Goal: Task Accomplishment & Management: Manage account settings

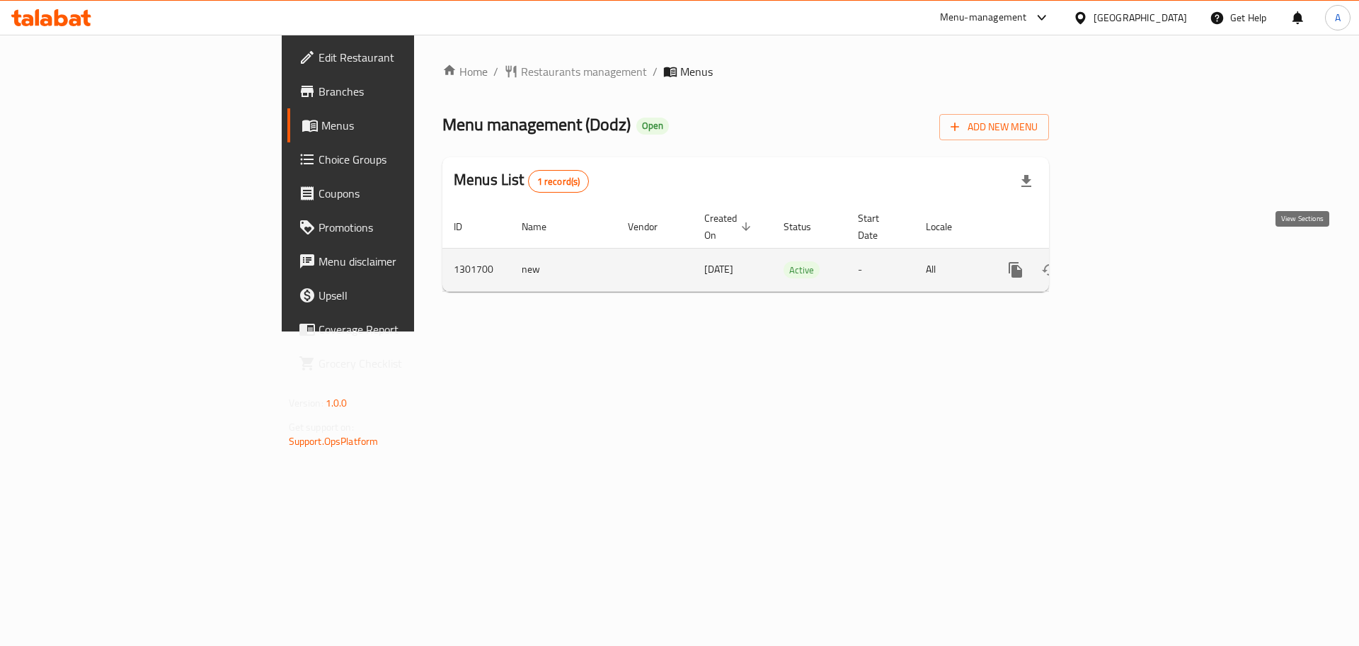
click at [1126, 261] on icon "enhanced table" at bounding box center [1117, 269] width 17 height 17
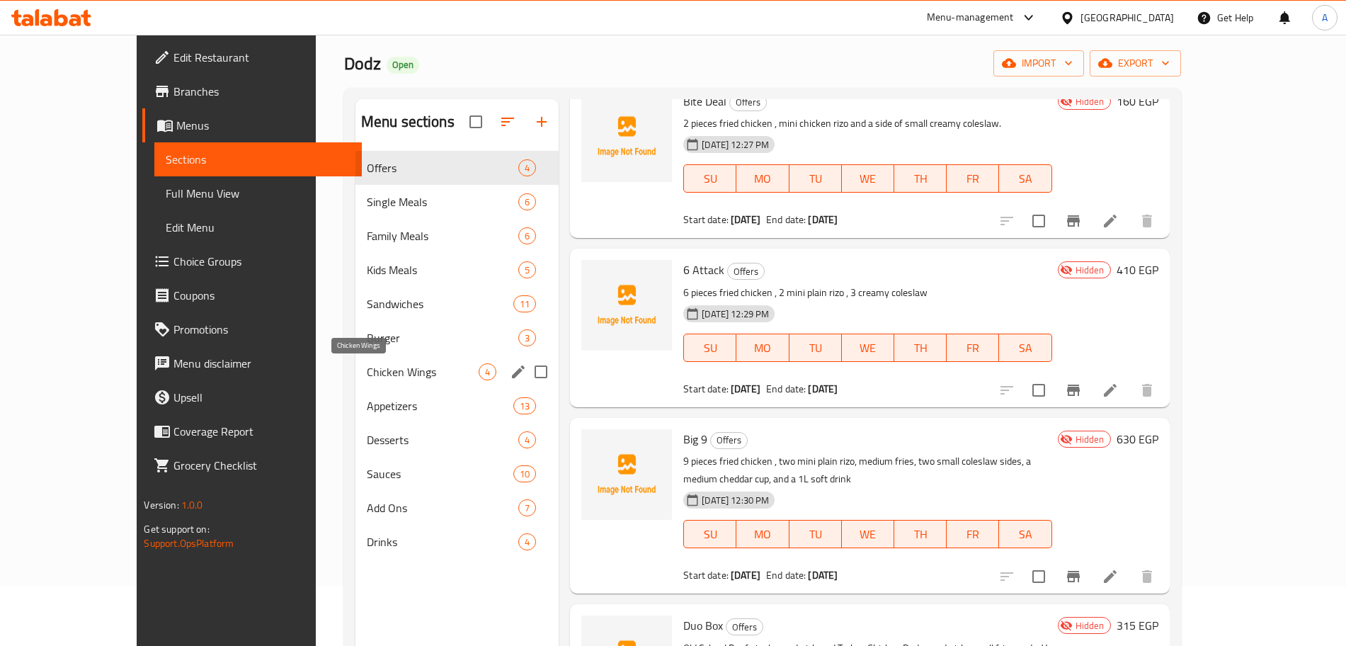
scroll to position [59, 0]
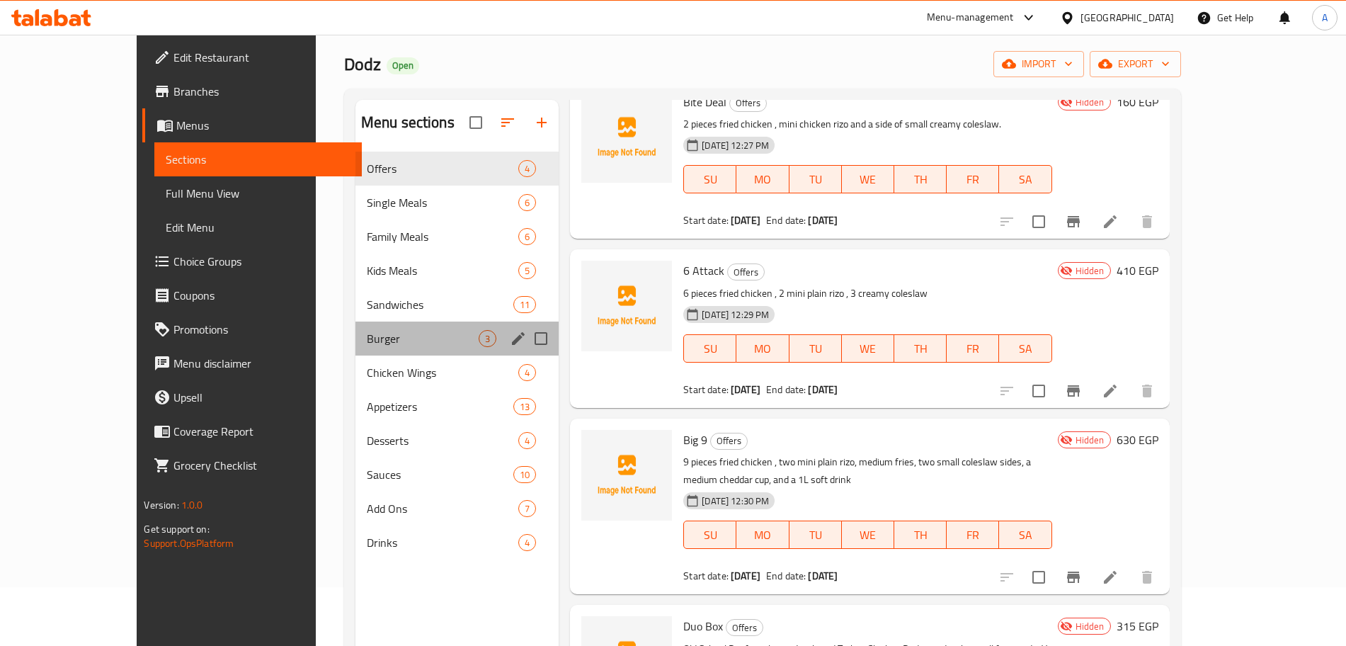
click at [374, 324] on div "Burger 3" at bounding box center [456, 338] width 203 height 34
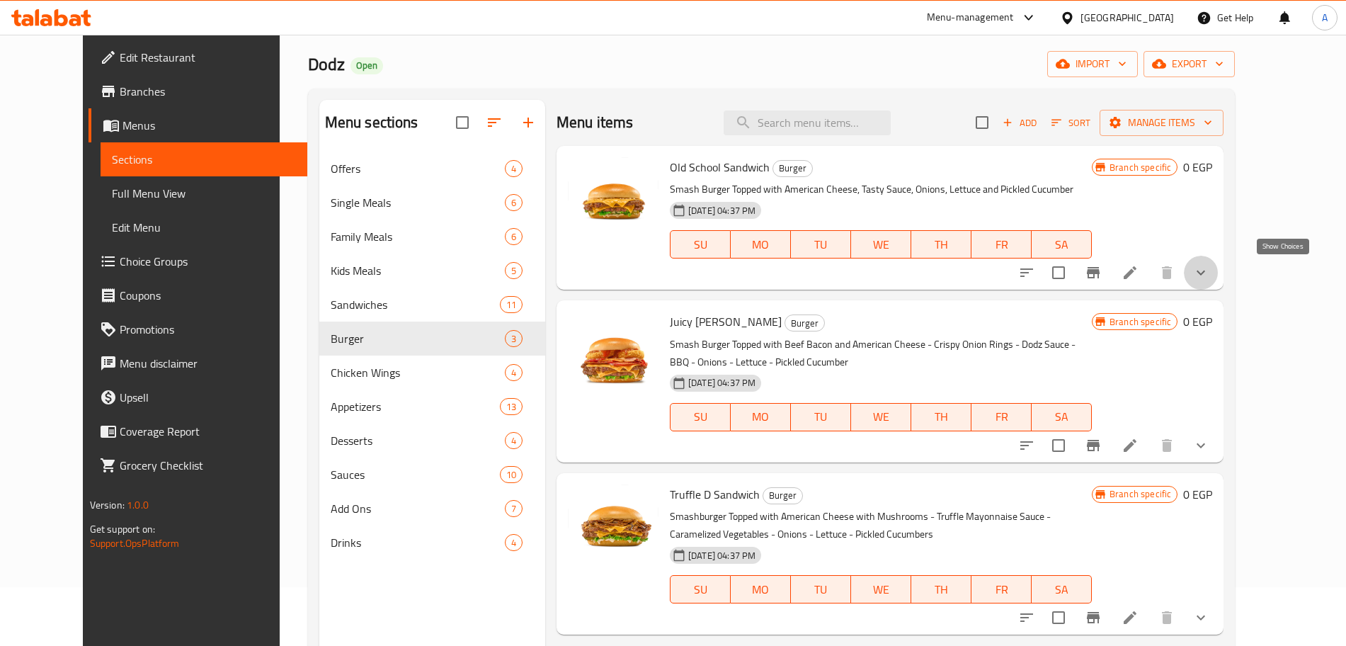
click at [1209, 273] on icon "show more" at bounding box center [1200, 272] width 17 height 17
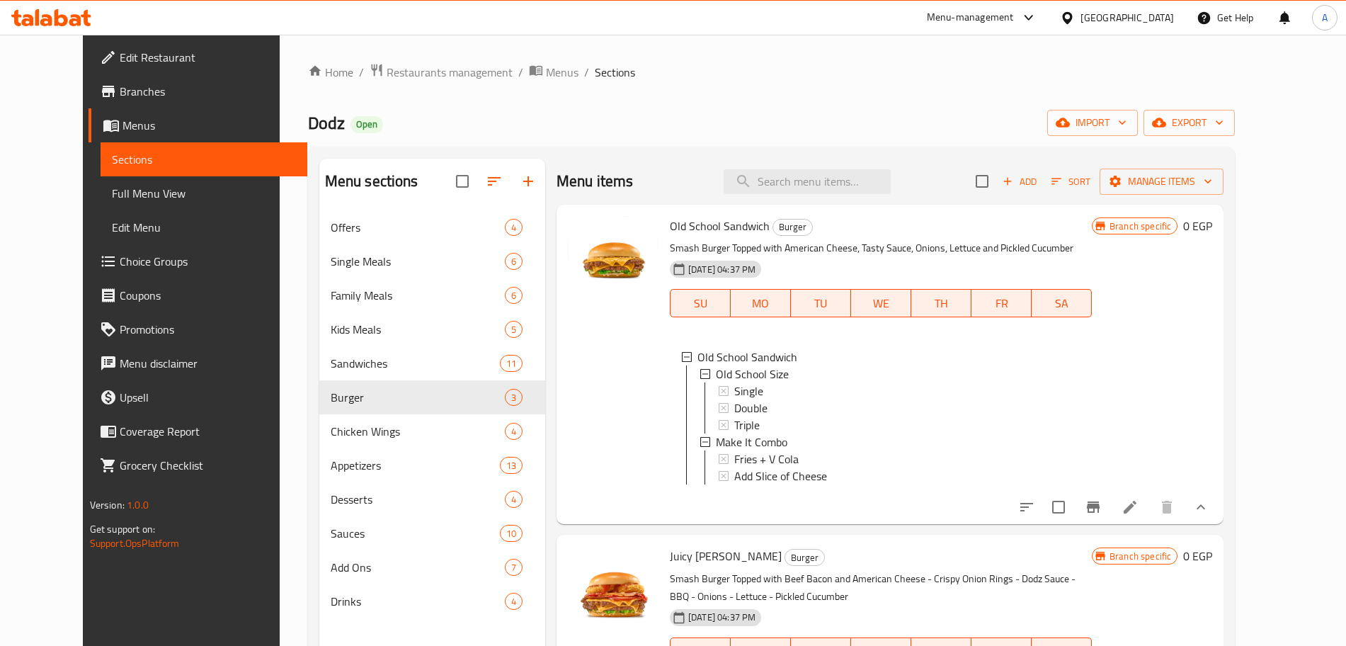
scroll to position [78, 0]
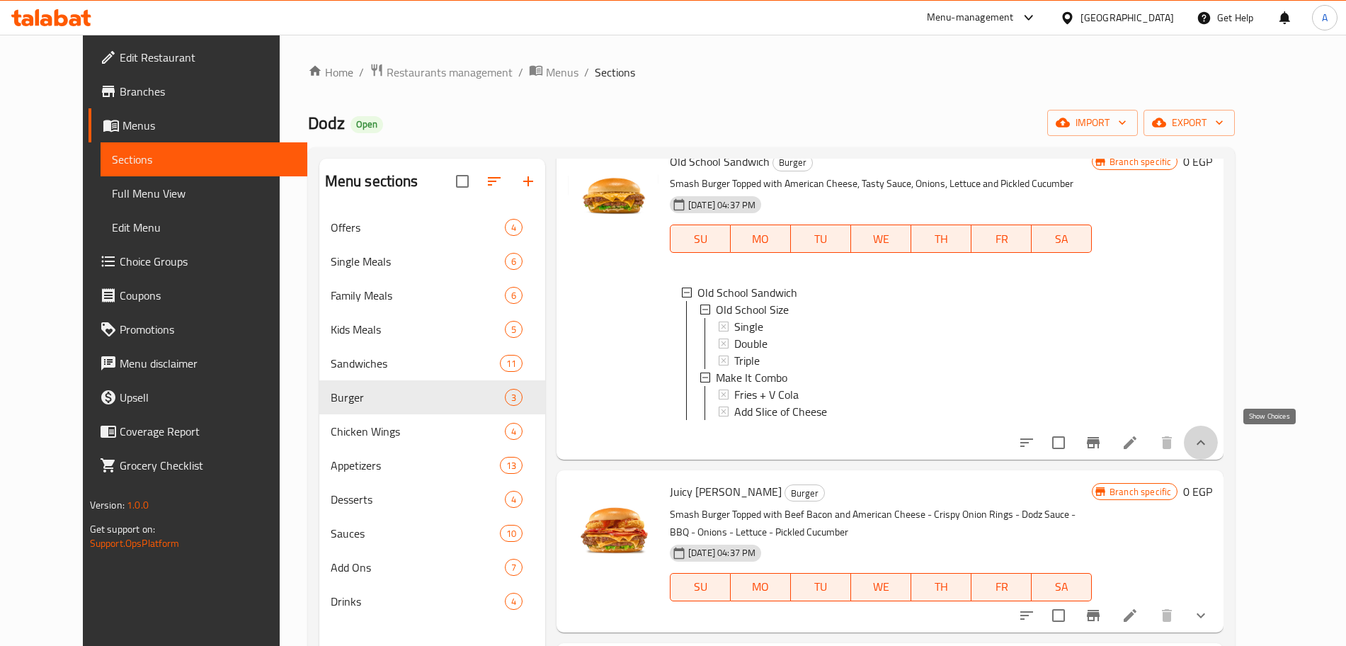
click at [1209, 448] on icon "show more" at bounding box center [1200, 442] width 17 height 17
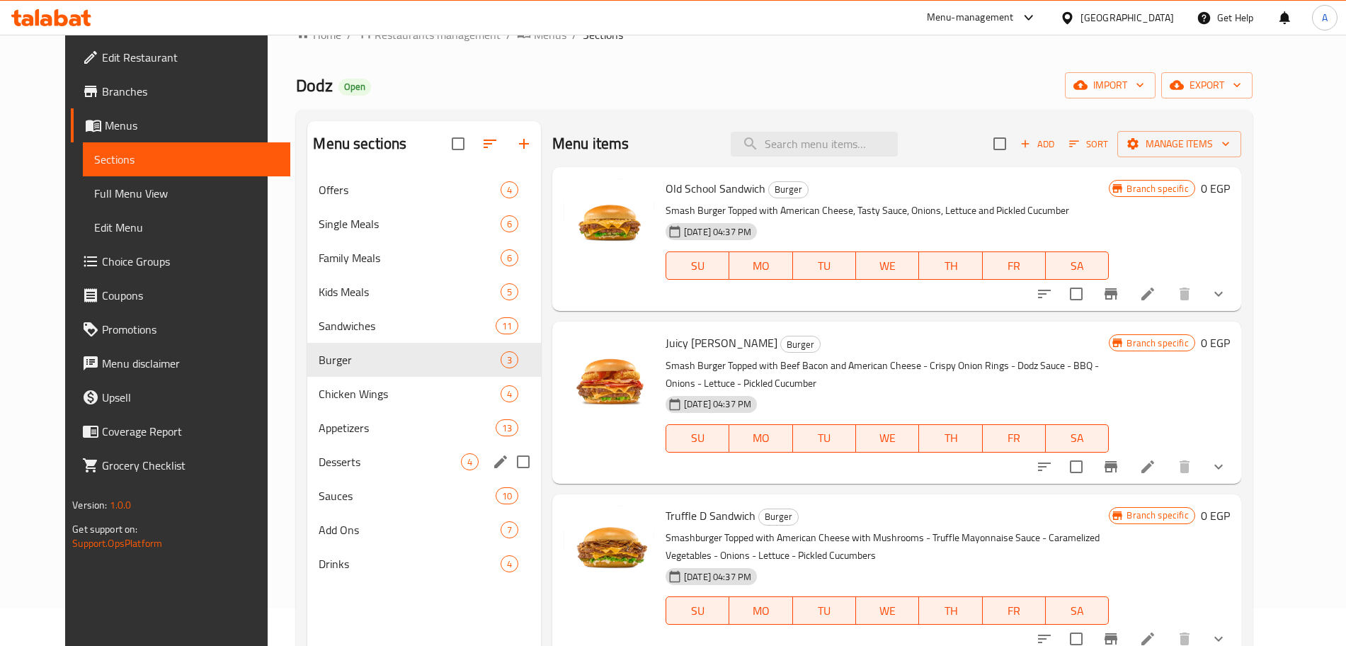
scroll to position [0, 0]
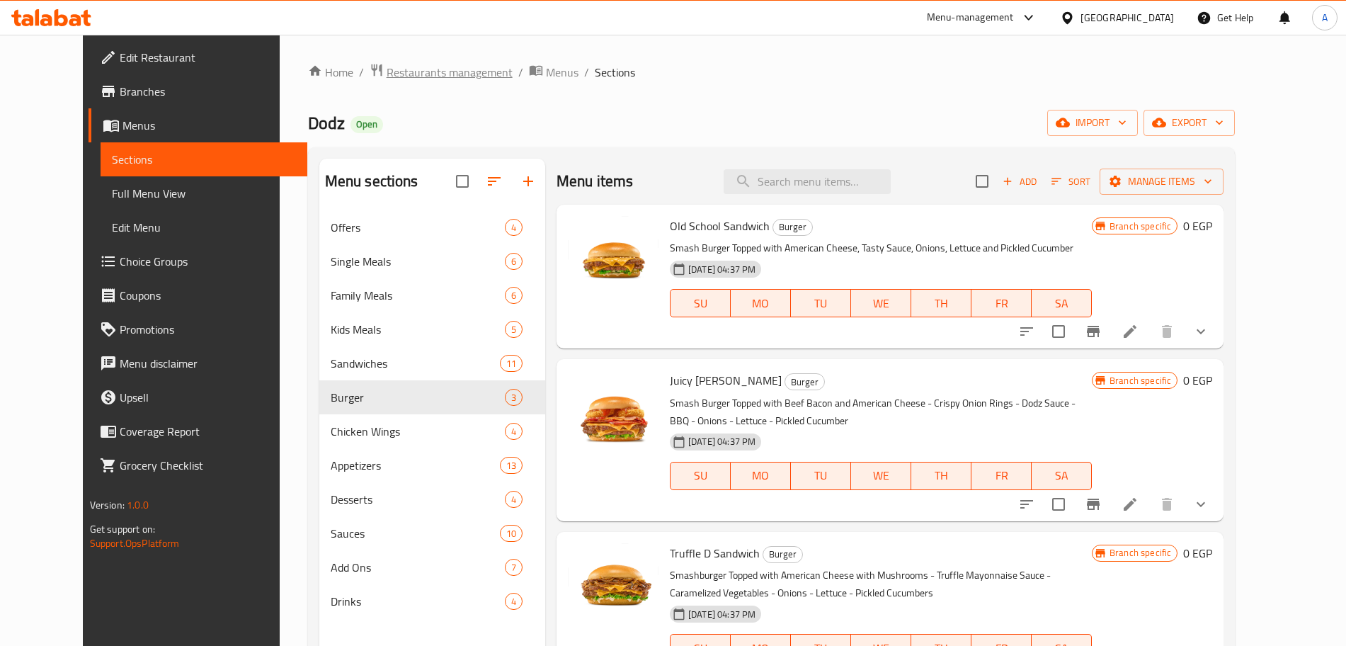
click at [411, 69] on span "Restaurants management" at bounding box center [449, 72] width 126 height 17
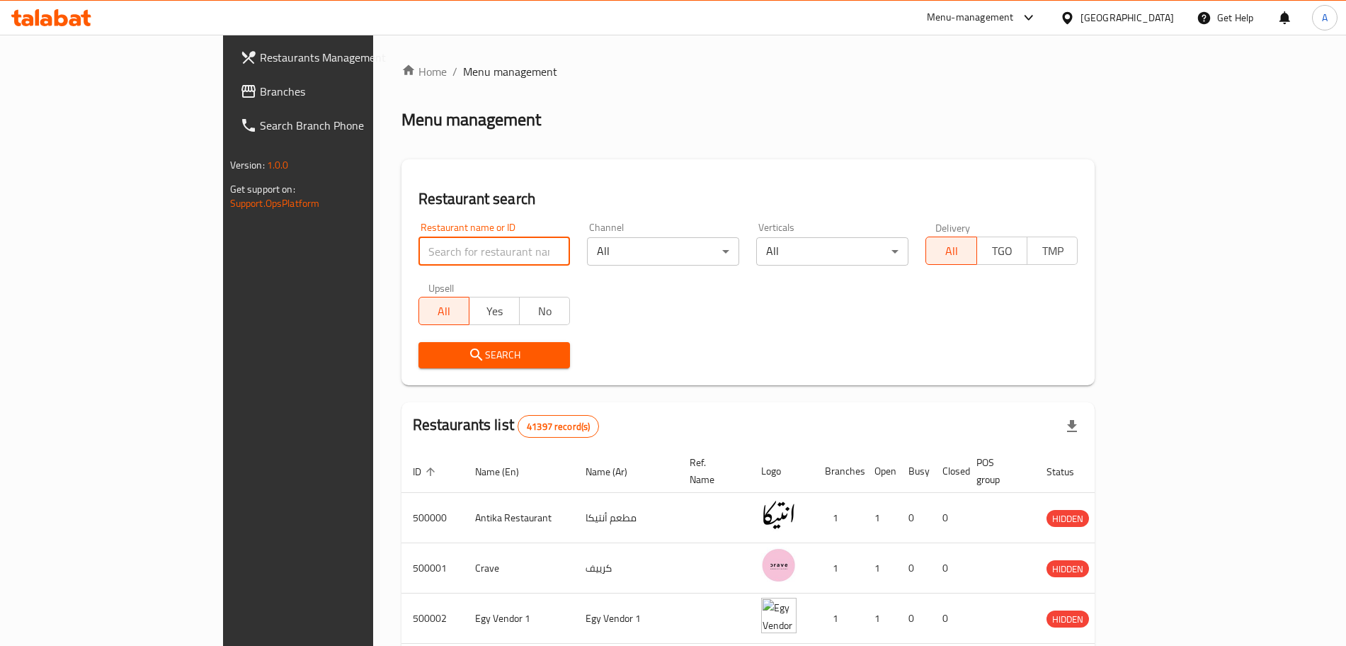
click at [418, 244] on input "search" at bounding box center [494, 251] width 152 height 28
type input "smile"
click button "Search" at bounding box center [494, 355] width 152 height 26
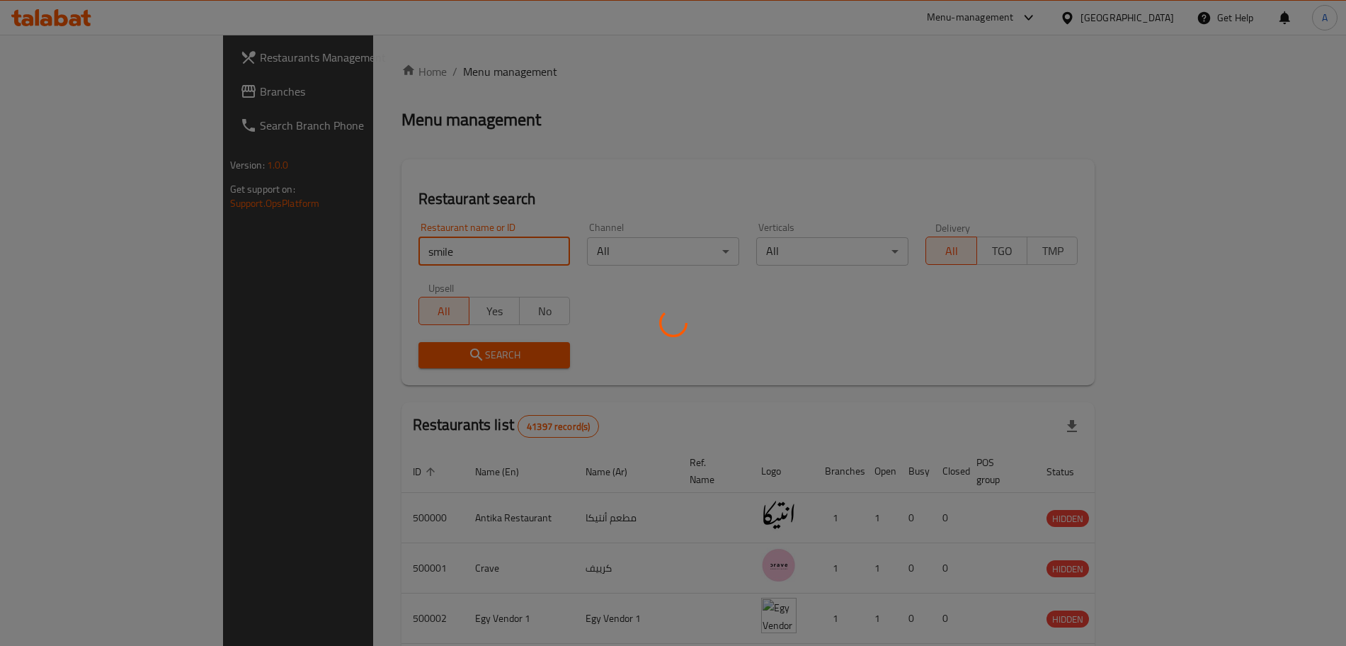
click button "Search" at bounding box center [494, 355] width 152 height 26
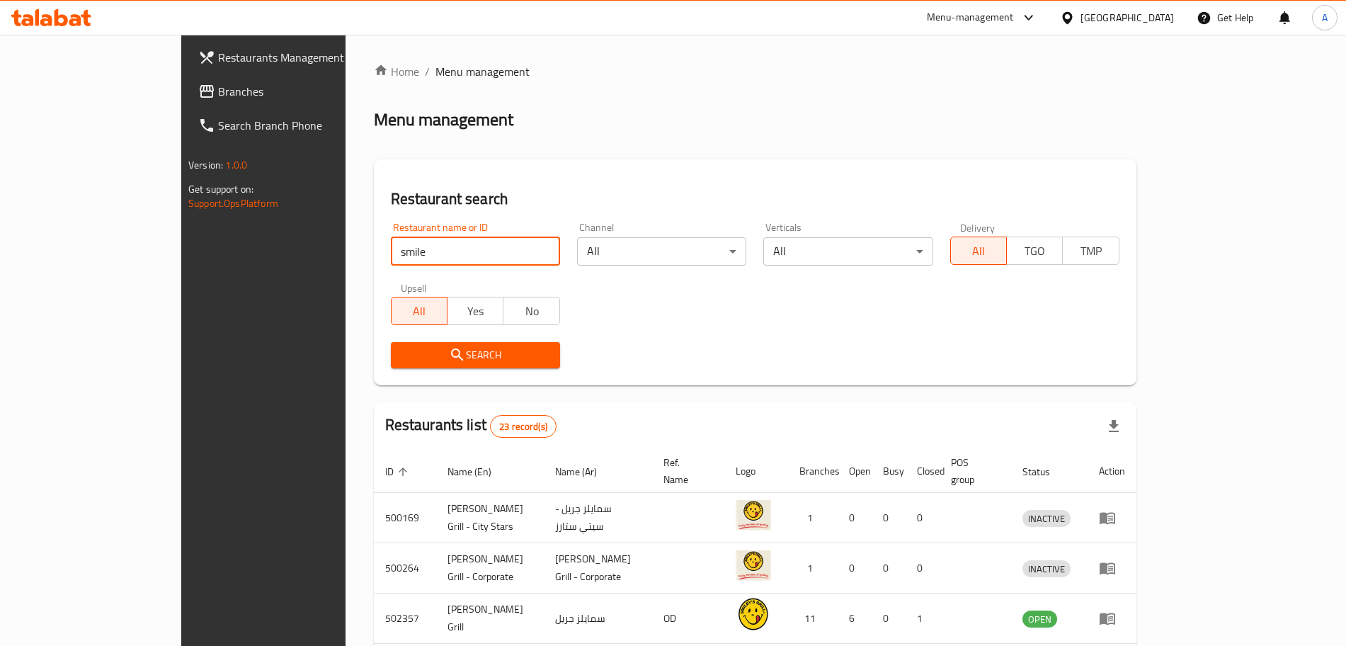
scroll to position [411, 0]
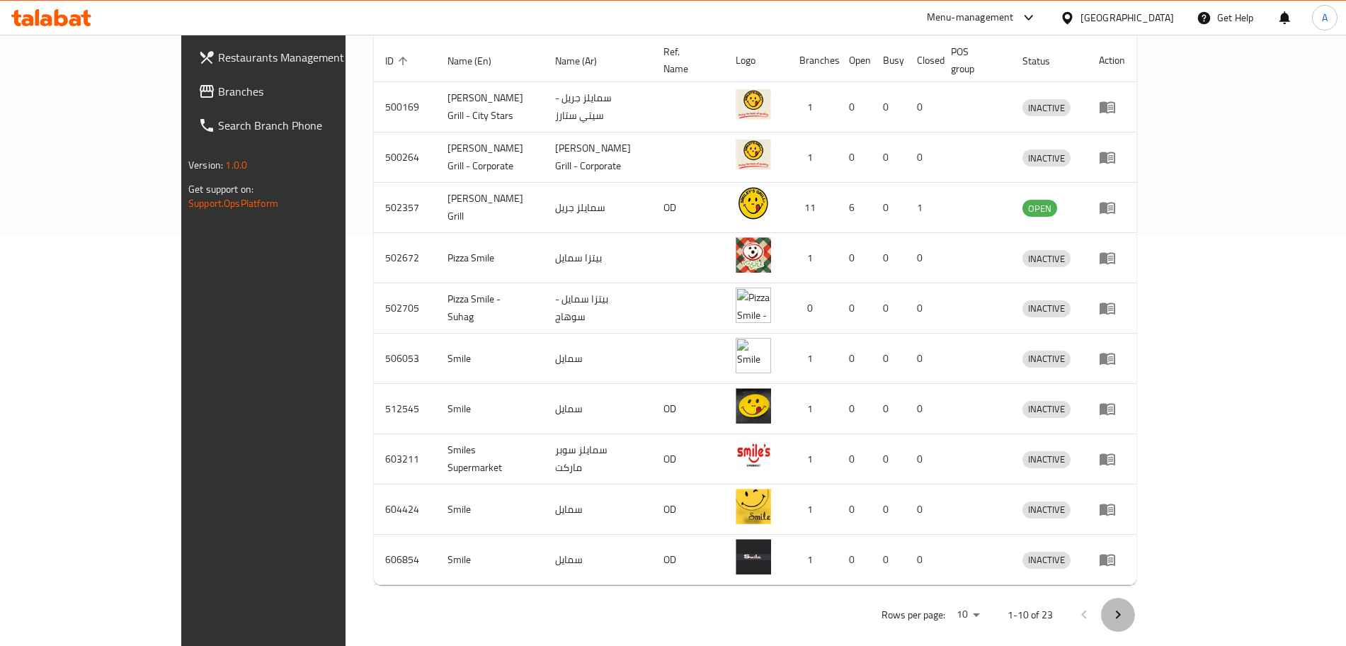
click at [1135, 609] on button "Next page" at bounding box center [1118, 614] width 34 height 34
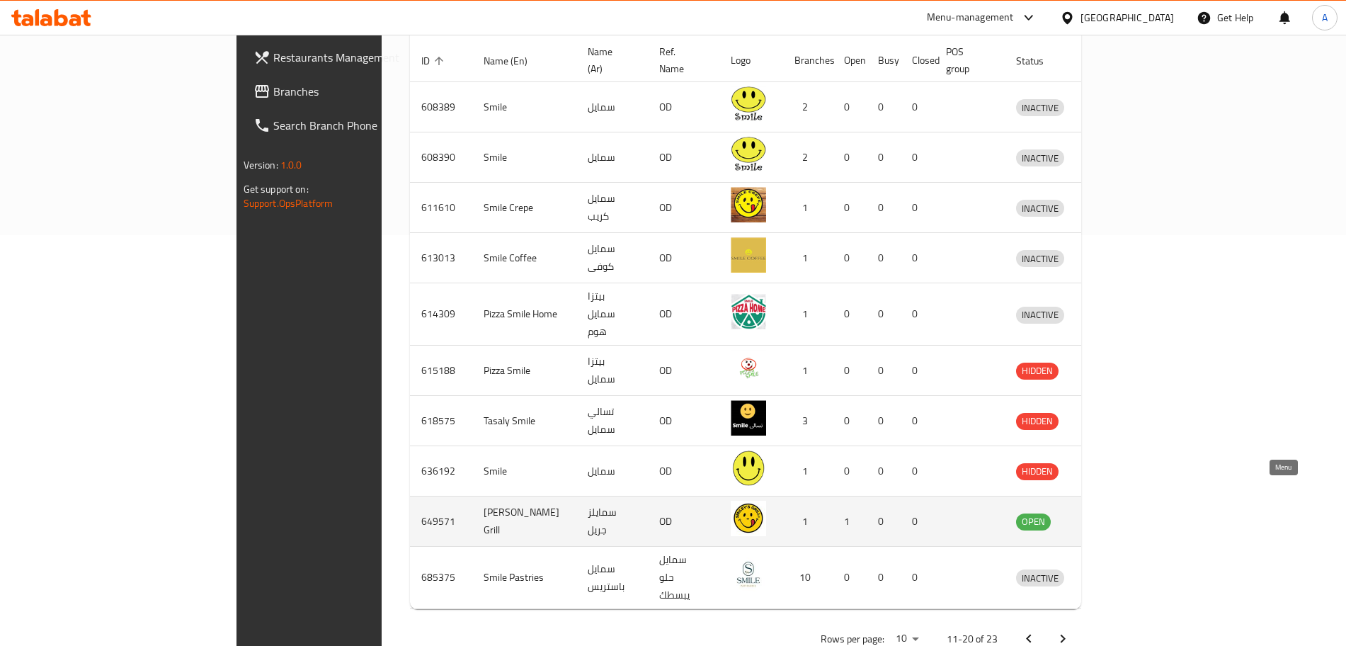
click at [1108, 516] on icon "enhanced table" at bounding box center [1101, 522] width 16 height 12
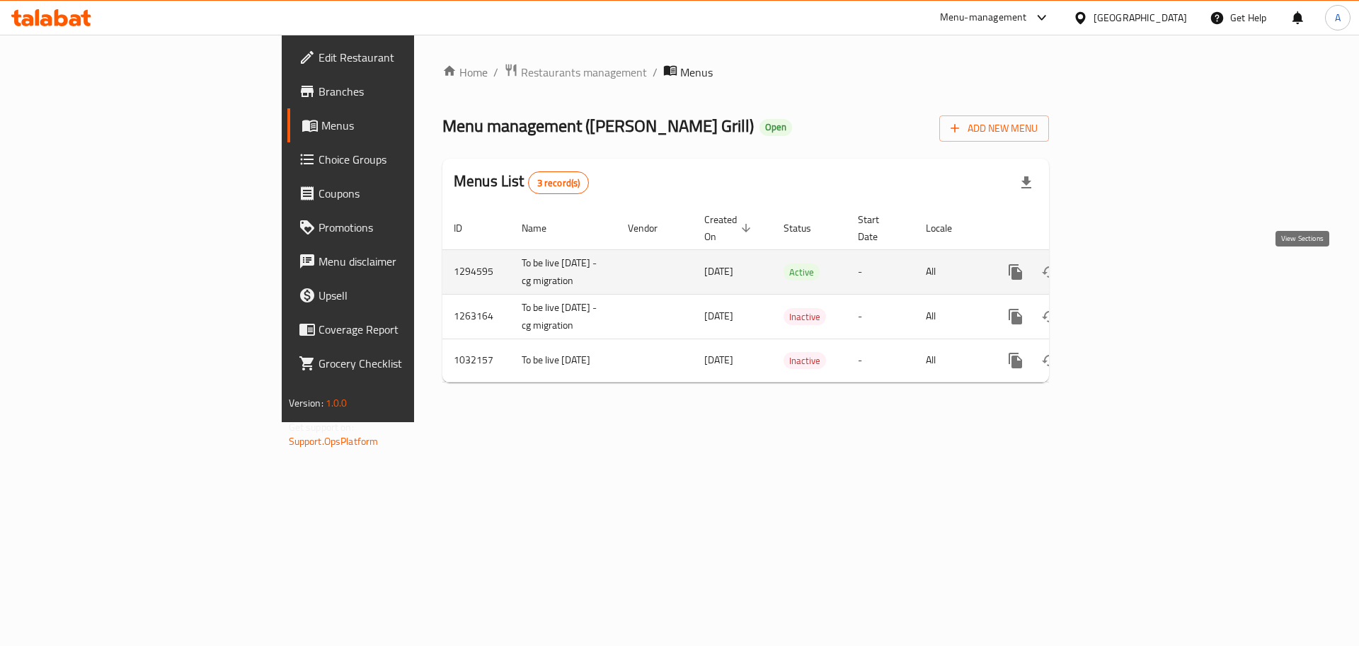
click at [1126, 280] on icon "enhanced table" at bounding box center [1117, 271] width 17 height 17
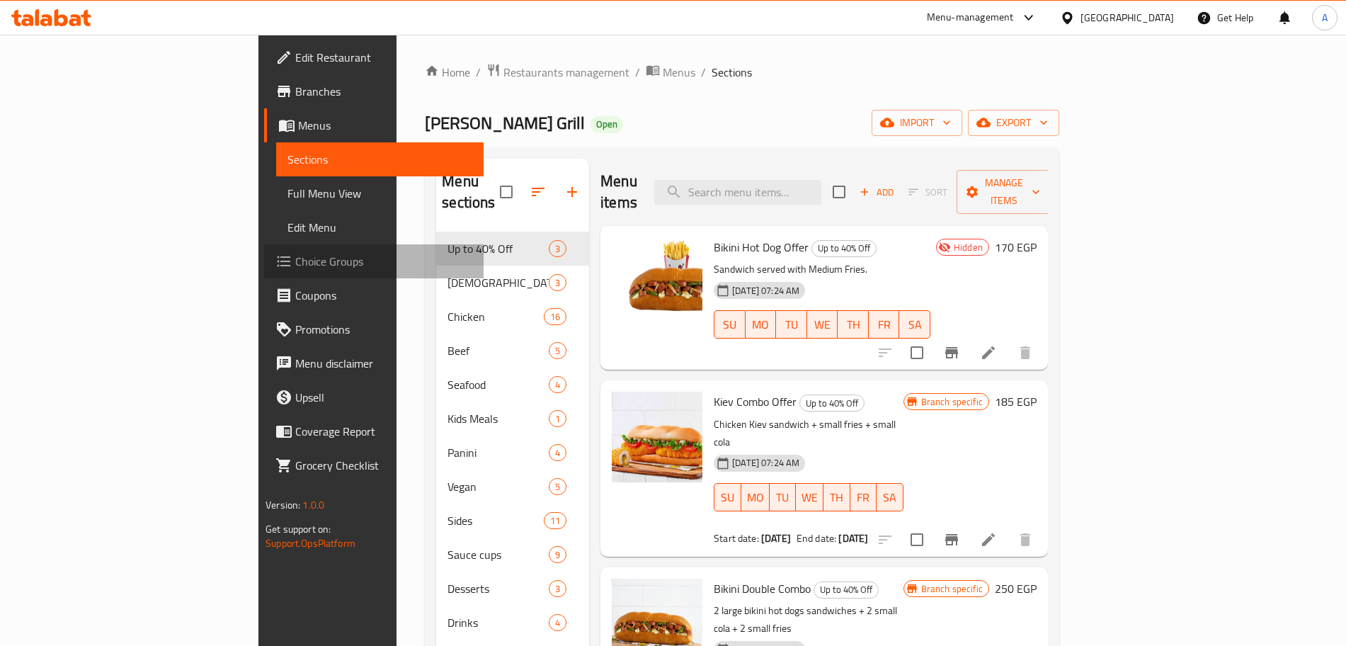
click at [295, 257] on span "Choice Groups" at bounding box center [383, 261] width 176 height 17
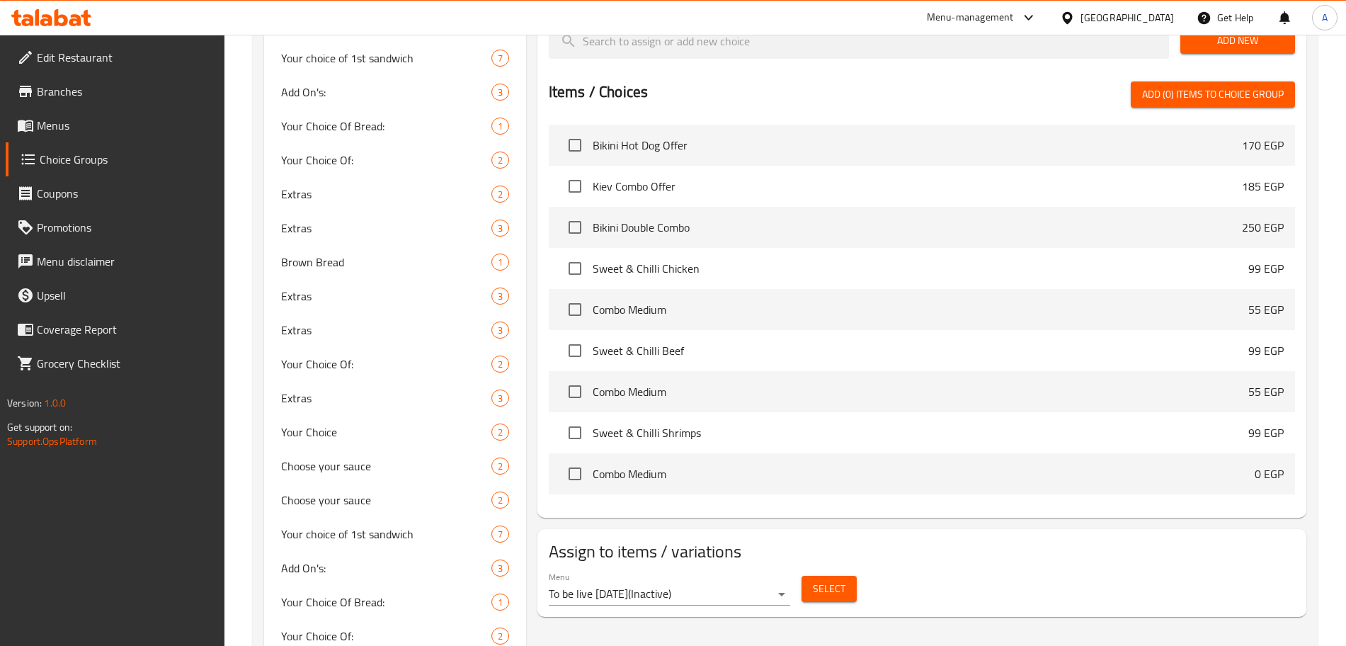
scroll to position [689, 0]
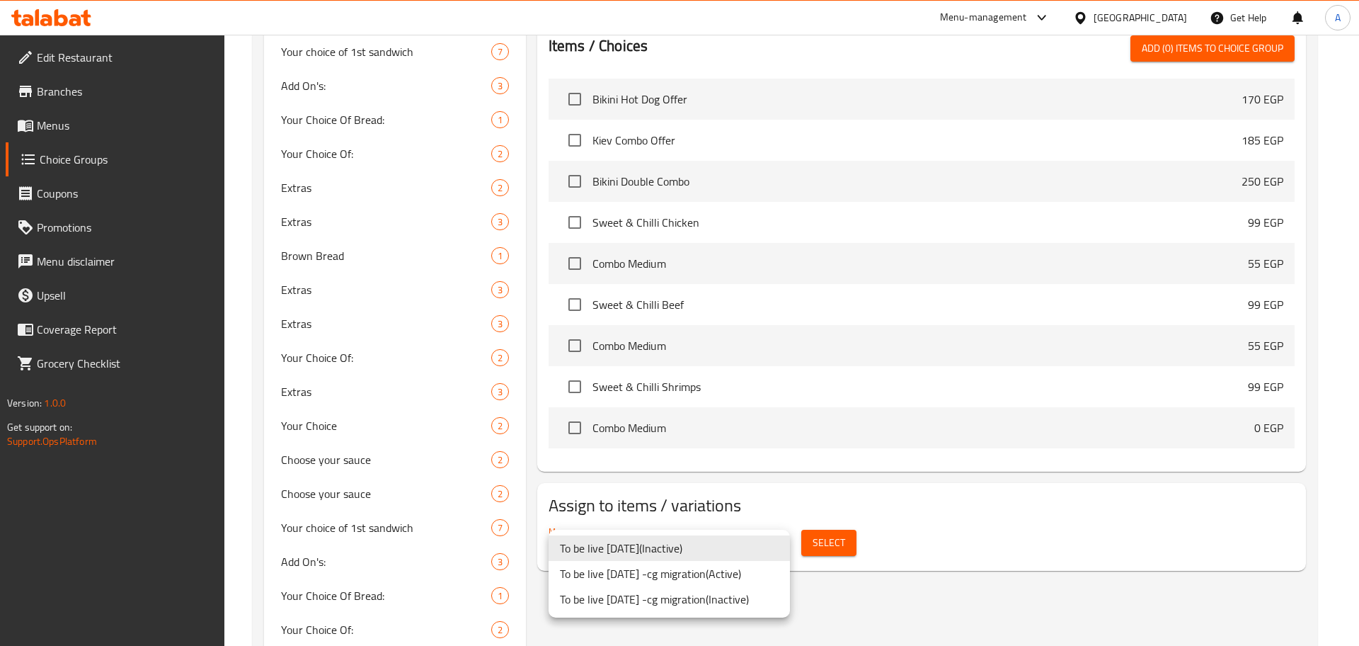
click at [742, 576] on li "To be live [DATE] -cg migration ( Active )" at bounding box center [669, 573] width 241 height 25
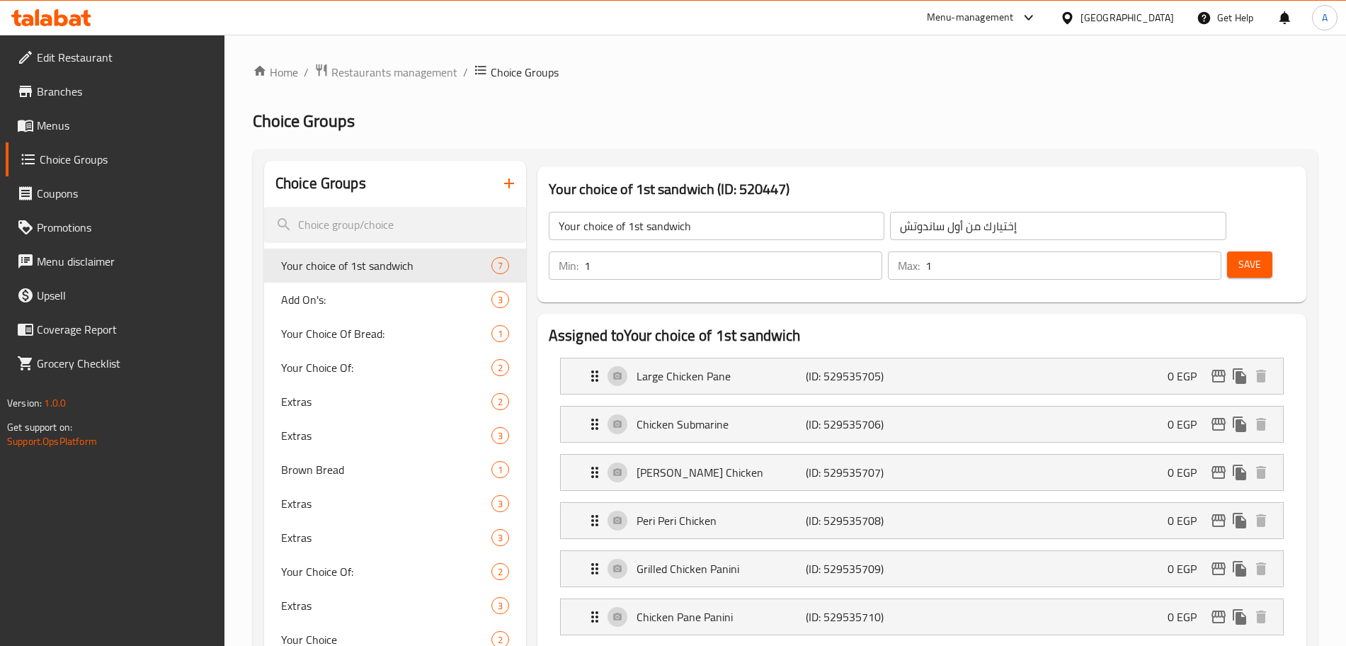
scroll to position [1, 0]
click at [427, 304] on span "Add On's:" at bounding box center [365, 298] width 168 height 17
type input "Add On's:"
type input "الإضافات:"
type input "0"
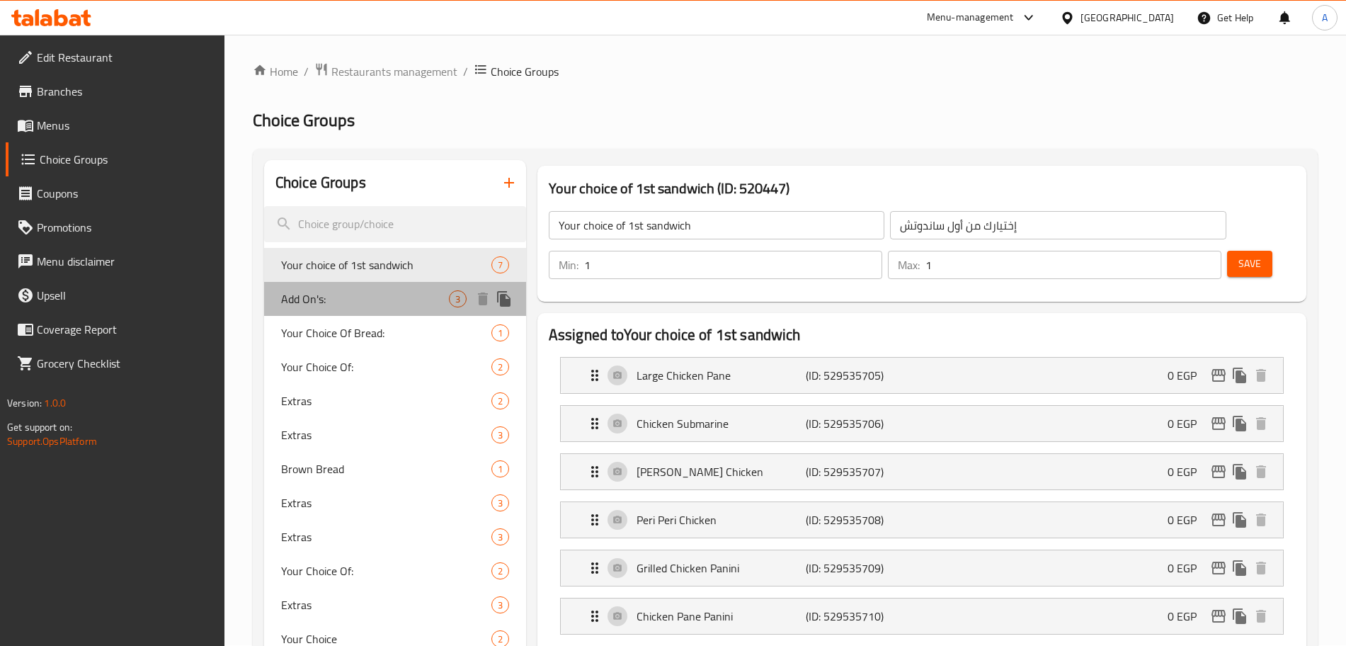
type input "3"
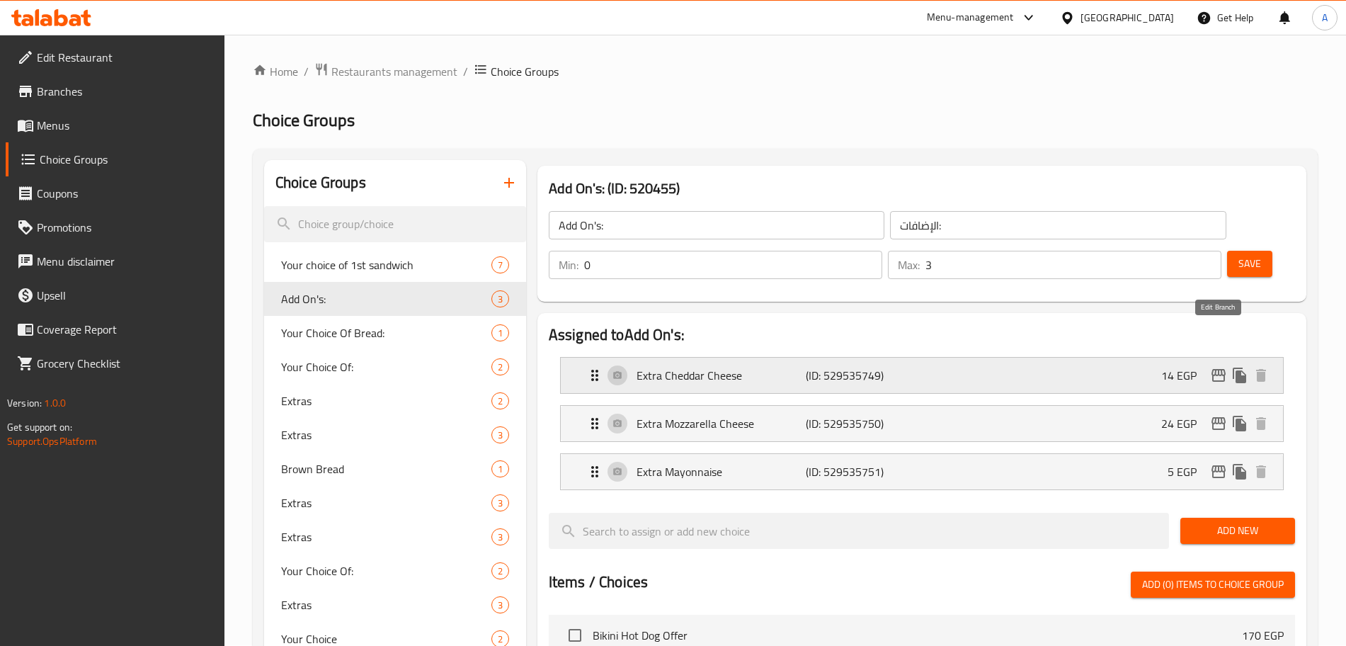
click at [1212, 369] on icon "edit" at bounding box center [1218, 375] width 14 height 13
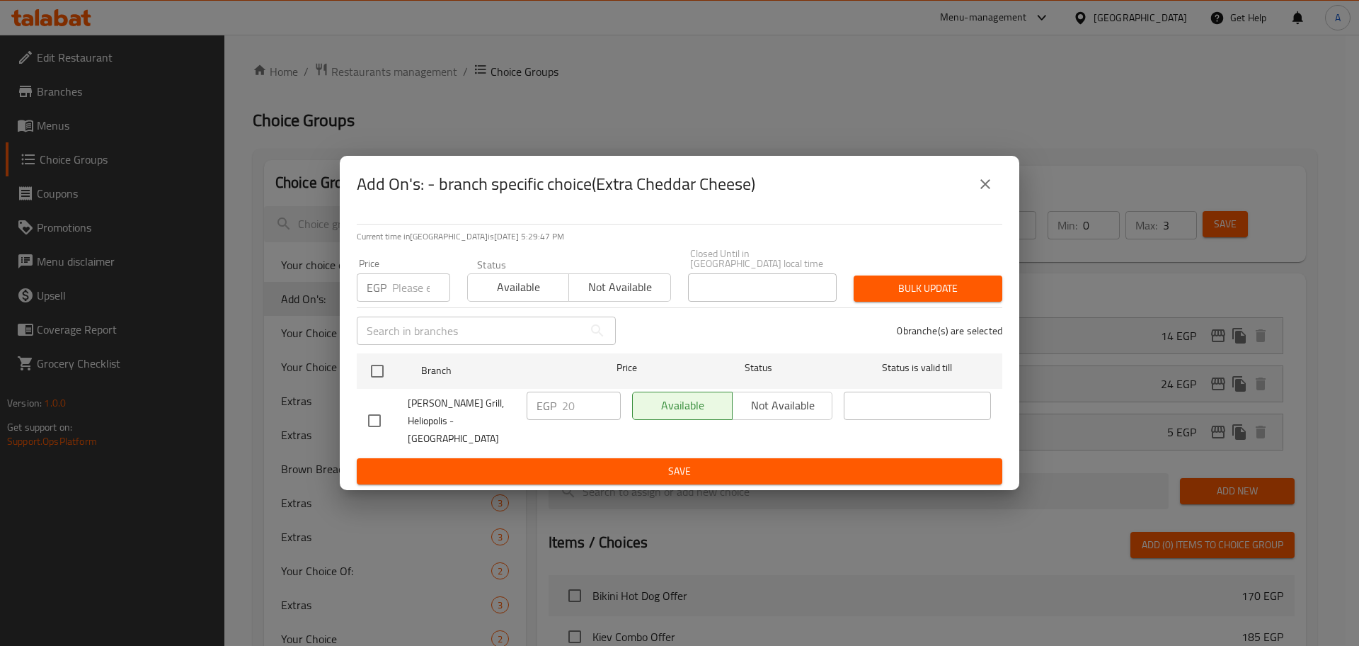
click at [413, 292] on input "number" at bounding box center [421, 287] width 58 height 28
type input "50"
click at [382, 378] on input "checkbox" at bounding box center [377, 371] width 30 height 30
checkbox input "true"
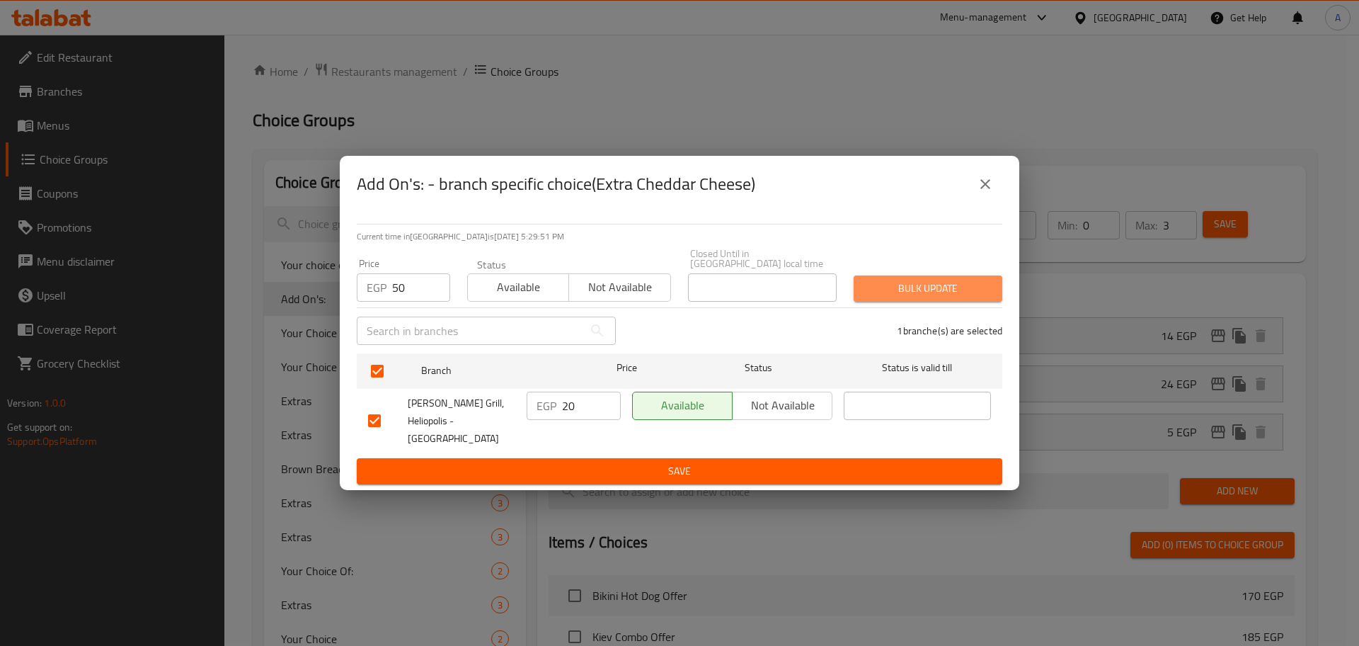
click at [881, 292] on span "Bulk update" at bounding box center [928, 289] width 126 height 18
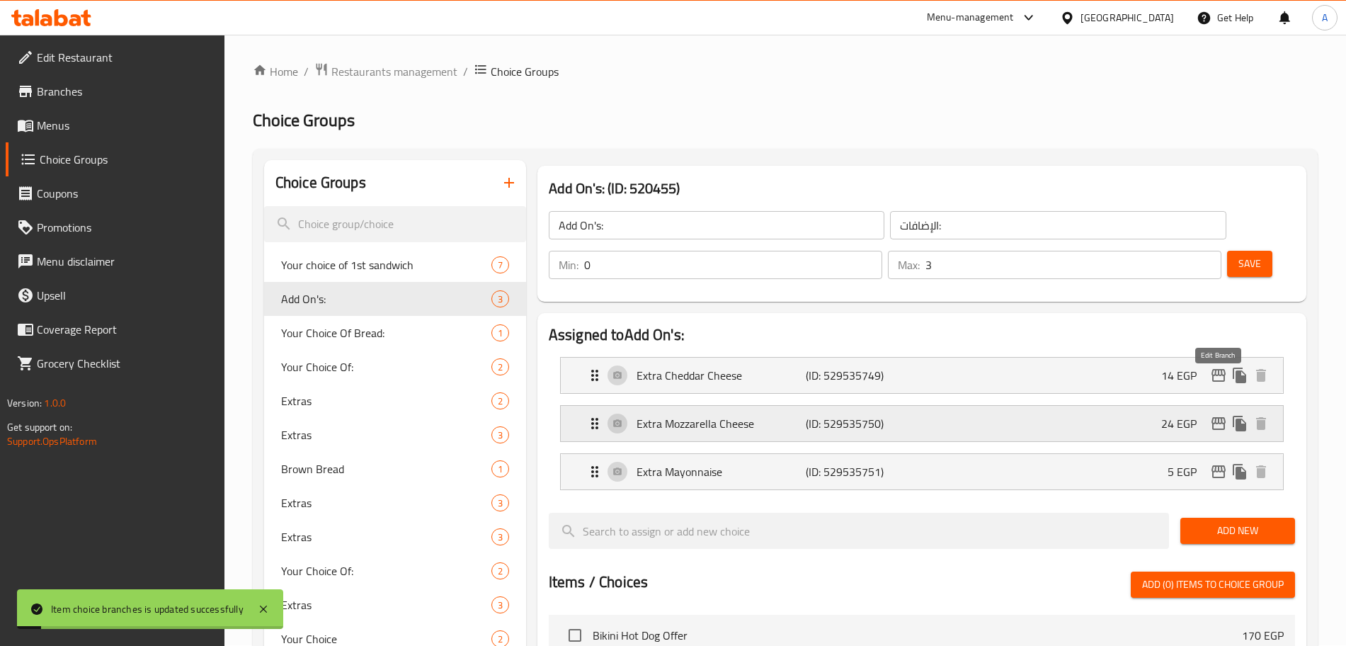
click at [1220, 415] on icon "edit" at bounding box center [1218, 423] width 17 height 17
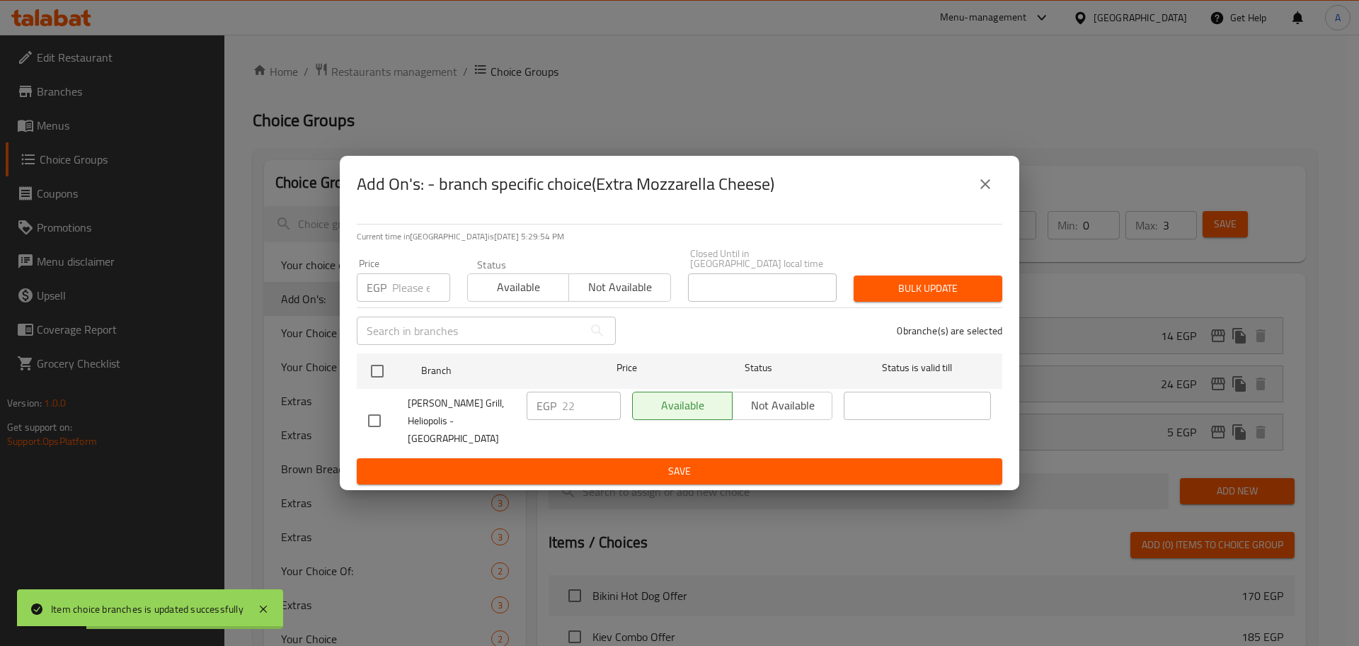
click at [408, 289] on input "number" at bounding box center [421, 287] width 58 height 28
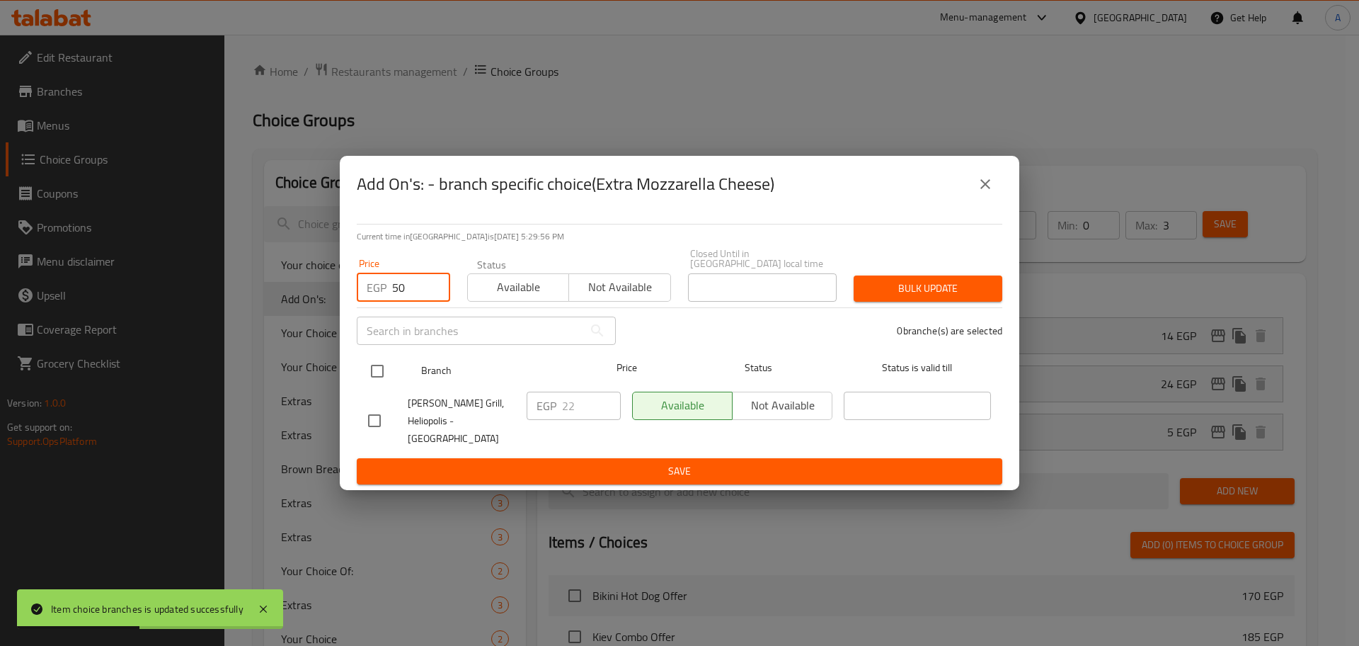
type input "50"
click at [377, 372] on input "checkbox" at bounding box center [377, 371] width 30 height 30
checkbox input "true"
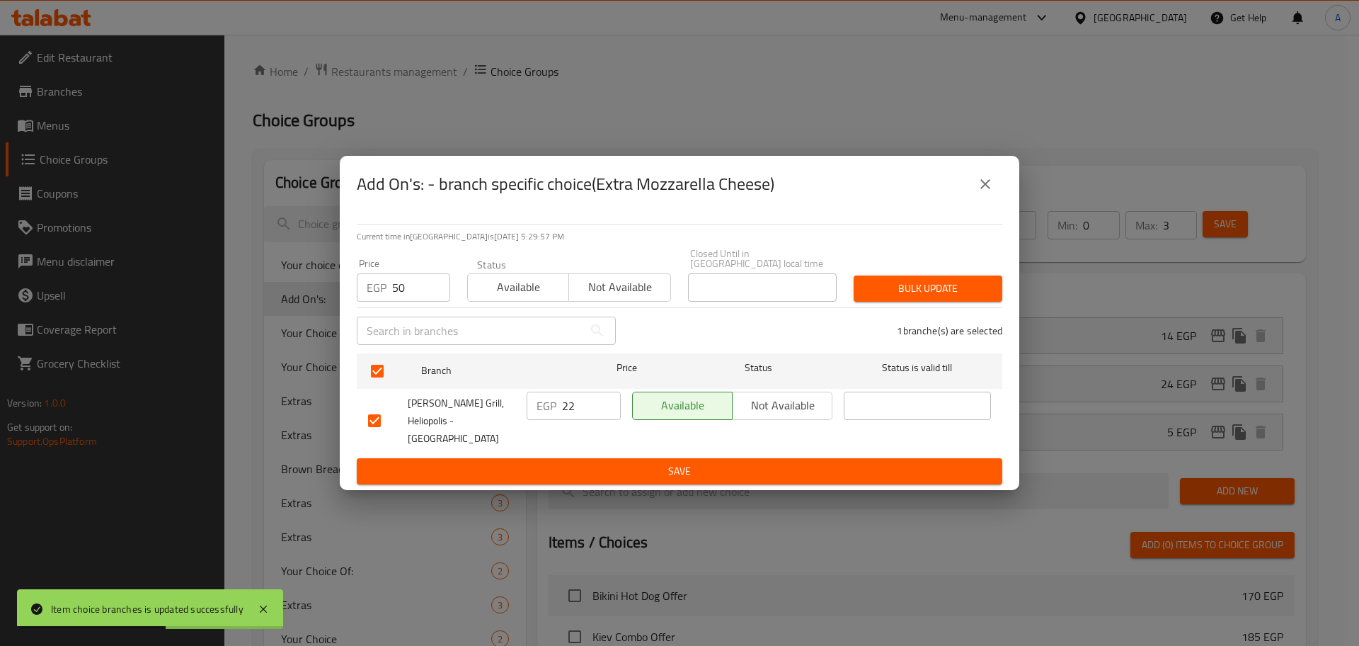
click at [876, 294] on span "Bulk update" at bounding box center [928, 289] width 126 height 18
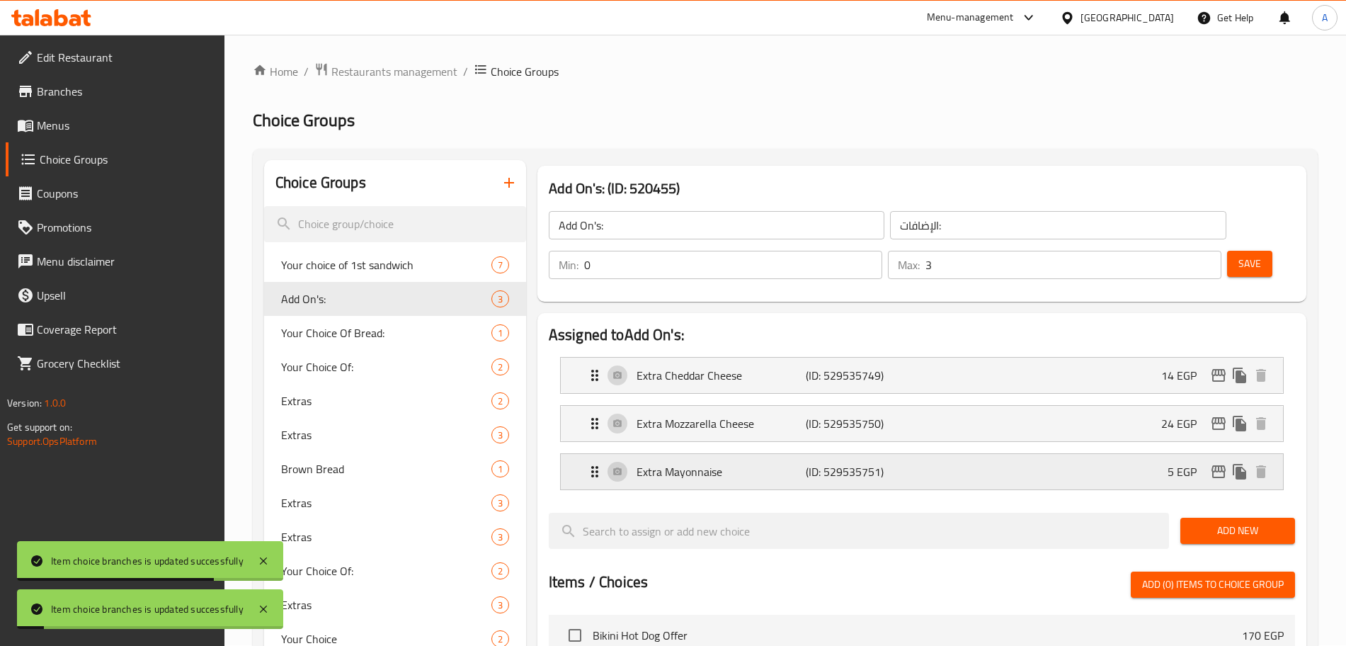
click at [1223, 465] on icon "edit" at bounding box center [1218, 471] width 14 height 13
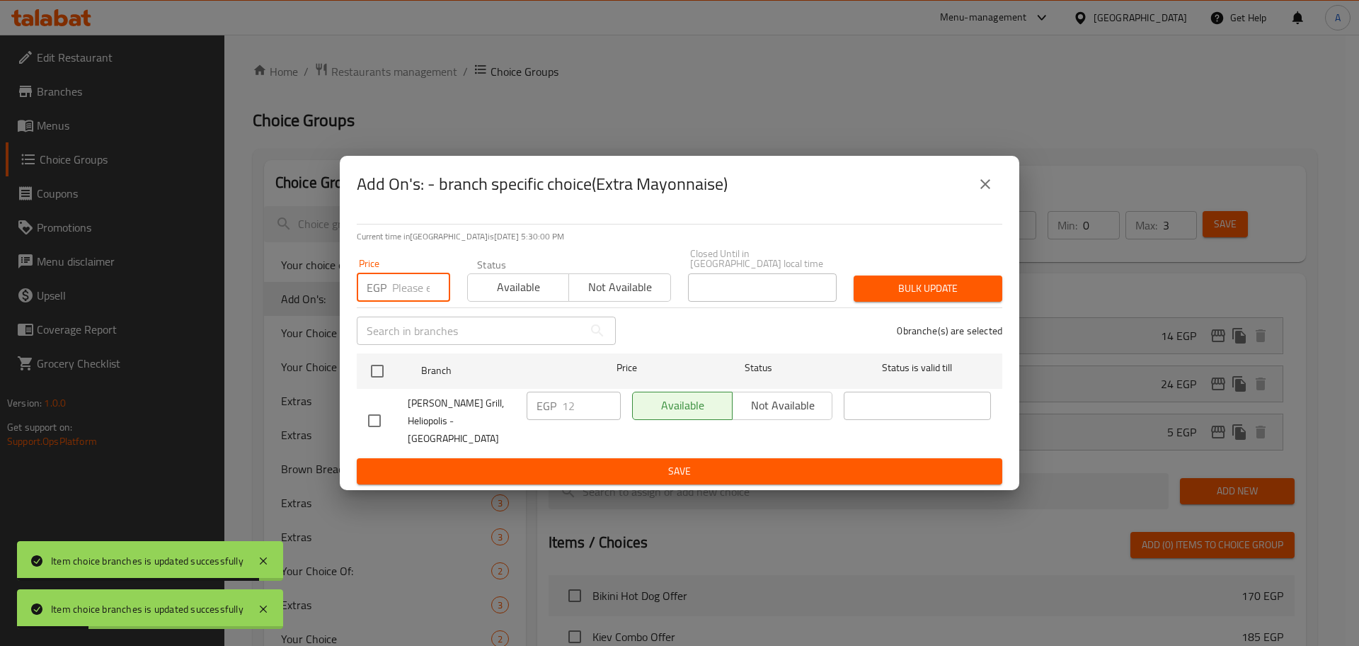
click at [410, 294] on input "number" at bounding box center [421, 287] width 58 height 28
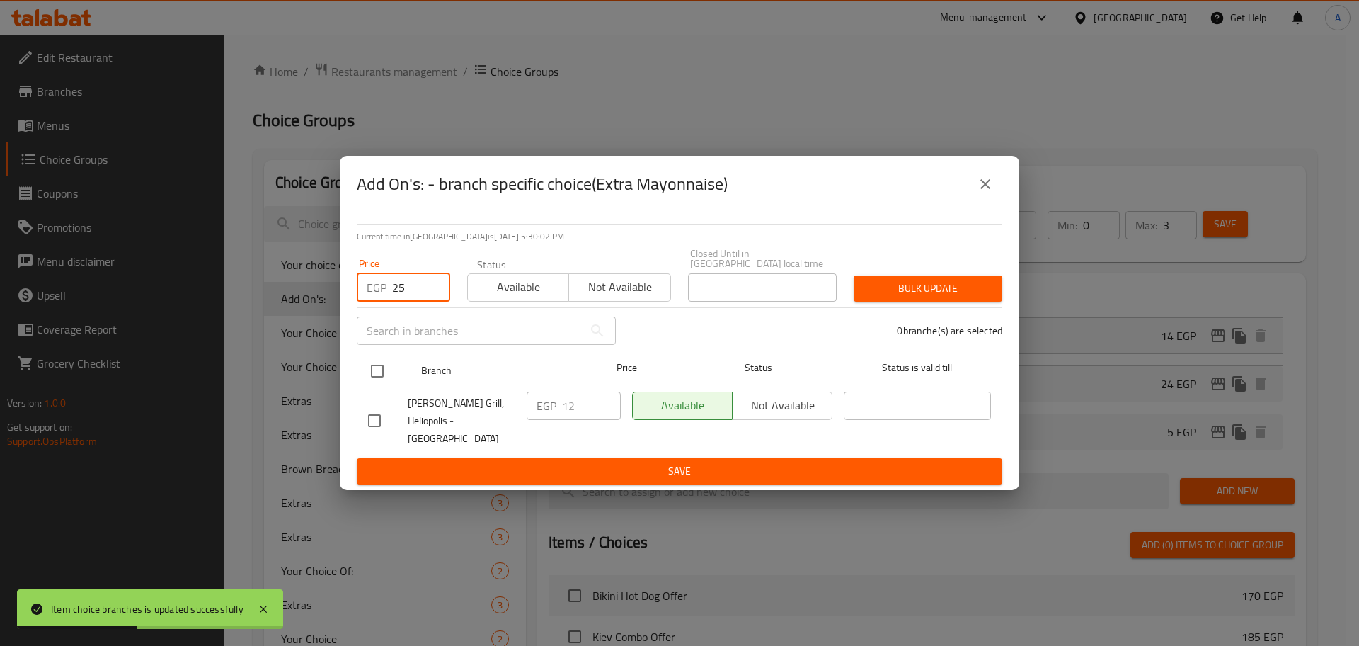
type input "25"
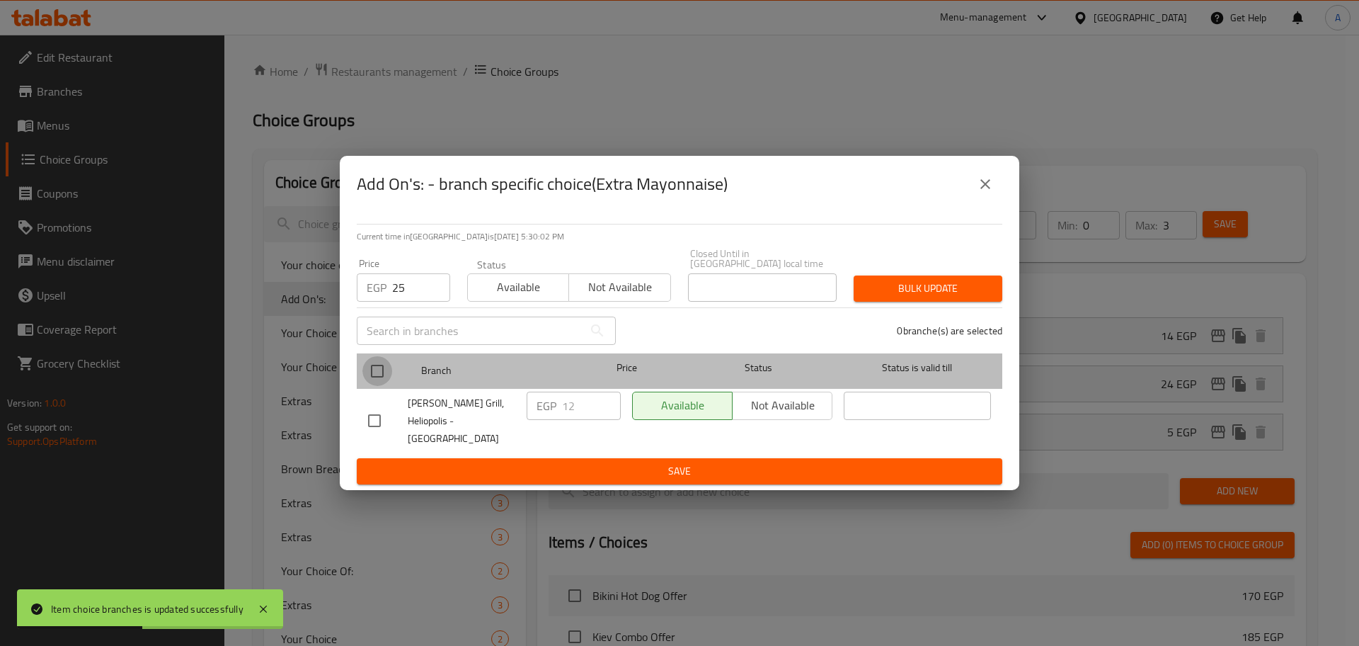
click at [386, 372] on input "checkbox" at bounding box center [377, 371] width 30 height 30
checkbox input "true"
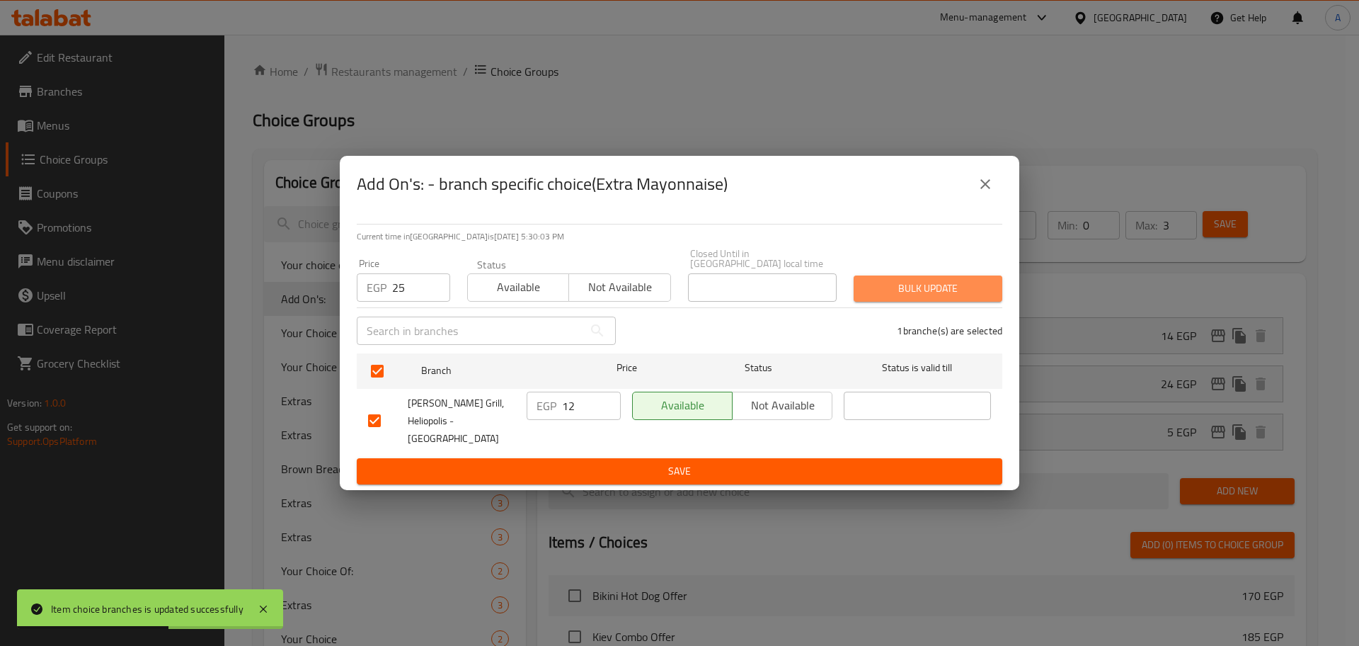
click at [862, 295] on button "Bulk update" at bounding box center [928, 288] width 149 height 26
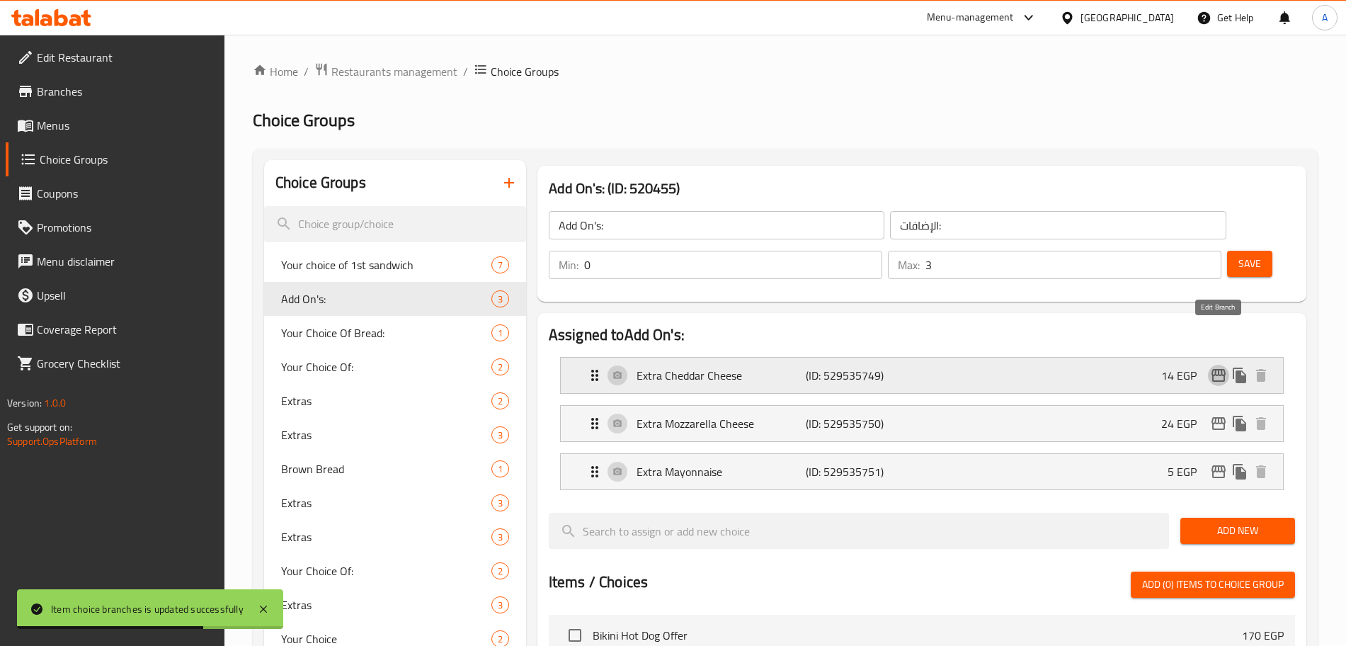
click at [1216, 369] on icon "edit" at bounding box center [1218, 375] width 14 height 13
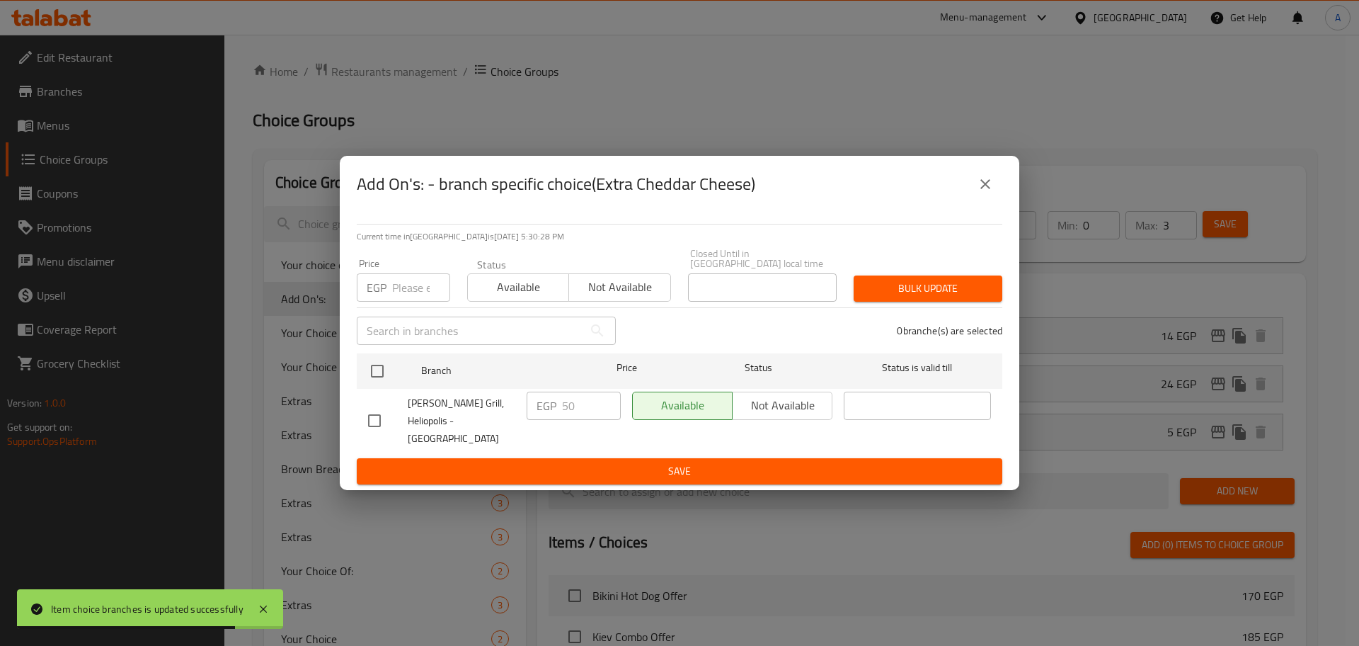
click at [410, 299] on input "number" at bounding box center [421, 287] width 58 height 28
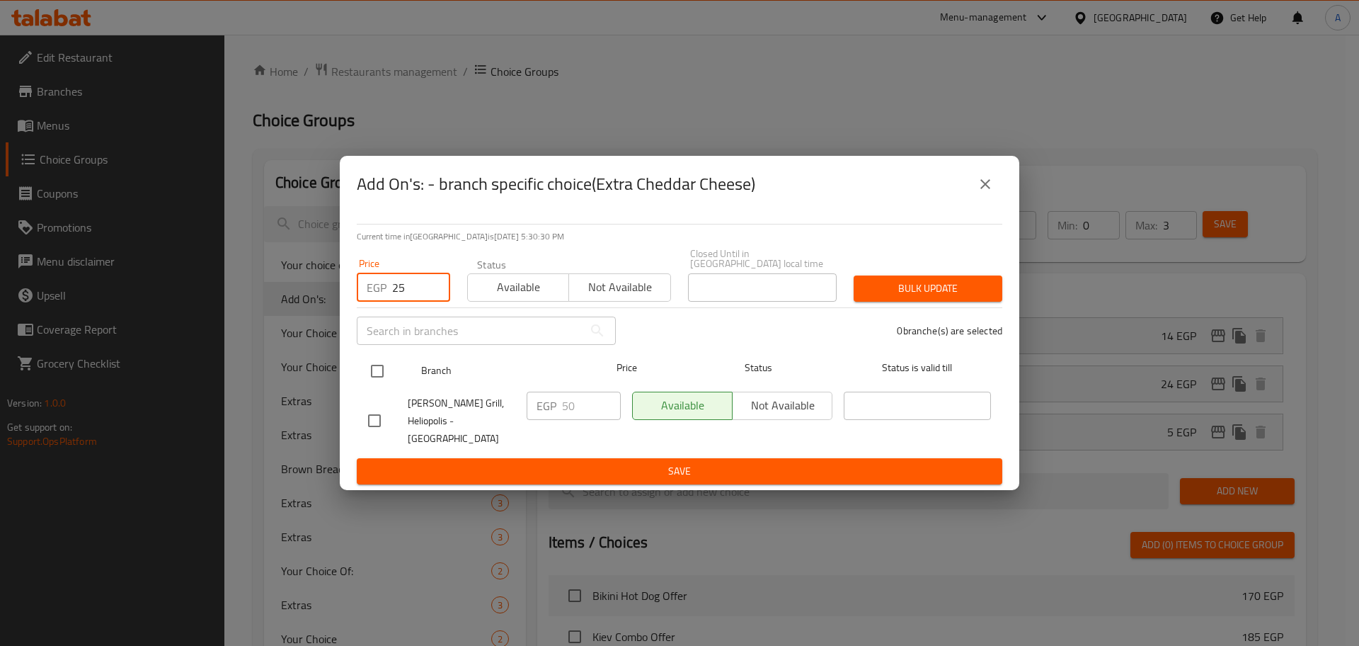
type input "25"
click at [382, 384] on input "checkbox" at bounding box center [377, 371] width 30 height 30
checkbox input "true"
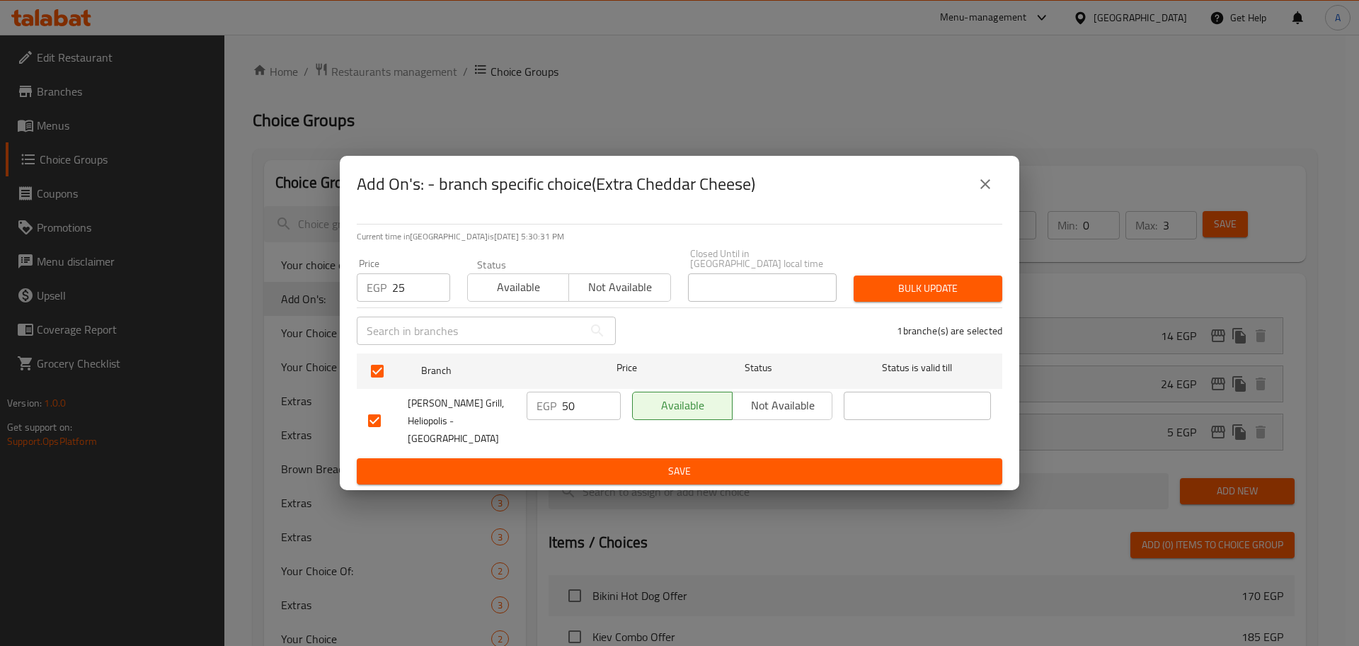
click at [918, 295] on span "Bulk update" at bounding box center [928, 289] width 126 height 18
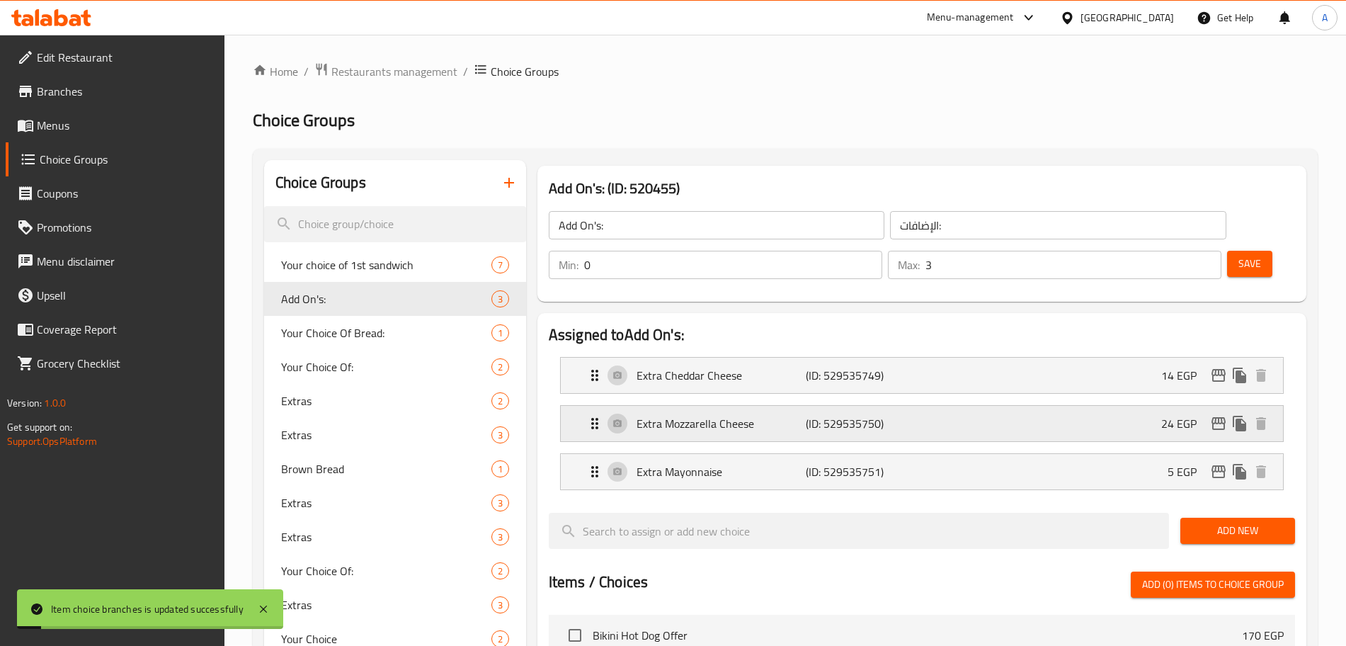
click at [1215, 417] on icon "edit" at bounding box center [1218, 423] width 14 height 13
click at [1224, 465] on icon "edit" at bounding box center [1218, 471] width 14 height 13
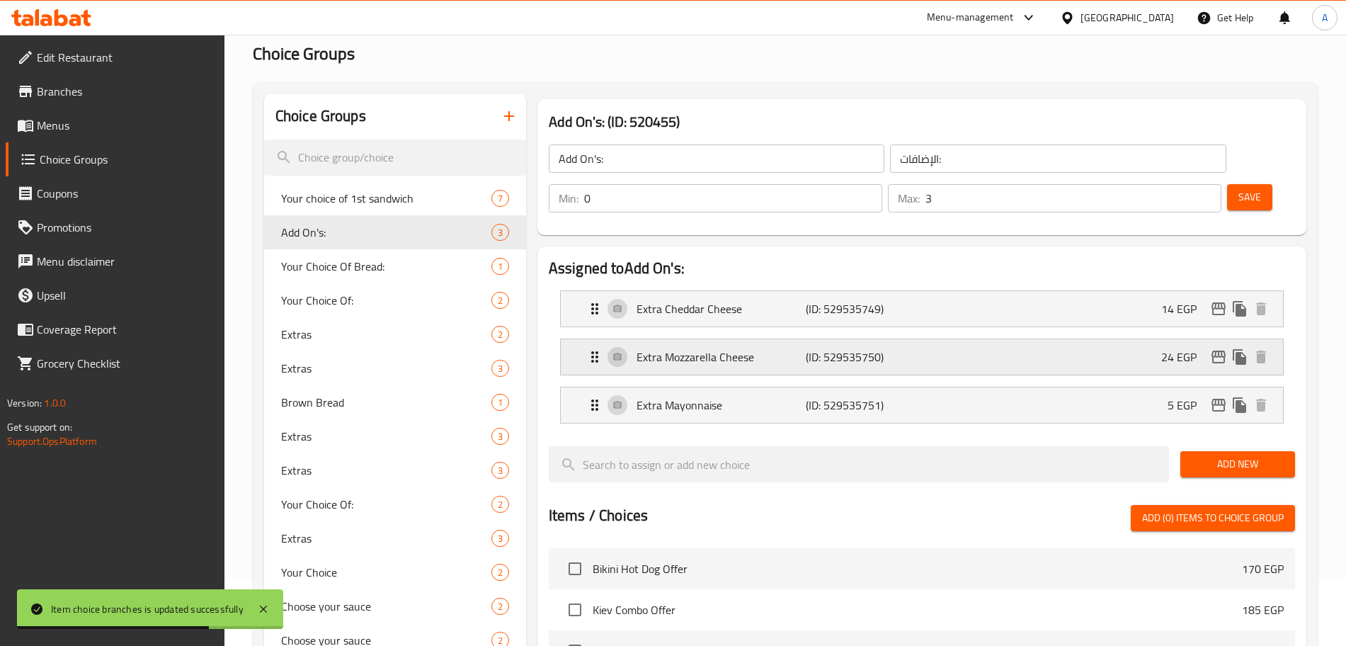
scroll to position [68, 0]
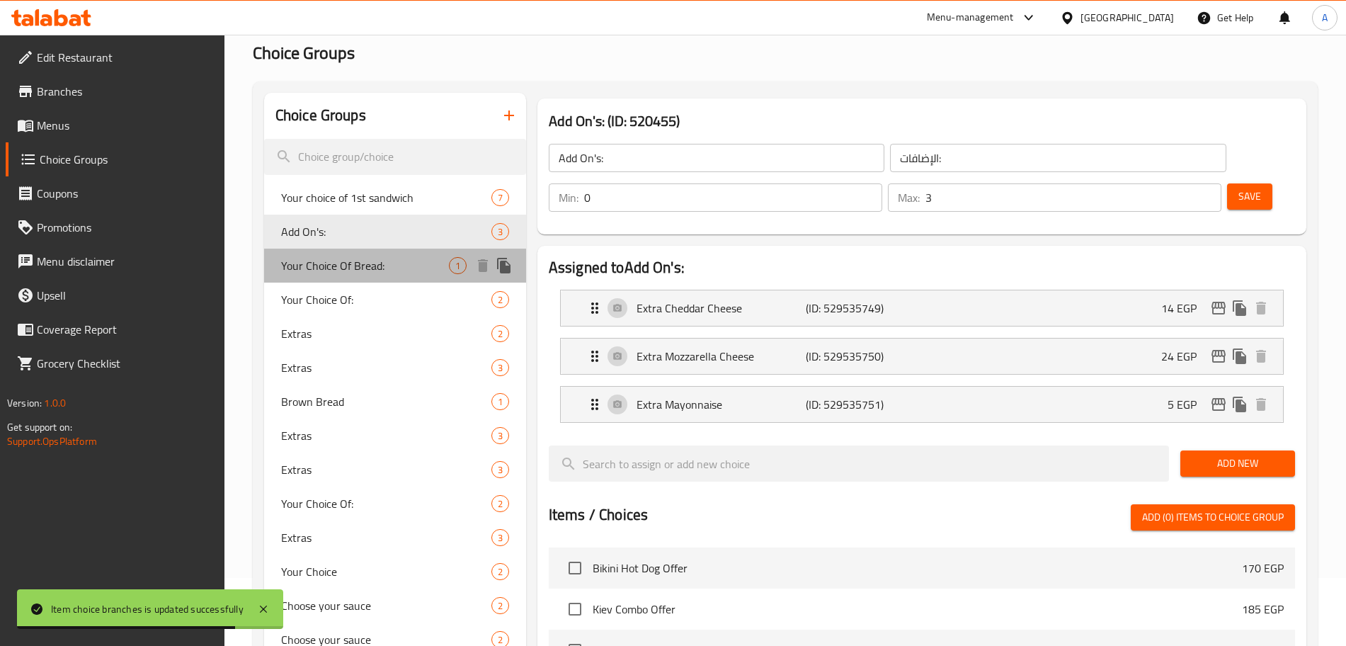
click at [413, 263] on span "Your Choice Of Bread:" at bounding box center [365, 265] width 168 height 17
type input "Your Choice Of Bread:"
type input "أختيارك من العيش:"
type input "1"
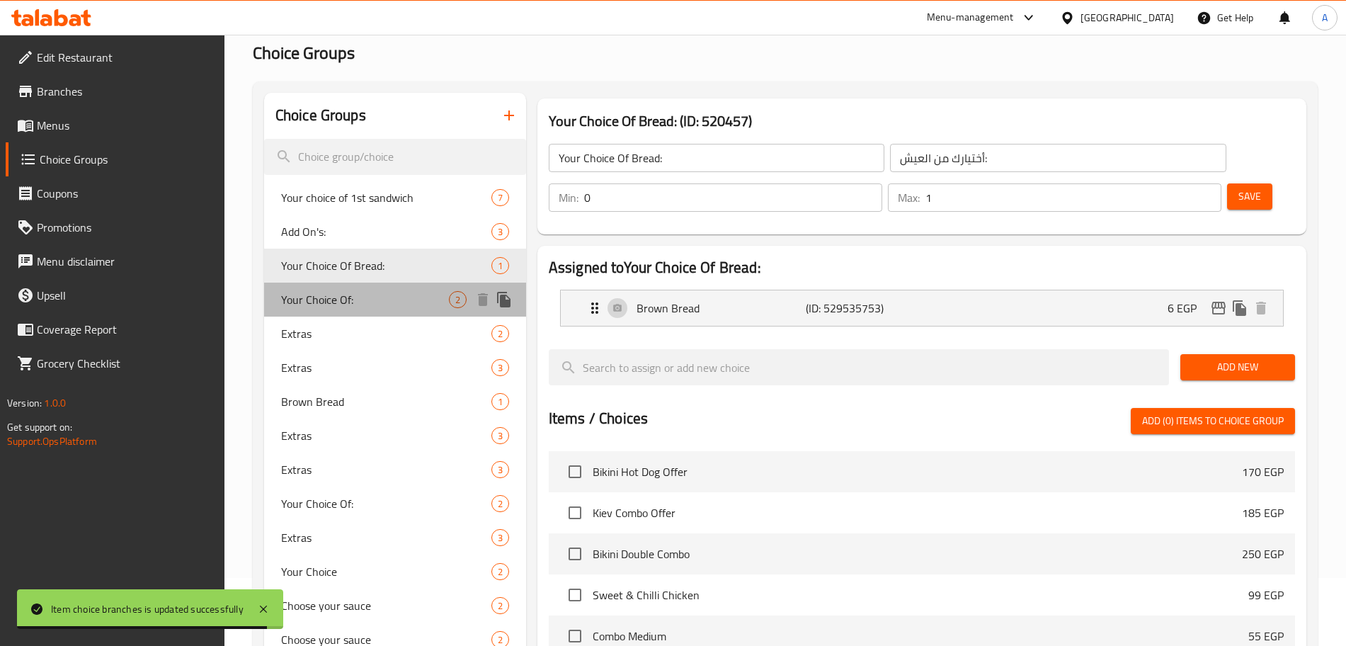
click at [394, 291] on span "Your Choice Of:" at bounding box center [365, 299] width 168 height 17
type input "Your Choice Of:"
type input "إختيارك من:"
type input "1"
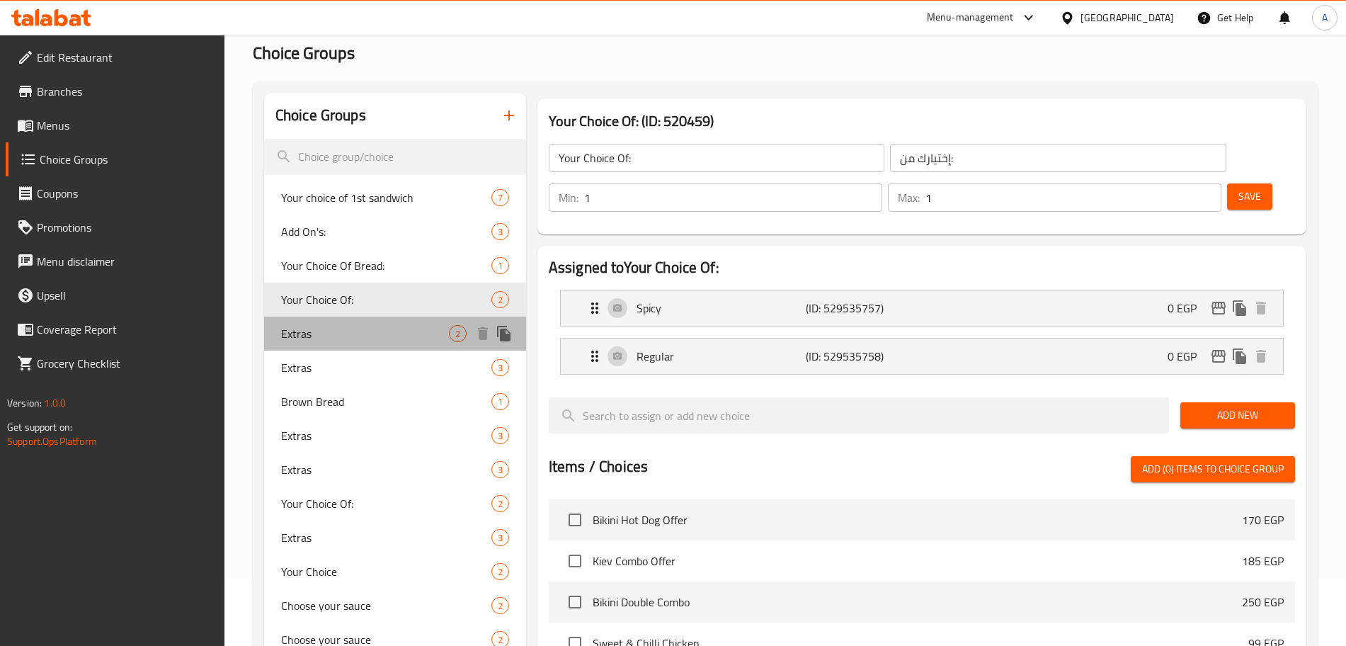
click at [384, 336] on span "Extras" at bounding box center [365, 333] width 168 height 17
type input "Extras"
type input "إضافات"
type input "0"
type input "2"
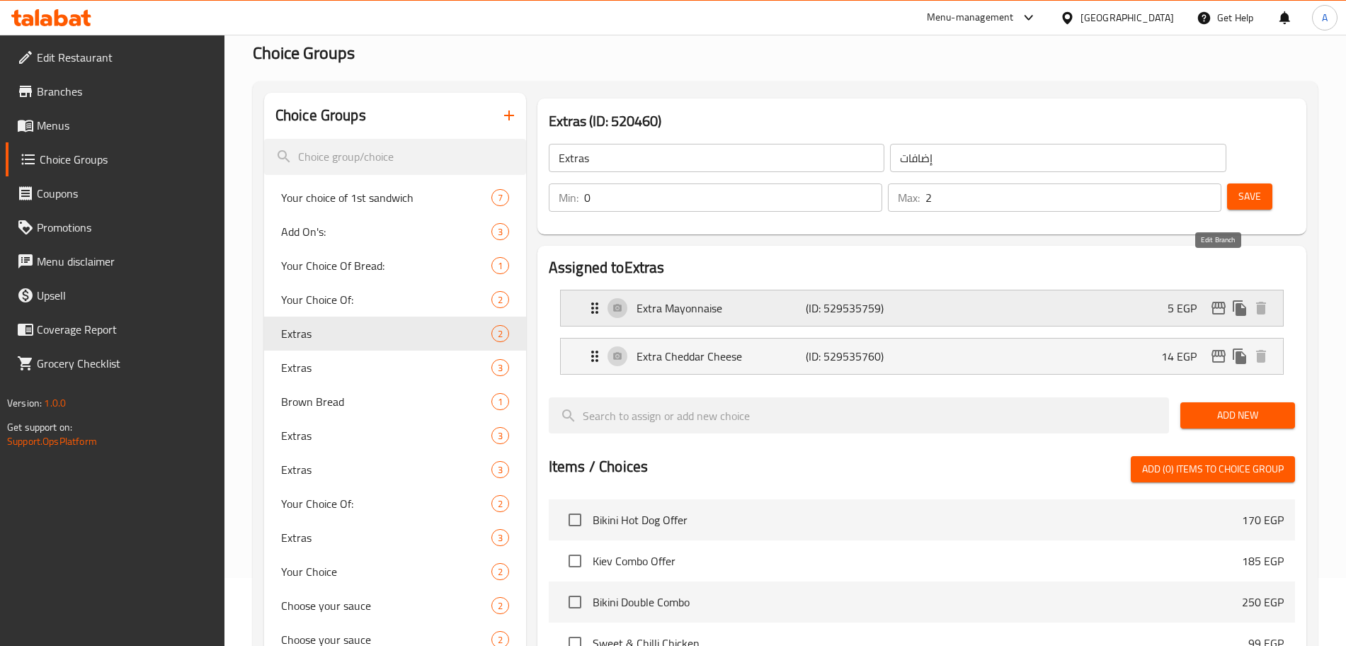
click at [1215, 302] on icon "edit" at bounding box center [1218, 308] width 14 height 13
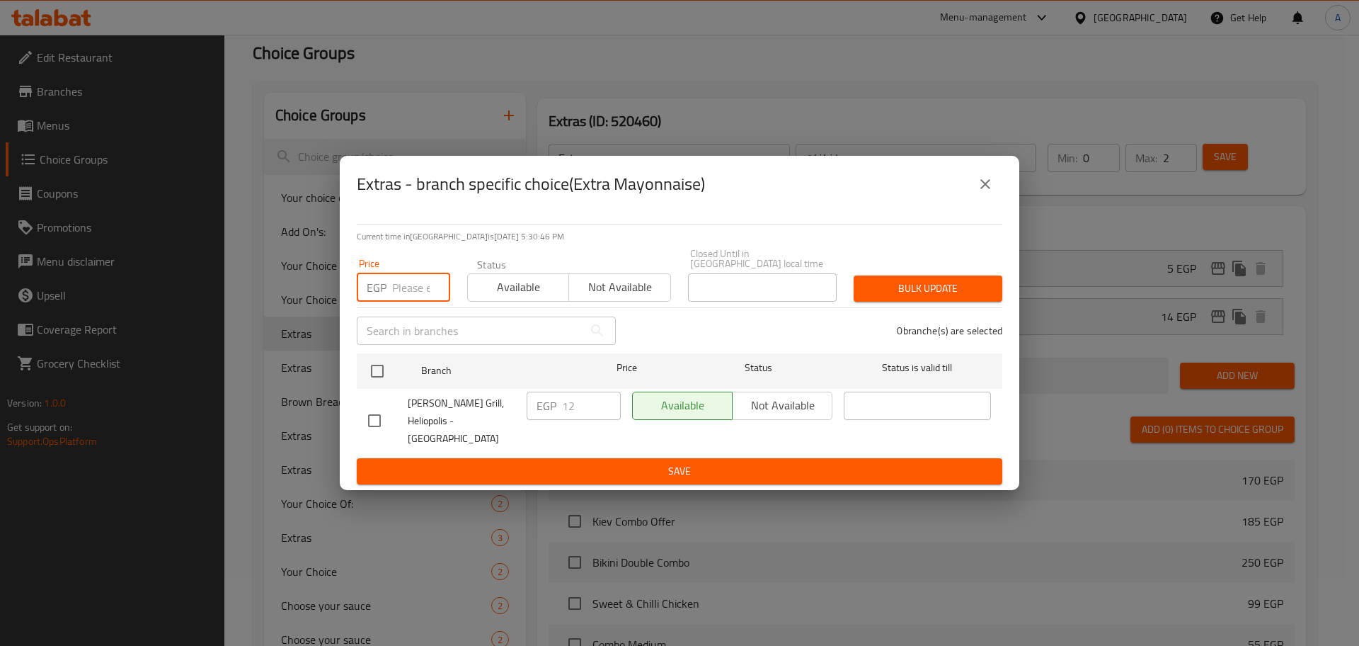
click at [406, 288] on input "number" at bounding box center [421, 287] width 58 height 28
type input "25"
click at [386, 365] on input "checkbox" at bounding box center [377, 371] width 30 height 30
checkbox input "true"
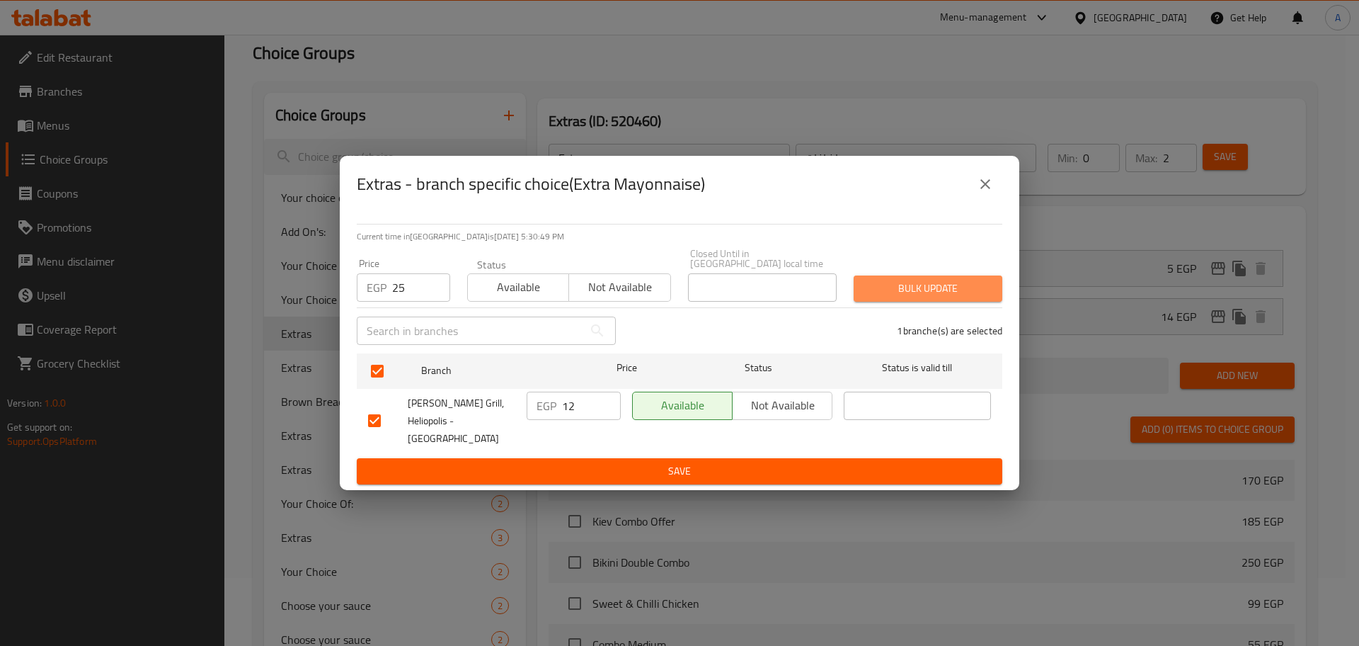
click at [937, 291] on span "Bulk update" at bounding box center [928, 289] width 126 height 18
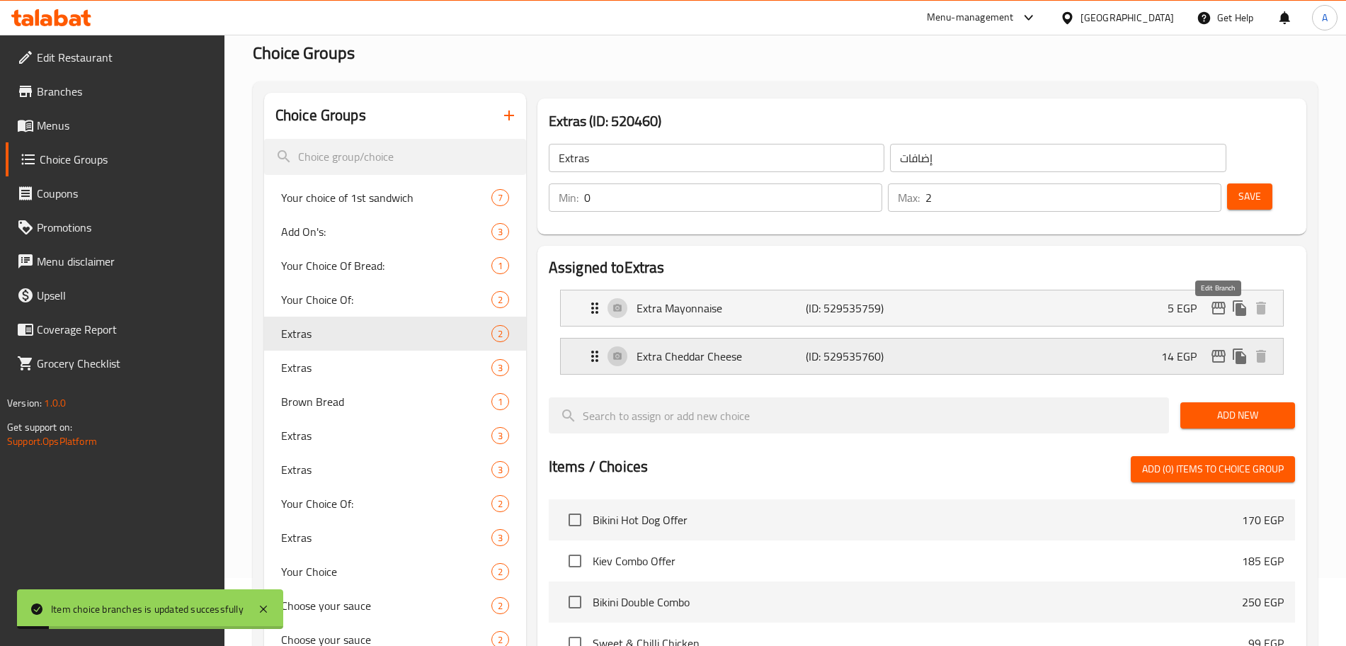
click at [1218, 348] on icon "edit" at bounding box center [1218, 356] width 17 height 17
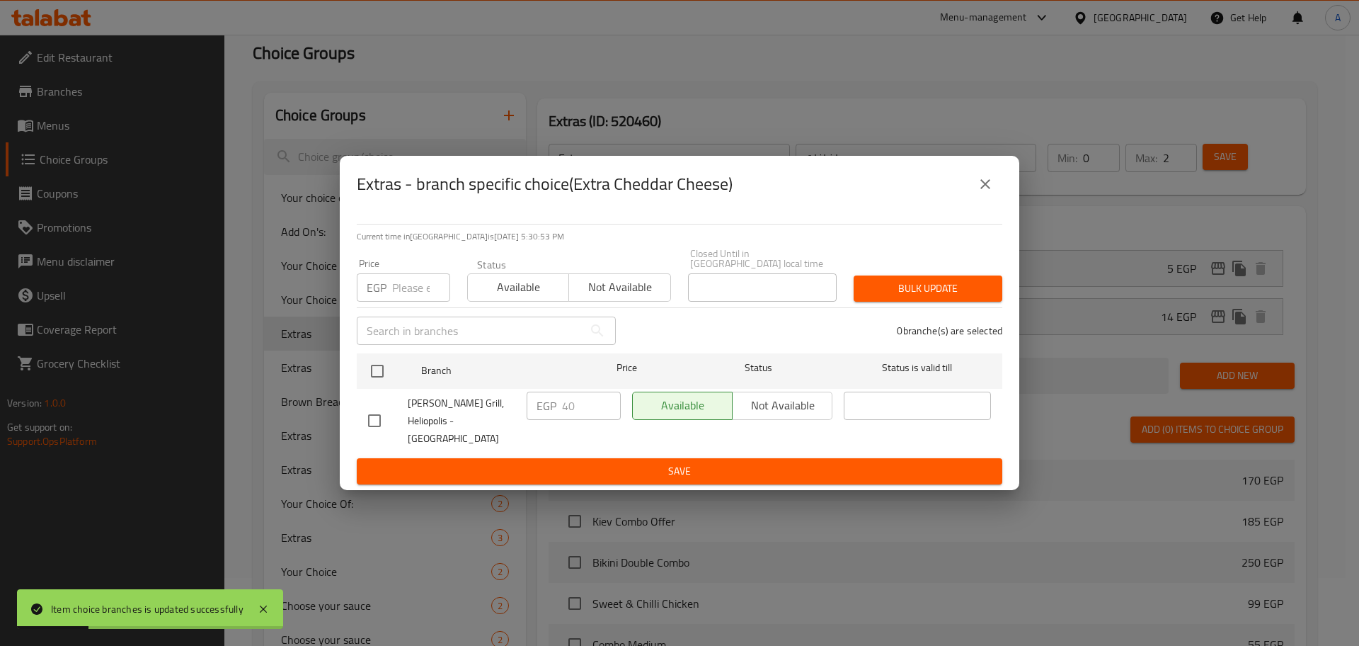
click at [406, 285] on input "number" at bounding box center [421, 287] width 58 height 28
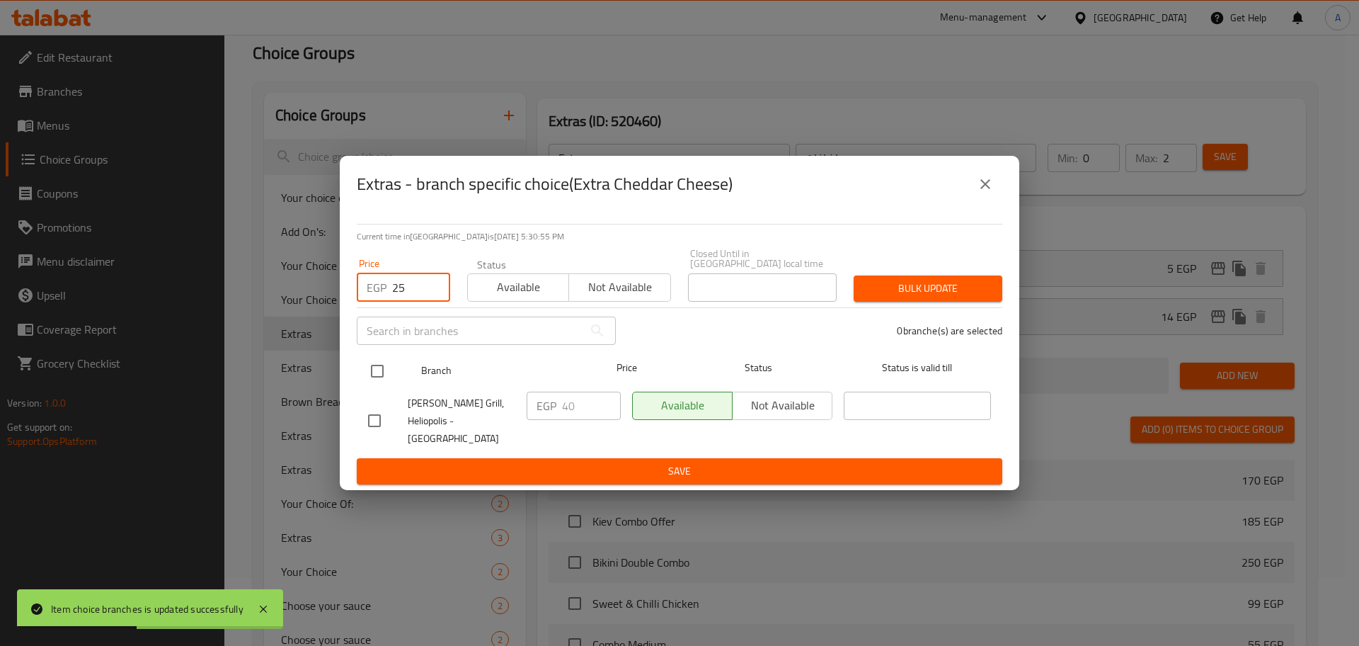
type input "25"
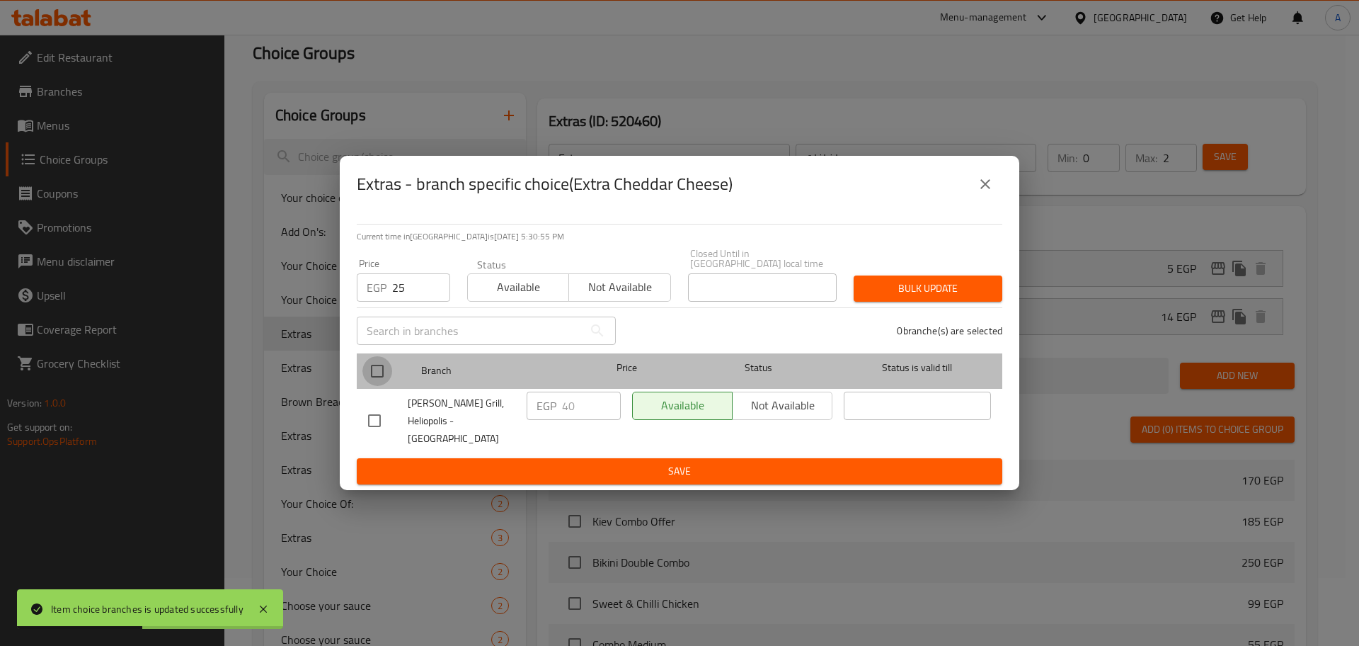
click at [384, 372] on input "checkbox" at bounding box center [377, 371] width 30 height 30
checkbox input "true"
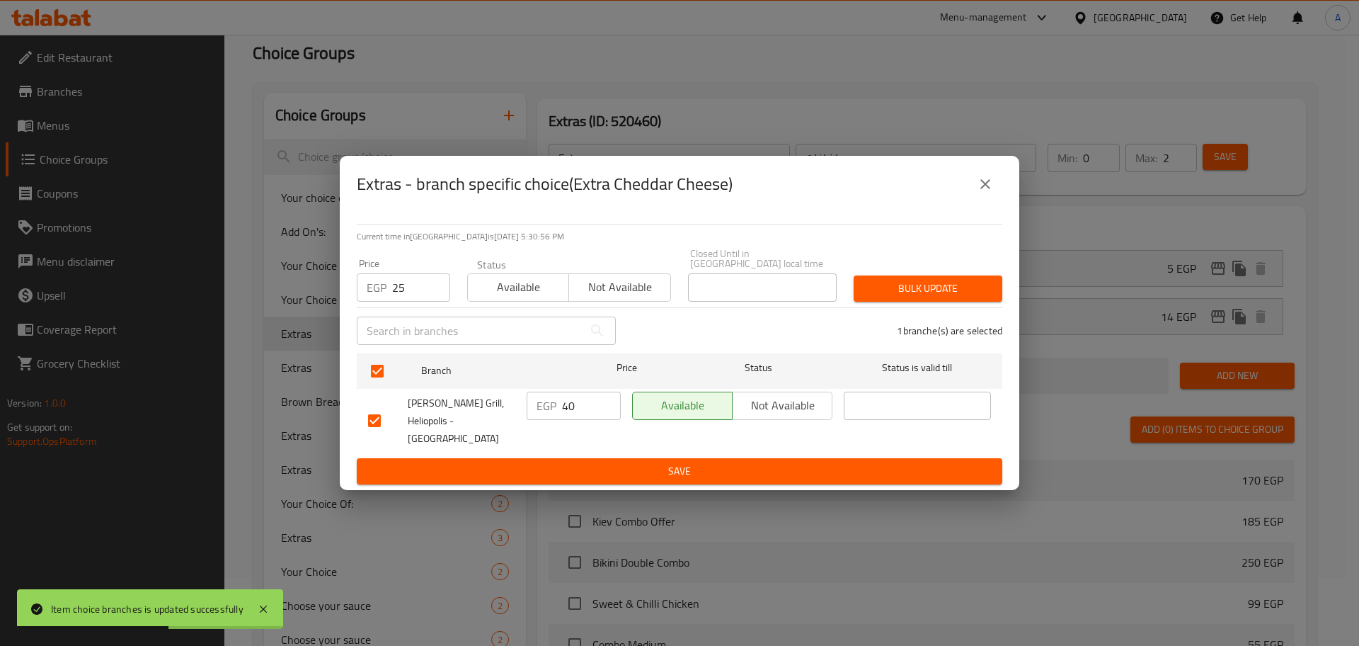
click at [938, 287] on span "Bulk update" at bounding box center [928, 289] width 126 height 18
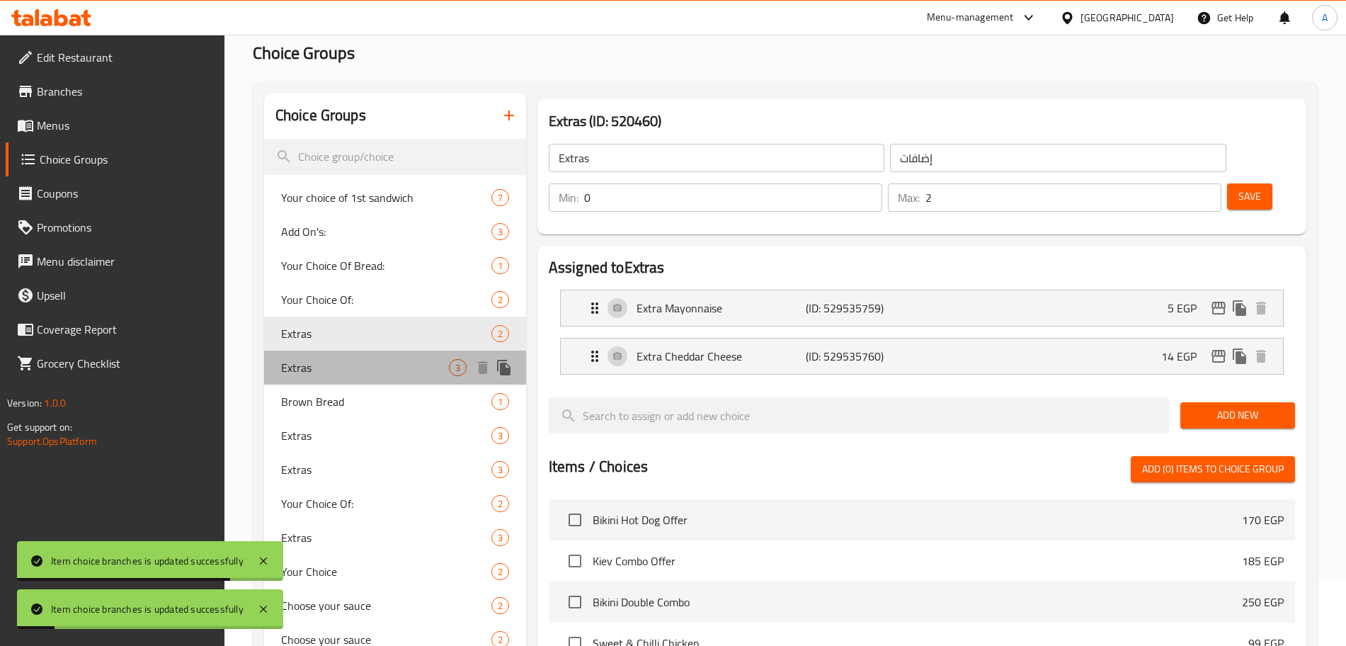
click at [369, 365] on span "Extras" at bounding box center [365, 367] width 168 height 17
type input "3"
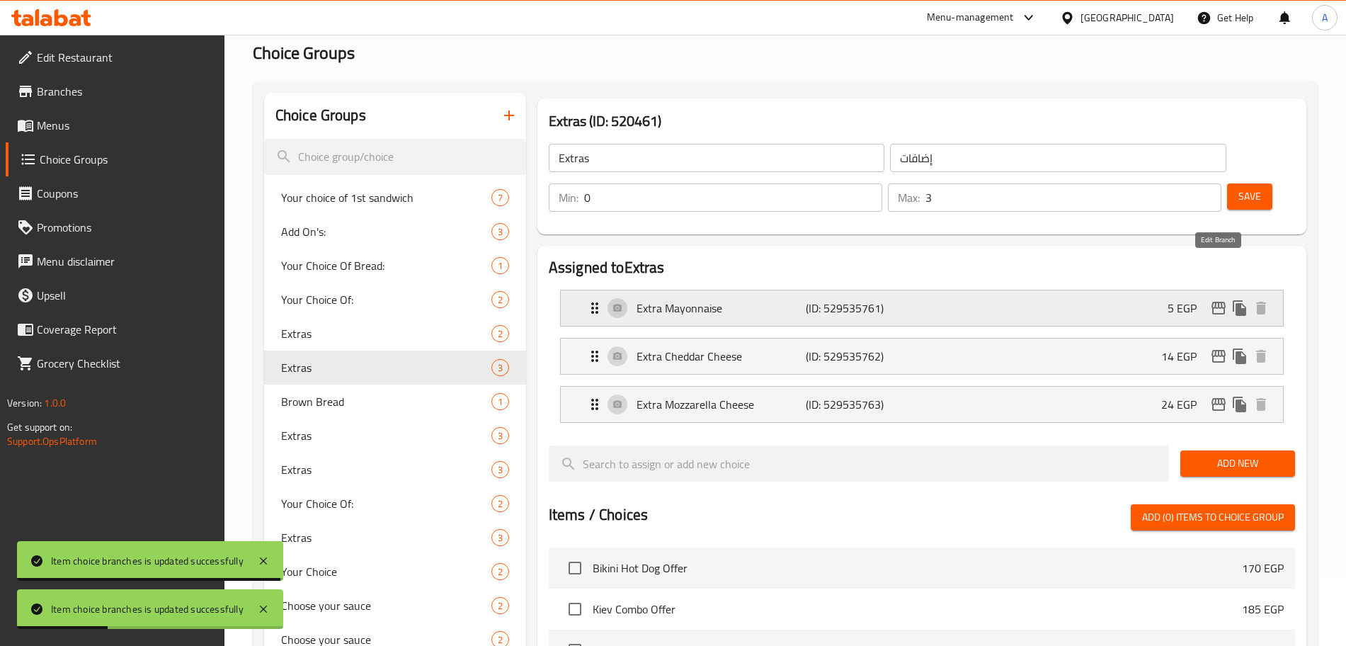
click at [1219, 297] on button "edit" at bounding box center [1218, 307] width 21 height 21
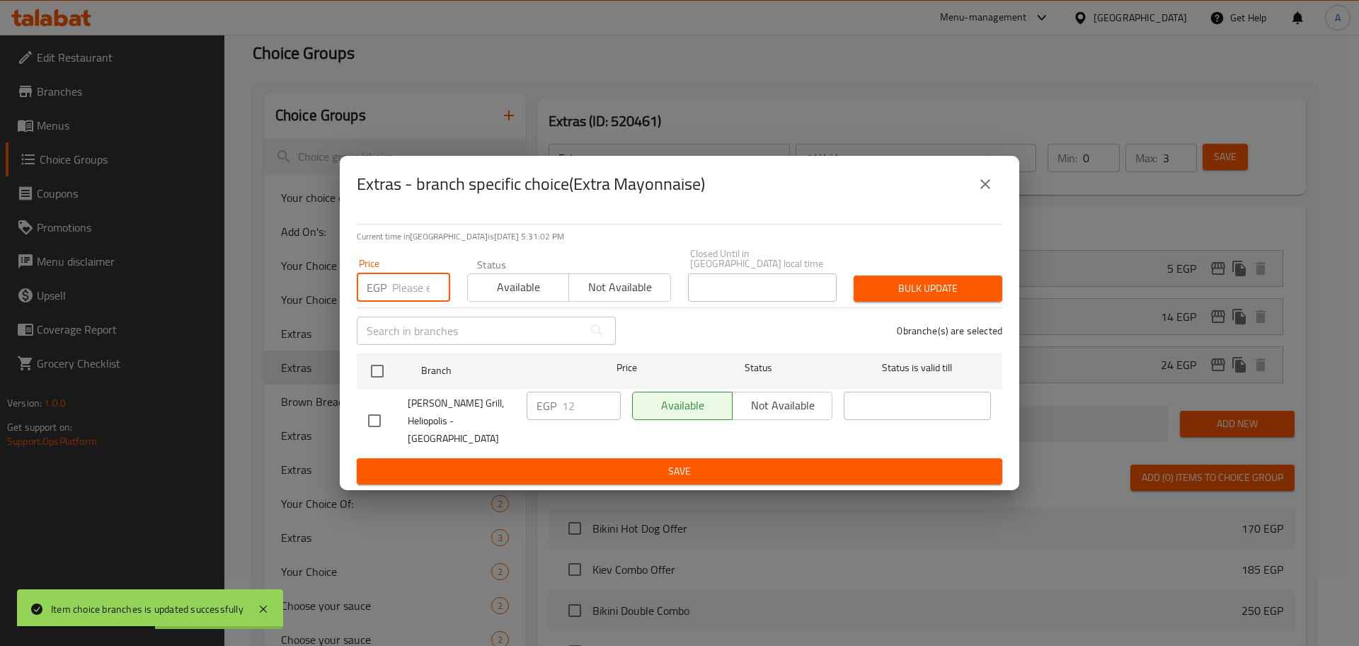
click at [406, 294] on input "number" at bounding box center [421, 287] width 58 height 28
type input "25"
click at [384, 374] on input "checkbox" at bounding box center [377, 371] width 30 height 30
checkbox input "true"
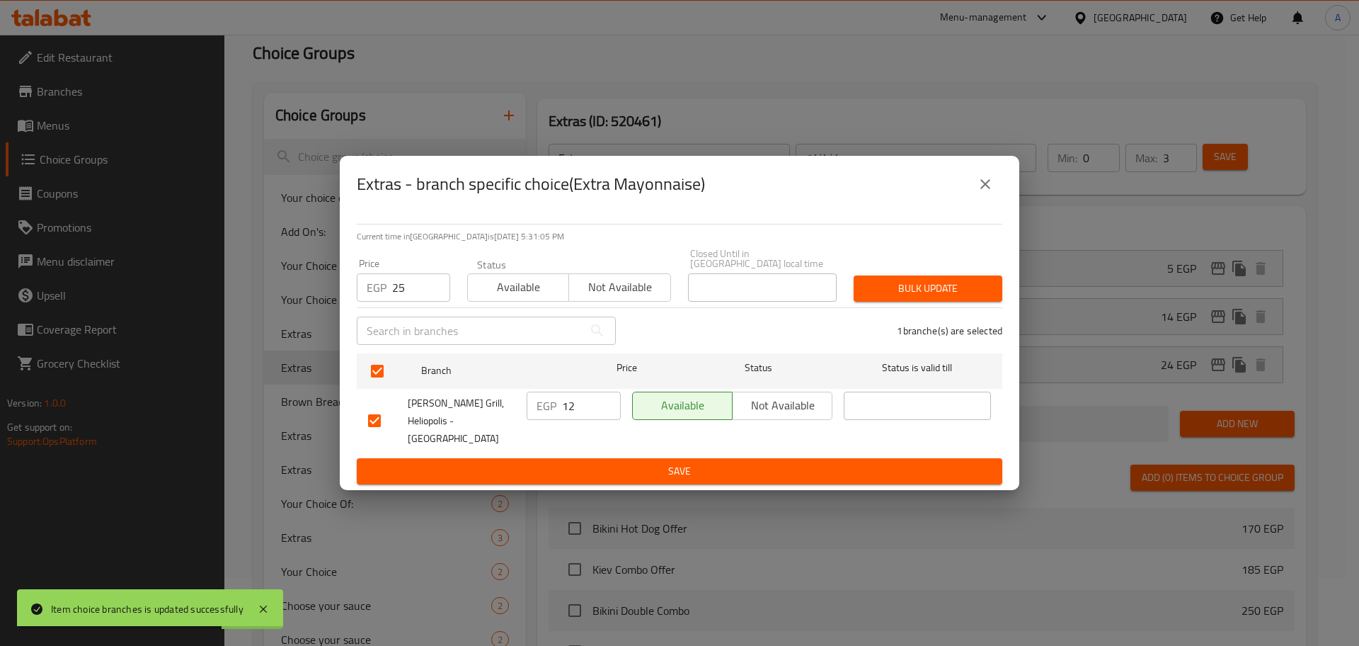
click at [917, 285] on span "Bulk update" at bounding box center [928, 289] width 126 height 18
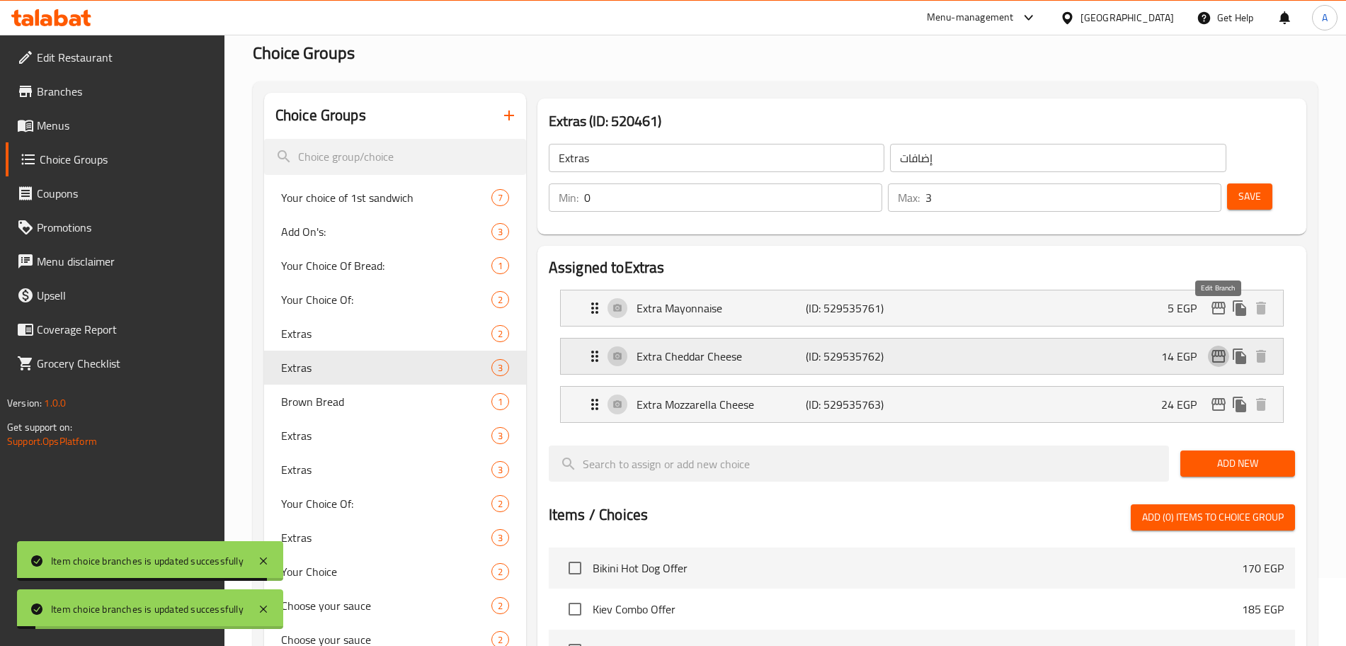
click at [1212, 348] on icon "edit" at bounding box center [1218, 356] width 17 height 17
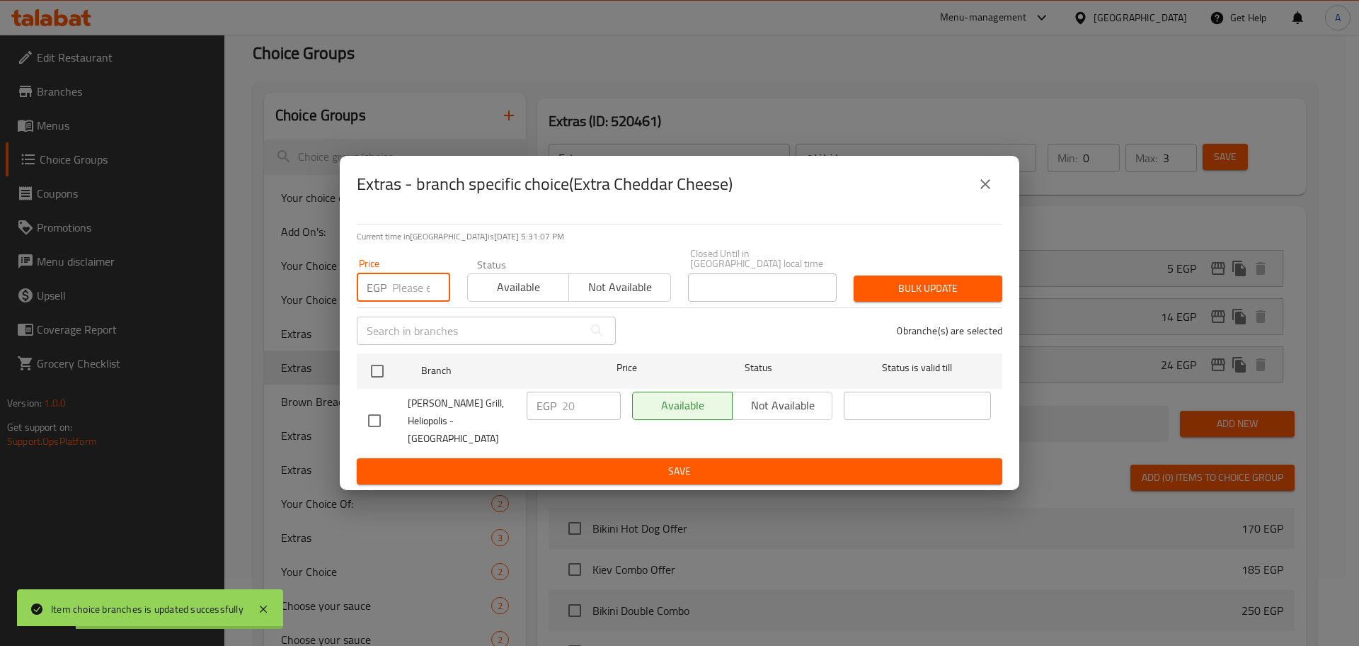
click at [406, 282] on input "number" at bounding box center [421, 287] width 58 height 28
type input "25"
click at [382, 377] on input "checkbox" at bounding box center [377, 371] width 30 height 30
checkbox input "true"
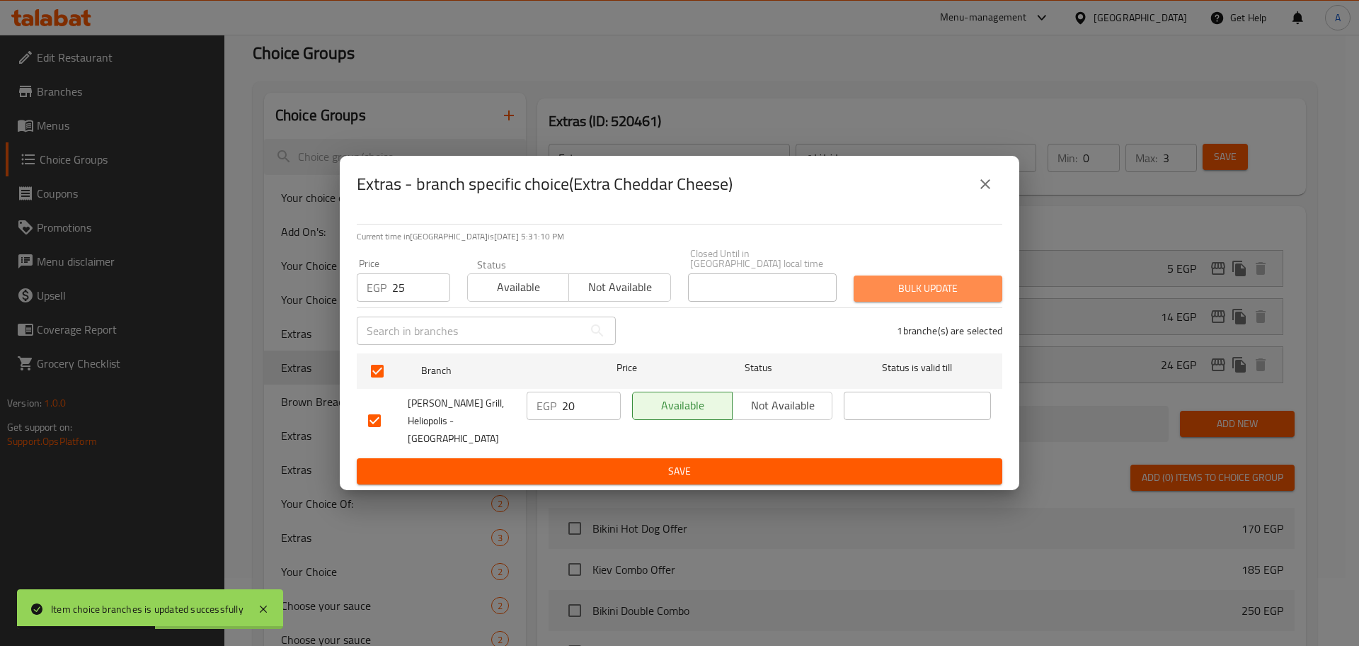
click at [932, 289] on span "Bulk update" at bounding box center [928, 289] width 126 height 18
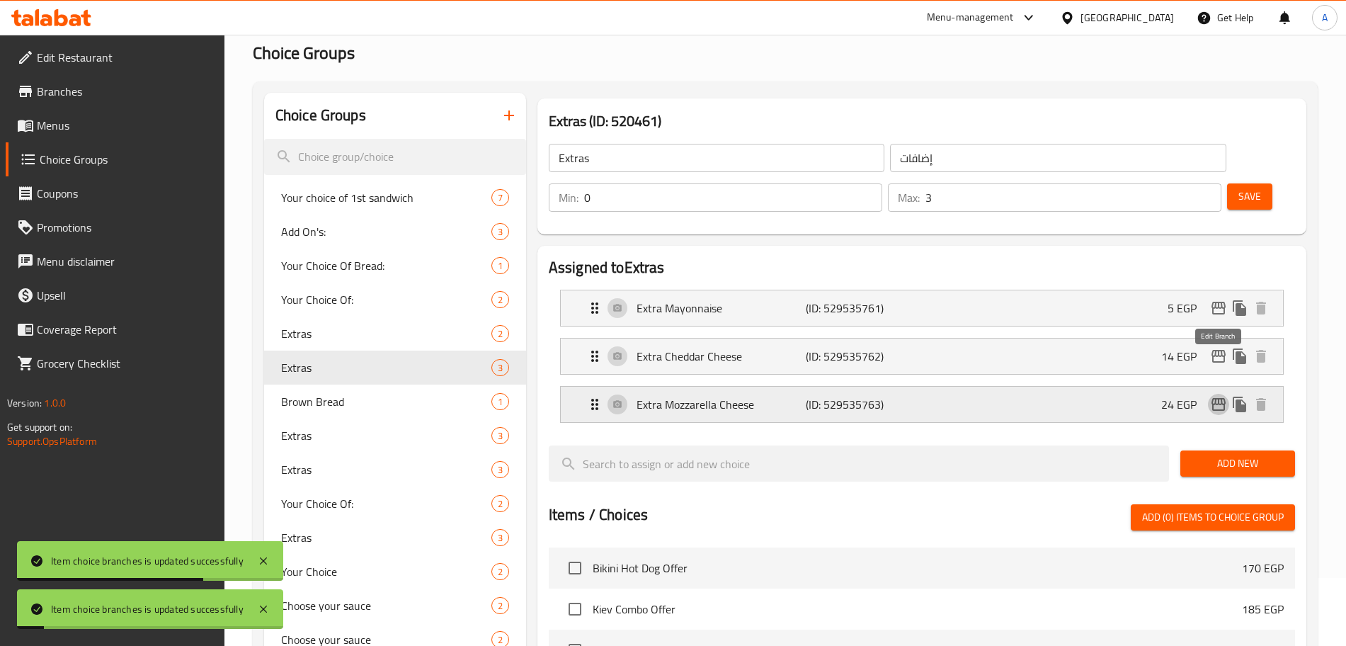
click at [1214, 396] on icon "edit" at bounding box center [1218, 404] width 17 height 17
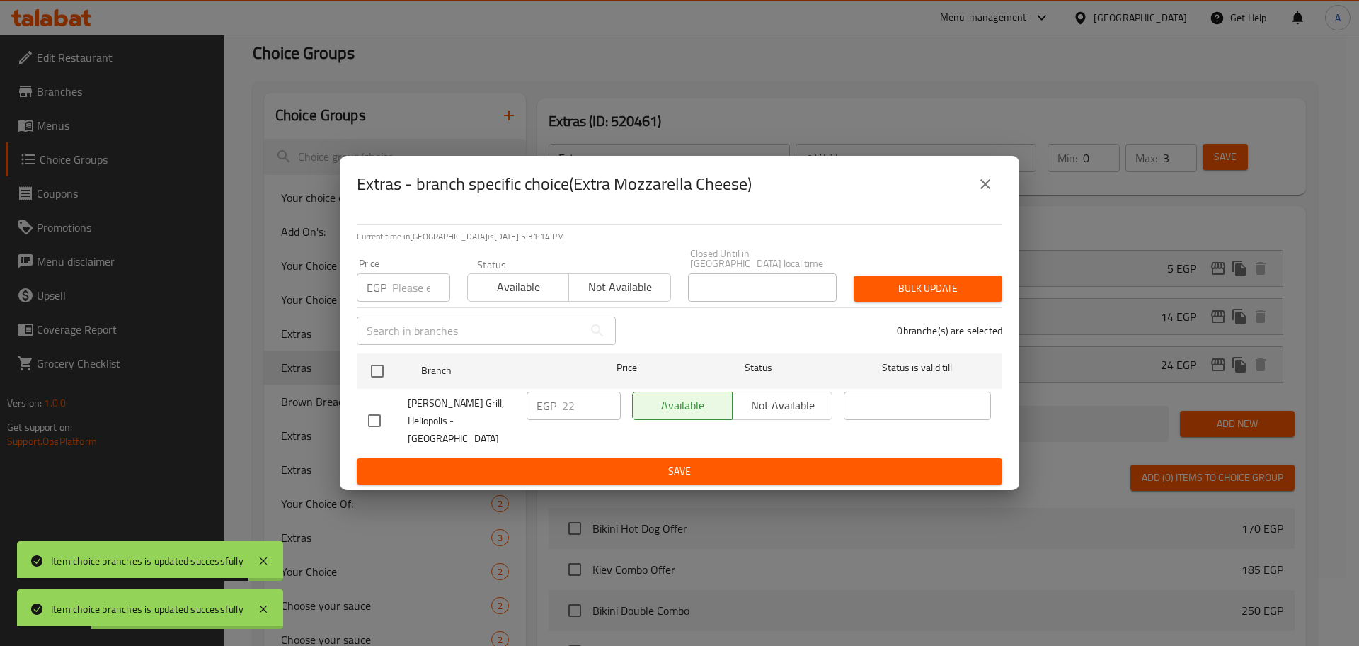
click at [408, 296] on input "number" at bounding box center [421, 287] width 58 height 28
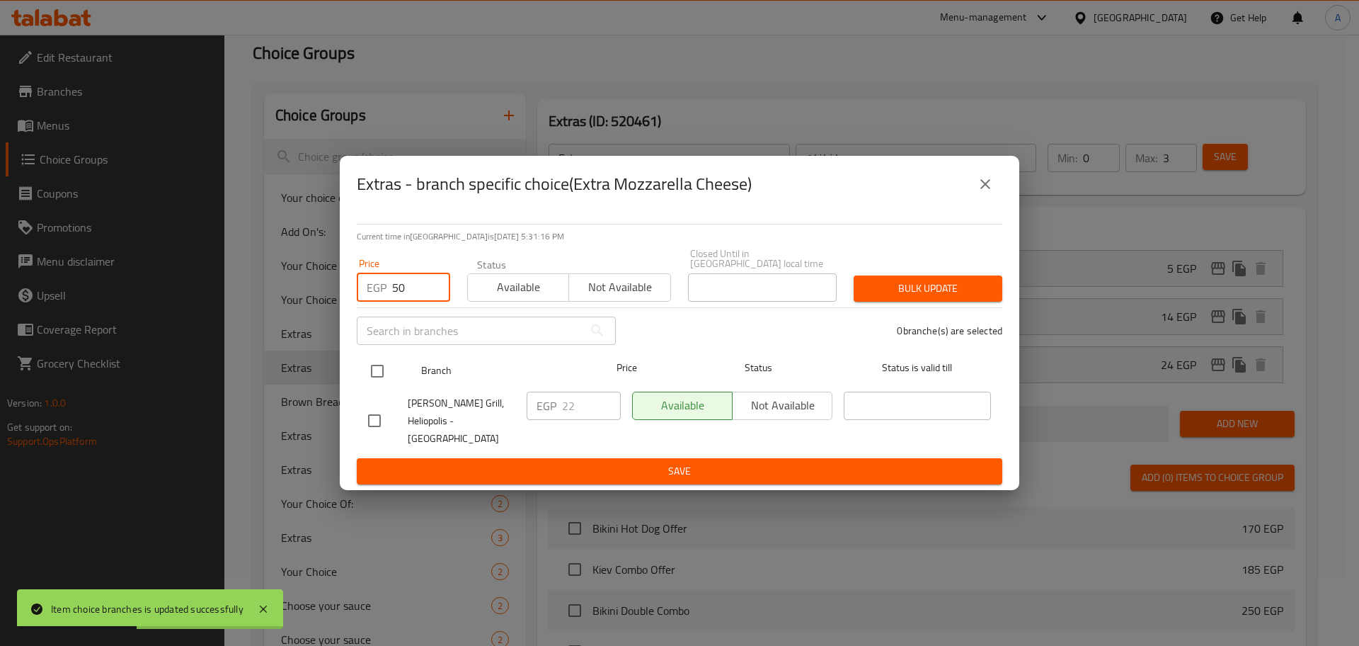
type input "50"
click at [374, 375] on input "checkbox" at bounding box center [377, 371] width 30 height 30
checkbox input "true"
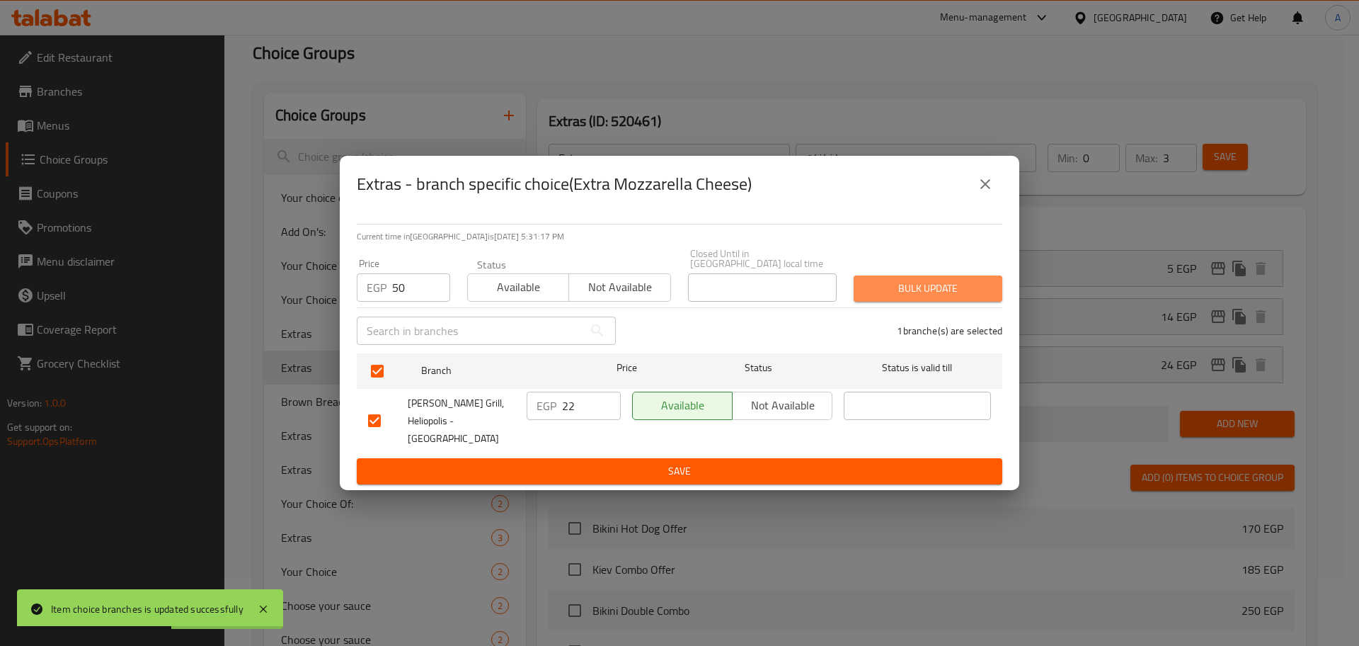
click at [924, 283] on span "Bulk update" at bounding box center [928, 289] width 126 height 18
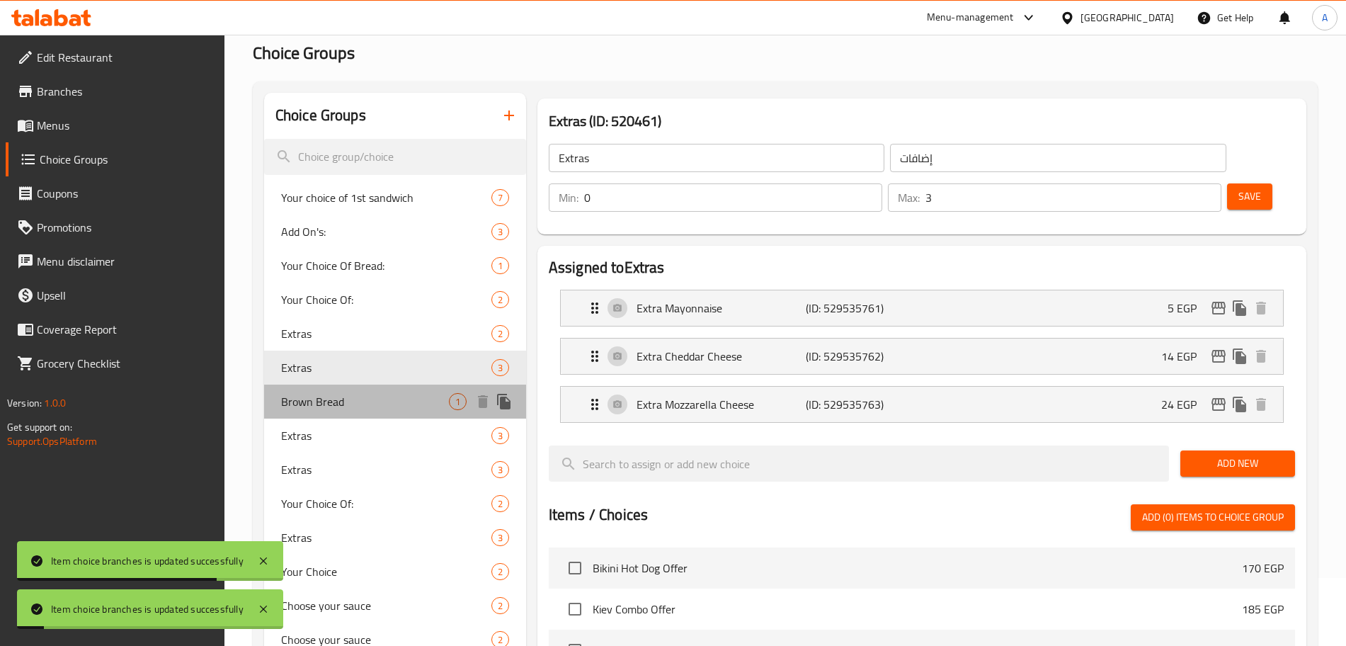
click at [349, 398] on span "Brown Bread" at bounding box center [365, 401] width 168 height 17
type input "Brown Bread"
type input "عيش بني"
type input "1"
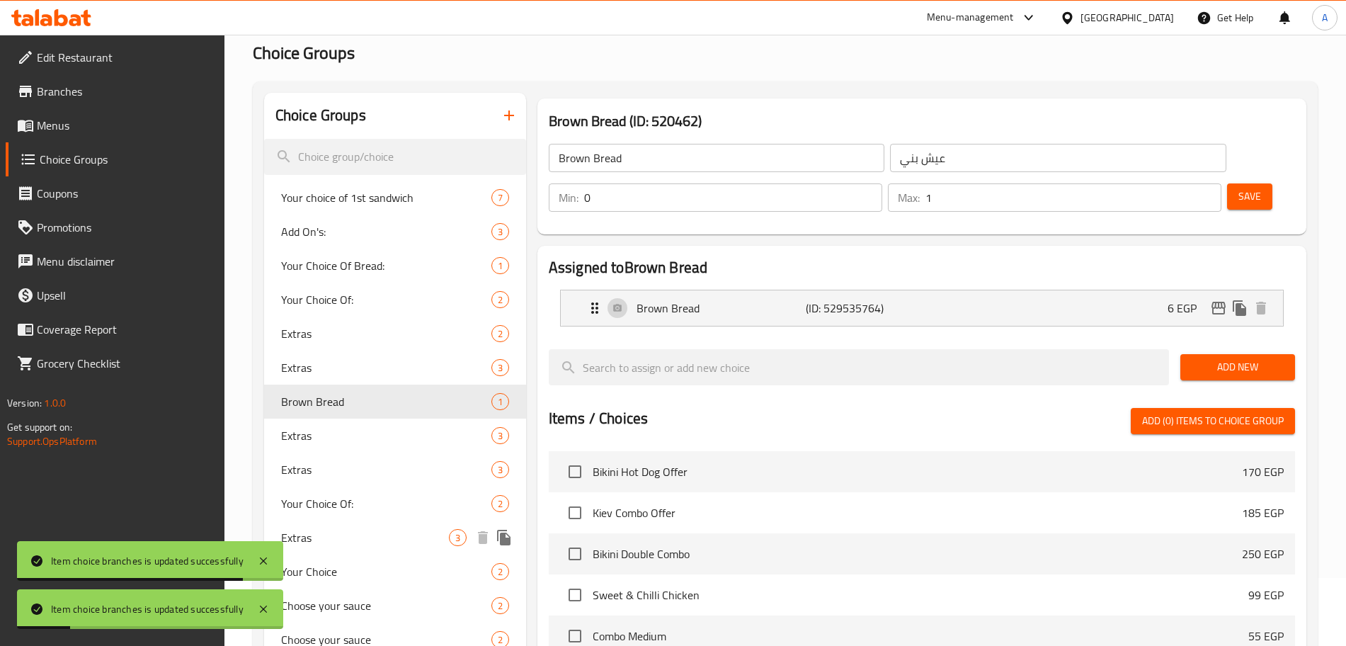
scroll to position [241, 0]
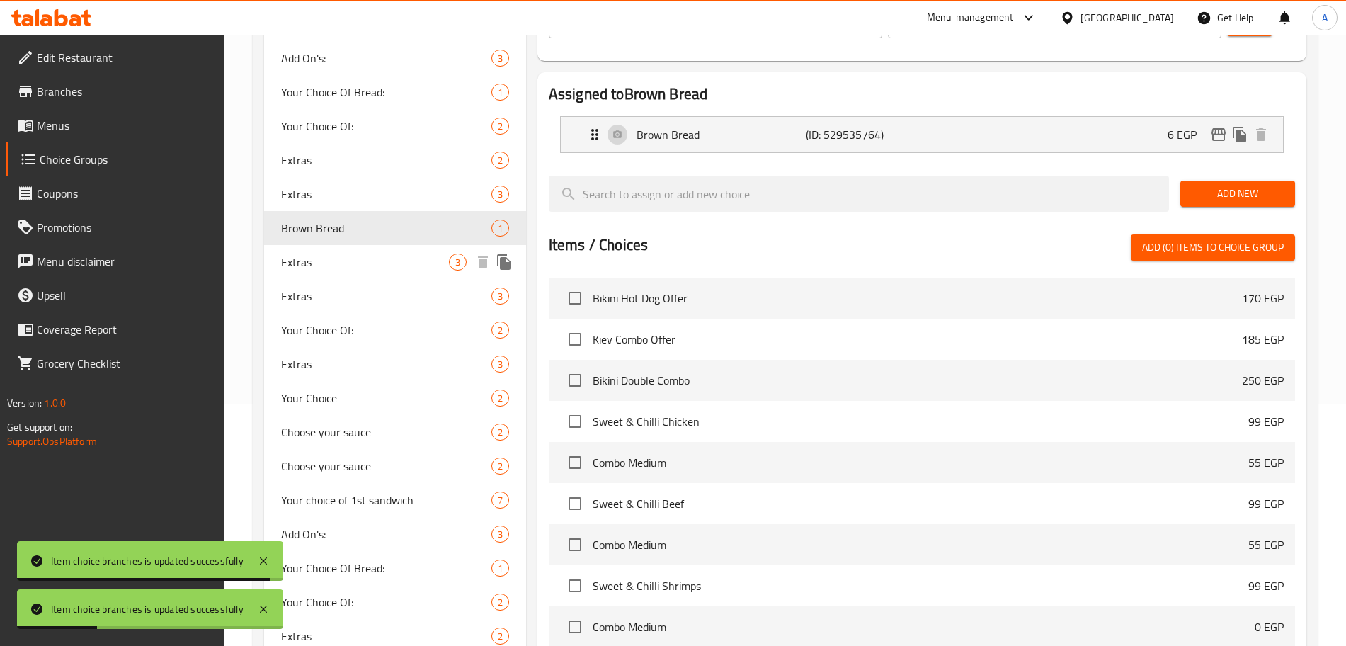
click at [360, 251] on div "Extras 3" at bounding box center [395, 262] width 262 height 34
type input "Extras"
type input "إضافات"
type input "2"
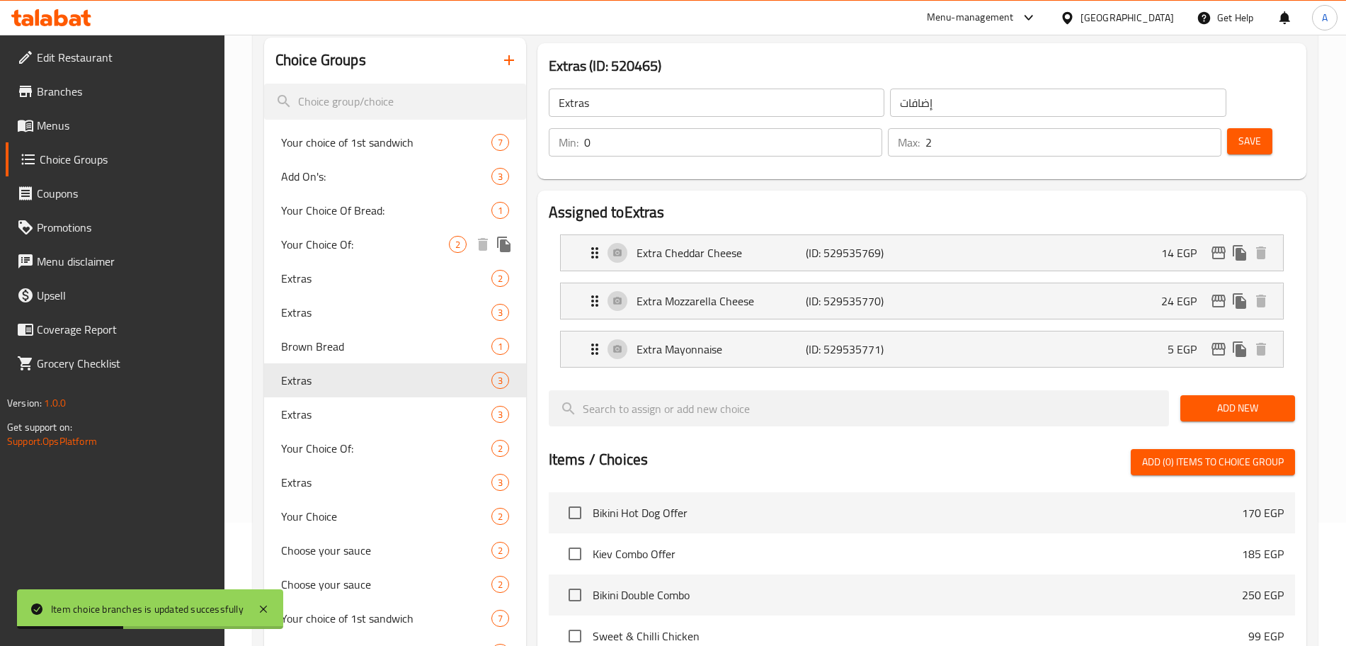
scroll to position [117, 0]
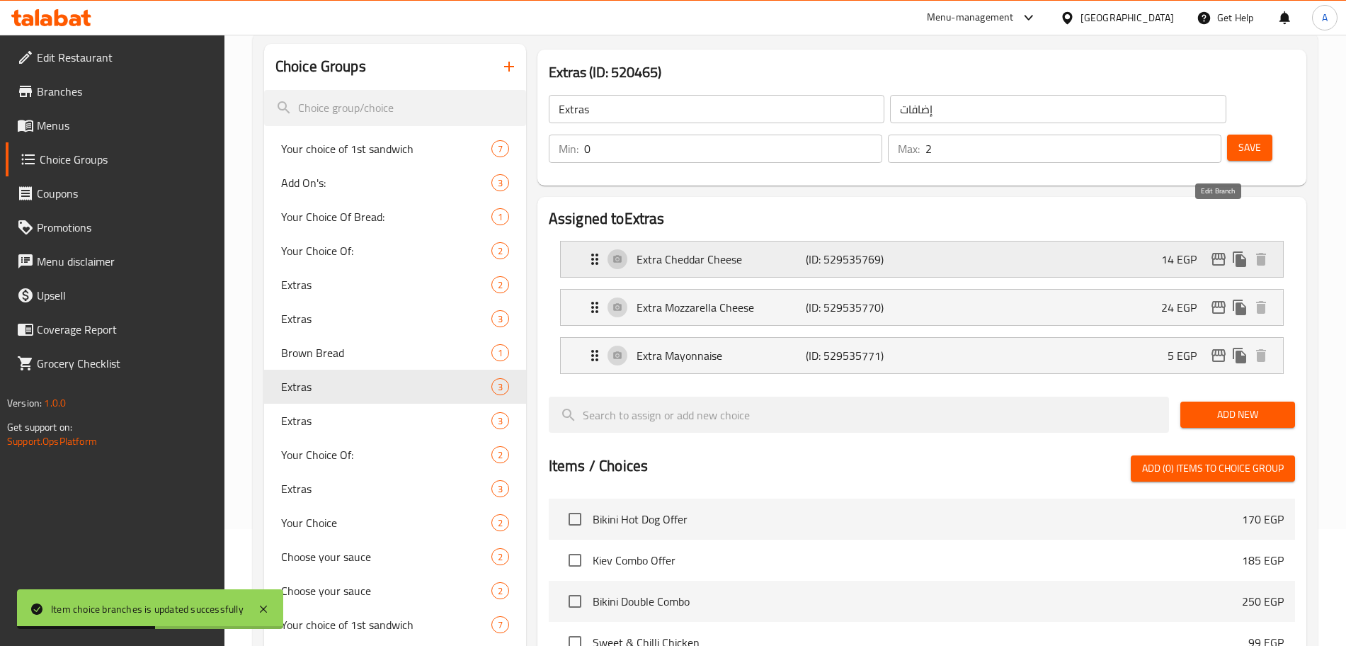
click at [1215, 253] on icon "edit" at bounding box center [1218, 259] width 14 height 13
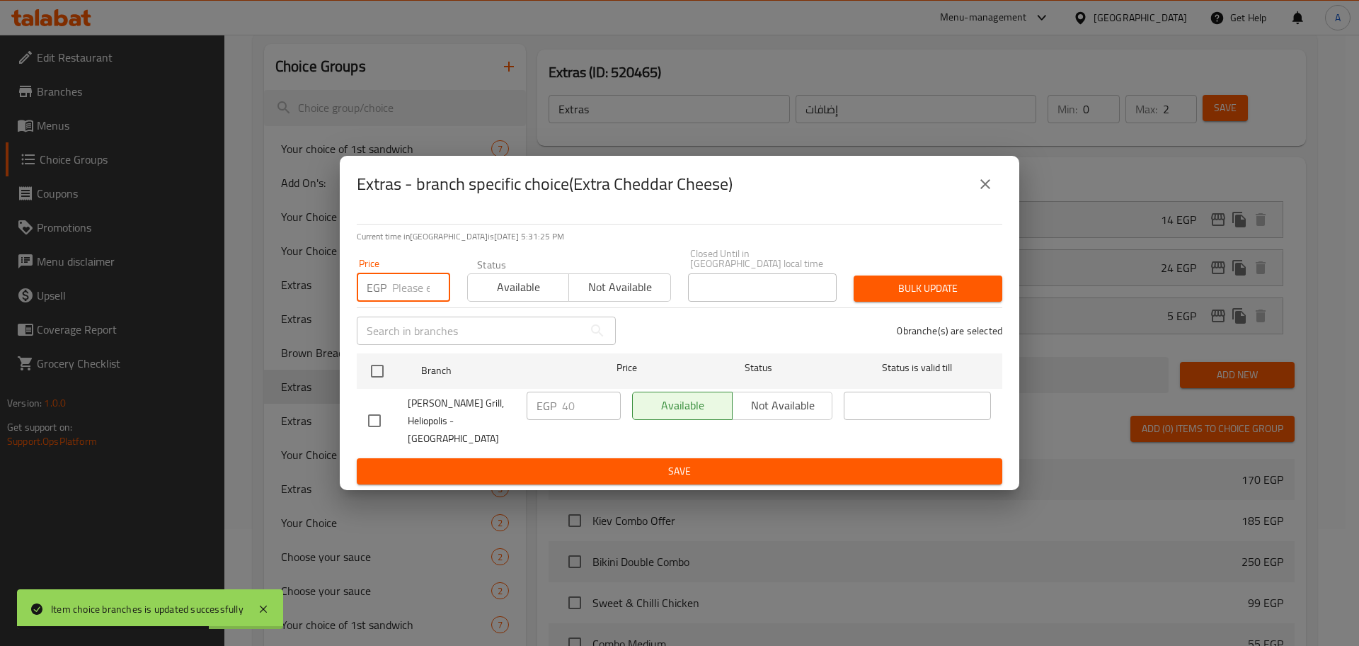
click at [413, 288] on input "number" at bounding box center [421, 287] width 58 height 28
type input "25"
click at [382, 374] on input "checkbox" at bounding box center [377, 371] width 30 height 30
checkbox input "true"
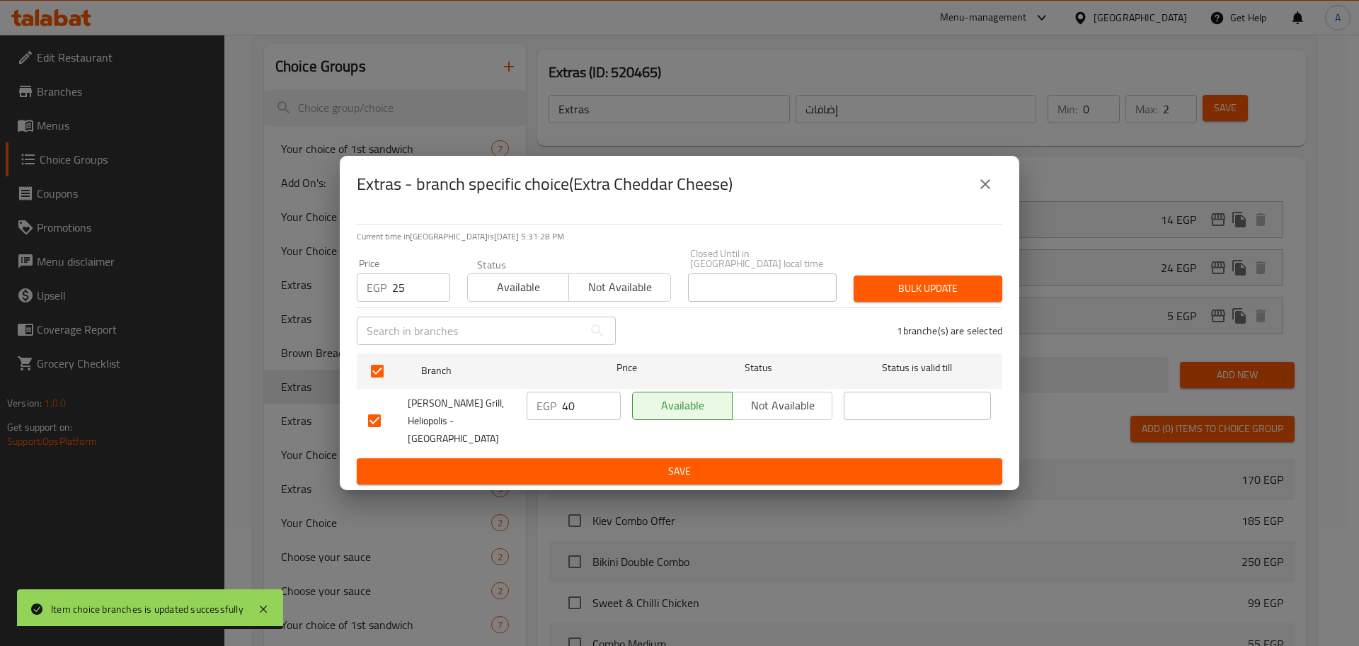
click at [989, 287] on span "Bulk update" at bounding box center [928, 289] width 126 height 18
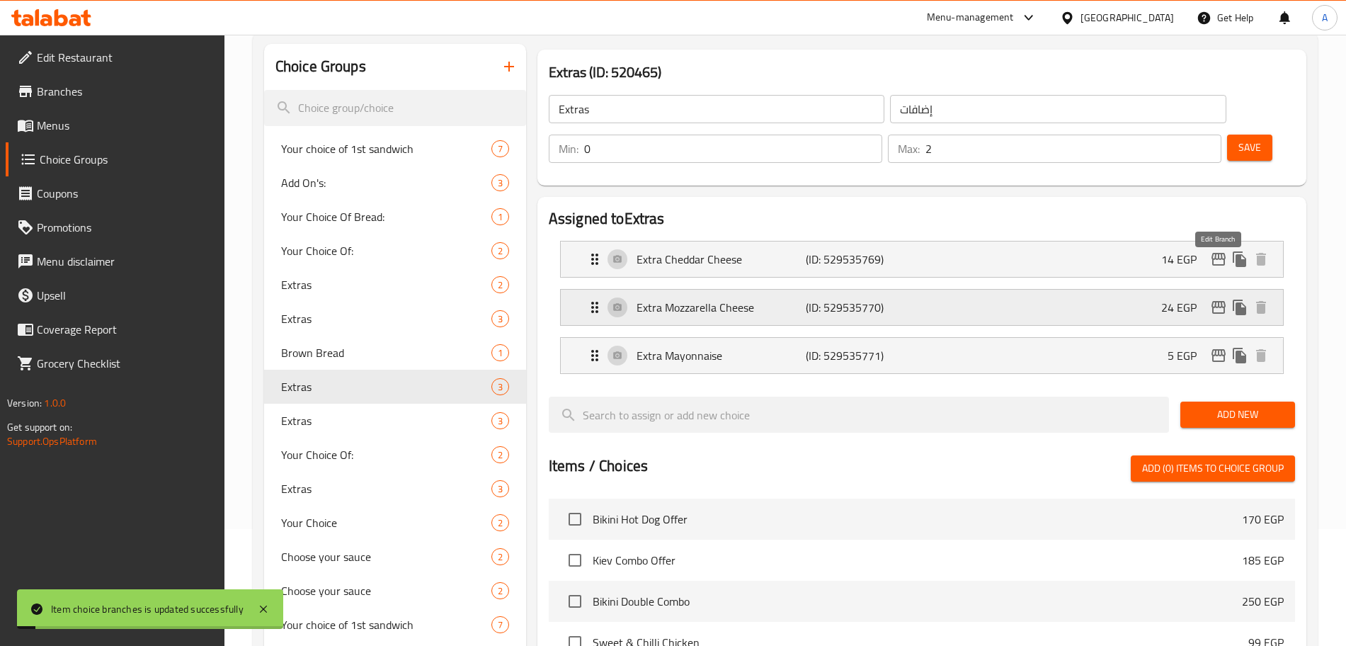
click at [1216, 301] on icon "edit" at bounding box center [1218, 307] width 14 height 13
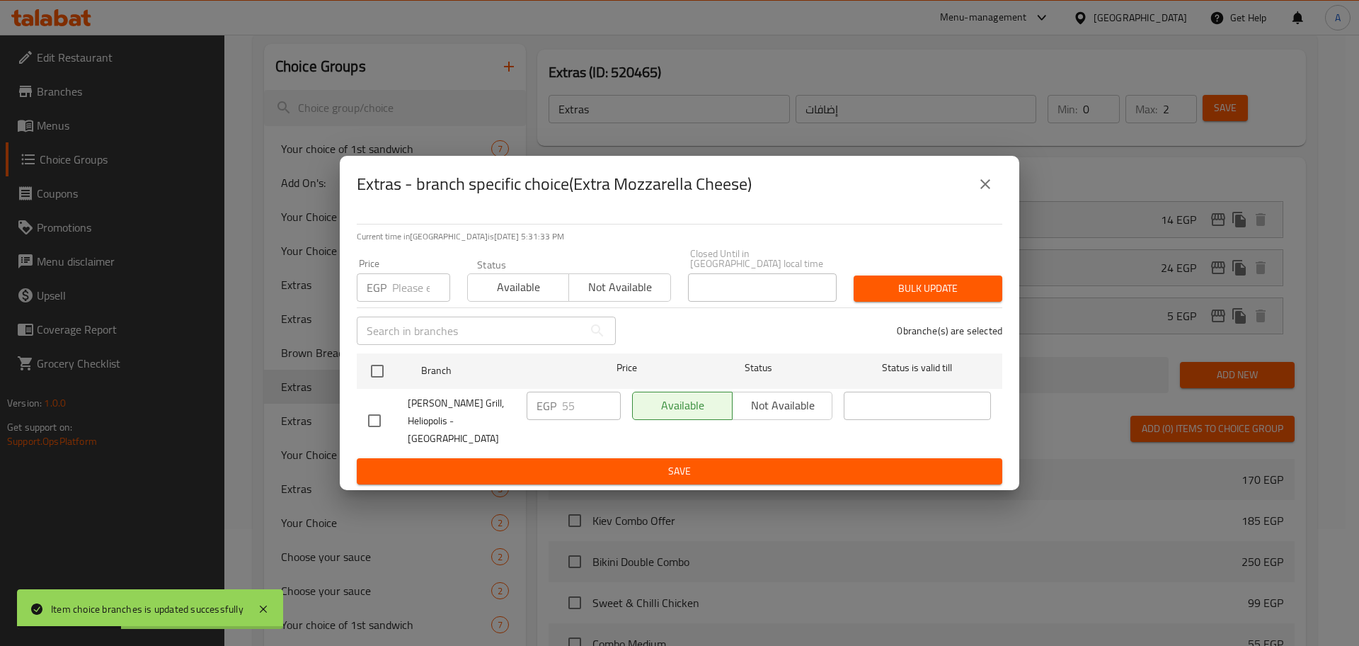
click at [993, 193] on icon "close" at bounding box center [985, 184] width 17 height 17
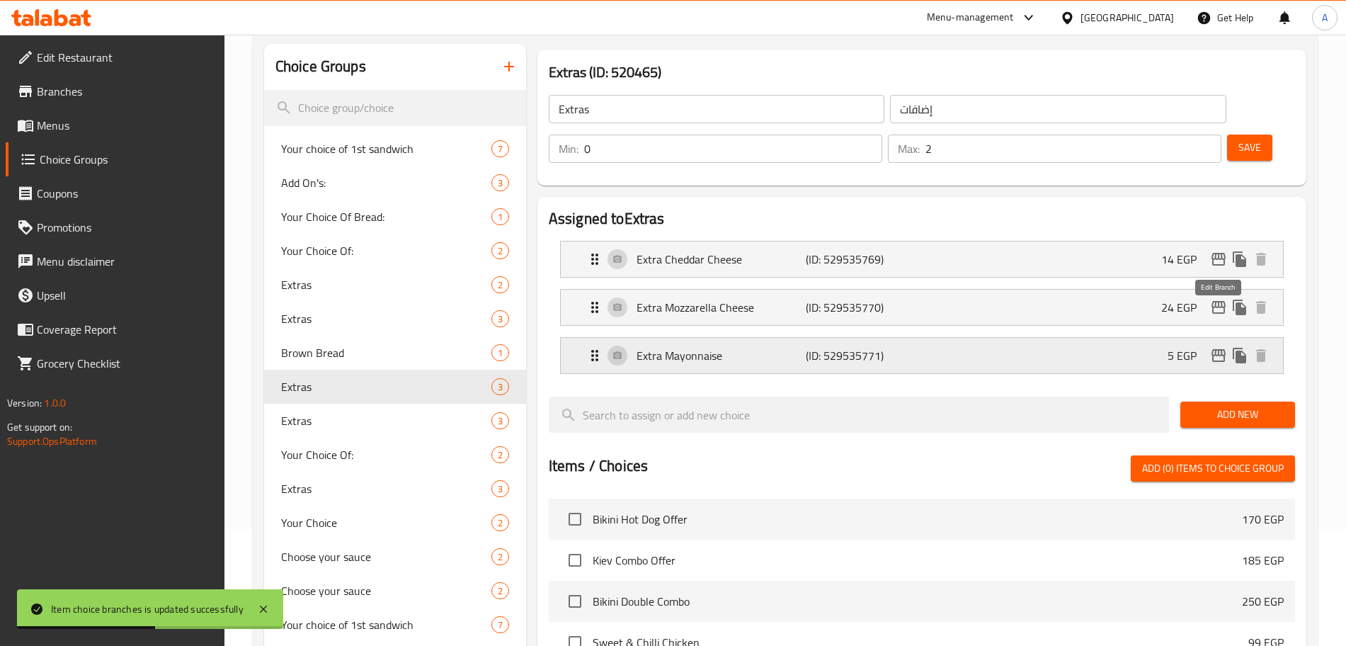
click at [1218, 347] on icon "edit" at bounding box center [1218, 355] width 17 height 17
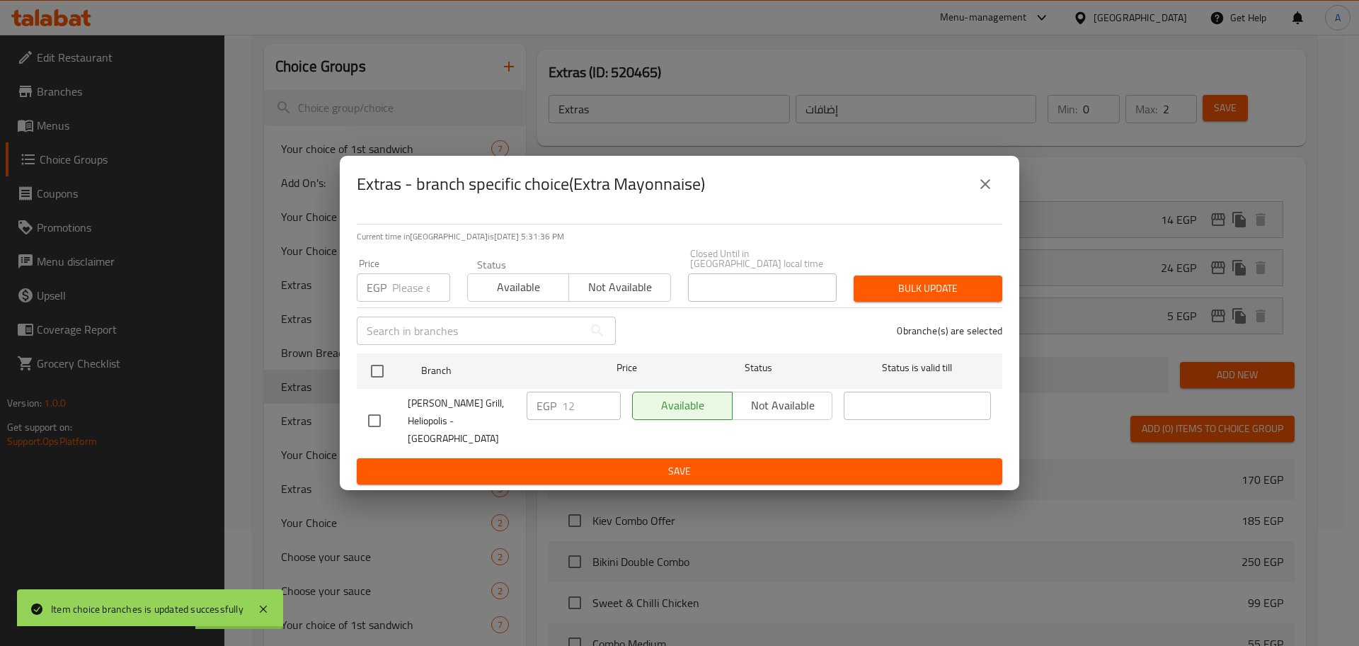
click at [418, 285] on input "number" at bounding box center [421, 287] width 58 height 28
type input "25"
click at [384, 367] on input "checkbox" at bounding box center [377, 371] width 30 height 30
checkbox input "true"
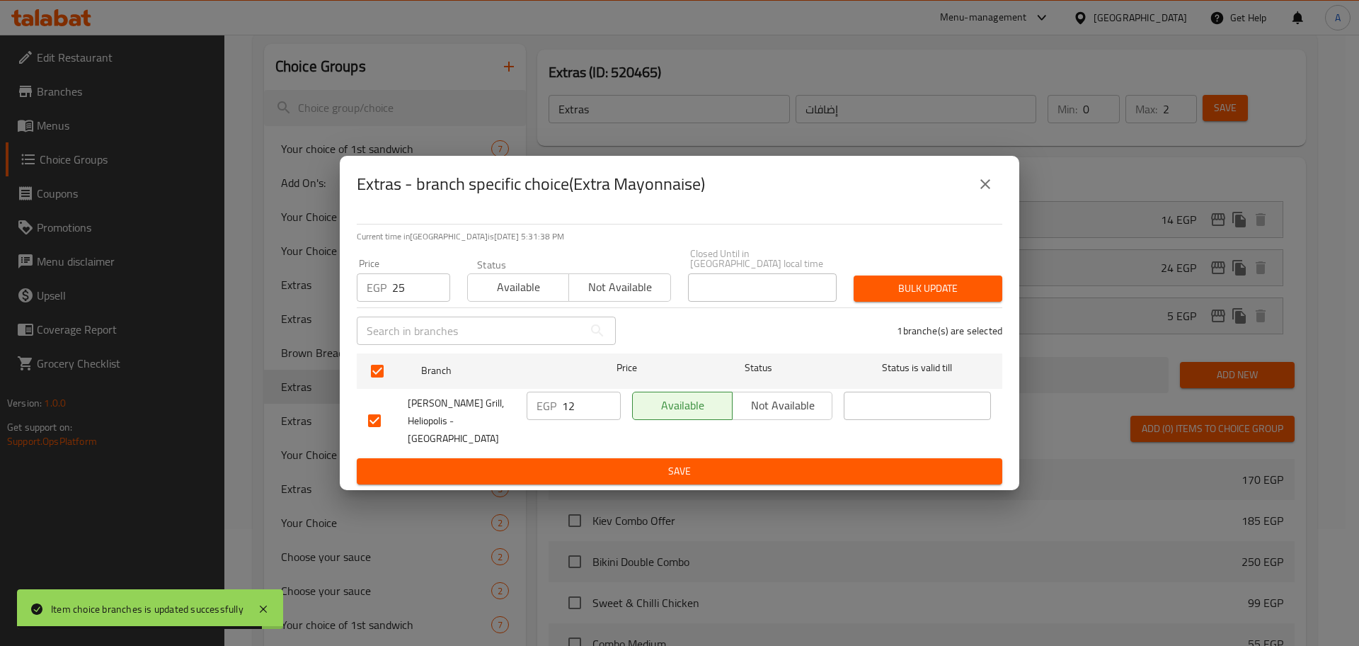
click at [904, 289] on span "Bulk update" at bounding box center [928, 289] width 126 height 18
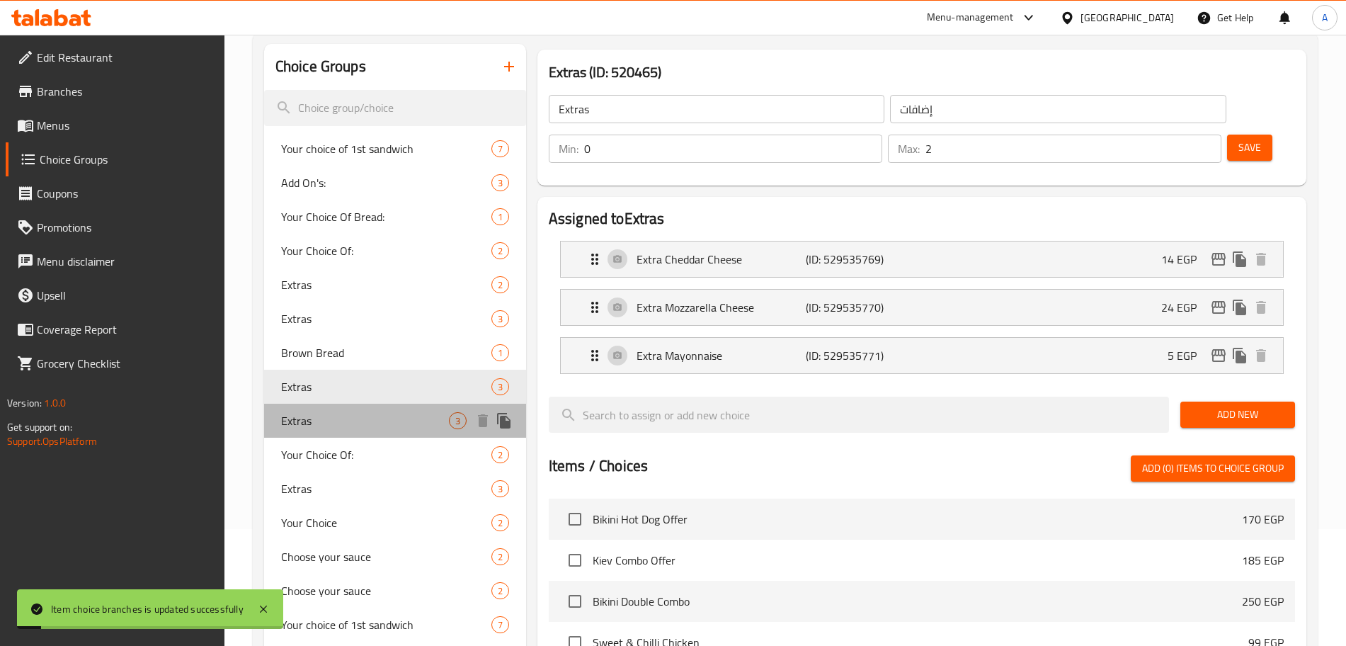
click at [393, 415] on span "Extras" at bounding box center [365, 420] width 168 height 17
type input "أضافات"
type input "3"
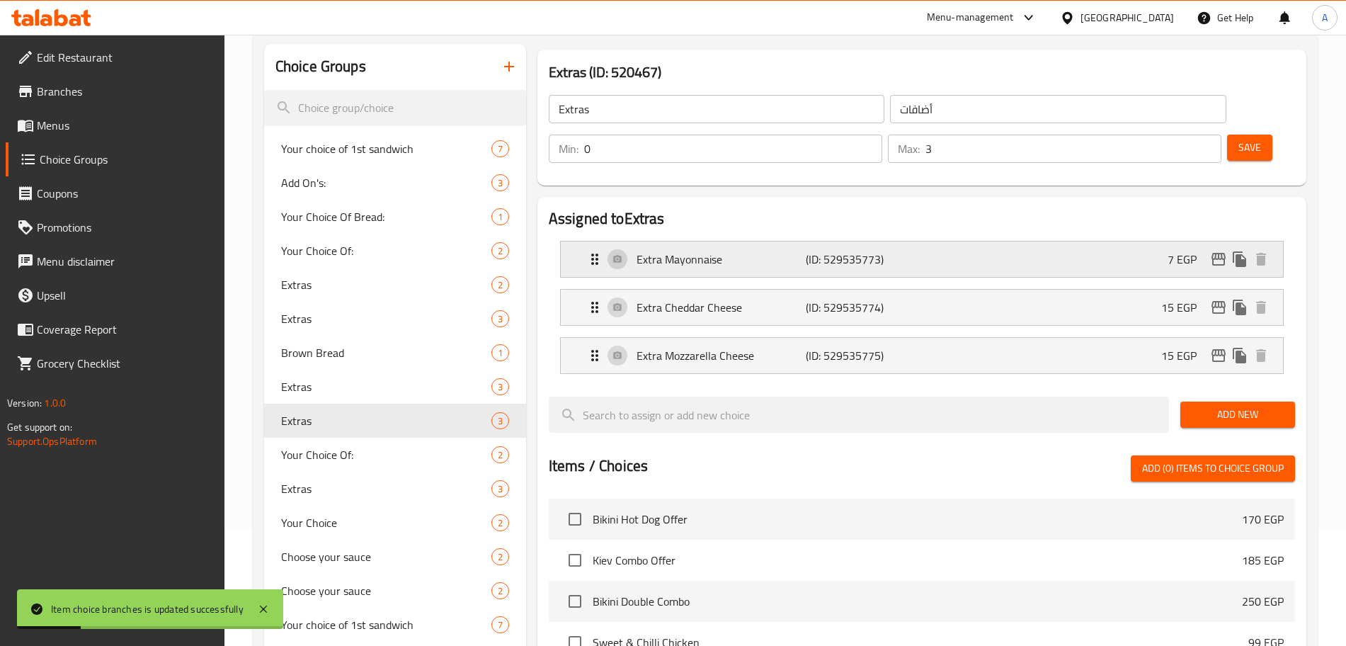
click at [1219, 241] on div "Extra Mayonnaise (ID: 529535773) 7 EGP" at bounding box center [926, 258] width 680 height 35
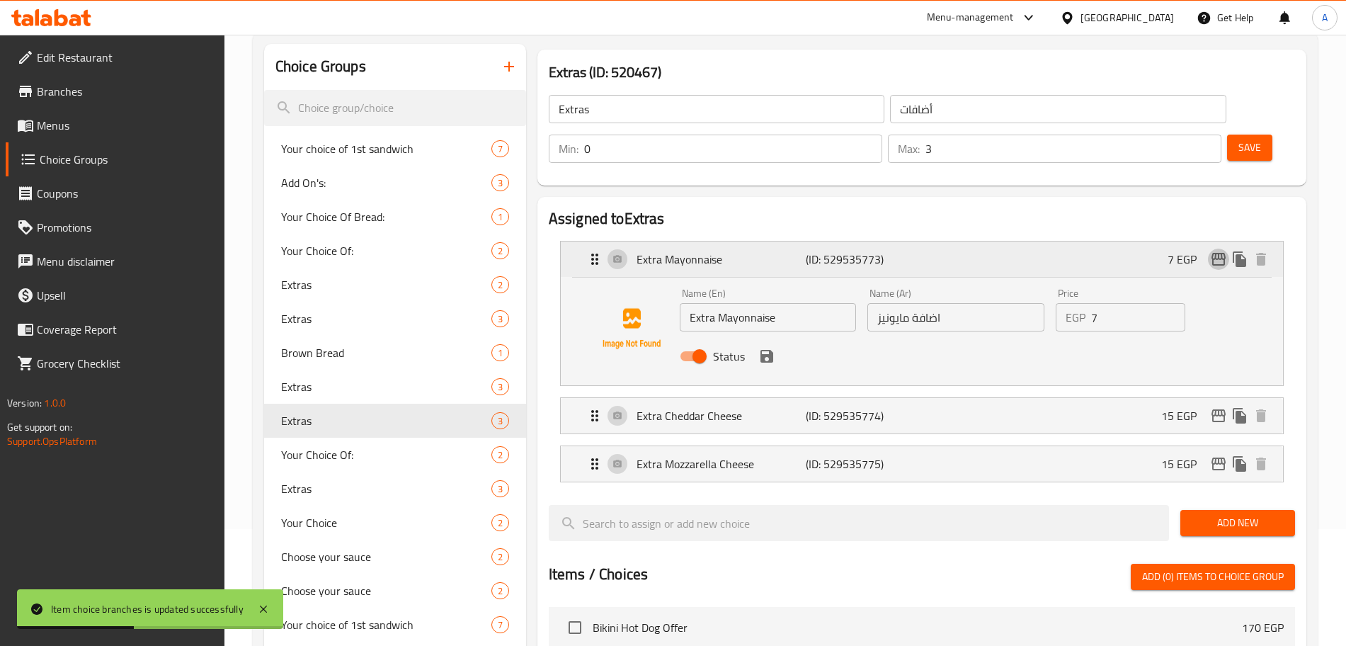
click at [1222, 248] on button "edit" at bounding box center [1218, 258] width 21 height 21
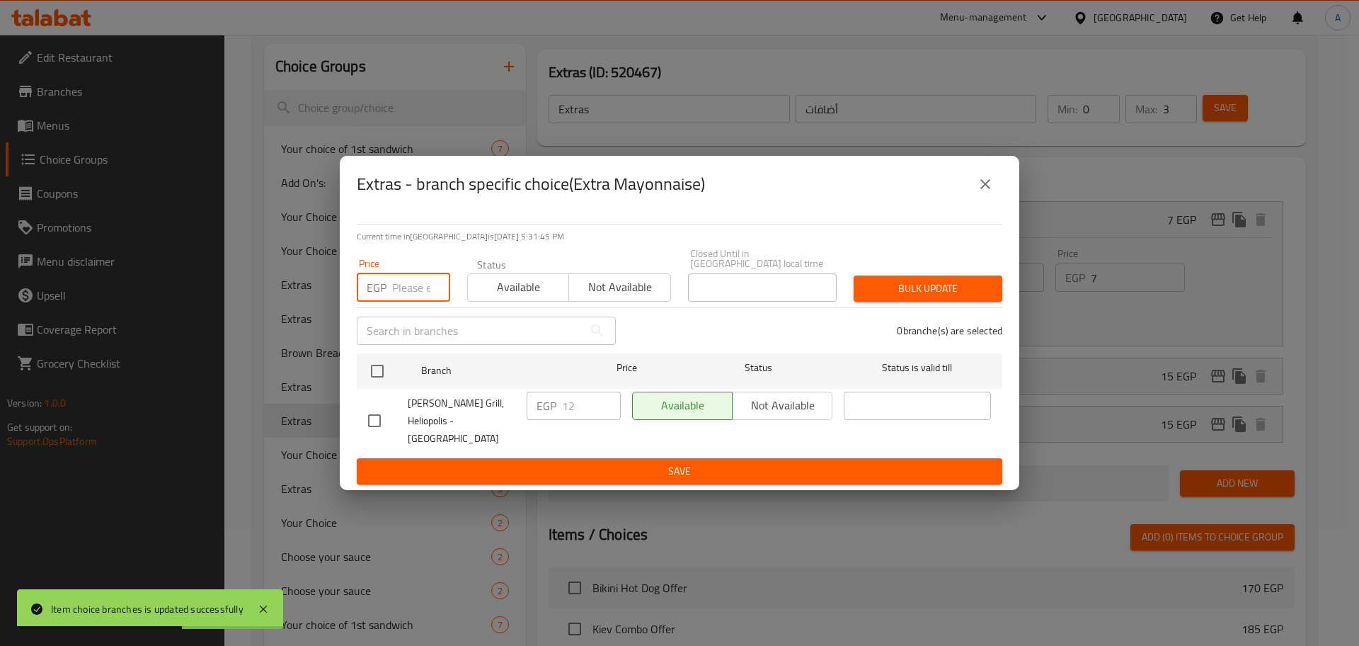
click at [415, 284] on input "number" at bounding box center [421, 287] width 58 height 28
type input "25"
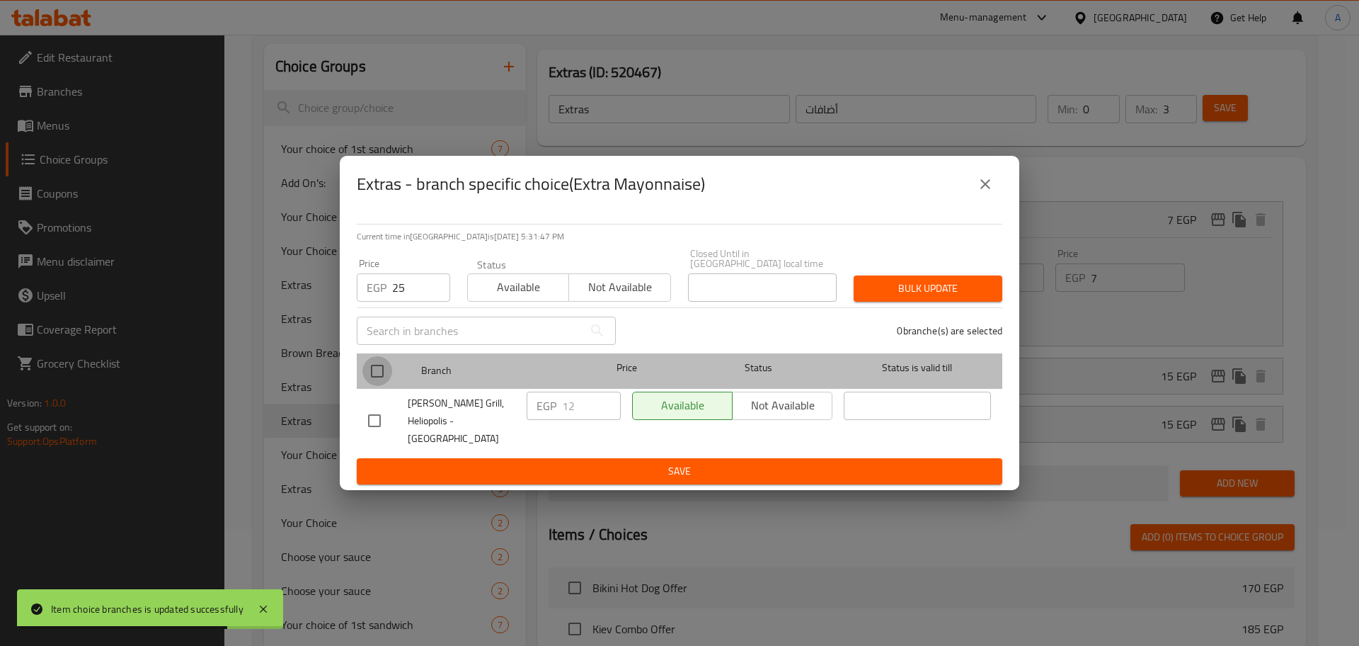
click at [374, 379] on input "checkbox" at bounding box center [377, 371] width 30 height 30
checkbox input "true"
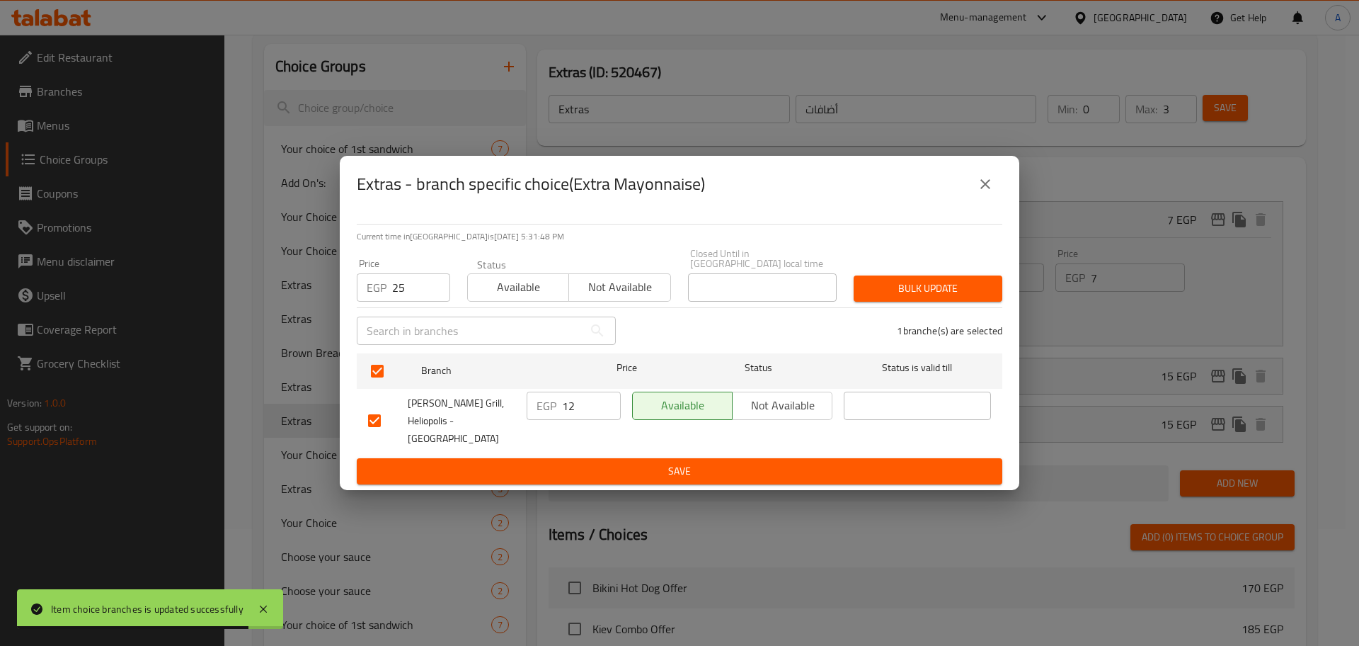
click at [956, 284] on span "Bulk update" at bounding box center [928, 289] width 126 height 18
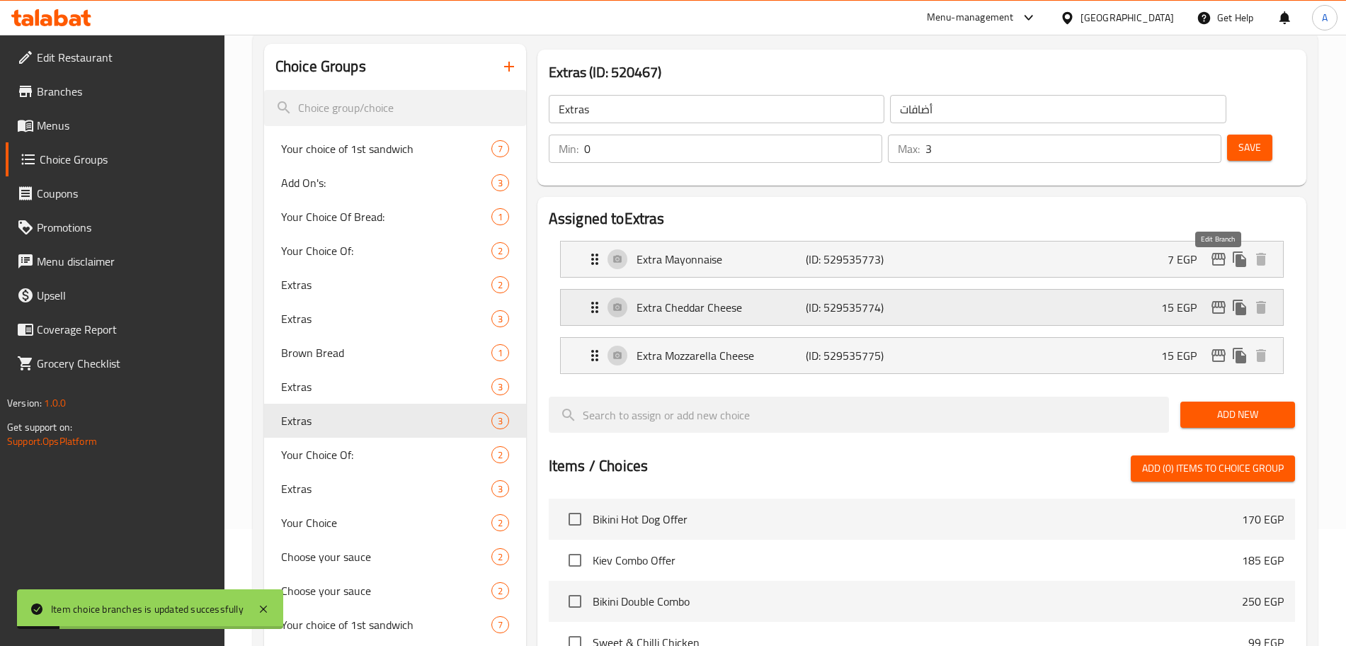
click at [1214, 299] on icon "edit" at bounding box center [1218, 307] width 17 height 17
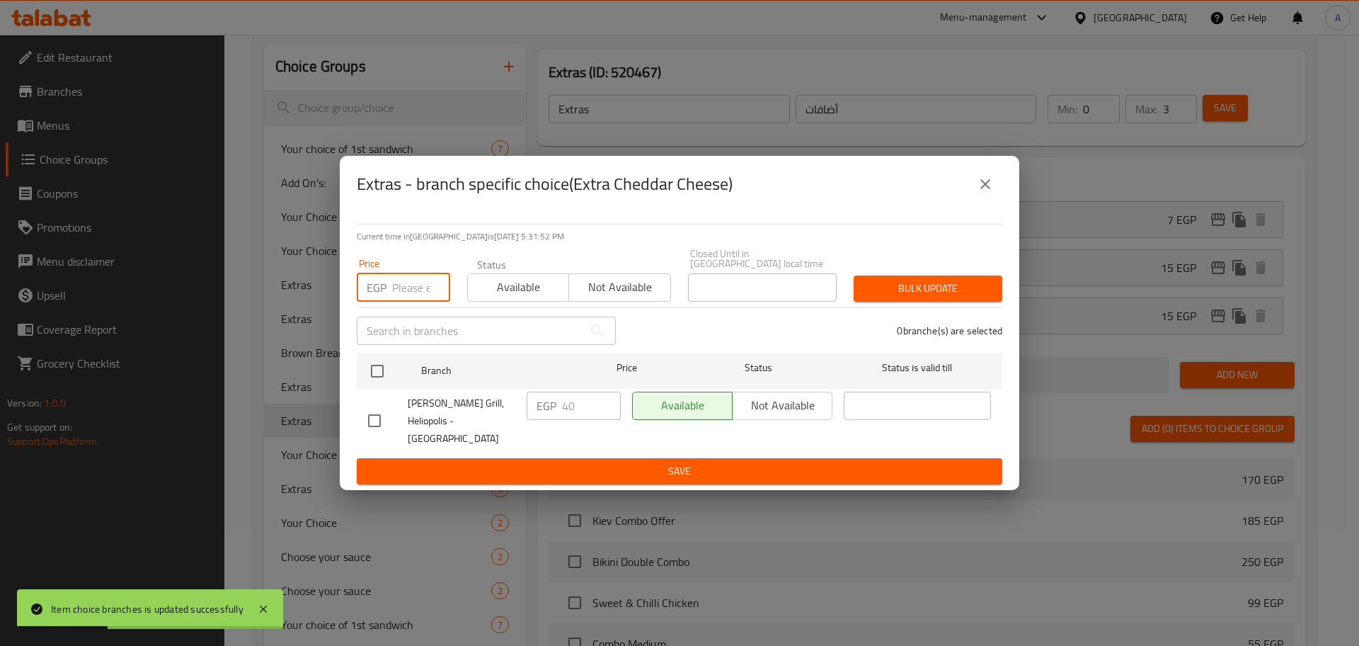
click at [405, 292] on input "number" at bounding box center [421, 287] width 58 height 28
type input "25"
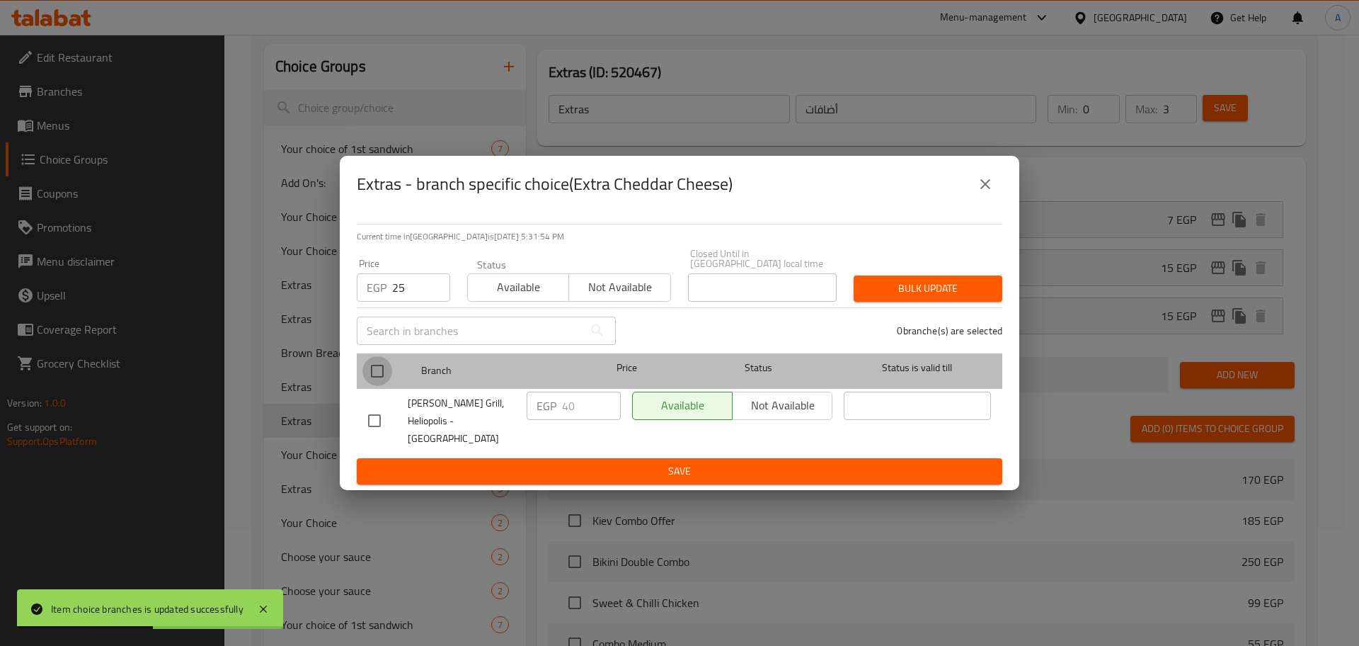
click at [382, 367] on input "checkbox" at bounding box center [377, 371] width 30 height 30
checkbox input "true"
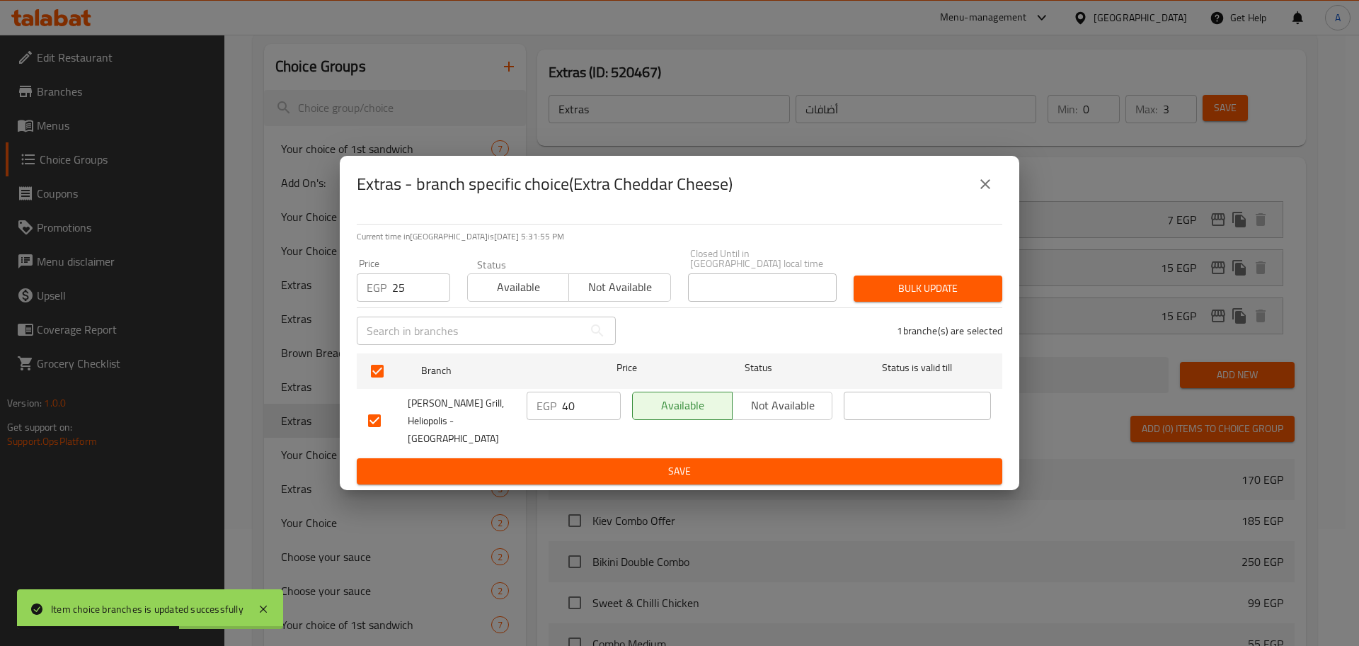
click at [882, 292] on span "Bulk update" at bounding box center [928, 289] width 126 height 18
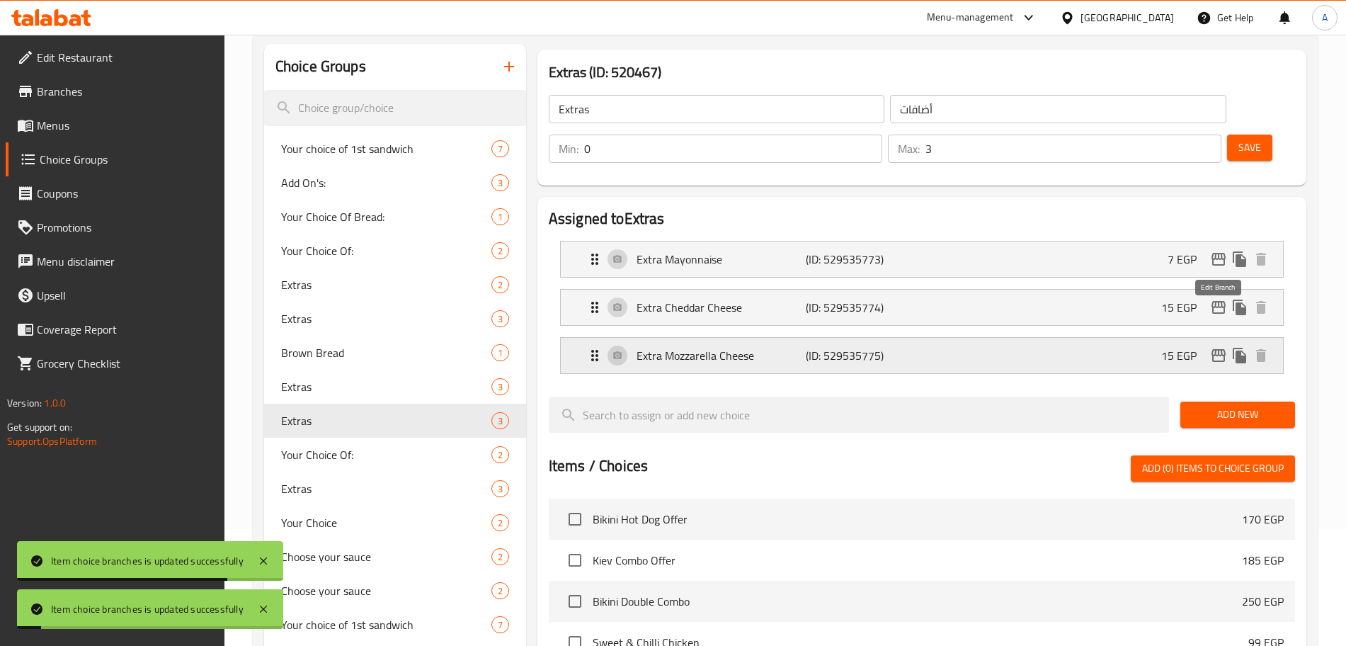
click at [1218, 347] on icon "edit" at bounding box center [1218, 355] width 17 height 17
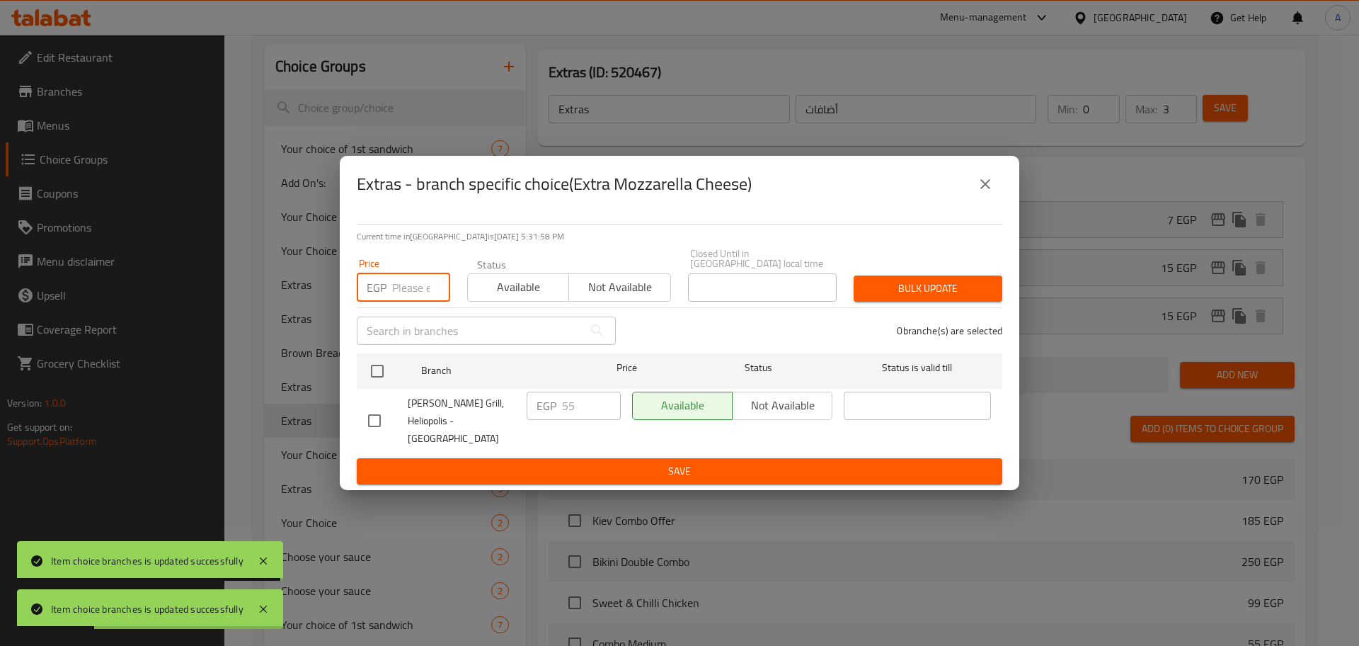
click at [408, 295] on input "number" at bounding box center [421, 287] width 58 height 28
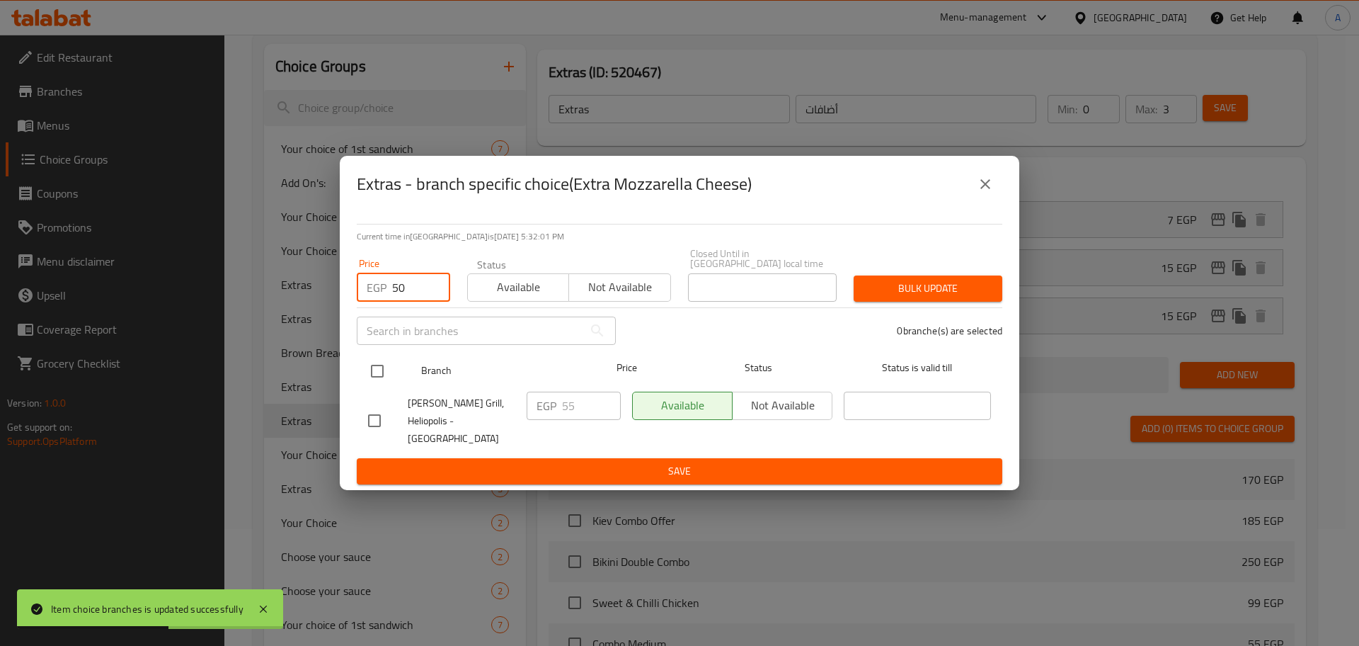
type input "50"
click at [374, 380] on input "checkbox" at bounding box center [377, 371] width 30 height 30
checkbox input "true"
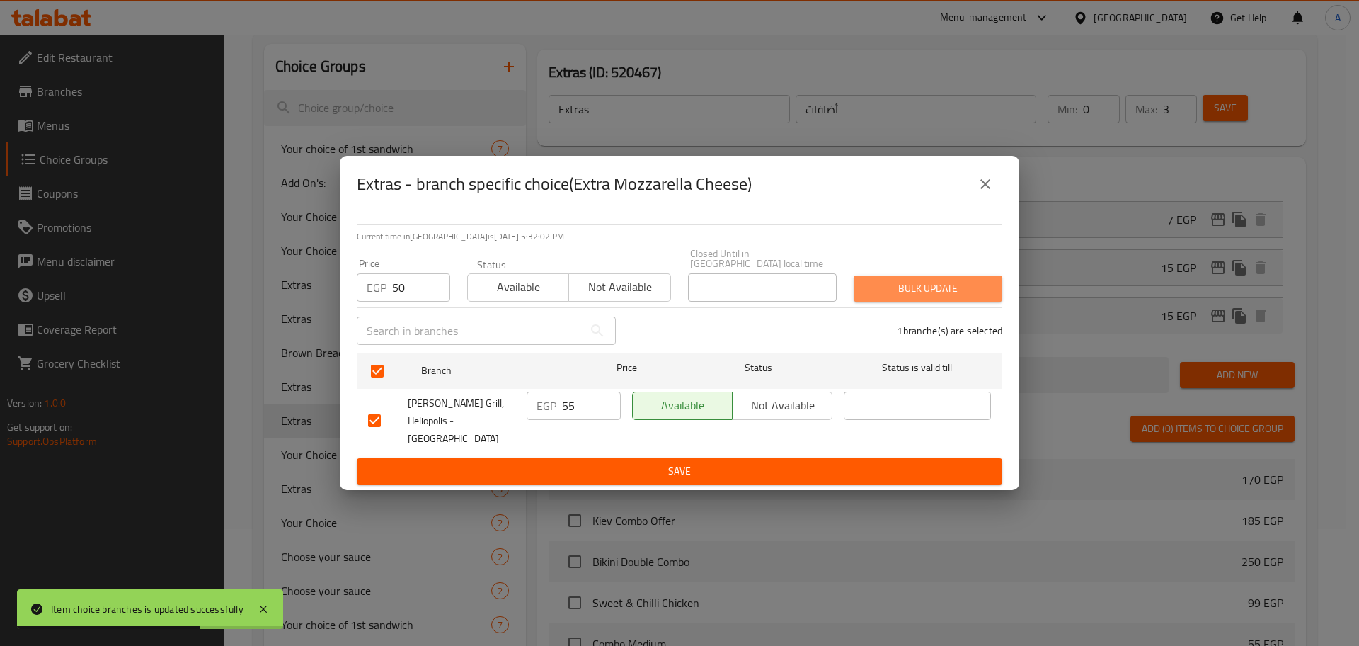
click at [885, 294] on span "Bulk update" at bounding box center [928, 289] width 126 height 18
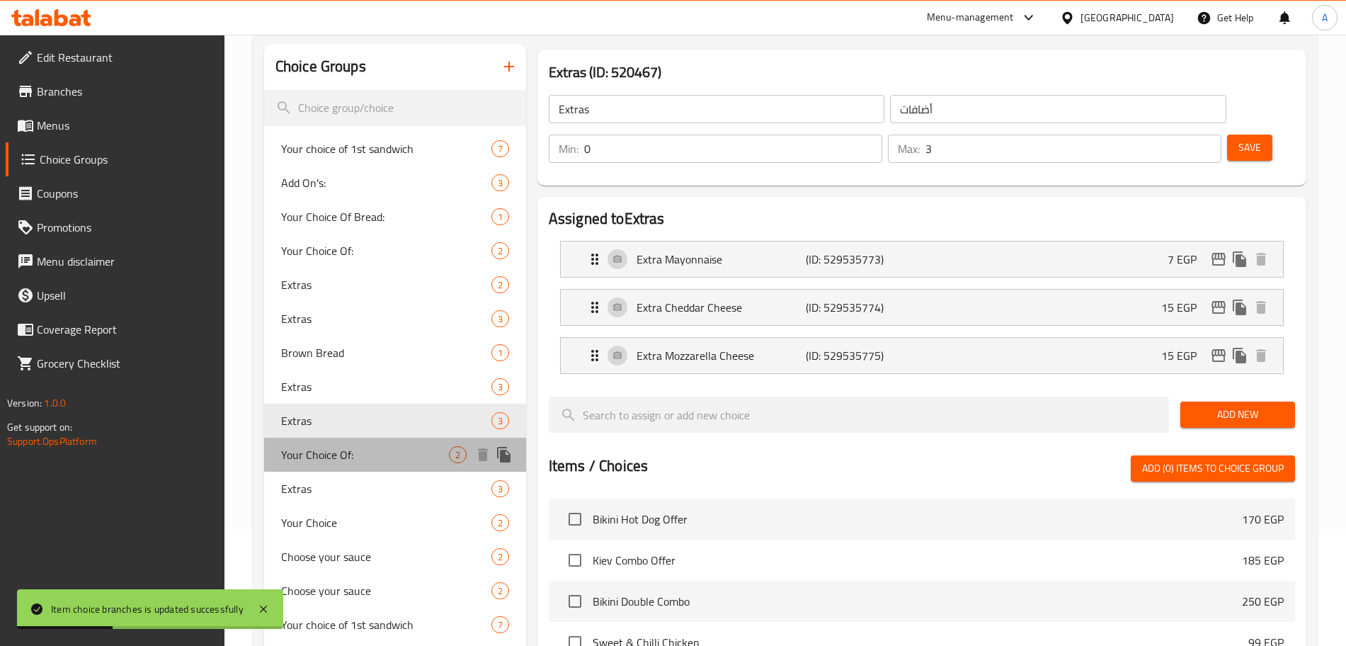
click at [382, 448] on span "Your Choice Of:" at bounding box center [365, 454] width 168 height 17
type input "Your Choice Of:"
type input "إختيارك من:"
type input "1"
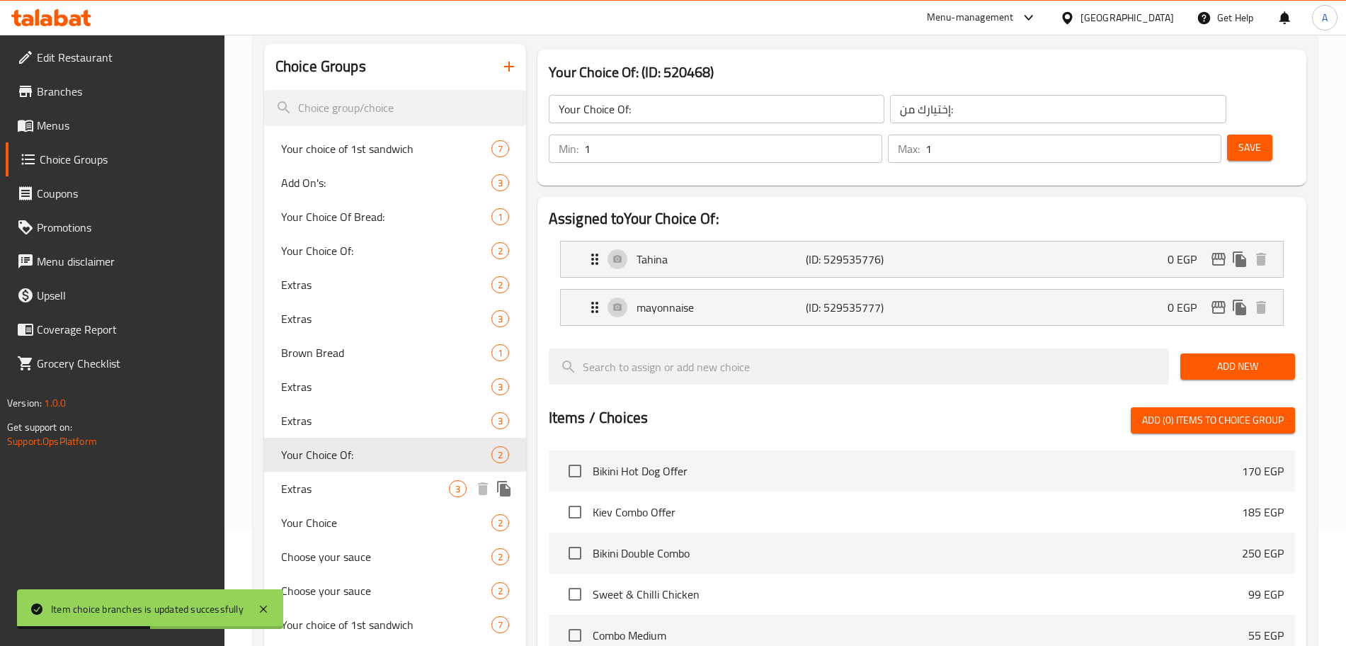
click at [362, 487] on span "Extras" at bounding box center [365, 488] width 168 height 17
type input "Extras"
type input "إضافات"
type input "0"
type input "3"
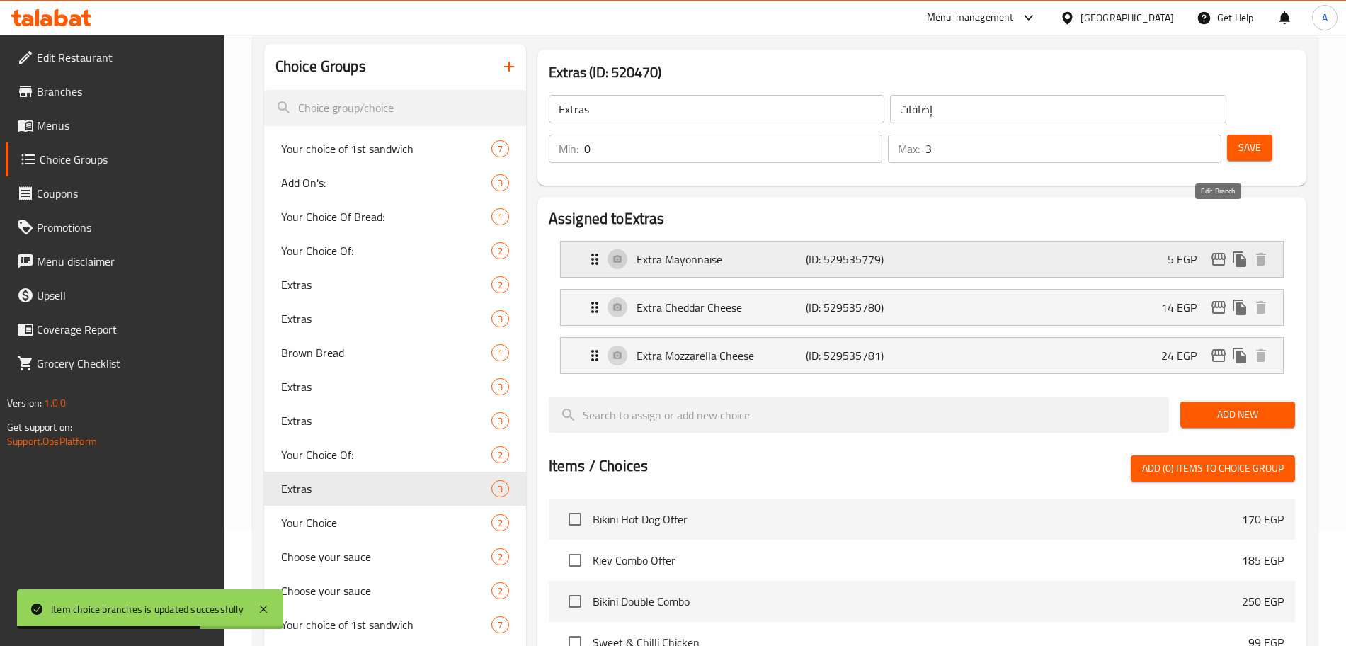
click at [1216, 251] on icon "edit" at bounding box center [1218, 259] width 17 height 17
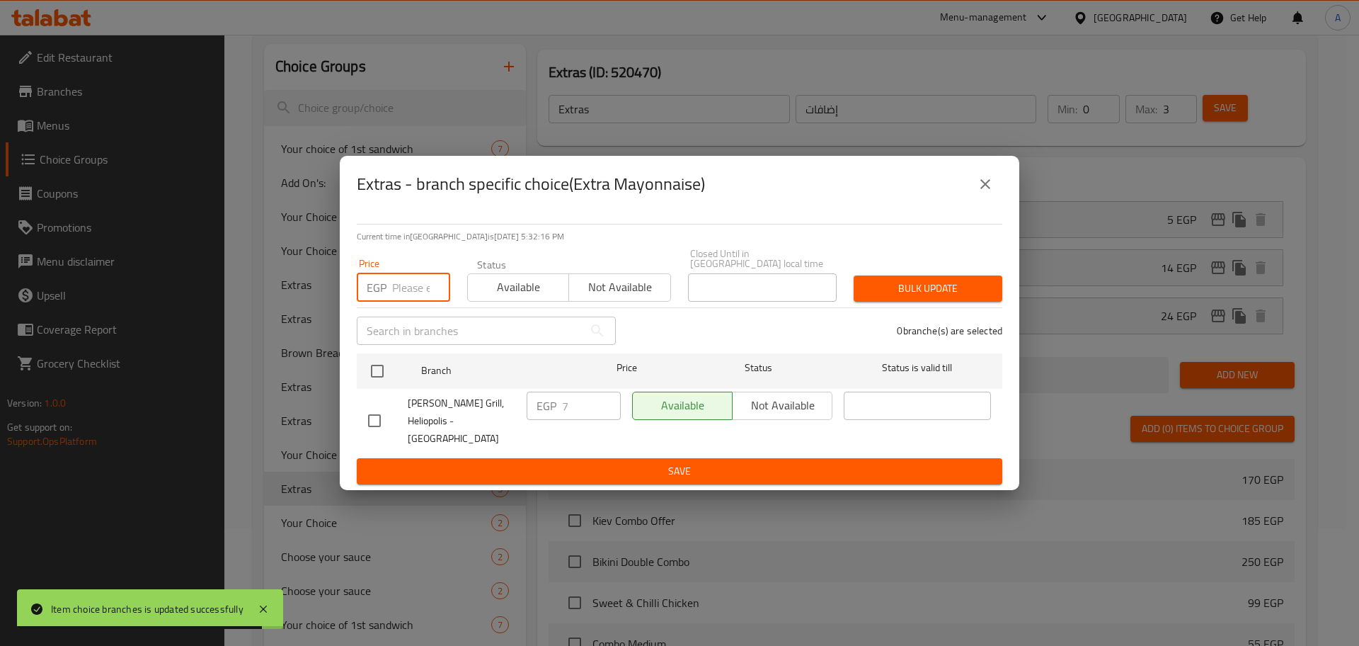
click at [407, 287] on input "number" at bounding box center [421, 287] width 58 height 28
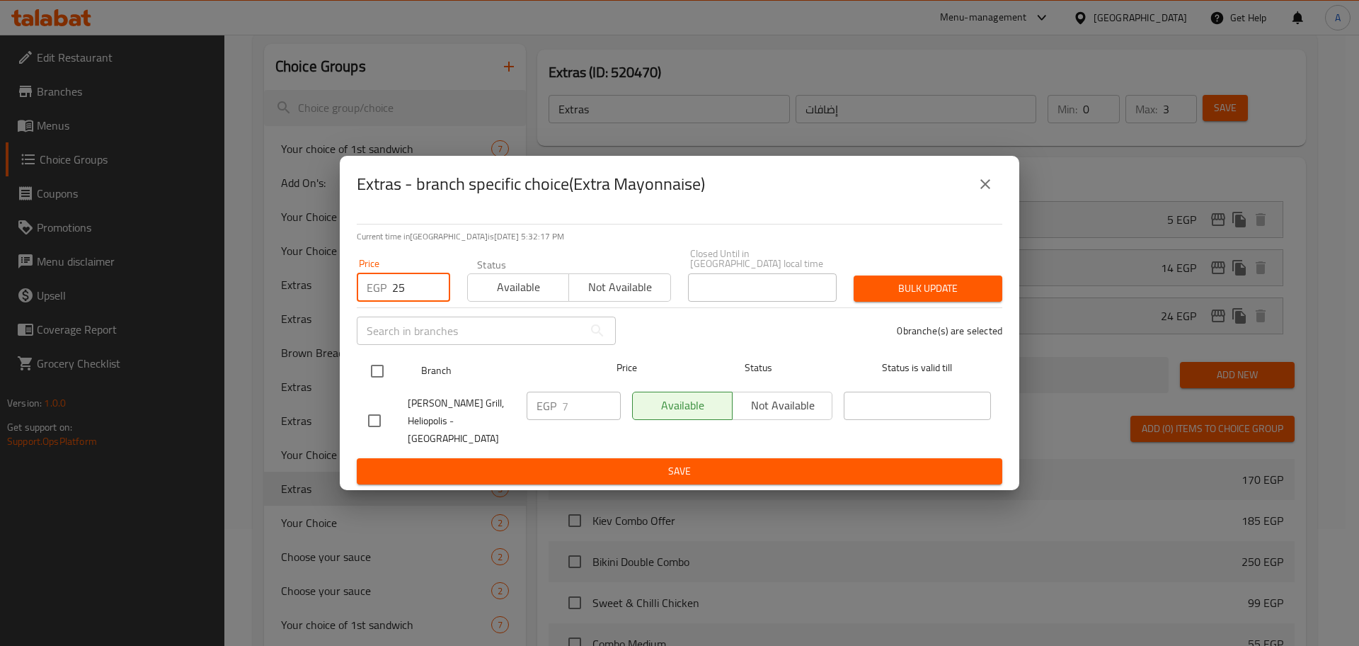
type input "25"
click at [383, 365] on input "checkbox" at bounding box center [377, 371] width 30 height 30
checkbox input "true"
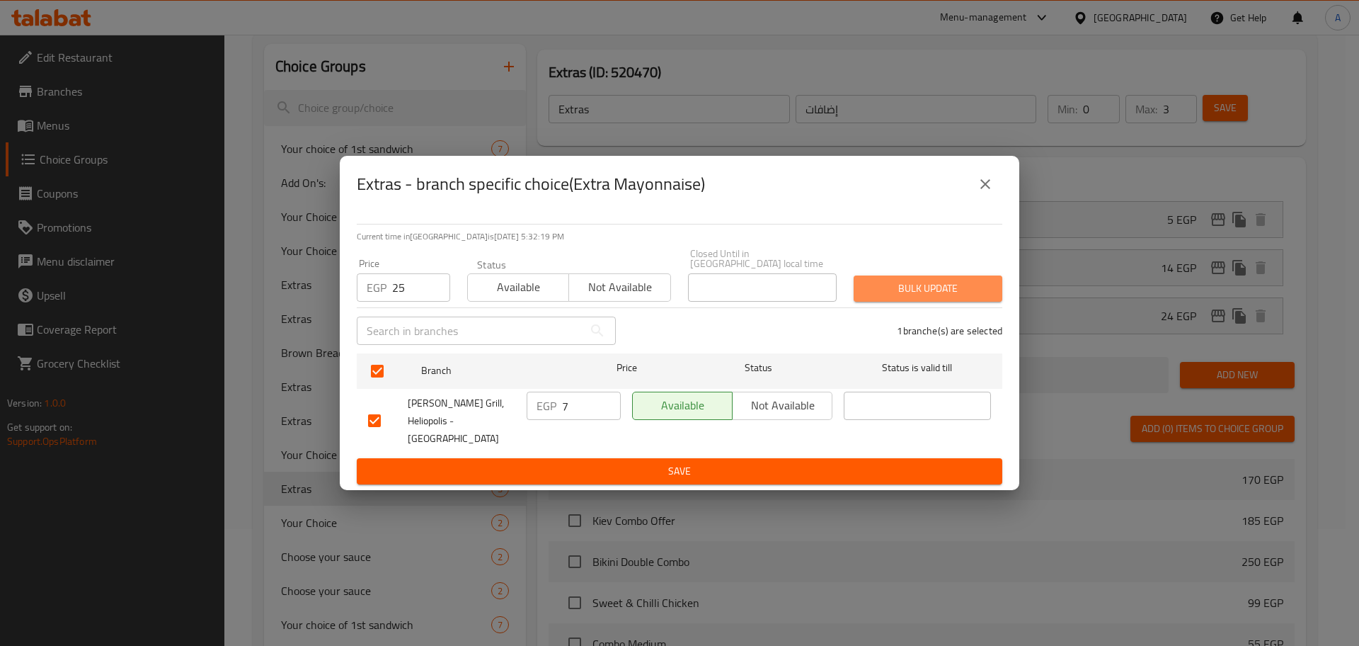
click at [861, 289] on button "Bulk update" at bounding box center [928, 288] width 149 height 26
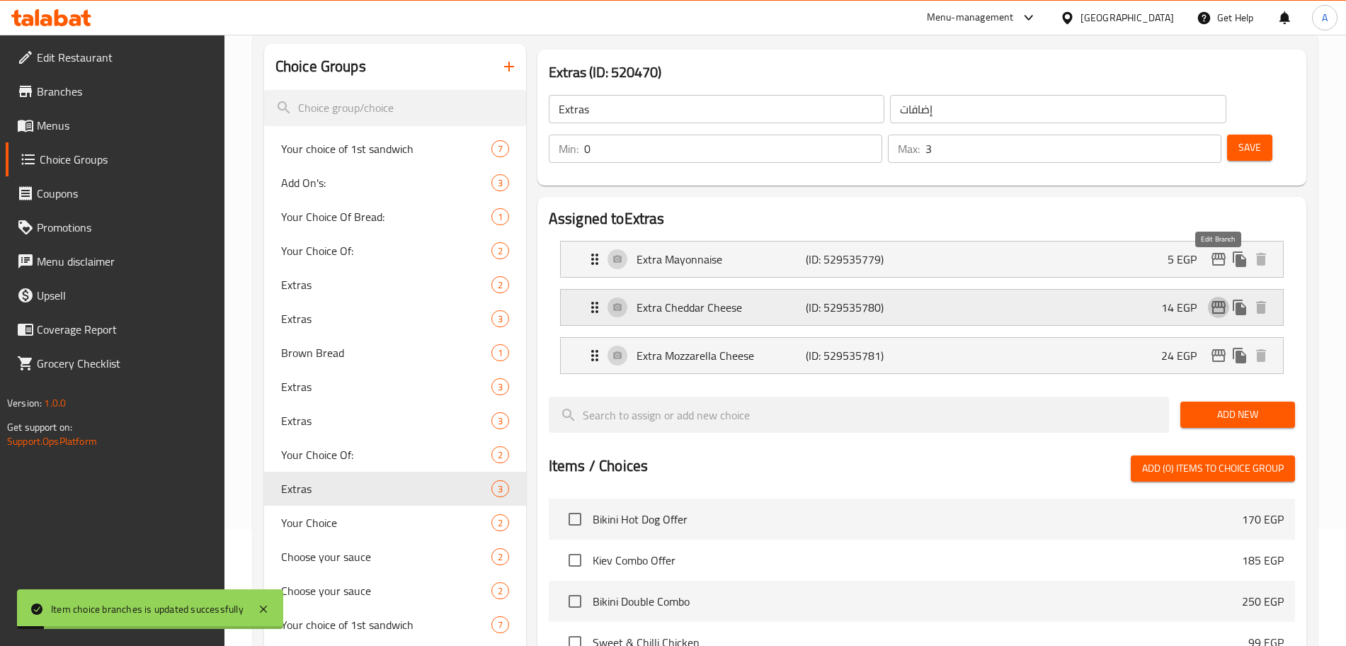
click at [1220, 299] on icon "edit" at bounding box center [1218, 307] width 17 height 17
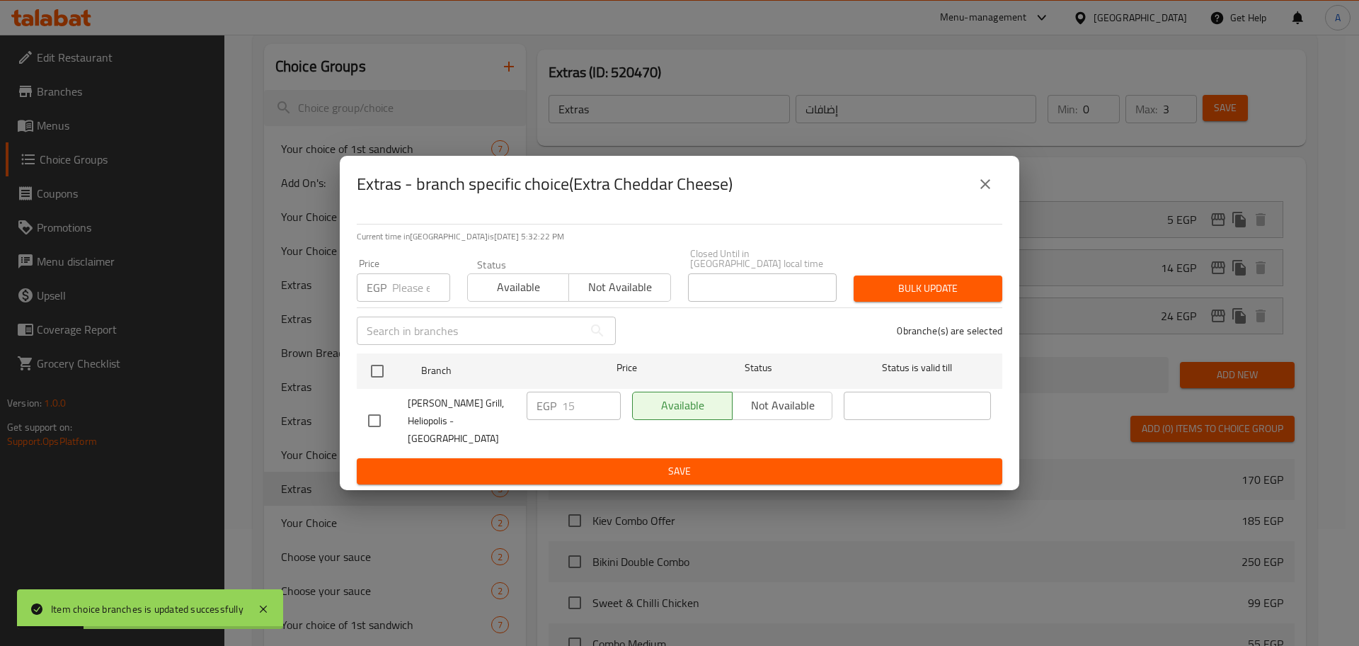
click at [407, 292] on input "number" at bounding box center [421, 287] width 58 height 28
type input "25"
click at [375, 381] on input "checkbox" at bounding box center [377, 371] width 30 height 30
checkbox input "true"
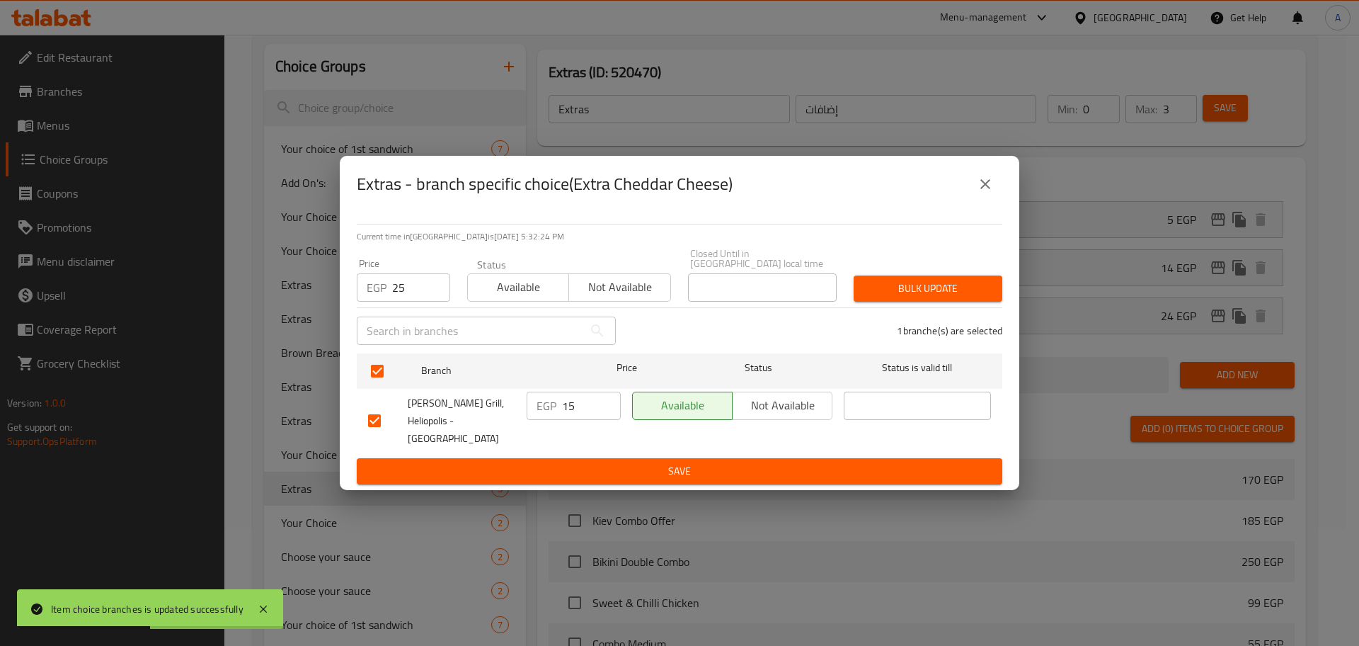
click at [923, 297] on span "Bulk update" at bounding box center [928, 289] width 126 height 18
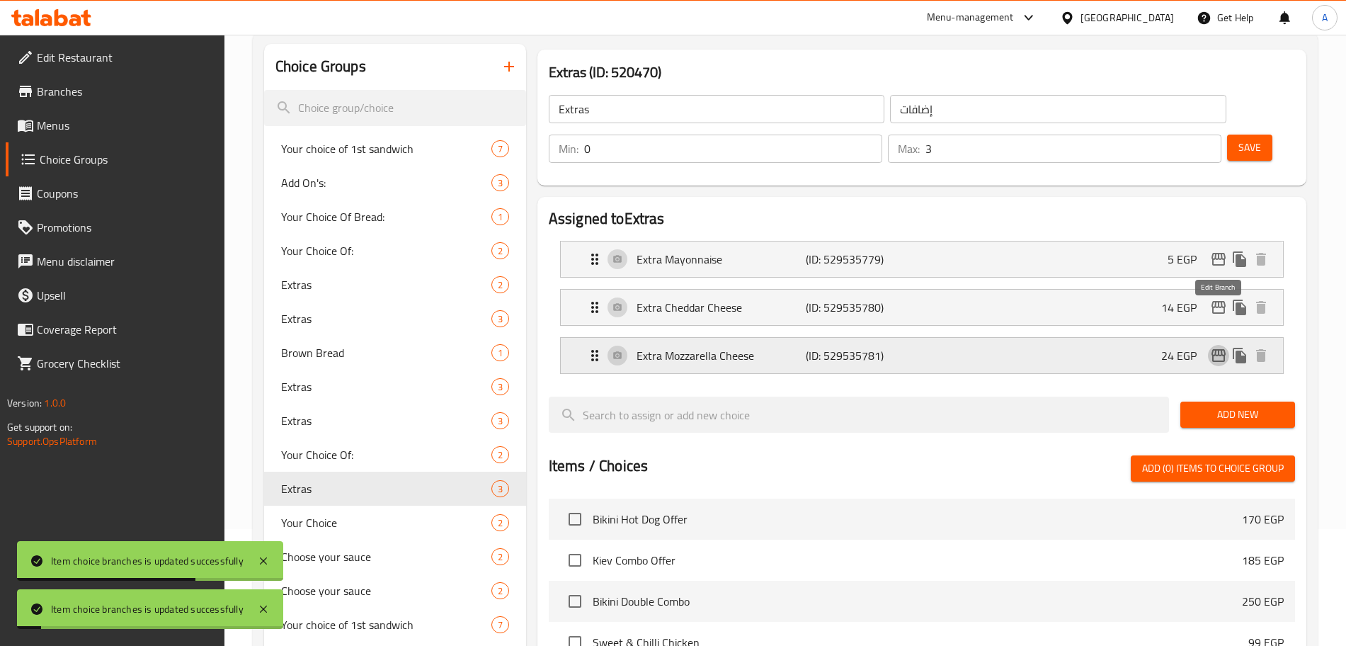
click at [1212, 349] on icon "edit" at bounding box center [1218, 355] width 14 height 13
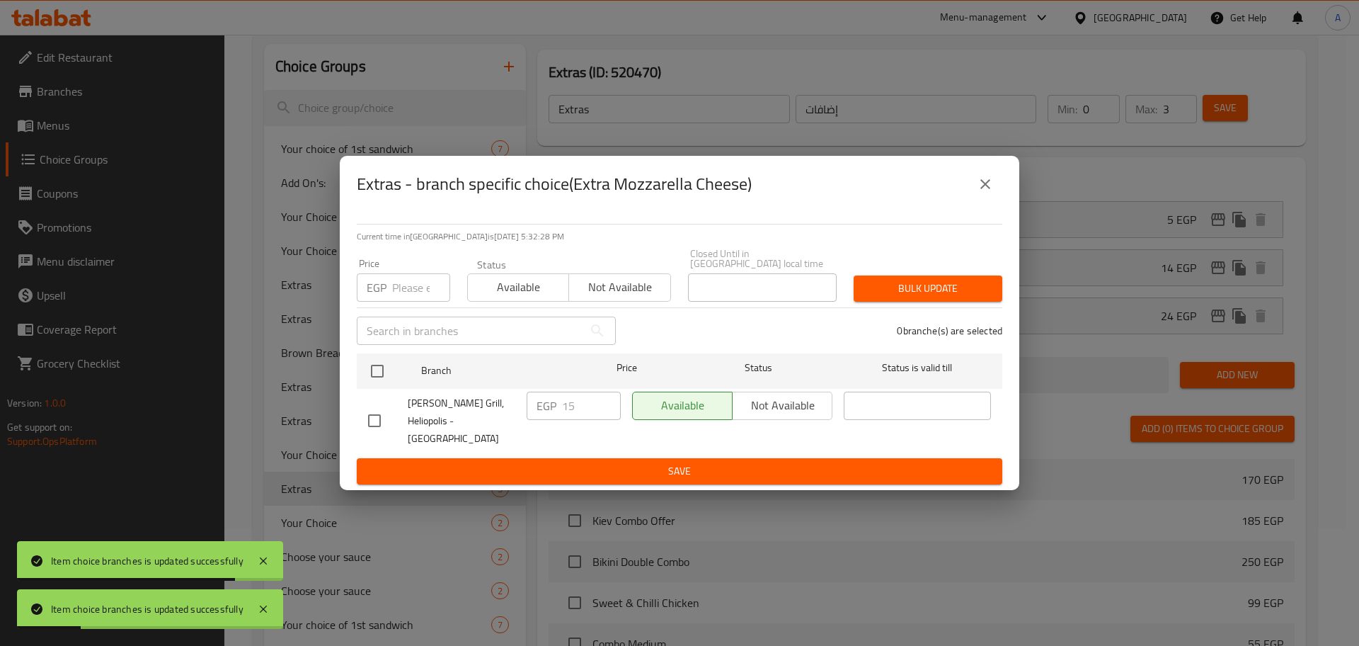
click at [422, 298] on input "number" at bounding box center [421, 287] width 58 height 28
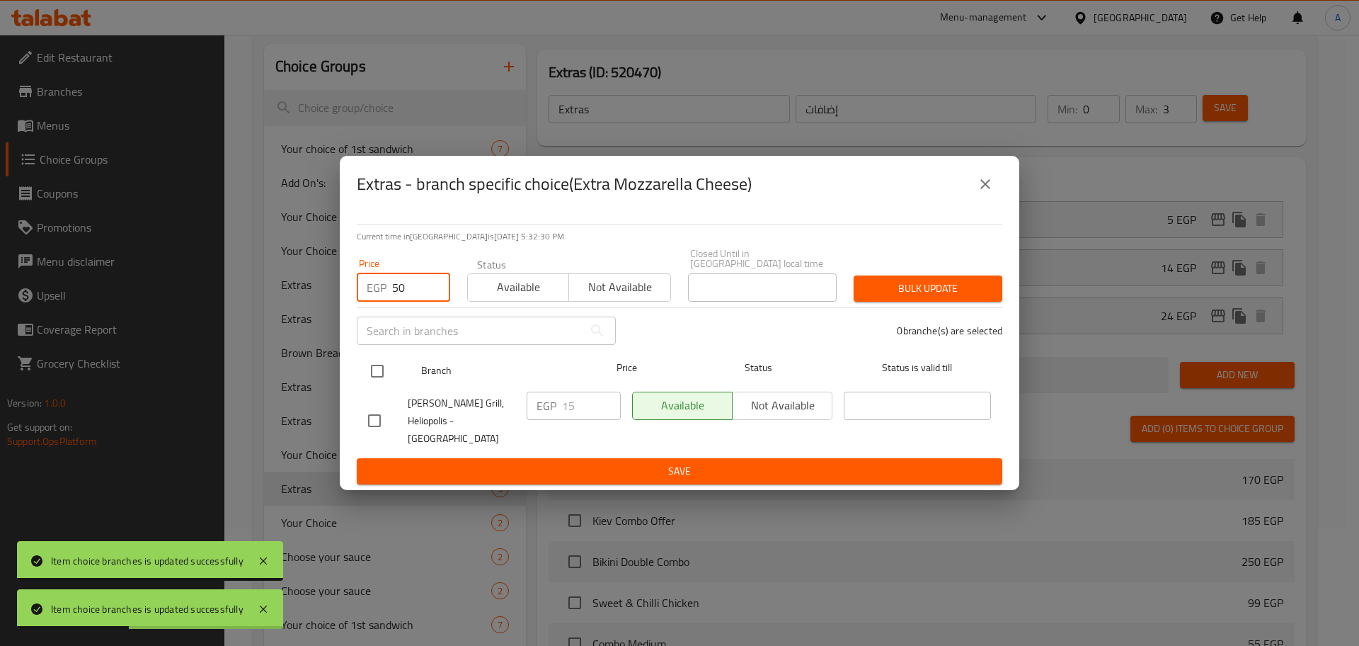
type input "50"
click at [377, 375] on input "checkbox" at bounding box center [377, 371] width 30 height 30
checkbox input "true"
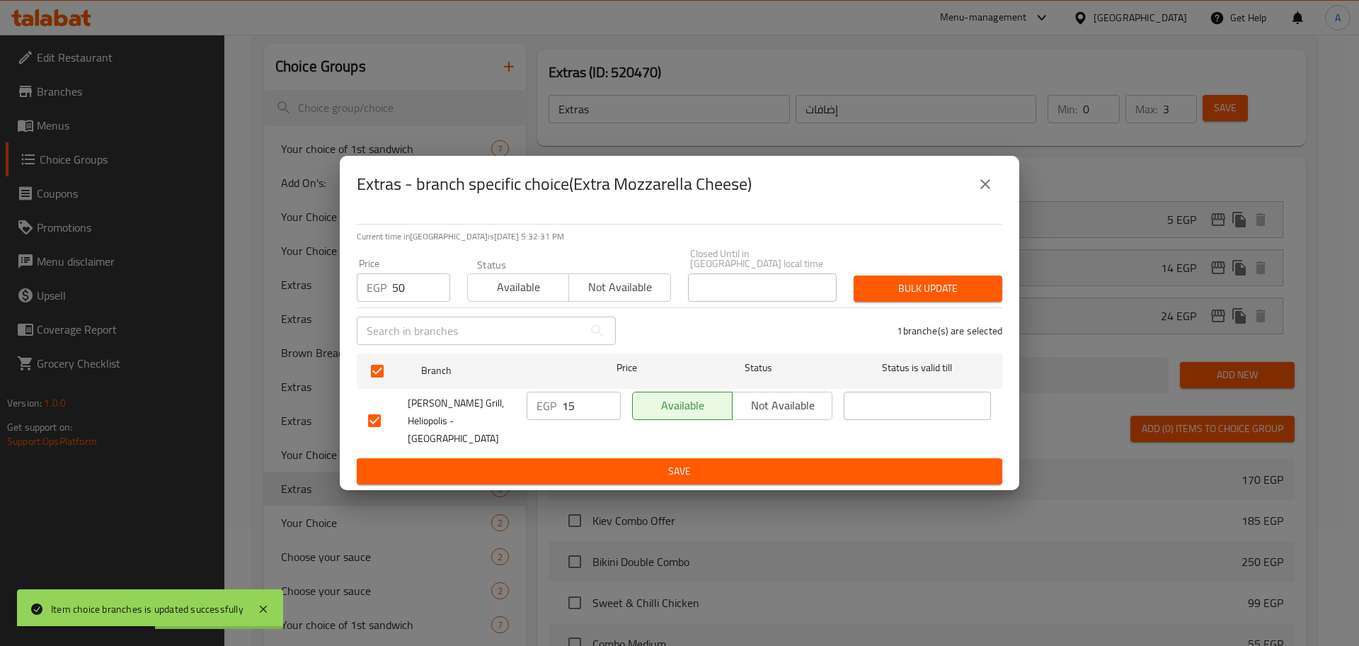
click at [898, 295] on span "Bulk update" at bounding box center [928, 289] width 126 height 18
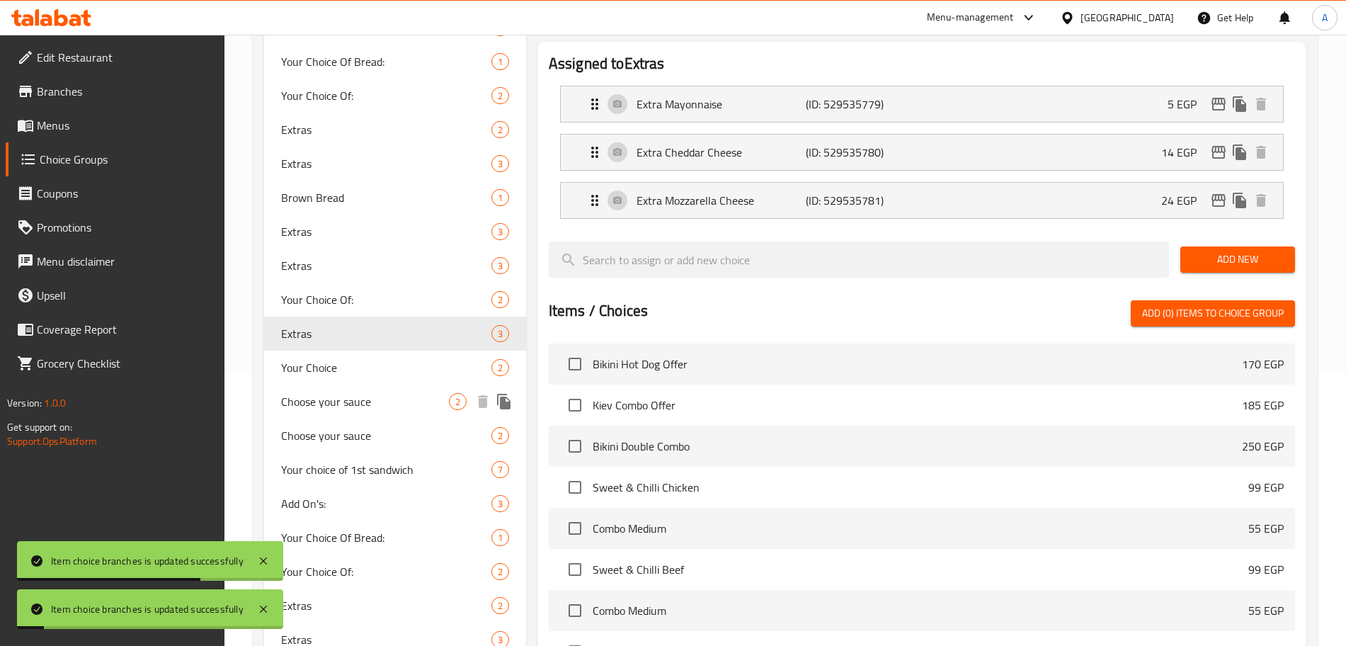
scroll to position [276, 0]
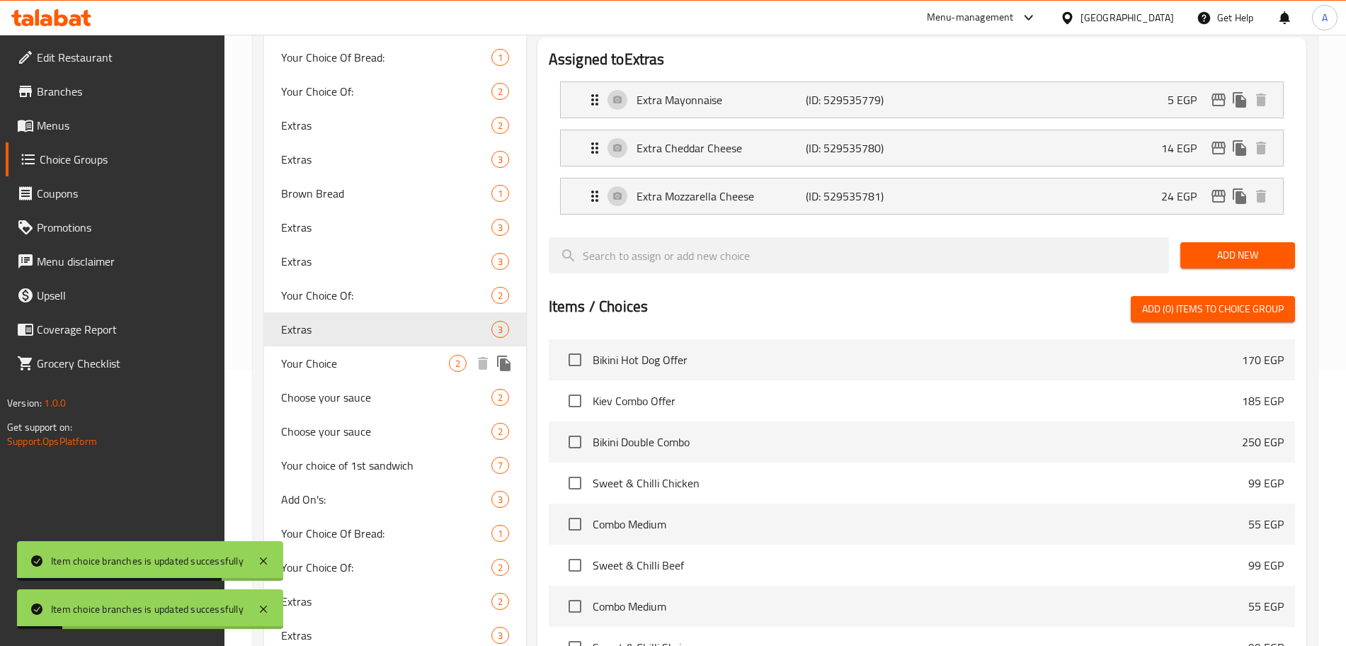
click at [394, 368] on span "Your Choice" at bounding box center [365, 363] width 168 height 17
type input "Your Choice"
type input "إختيارك"
type input "1"
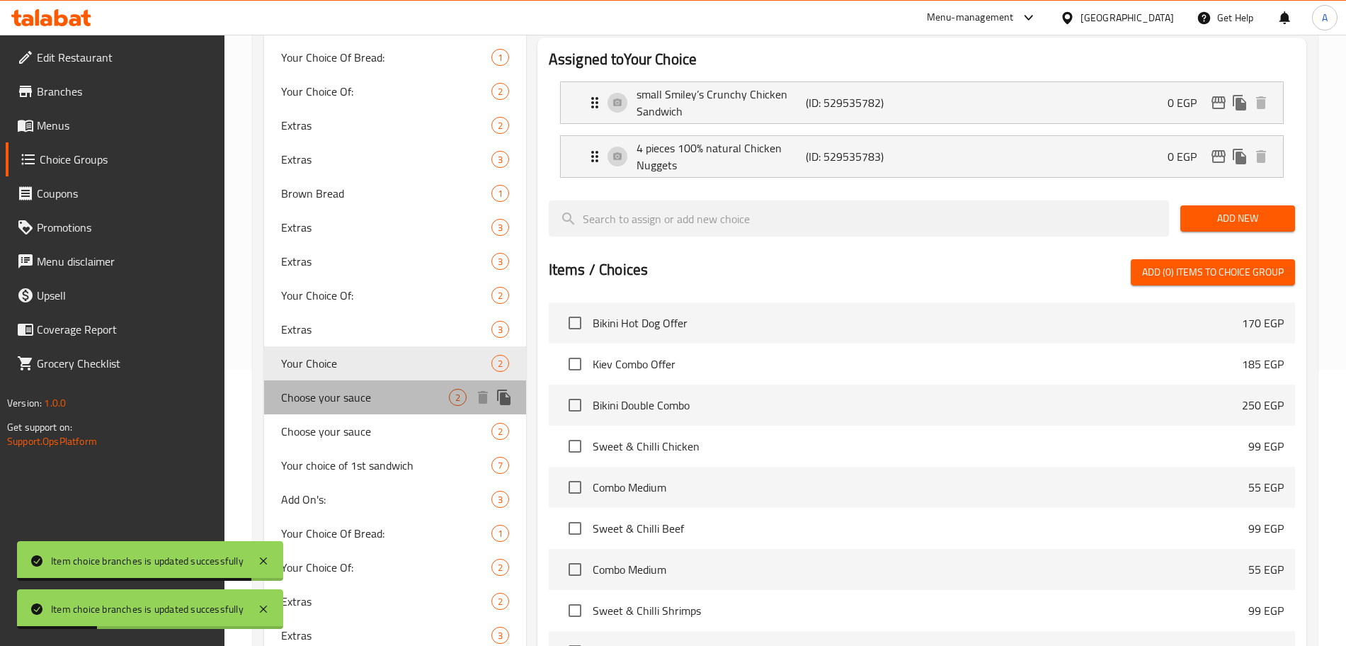
click at [403, 398] on span "Choose your sauce" at bounding box center [365, 397] width 168 height 17
type input "Choose your sauce"
type input "أختار الصوص"
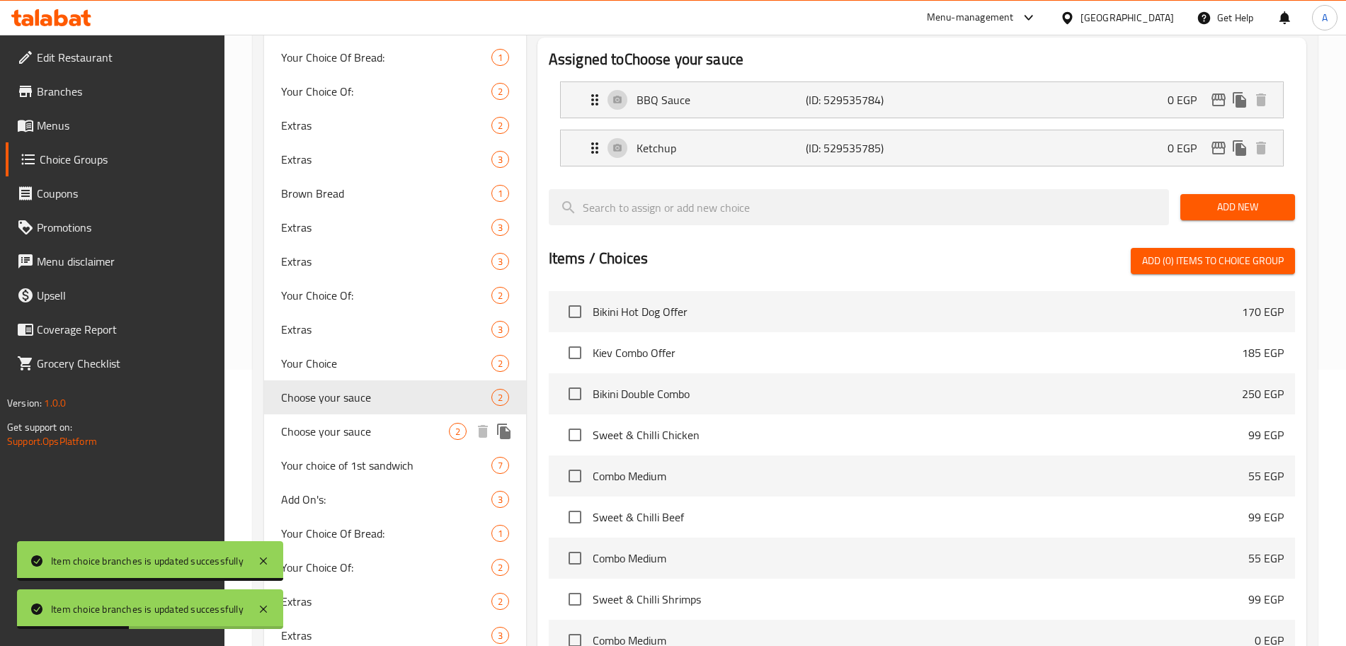
click at [400, 423] on span "Choose your sauce" at bounding box center [365, 431] width 168 height 17
type input "2"
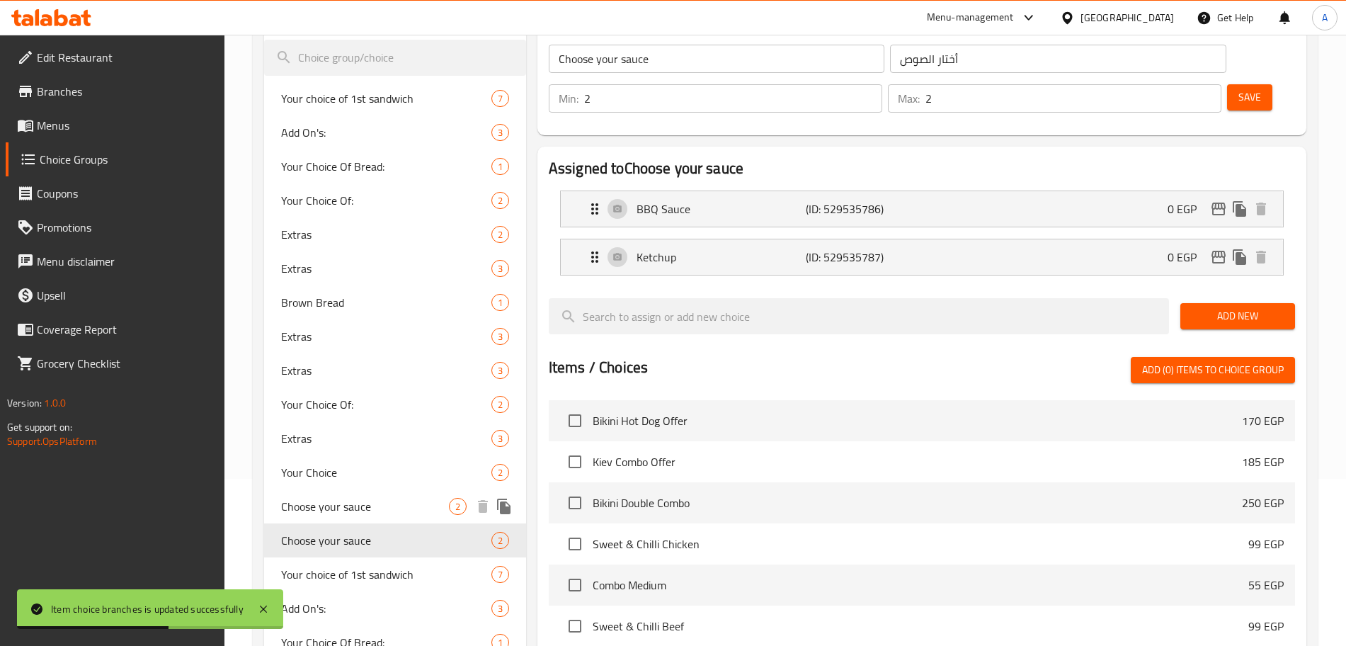
scroll to position [282, 0]
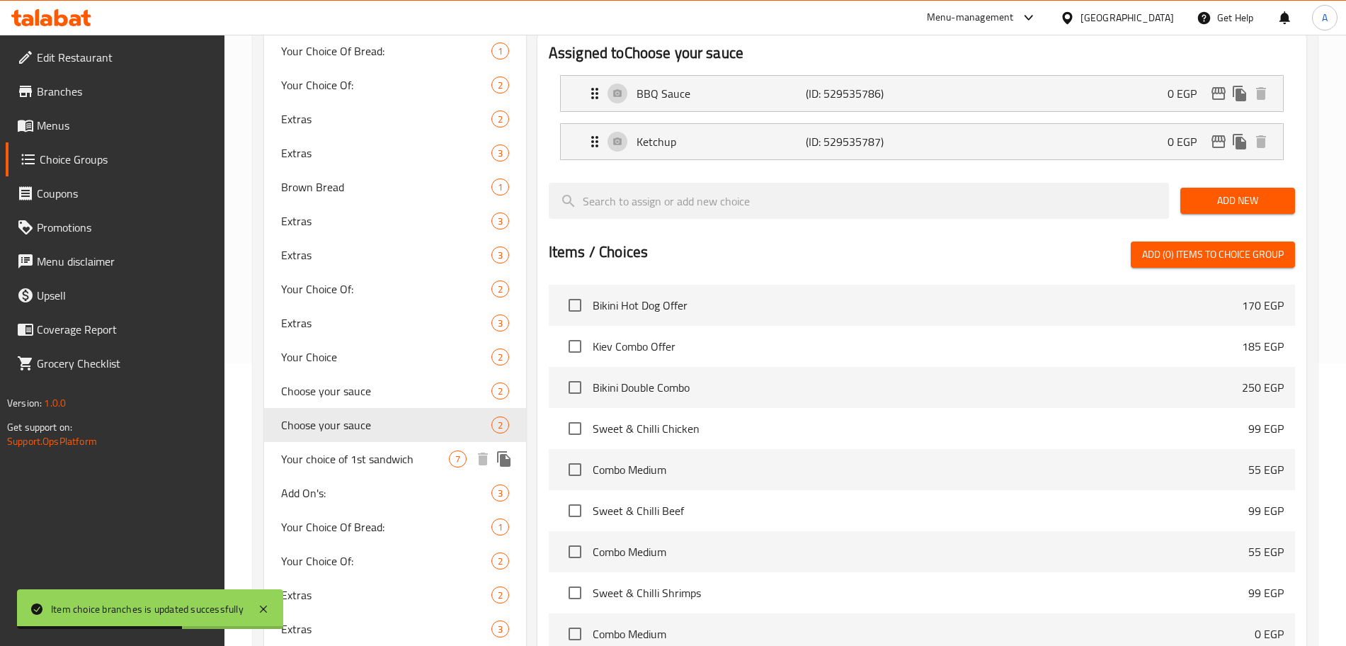
click at [365, 464] on span "Your choice of 1st sandwich" at bounding box center [365, 458] width 168 height 17
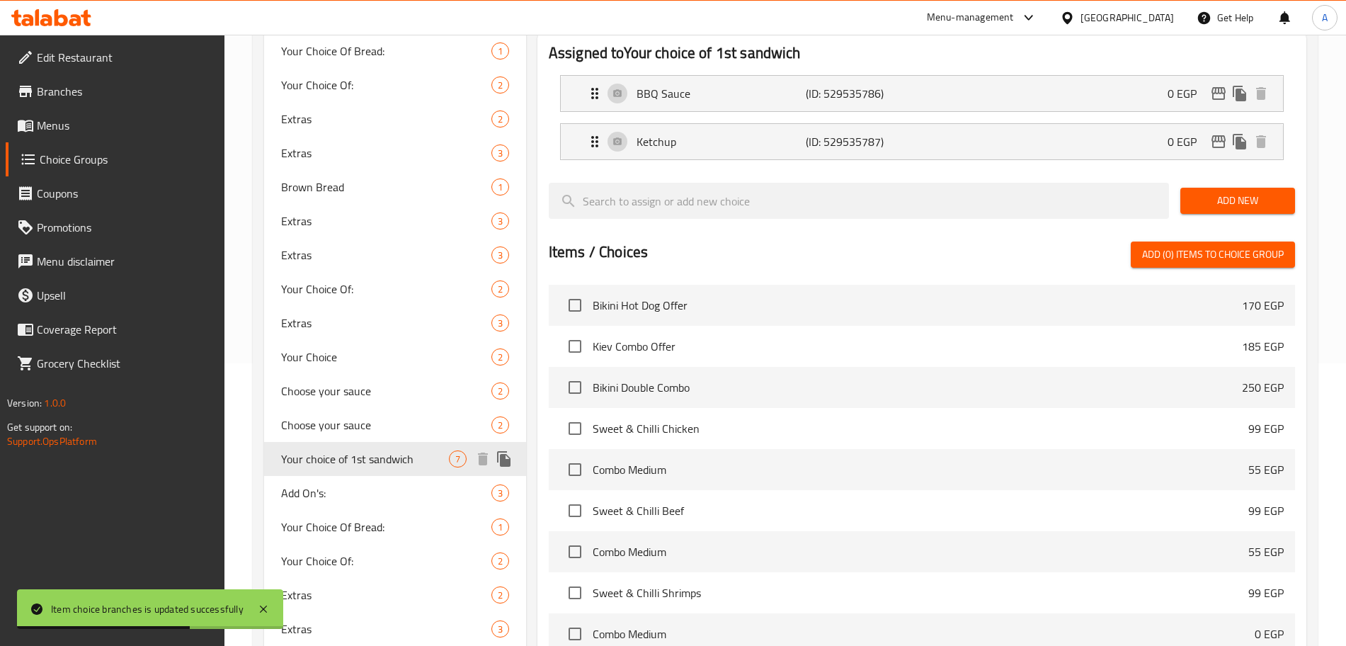
type input "Your choice of 1st sandwich"
type input "إختيارك من أول ساندوتش"
type input "1"
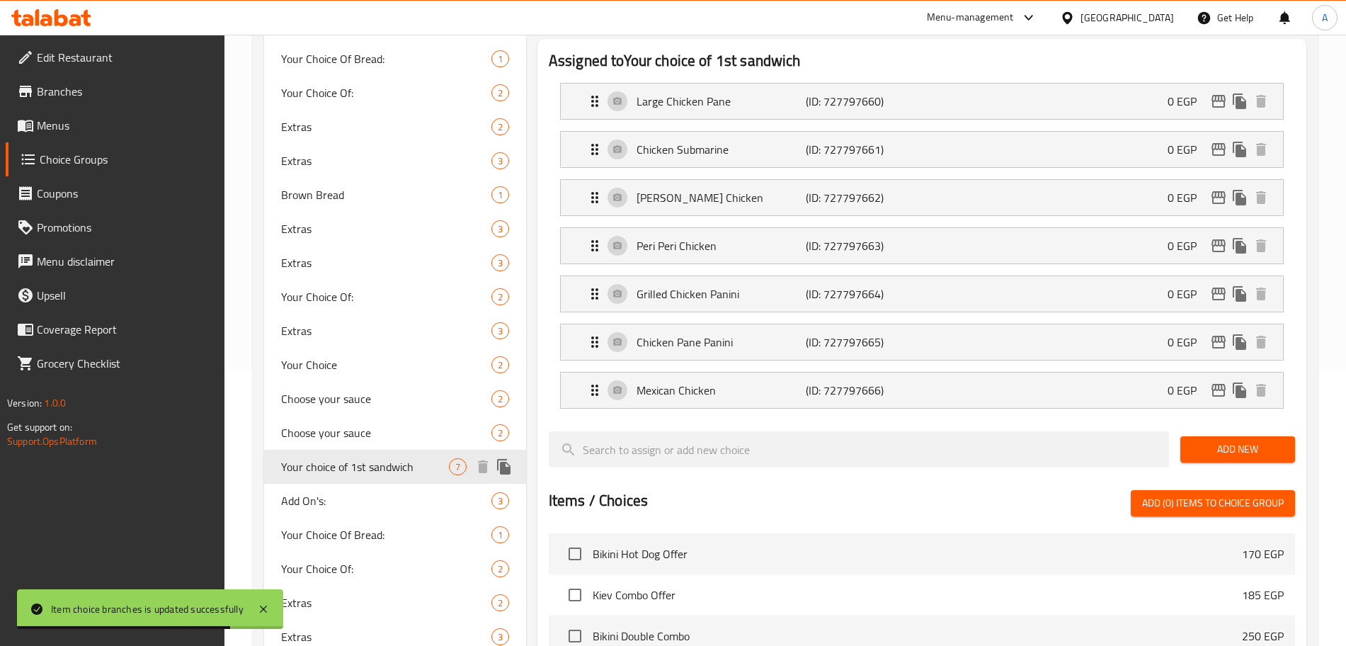
scroll to position [275, 0]
click at [334, 494] on span "Add On's:" at bounding box center [365, 499] width 168 height 17
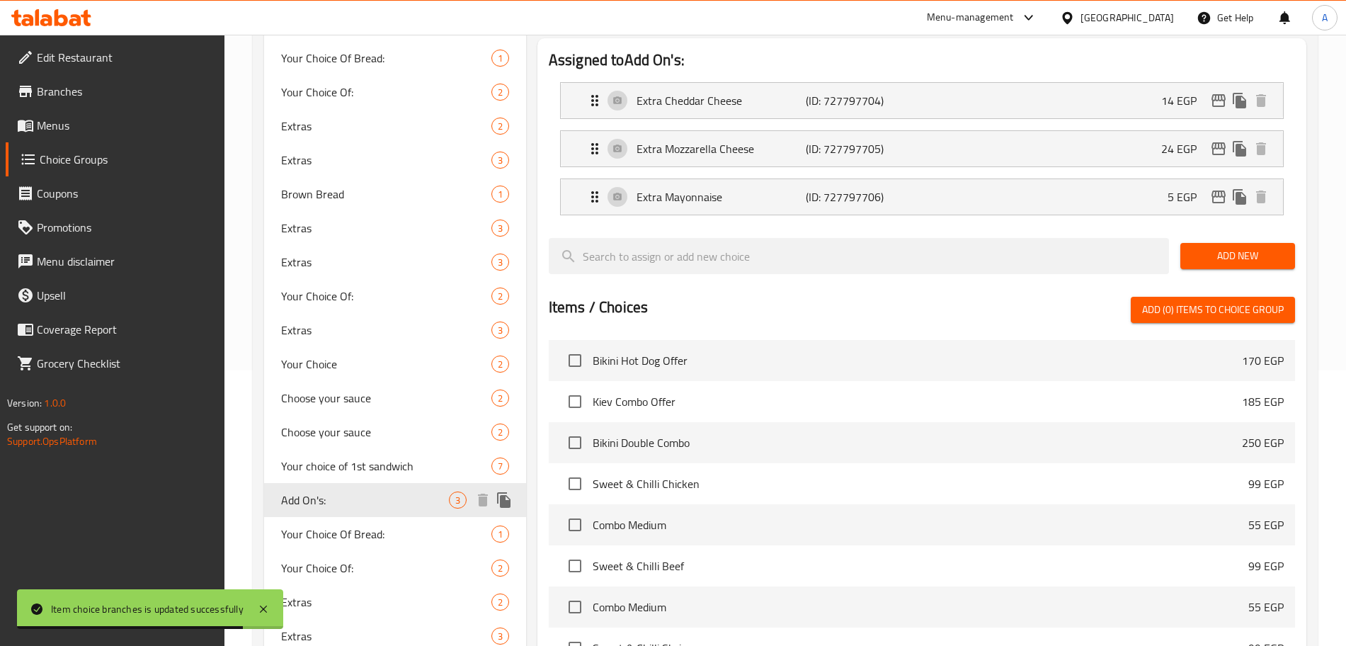
type input "Add On's:"
type input "الإضافات:"
type input "0"
type input "3"
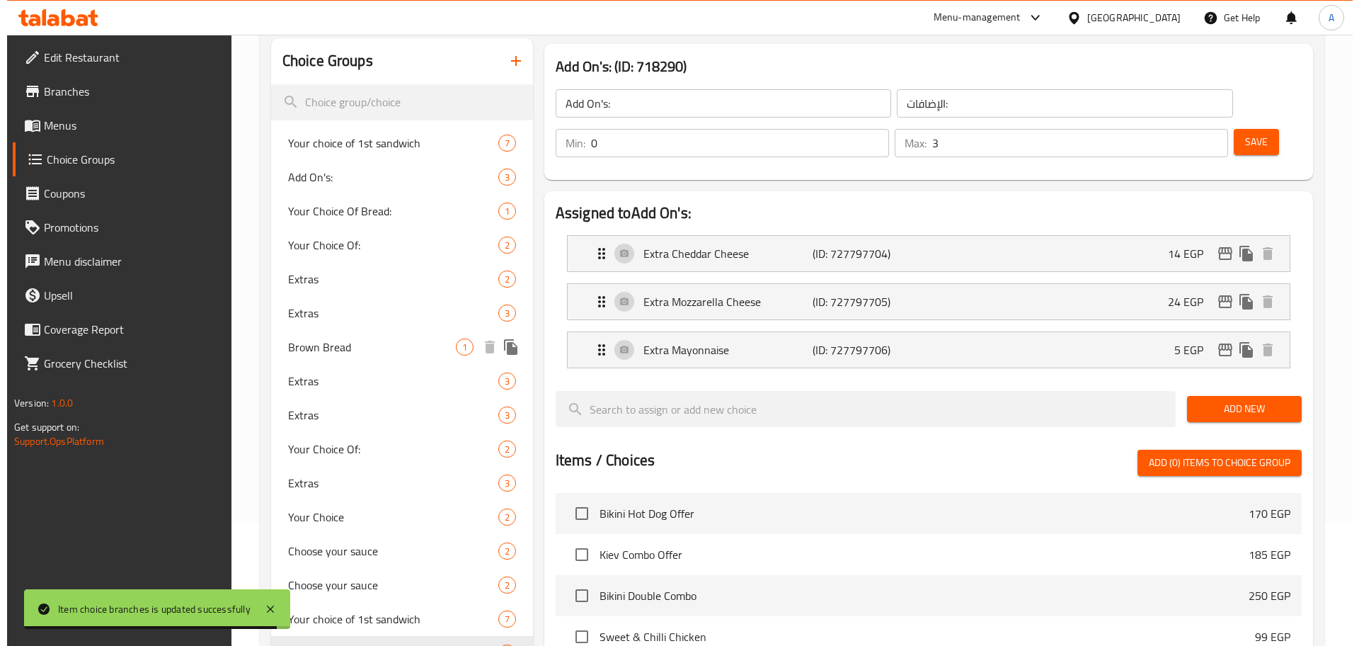
scroll to position [120, 0]
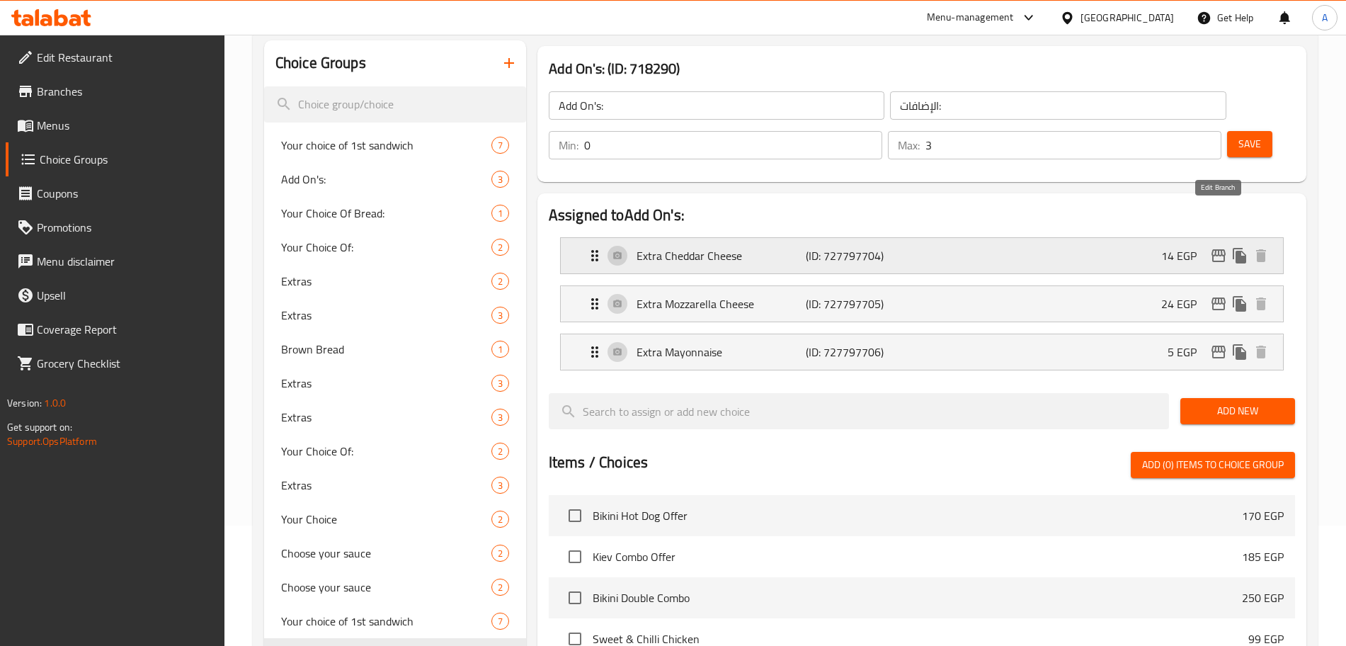
click at [1213, 249] on icon "edit" at bounding box center [1218, 255] width 14 height 13
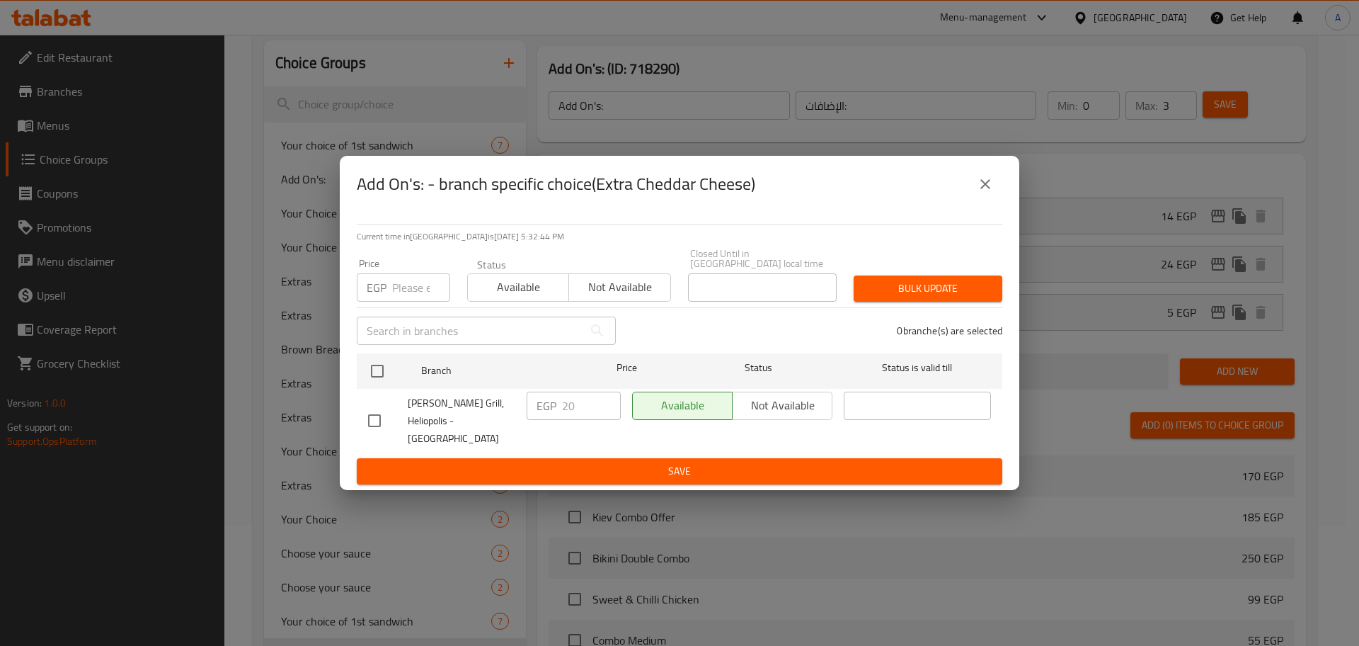
click at [408, 297] on input "number" at bounding box center [421, 287] width 58 height 28
type input "25"
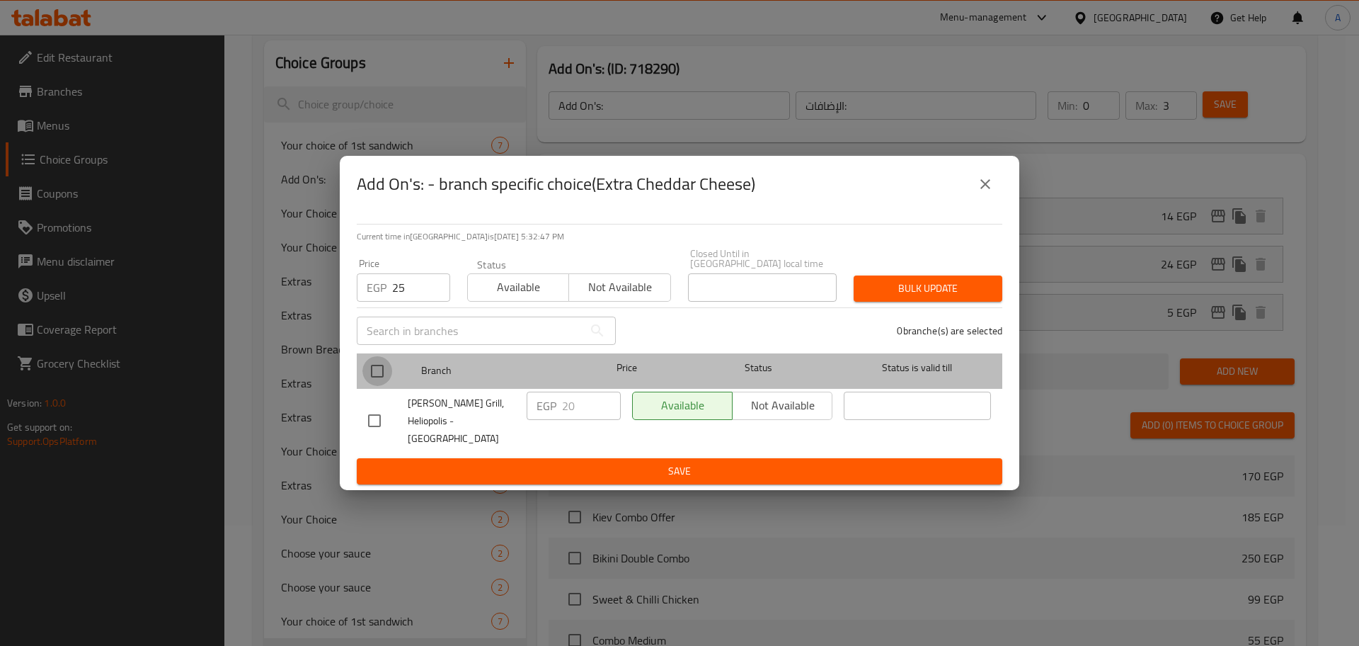
click at [388, 370] on input "checkbox" at bounding box center [377, 371] width 30 height 30
checkbox input "true"
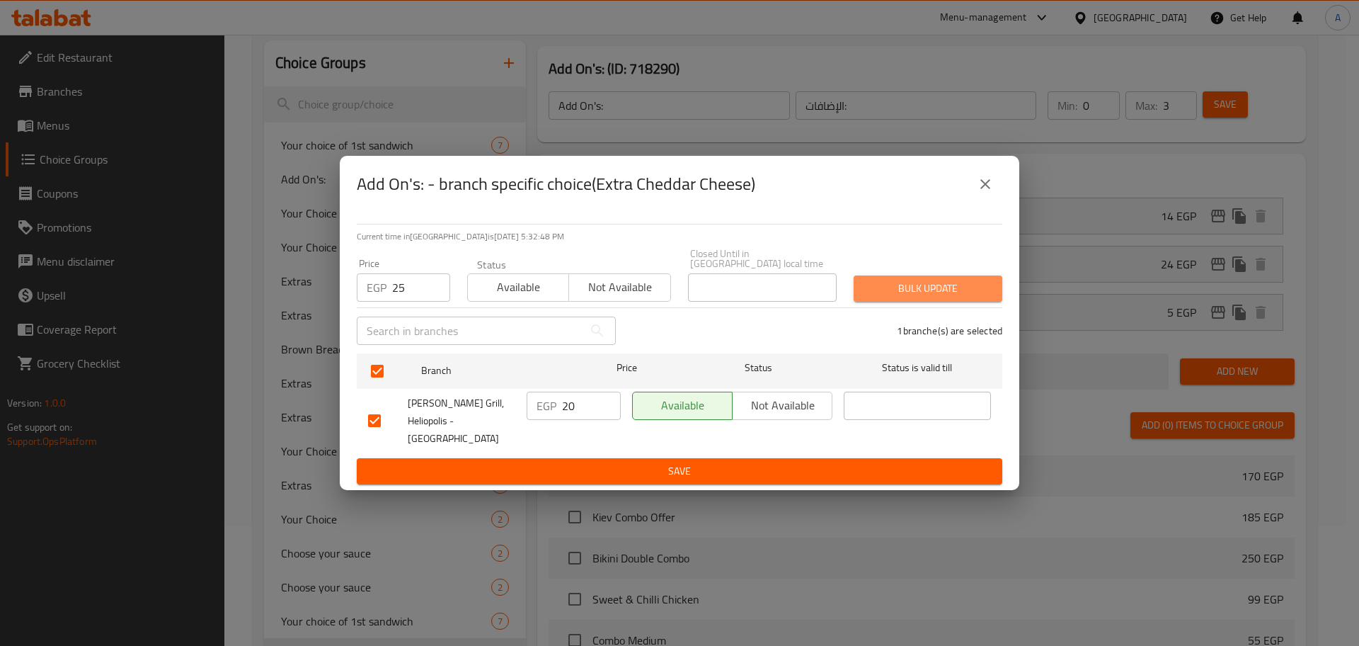
click at [963, 289] on span "Bulk update" at bounding box center [928, 289] width 126 height 18
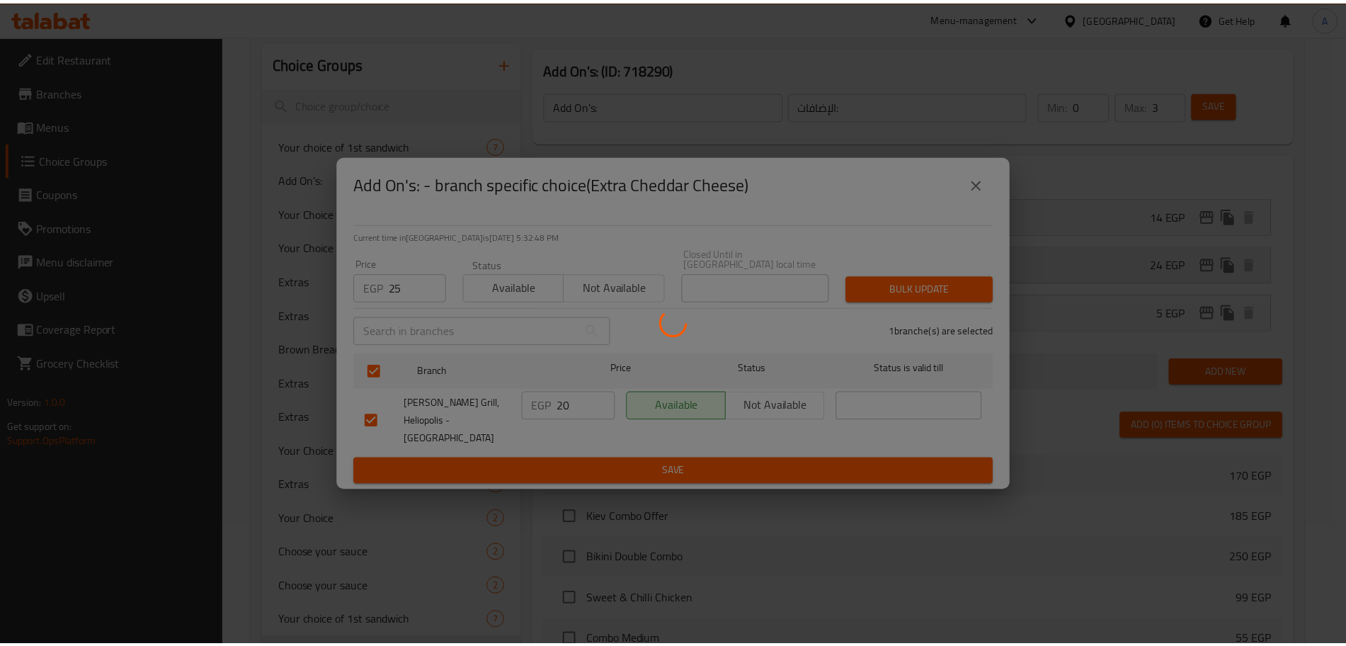
scroll to position [147, 0]
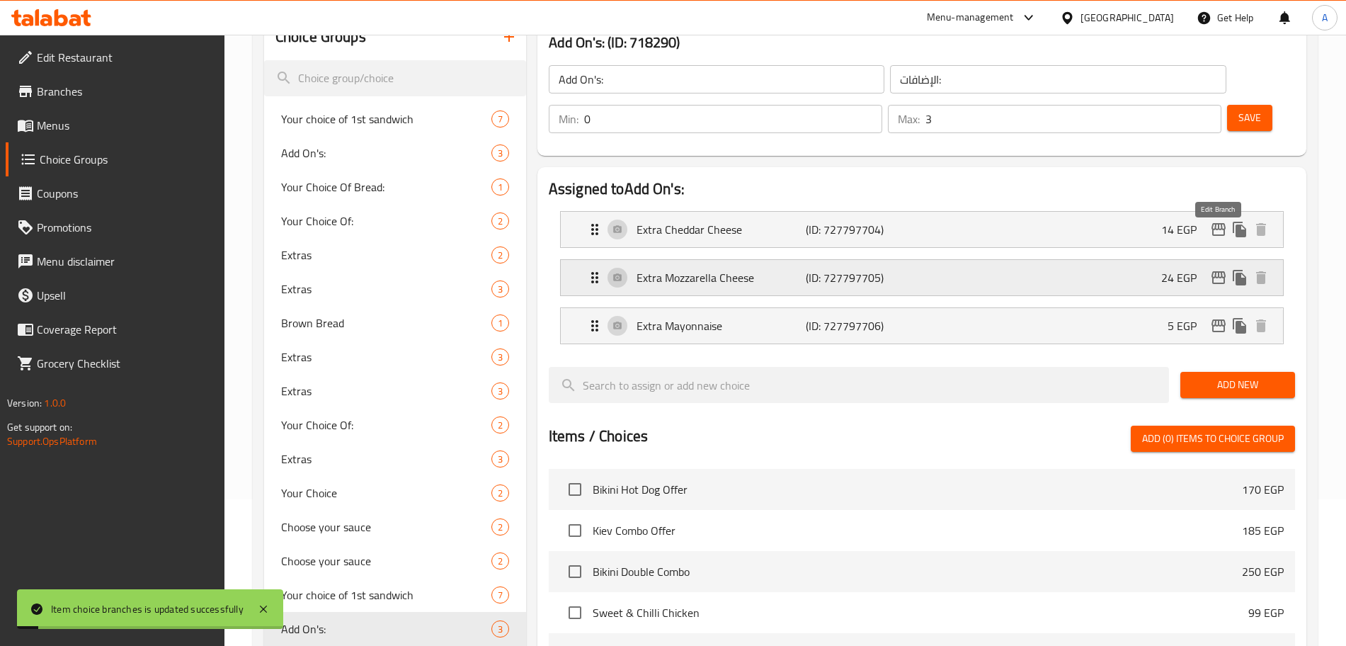
click at [1215, 271] on icon "edit" at bounding box center [1218, 277] width 14 height 13
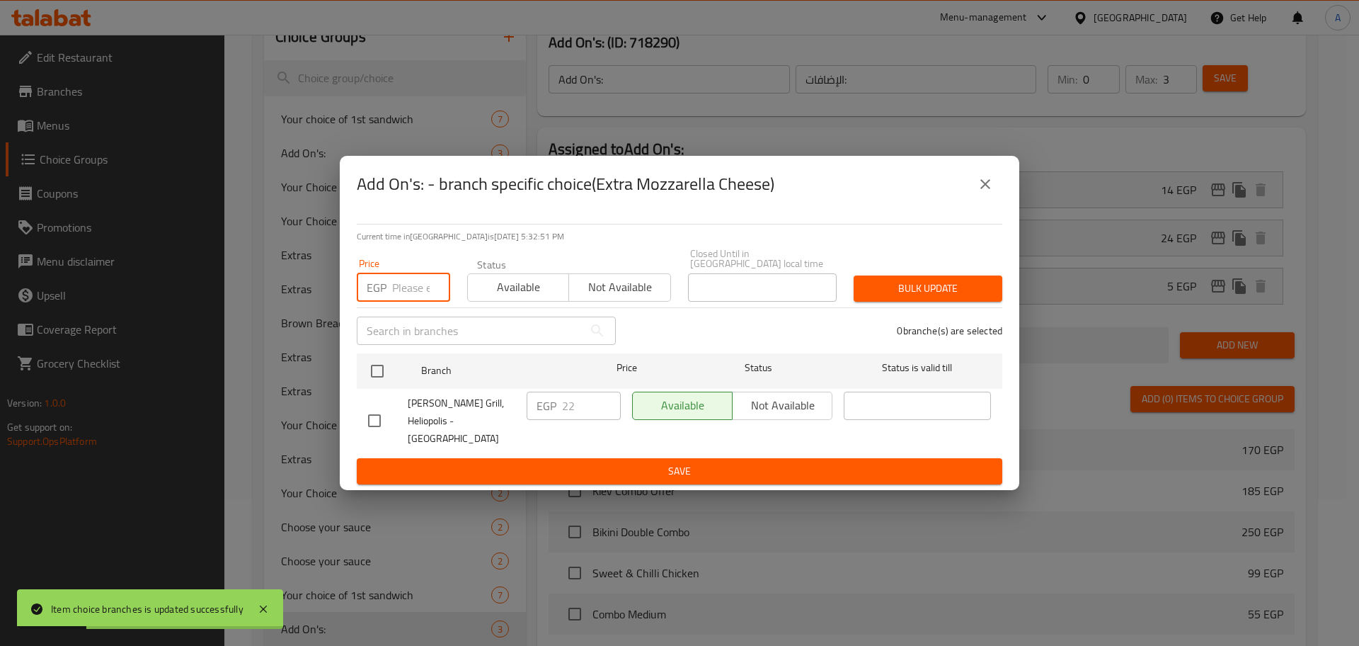
click at [426, 284] on input "number" at bounding box center [421, 287] width 58 height 28
type input "50"
click at [374, 381] on input "checkbox" at bounding box center [377, 371] width 30 height 30
checkbox input "true"
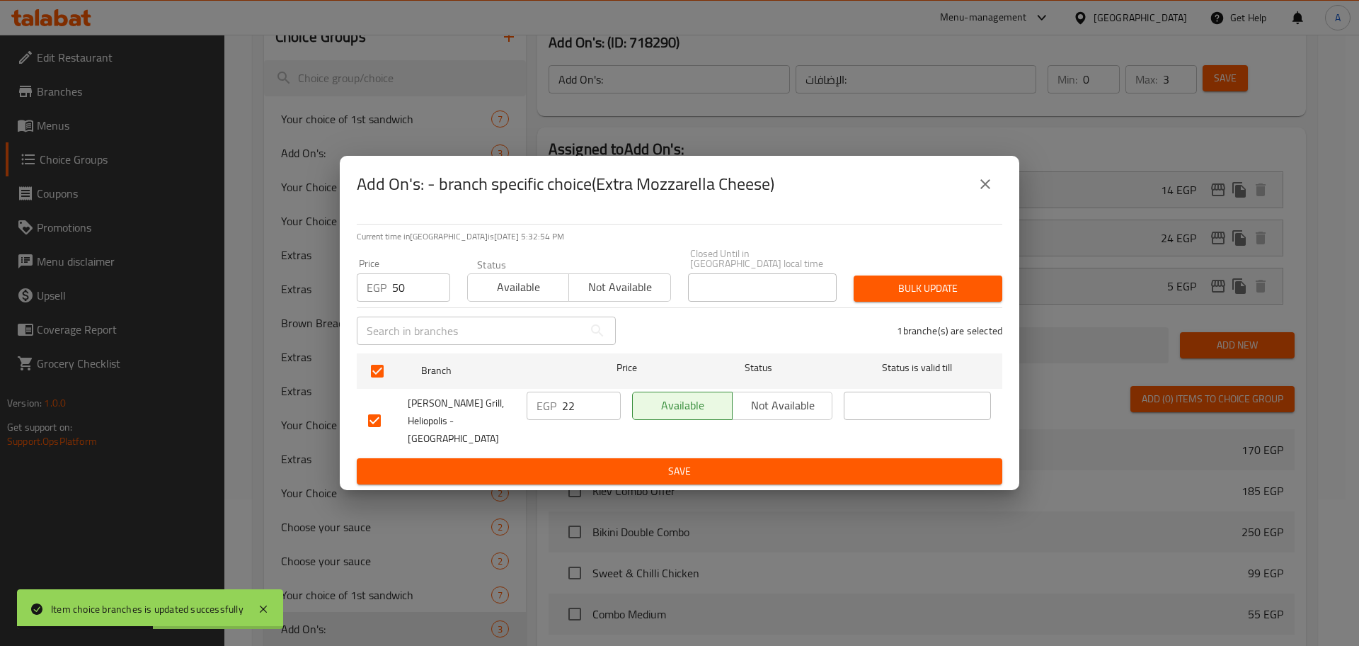
click at [962, 294] on span "Bulk update" at bounding box center [928, 289] width 126 height 18
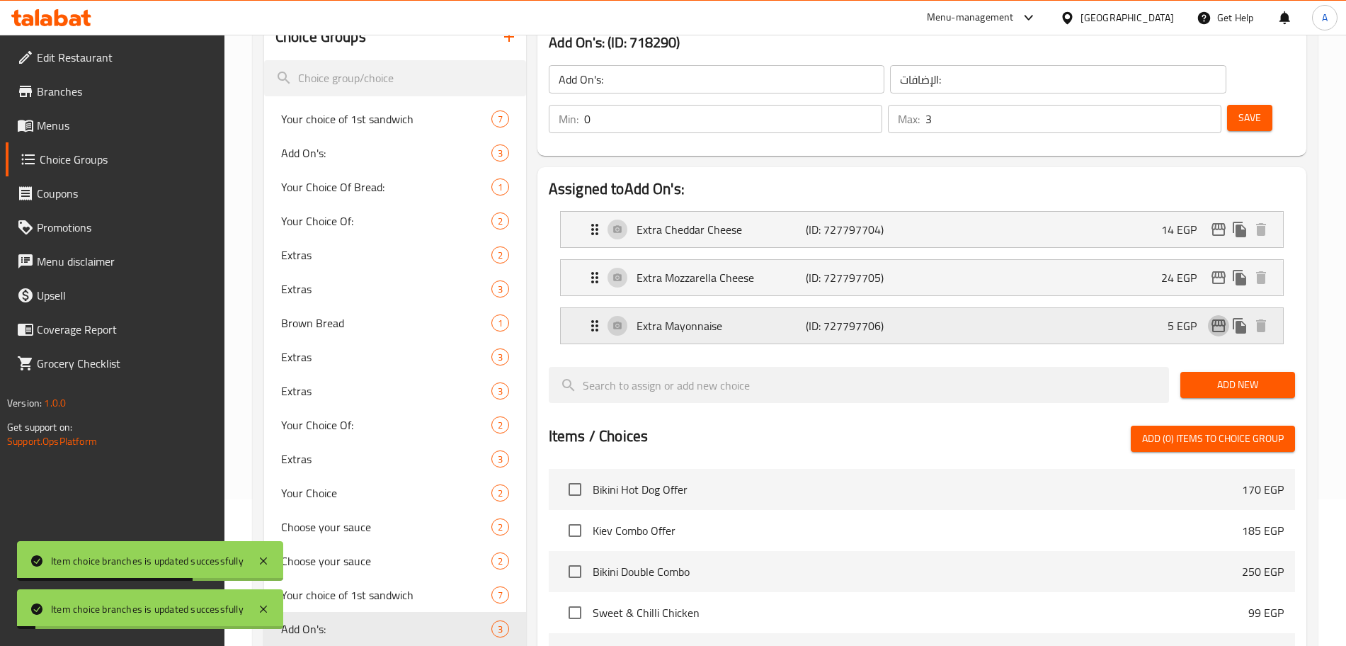
click at [1212, 319] on icon "edit" at bounding box center [1218, 325] width 14 height 13
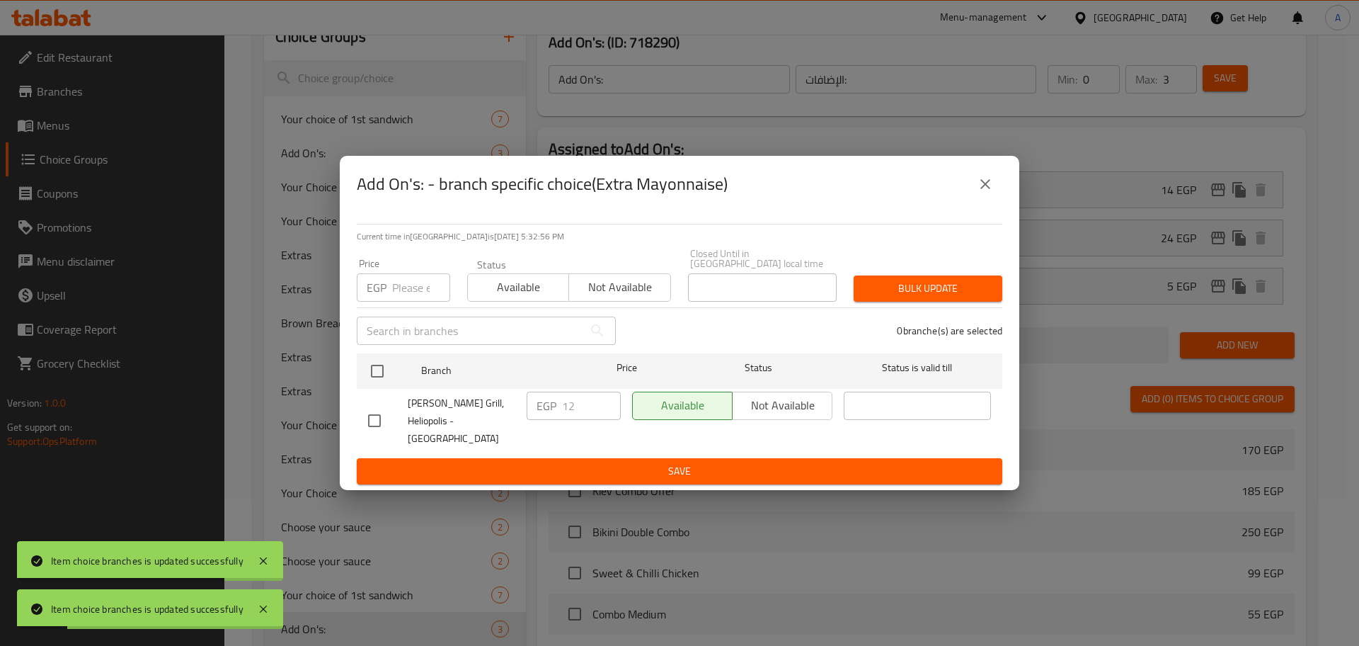
click at [410, 291] on input "number" at bounding box center [421, 287] width 58 height 28
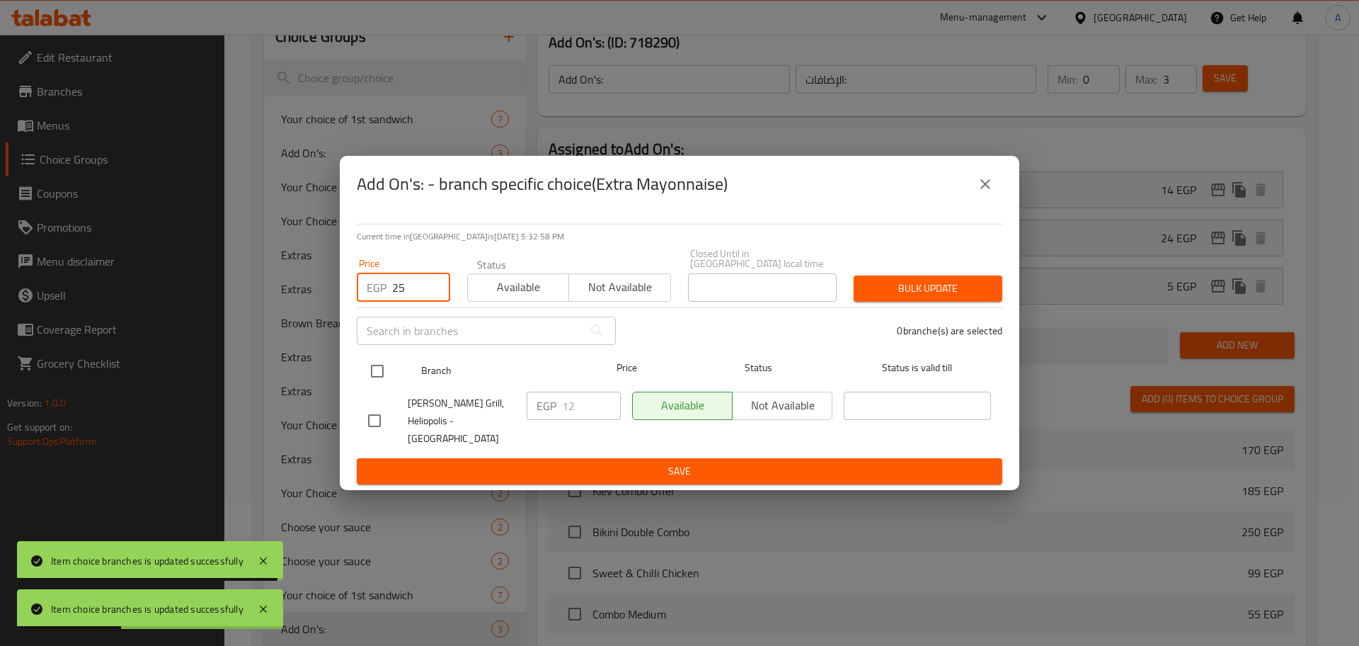
type input "25"
click at [379, 375] on input "checkbox" at bounding box center [377, 371] width 30 height 30
checkbox input "true"
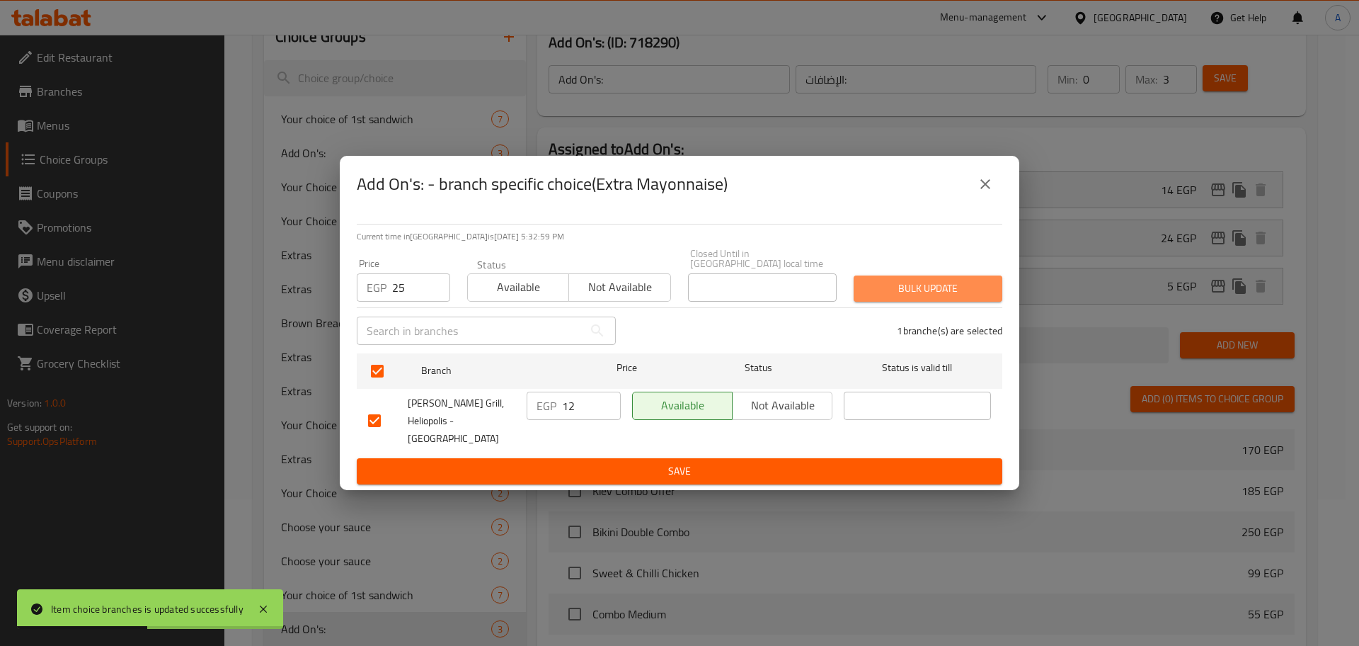
click at [921, 283] on span "Bulk update" at bounding box center [928, 289] width 126 height 18
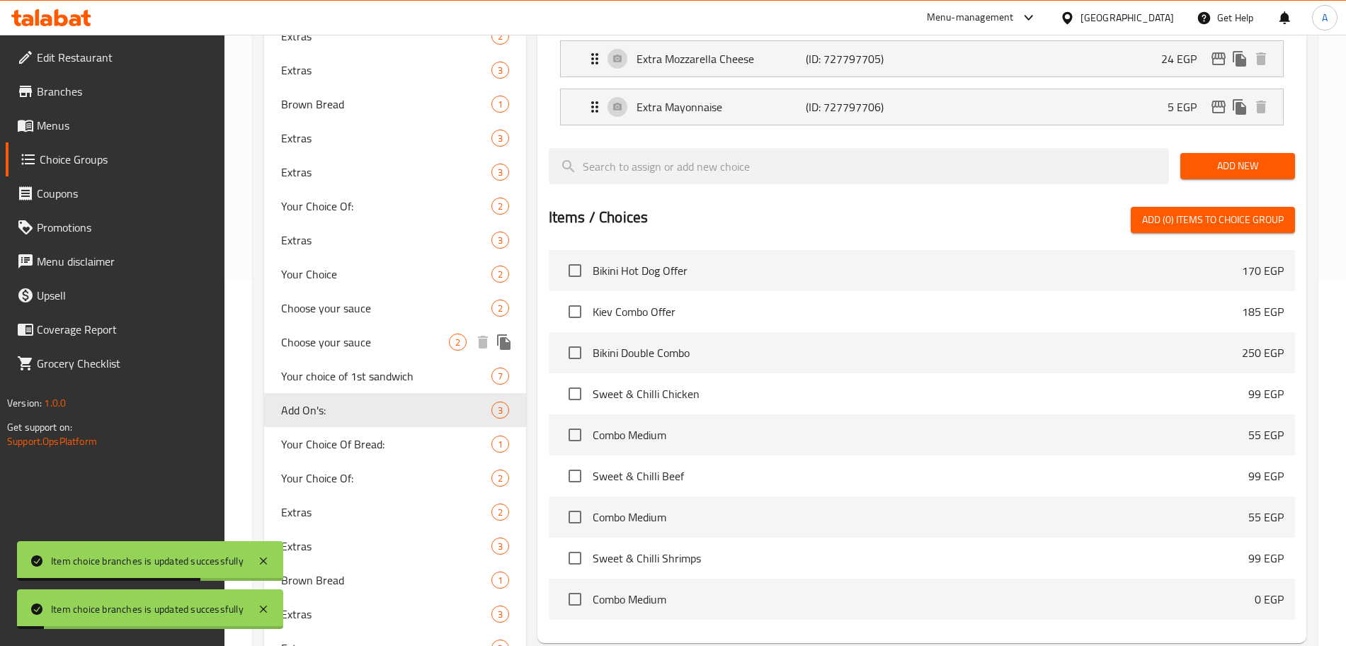
scroll to position [366, 0]
click at [377, 474] on span "Your Choice Of:" at bounding box center [365, 477] width 168 height 17
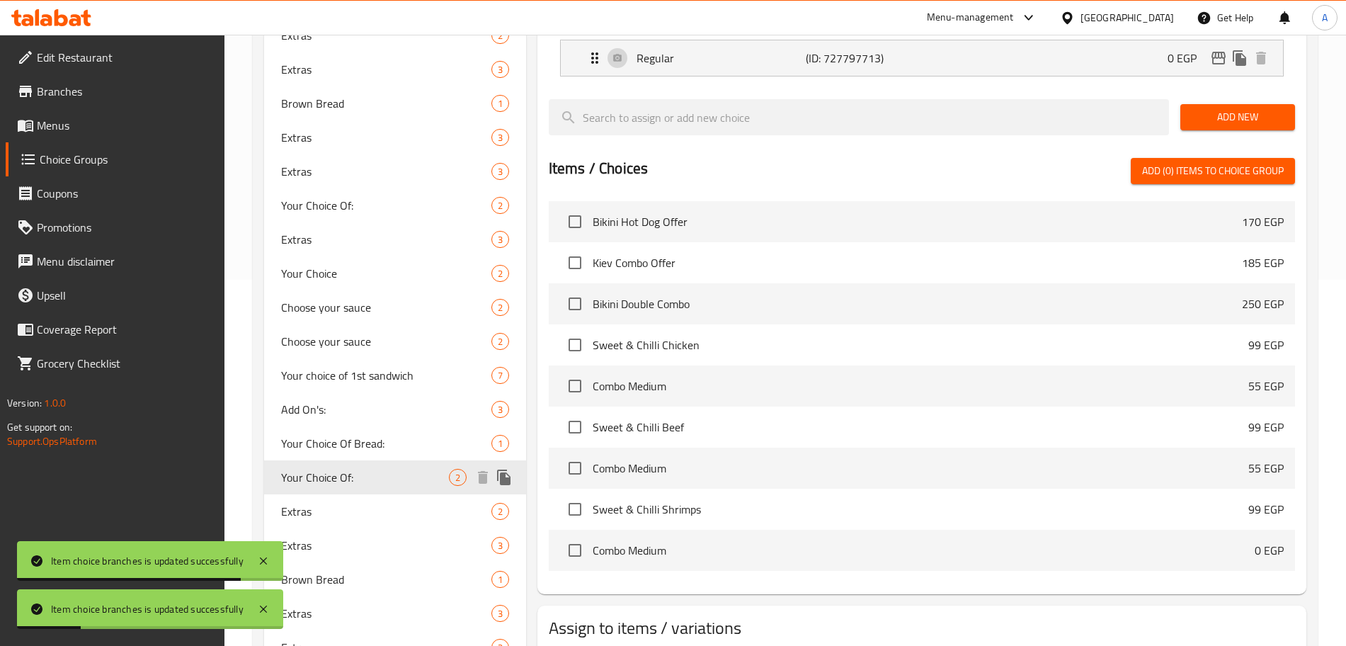
type input "Your Choice Of:"
type input "إختيارك من:"
type input "1"
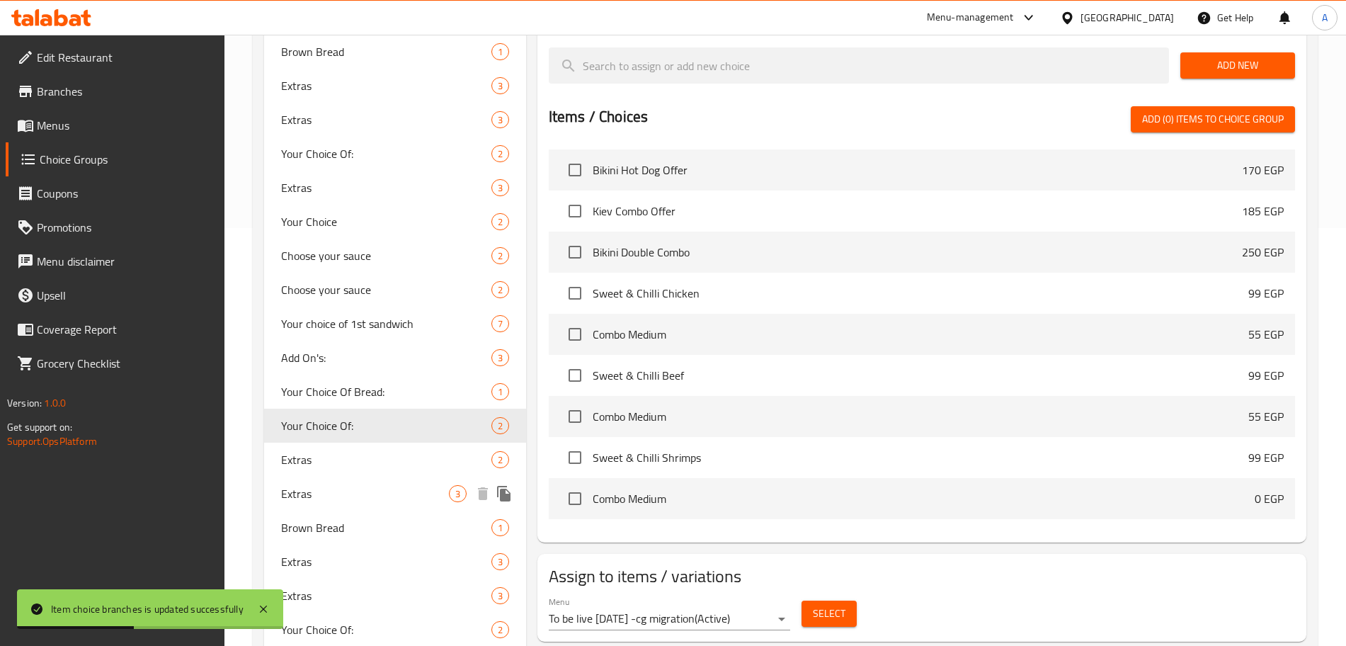
scroll to position [440, 0]
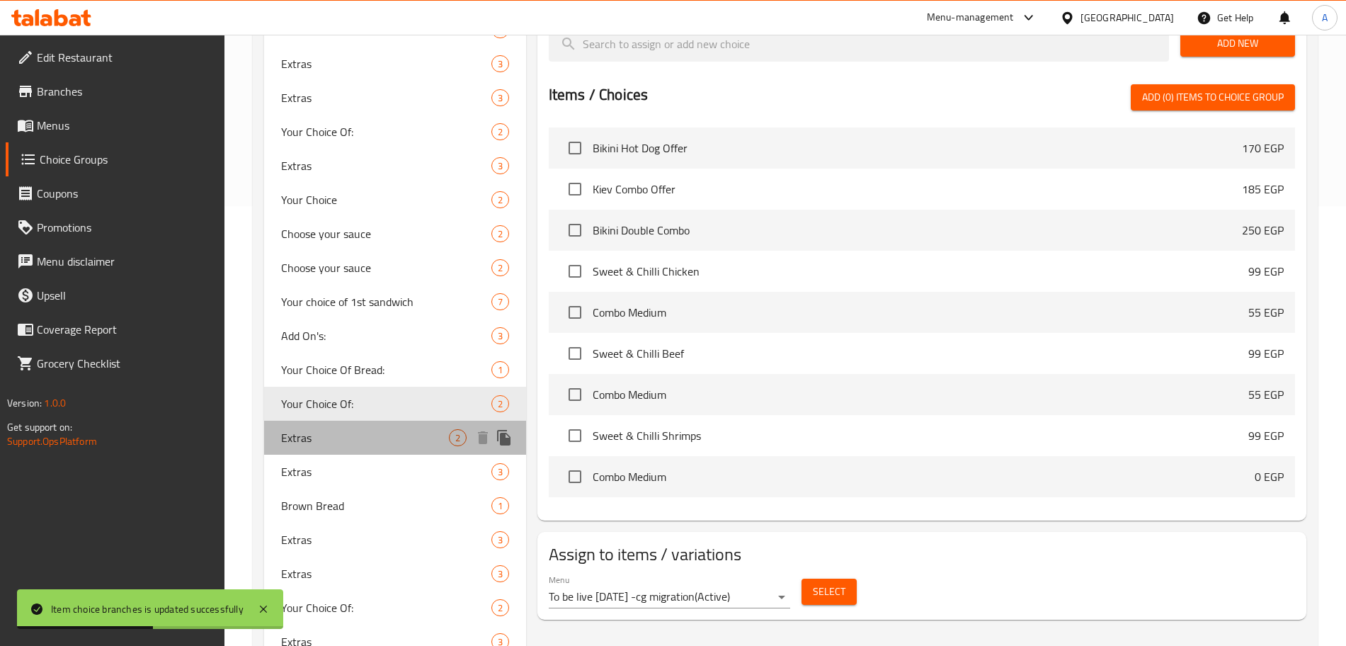
click at [336, 438] on span "Extras" at bounding box center [365, 437] width 168 height 17
type input "Extras"
type input "إضافات"
type input "0"
type input "2"
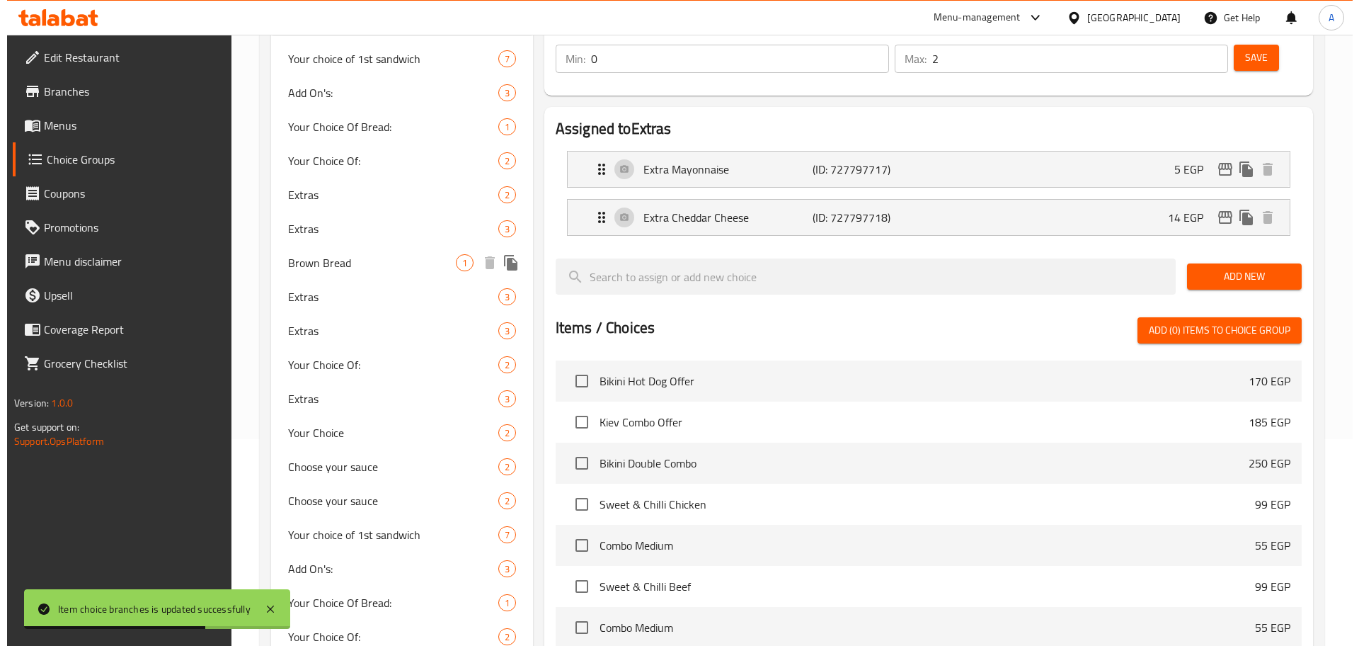
scroll to position [152, 0]
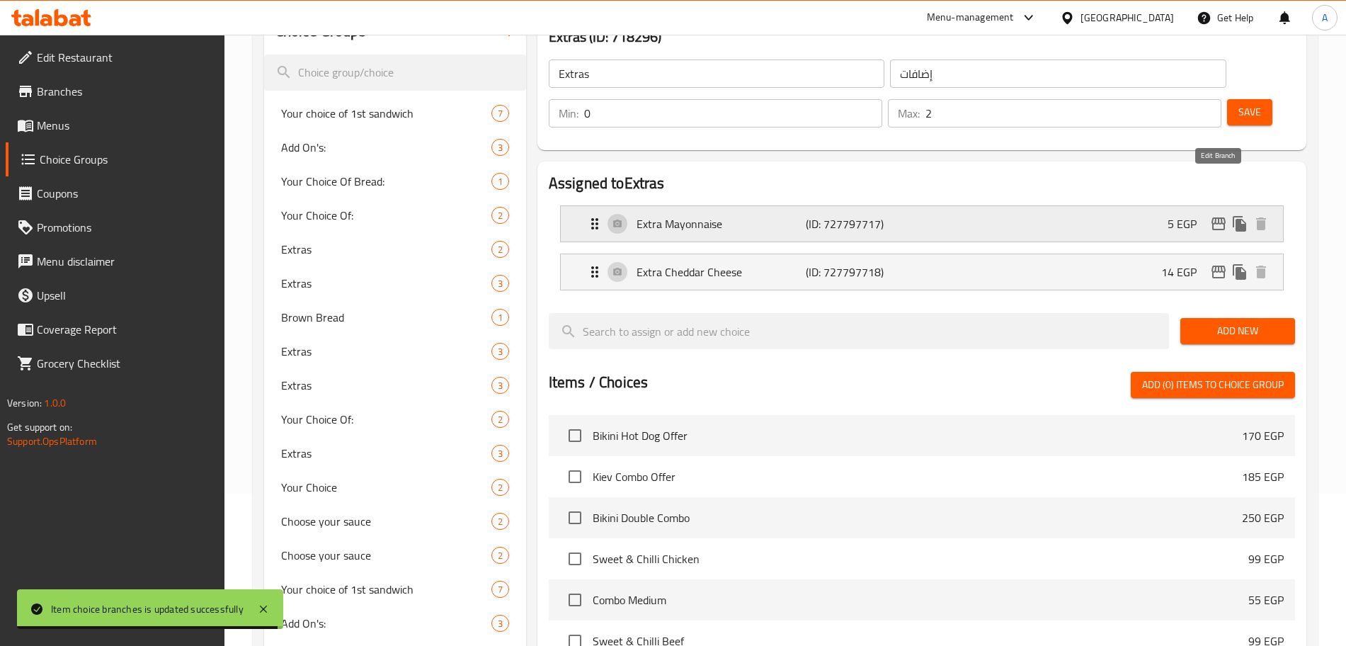
click at [1210, 215] on icon "edit" at bounding box center [1218, 223] width 17 height 17
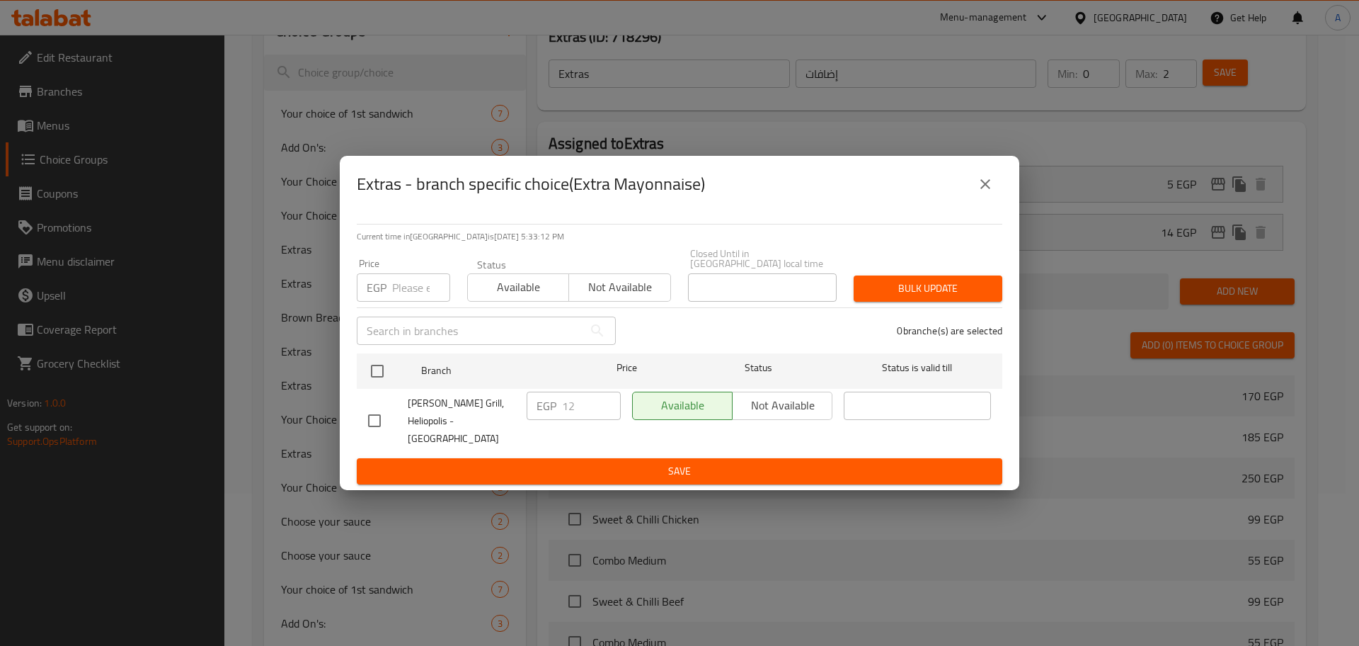
click at [401, 289] on input "number" at bounding box center [421, 287] width 58 height 28
type input "25"
click at [384, 371] on input "checkbox" at bounding box center [377, 371] width 30 height 30
checkbox input "true"
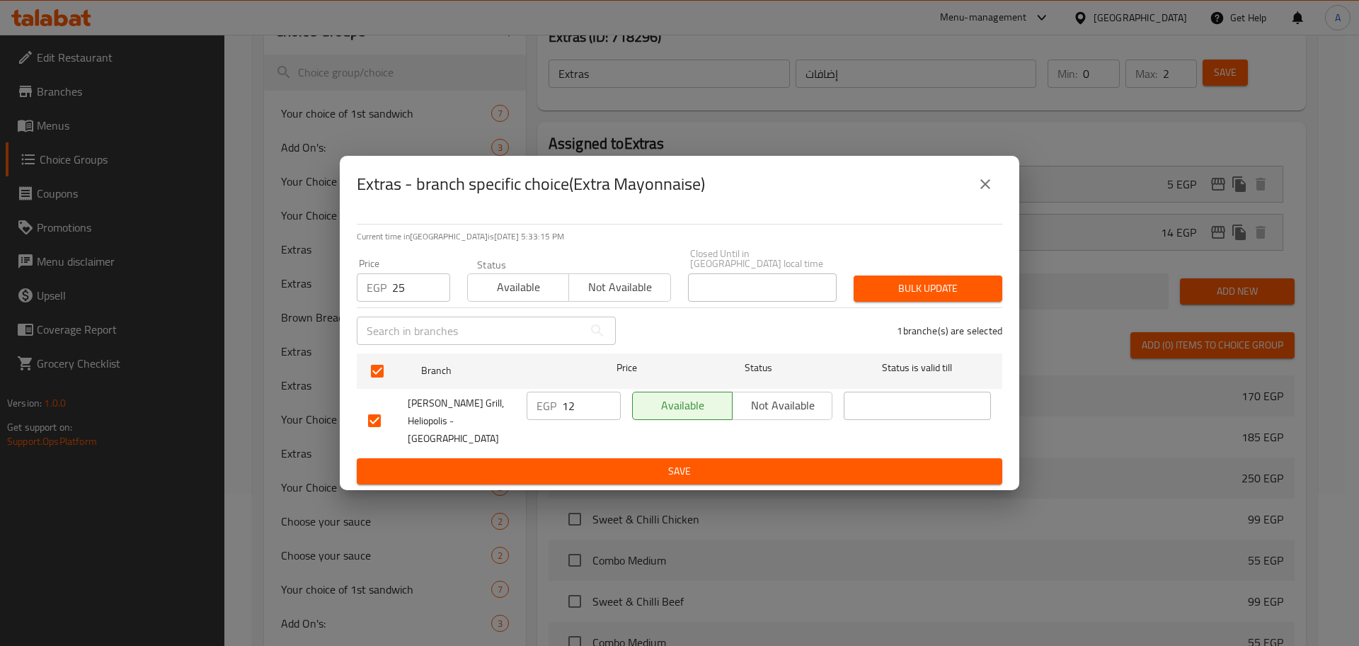
click at [939, 294] on span "Bulk update" at bounding box center [928, 289] width 126 height 18
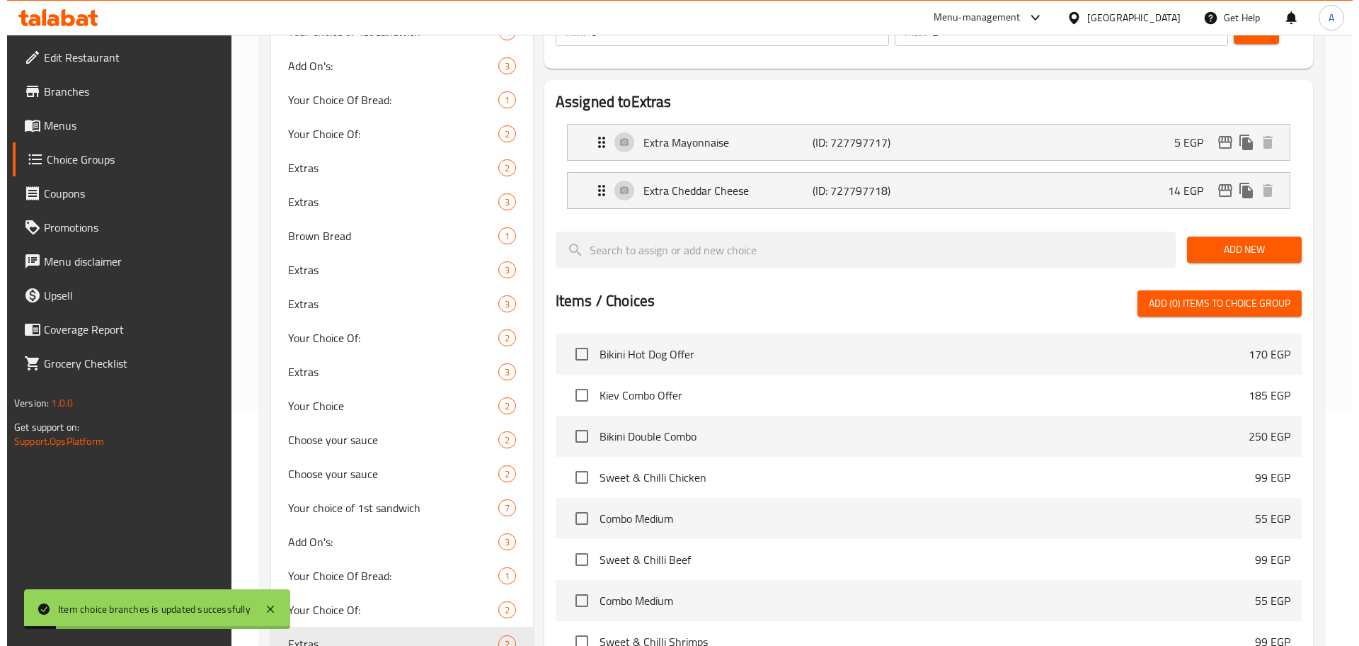
scroll to position [213, 0]
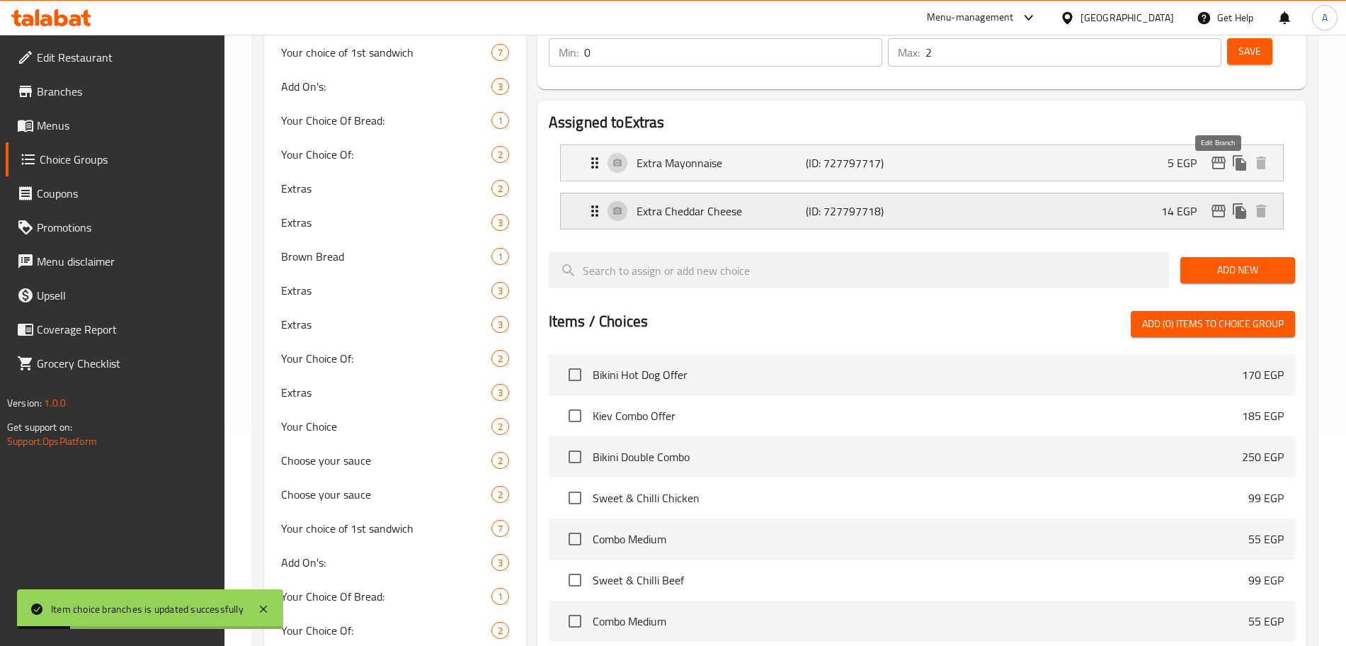
click at [1221, 205] on icon "edit" at bounding box center [1218, 211] width 14 height 13
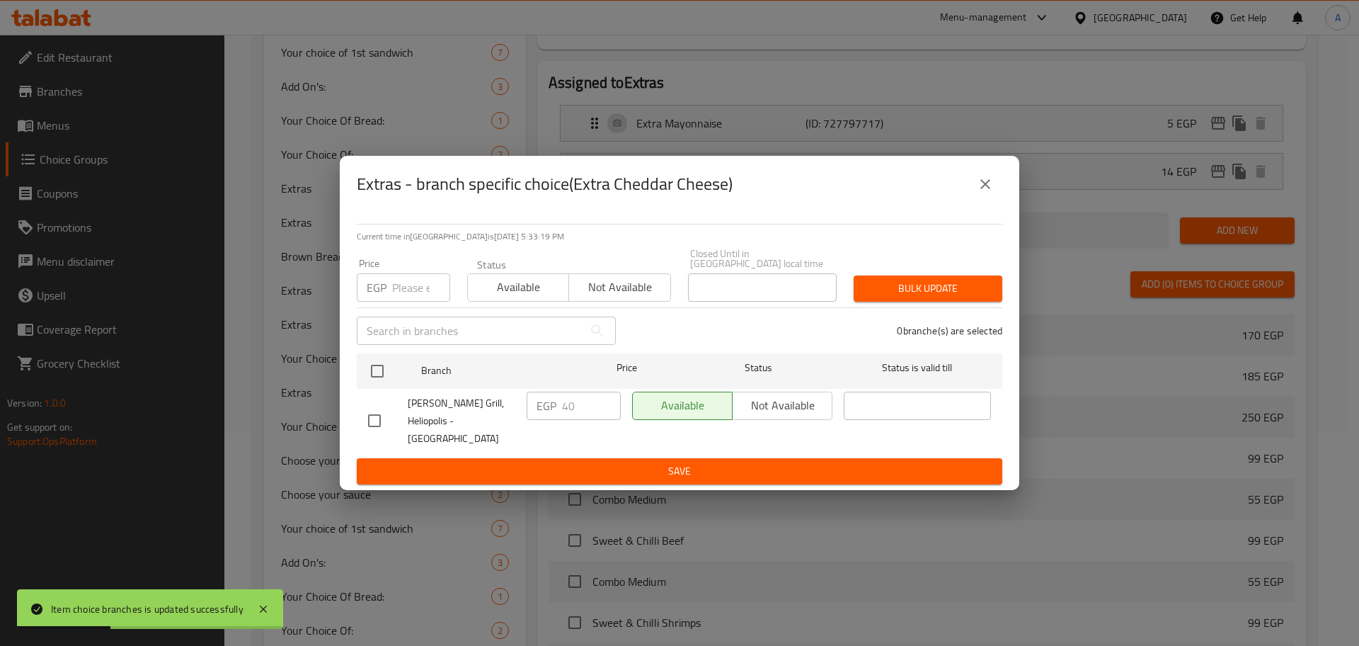
click at [411, 295] on input "number" at bounding box center [421, 287] width 58 height 28
type input "25"
click at [374, 374] on input "checkbox" at bounding box center [377, 371] width 30 height 30
checkbox input "true"
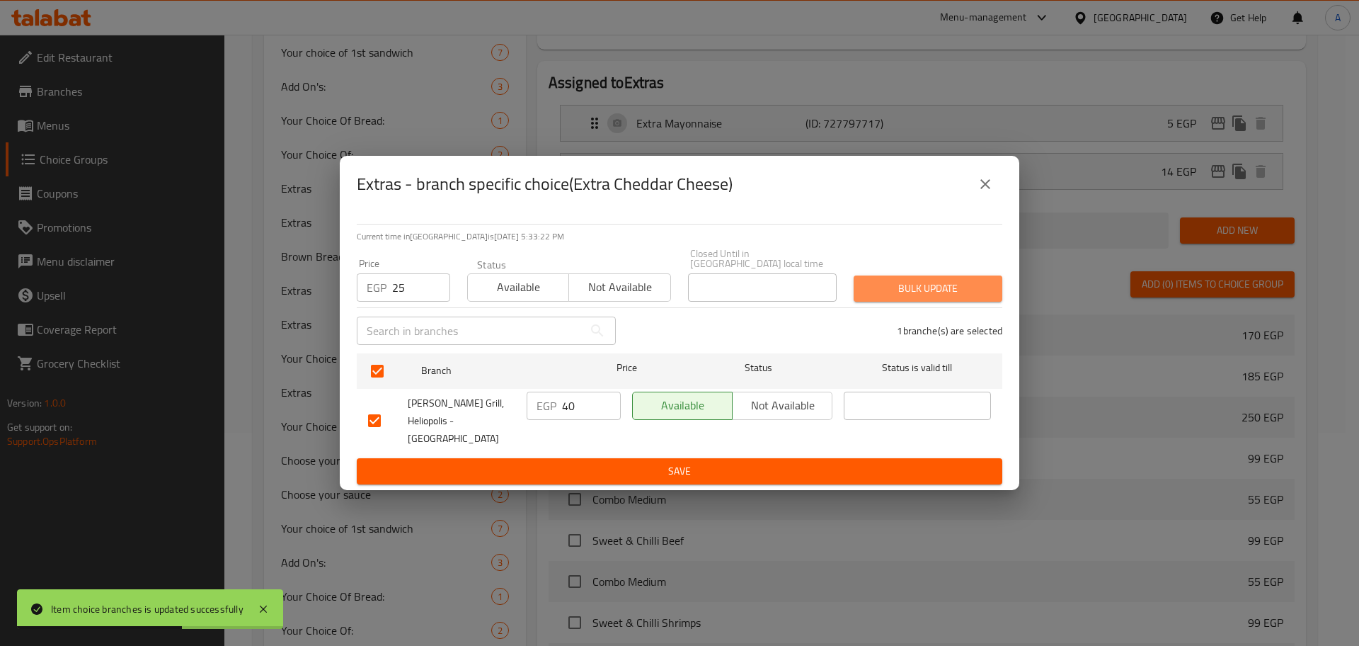
click at [941, 289] on span "Bulk update" at bounding box center [928, 289] width 126 height 18
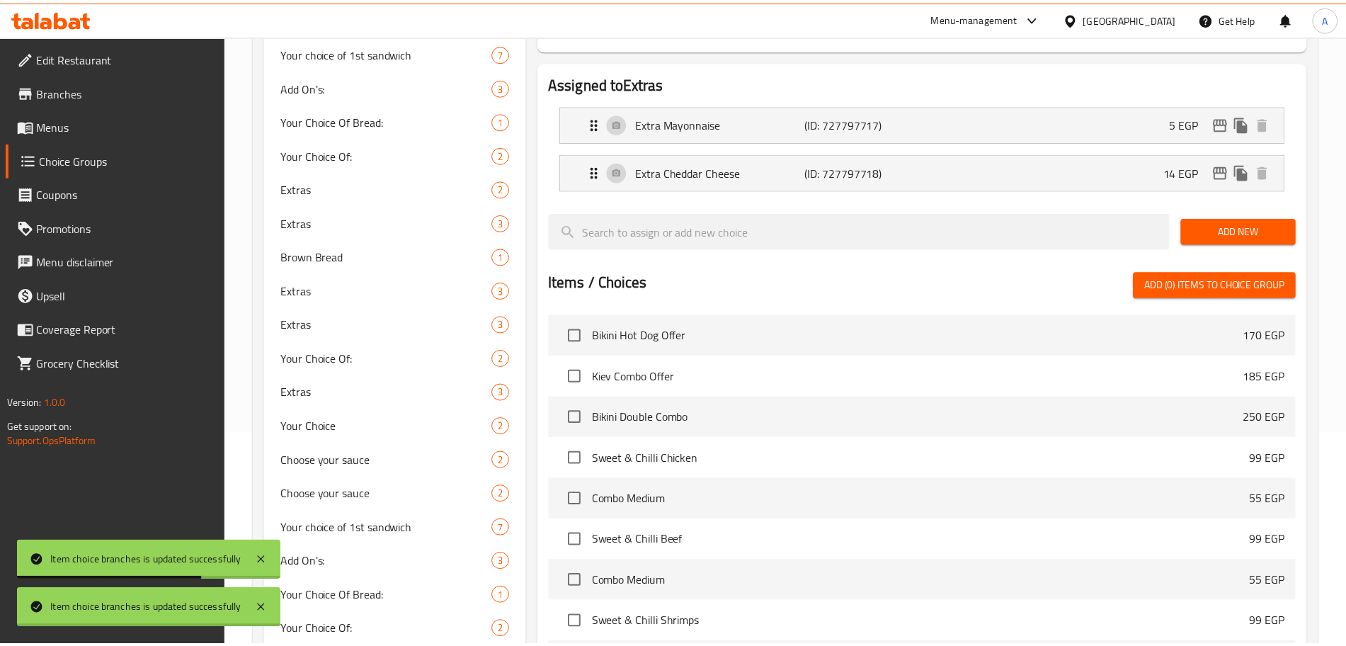
scroll to position [554, 0]
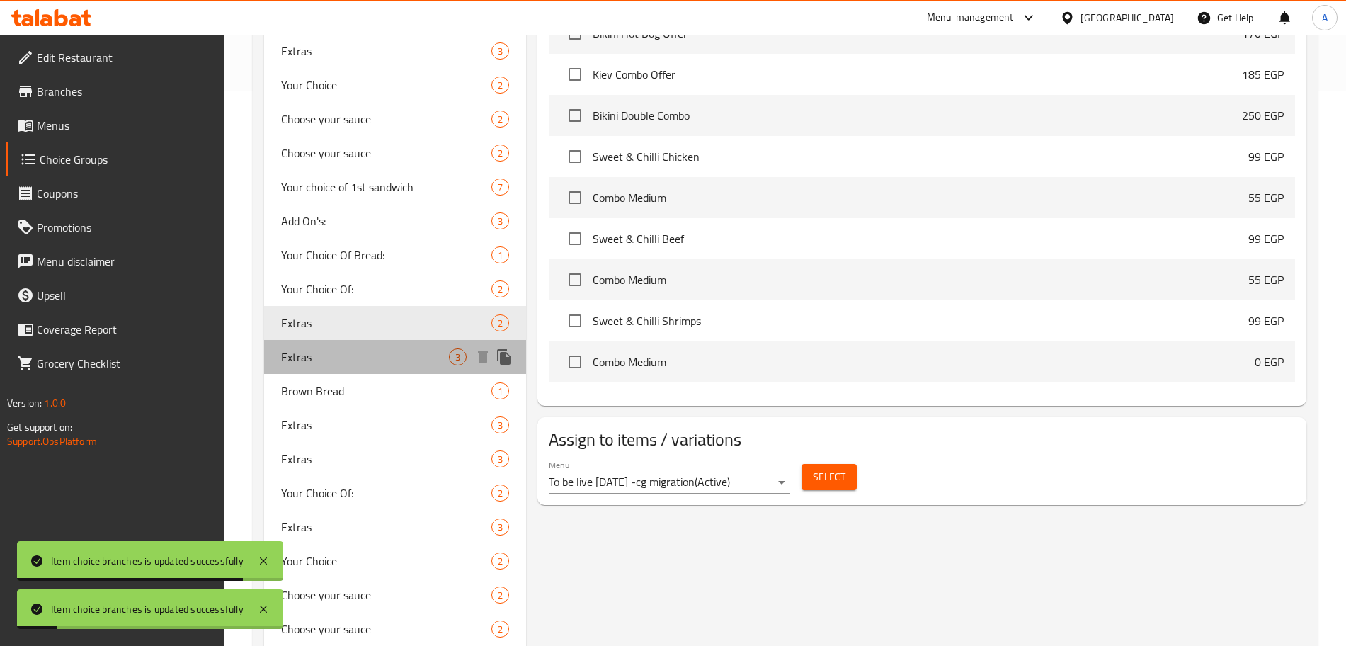
click at [349, 359] on span "Extras" at bounding box center [365, 356] width 168 height 17
type input "3"
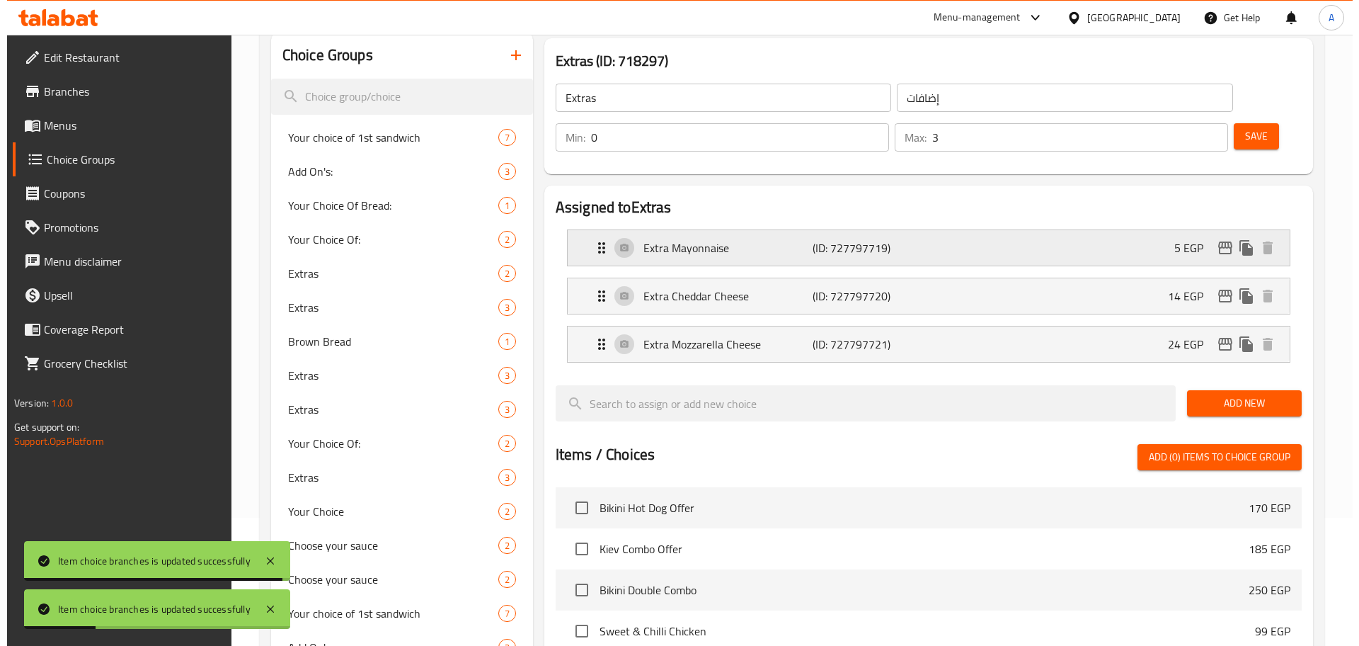
scroll to position [125, 0]
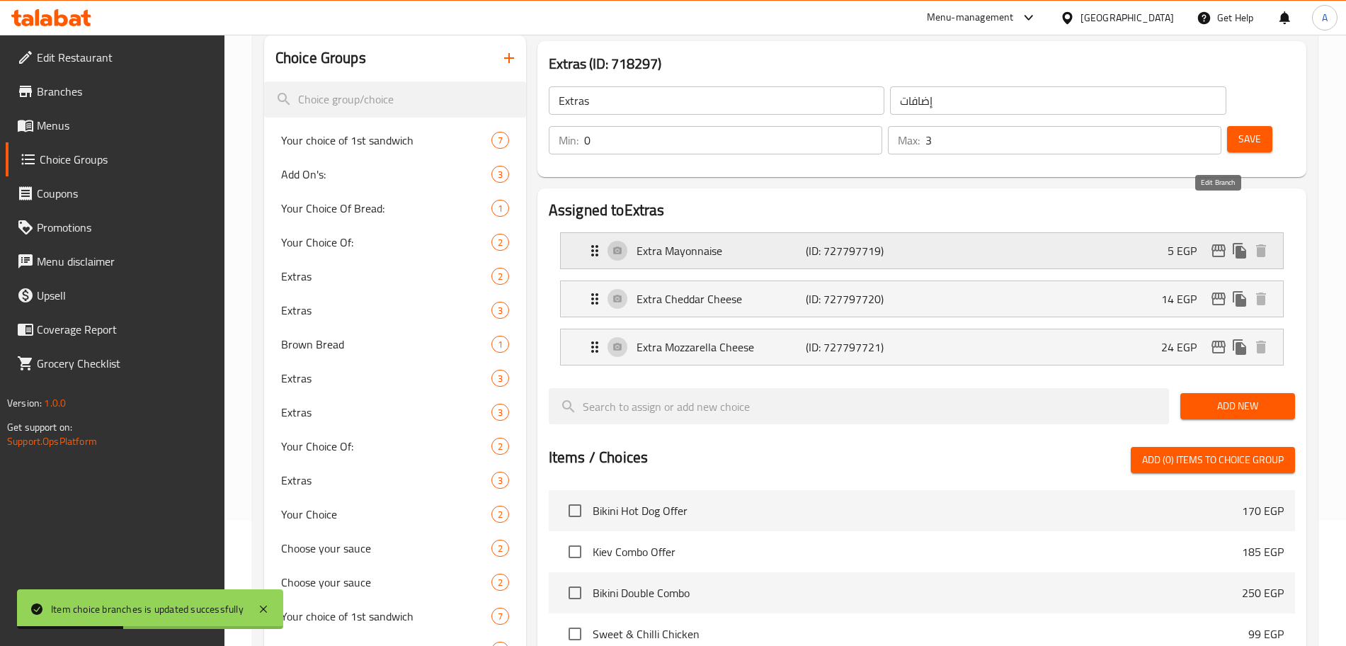
click at [1221, 244] on icon "edit" at bounding box center [1218, 250] width 14 height 13
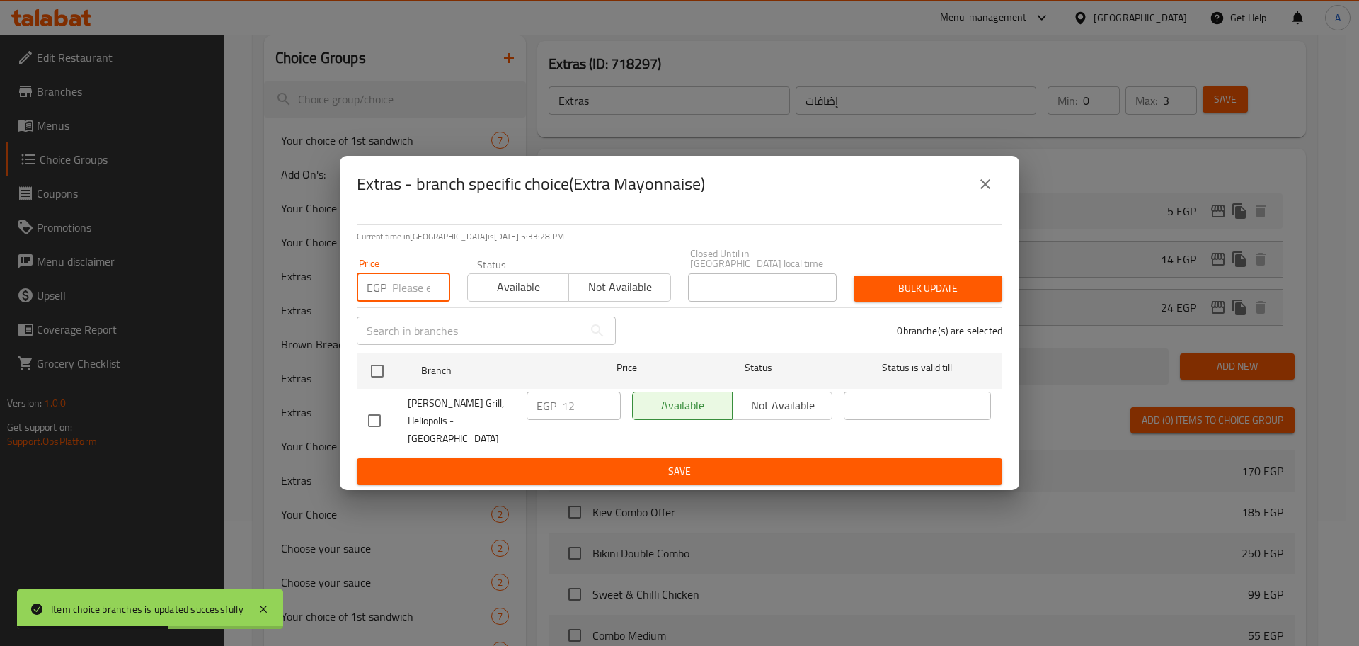
click at [403, 292] on input "number" at bounding box center [421, 287] width 58 height 28
type input "25"
click at [384, 365] on input "checkbox" at bounding box center [377, 371] width 30 height 30
checkbox input "true"
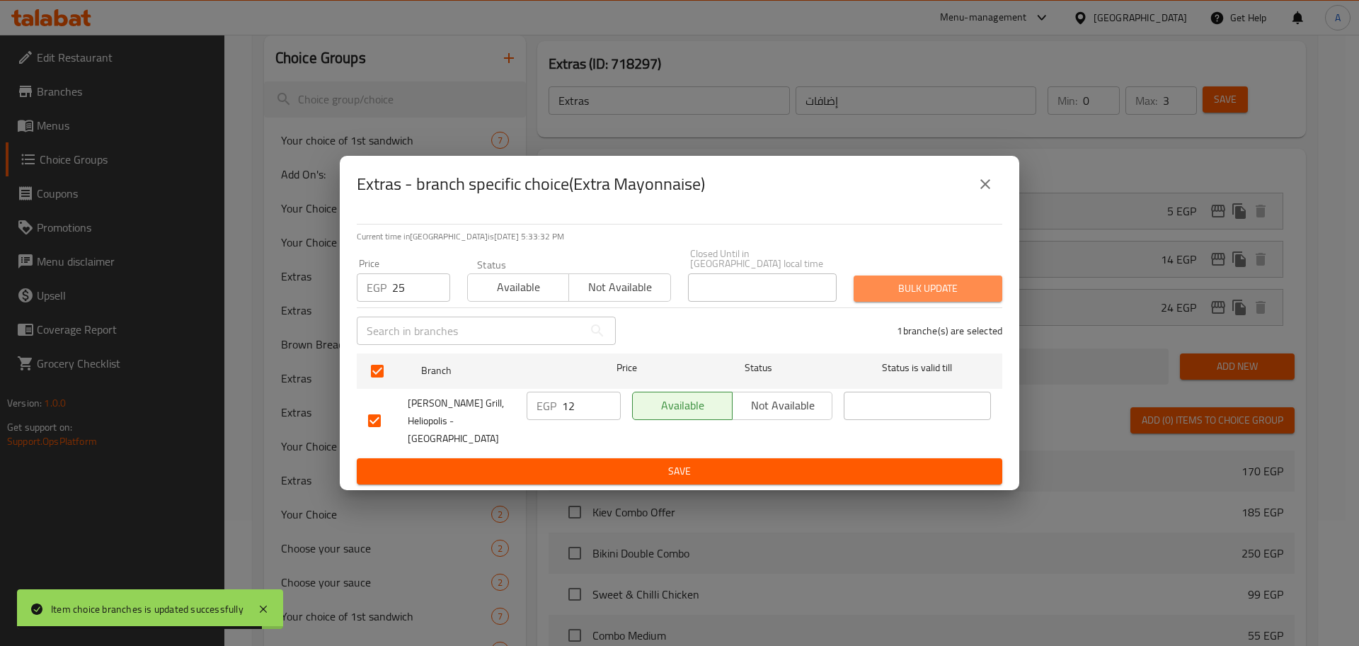
click at [889, 284] on span "Bulk update" at bounding box center [928, 289] width 126 height 18
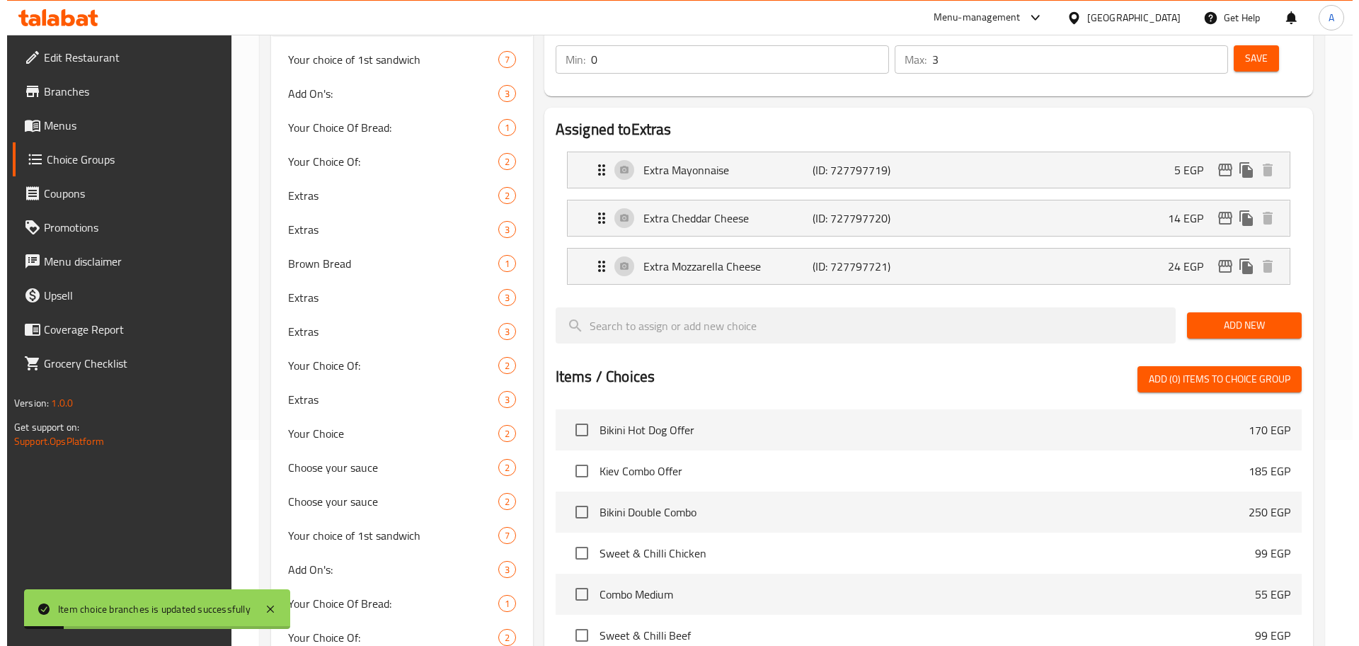
scroll to position [183, 0]
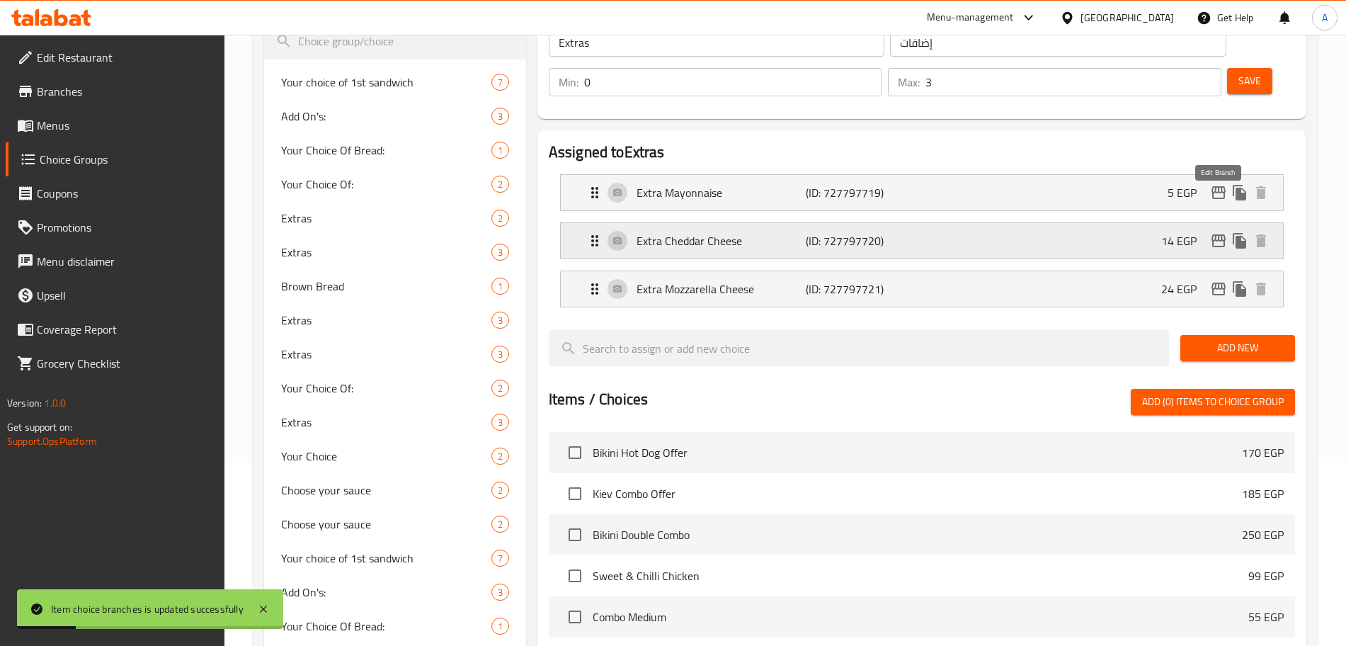
click at [1218, 234] on icon "edit" at bounding box center [1218, 240] width 14 height 13
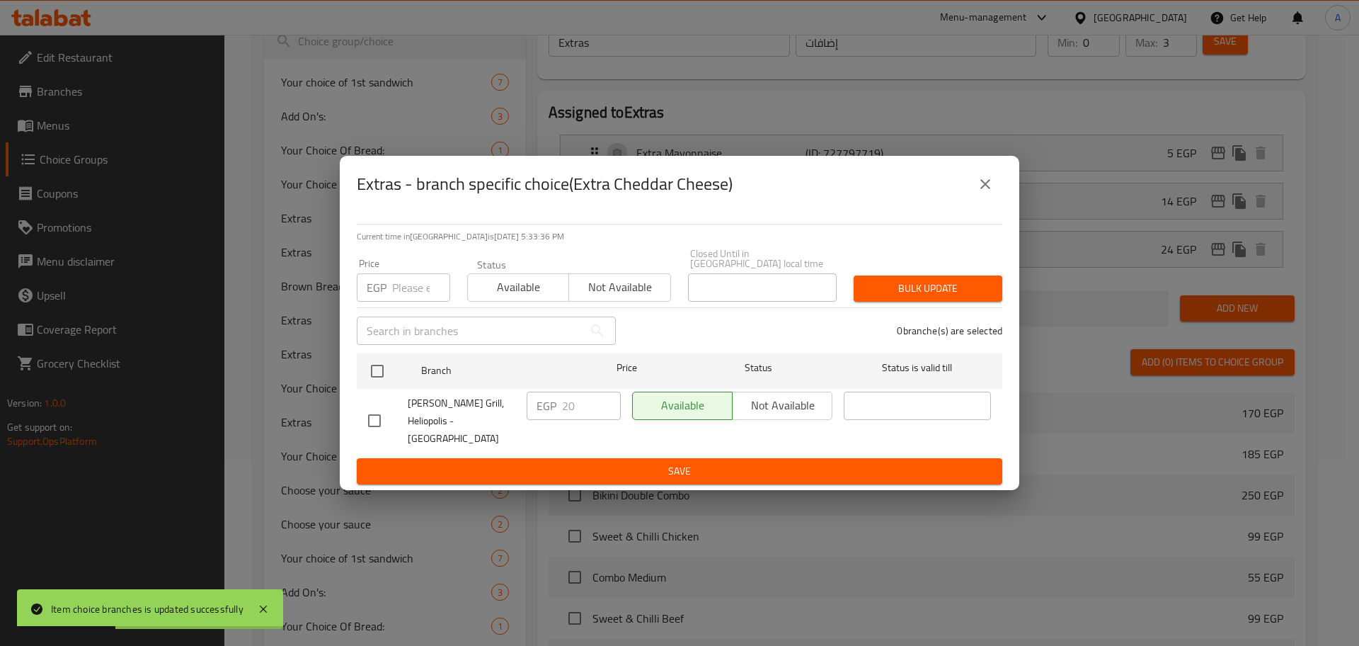
click at [403, 287] on input "number" at bounding box center [421, 287] width 58 height 28
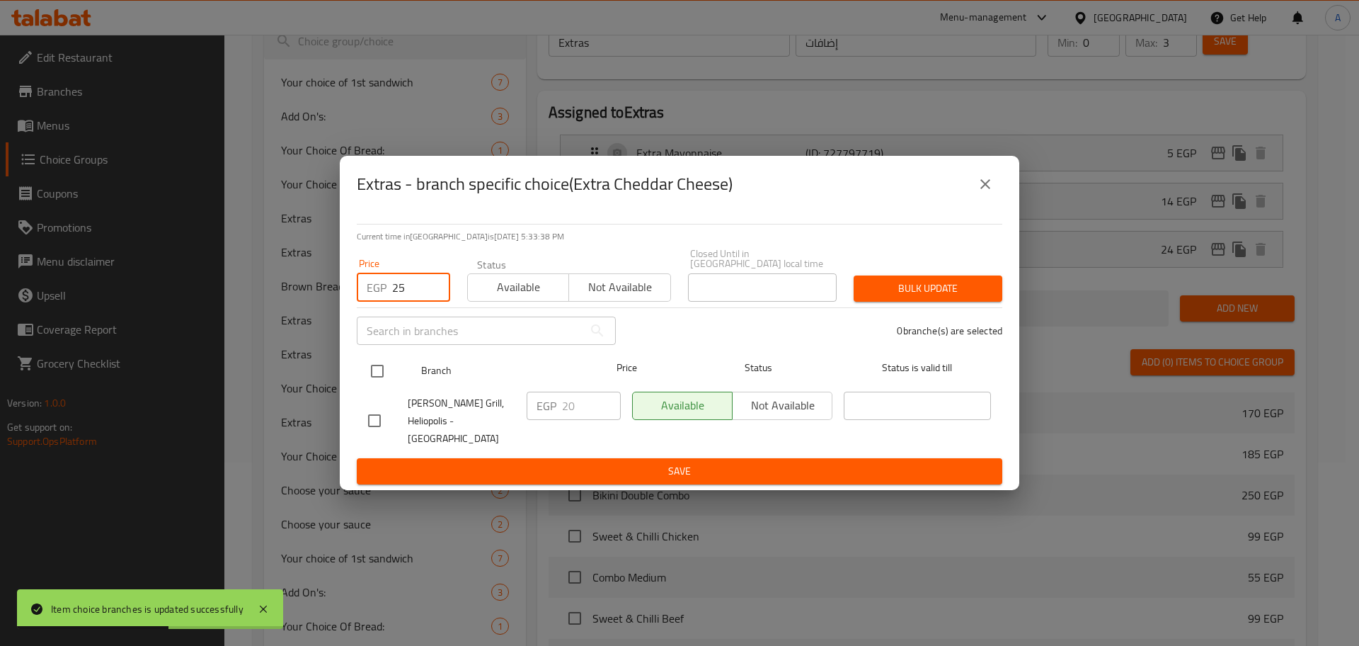
type input "25"
click at [379, 369] on input "checkbox" at bounding box center [377, 371] width 30 height 30
checkbox input "true"
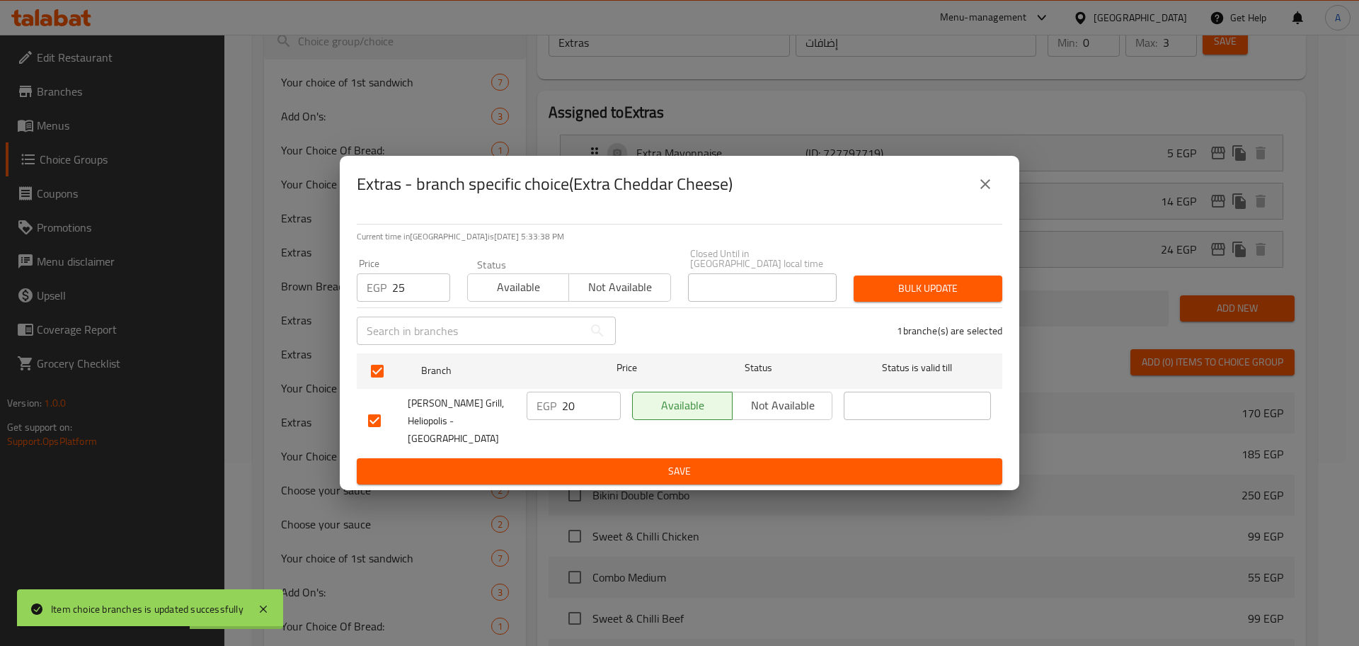
click at [886, 293] on span "Bulk update" at bounding box center [928, 289] width 126 height 18
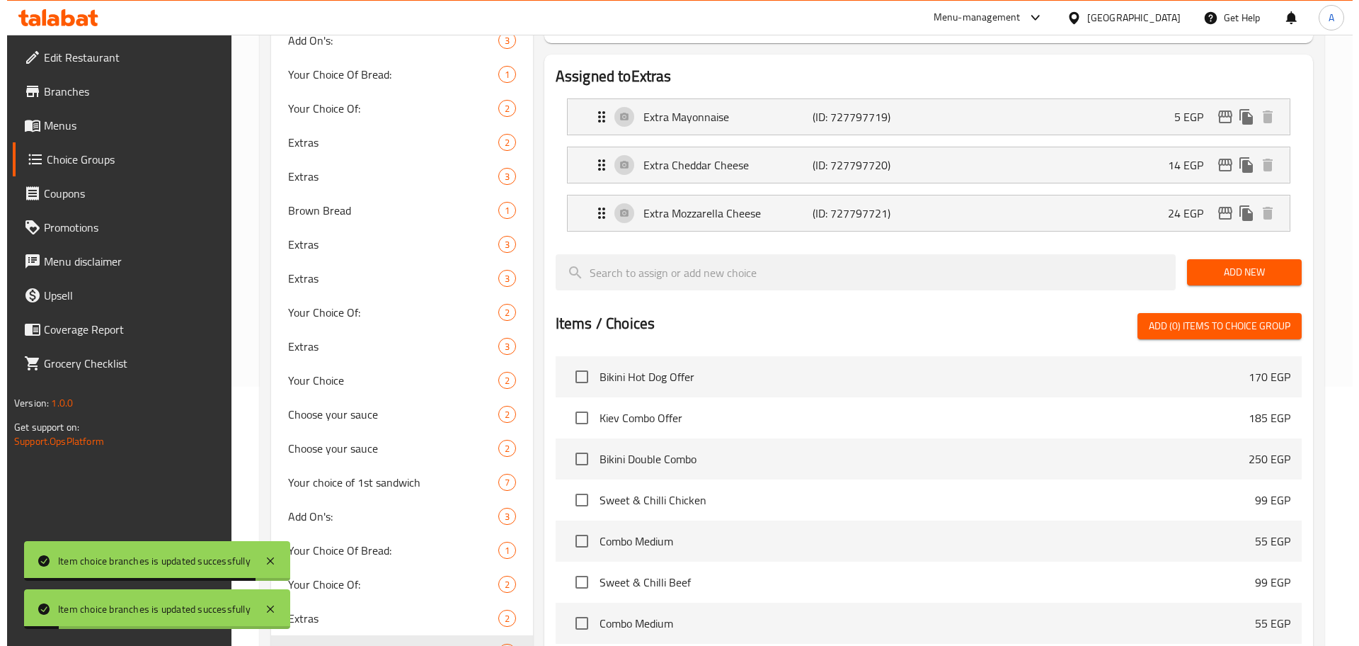
scroll to position [248, 0]
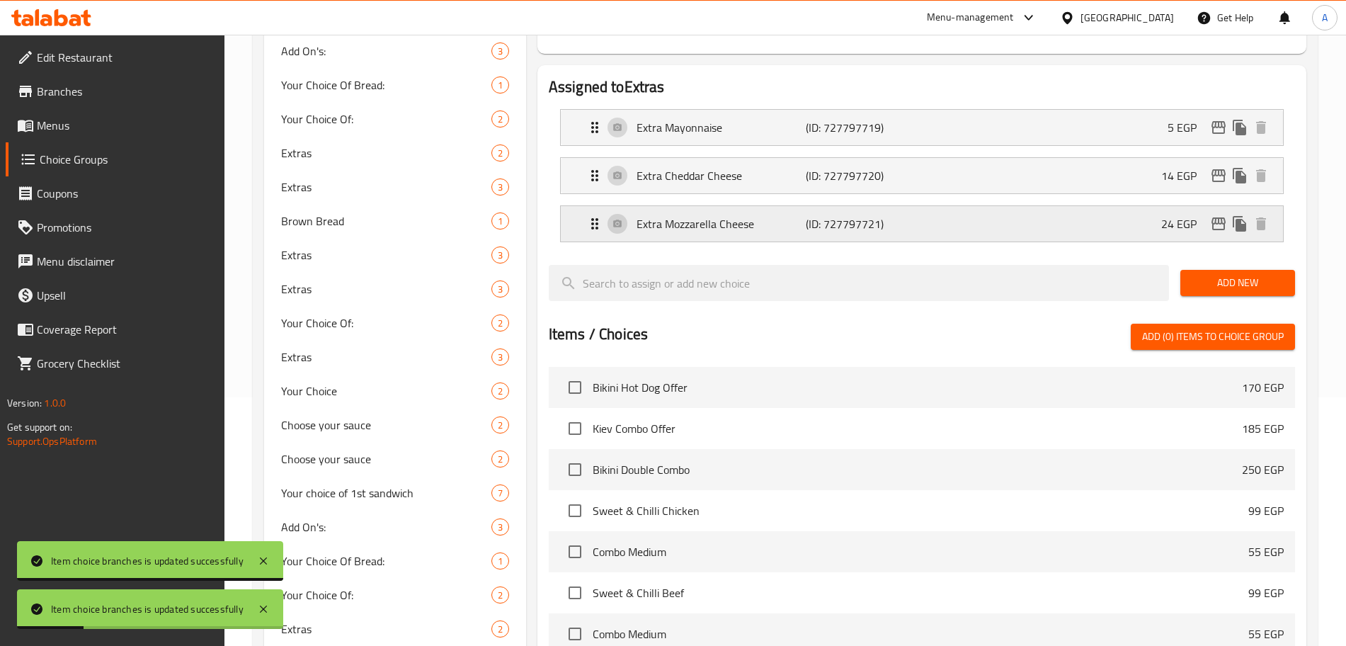
click at [1220, 215] on icon "edit" at bounding box center [1218, 223] width 17 height 17
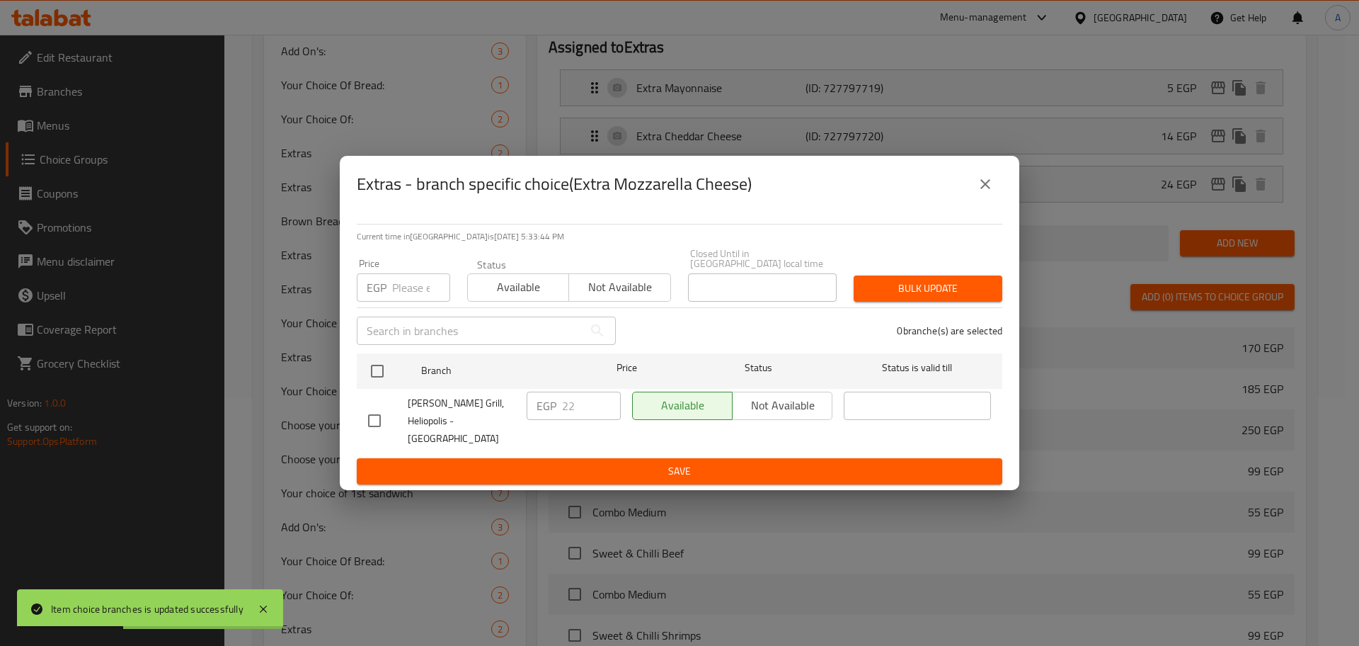
click at [406, 284] on input "number" at bounding box center [421, 287] width 58 height 28
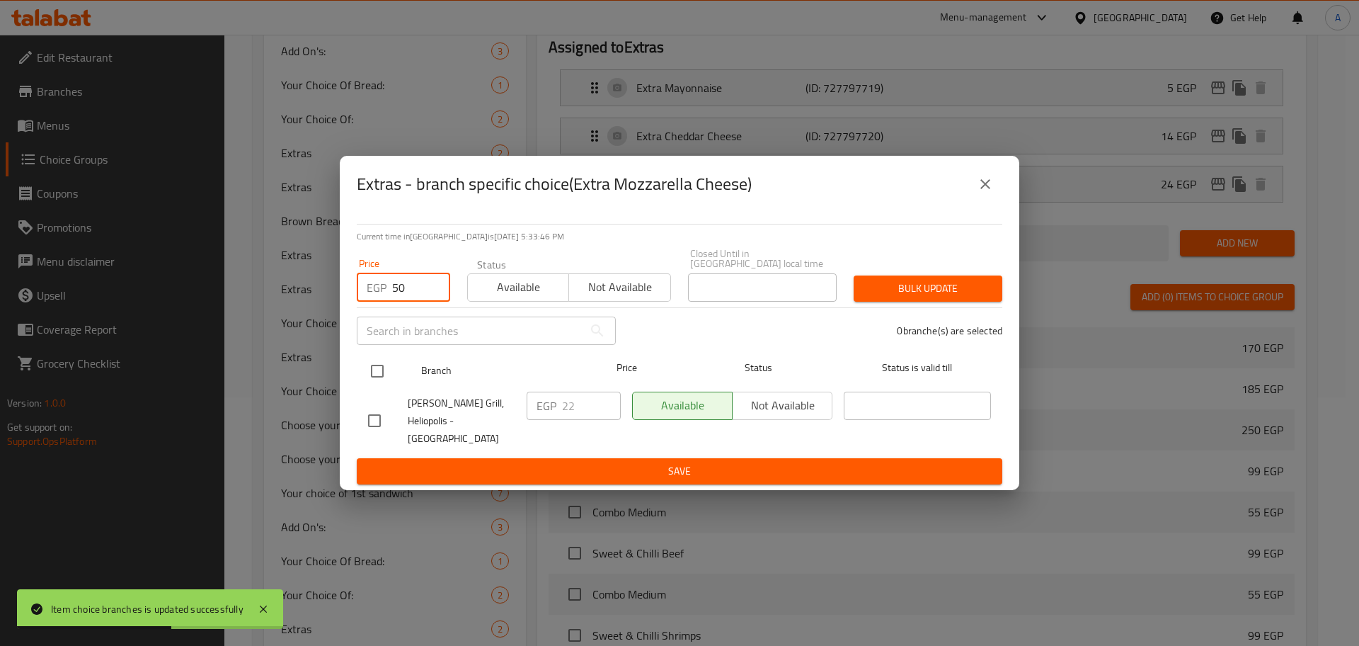
type input "50"
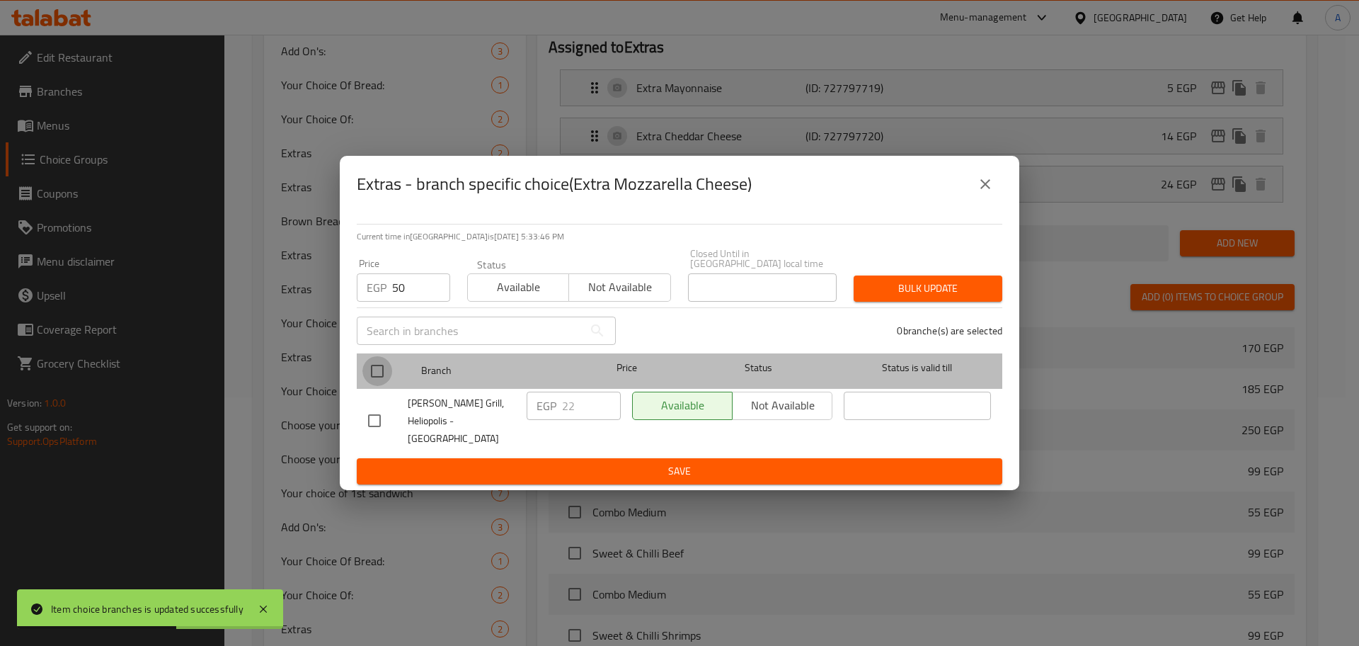
click at [384, 379] on input "checkbox" at bounding box center [377, 371] width 30 height 30
checkbox input "true"
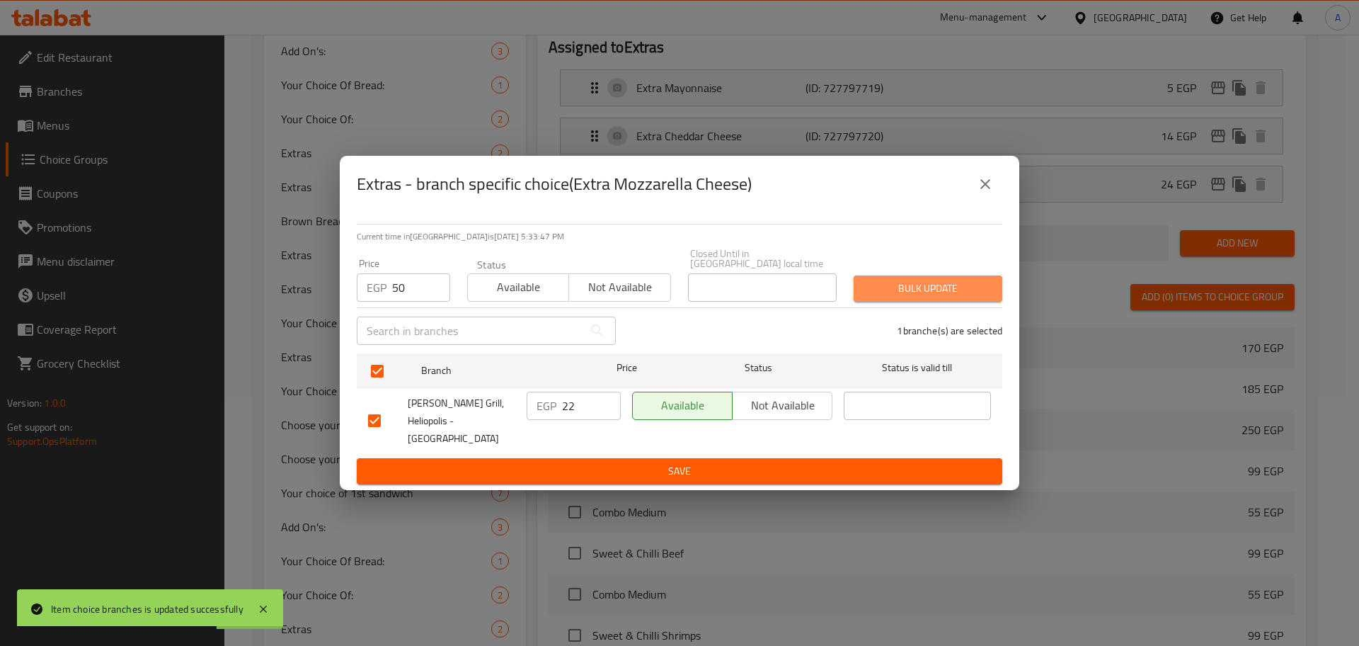
click at [909, 286] on span "Bulk update" at bounding box center [928, 289] width 126 height 18
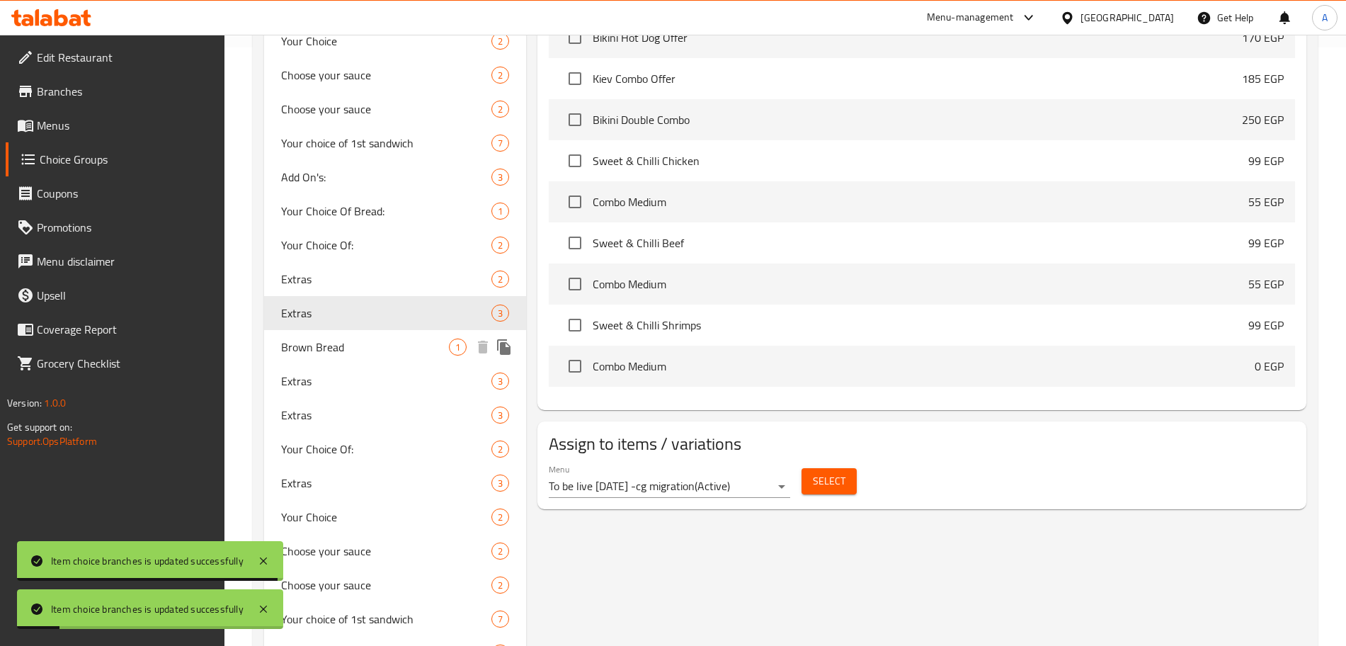
scroll to position [597, 0]
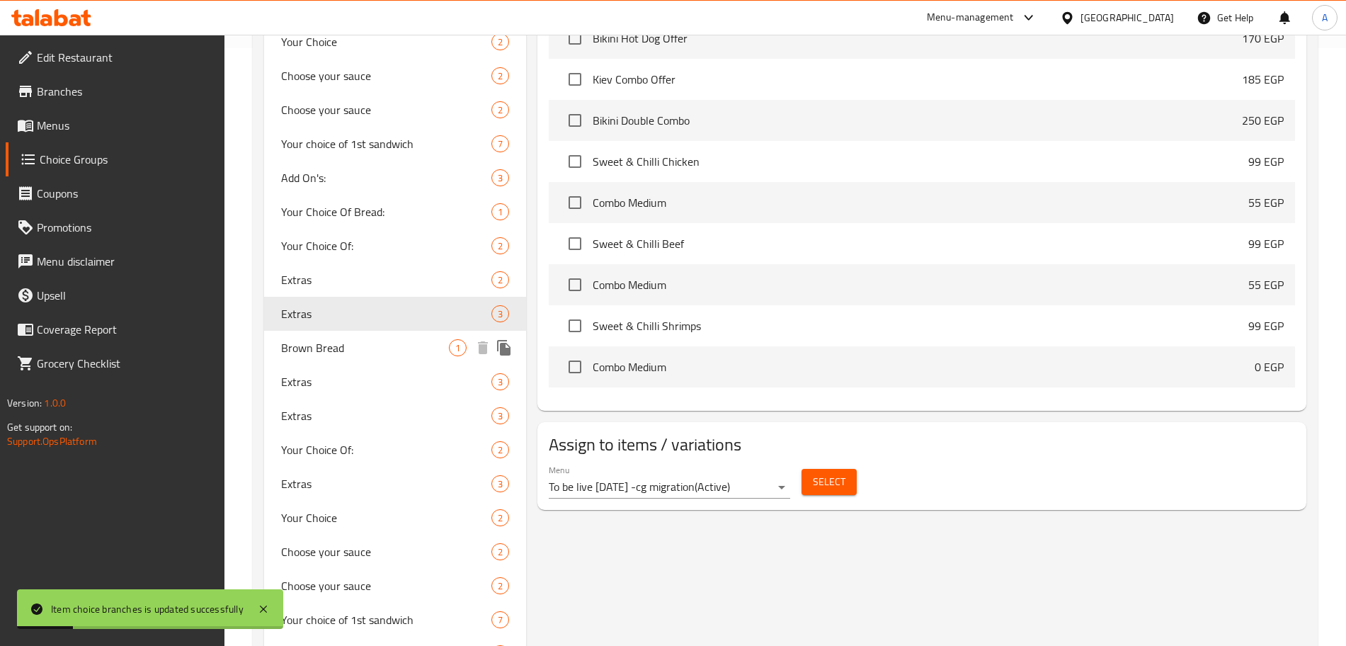
click at [382, 348] on span "Brown Bread" at bounding box center [365, 347] width 168 height 17
type input "Brown Bread"
type input "عيش بني"
type input "1"
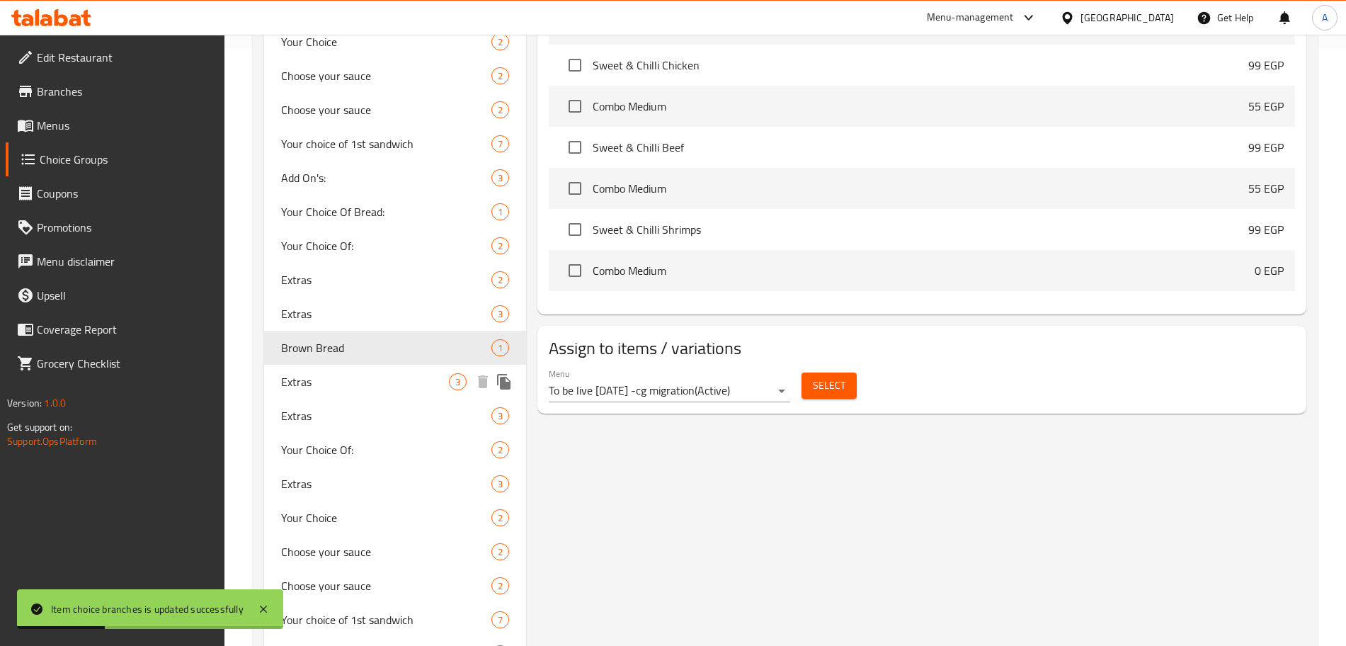
click at [381, 388] on span "Extras" at bounding box center [365, 381] width 168 height 17
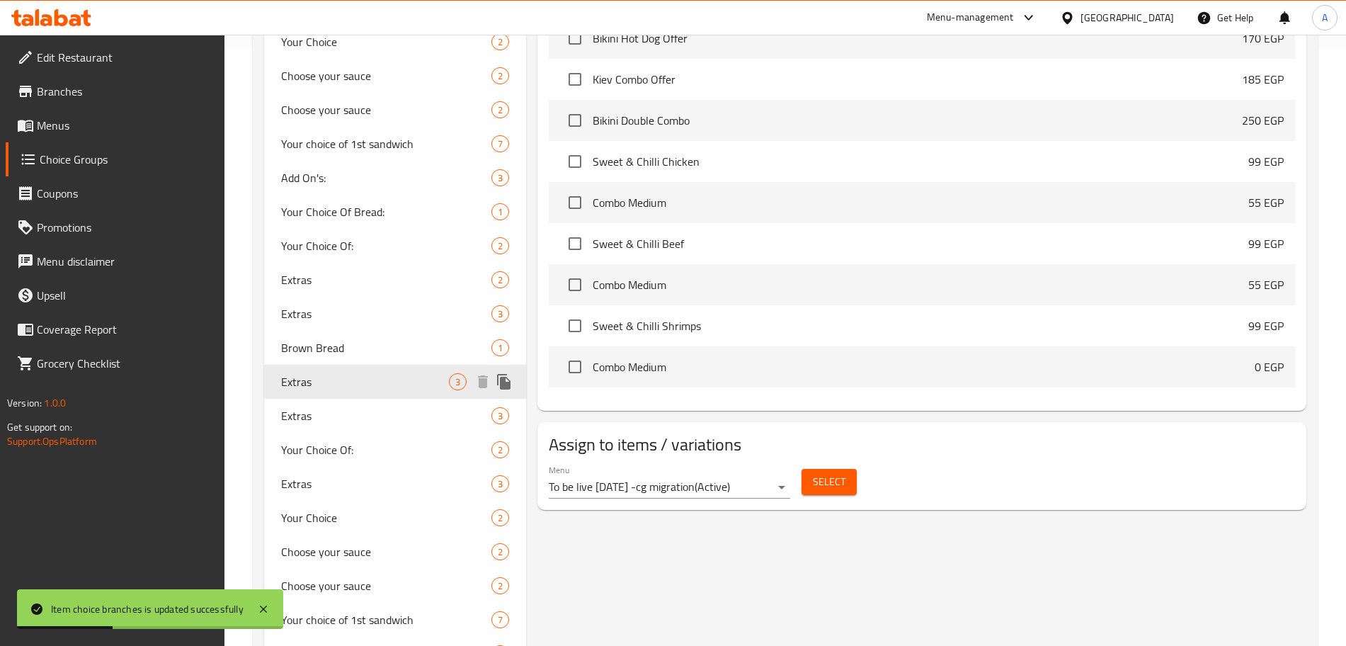
type input "Extras"
type input "إضافات"
type input "2"
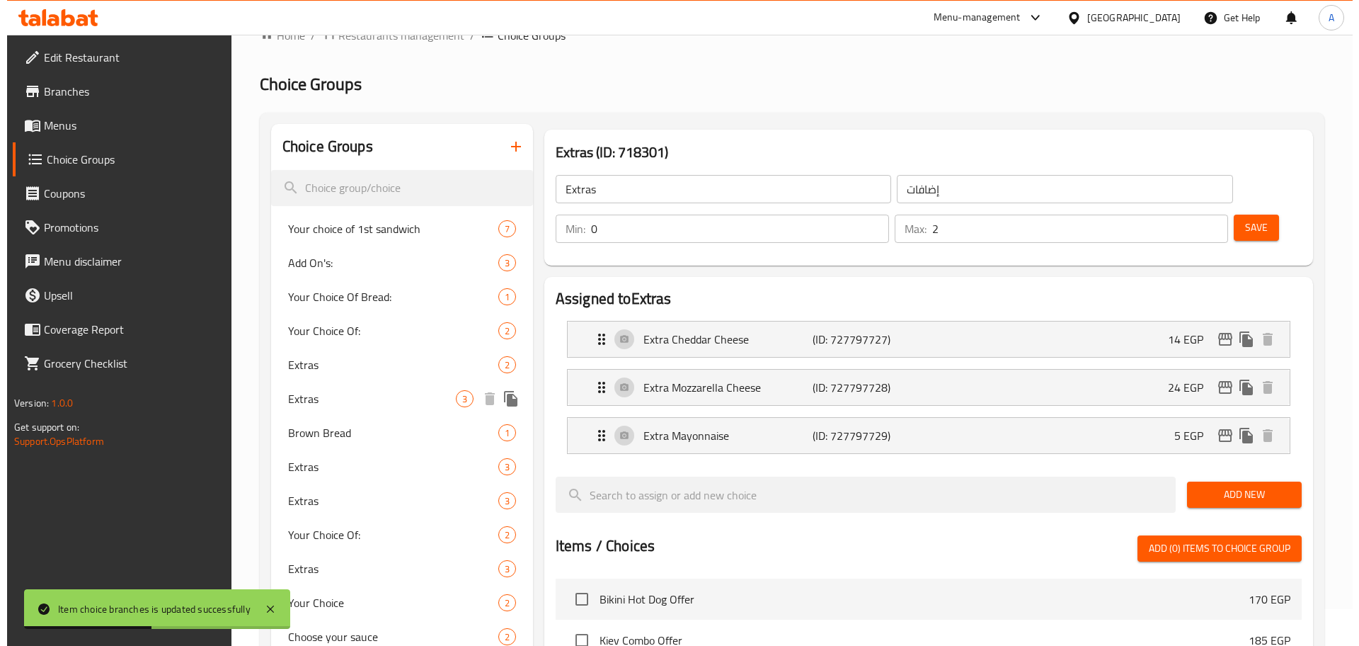
scroll to position [0, 0]
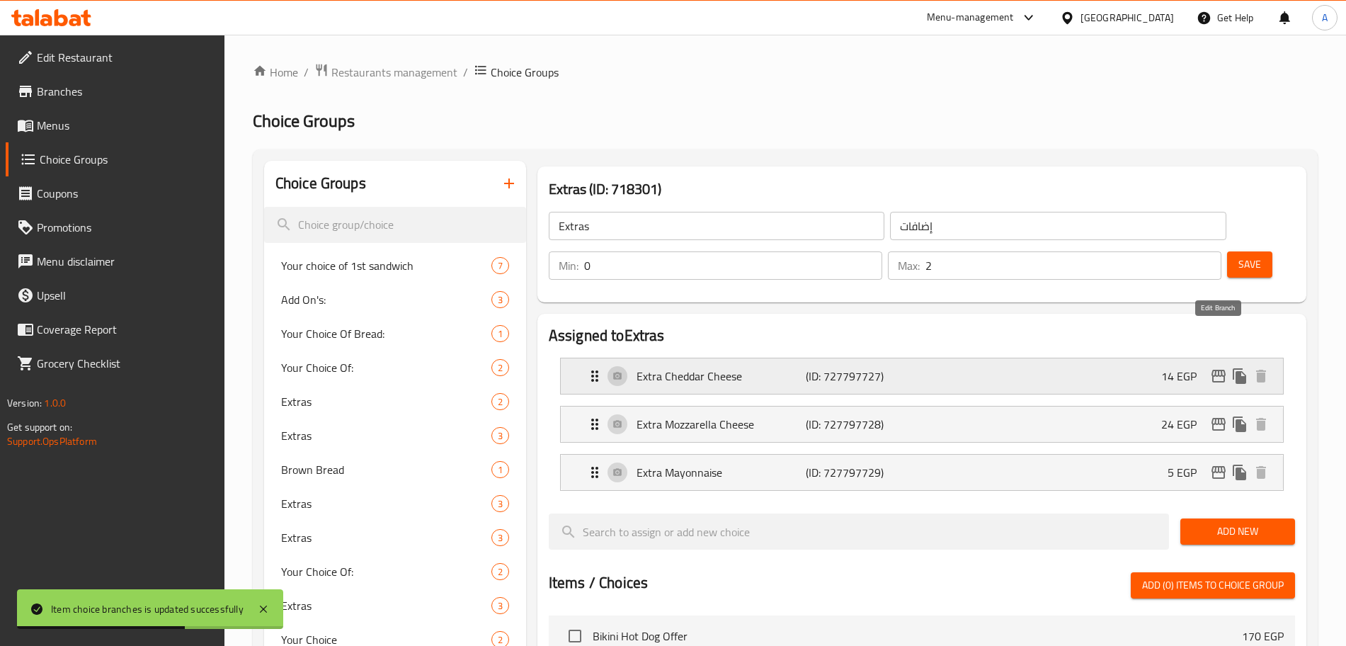
click at [1219, 367] on icon "edit" at bounding box center [1218, 375] width 17 height 17
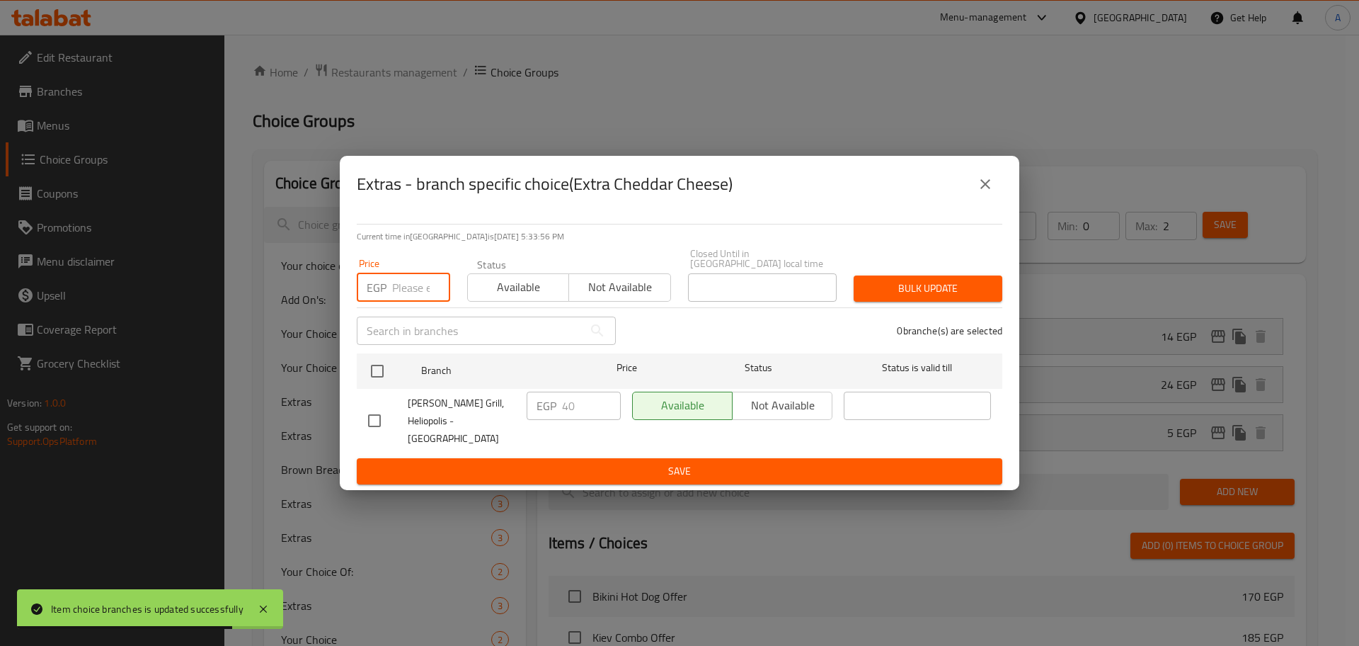
click at [404, 294] on input "number" at bounding box center [421, 287] width 58 height 28
type input "25"
click at [378, 371] on input "checkbox" at bounding box center [377, 371] width 30 height 30
checkbox input "true"
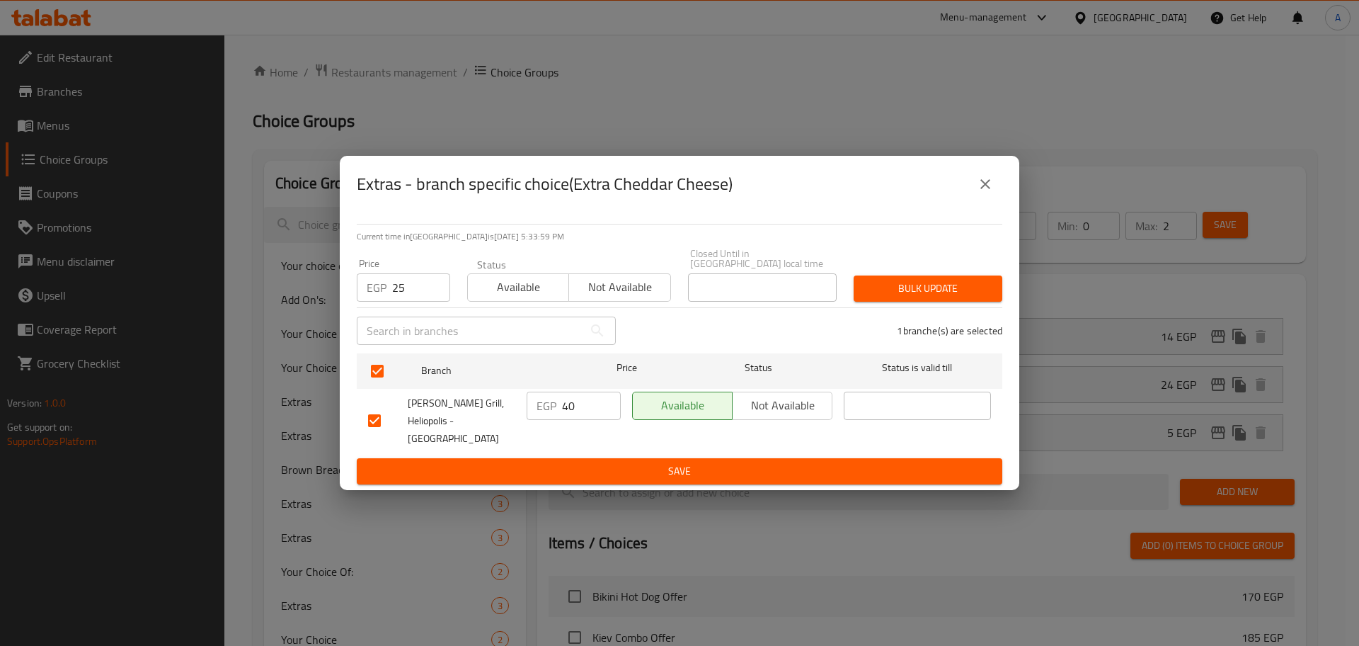
click at [976, 287] on span "Bulk update" at bounding box center [928, 289] width 126 height 18
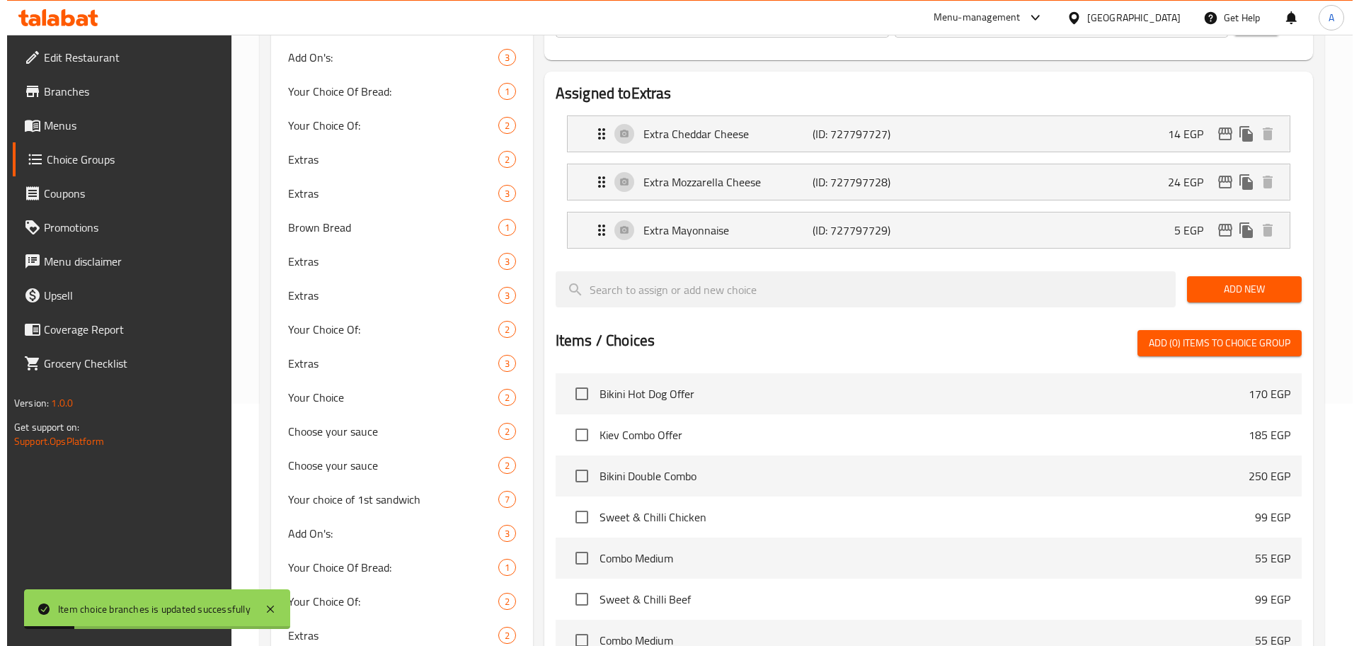
scroll to position [241, 0]
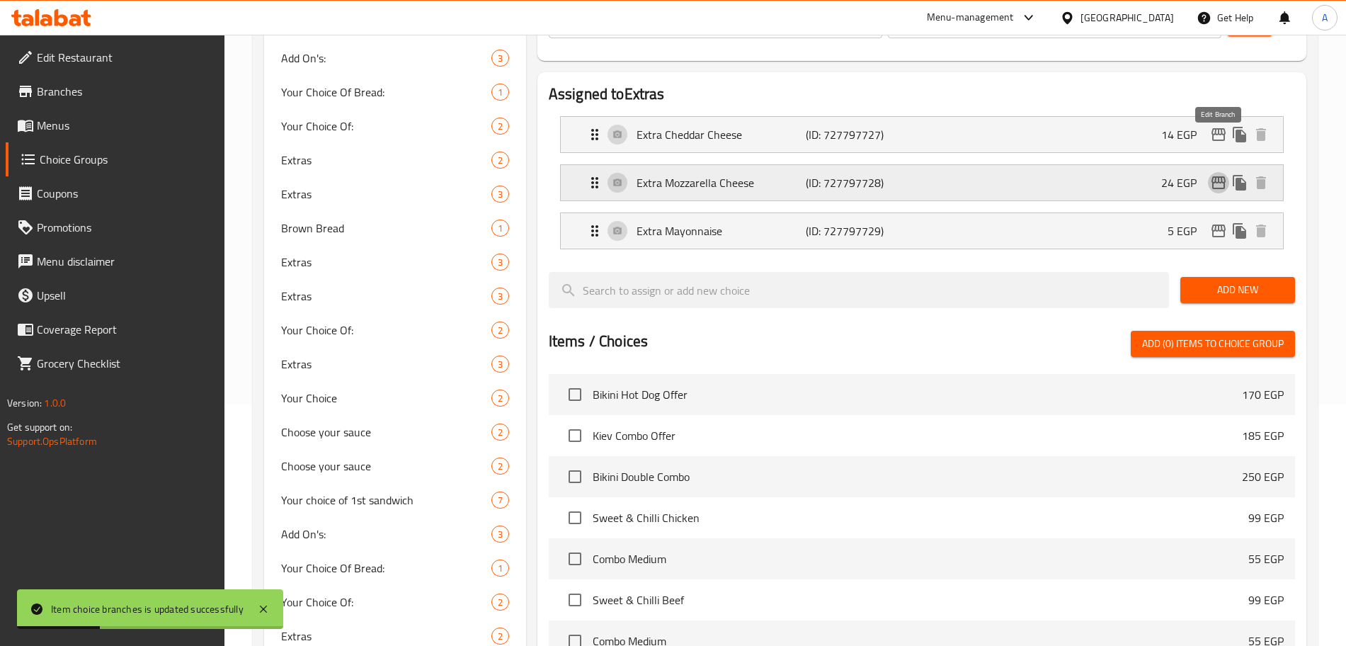
click at [1212, 176] on icon "edit" at bounding box center [1218, 182] width 14 height 13
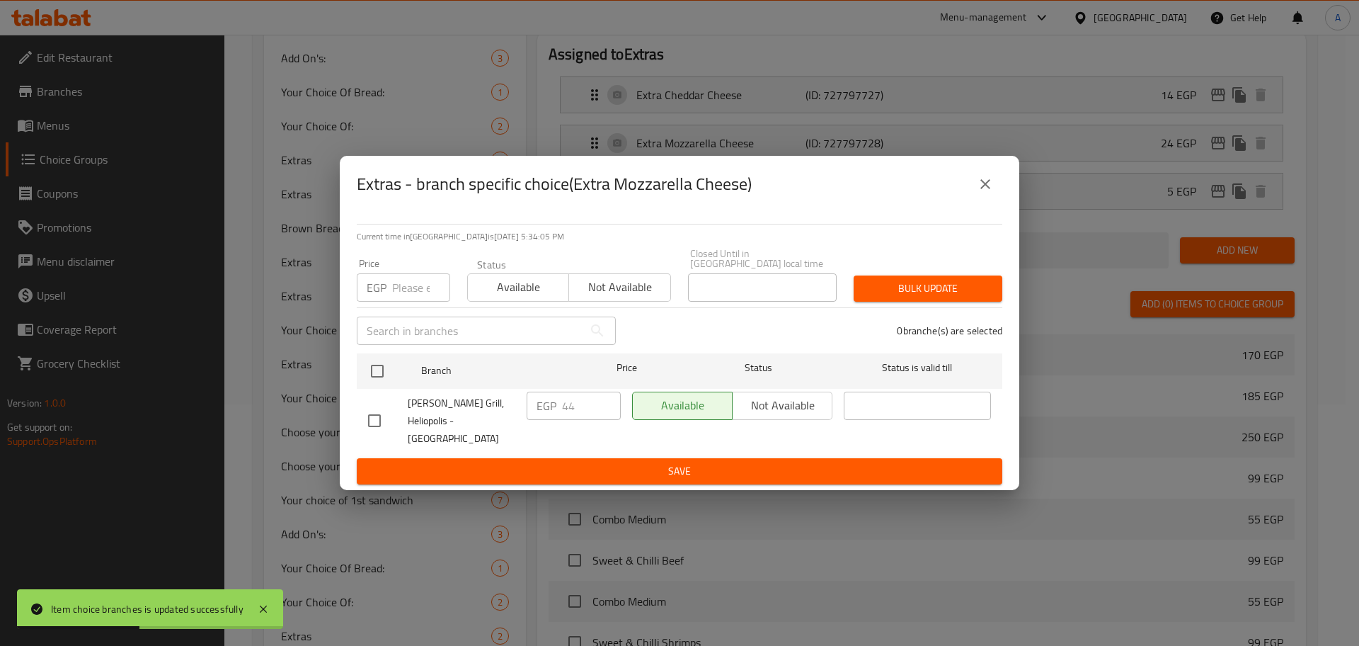
click at [414, 291] on input "number" at bounding box center [421, 287] width 58 height 28
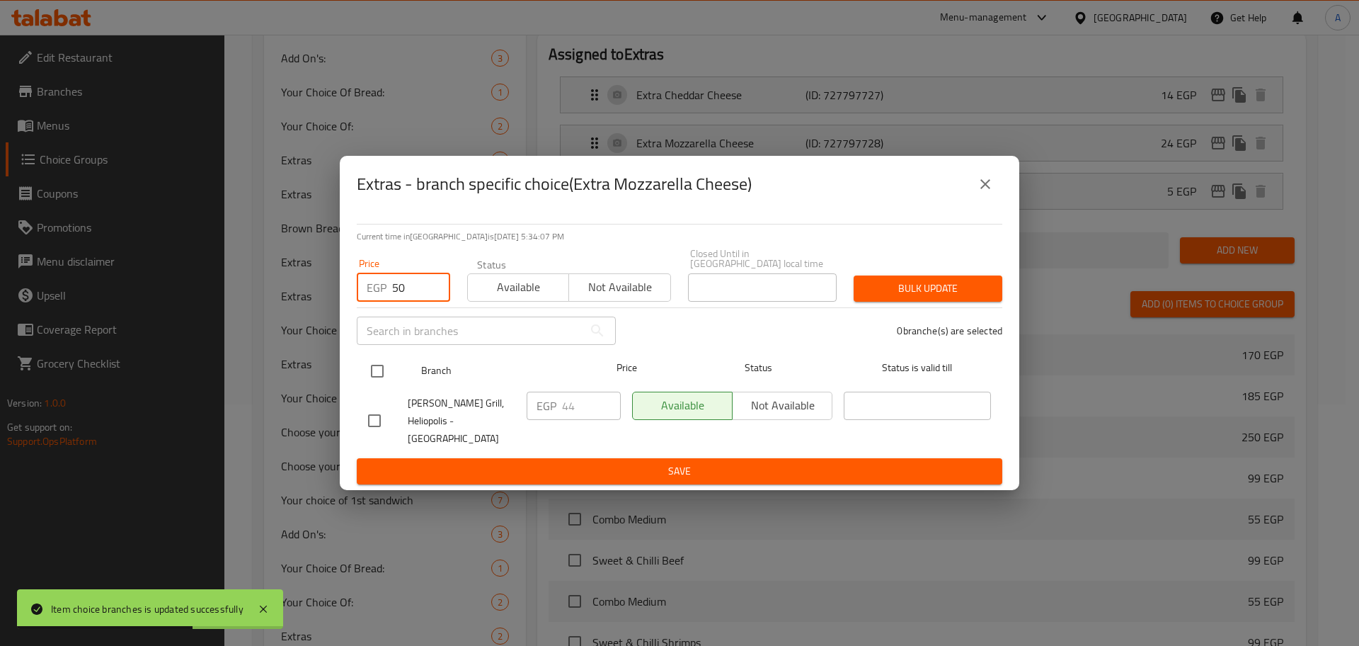
type input "50"
click at [382, 372] on input "checkbox" at bounding box center [377, 371] width 30 height 30
checkbox input "true"
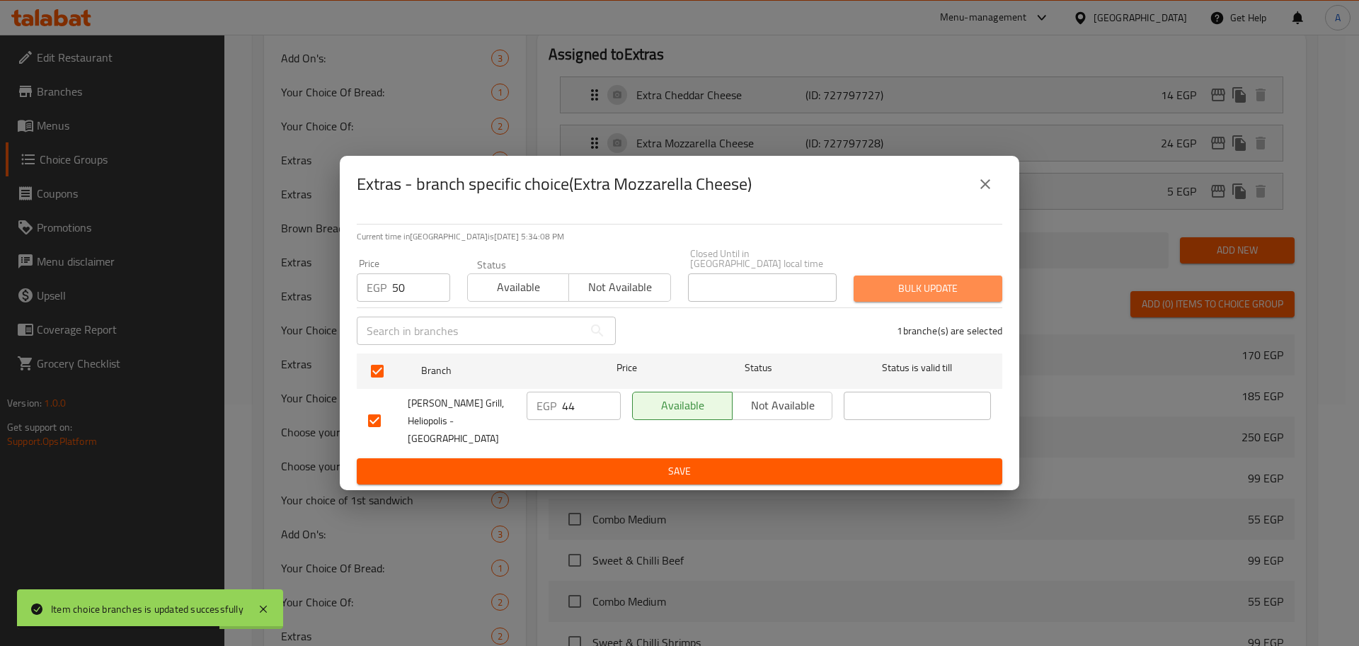
click at [881, 296] on span "Bulk update" at bounding box center [928, 289] width 126 height 18
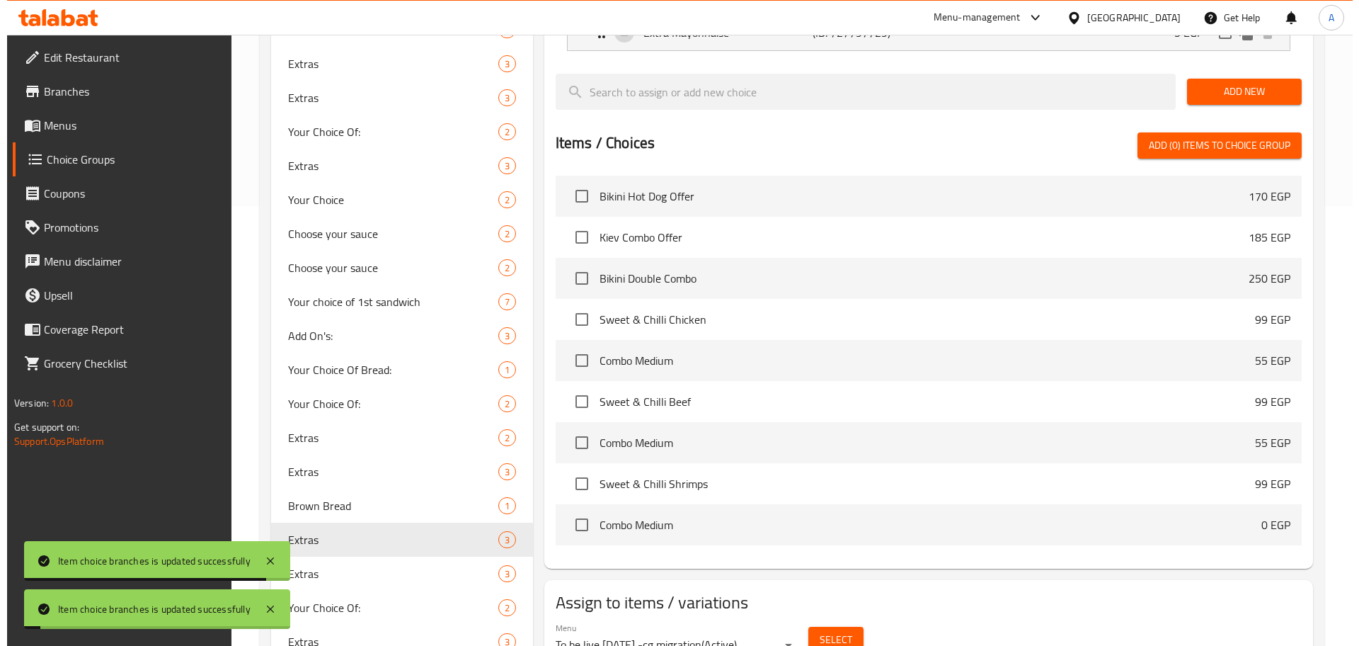
scroll to position [232, 0]
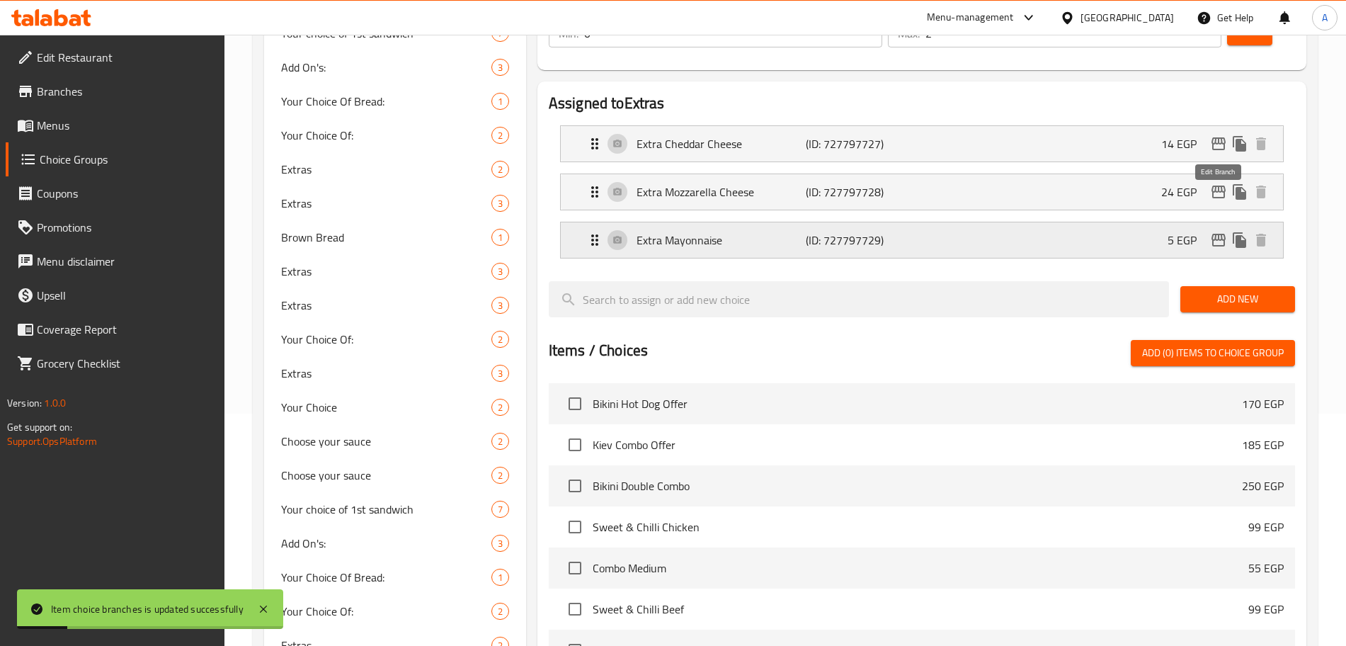
click at [1213, 231] on icon "edit" at bounding box center [1218, 239] width 17 height 17
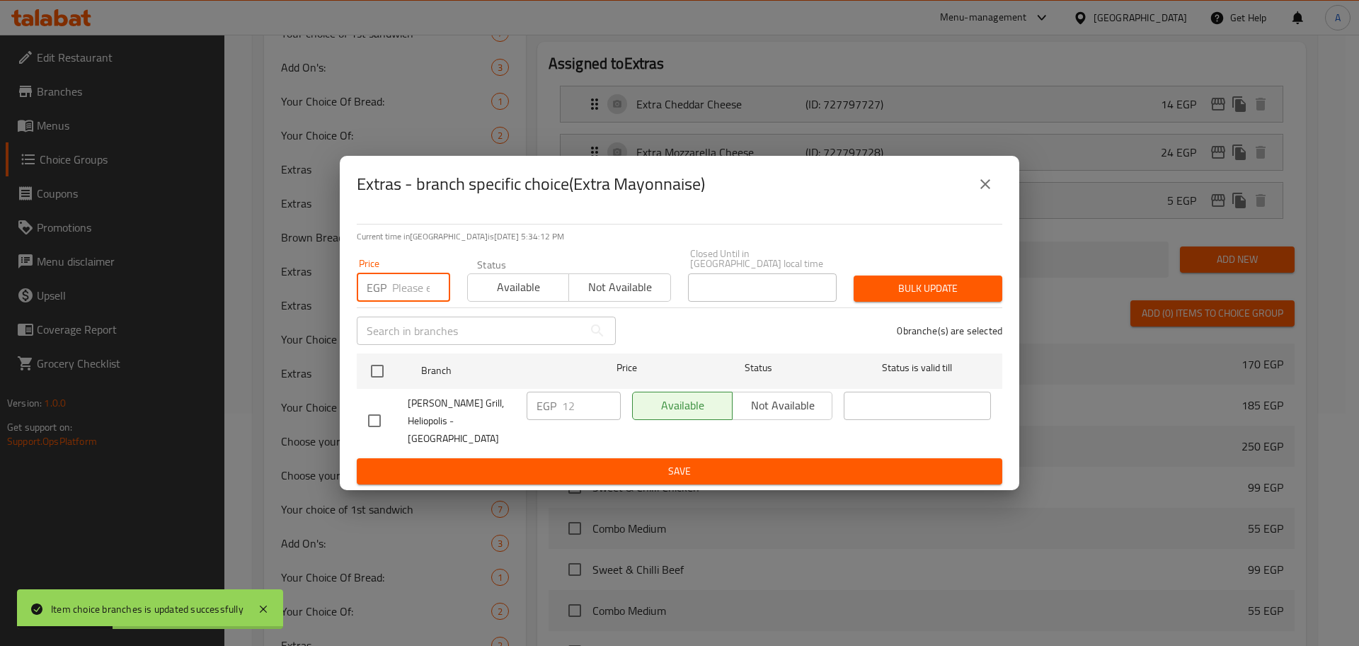
click at [408, 288] on input "number" at bounding box center [421, 287] width 58 height 28
type input "25"
click at [388, 367] on input "checkbox" at bounding box center [377, 371] width 30 height 30
checkbox input "true"
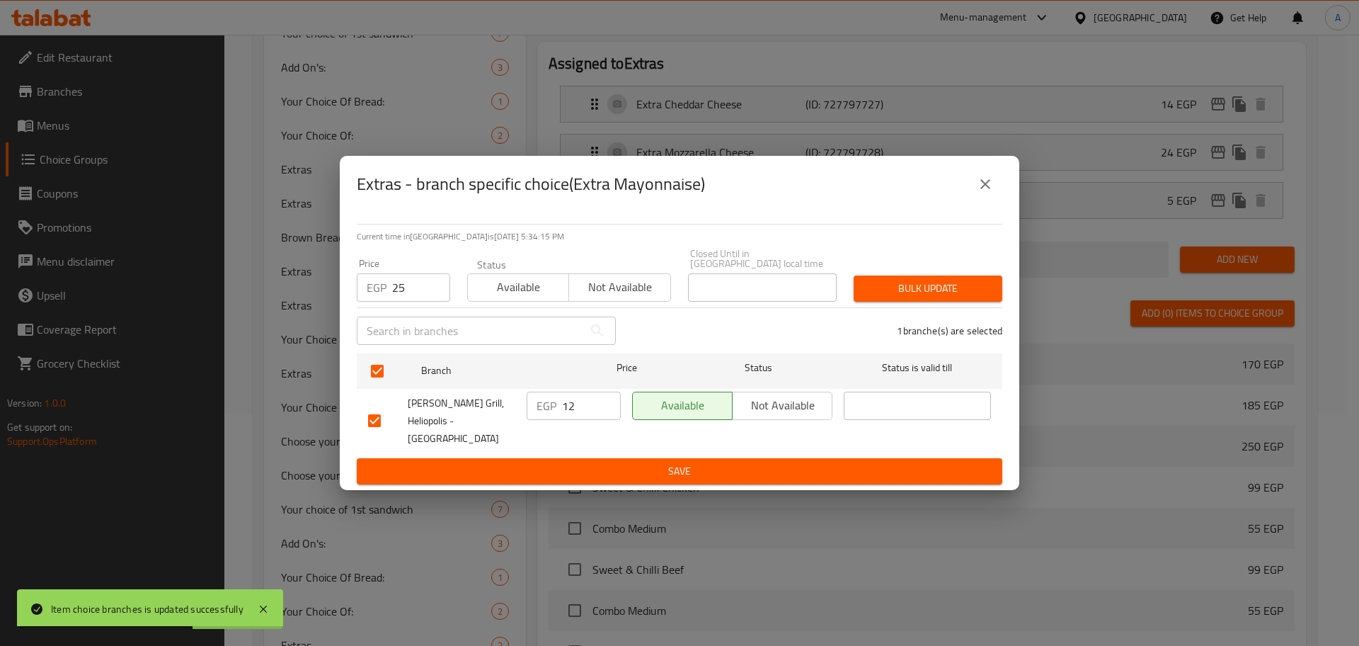
click at [957, 280] on button "Bulk update" at bounding box center [928, 288] width 149 height 26
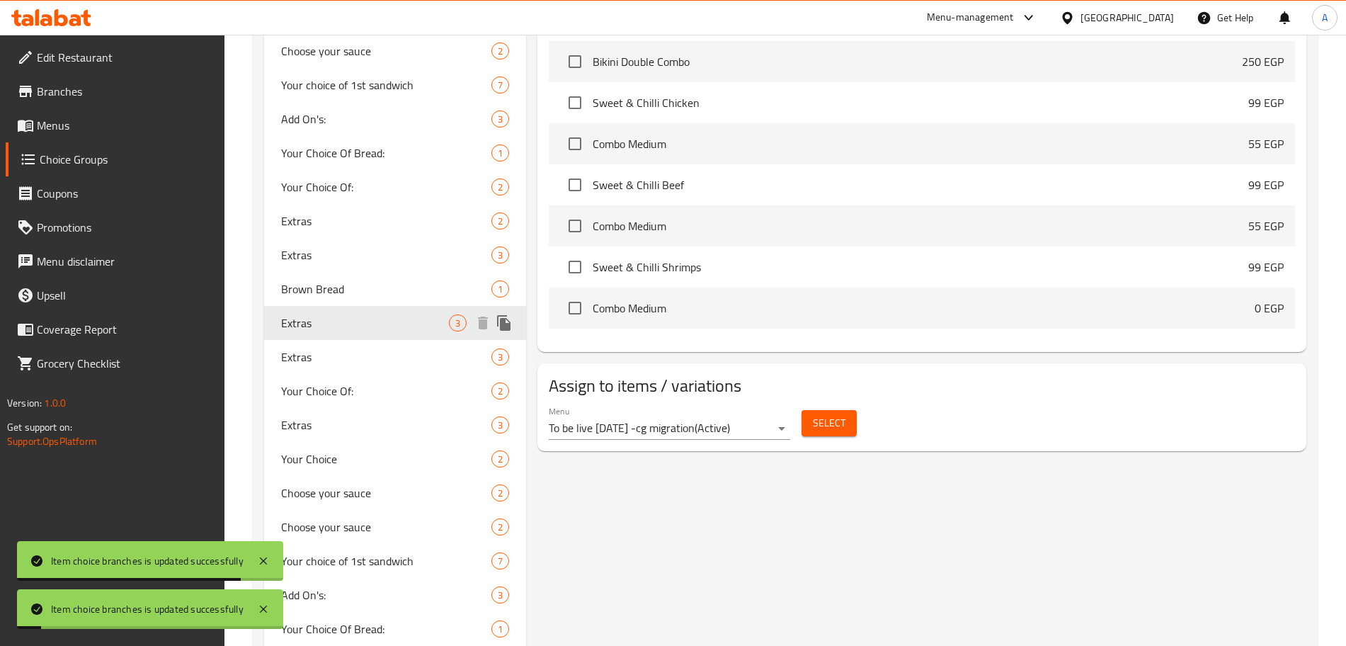
scroll to position [663, 0]
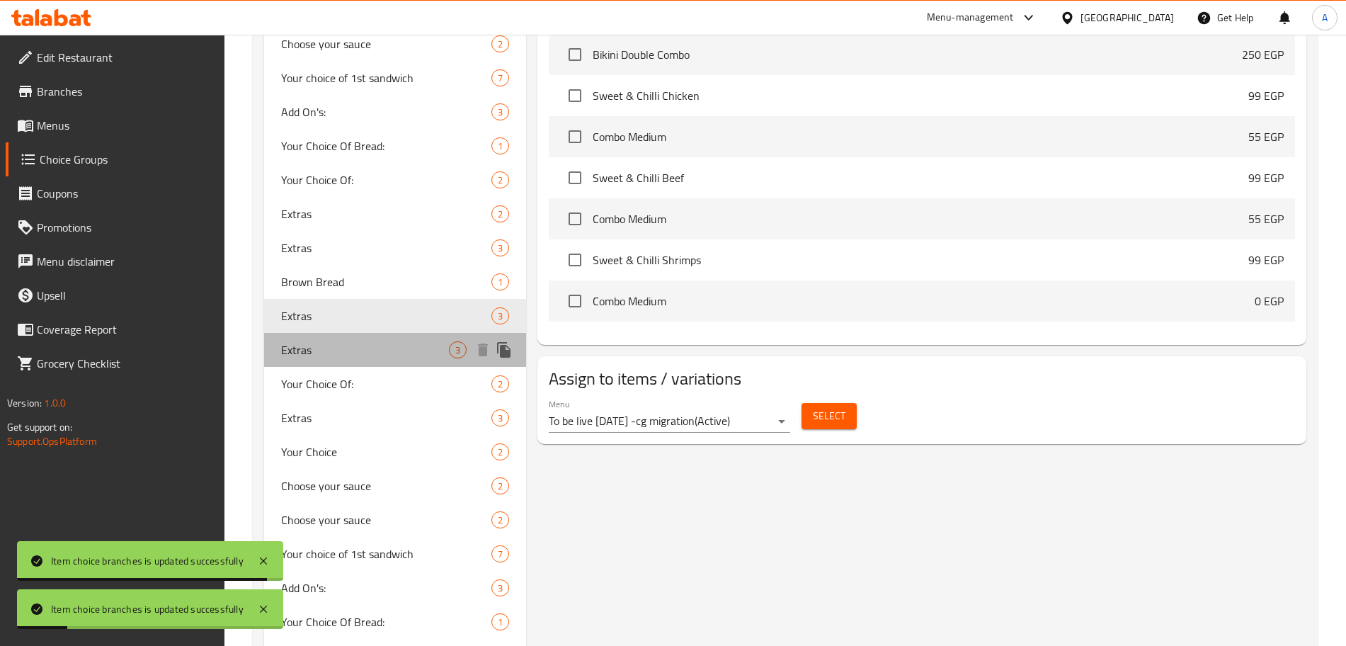
click at [367, 335] on div "Extras 3" at bounding box center [395, 350] width 262 height 34
type input "أضافات"
type input "3"
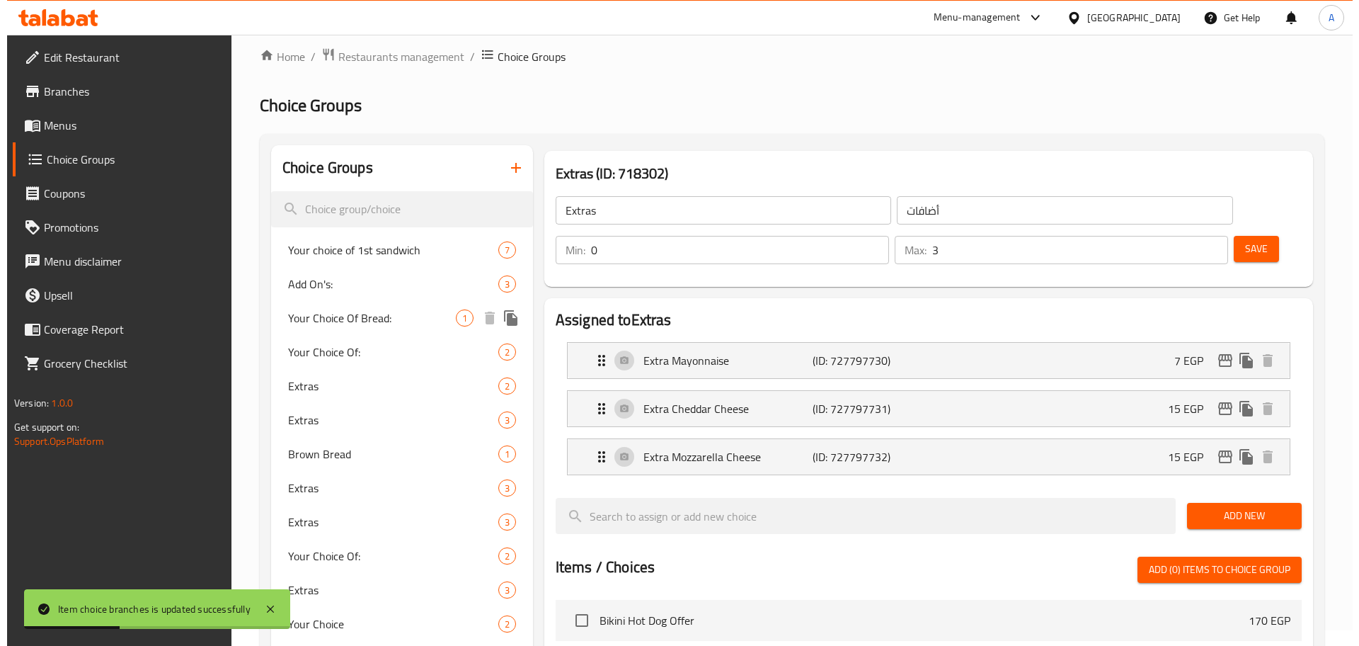
scroll to position [0, 0]
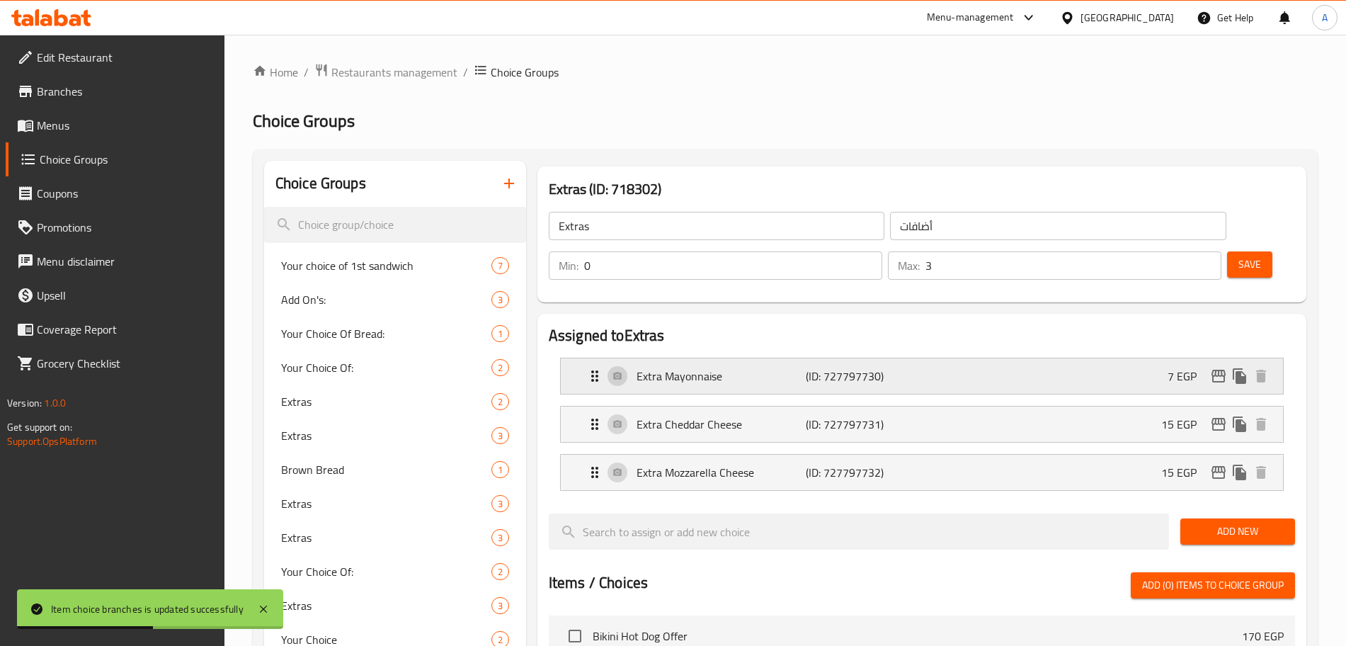
click at [1211, 367] on icon "edit" at bounding box center [1218, 375] width 17 height 17
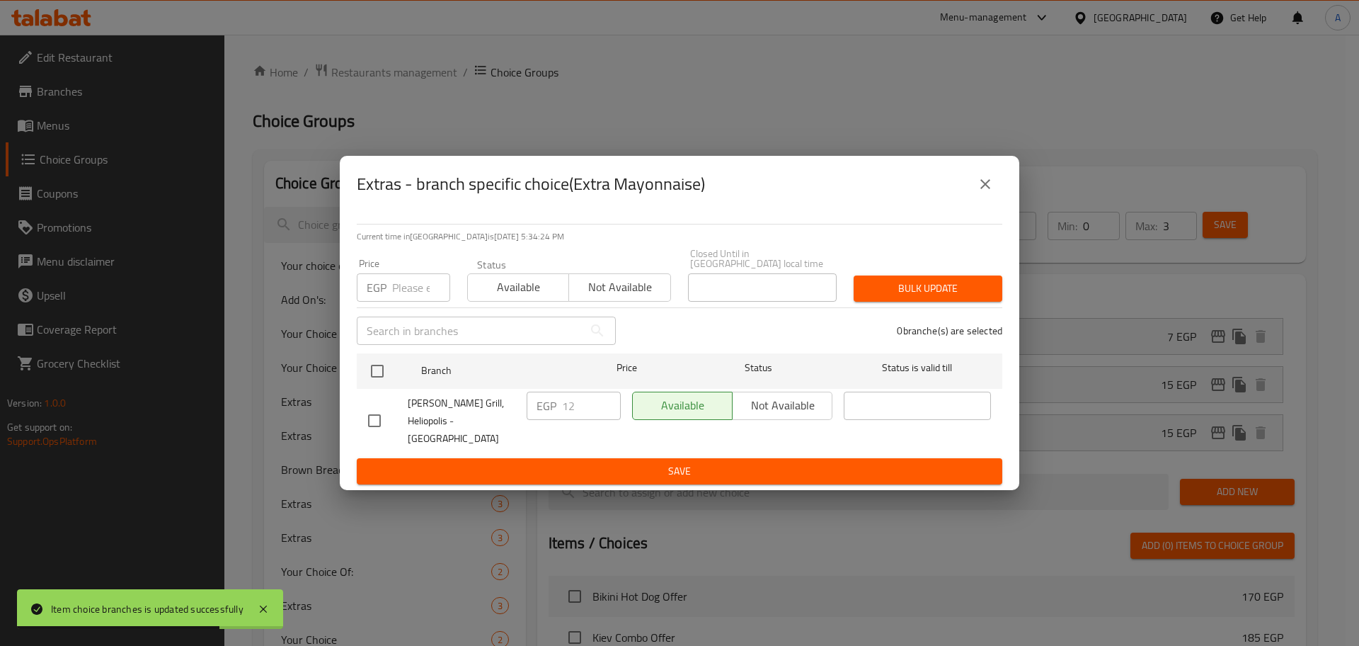
click at [420, 281] on input "number" at bounding box center [421, 287] width 58 height 28
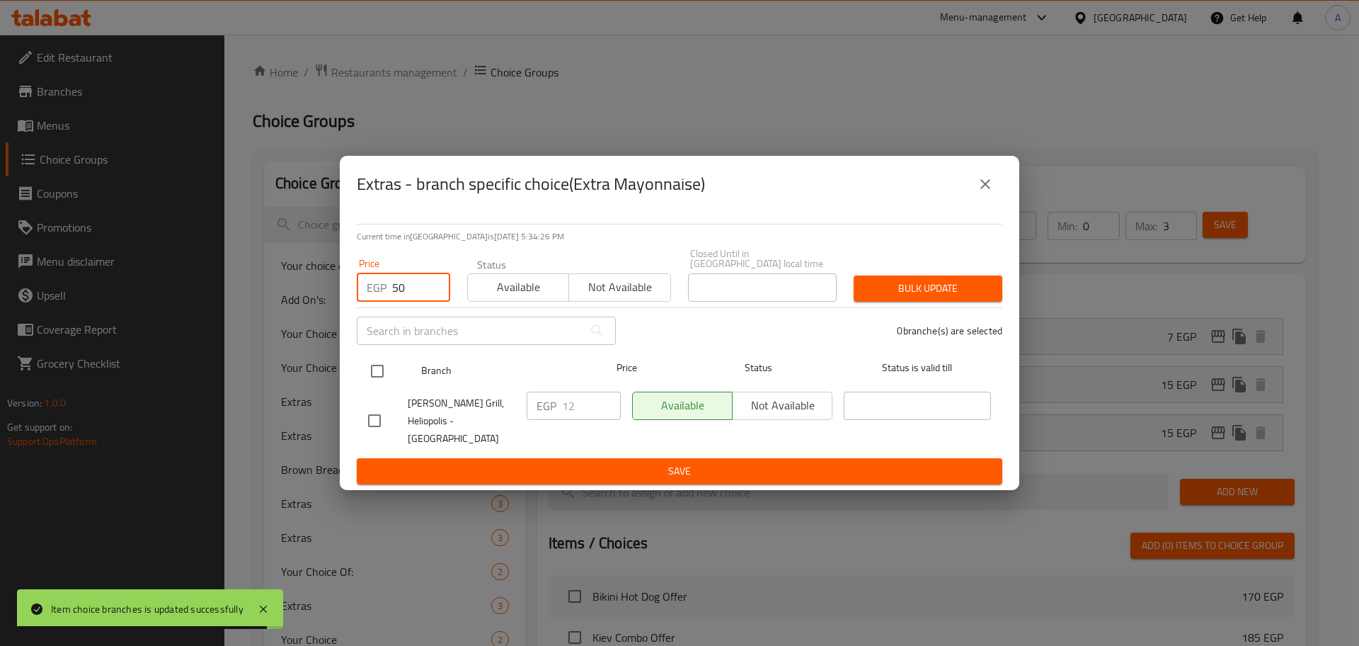
type input "50"
click at [378, 377] on input "checkbox" at bounding box center [377, 371] width 30 height 30
checkbox input "true"
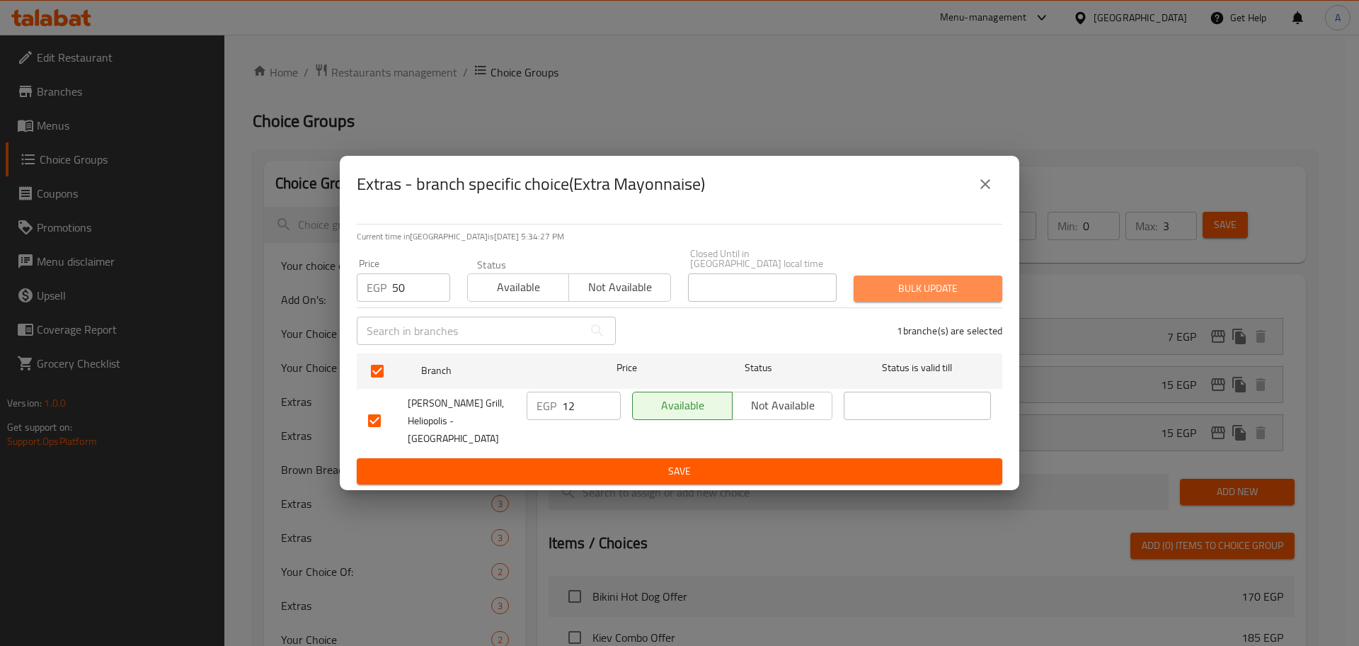
click at [915, 288] on span "Bulk update" at bounding box center [928, 289] width 126 height 18
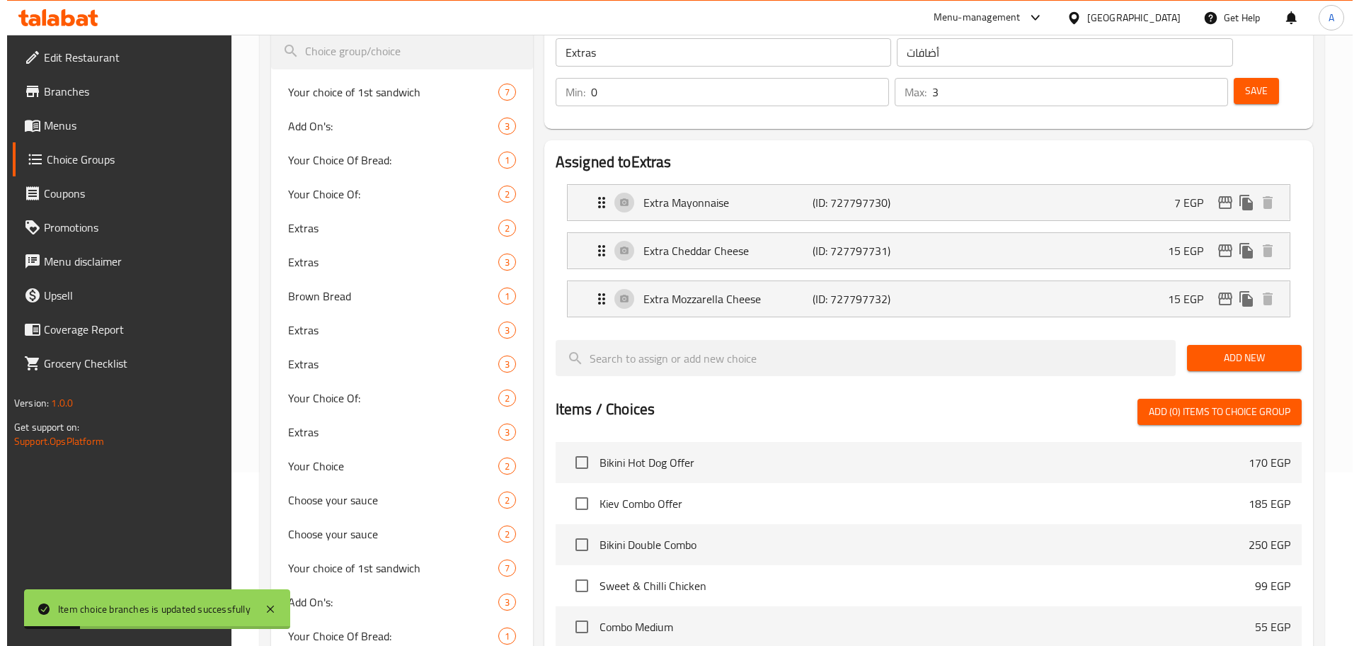
scroll to position [155, 0]
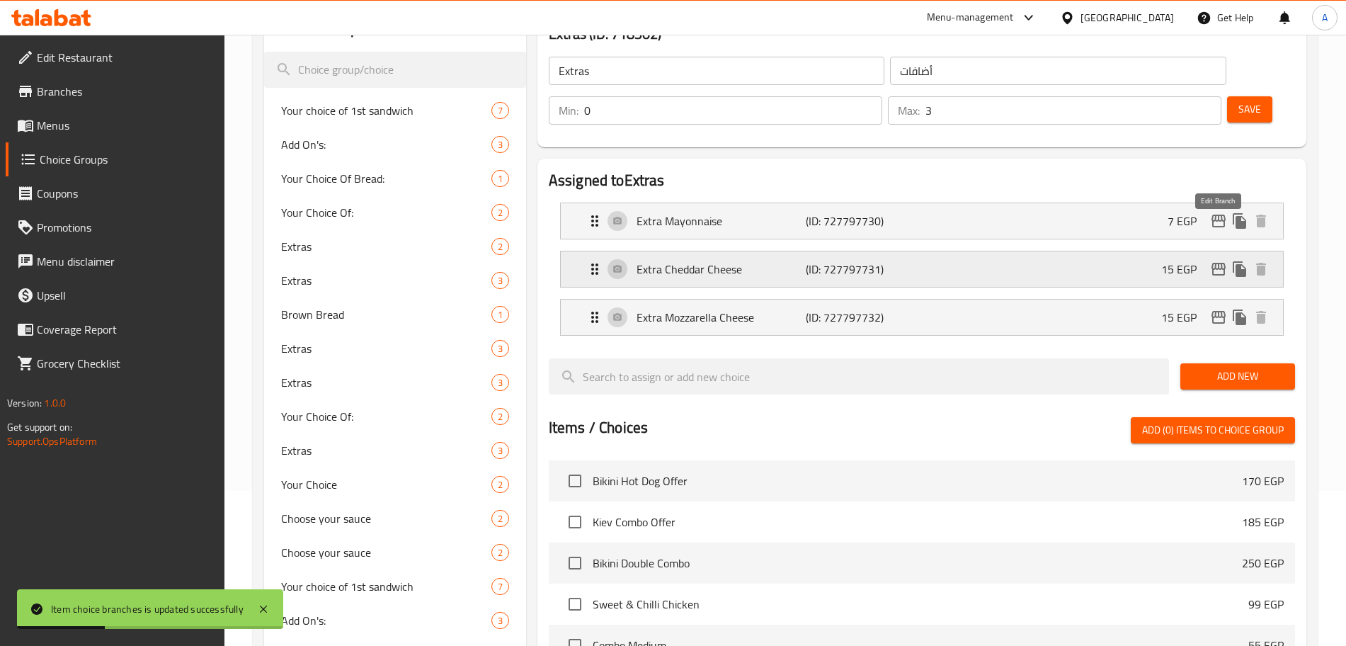
click at [1222, 260] on icon "edit" at bounding box center [1218, 268] width 17 height 17
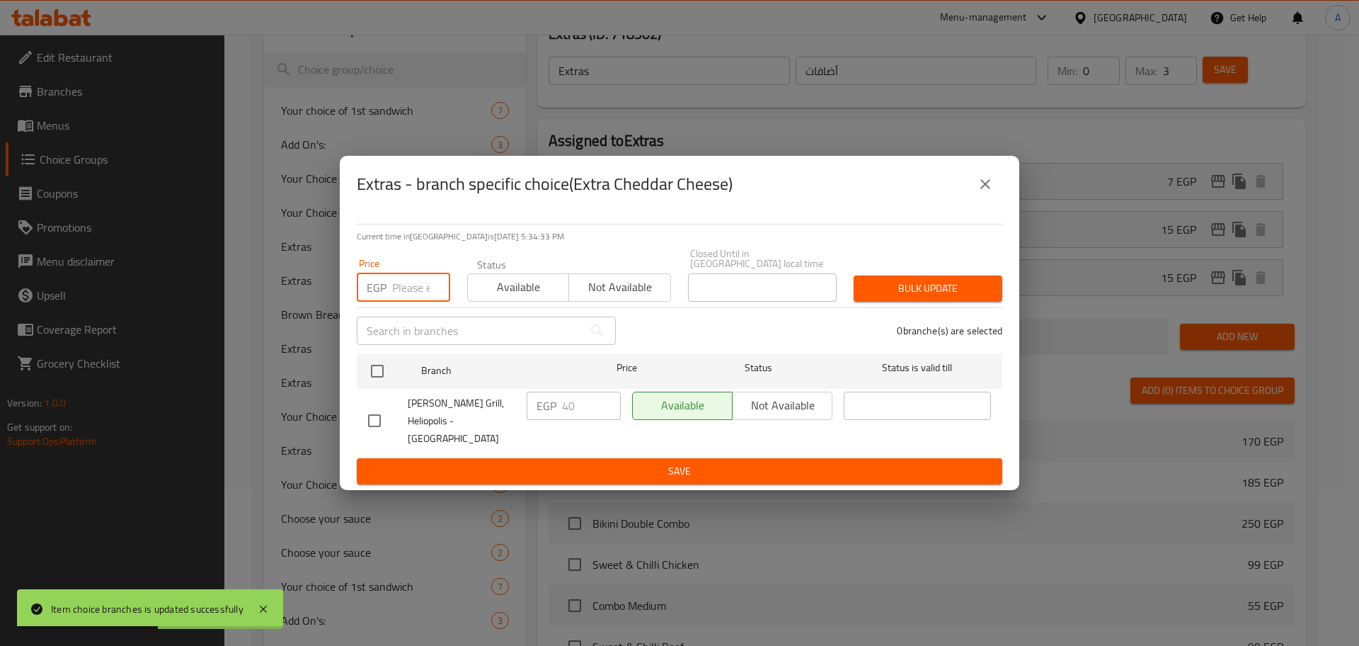
click at [418, 296] on input "number" at bounding box center [421, 287] width 58 height 28
type input "25"
click at [385, 370] on input "checkbox" at bounding box center [377, 371] width 30 height 30
checkbox input "true"
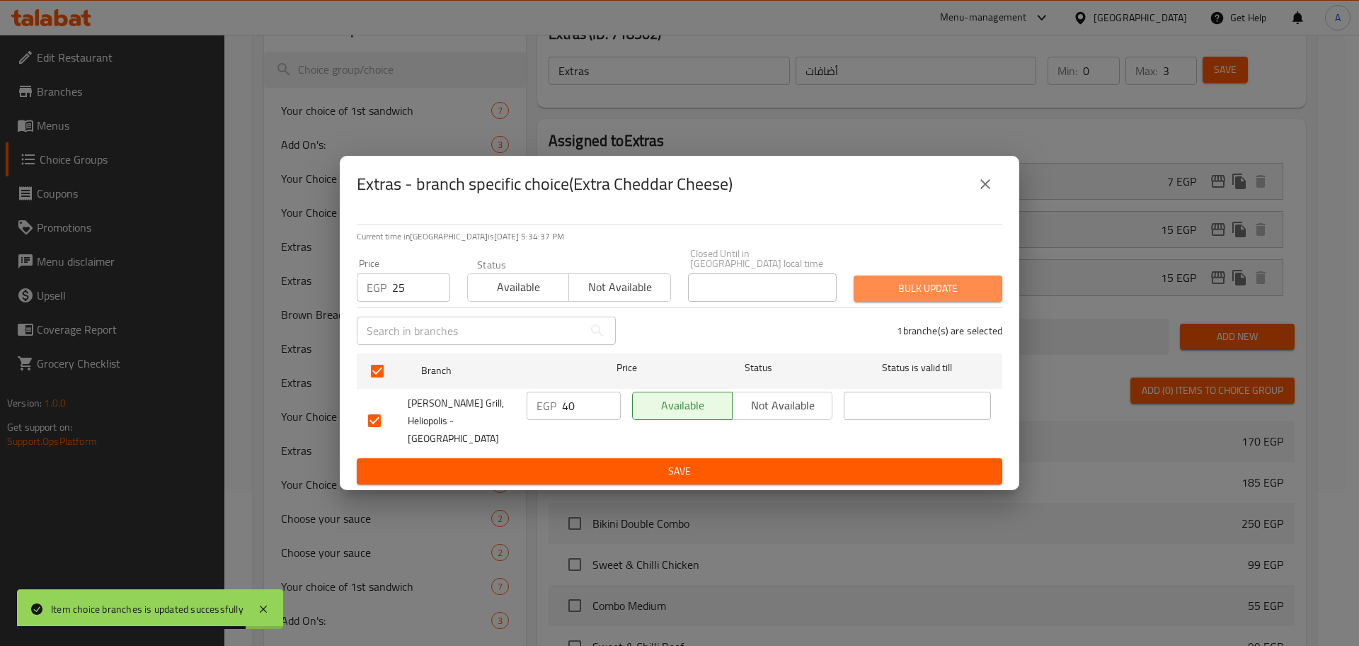
click at [932, 281] on button "Bulk update" at bounding box center [928, 288] width 149 height 26
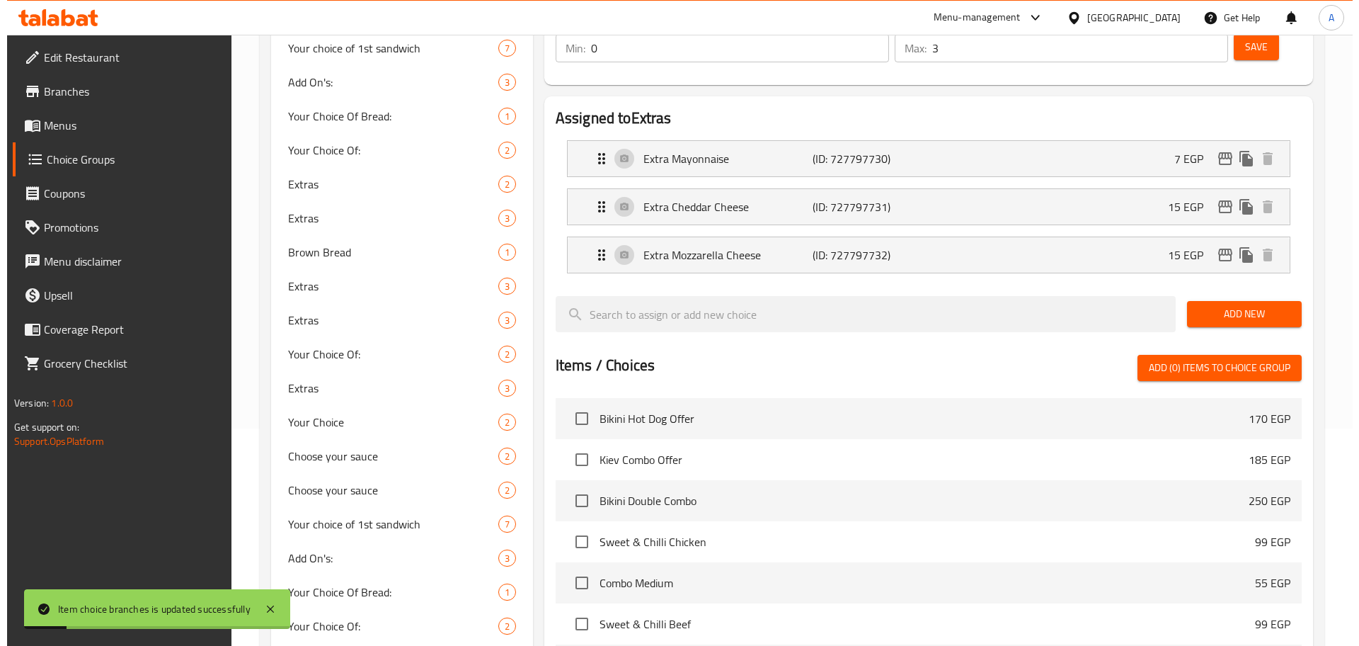
scroll to position [212, 0]
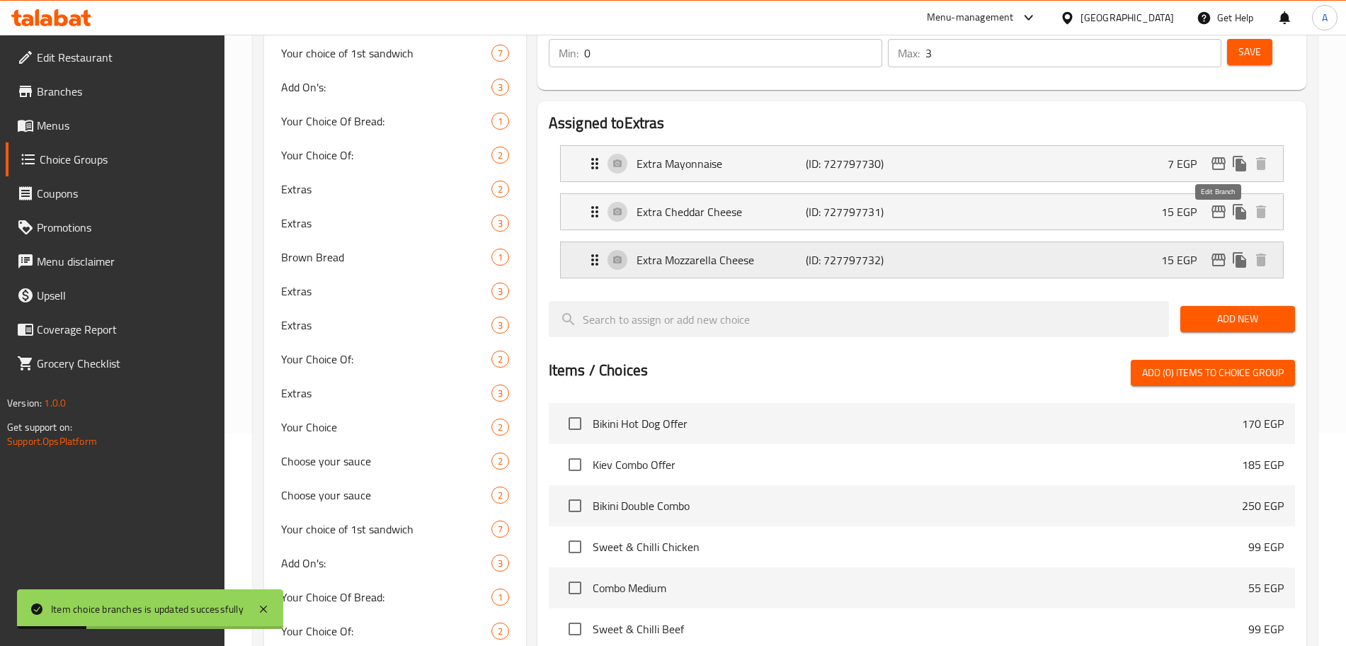
click at [1218, 253] on icon "edit" at bounding box center [1218, 259] width 14 height 13
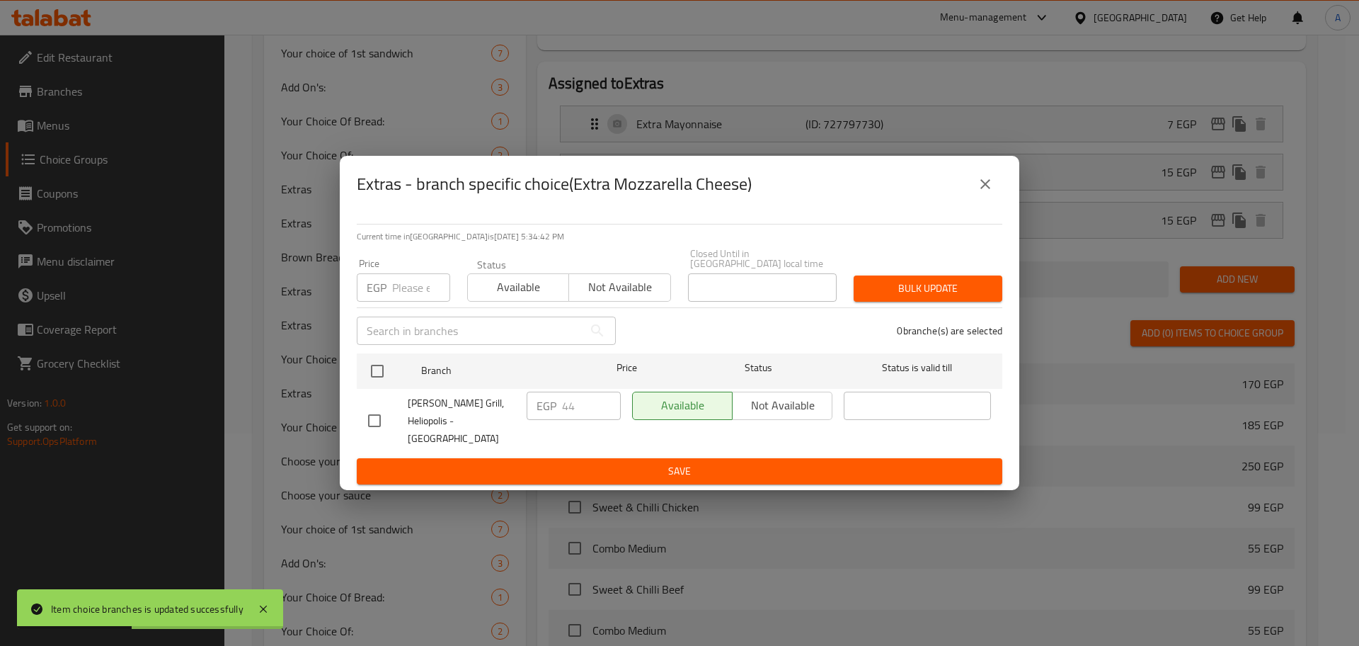
click at [412, 291] on input "number" at bounding box center [421, 287] width 58 height 28
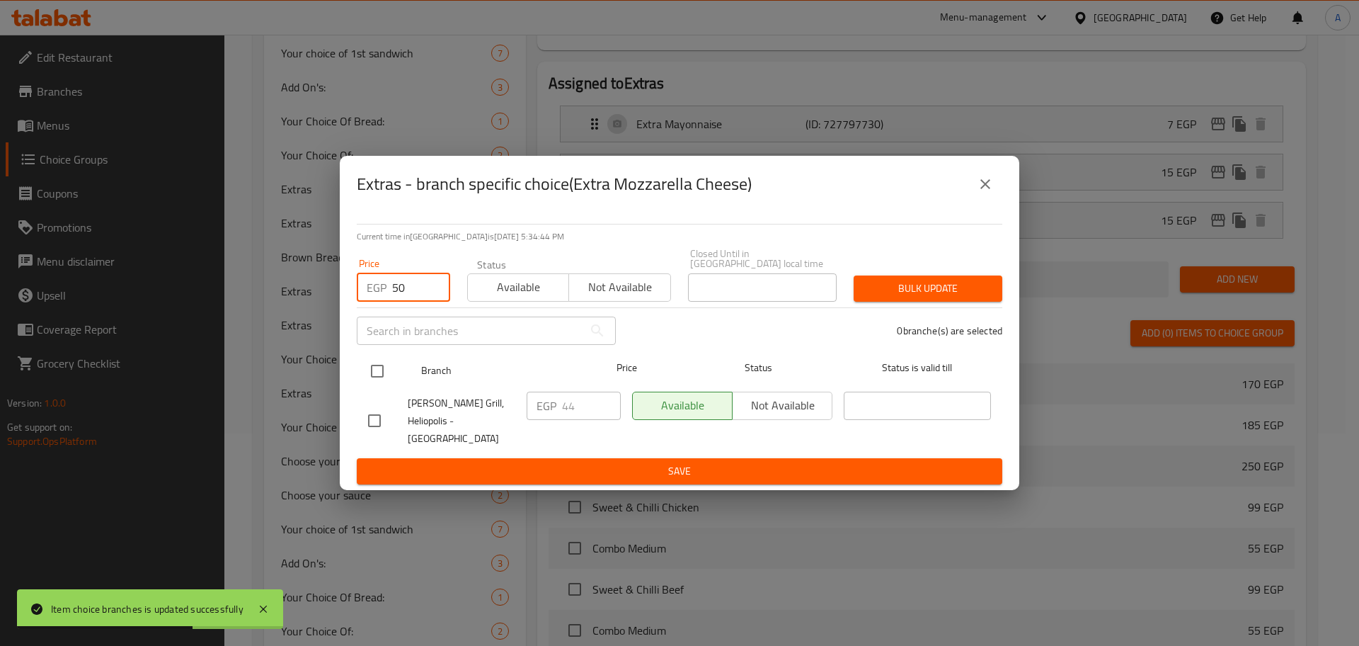
type input "50"
click at [379, 373] on input "checkbox" at bounding box center [377, 371] width 30 height 30
checkbox input "true"
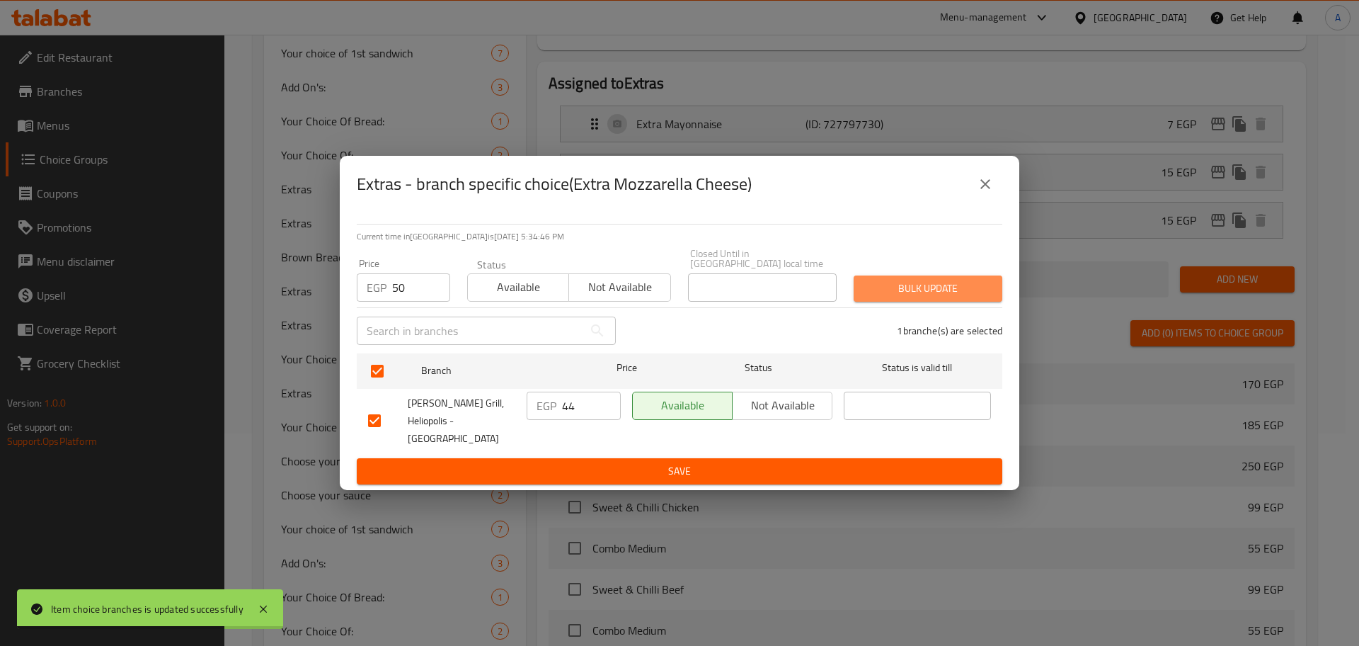
click at [879, 290] on span "Bulk update" at bounding box center [928, 289] width 126 height 18
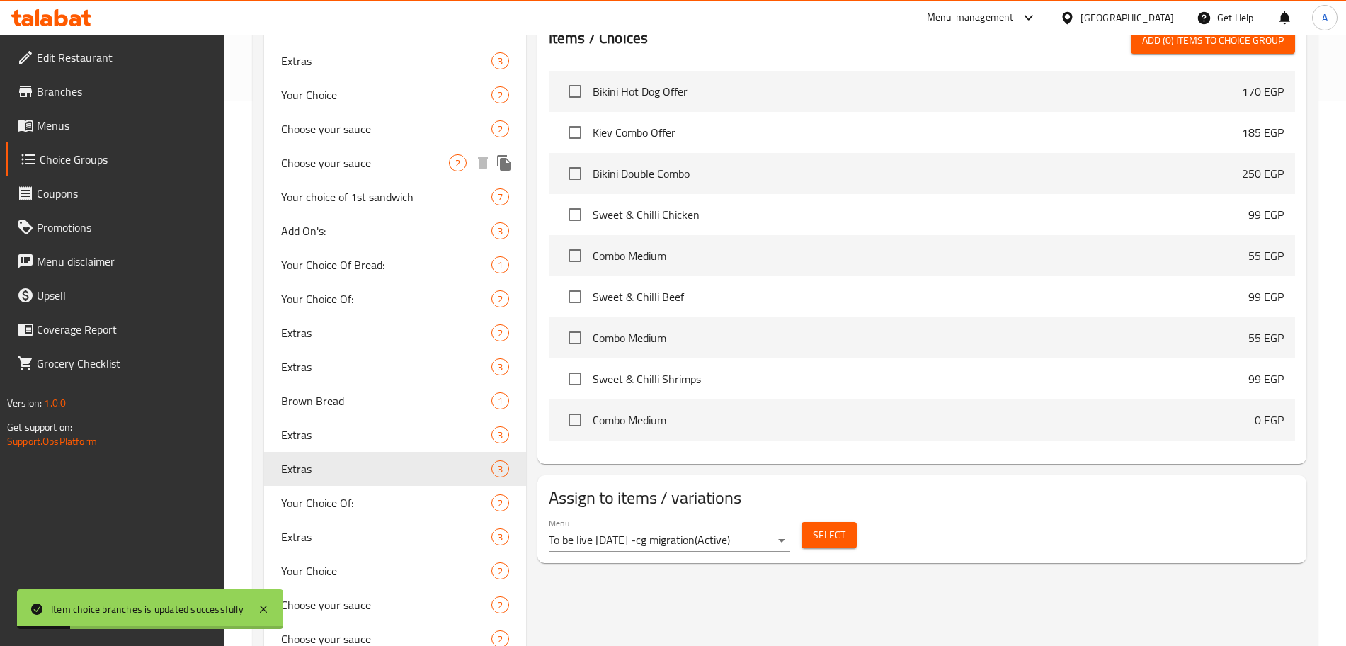
scroll to position [539, 0]
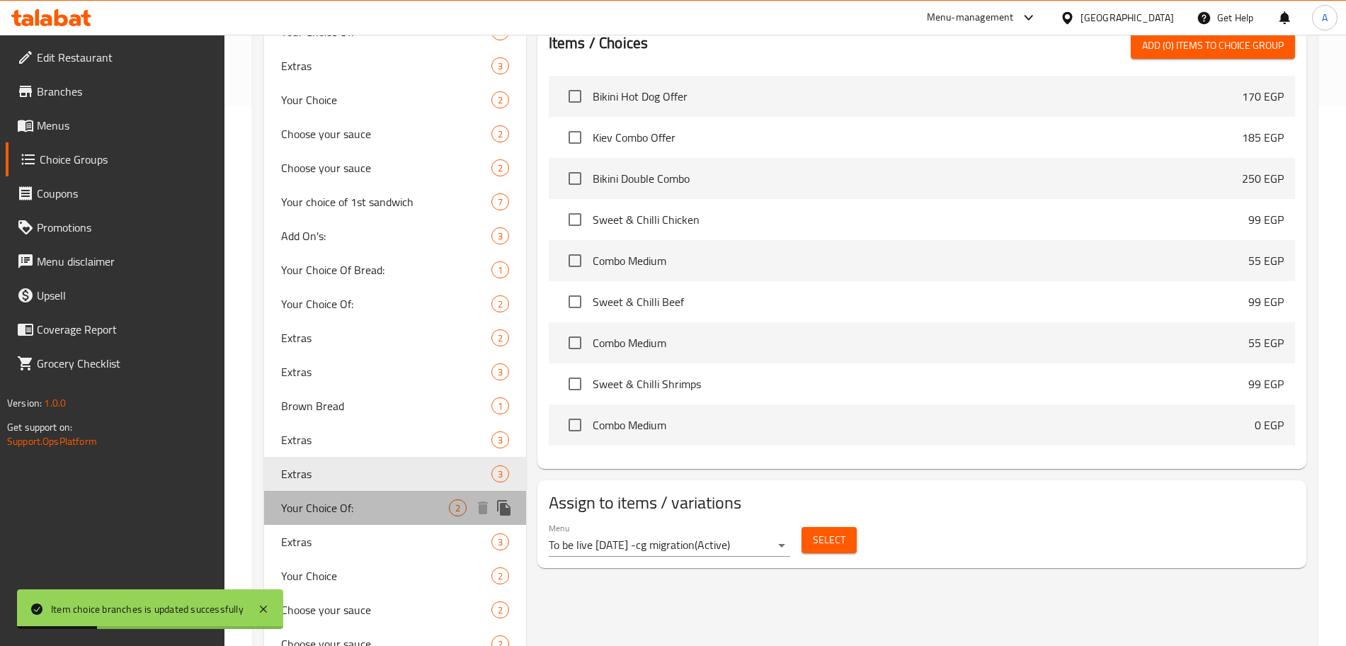
click at [369, 503] on span "Your Choice Of:" at bounding box center [365, 507] width 168 height 17
type input "Your Choice Of:"
type input "إختيارك من:"
type input "1"
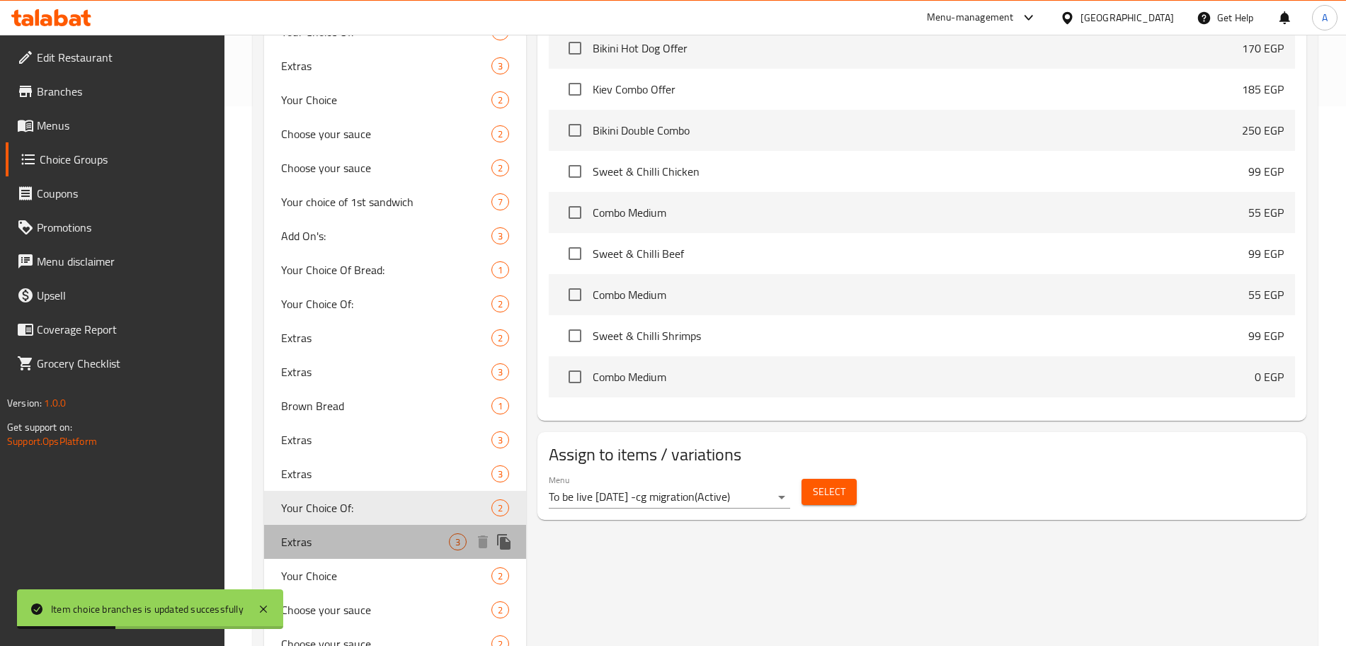
click at [367, 541] on span "Extras" at bounding box center [365, 541] width 168 height 17
type input "Extras"
type input "إضافات"
type input "0"
type input "3"
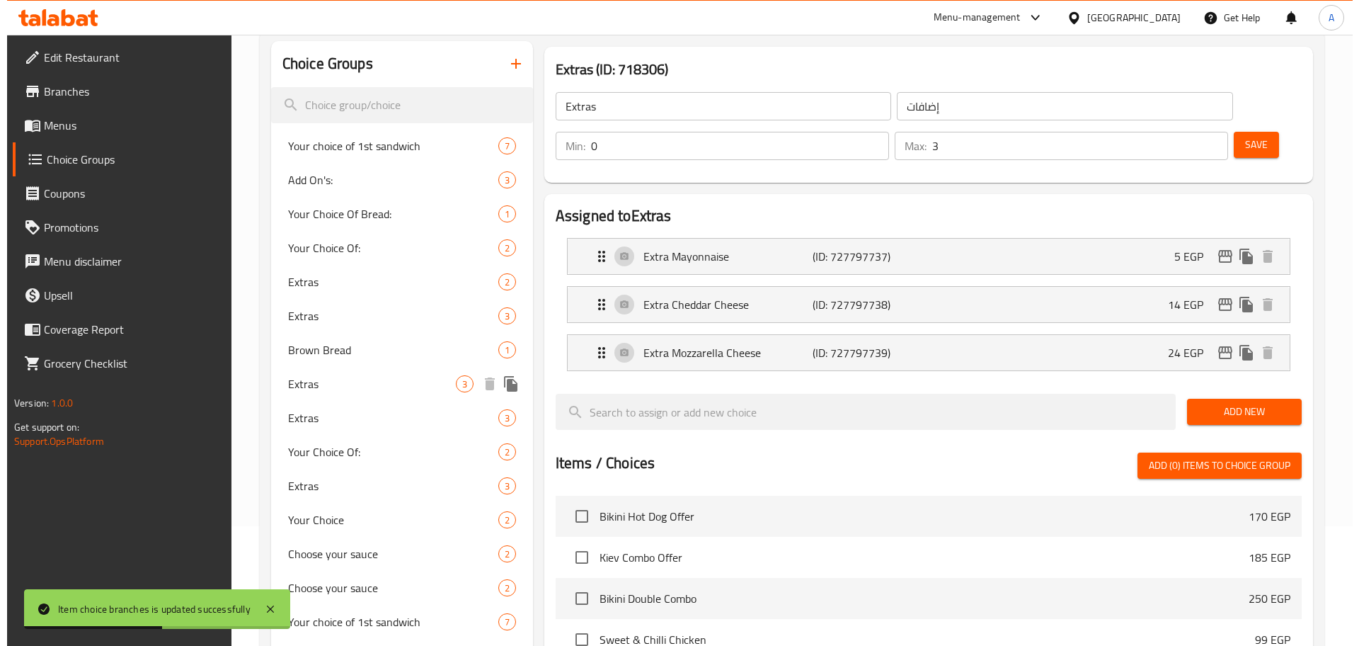
scroll to position [117, 0]
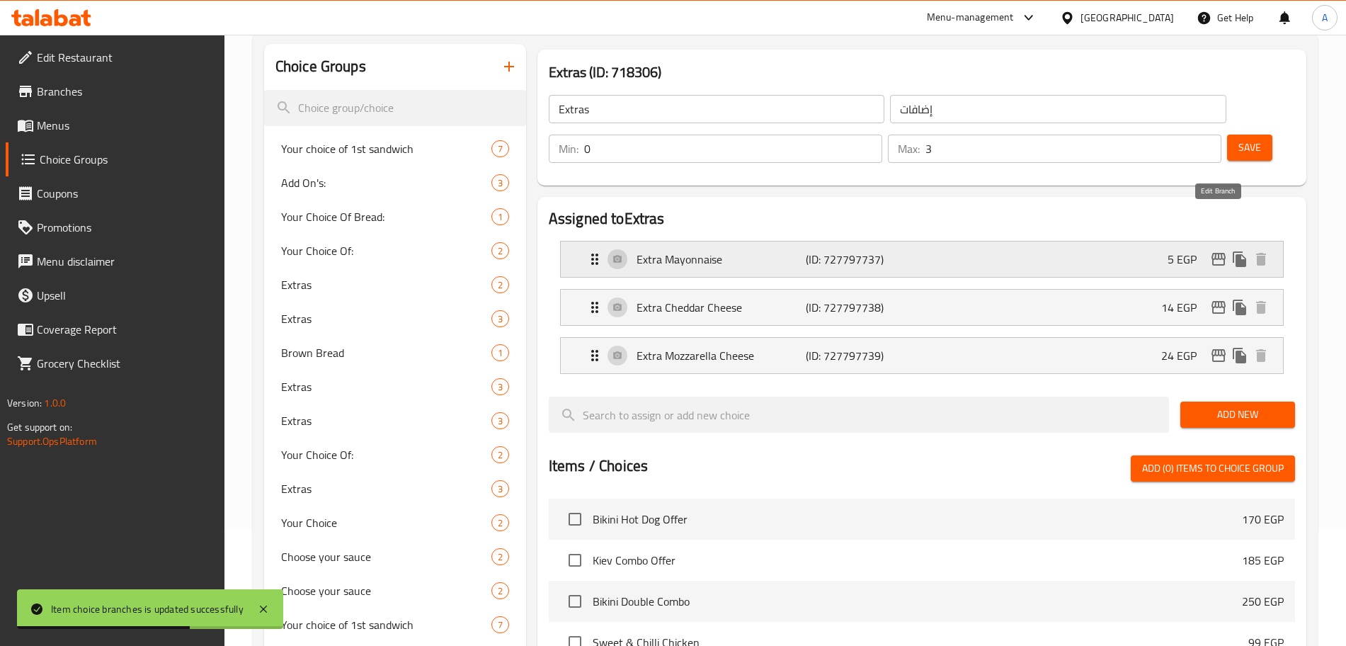
click at [1220, 253] on icon "edit" at bounding box center [1218, 259] width 14 height 13
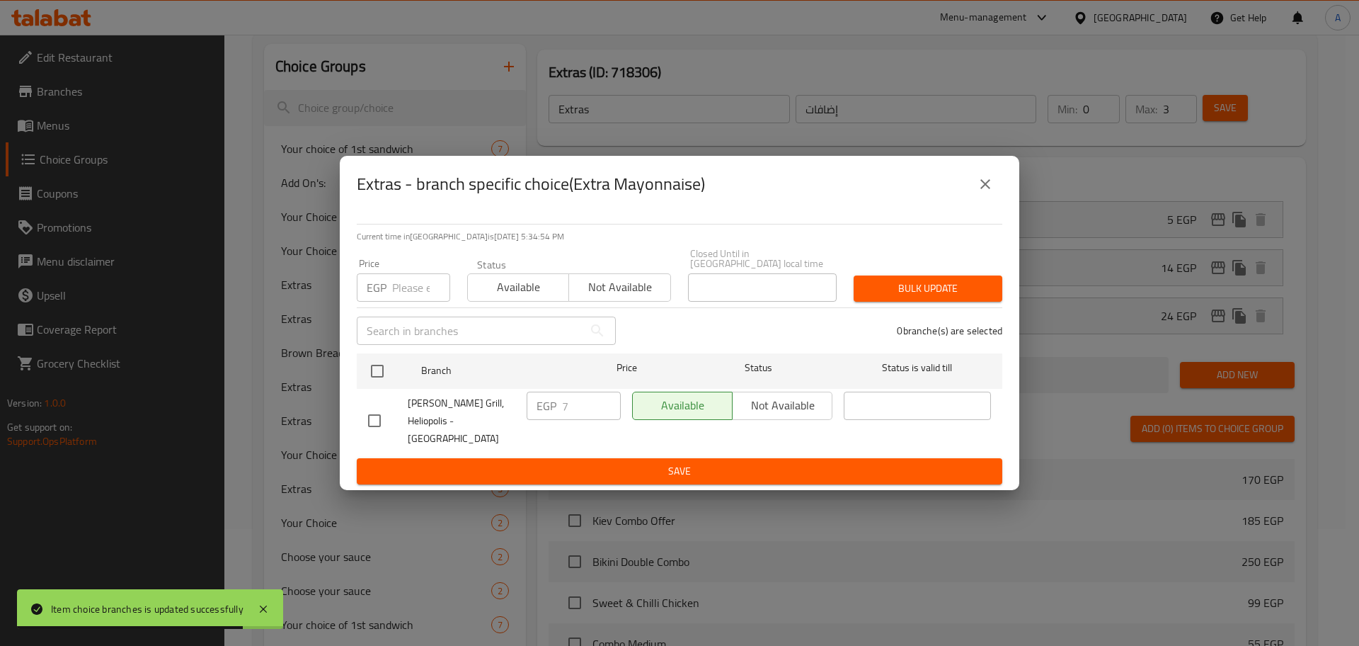
click at [397, 294] on input "number" at bounding box center [421, 287] width 58 height 28
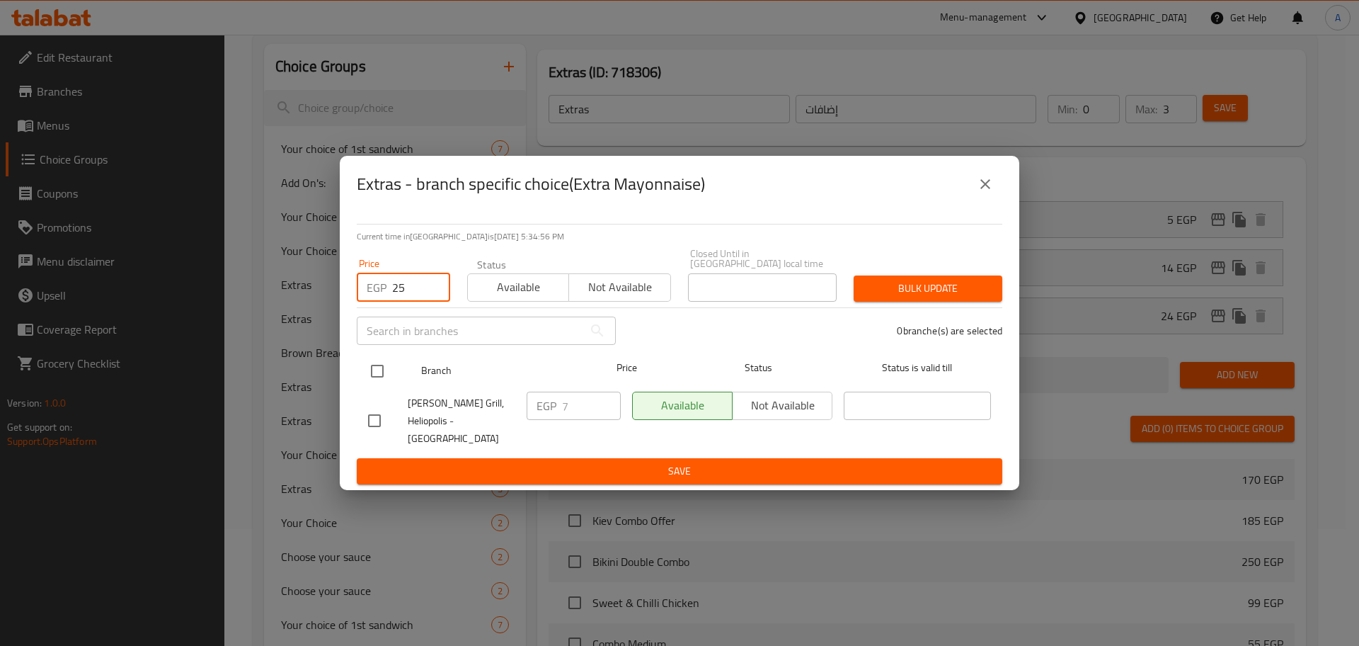
type input "25"
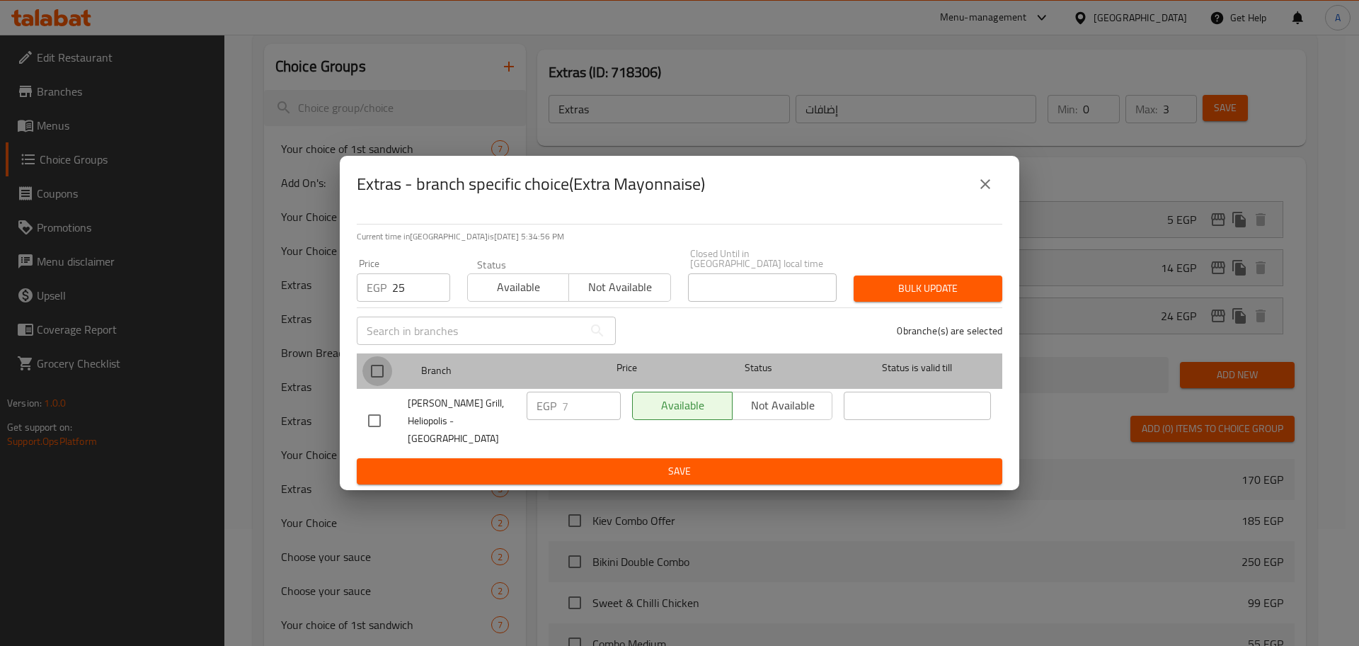
click at [377, 374] on input "checkbox" at bounding box center [377, 371] width 30 height 30
checkbox input "true"
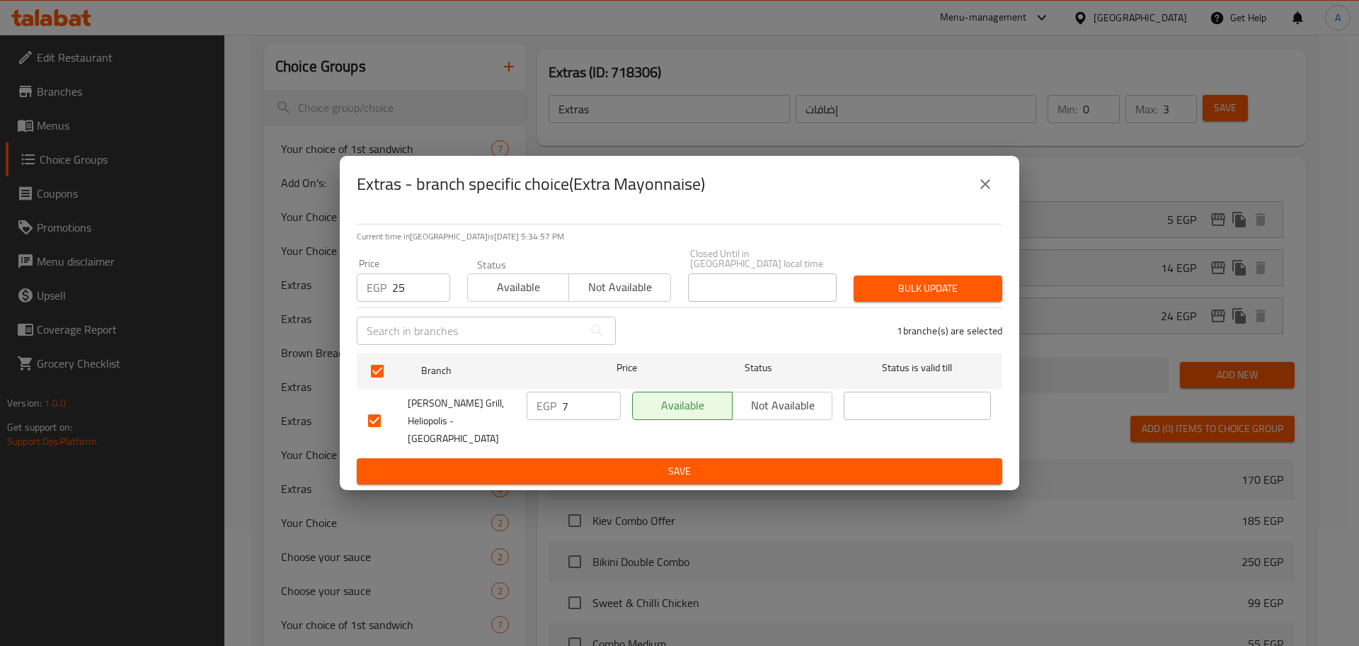
click at [903, 294] on span "Bulk update" at bounding box center [928, 289] width 126 height 18
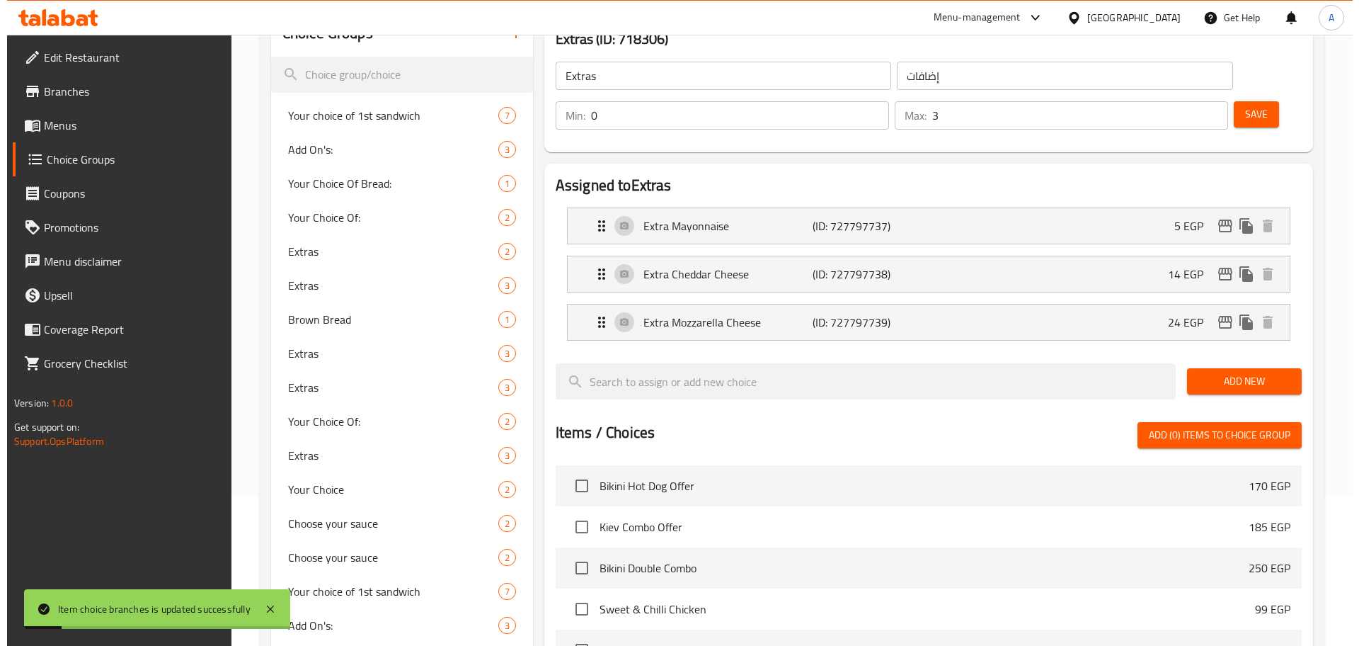
scroll to position [139, 0]
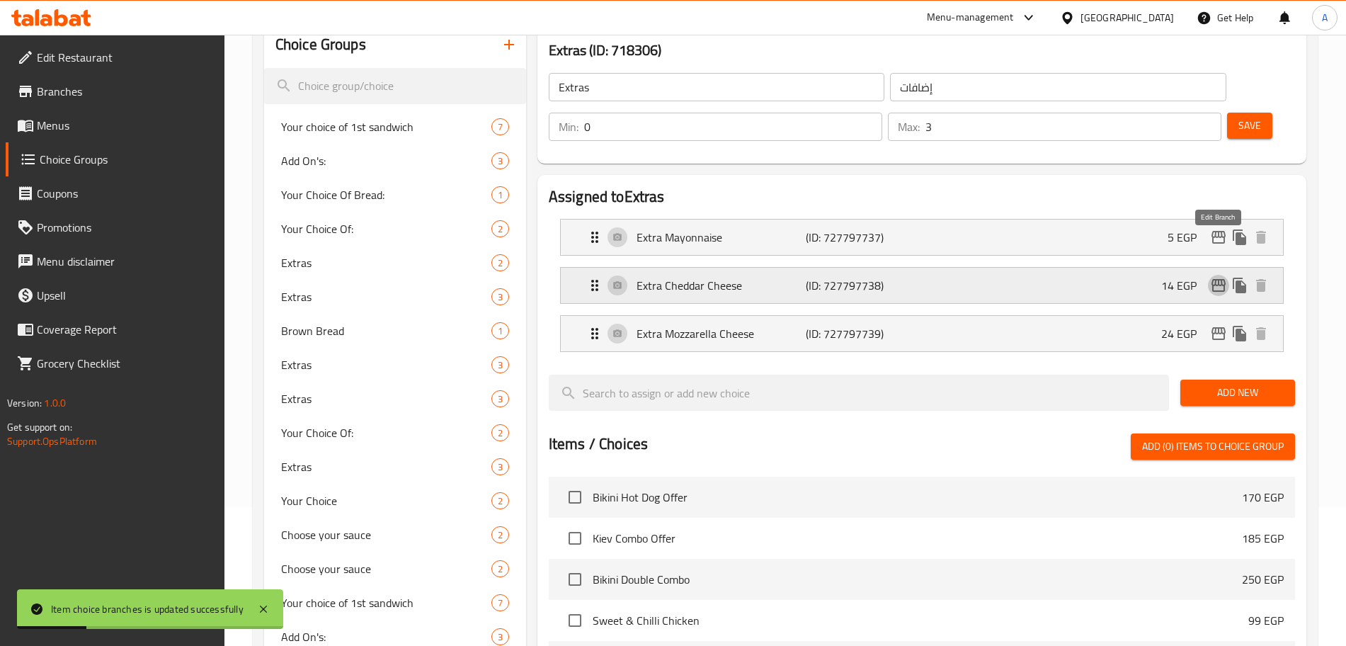
click at [1222, 279] on icon "edit" at bounding box center [1218, 285] width 14 height 13
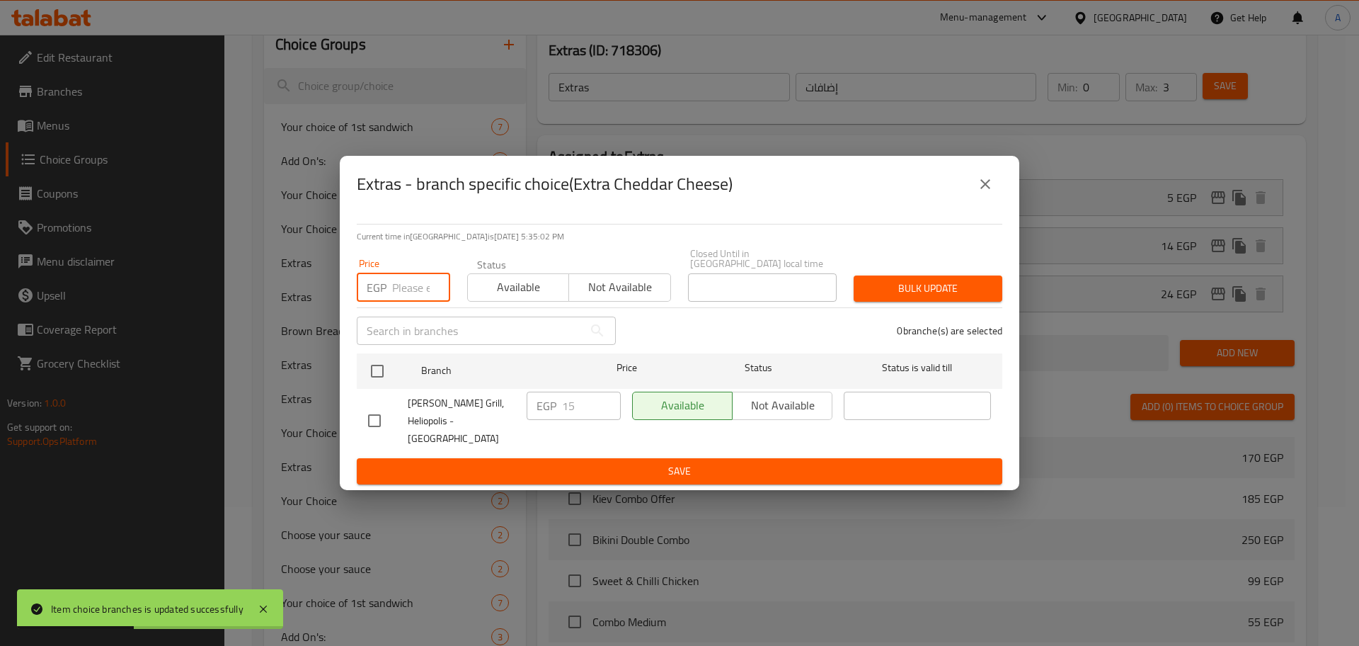
click at [413, 291] on input "number" at bounding box center [421, 287] width 58 height 28
type input "25"
click at [374, 382] on input "checkbox" at bounding box center [377, 371] width 30 height 30
checkbox input "true"
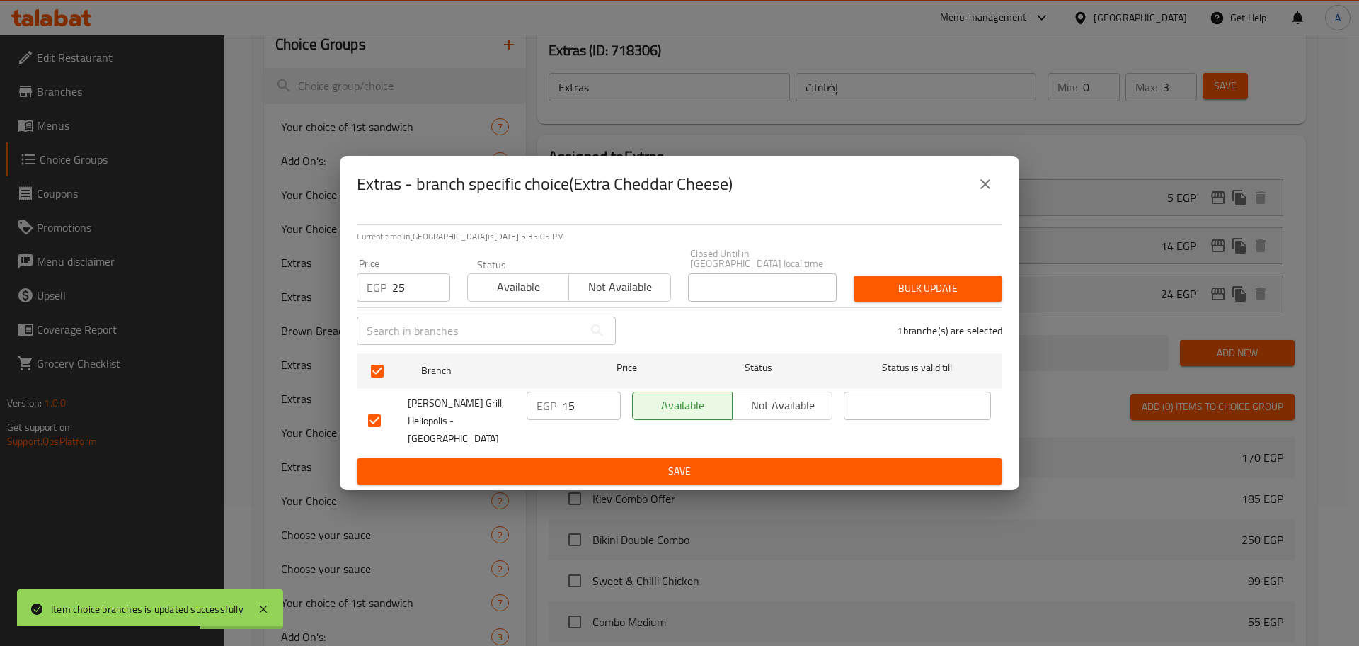
click at [902, 282] on span "Bulk update" at bounding box center [928, 289] width 126 height 18
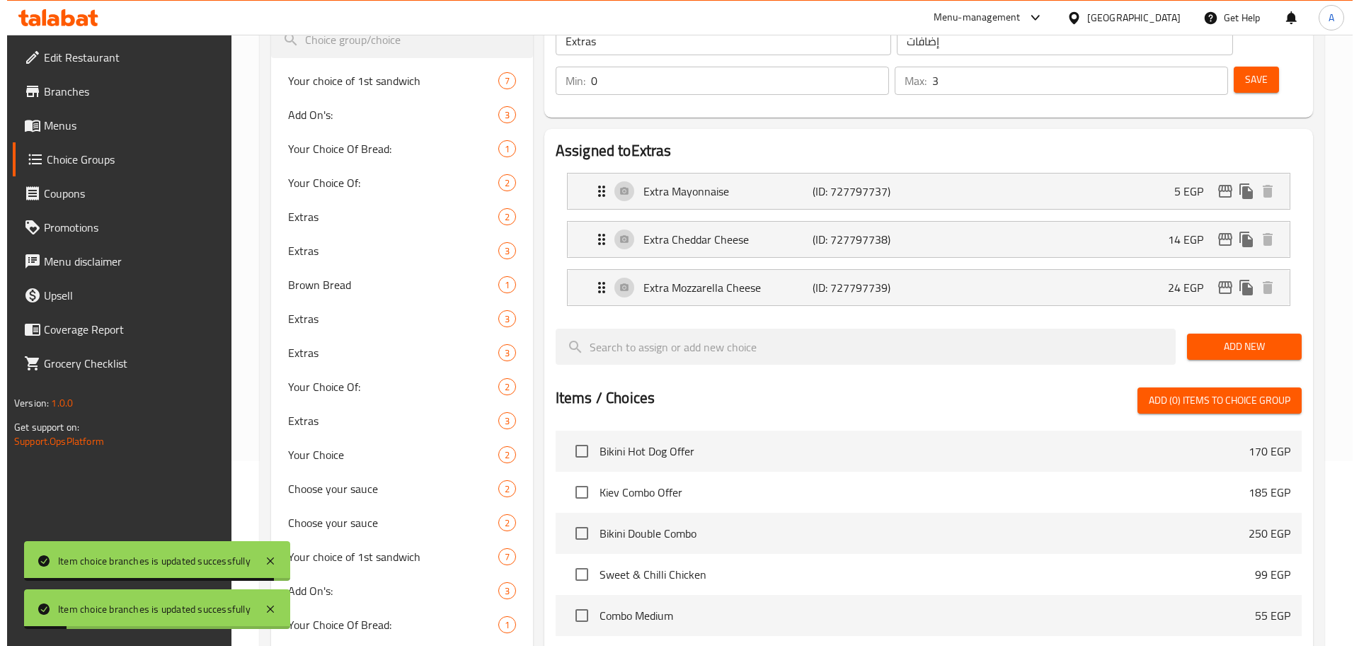
scroll to position [184, 0]
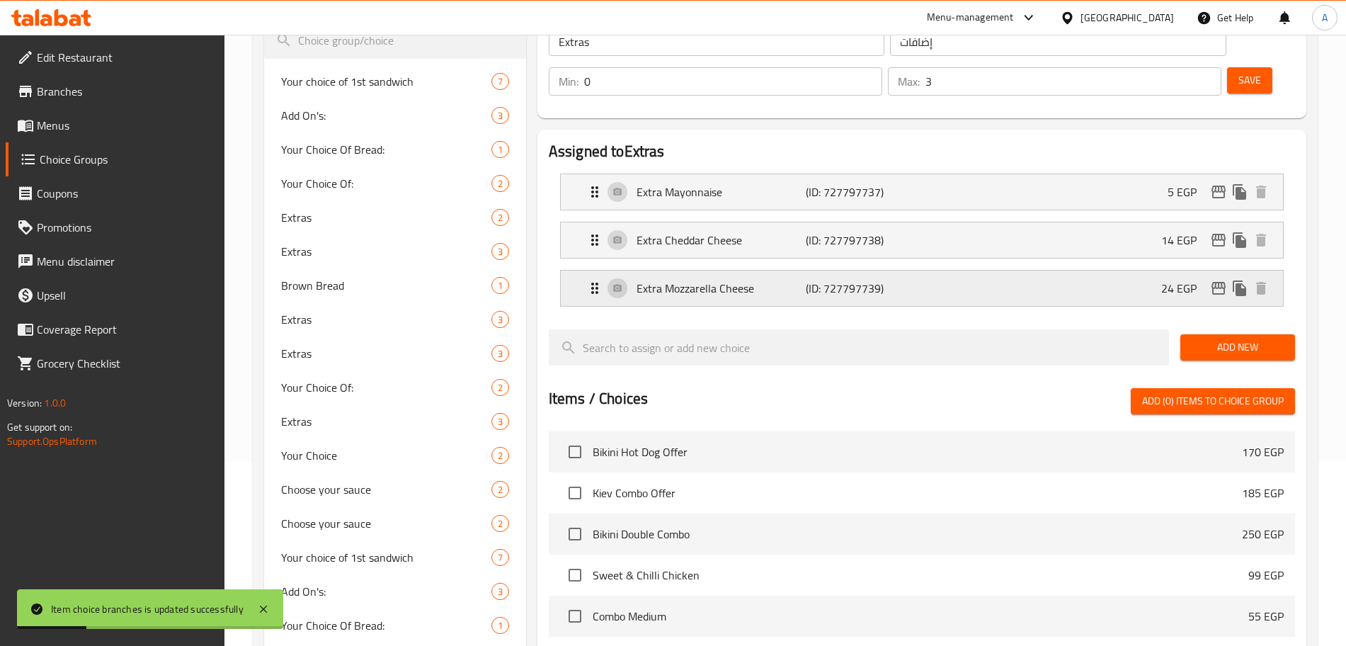
click at [1213, 280] on icon "edit" at bounding box center [1218, 288] width 17 height 17
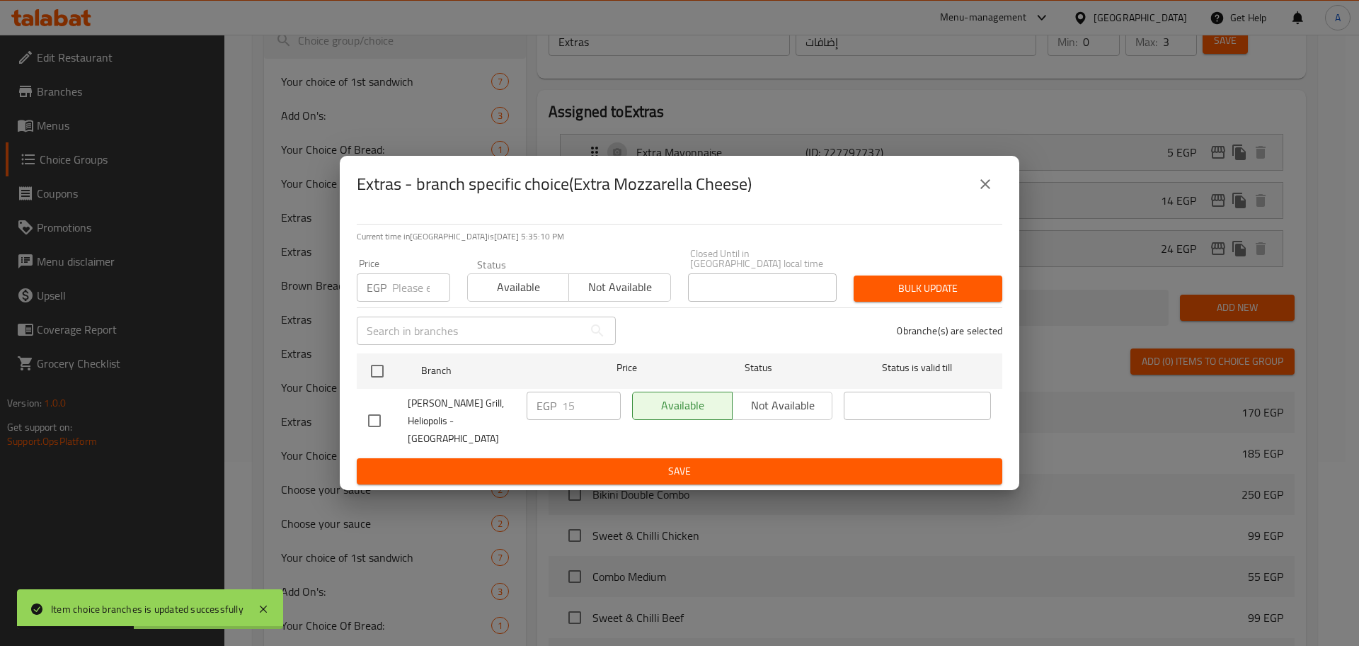
click at [416, 299] on input "number" at bounding box center [421, 287] width 58 height 28
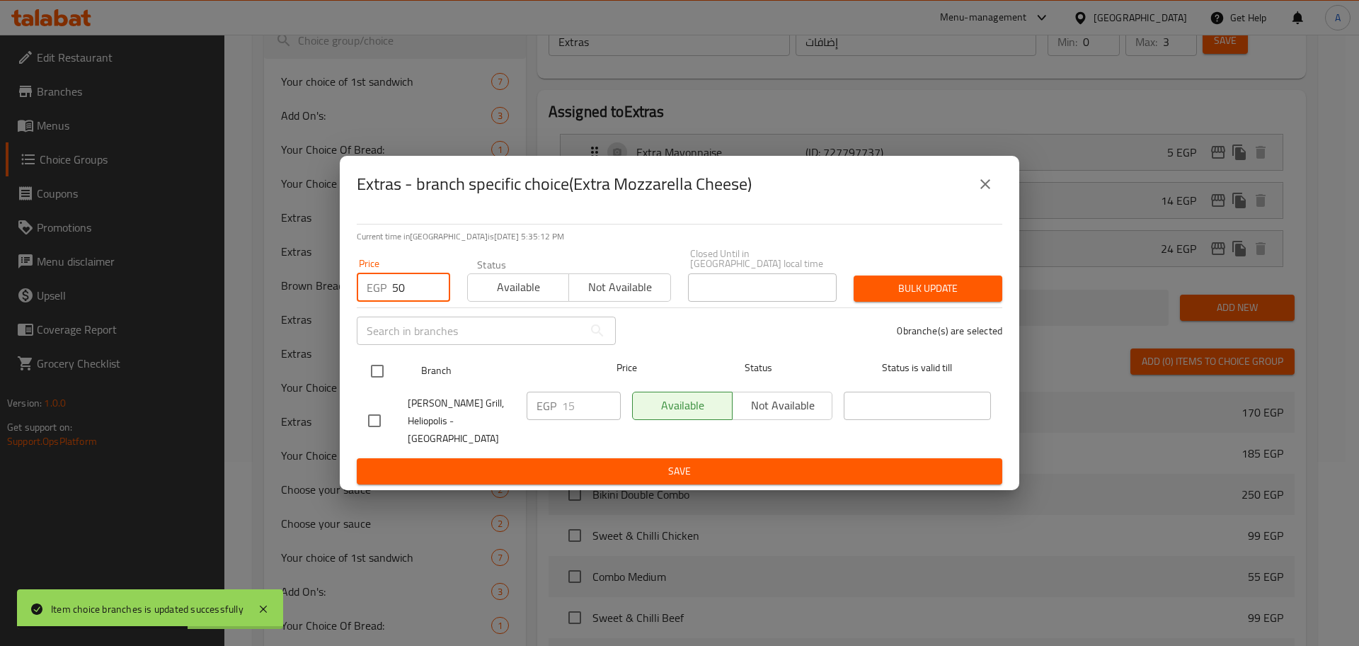
type input "50"
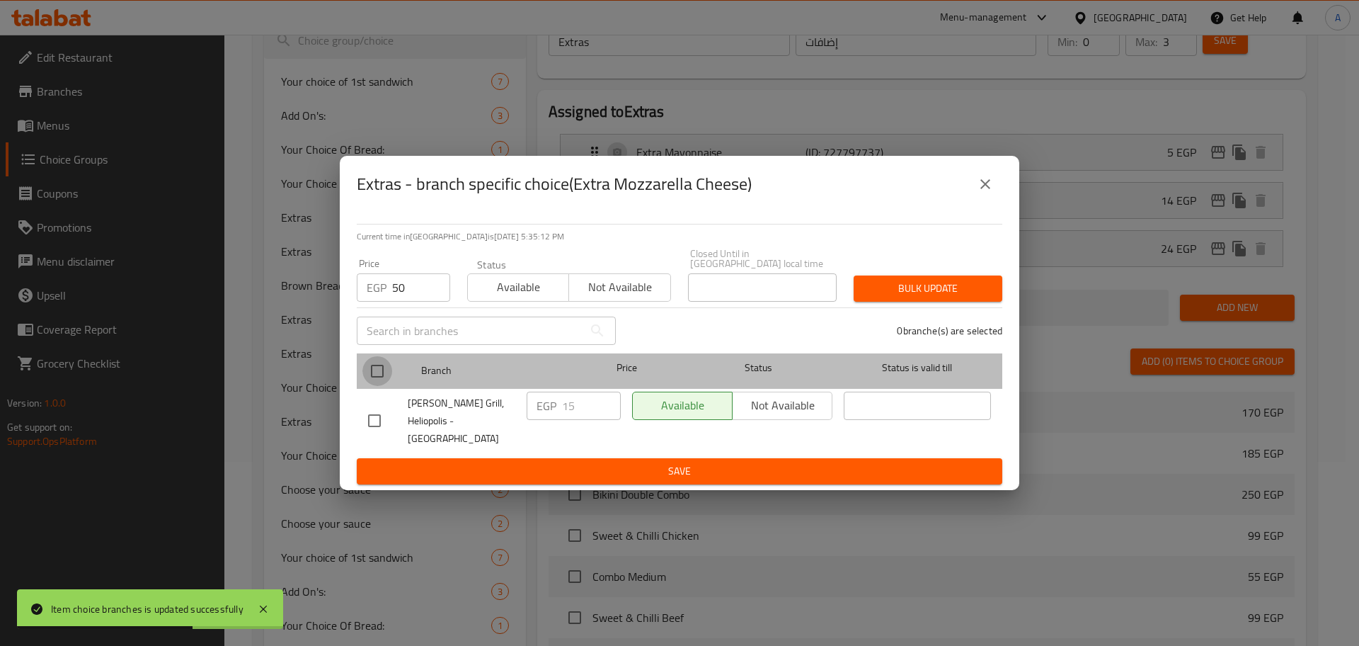
click at [379, 369] on input "checkbox" at bounding box center [377, 371] width 30 height 30
checkbox input "true"
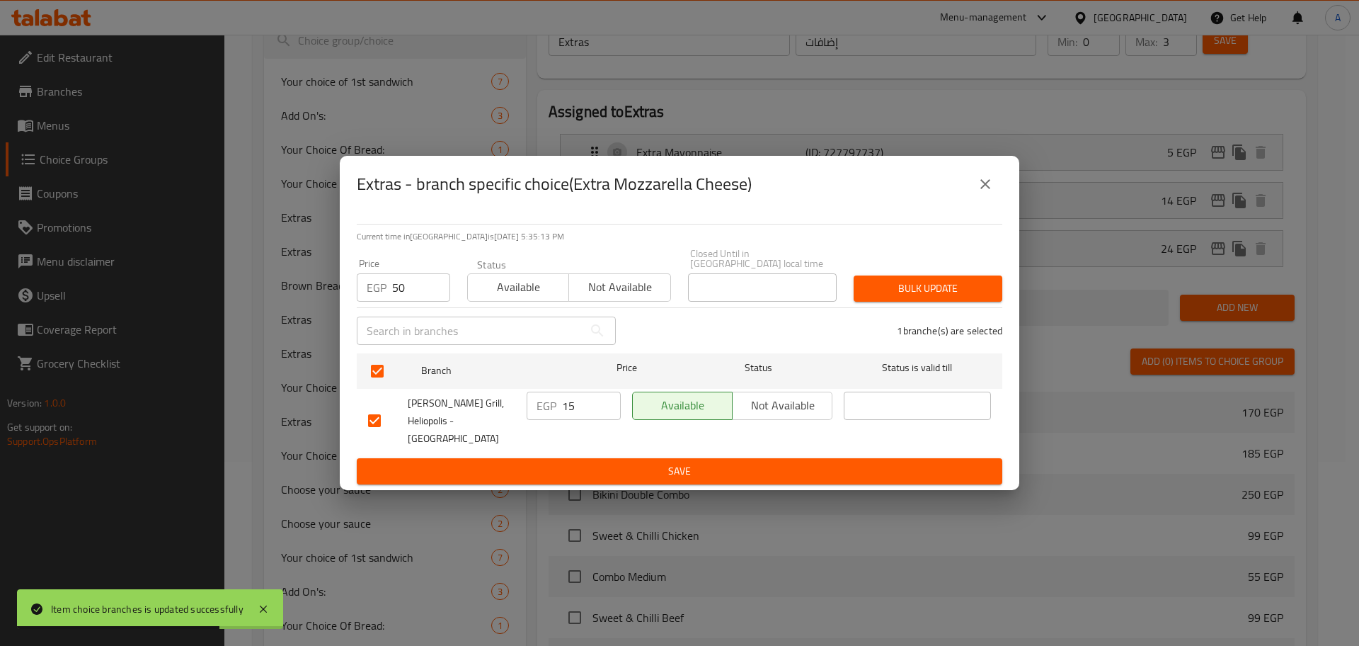
click at [924, 290] on span "Bulk update" at bounding box center [928, 289] width 126 height 18
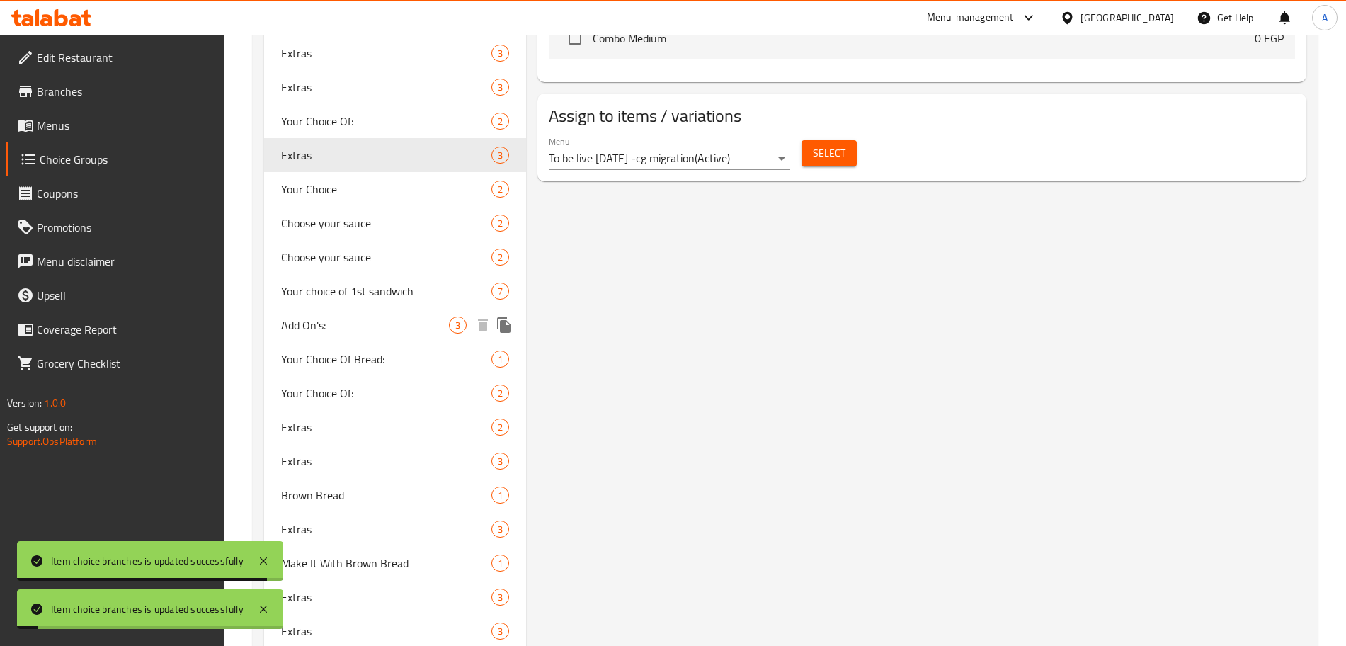
scroll to position [927, 0]
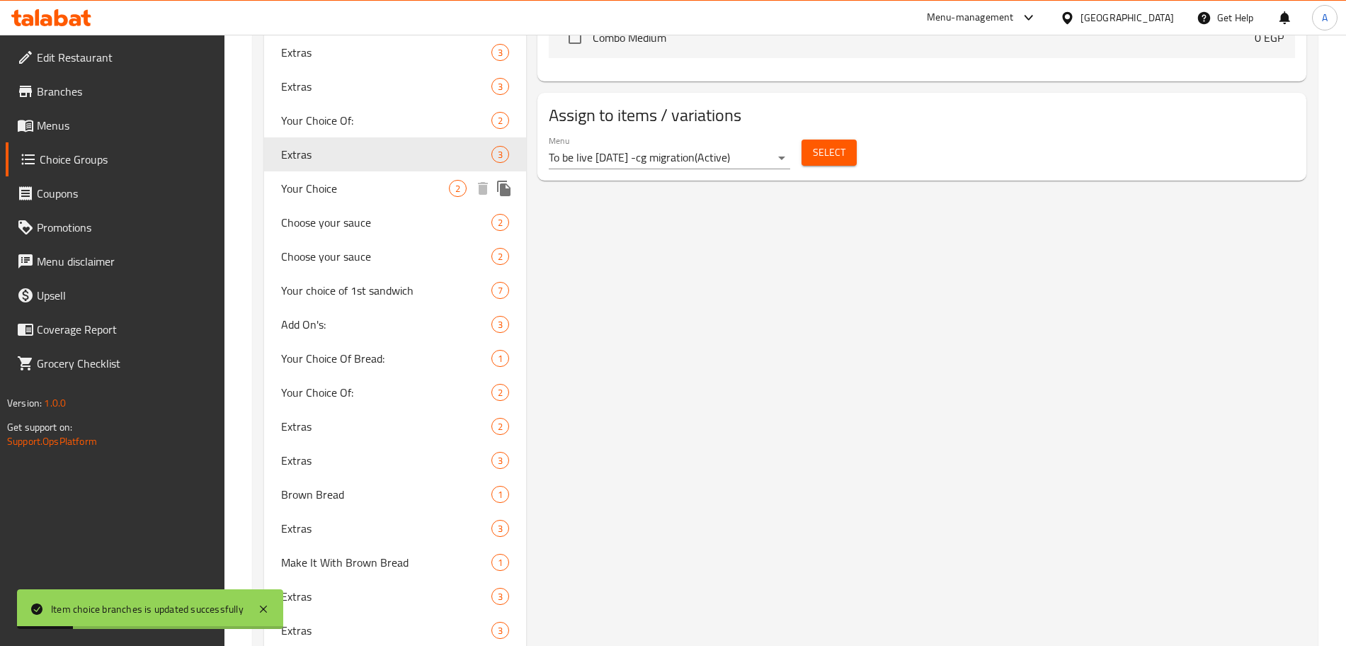
click at [408, 176] on div "Your Choice 2" at bounding box center [395, 188] width 262 height 34
type input "Your Choice"
type input "إختيارك"
type input "1"
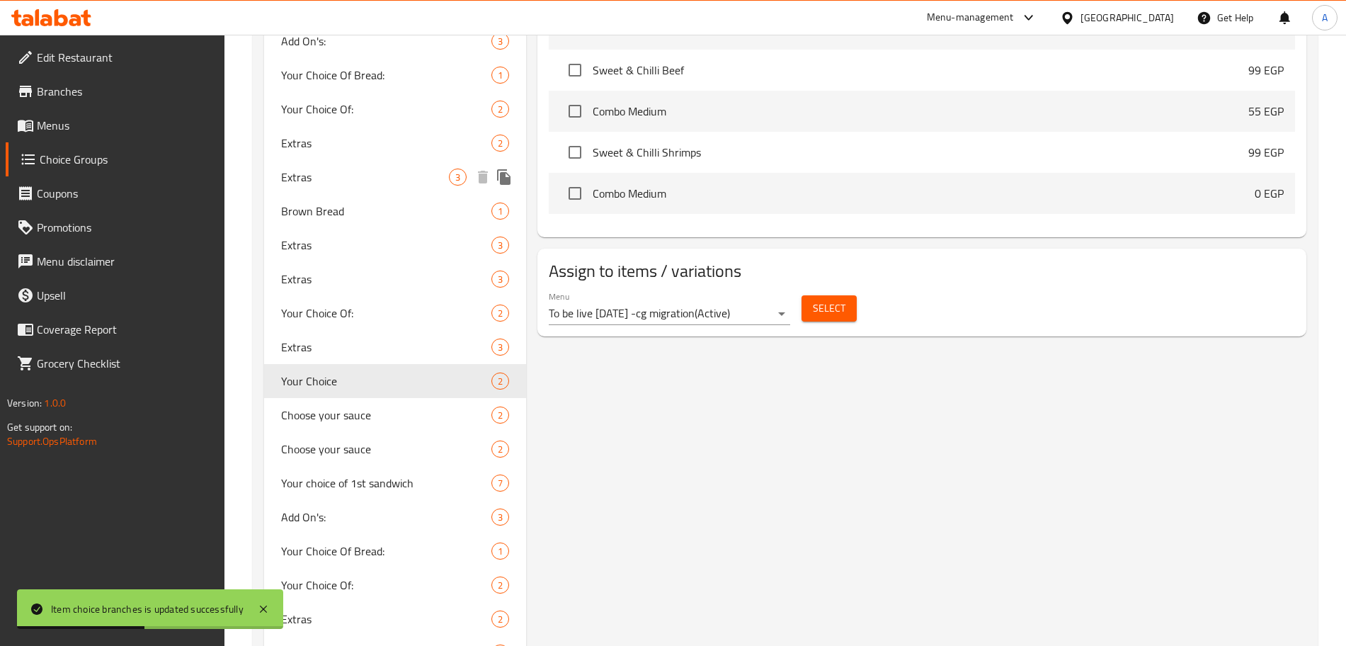
scroll to position [733, 0]
click at [384, 486] on span "Your choice of 1st sandwich" at bounding box center [365, 483] width 168 height 17
type input "Your choice of 1st sandwich"
type input "إختيارك من أول ساندوتش"
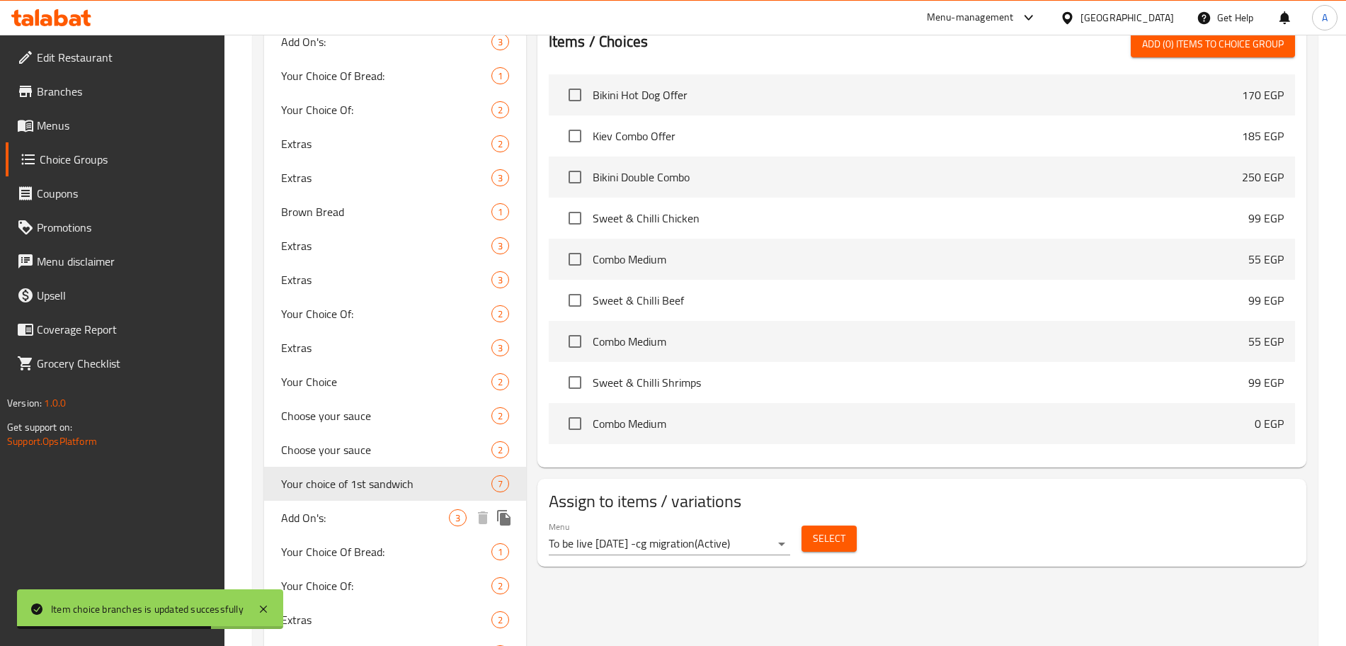
click at [364, 507] on div "Add On's: 3" at bounding box center [395, 517] width 262 height 34
type input "Add On's:"
type input "الإضافات:"
type input "0"
type input "3"
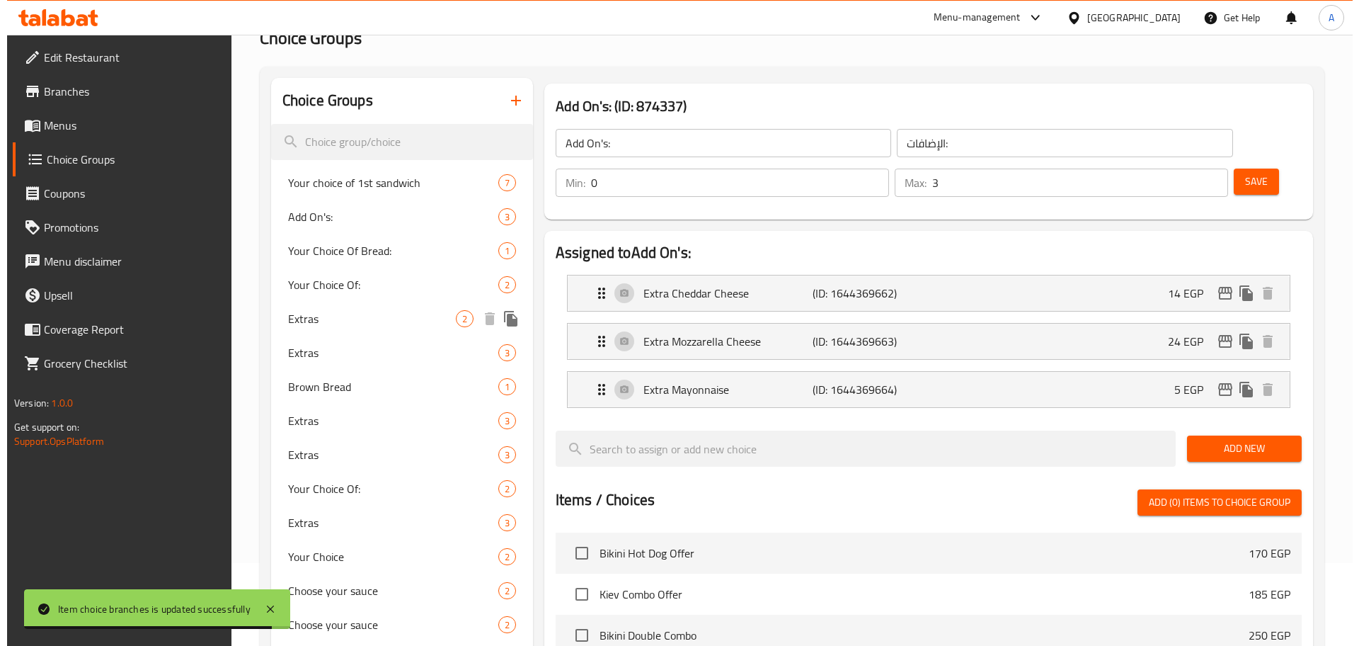
scroll to position [81, 0]
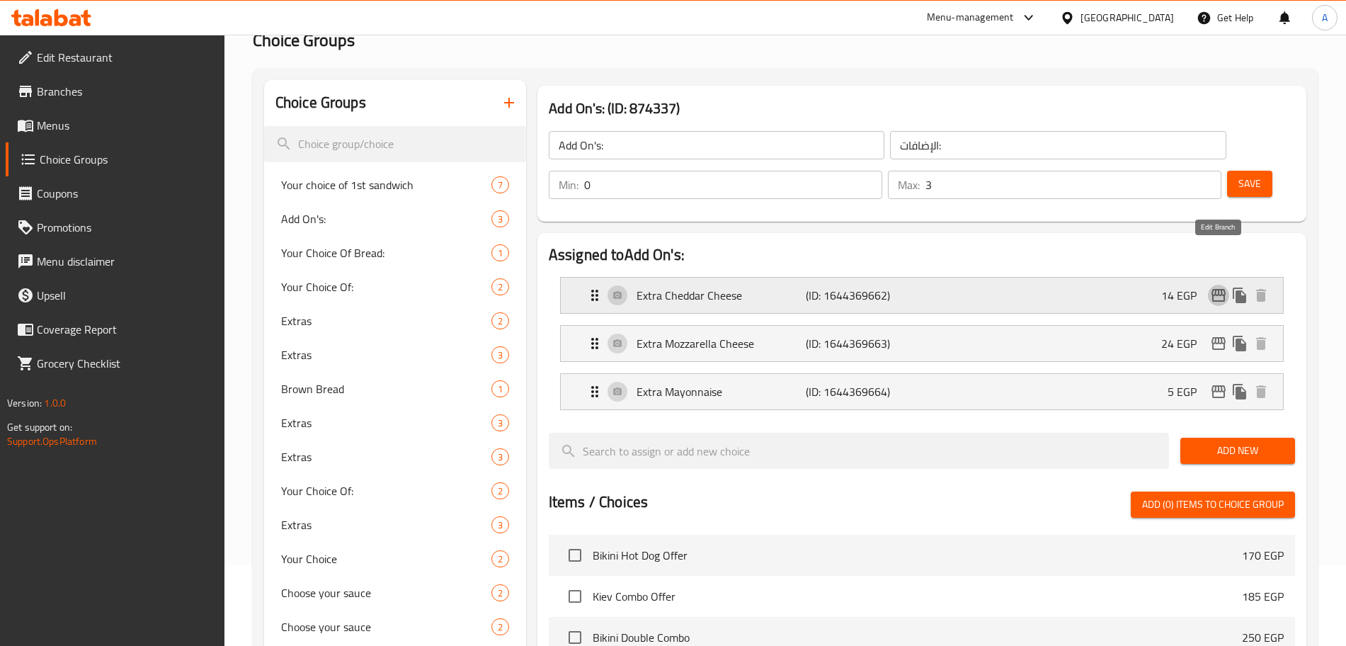
click at [1222, 287] on icon "edit" at bounding box center [1218, 295] width 17 height 17
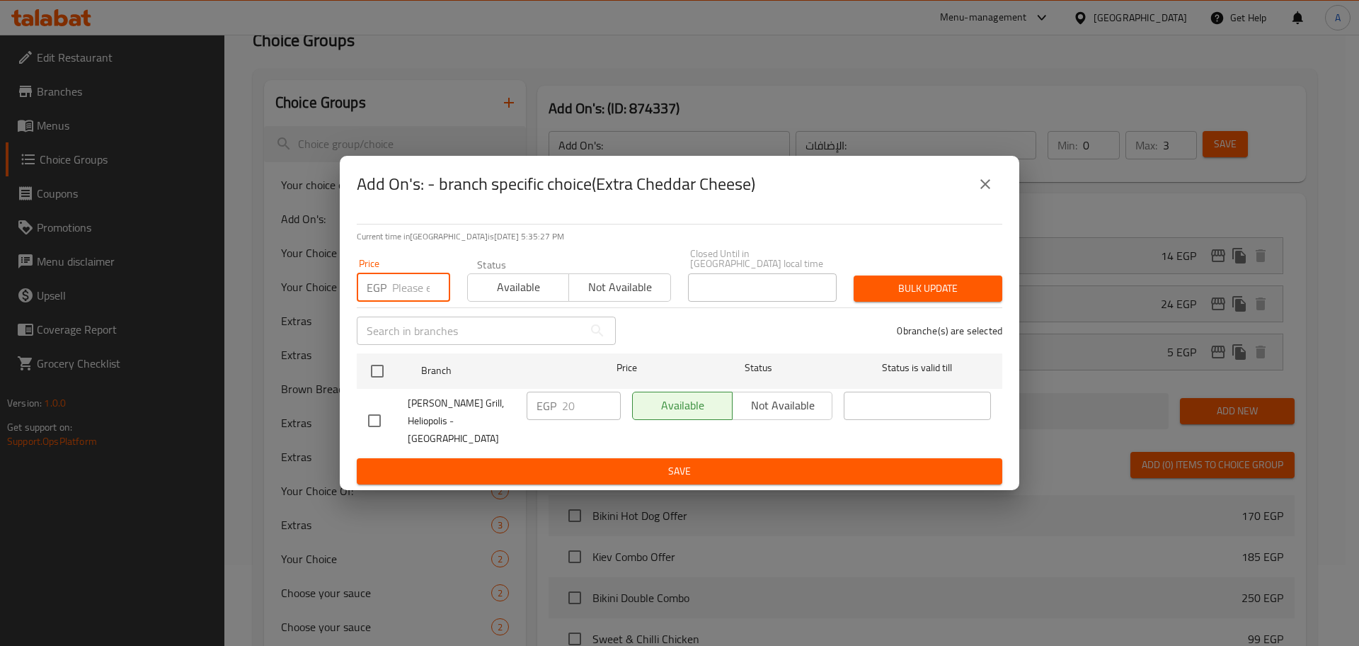
click at [415, 291] on input "number" at bounding box center [421, 287] width 58 height 28
type input "25"
click at [379, 369] on input "checkbox" at bounding box center [377, 371] width 30 height 30
checkbox input "true"
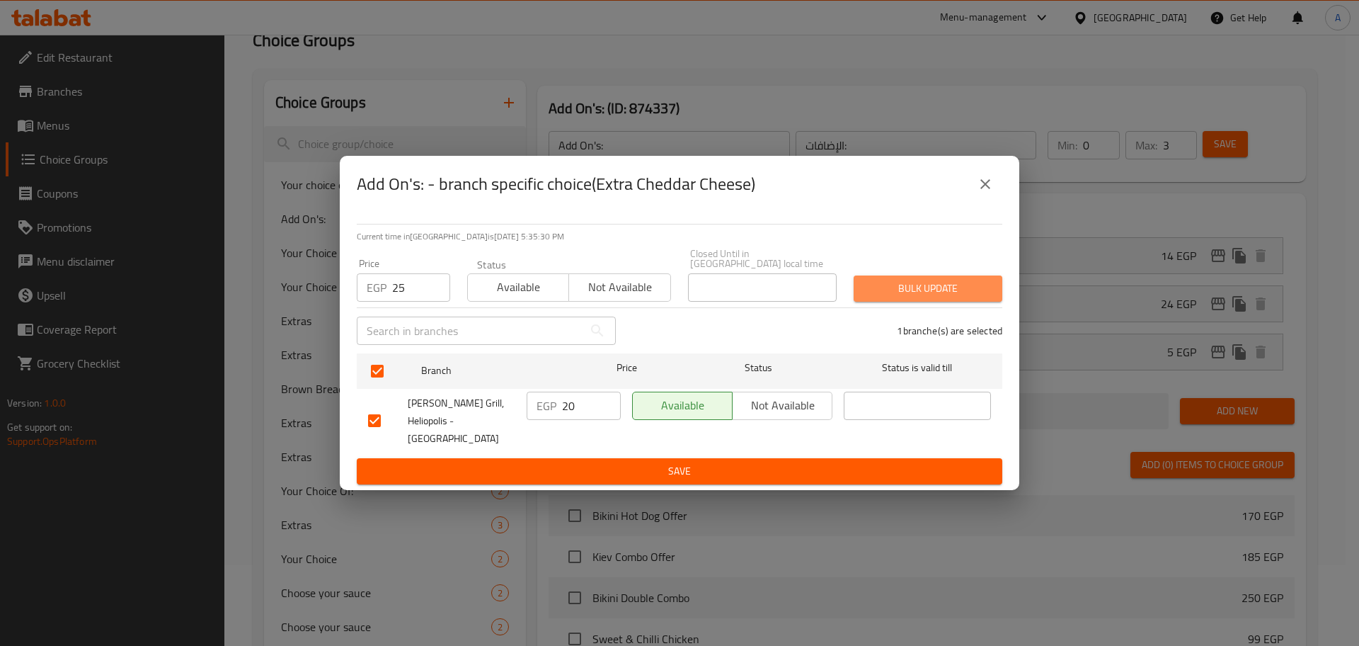
click at [943, 282] on span "Bulk update" at bounding box center [928, 289] width 126 height 18
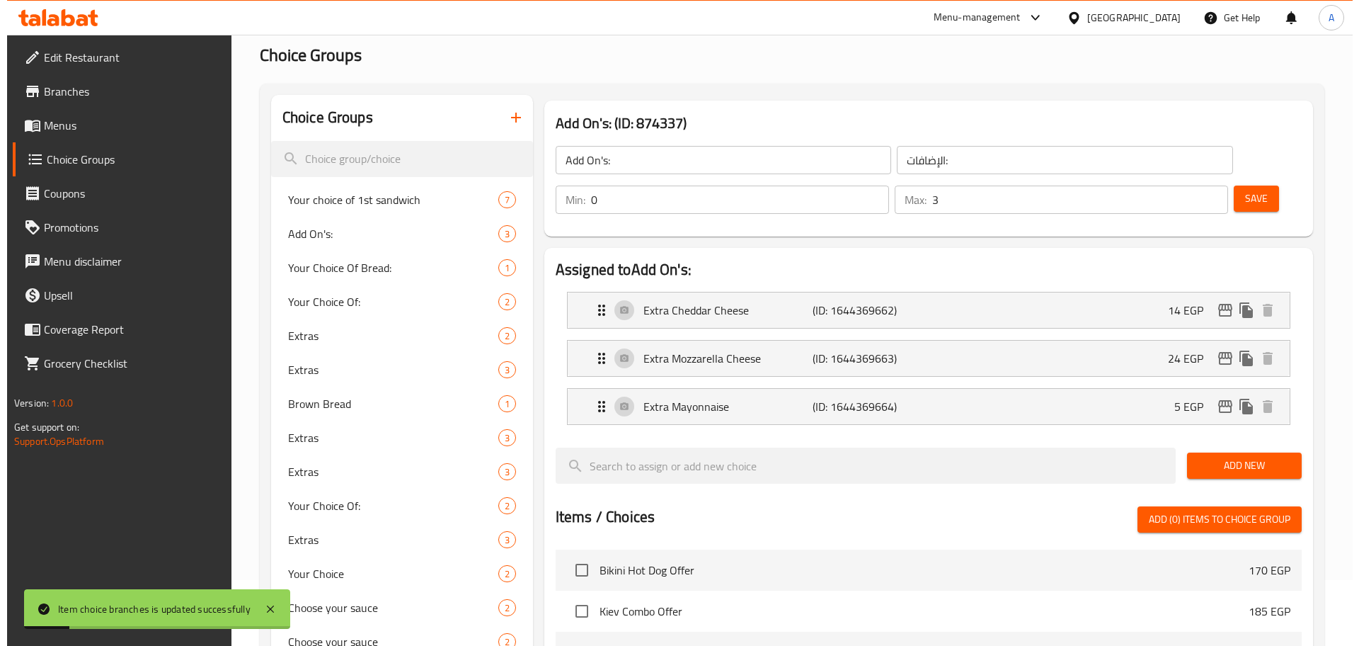
scroll to position [64, 0]
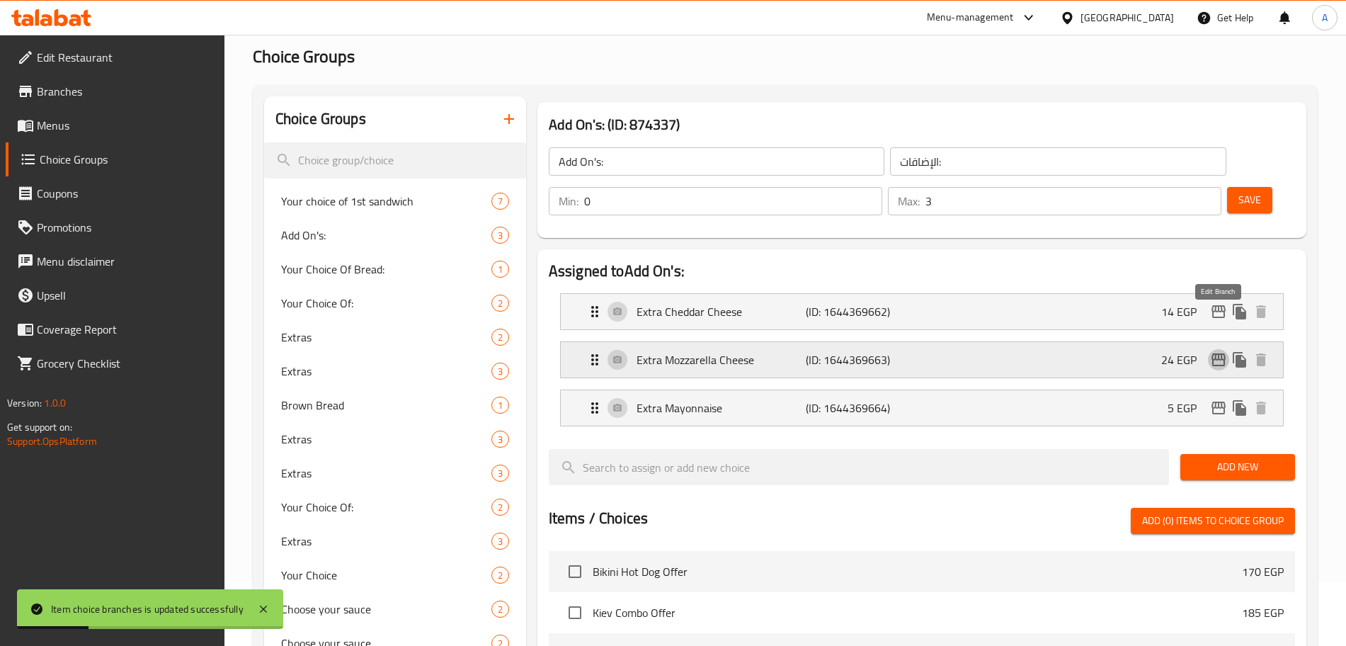
click at [1210, 351] on icon "edit" at bounding box center [1218, 359] width 17 height 17
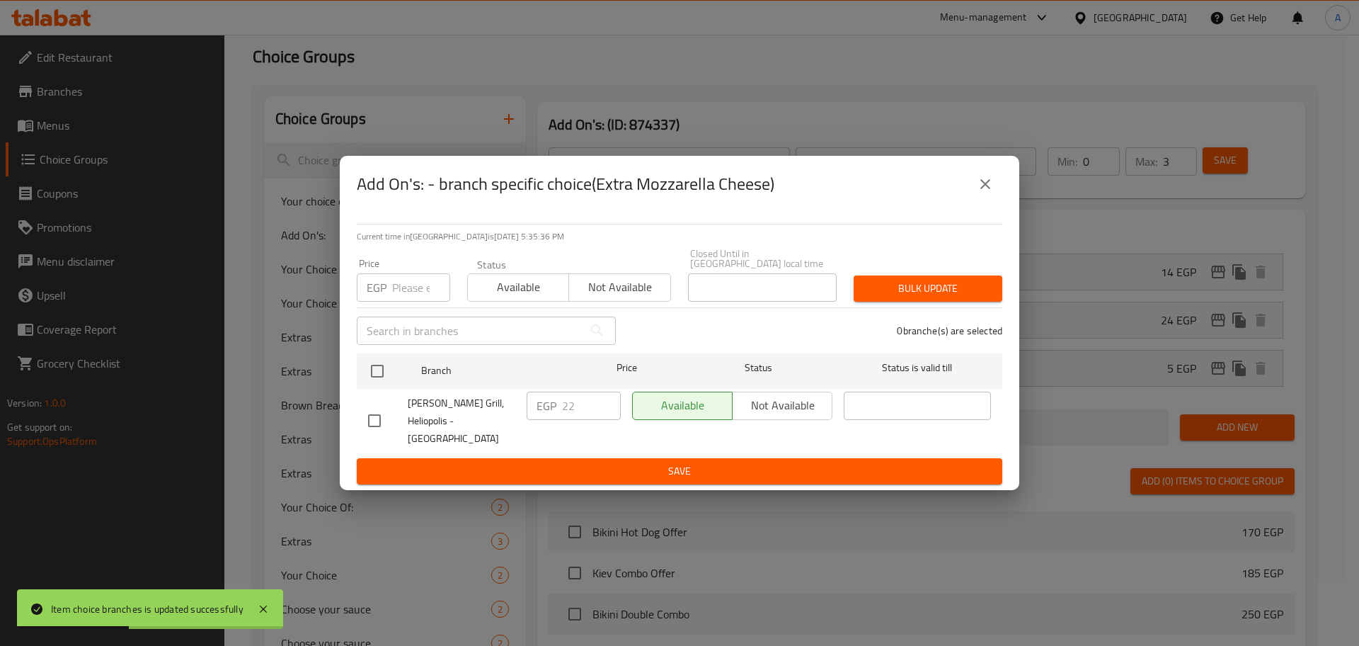
click at [396, 294] on input "number" at bounding box center [421, 287] width 58 height 28
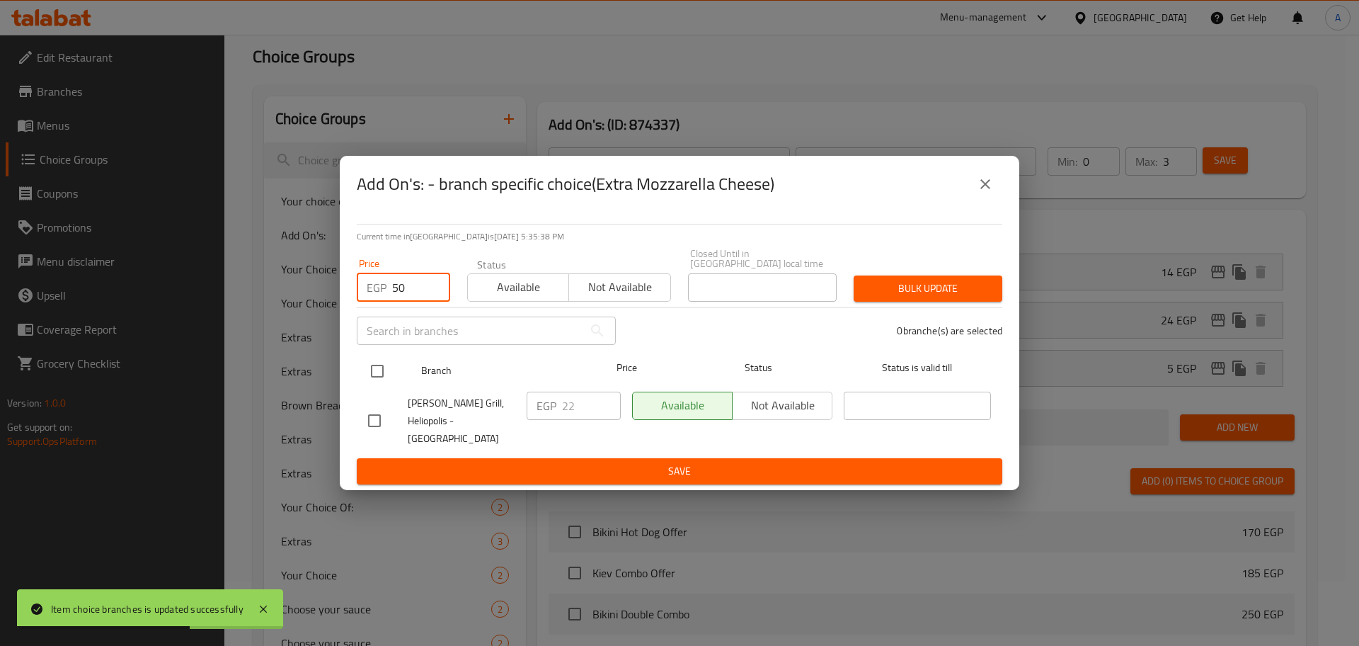
type input "50"
click at [377, 374] on input "checkbox" at bounding box center [377, 371] width 30 height 30
checkbox input "true"
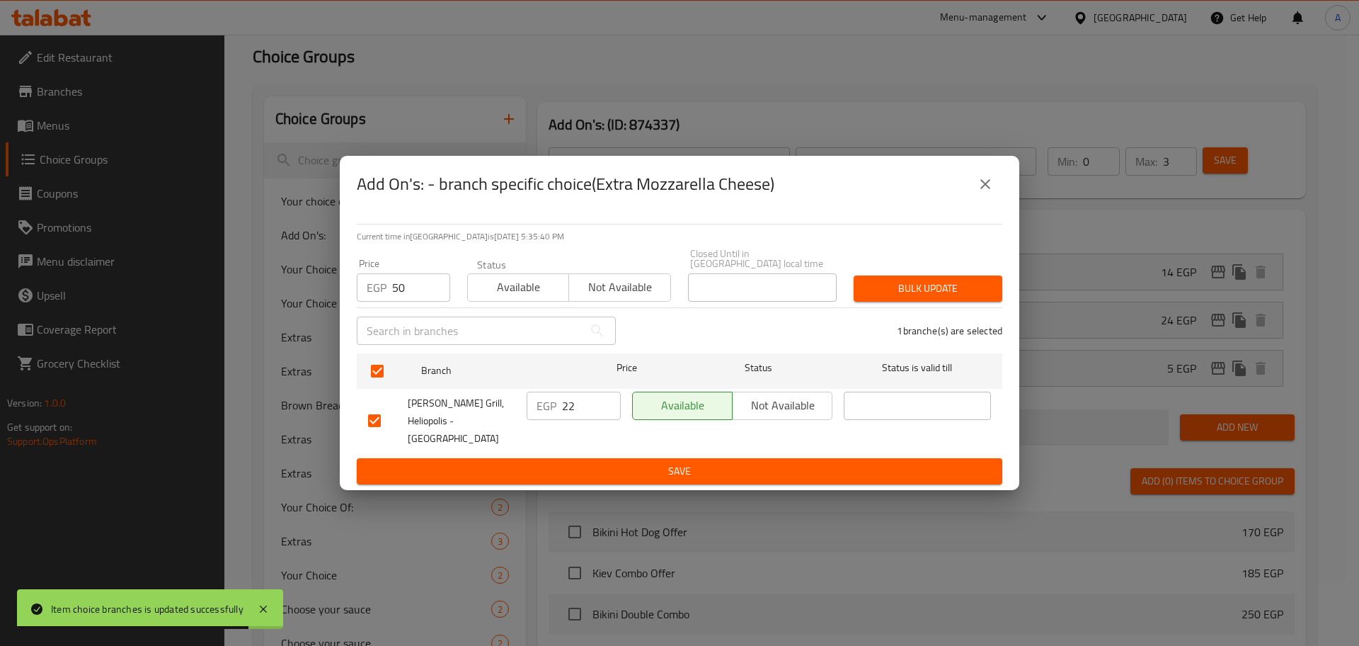
click at [929, 287] on span "Bulk update" at bounding box center [928, 289] width 126 height 18
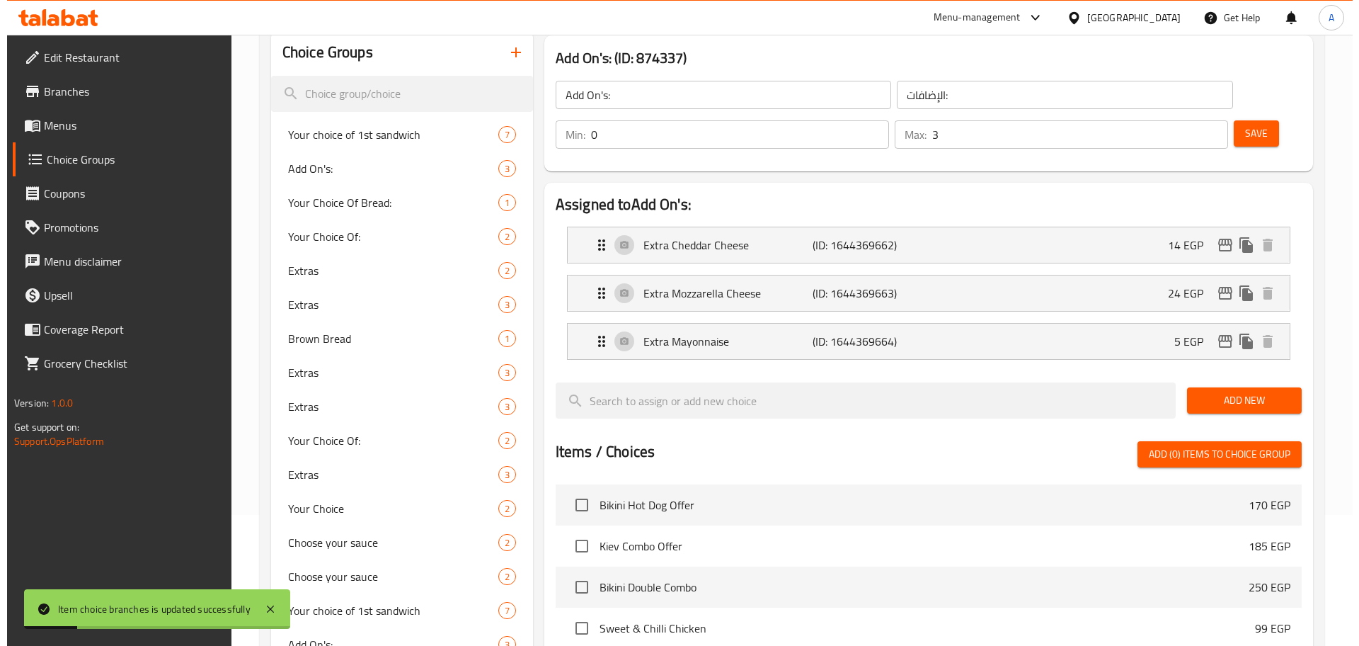
scroll to position [127, 0]
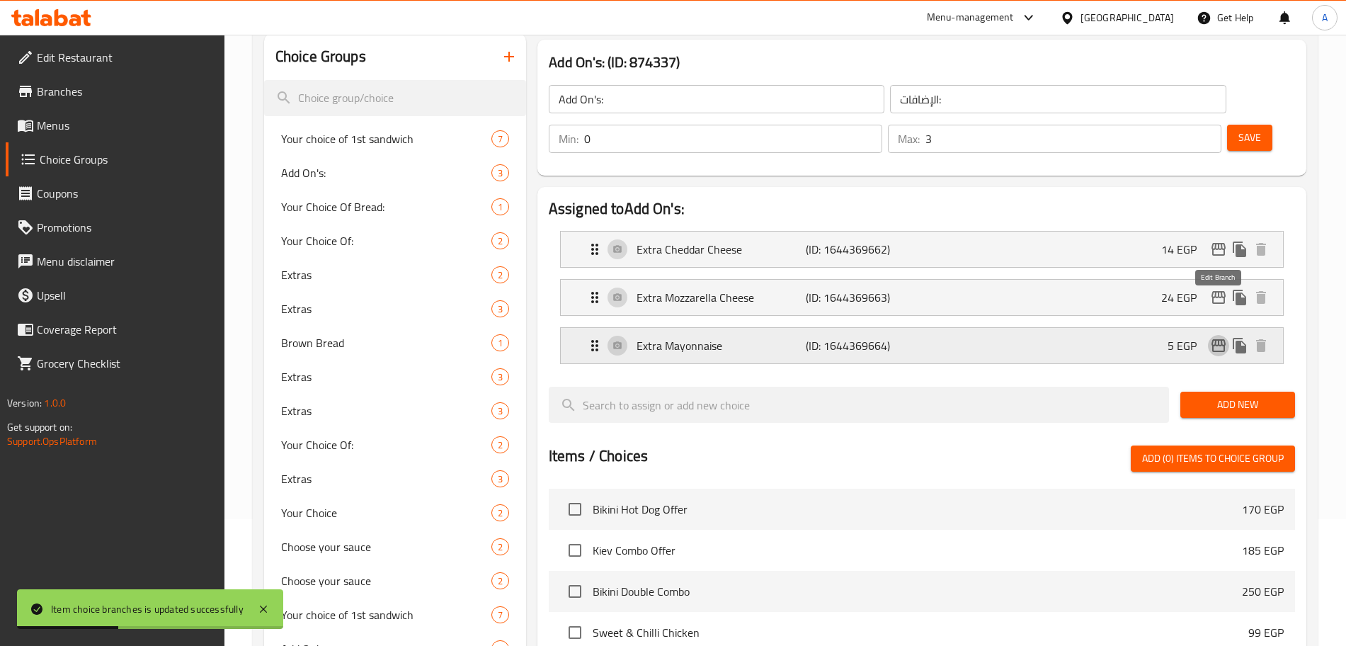
click at [1214, 339] on icon "edit" at bounding box center [1218, 345] width 14 height 13
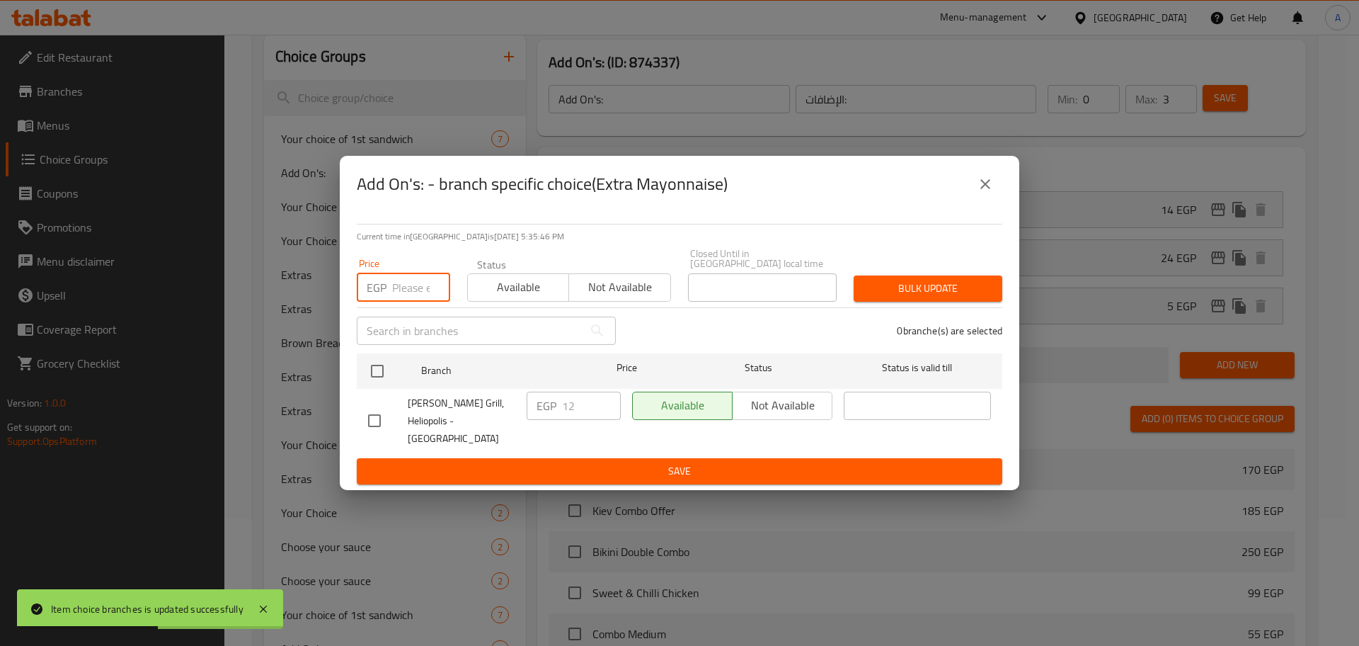
click at [415, 291] on input "number" at bounding box center [421, 287] width 58 height 28
type input "25"
click at [379, 375] on input "checkbox" at bounding box center [377, 371] width 30 height 30
checkbox input "true"
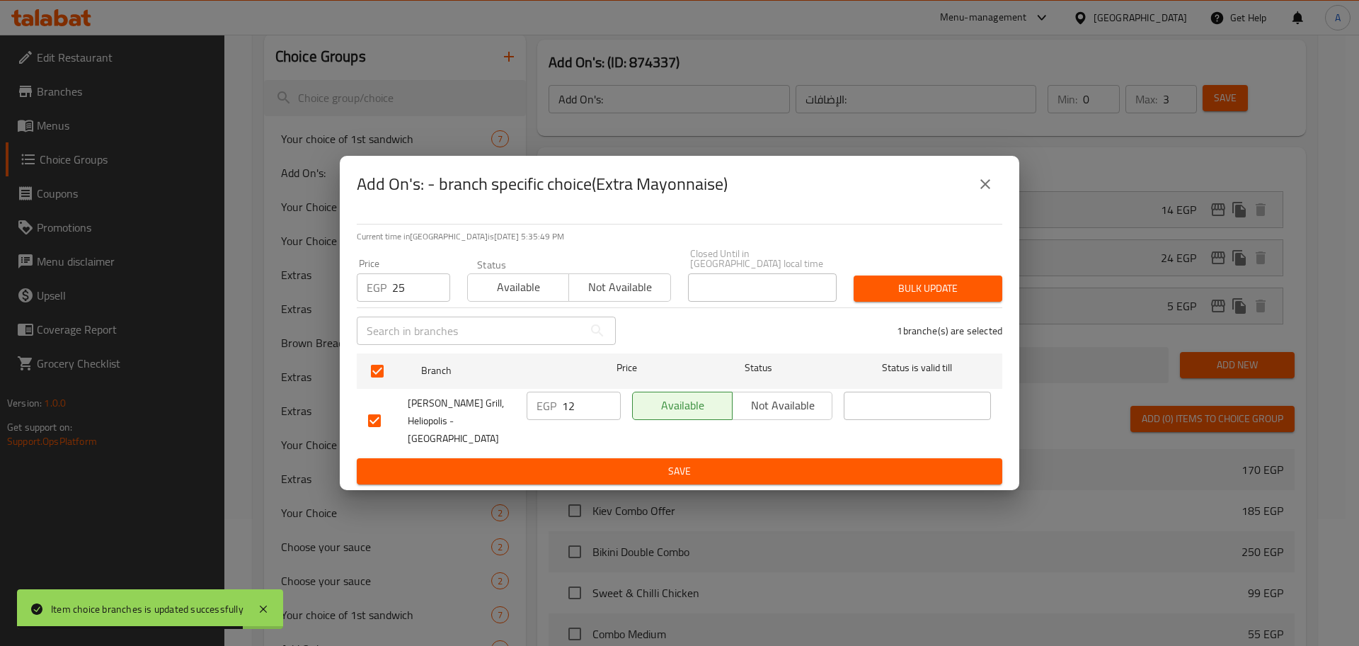
click at [890, 292] on span "Bulk update" at bounding box center [928, 289] width 126 height 18
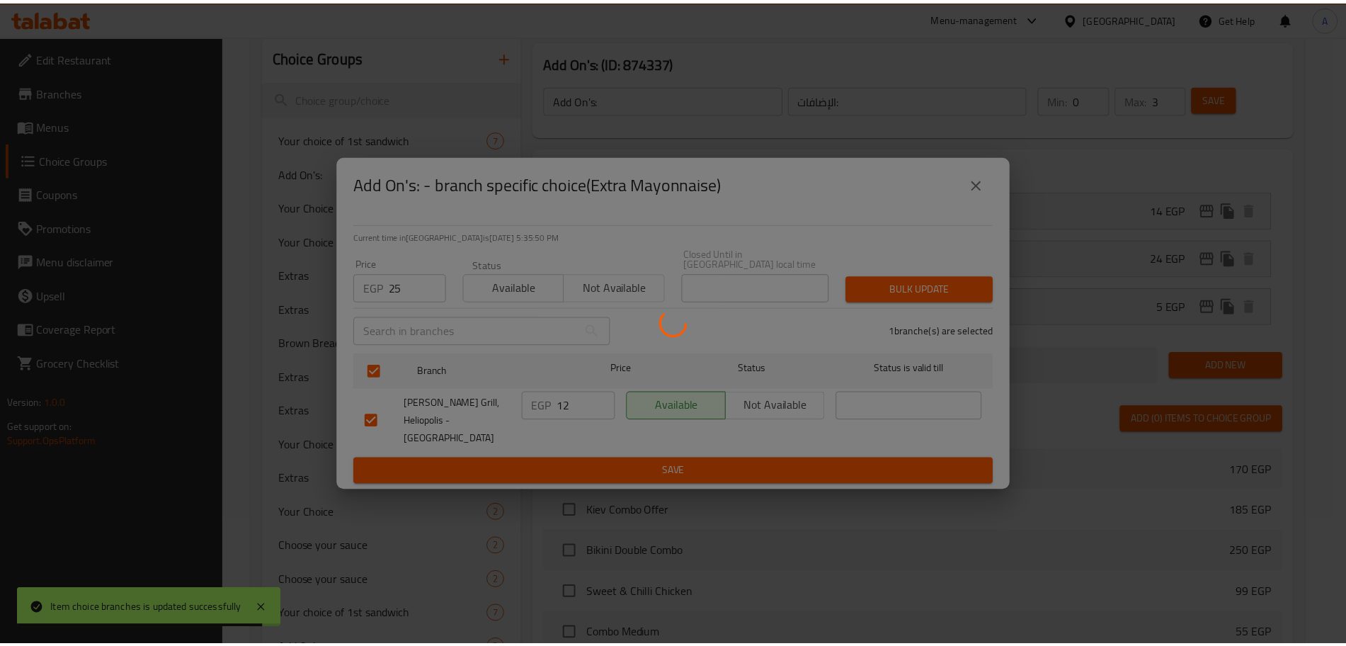
scroll to position [928, 0]
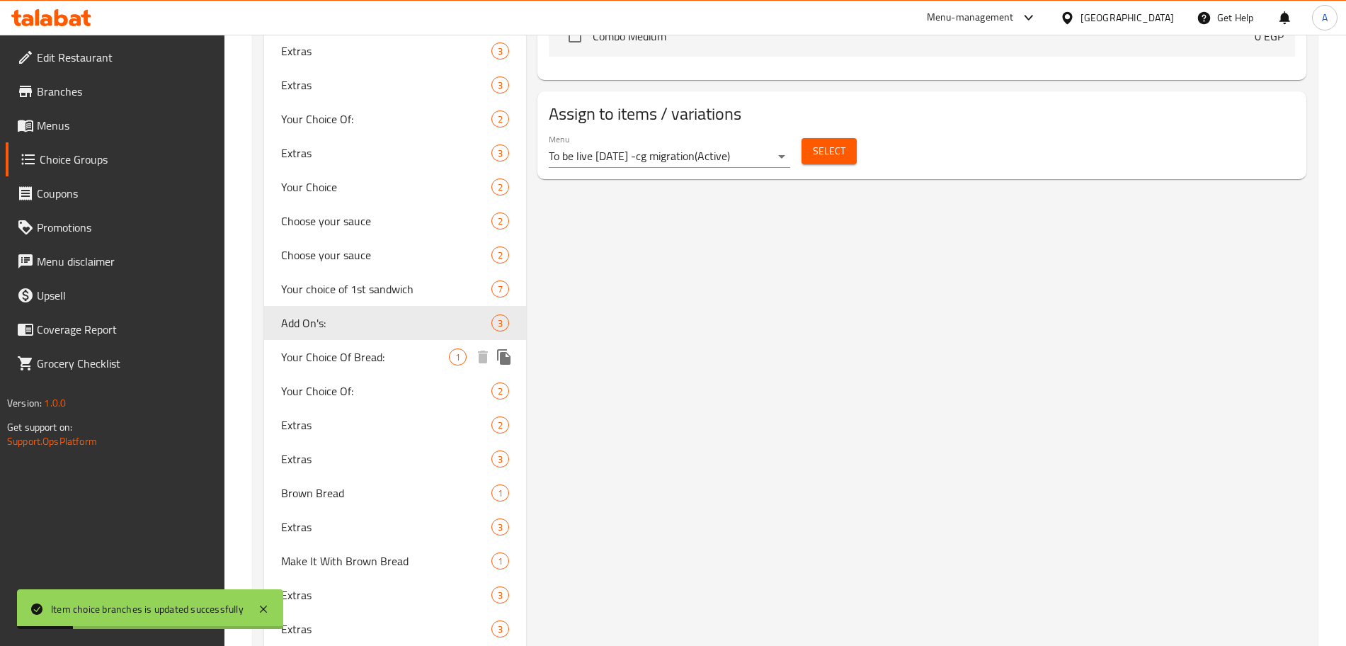
click at [319, 348] on span "Your Choice Of Bread:" at bounding box center [365, 356] width 168 height 17
type input "Your Choice Of Bread:"
type input "أختيارك من العيش:"
type input "1"
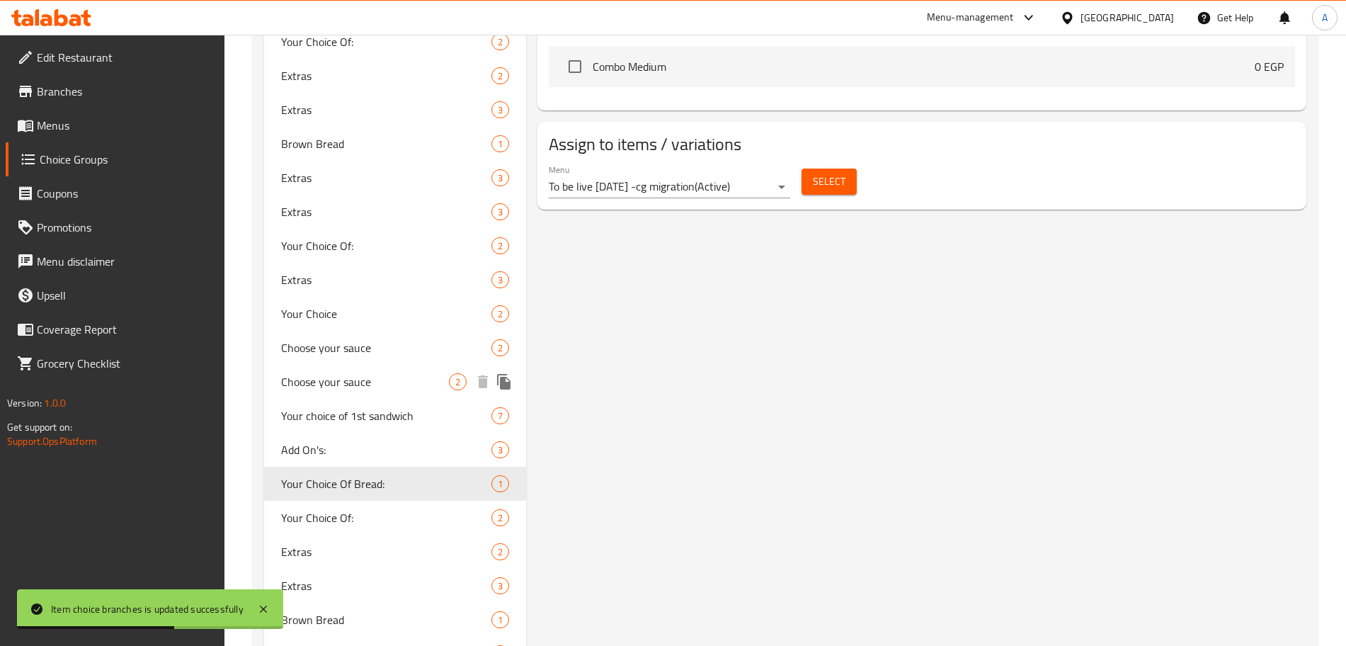
scroll to position [811, 0]
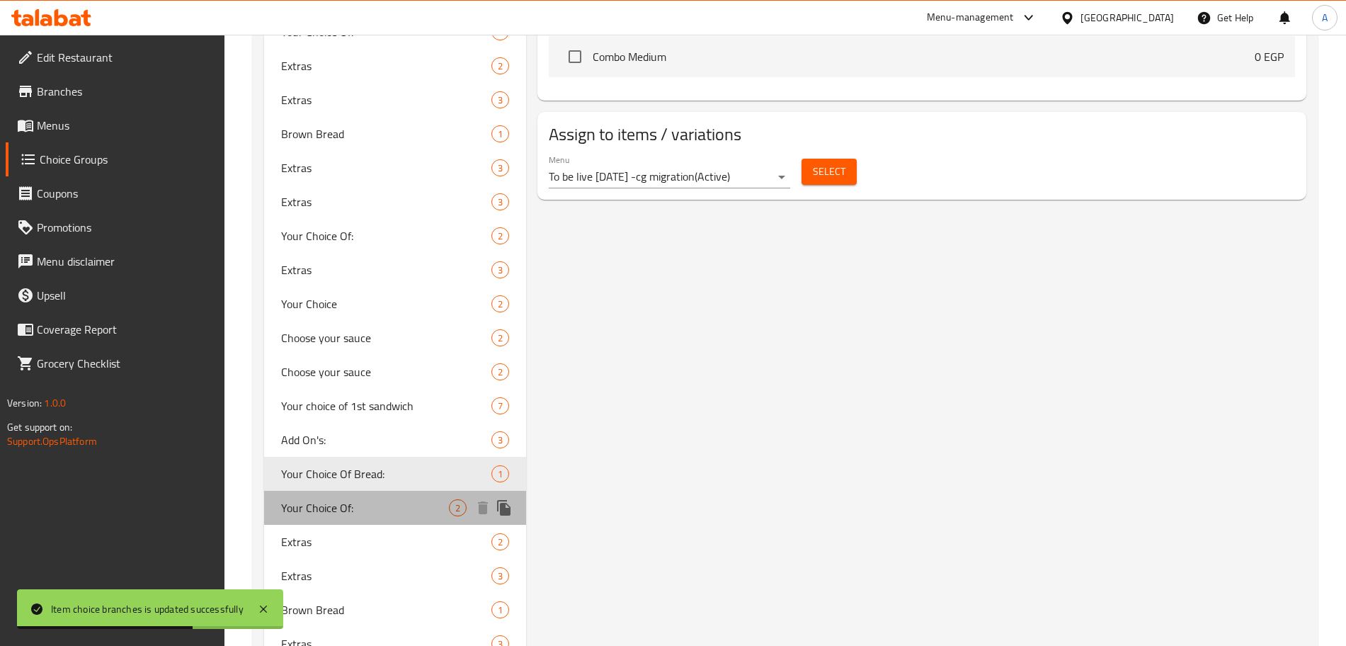
click at [378, 497] on div "Your Choice Of: 2" at bounding box center [395, 508] width 262 height 34
type input "Your Choice Of:"
type input "إختيارك من:"
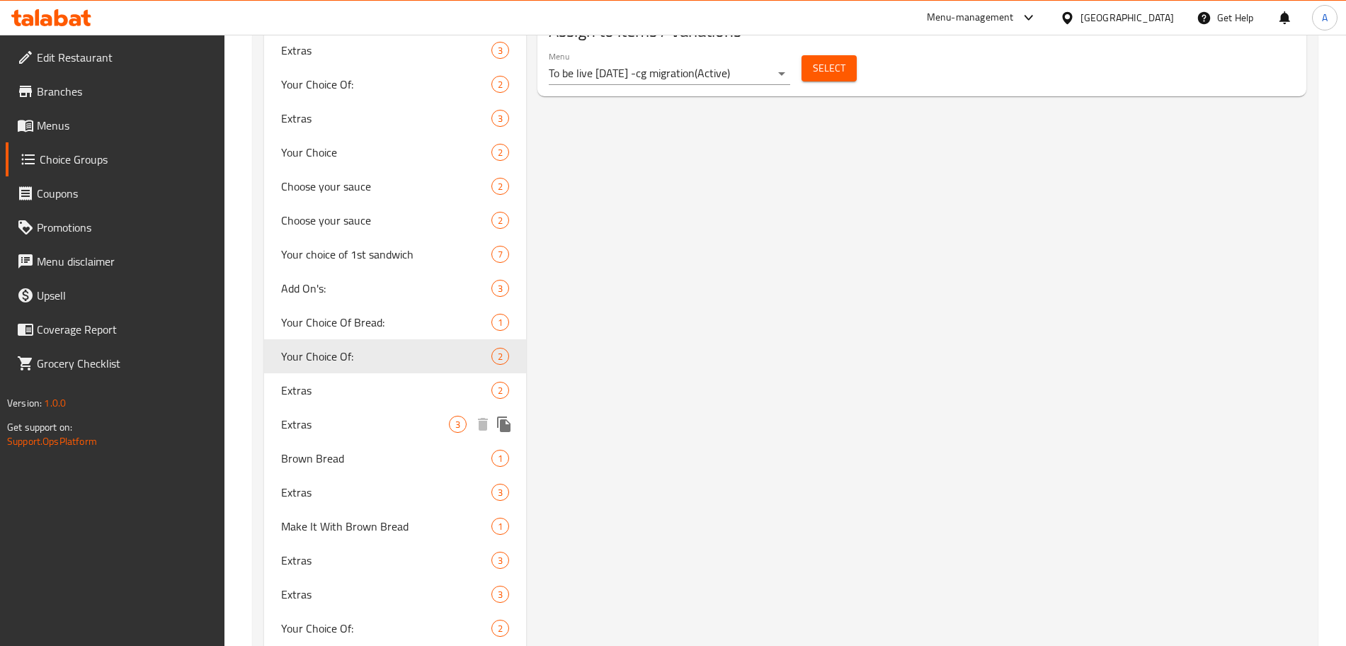
scroll to position [968, 0]
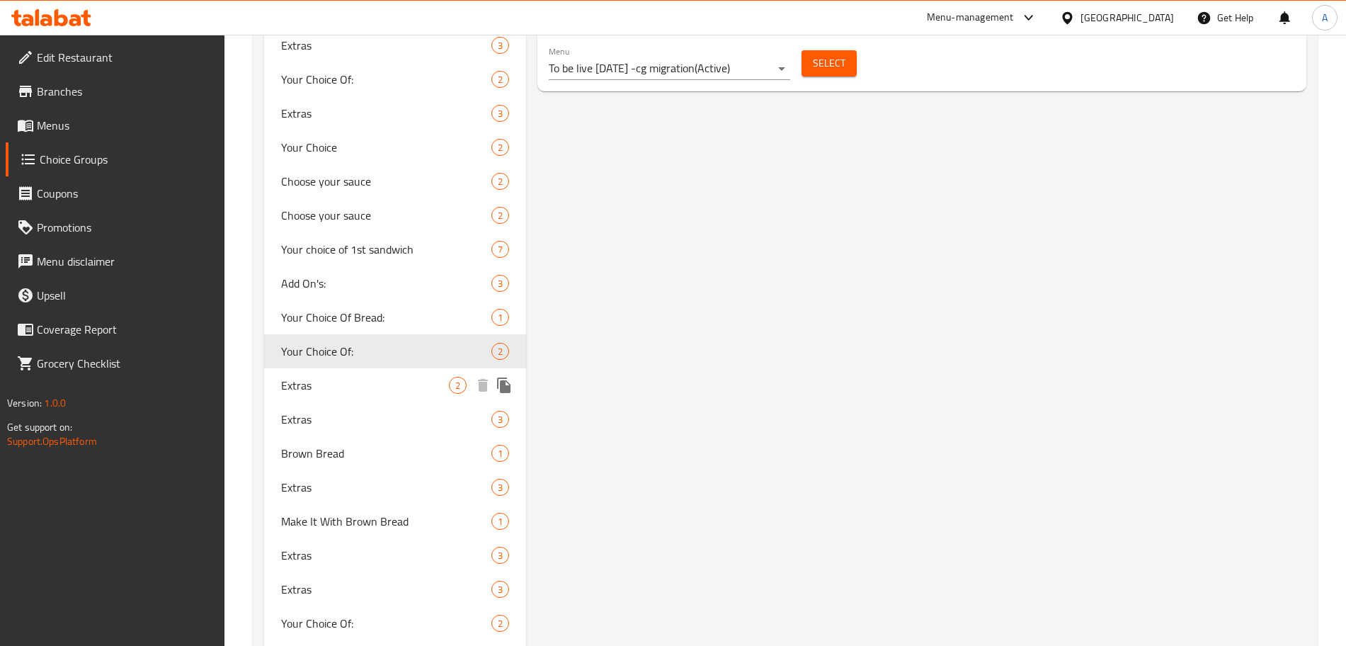
click at [365, 390] on span "Extras" at bounding box center [365, 385] width 168 height 17
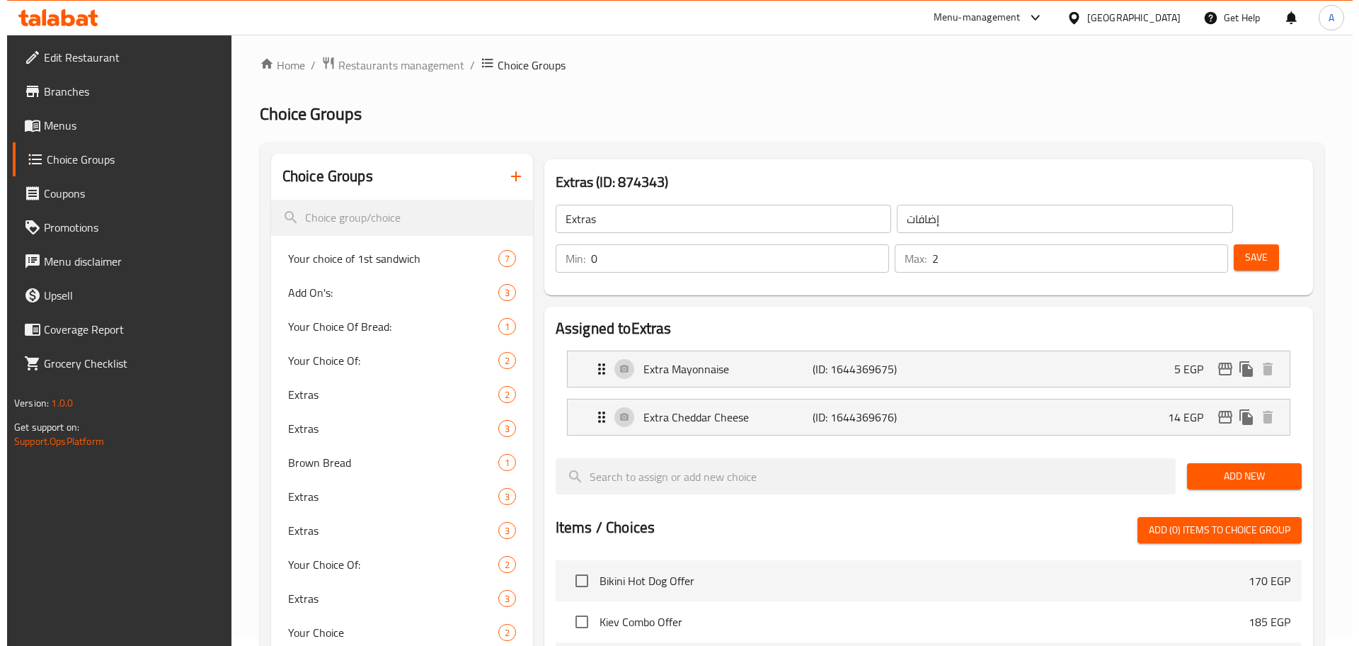
scroll to position [0, 0]
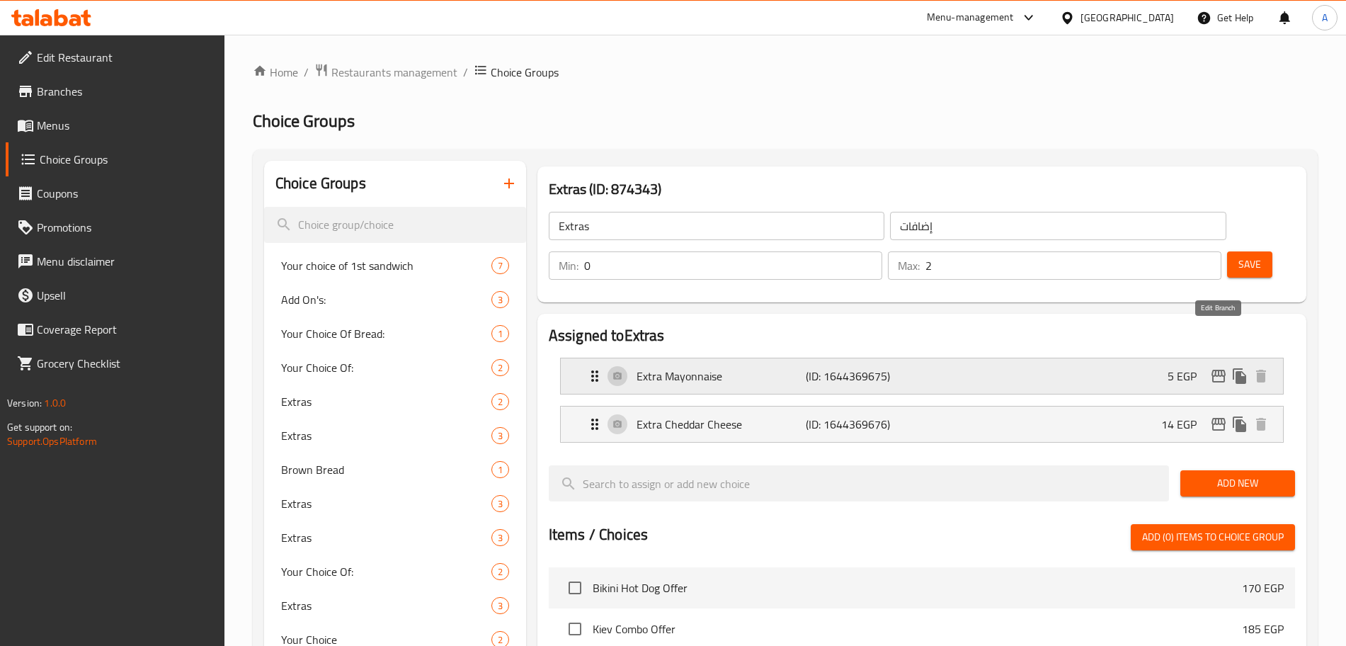
click at [1218, 367] on icon "edit" at bounding box center [1218, 375] width 17 height 17
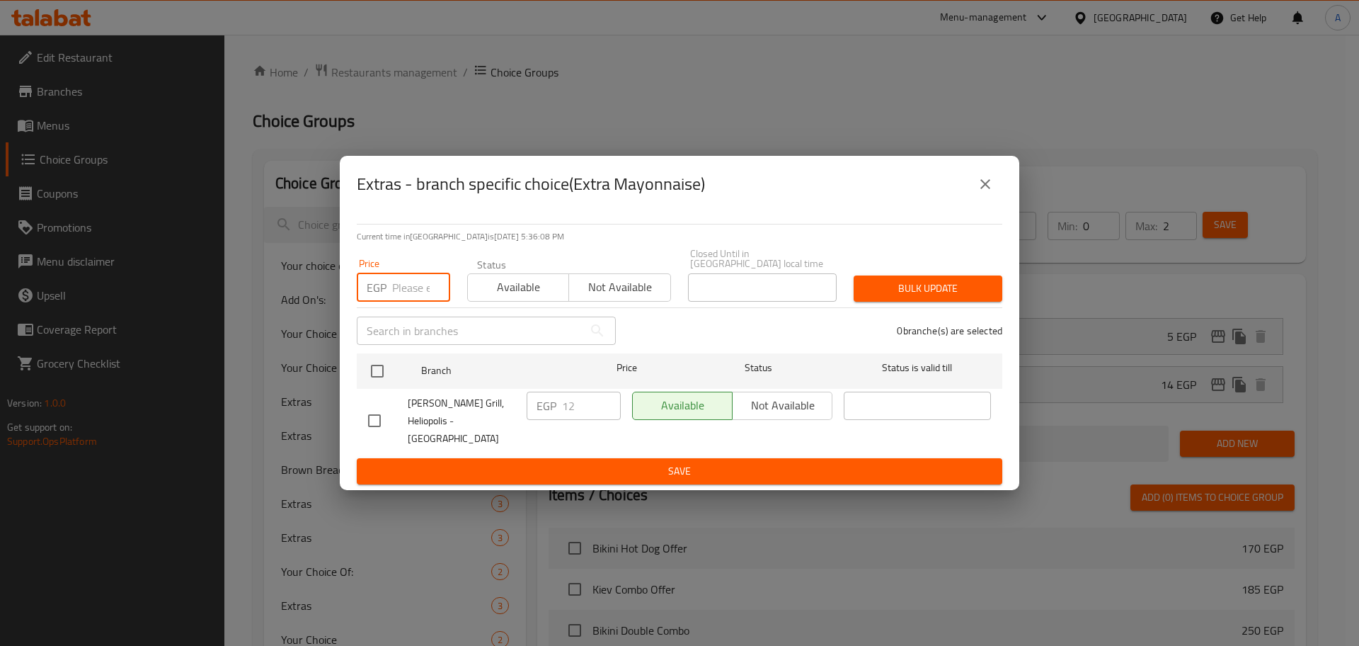
click at [406, 282] on input "number" at bounding box center [421, 287] width 58 height 28
click at [379, 379] on input "checkbox" at bounding box center [377, 371] width 30 height 30
click at [957, 285] on span "Bulk update" at bounding box center [928, 289] width 126 height 18
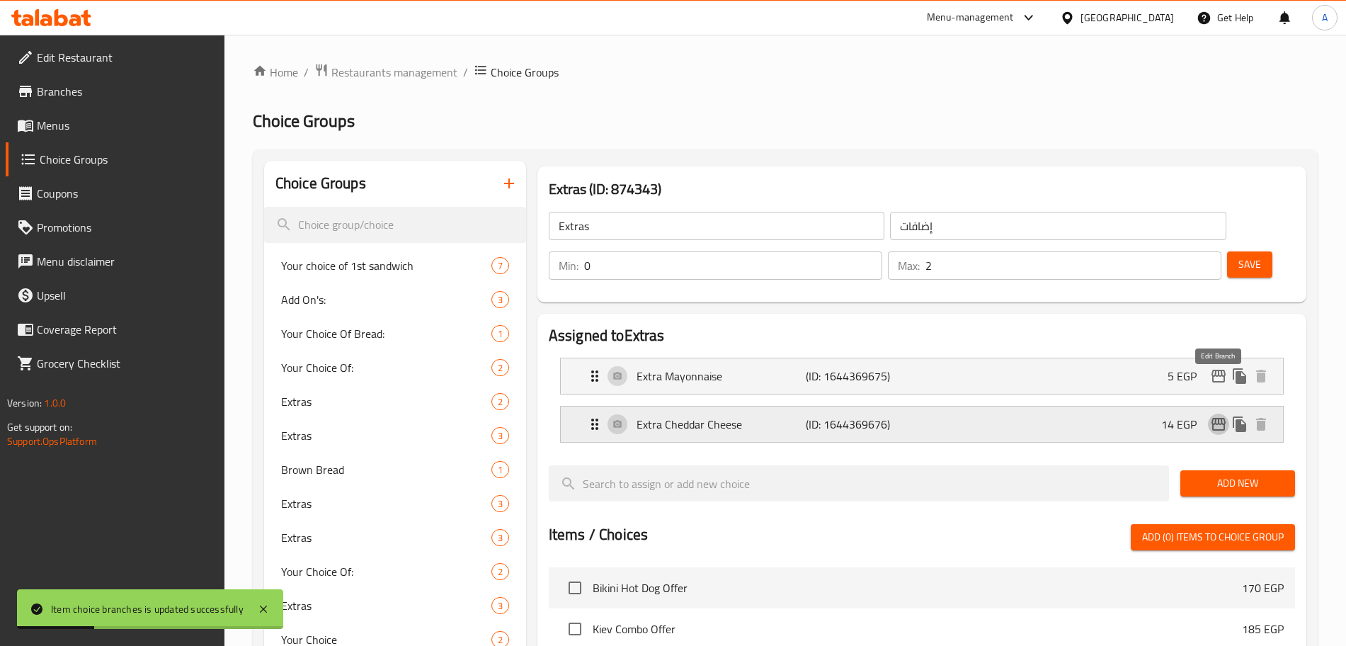
click at [1218, 418] on icon "edit" at bounding box center [1218, 424] width 14 height 13
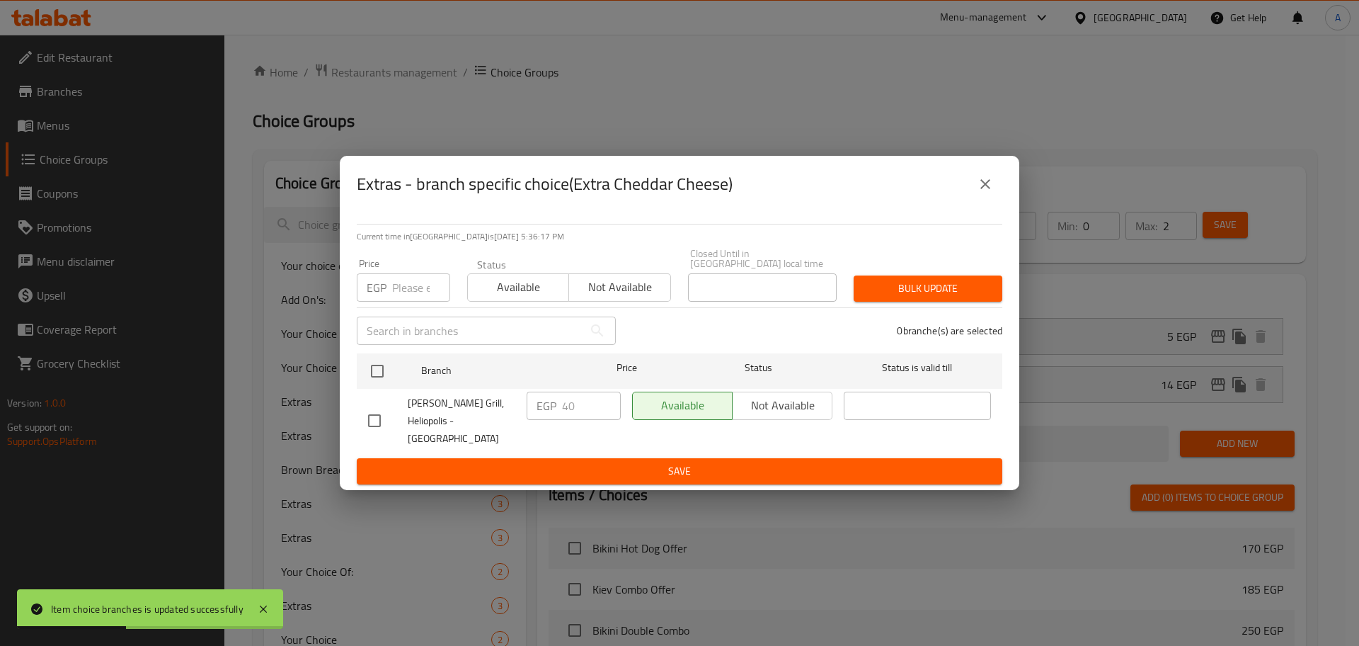
click at [398, 289] on input "number" at bounding box center [421, 287] width 58 height 28
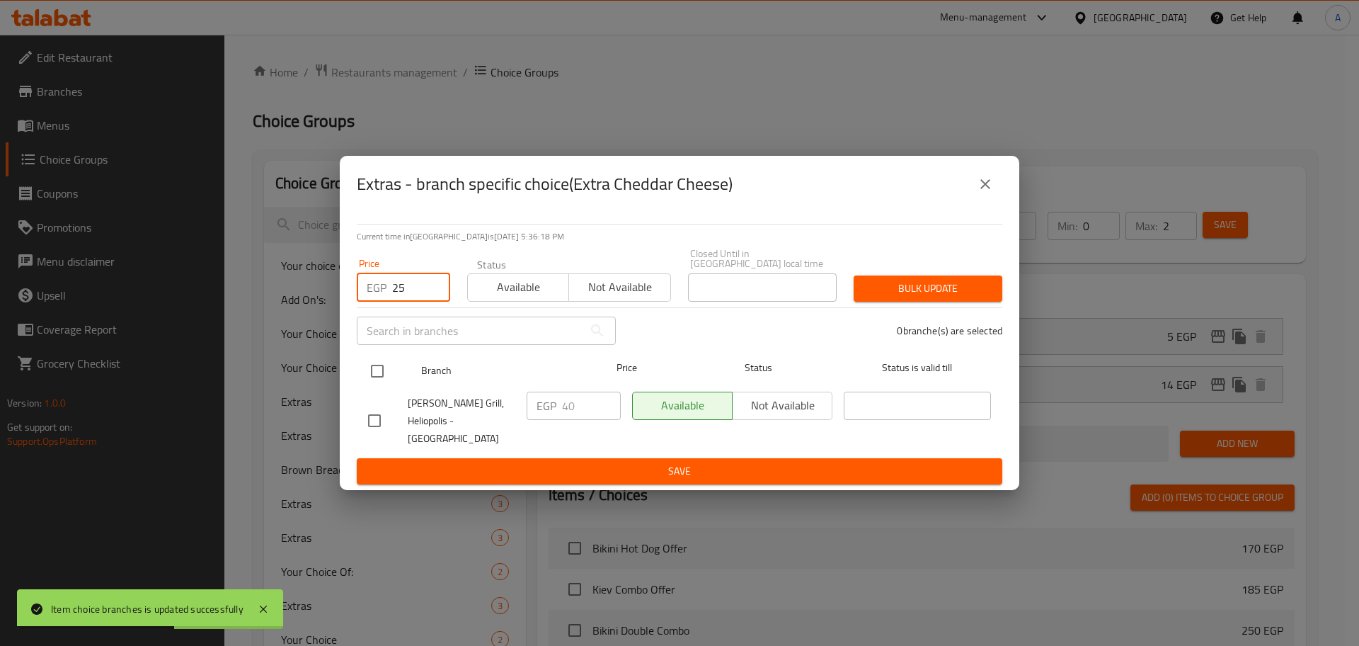
click at [381, 368] on input "checkbox" at bounding box center [377, 371] width 30 height 30
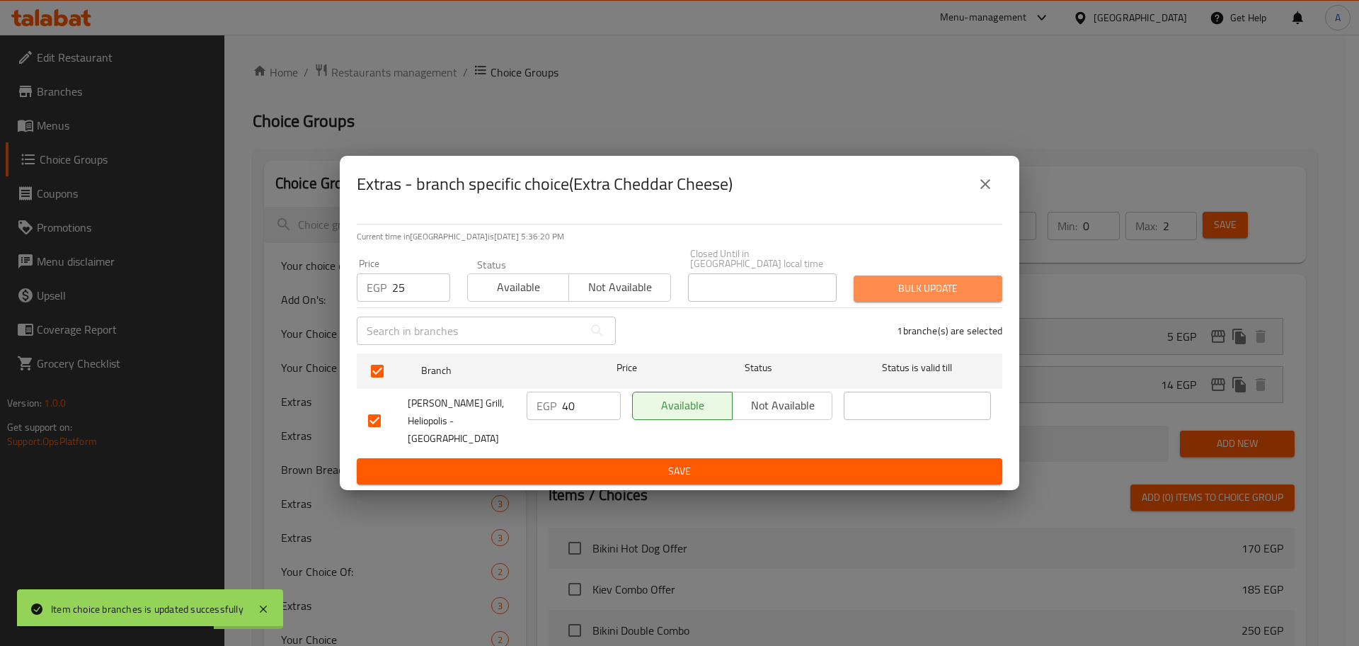
click at [910, 284] on span "Bulk update" at bounding box center [928, 289] width 126 height 18
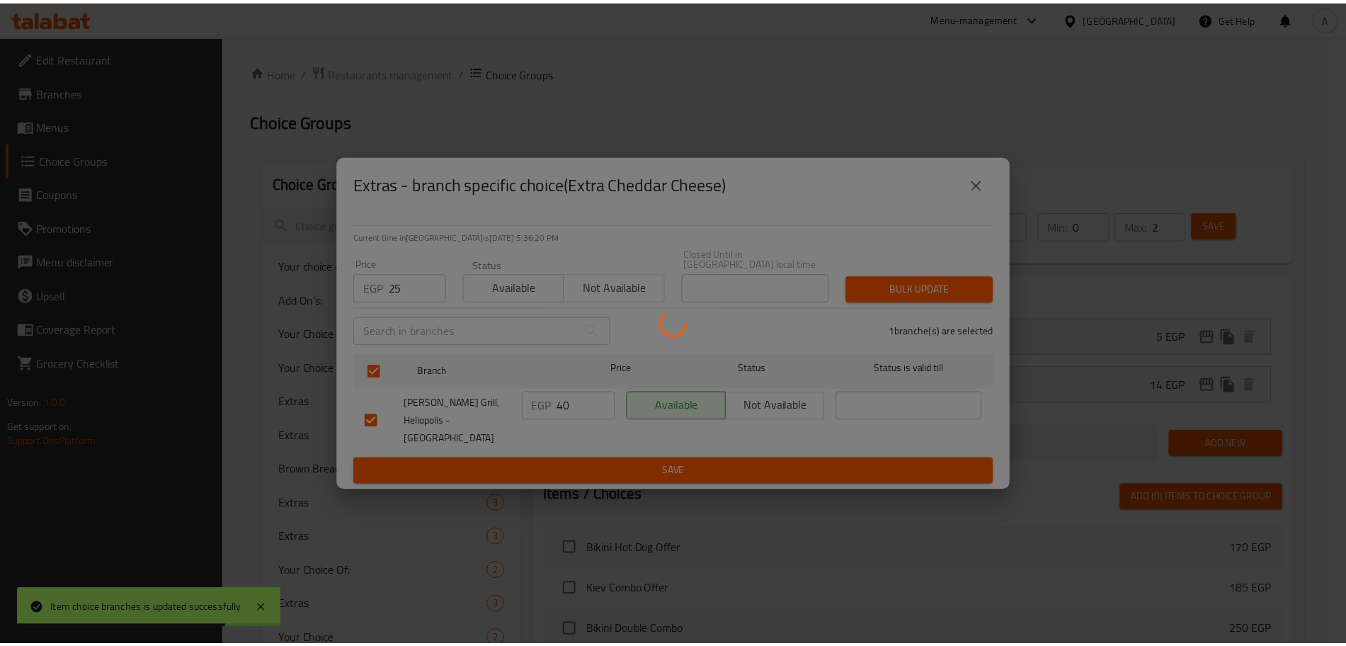
scroll to position [1030, 0]
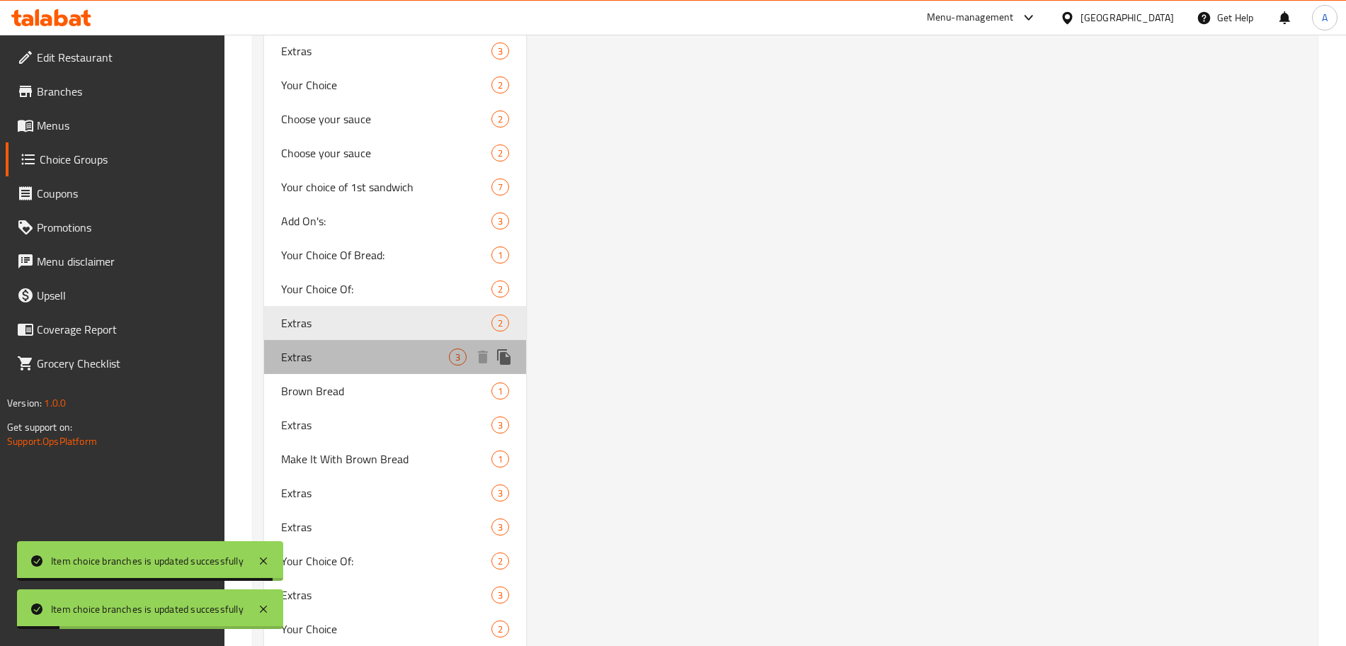
click at [414, 362] on span "Extras" at bounding box center [365, 356] width 168 height 17
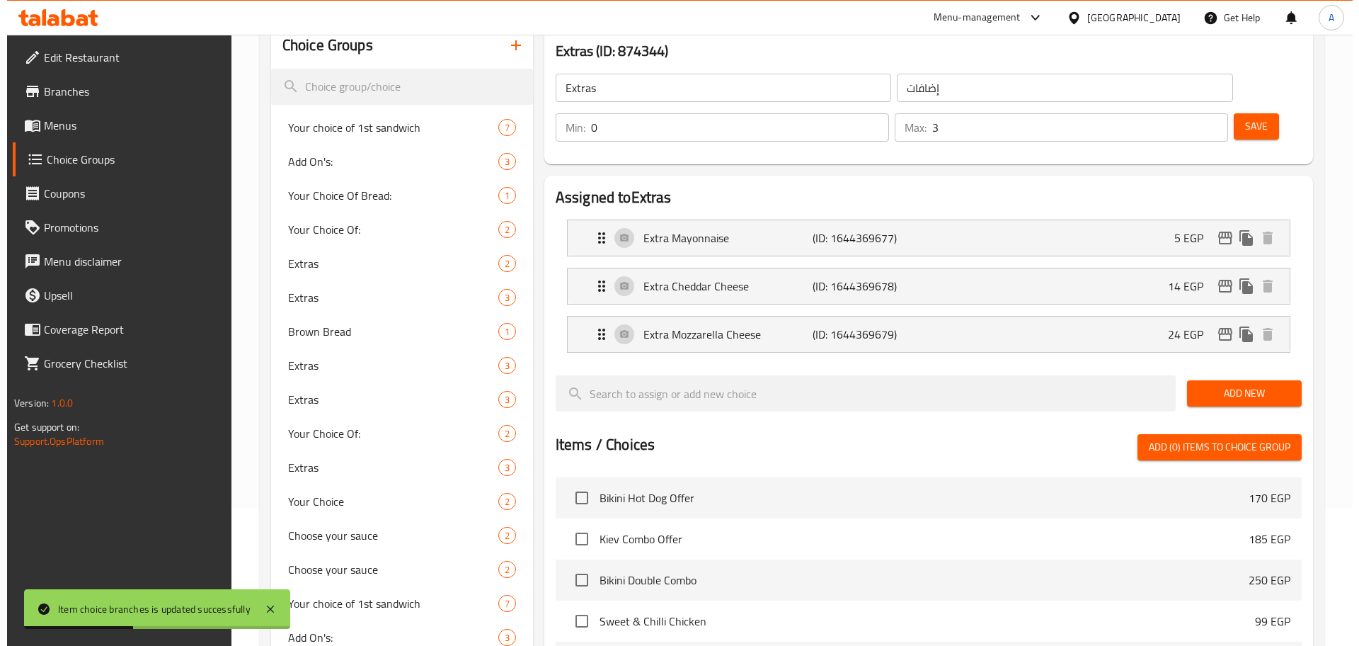
scroll to position [130, 0]
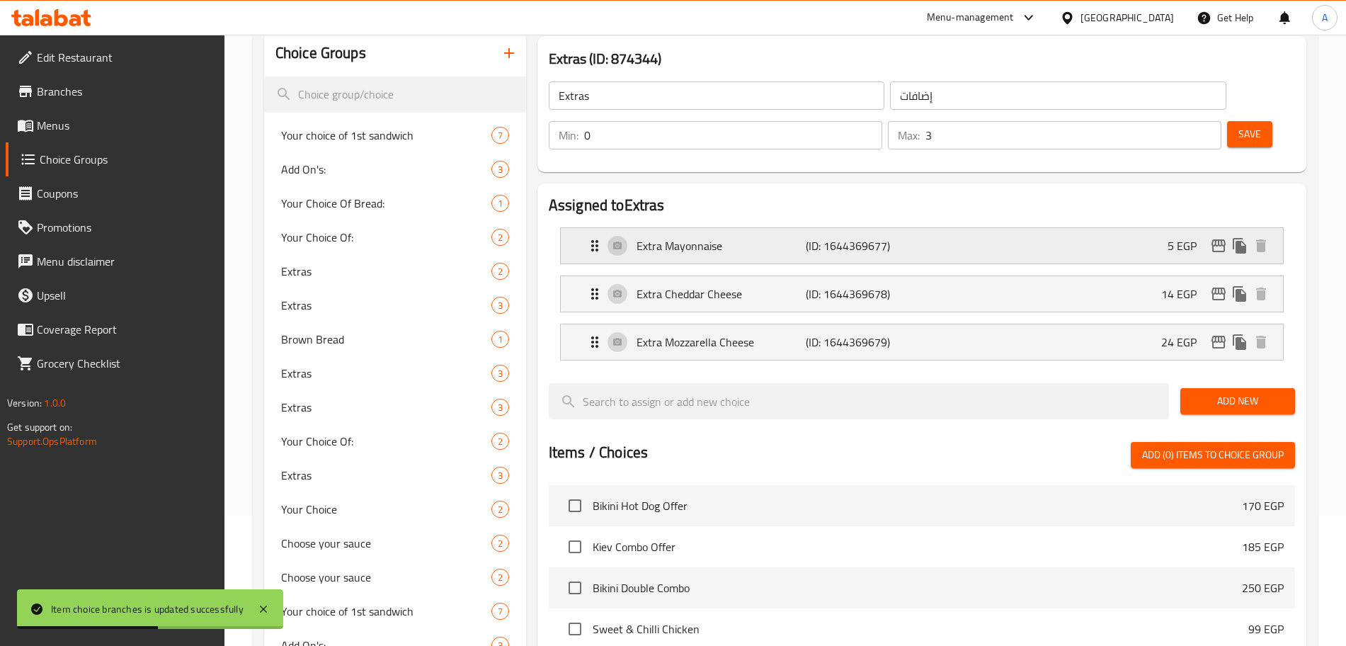
click at [1222, 239] on icon "edit" at bounding box center [1218, 245] width 14 height 13
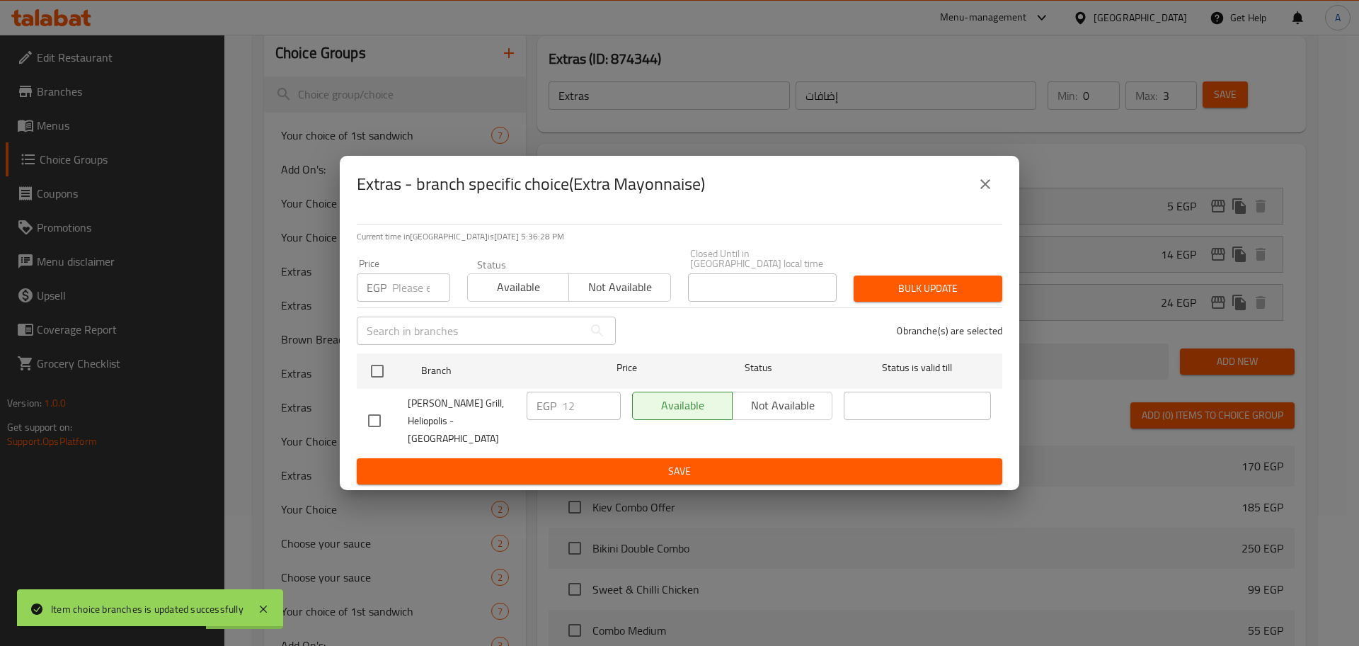
click at [394, 289] on input "number" at bounding box center [421, 287] width 58 height 28
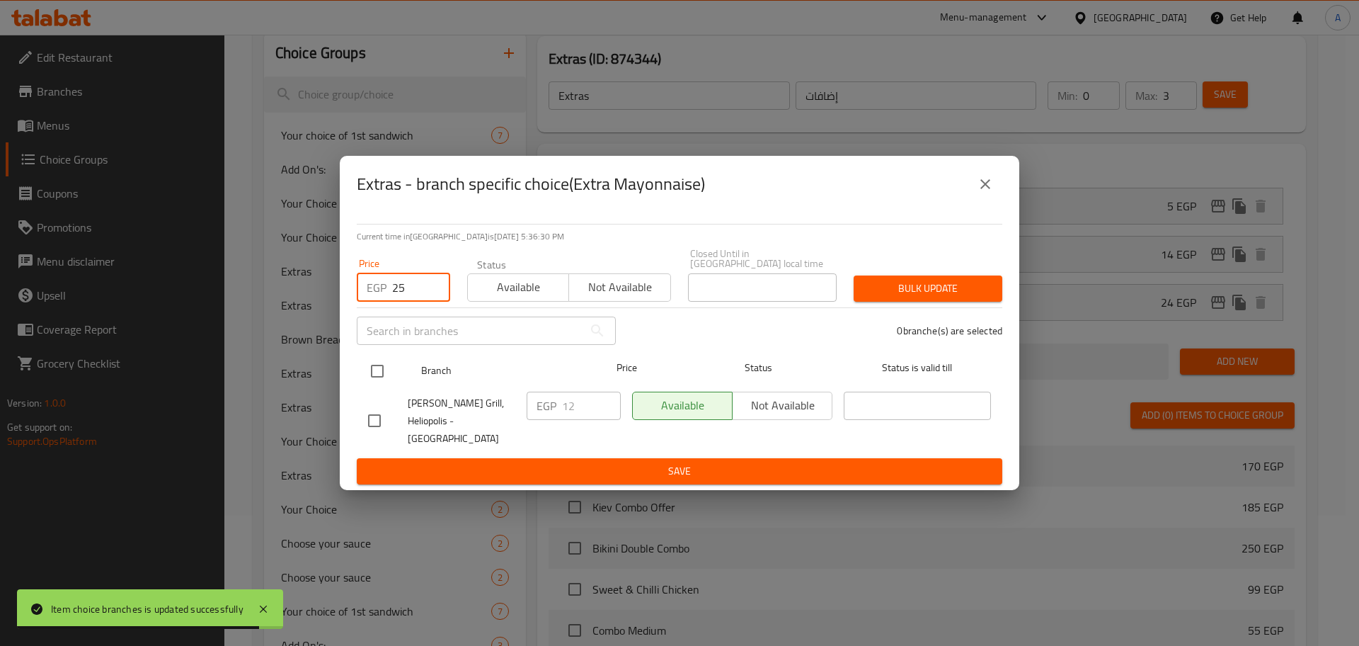
click at [379, 375] on input "checkbox" at bounding box center [377, 371] width 30 height 30
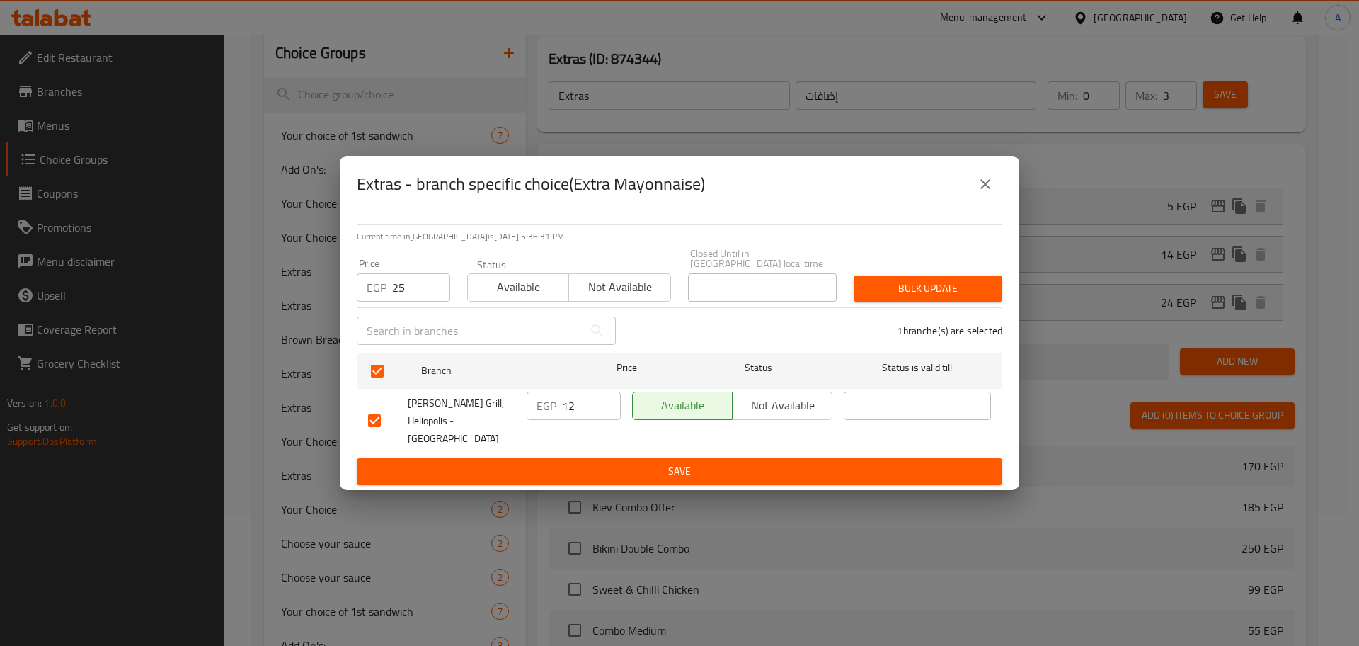
click at [962, 285] on span "Bulk update" at bounding box center [928, 289] width 126 height 18
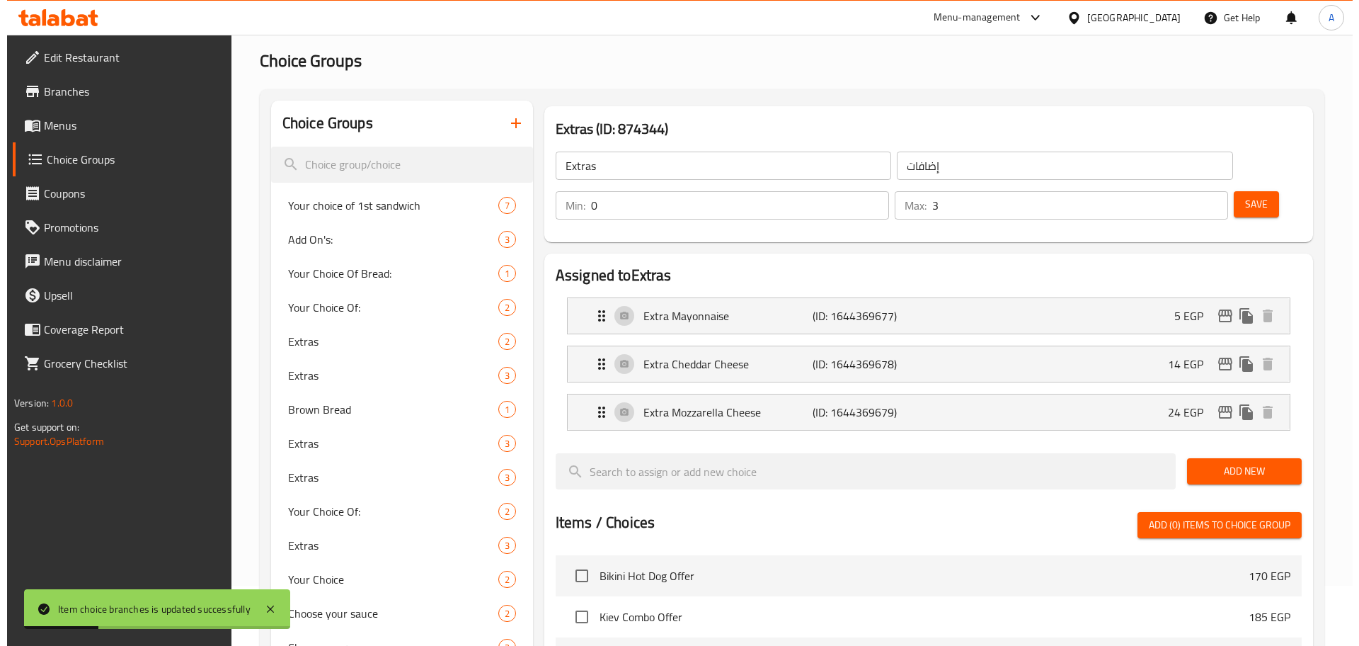
scroll to position [44, 0]
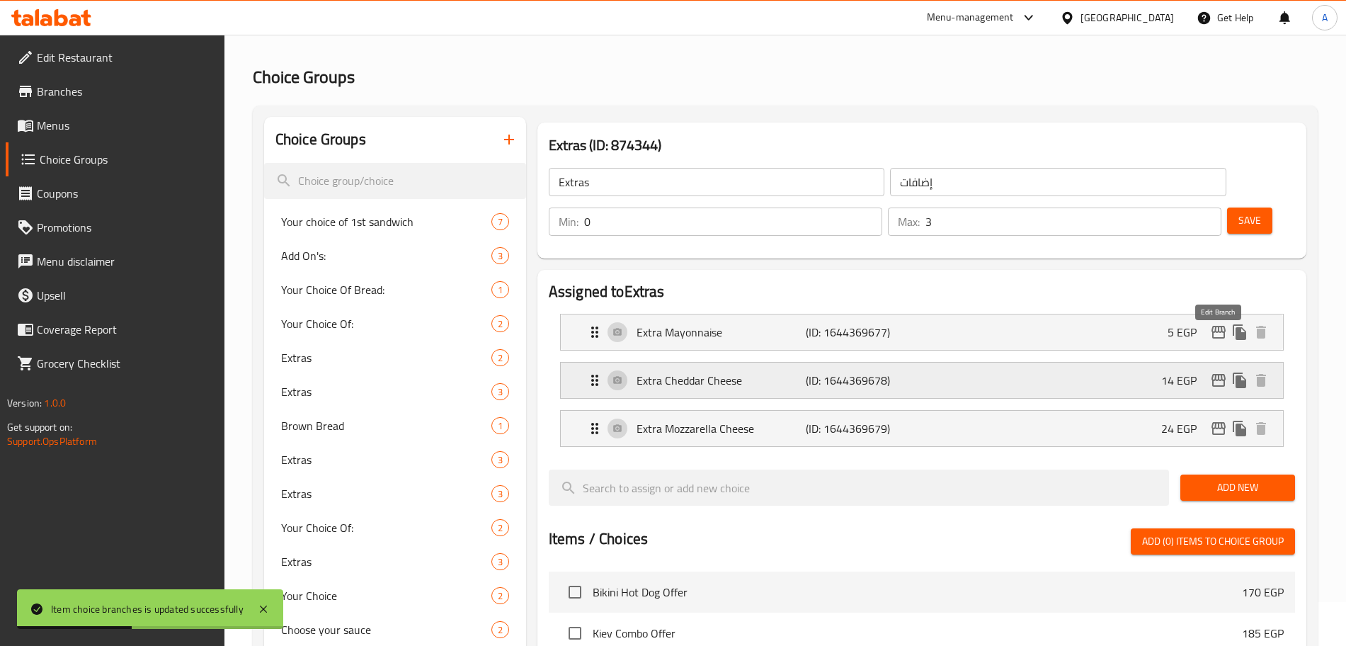
click at [1212, 374] on icon "edit" at bounding box center [1218, 380] width 14 height 13
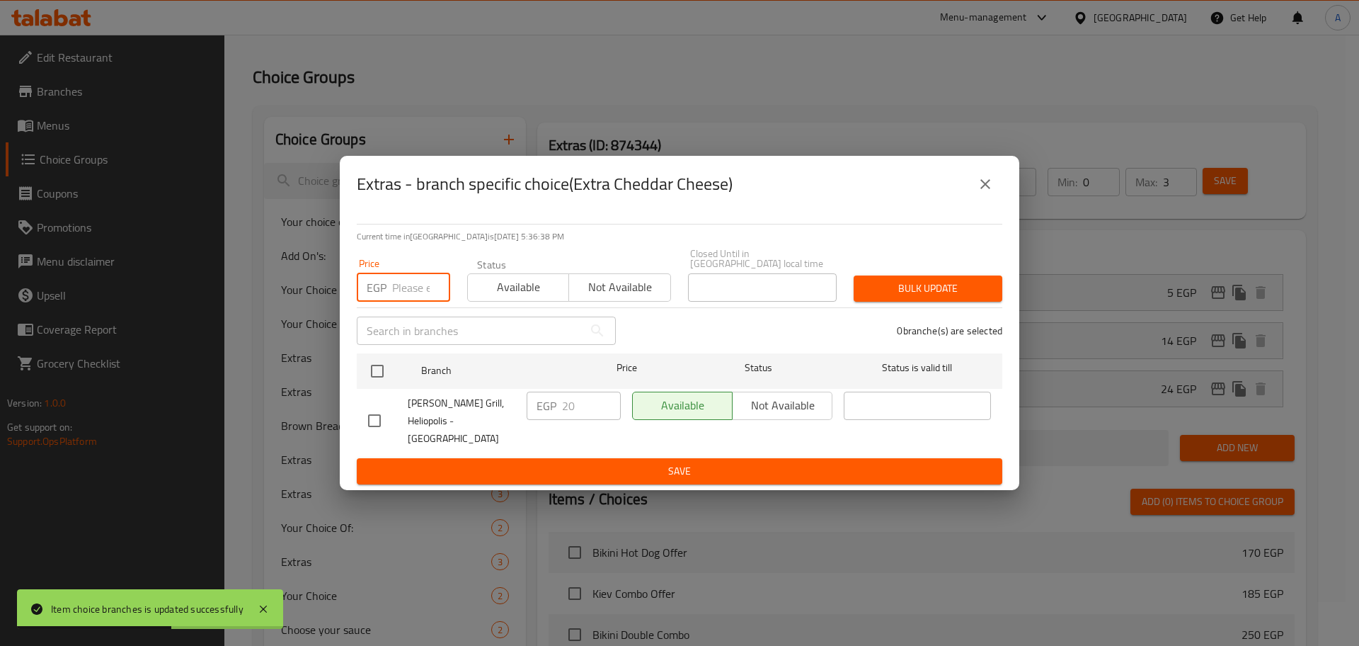
click at [401, 292] on input "number" at bounding box center [421, 287] width 58 height 28
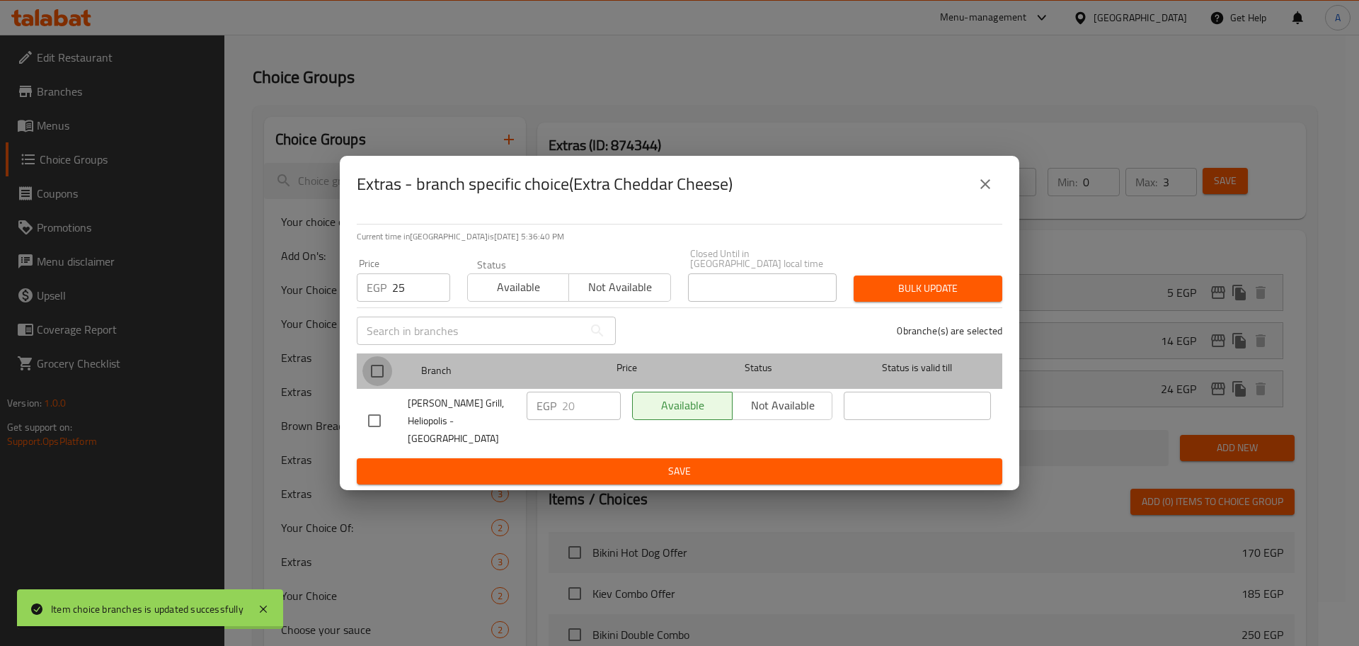
click at [384, 367] on input "checkbox" at bounding box center [377, 371] width 30 height 30
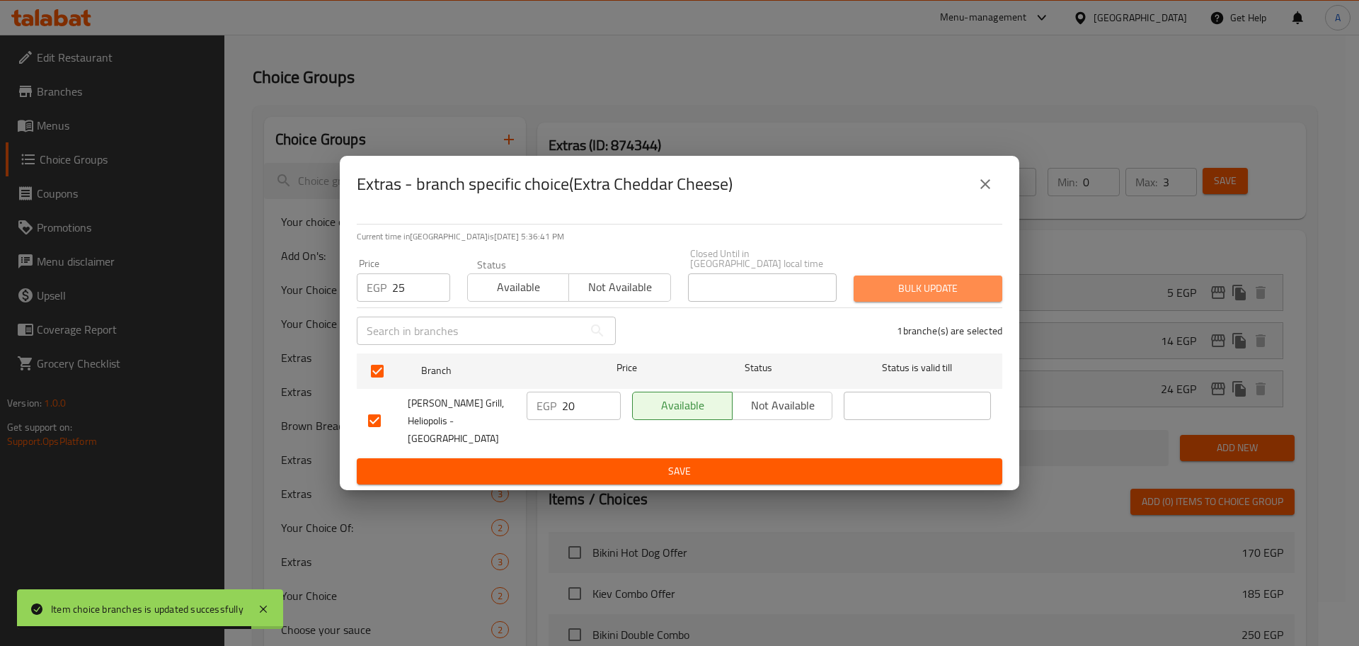
click at [878, 286] on span "Bulk update" at bounding box center [928, 289] width 126 height 18
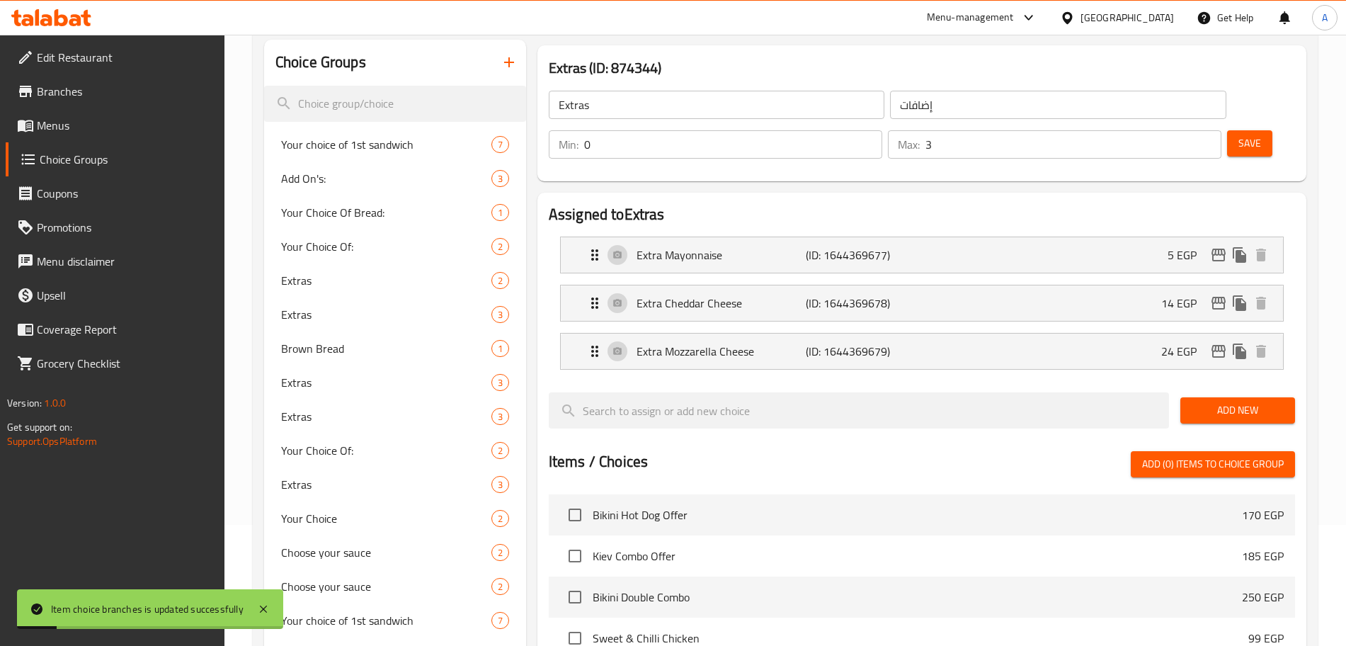
scroll to position [96, 0]
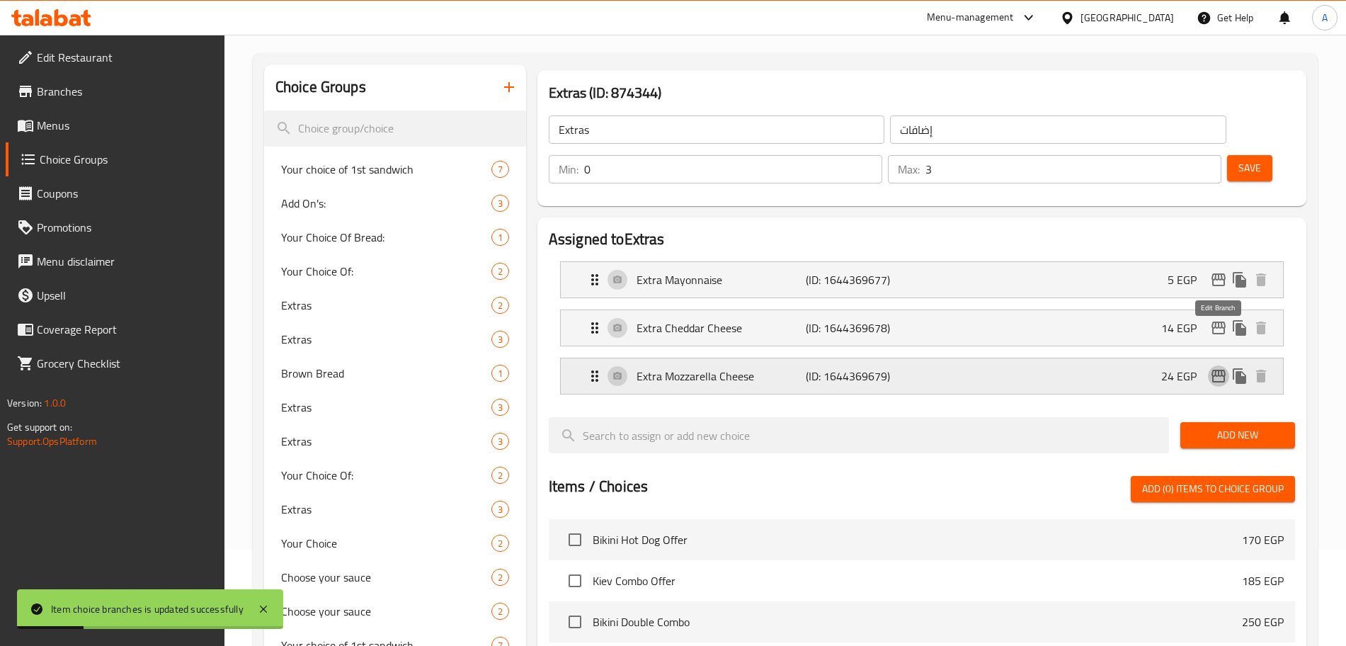
click at [1220, 365] on button "edit" at bounding box center [1218, 375] width 21 height 21
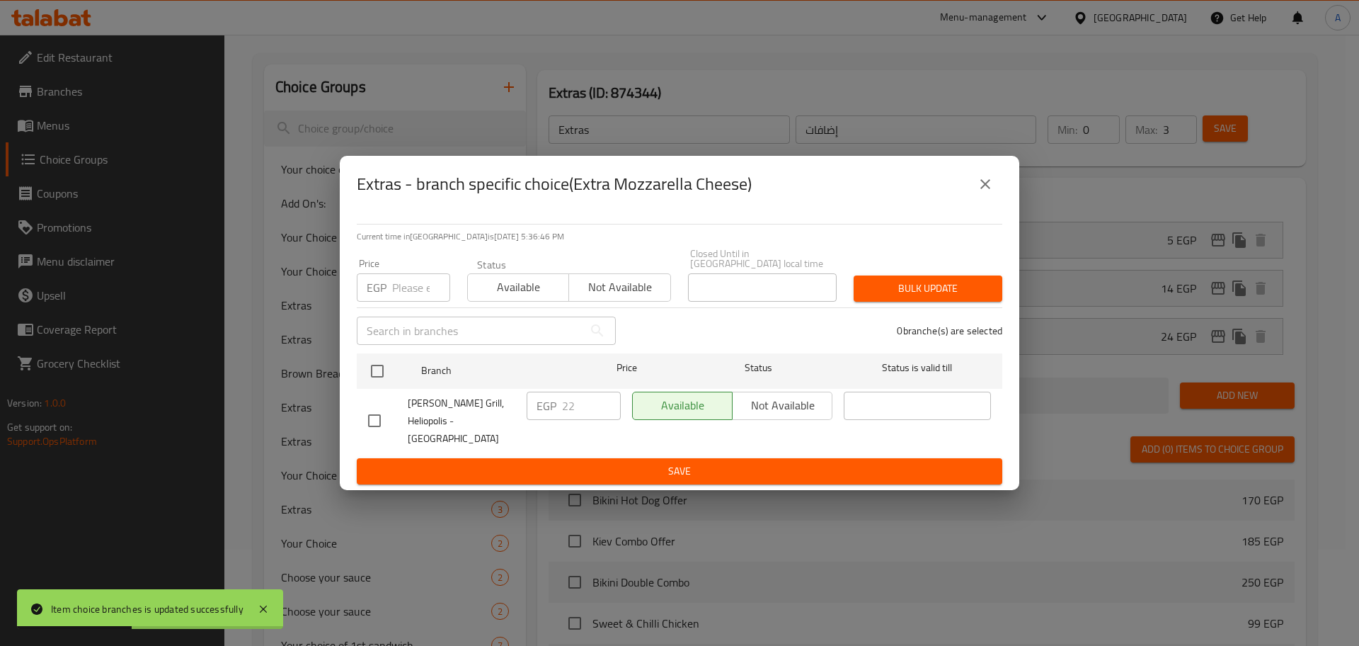
click at [403, 287] on input "number" at bounding box center [421, 287] width 58 height 28
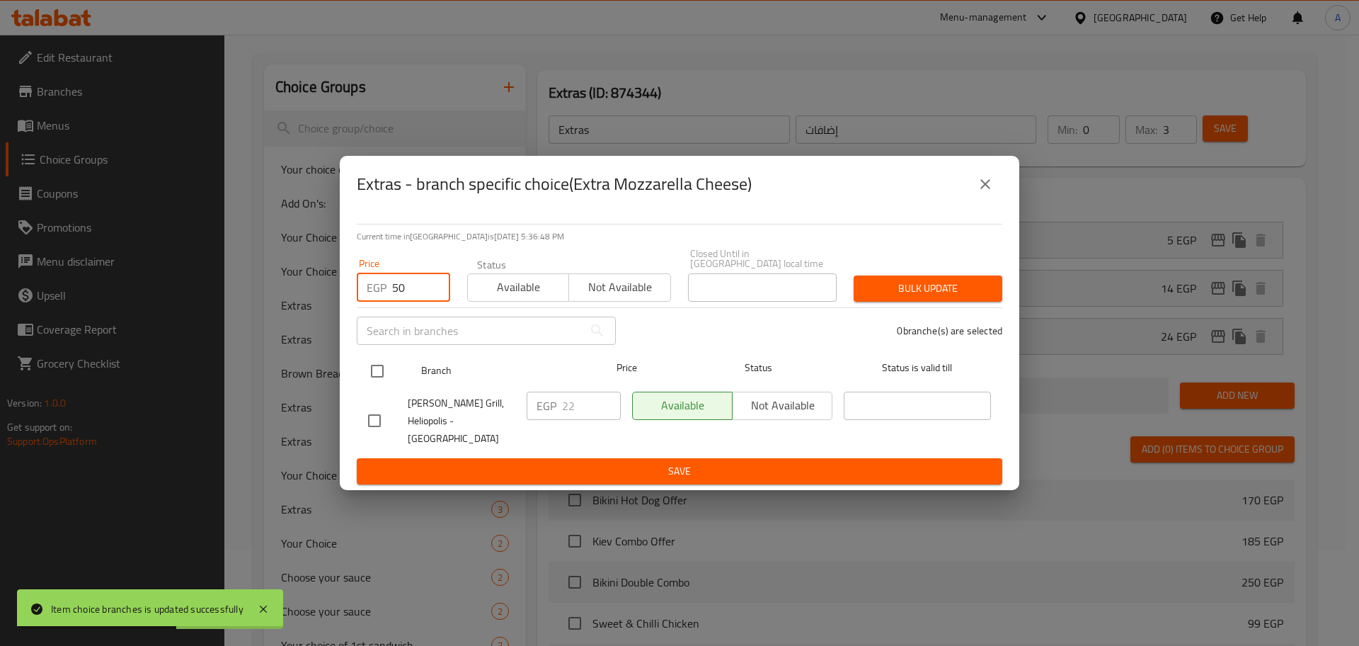
click at [379, 379] on input "checkbox" at bounding box center [377, 371] width 30 height 30
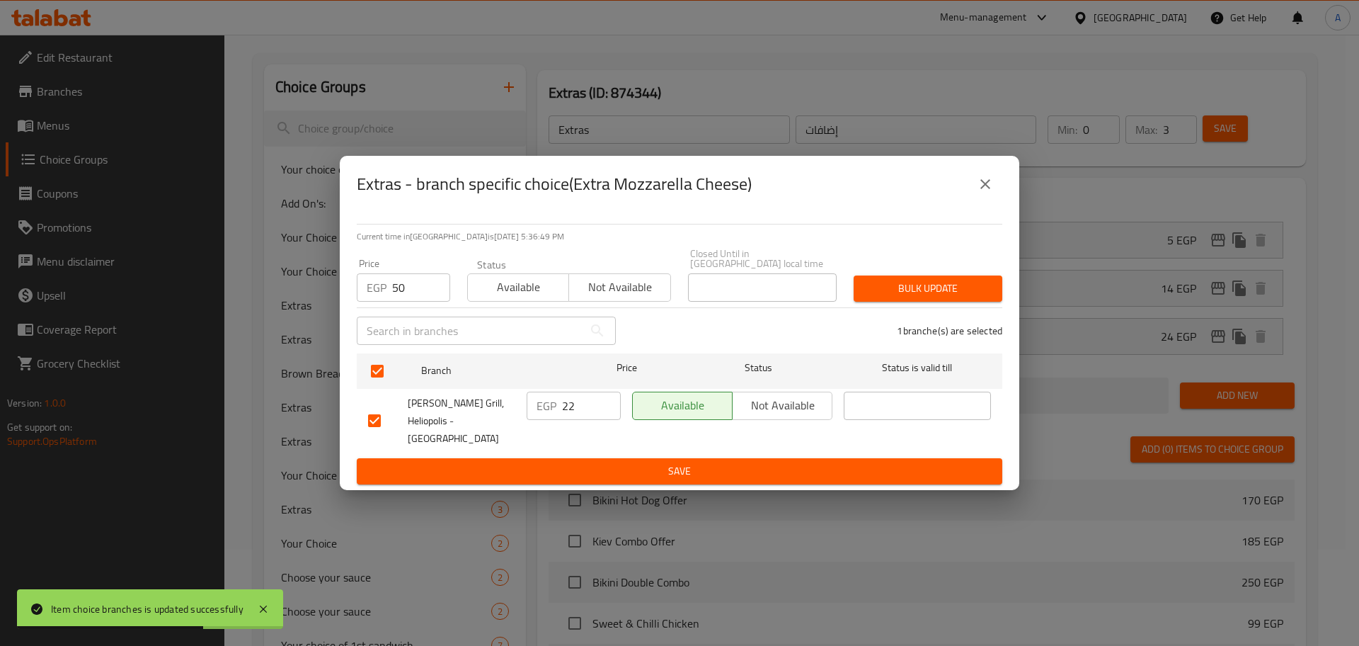
click at [896, 305] on div "Bulk update" at bounding box center [928, 288] width 166 height 43
click at [898, 292] on span "Bulk update" at bounding box center [928, 289] width 126 height 18
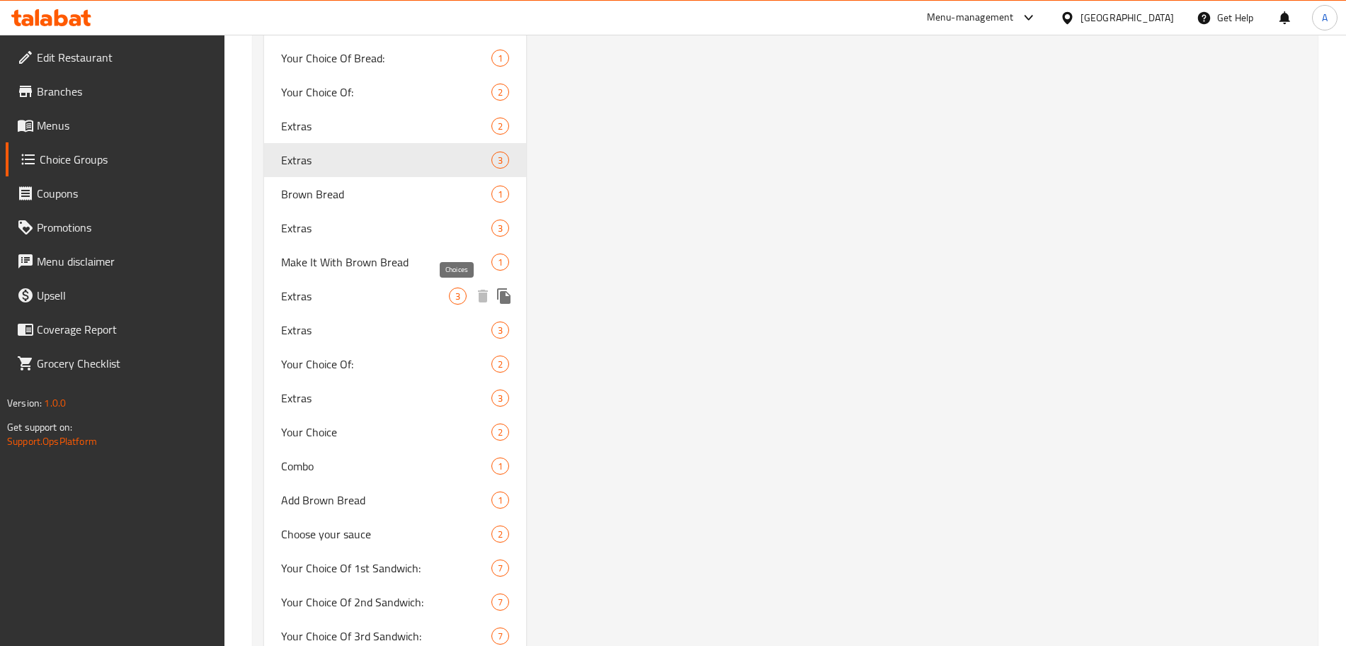
scroll to position [1231, 0]
click at [405, 229] on span "Extras" at bounding box center [365, 223] width 168 height 17
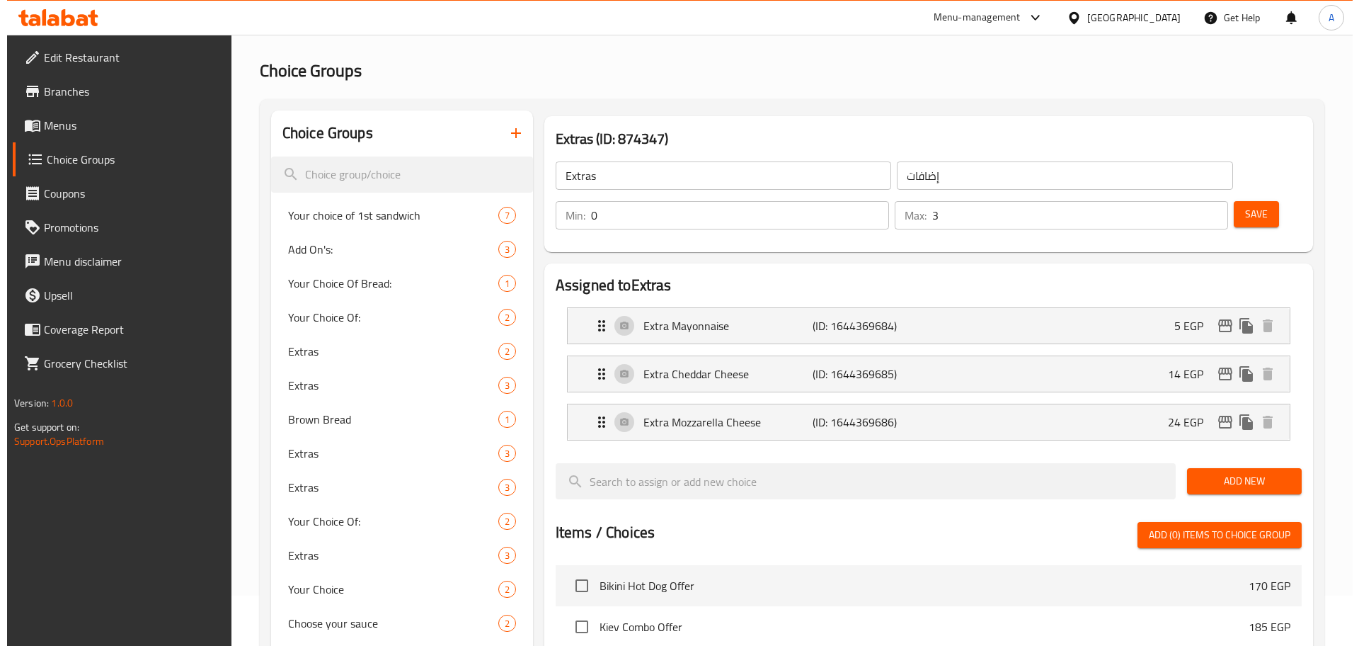
scroll to position [40, 0]
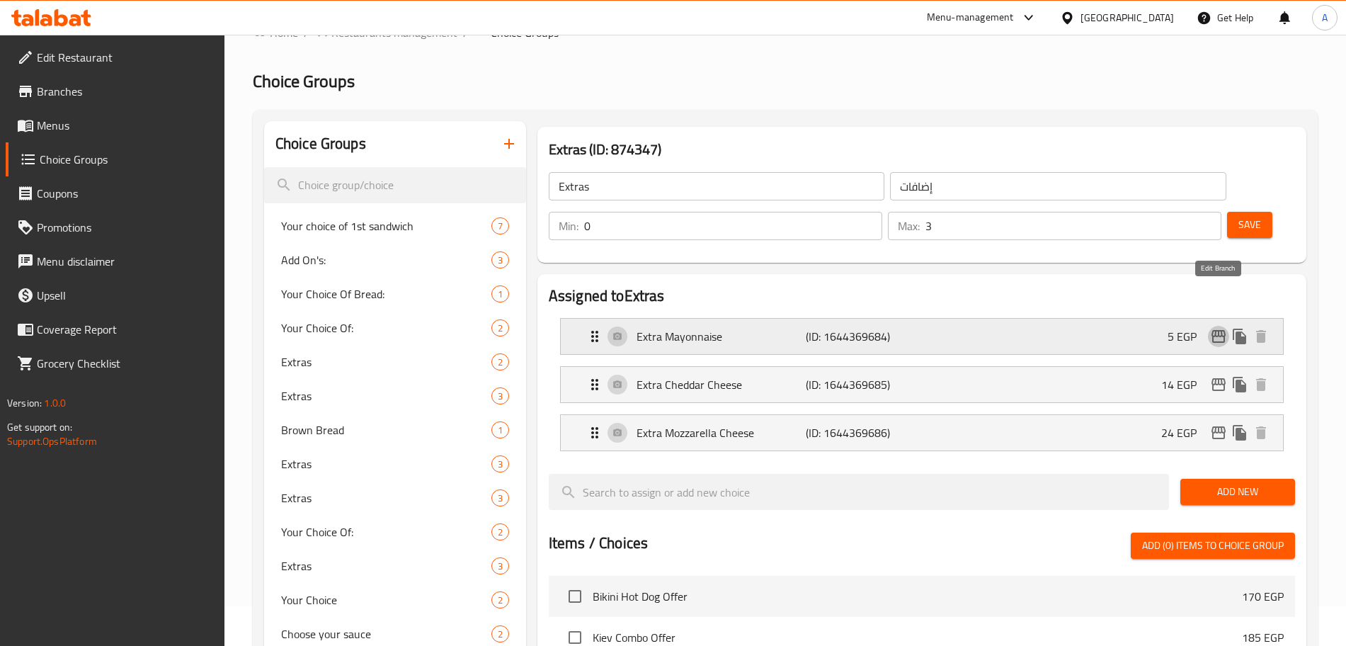
click at [1222, 328] on icon "edit" at bounding box center [1218, 336] width 17 height 17
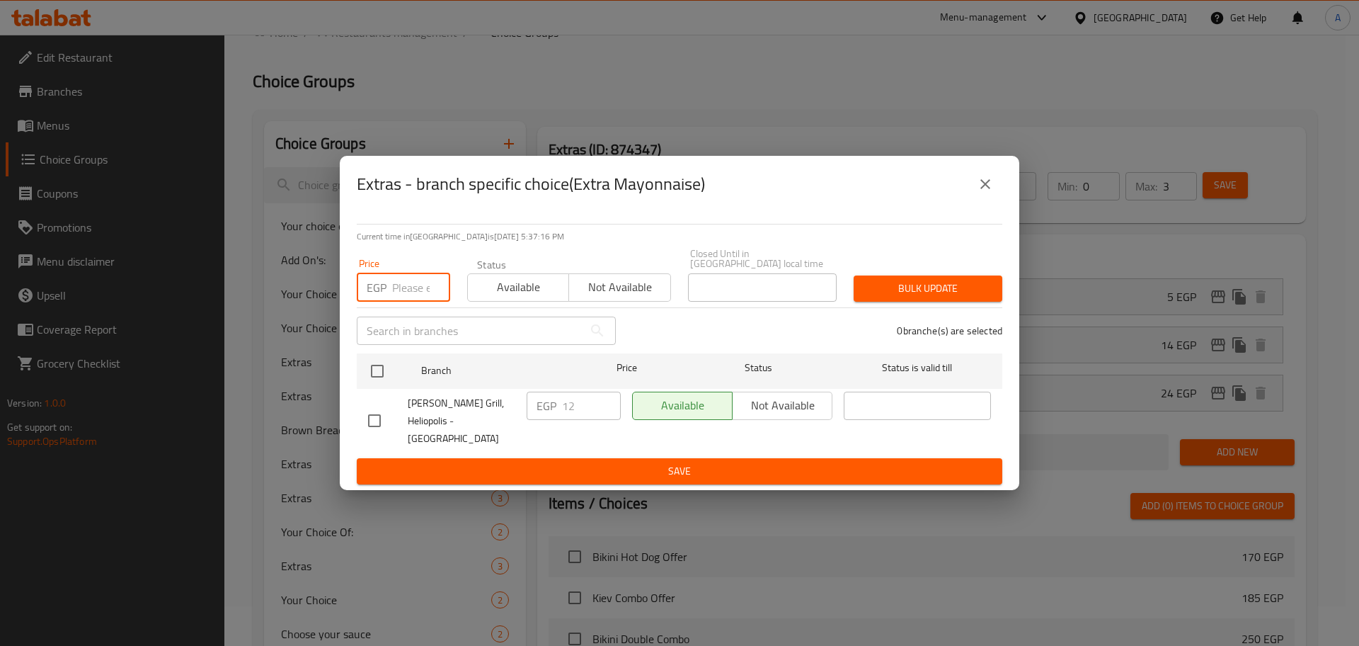
click at [414, 292] on input "number" at bounding box center [421, 287] width 58 height 28
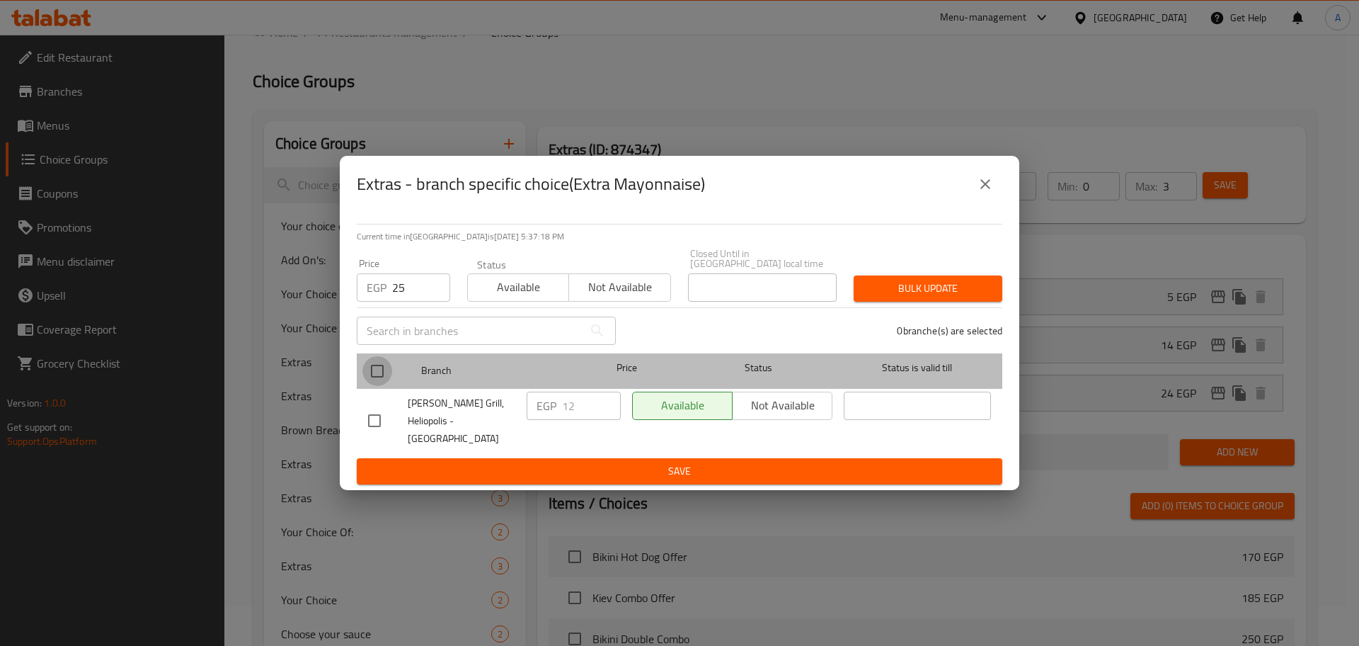
click at [386, 372] on input "checkbox" at bounding box center [377, 371] width 30 height 30
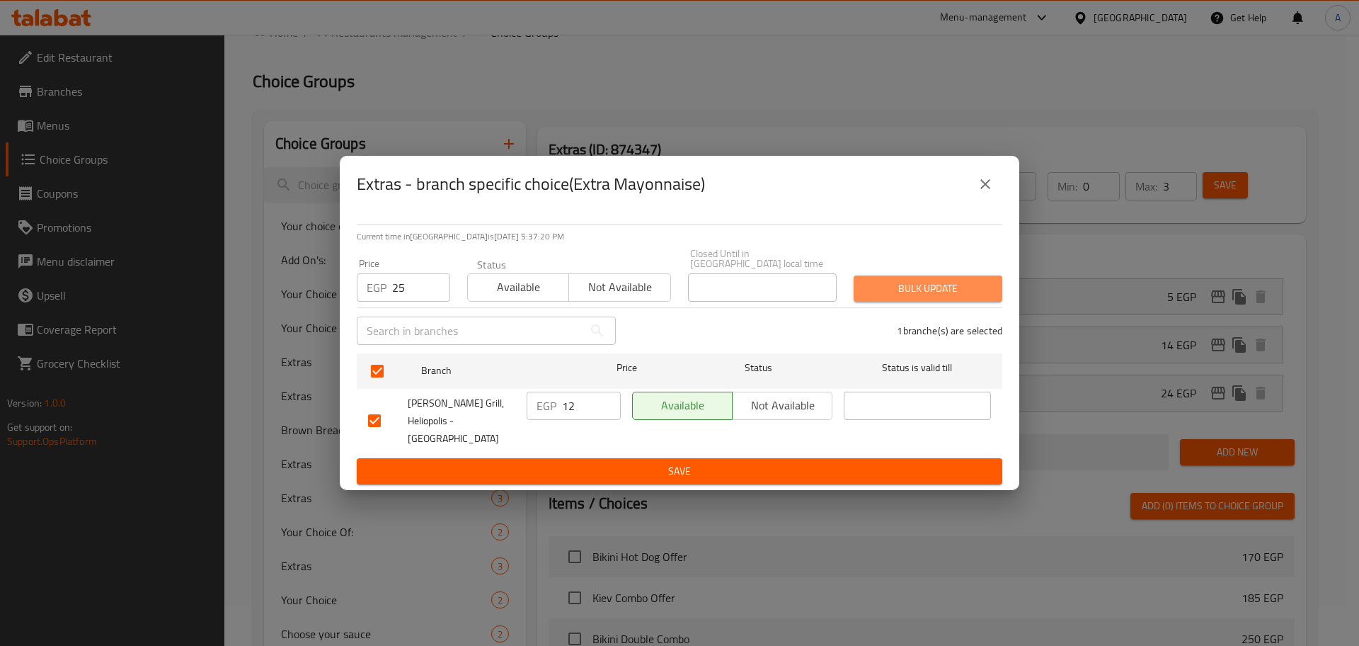
click at [914, 285] on span "Bulk update" at bounding box center [928, 289] width 126 height 18
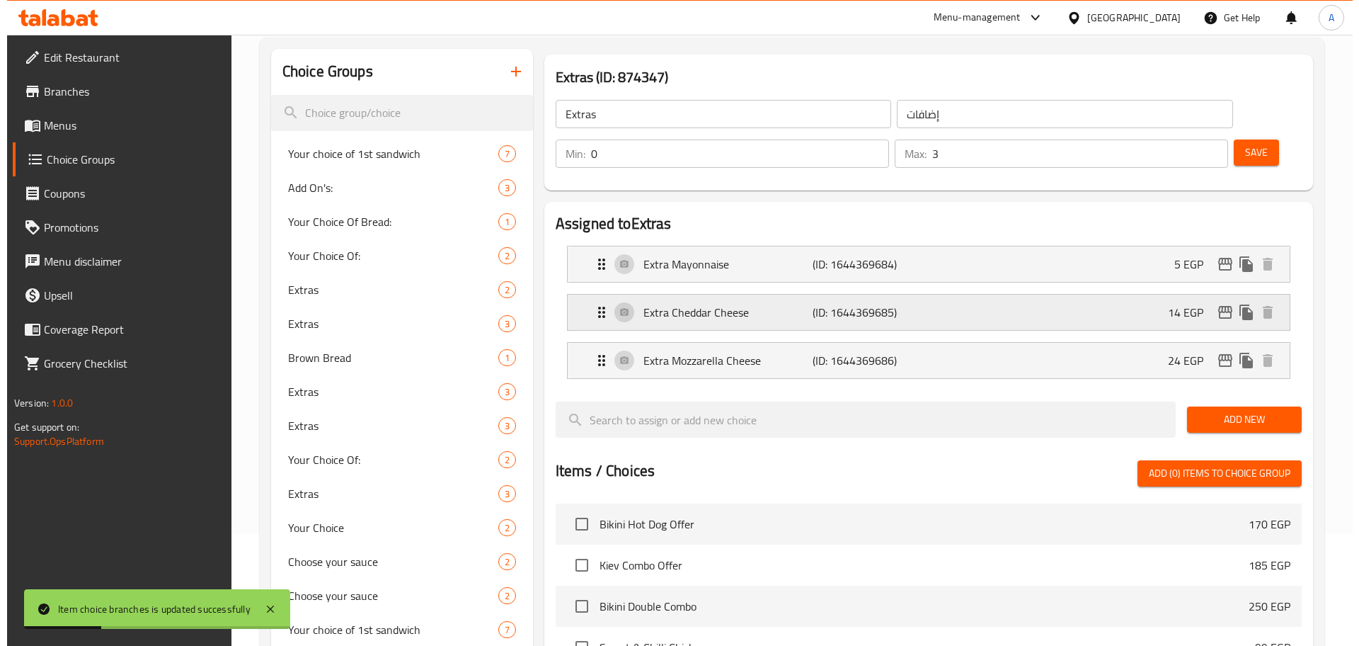
scroll to position [111, 0]
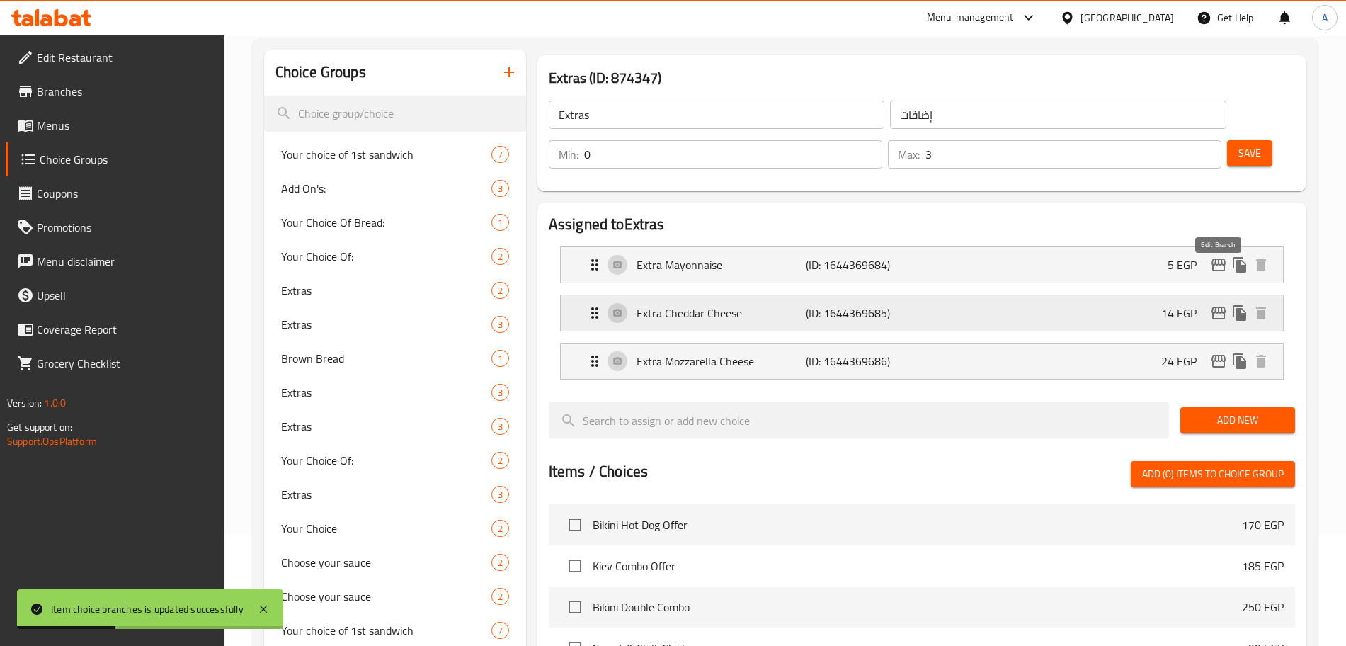
click at [1216, 304] on icon "edit" at bounding box center [1218, 312] width 17 height 17
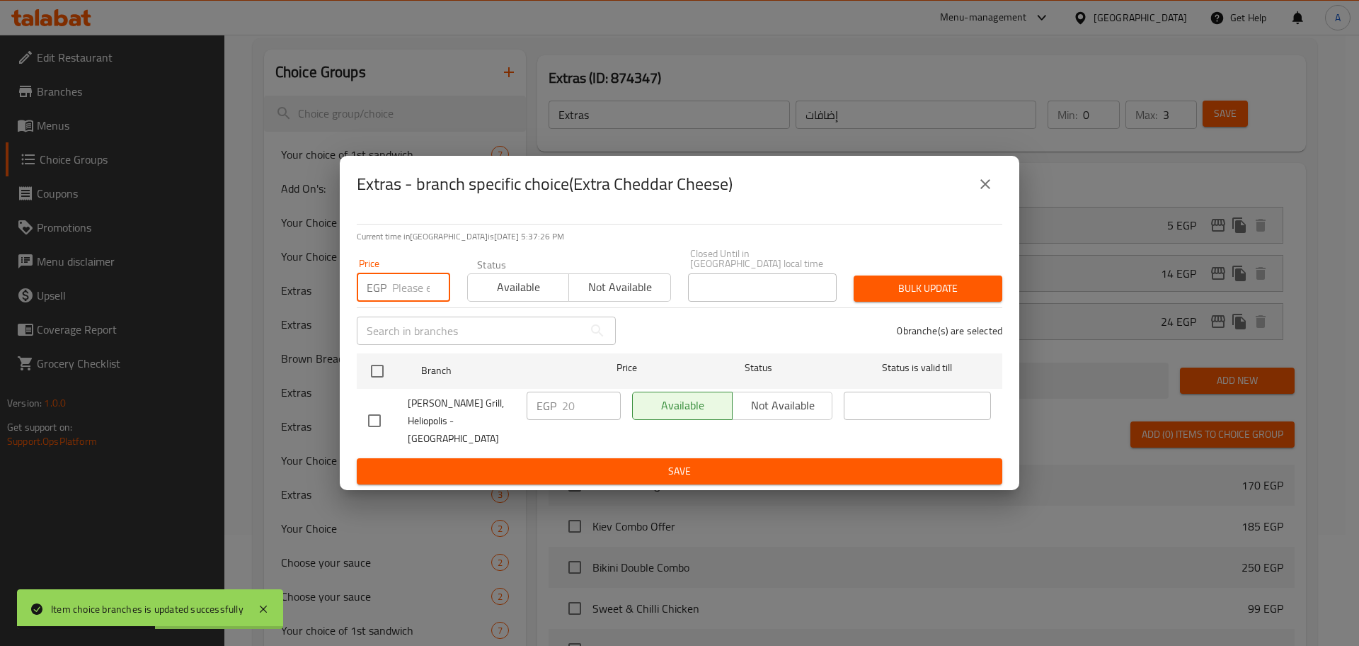
click at [418, 294] on input "number" at bounding box center [421, 287] width 58 height 28
click at [374, 371] on input "checkbox" at bounding box center [377, 371] width 30 height 30
click at [905, 292] on span "Bulk update" at bounding box center [928, 289] width 126 height 18
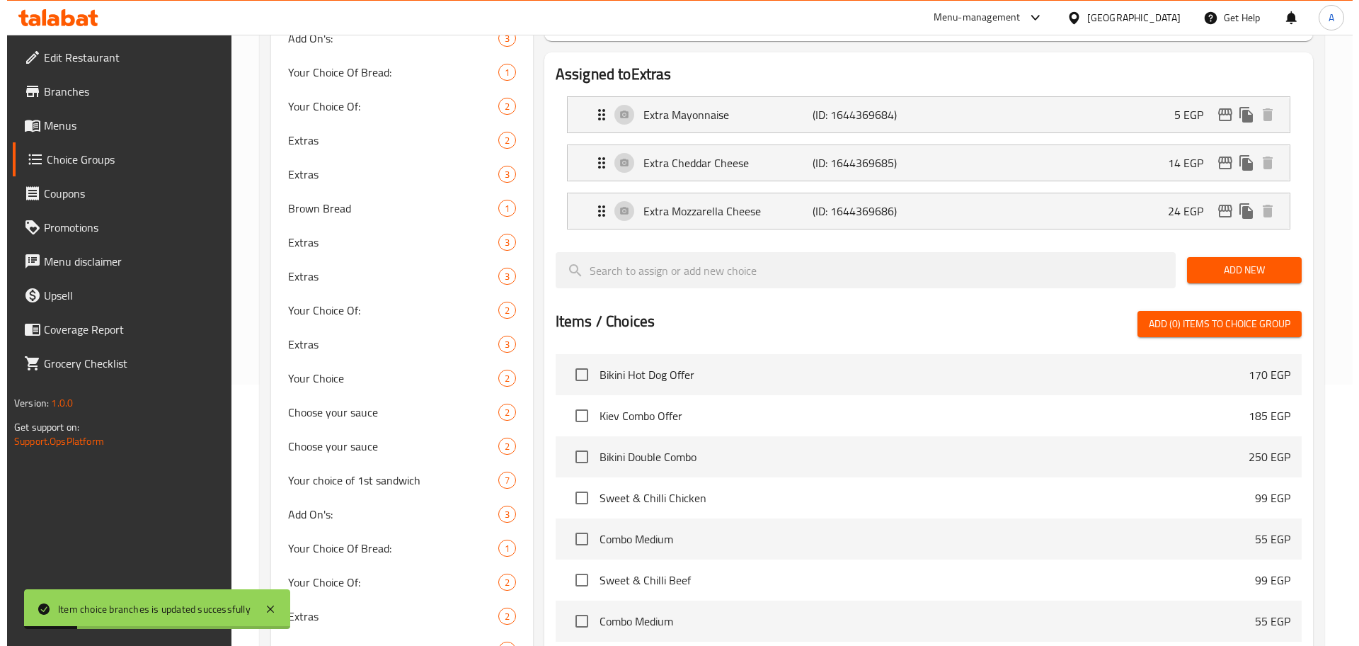
scroll to position [254, 0]
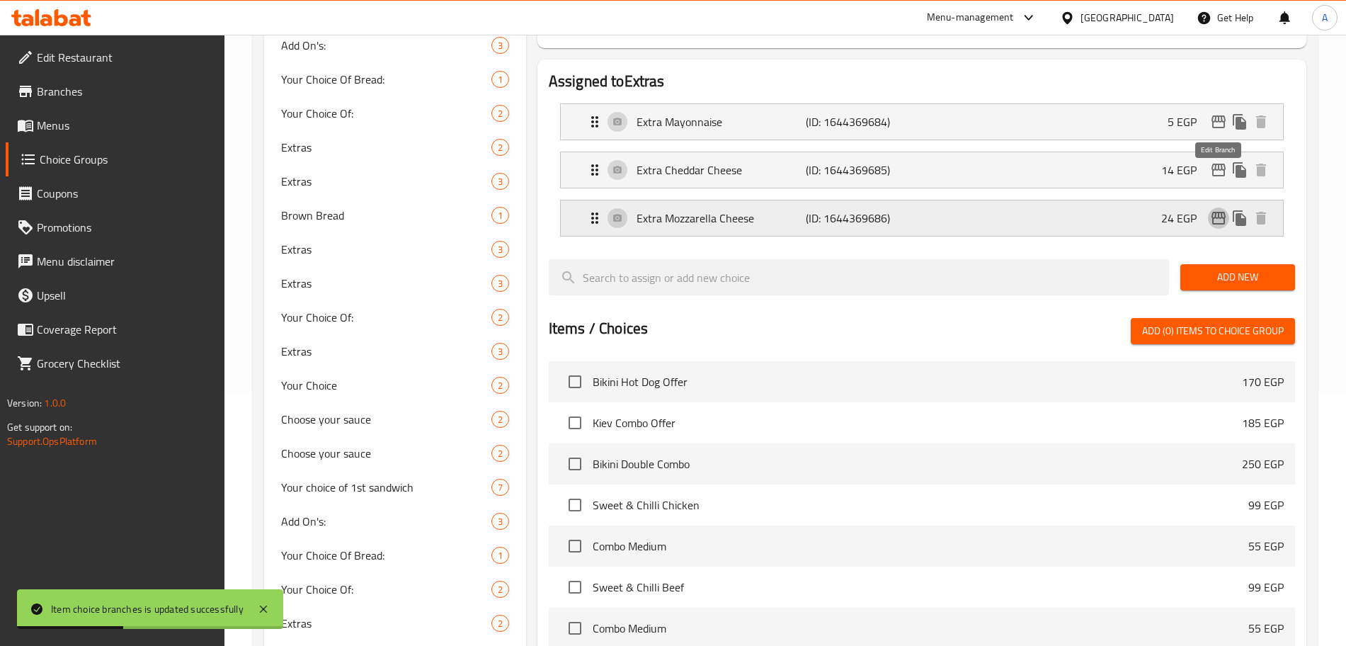
click at [1217, 212] on icon "edit" at bounding box center [1218, 218] width 14 height 13
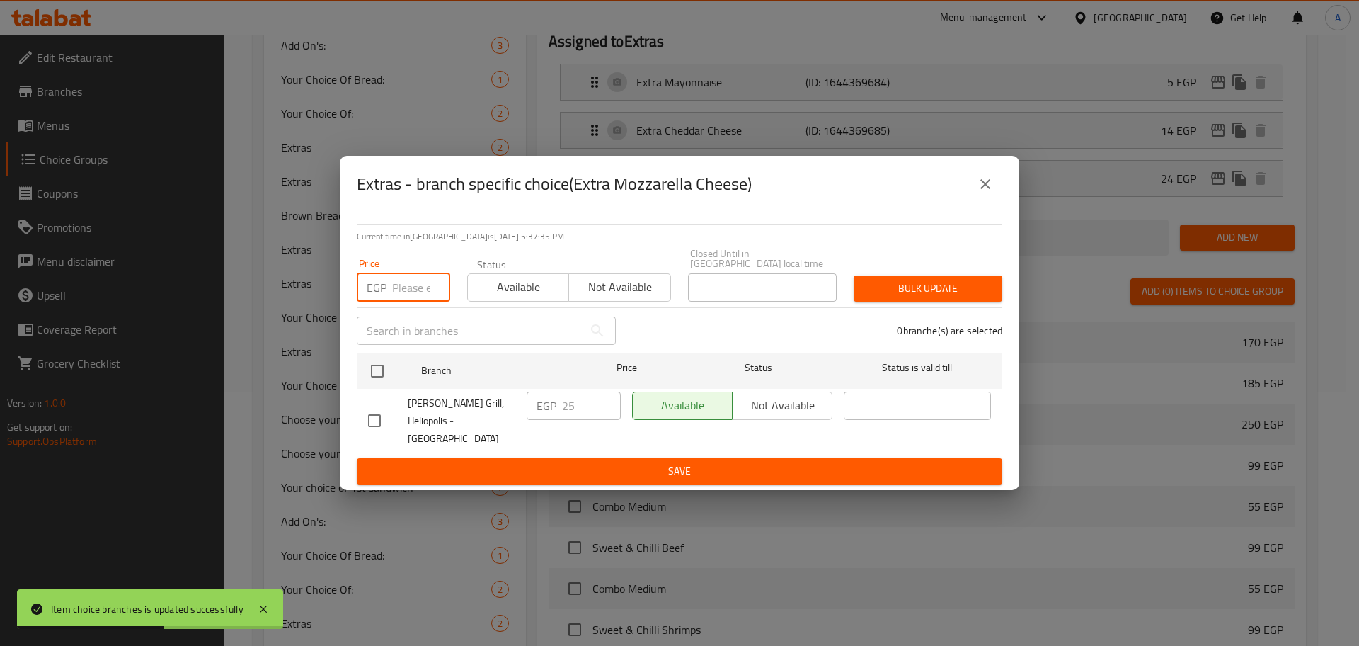
click at [418, 291] on input "number" at bounding box center [421, 287] width 58 height 28
click at [377, 374] on input "checkbox" at bounding box center [377, 371] width 30 height 30
click at [921, 287] on span "Bulk update" at bounding box center [928, 289] width 126 height 18
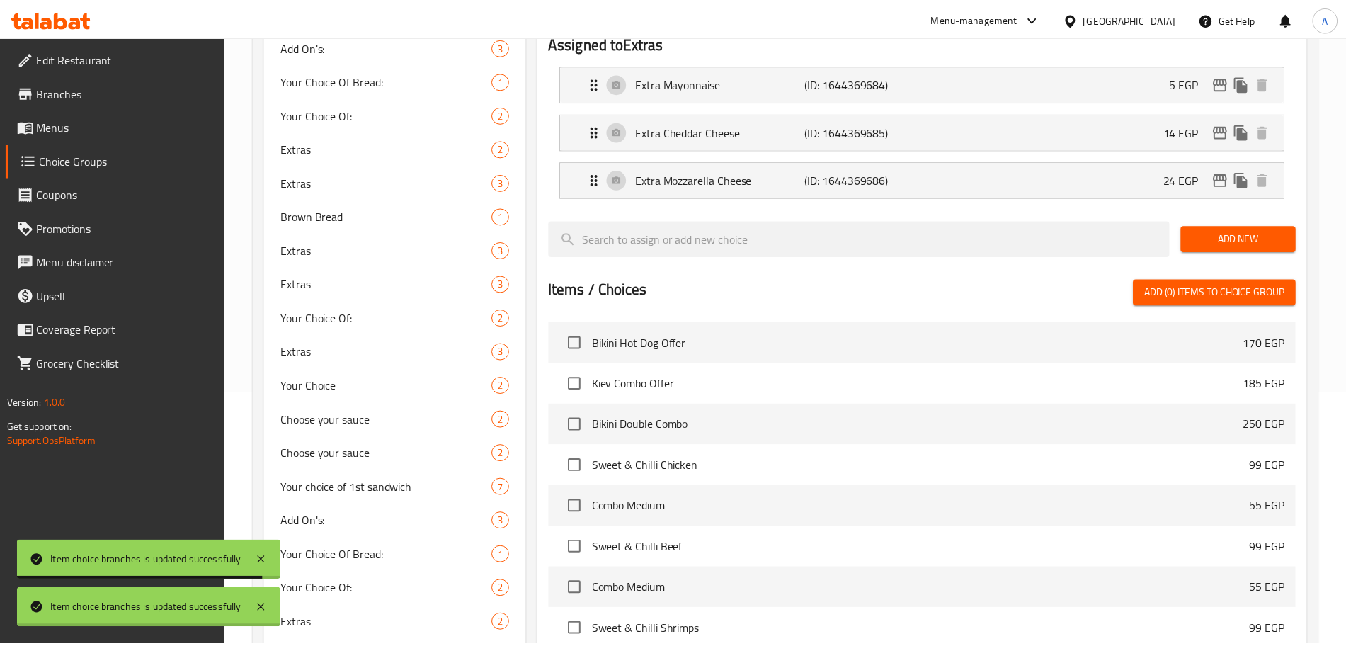
scroll to position [1132, 0]
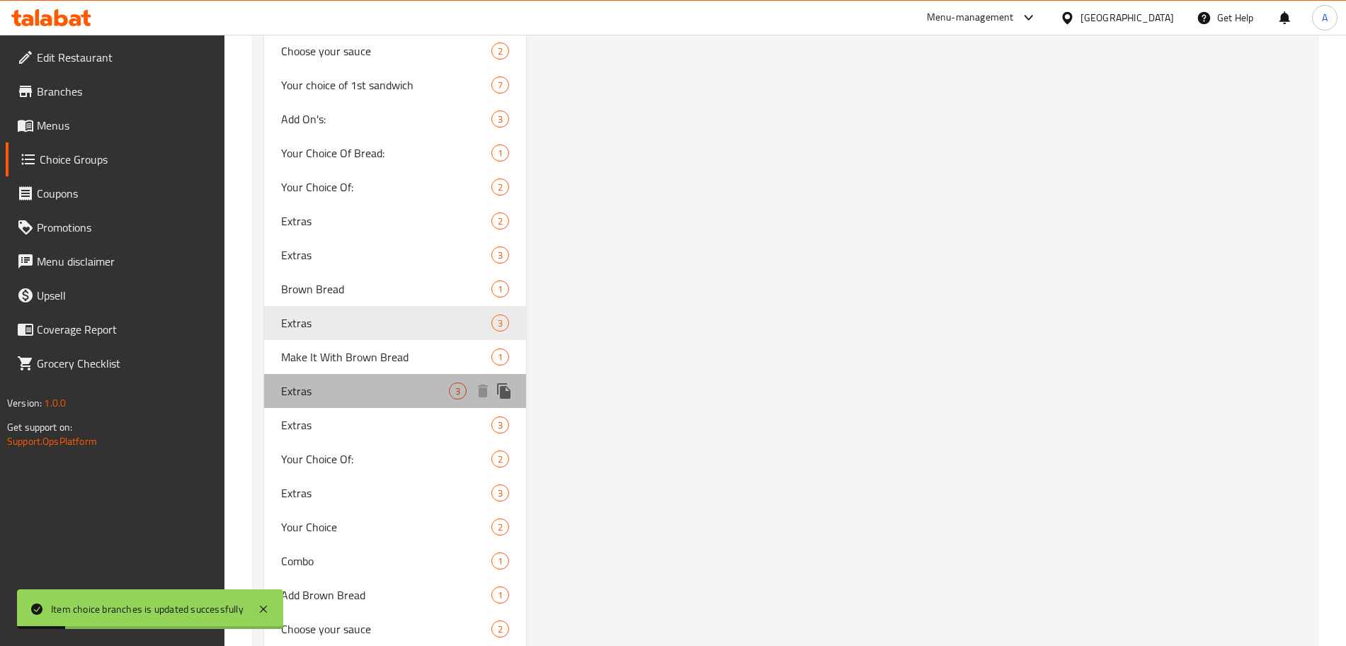
click at [360, 385] on span "Extras" at bounding box center [365, 390] width 168 height 17
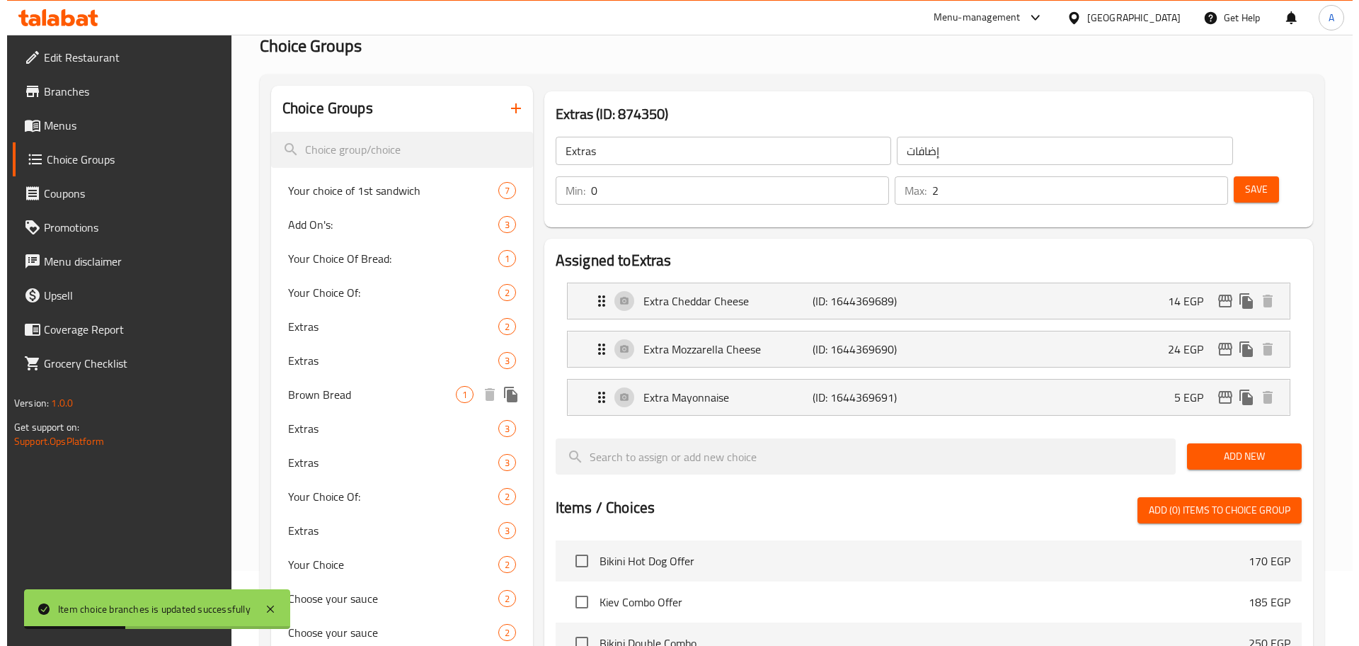
scroll to position [64, 0]
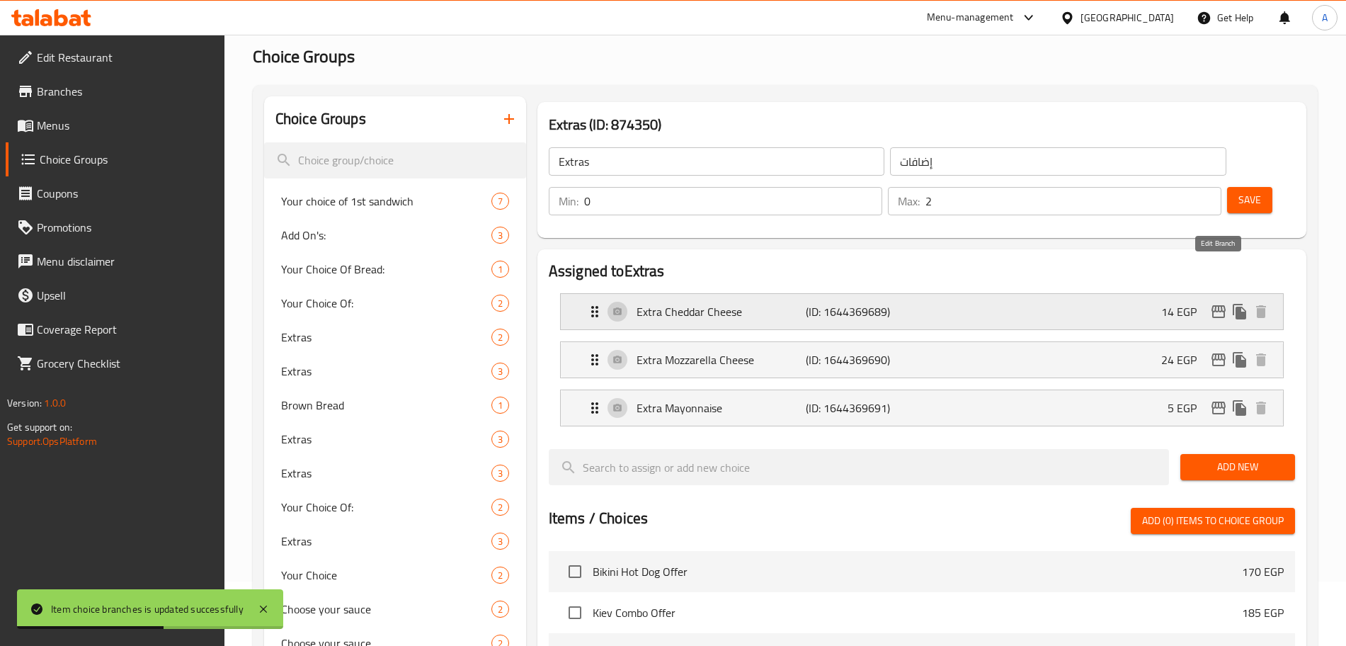
click at [1219, 303] on icon "edit" at bounding box center [1218, 311] width 17 height 17
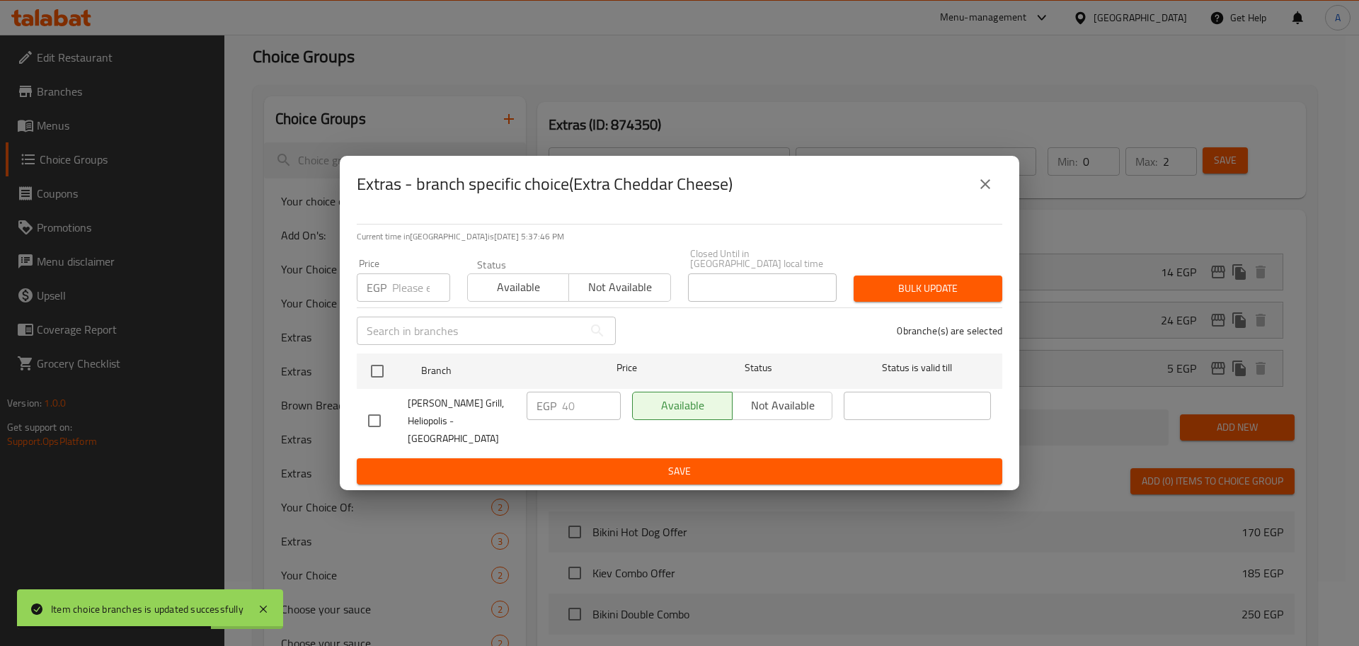
click at [410, 290] on input "number" at bounding box center [421, 287] width 58 height 28
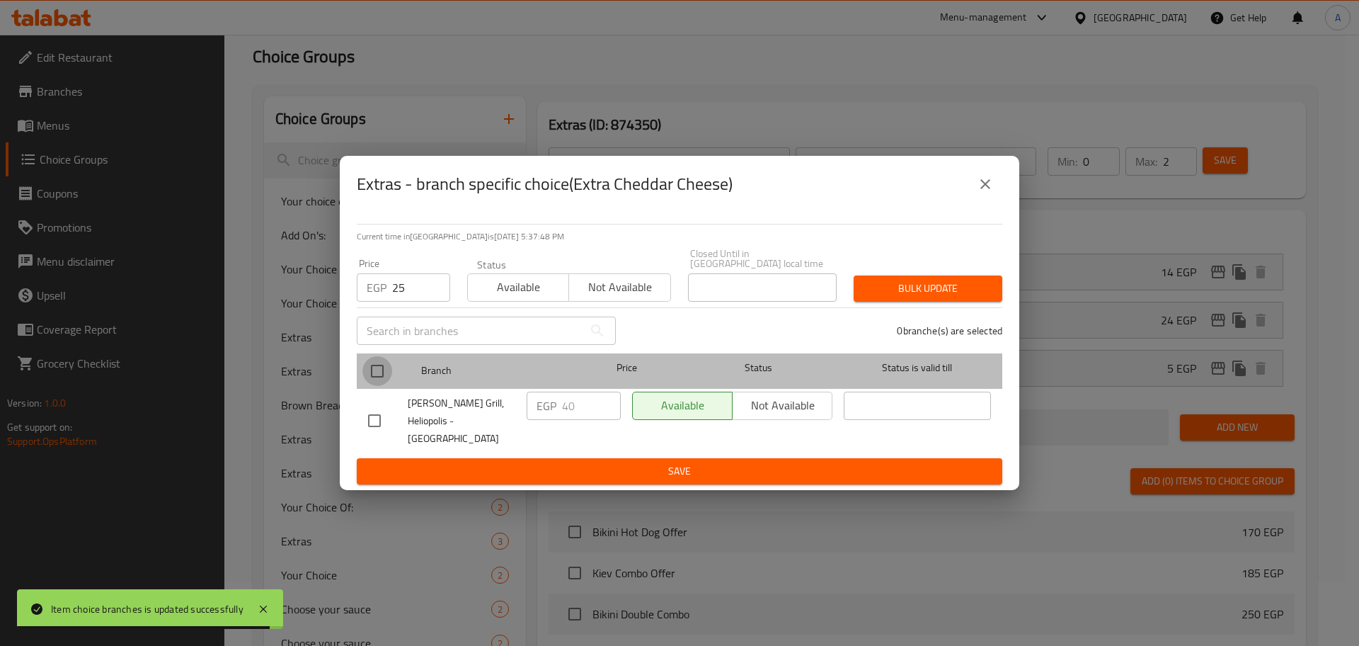
click at [382, 366] on input "checkbox" at bounding box center [377, 371] width 30 height 30
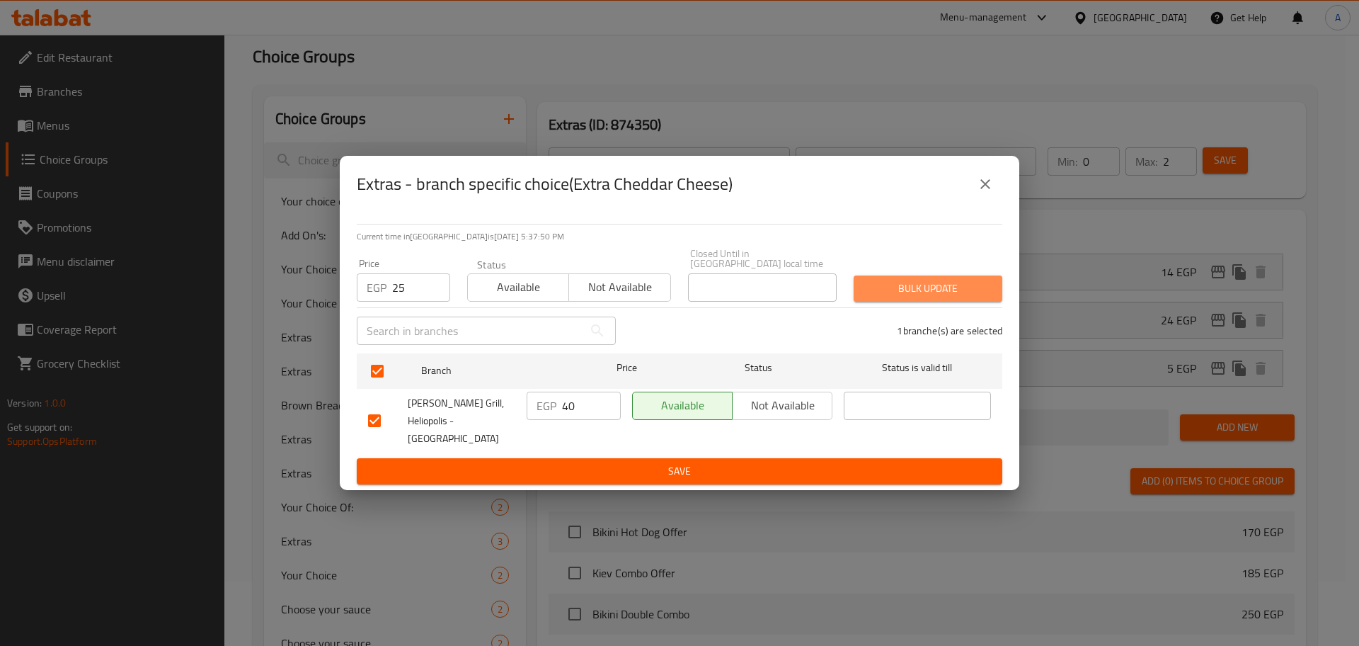
click at [934, 287] on span "Bulk update" at bounding box center [928, 289] width 126 height 18
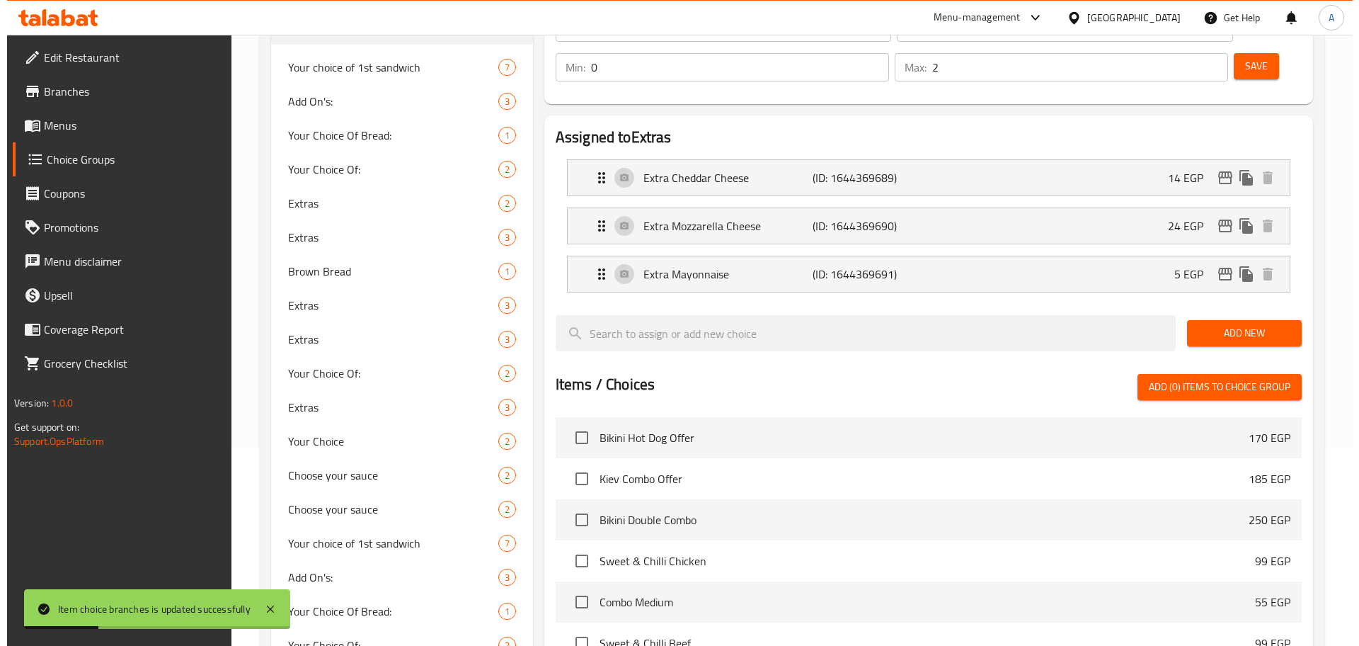
scroll to position [191, 0]
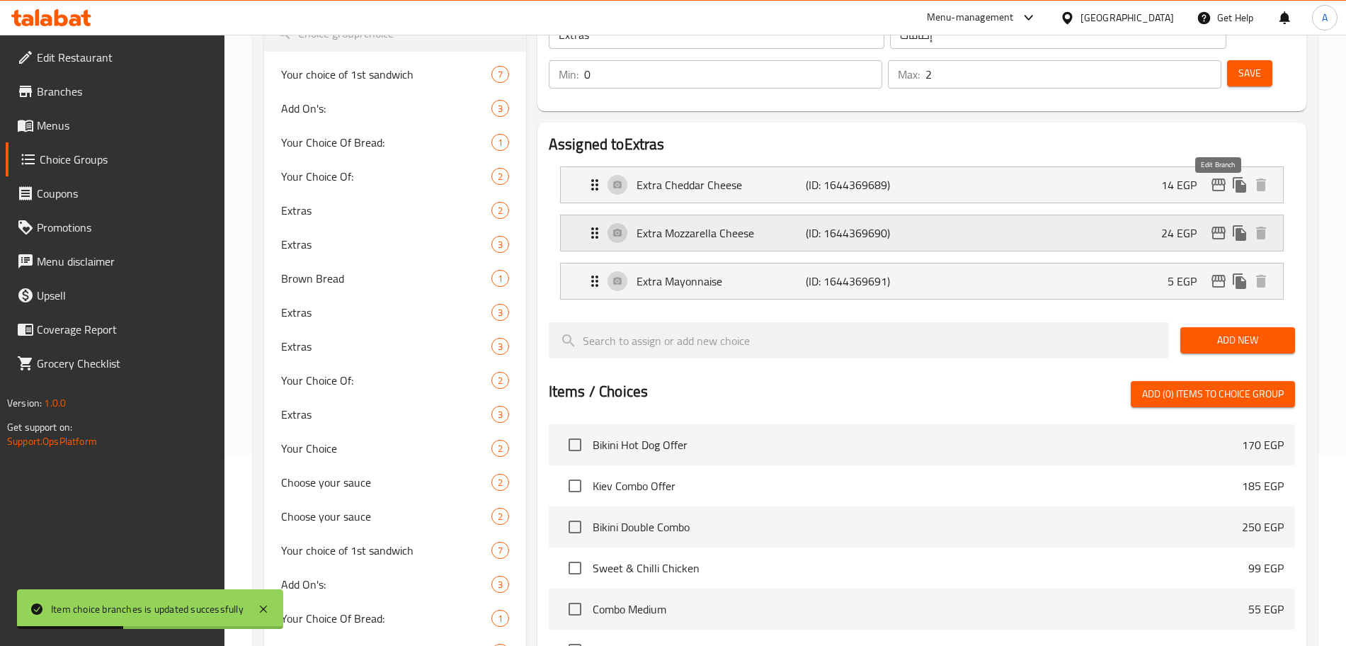
click at [1212, 227] on icon "edit" at bounding box center [1218, 233] width 14 height 13
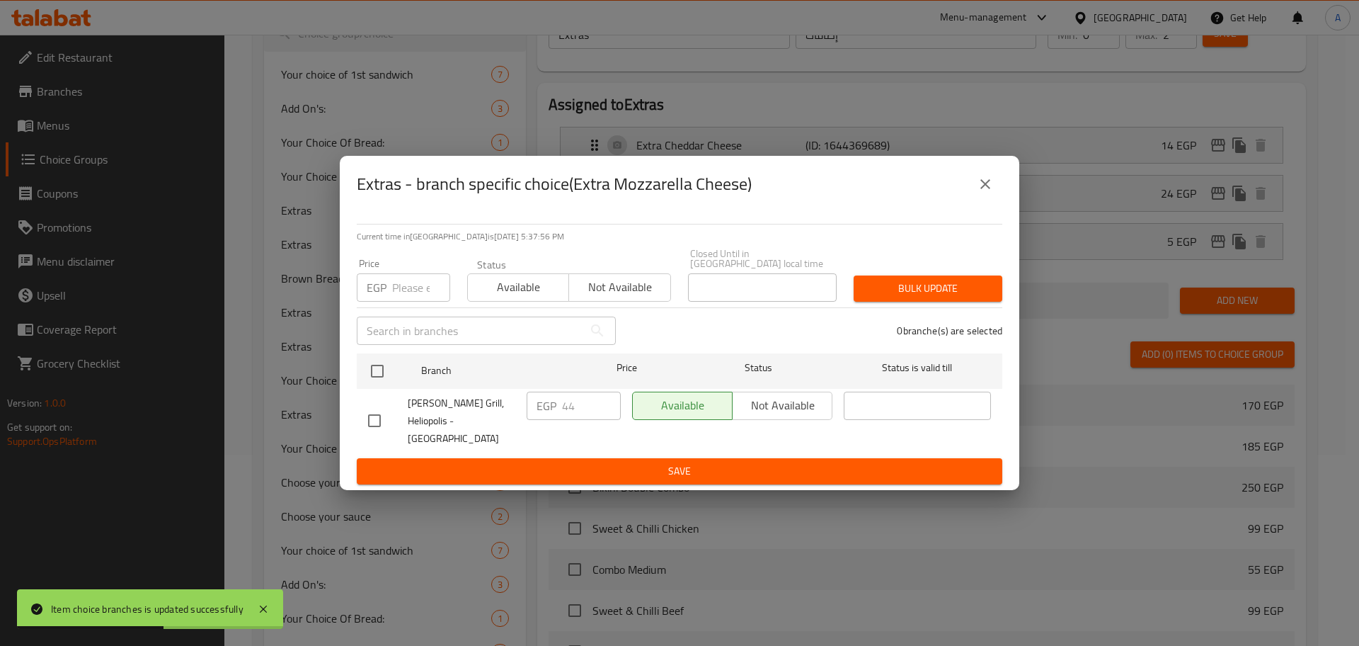
click at [413, 281] on input "number" at bounding box center [421, 287] width 58 height 28
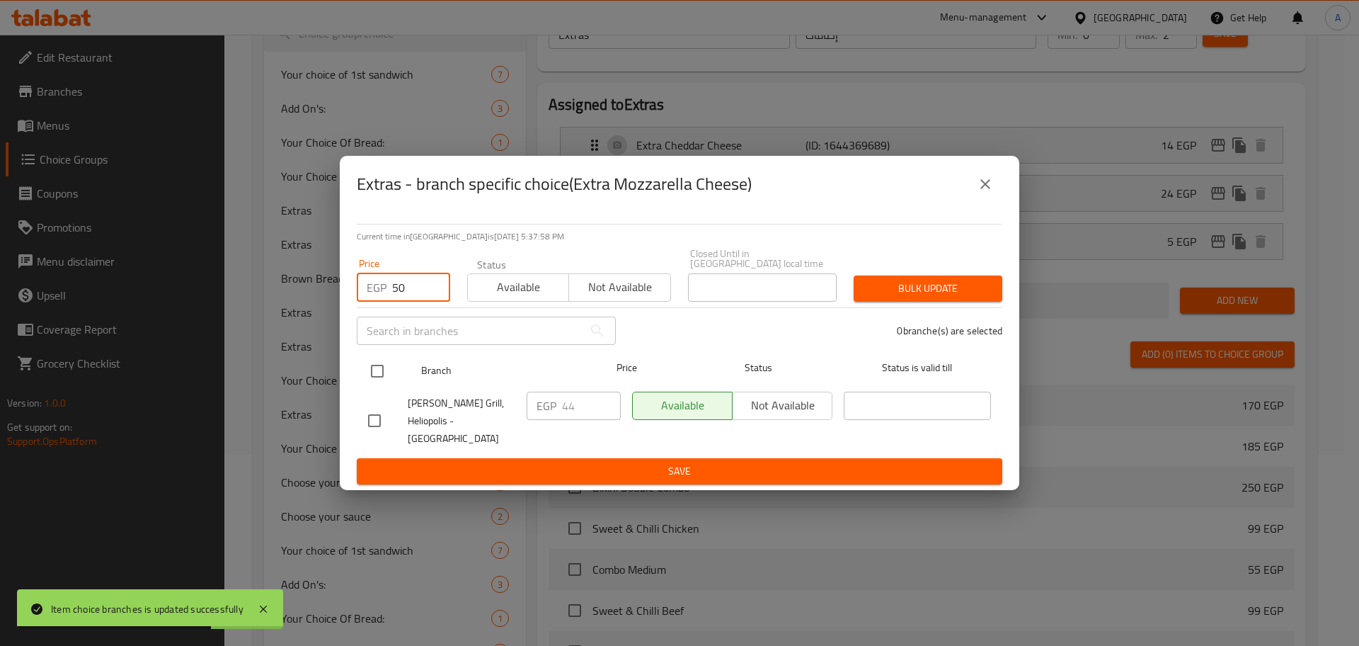
click at [382, 369] on input "checkbox" at bounding box center [377, 371] width 30 height 30
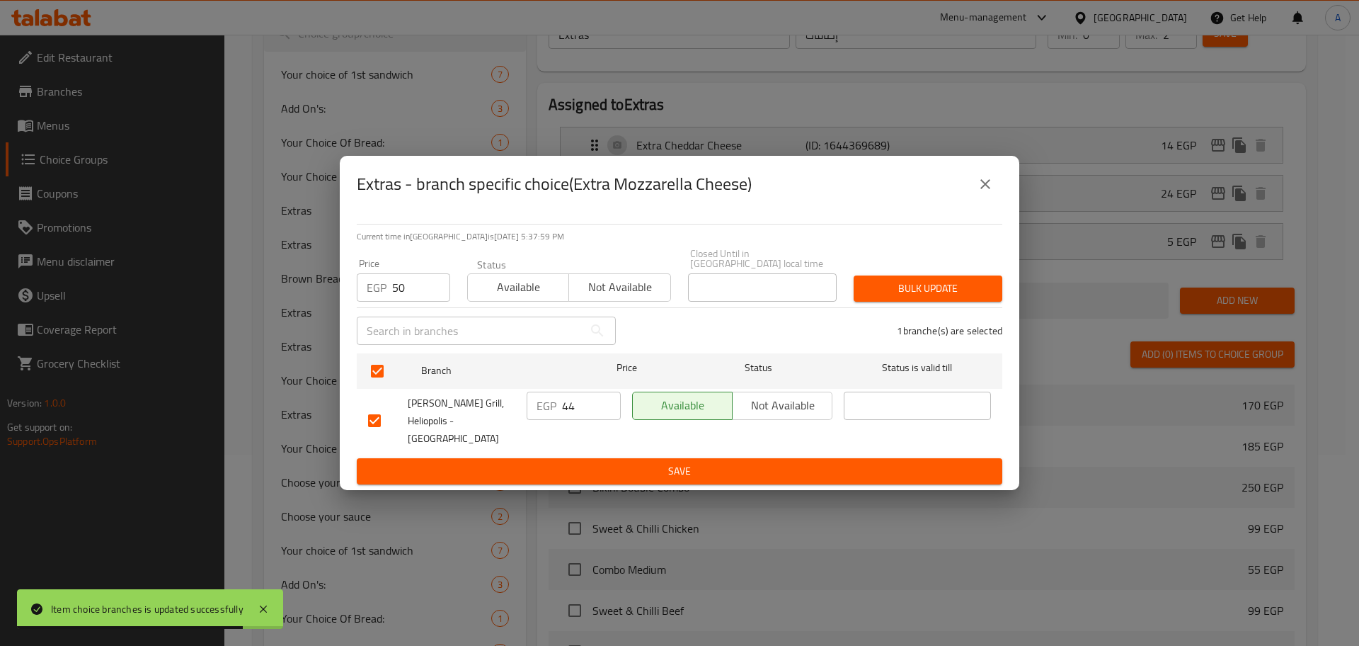
click at [942, 287] on span "Bulk update" at bounding box center [928, 289] width 126 height 18
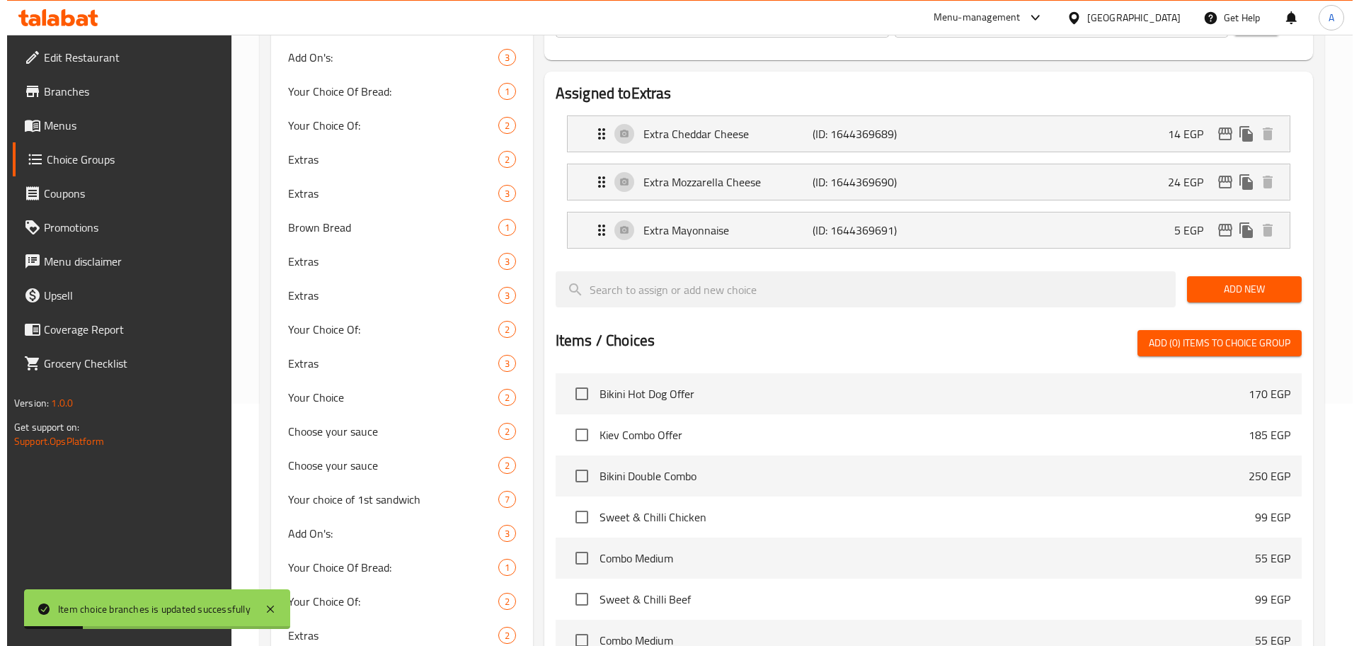
scroll to position [241, 0]
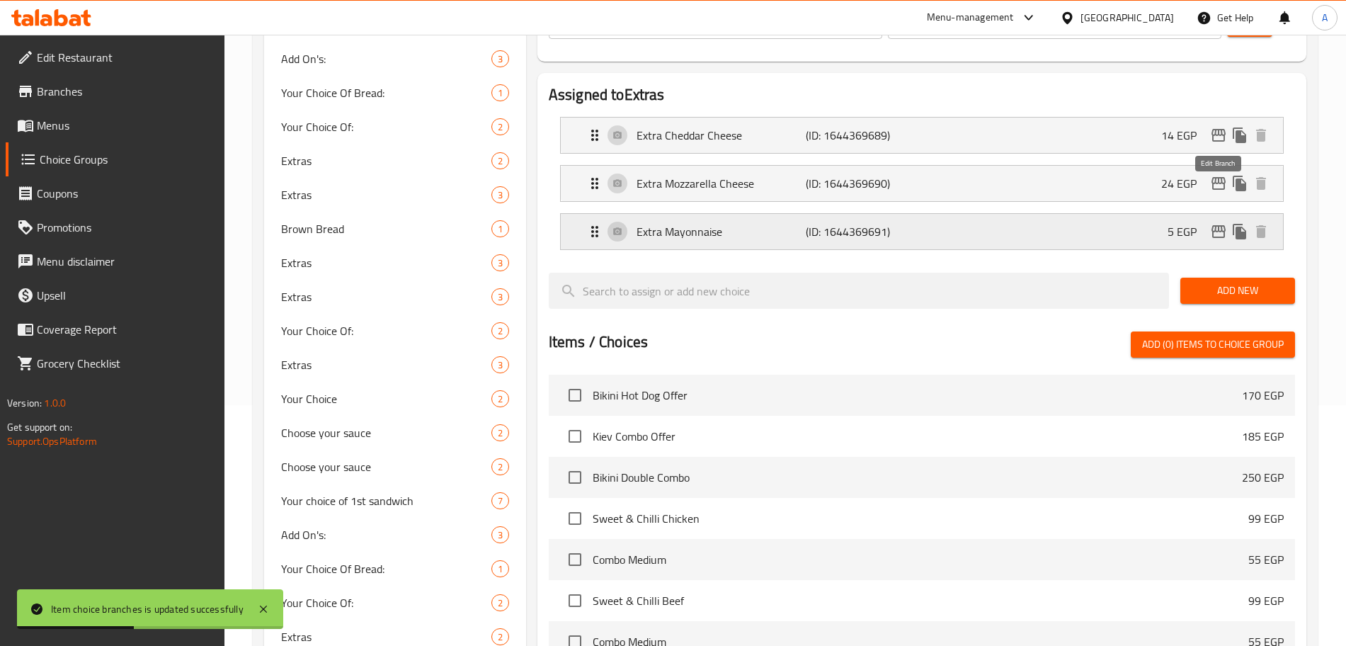
click at [1215, 190] on nav "Extra Cheddar Cheese (ID: 1644369689) 14 EGP Name (En) Extra Cheddar Cheese Nam…" at bounding box center [922, 183] width 746 height 156
click at [1217, 223] on icon "edit" at bounding box center [1218, 231] width 17 height 17
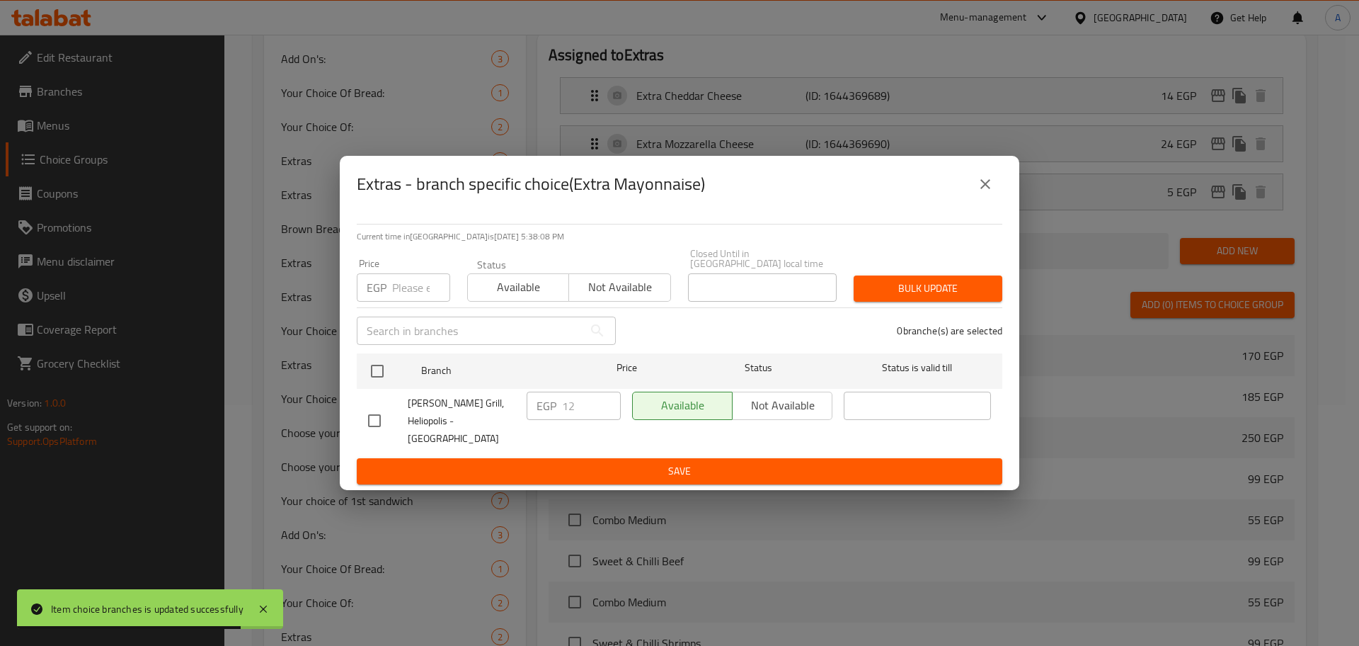
click at [415, 298] on input "number" at bounding box center [421, 287] width 58 height 28
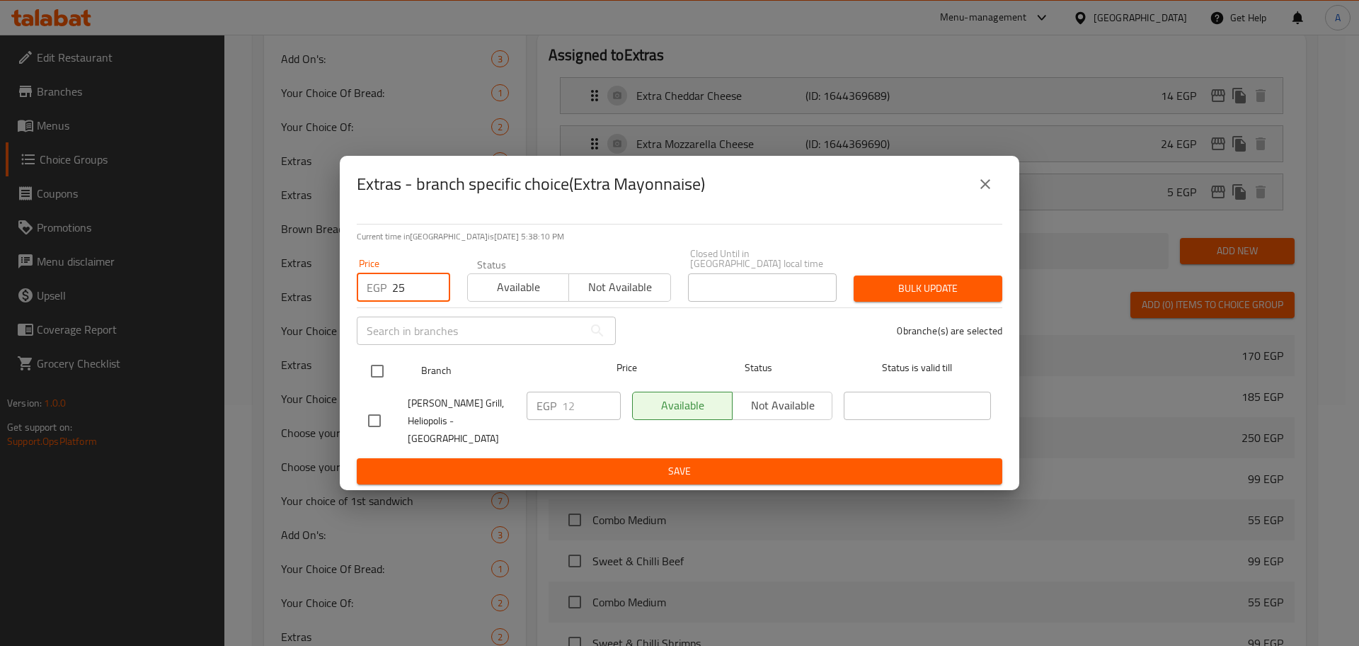
click at [379, 371] on input "checkbox" at bounding box center [377, 371] width 30 height 30
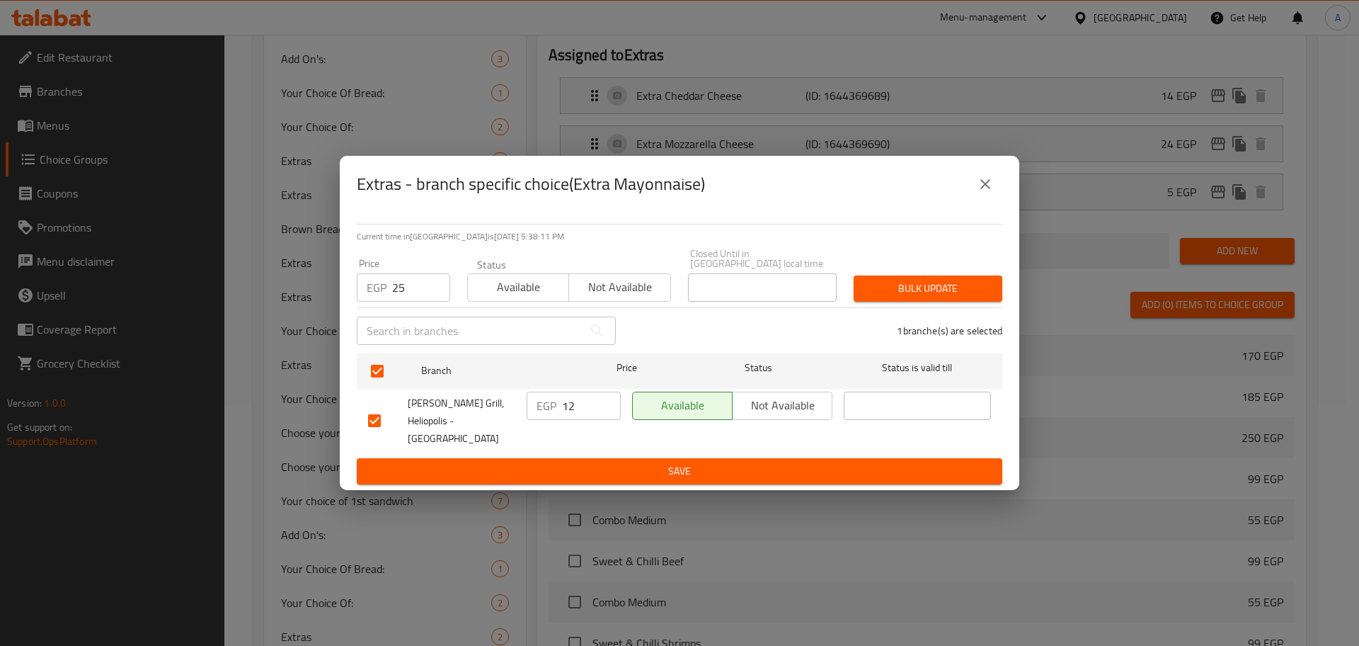
click at [901, 286] on span "Bulk update" at bounding box center [928, 289] width 126 height 18
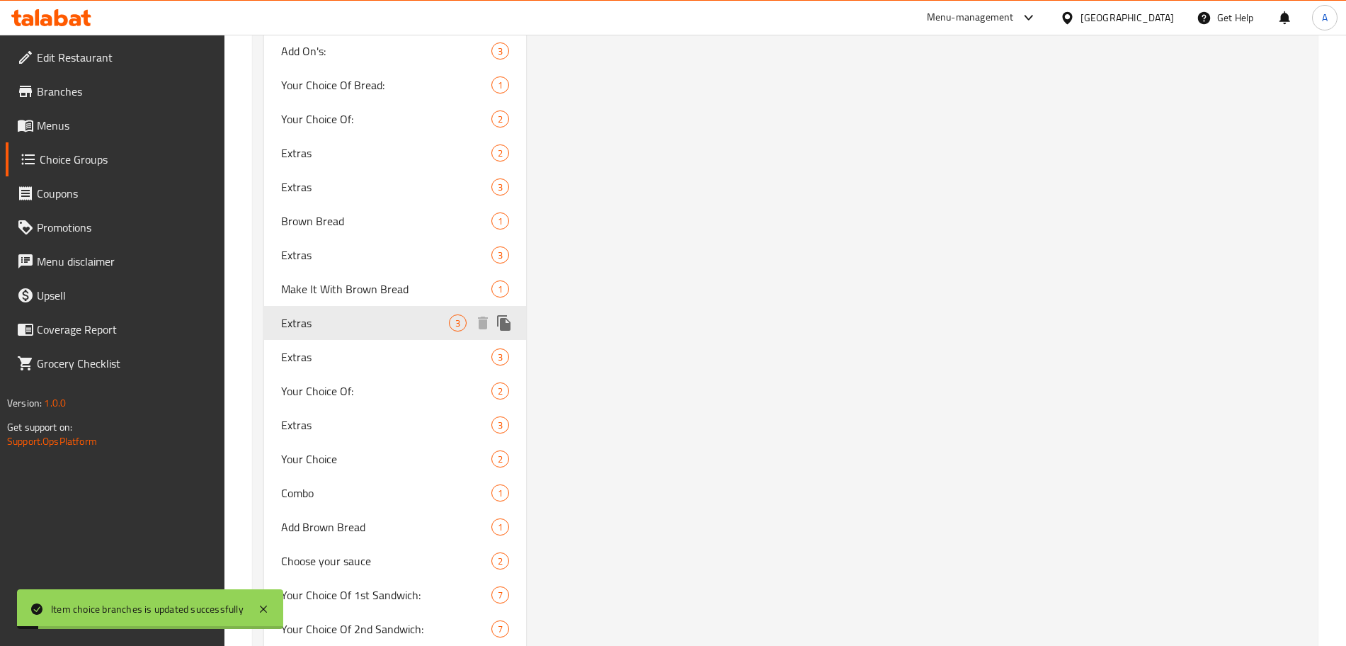
scroll to position [1256, 0]
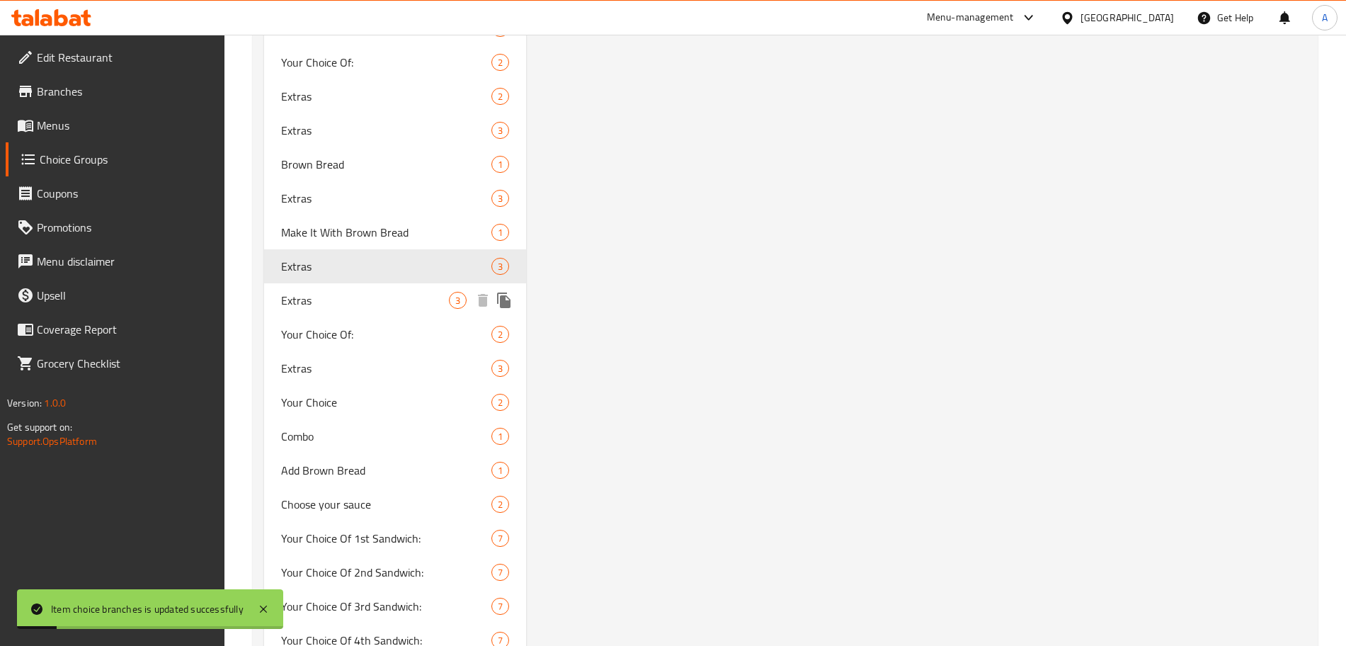
click at [403, 306] on span "Extras" at bounding box center [365, 300] width 168 height 17
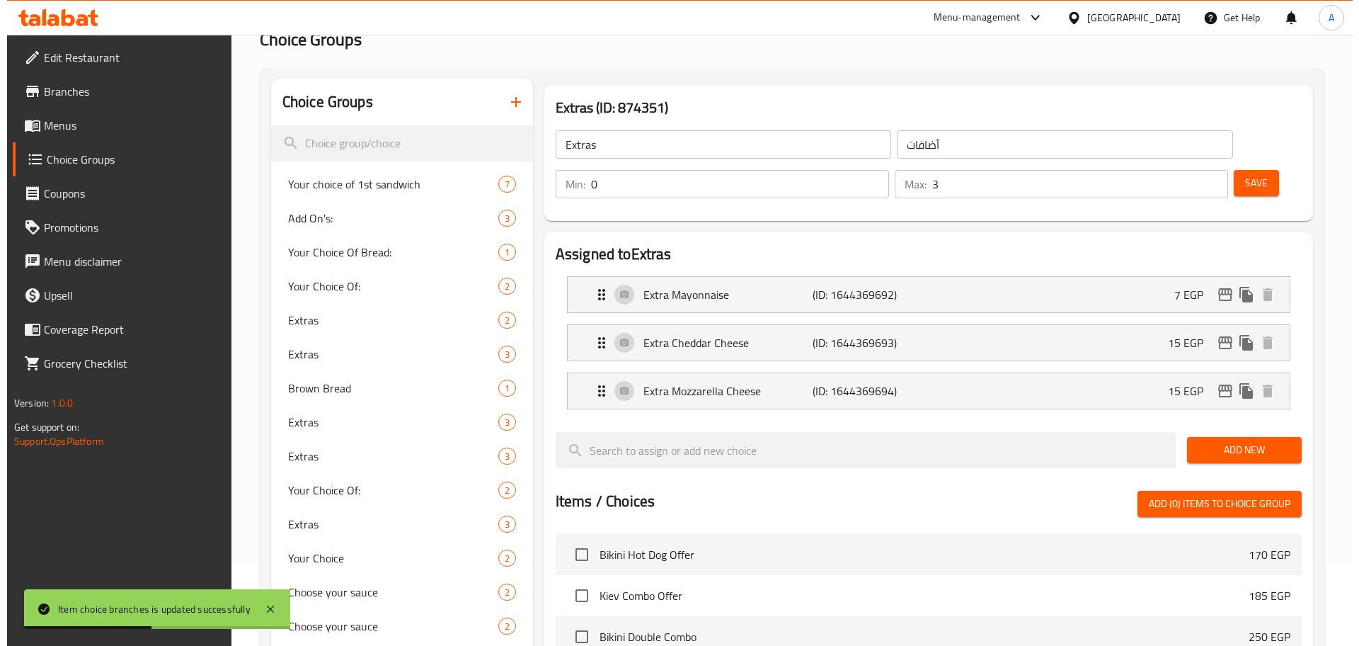
scroll to position [59, 0]
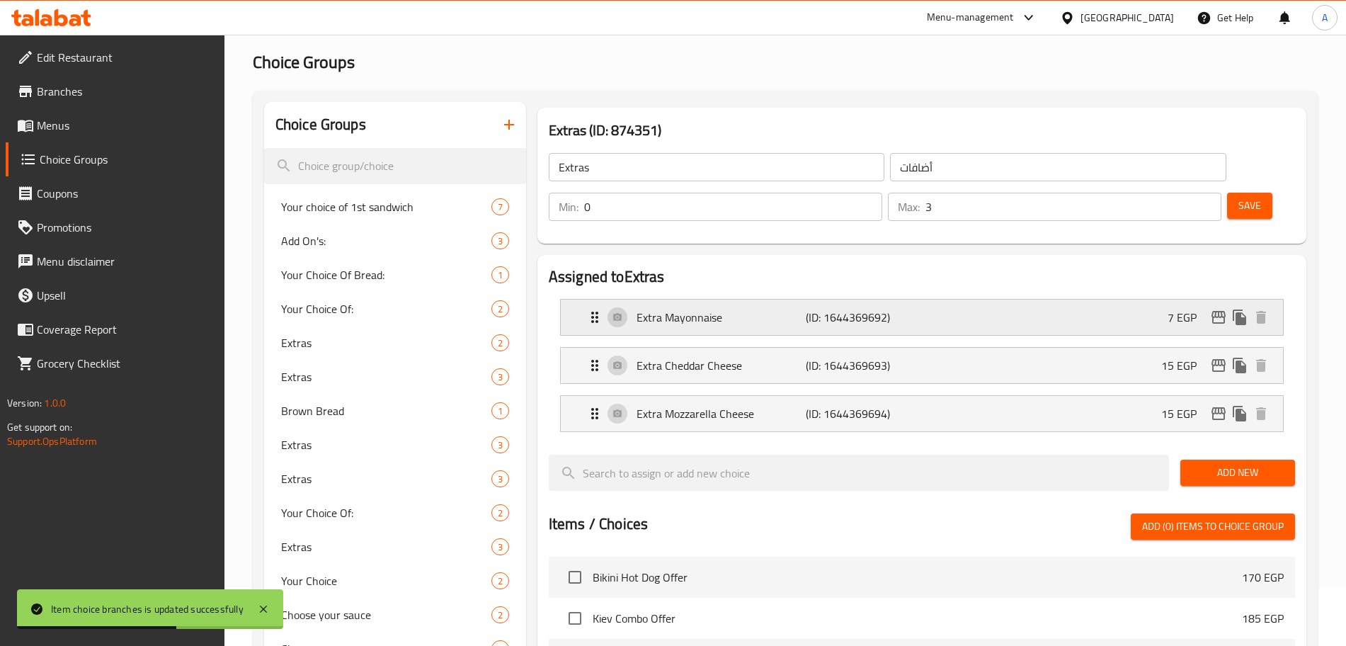
click at [1217, 311] on icon "edit" at bounding box center [1218, 317] width 14 height 13
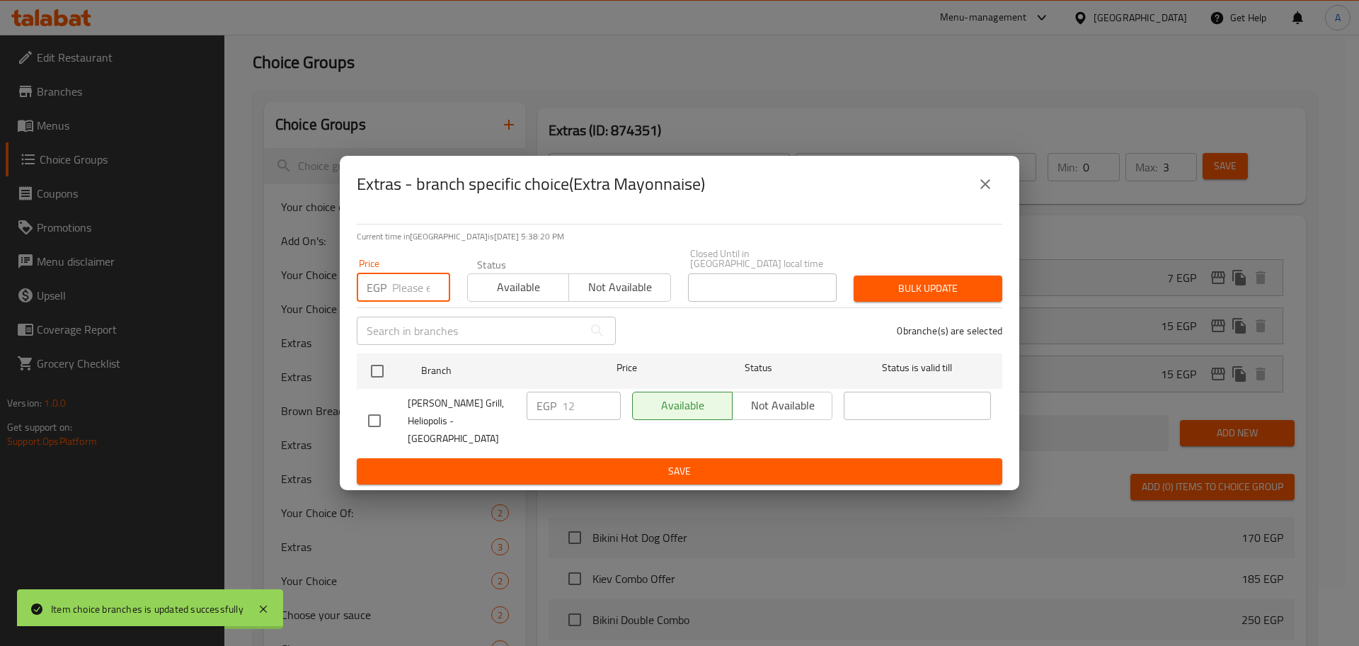
click at [410, 292] on input "number" at bounding box center [421, 287] width 58 height 28
click at [382, 374] on input "checkbox" at bounding box center [377, 371] width 30 height 30
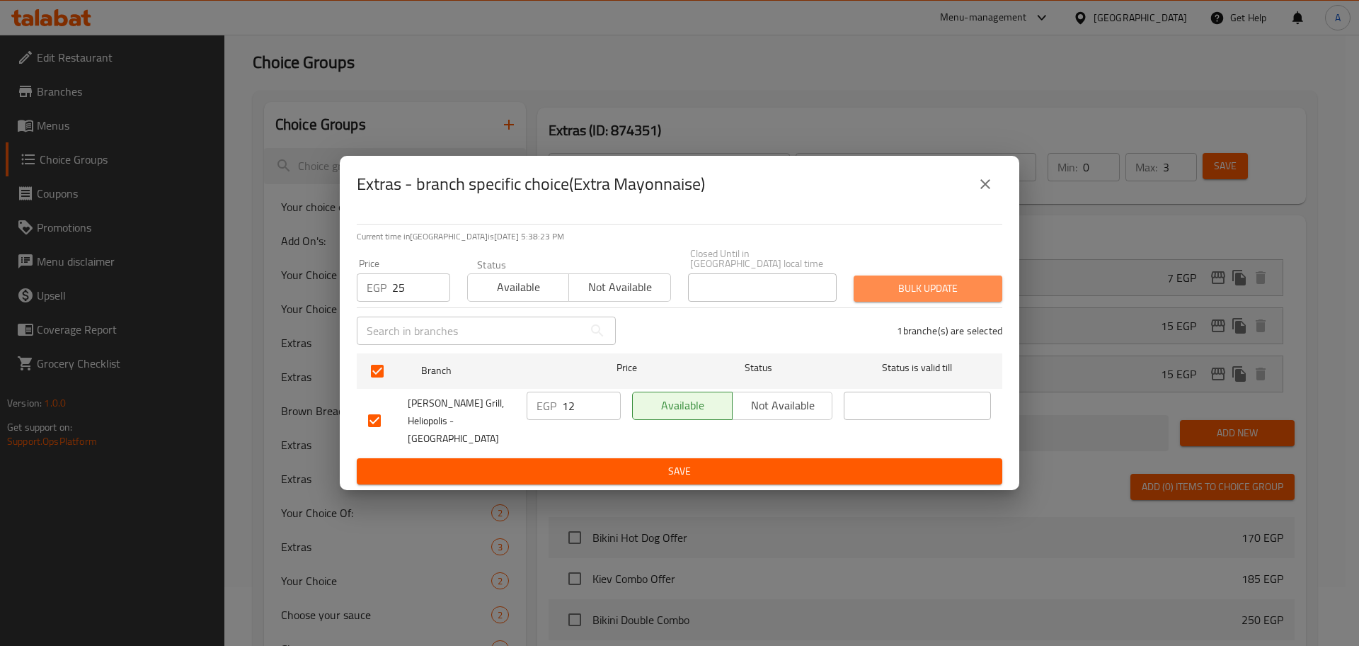
click at [909, 288] on span "Bulk update" at bounding box center [928, 289] width 126 height 18
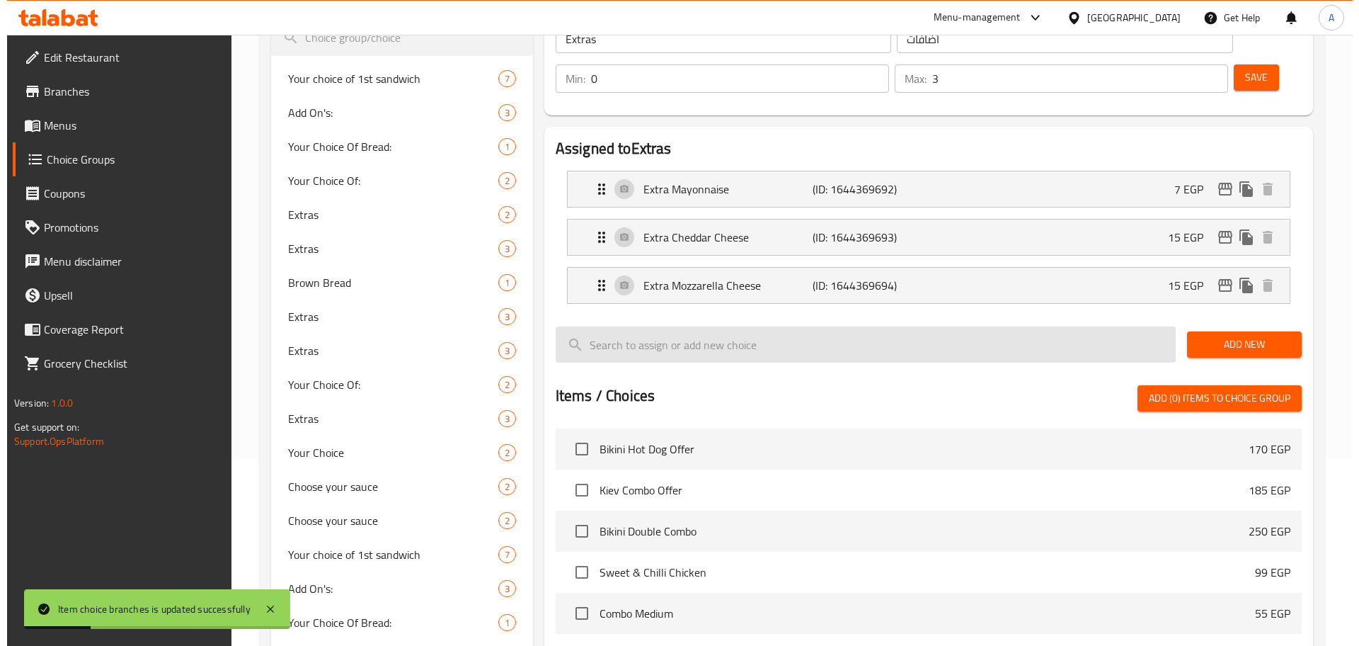
scroll to position [183, 0]
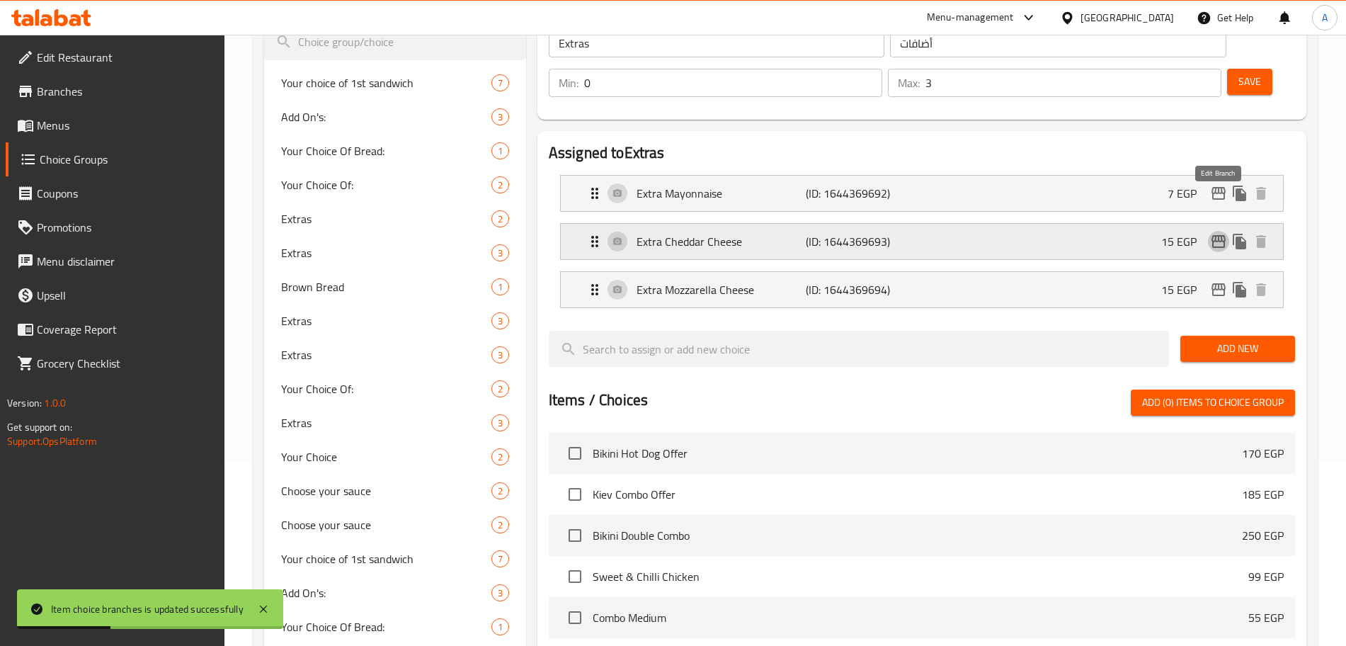
click at [1223, 235] on icon "edit" at bounding box center [1218, 241] width 14 height 13
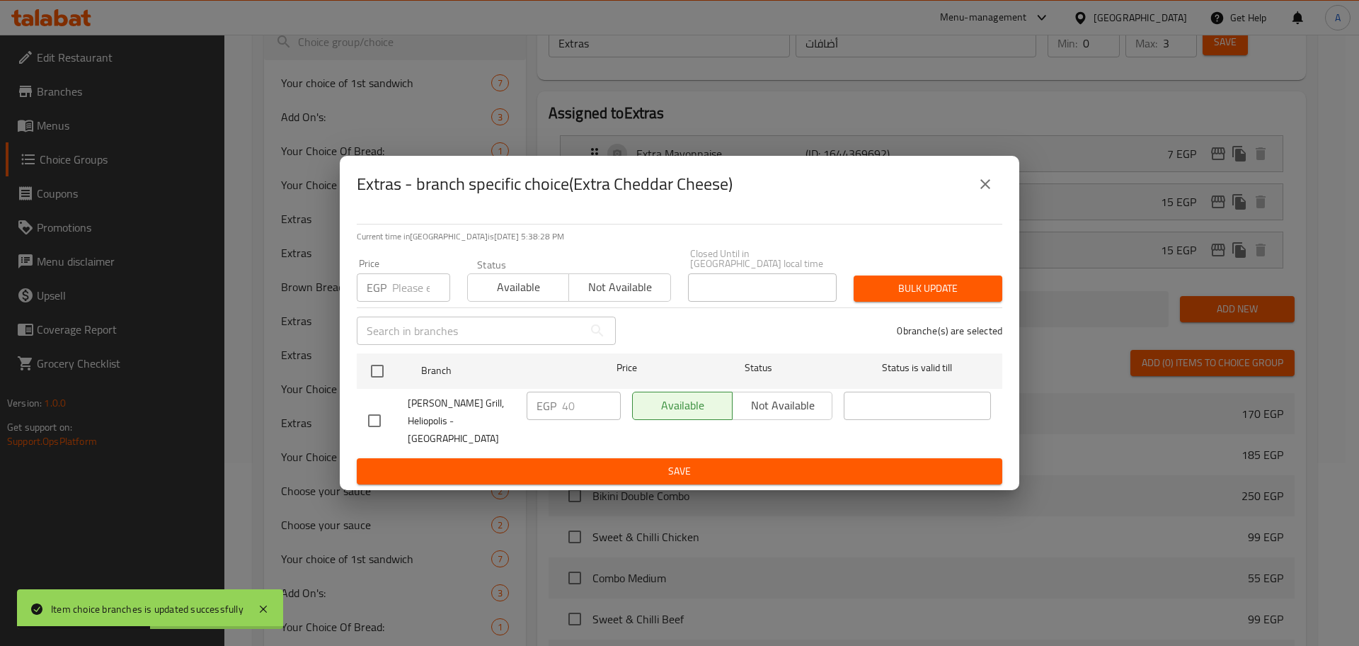
click at [403, 299] on input "number" at bounding box center [421, 287] width 58 height 28
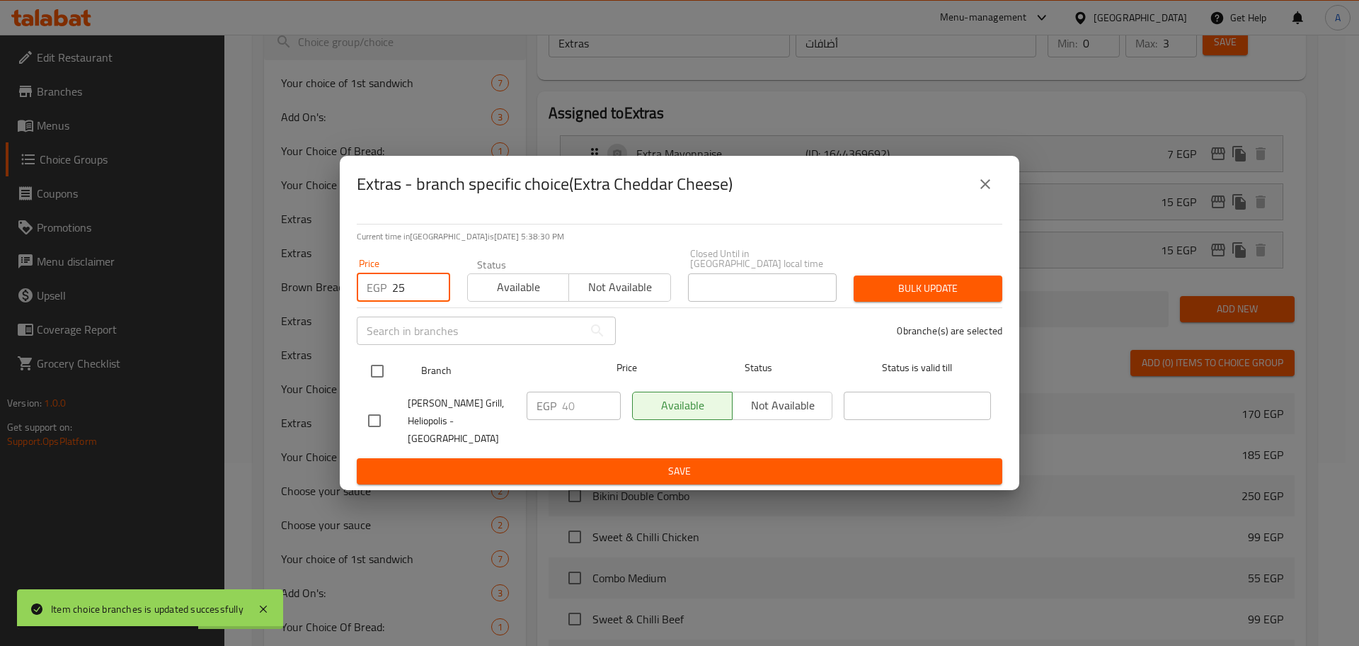
click at [373, 376] on input "checkbox" at bounding box center [377, 371] width 30 height 30
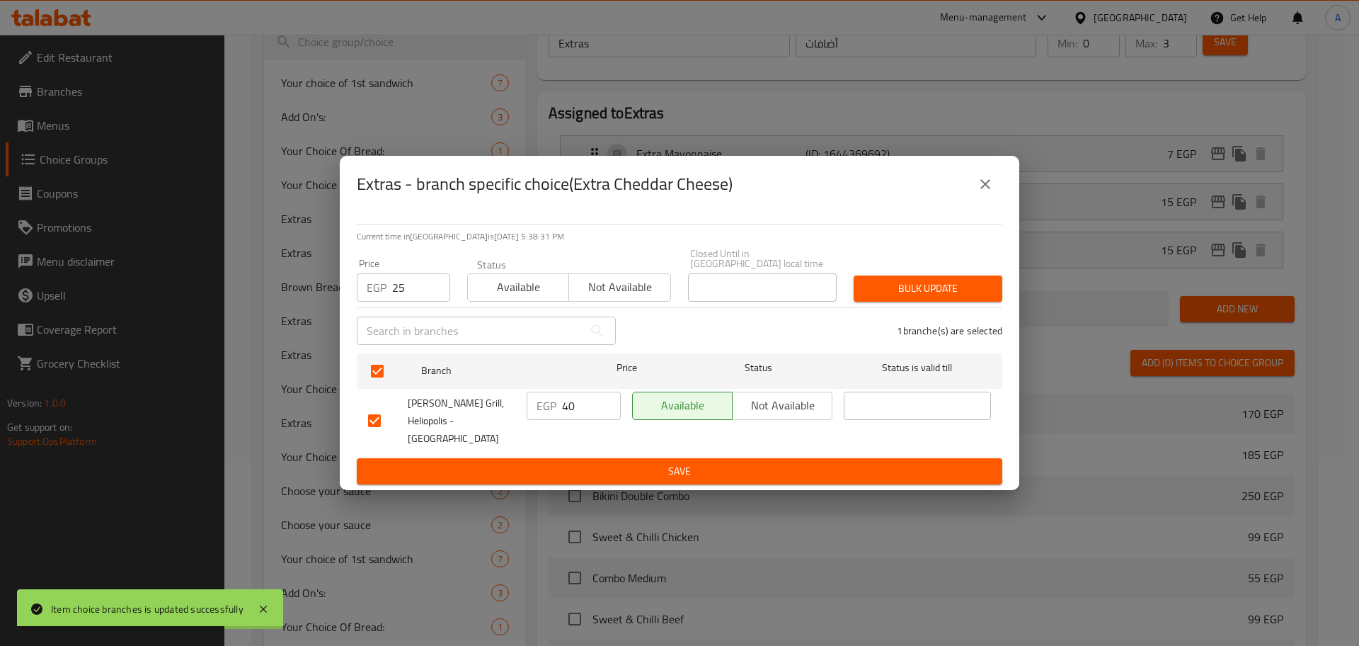
click at [936, 281] on button "Bulk update" at bounding box center [928, 288] width 149 height 26
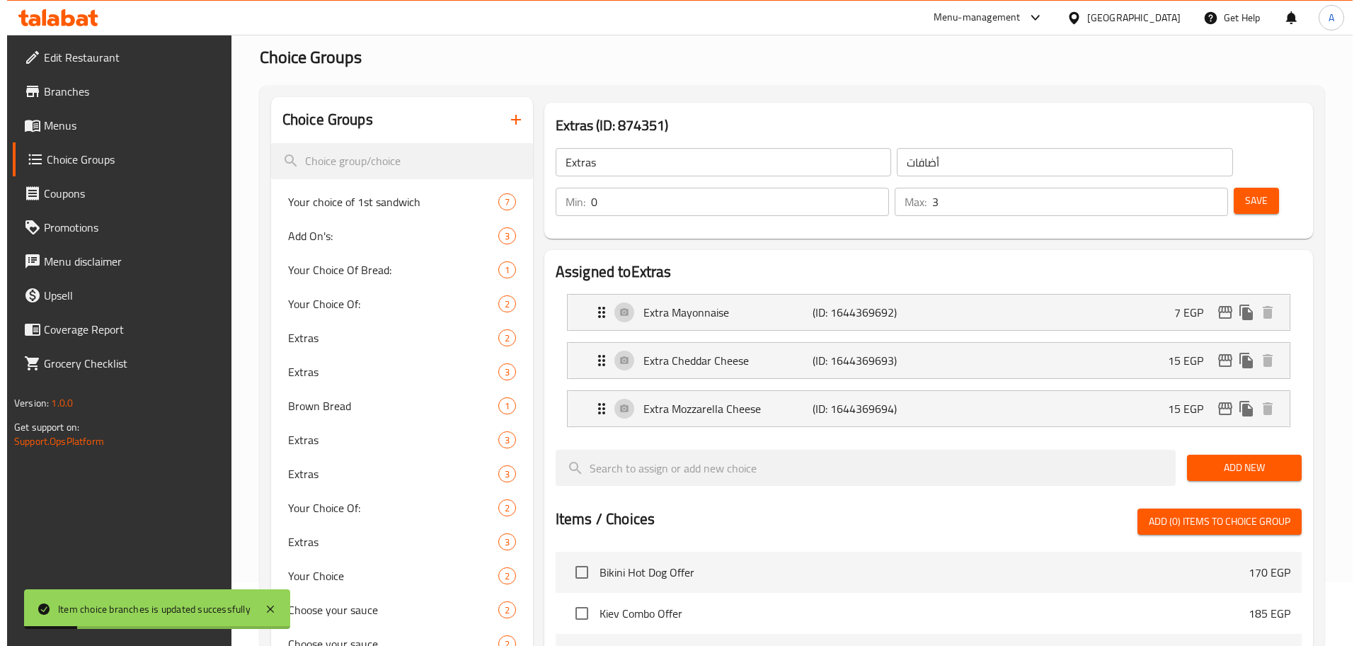
scroll to position [23, 0]
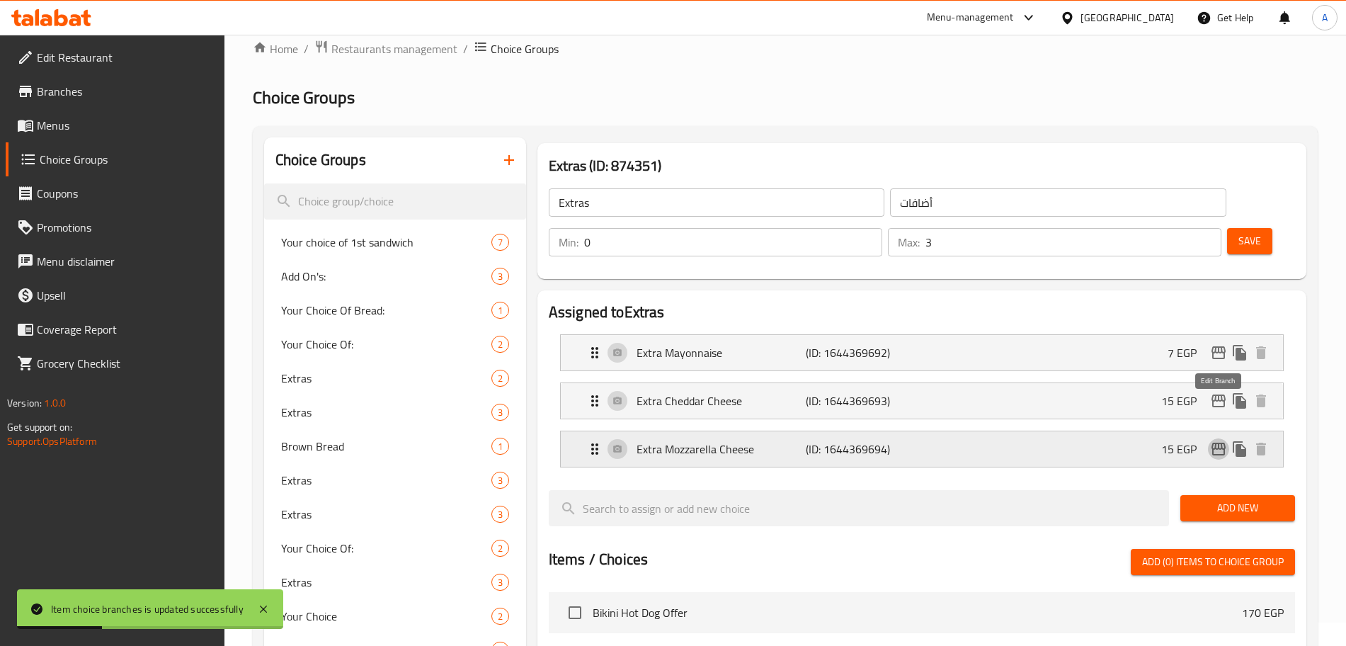
click at [1219, 440] on icon "edit" at bounding box center [1218, 448] width 17 height 17
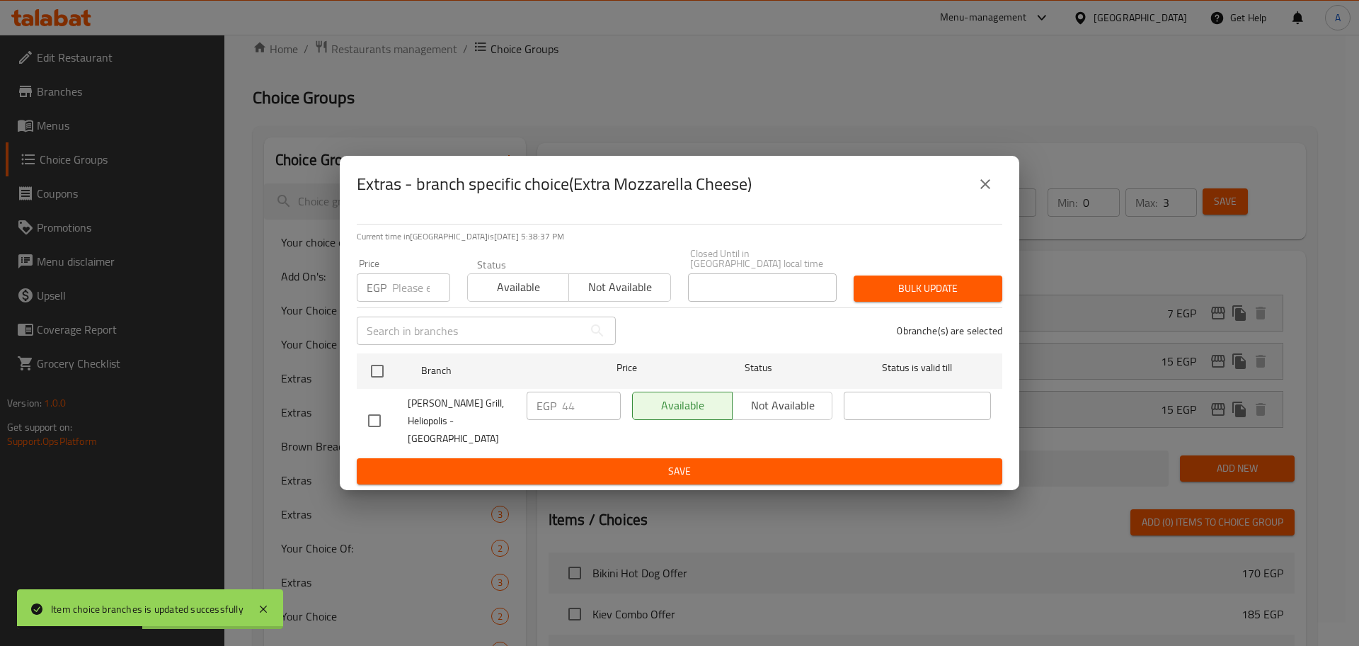
click at [407, 290] on input "number" at bounding box center [421, 287] width 58 height 28
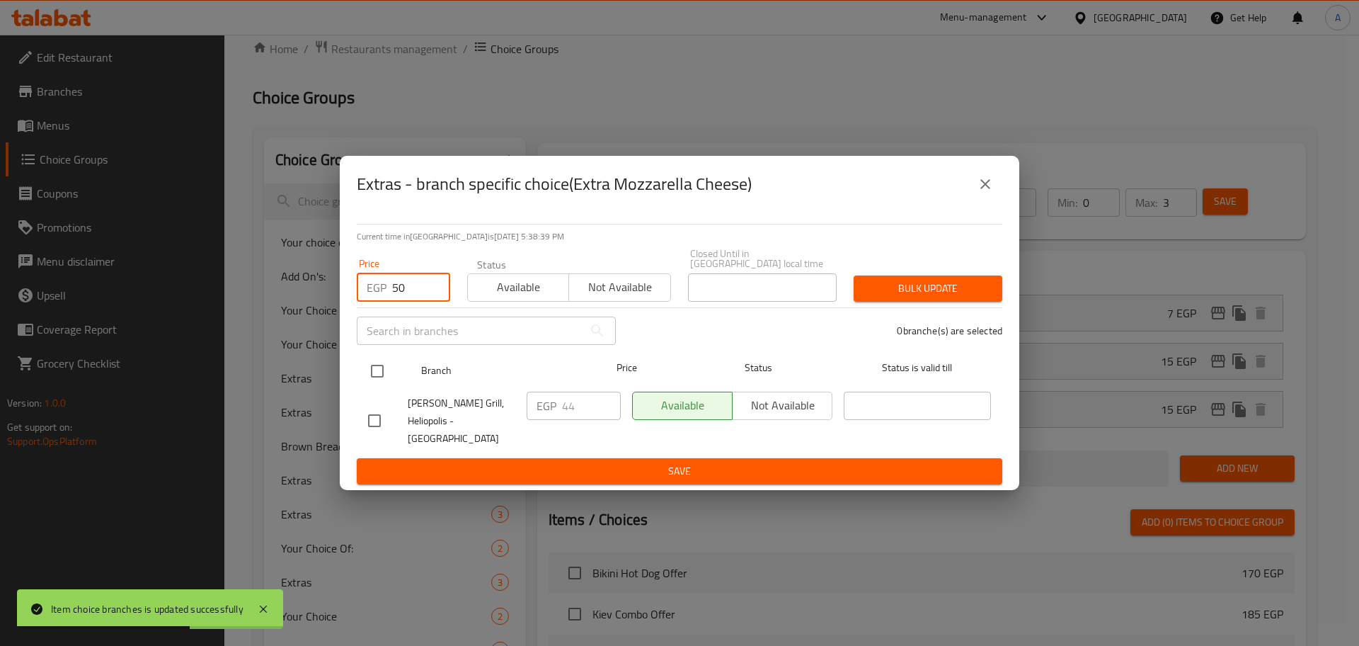
click at [374, 386] on input "checkbox" at bounding box center [377, 371] width 30 height 30
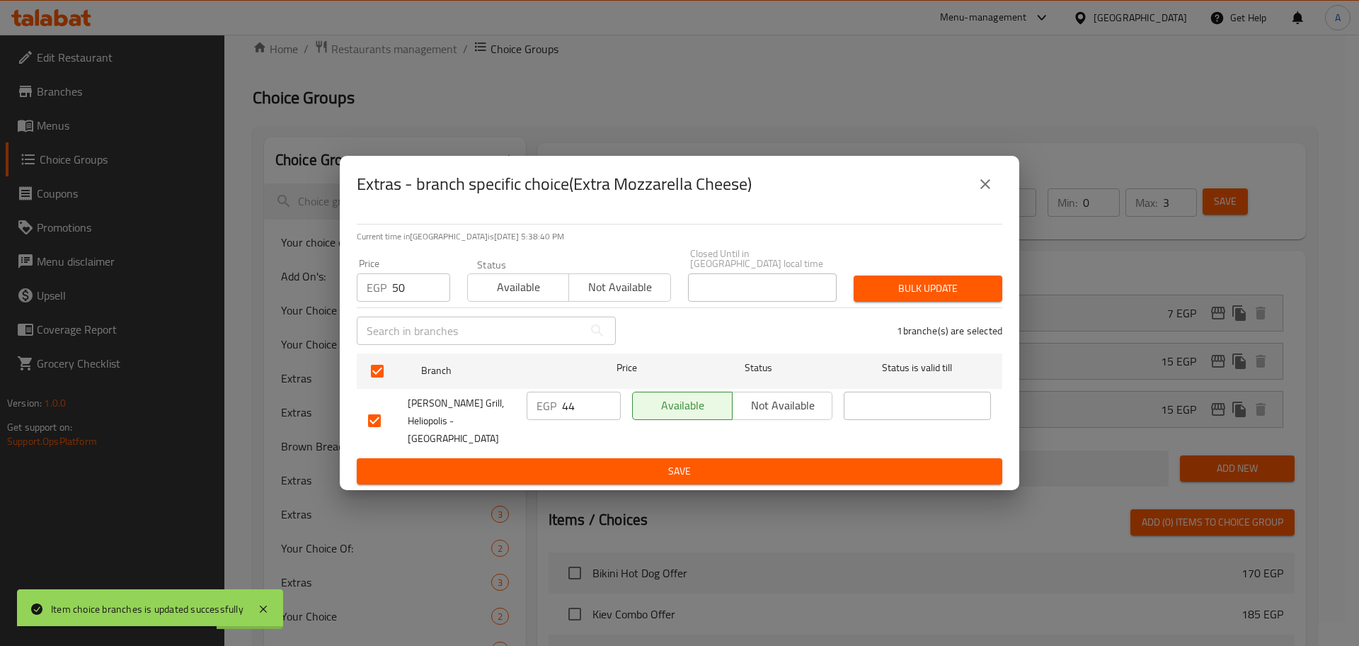
click at [856, 292] on button "Bulk update" at bounding box center [928, 288] width 149 height 26
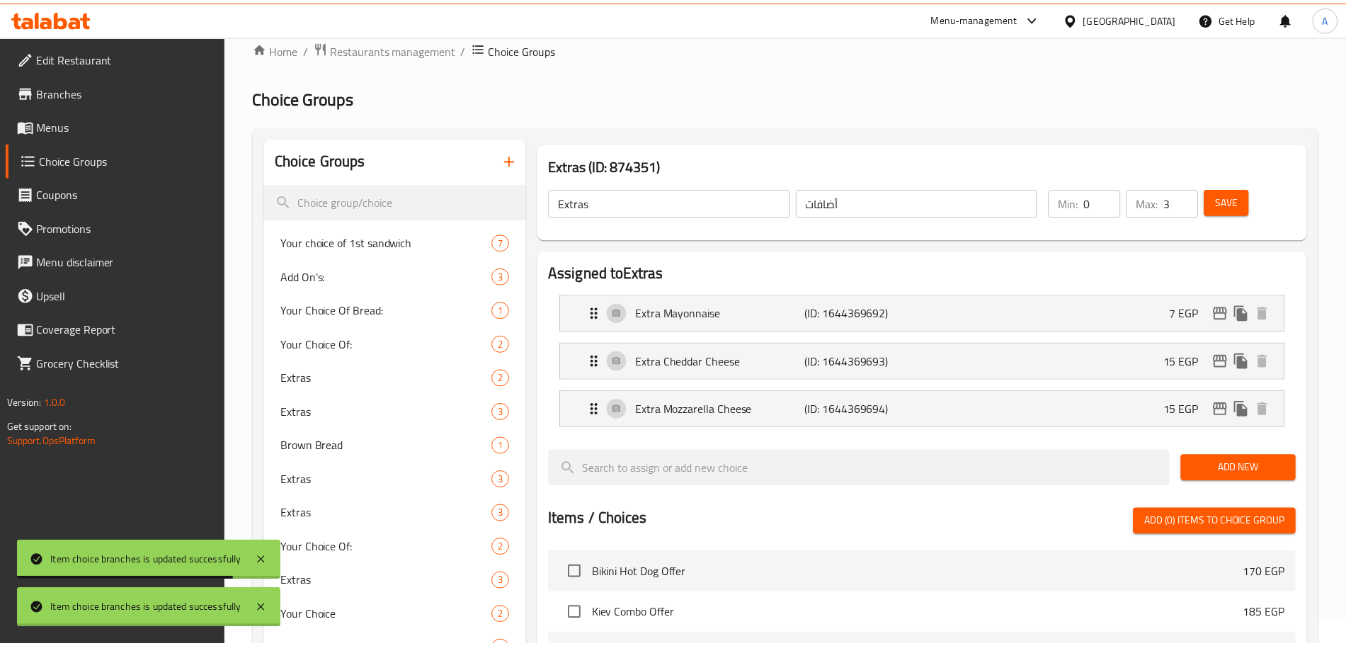
scroll to position [1234, 0]
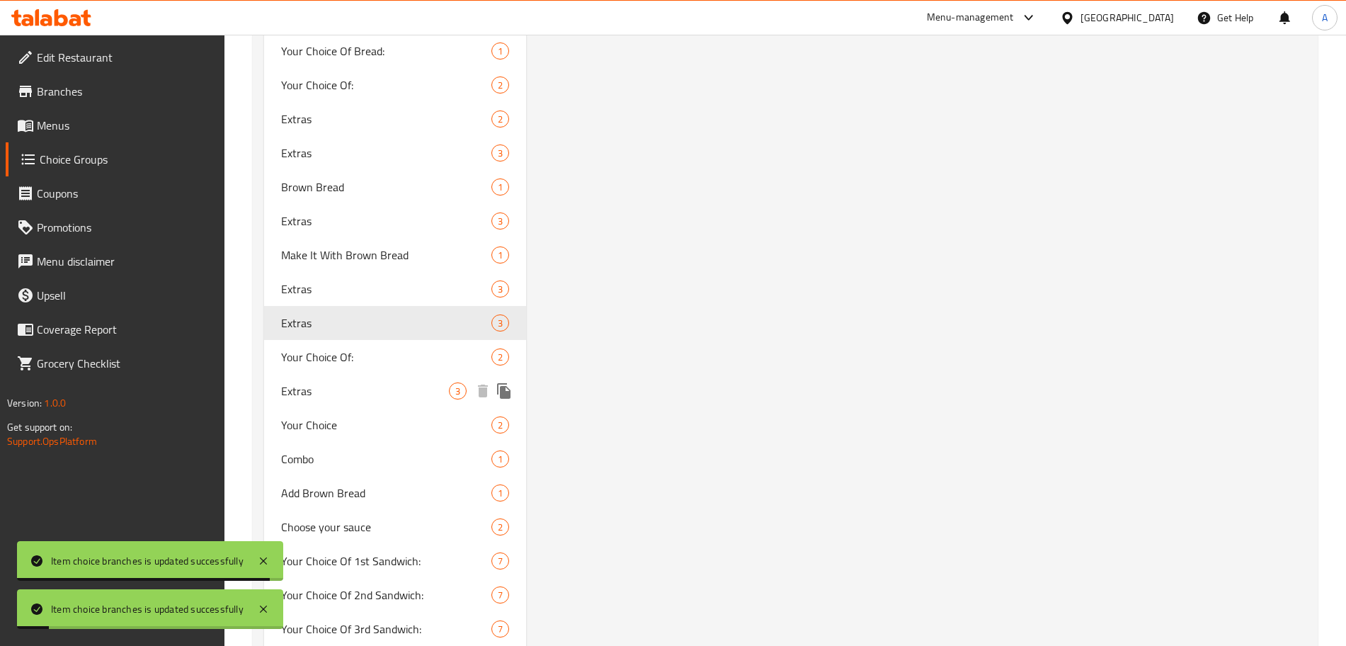
click at [340, 382] on span "Extras" at bounding box center [365, 390] width 168 height 17
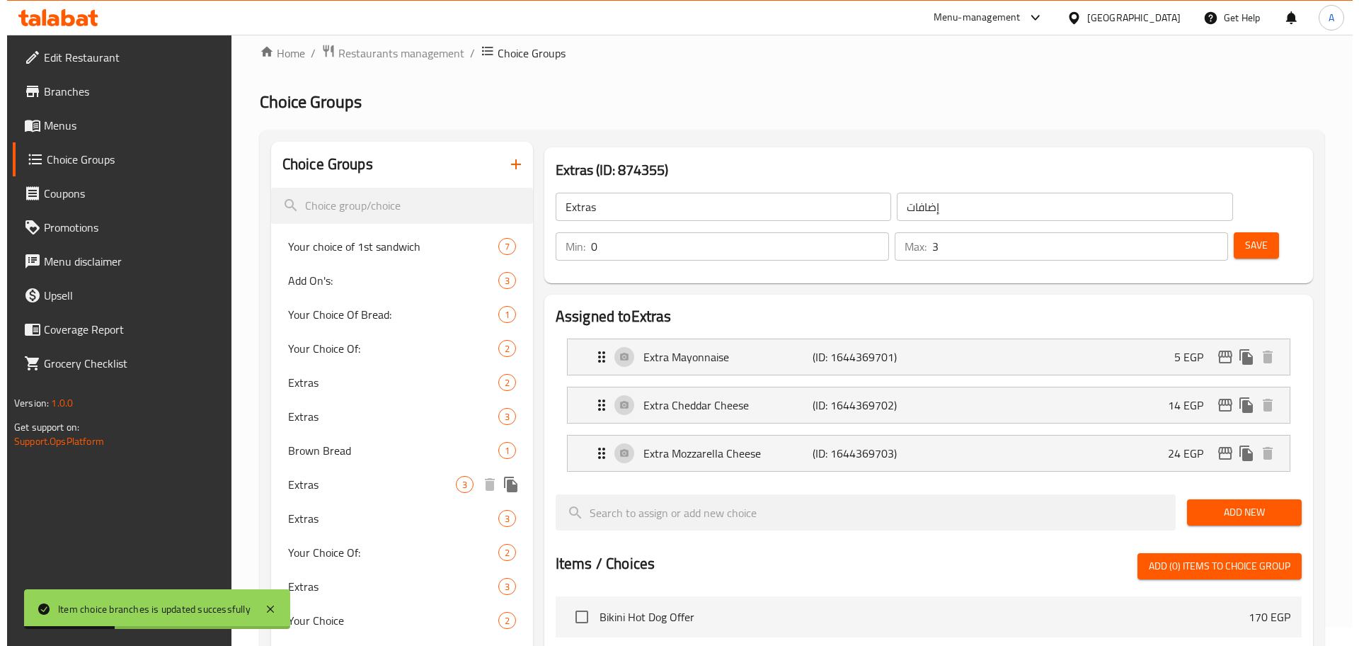
scroll to position [0, 0]
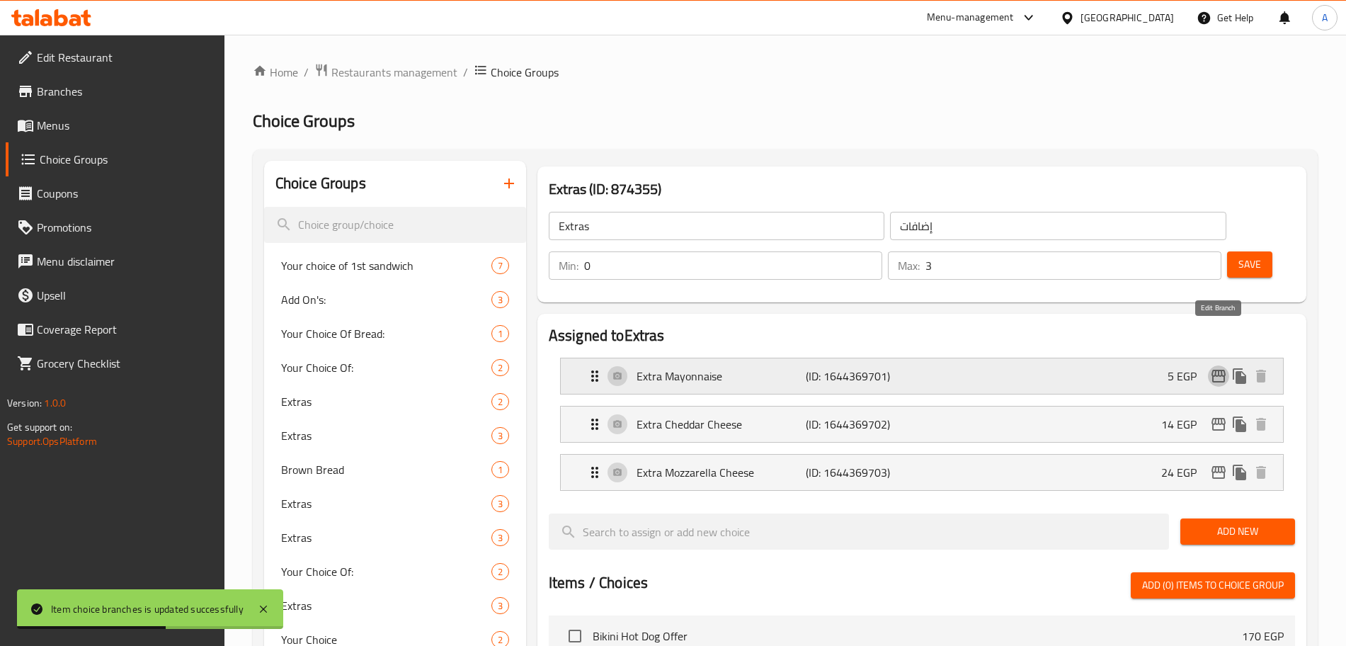
click at [1220, 367] on icon "edit" at bounding box center [1218, 375] width 17 height 17
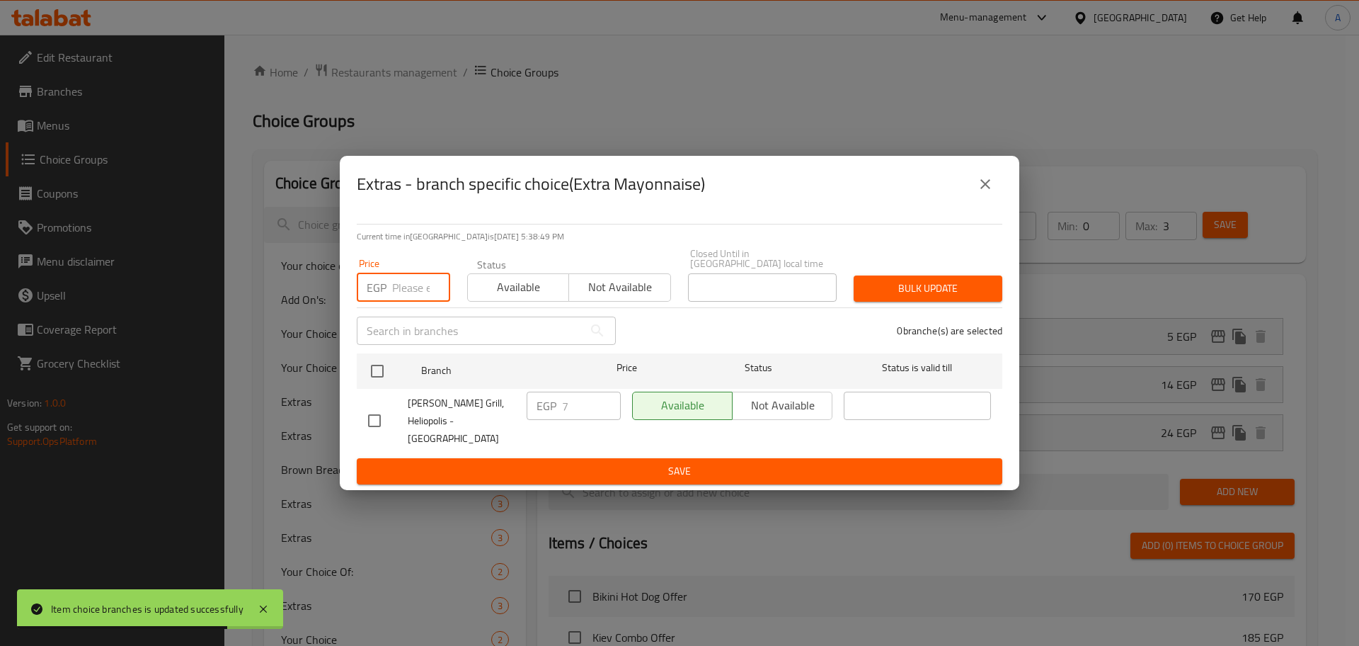
click at [415, 289] on input "number" at bounding box center [421, 287] width 58 height 28
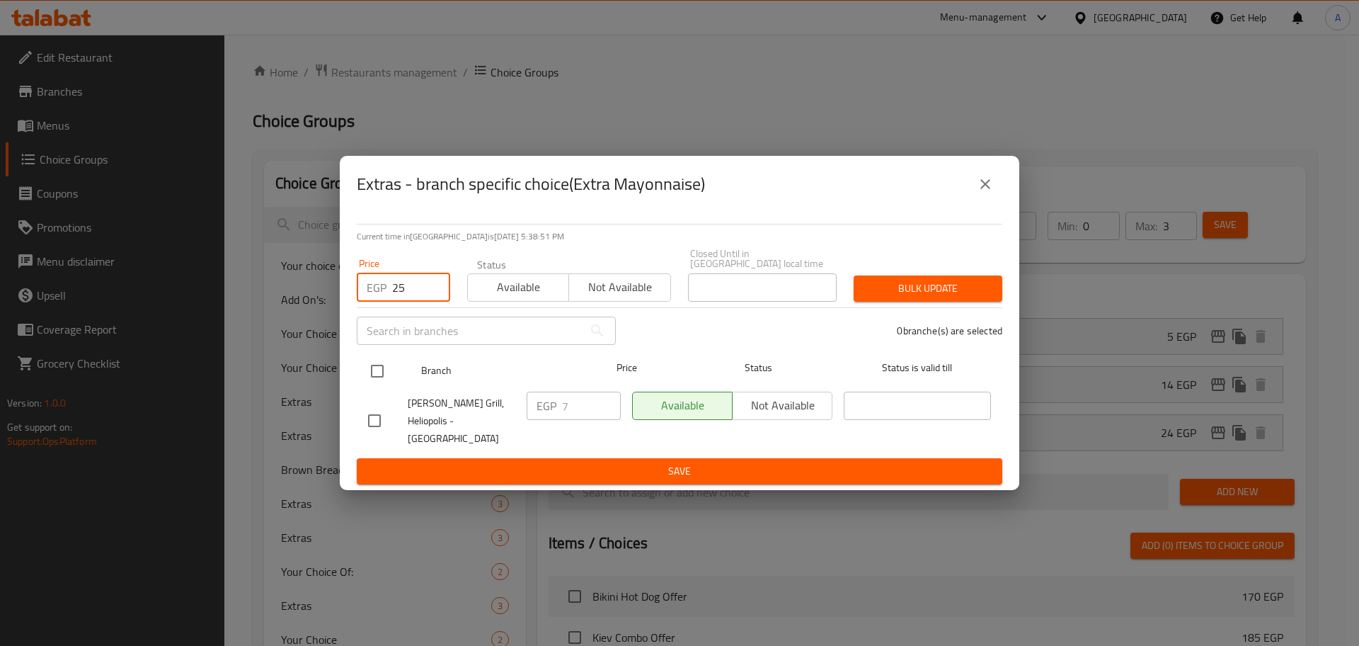
click at [379, 372] on input "checkbox" at bounding box center [377, 371] width 30 height 30
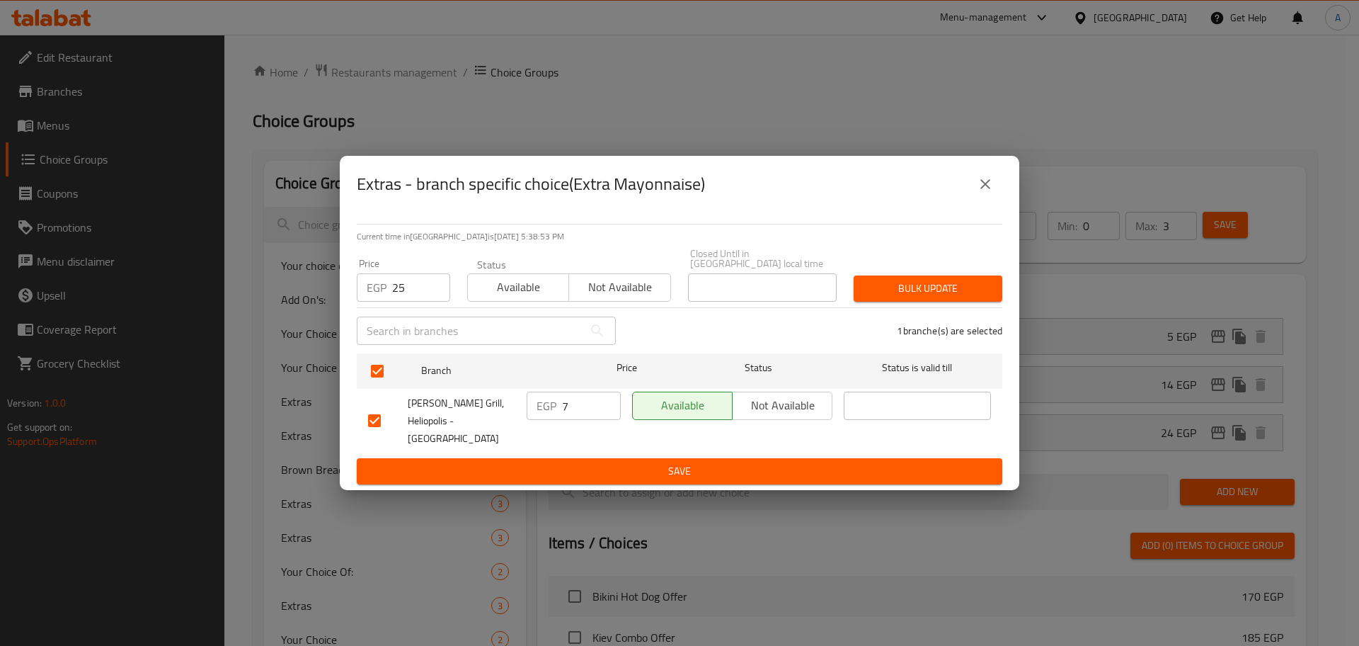
click at [958, 282] on span "Bulk update" at bounding box center [928, 289] width 126 height 18
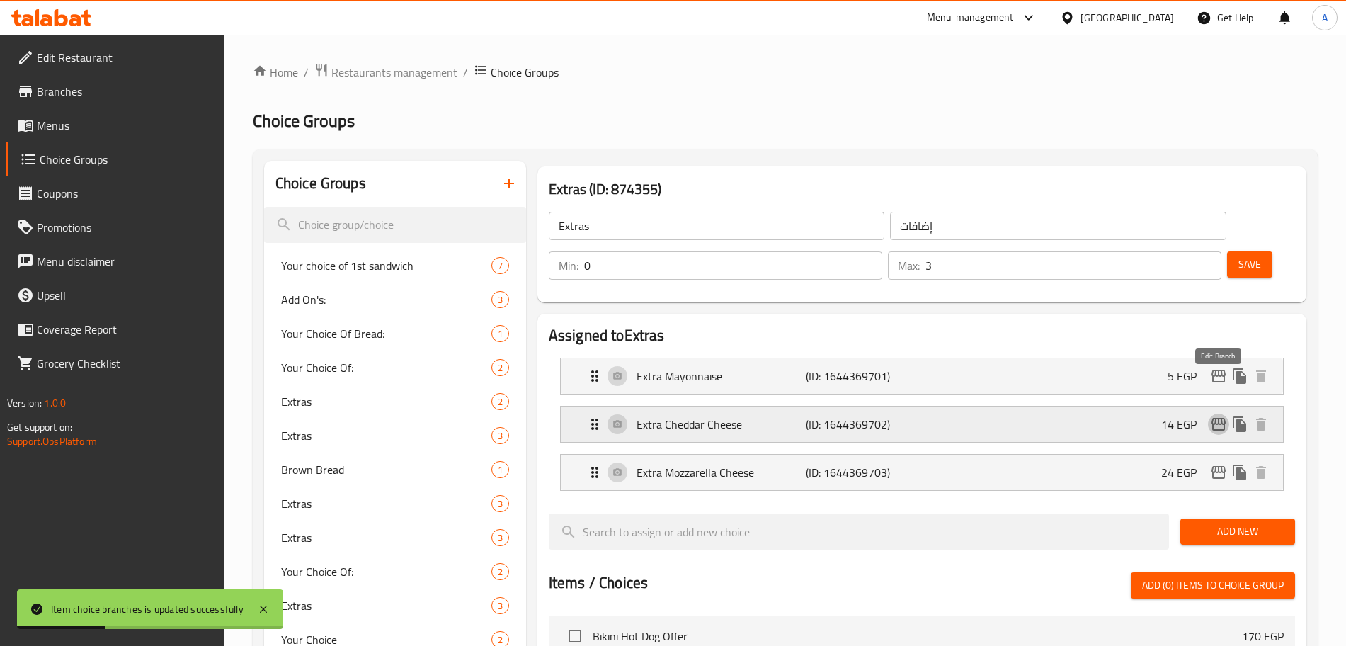
click at [1212, 418] on icon "edit" at bounding box center [1218, 424] width 14 height 13
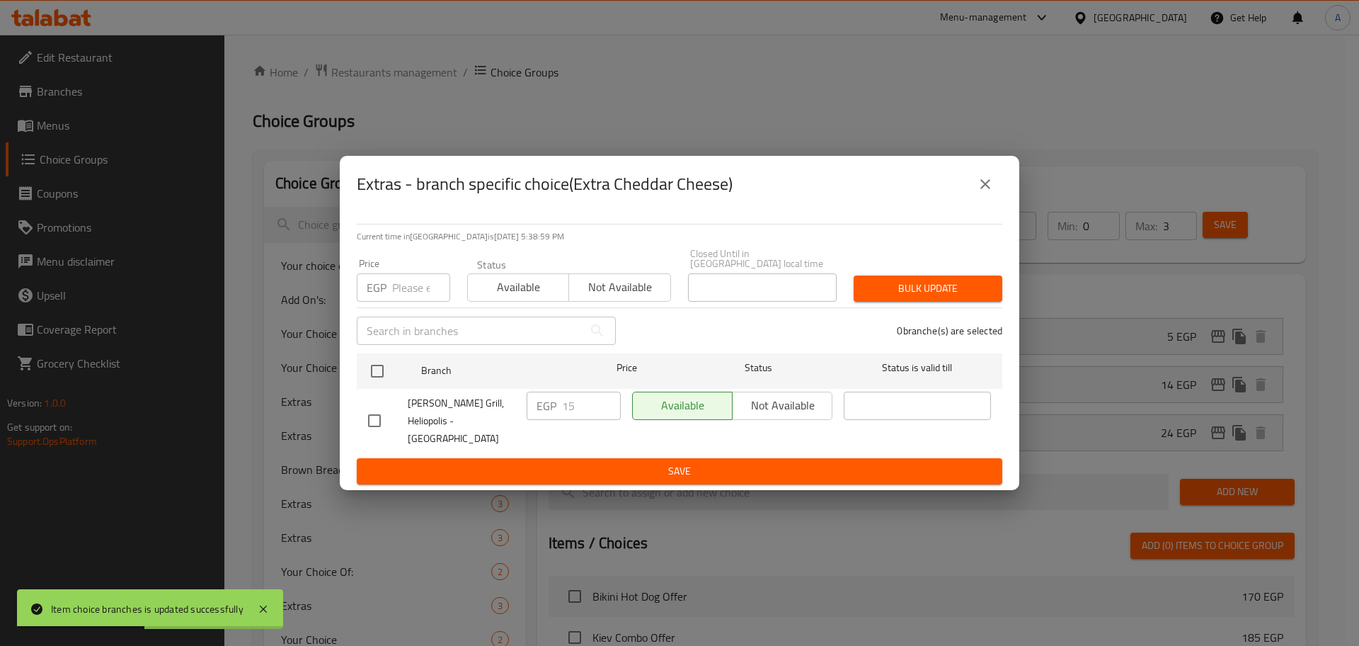
click at [404, 292] on input "number" at bounding box center [421, 287] width 58 height 28
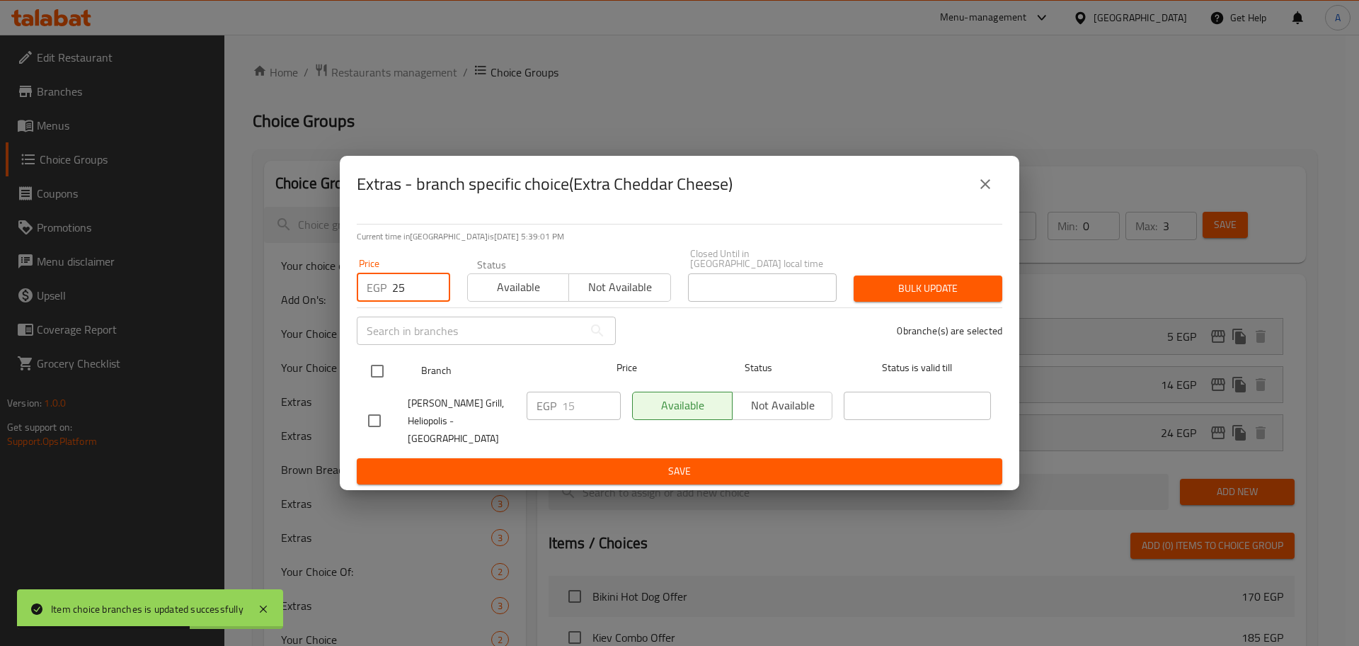
click at [384, 372] on input "checkbox" at bounding box center [377, 371] width 30 height 30
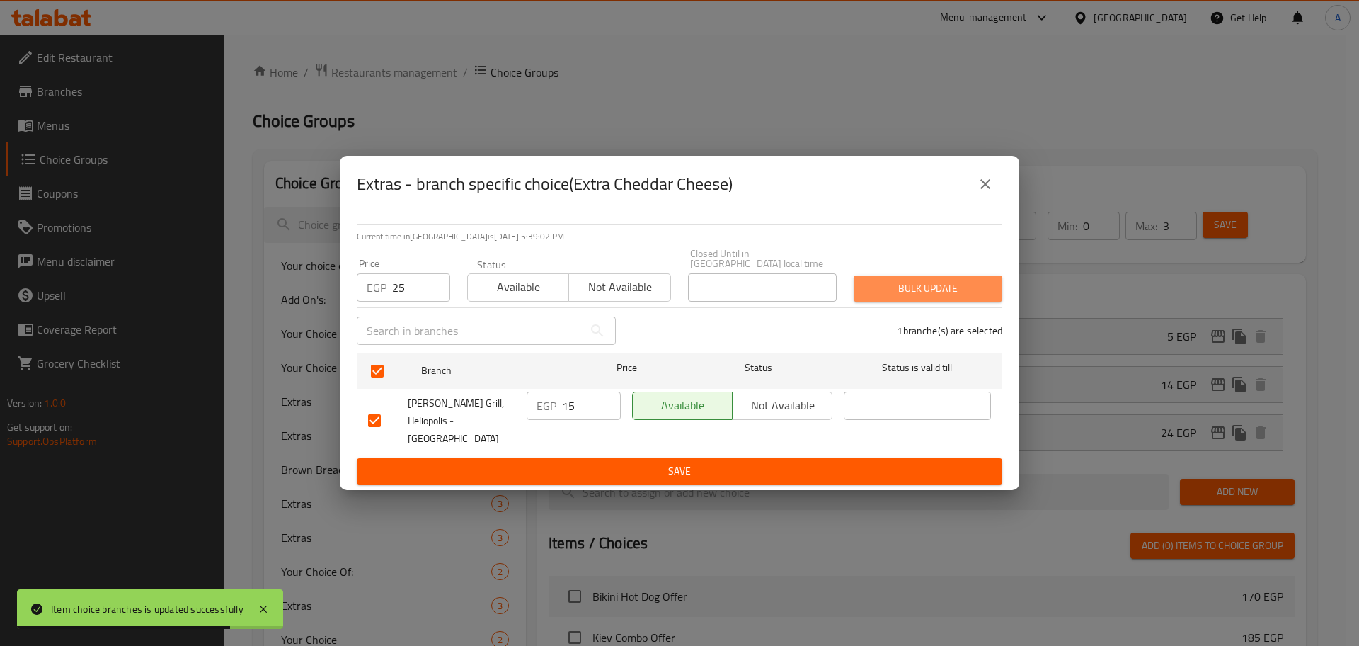
click at [971, 289] on span "Bulk update" at bounding box center [928, 289] width 126 height 18
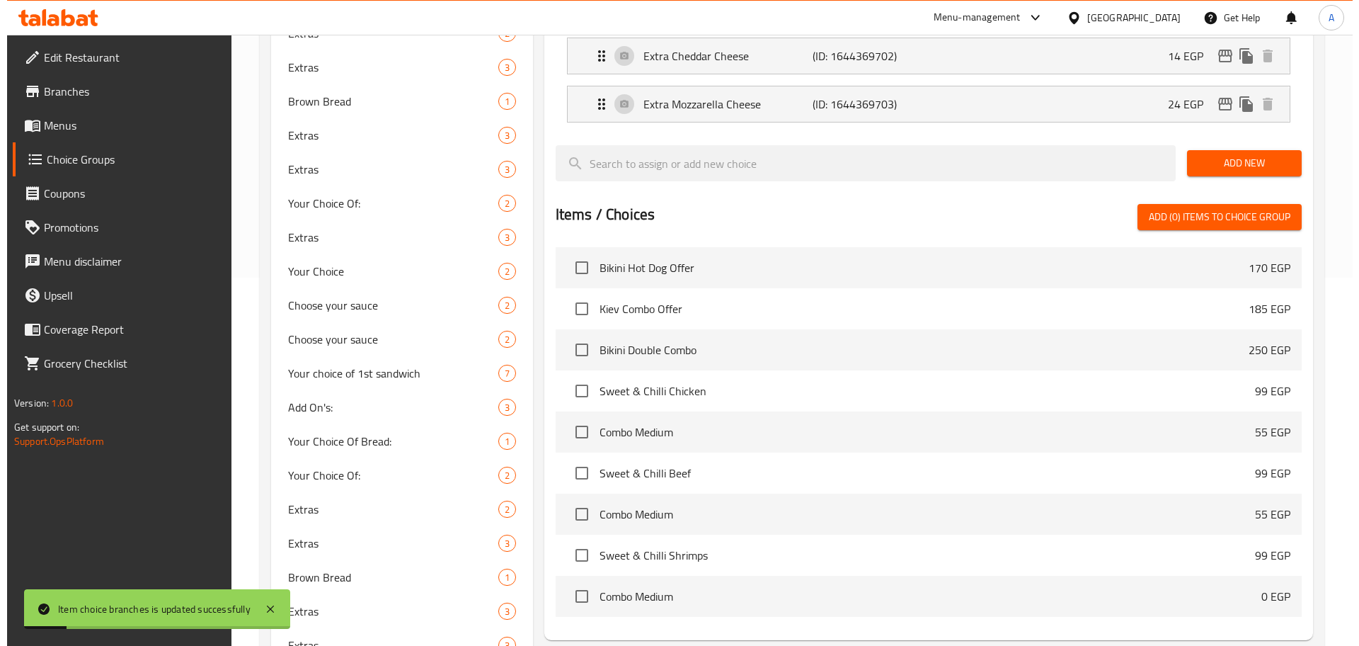
scroll to position [301, 0]
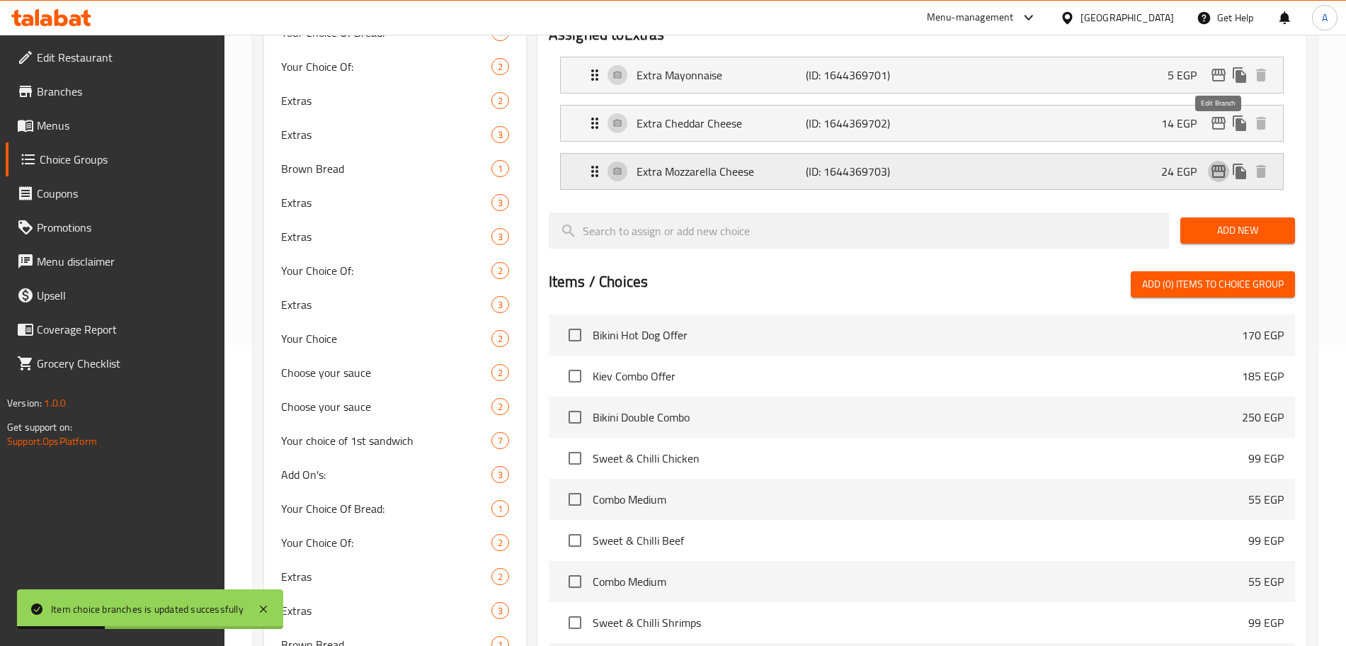
click at [1222, 165] on icon "edit" at bounding box center [1218, 171] width 14 height 13
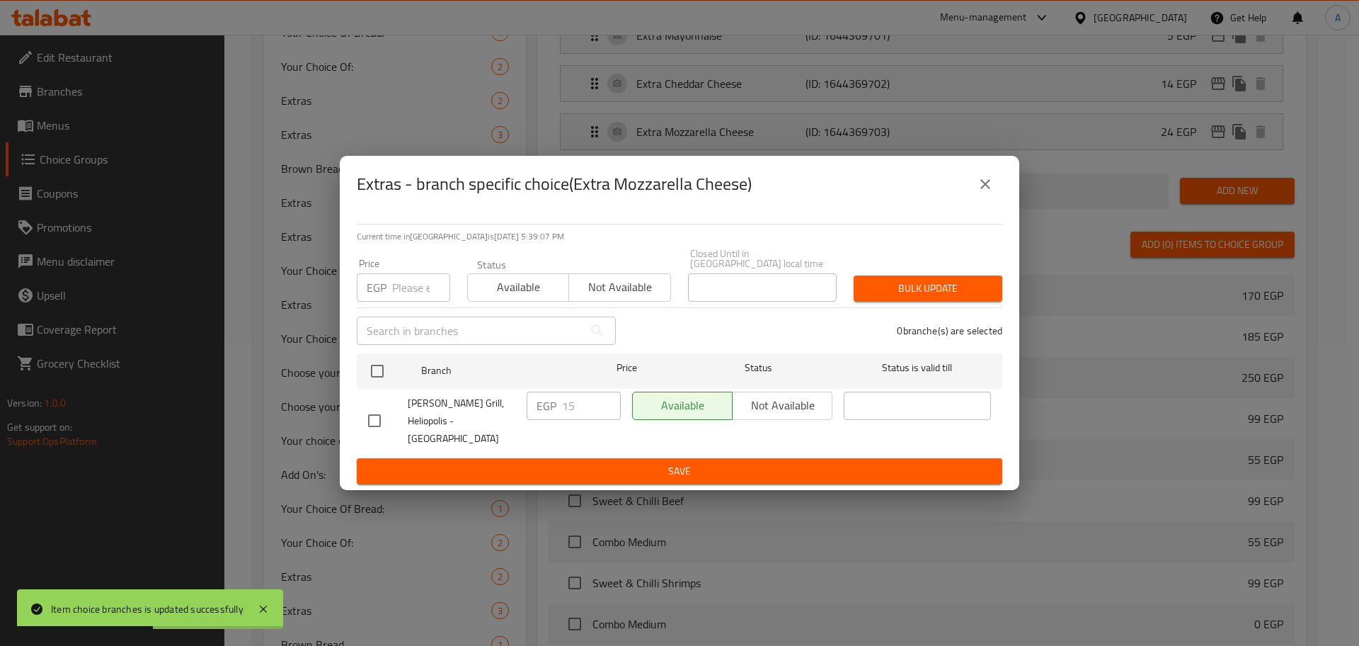
click at [414, 294] on input "number" at bounding box center [421, 287] width 58 height 28
click at [384, 389] on div "[PERSON_NAME] Grill, Heliopolis - [GEOGRAPHIC_DATA]" at bounding box center [441, 421] width 159 height 70
click at [382, 374] on input "checkbox" at bounding box center [377, 371] width 30 height 30
click at [940, 294] on span "Bulk update" at bounding box center [928, 289] width 126 height 18
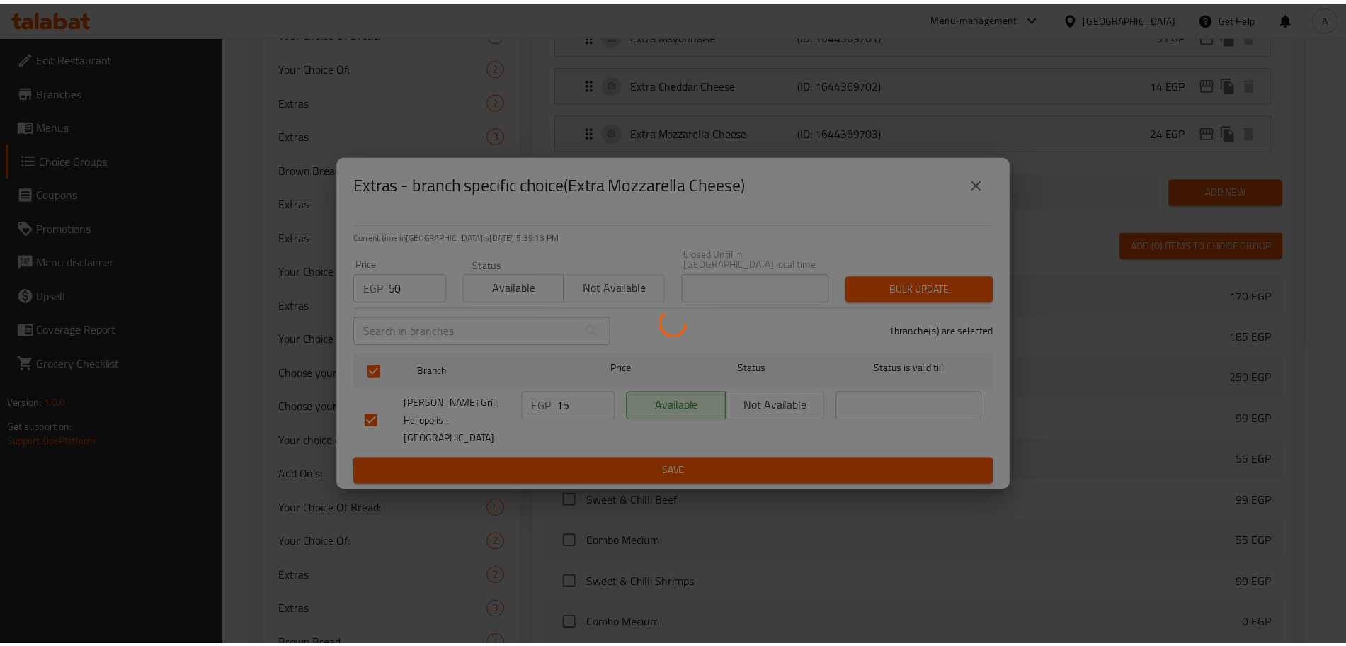
scroll to position [1302, 0]
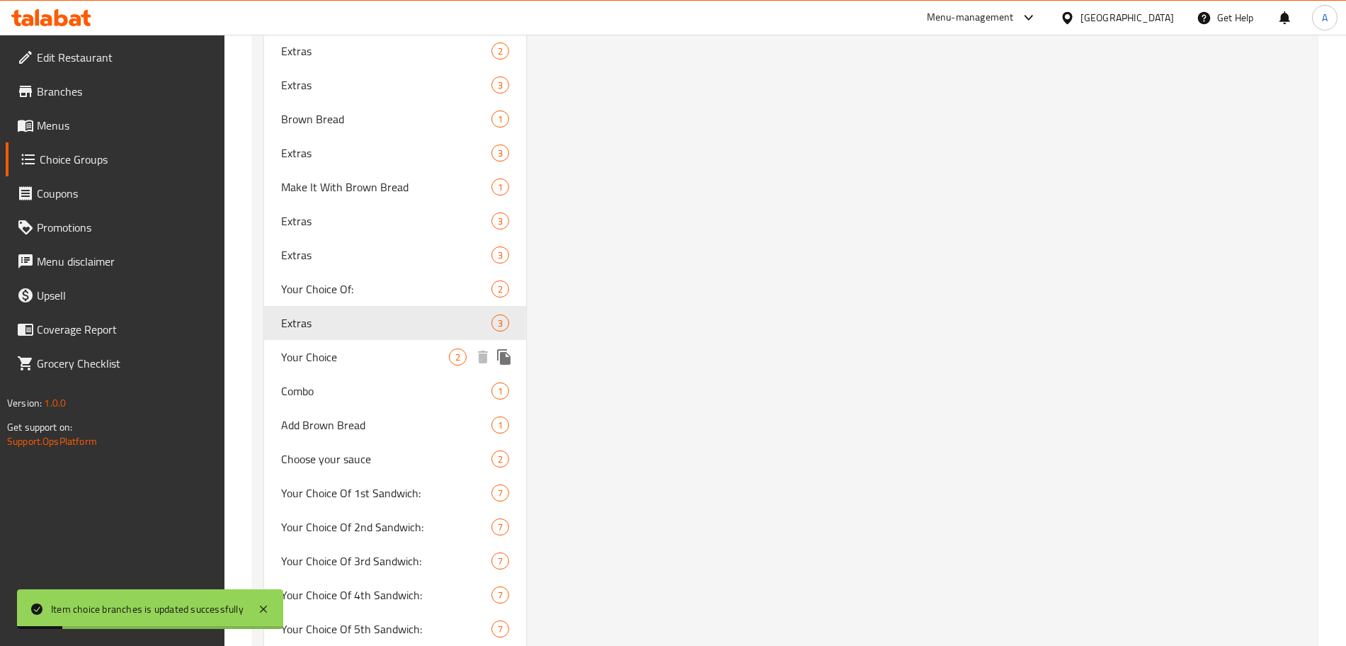
click at [410, 355] on span "Your Choice" at bounding box center [365, 356] width 168 height 17
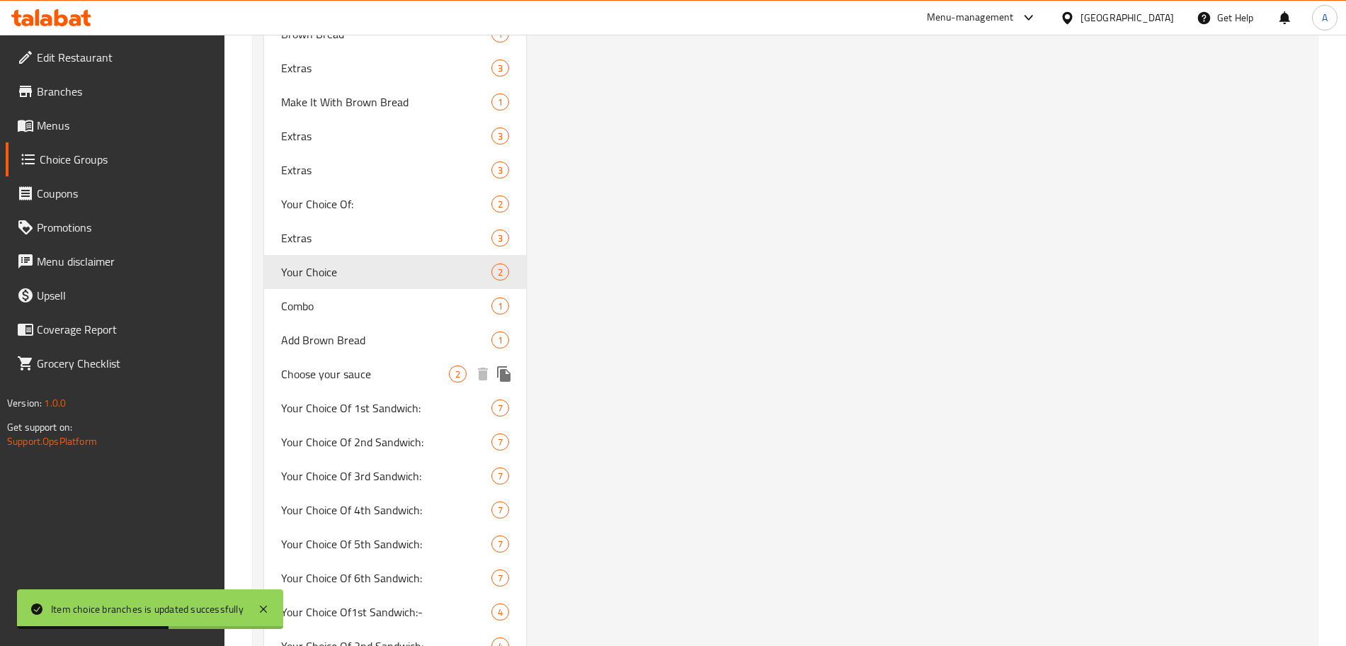
scroll to position [1390, 0]
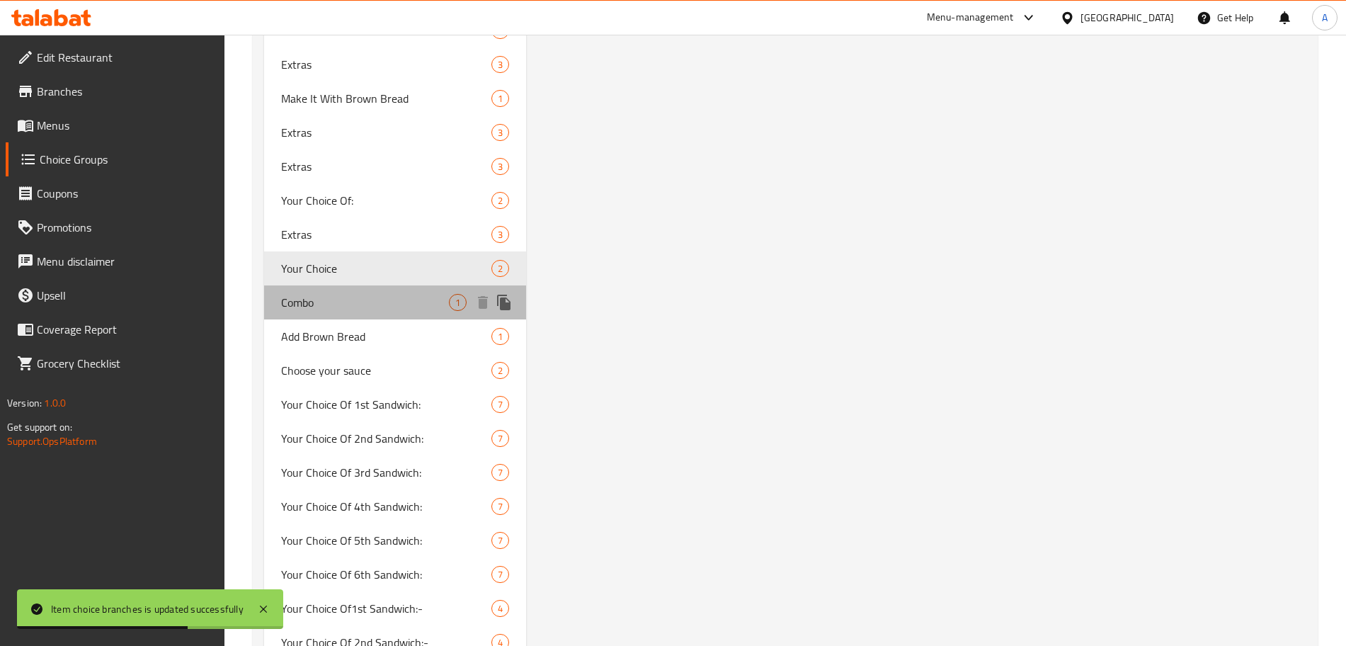
click at [386, 305] on span "Combo" at bounding box center [365, 302] width 168 height 17
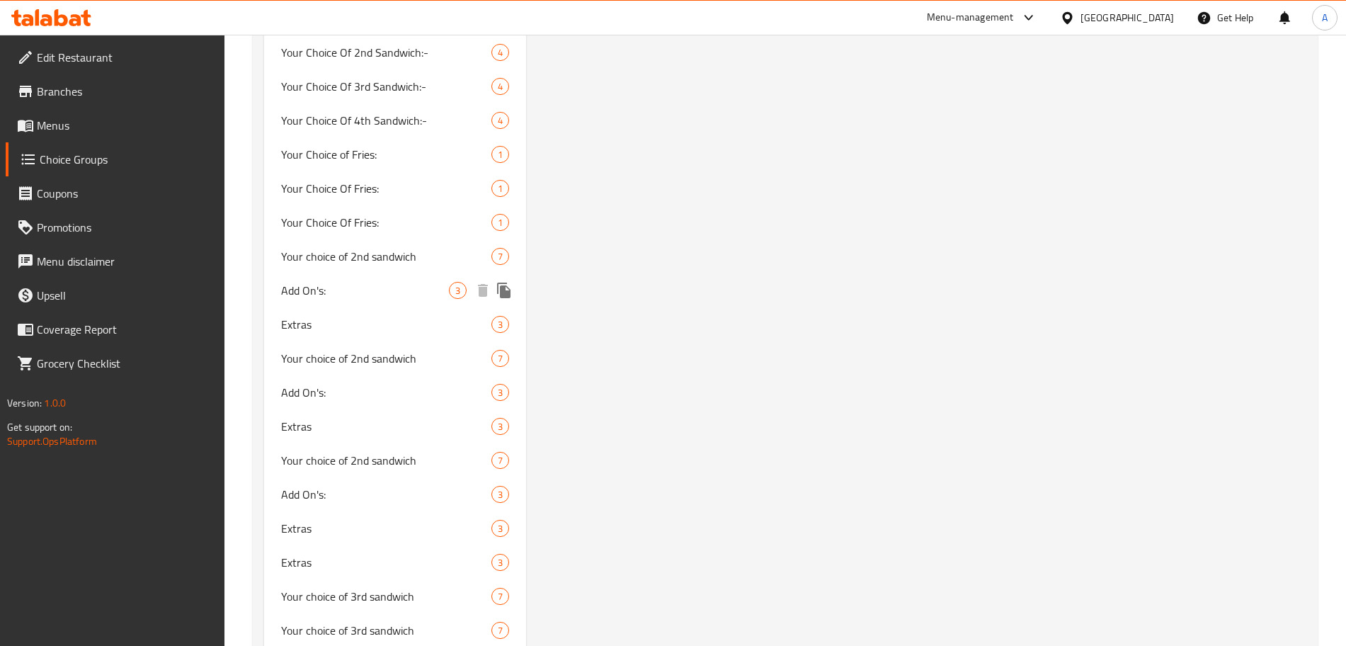
scroll to position [1980, 0]
click at [376, 289] on span "Add On's:" at bounding box center [365, 289] width 168 height 17
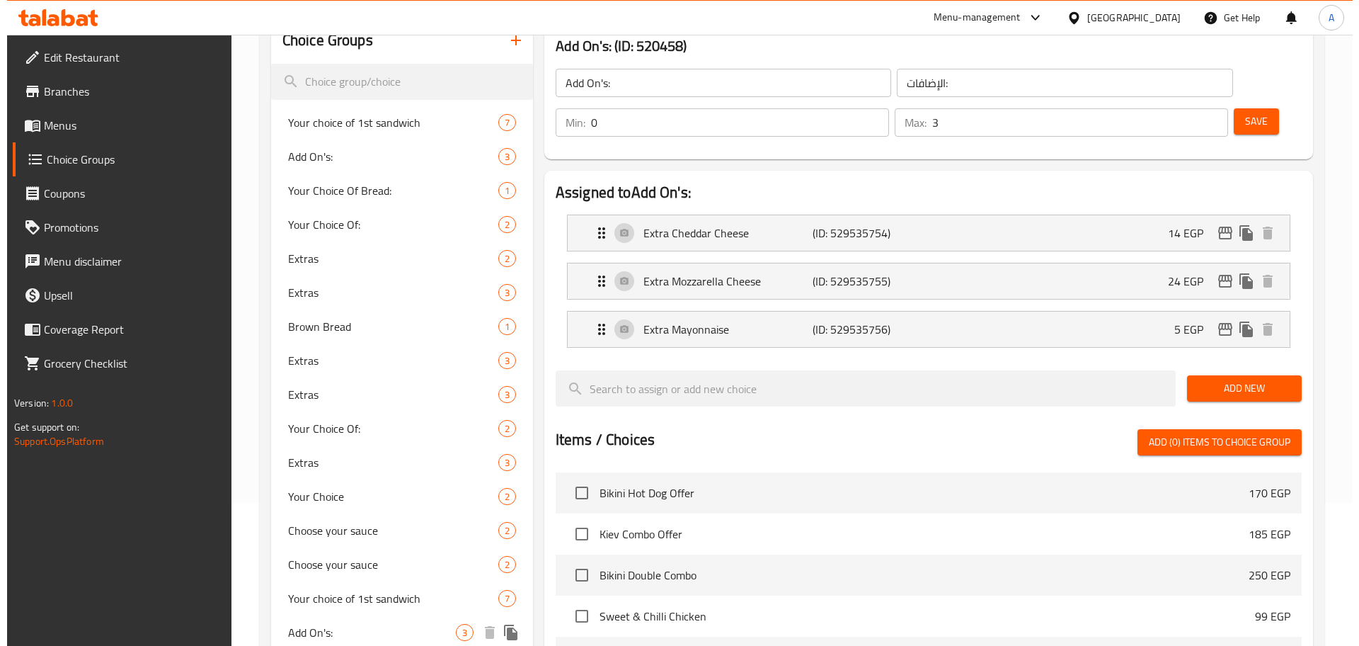
scroll to position [139, 0]
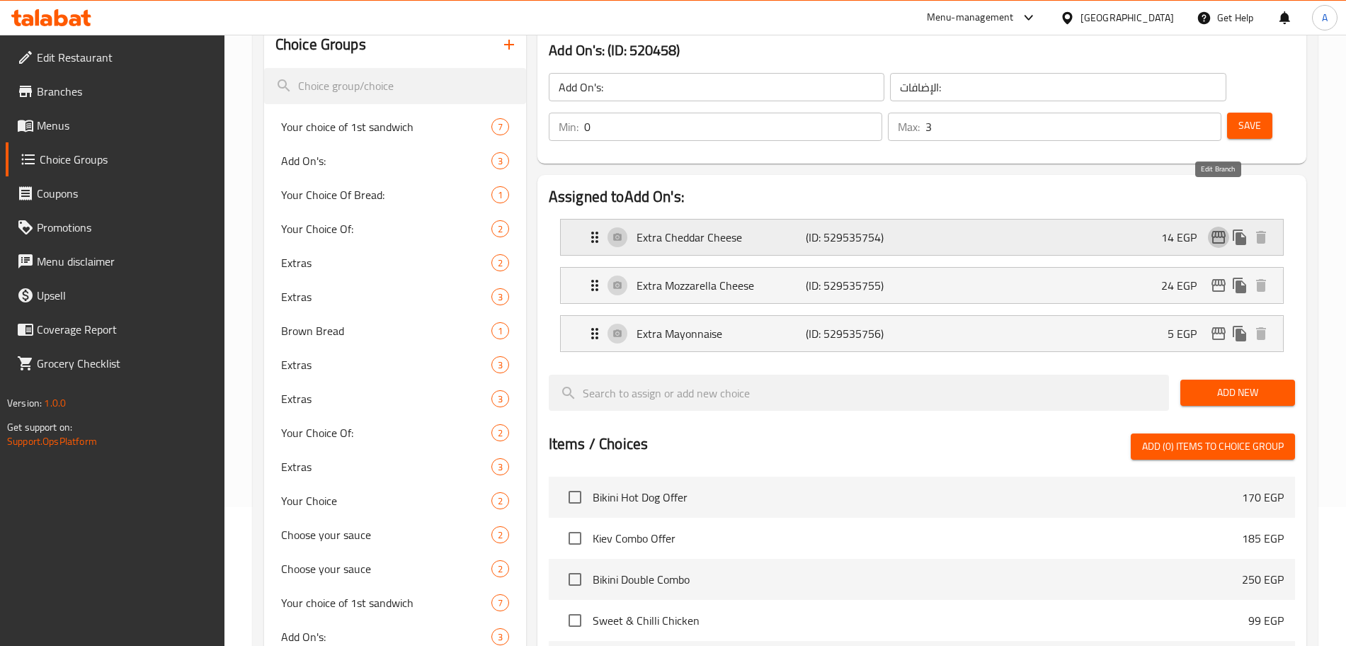
click at [1217, 229] on icon "edit" at bounding box center [1218, 237] width 17 height 17
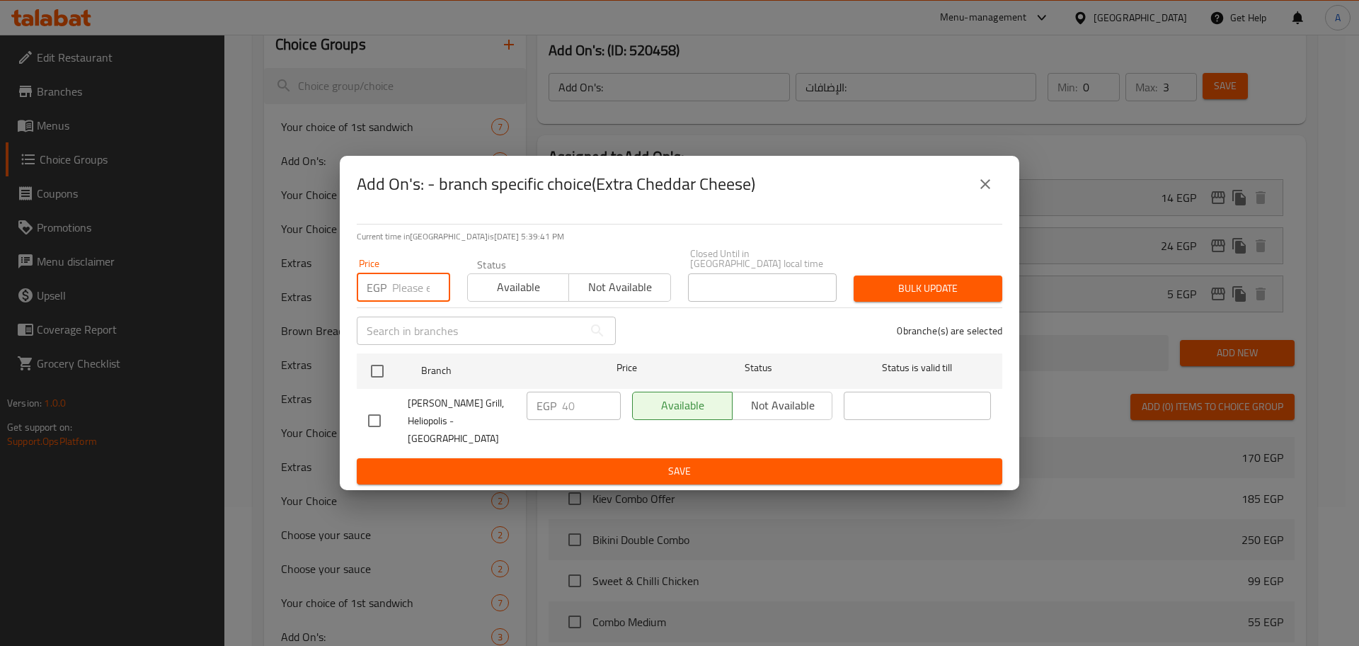
click at [410, 295] on input "number" at bounding box center [421, 287] width 58 height 28
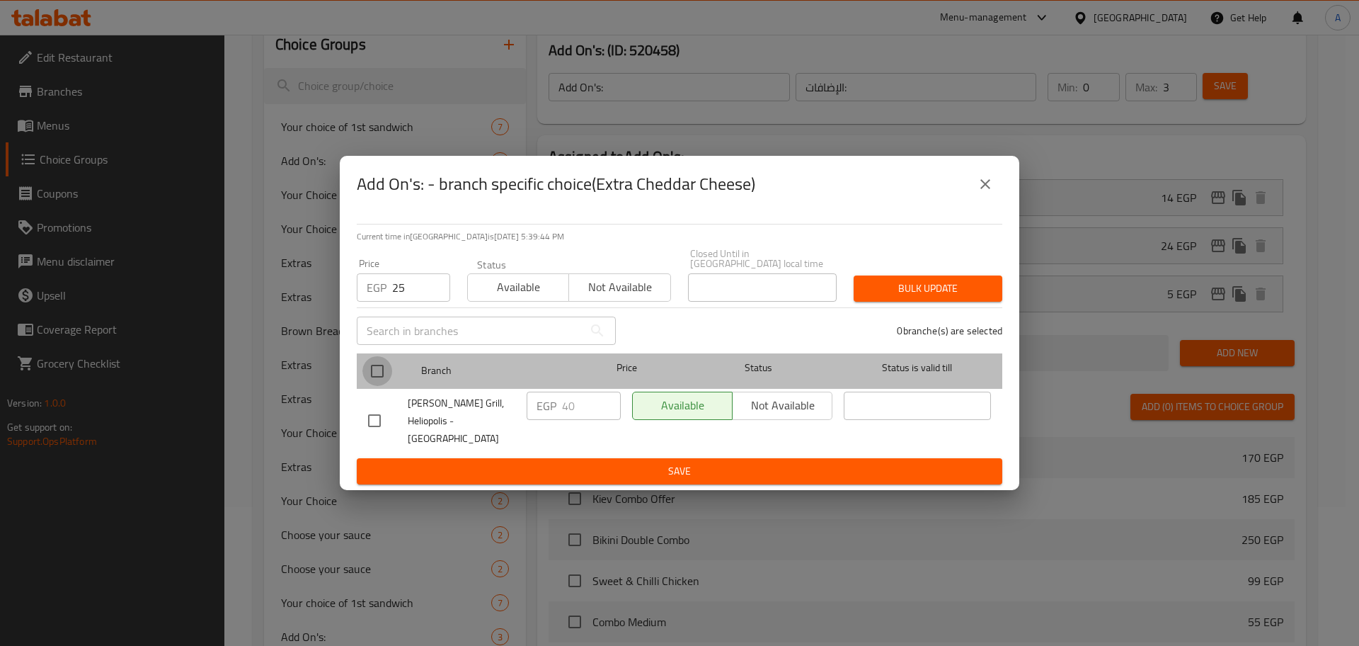
click at [382, 369] on input "checkbox" at bounding box center [377, 371] width 30 height 30
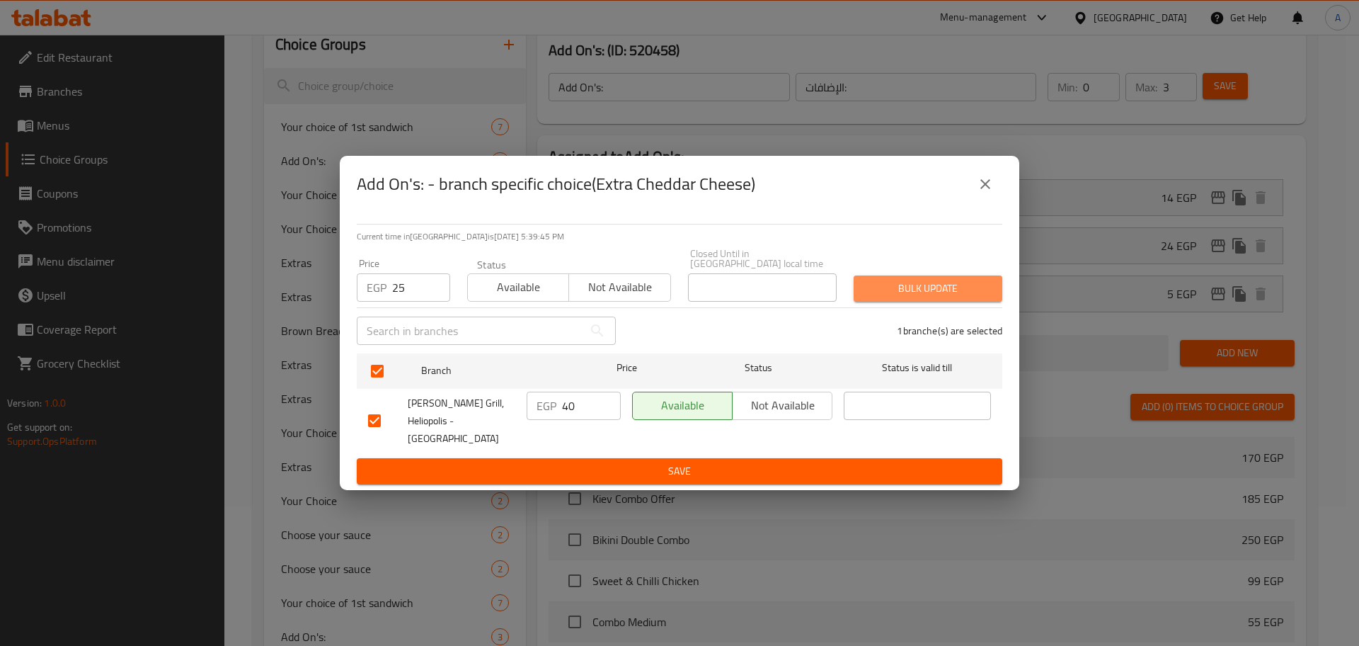
click at [948, 283] on span "Bulk update" at bounding box center [928, 289] width 126 height 18
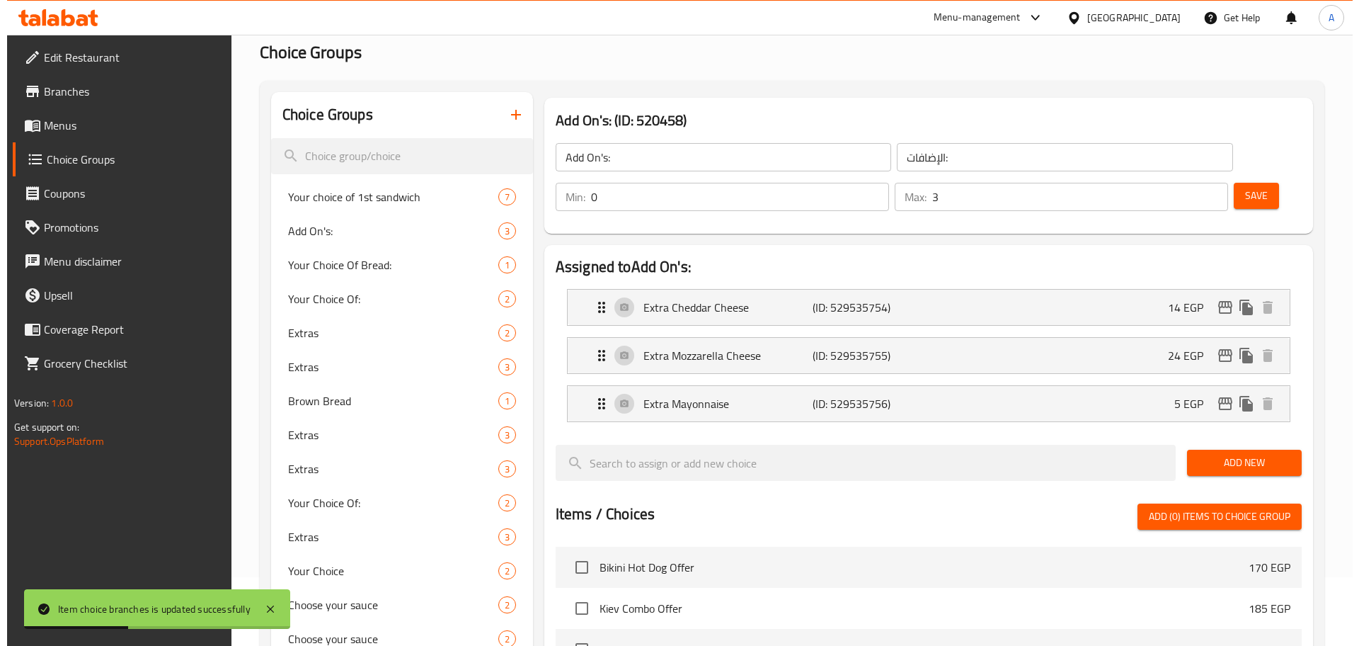
scroll to position [0, 0]
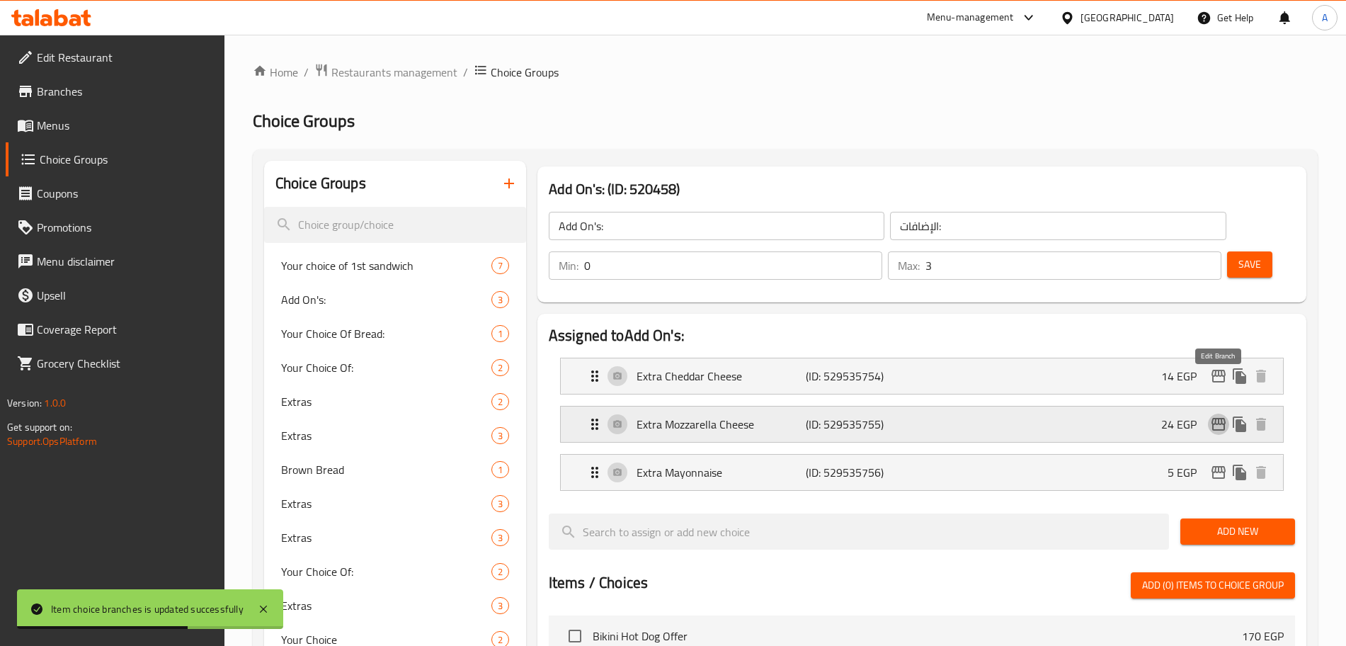
click at [1223, 418] on icon "edit" at bounding box center [1218, 424] width 14 height 13
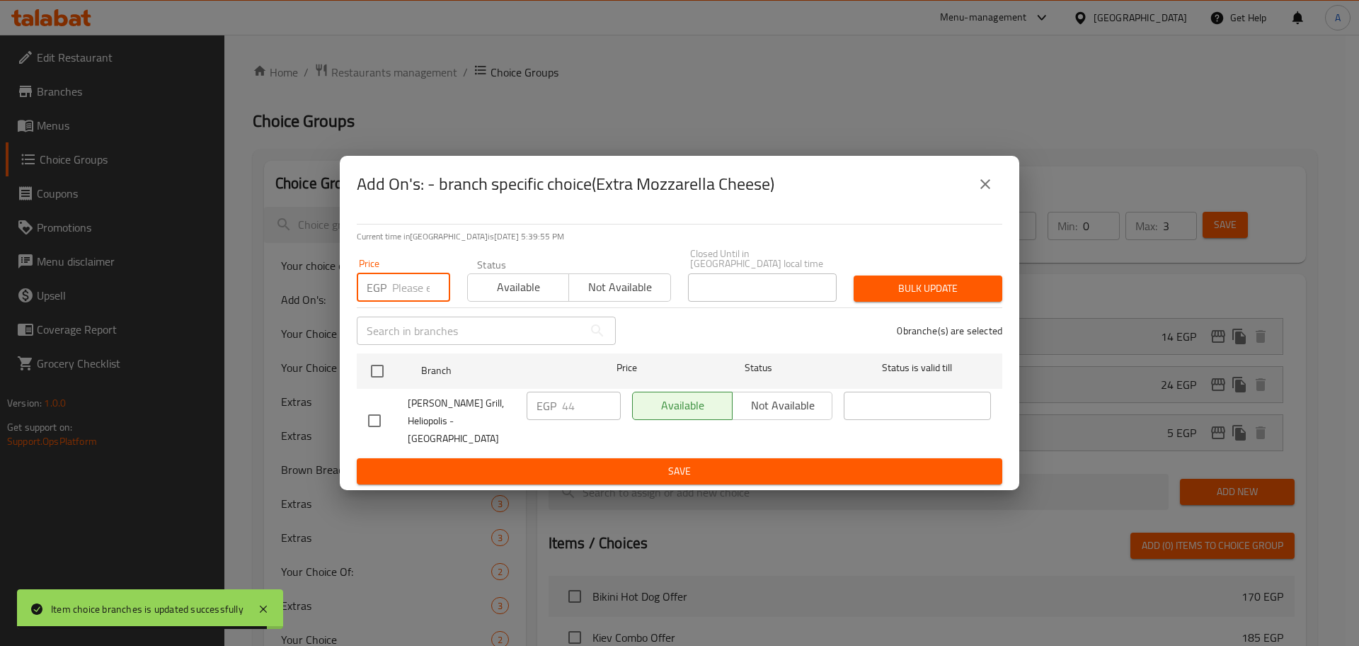
click at [411, 289] on input "number" at bounding box center [421, 287] width 58 height 28
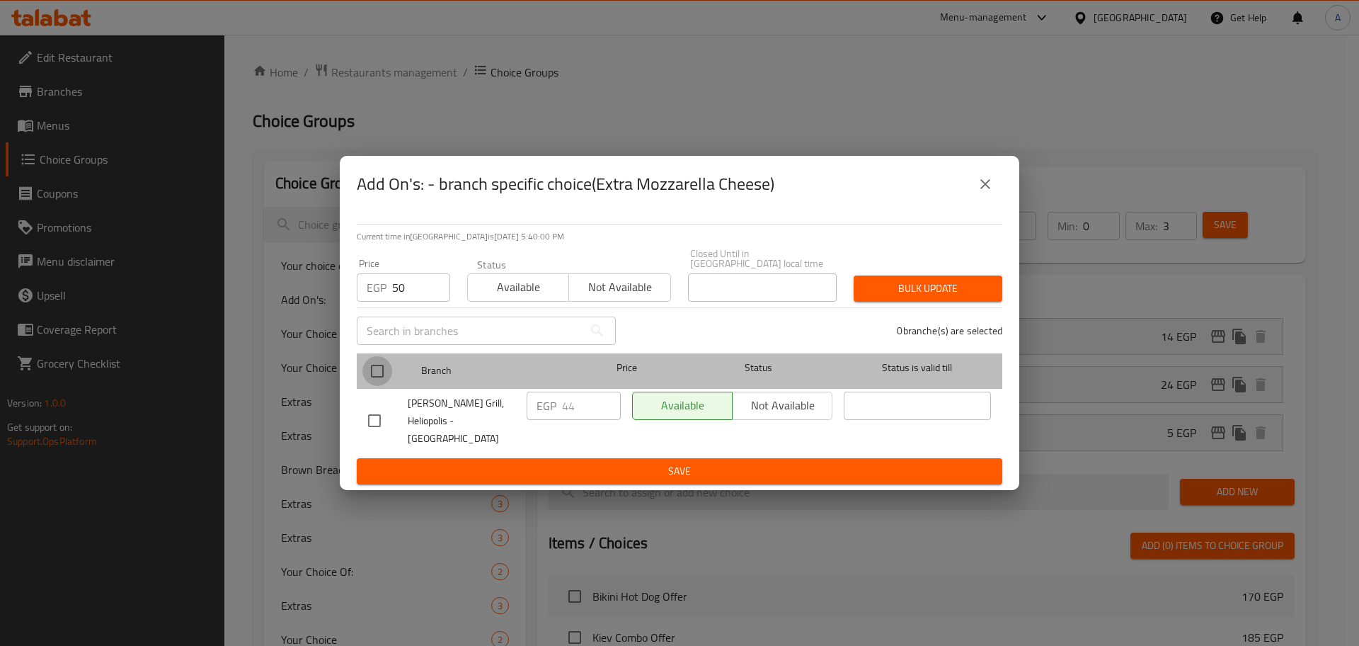
click at [384, 377] on input "checkbox" at bounding box center [377, 371] width 30 height 30
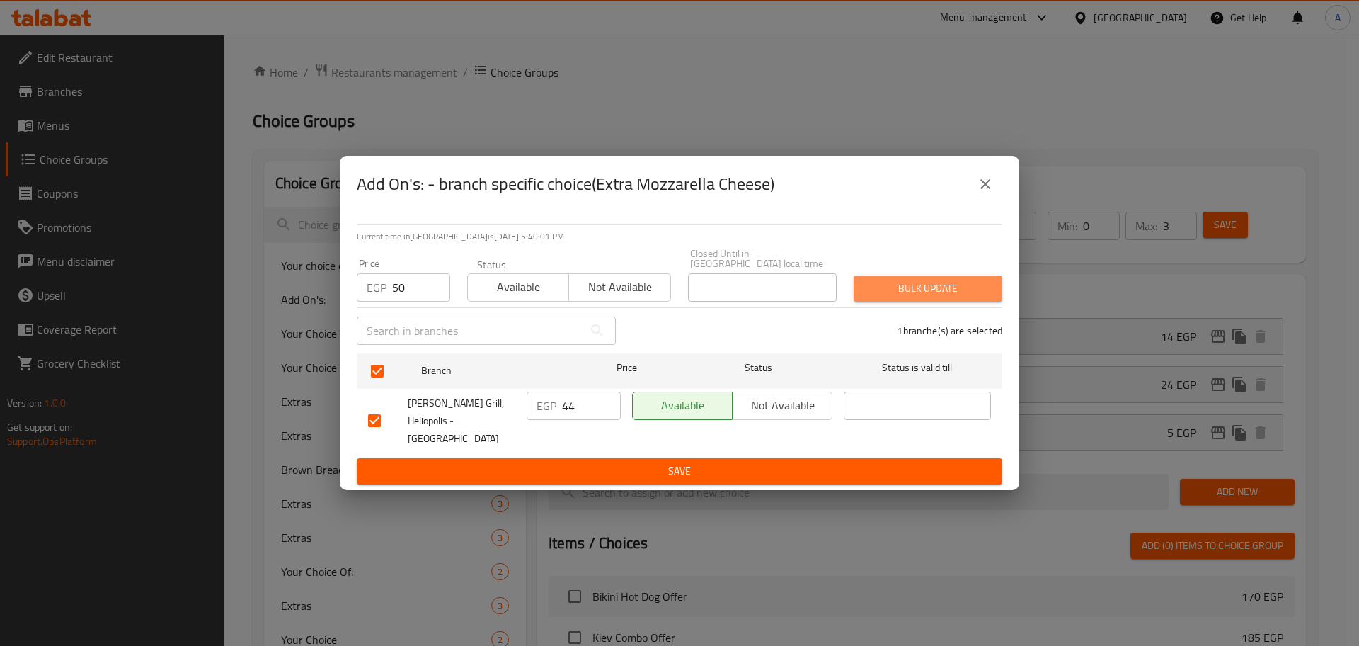
click at [926, 283] on span "Bulk update" at bounding box center [928, 289] width 126 height 18
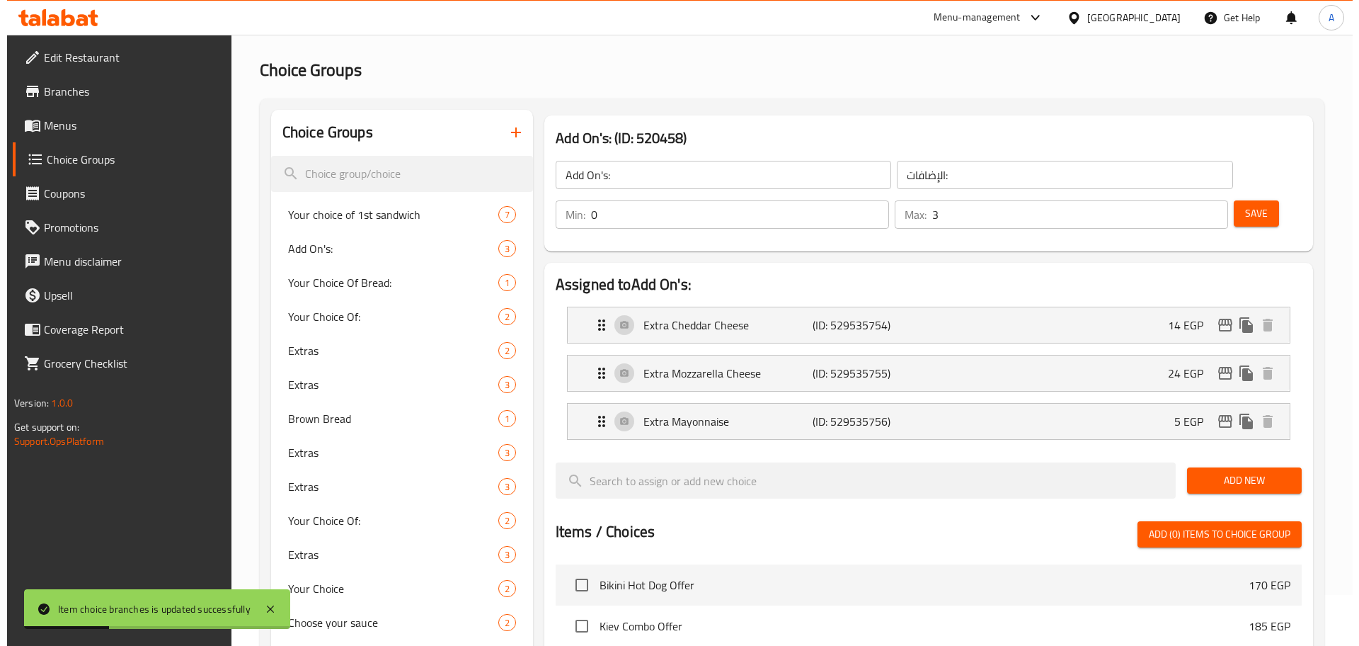
scroll to position [33, 0]
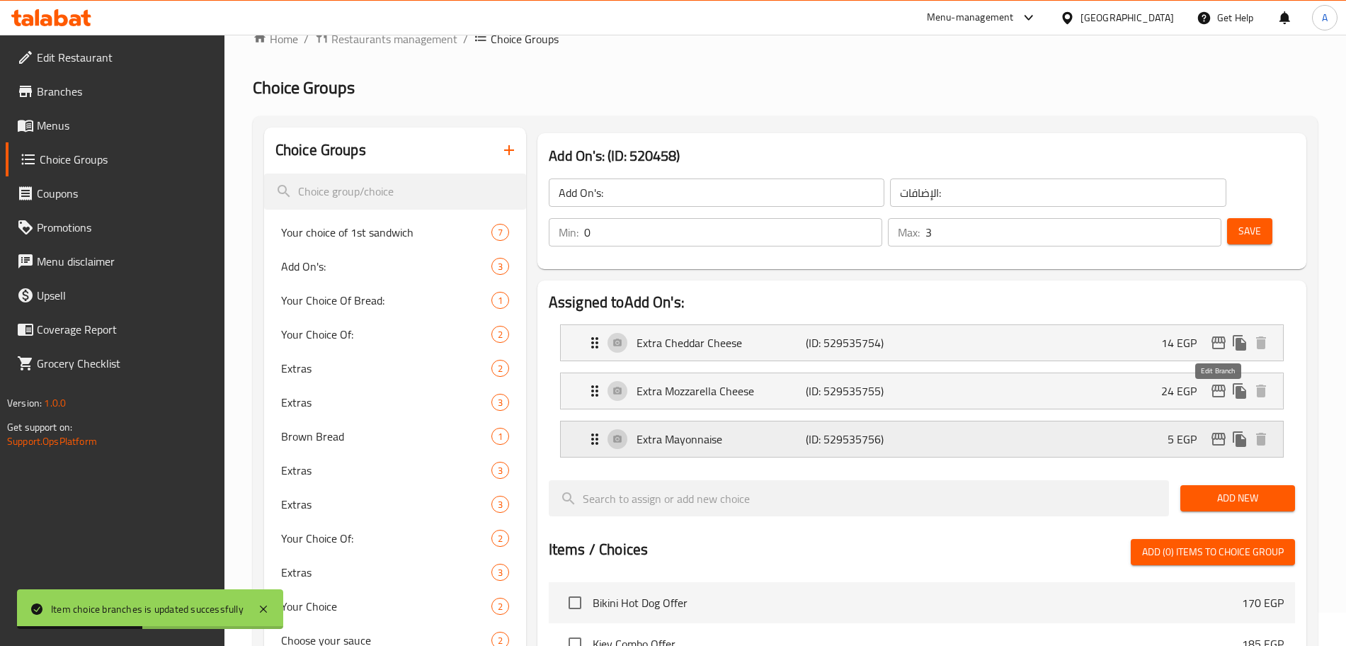
click at [1210, 430] on icon "edit" at bounding box center [1218, 438] width 17 height 17
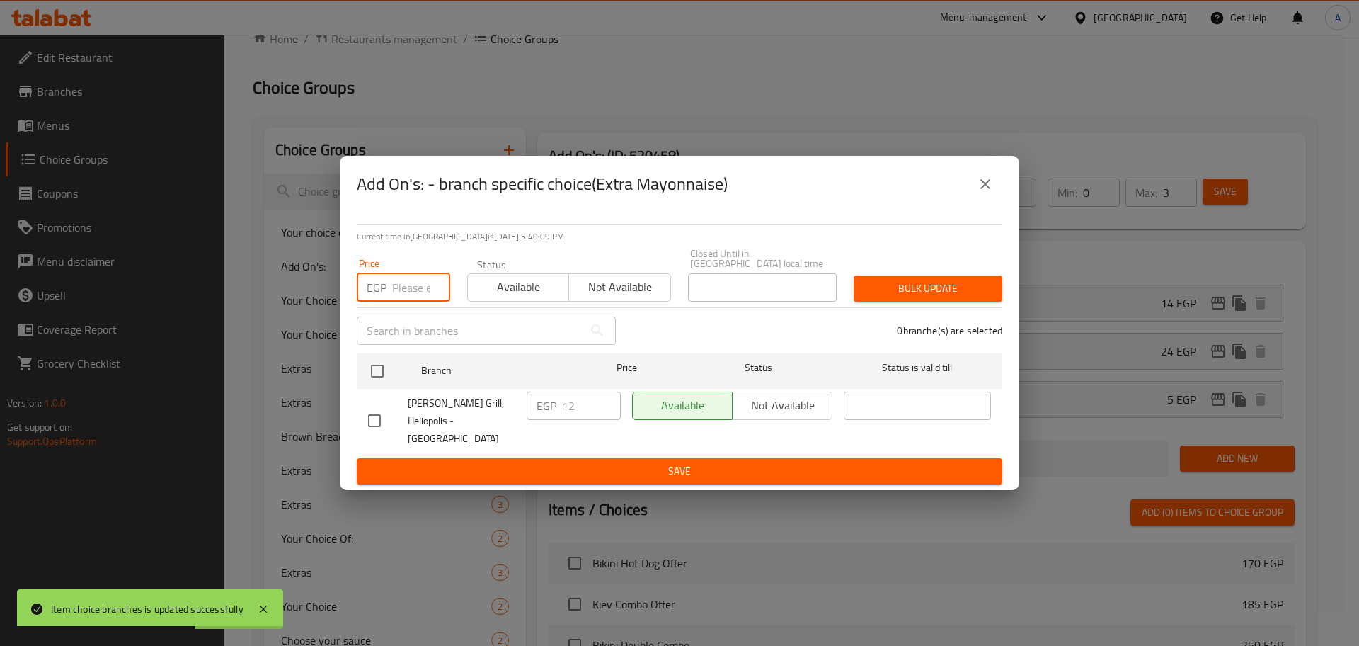
click at [423, 294] on input "number" at bounding box center [421, 287] width 58 height 28
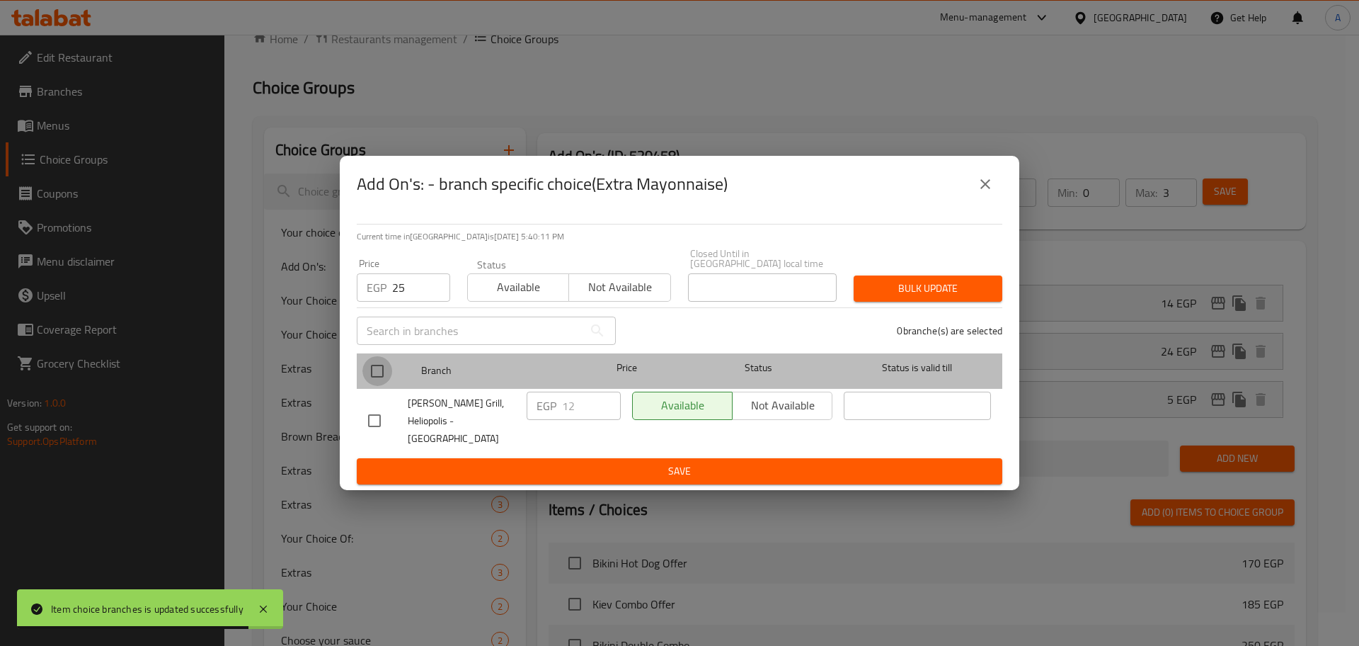
click at [384, 372] on input "checkbox" at bounding box center [377, 371] width 30 height 30
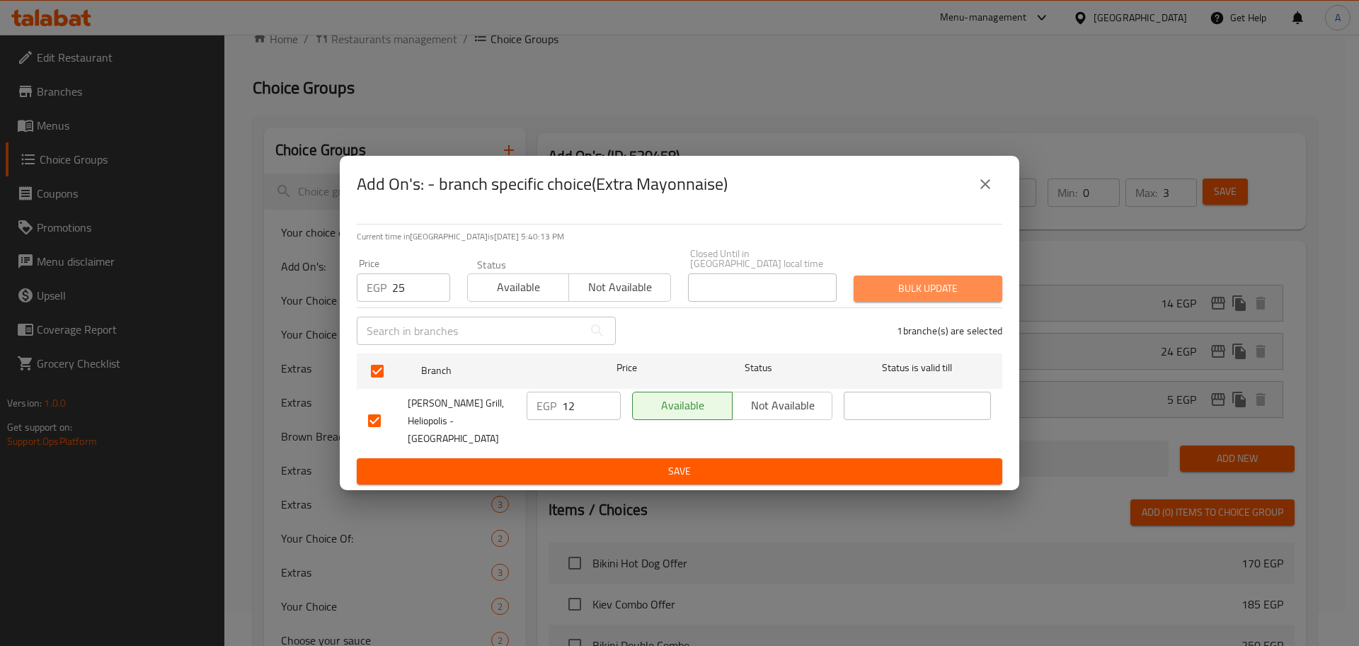
click at [937, 301] on button "Bulk update" at bounding box center [928, 288] width 149 height 26
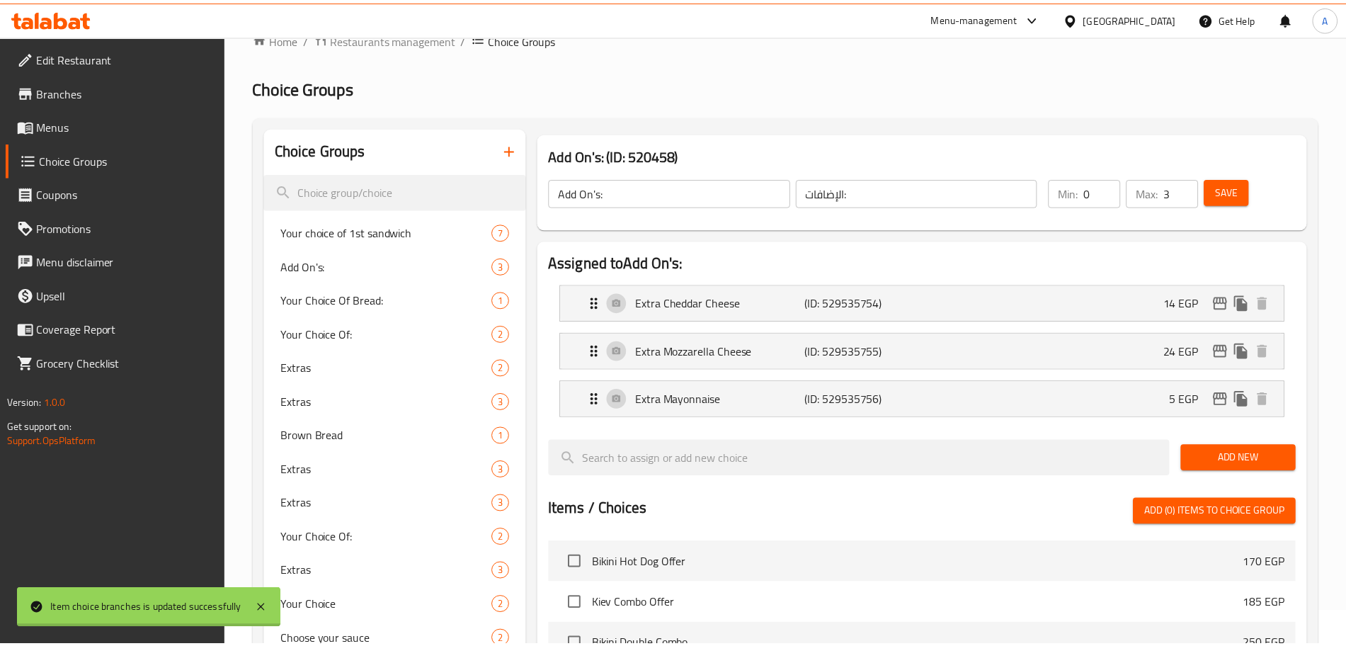
scroll to position [1947, 0]
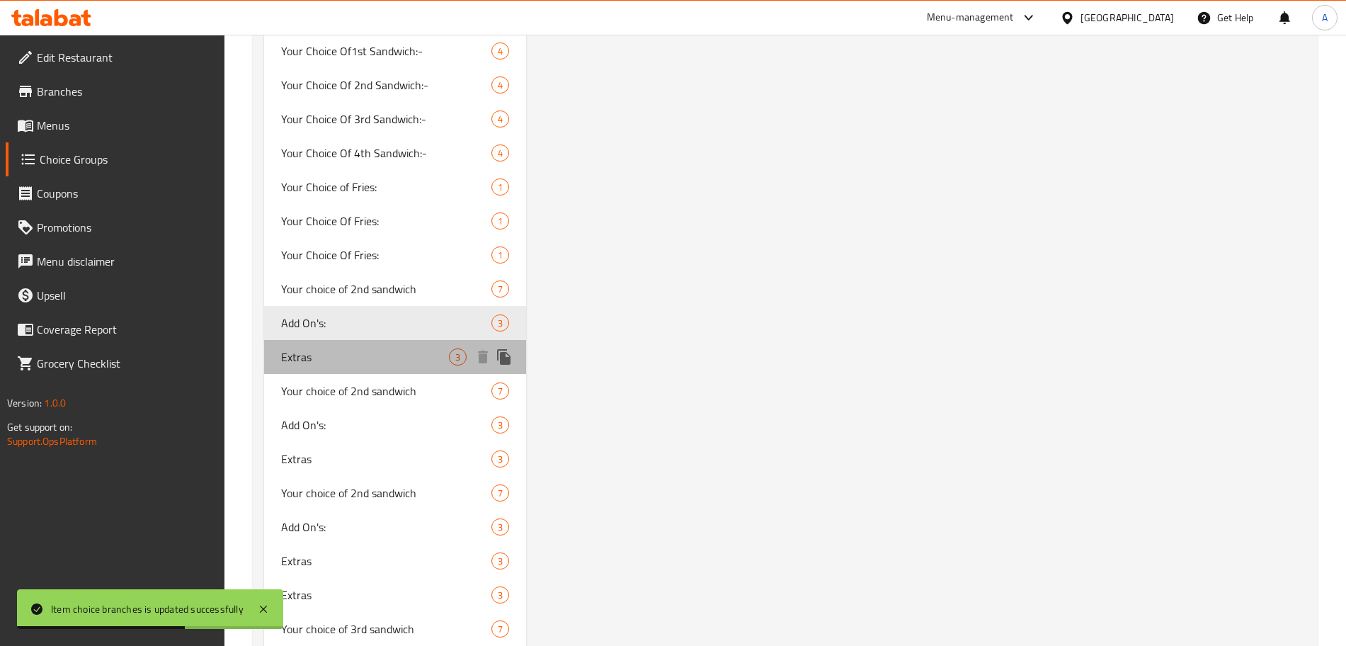
click at [375, 355] on span "Extras" at bounding box center [365, 356] width 168 height 17
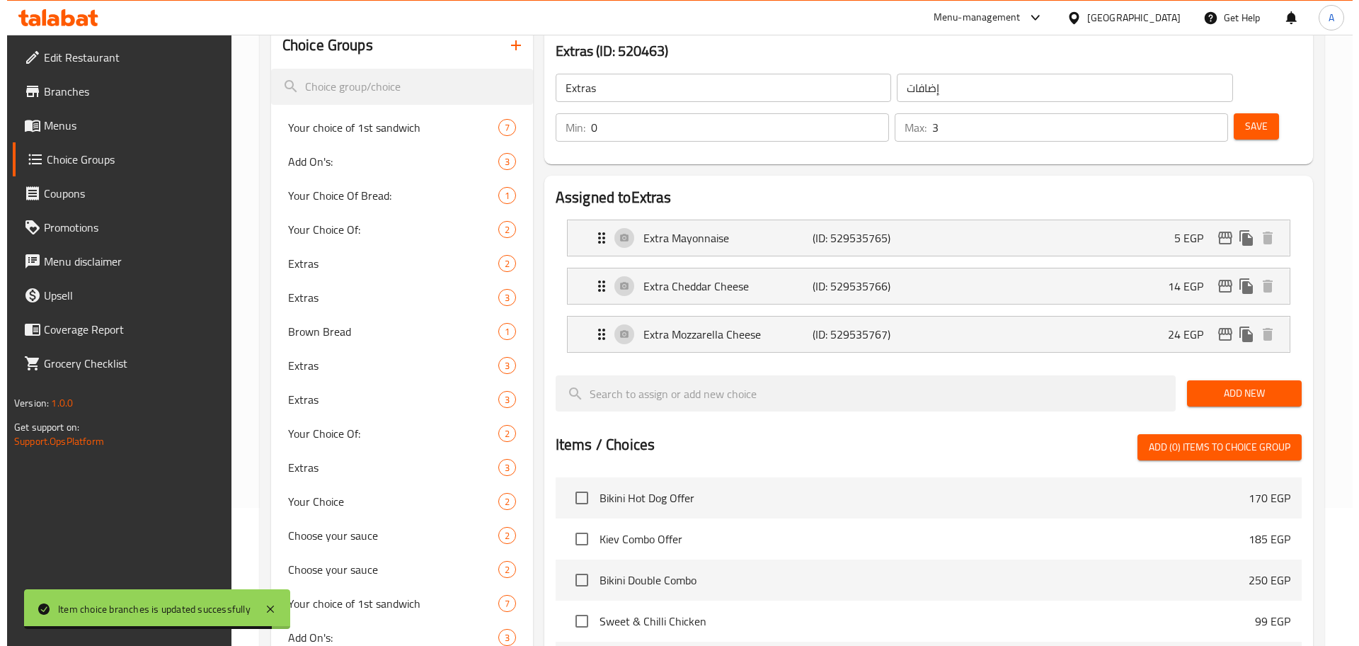
scroll to position [137, 0]
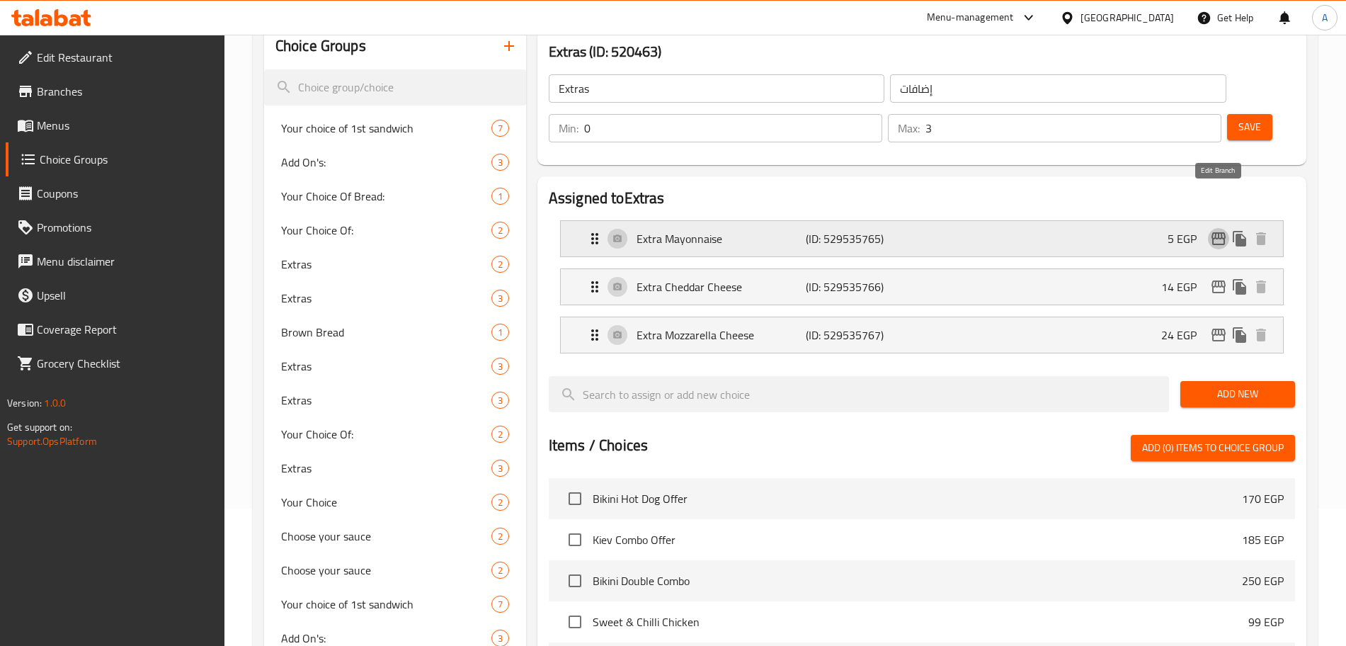
click at [1217, 232] on icon "edit" at bounding box center [1218, 238] width 14 height 13
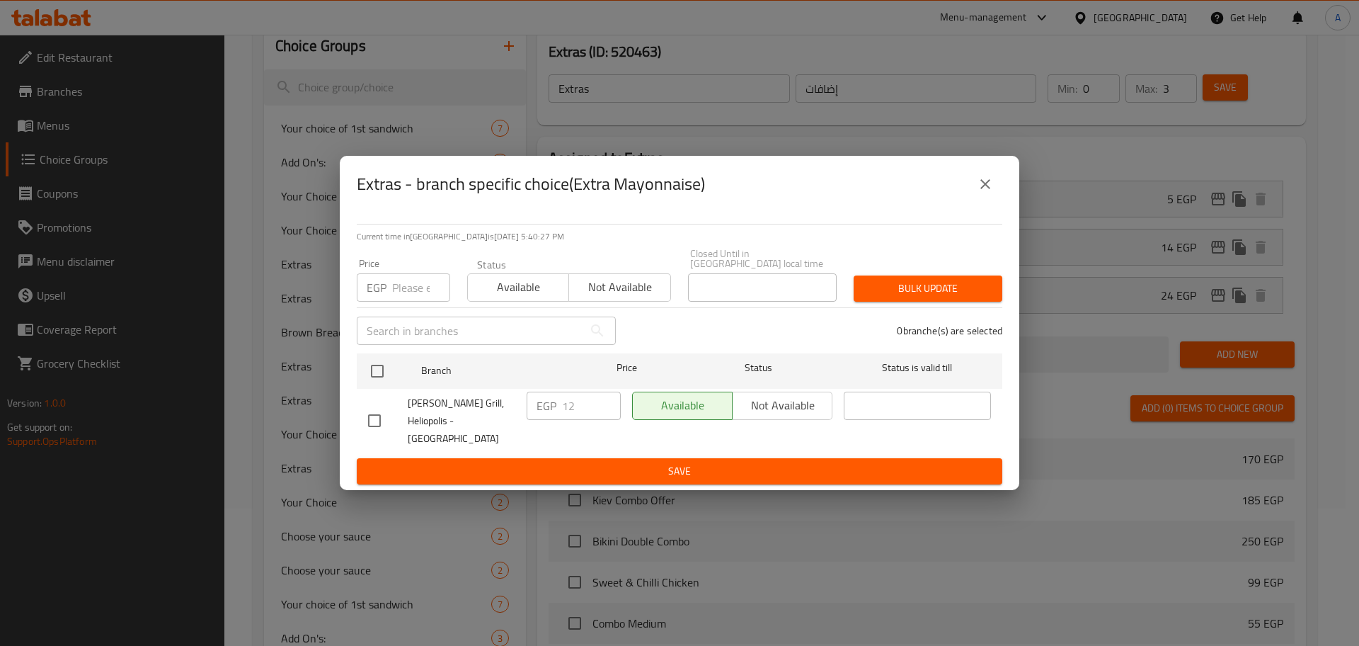
click at [417, 291] on input "number" at bounding box center [421, 287] width 58 height 28
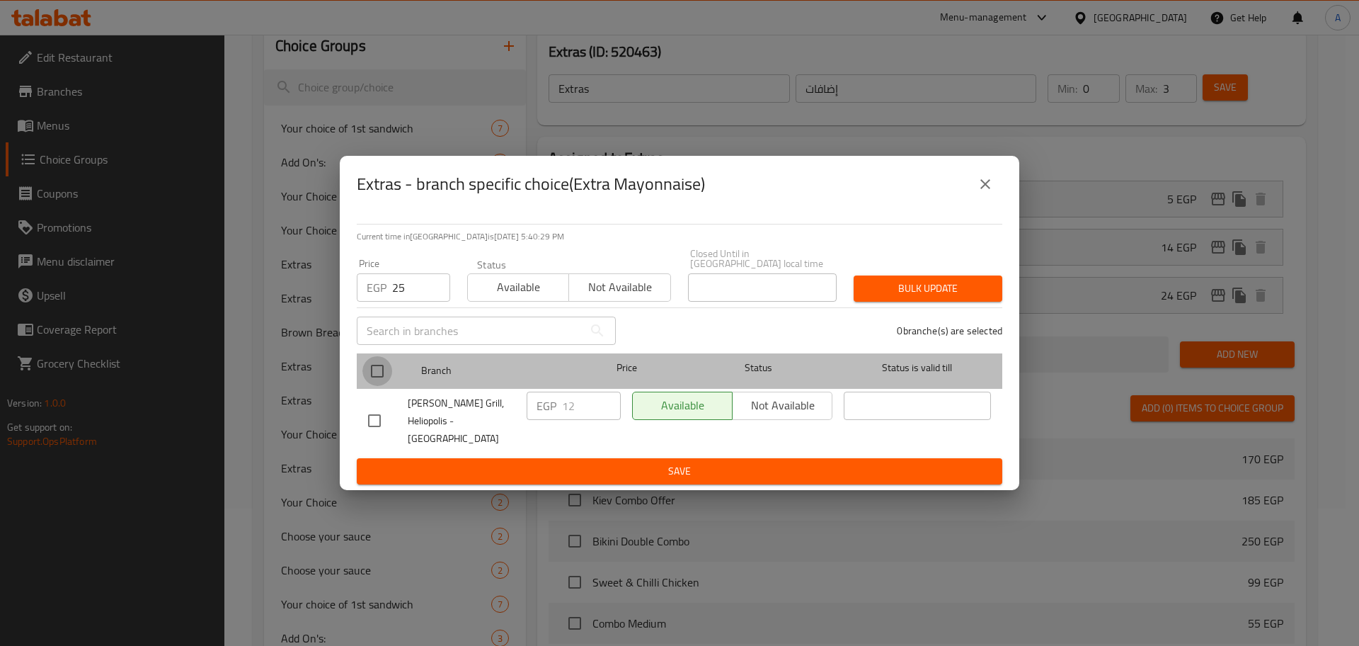
click at [385, 368] on input "checkbox" at bounding box center [377, 371] width 30 height 30
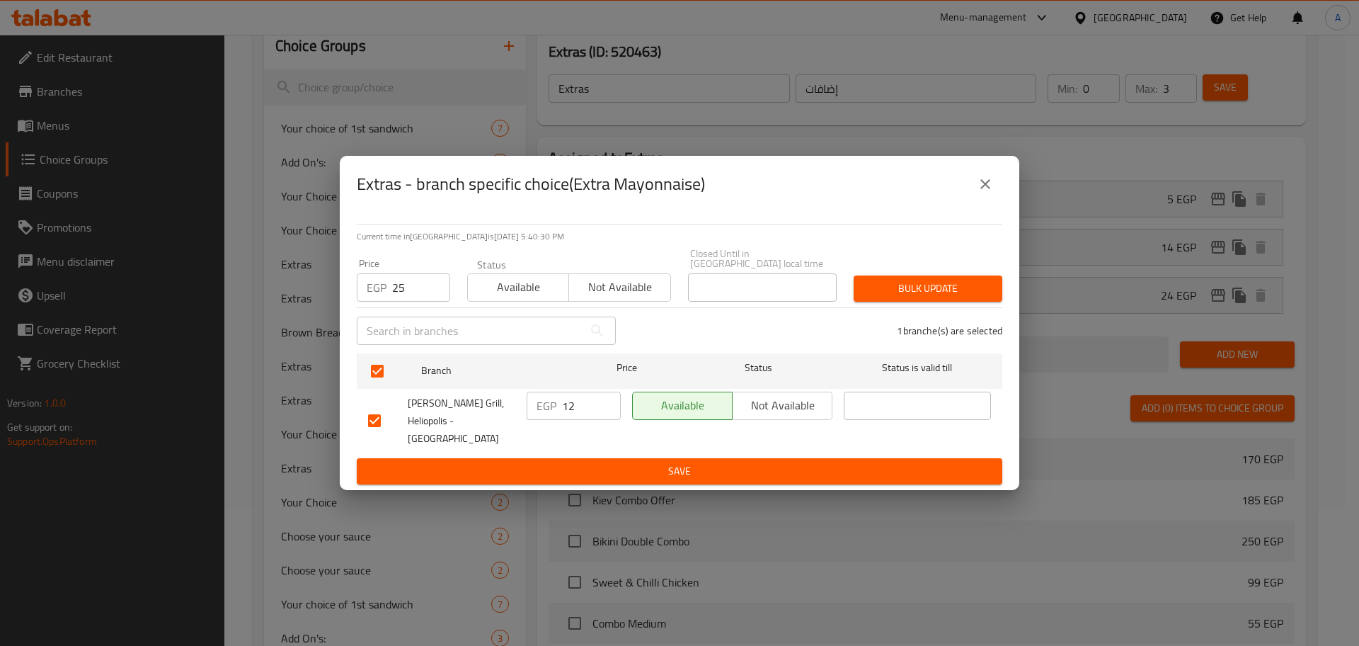
click at [907, 282] on span "Bulk update" at bounding box center [928, 289] width 126 height 18
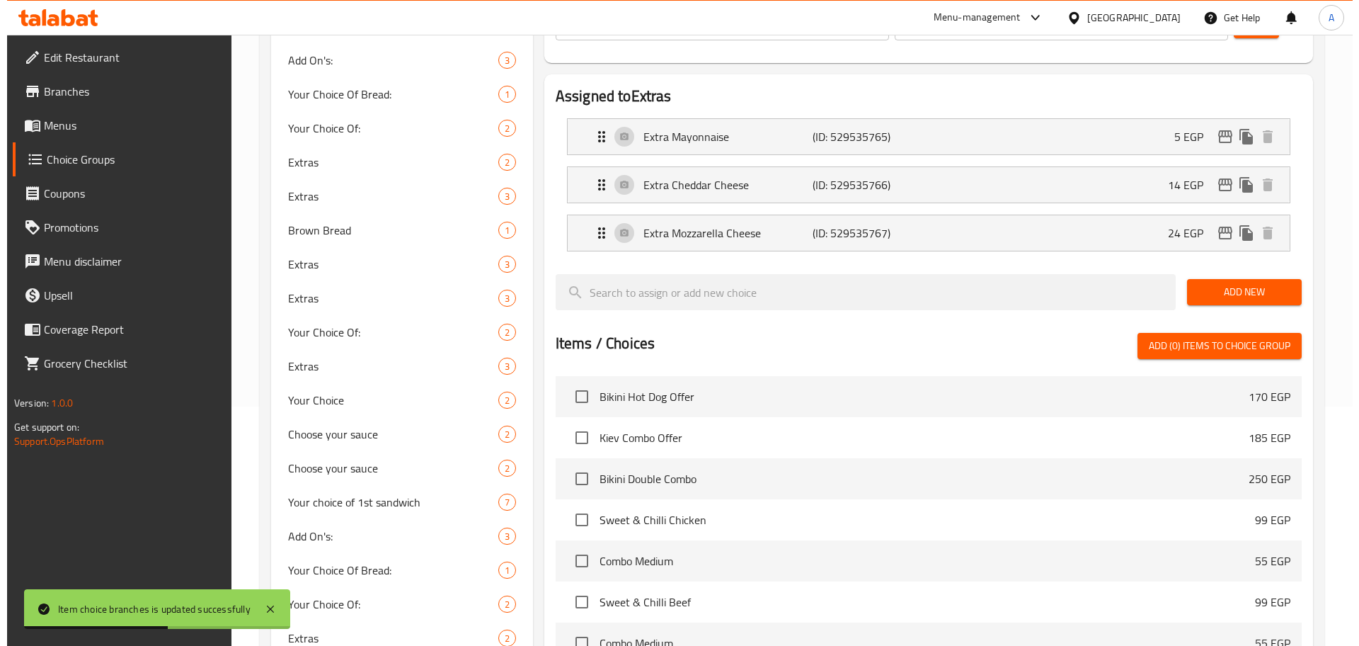
scroll to position [238, 0]
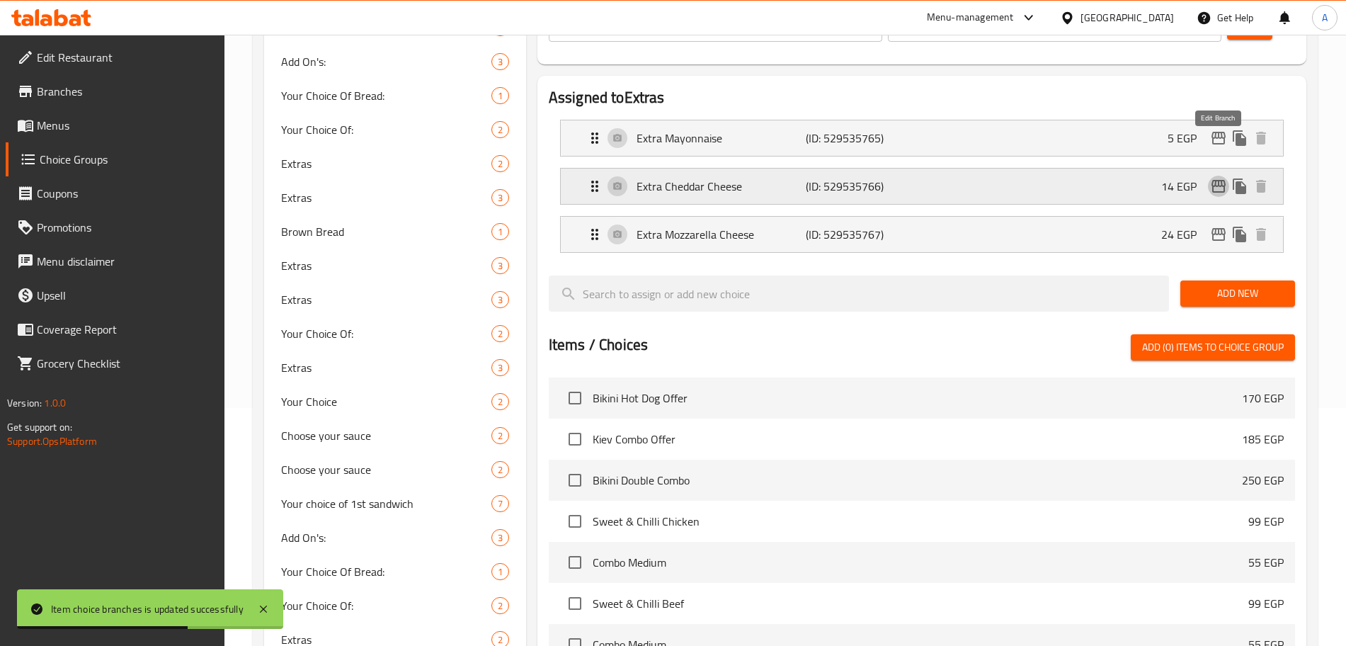
click at [1217, 178] on icon "edit" at bounding box center [1218, 186] width 17 height 17
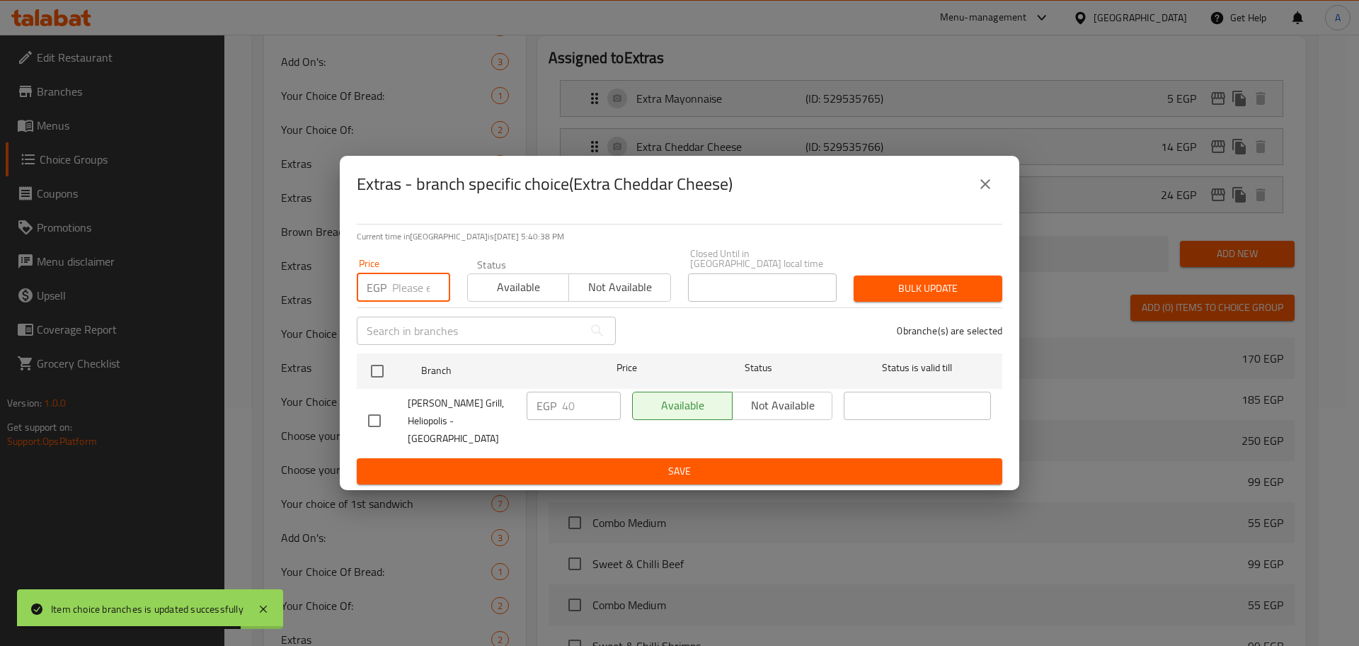
click at [406, 288] on input "number" at bounding box center [421, 287] width 58 height 28
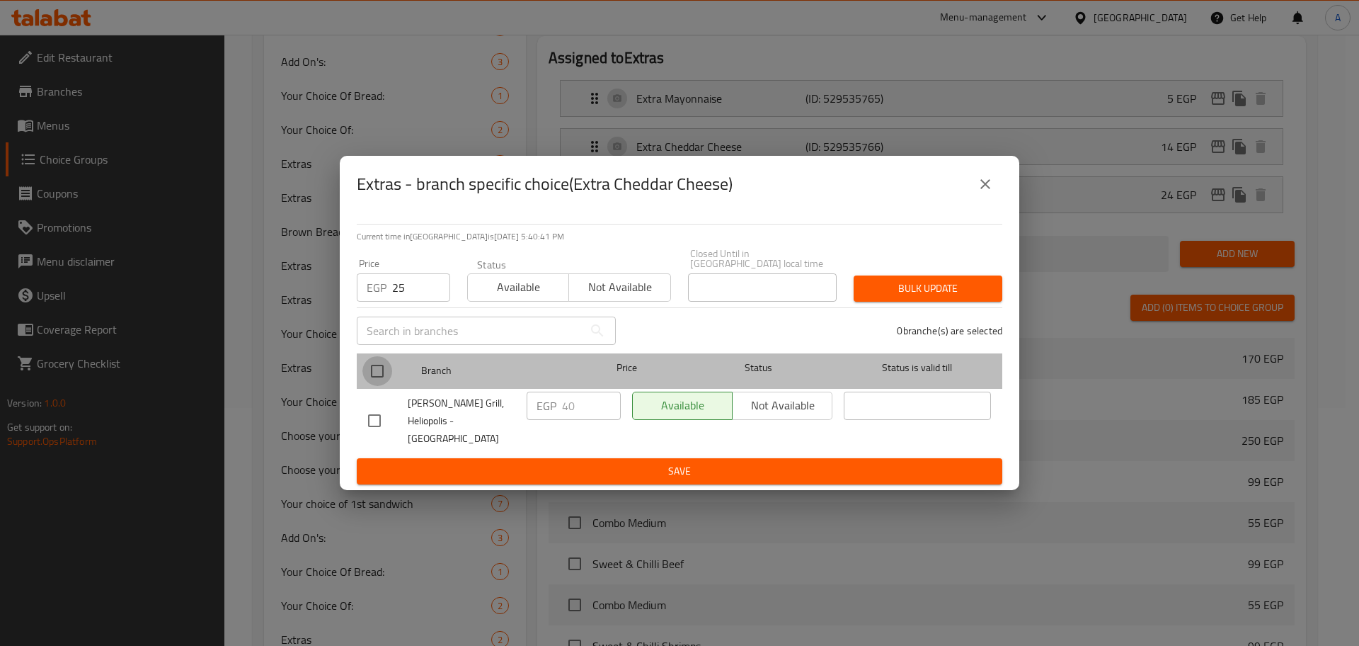
click at [380, 370] on input "checkbox" at bounding box center [377, 371] width 30 height 30
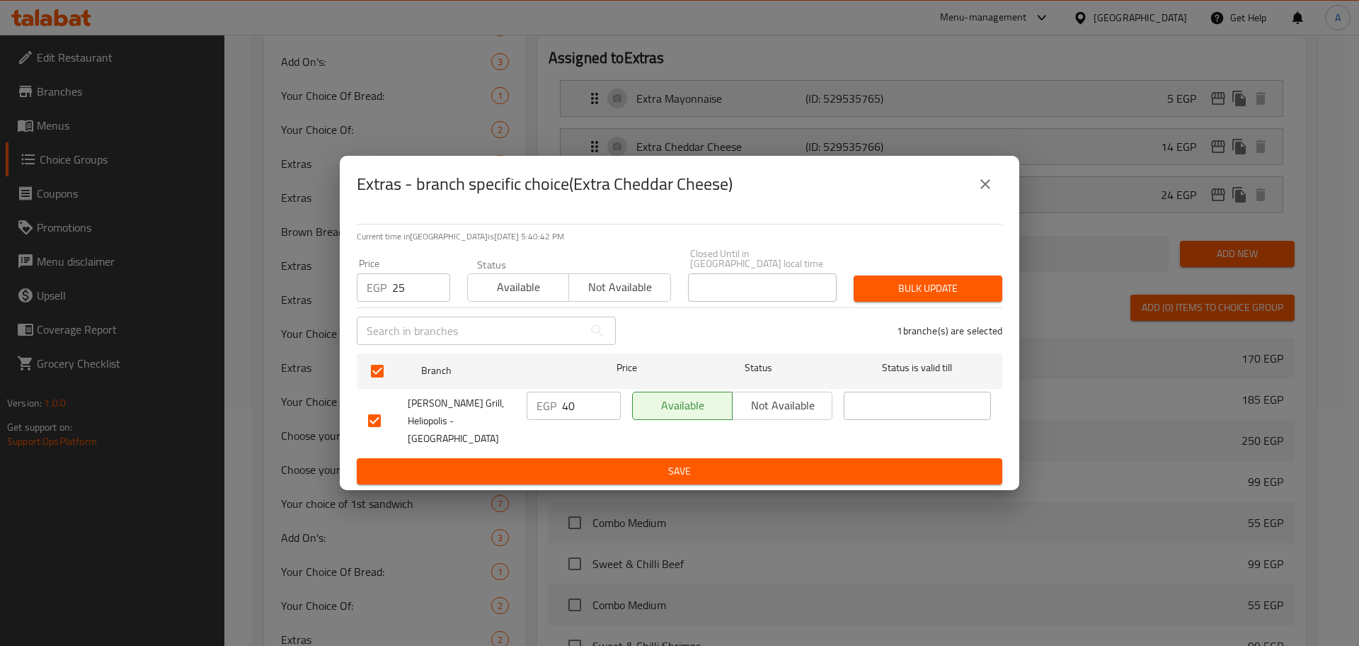
click at [872, 289] on span "Bulk update" at bounding box center [928, 289] width 126 height 18
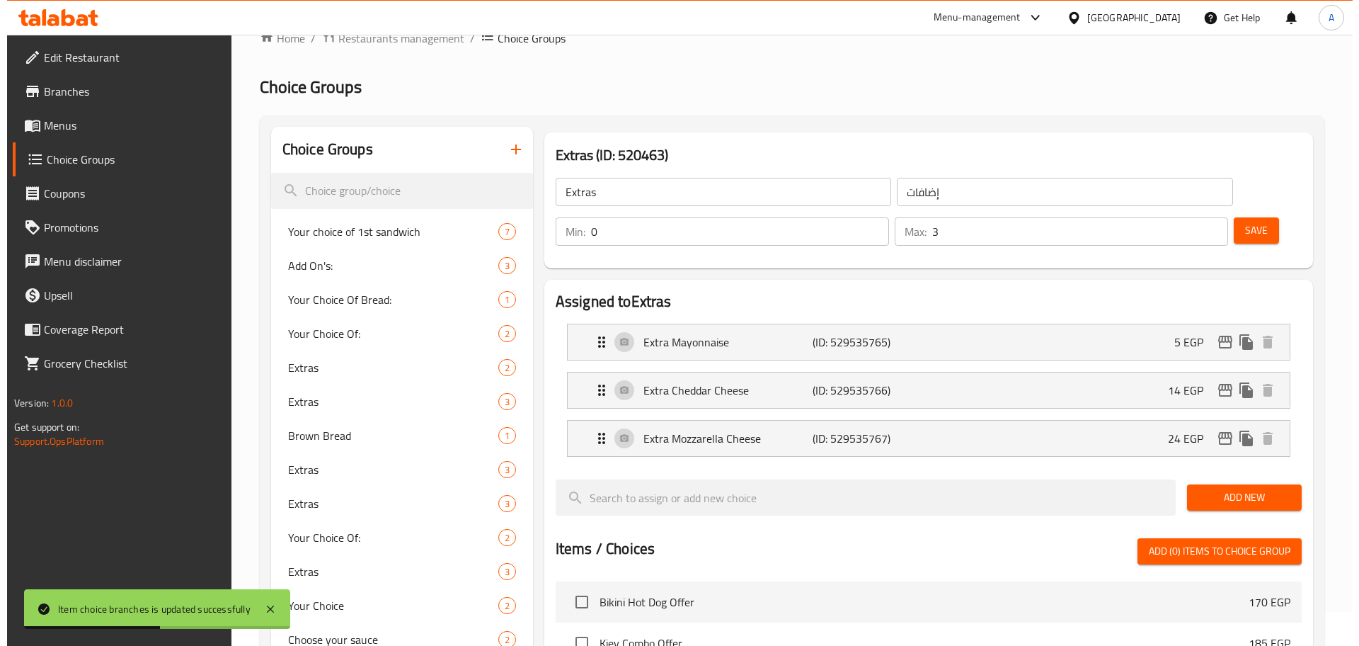
scroll to position [3, 0]
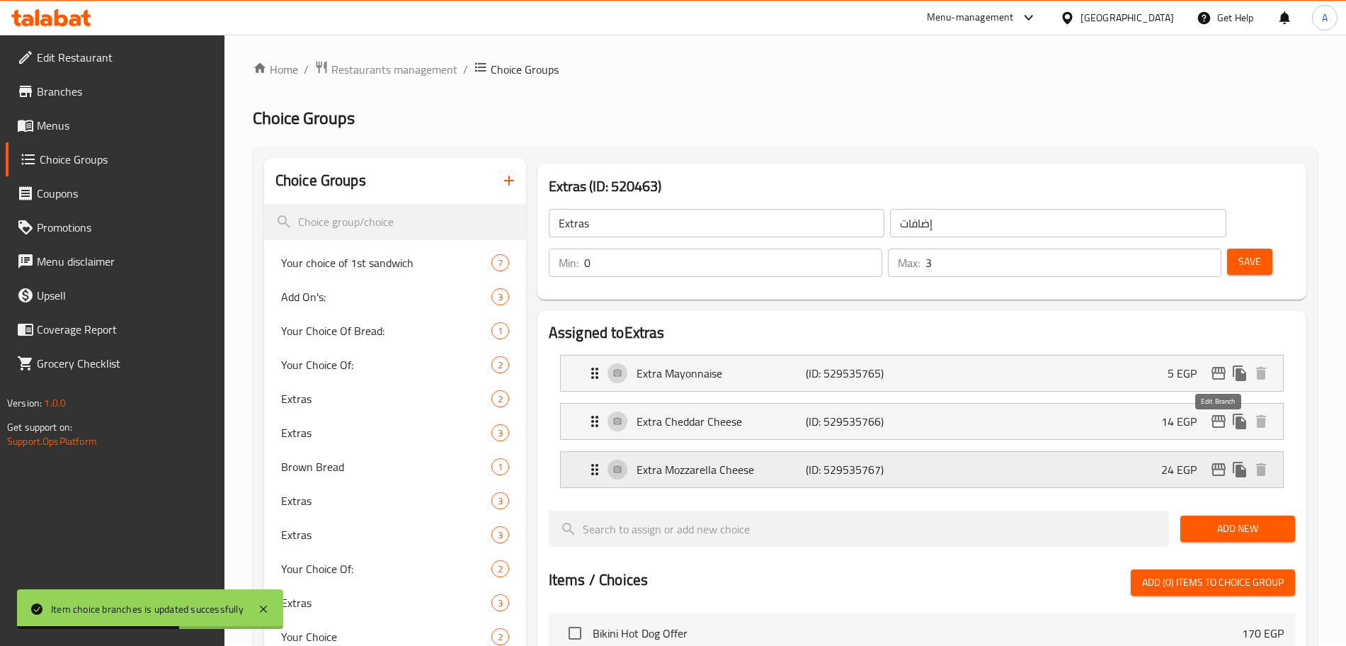
click at [1211, 461] on icon "edit" at bounding box center [1218, 469] width 17 height 17
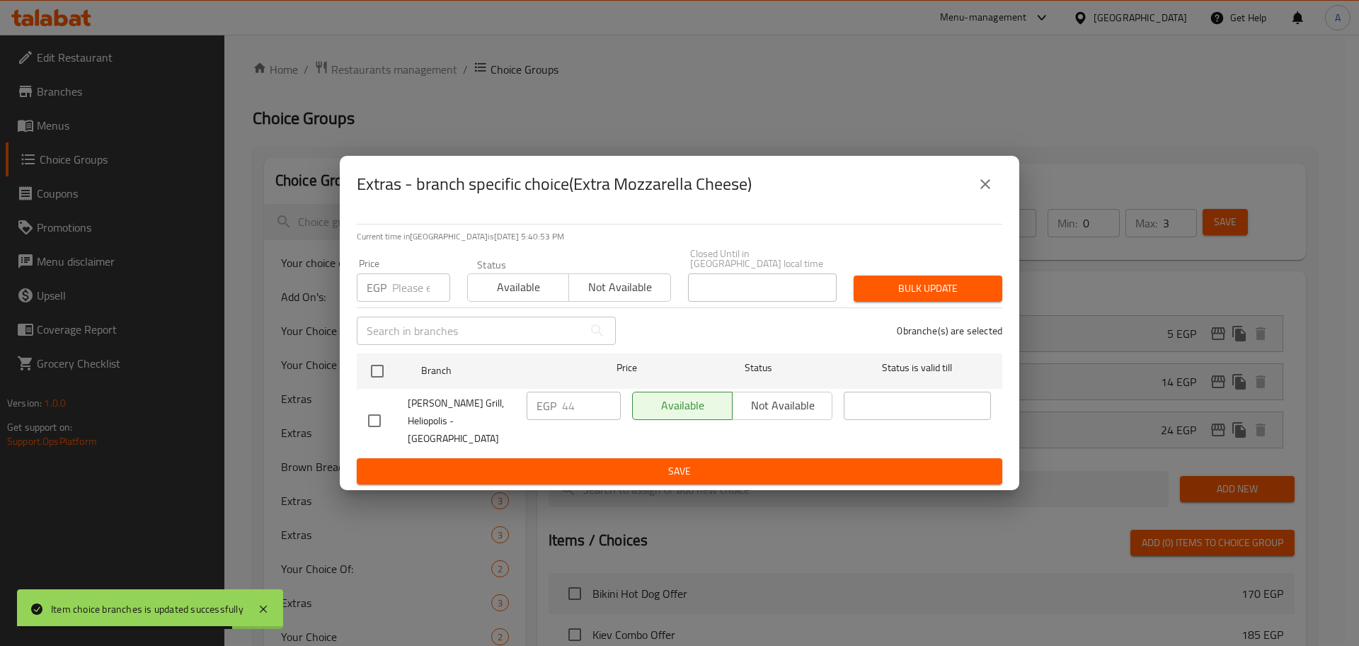
click at [413, 282] on input "number" at bounding box center [421, 287] width 58 height 28
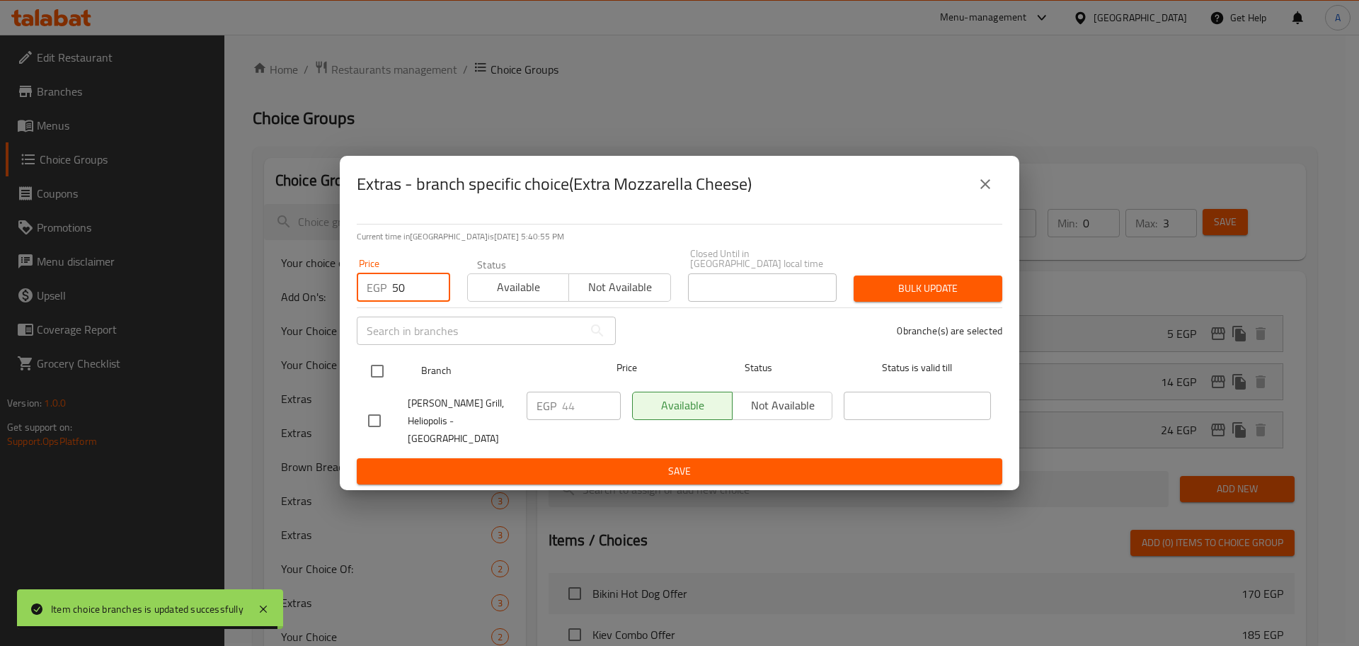
click at [375, 372] on input "checkbox" at bounding box center [377, 371] width 30 height 30
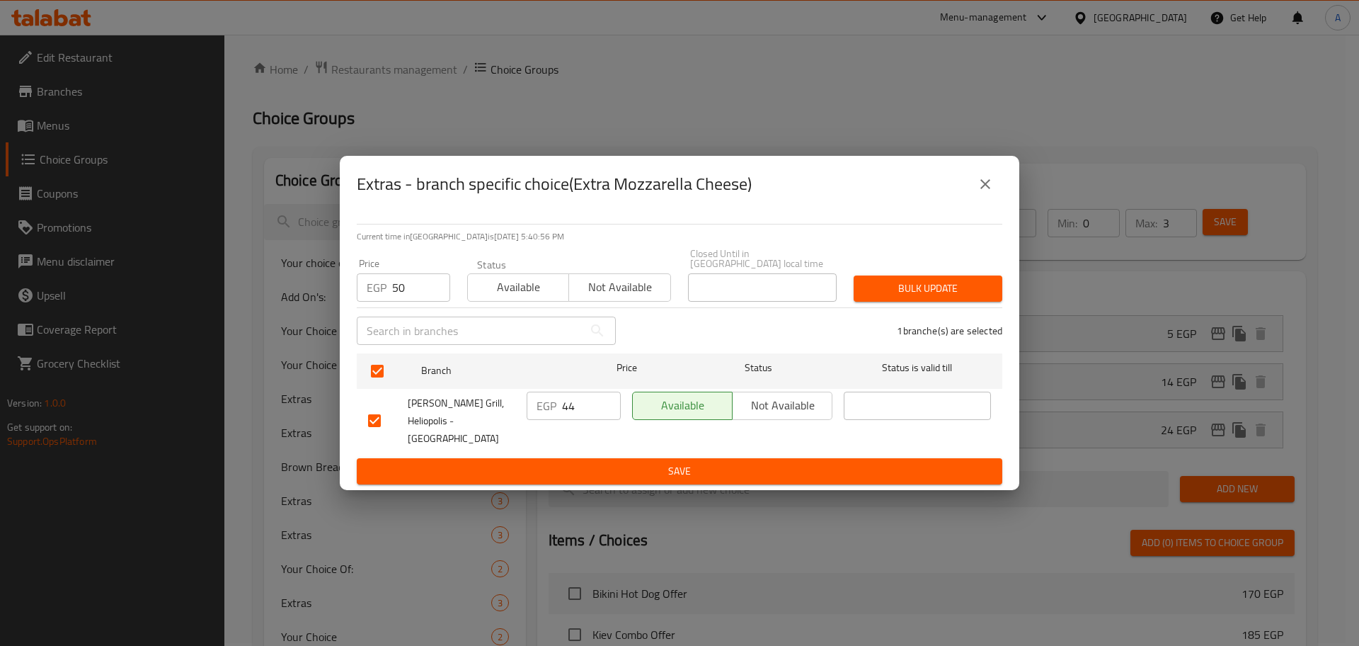
click at [869, 285] on span "Bulk update" at bounding box center [928, 289] width 126 height 18
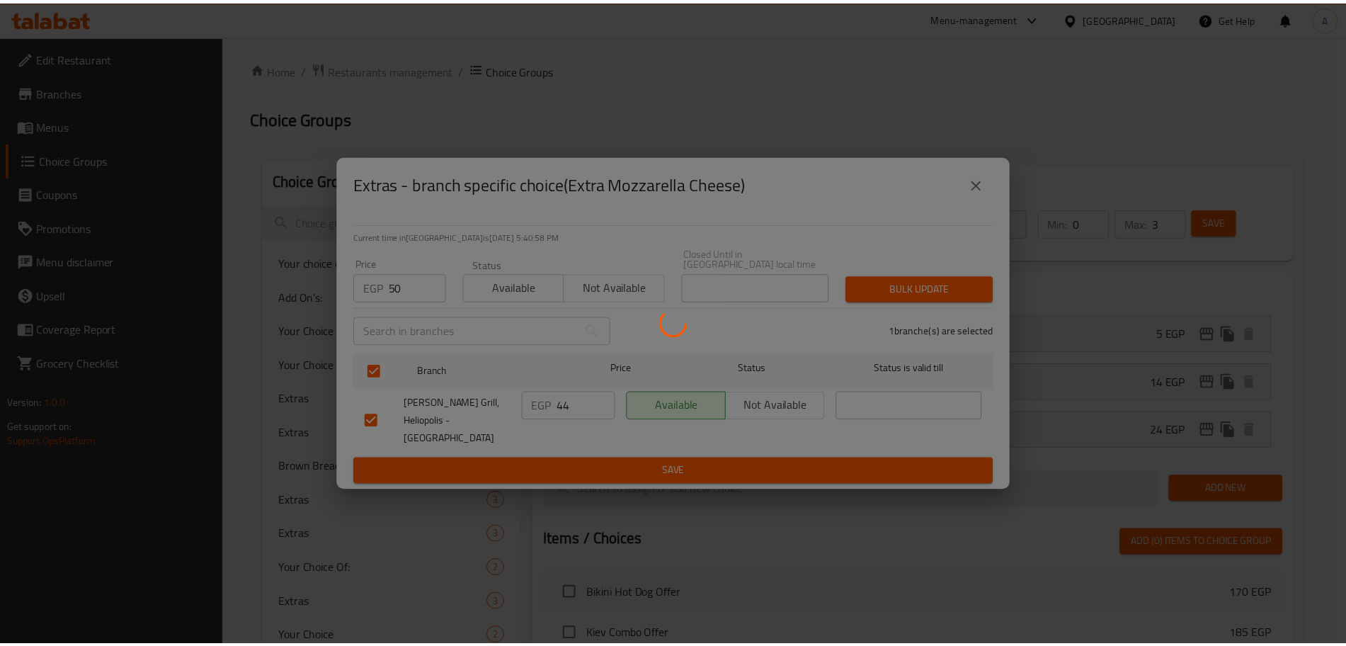
scroll to position [1981, 0]
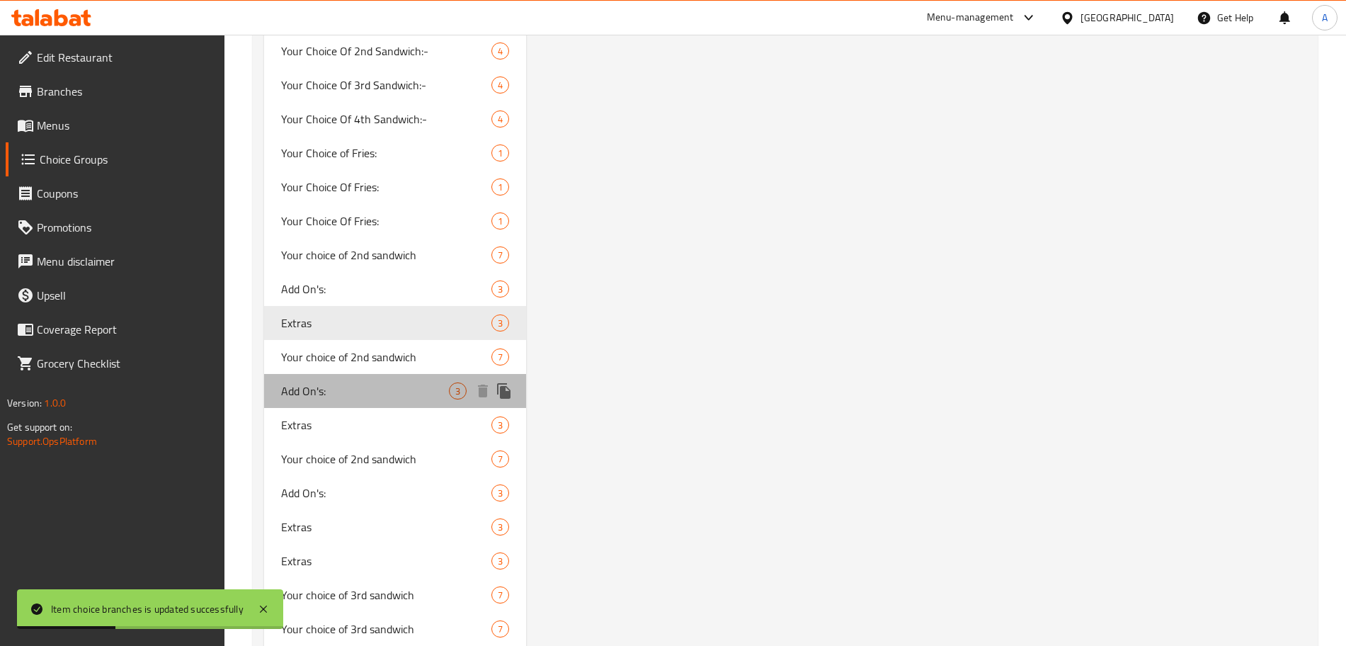
click at [335, 389] on span "Add On's:" at bounding box center [365, 390] width 168 height 17
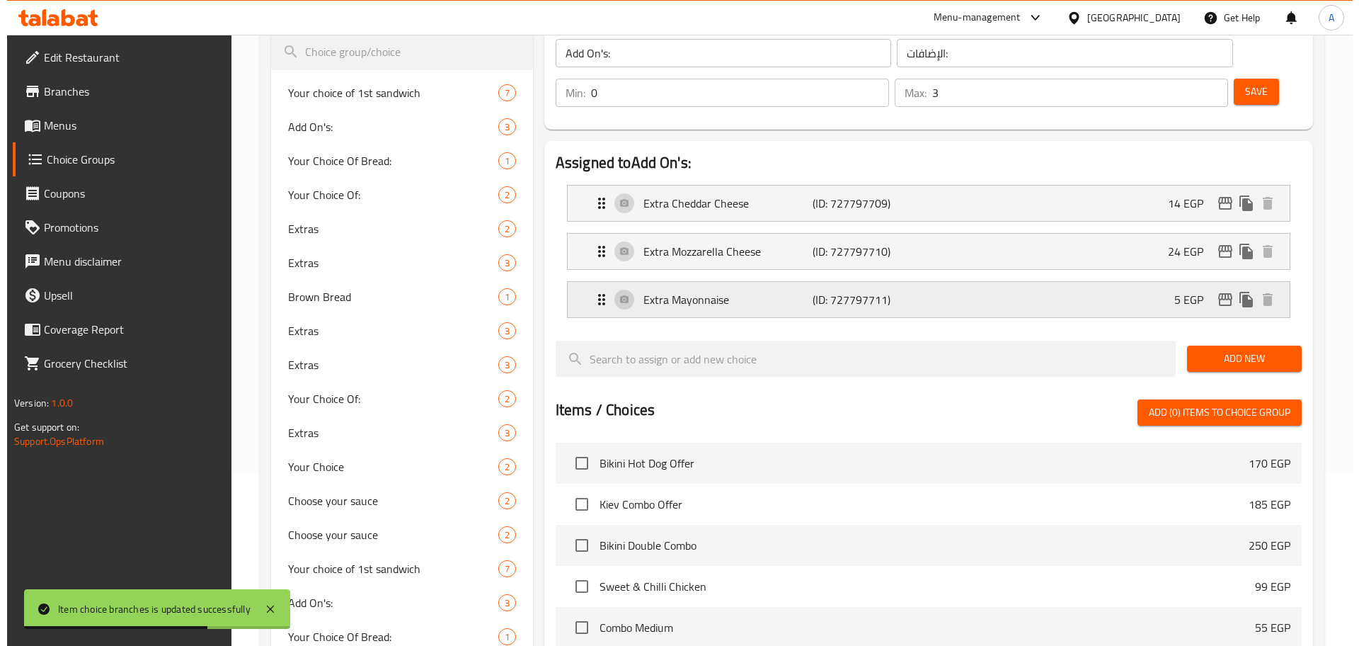
scroll to position [172, 0]
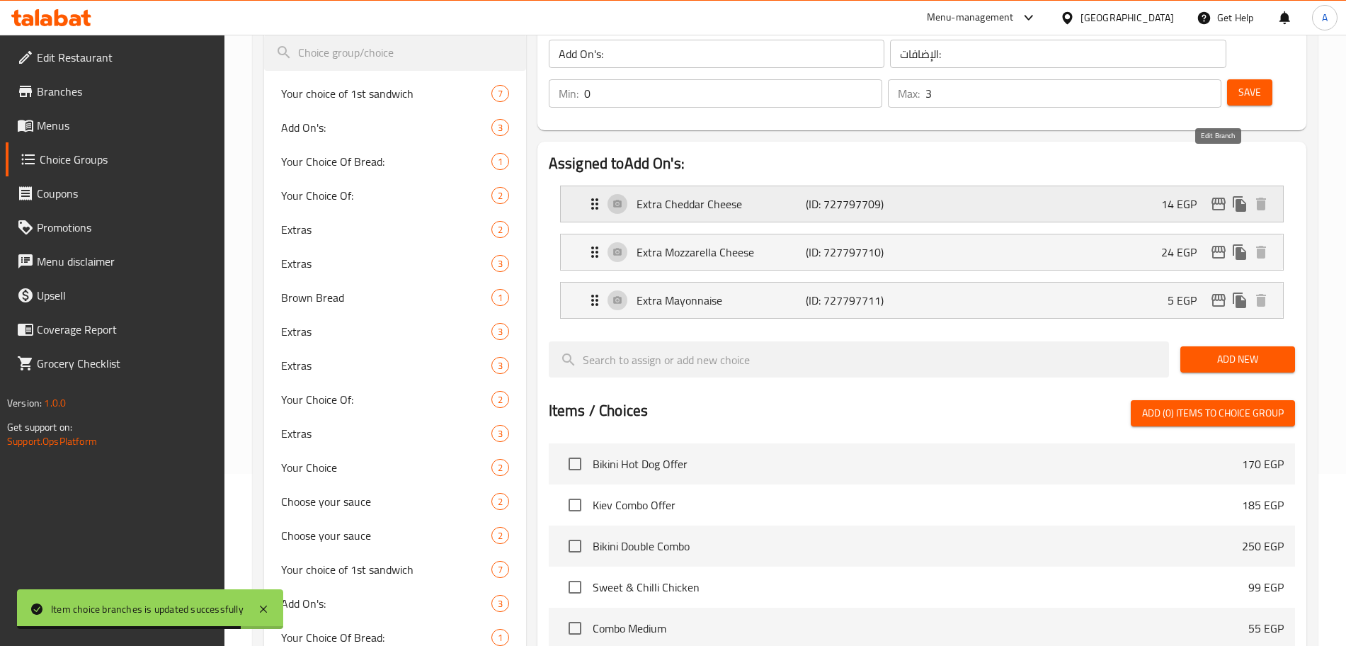
click at [1219, 195] on icon "edit" at bounding box center [1218, 203] width 17 height 17
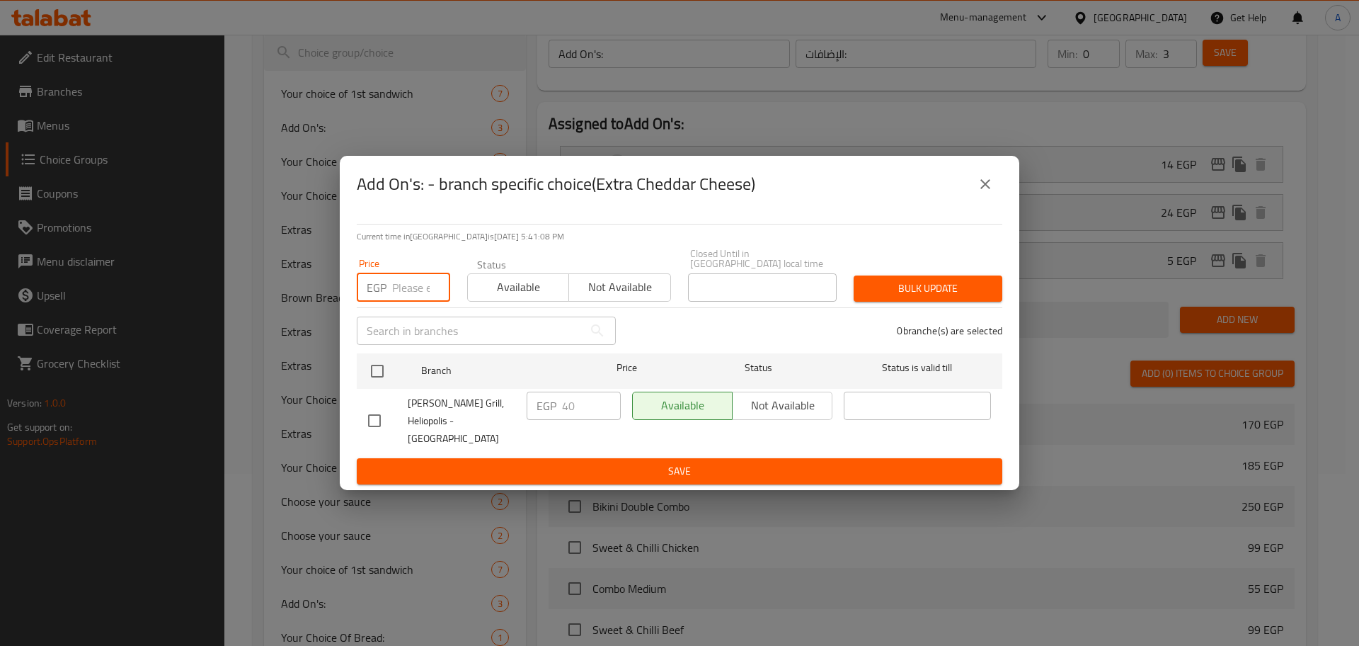
click at [402, 292] on input "number" at bounding box center [421, 287] width 58 height 28
click at [379, 370] on input "checkbox" at bounding box center [377, 371] width 30 height 30
click at [910, 301] on button "Bulk update" at bounding box center [928, 288] width 149 height 26
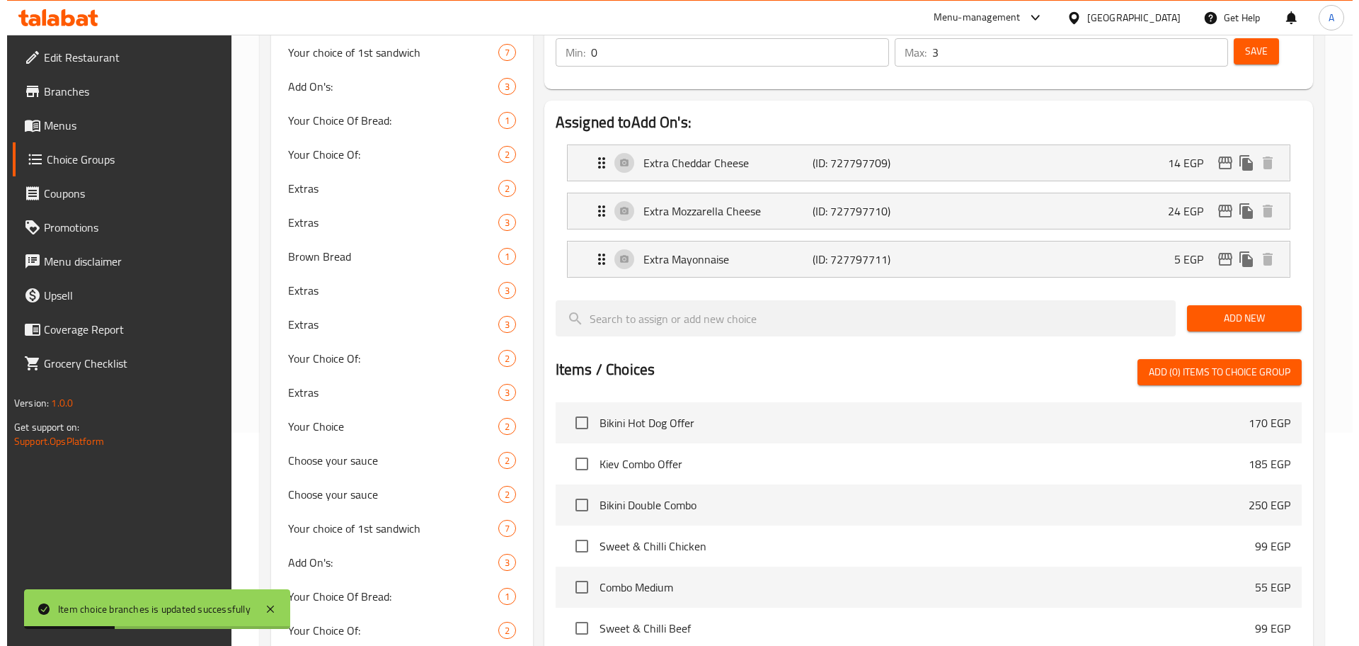
scroll to position [205, 0]
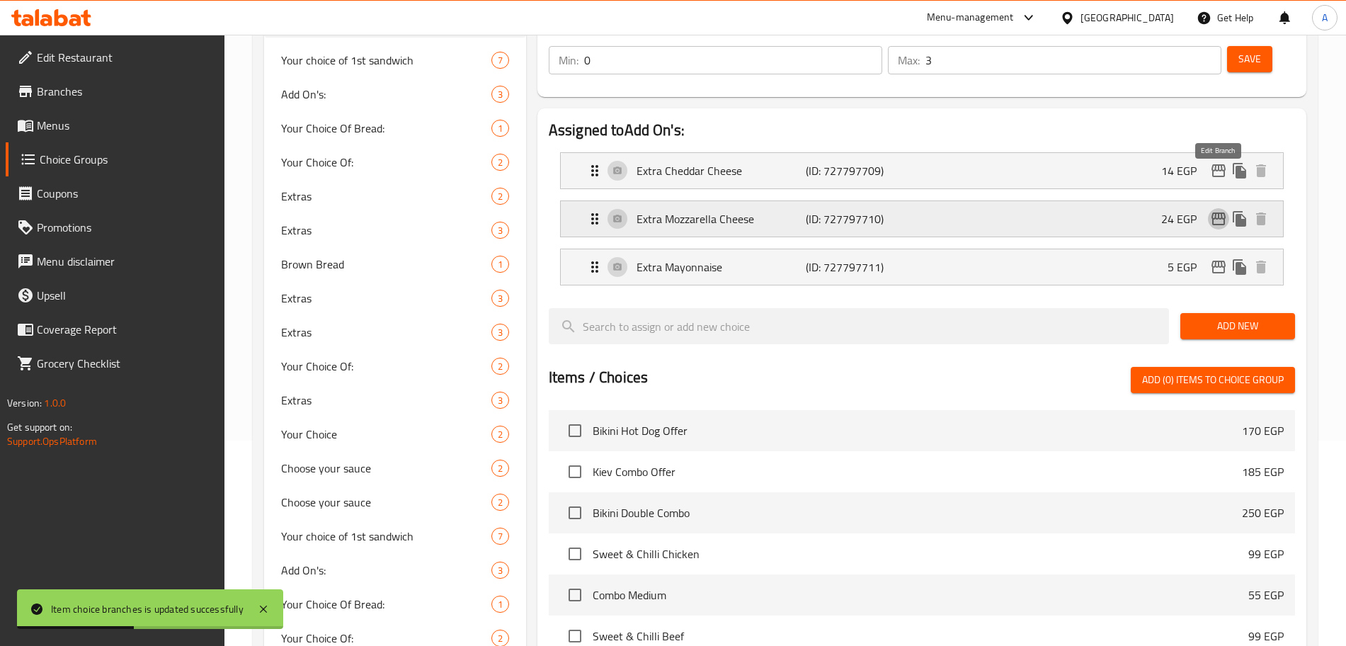
click at [1217, 210] on icon "edit" at bounding box center [1218, 218] width 17 height 17
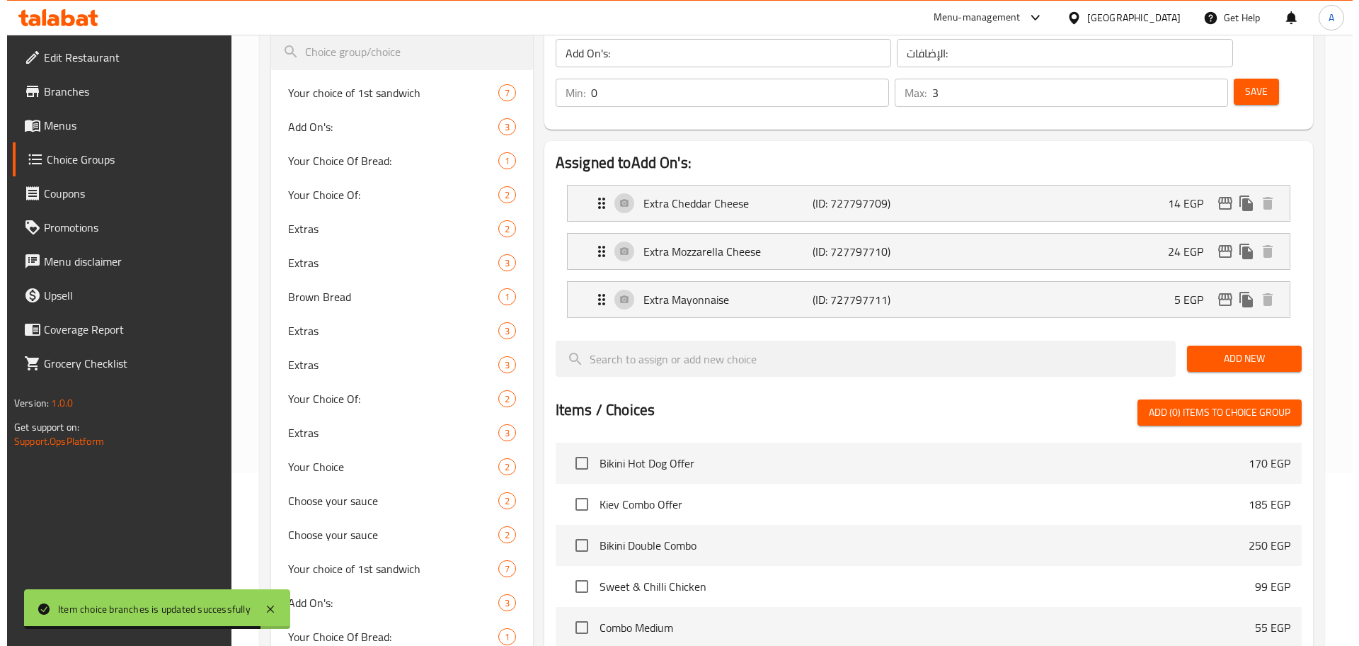
scroll to position [146, 0]
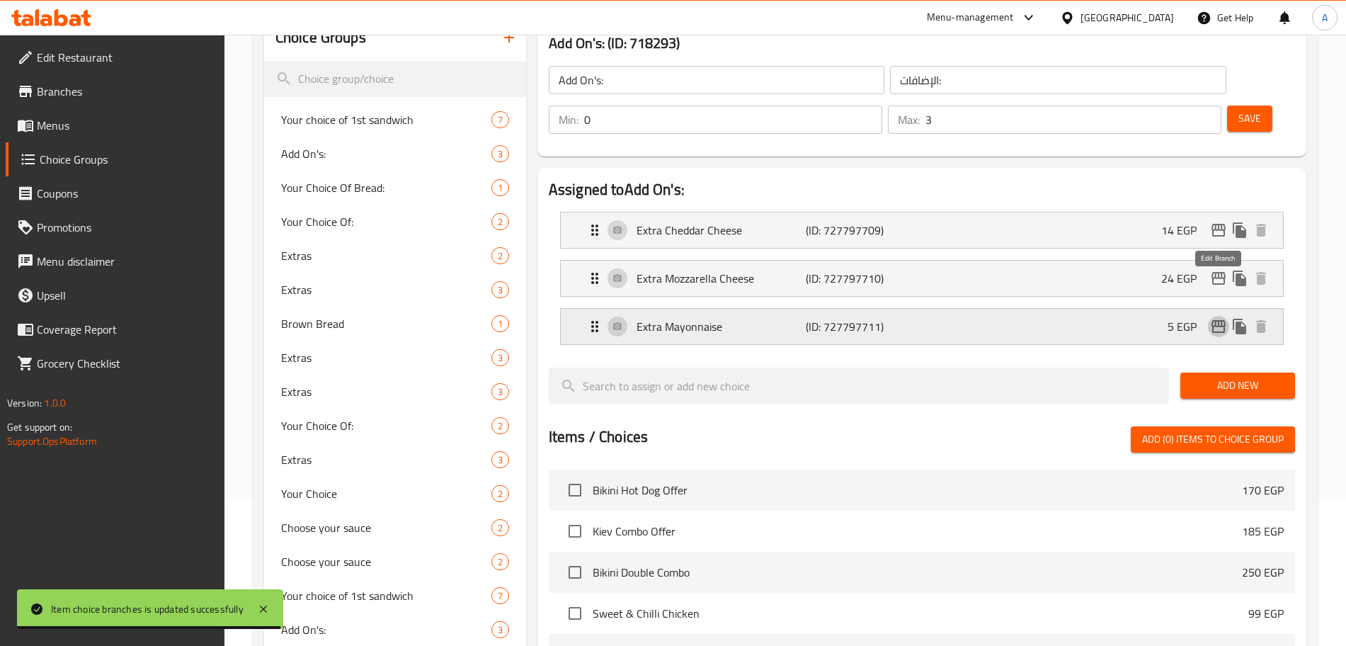
click at [1215, 318] on icon "edit" at bounding box center [1218, 326] width 17 height 17
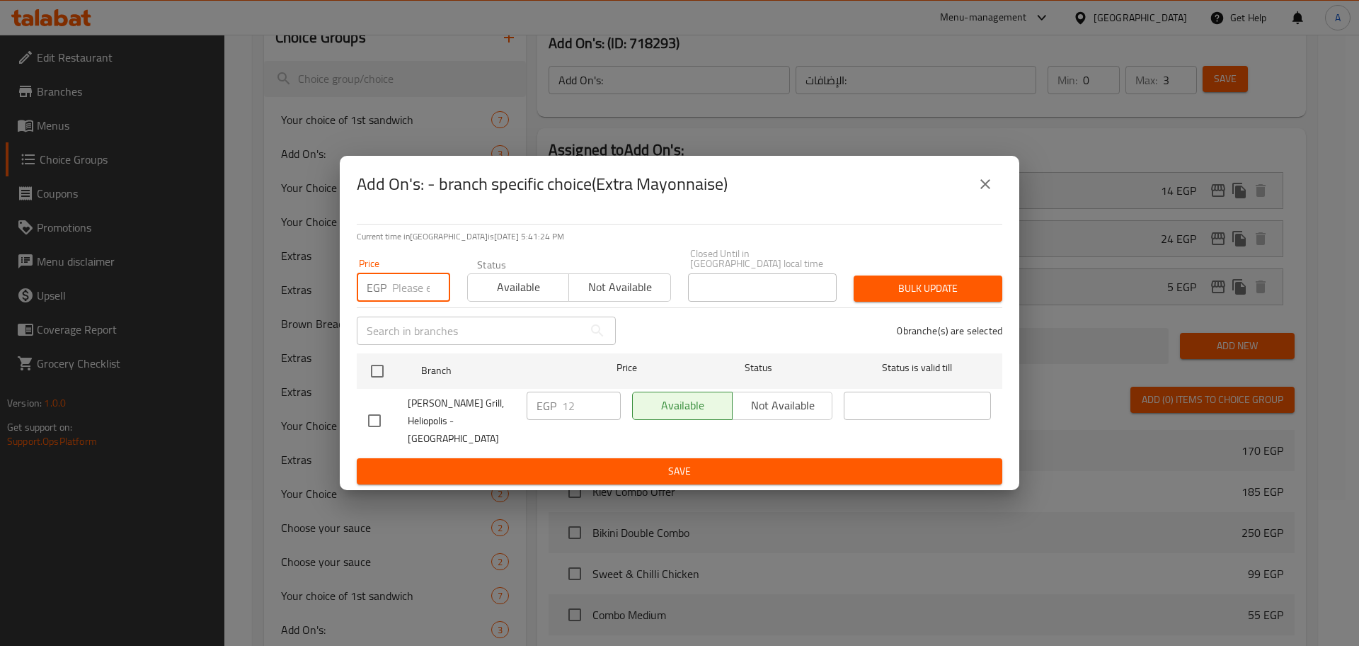
click at [418, 295] on input "number" at bounding box center [421, 287] width 58 height 28
click at [375, 386] on input "checkbox" at bounding box center [377, 371] width 30 height 30
click at [908, 287] on span "Bulk update" at bounding box center [928, 289] width 126 height 18
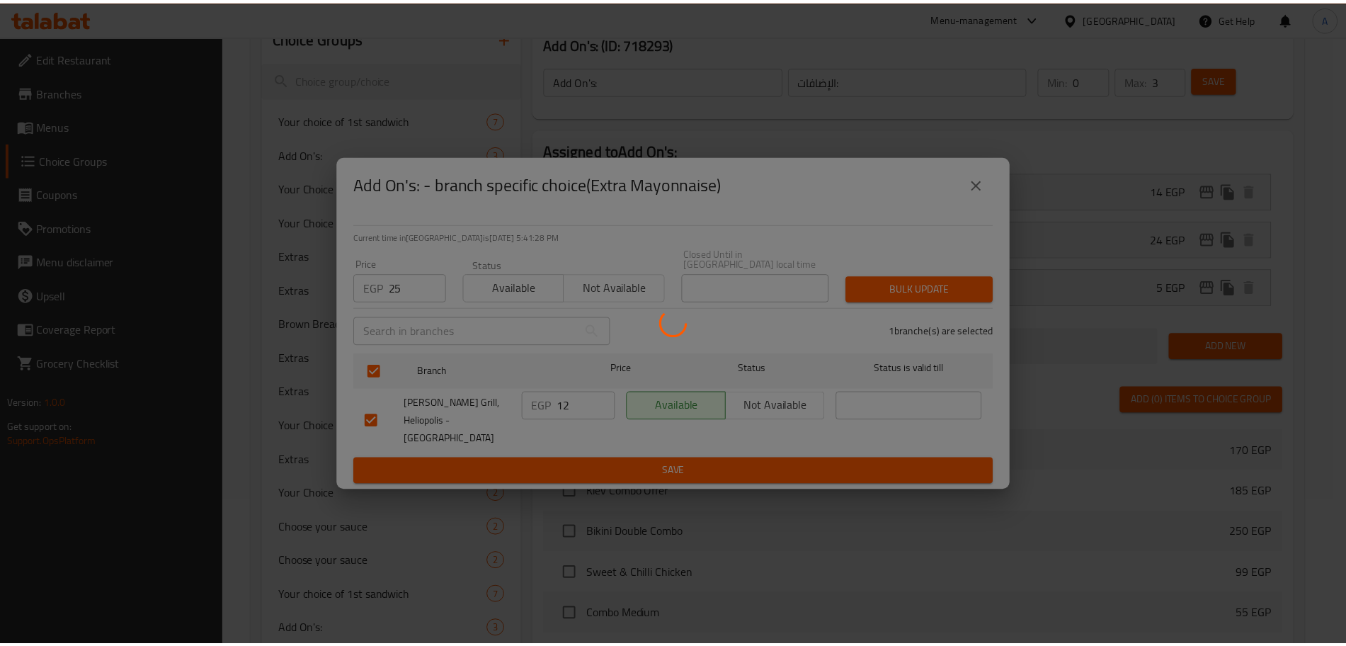
scroll to position [2049, 0]
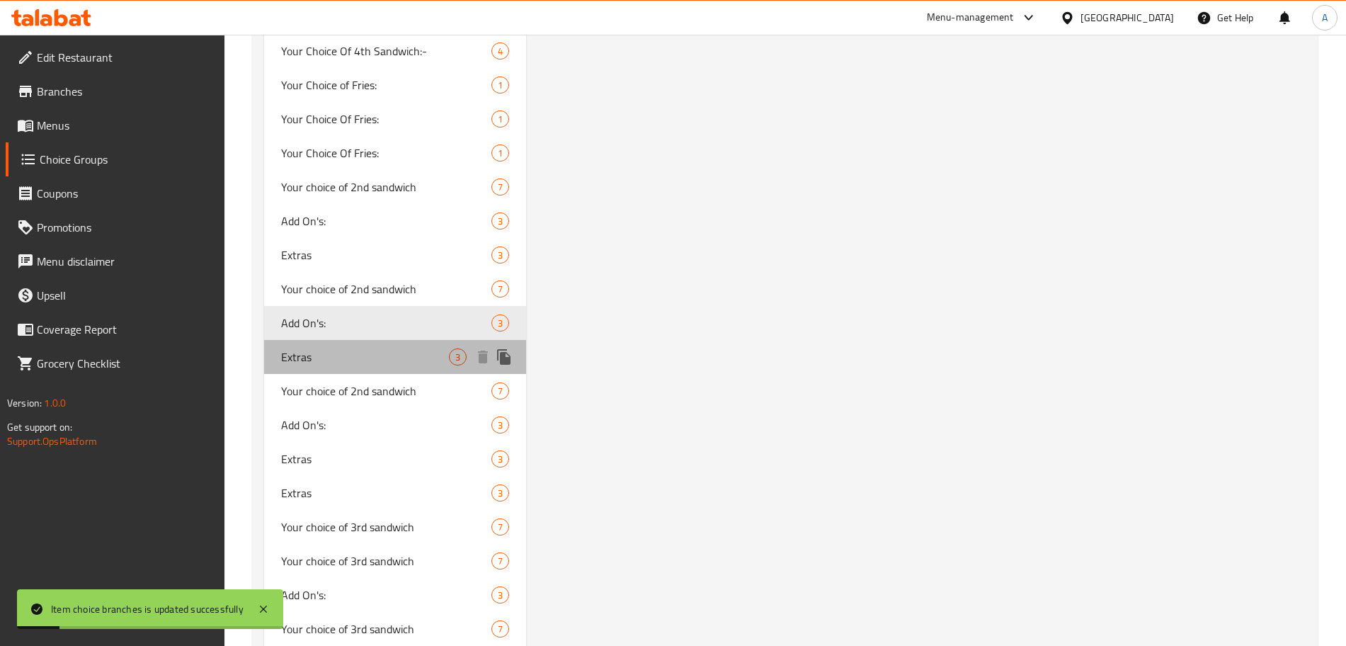
click at [389, 357] on span "Extras" at bounding box center [365, 356] width 168 height 17
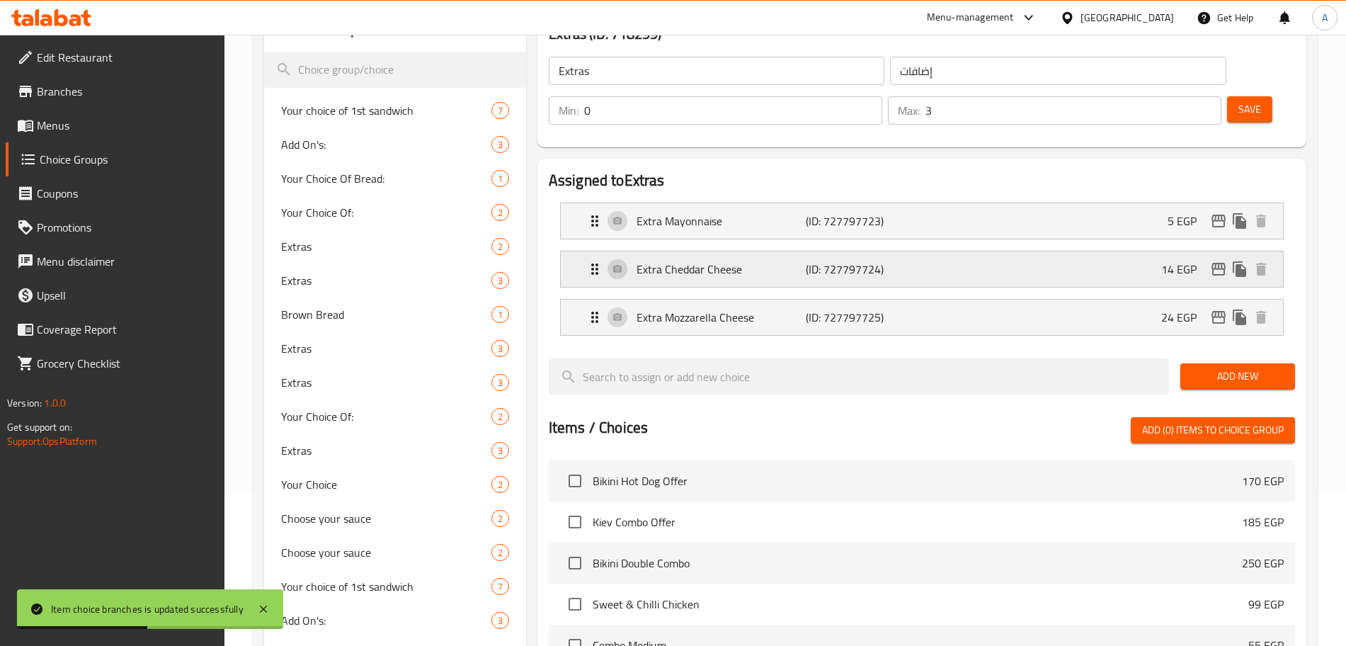
scroll to position [156, 0]
click at [1227, 210] on button "edit" at bounding box center [1218, 220] width 21 height 21
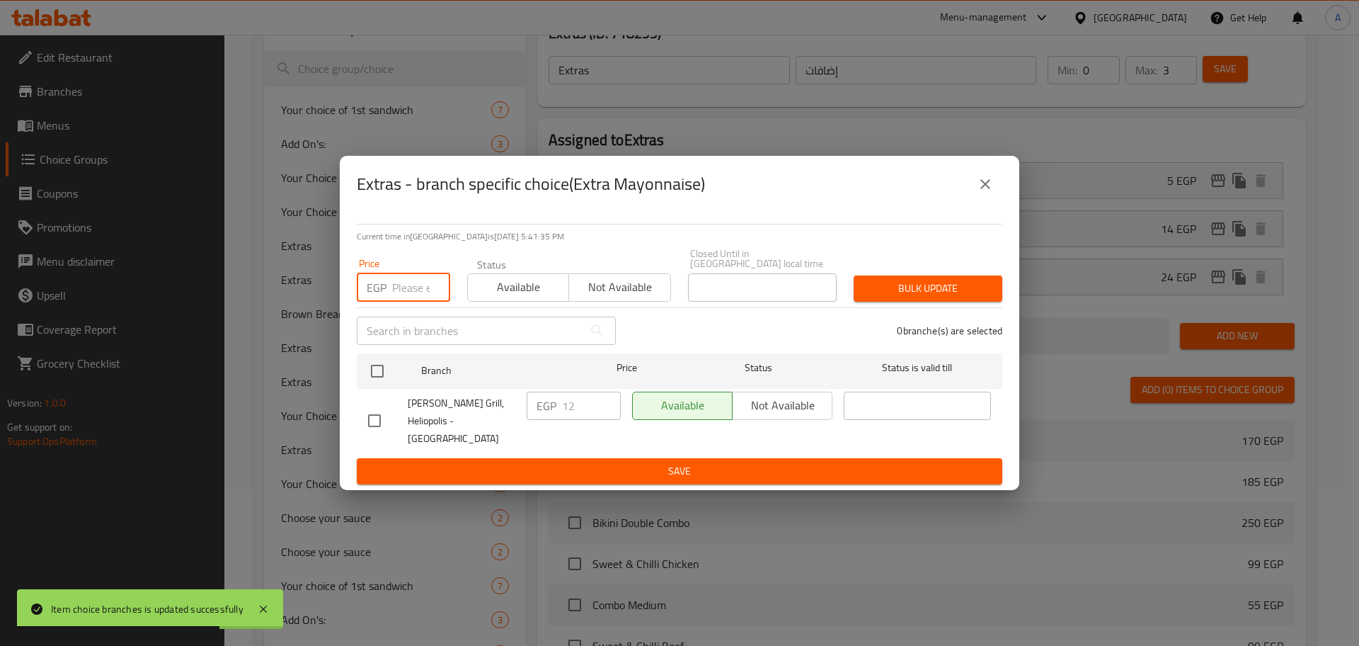
click at [407, 287] on input "number" at bounding box center [421, 287] width 58 height 28
click at [378, 370] on input "checkbox" at bounding box center [377, 371] width 30 height 30
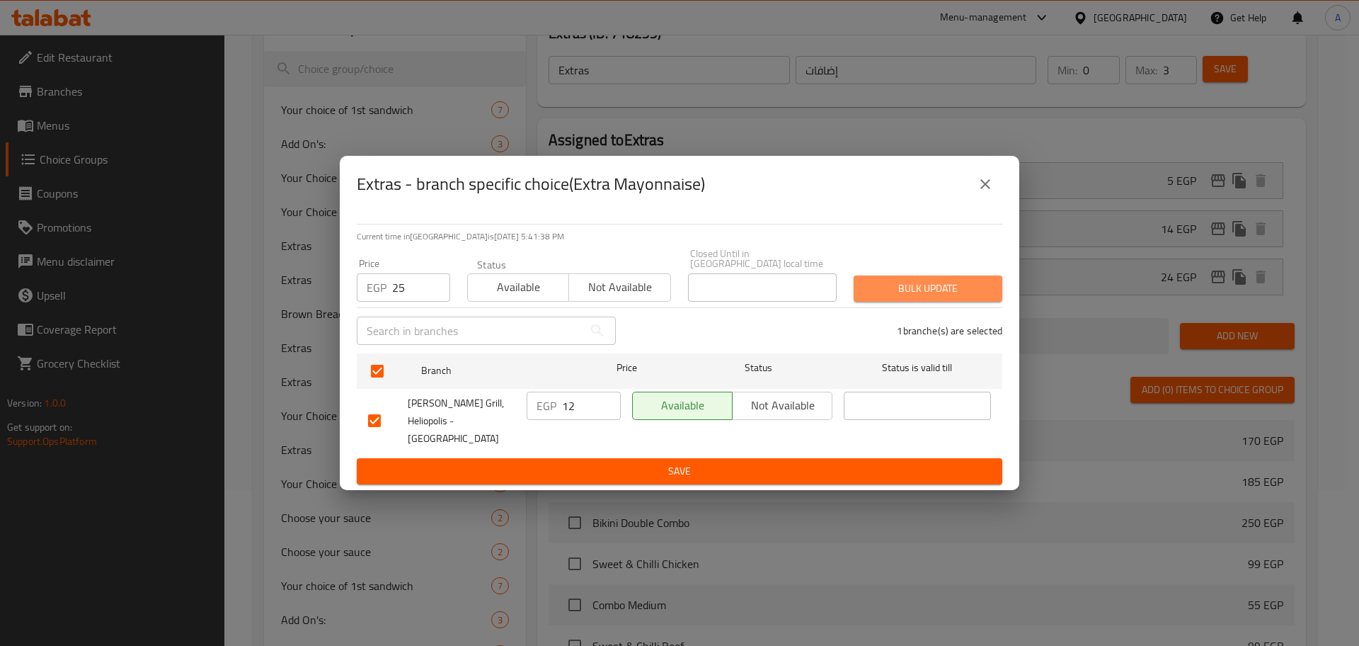
click at [925, 287] on span "Bulk update" at bounding box center [928, 289] width 126 height 18
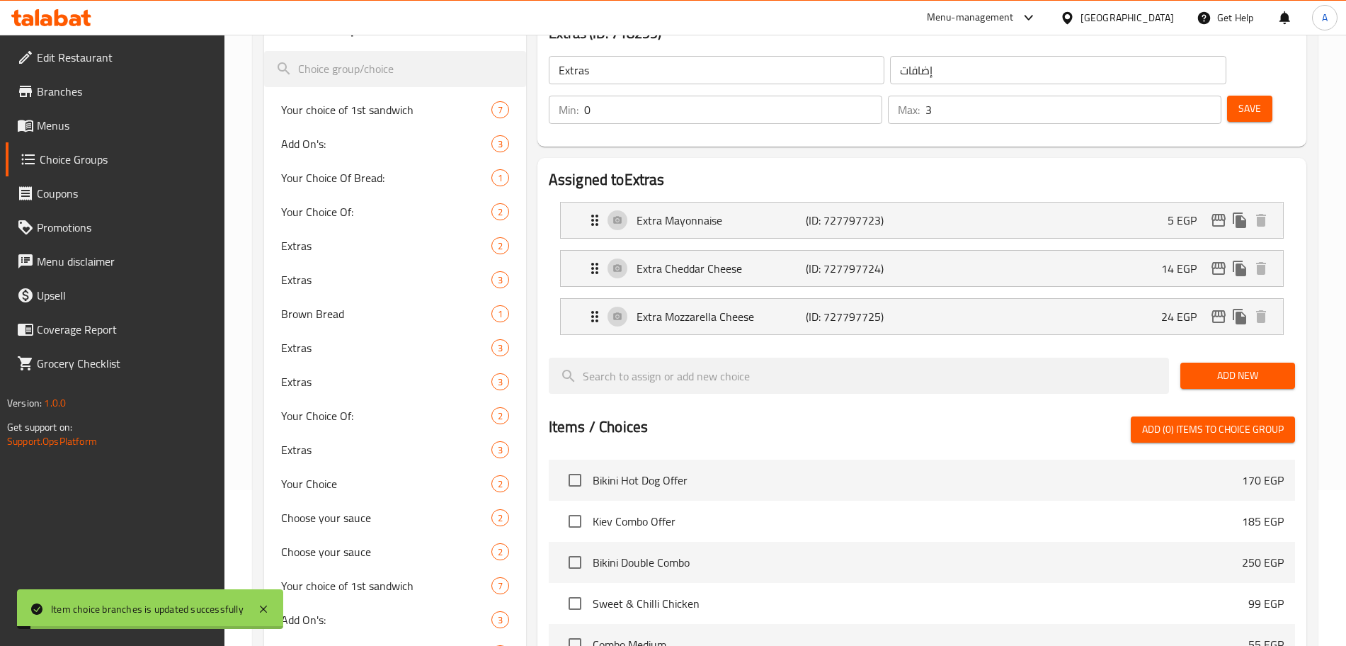
scroll to position [0, 0]
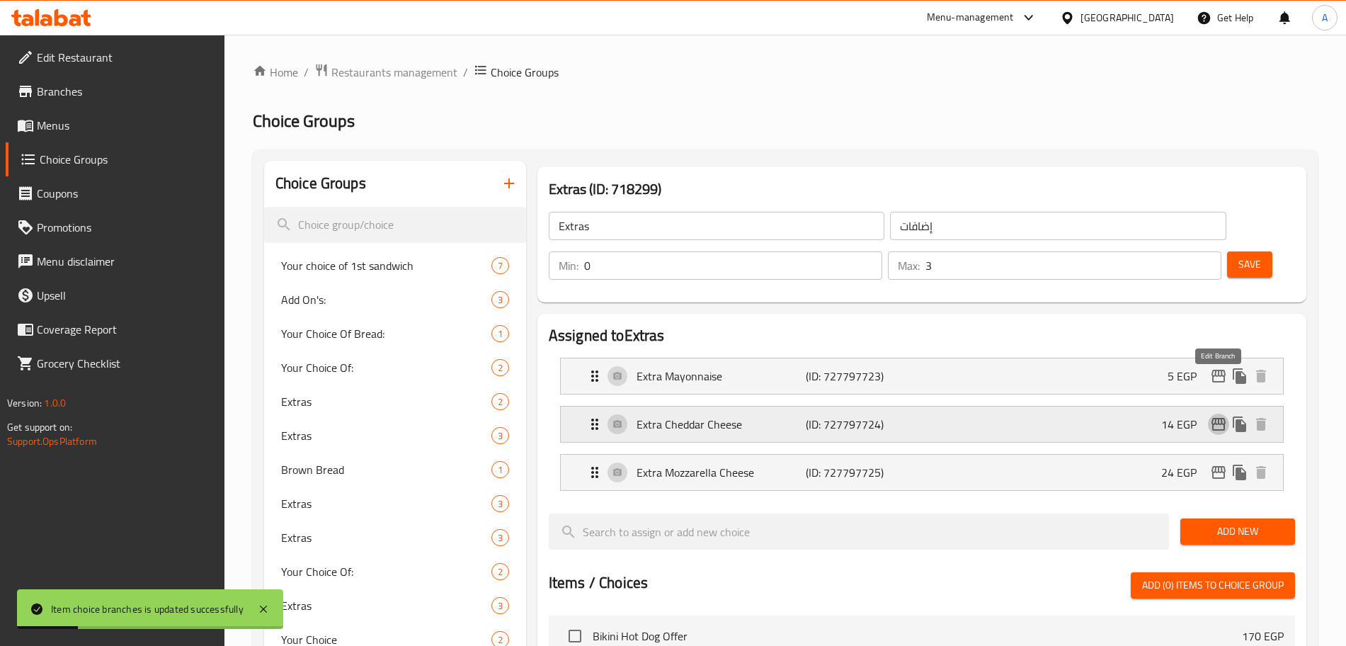
click at [1223, 415] on icon "edit" at bounding box center [1218, 423] width 17 height 17
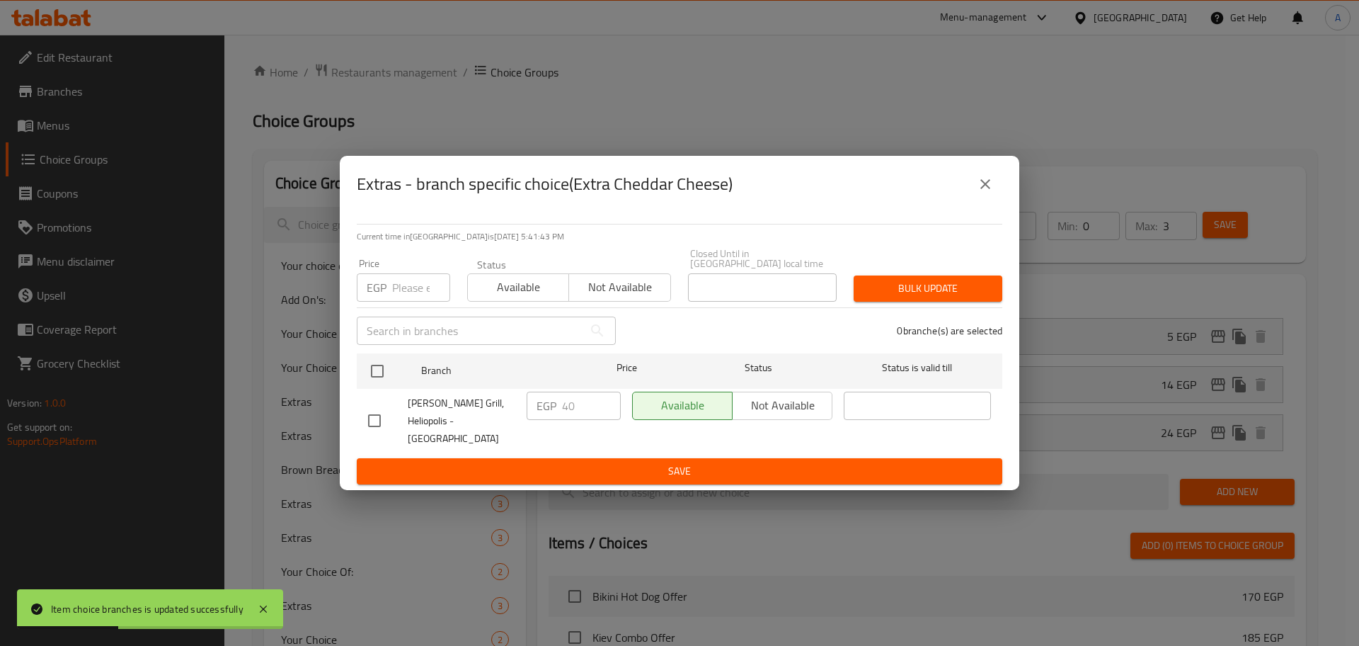
click at [402, 283] on input "number" at bounding box center [421, 287] width 58 height 28
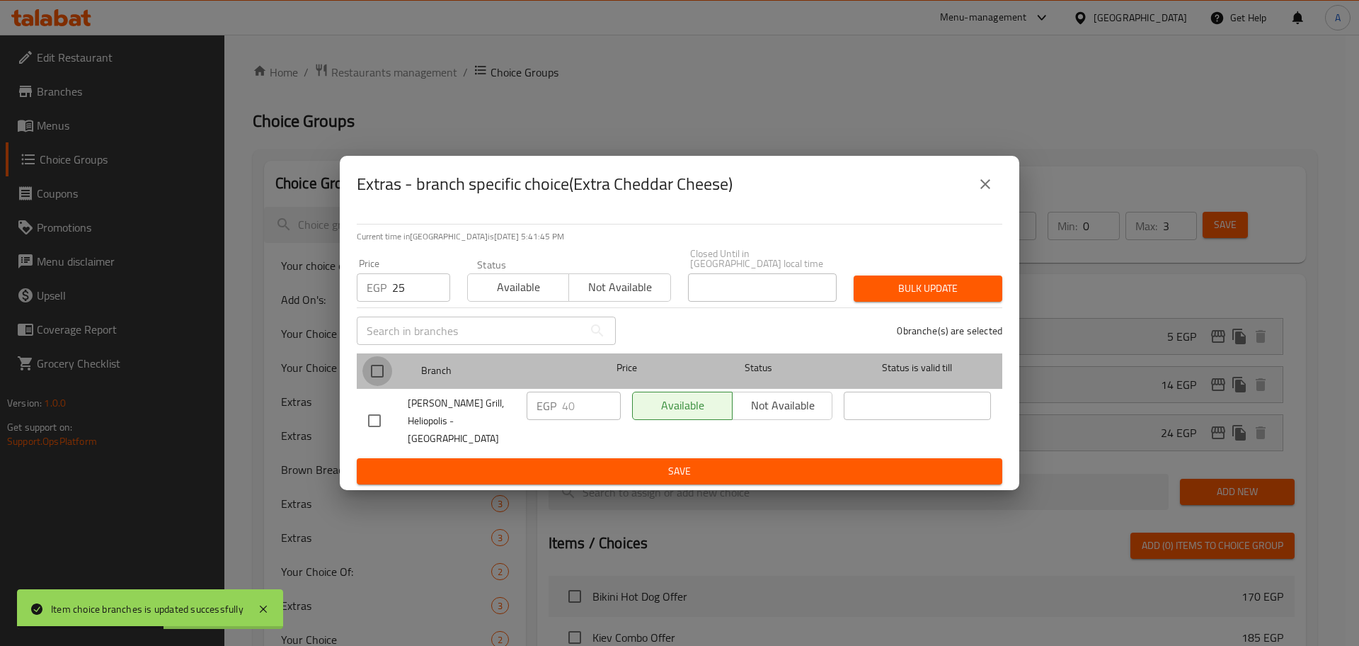
click at [373, 372] on input "checkbox" at bounding box center [377, 371] width 30 height 30
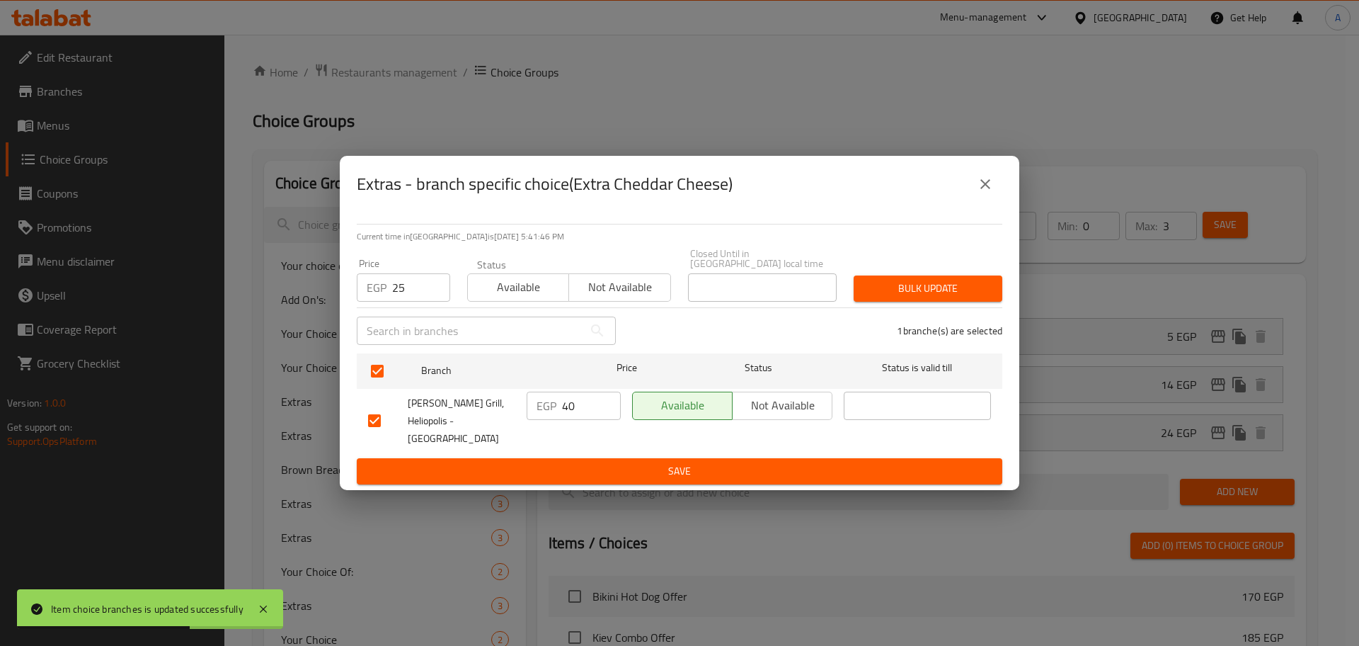
click at [935, 290] on span "Bulk update" at bounding box center [928, 289] width 126 height 18
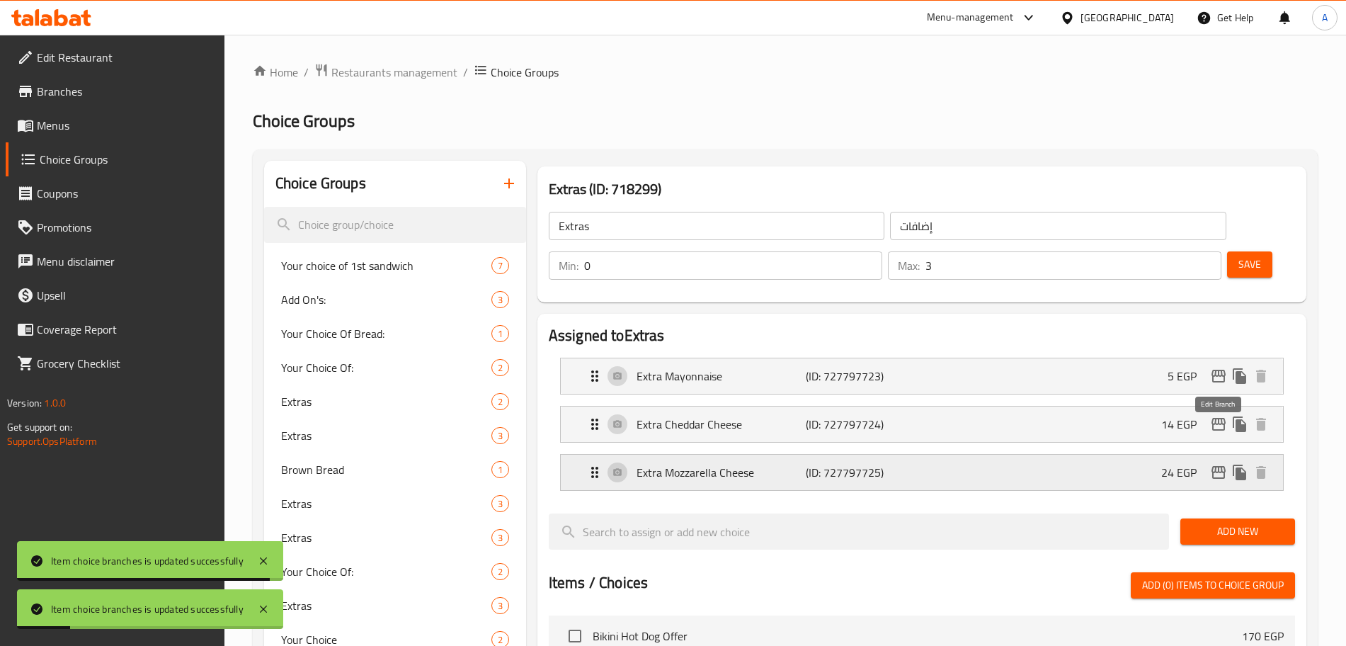
click at [1211, 464] on icon "edit" at bounding box center [1218, 472] width 17 height 17
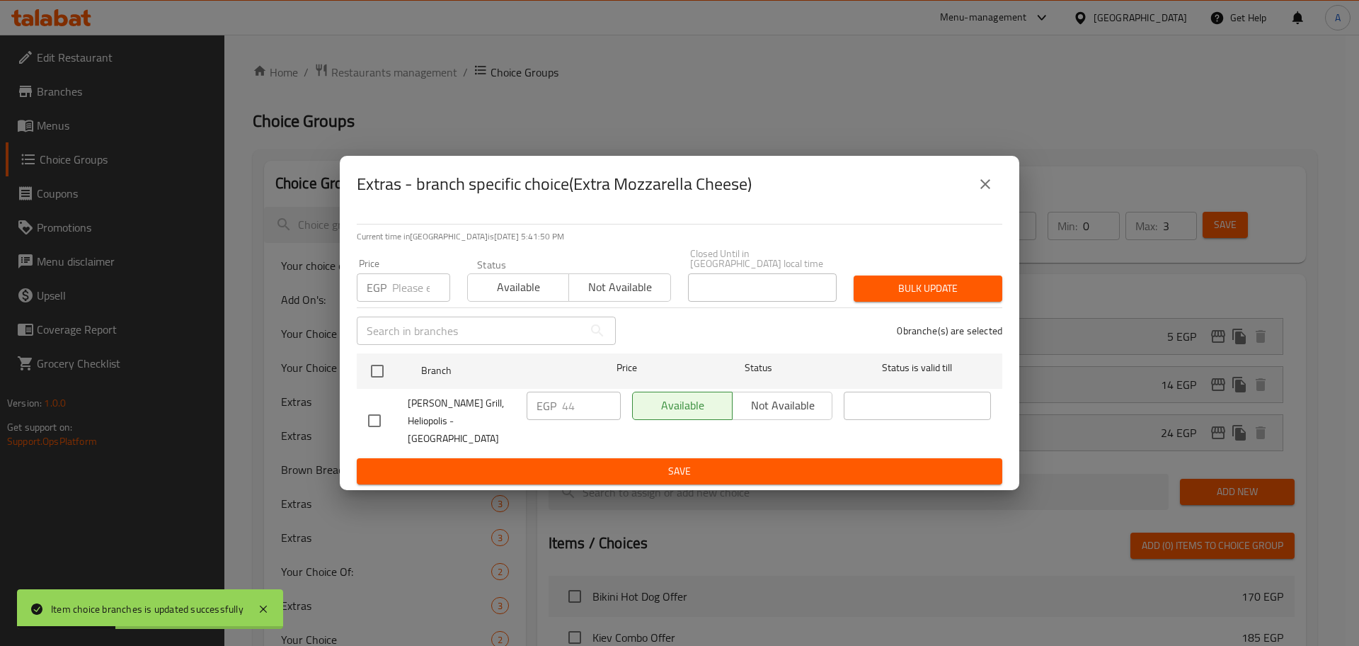
click at [401, 287] on input "number" at bounding box center [421, 287] width 58 height 28
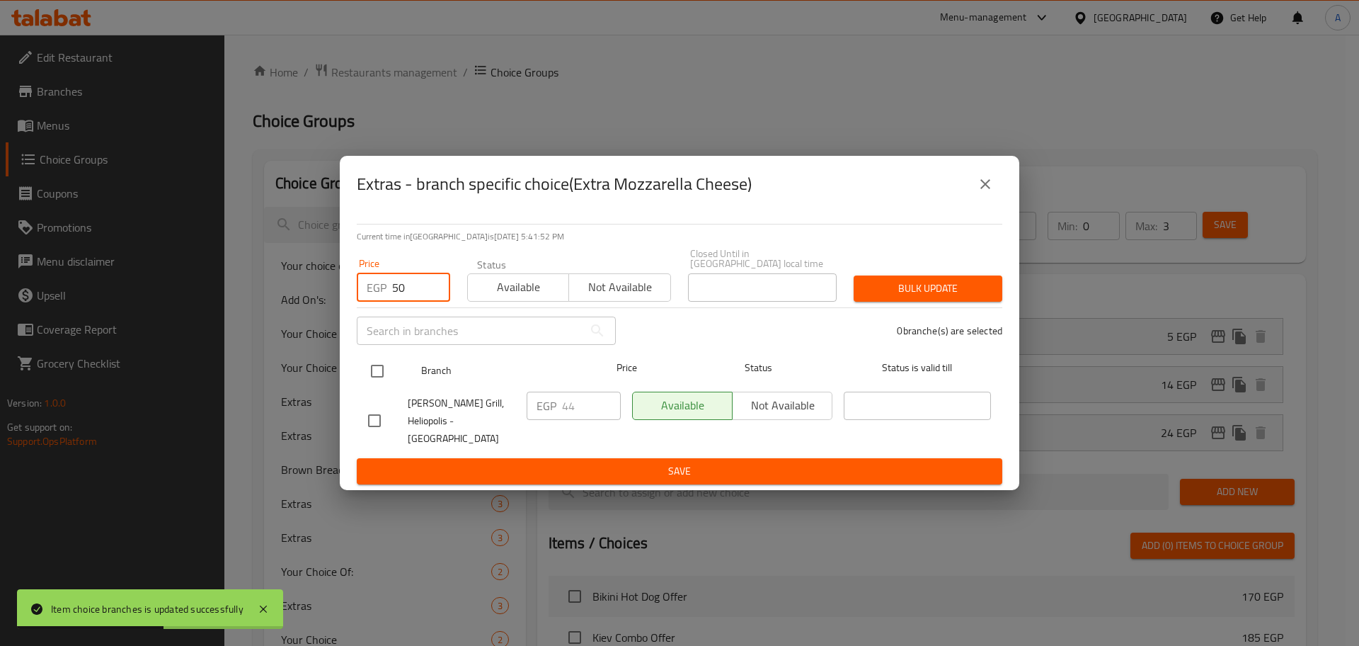
click at [386, 372] on input "checkbox" at bounding box center [377, 371] width 30 height 30
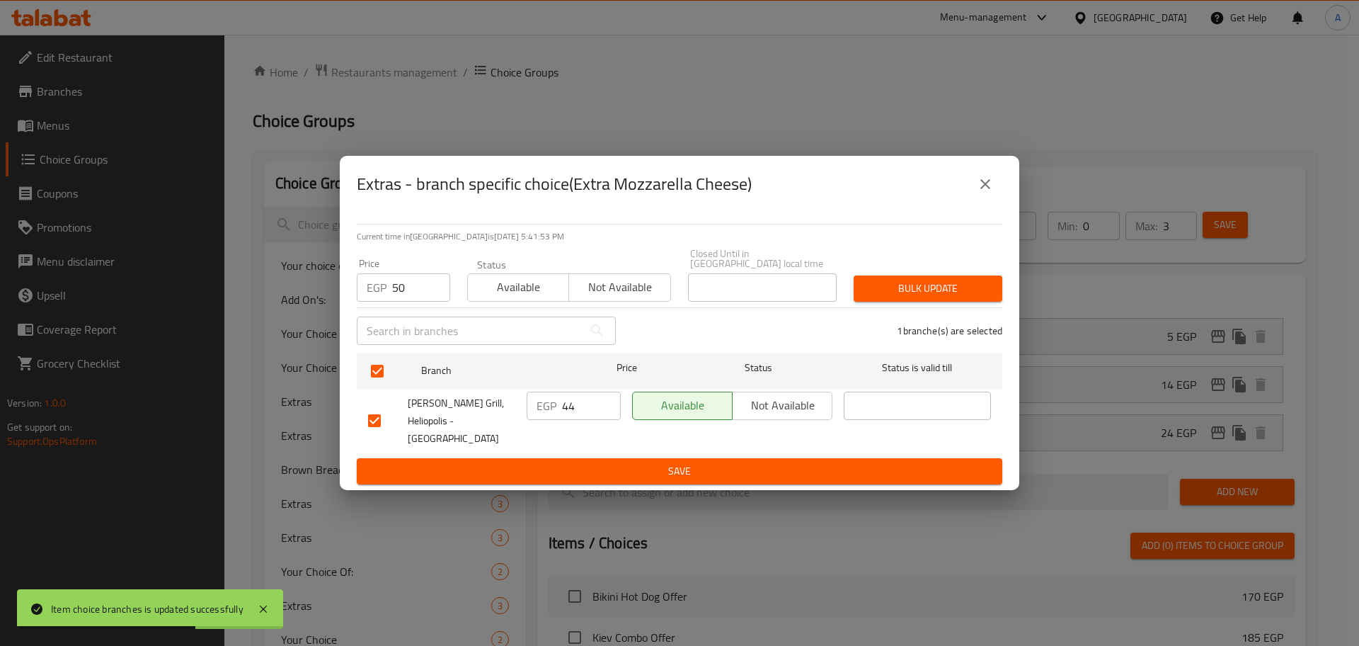
click at [889, 297] on span "Bulk update" at bounding box center [928, 289] width 126 height 18
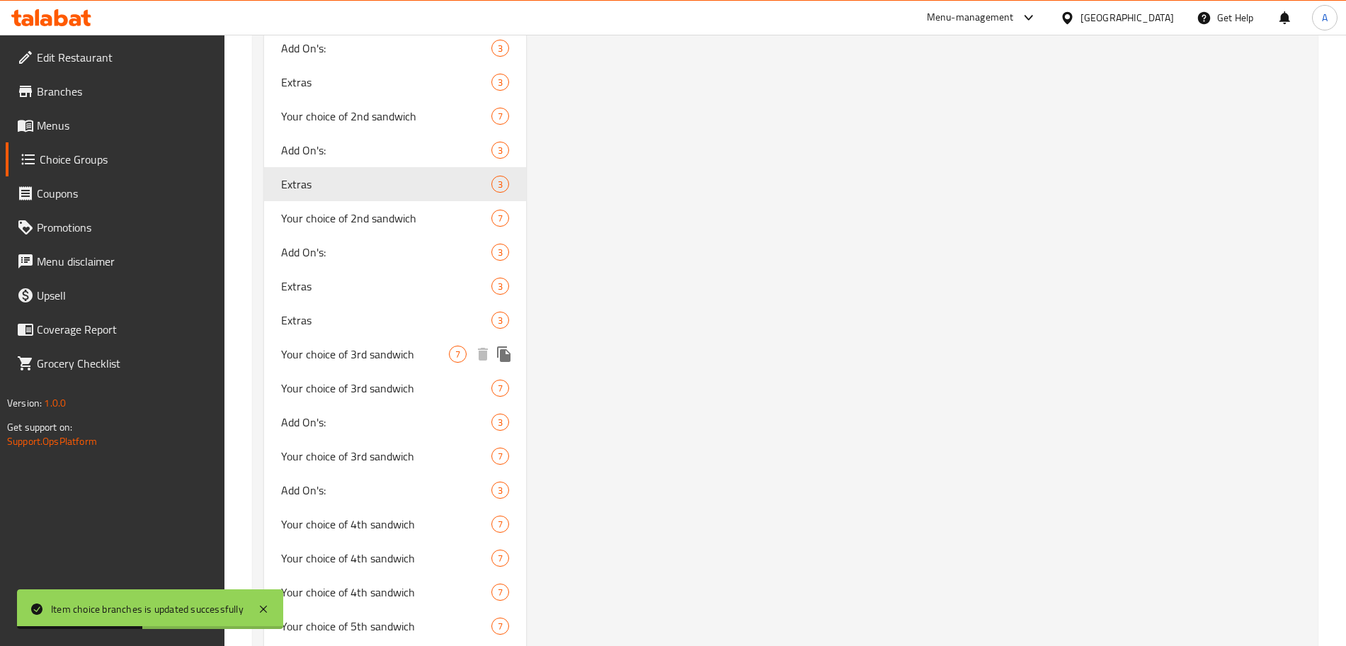
scroll to position [2223, 0]
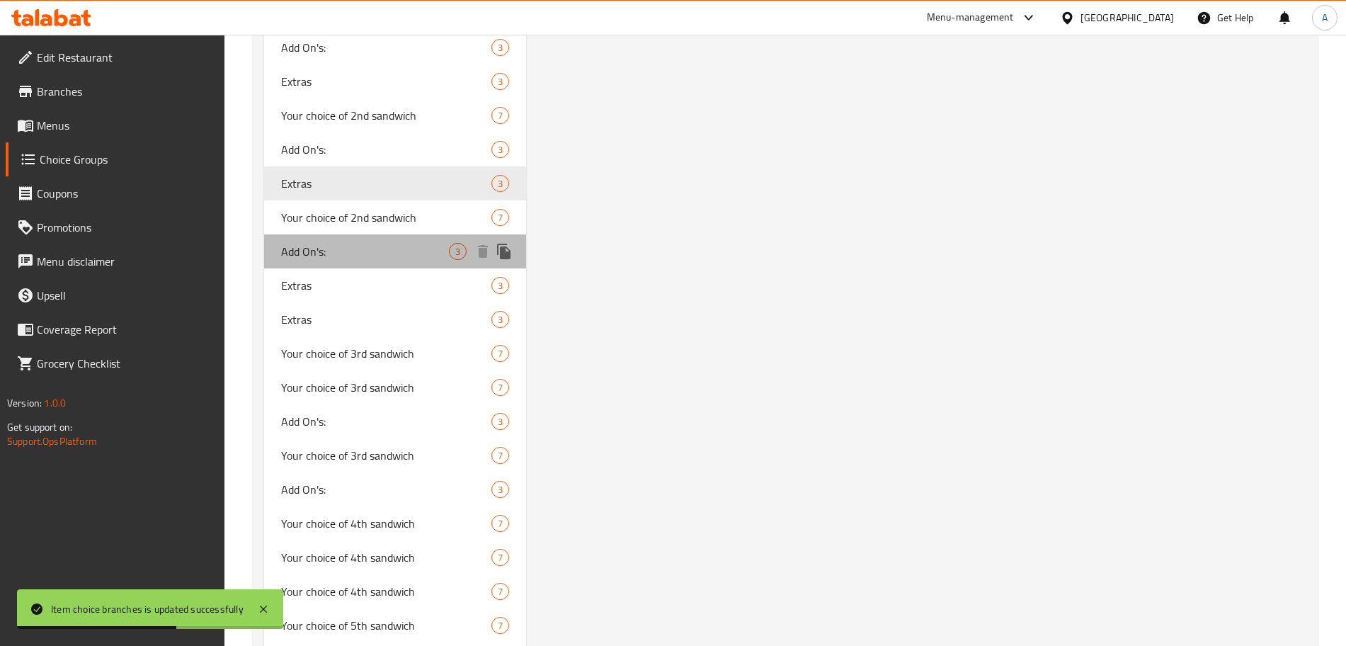
click at [336, 255] on span "Add On's:" at bounding box center [365, 251] width 168 height 17
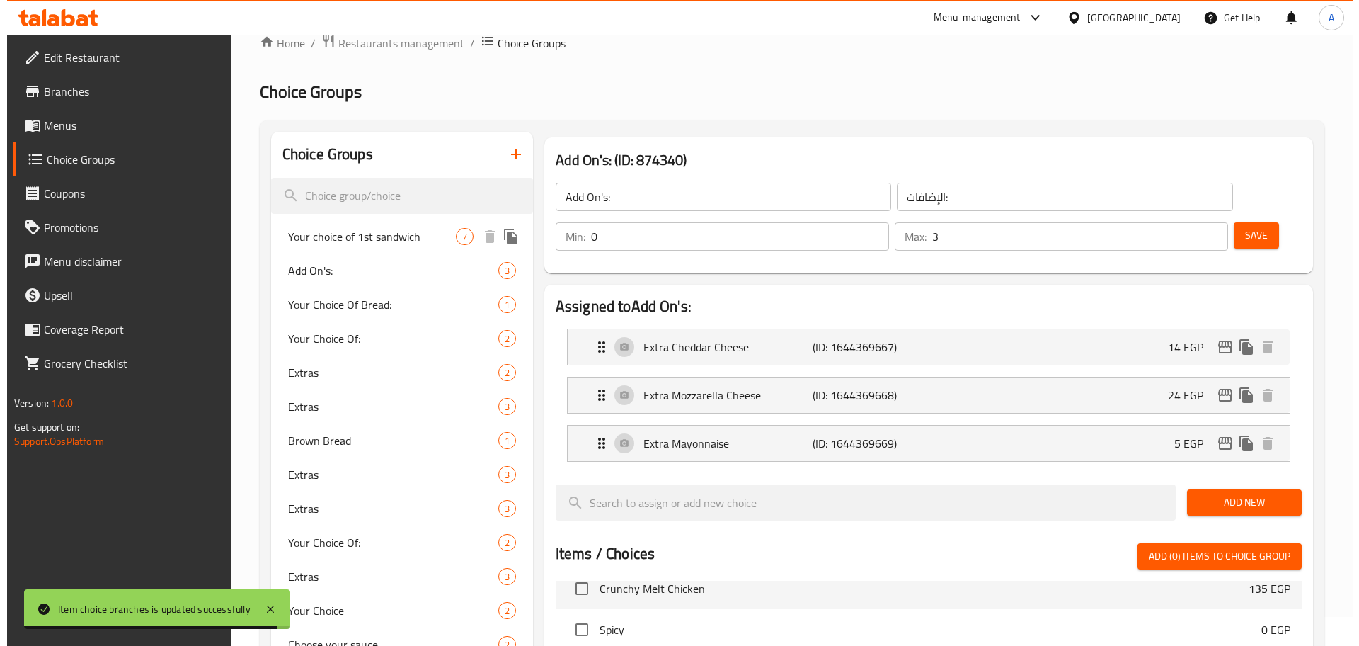
scroll to position [0, 0]
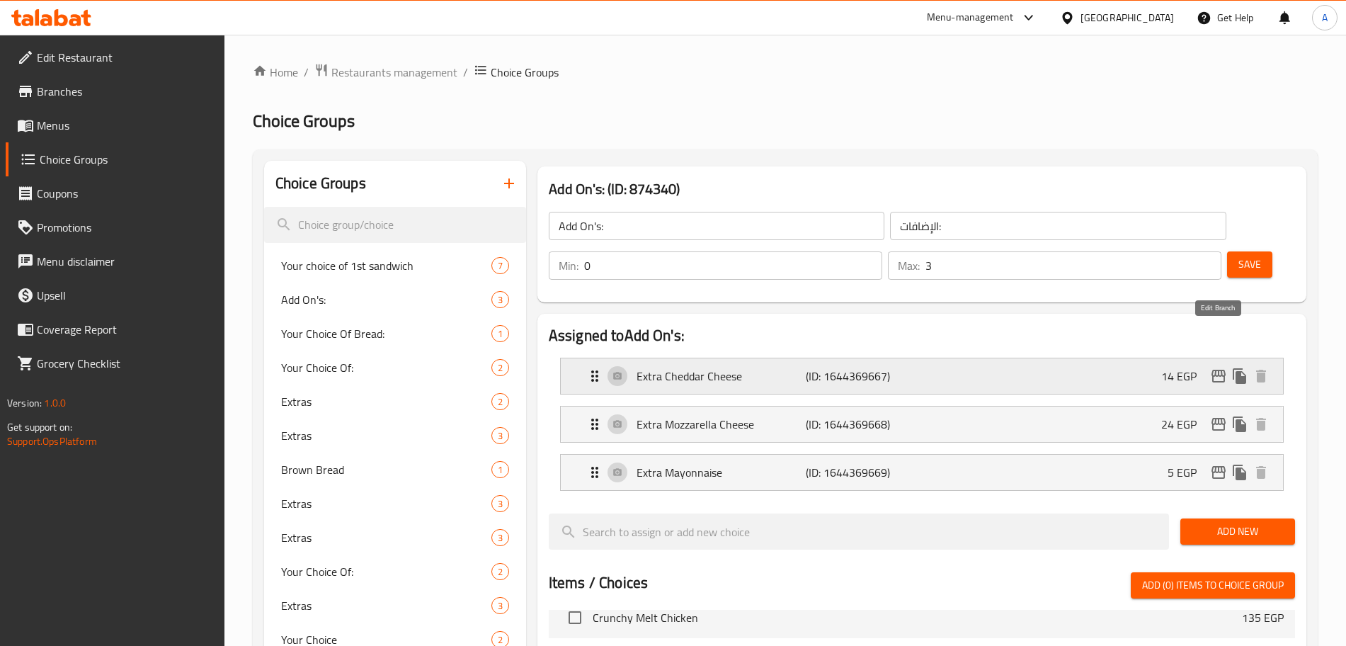
click at [1213, 367] on icon "edit" at bounding box center [1218, 375] width 17 height 17
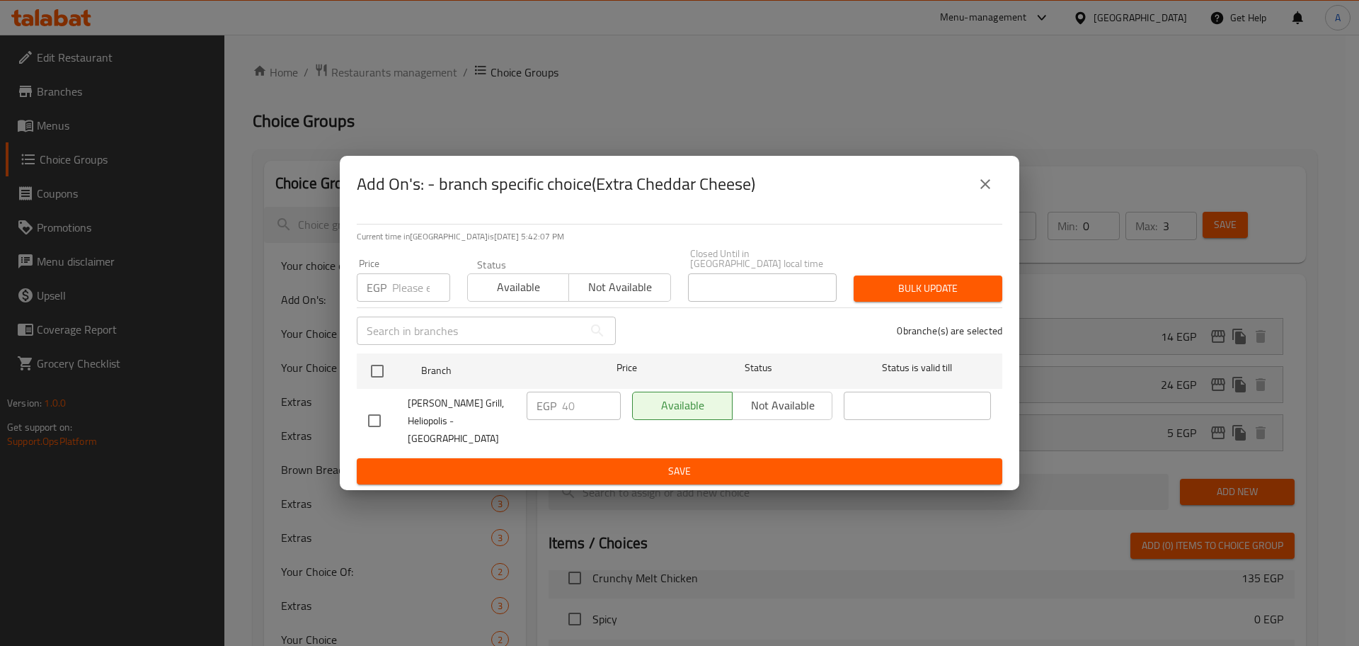
click at [415, 294] on input "number" at bounding box center [421, 287] width 58 height 28
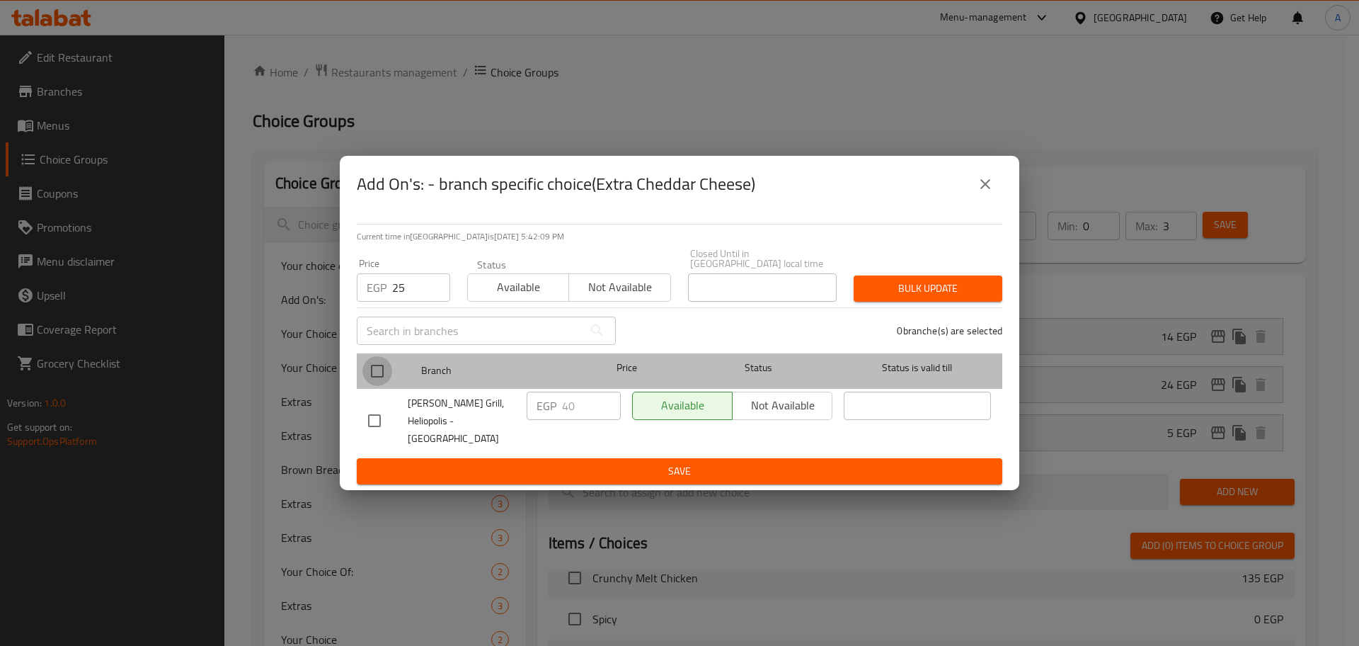
click at [382, 376] on input "checkbox" at bounding box center [377, 371] width 30 height 30
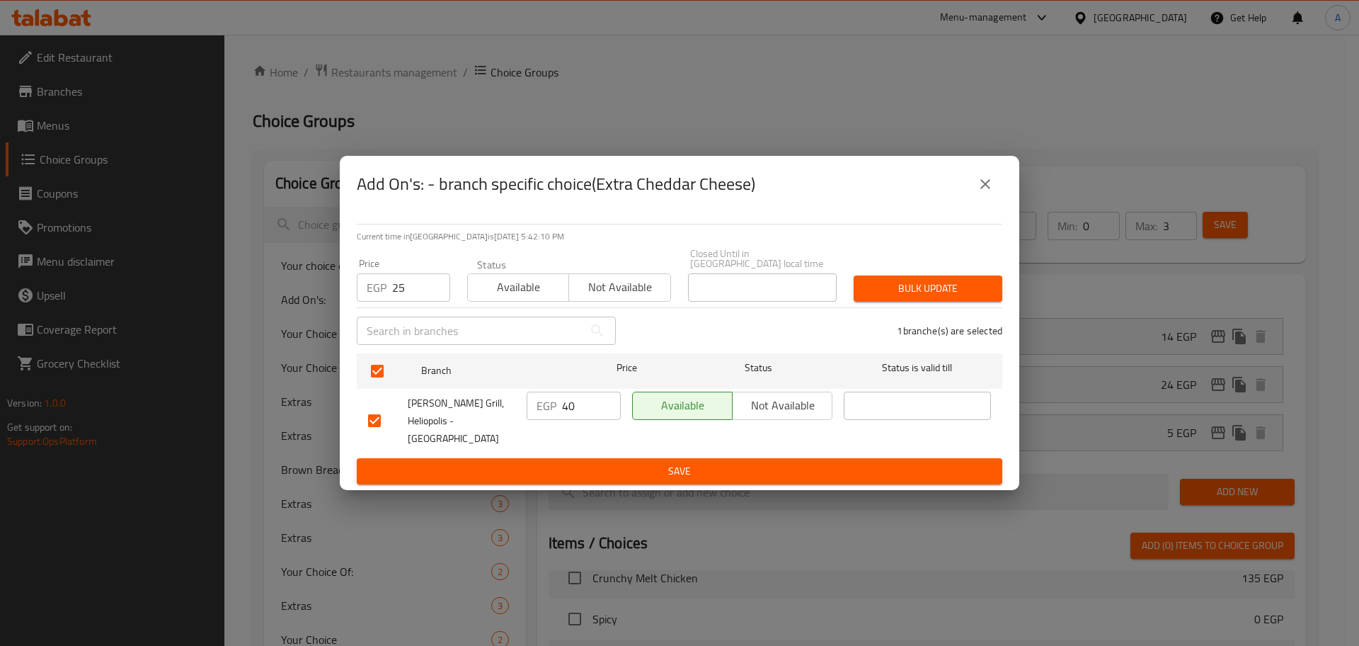
click at [883, 295] on span "Bulk update" at bounding box center [928, 289] width 126 height 18
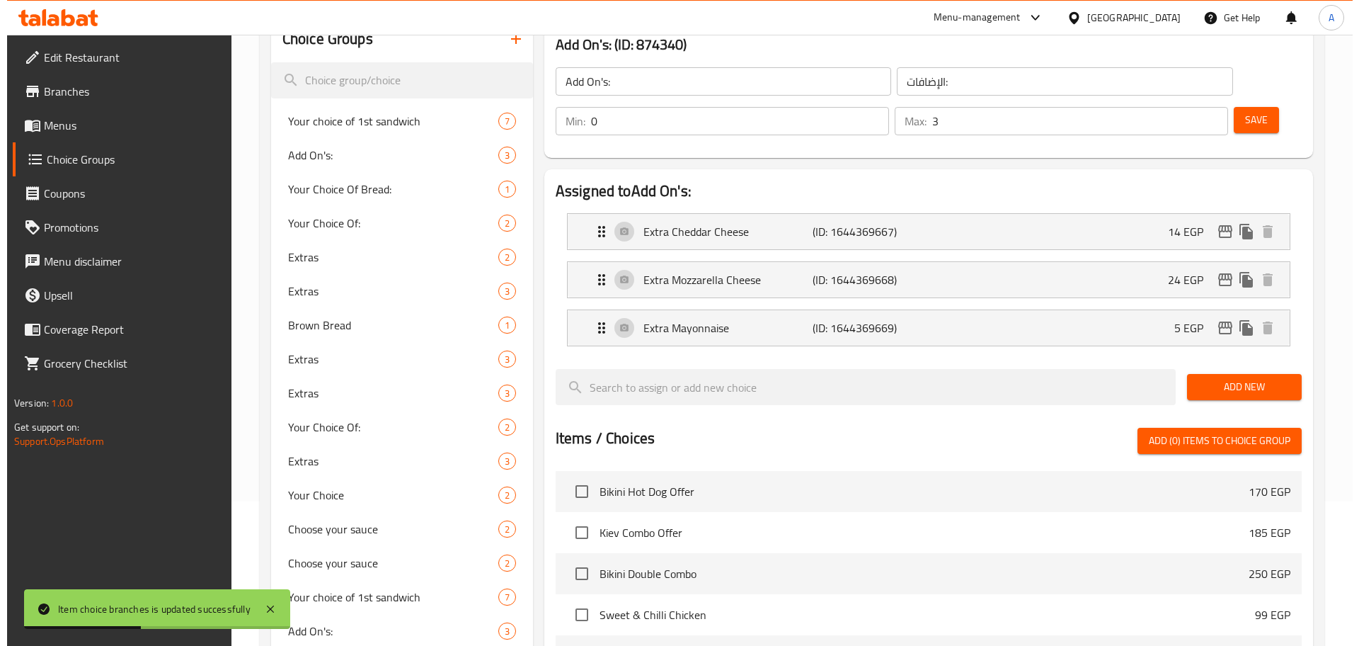
scroll to position [138, 0]
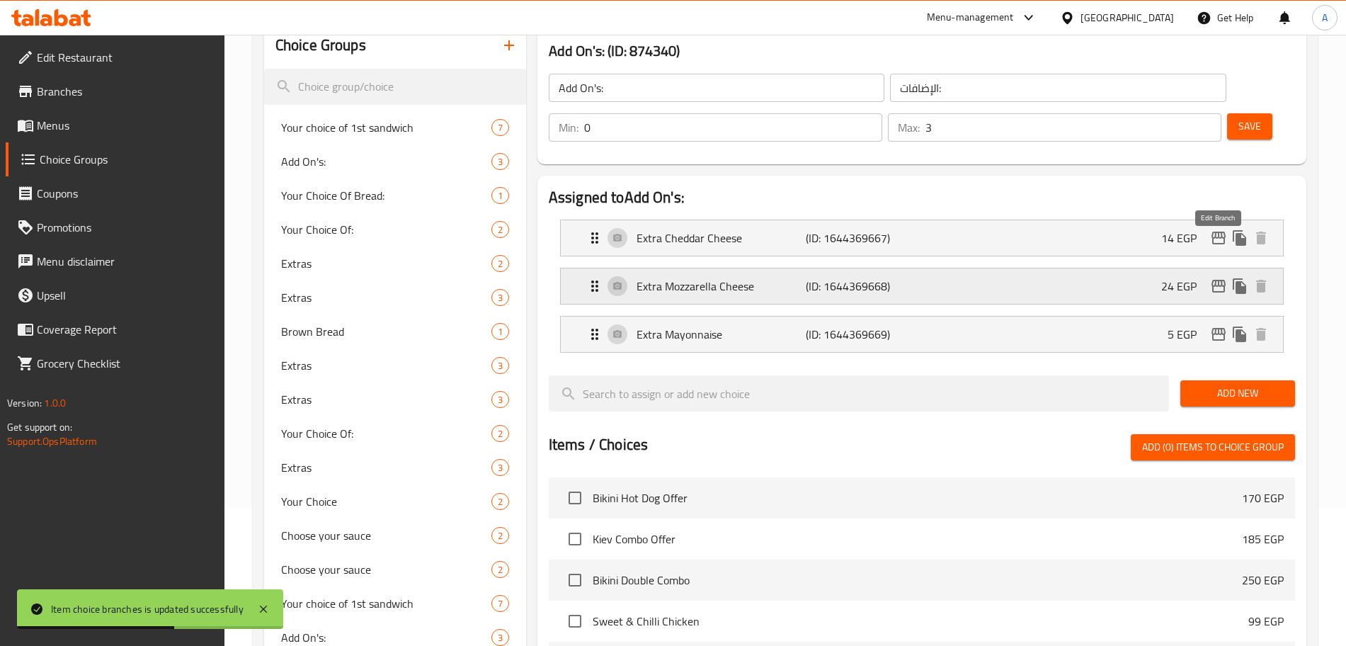
click at [1217, 277] on icon "edit" at bounding box center [1218, 285] width 17 height 17
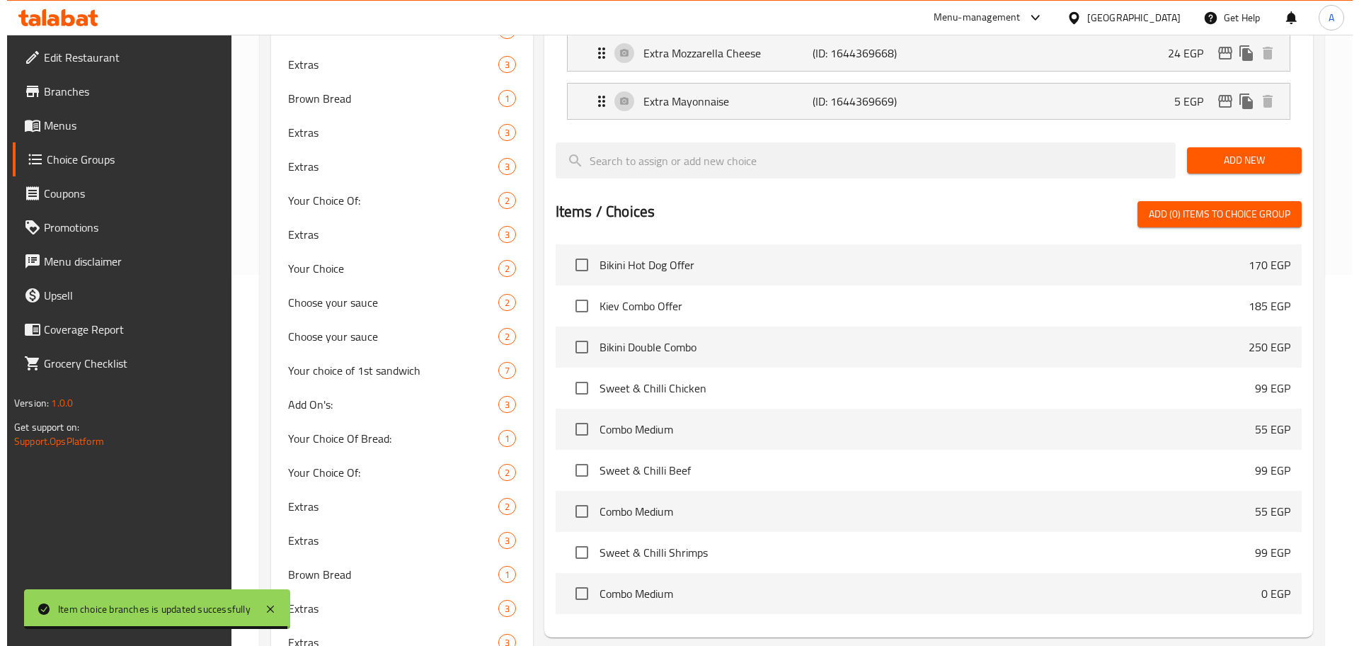
scroll to position [345, 0]
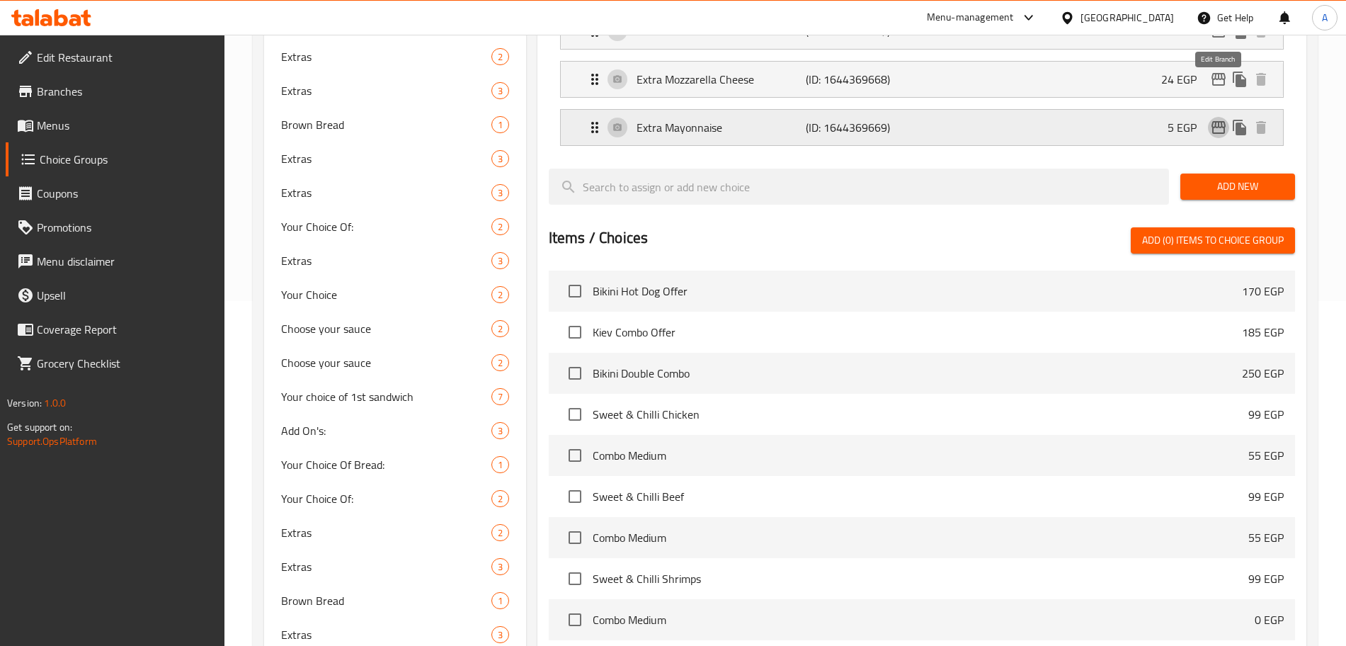
click at [1221, 121] on icon "edit" at bounding box center [1218, 127] width 14 height 13
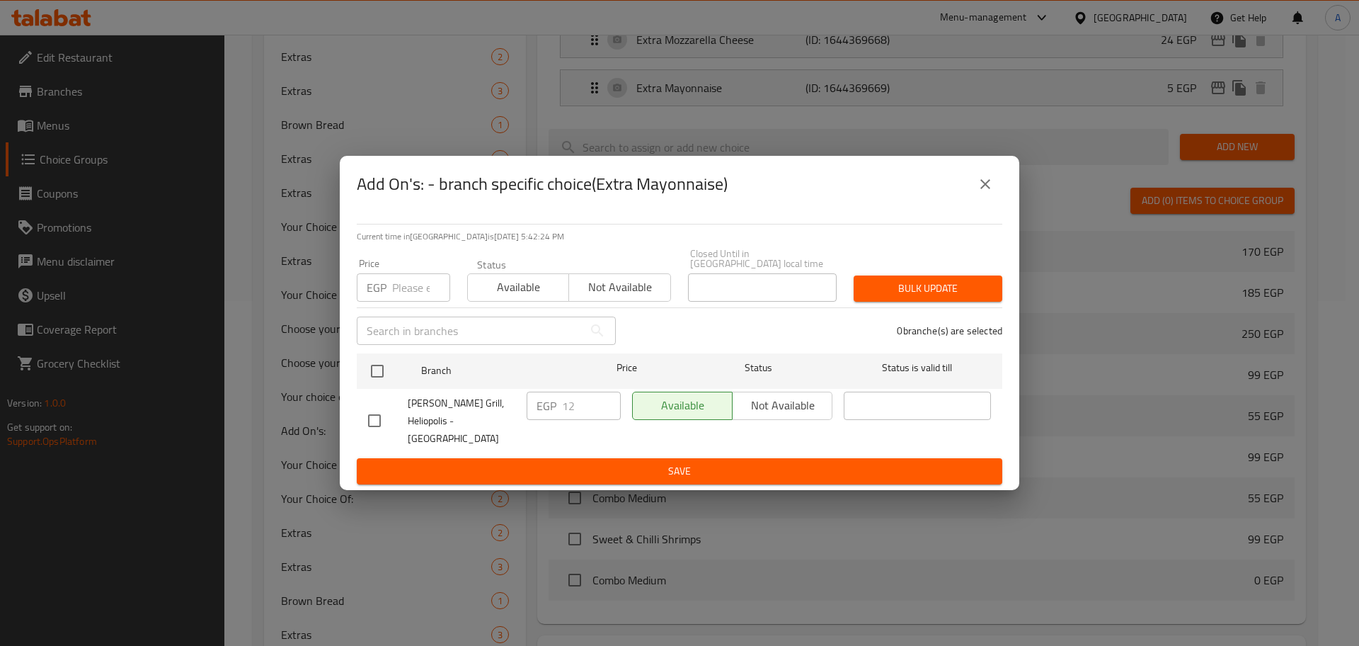
click at [410, 286] on input "number" at bounding box center [421, 287] width 58 height 28
click at [381, 370] on input "checkbox" at bounding box center [377, 371] width 30 height 30
click at [881, 282] on button "Bulk update" at bounding box center [928, 288] width 149 height 26
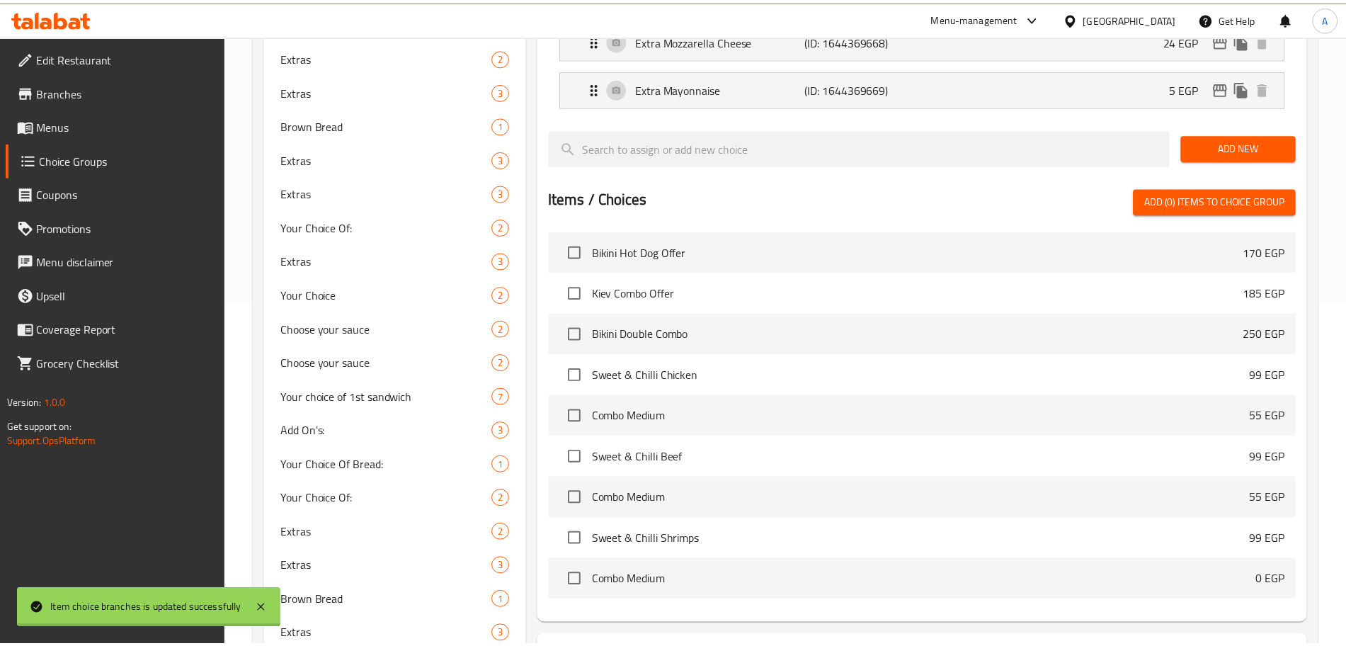
scroll to position [2151, 0]
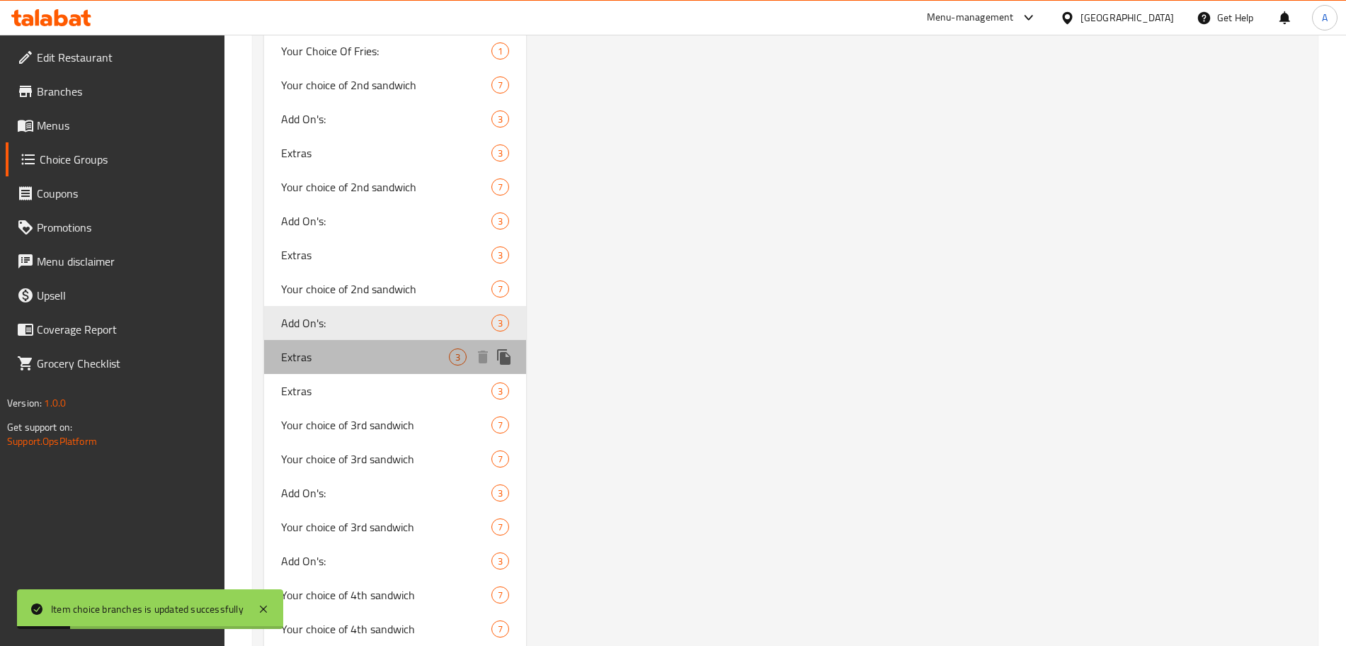
click at [380, 348] on span "Extras" at bounding box center [365, 356] width 168 height 17
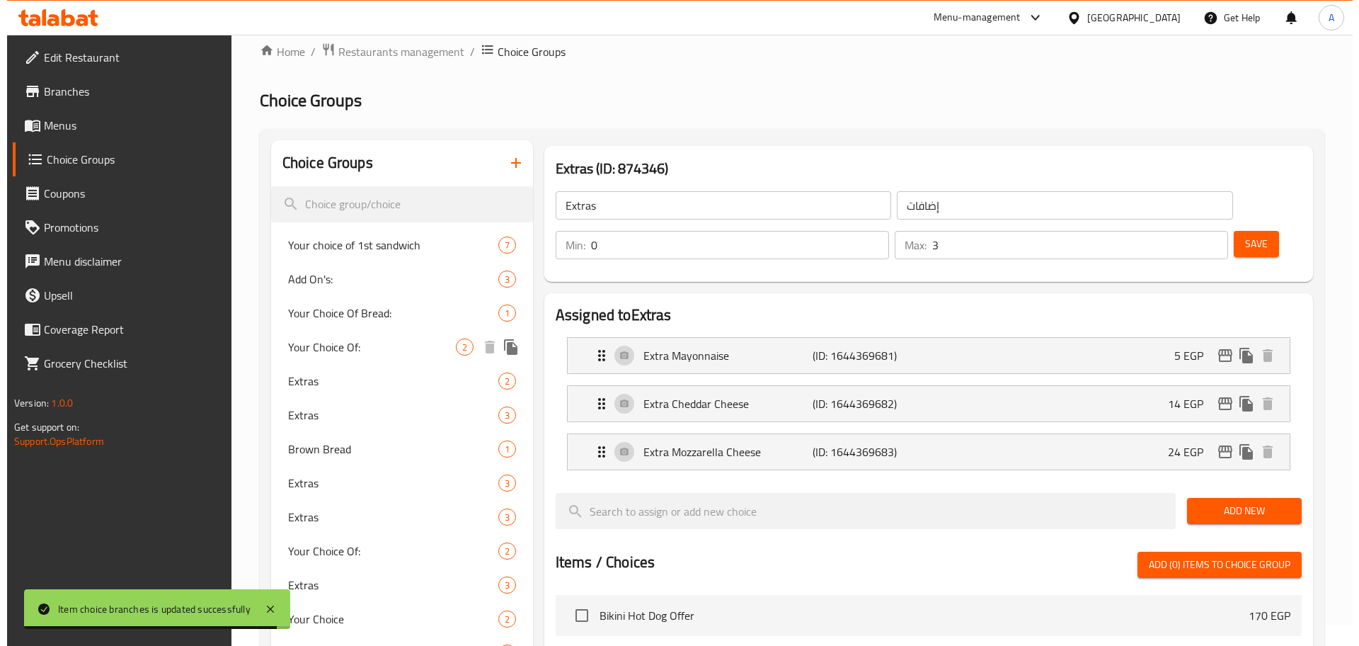
scroll to position [0, 0]
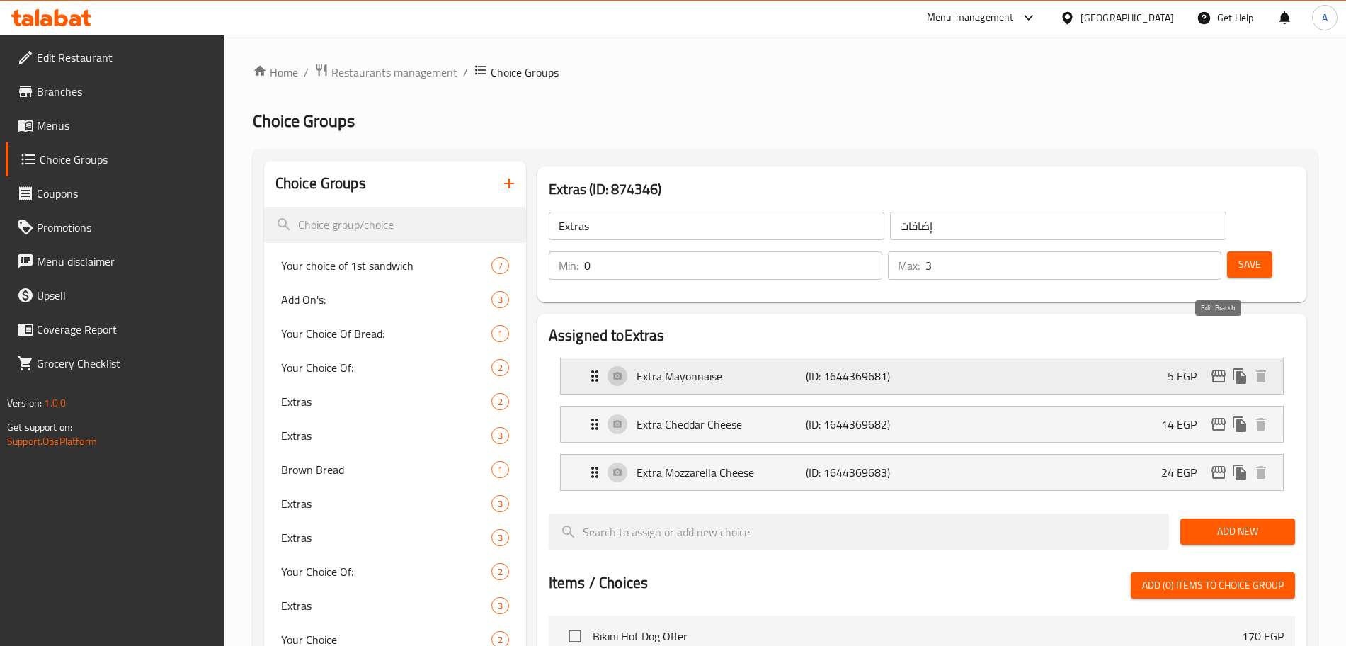
click at [1217, 367] on icon "edit" at bounding box center [1218, 375] width 17 height 17
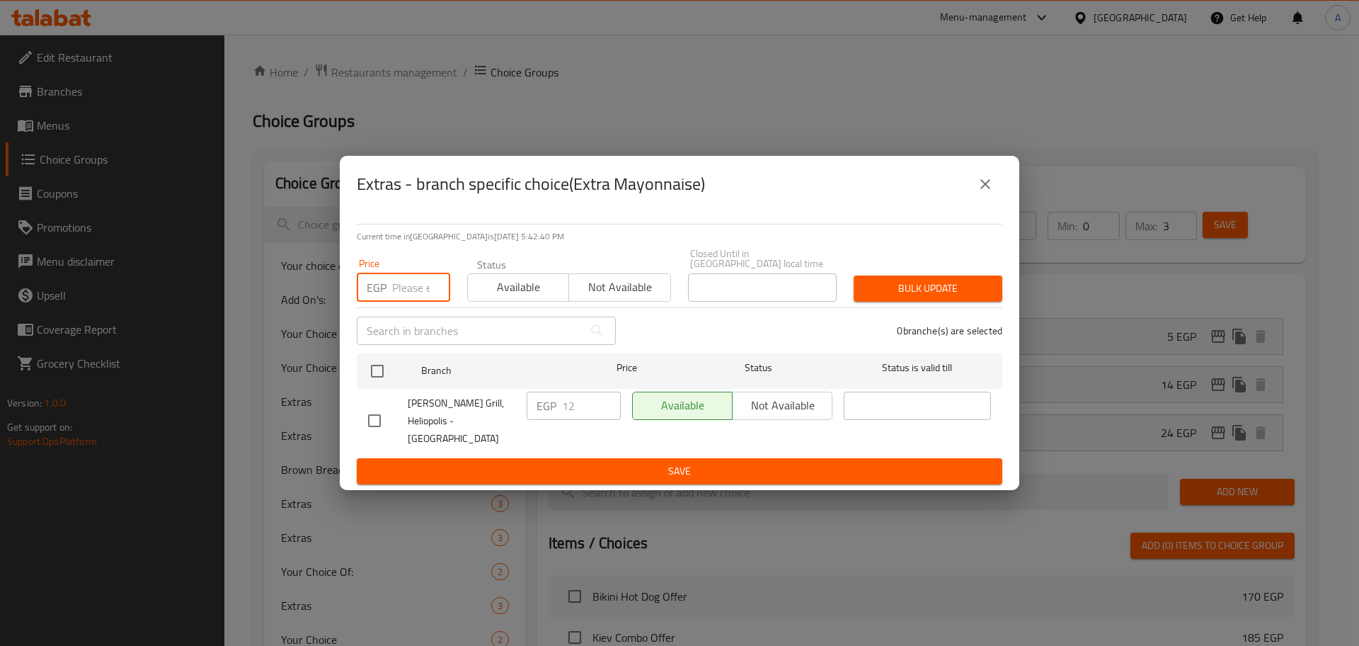
click at [409, 292] on input "number" at bounding box center [421, 287] width 58 height 28
click at [387, 377] on input "checkbox" at bounding box center [377, 371] width 30 height 30
click at [897, 290] on span "Bulk update" at bounding box center [928, 289] width 126 height 18
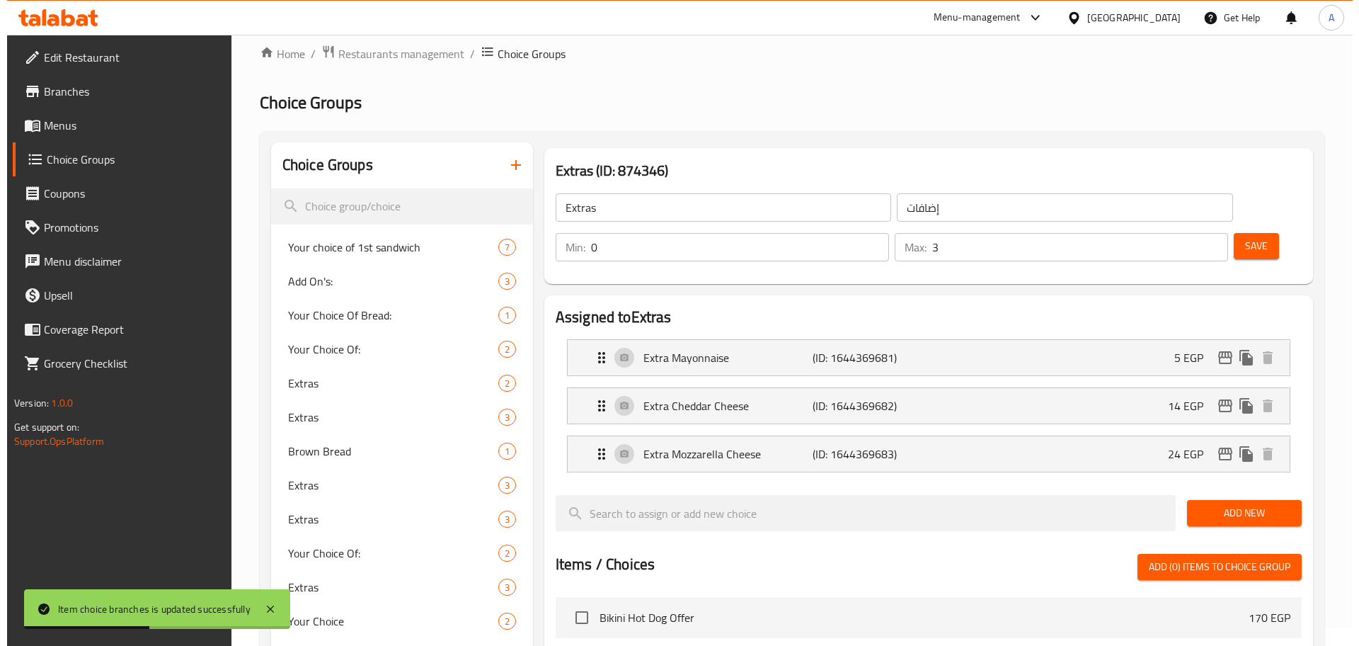
scroll to position [14, 0]
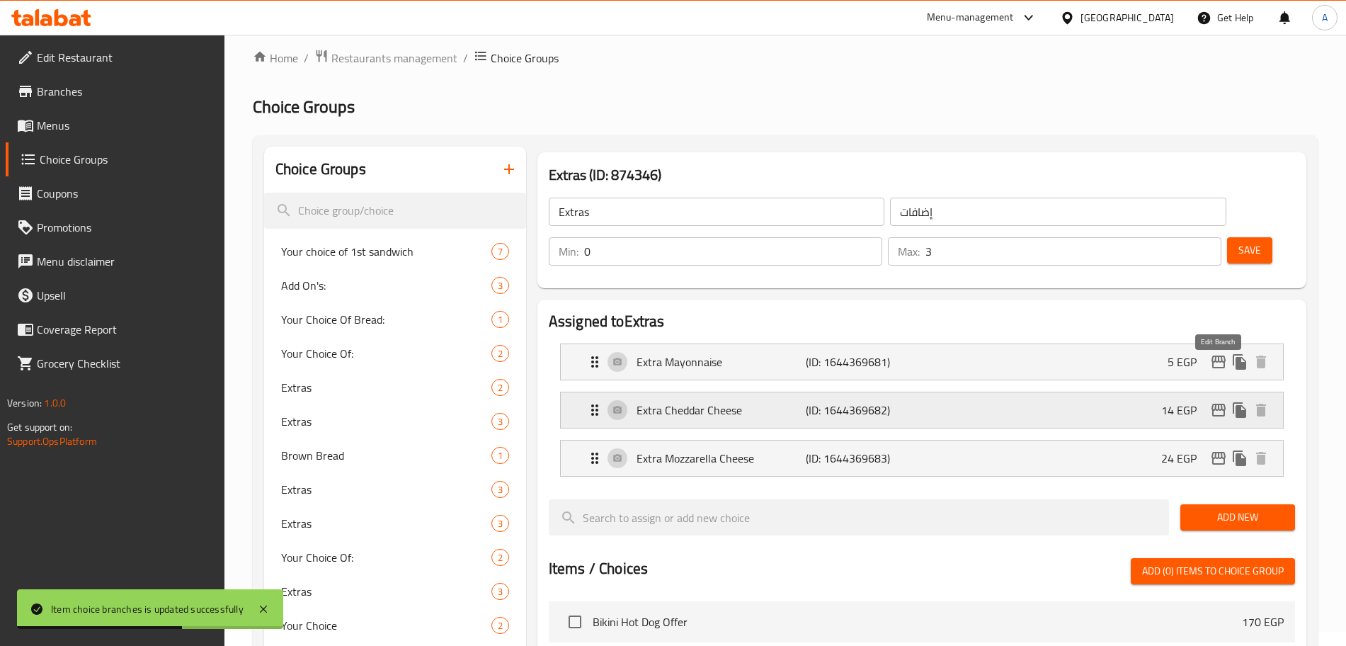
click at [1211, 401] on icon "edit" at bounding box center [1218, 409] width 17 height 17
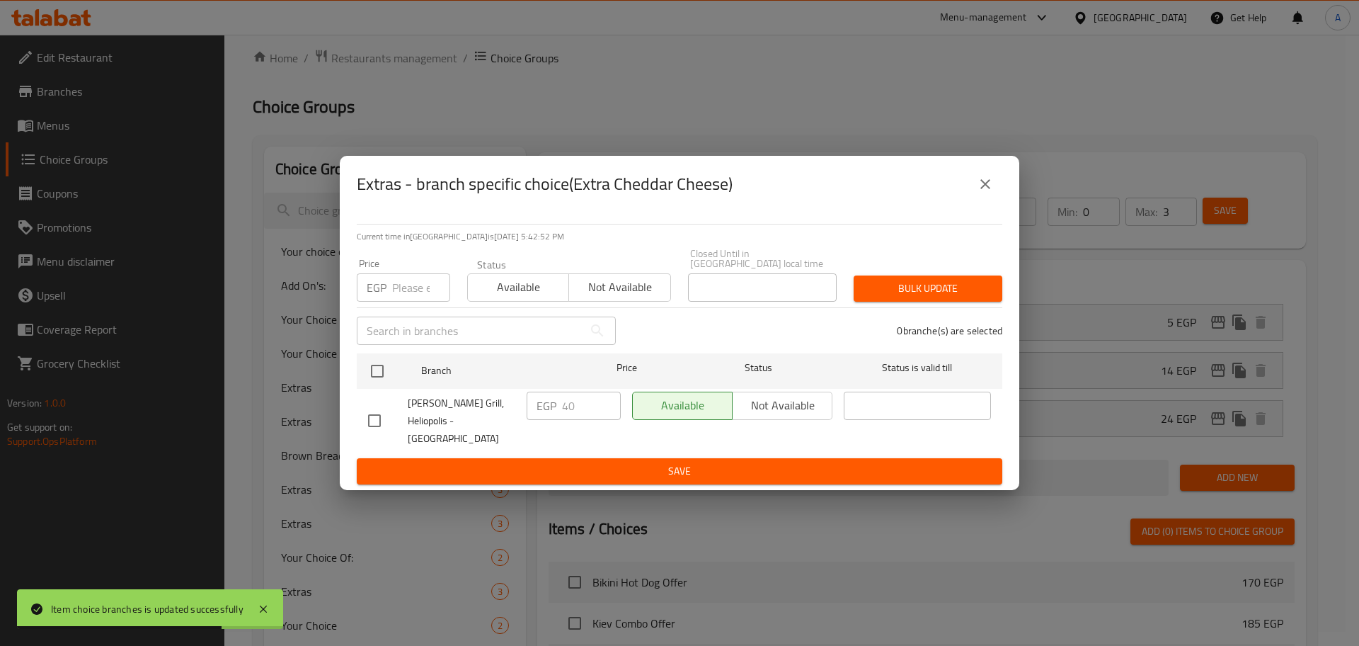
click at [415, 294] on input "number" at bounding box center [421, 287] width 58 height 28
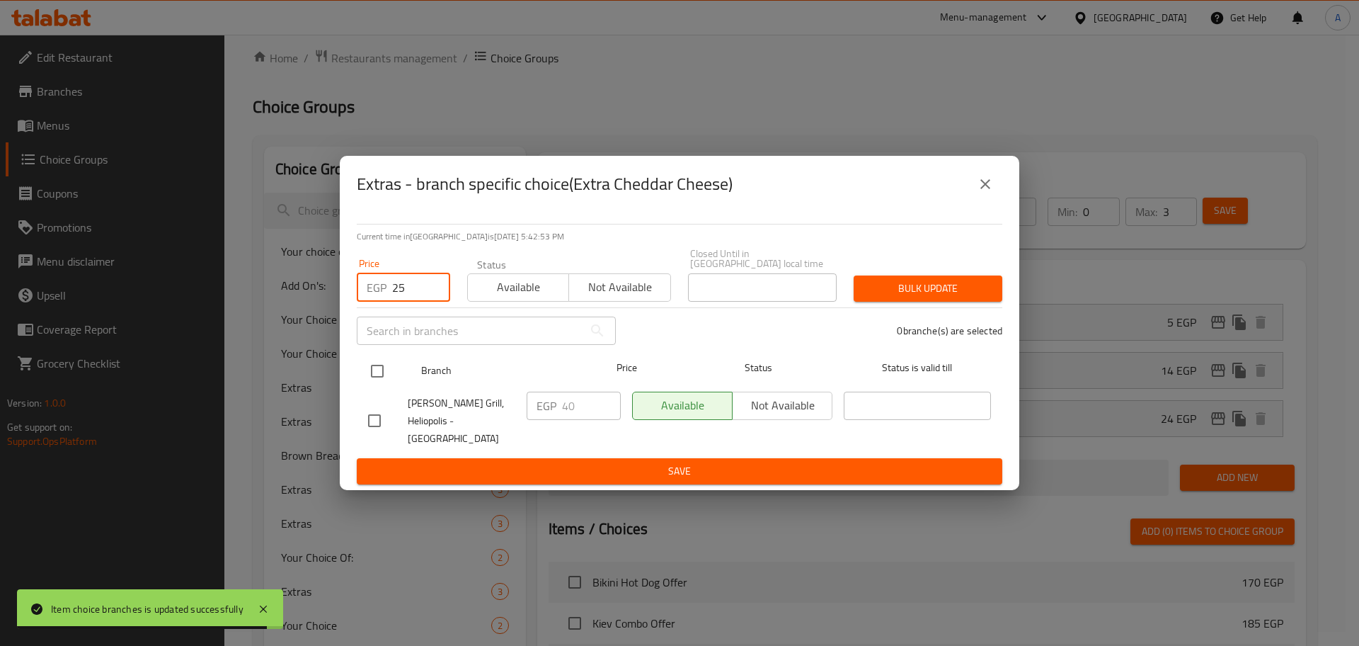
click at [377, 374] on input "checkbox" at bounding box center [377, 371] width 30 height 30
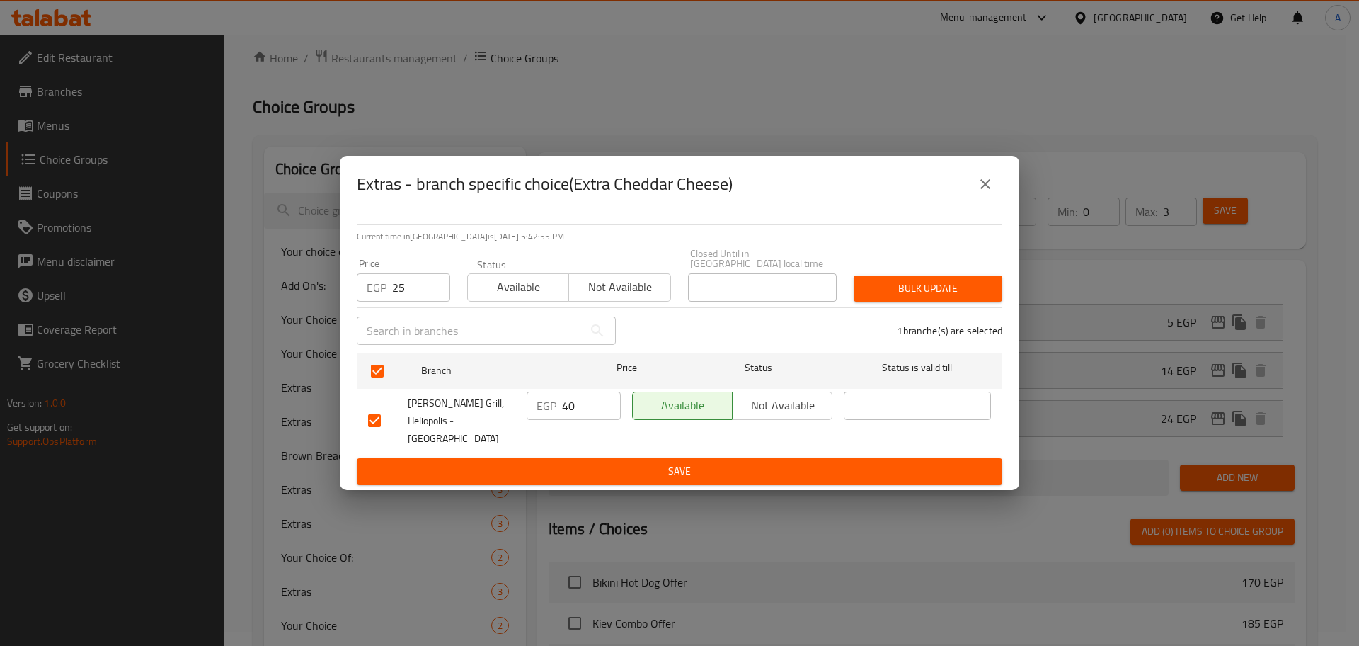
click at [878, 296] on span "Bulk update" at bounding box center [928, 289] width 126 height 18
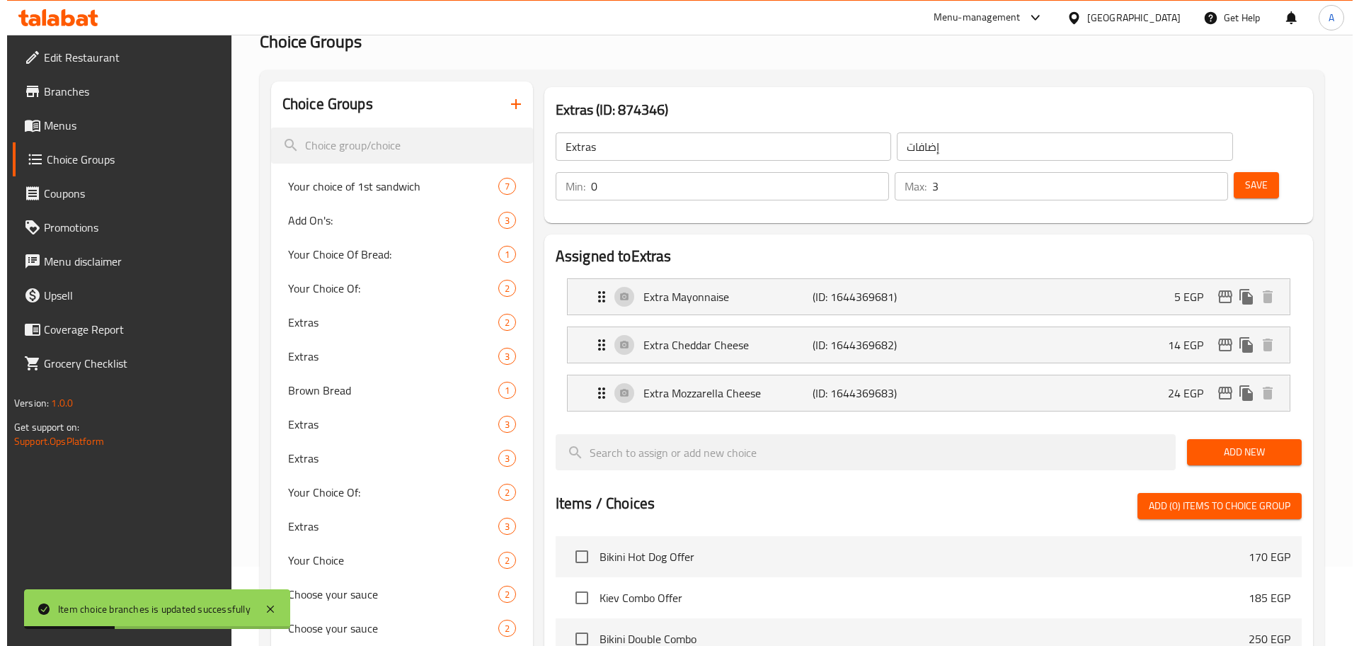
scroll to position [58, 0]
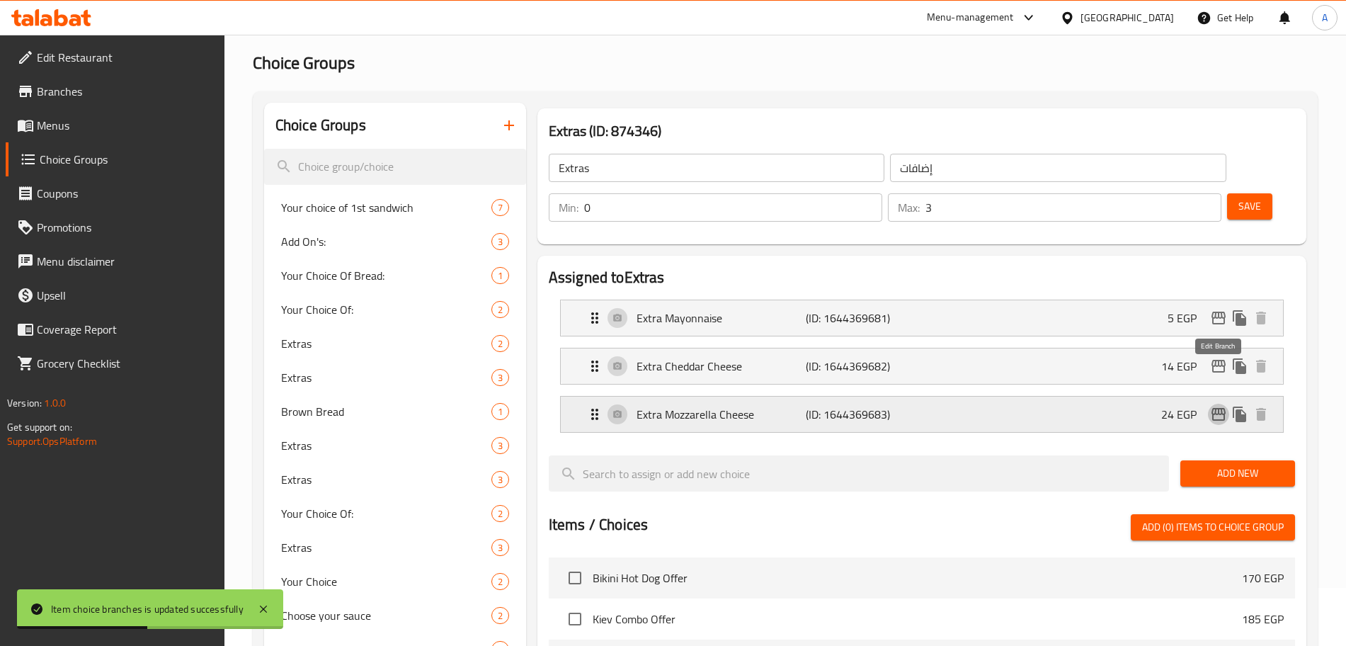
click at [1212, 408] on icon "edit" at bounding box center [1218, 414] width 14 height 13
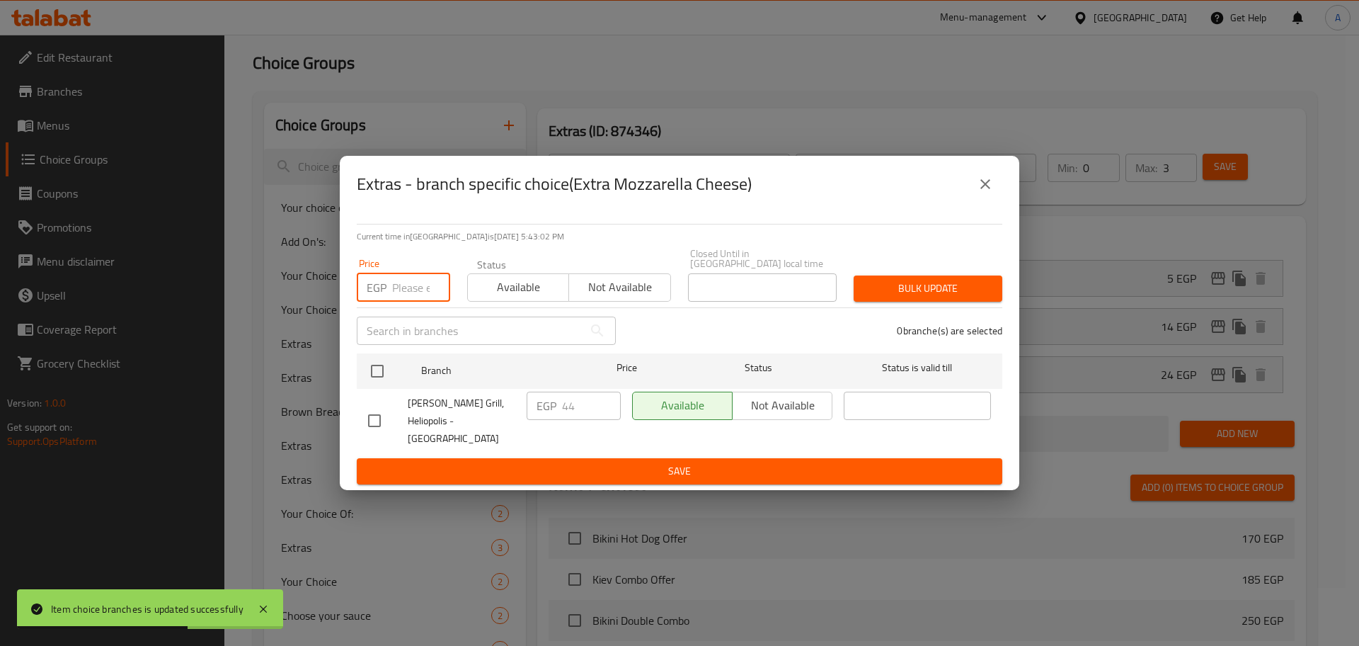
click at [418, 286] on input "number" at bounding box center [421, 287] width 58 height 28
click at [377, 374] on input "checkbox" at bounding box center [377, 371] width 30 height 30
click at [923, 285] on span "Bulk update" at bounding box center [928, 289] width 126 height 18
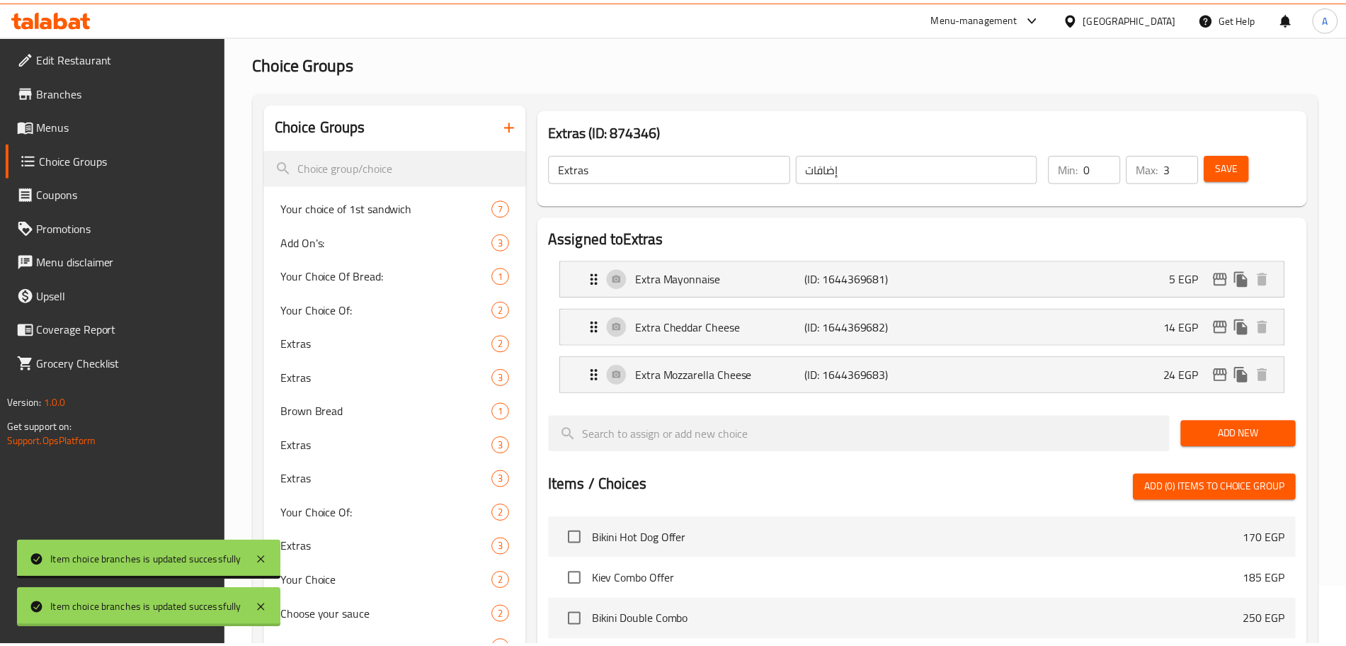
scroll to position [2185, 0]
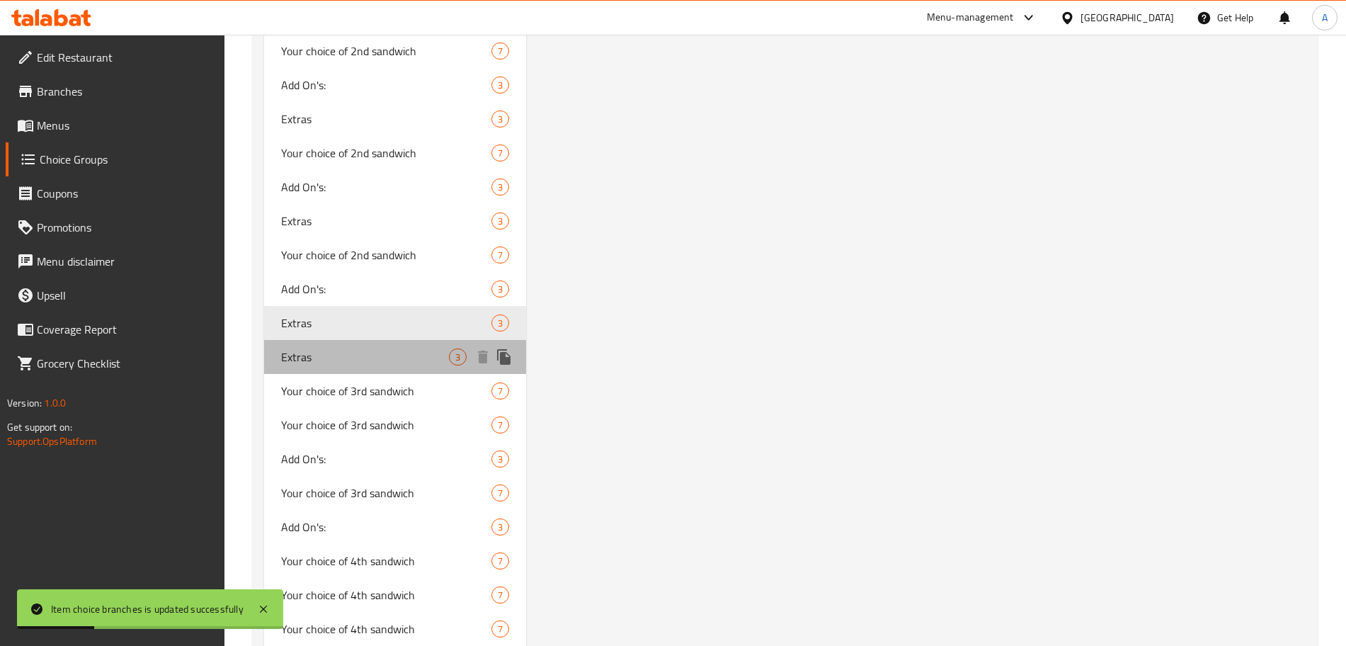
click at [405, 356] on span "Extras" at bounding box center [365, 356] width 168 height 17
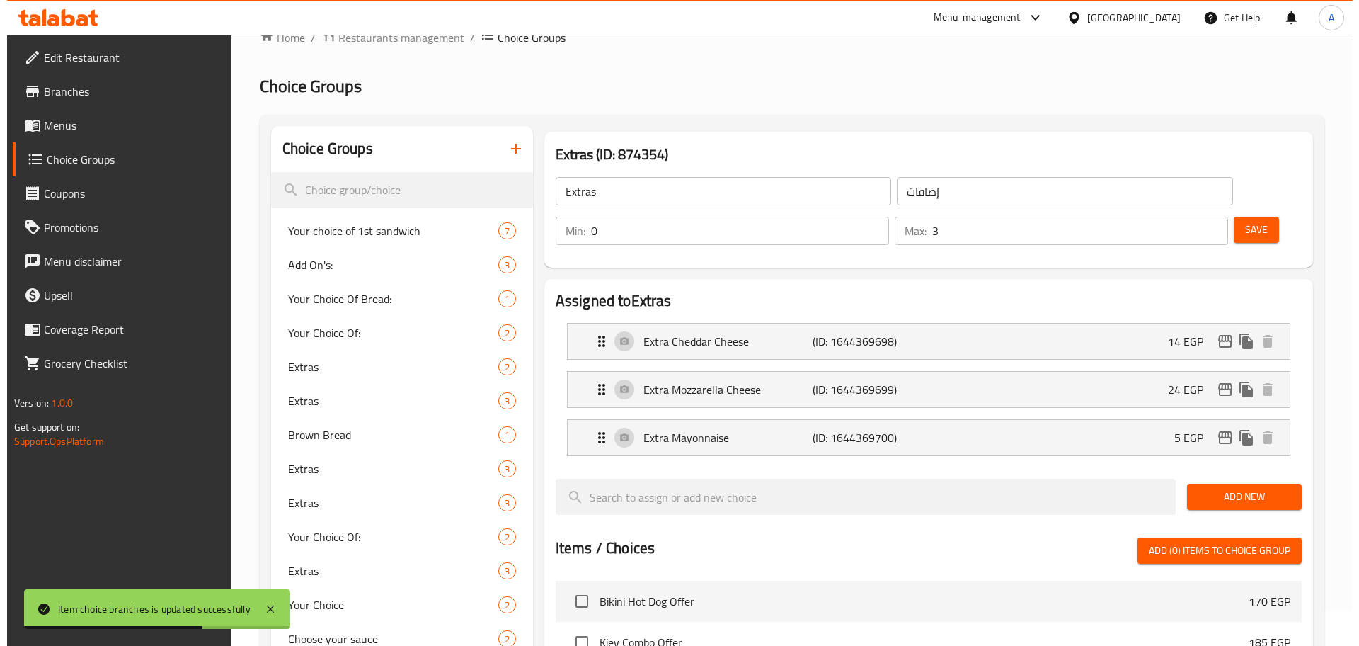
scroll to position [17, 0]
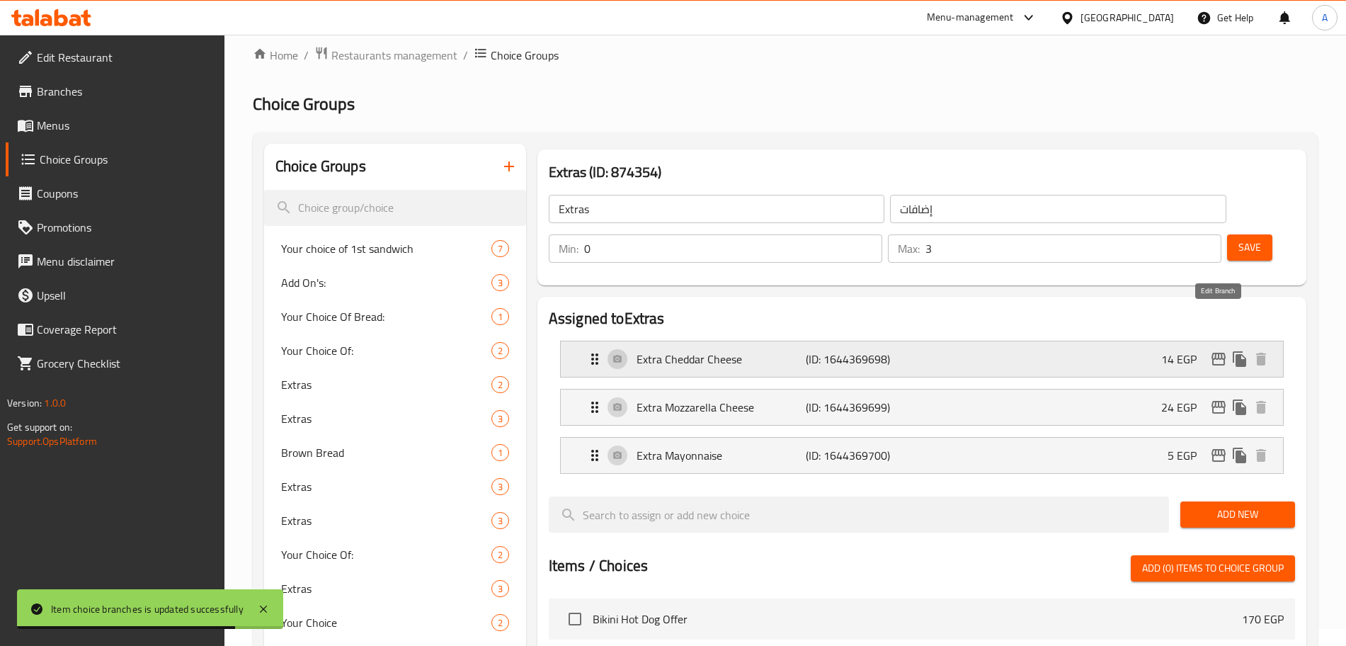
click at [1215, 350] on icon "edit" at bounding box center [1218, 358] width 17 height 17
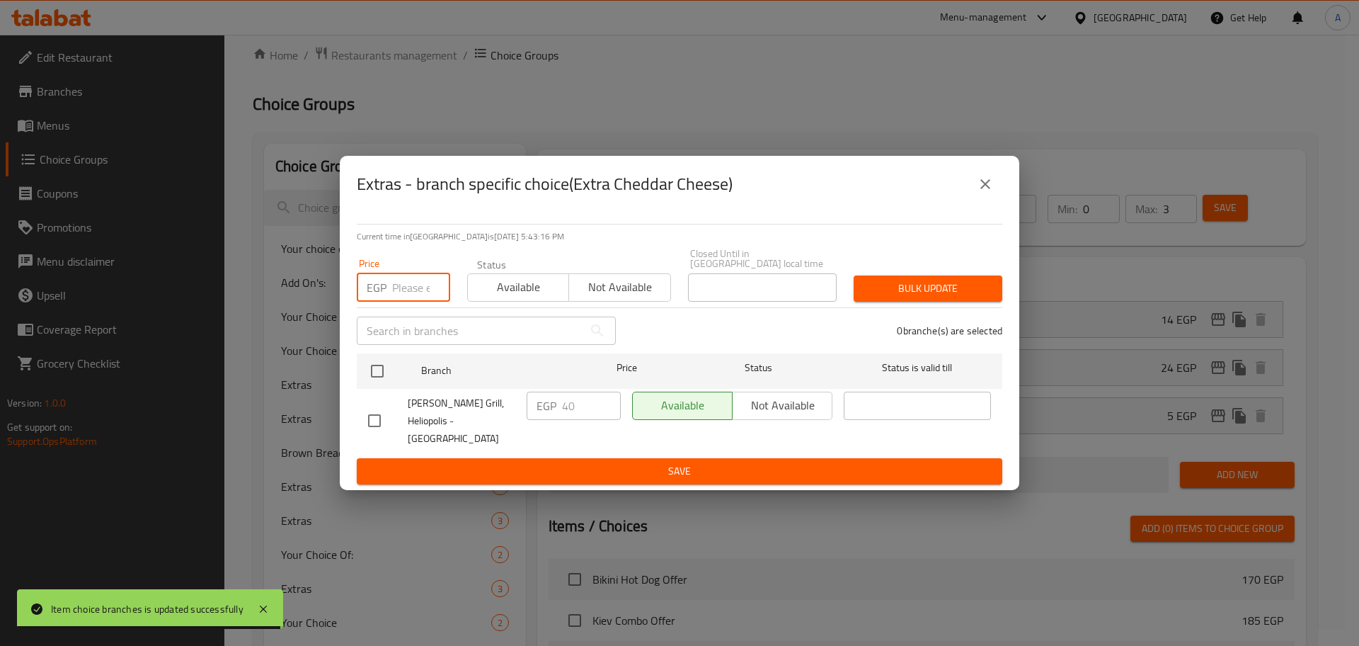
click at [411, 285] on input "number" at bounding box center [421, 287] width 58 height 28
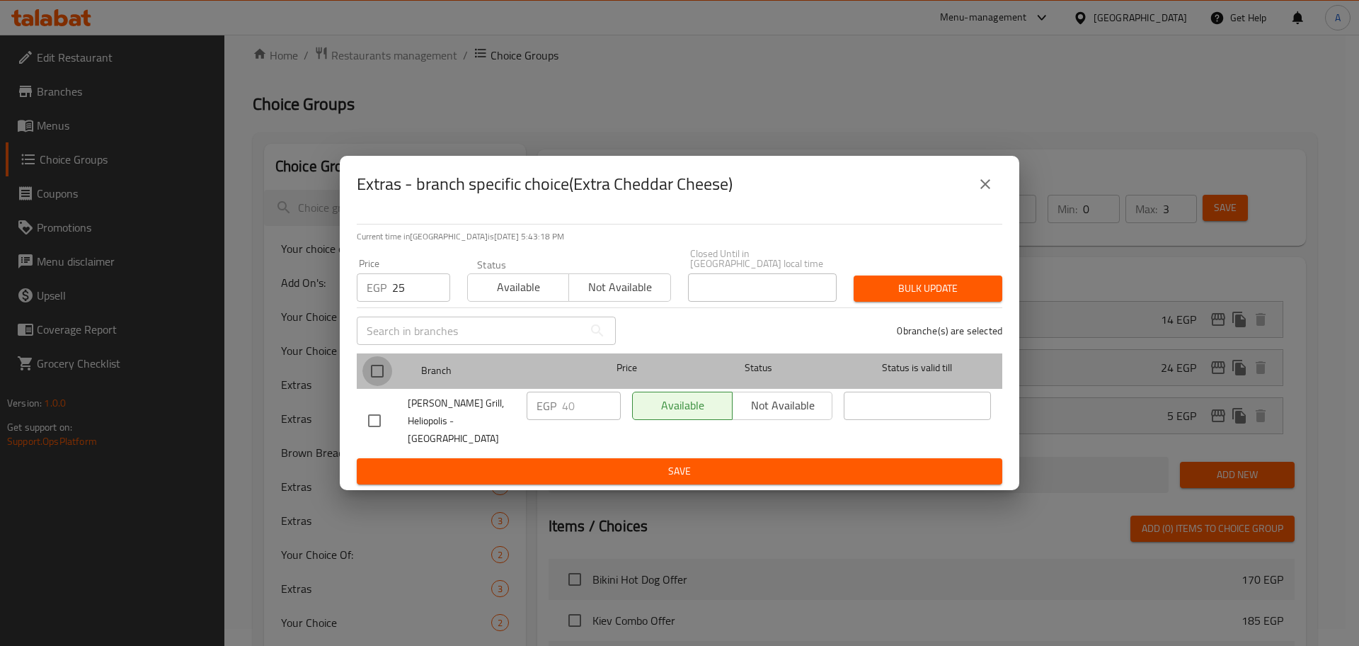
click at [377, 377] on input "checkbox" at bounding box center [377, 371] width 30 height 30
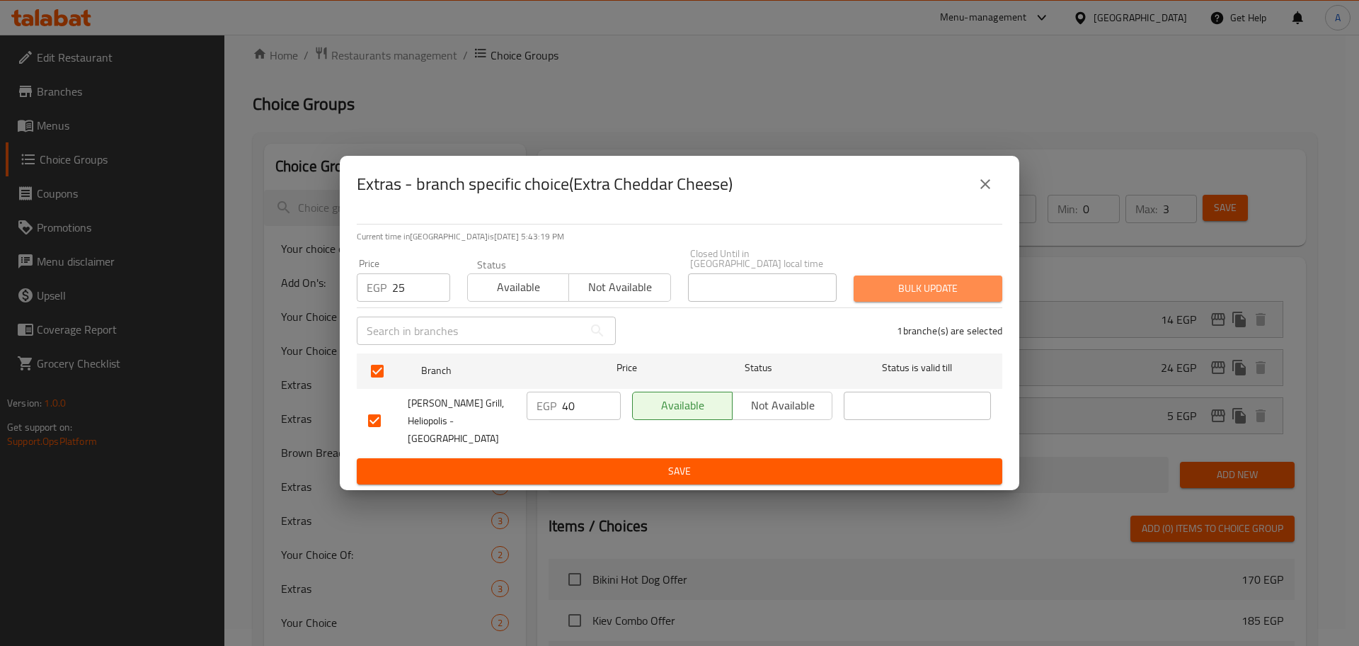
click at [944, 282] on span "Bulk update" at bounding box center [928, 289] width 126 height 18
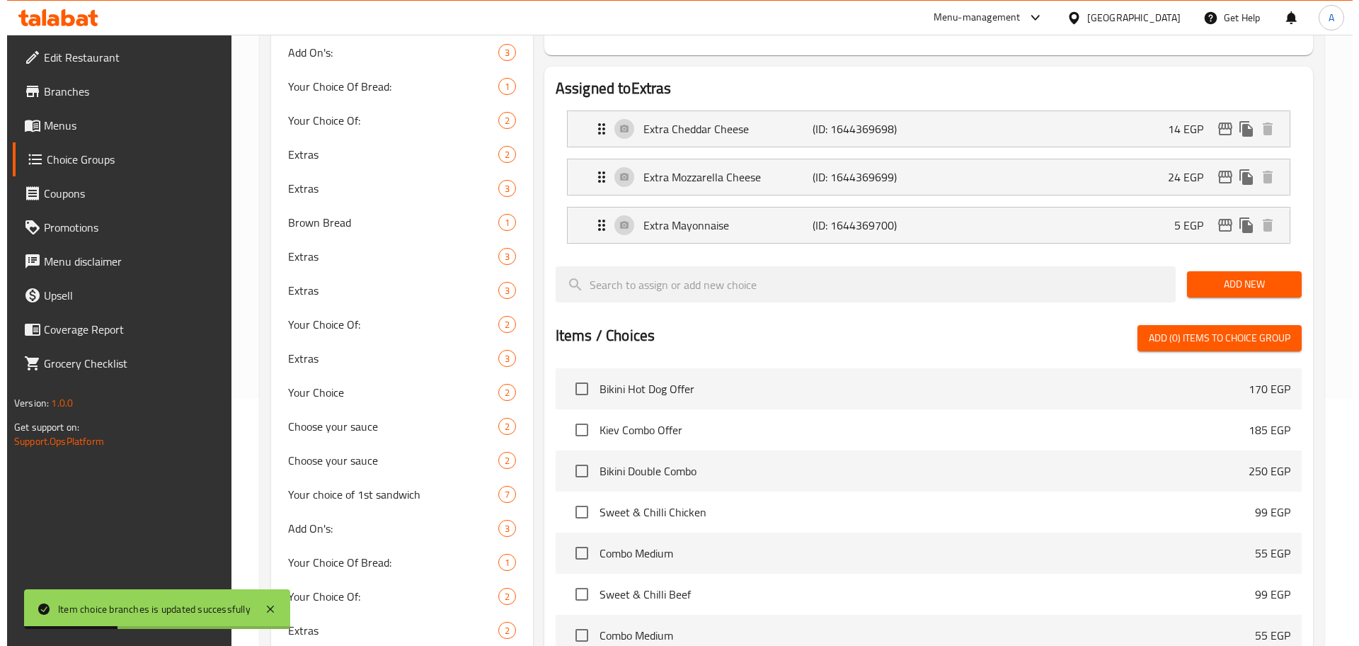
scroll to position [244, 0]
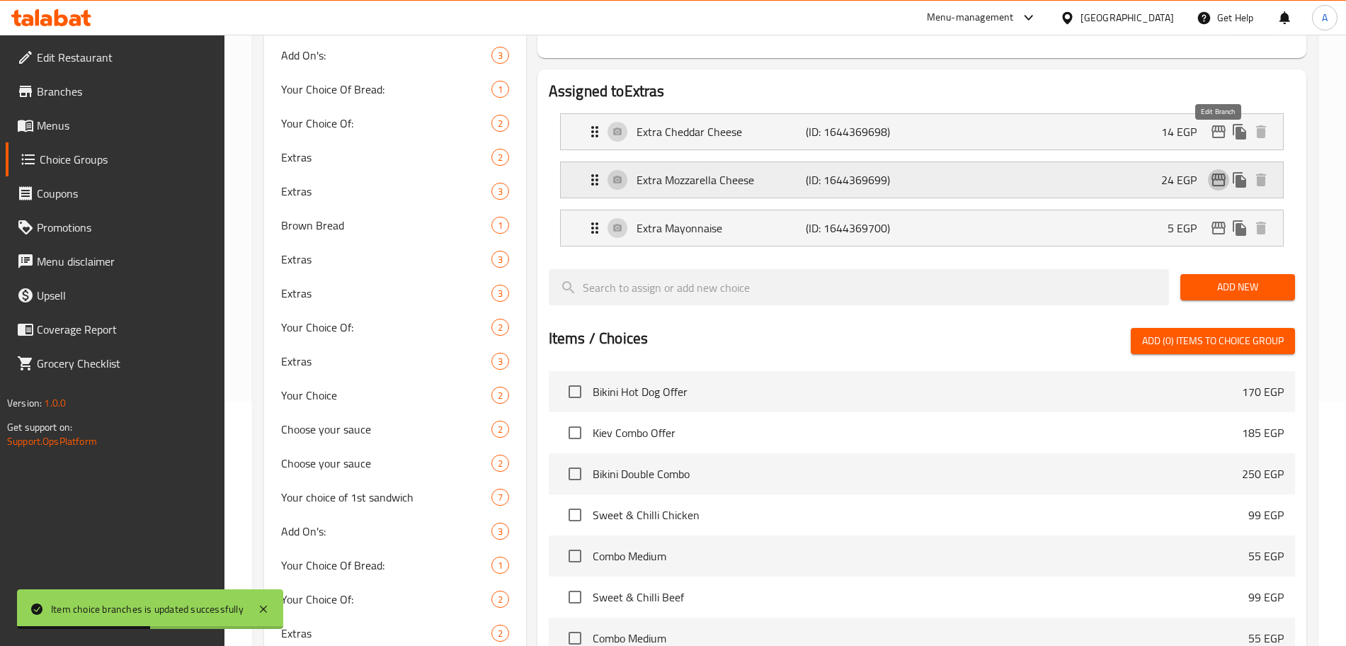
click at [1219, 171] on icon "edit" at bounding box center [1218, 179] width 17 height 17
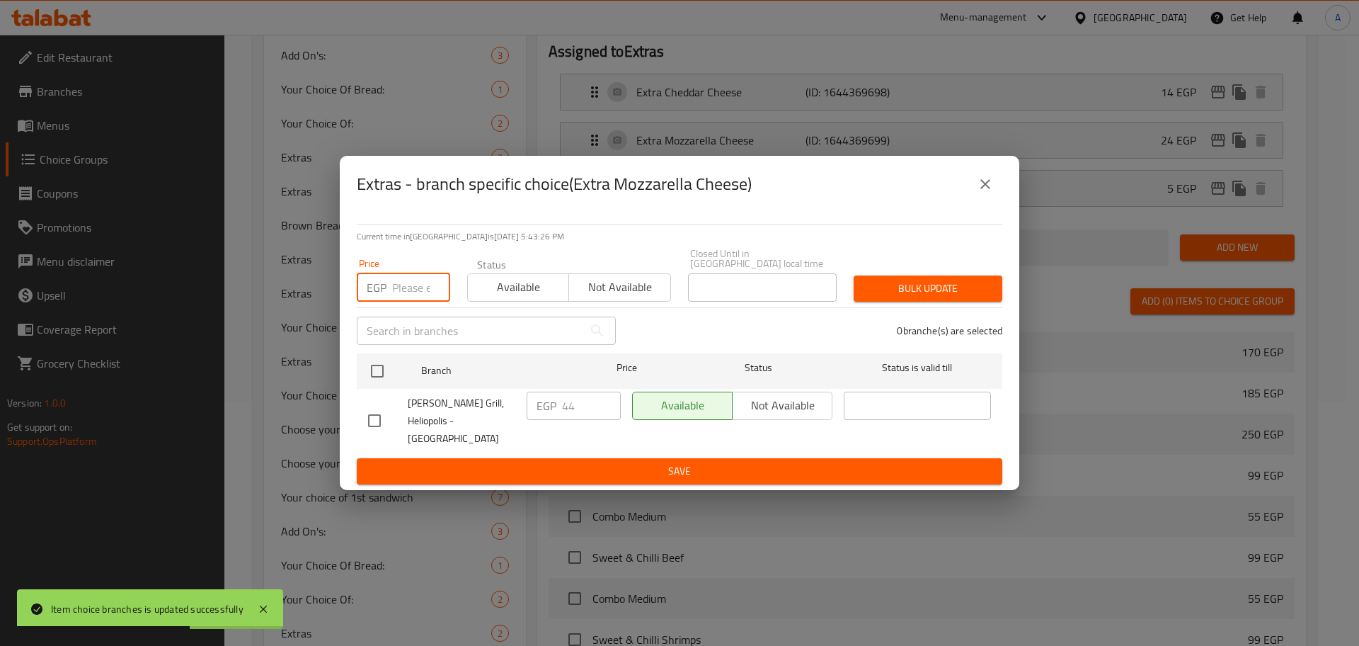
click at [419, 299] on input "number" at bounding box center [421, 287] width 58 height 28
click at [385, 371] on input "checkbox" at bounding box center [377, 371] width 30 height 30
click at [877, 291] on span "Bulk update" at bounding box center [928, 289] width 126 height 18
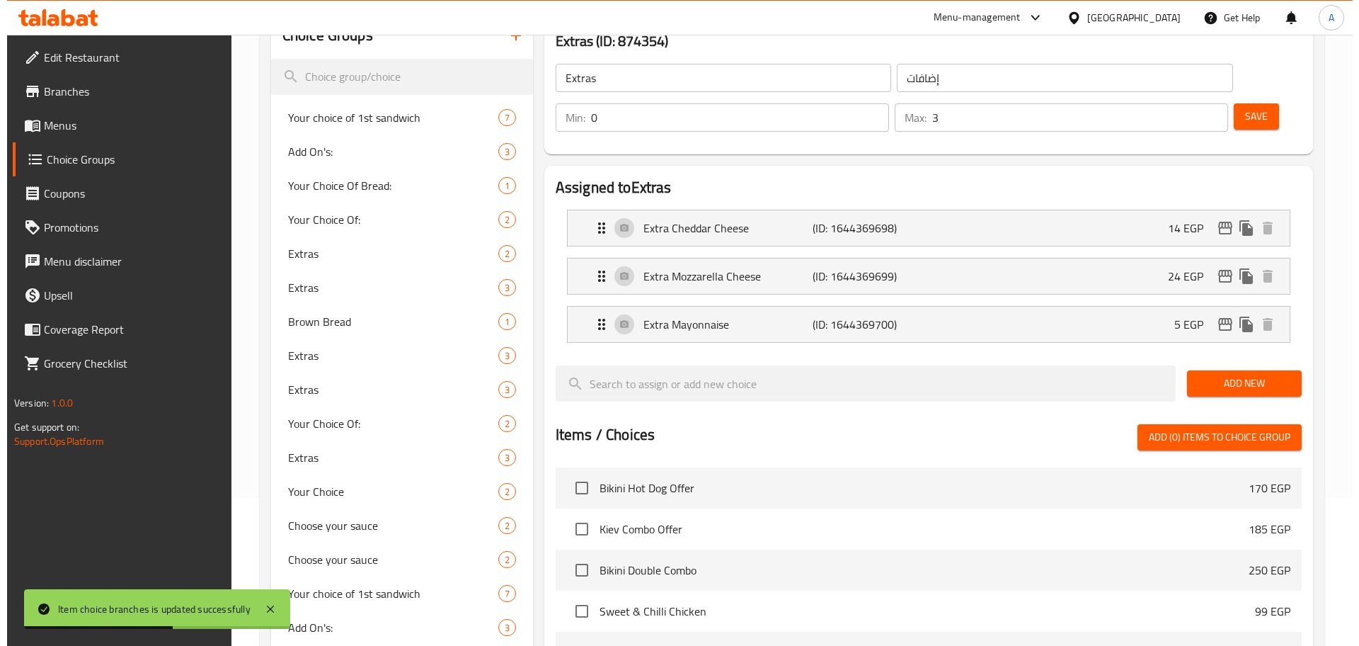
scroll to position [0, 0]
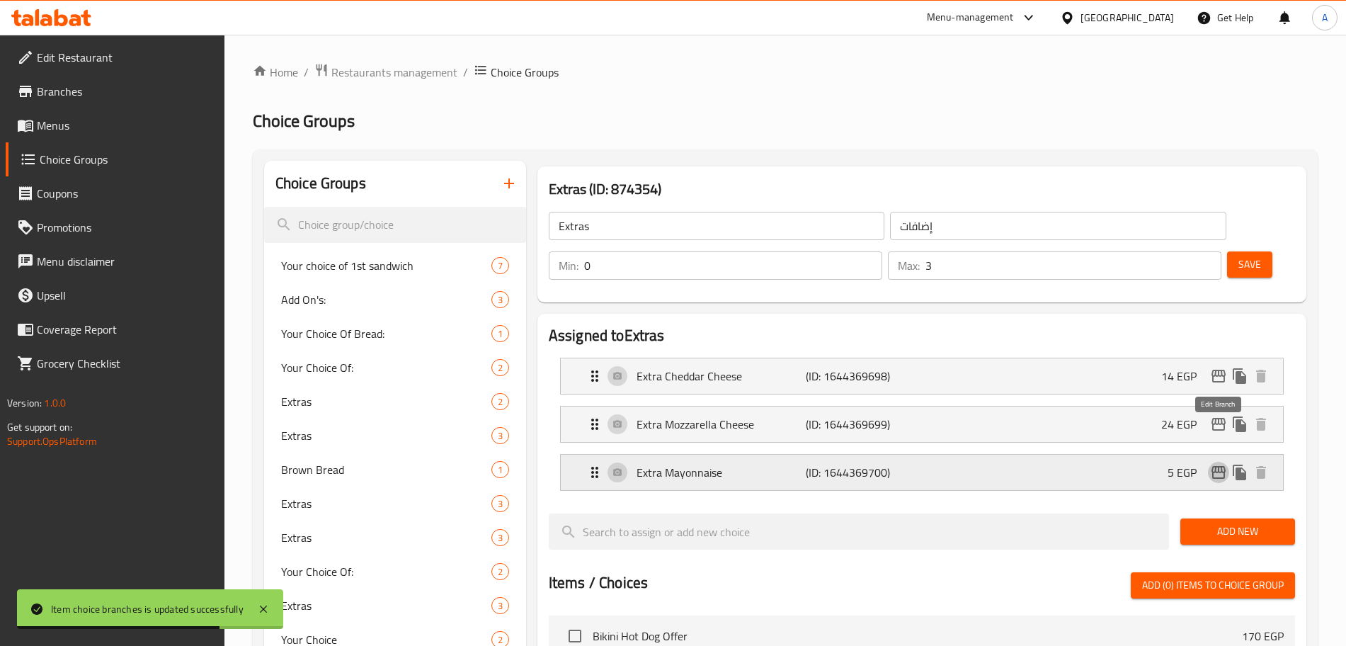
click at [1215, 466] on icon "edit" at bounding box center [1218, 472] width 14 height 13
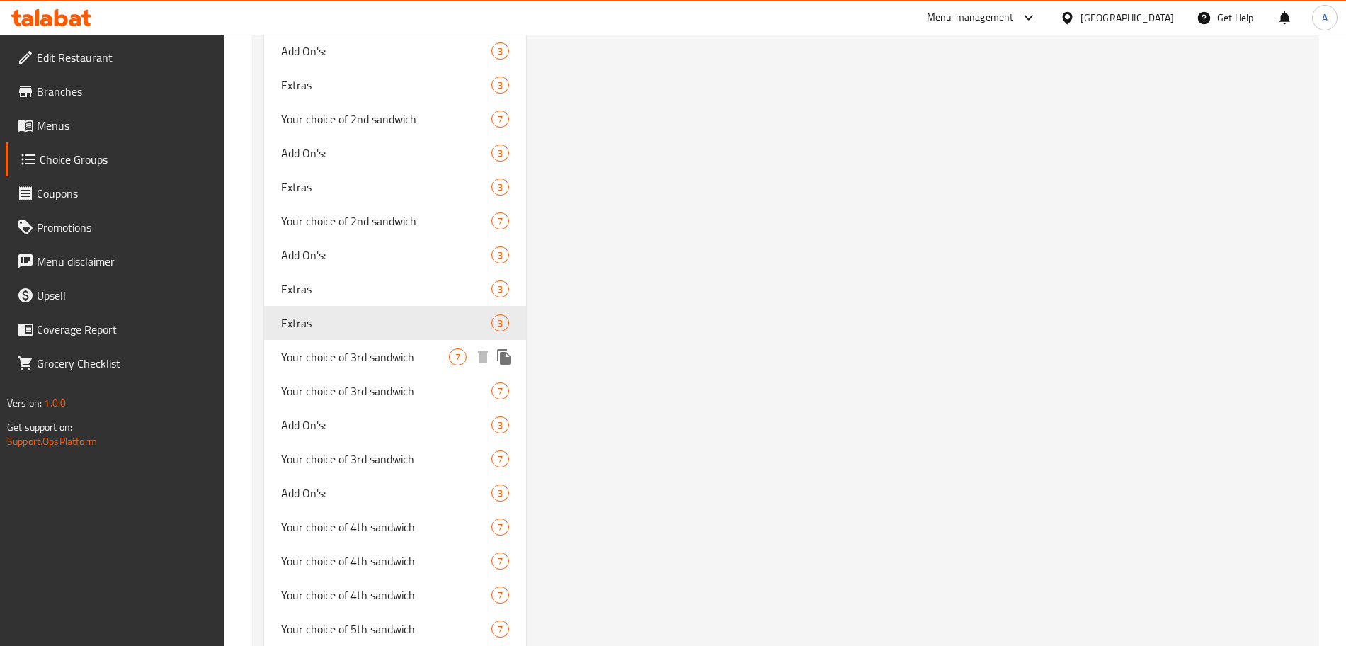
scroll to position [2307, 0]
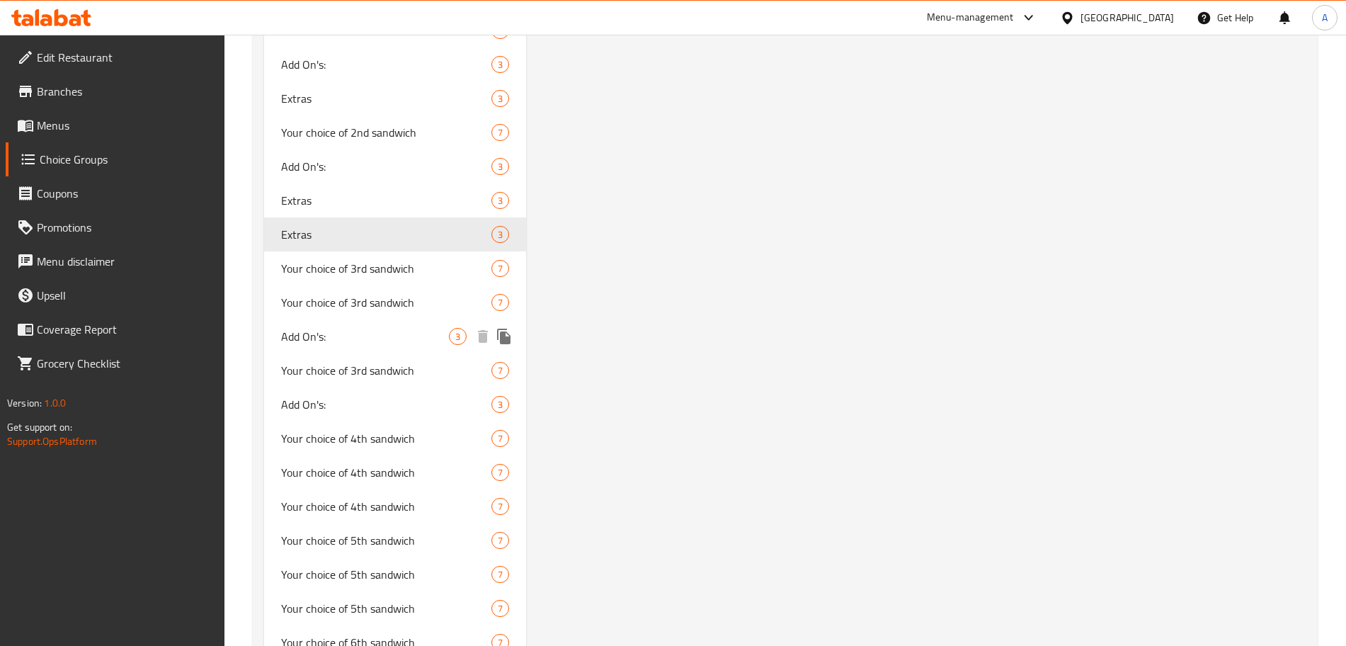
click at [397, 344] on span "Add On's:" at bounding box center [365, 336] width 168 height 17
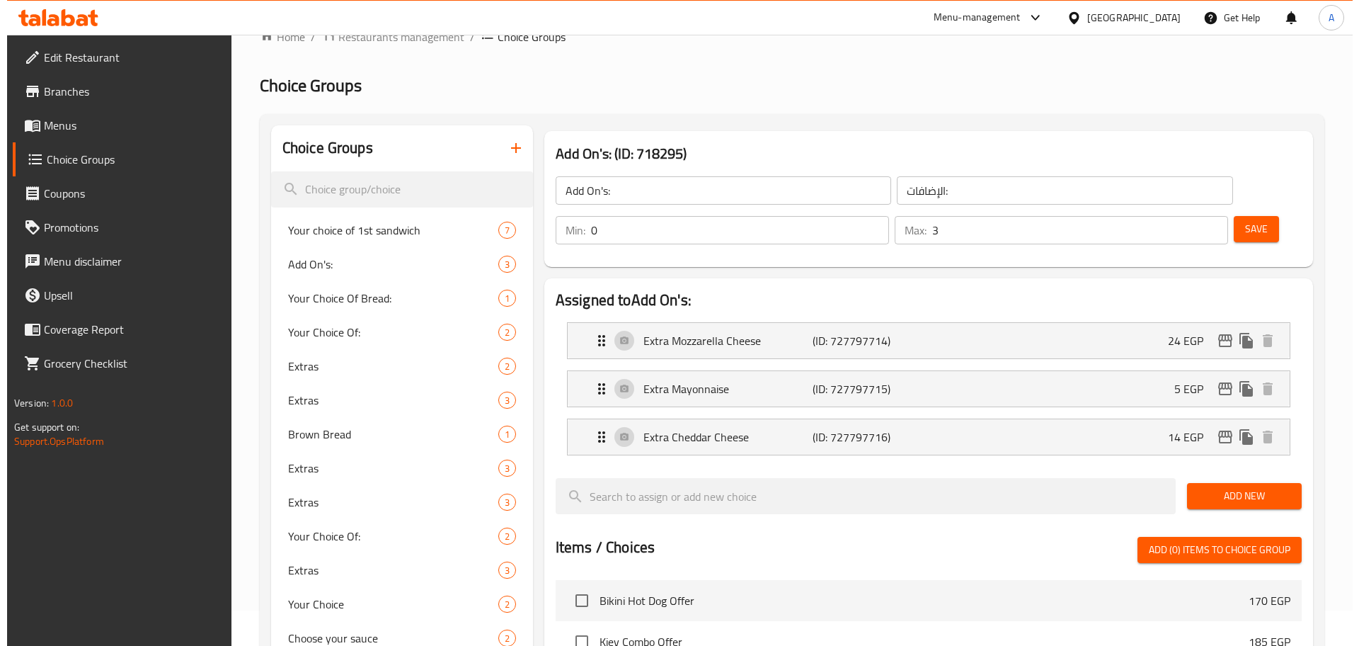
scroll to position [34, 0]
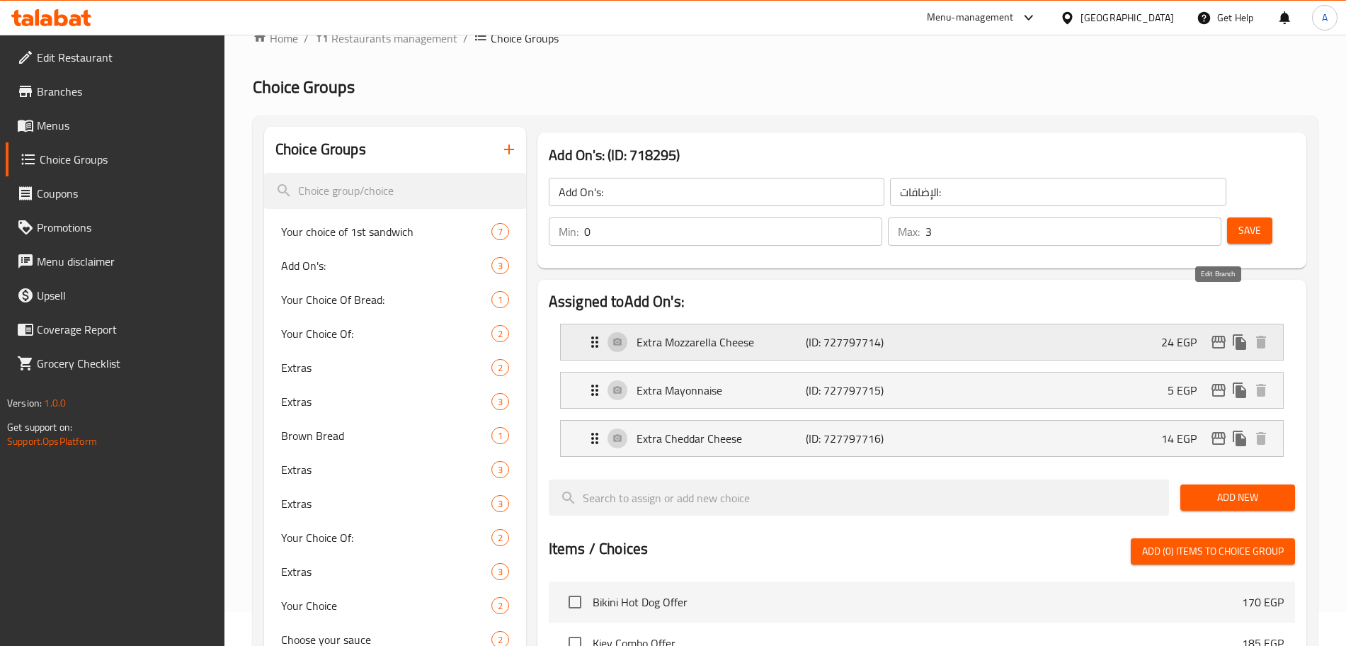
click at [1210, 333] on icon "edit" at bounding box center [1218, 341] width 17 height 17
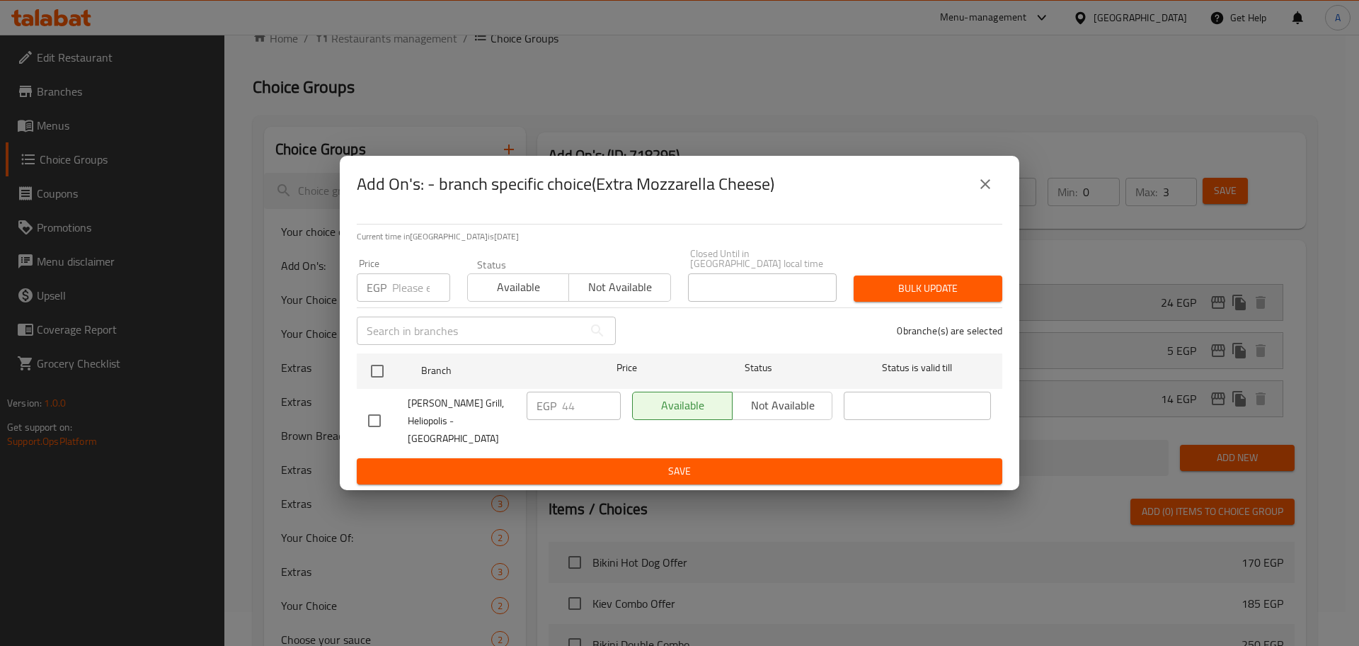
click at [1210, 302] on div "Add On's: - branch specific choice(Extra Mozzarella Cheese) Current time in [GE…" at bounding box center [679, 323] width 1359 height 646
click at [419, 292] on input "number" at bounding box center [421, 287] width 58 height 28
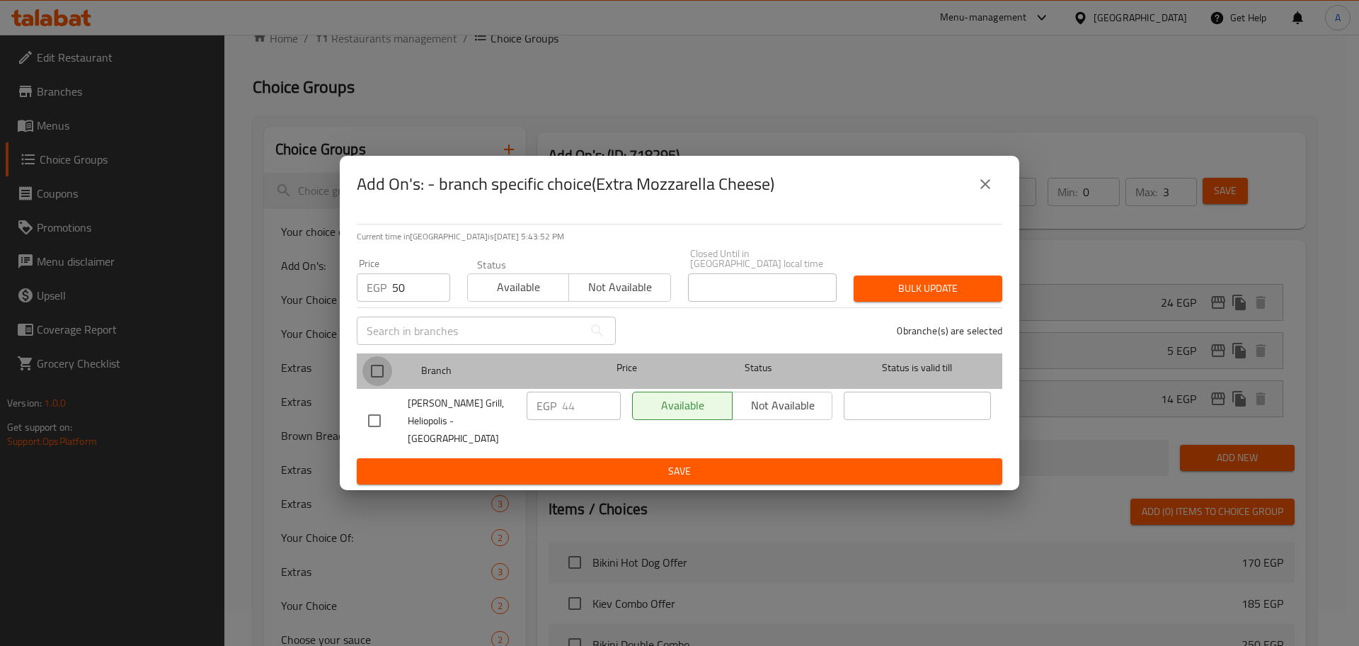
click at [376, 371] on input "checkbox" at bounding box center [377, 371] width 30 height 30
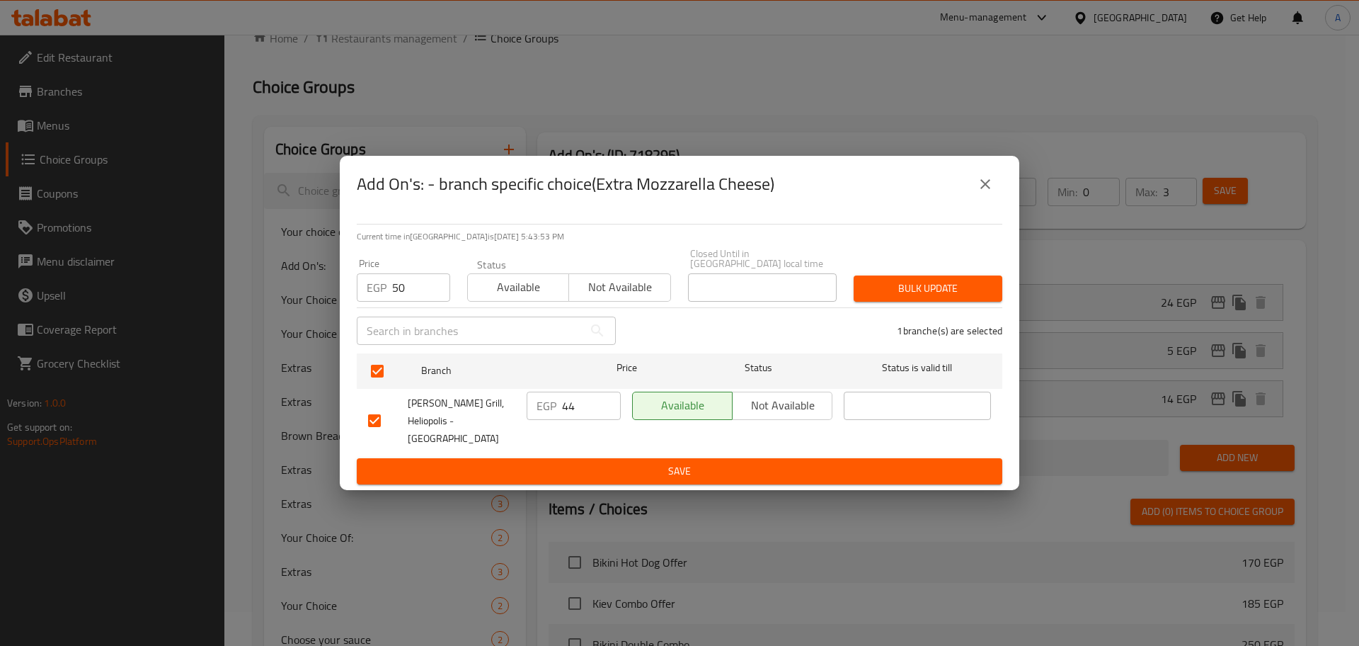
click at [961, 286] on span "Bulk update" at bounding box center [928, 289] width 126 height 18
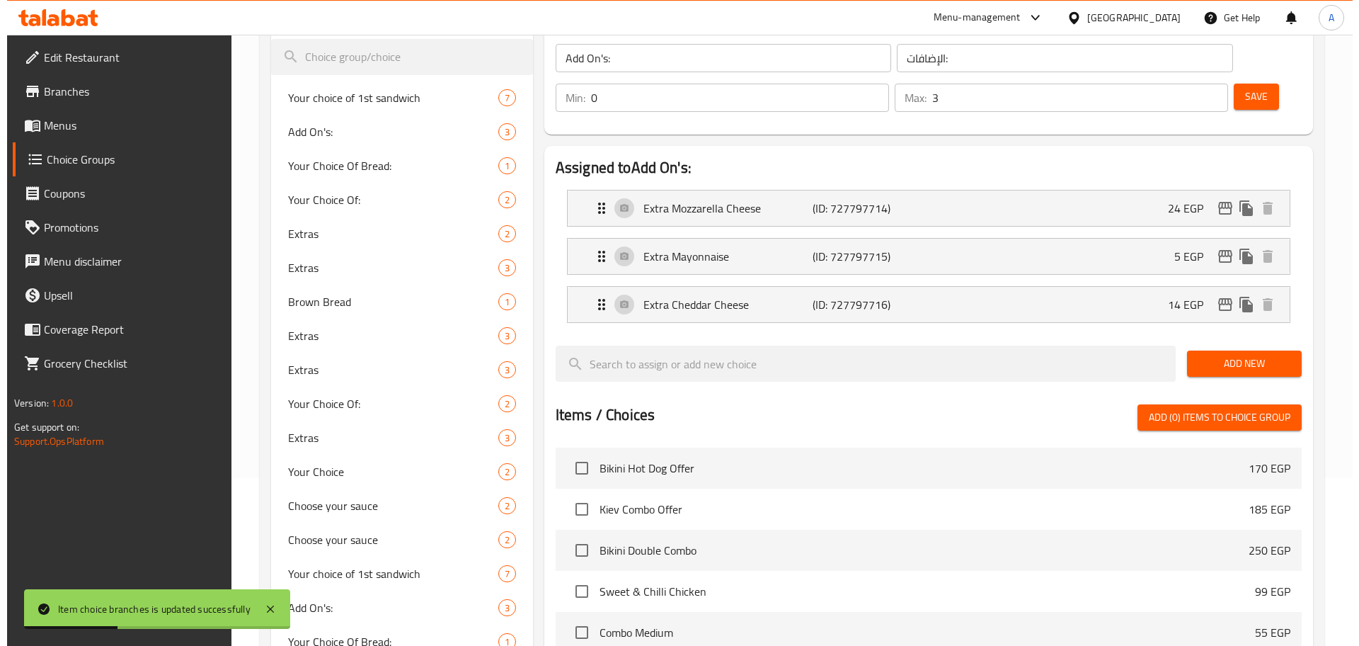
scroll to position [160, 0]
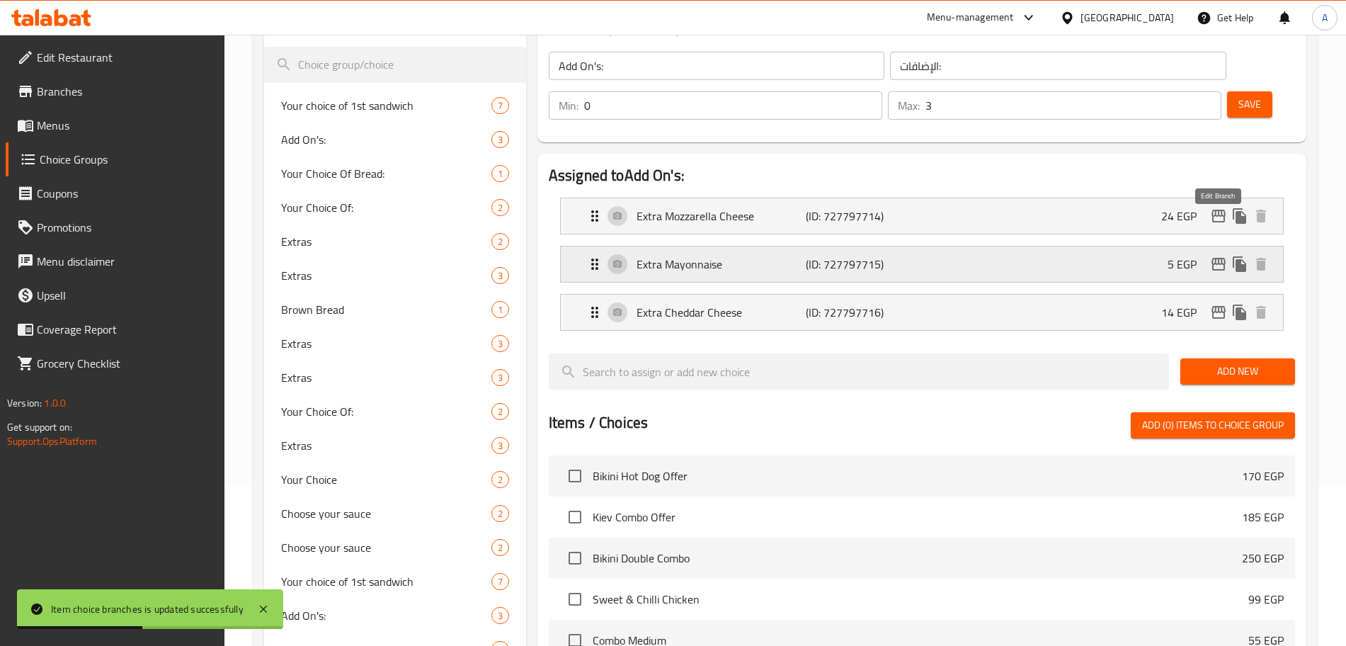
click at [1215, 258] on icon "edit" at bounding box center [1218, 264] width 14 height 13
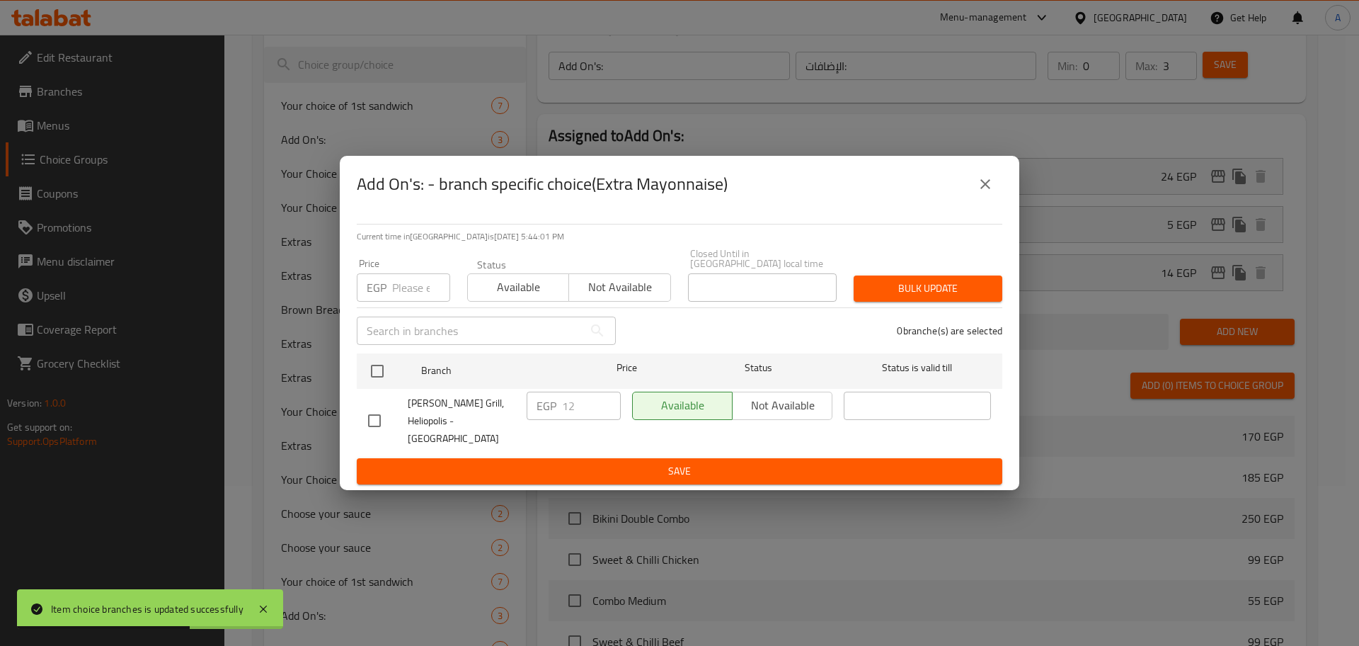
click at [408, 295] on input "number" at bounding box center [421, 287] width 58 height 28
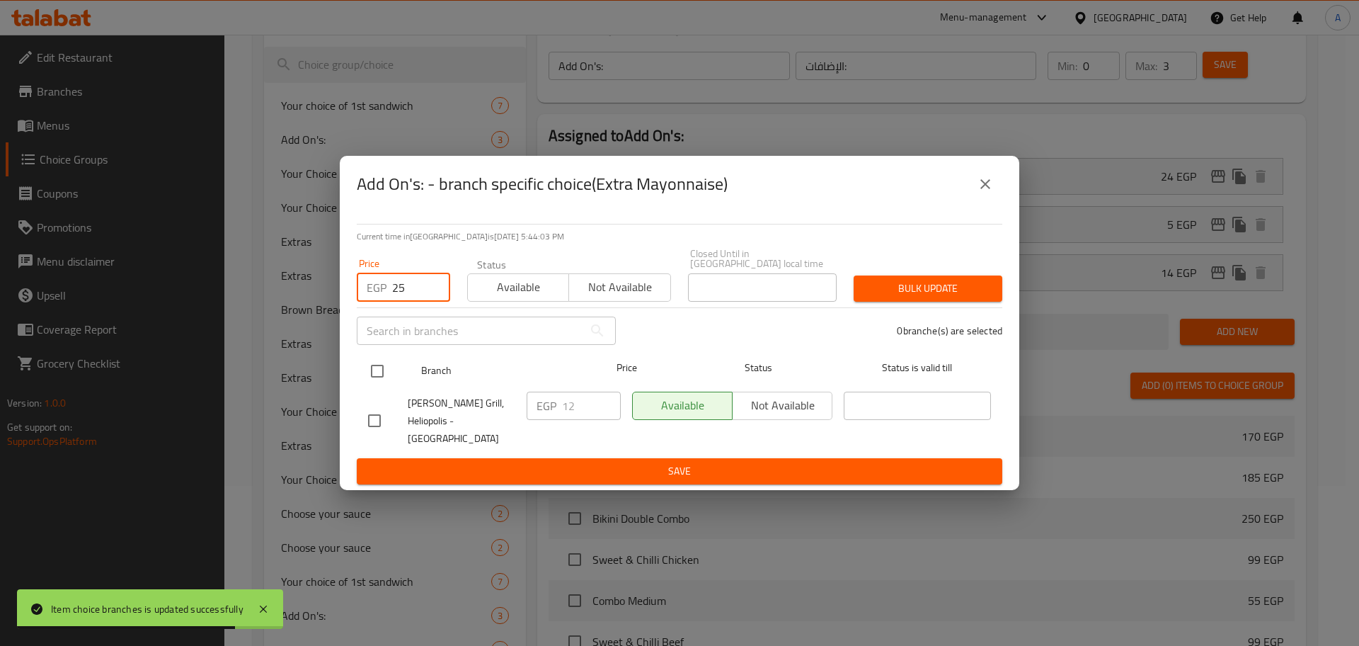
click at [379, 374] on input "checkbox" at bounding box center [377, 371] width 30 height 30
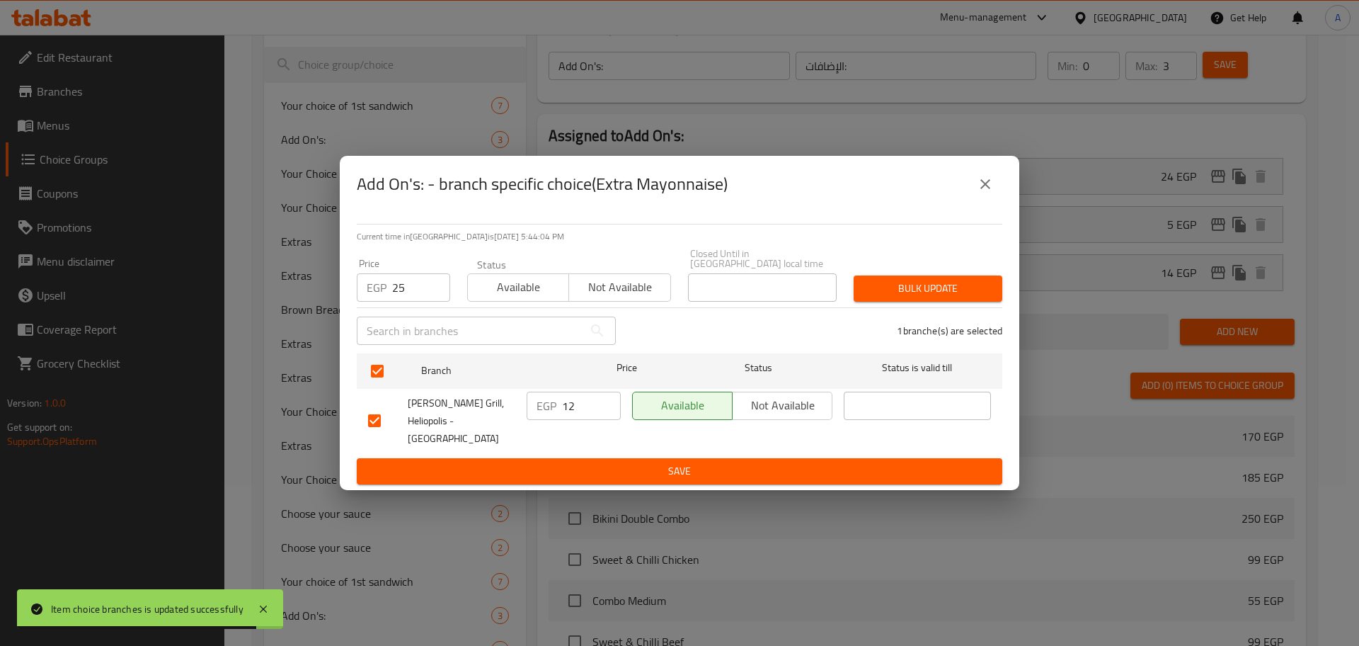
click at [956, 281] on button "Bulk update" at bounding box center [928, 288] width 149 height 26
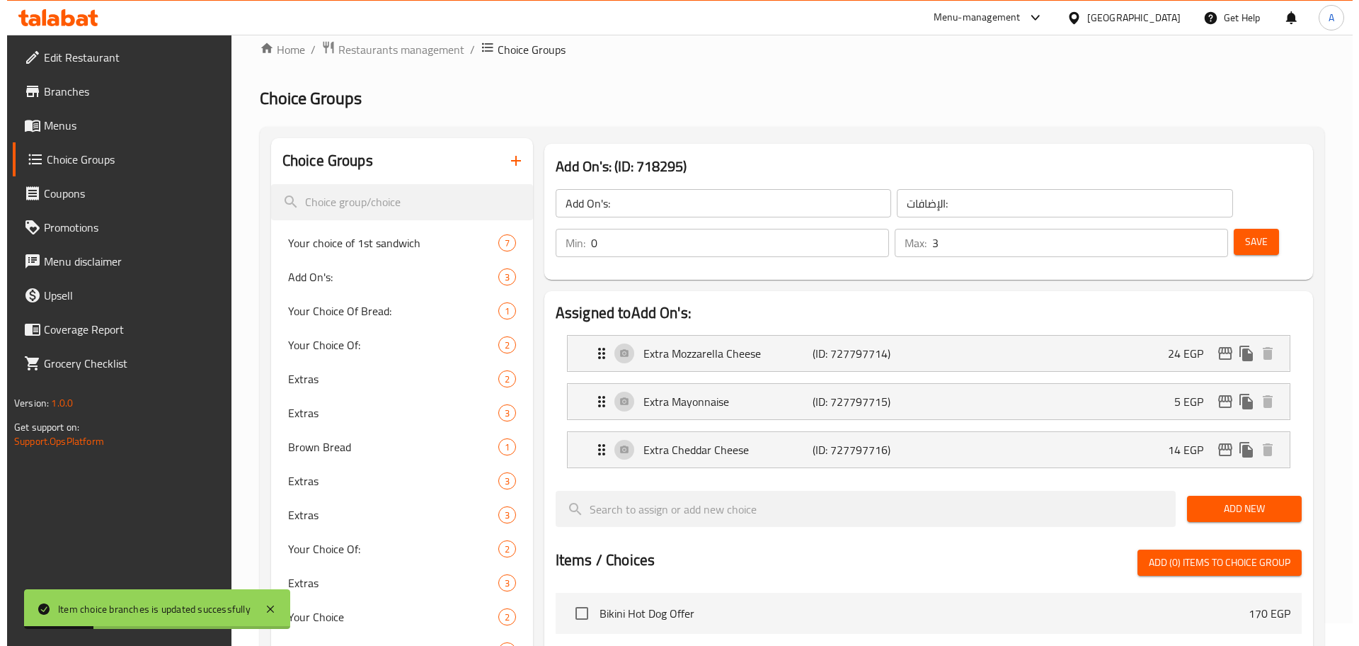
scroll to position [0, 0]
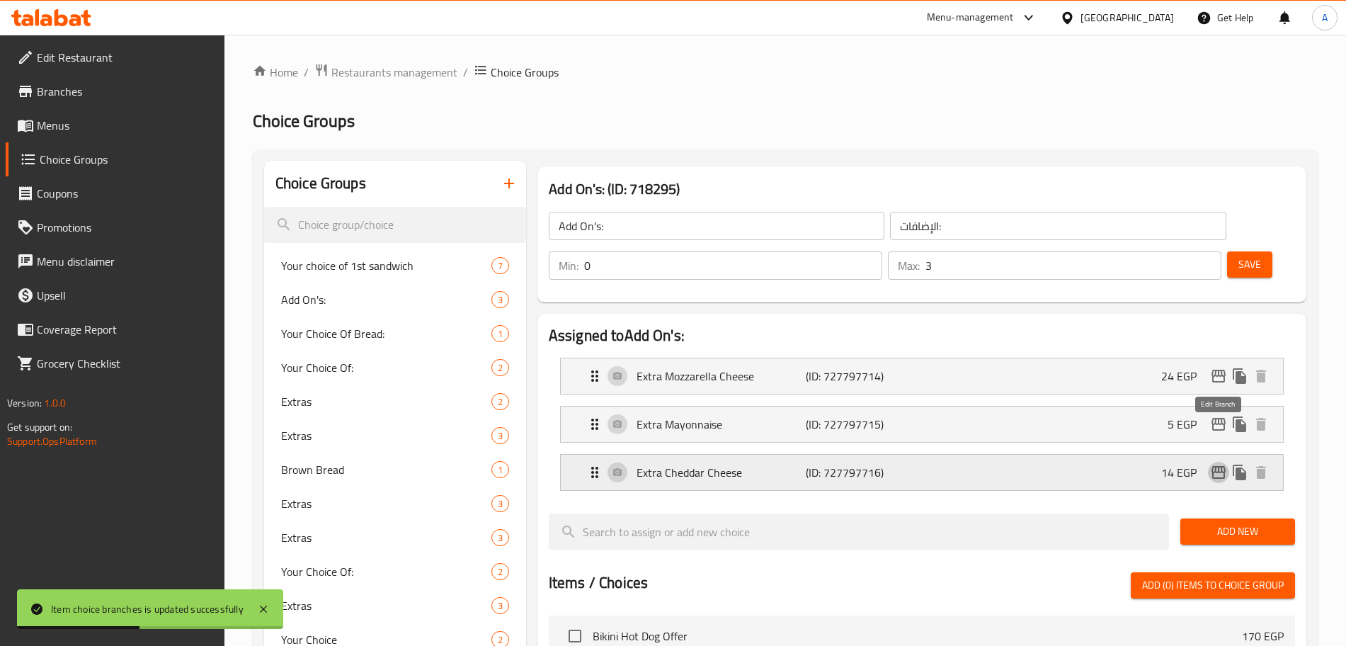
click at [1217, 464] on icon "edit" at bounding box center [1218, 472] width 17 height 17
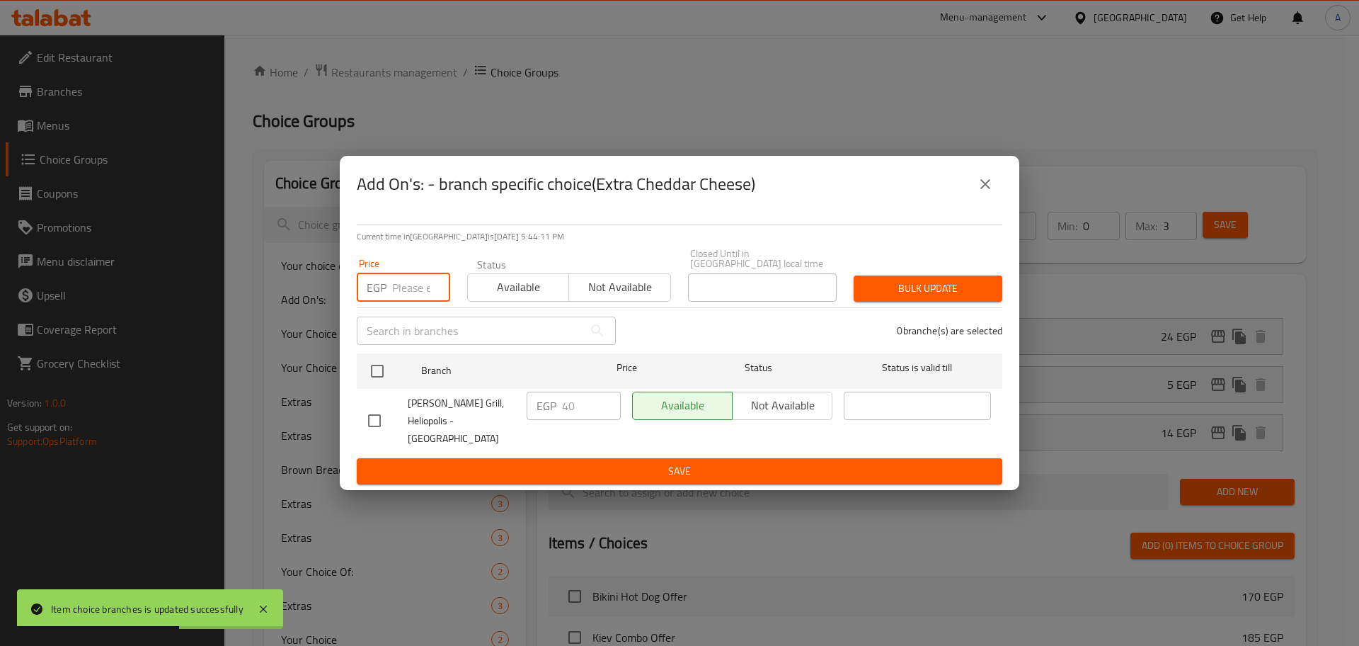
click at [413, 292] on input "number" at bounding box center [421, 287] width 58 height 28
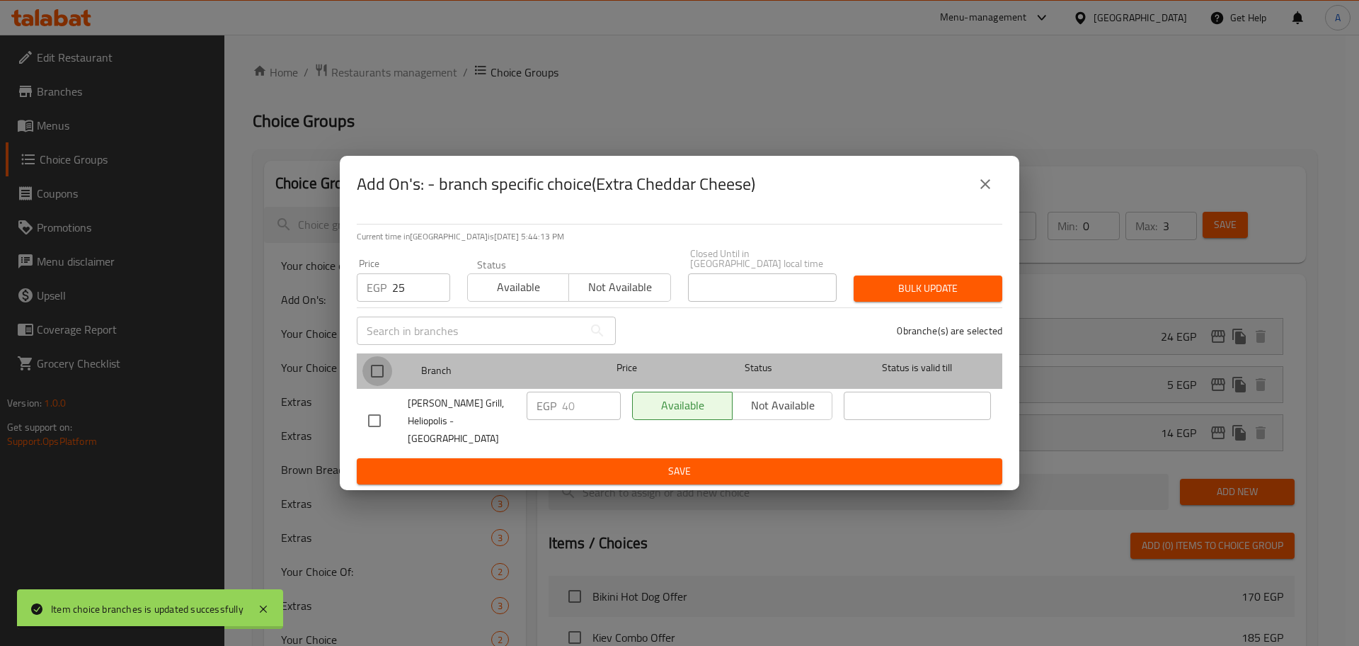
click at [389, 372] on input "checkbox" at bounding box center [377, 371] width 30 height 30
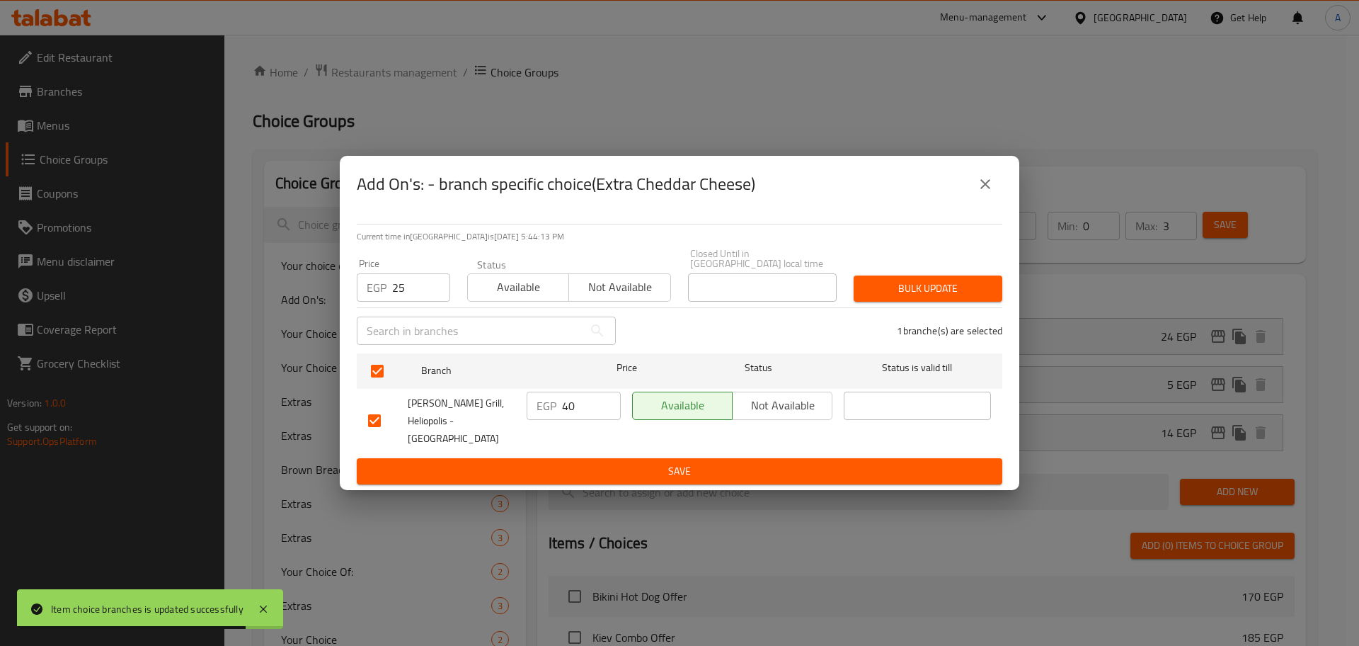
click at [885, 294] on span "Bulk update" at bounding box center [928, 289] width 126 height 18
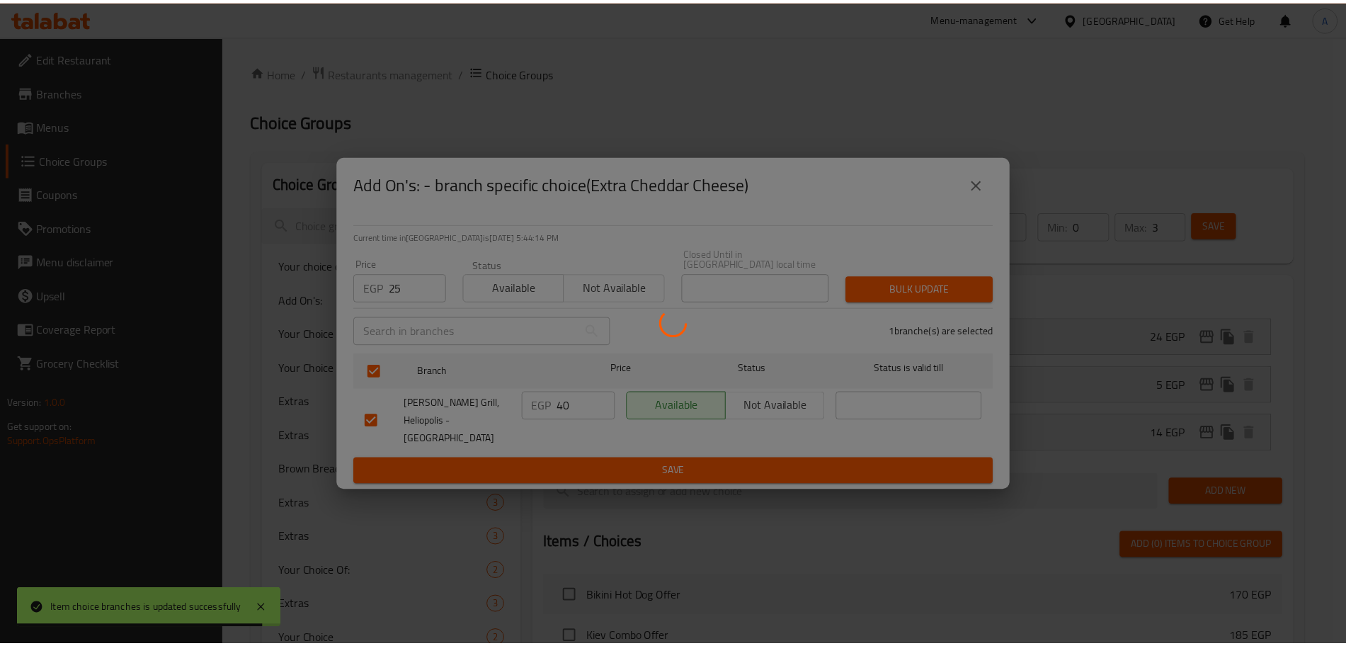
scroll to position [2321, 0]
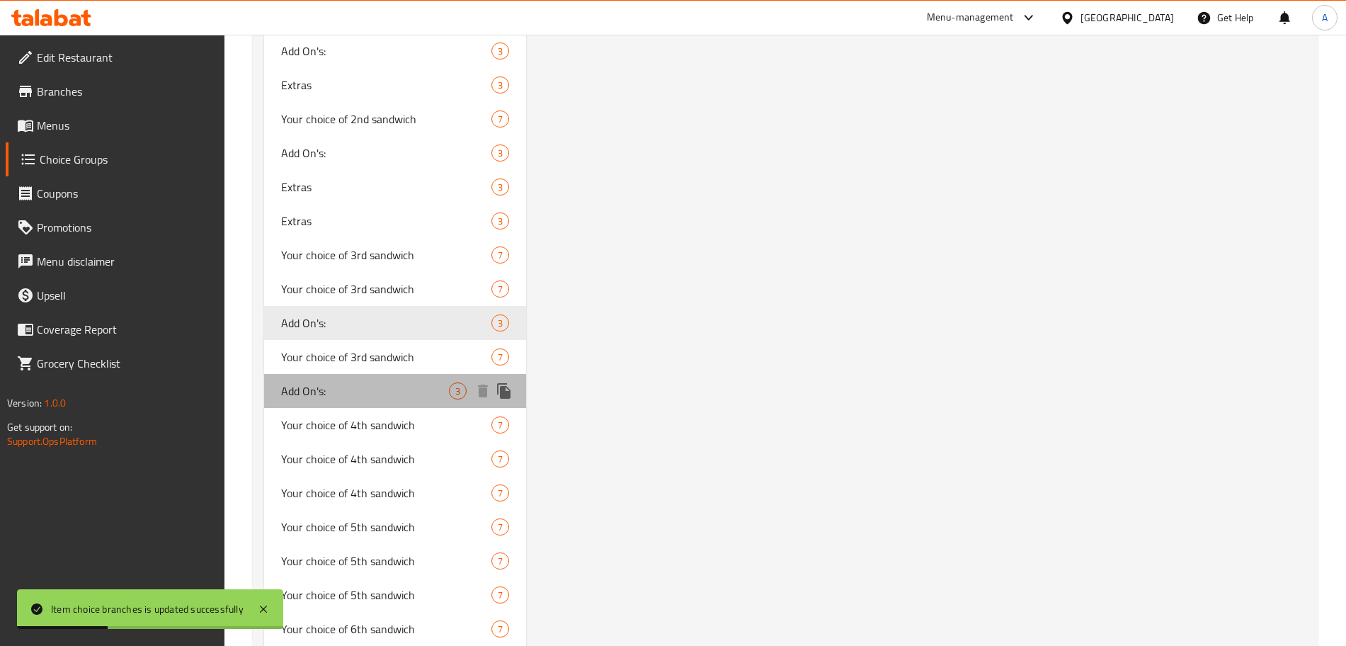
click at [386, 395] on span "Add On's:" at bounding box center [365, 390] width 168 height 17
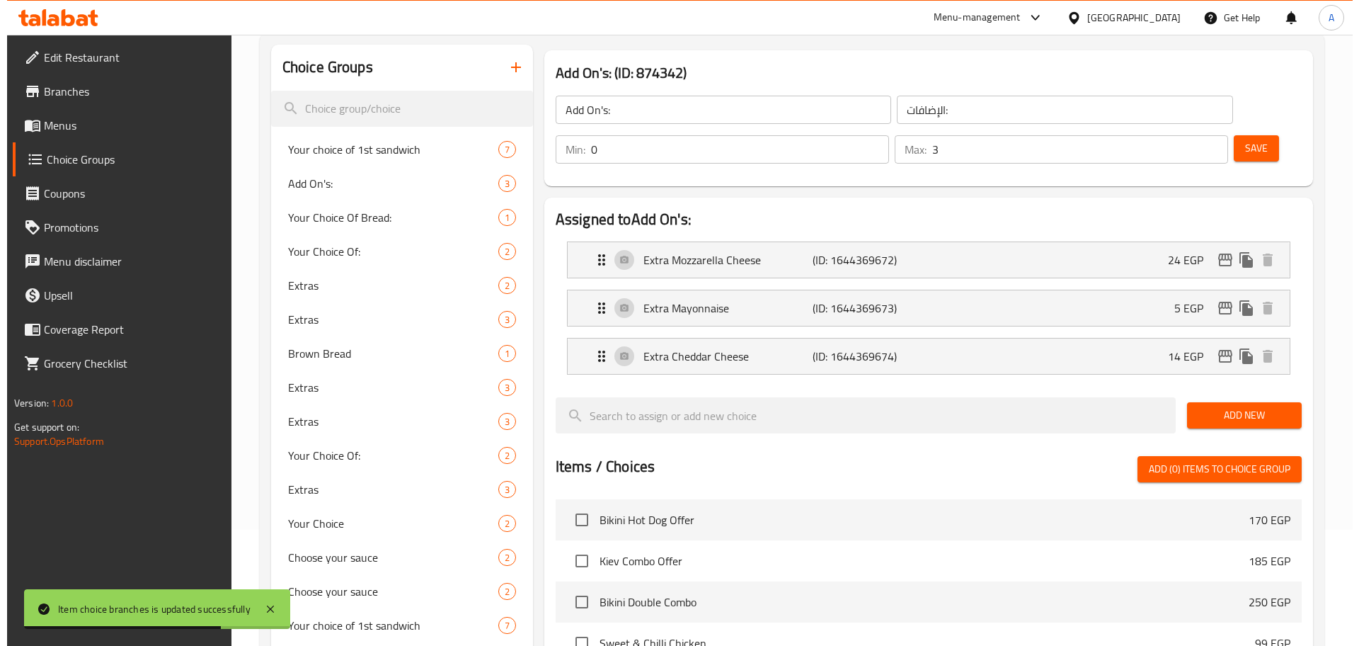
scroll to position [115, 0]
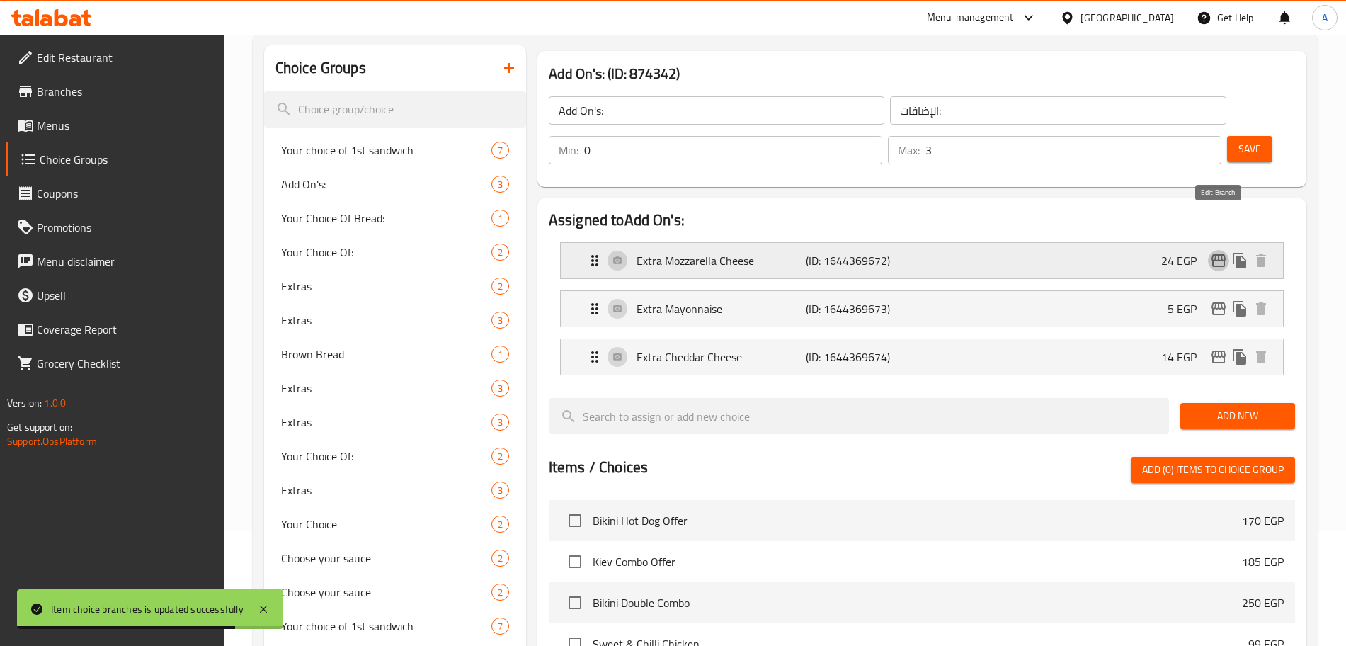
click at [1216, 252] on icon "edit" at bounding box center [1218, 260] width 17 height 17
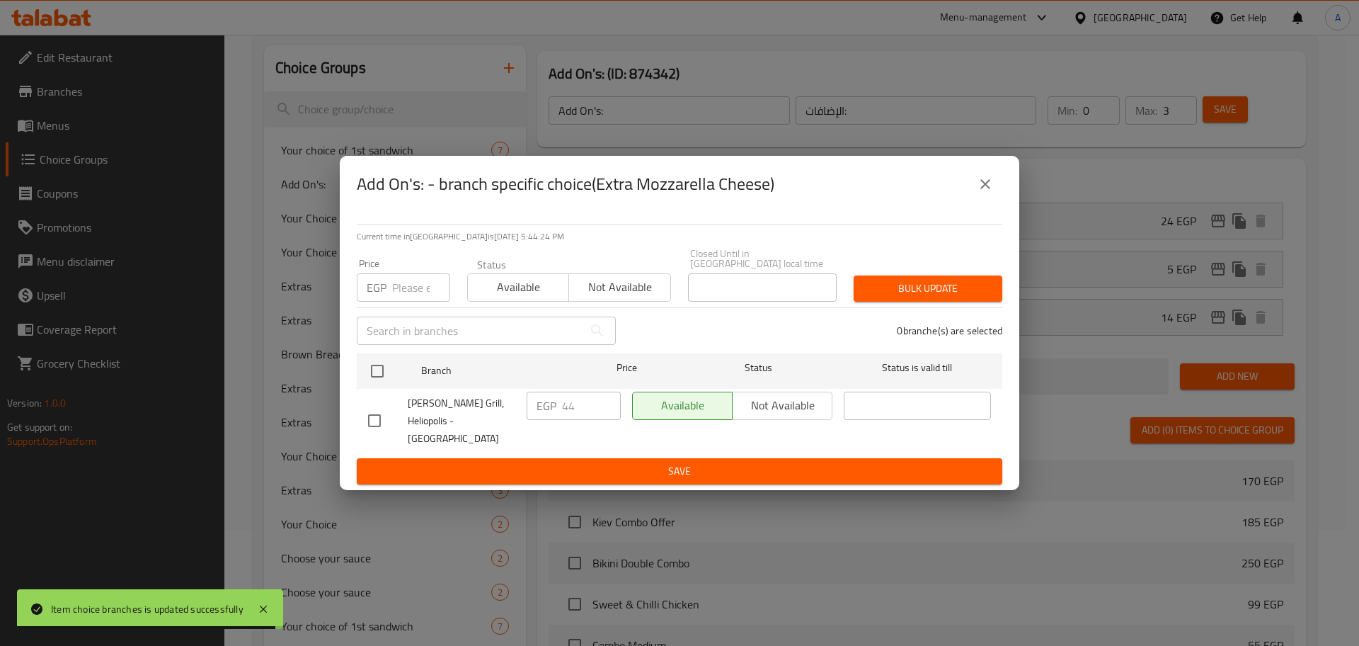
click at [408, 289] on input "number" at bounding box center [421, 287] width 58 height 28
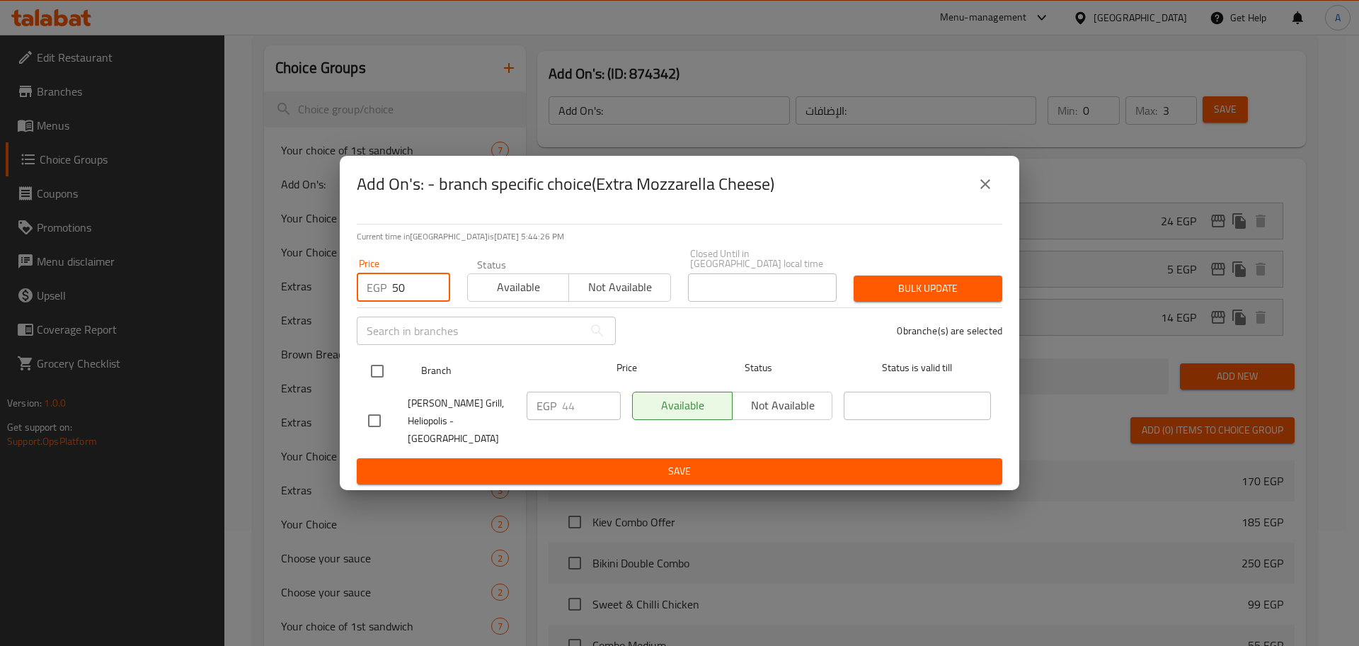
click at [379, 374] on input "checkbox" at bounding box center [377, 371] width 30 height 30
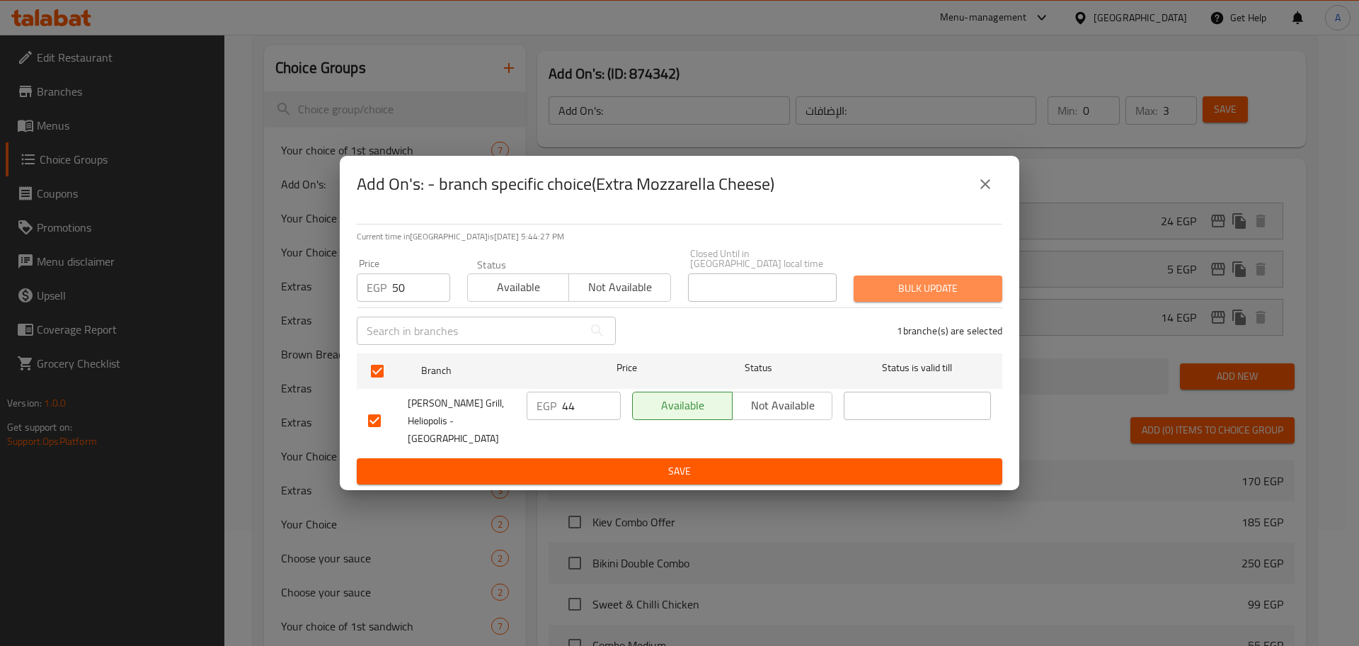
click at [888, 296] on span "Bulk update" at bounding box center [928, 289] width 126 height 18
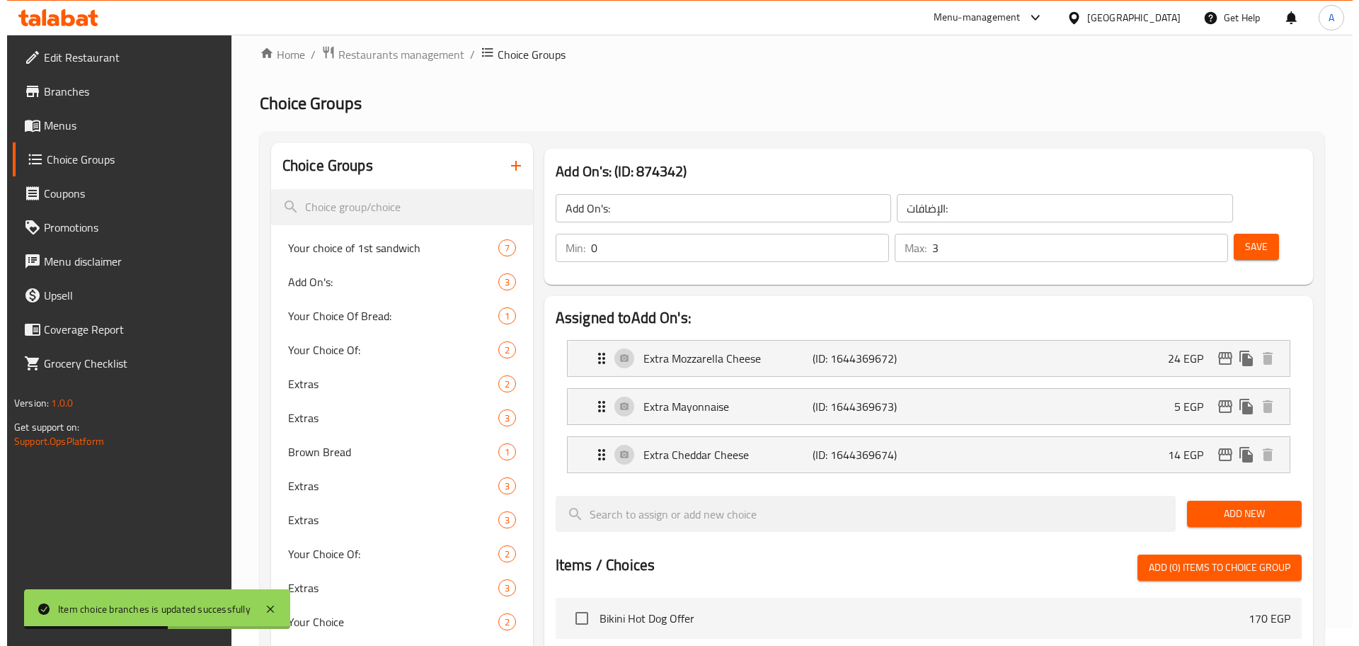
scroll to position [4, 0]
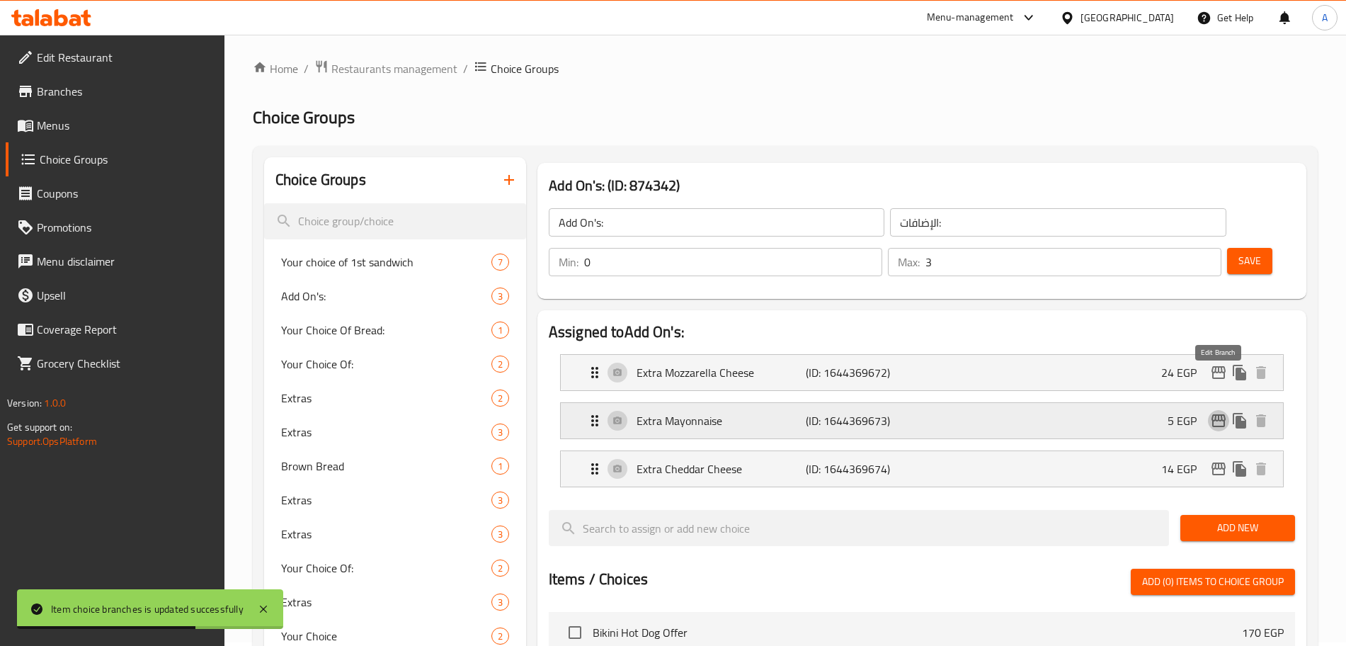
click at [1219, 412] on icon "edit" at bounding box center [1218, 420] width 17 height 17
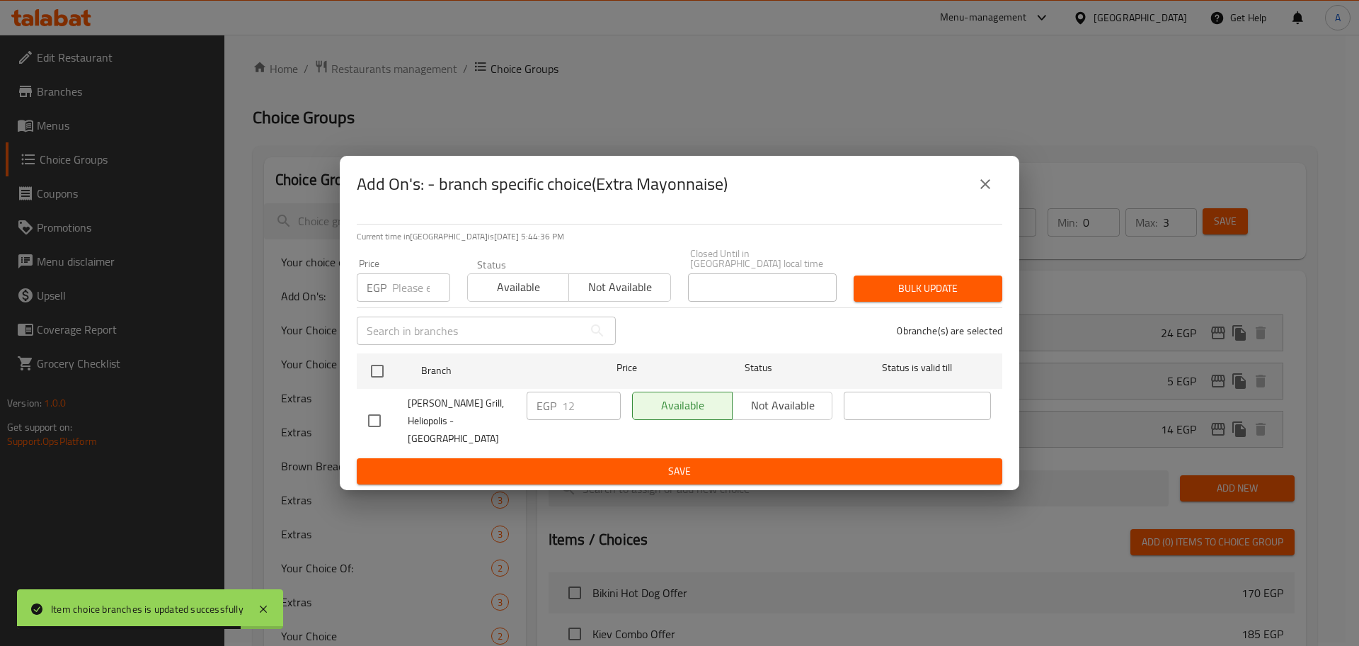
click at [412, 293] on input "number" at bounding box center [421, 287] width 58 height 28
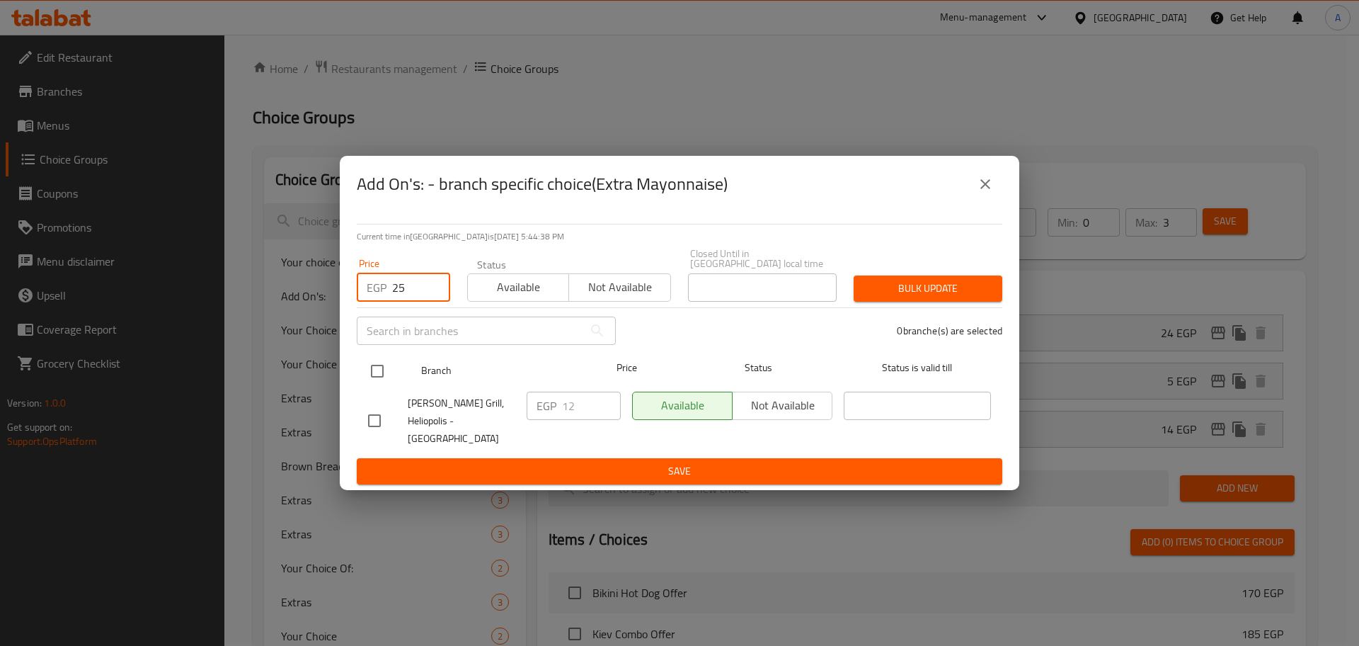
click at [382, 367] on input "checkbox" at bounding box center [377, 371] width 30 height 30
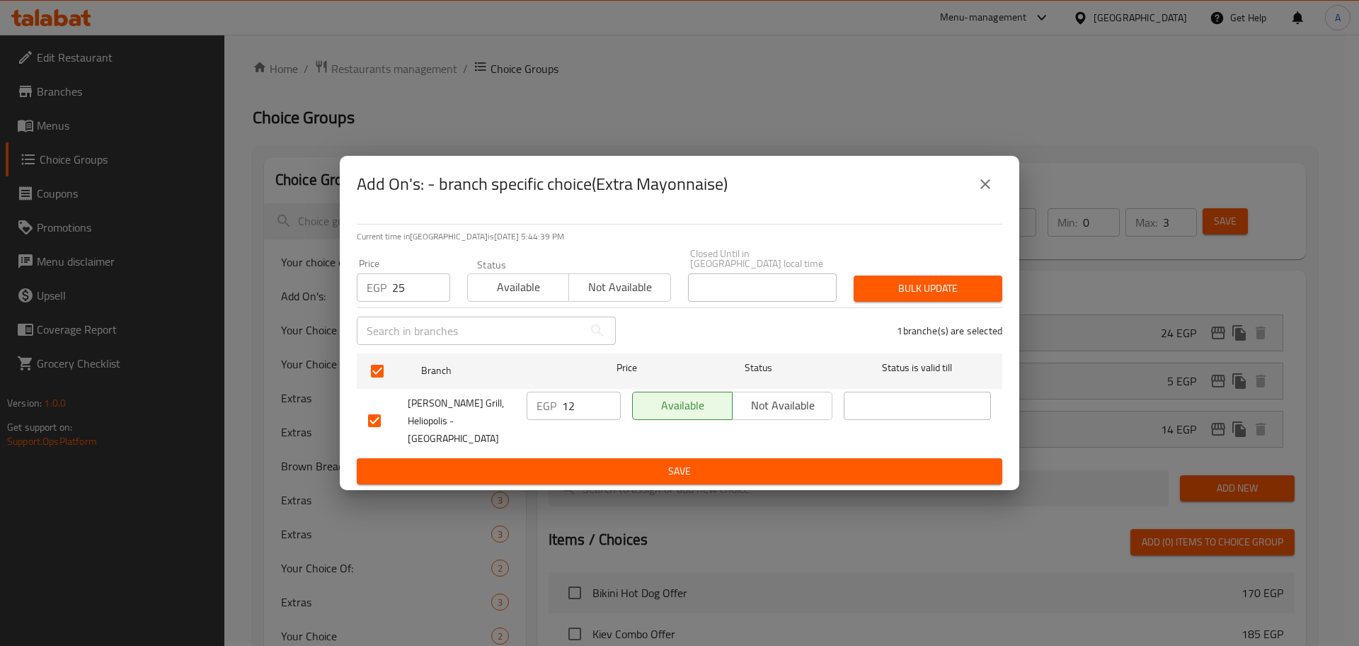
click at [906, 285] on span "Bulk update" at bounding box center [928, 289] width 126 height 18
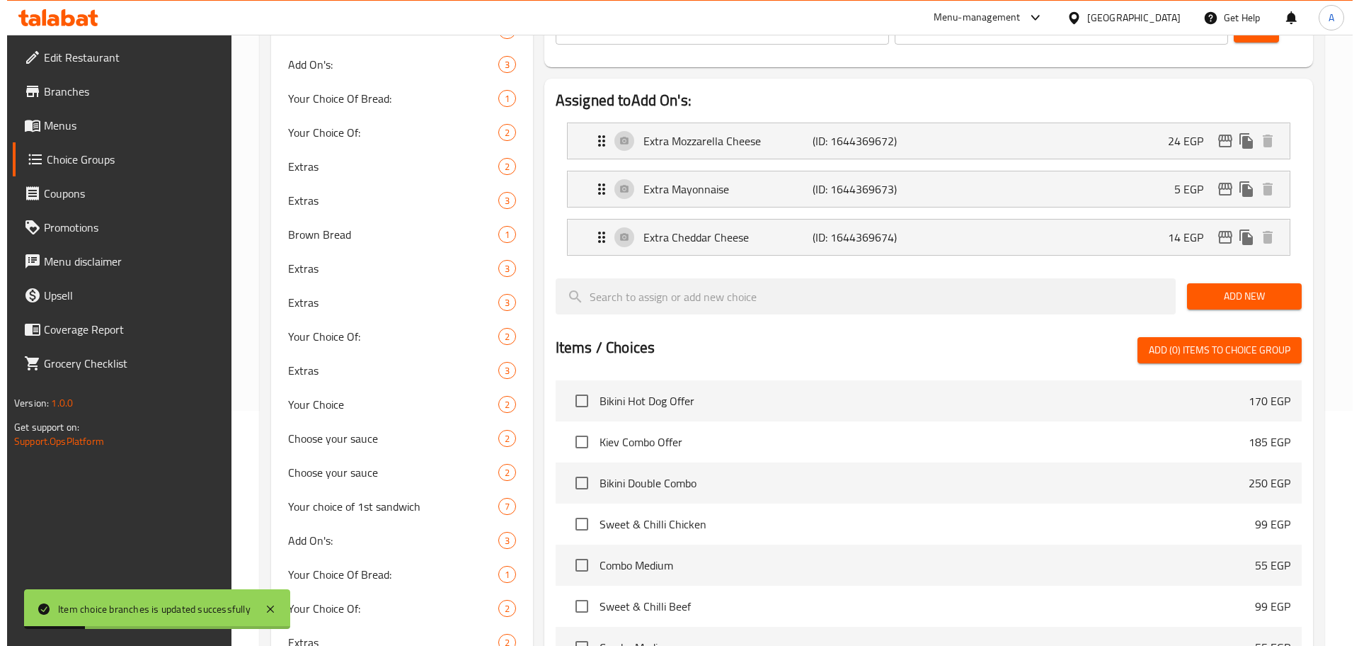
scroll to position [229, 0]
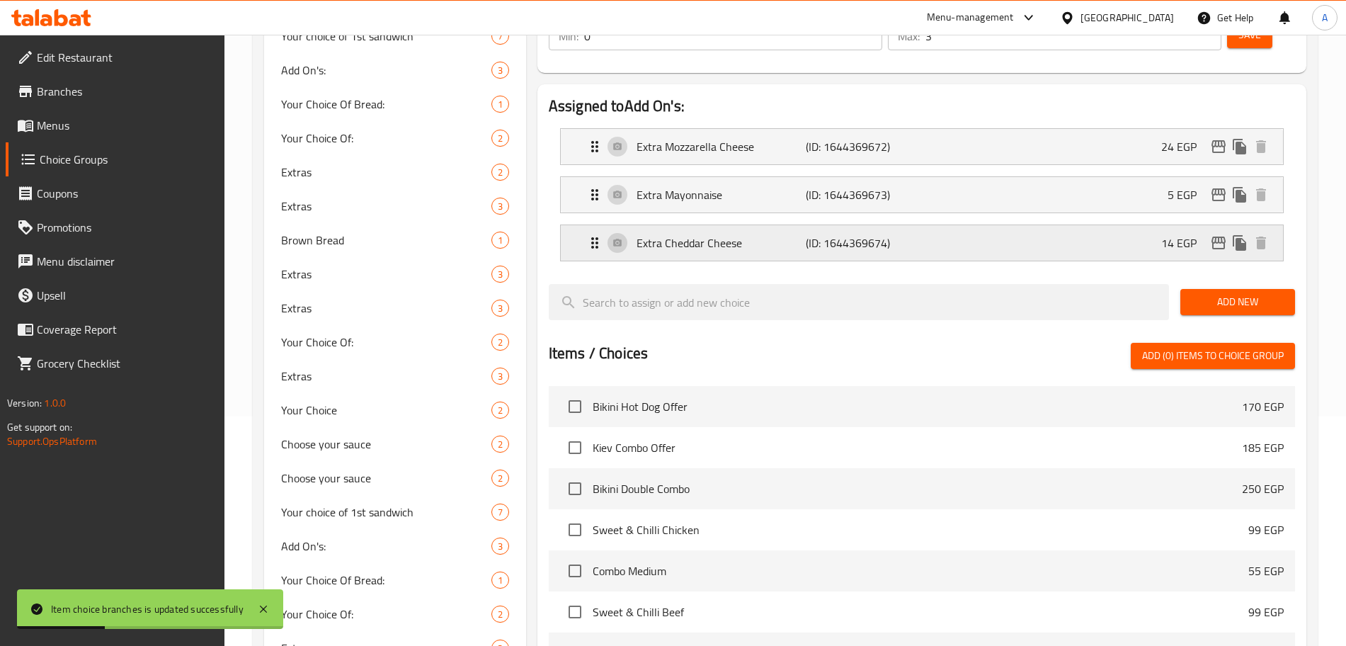
click at [1219, 234] on icon "edit" at bounding box center [1218, 242] width 17 height 17
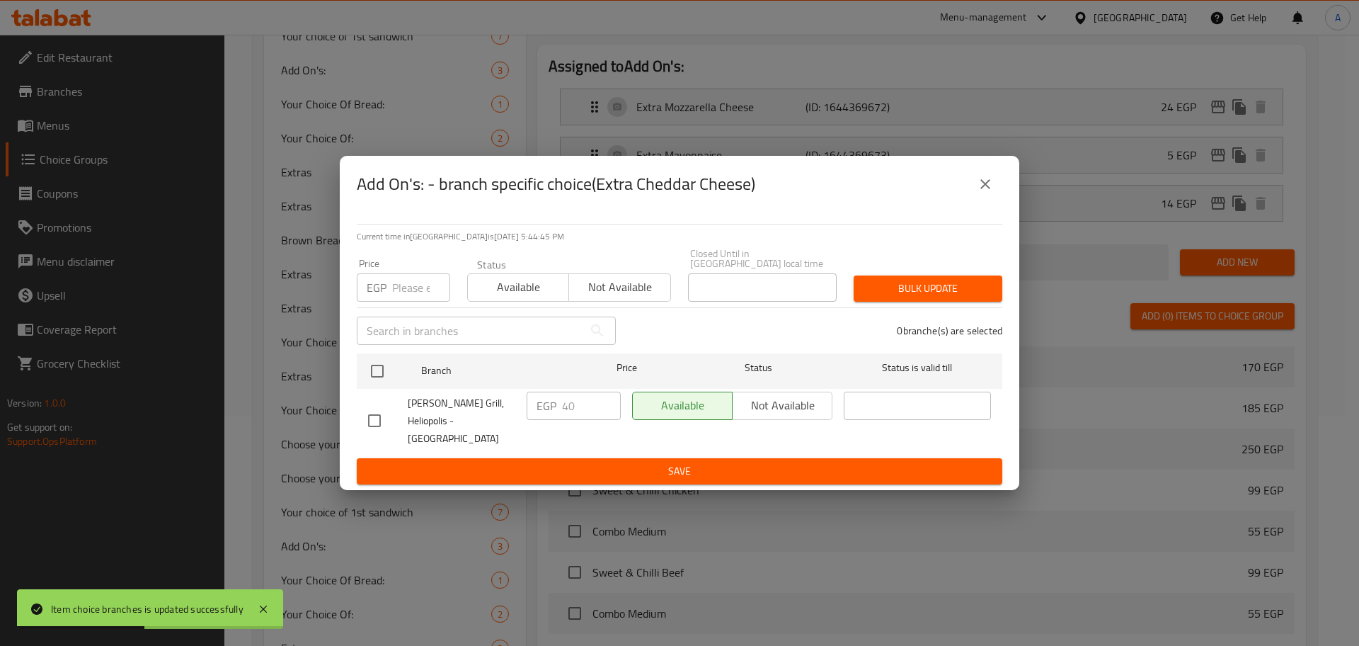
click at [420, 290] on input "number" at bounding box center [421, 287] width 58 height 28
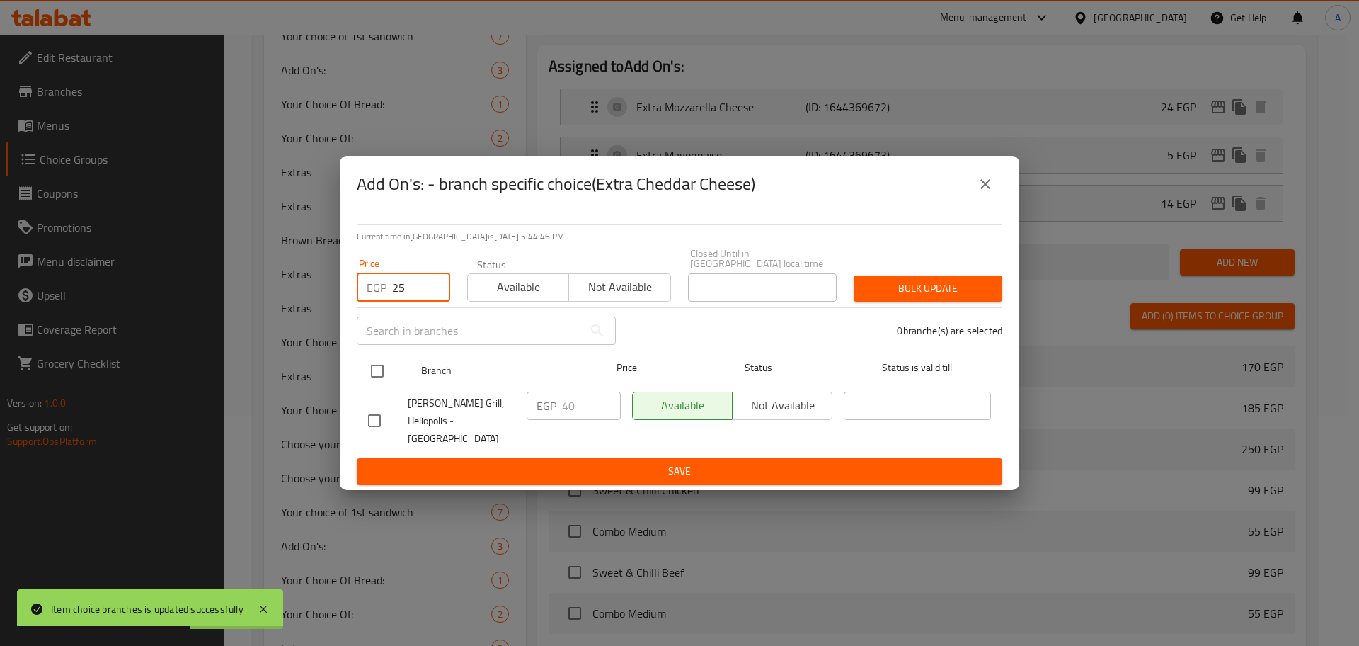
click at [383, 368] on input "checkbox" at bounding box center [377, 371] width 30 height 30
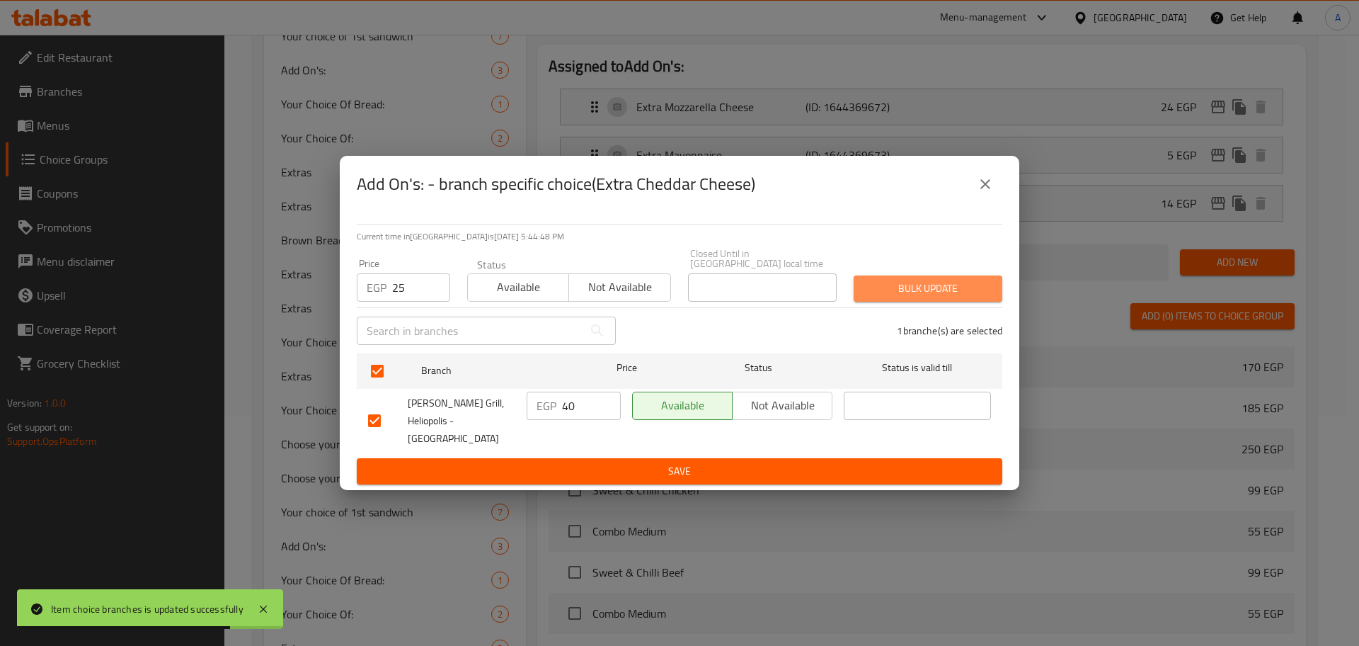
click at [954, 287] on span "Bulk update" at bounding box center [928, 289] width 126 height 18
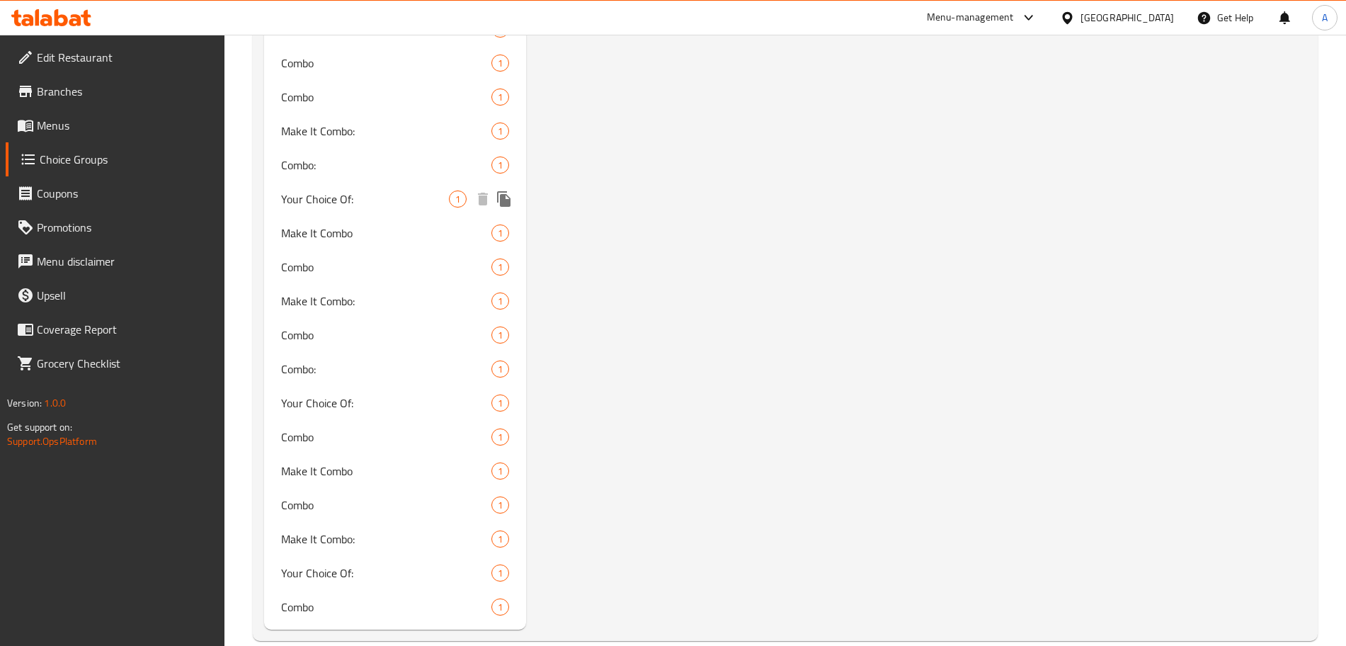
scroll to position [3114, 0]
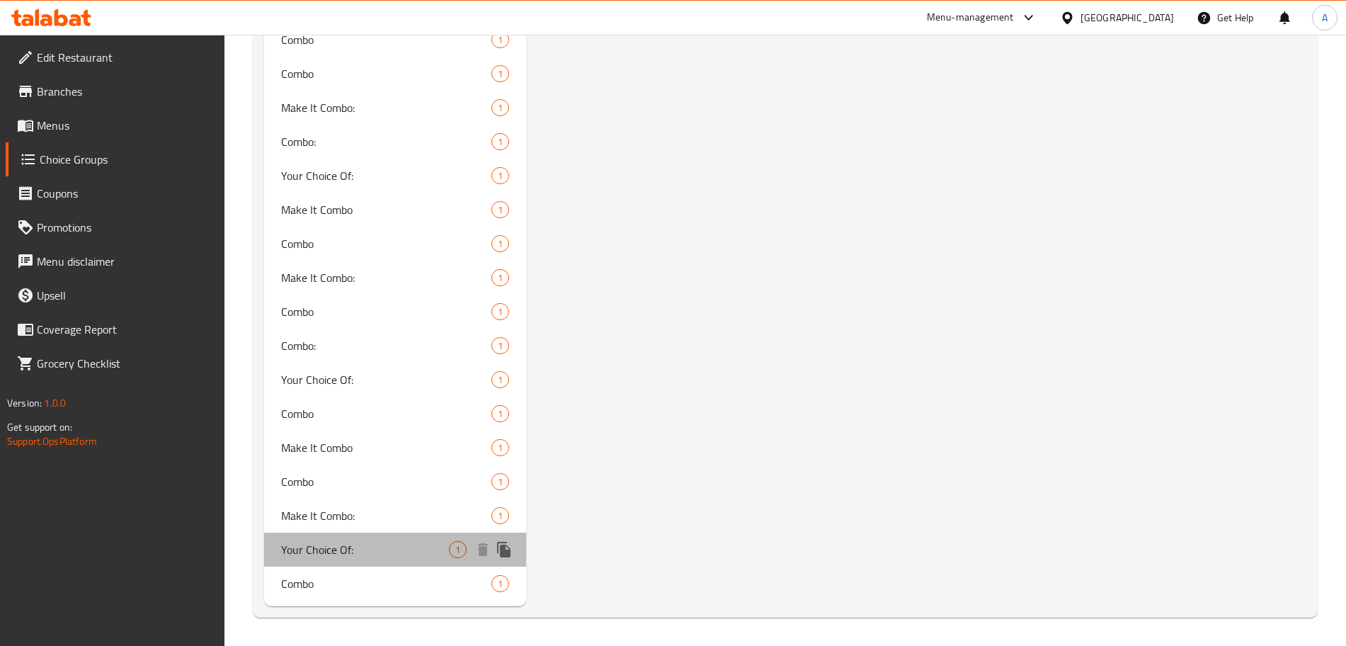
click at [358, 547] on span "Your Choice Of:" at bounding box center [365, 549] width 168 height 17
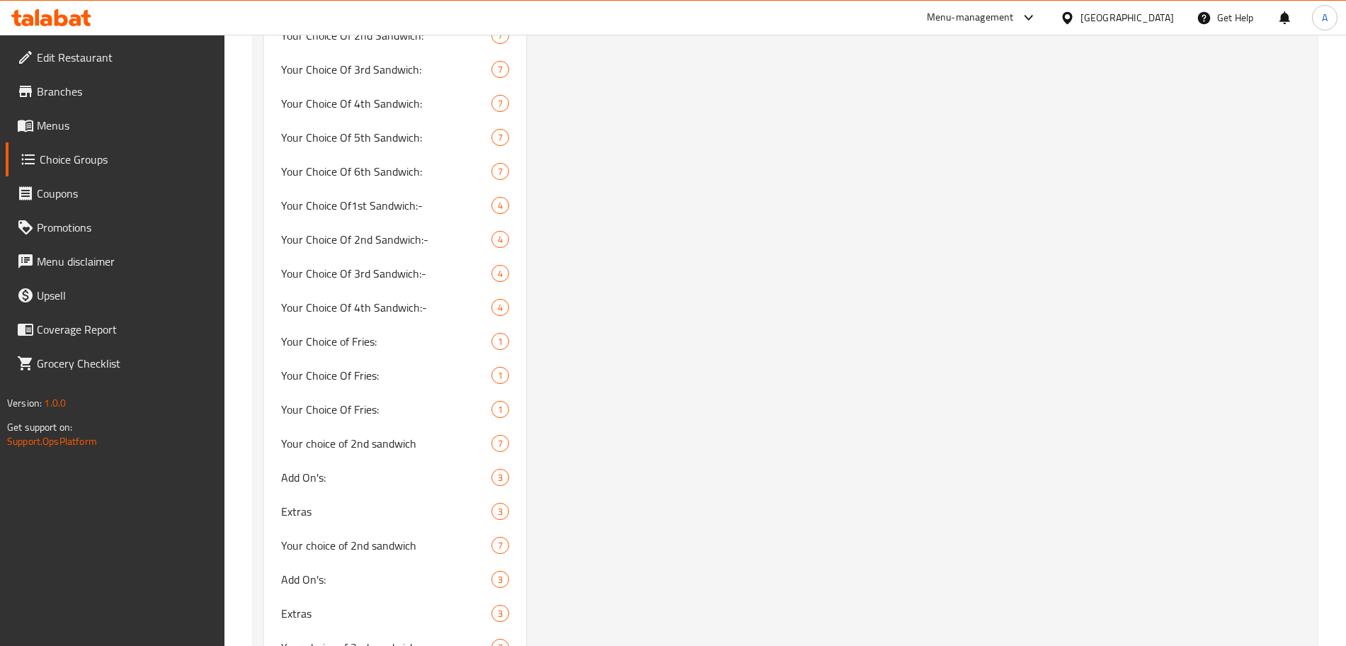
scroll to position [1726, 0]
click at [81, 113] on link "Menus" at bounding box center [115, 125] width 219 height 34
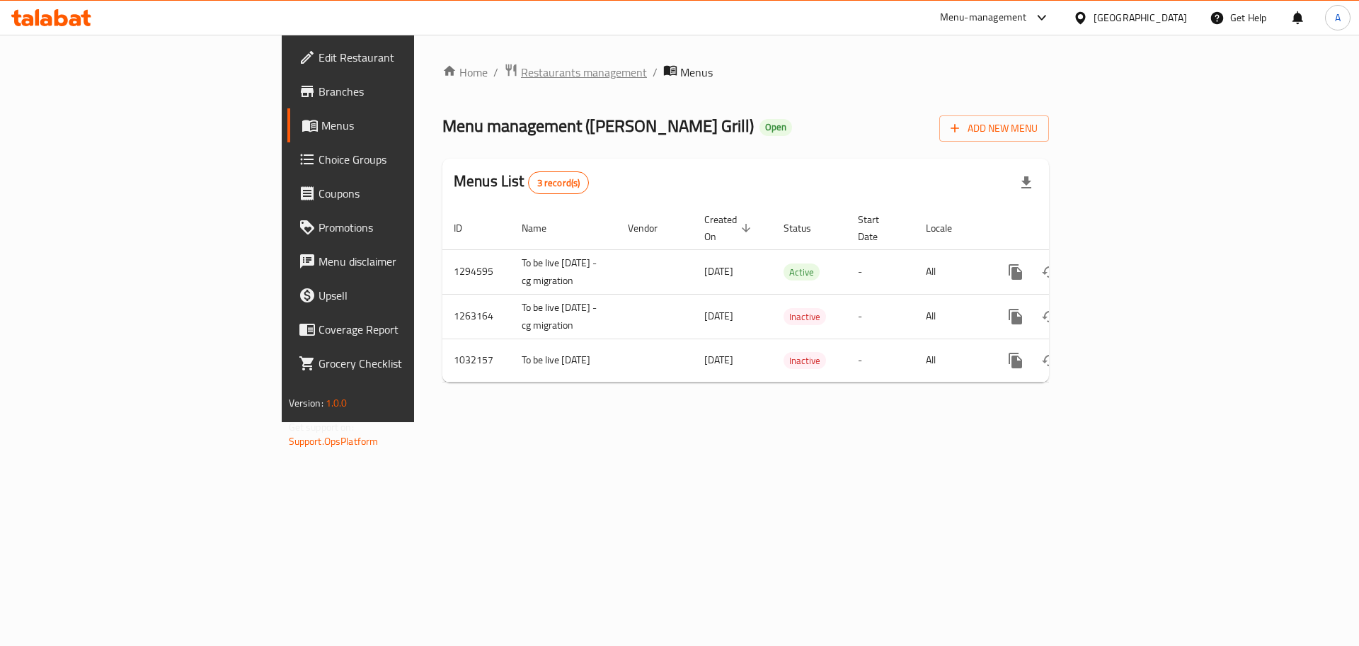
click at [521, 71] on span "Restaurants management" at bounding box center [584, 72] width 126 height 17
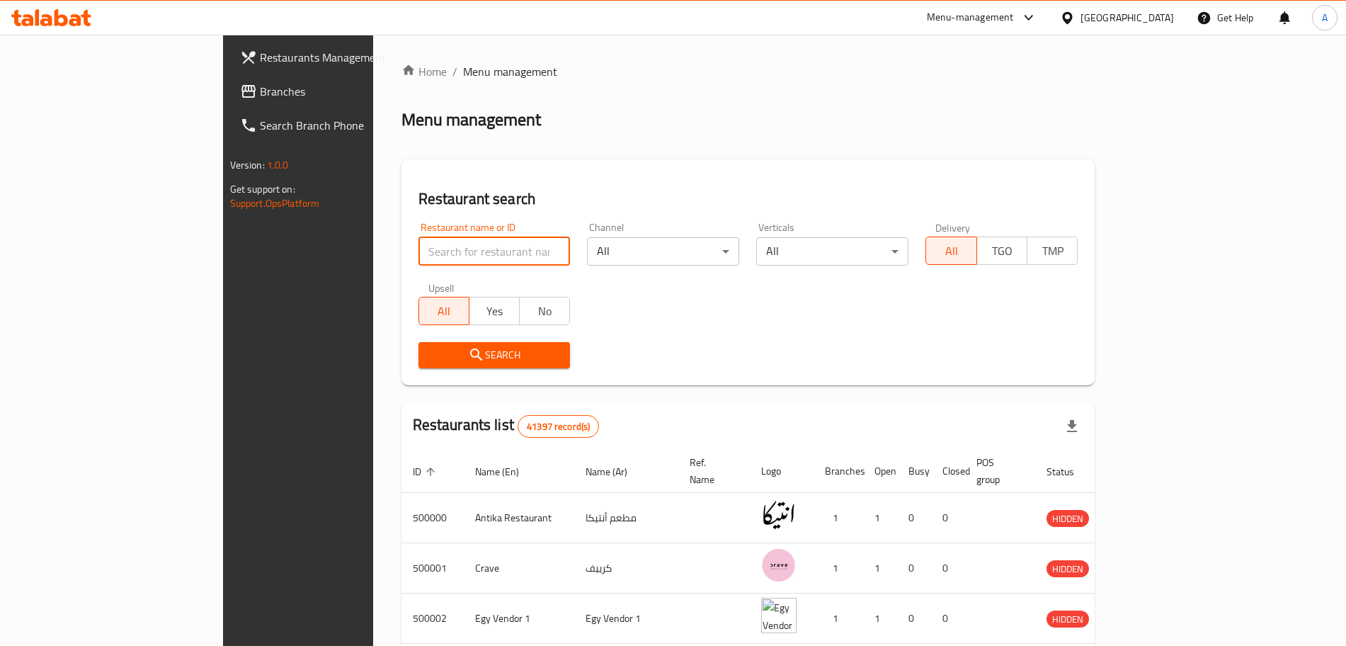
click at [418, 263] on input "search" at bounding box center [494, 251] width 152 height 28
click button "Search" at bounding box center [494, 355] width 152 height 26
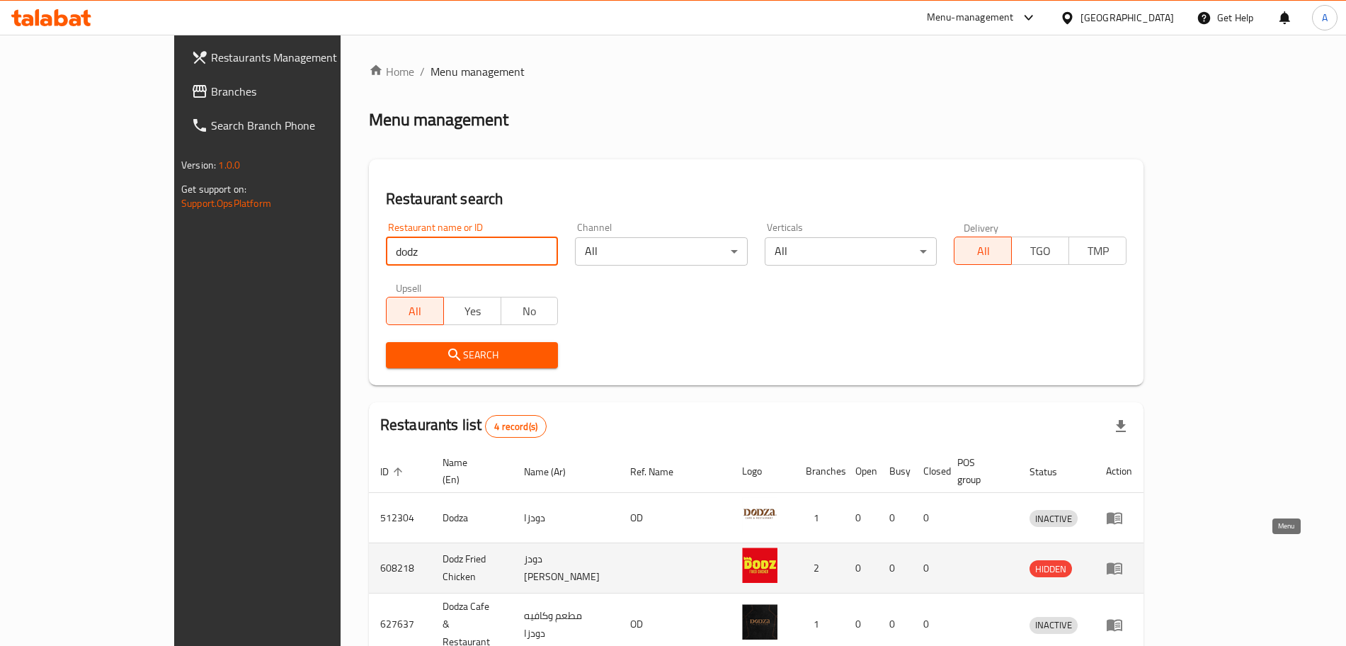
scroll to position [109, 0]
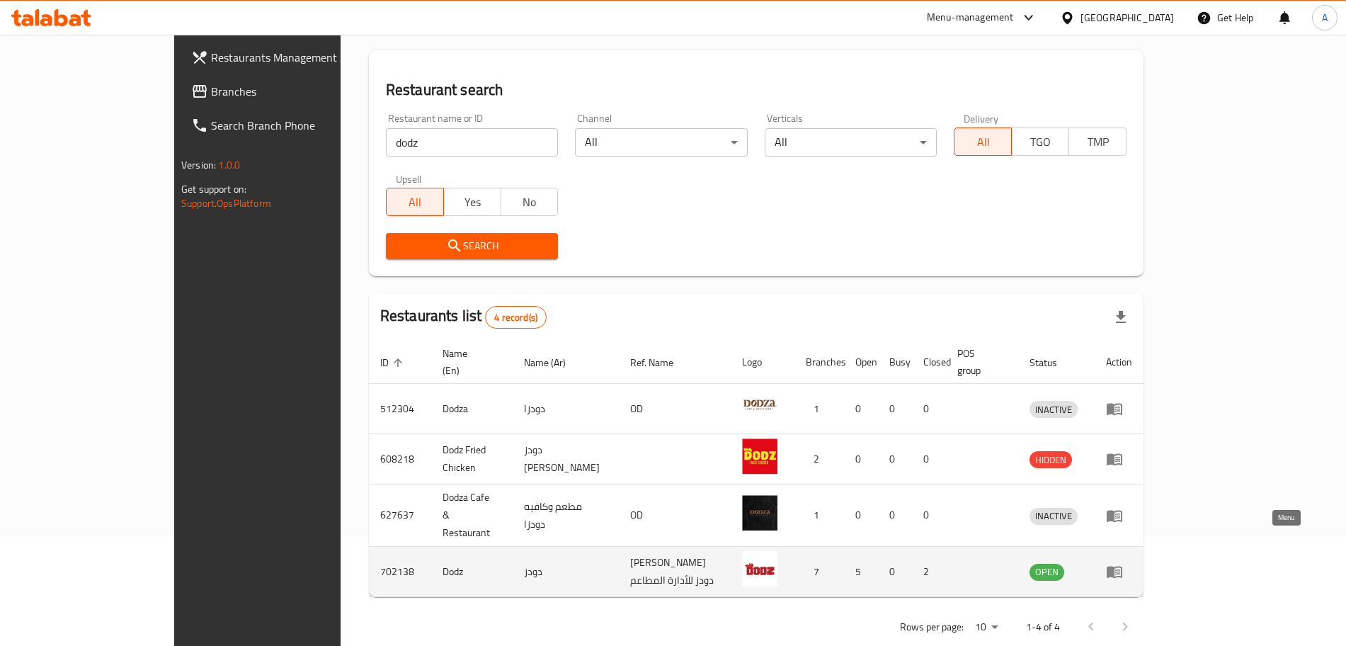
click at [1123, 563] on icon "enhanced table" at bounding box center [1114, 571] width 17 height 17
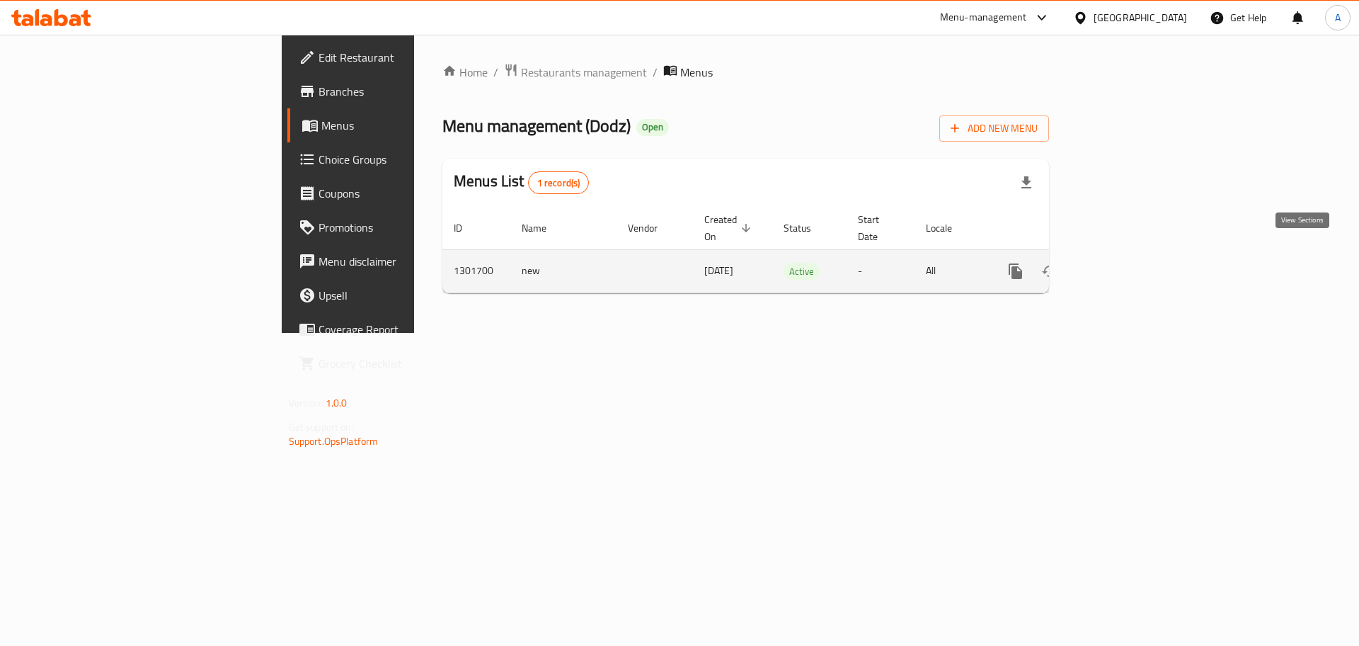
click at [1126, 263] on icon "enhanced table" at bounding box center [1117, 271] width 17 height 17
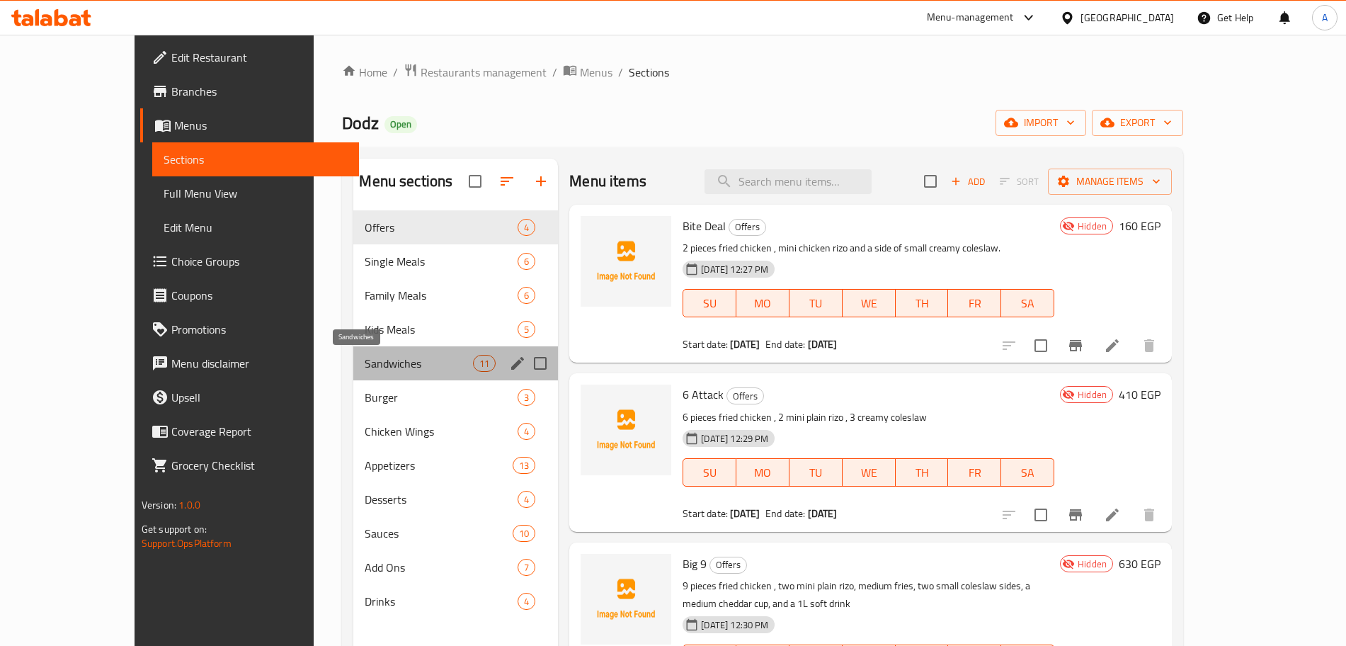
click at [365, 362] on span "Sandwiches" at bounding box center [419, 363] width 108 height 17
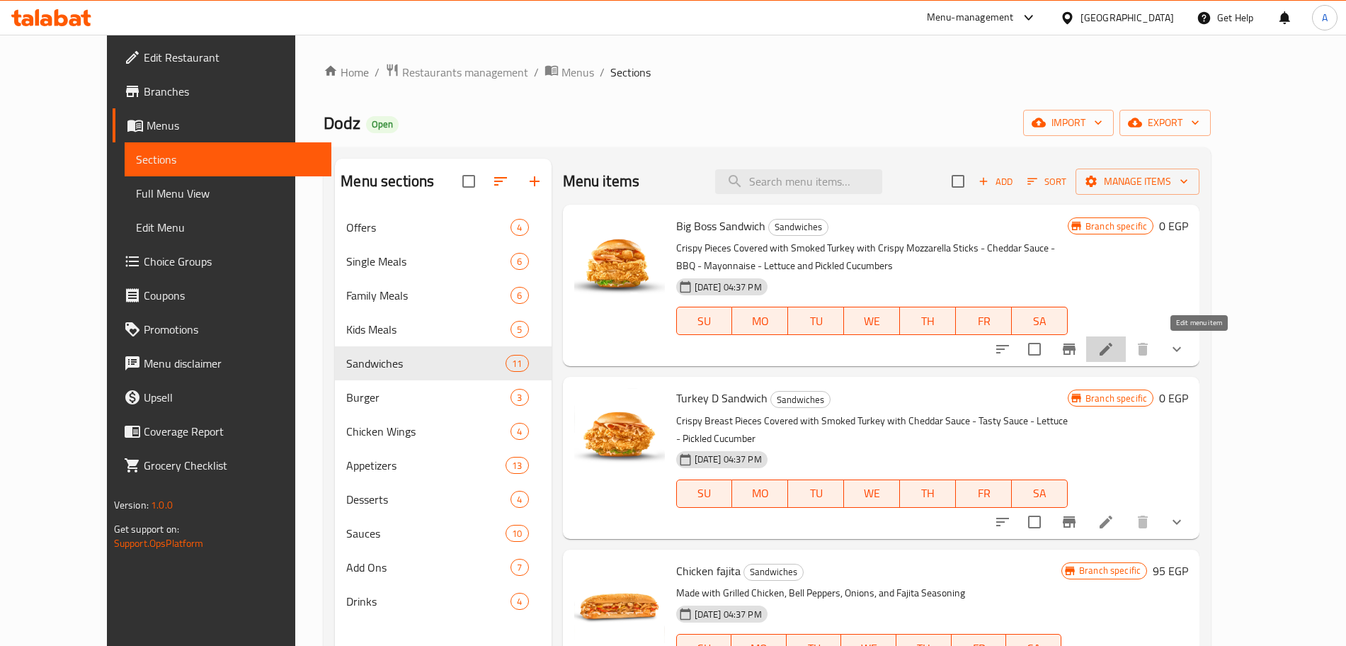
click at [1114, 351] on icon at bounding box center [1105, 348] width 17 height 17
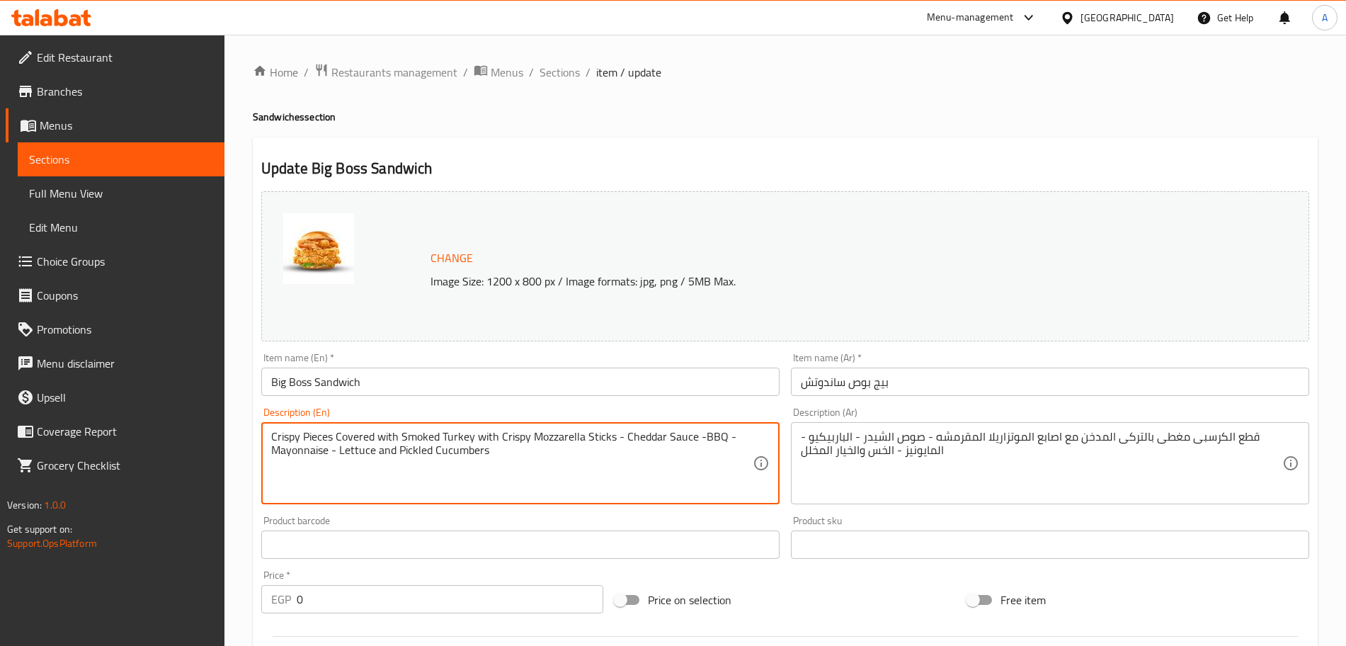
click at [493, 449] on textarea "Crispy Pieces Covered with Smoked Turkey with Crispy Mozzarella Sticks - Chedda…" at bounding box center [511, 463] width 481 height 67
paste textarea "chicken fillet topped with smoked turkey, mozzarella sticks, cheddar sauce, BBQ…"
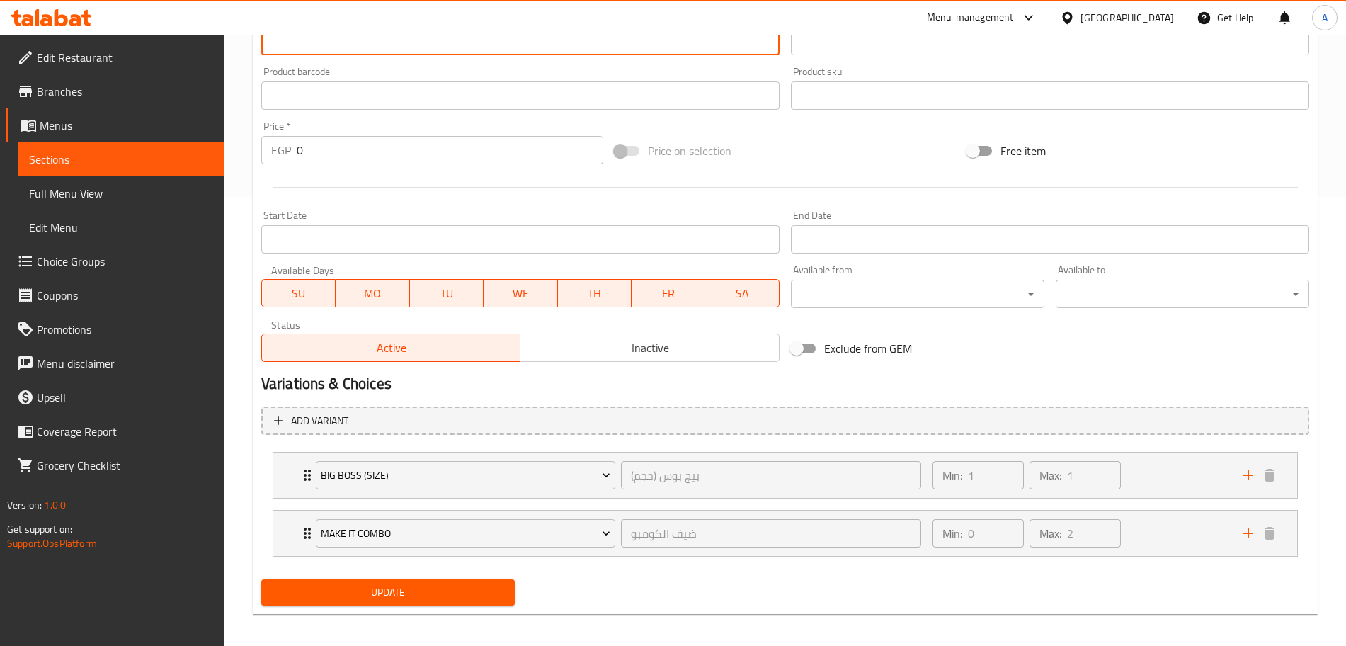
scroll to position [457, 0]
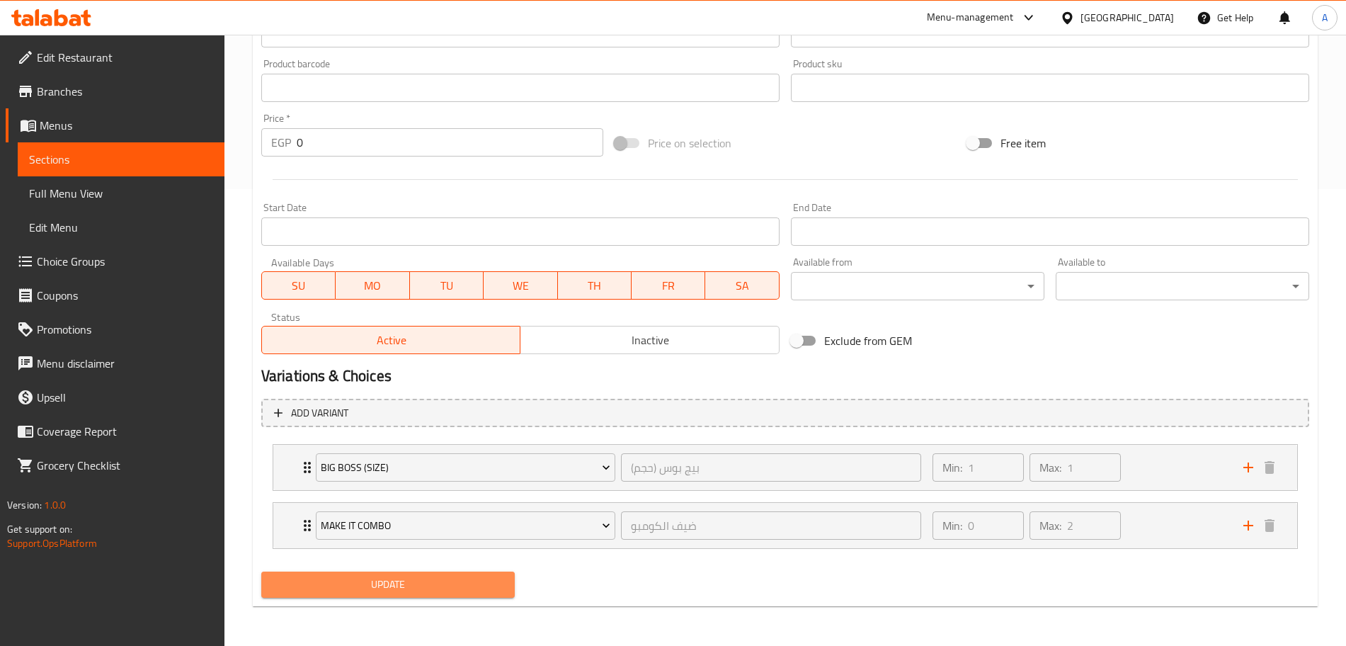
click at [478, 580] on span "Update" at bounding box center [388, 584] width 231 height 18
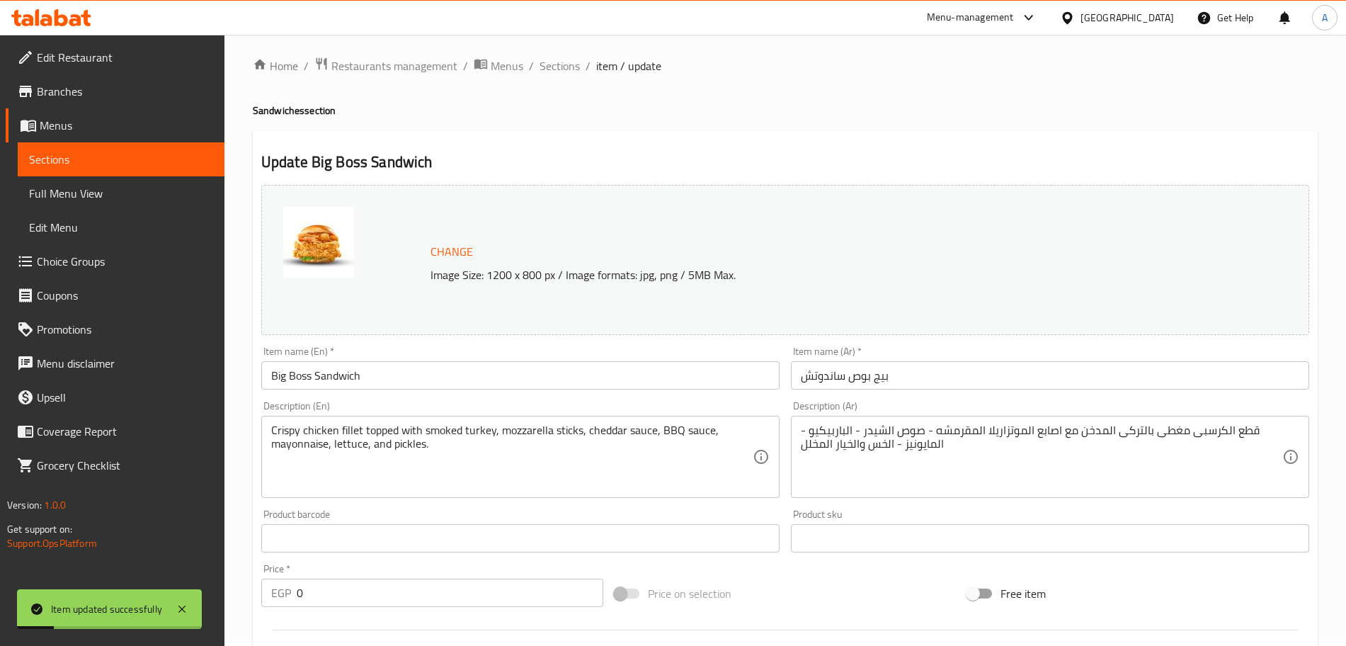
scroll to position [0, 0]
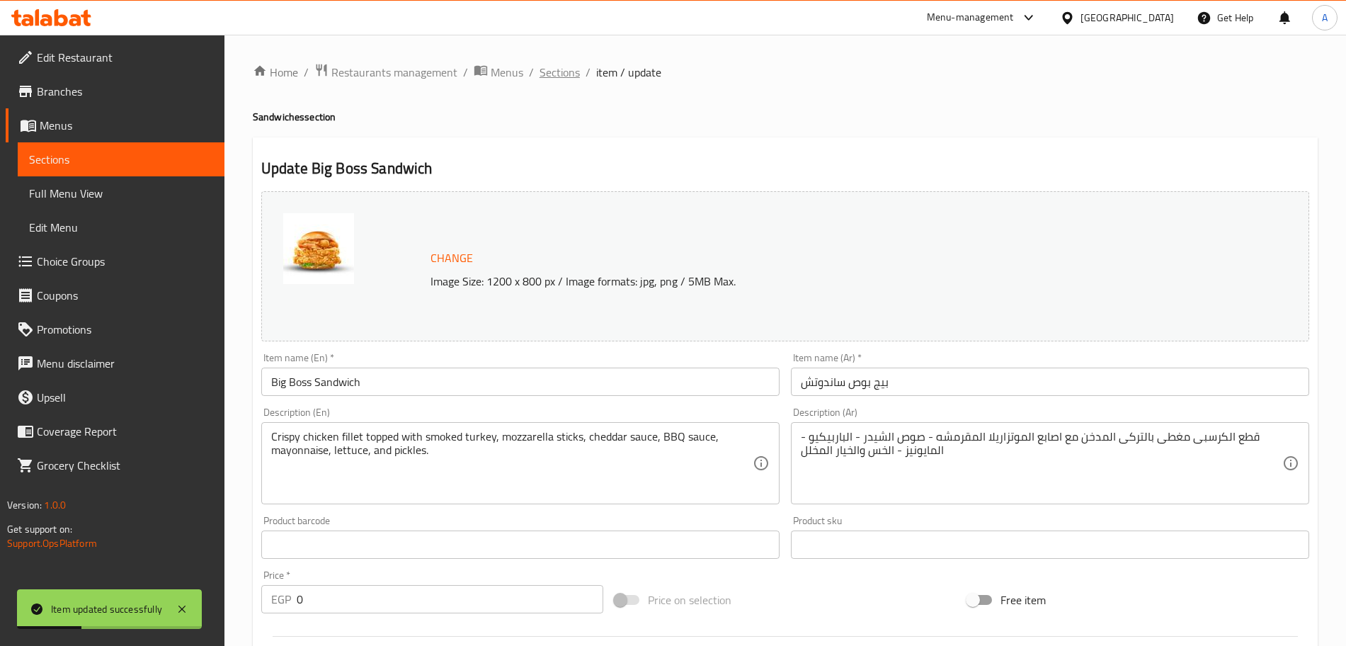
click at [566, 76] on span "Sections" at bounding box center [559, 72] width 40 height 17
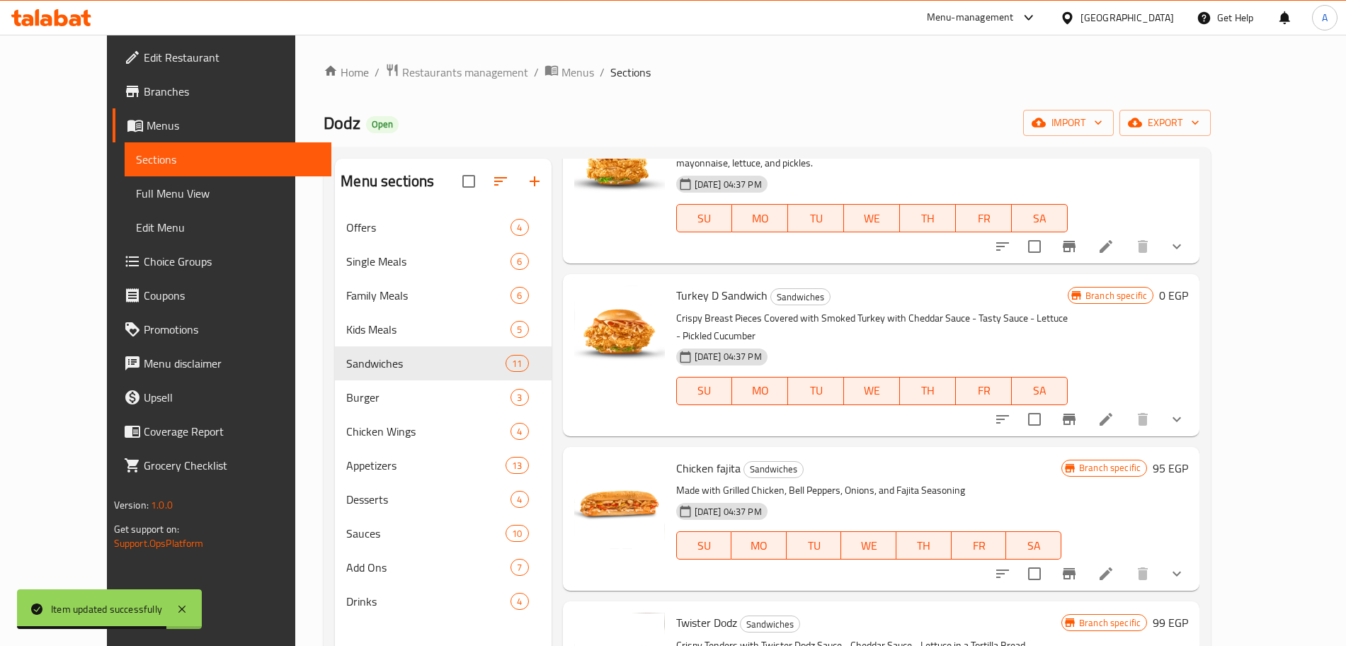
scroll to position [105, 0]
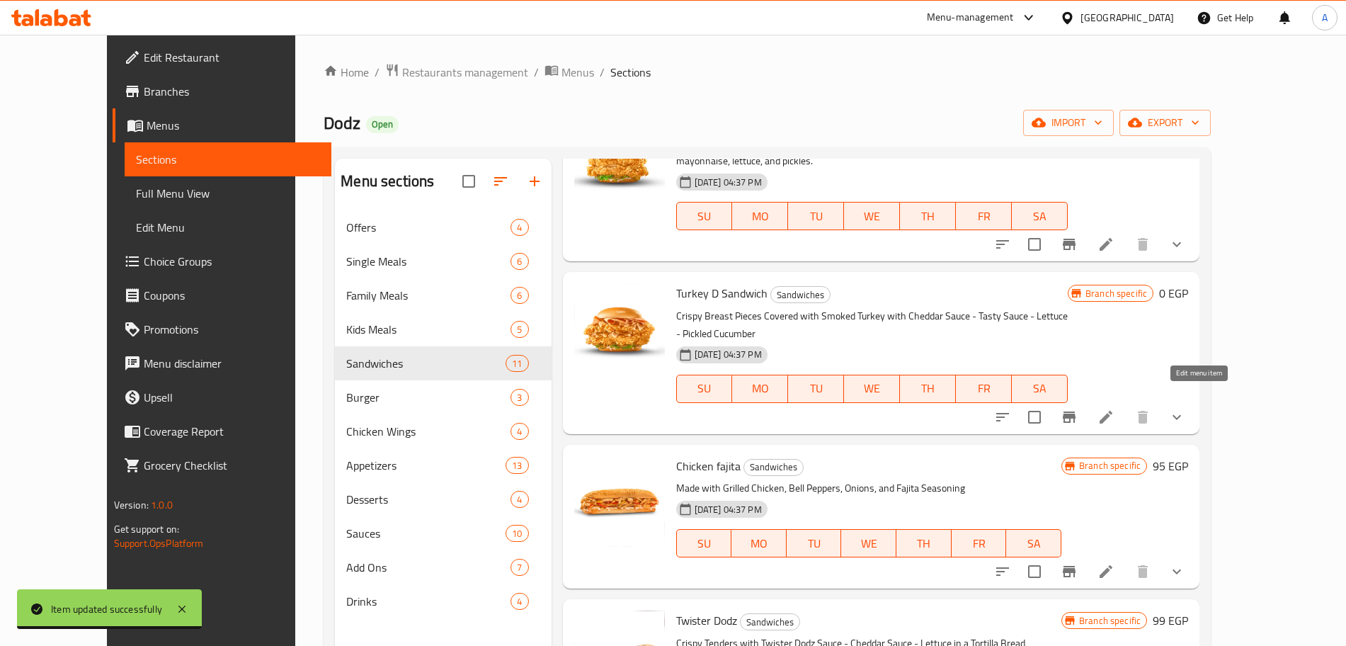
click at [1112, 411] on icon at bounding box center [1105, 417] width 13 height 13
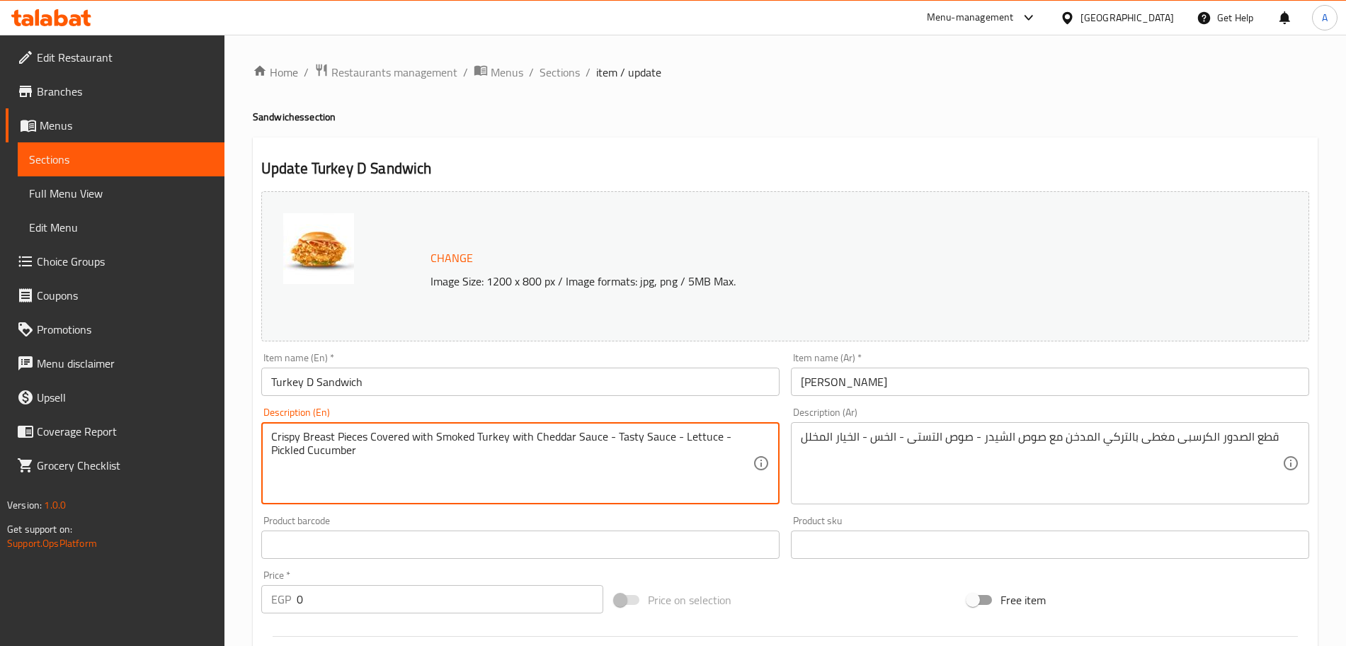
click at [365, 454] on textarea "Crispy Breast Pieces Covered with Smoked Turkey with Cheddar Sauce - Tasty Sauc…" at bounding box center [511, 463] width 481 height 67
click at [345, 449] on textarea "Crispy Breast Pieces Covered with Smoked Turkey with Cheddar Sauce - Tasty Sauc…" at bounding box center [511, 463] width 481 height 67
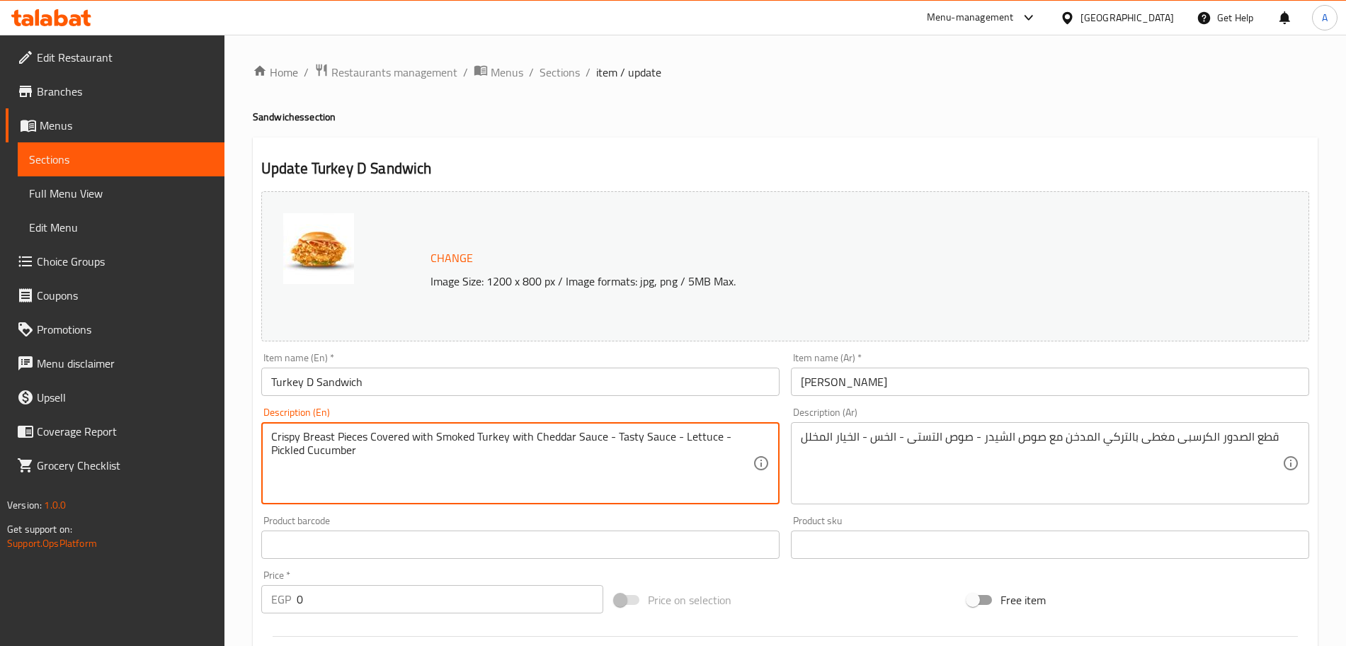
paste textarea "chicken fillet topped with smoked turkey, cheddar sauce, house sauce, lettuce, …"
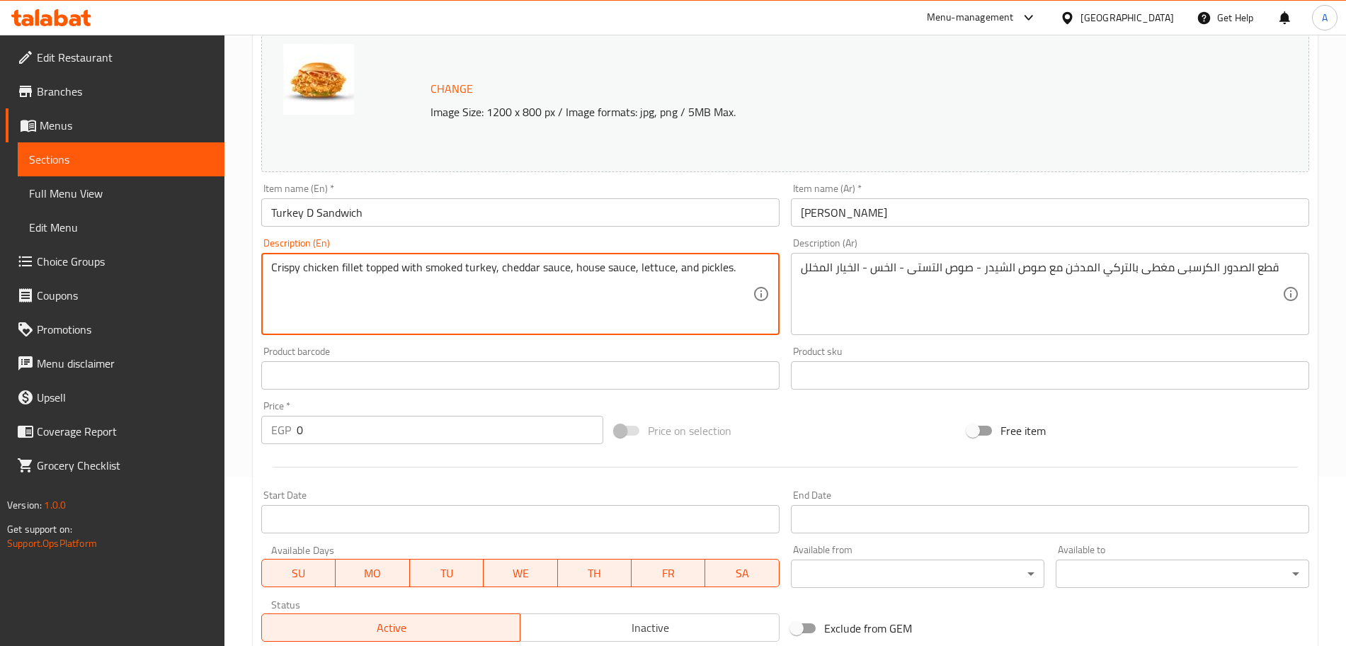
scroll to position [457, 0]
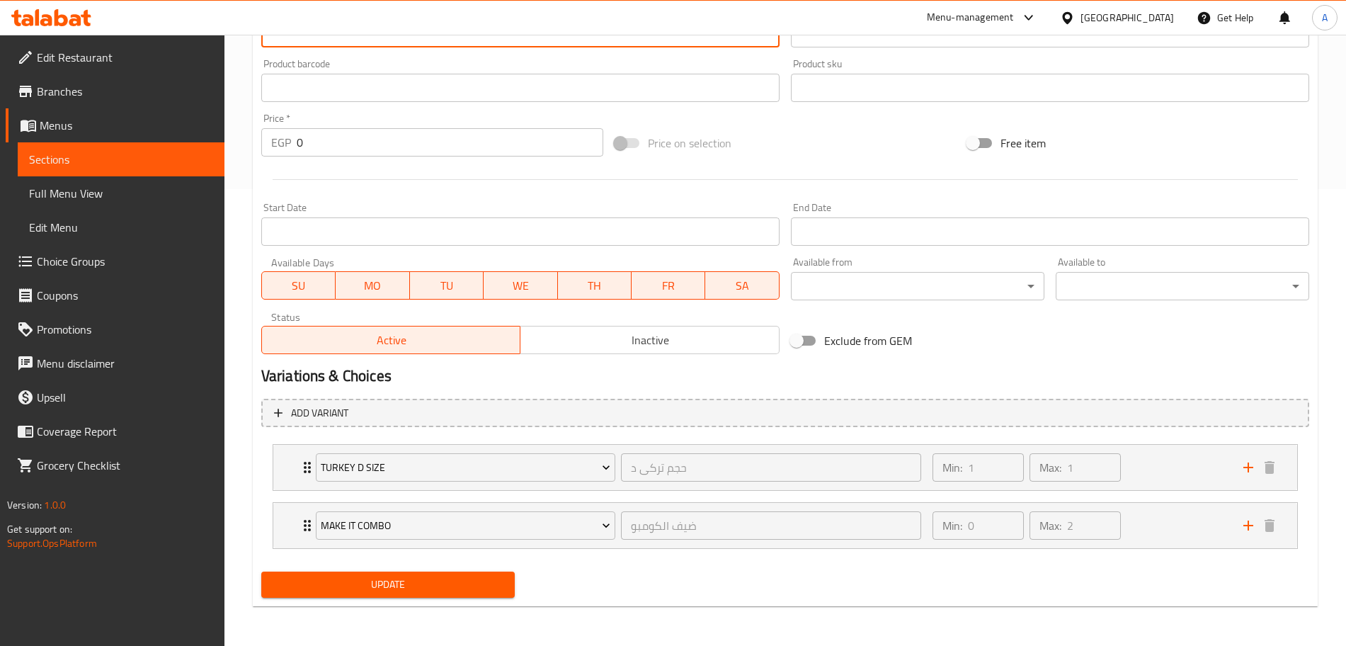
click at [462, 581] on span "Update" at bounding box center [388, 584] width 231 height 18
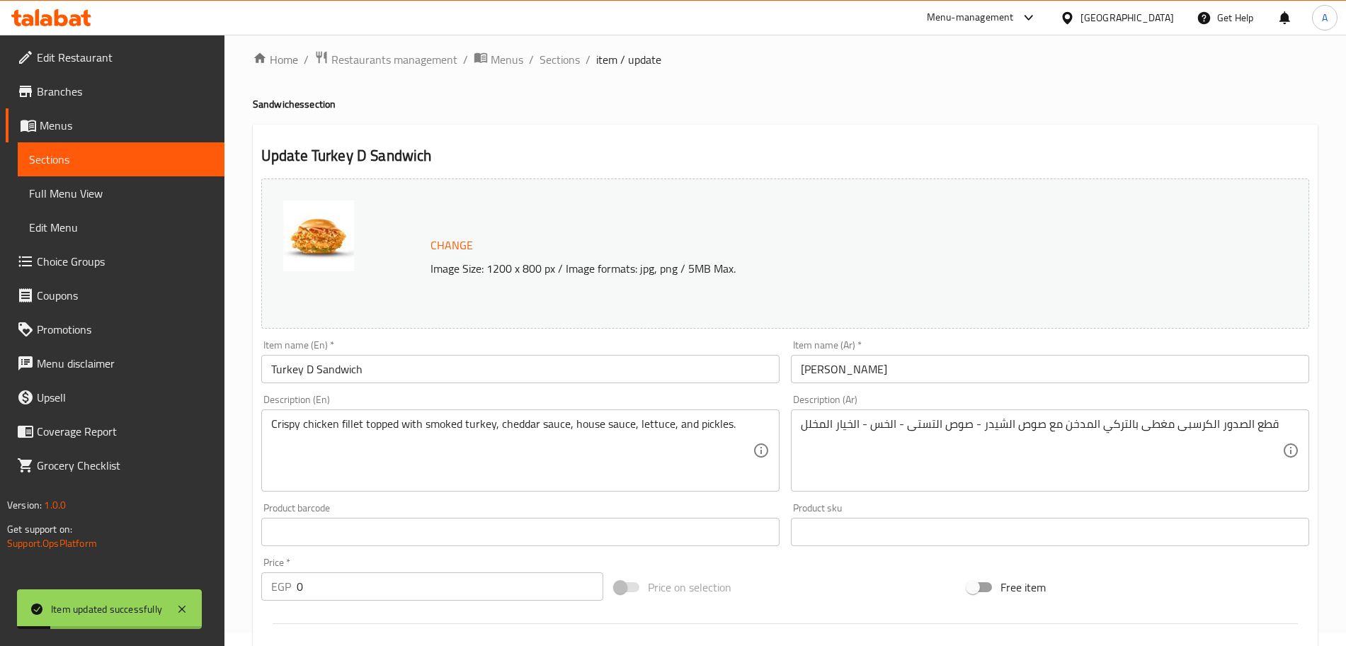
scroll to position [0, 0]
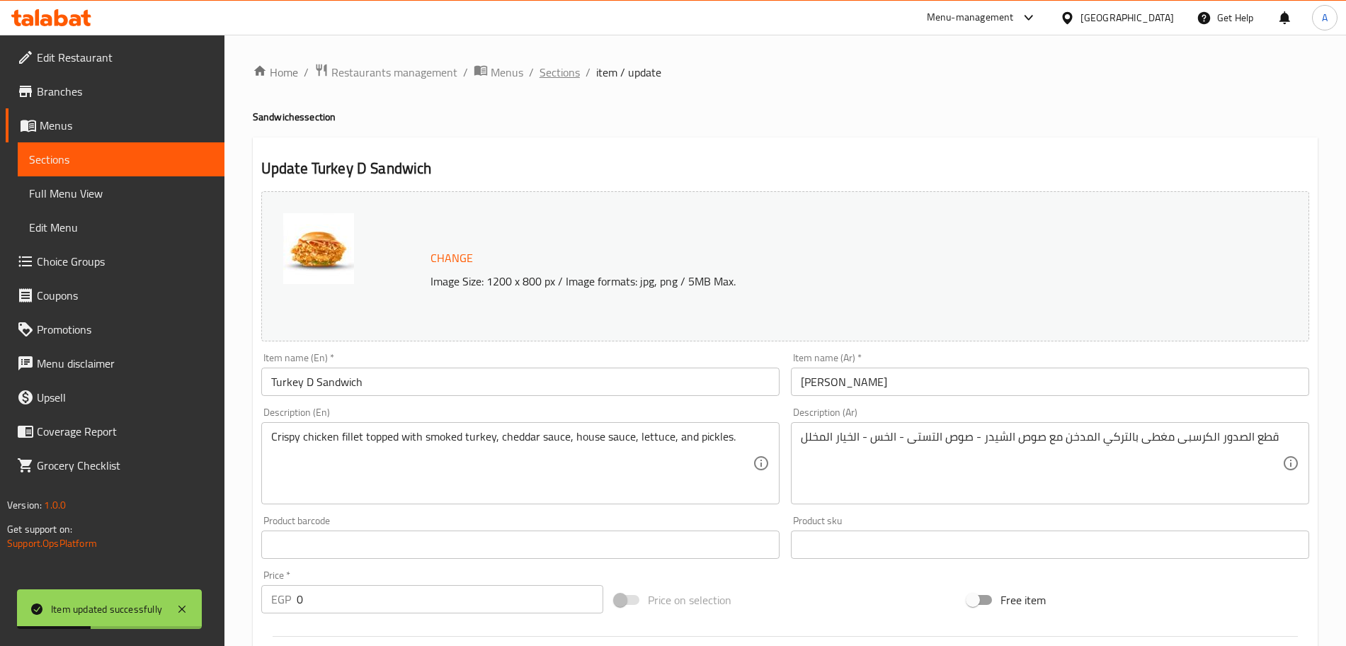
click at [562, 73] on span "Sections" at bounding box center [559, 72] width 40 height 17
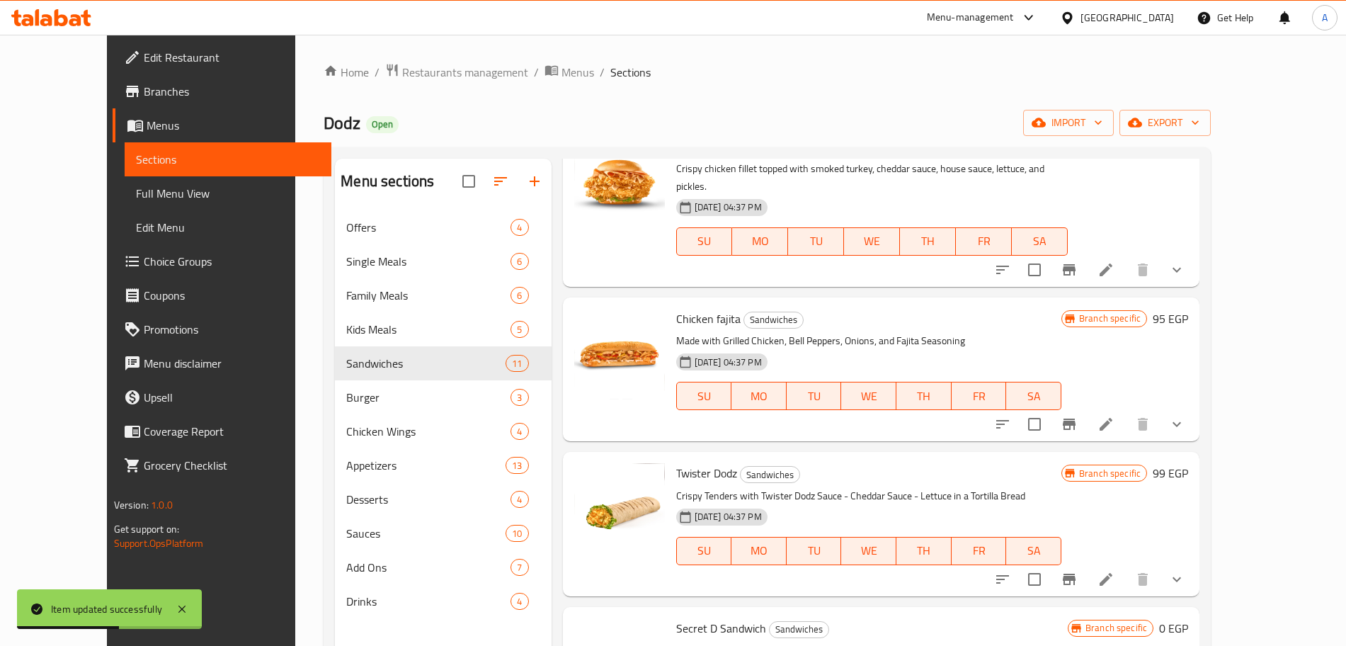
scroll to position [263, 0]
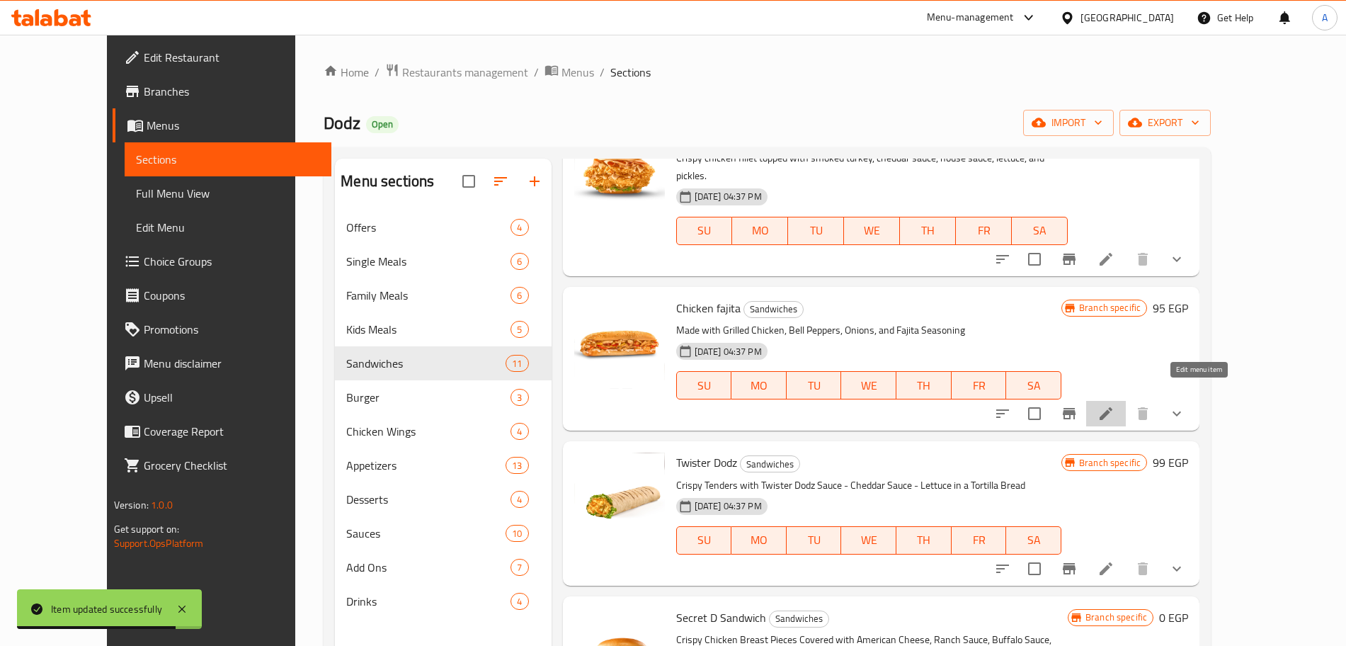
click at [1112, 407] on icon at bounding box center [1105, 413] width 13 height 13
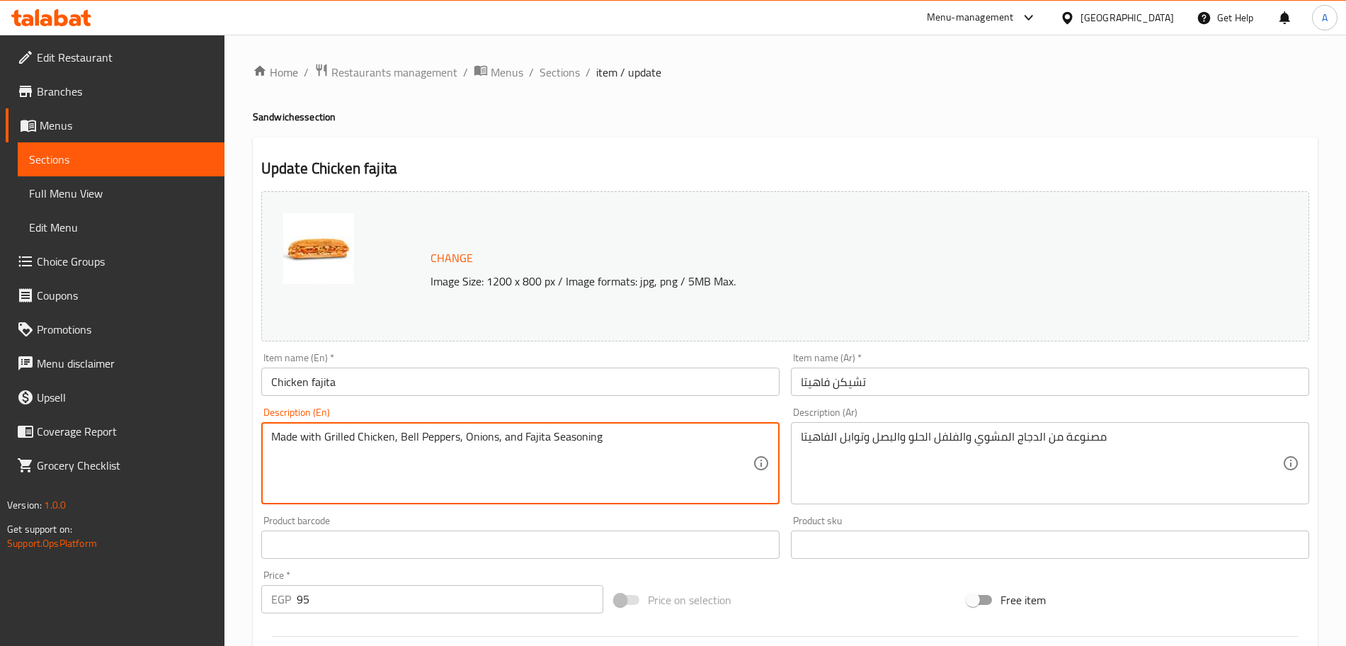
click at [456, 440] on textarea "Made with Grilled Chicken, Bell Peppers, Onions, and Fajita Seasoning" at bounding box center [511, 463] width 481 height 67
paste textarea "Grilled chicken with bell peppers, onions, and fajita seasoning."
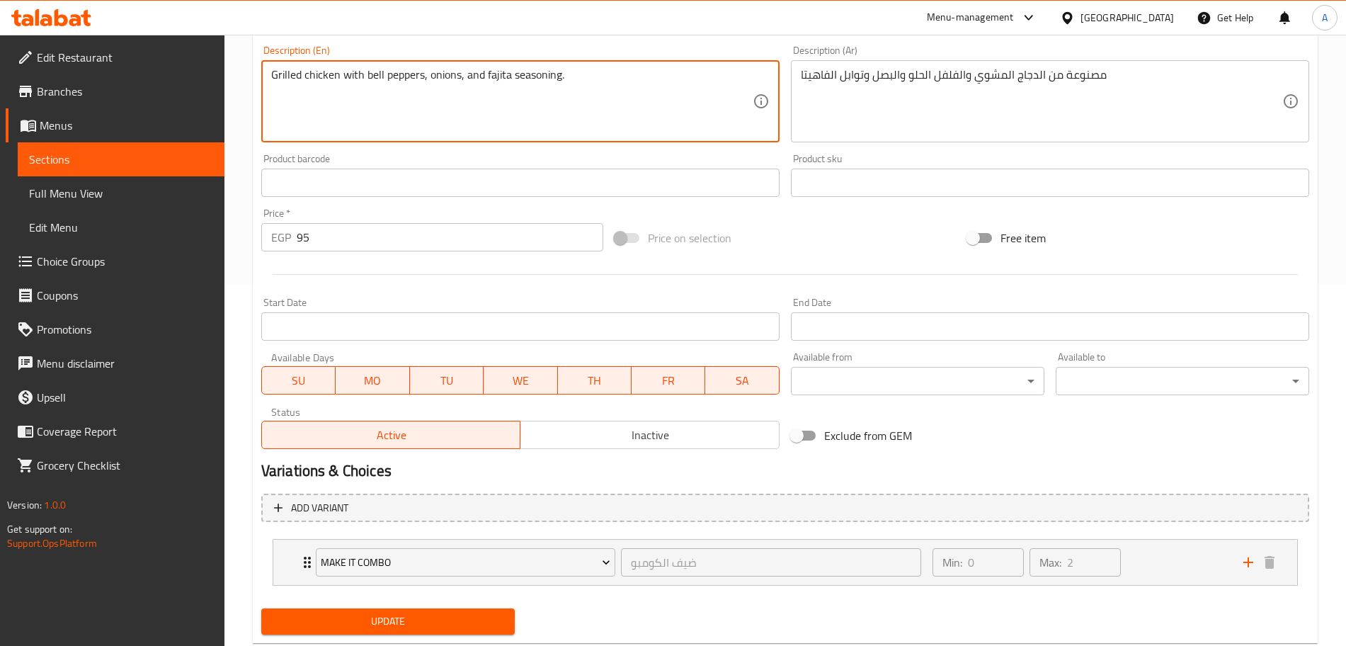
scroll to position [367, 0]
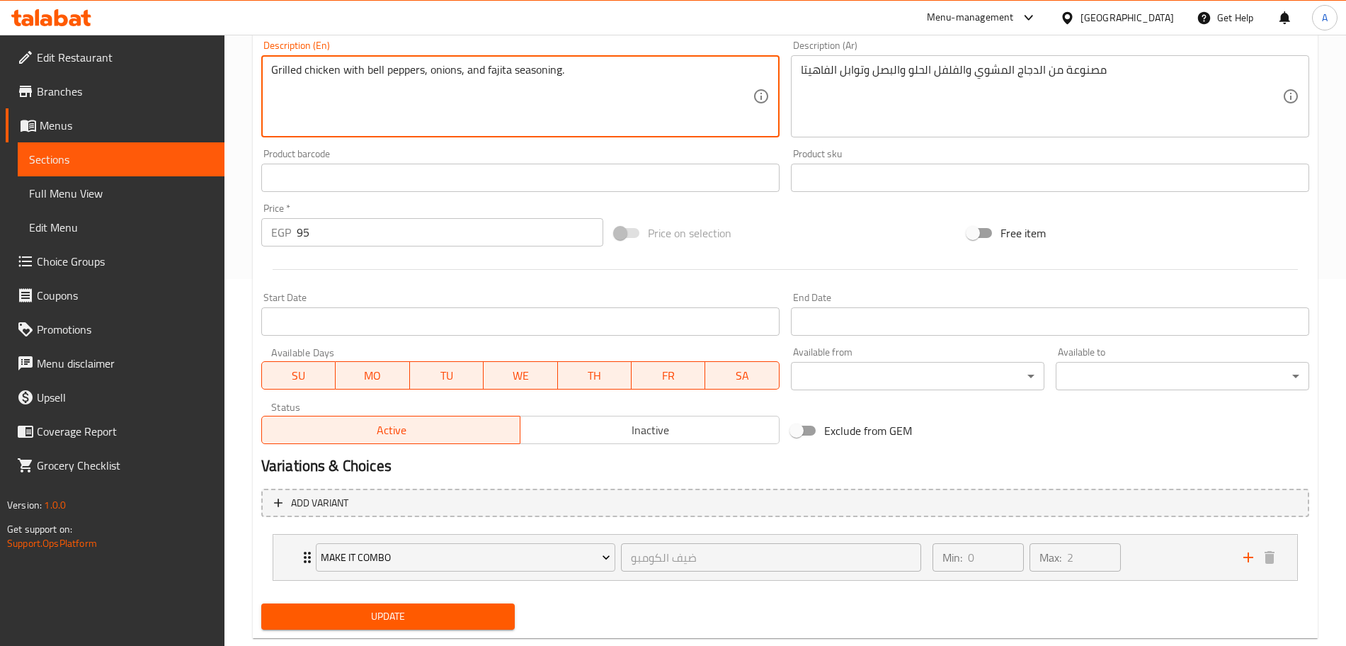
click at [416, 621] on span "Update" at bounding box center [388, 616] width 231 height 18
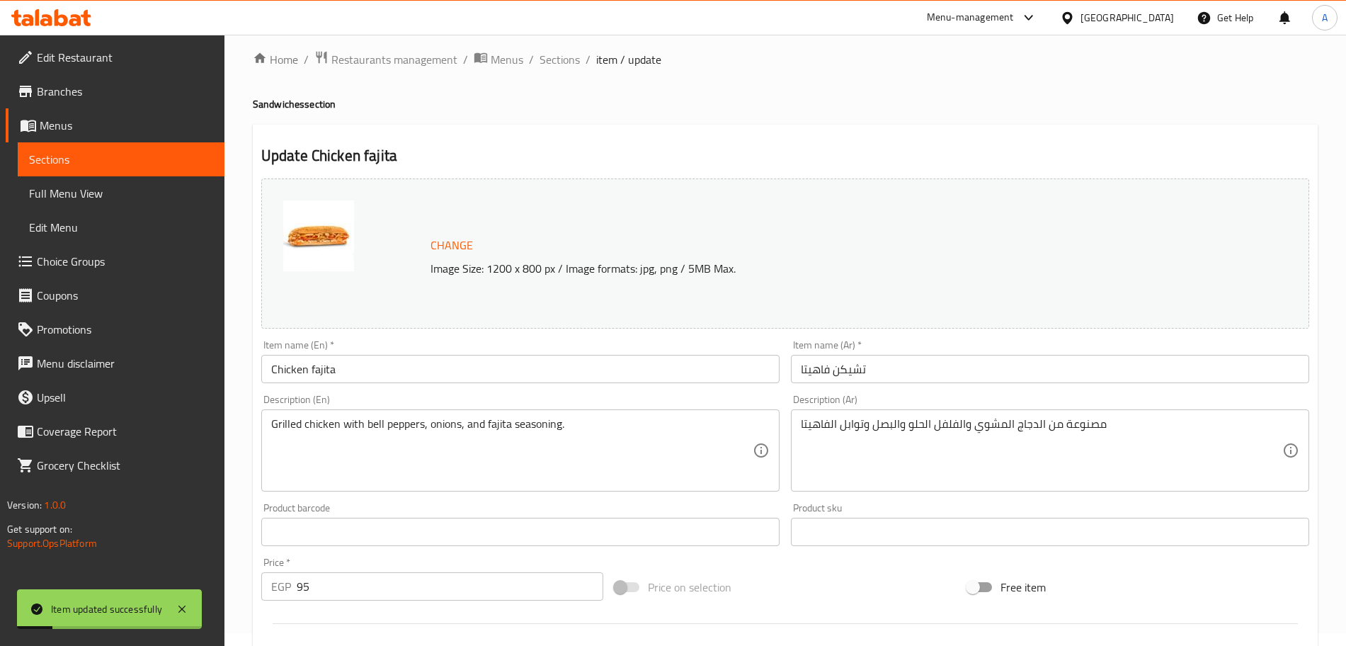
scroll to position [0, 0]
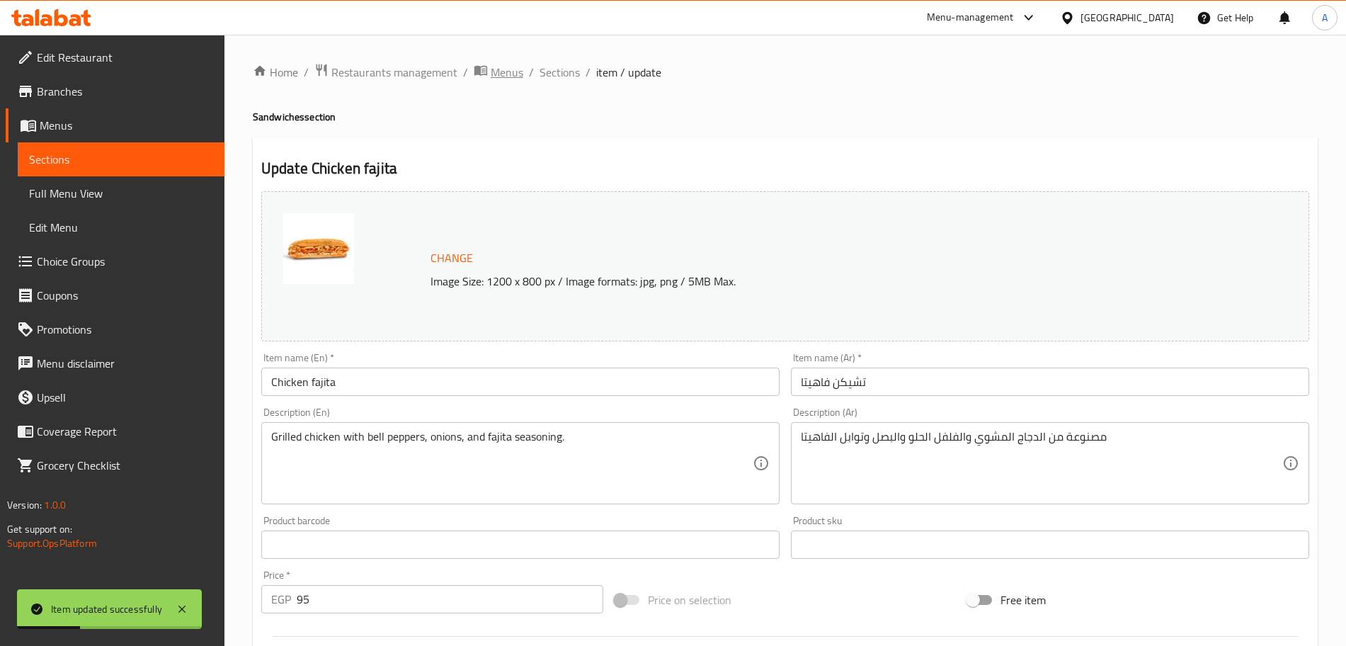
click at [518, 67] on span "Menus" at bounding box center [507, 72] width 33 height 17
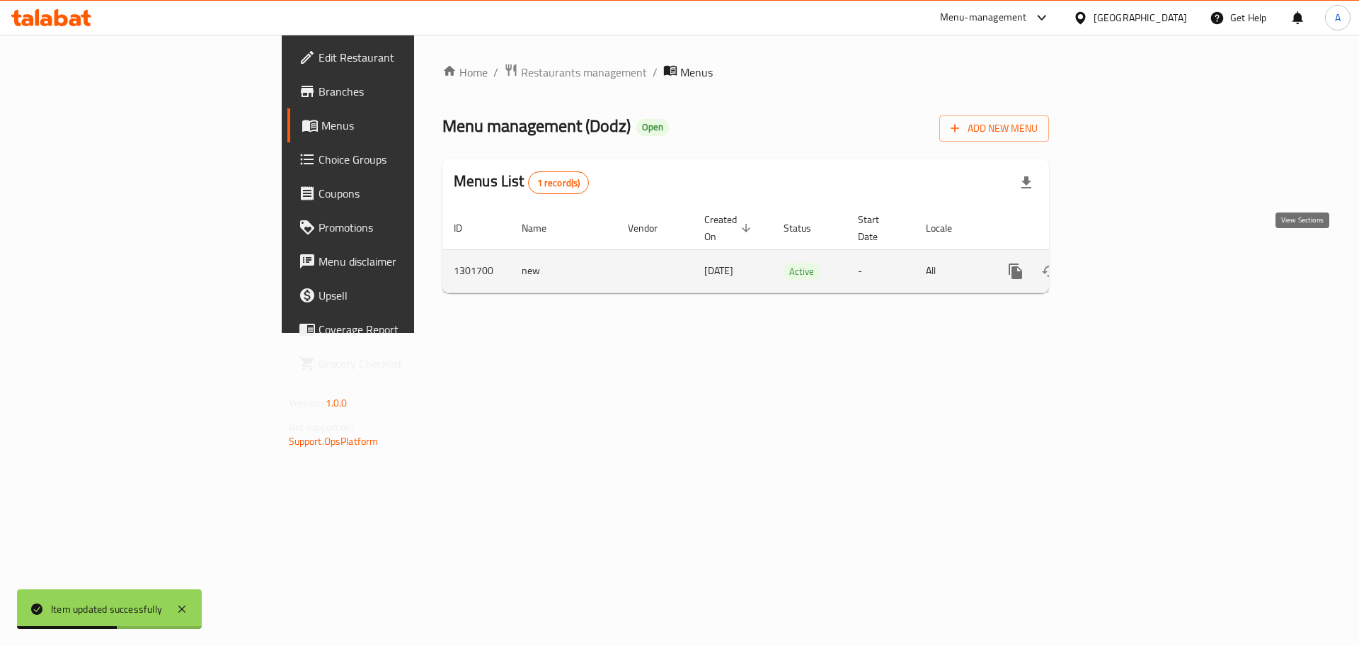
click at [1126, 263] on icon "enhanced table" at bounding box center [1117, 271] width 17 height 17
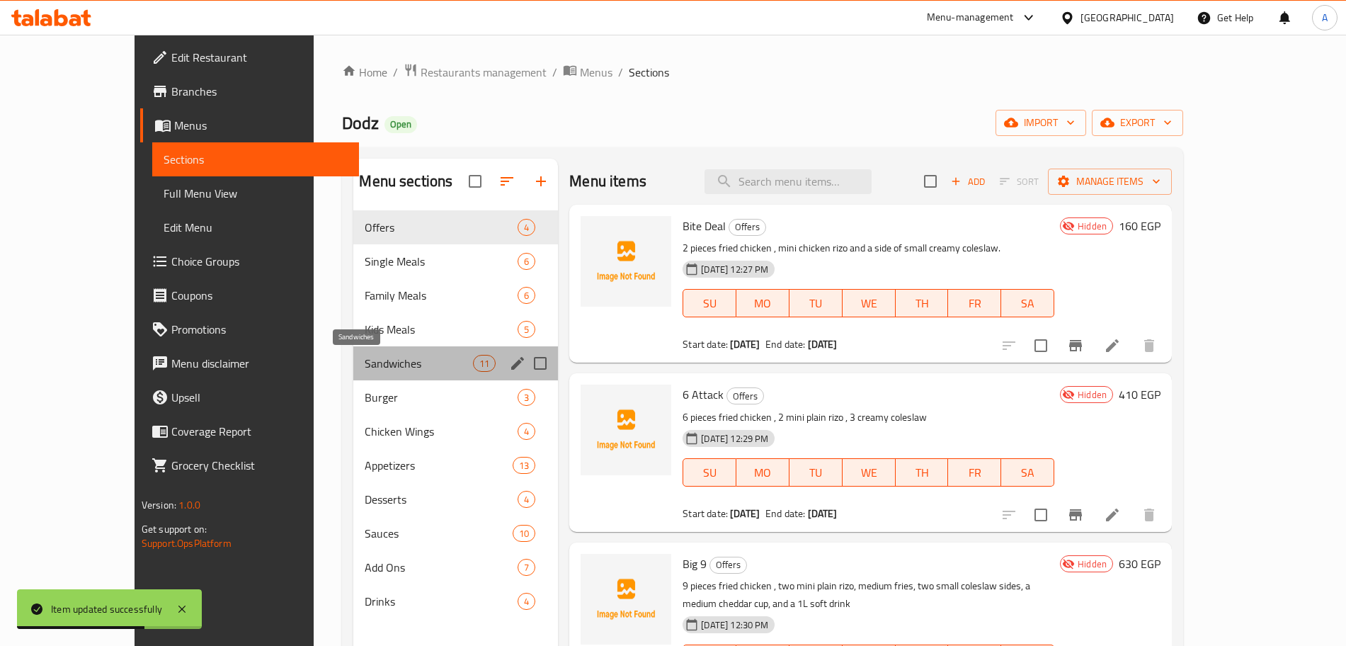
click at [365, 362] on span "Sandwiches" at bounding box center [419, 363] width 108 height 17
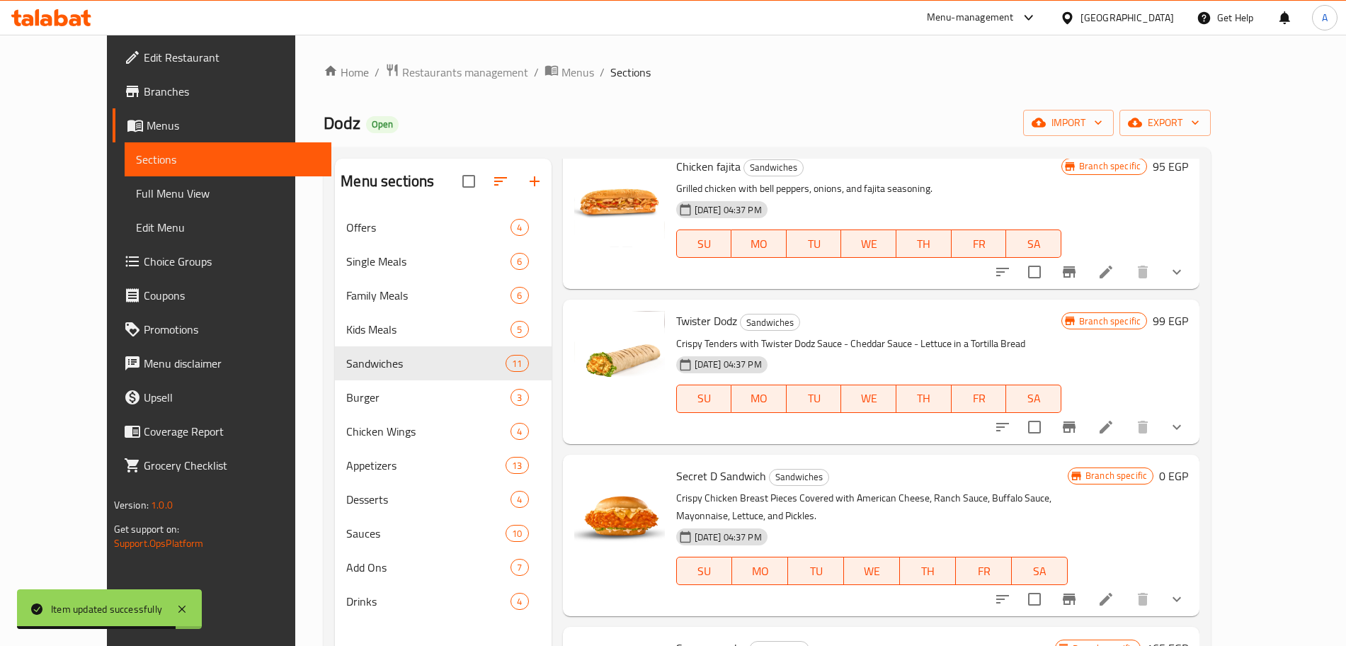
scroll to position [434, 0]
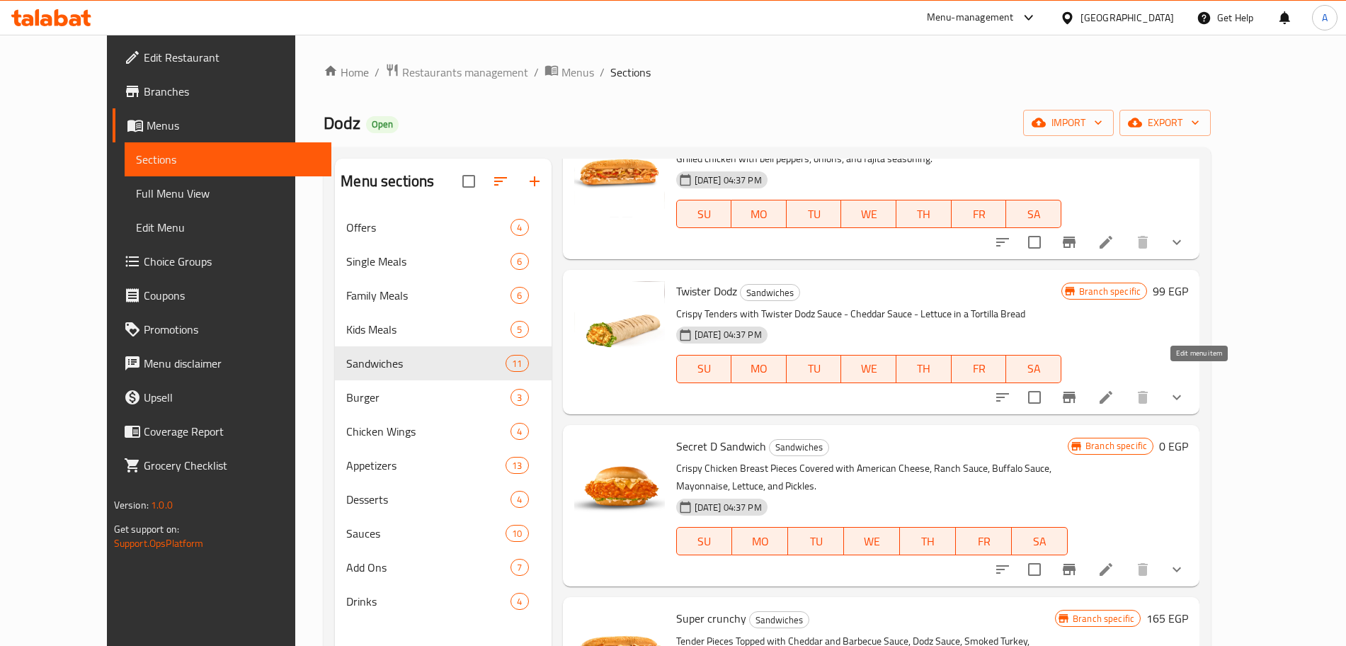
click at [1114, 389] on icon at bounding box center [1105, 397] width 17 height 17
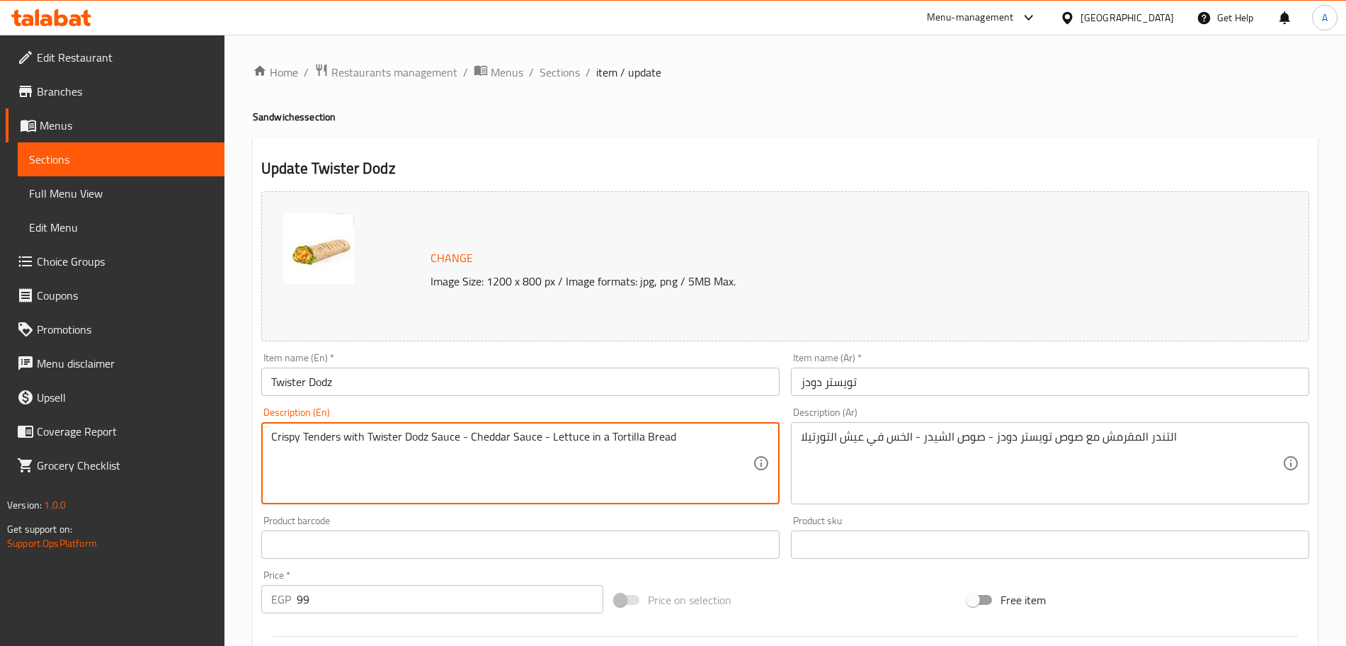
click at [431, 441] on textarea "Crispy Tenders with Twister Dodz Sauce - Cheddar Sauce - Lettuce in a Tortilla …" at bounding box center [511, 463] width 481 height 67
paste textarea "chicken tenders with Twister Dodz sauce, cheddar sauce, and lettuce wrapped in …"
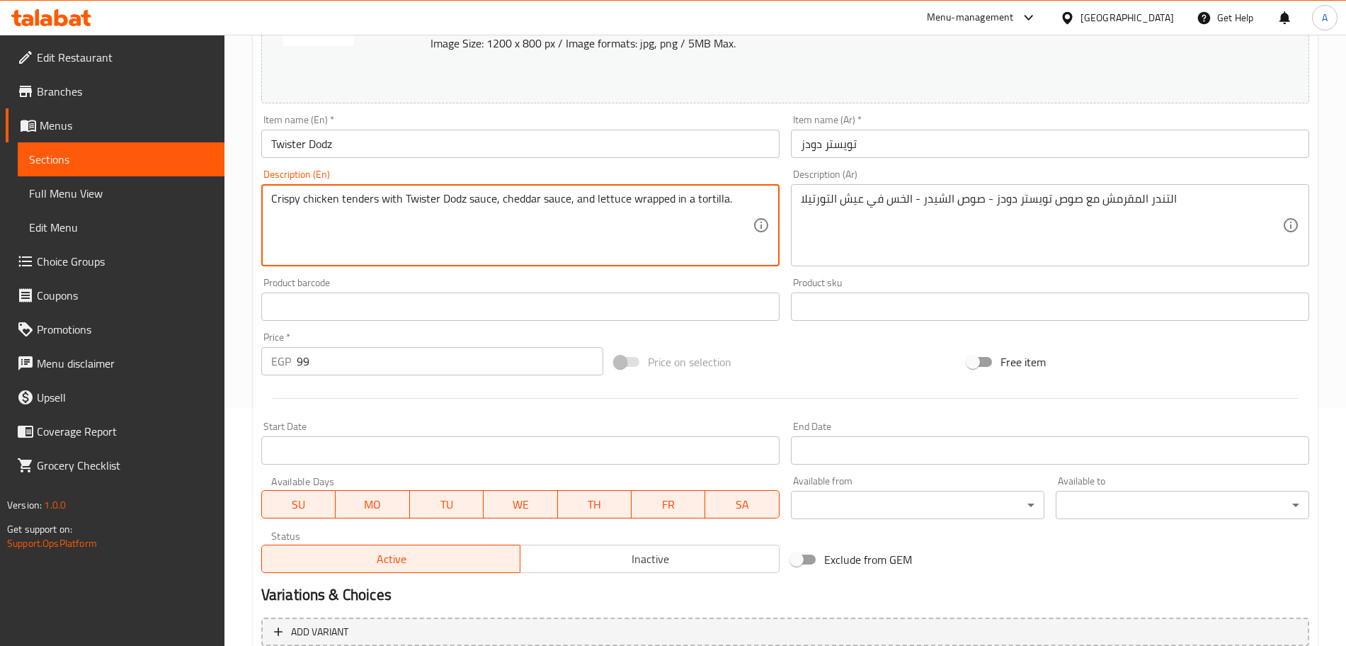
scroll to position [457, 0]
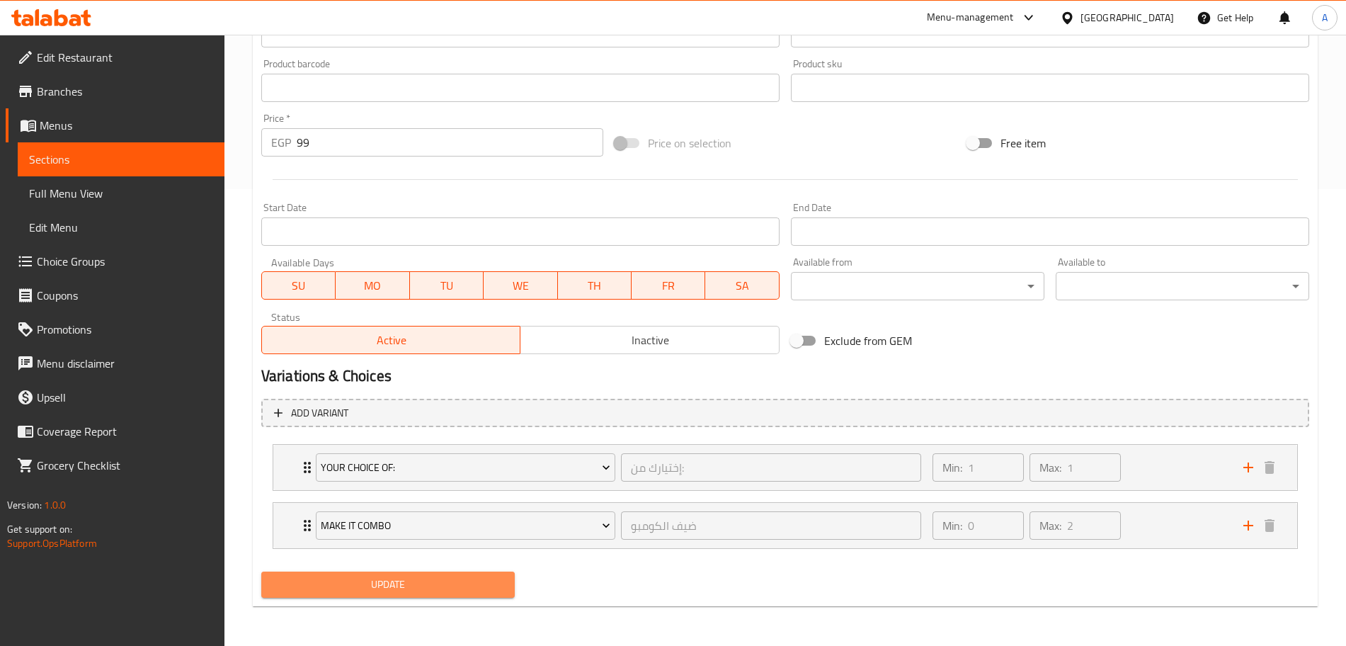
click at [448, 585] on span "Update" at bounding box center [388, 584] width 231 height 18
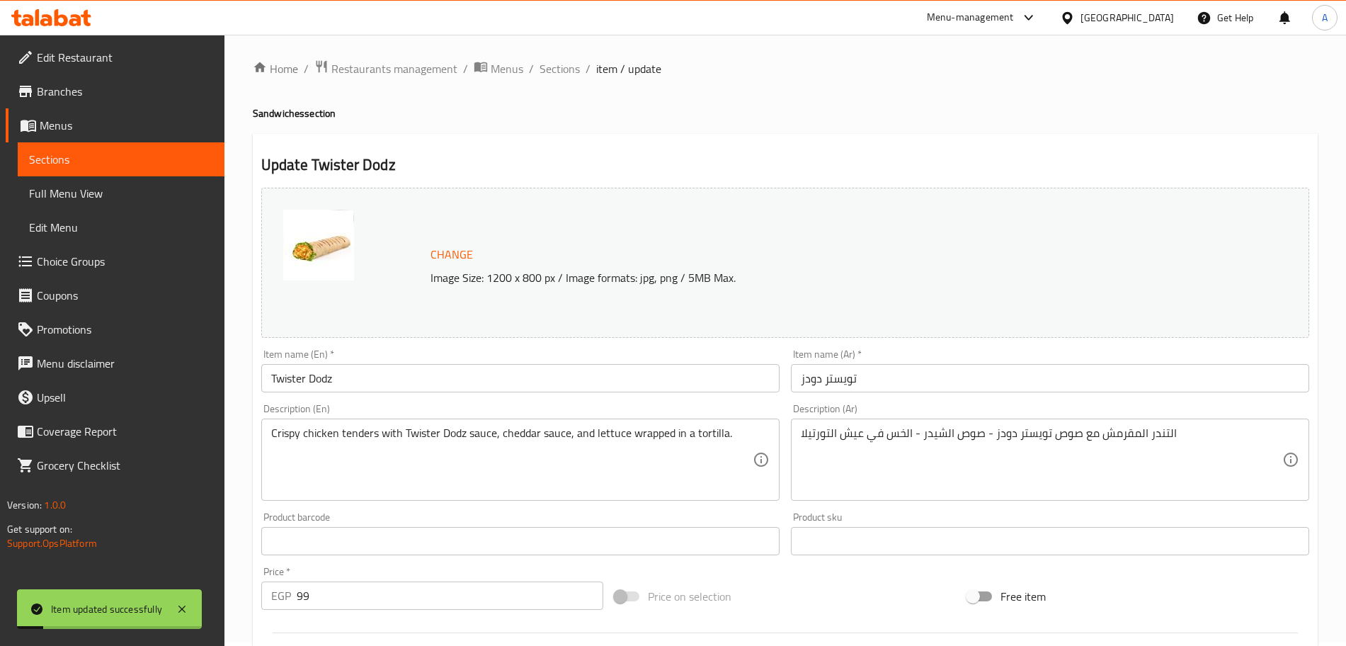
scroll to position [0, 0]
click at [561, 76] on span "Sections" at bounding box center [559, 72] width 40 height 17
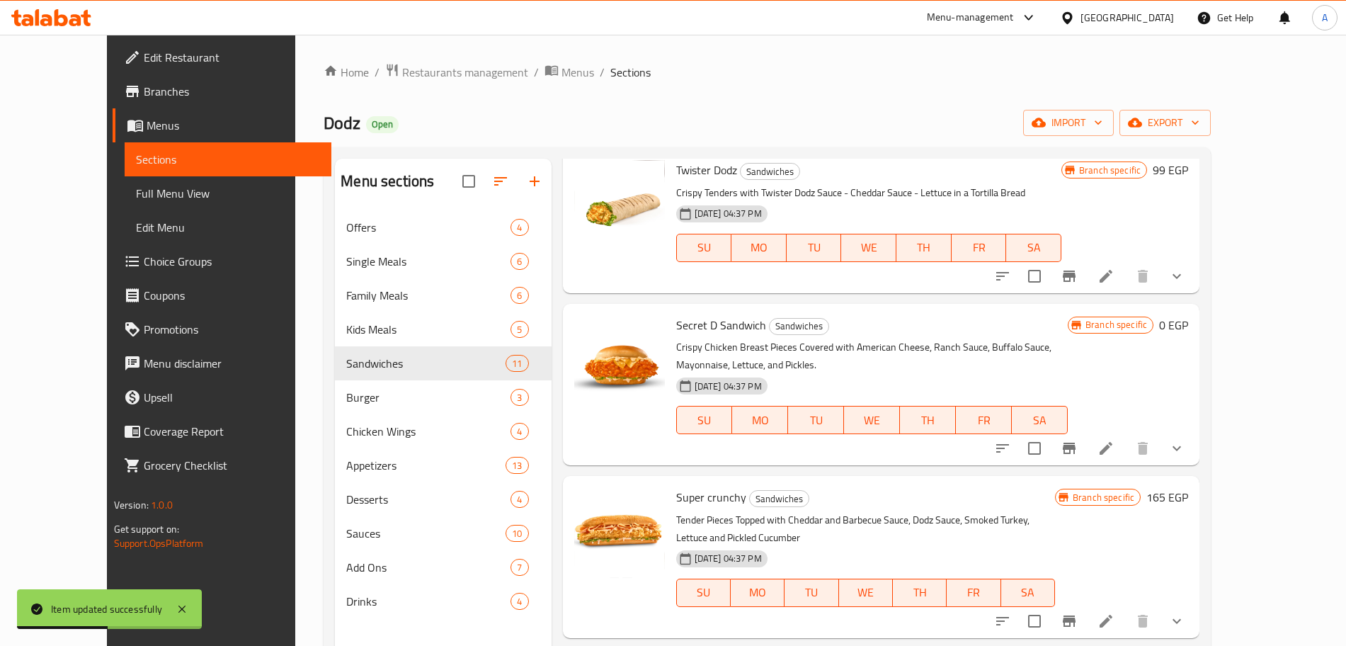
scroll to position [556, 0]
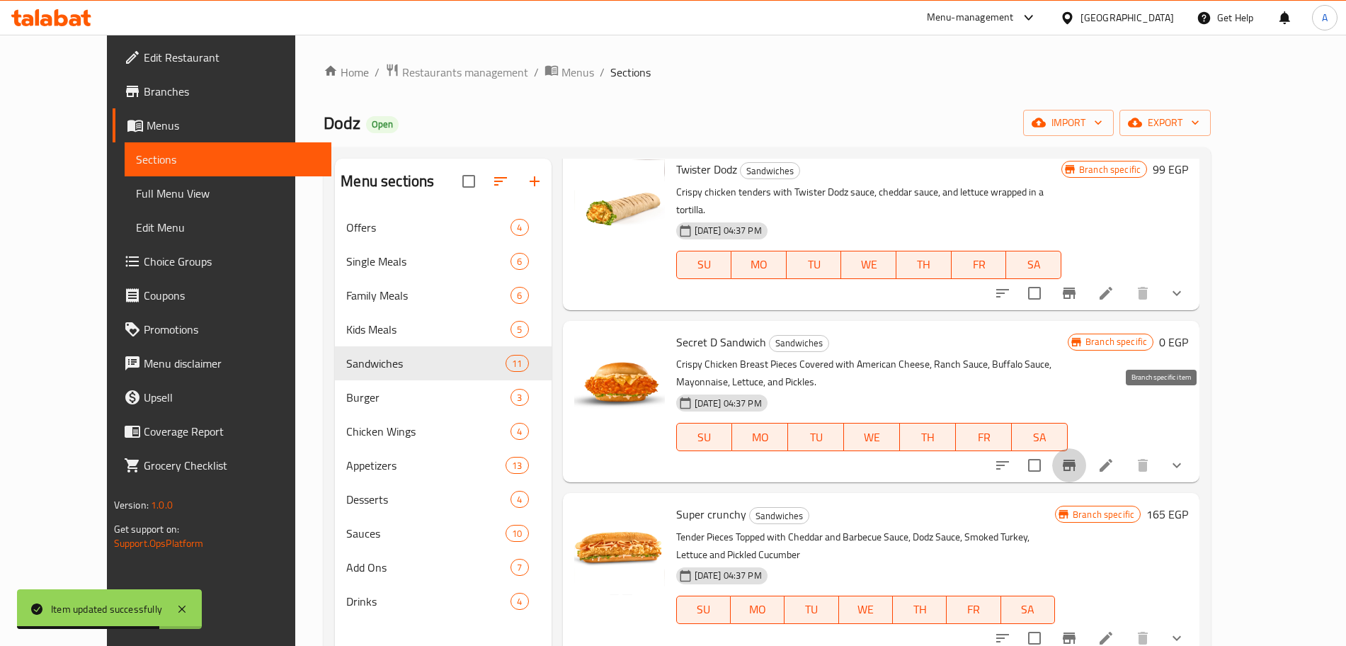
click at [1077, 457] on icon "Branch-specific-item" at bounding box center [1068, 465] width 17 height 17
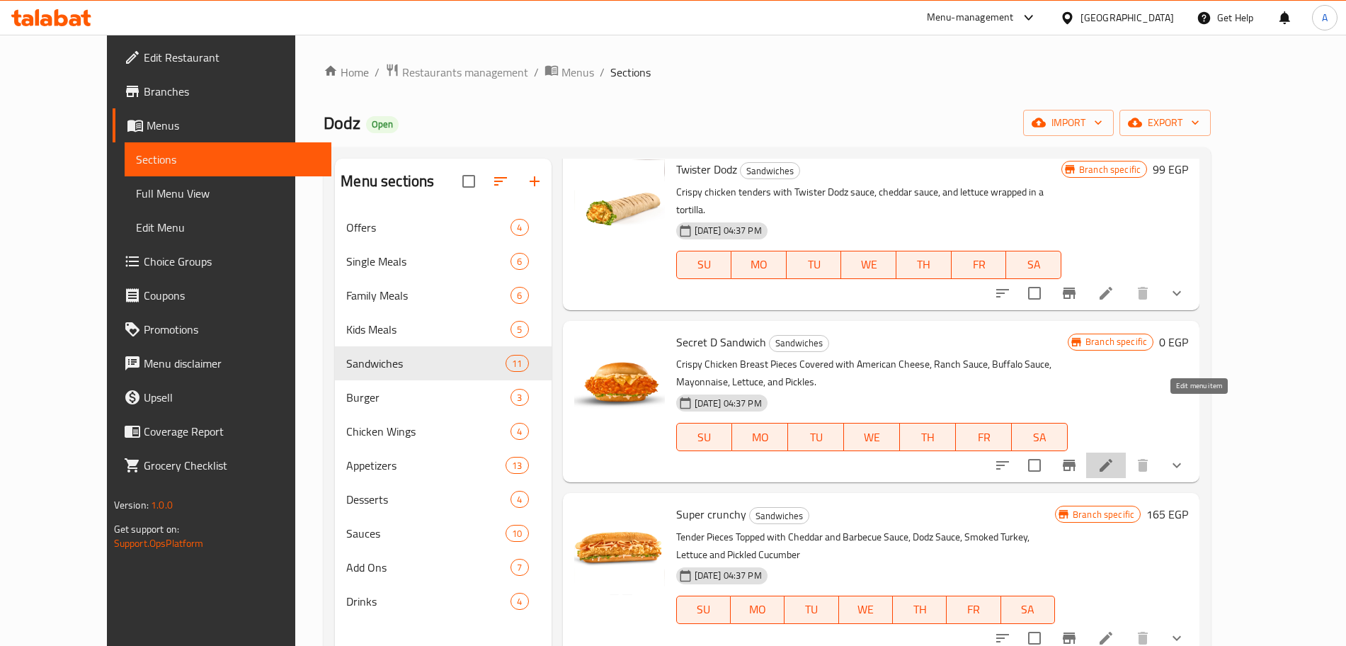
click at [1114, 457] on icon at bounding box center [1105, 465] width 17 height 17
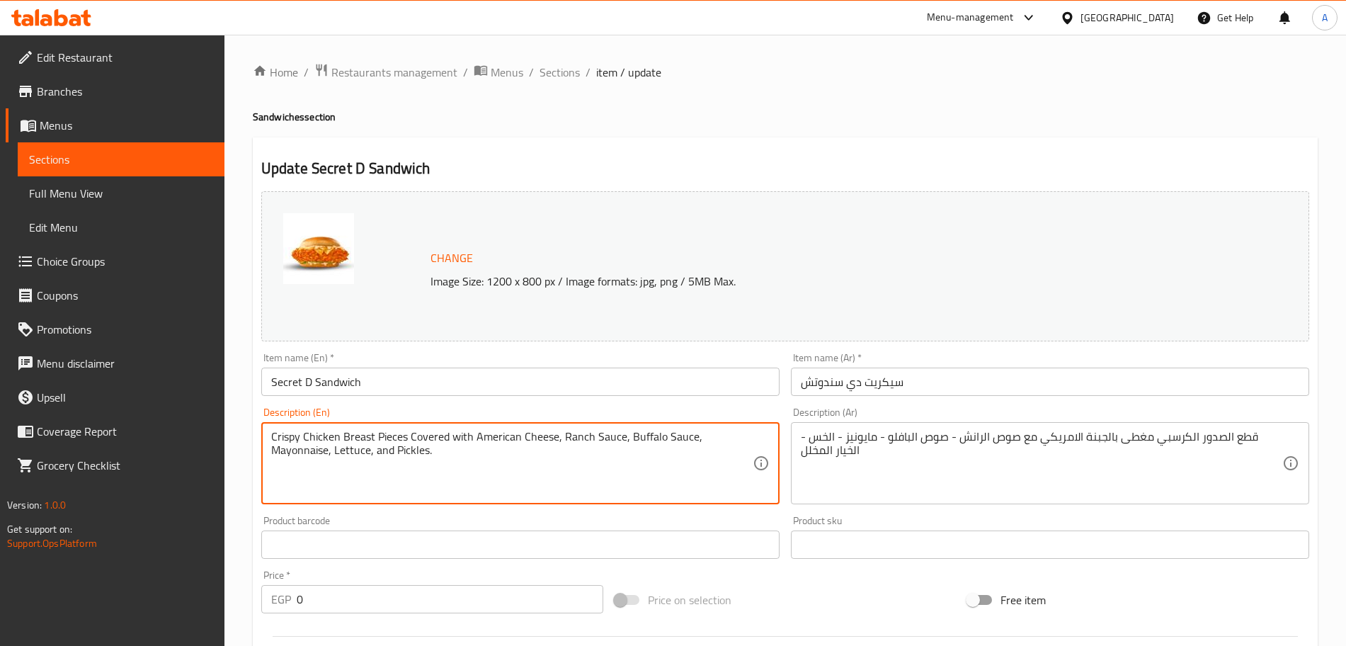
click at [418, 445] on textarea "Crispy Chicken Breast Pieces Covered with American Cheese, Ranch Sauce, Buffalo…" at bounding box center [511, 463] width 481 height 67
paste textarea "chicken fillet with American cheese, ranch sauce, buffalo sauce, mayonnaise, le…"
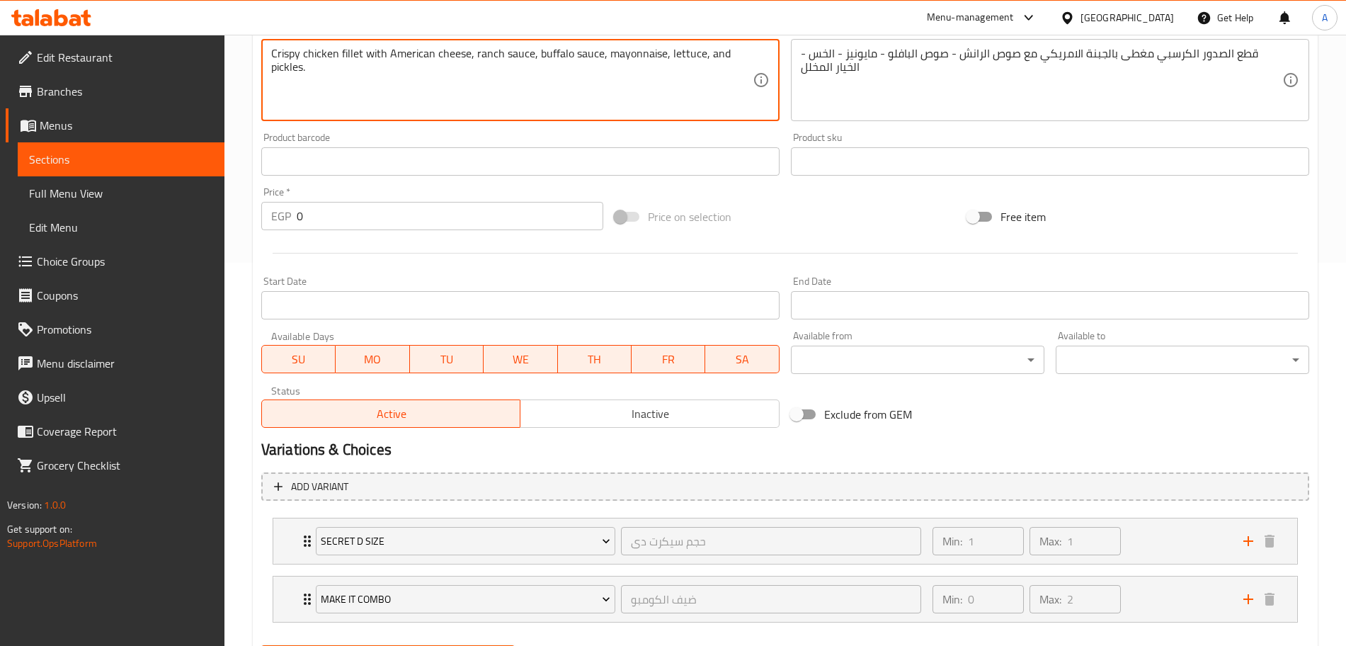
scroll to position [457, 0]
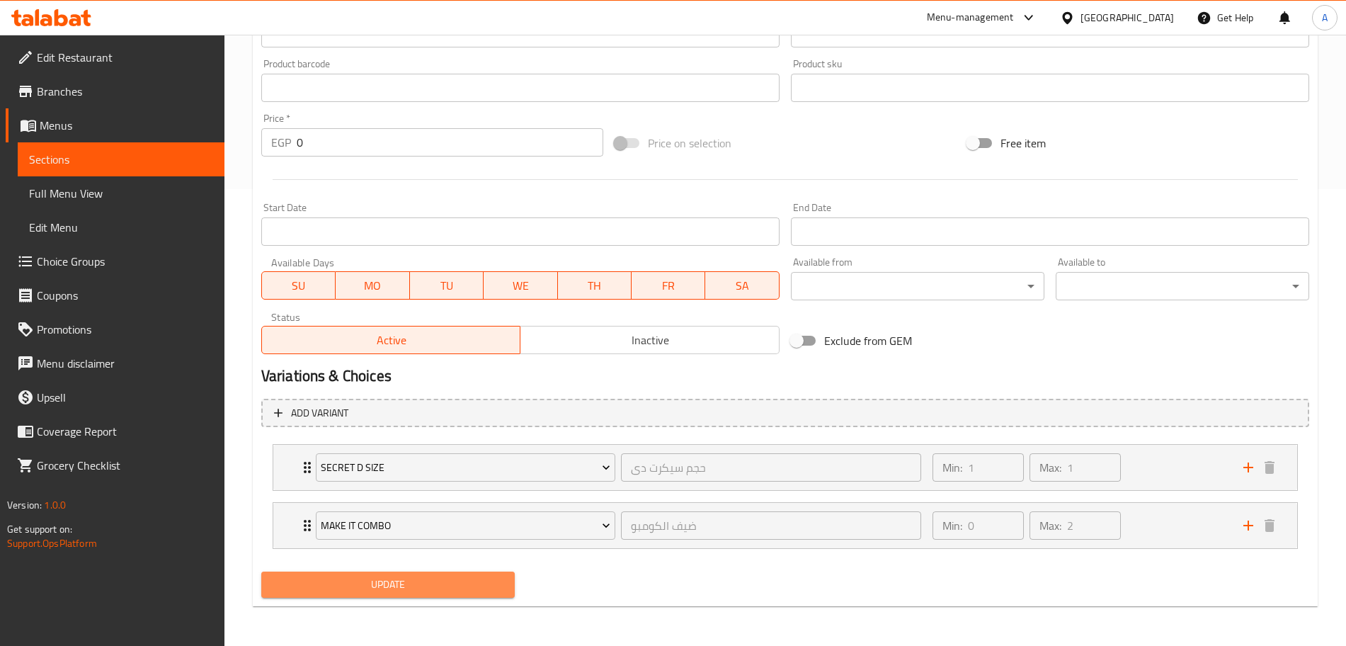
click at [502, 584] on span "Update" at bounding box center [388, 584] width 231 height 18
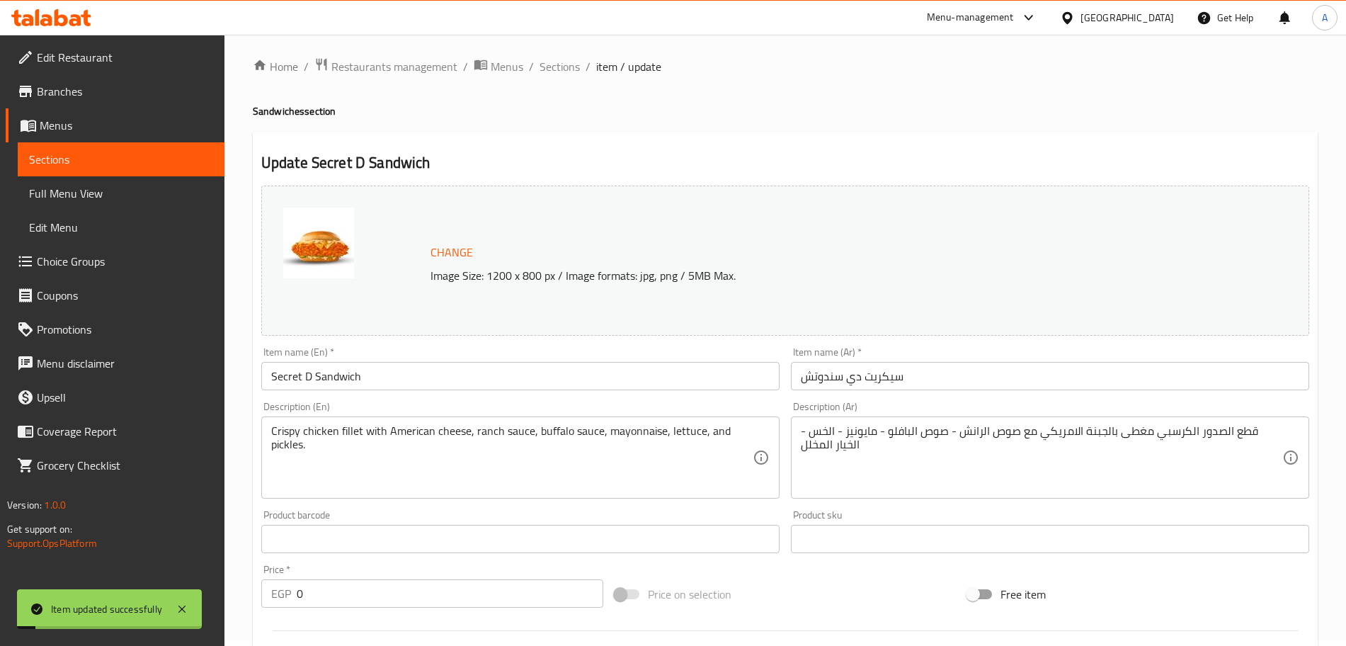
scroll to position [0, 0]
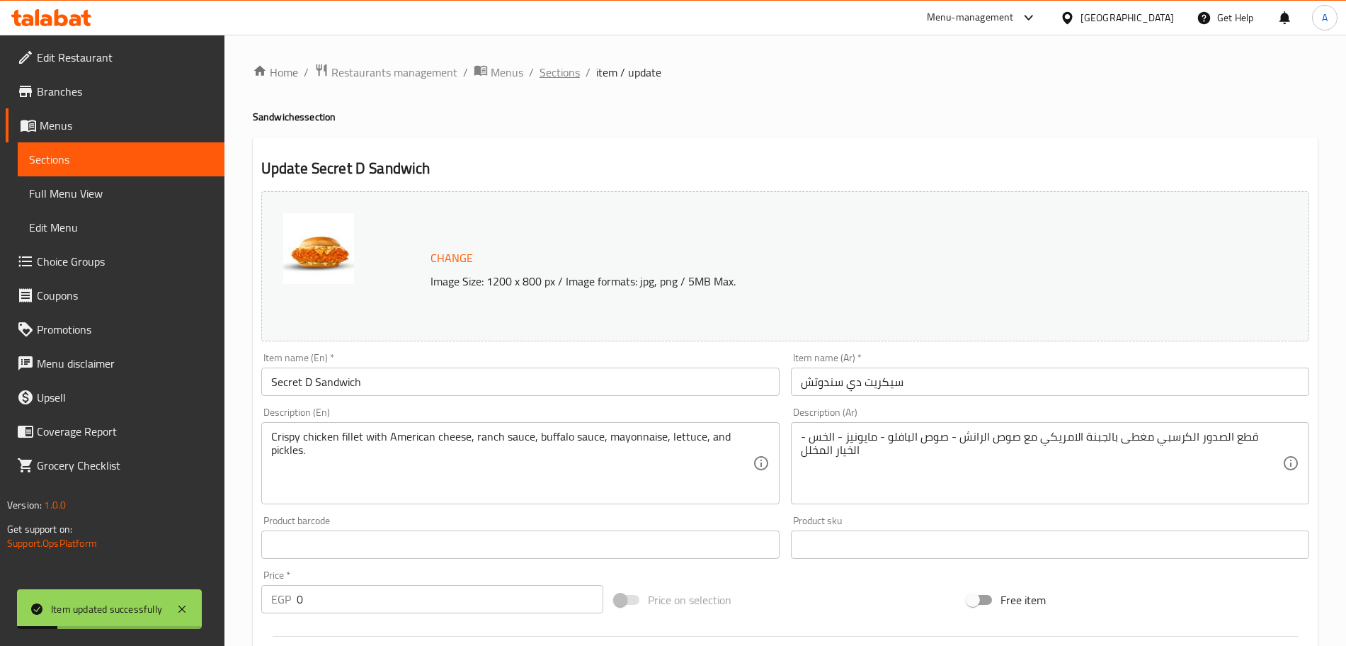
click at [563, 76] on span "Sections" at bounding box center [559, 72] width 40 height 17
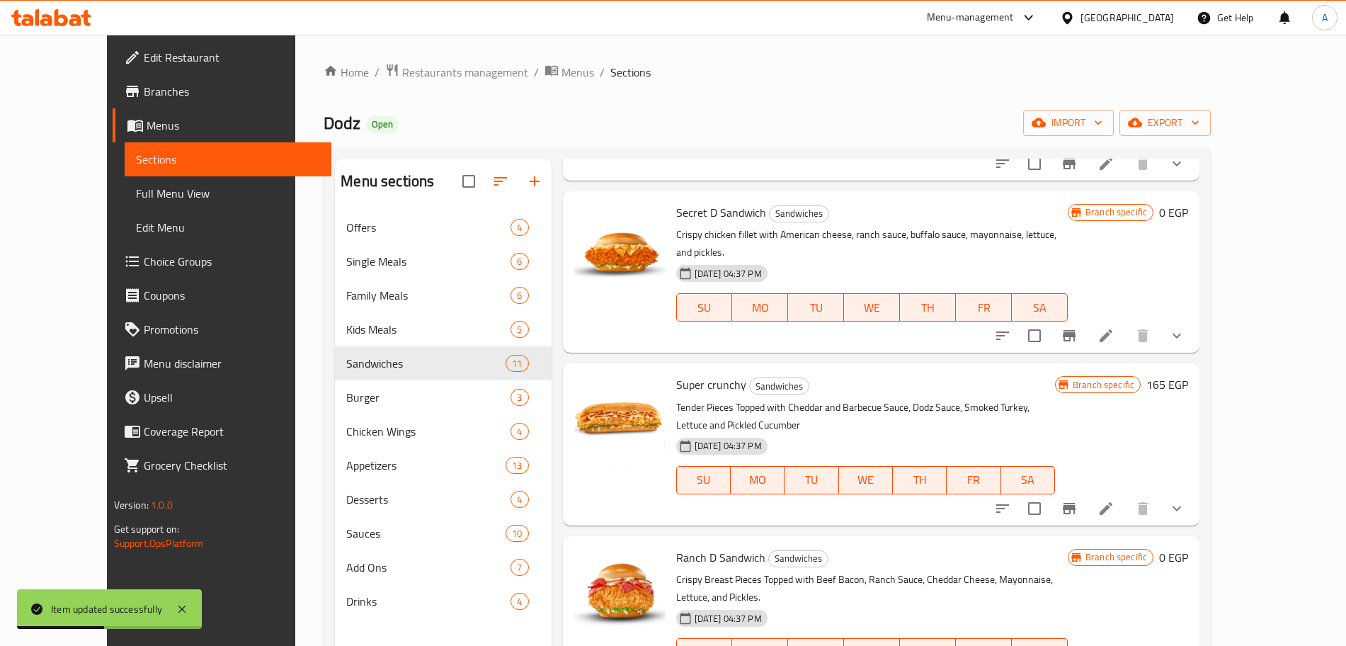
scroll to position [693, 0]
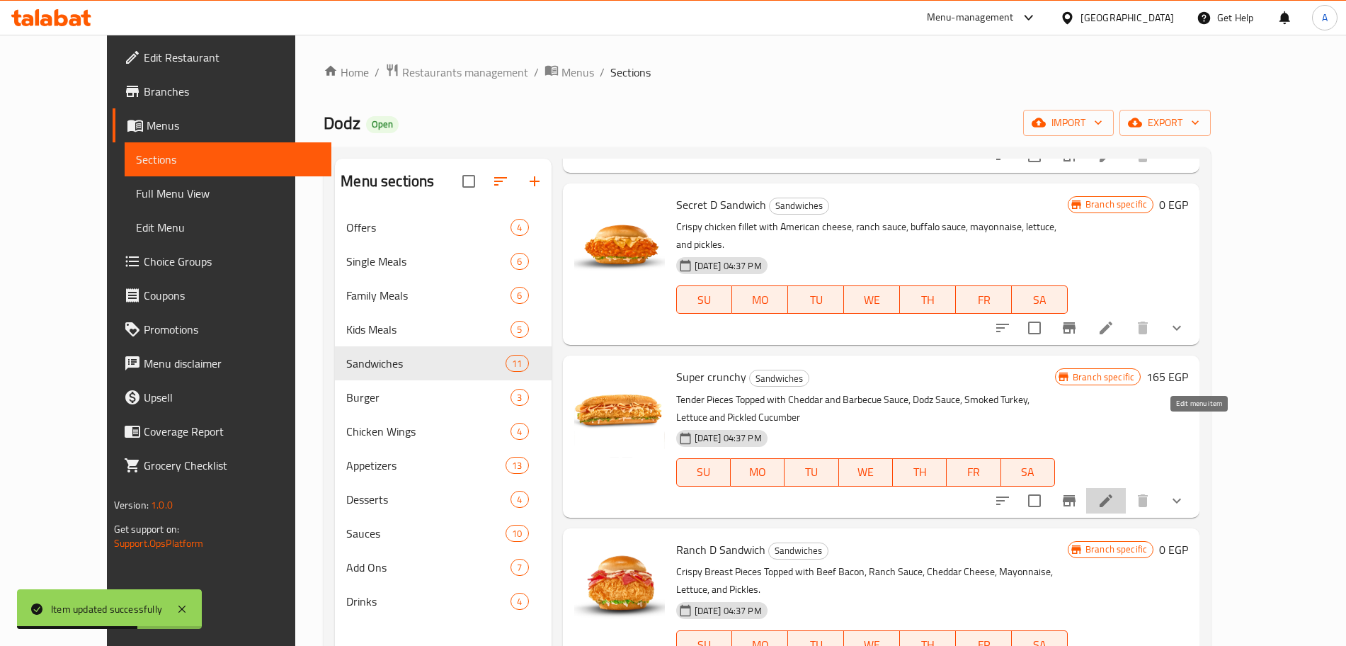
click at [1114, 492] on icon at bounding box center [1105, 500] width 17 height 17
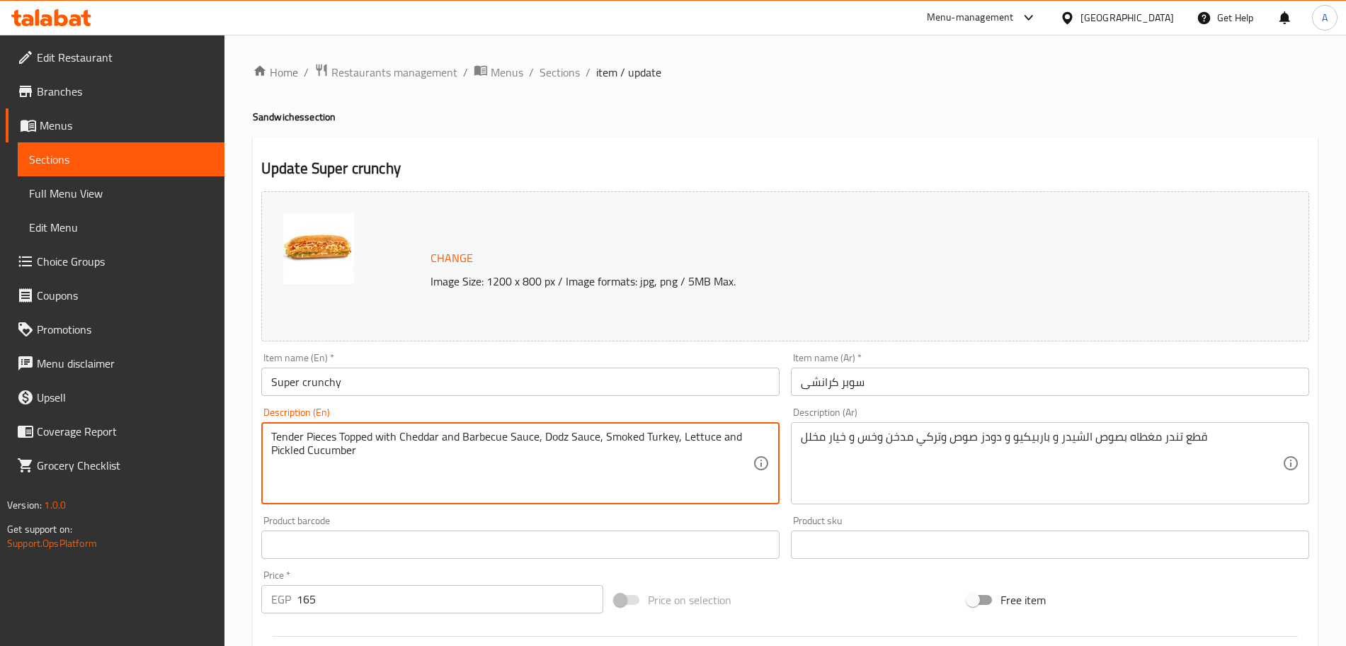
click at [331, 451] on textarea "Tender Pieces Topped with Cheddar and Barbecue Sauce, Dodz Sauce, Smoked Turkey…" at bounding box center [511, 463] width 481 height 67
paste textarea "Crispy chicken tenders with cheddar sauce, BBQ sauce, Dodz sauce, smoked turkey…"
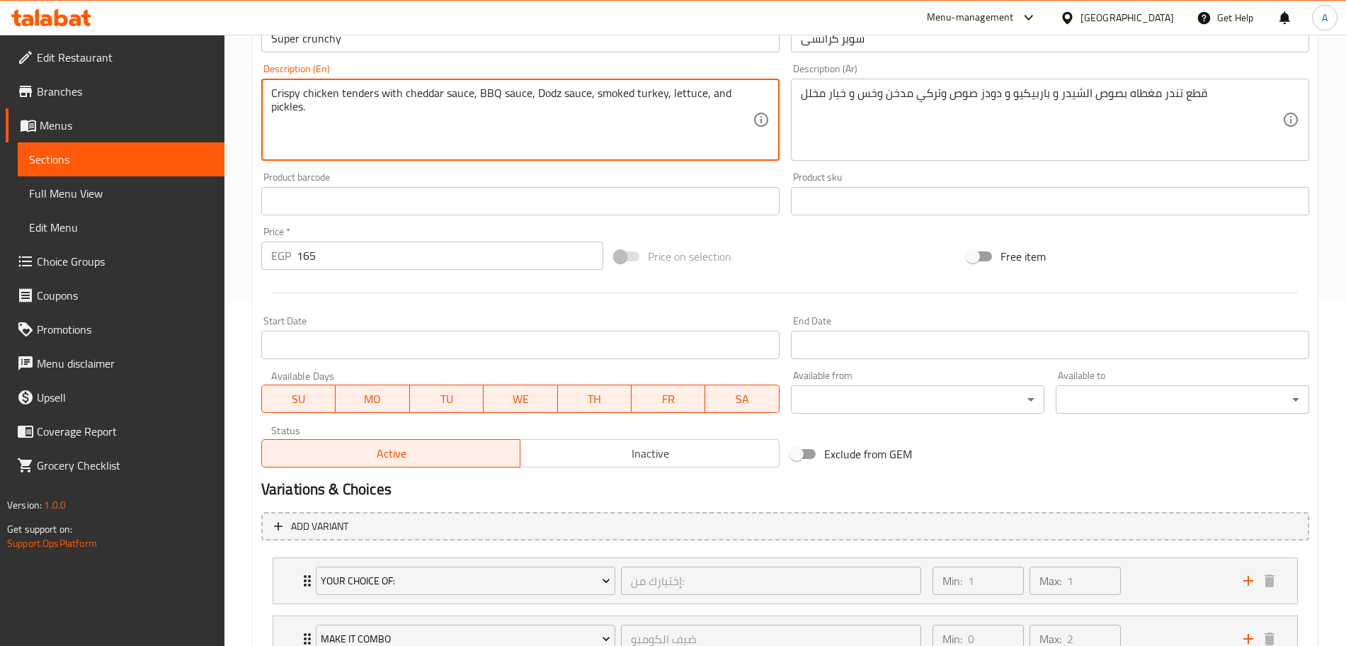
scroll to position [457, 0]
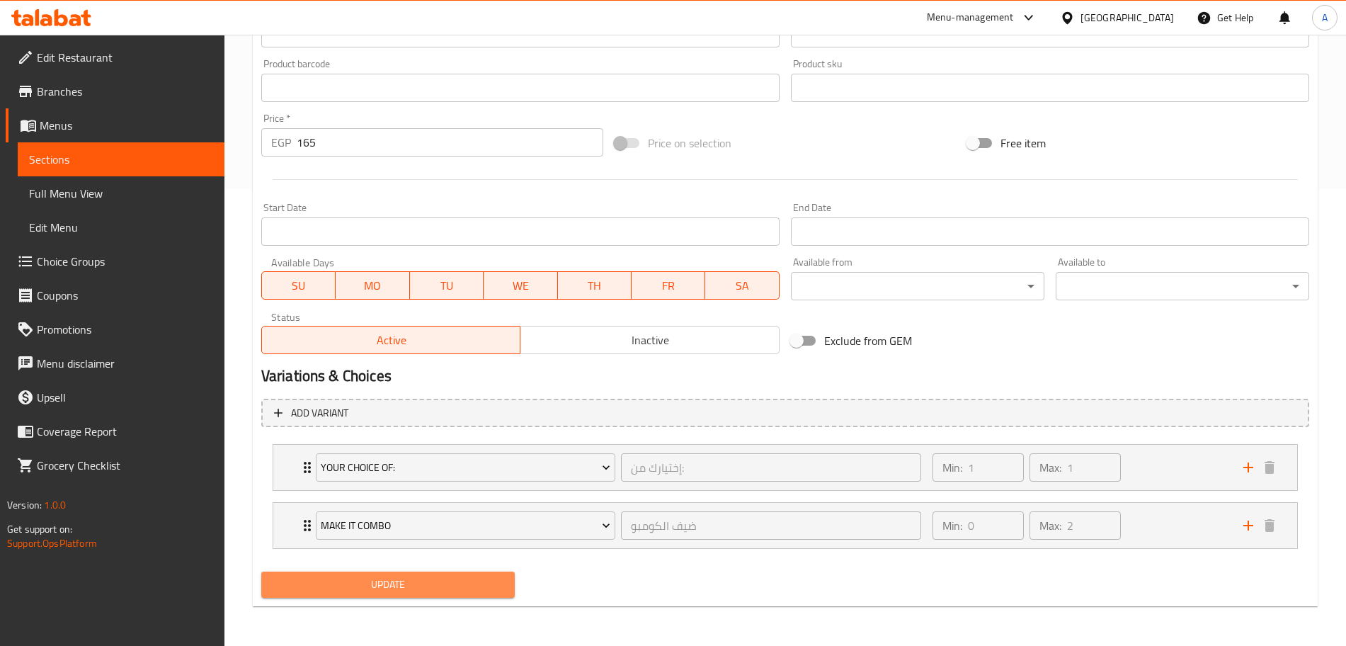
click at [490, 577] on span "Update" at bounding box center [388, 584] width 231 height 18
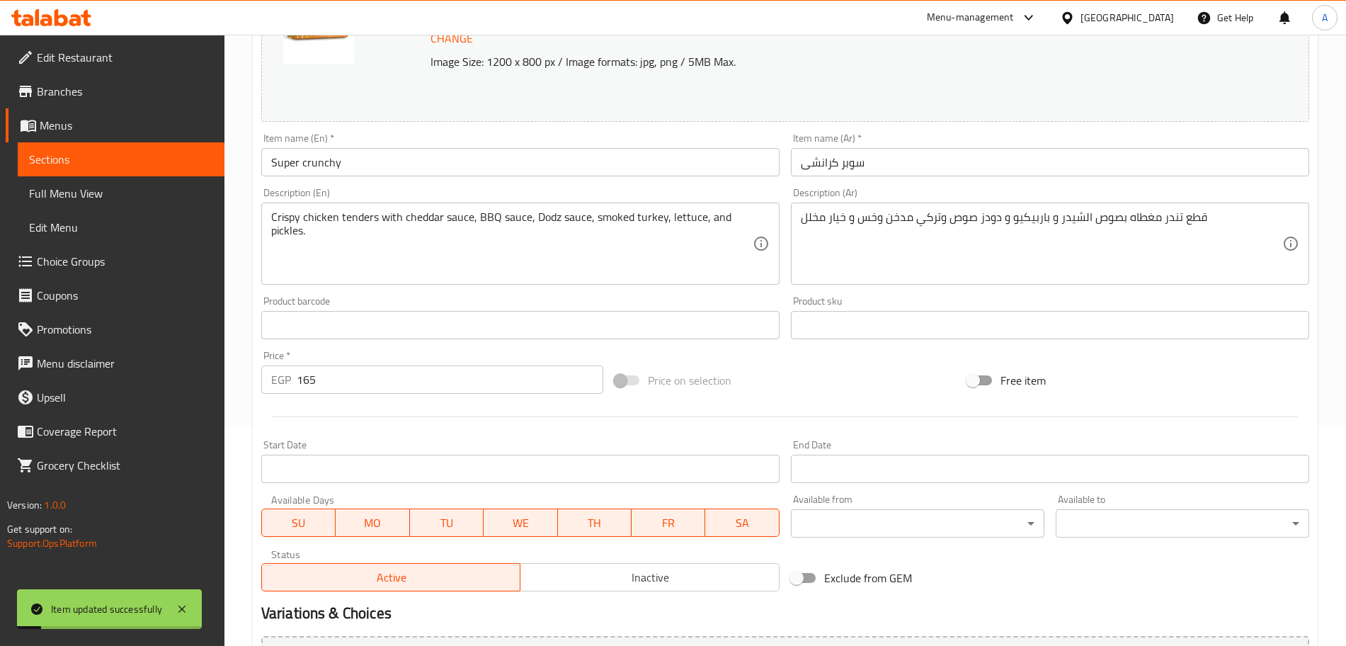
scroll to position [0, 0]
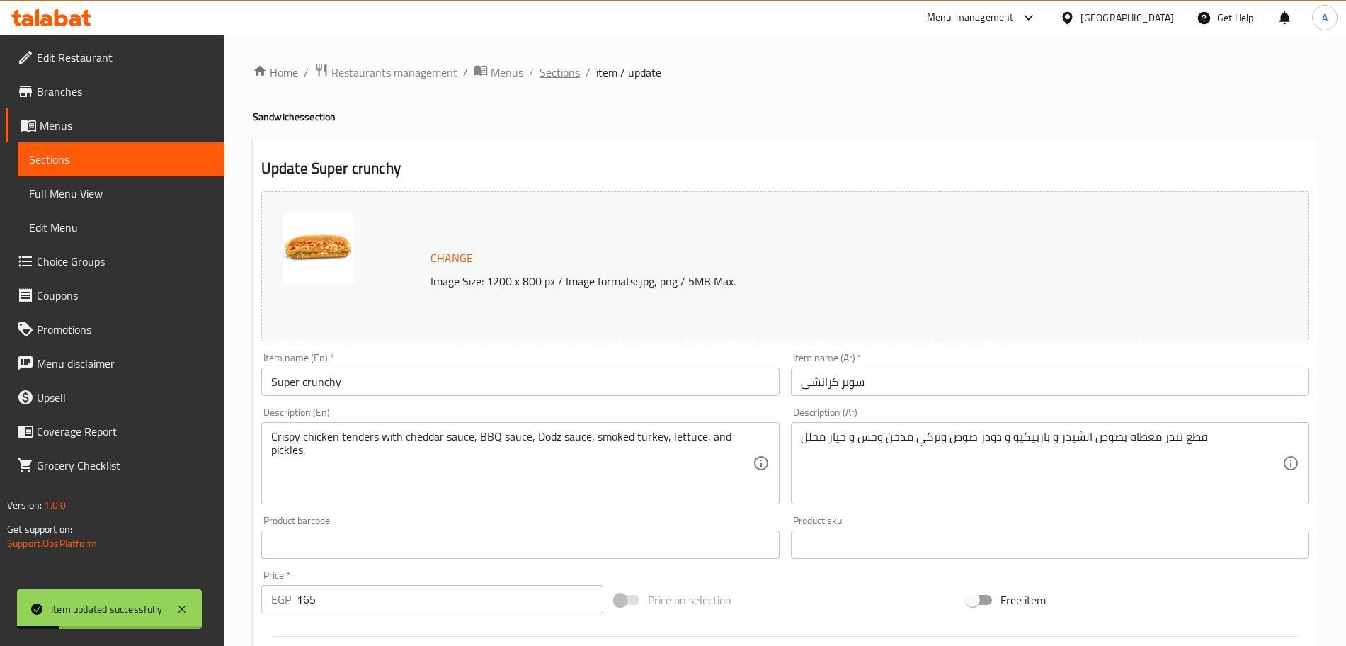
click at [561, 70] on span "Sections" at bounding box center [559, 72] width 40 height 17
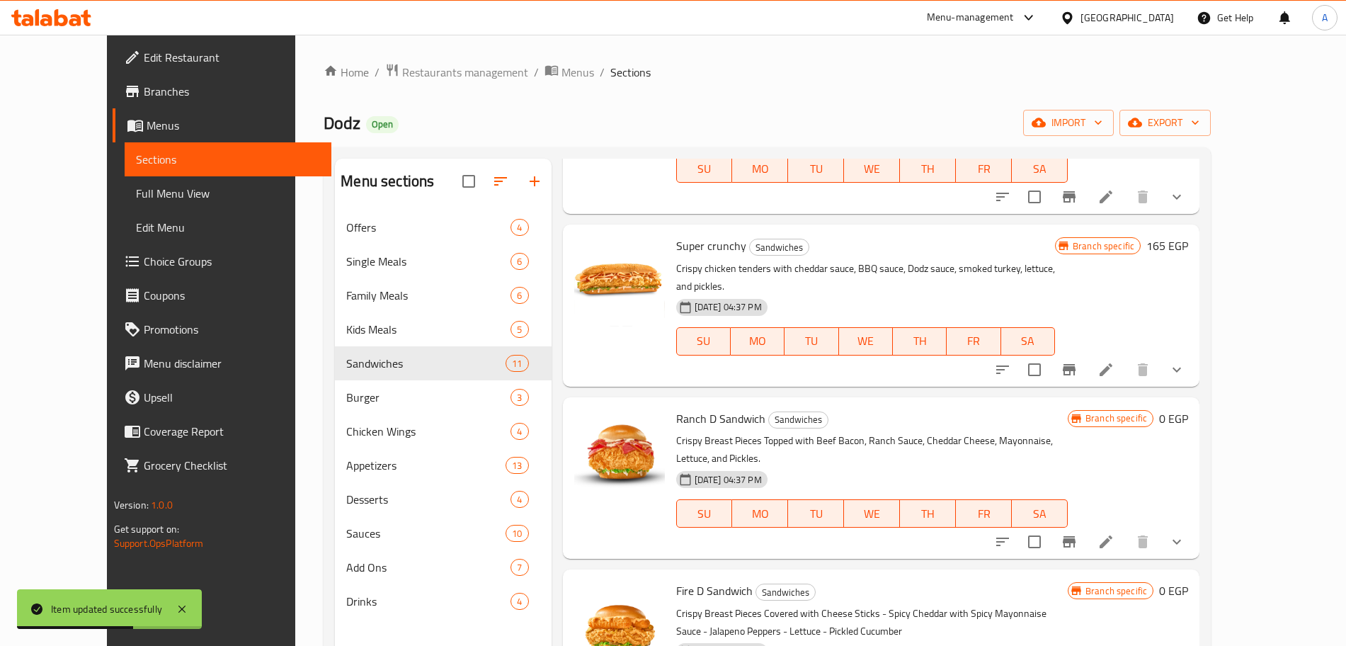
scroll to position [905, 0]
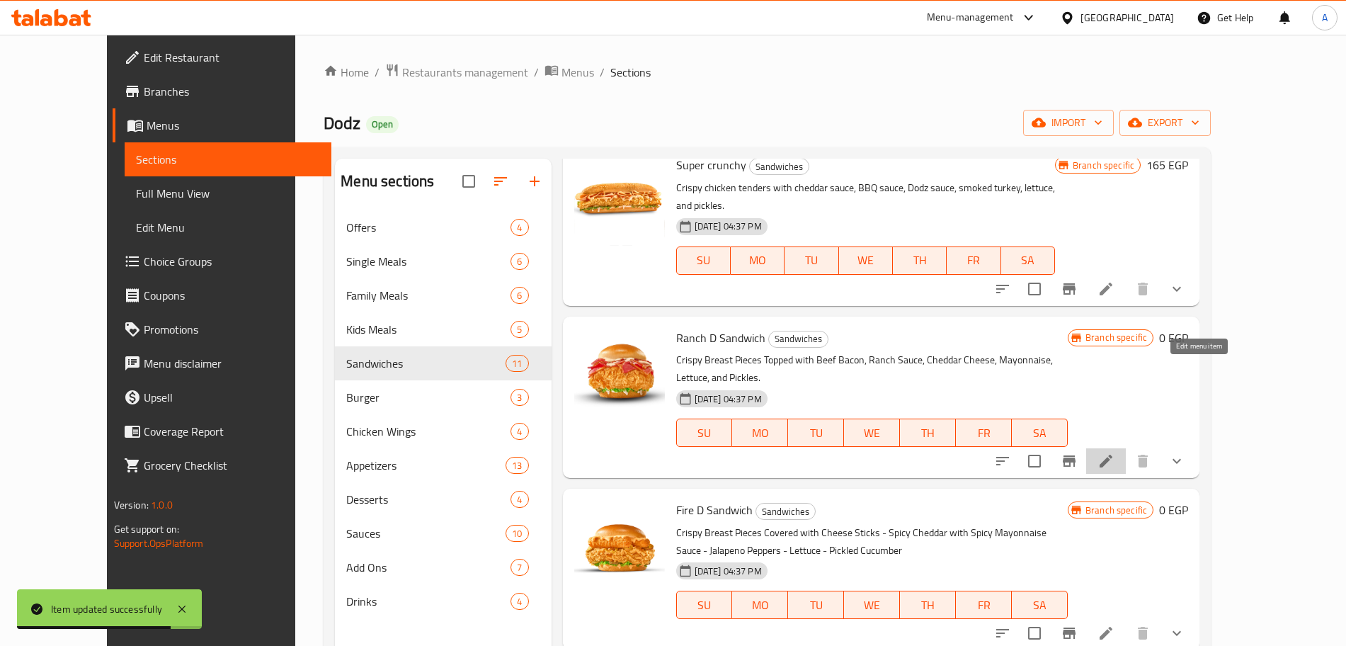
click at [1114, 452] on icon at bounding box center [1105, 460] width 17 height 17
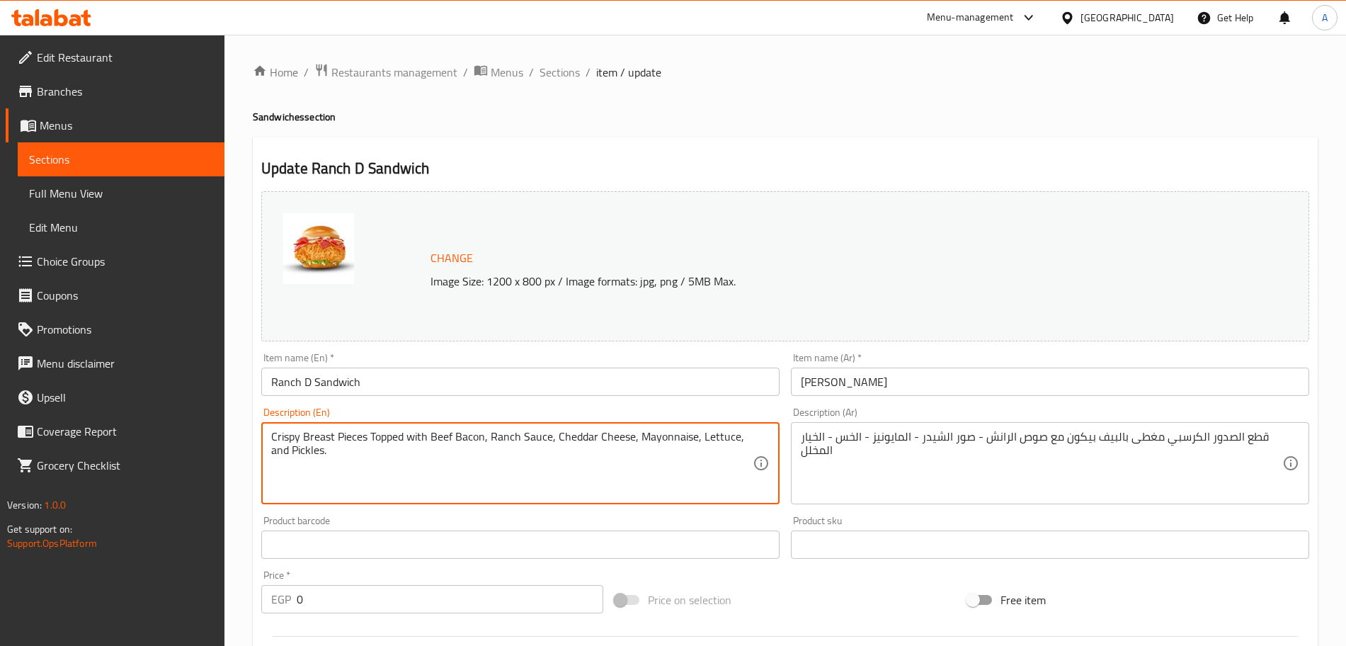
click at [314, 452] on textarea "Crispy Breast Pieces Topped with Beef Bacon, Ranch Sauce, Cheddar Cheese, Mayon…" at bounding box center [511, 463] width 481 height 67
paste textarea "chicken fillet with beef bacon, ranch sauce, cheddar cheese, mayonnaise, lettuc…"
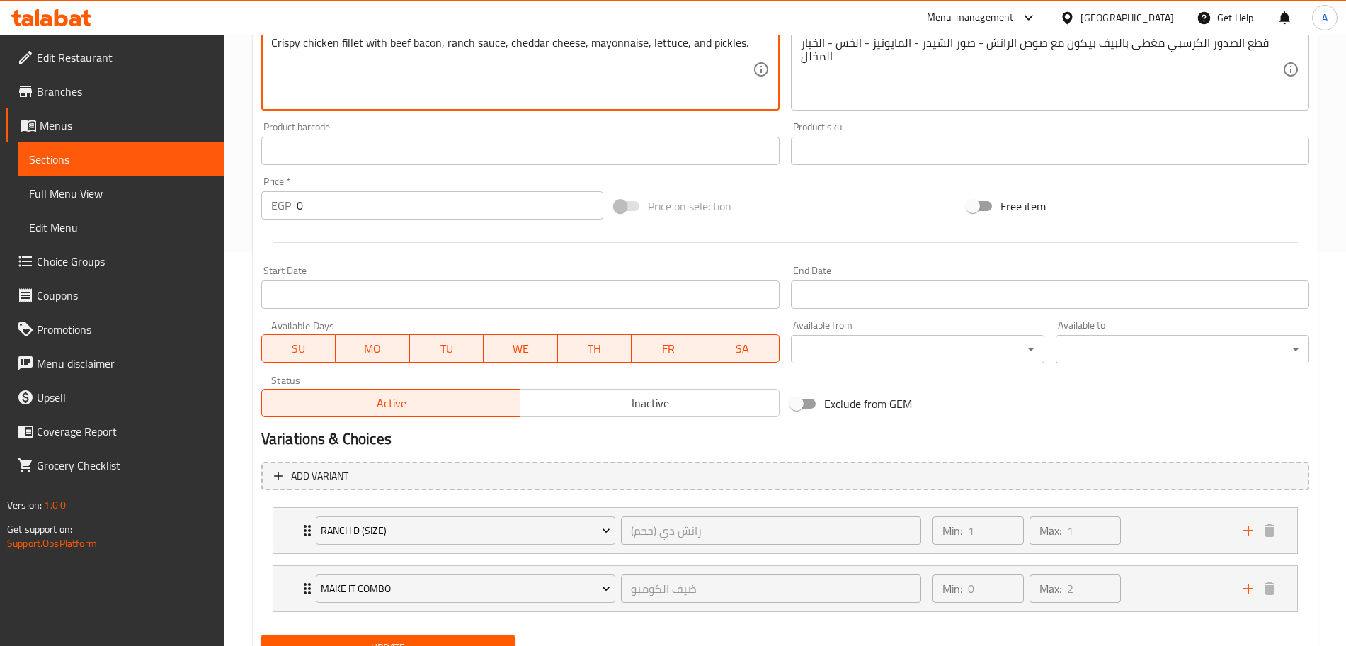
scroll to position [457, 0]
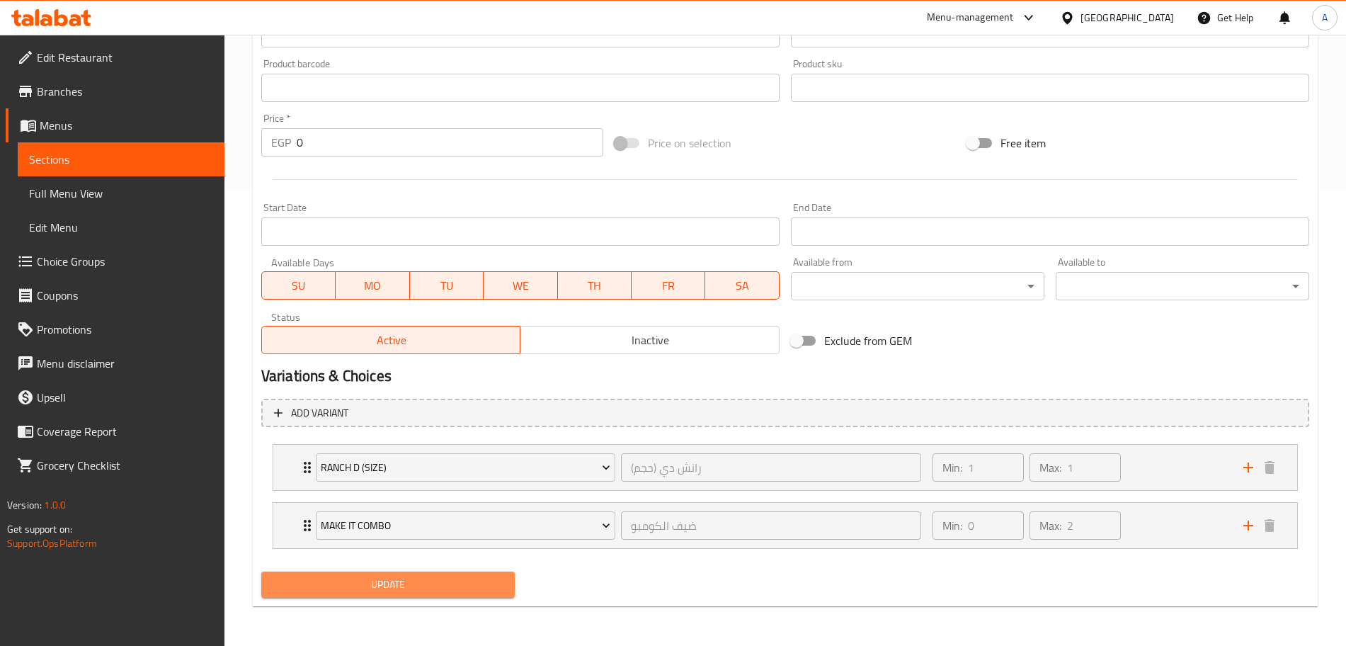
click at [497, 583] on span "Update" at bounding box center [388, 584] width 231 height 18
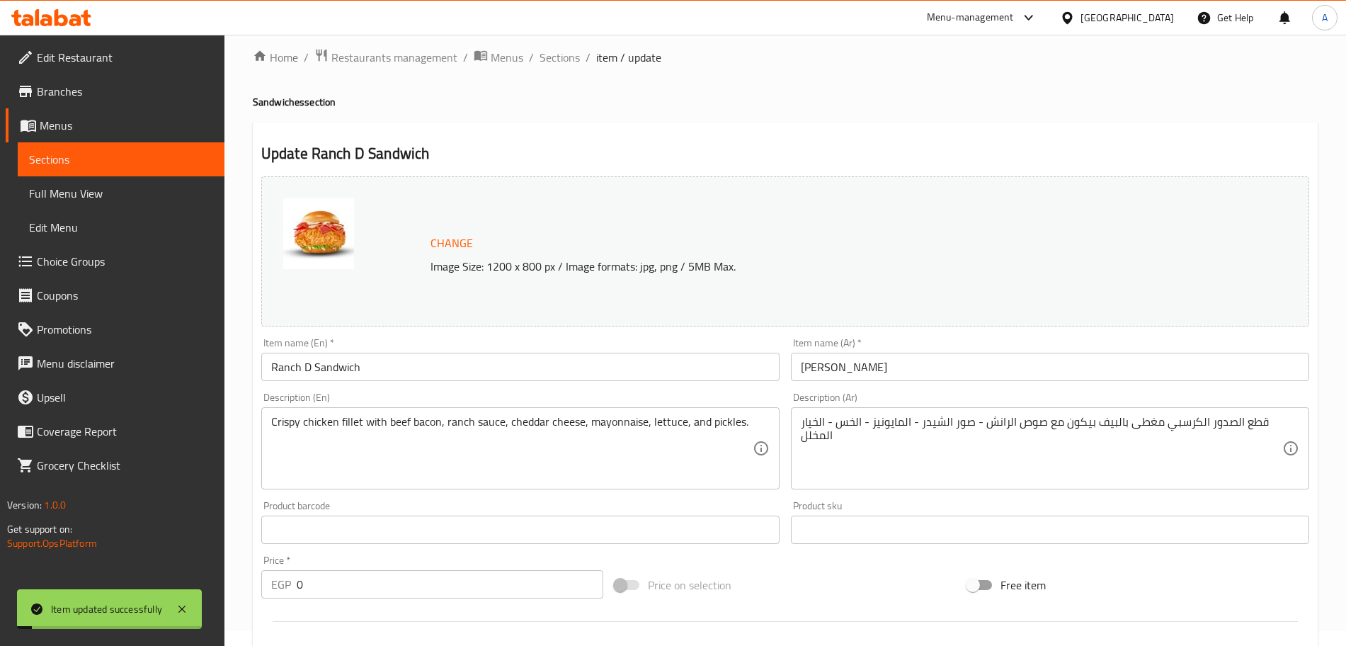
scroll to position [0, 0]
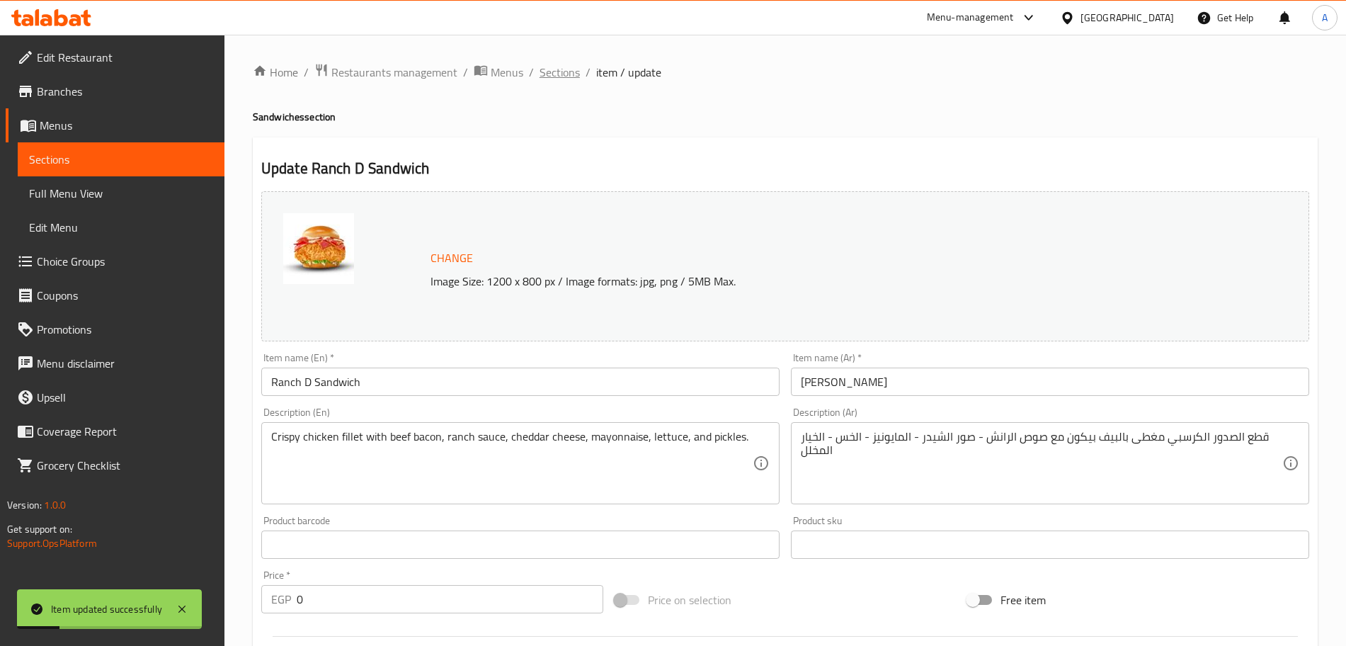
click at [564, 71] on span "Sections" at bounding box center [559, 72] width 40 height 17
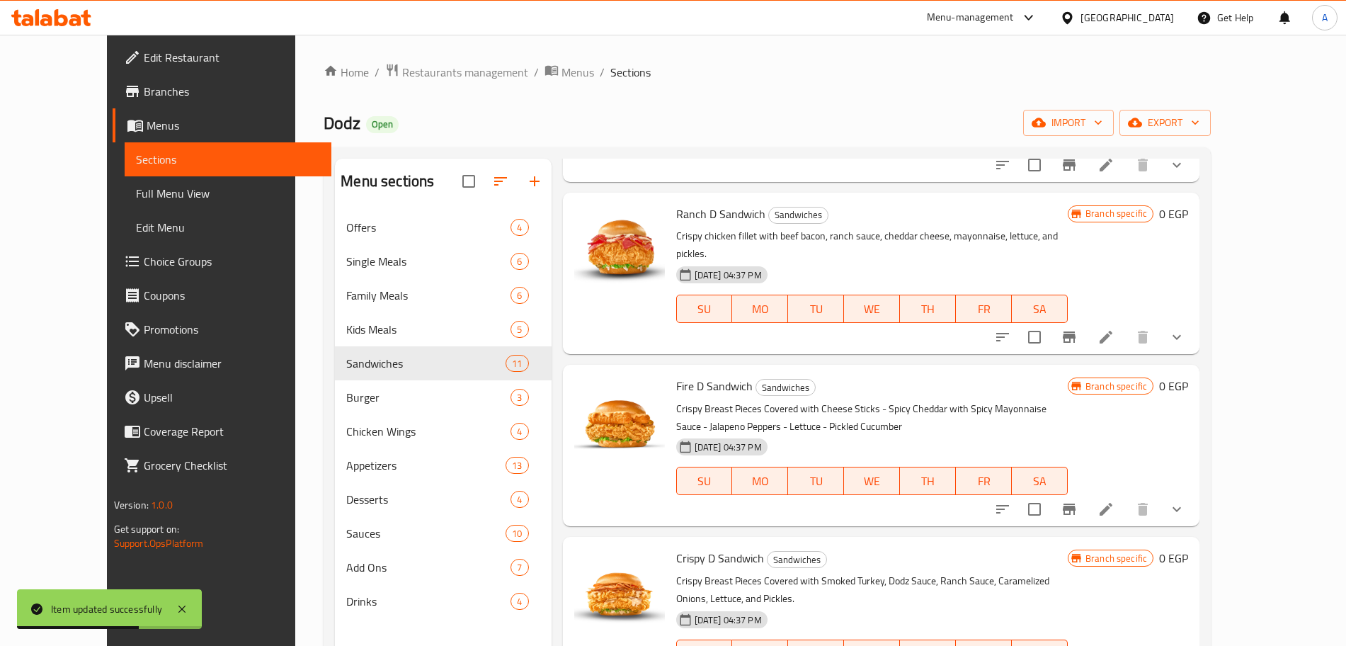
scroll to position [1033, 0]
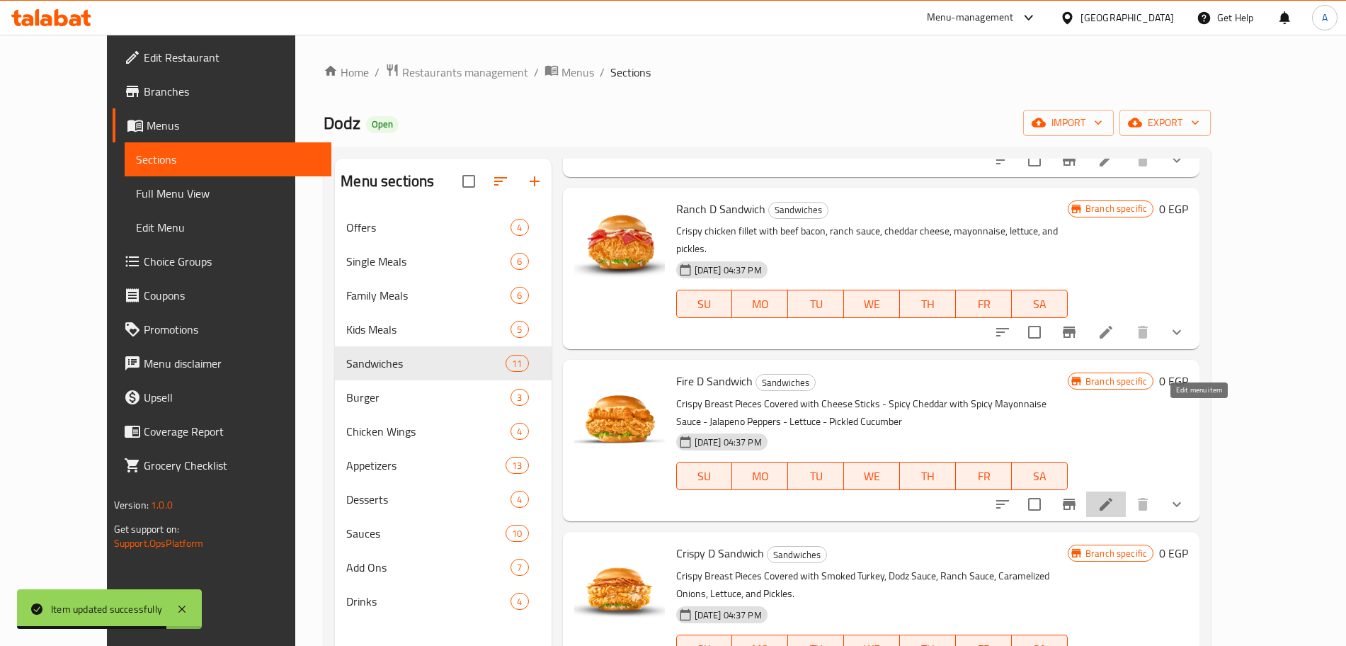
click at [1114, 495] on icon at bounding box center [1105, 503] width 17 height 17
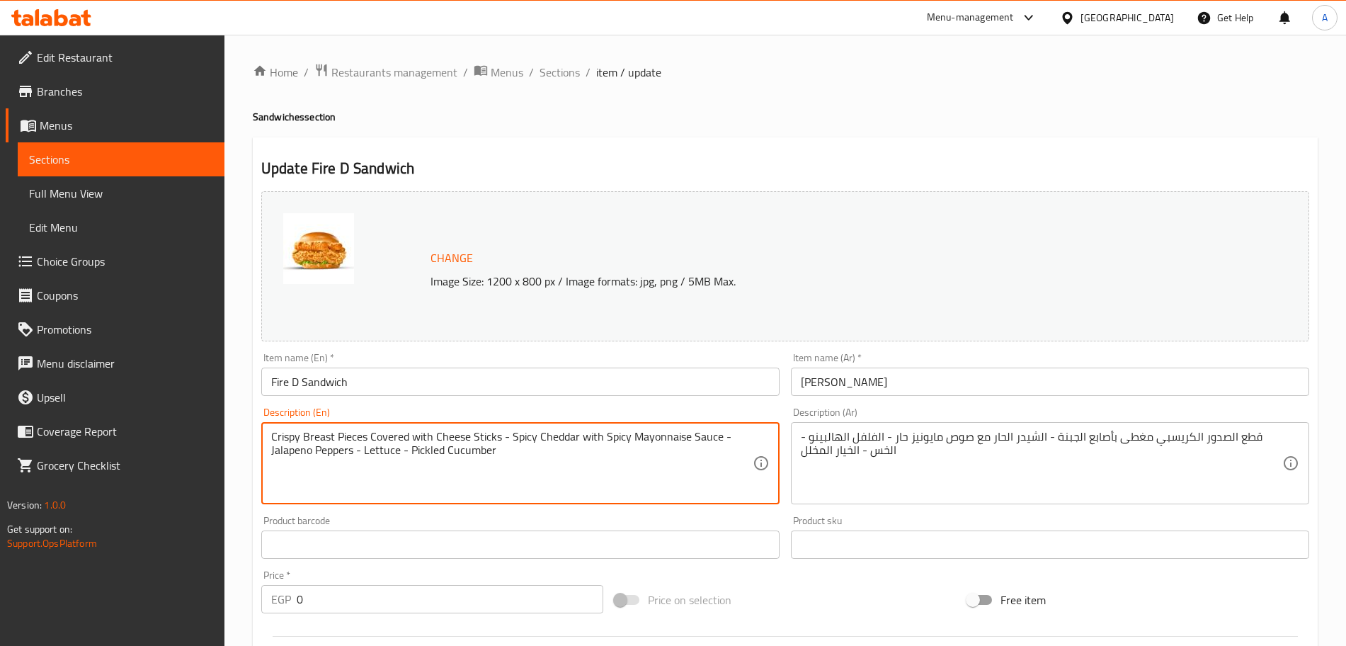
click at [493, 449] on textarea "Crispy Breast Pieces Covered with Cheese Sticks - Spicy Cheddar with Spicy Mayo…" at bounding box center [511, 463] width 481 height 67
paste textarea "chicken fillet with cheese sticks, spicy cheddar sauce, spicy mayonnaise, jalap…"
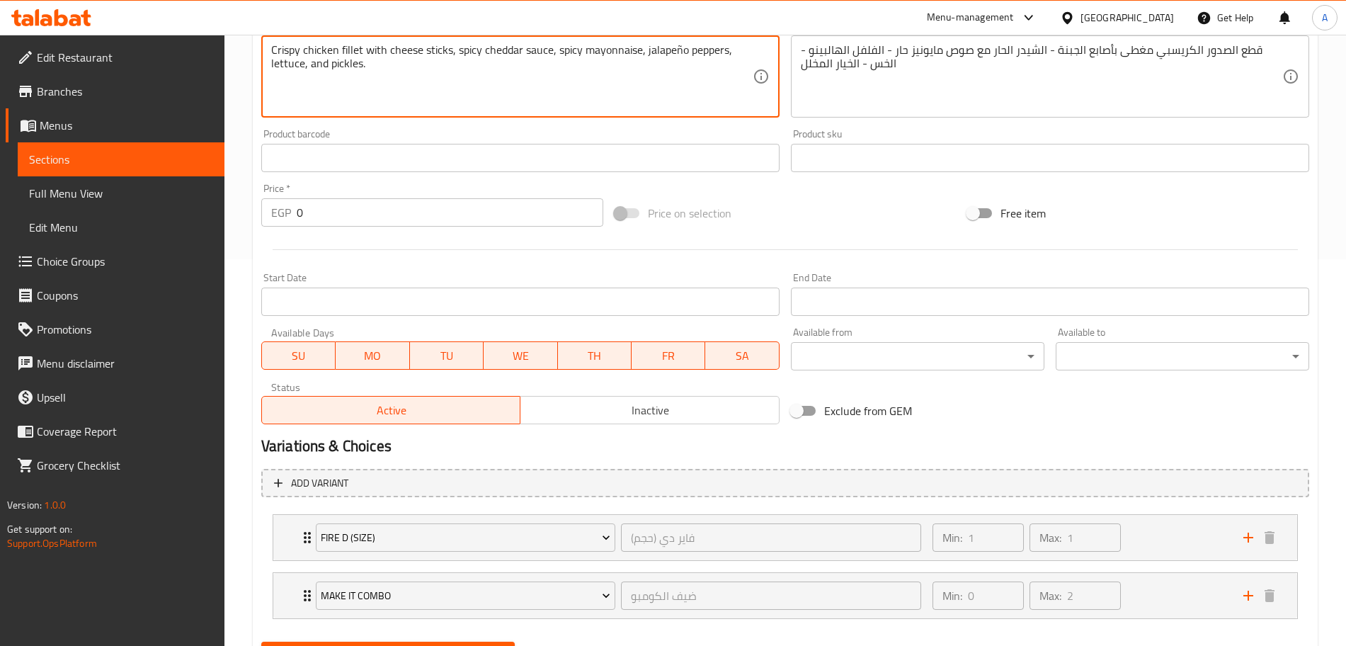
scroll to position [457, 0]
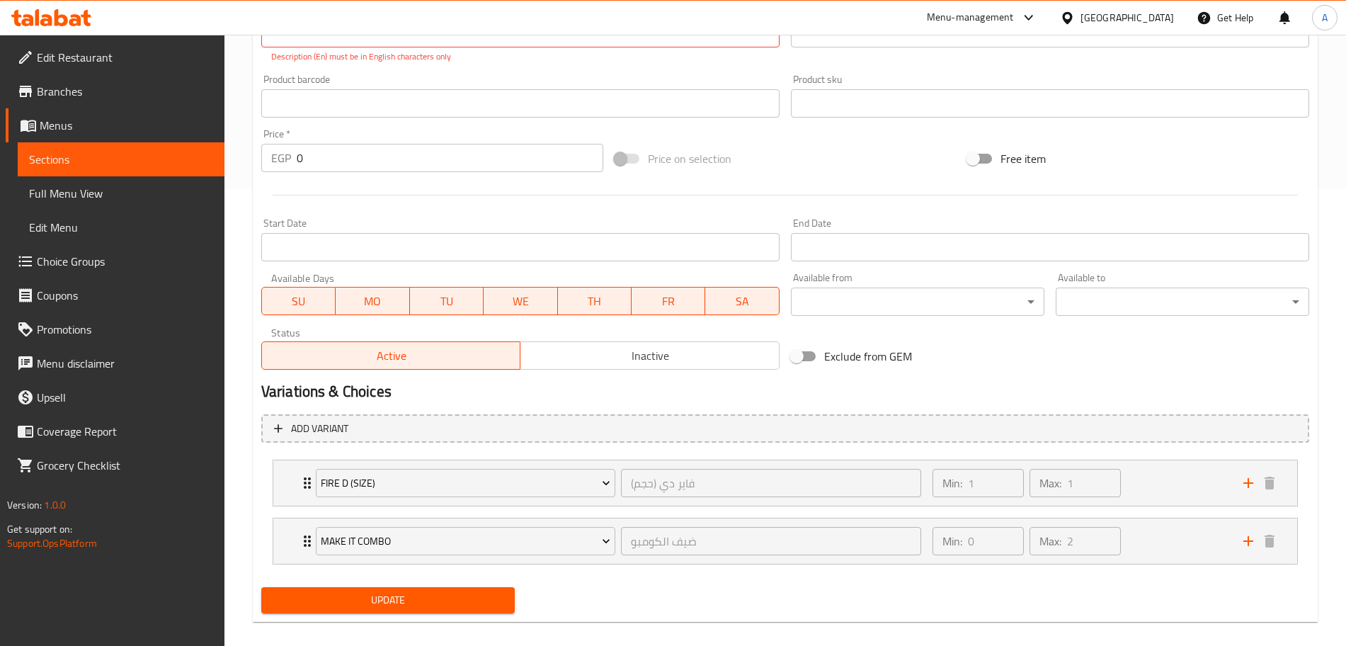
click at [495, 585] on div "Update" at bounding box center [388, 600] width 265 height 38
click at [504, 600] on button "Update" at bounding box center [387, 600] width 253 height 26
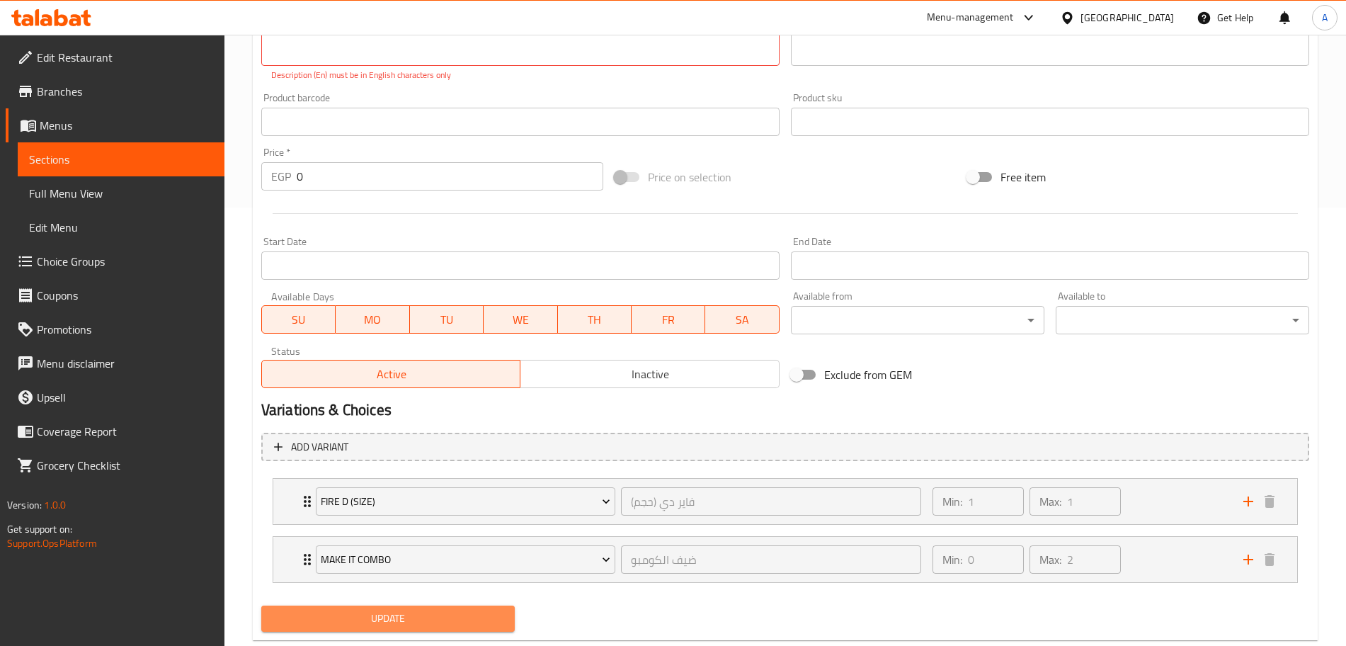
click at [498, 608] on button "Update" at bounding box center [387, 618] width 253 height 26
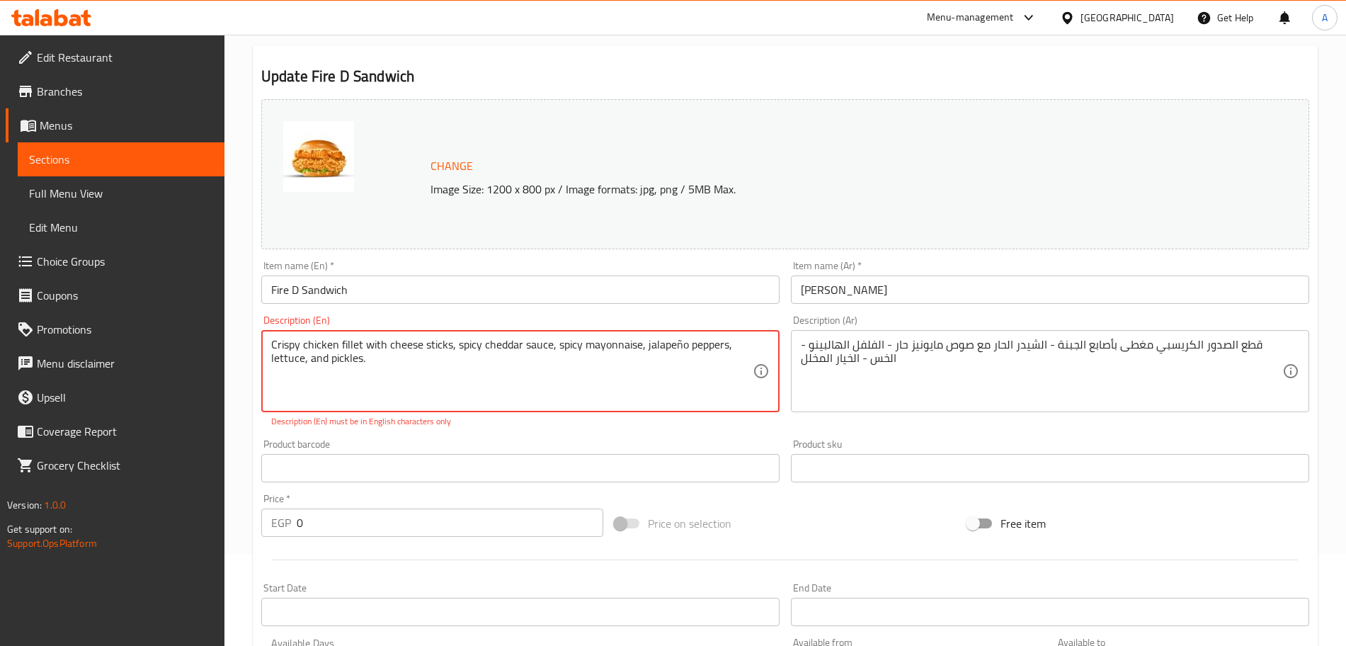
scroll to position [91, 0]
click at [273, 348] on textarea "Crispy chicken fillet with cheese sticks, spicy cheddar sauce, spicy mayonnaise…" at bounding box center [511, 371] width 481 height 67
click at [359, 356] on textarea "Crispy chicken fillet with cheese sticks, spicy cheddar sauce, spicy mayonnaise…" at bounding box center [511, 371] width 481 height 67
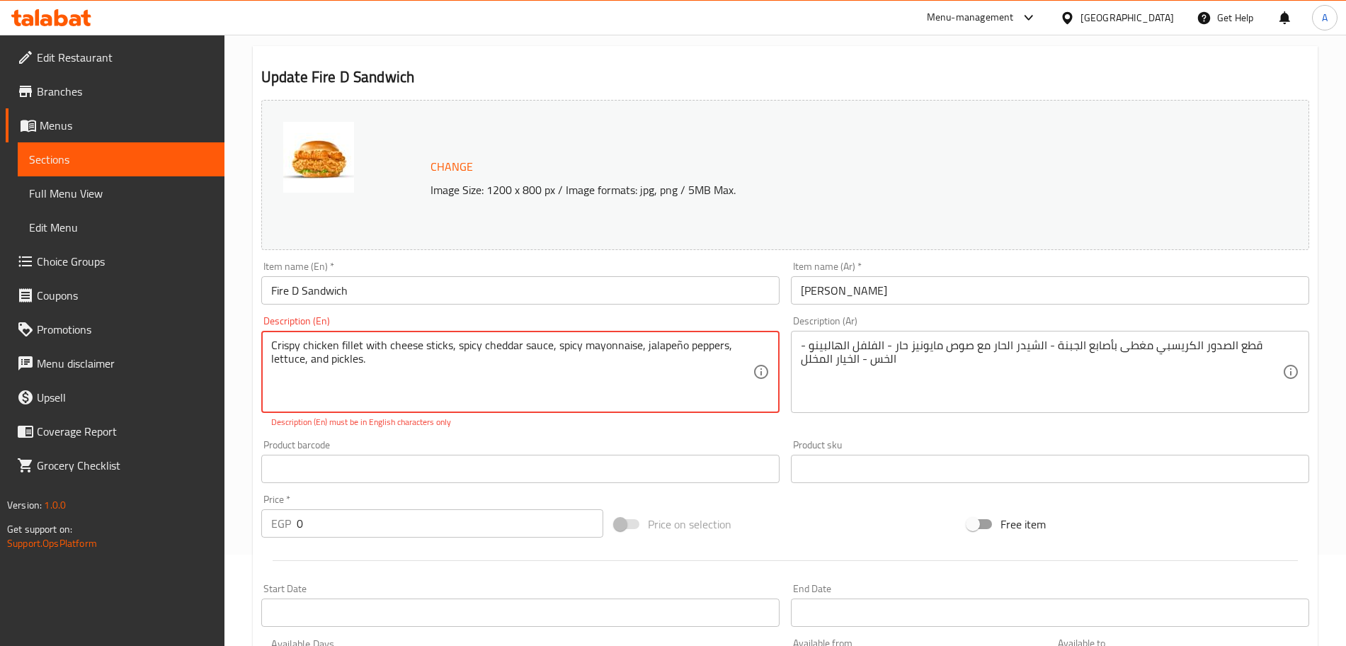
click at [688, 346] on textarea "Crispy chicken fillet with cheese sticks, spicy cheddar sauce, spicy mayonnaise…" at bounding box center [511, 371] width 481 height 67
click at [679, 347] on textarea "Crispy chicken fillet with cheese sticks, spicy cheddar sauce, spicy mayonnaise…" at bounding box center [511, 371] width 481 height 67
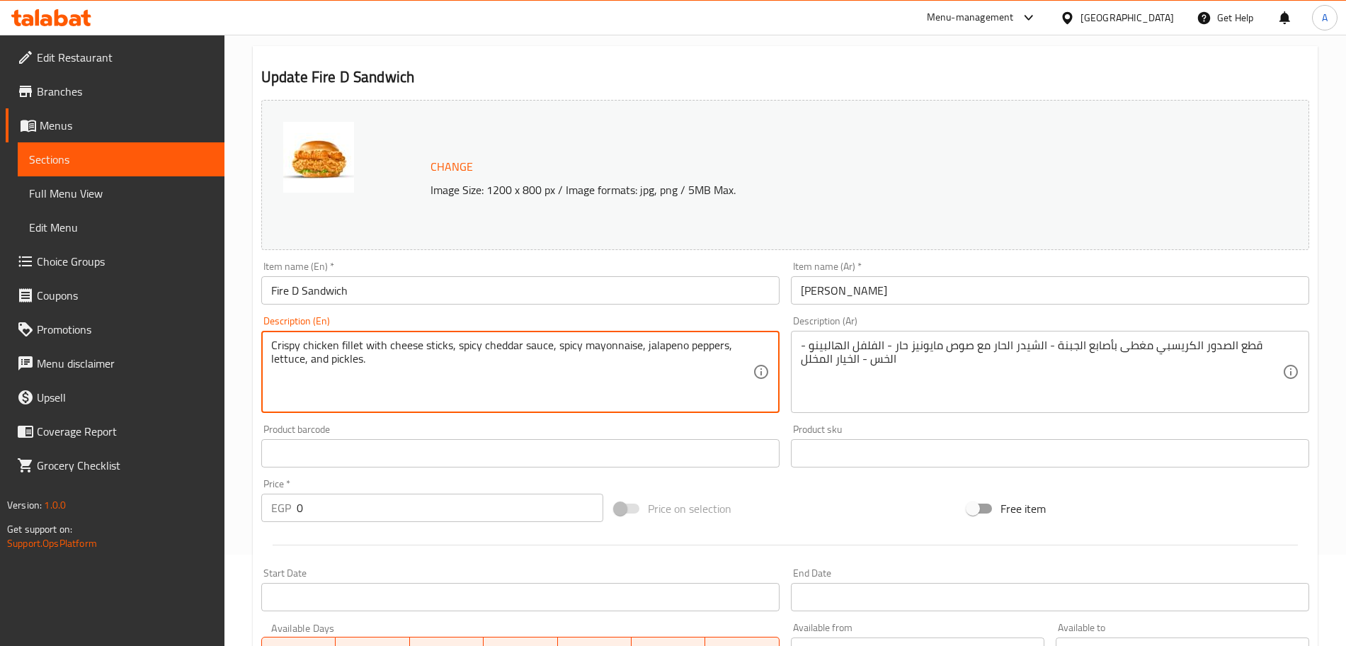
scroll to position [457, 0]
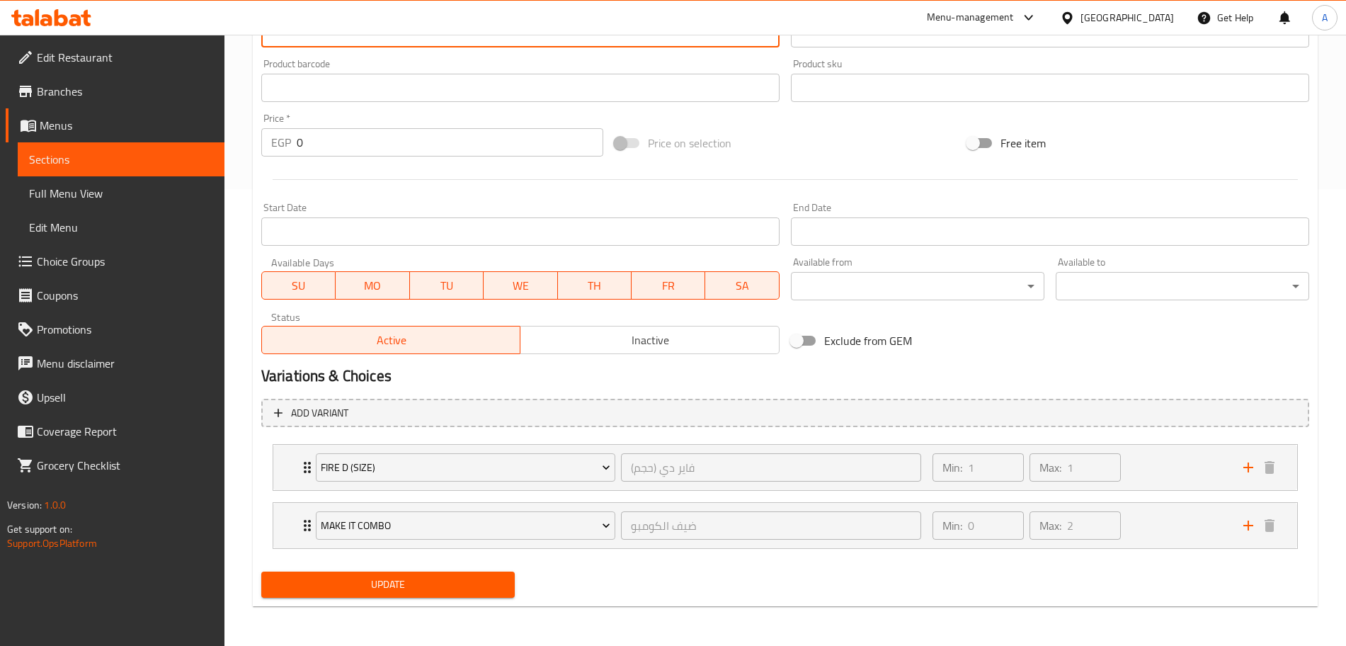
click at [484, 577] on span "Update" at bounding box center [388, 584] width 231 height 18
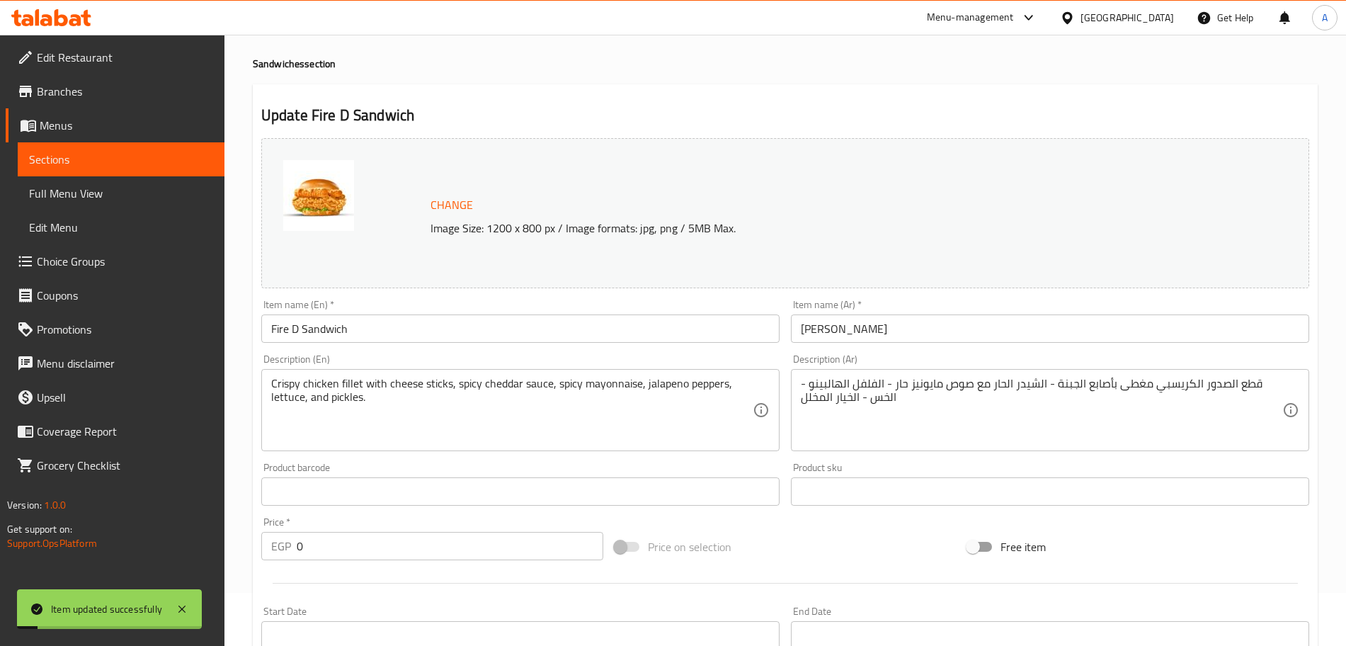
scroll to position [0, 0]
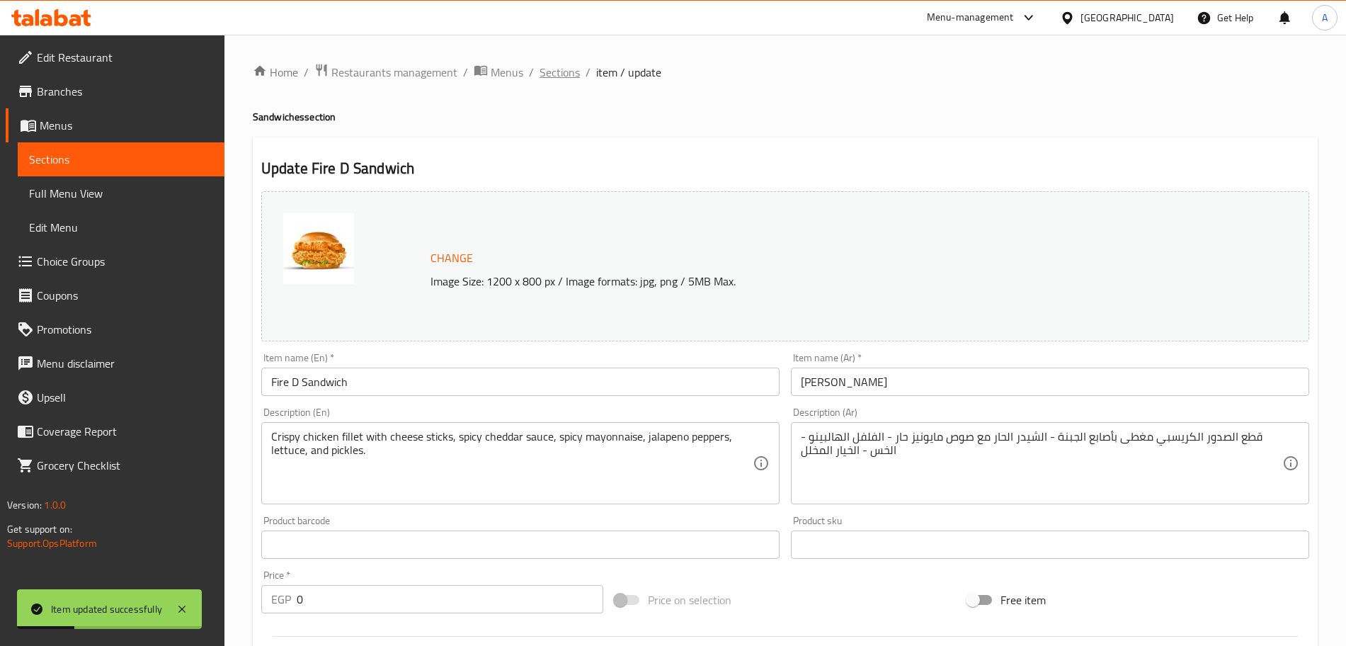
click at [565, 76] on span "Sections" at bounding box center [559, 72] width 40 height 17
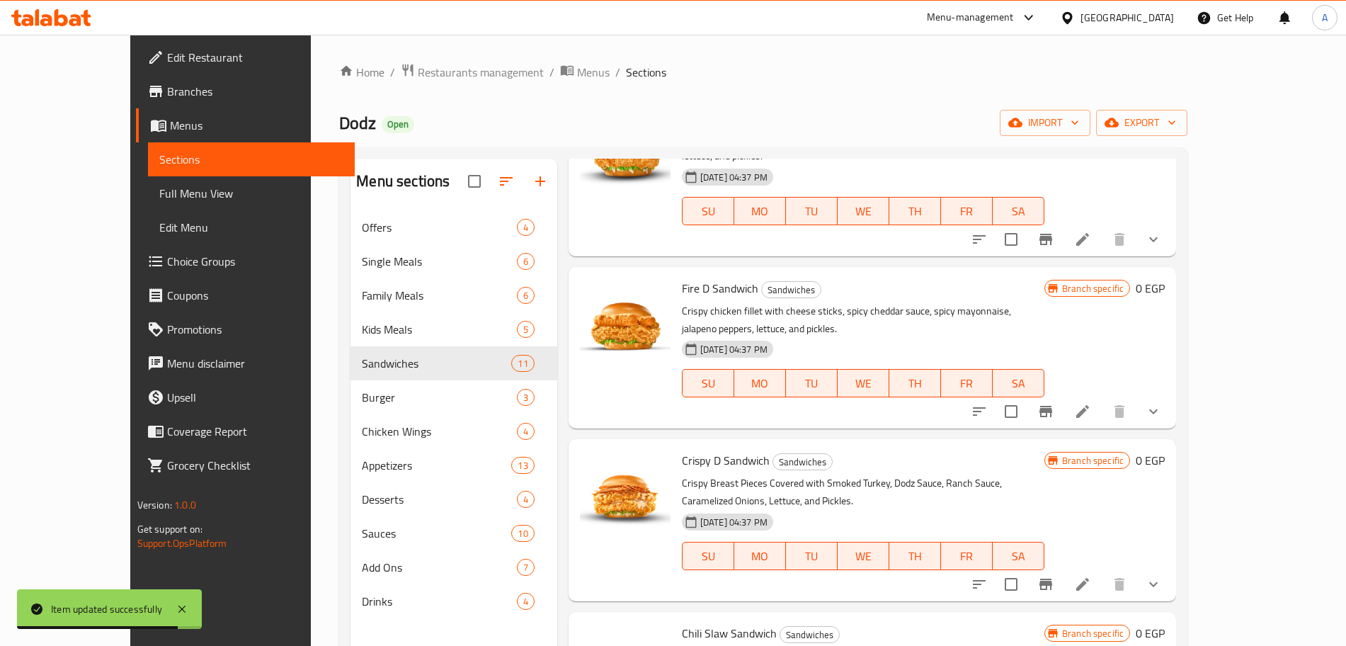
scroll to position [1126, 0]
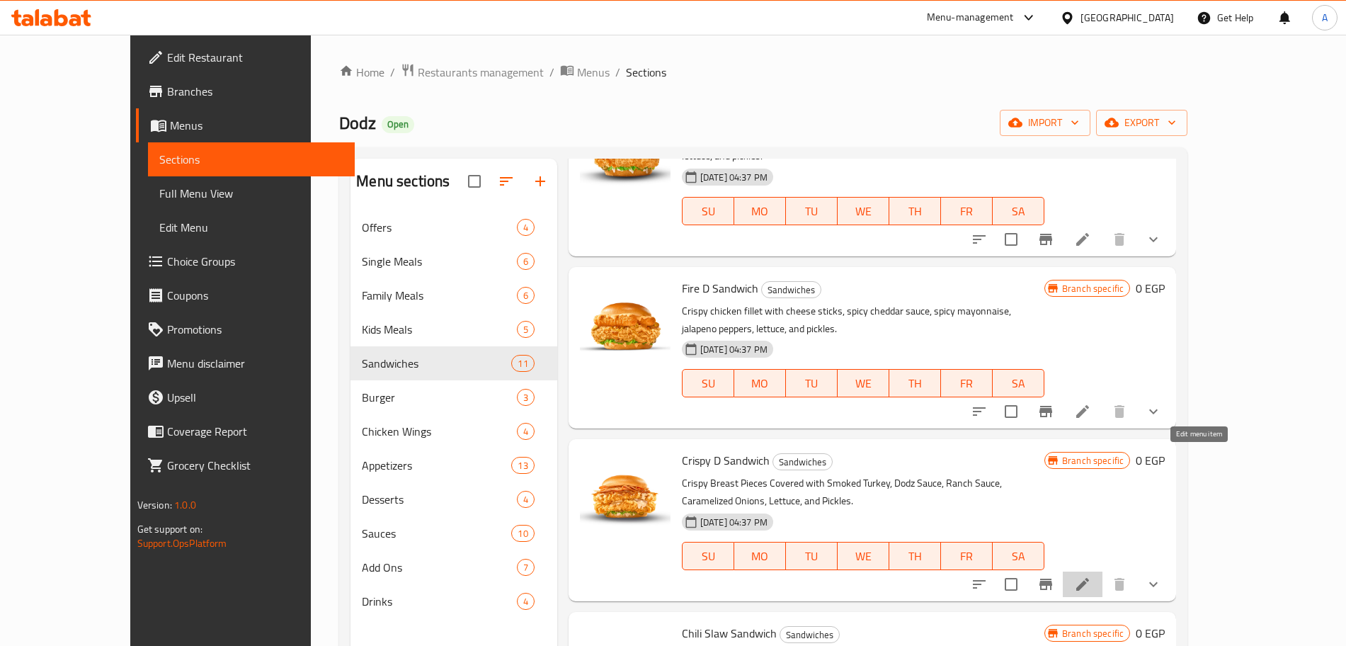
click at [1091, 575] on icon at bounding box center [1082, 583] width 17 height 17
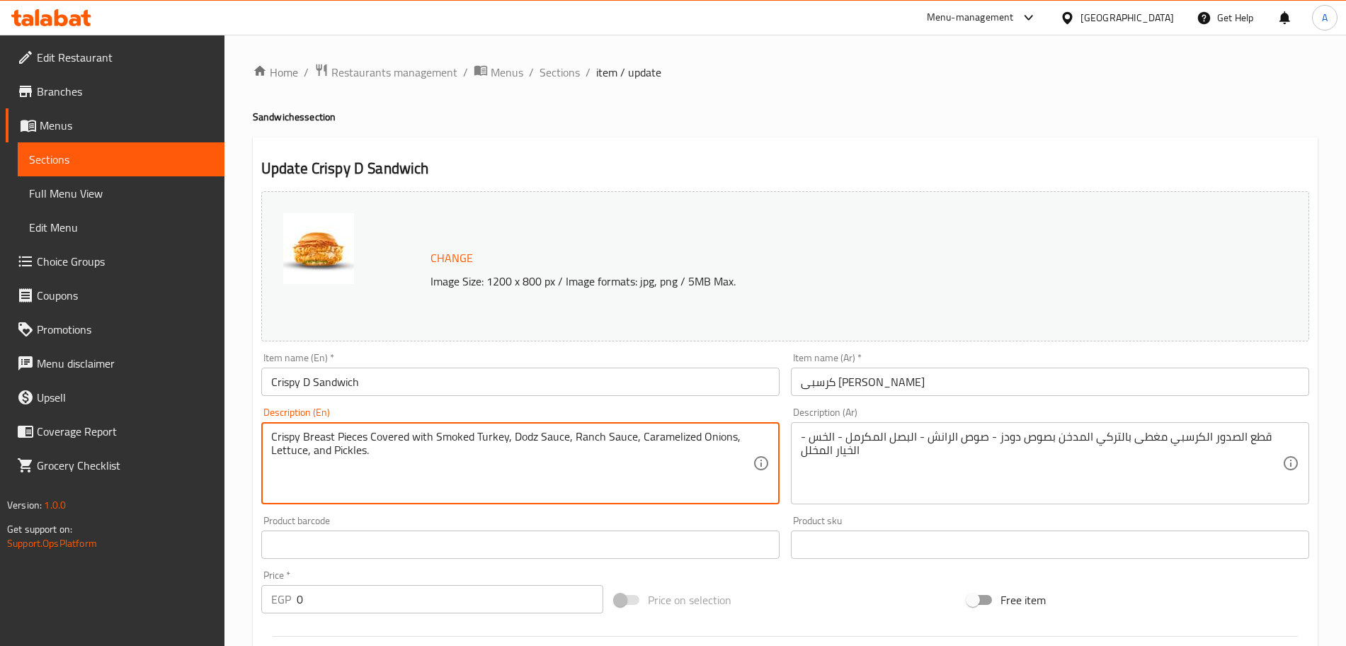
click at [374, 454] on textarea "Crispy Breast Pieces Covered with Smoked Turkey, Dodz Sauce, Ranch Sauce, Caram…" at bounding box center [511, 463] width 481 height 67
paste textarea "chicken fillet with smoked turkey, Dodz sauce, ranch sauce, caramelized onions,…"
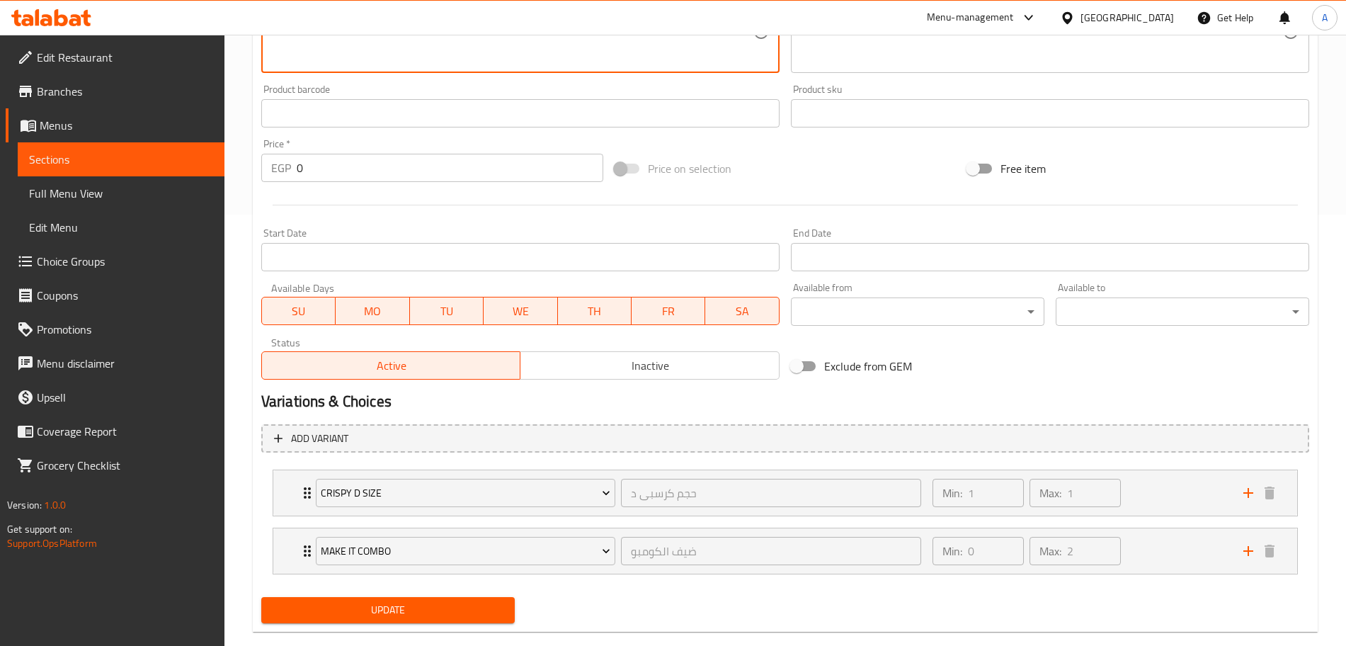
scroll to position [457, 0]
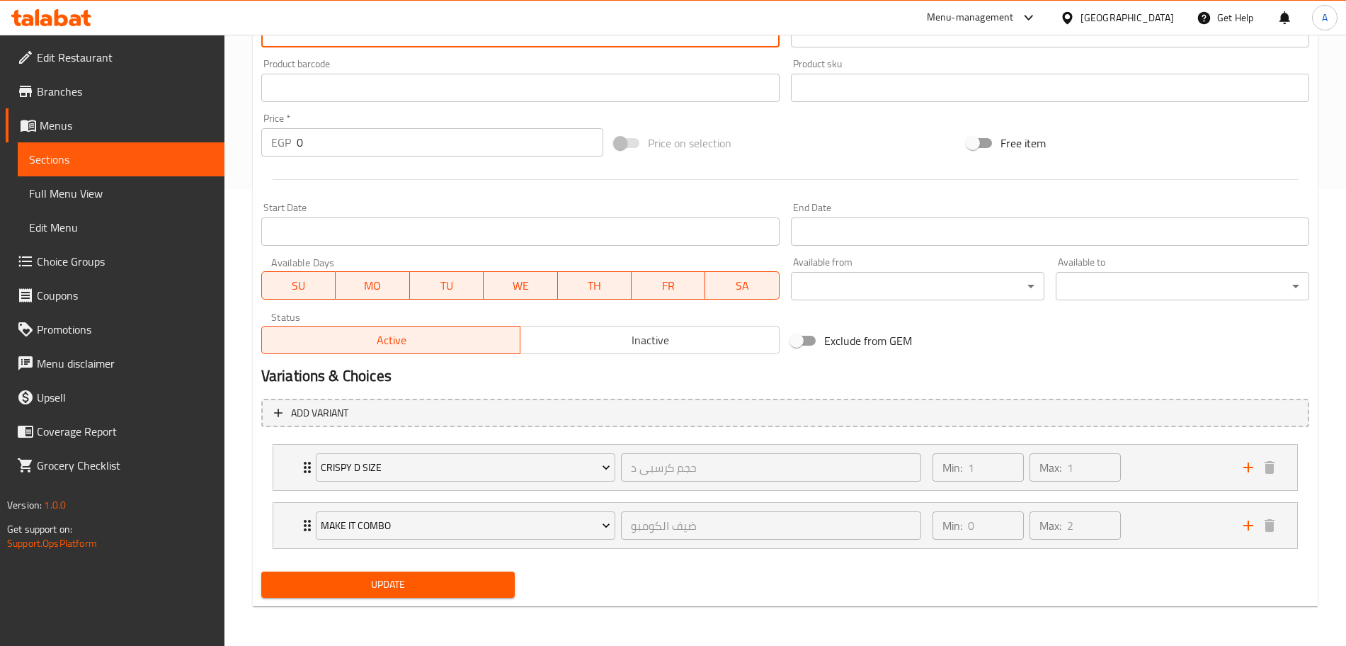
click at [488, 585] on span "Update" at bounding box center [388, 584] width 231 height 18
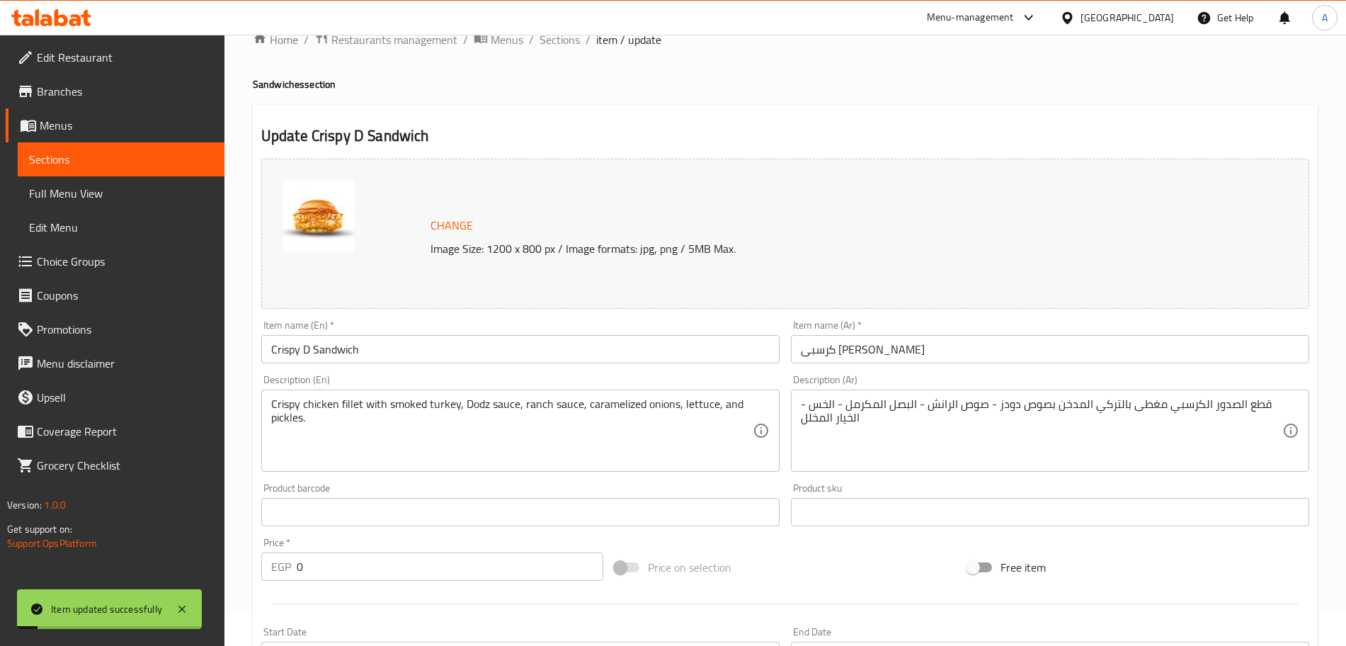
scroll to position [0, 0]
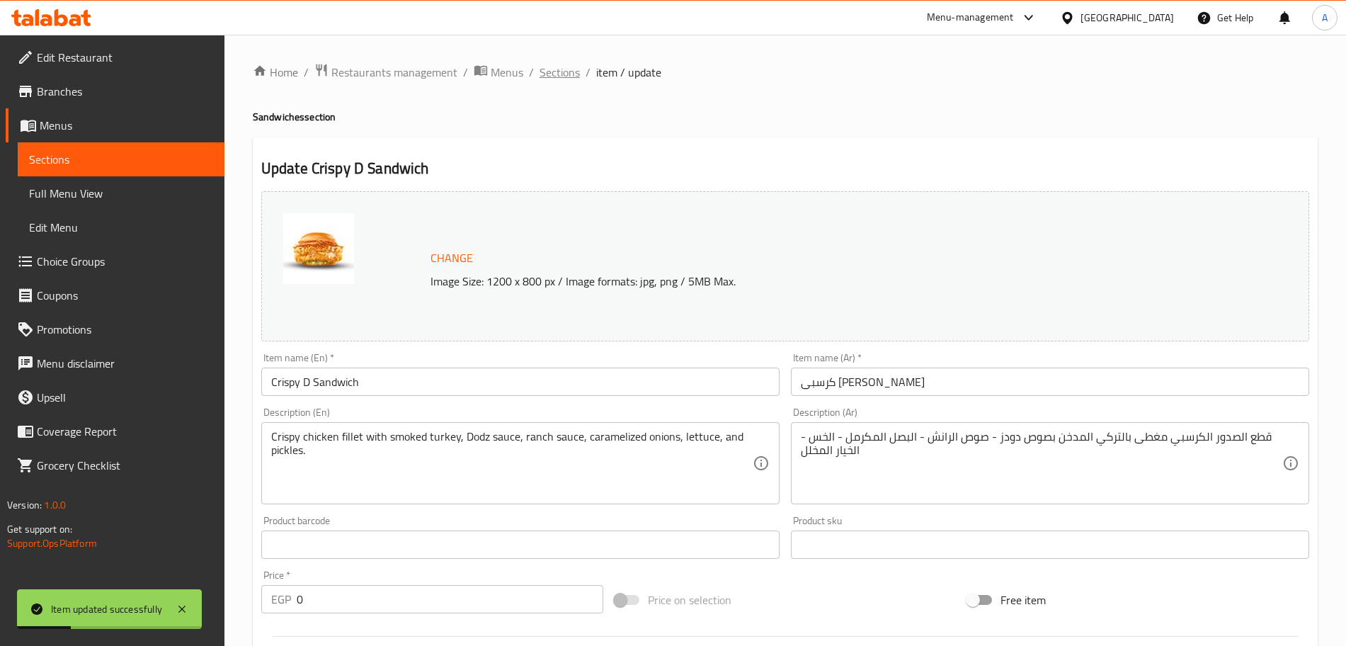
click at [560, 68] on span "Sections" at bounding box center [559, 72] width 40 height 17
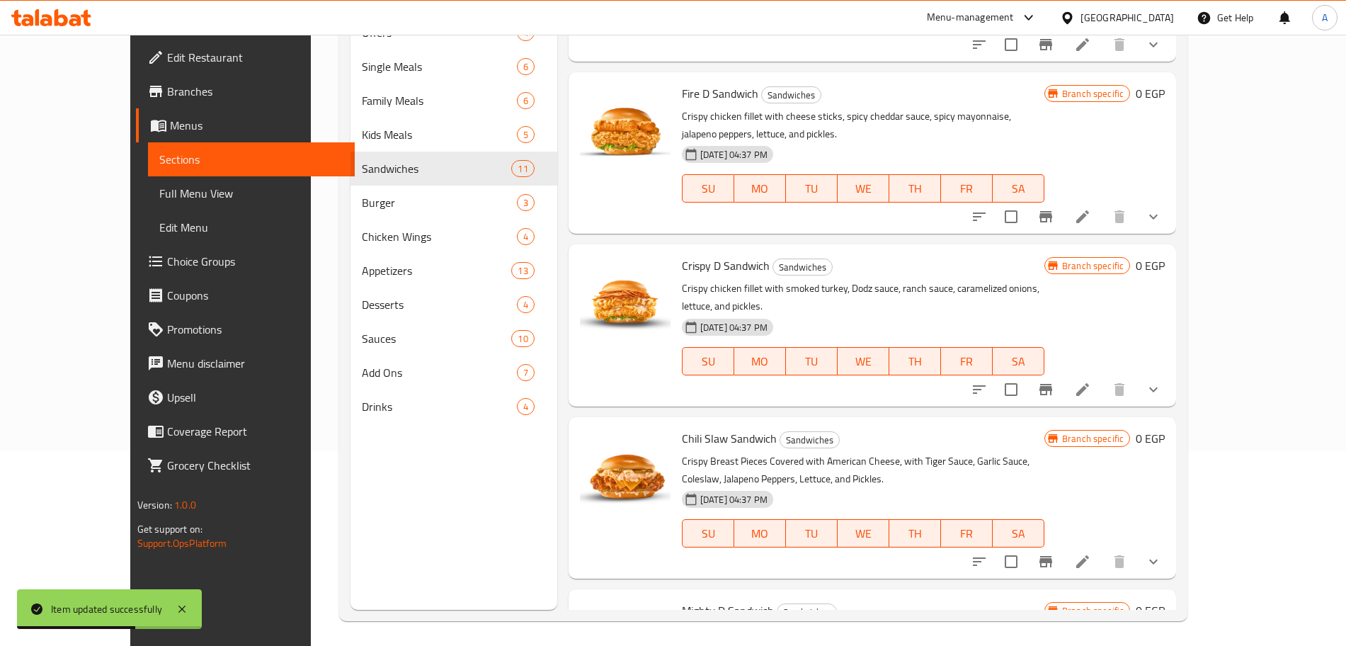
scroll to position [198, 0]
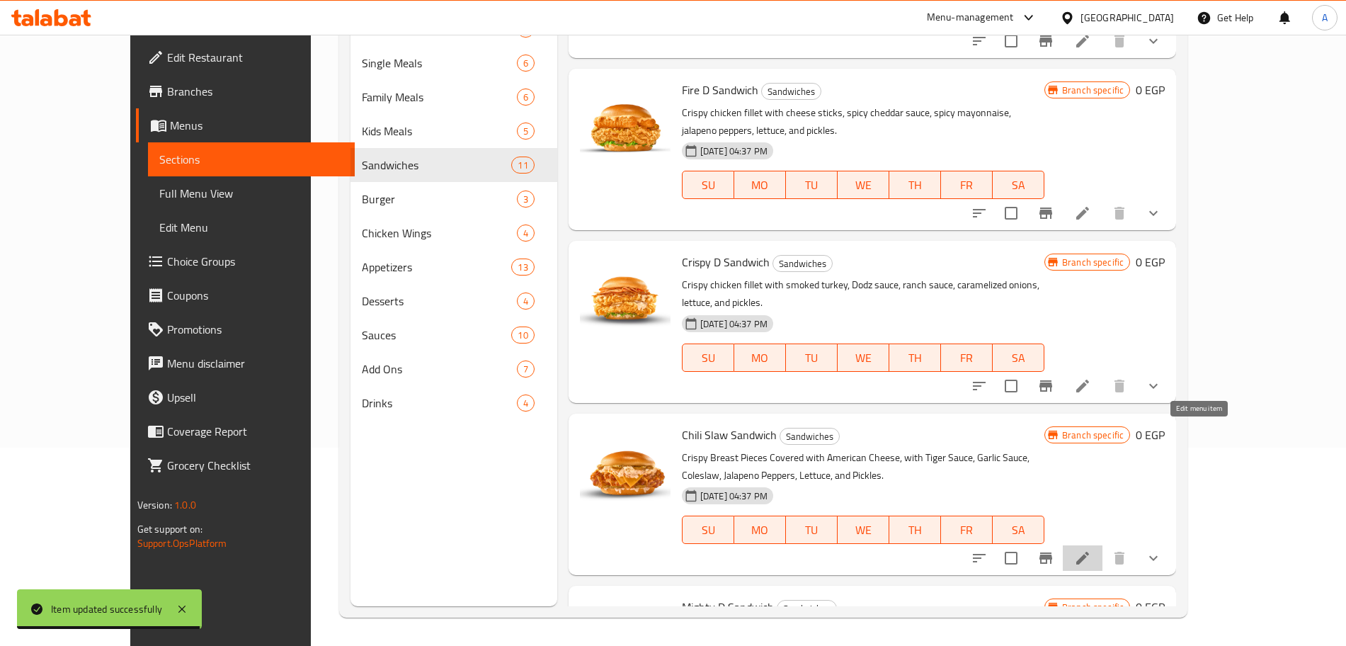
click at [1091, 549] on icon at bounding box center [1082, 557] width 17 height 17
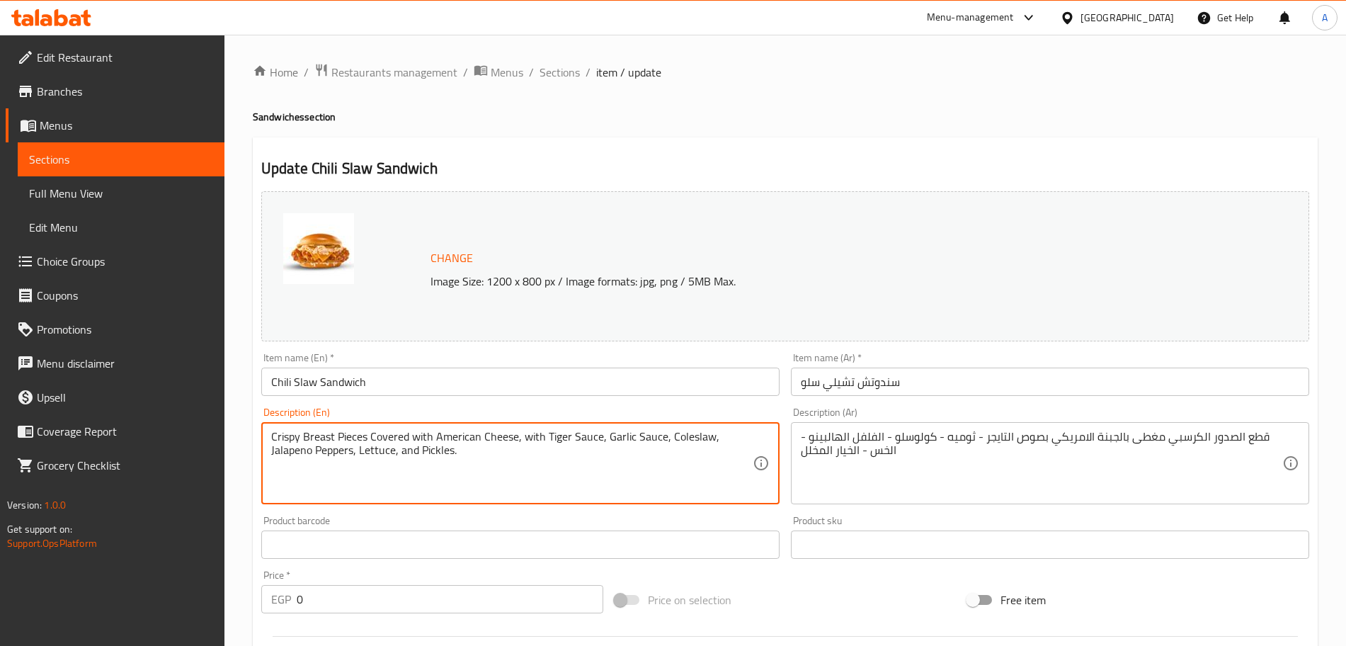
click at [462, 453] on textarea "Crispy Breast Pieces Covered with American Cheese, with Tiger Sauce, Garlic Sau…" at bounding box center [511, 463] width 481 height 67
paste textarea "chicken fillet with American cheese, Tiger Sauce, garlic sauce, coleslaw, jalap…"
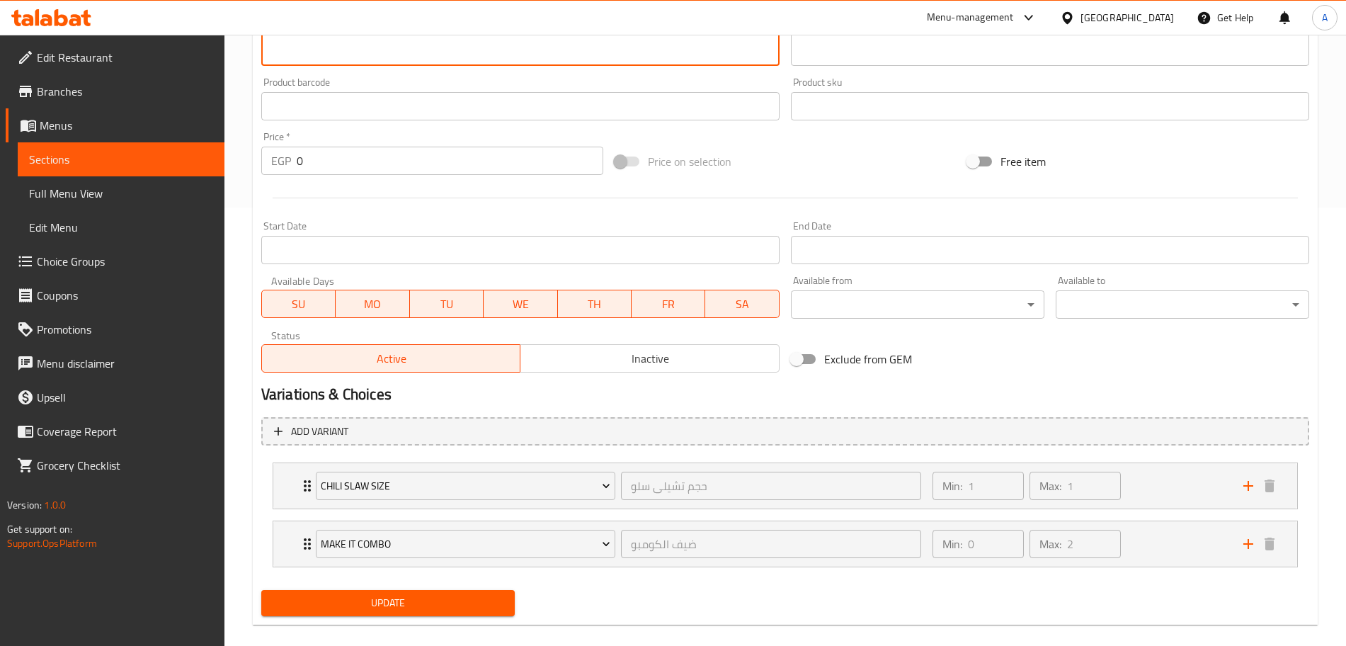
scroll to position [457, 0]
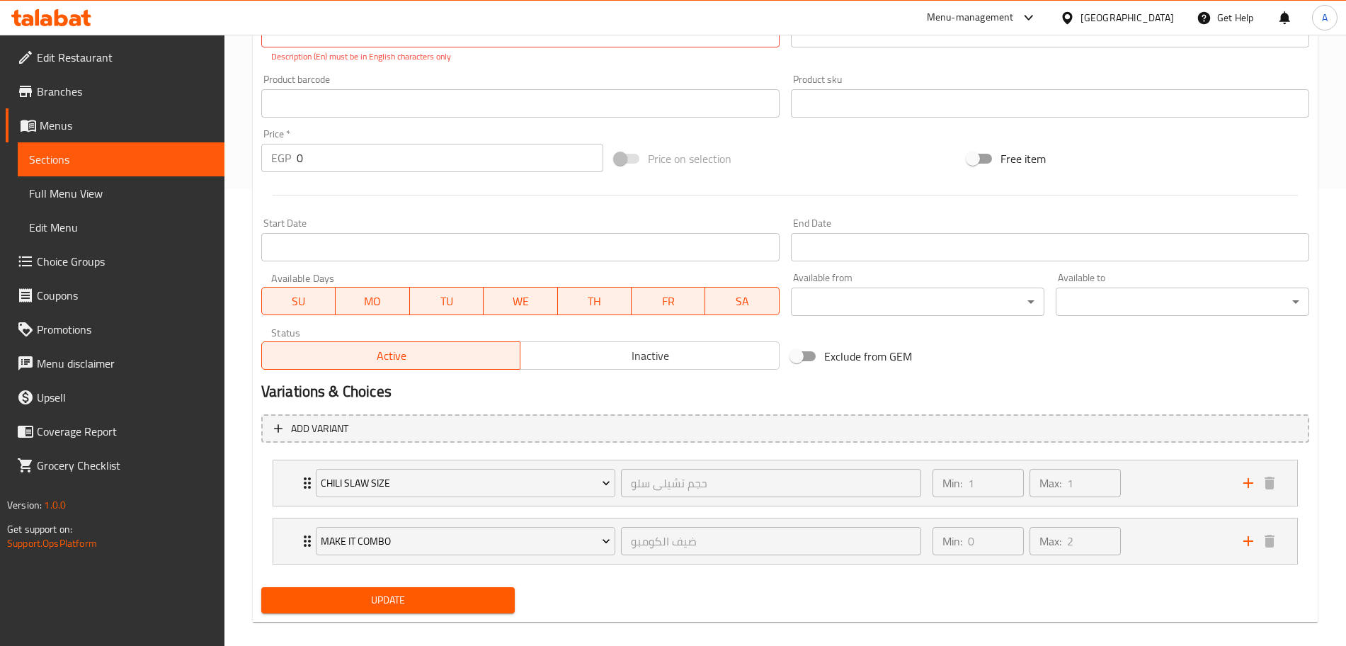
click at [452, 585] on div "Update" at bounding box center [388, 600] width 265 height 38
click at [452, 592] on span "Update" at bounding box center [388, 600] width 231 height 18
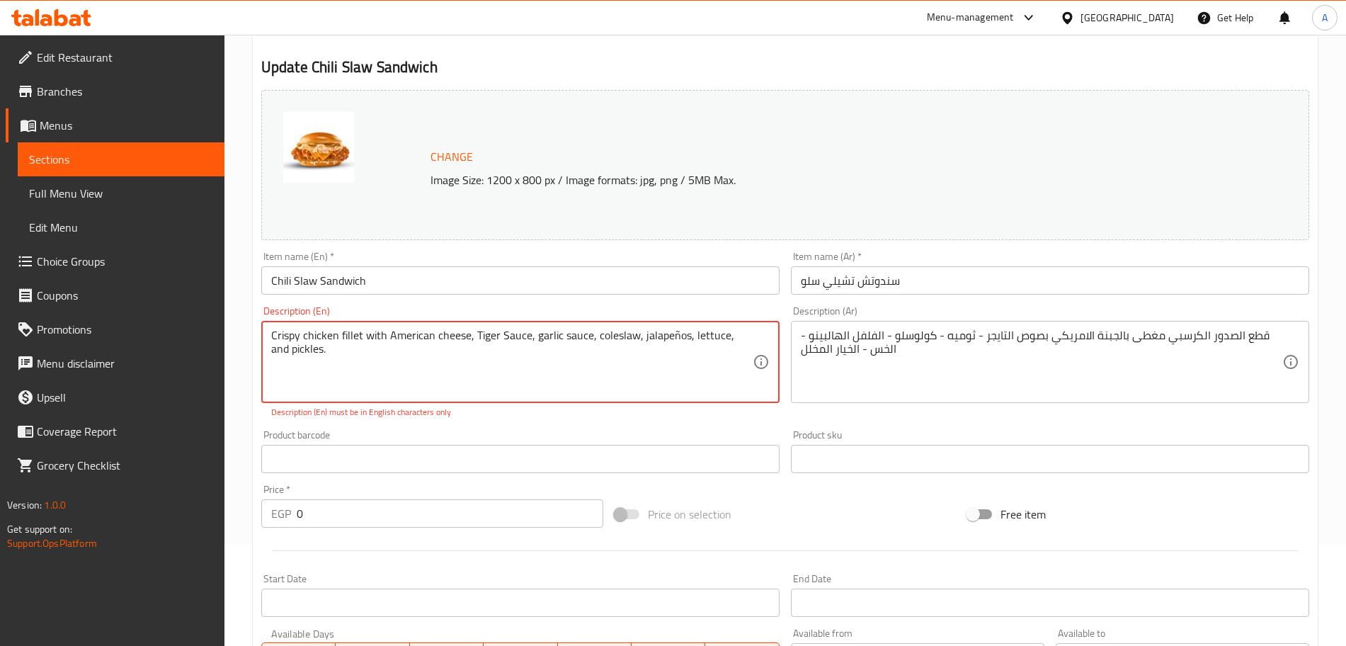
scroll to position [95, 0]
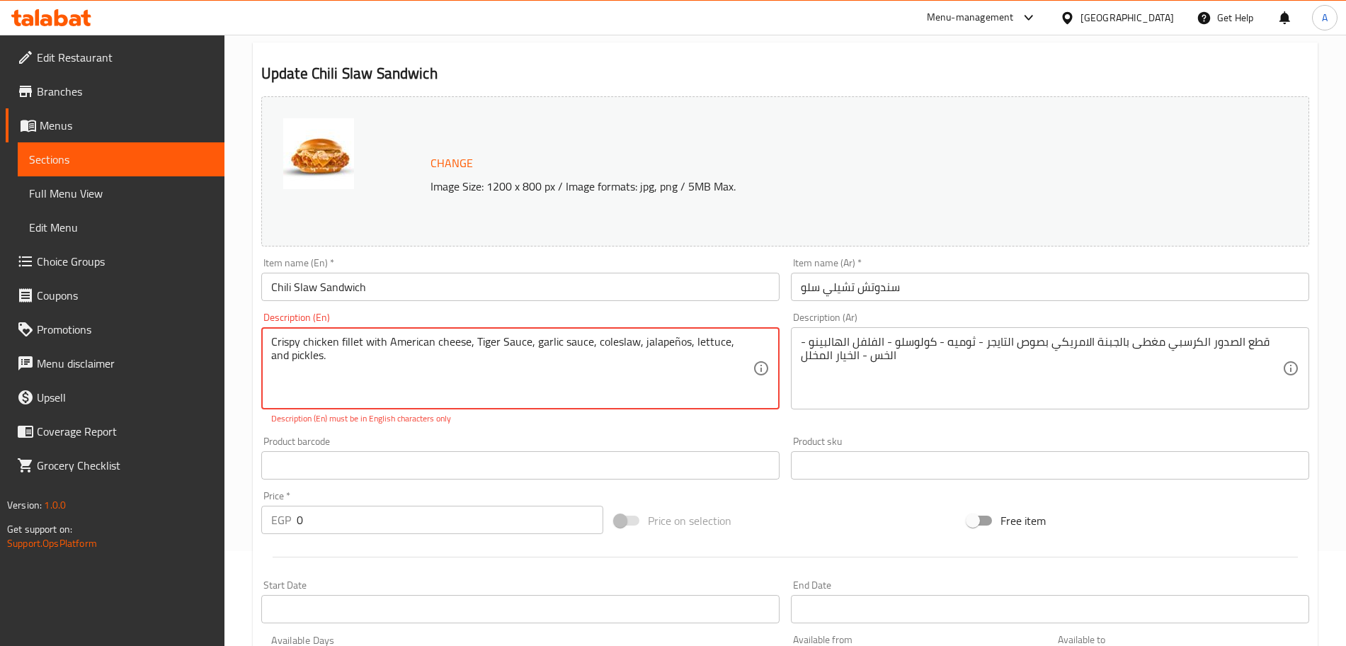
click at [675, 341] on textarea "Crispy chicken fillet with American cheese, Tiger Sauce, garlic sauce, coleslaw…" at bounding box center [511, 368] width 481 height 67
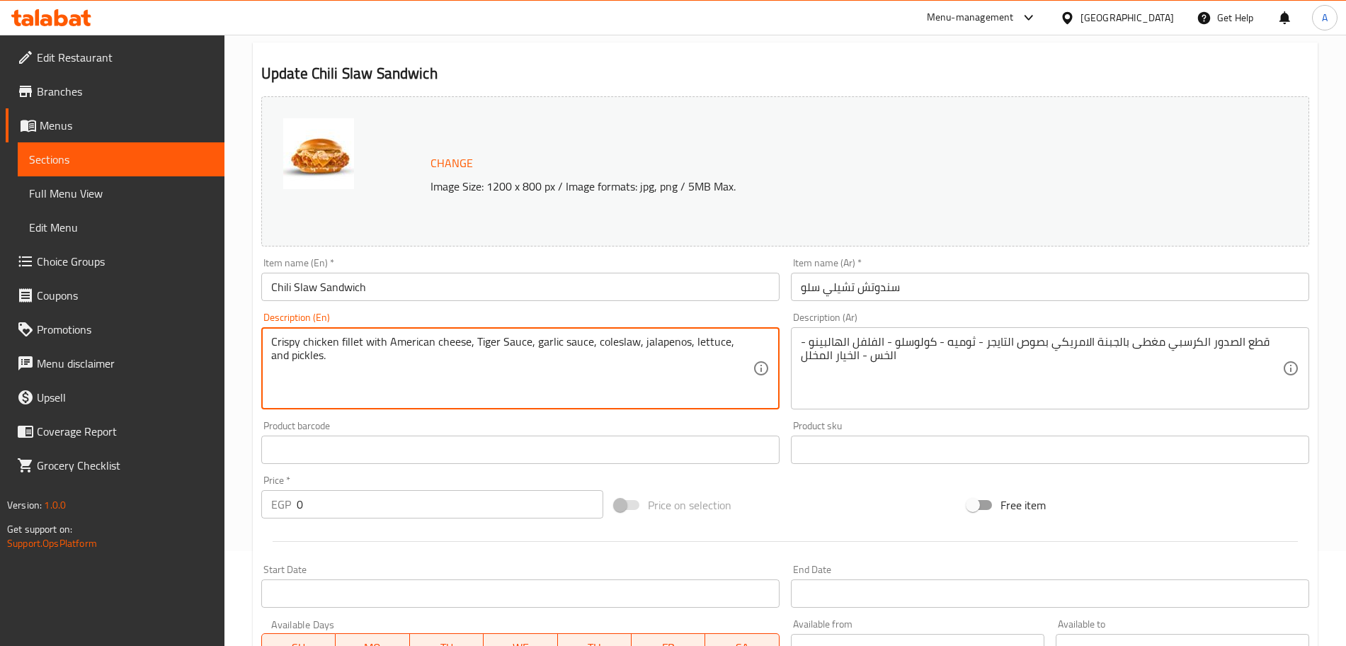
scroll to position [457, 0]
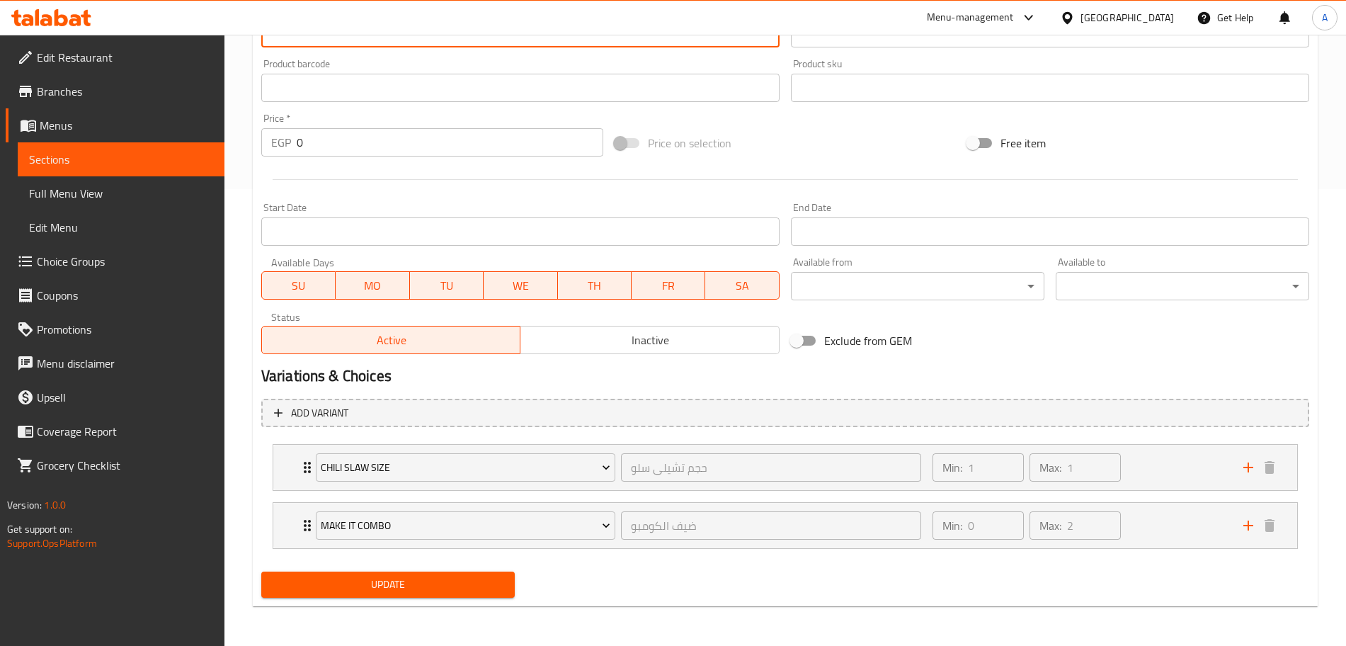
click at [488, 578] on span "Update" at bounding box center [388, 584] width 231 height 18
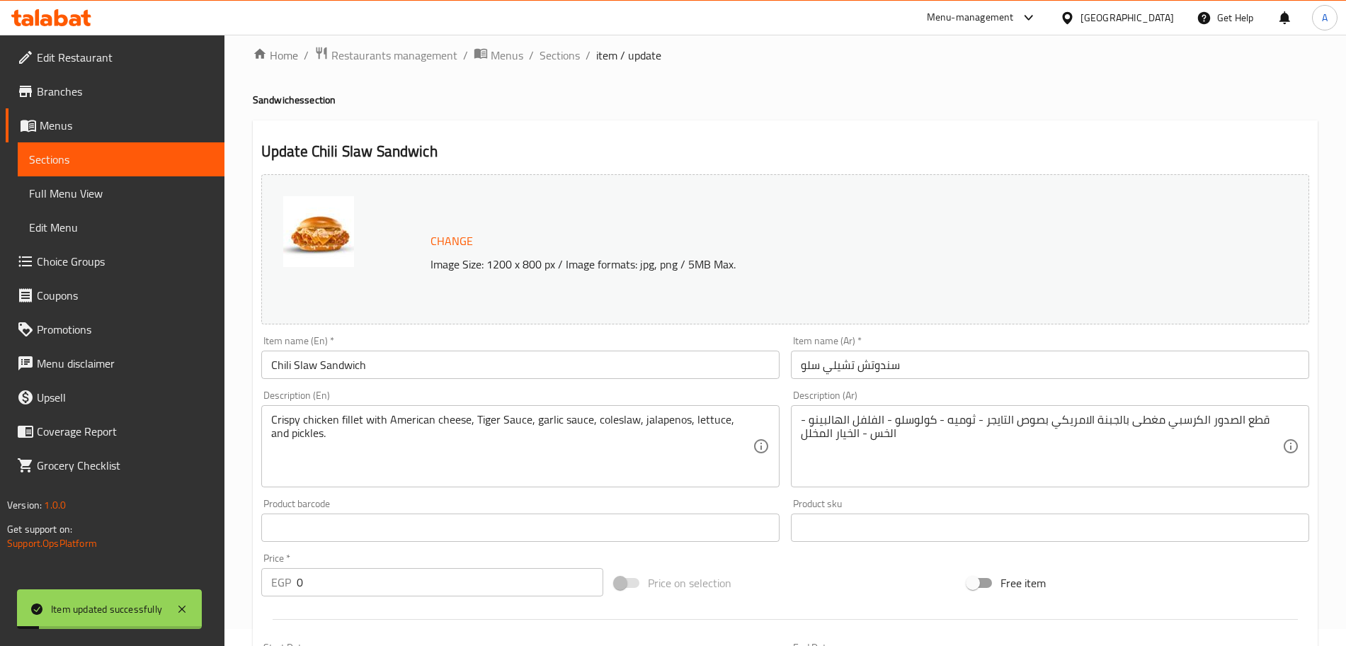
scroll to position [0, 0]
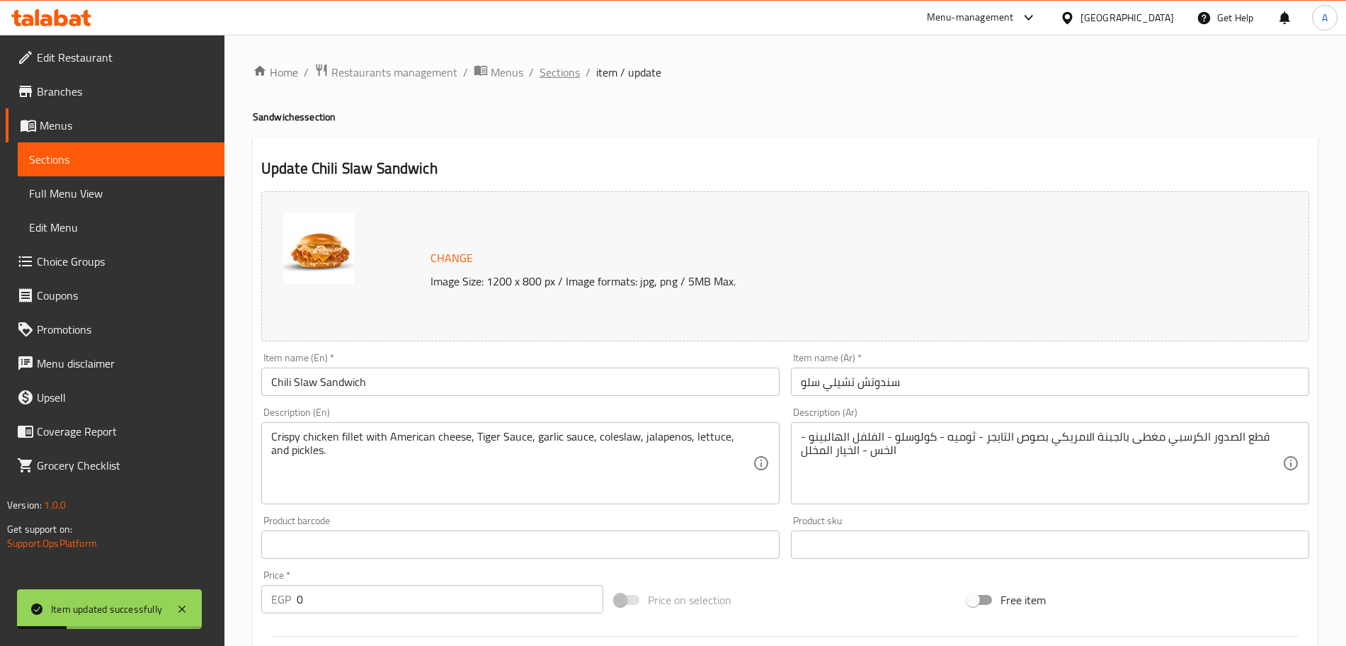
click at [556, 72] on span "Sections" at bounding box center [559, 72] width 40 height 17
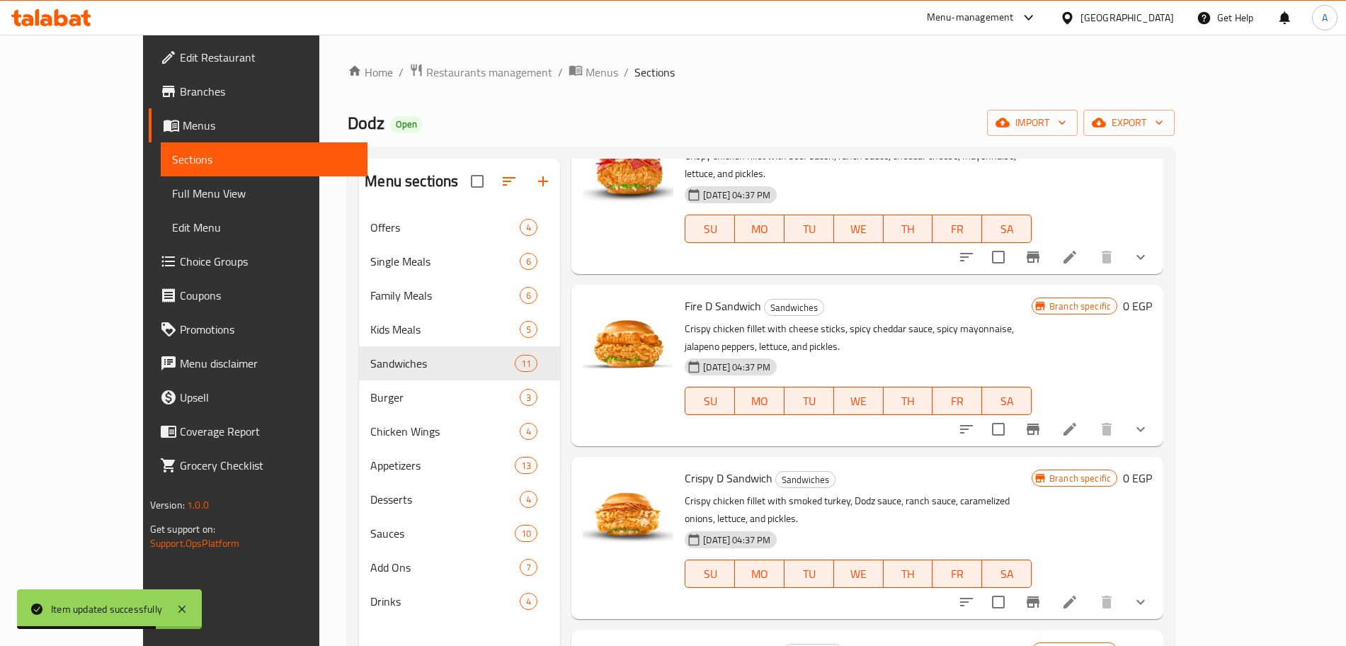
scroll to position [198, 0]
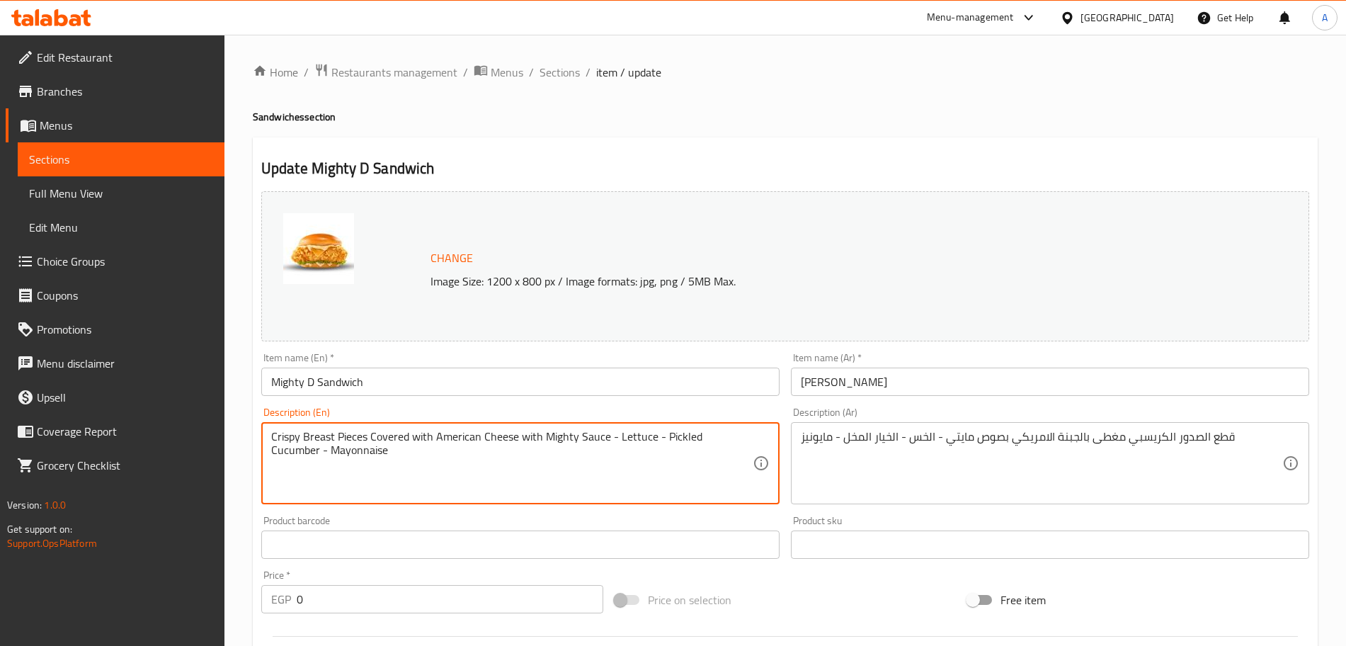
click at [334, 454] on textarea "Crispy Breast Pieces Covered with American Cheese with Mighty Sauce - Lettuce -…" at bounding box center [511, 463] width 481 height 67
paste textarea "chicken fillet with American cheese, Mighty Sauce, lettuce, pickles, and mayonn…"
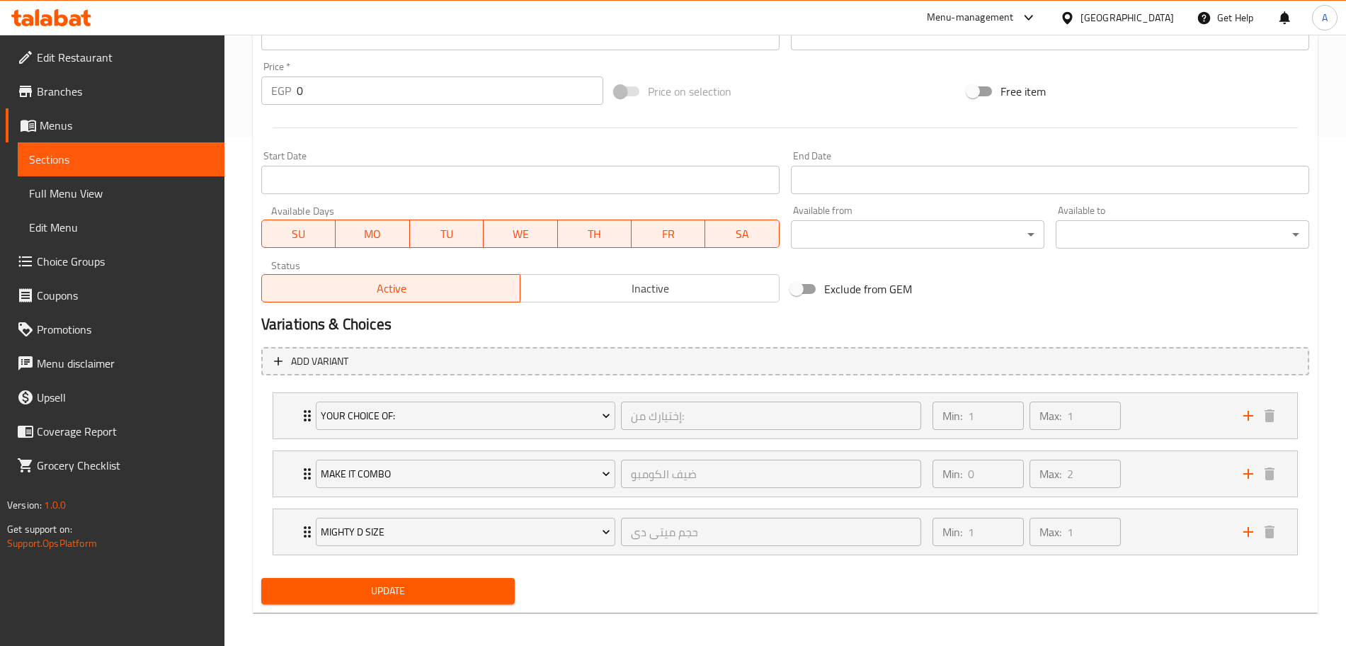
scroll to position [515, 0]
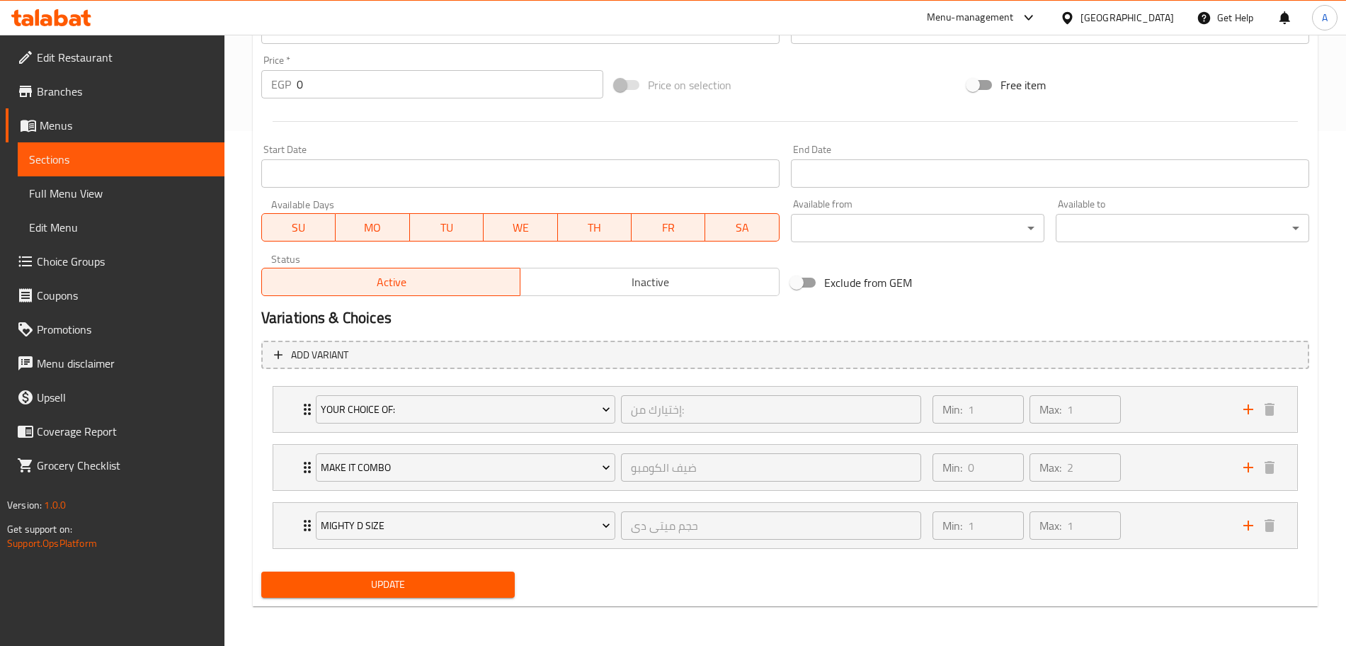
click at [425, 581] on span "Update" at bounding box center [388, 584] width 231 height 18
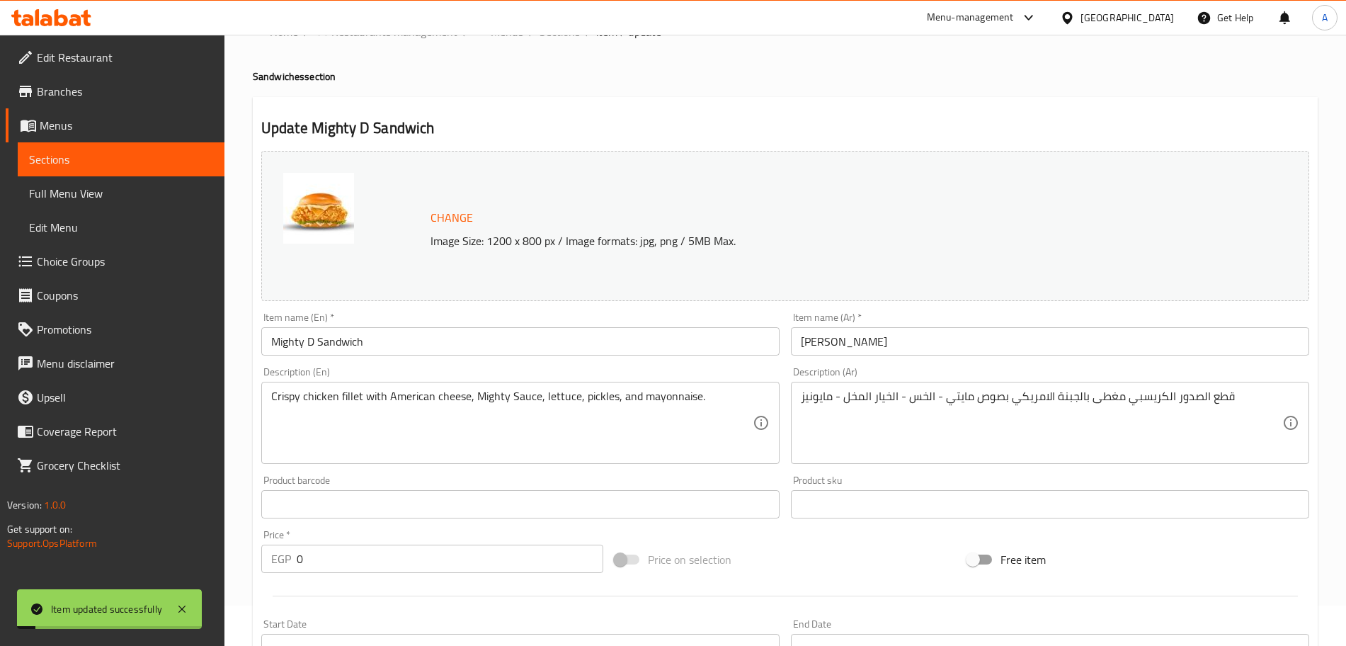
scroll to position [0, 0]
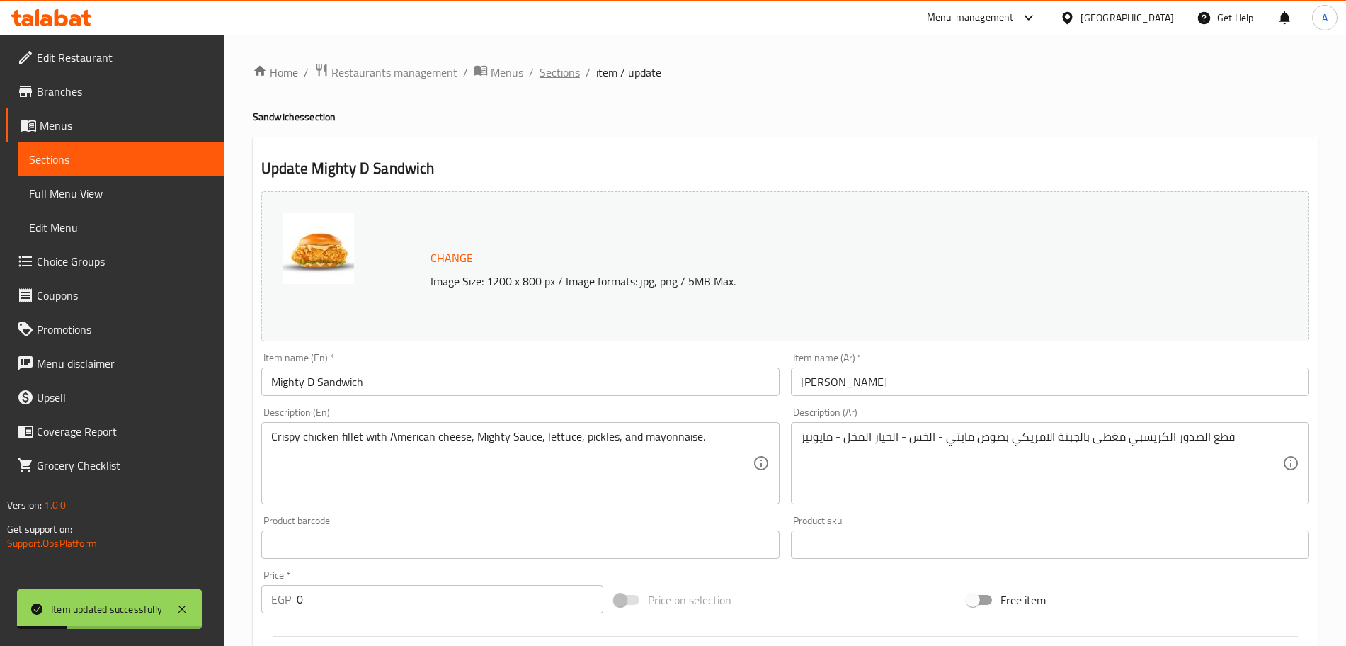
click at [559, 67] on span "Sections" at bounding box center [559, 72] width 40 height 17
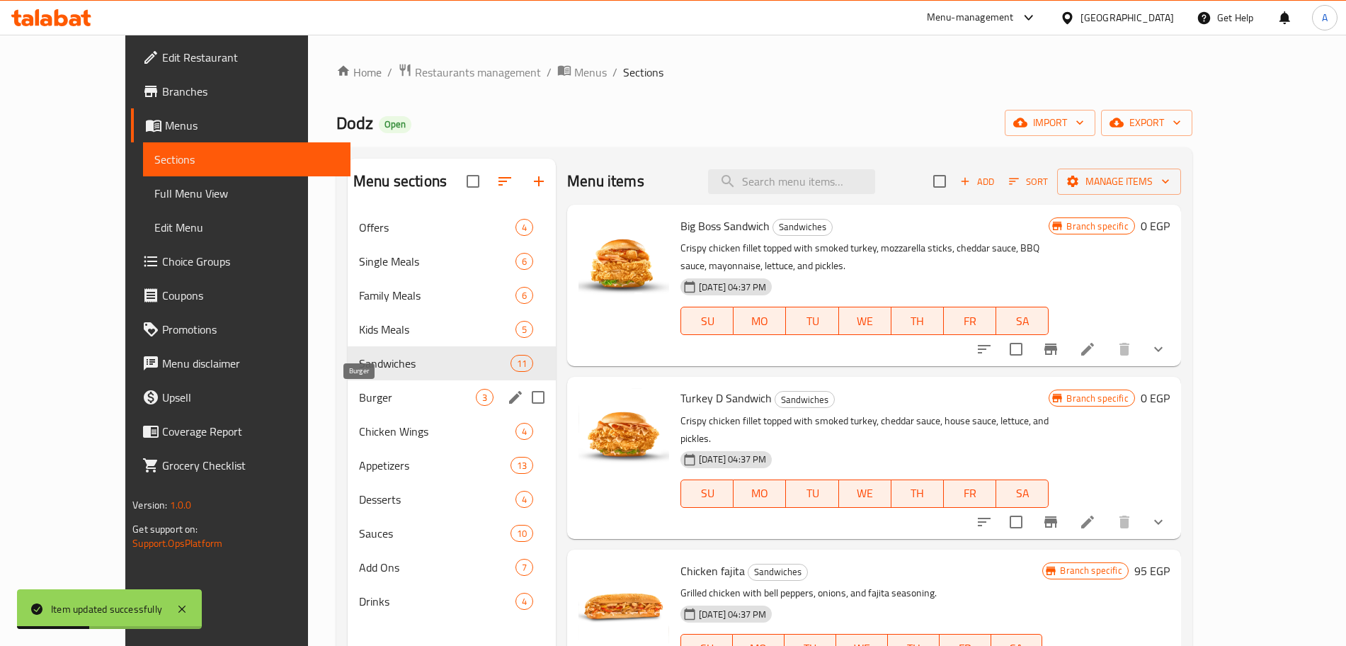
click at [408, 391] on span "Burger" at bounding box center [417, 397] width 117 height 17
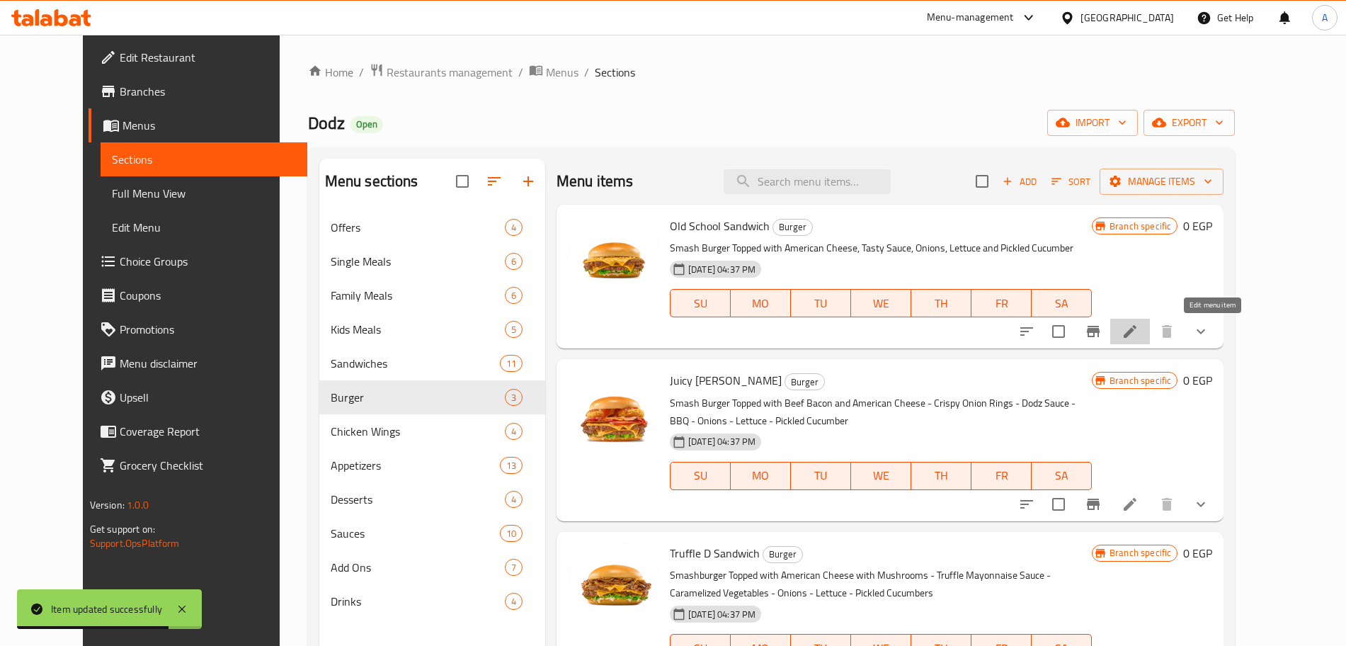
click at [1138, 339] on icon at bounding box center [1129, 331] width 17 height 17
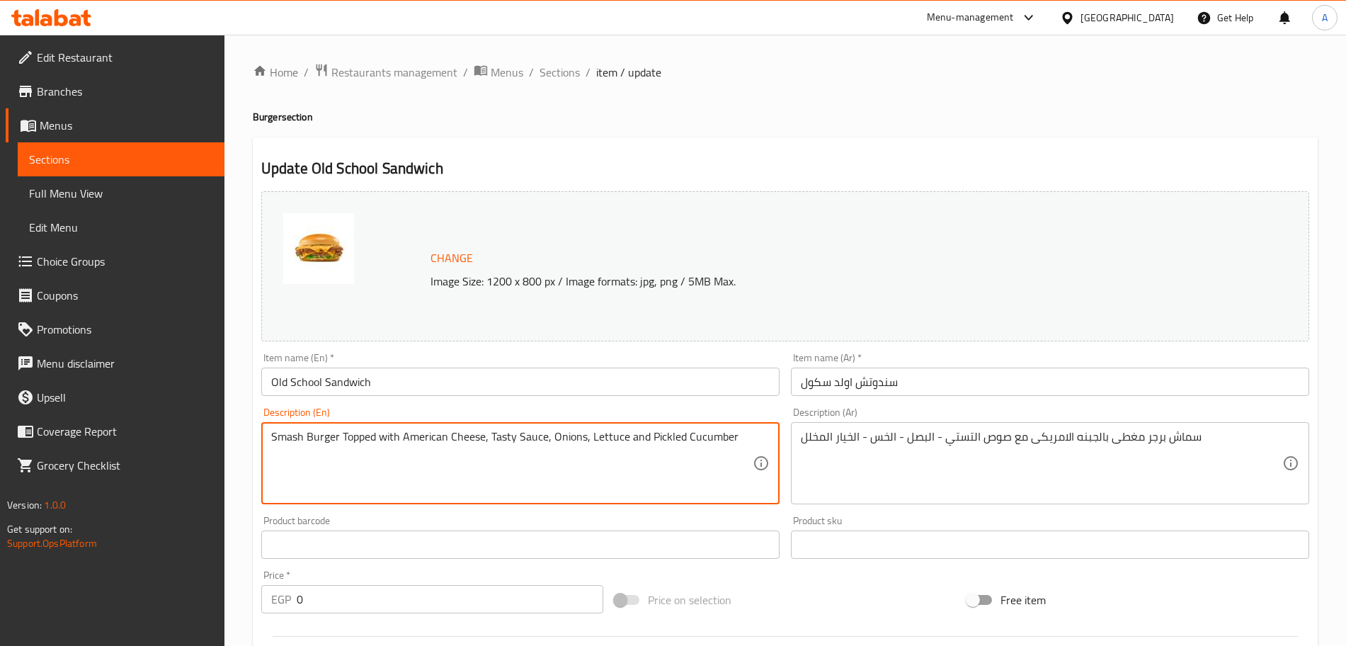
click at [451, 430] on textarea "Smash Burger Topped with American Cheese, Tasty Sauce, Onions, Lettuce and Pick…" at bounding box center [511, 463] width 481 height 67
paste textarea "burger with American cheese, Tasty Sauce, onions, lettuce, and pickles."
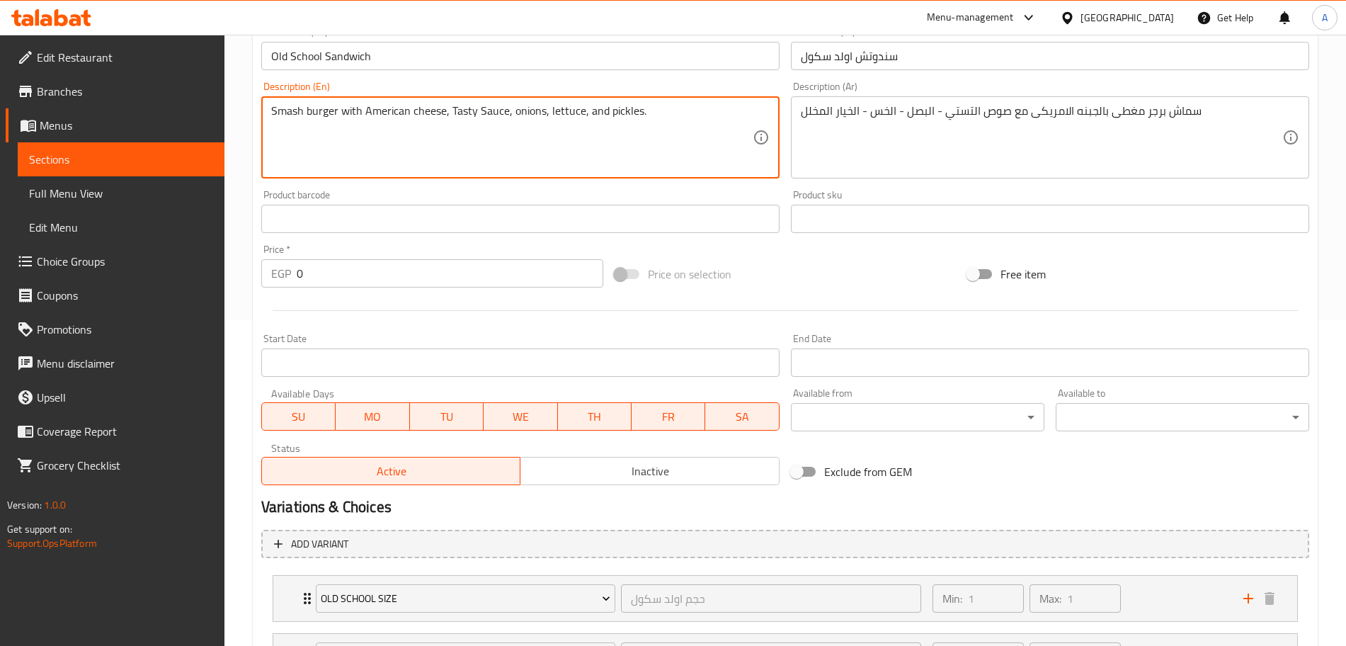
scroll to position [457, 0]
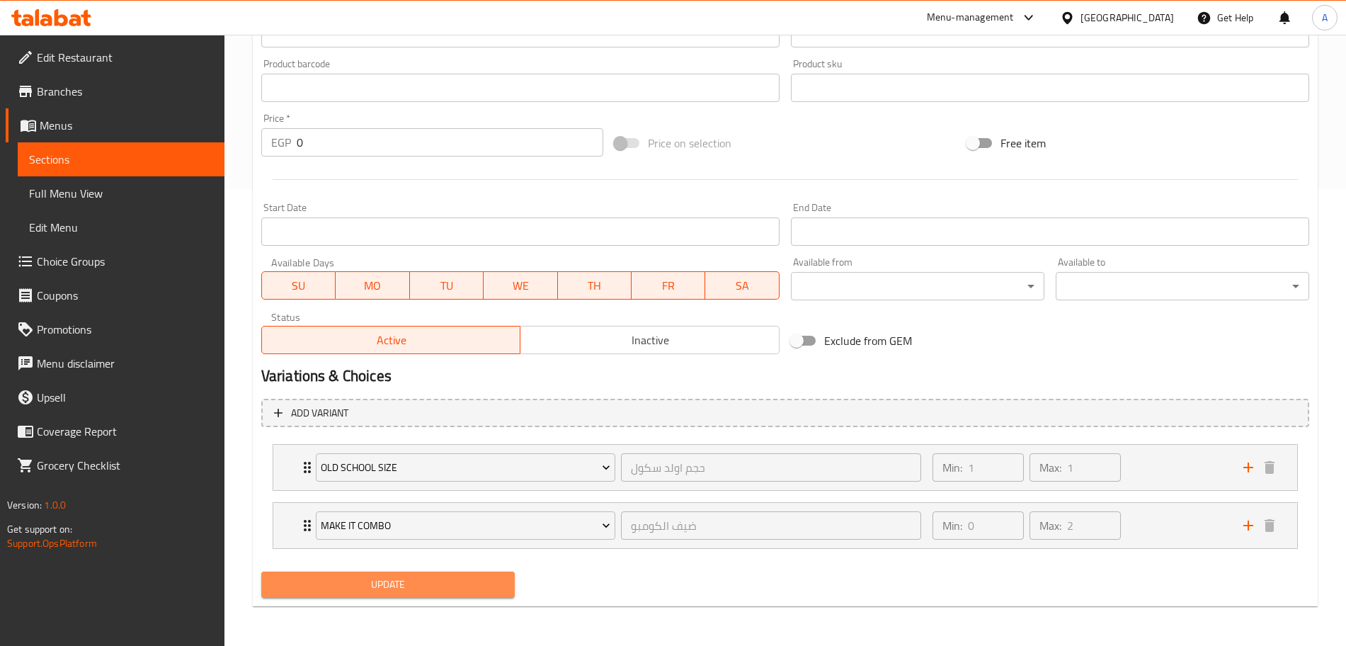
click at [471, 576] on span "Update" at bounding box center [388, 584] width 231 height 18
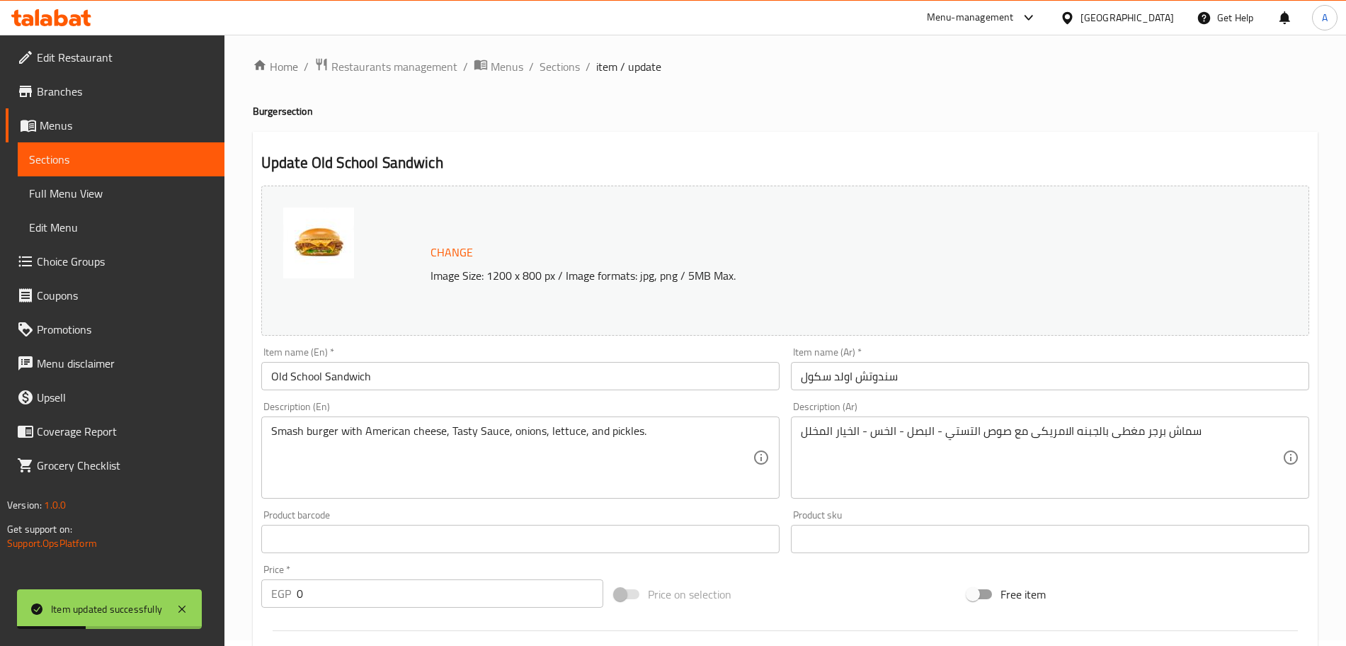
scroll to position [0, 0]
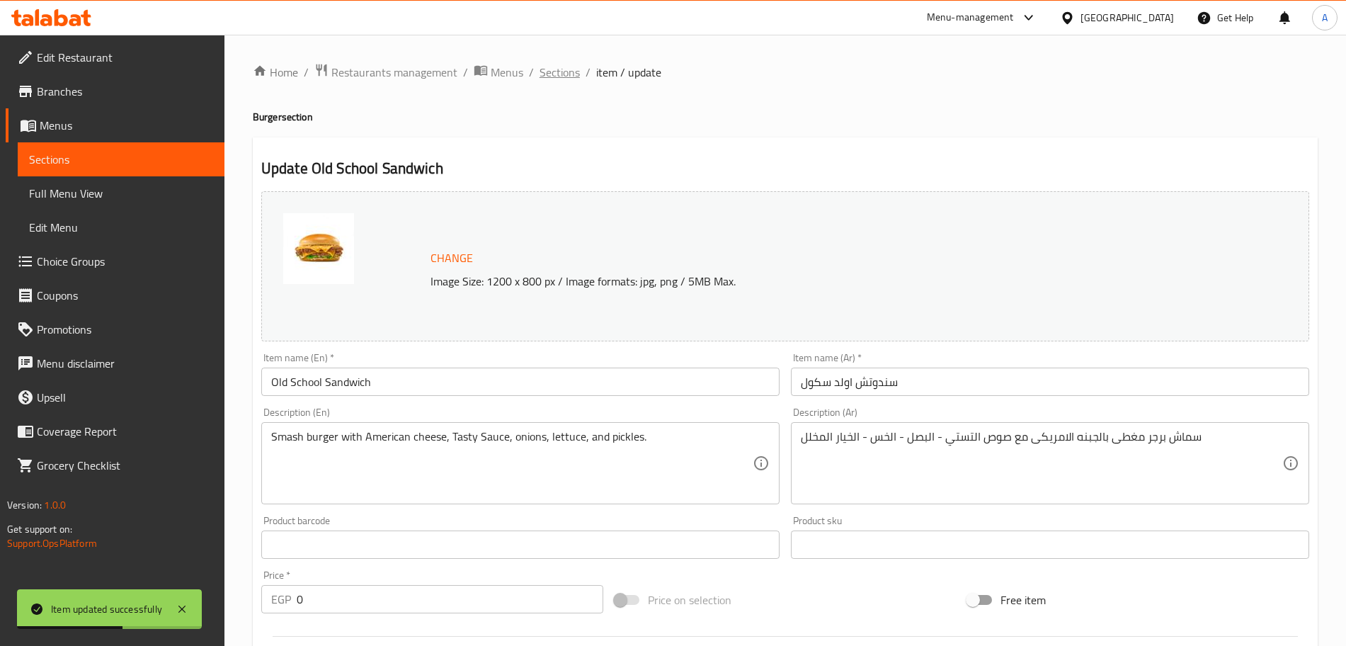
click at [572, 78] on span "Sections" at bounding box center [559, 72] width 40 height 17
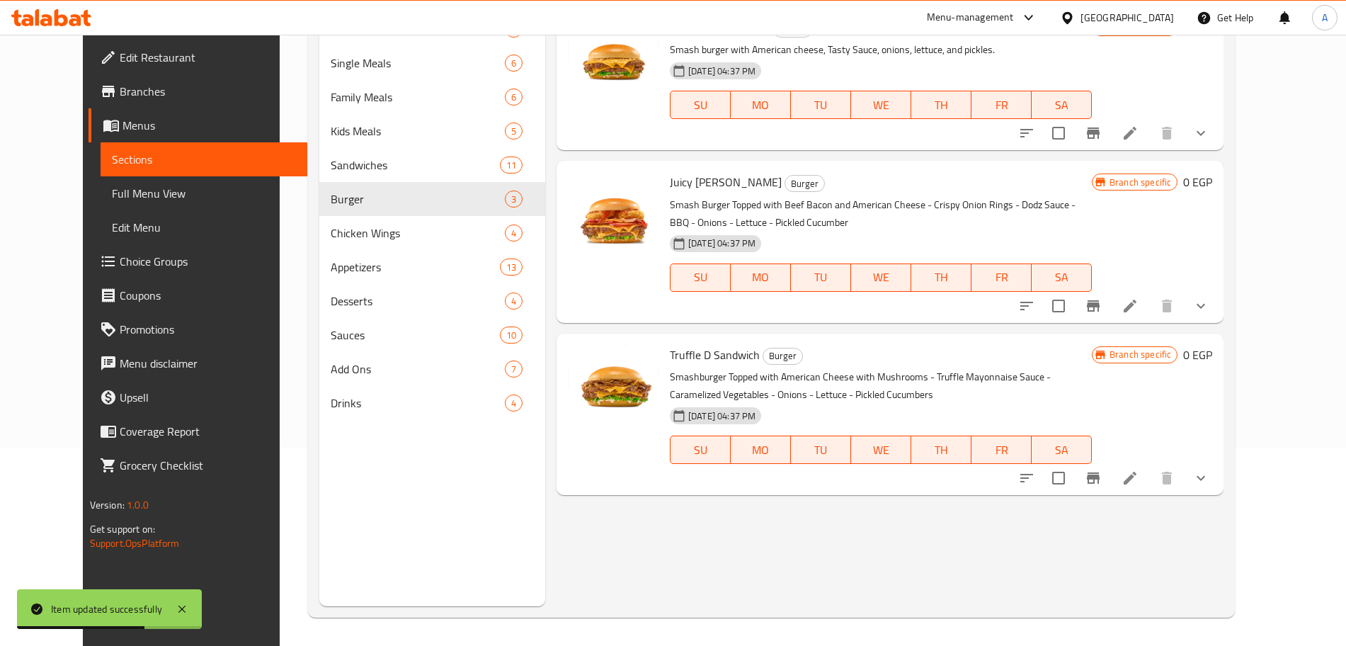
scroll to position [197, 0]
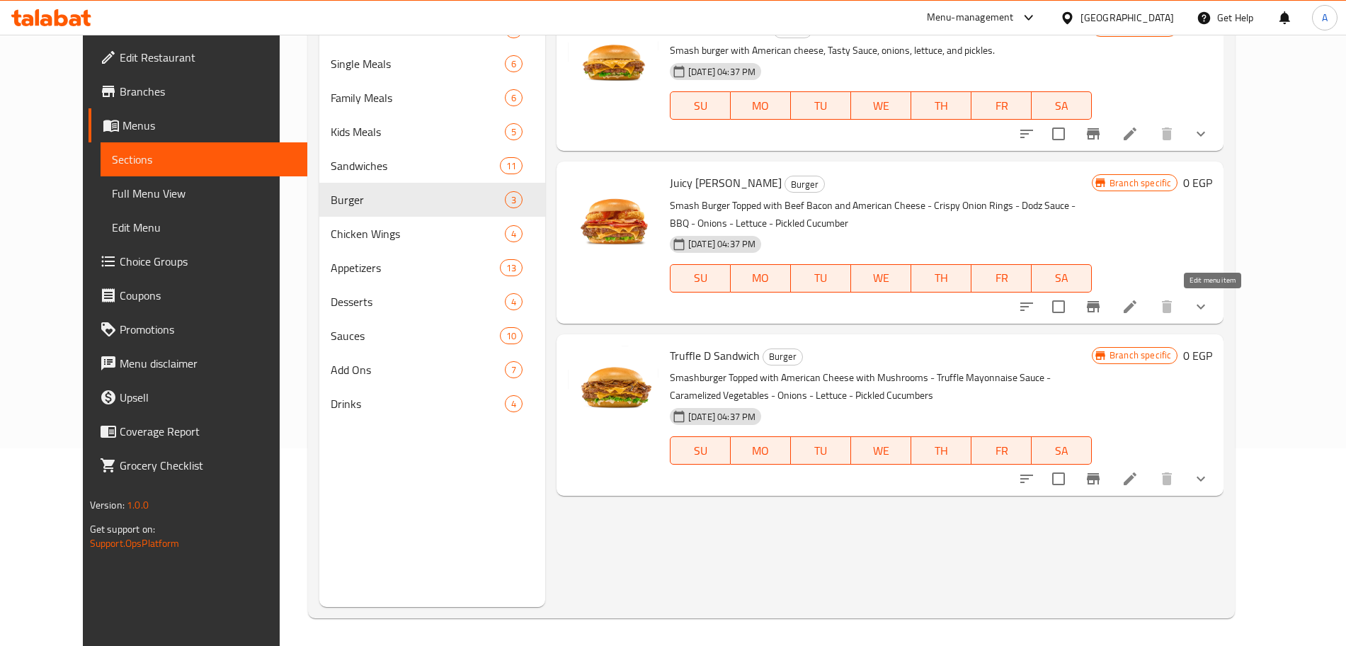
click at [1138, 308] on icon at bounding box center [1129, 306] width 17 height 17
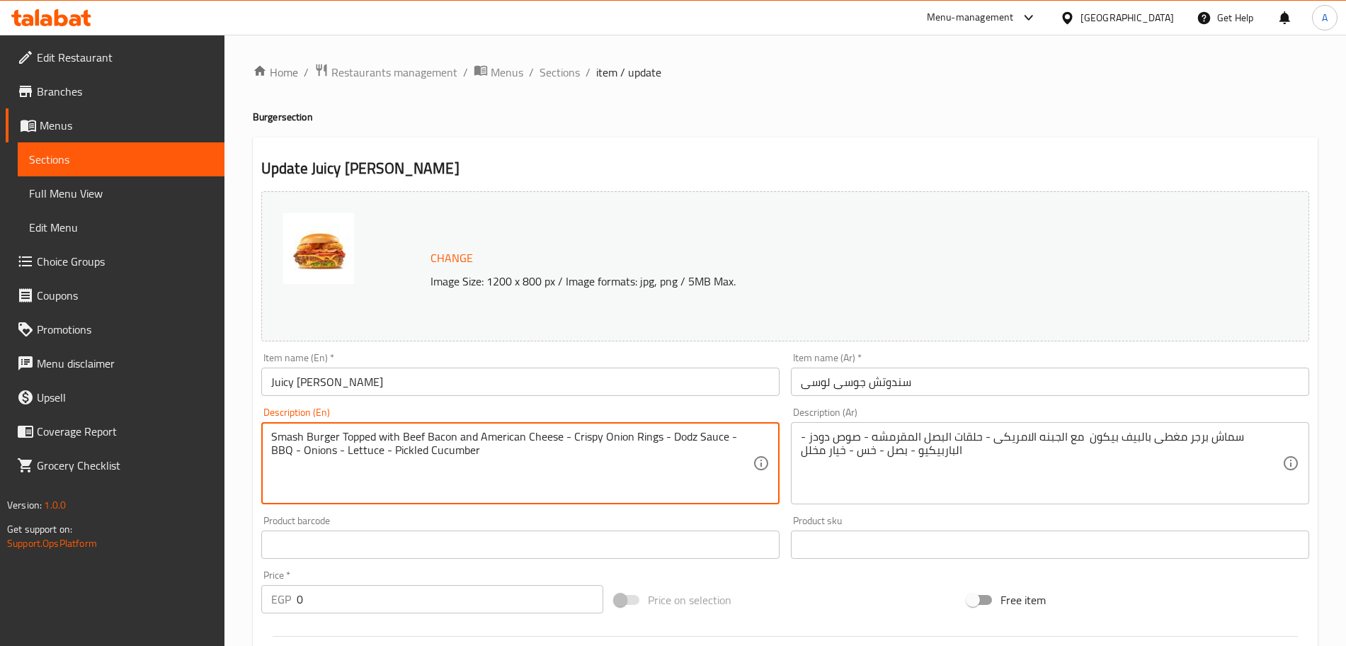
click at [487, 449] on textarea "Smash Burger Topped with Beef Bacon and American Cheese - Crispy Onion Rings - …" at bounding box center [511, 463] width 481 height 67
paste textarea "burger with beef bacon, American cheese, crispy onion rings, Dodz Sauce, BBQ sa…"
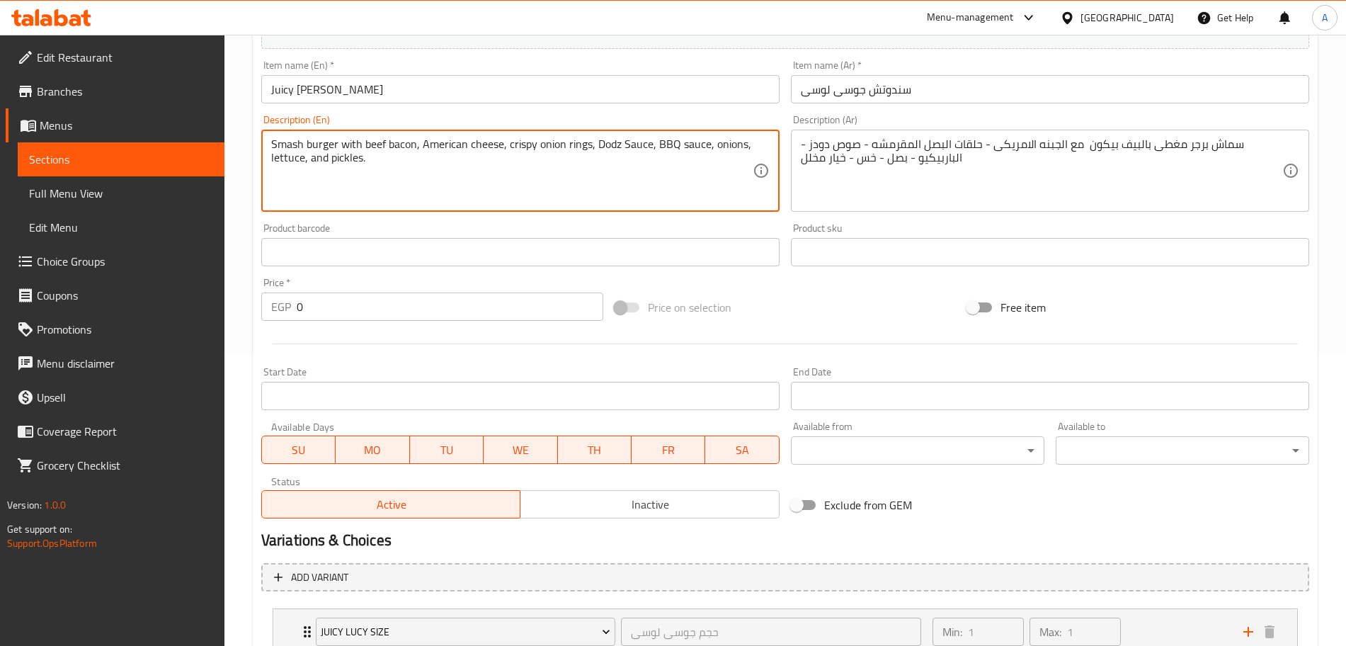
scroll to position [457, 0]
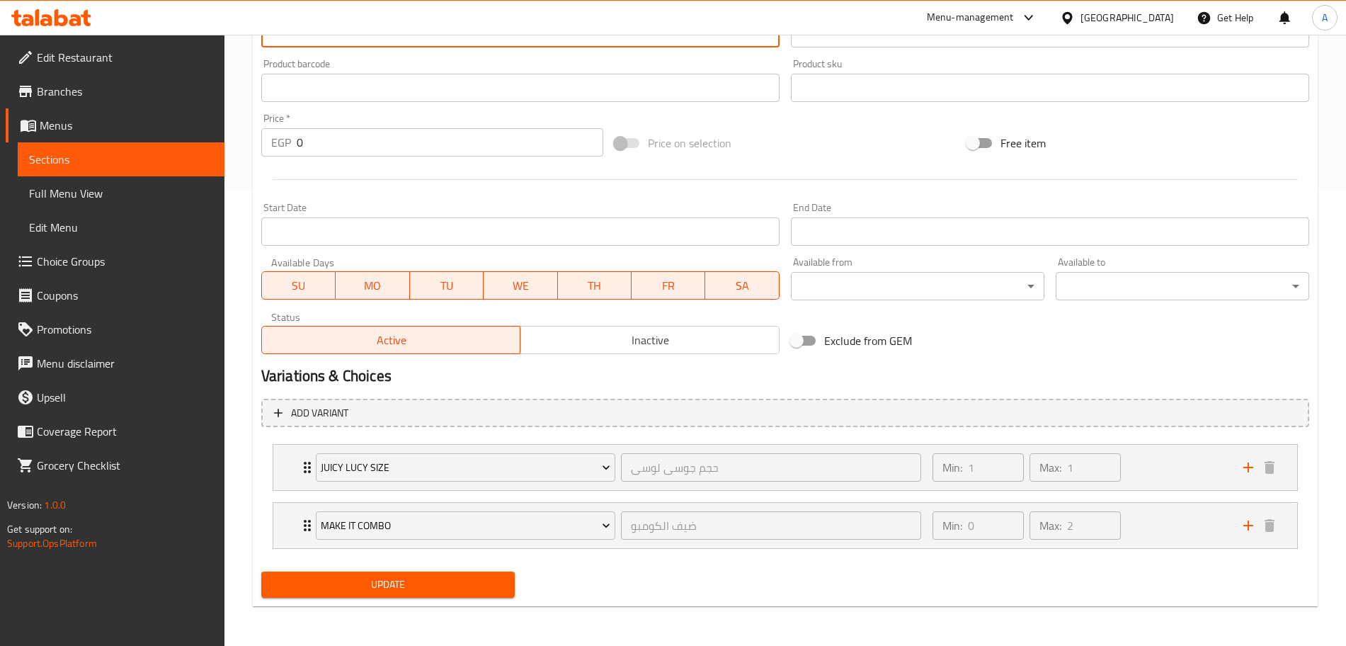
click at [472, 586] on span "Update" at bounding box center [388, 584] width 231 height 18
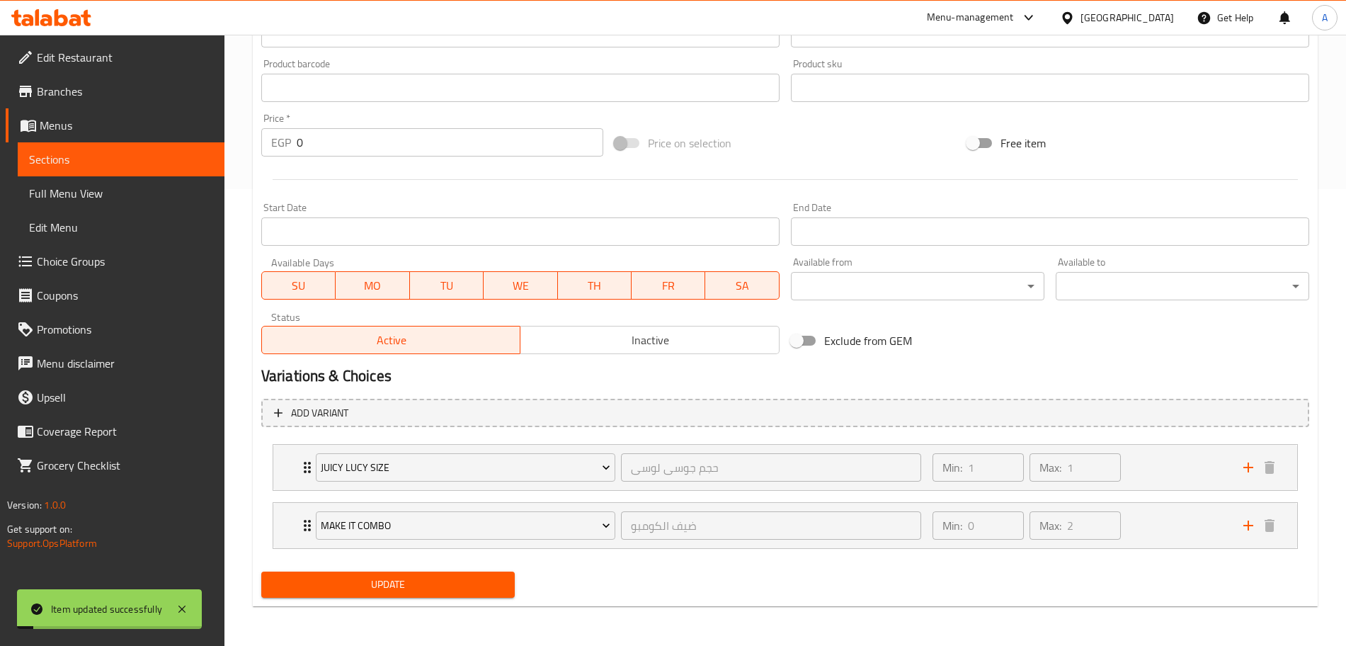
scroll to position [0, 0]
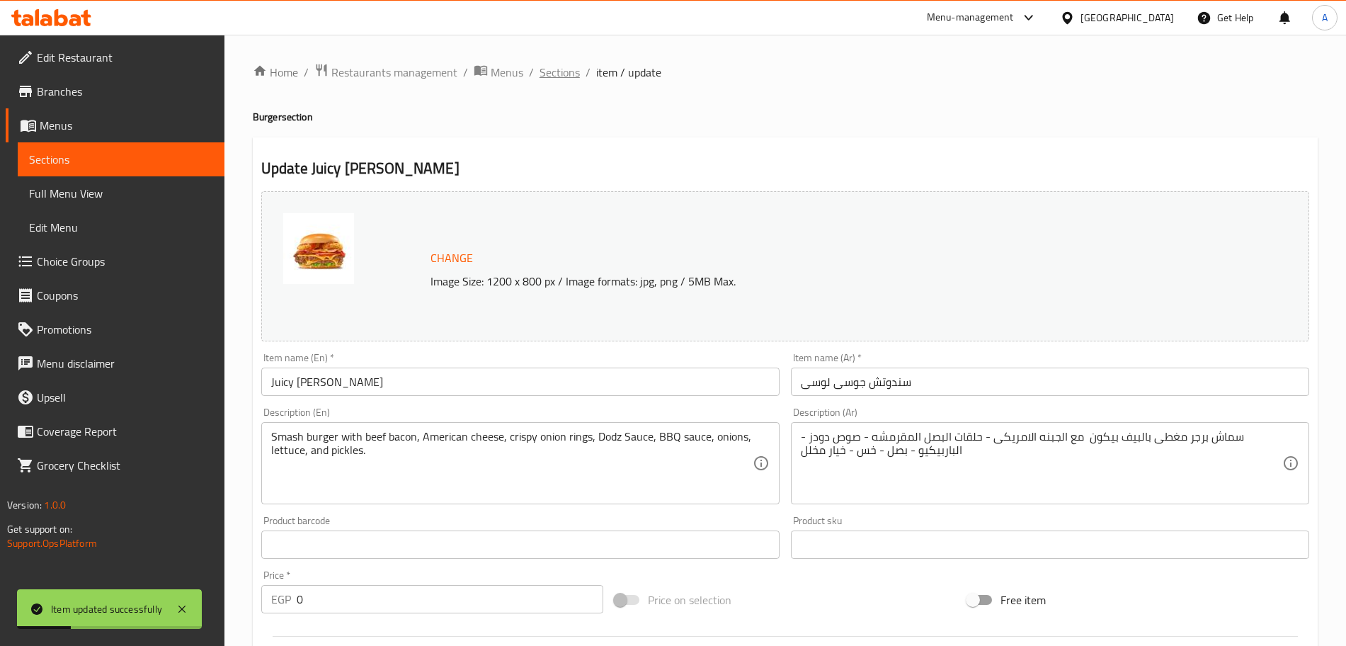
click at [557, 73] on span "Sections" at bounding box center [559, 72] width 40 height 17
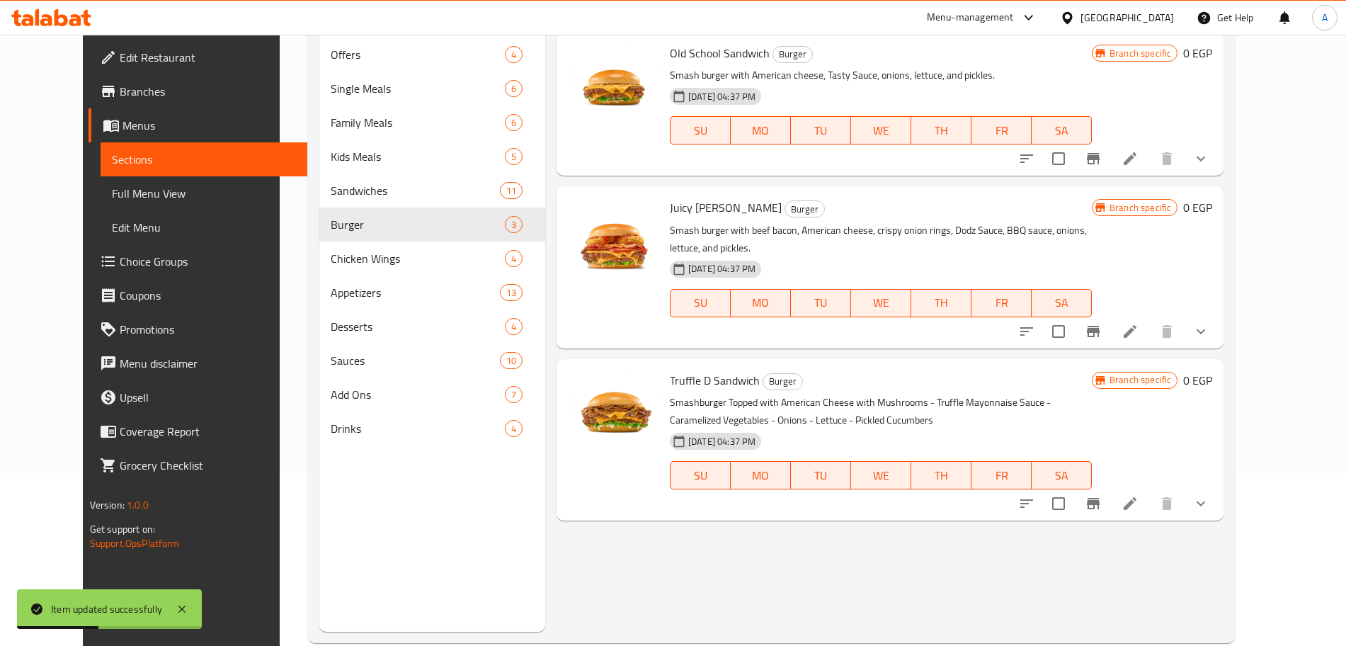
scroll to position [198, 0]
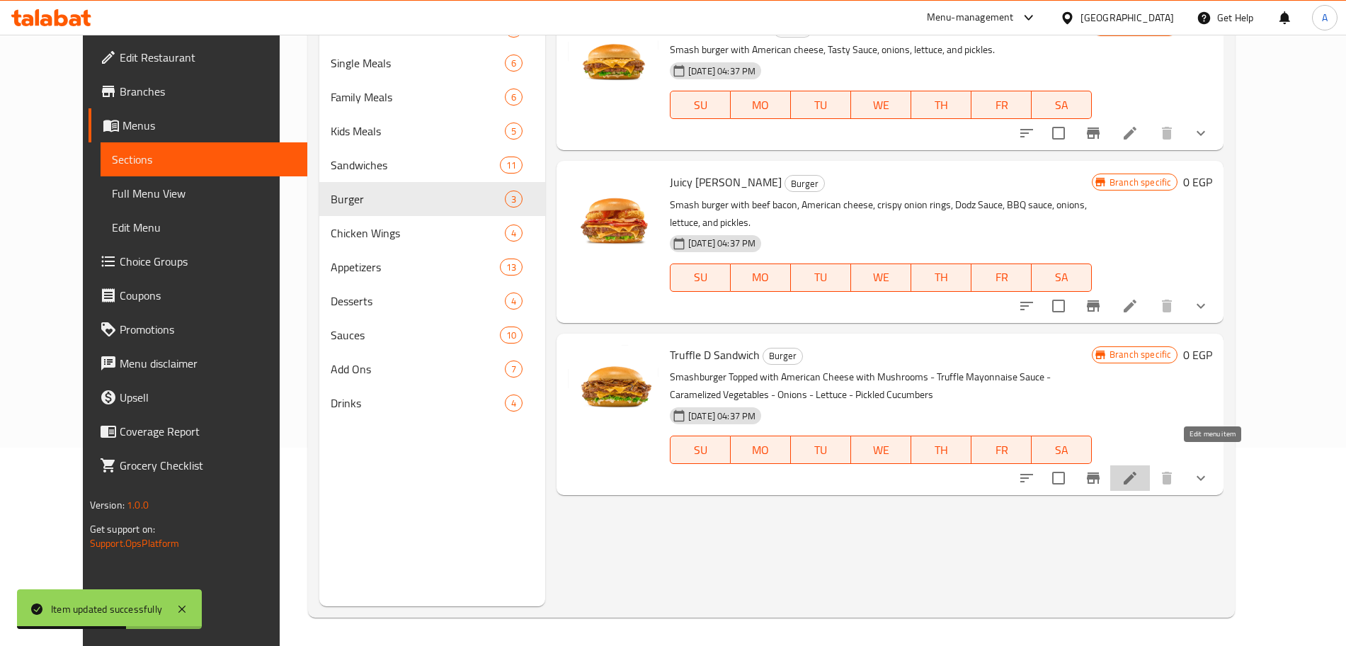
click at [1138, 469] on icon at bounding box center [1129, 477] width 17 height 17
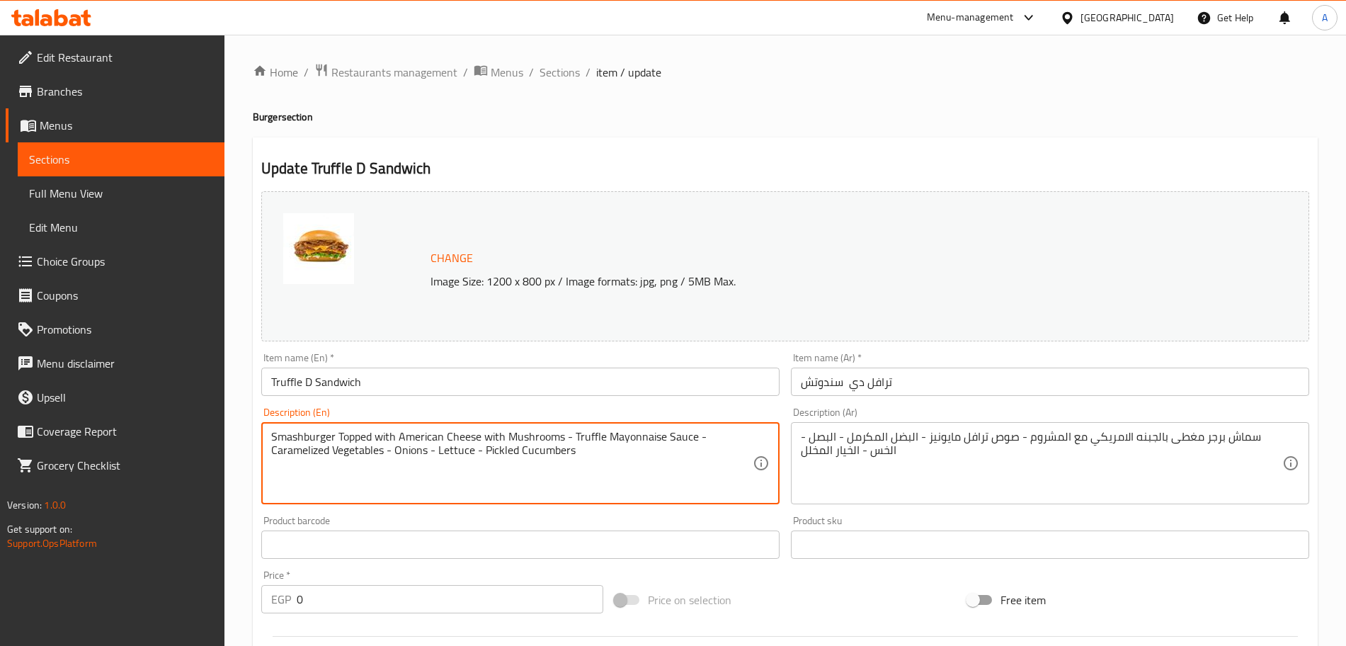
click at [572, 446] on textarea "Smashburger Topped with American Cheese with Mushrooms - Truffle Mayonnaise Sau…" at bounding box center [511, 463] width 481 height 67
paste textarea "burger with American cheese, mushrooms, truffle mayonnaise, caramelized onions,…"
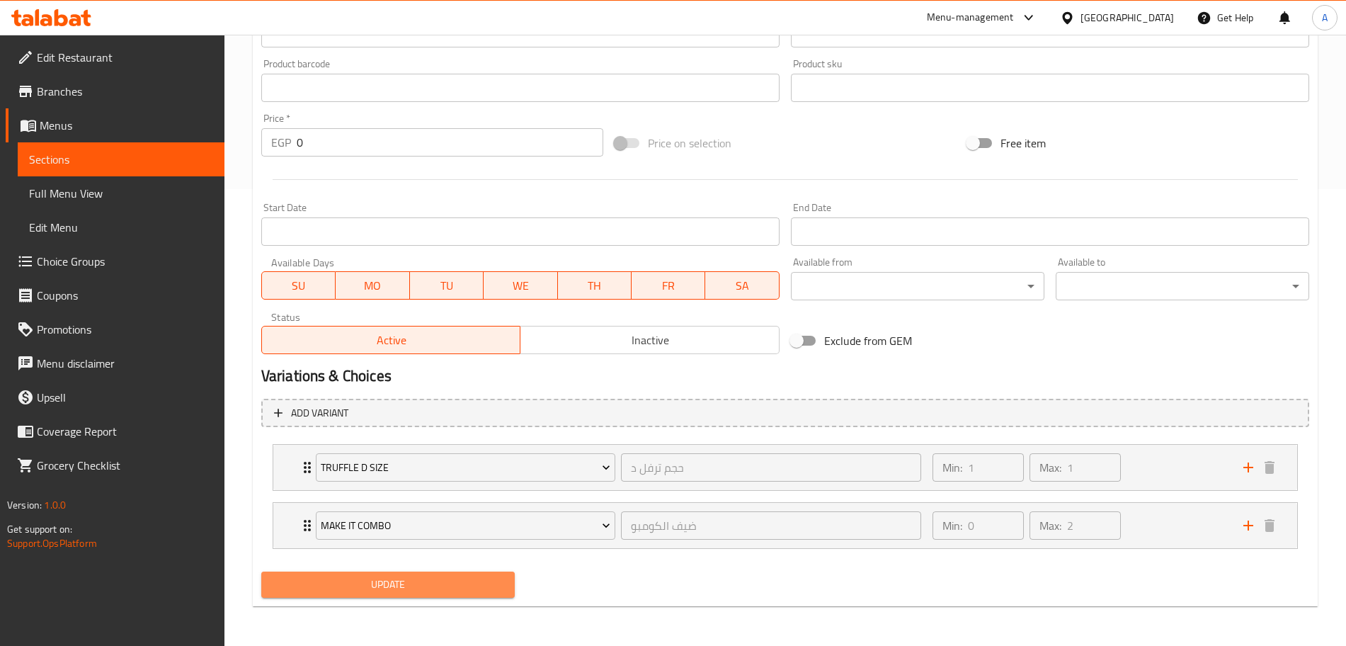
click at [491, 574] on button "Update" at bounding box center [387, 584] width 253 height 26
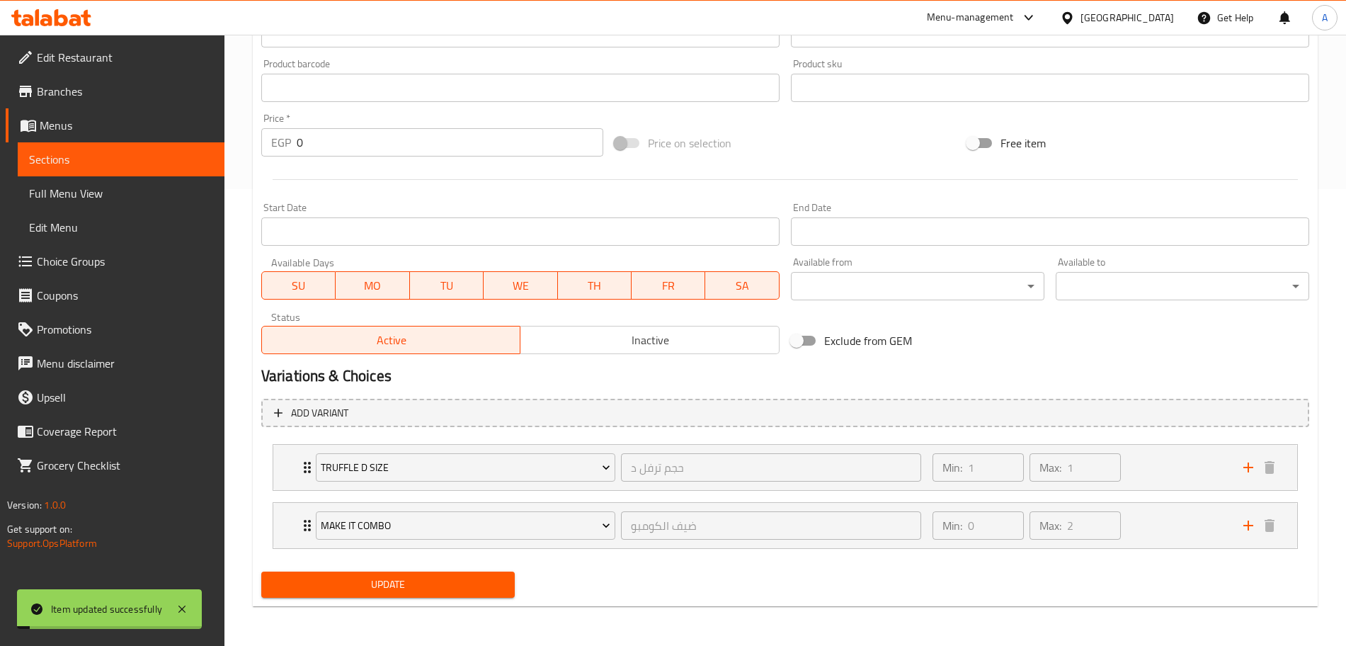
scroll to position [0, 0]
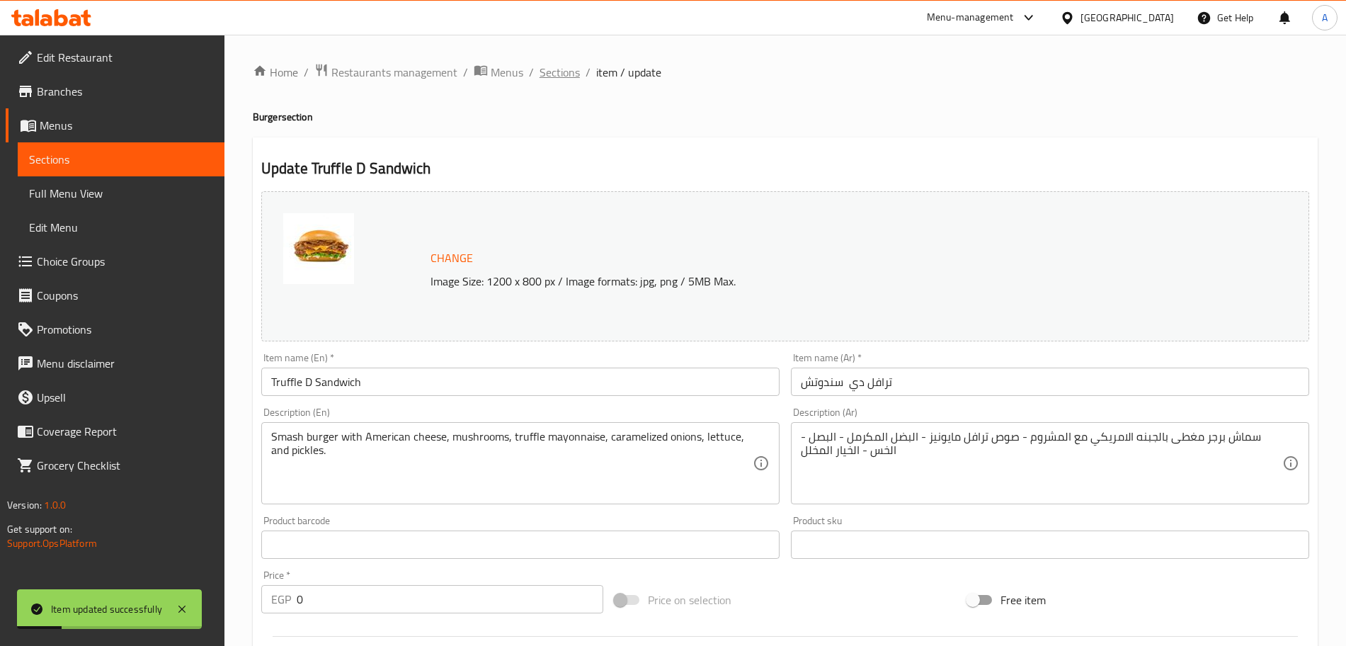
click at [562, 74] on span "Sections" at bounding box center [559, 72] width 40 height 17
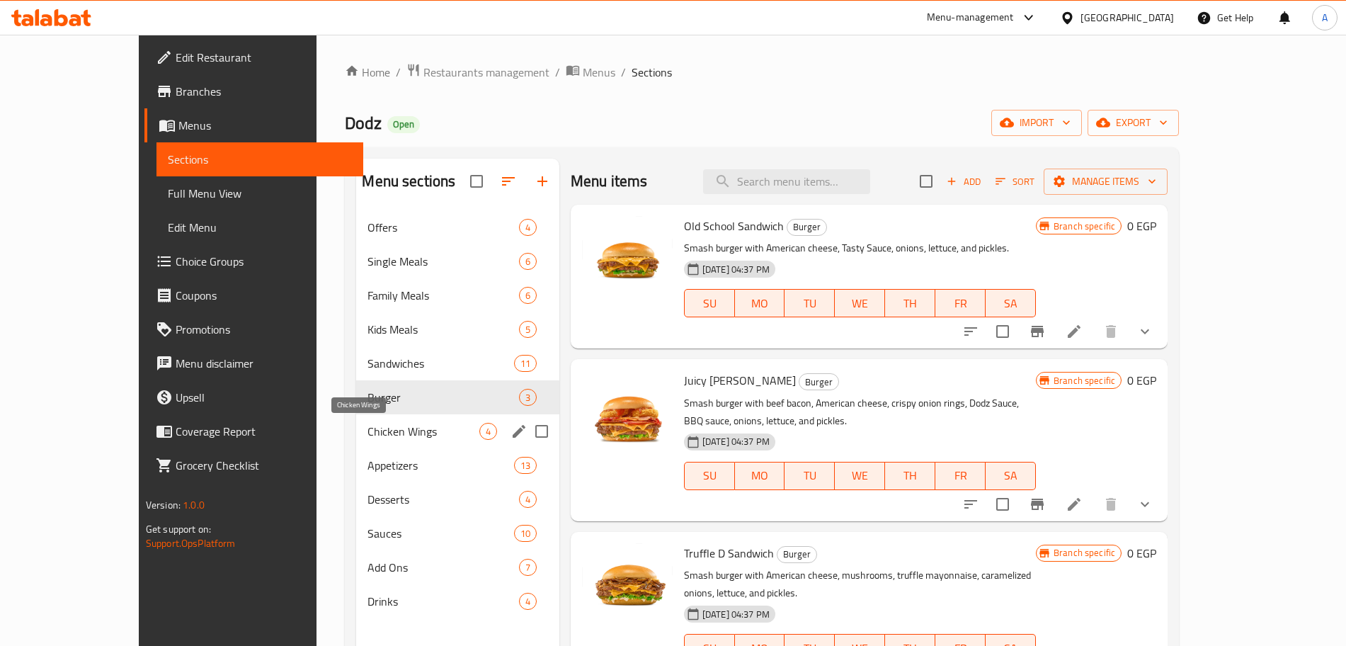
scroll to position [76, 0]
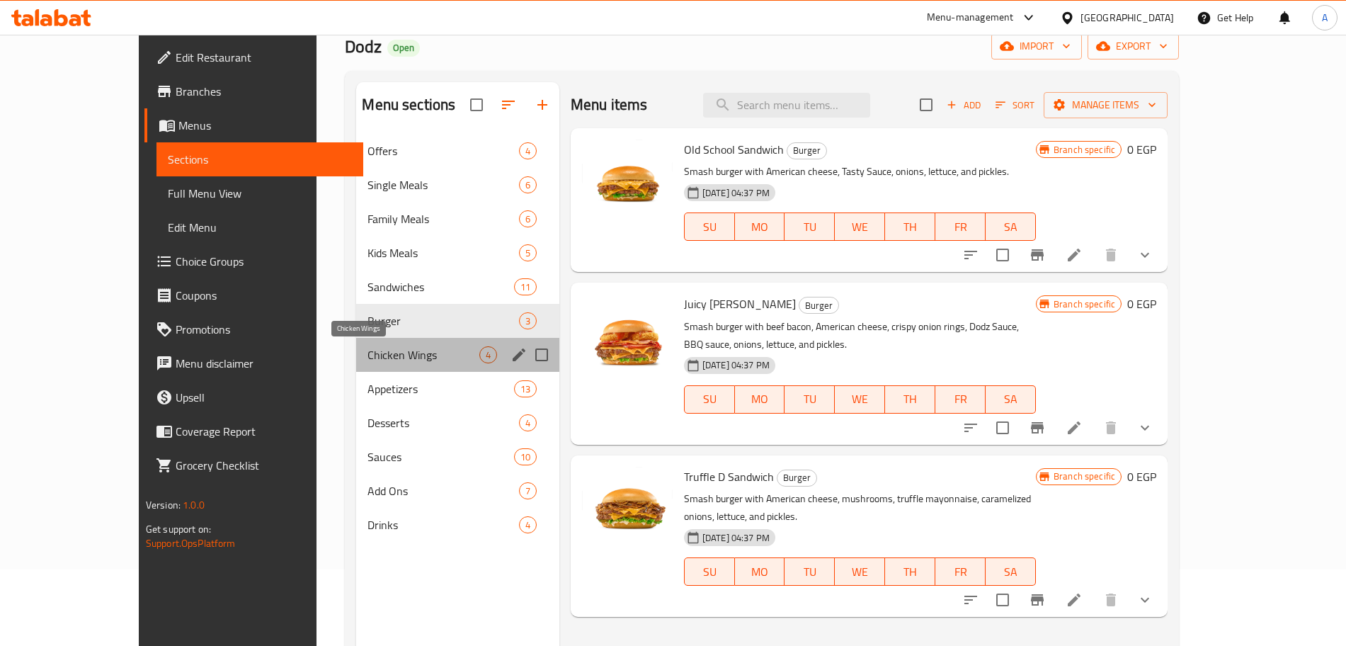
click at [391, 356] on span "Chicken Wings" at bounding box center [422, 354] width 111 height 17
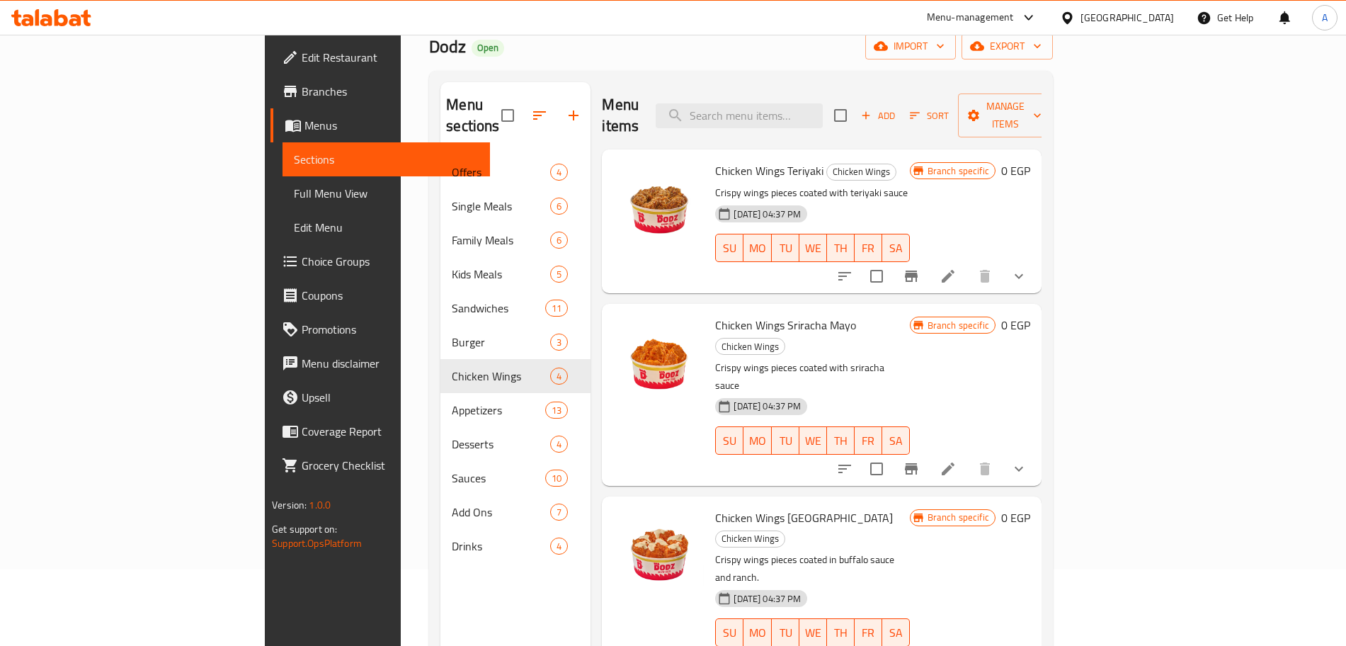
scroll to position [1, 0]
click at [956, 267] on icon at bounding box center [947, 275] width 17 height 17
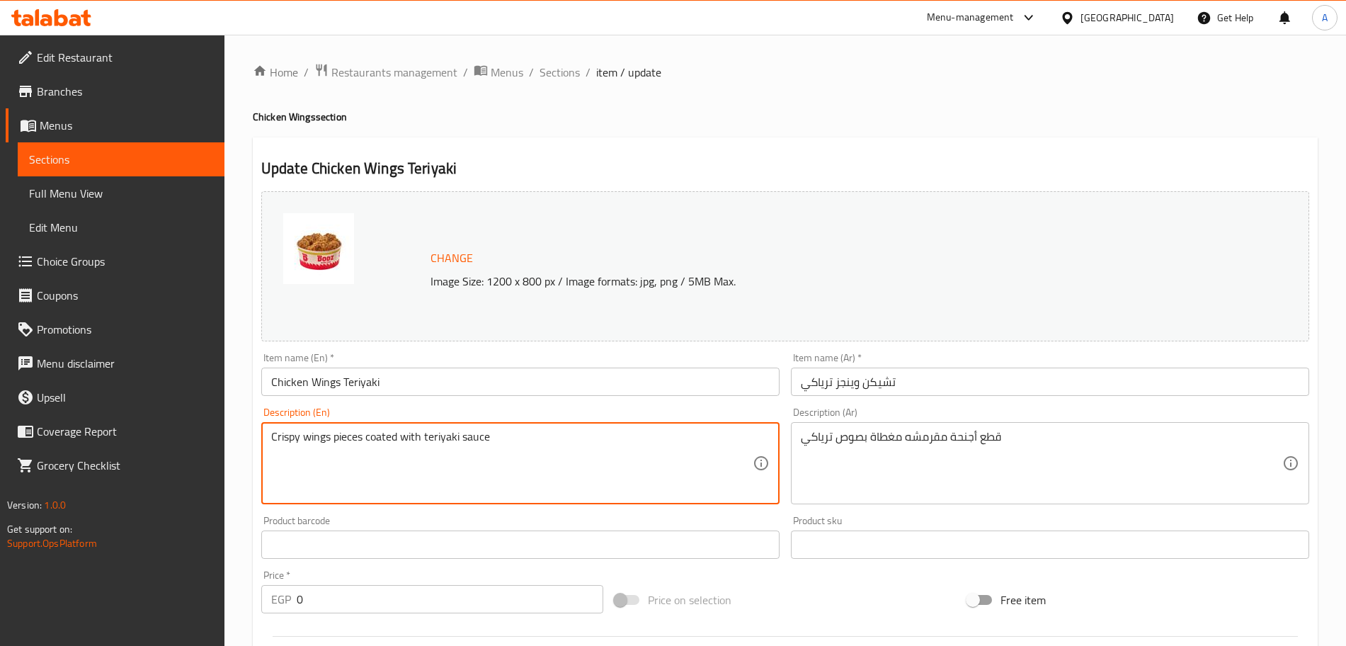
click at [489, 430] on textarea "Crispy wings pieces coated with teriyaki sauce" at bounding box center [511, 463] width 481 height 67
paste textarea "chicken wings coated in teriyaki sauce."
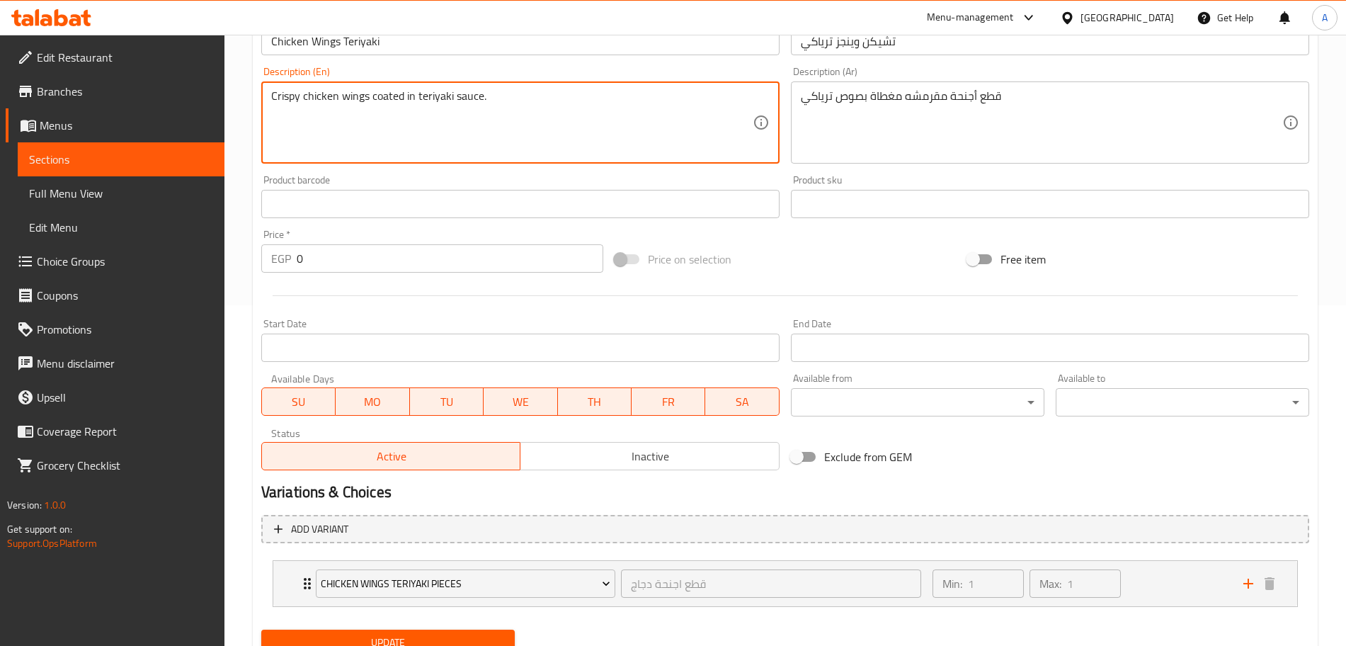
scroll to position [398, 0]
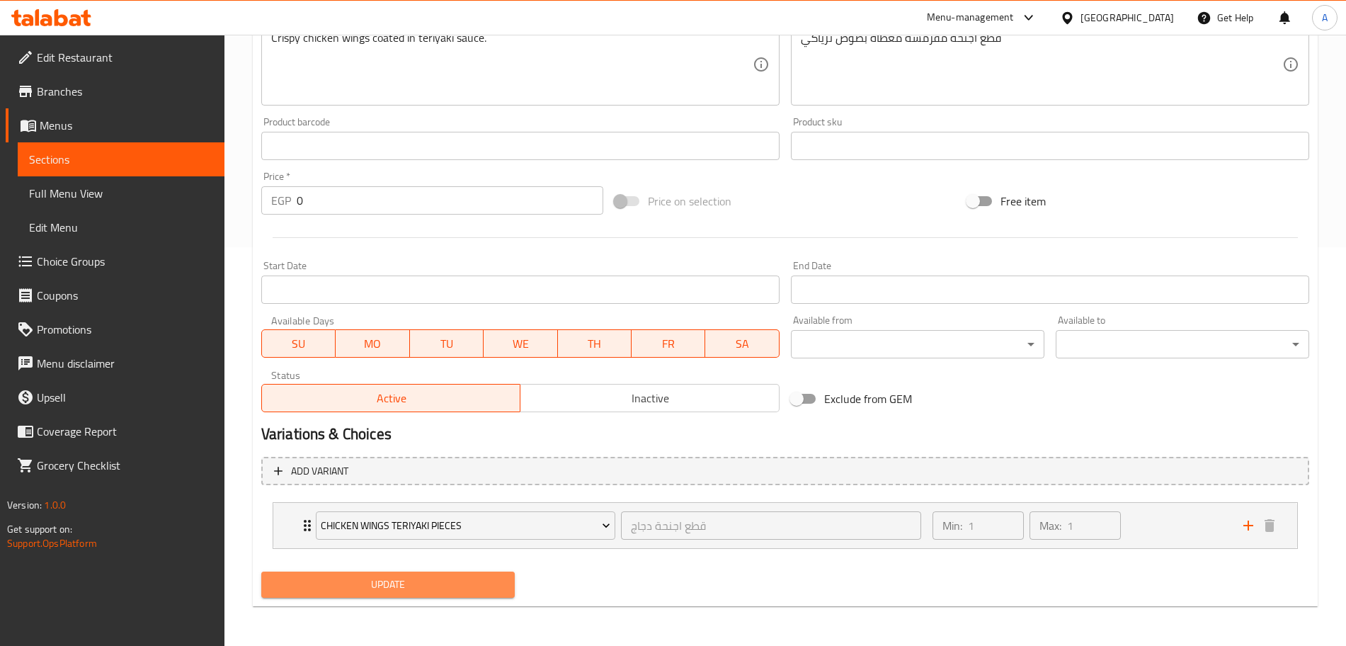
click at [476, 587] on span "Update" at bounding box center [388, 584] width 231 height 18
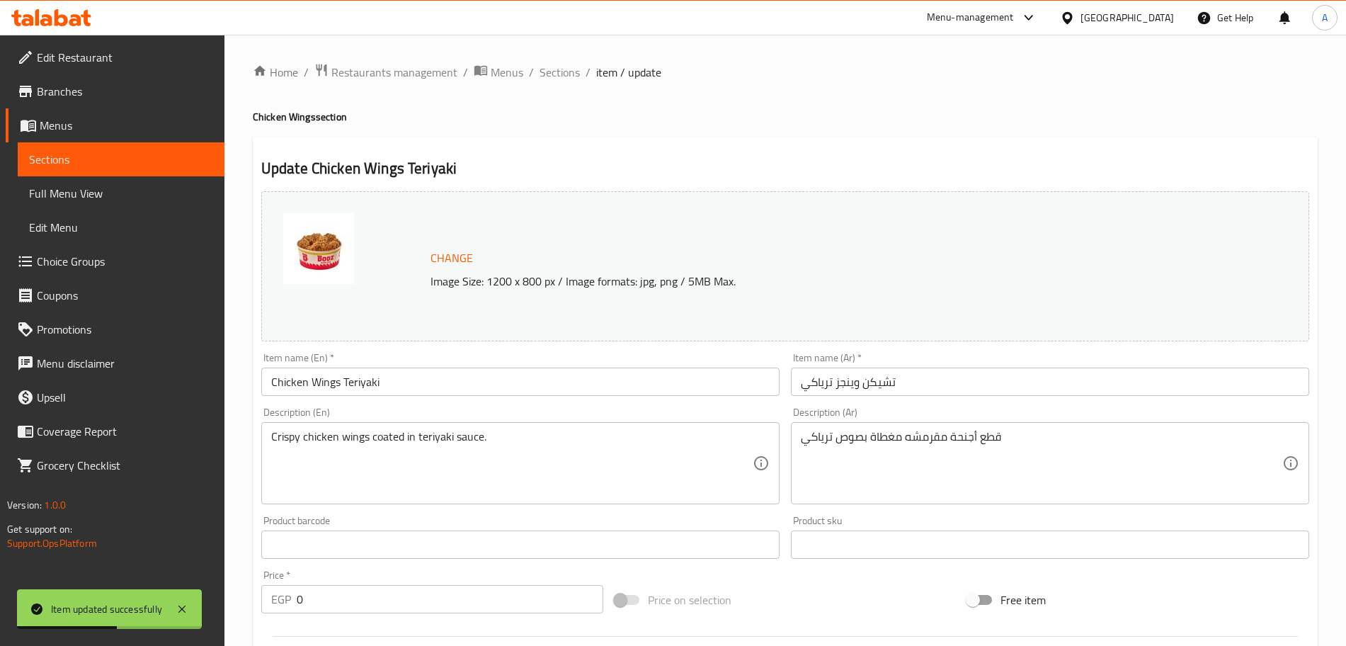
scroll to position [1, 0]
click at [556, 73] on span "Sections" at bounding box center [559, 71] width 40 height 17
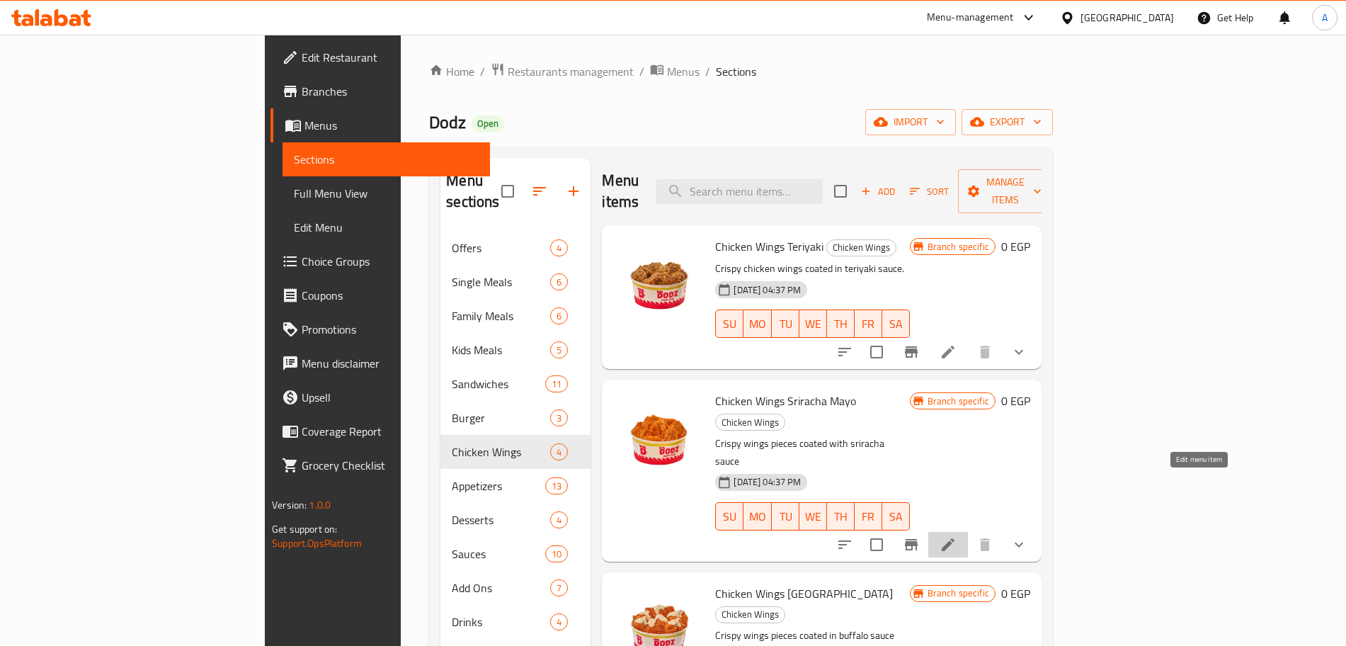
click at [954, 538] on icon at bounding box center [947, 544] width 13 height 13
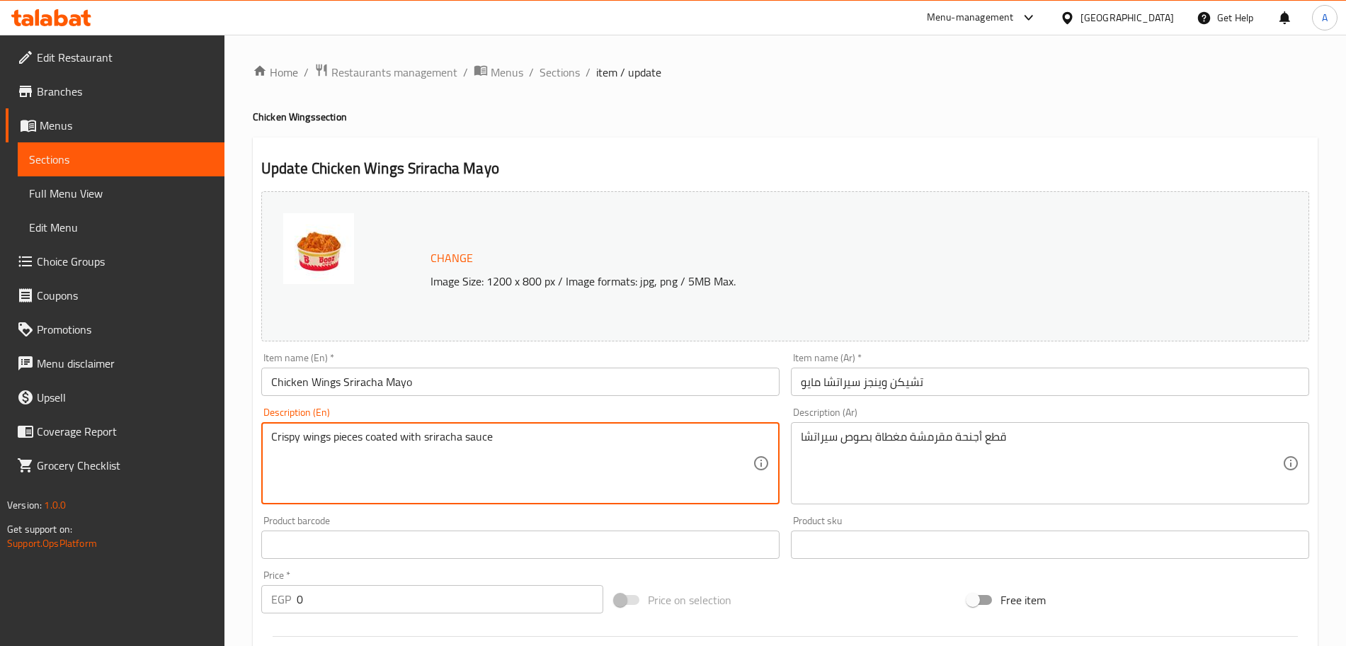
click at [459, 435] on textarea "Crispy wings pieces coated with sriracha sauce" at bounding box center [511, 463] width 481 height 67
paste textarea "chicken wings coated in Sriracha mayonnaise sauce."
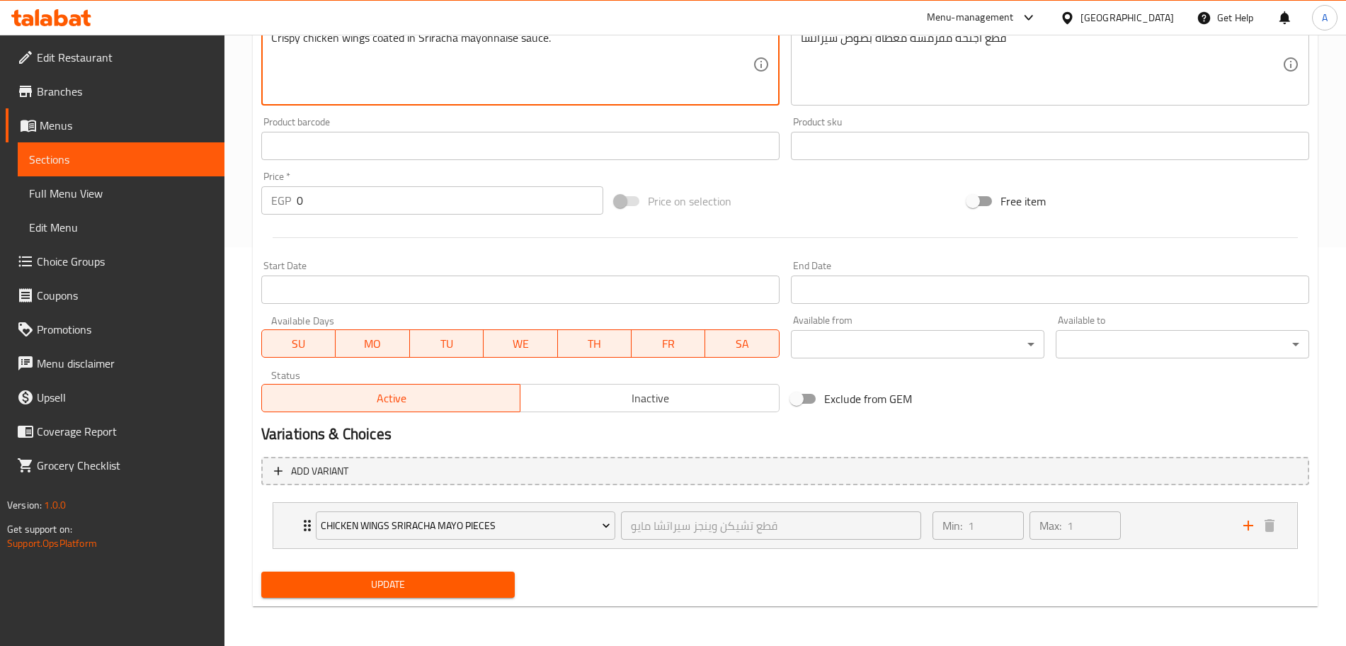
click at [483, 585] on span "Update" at bounding box center [388, 584] width 231 height 18
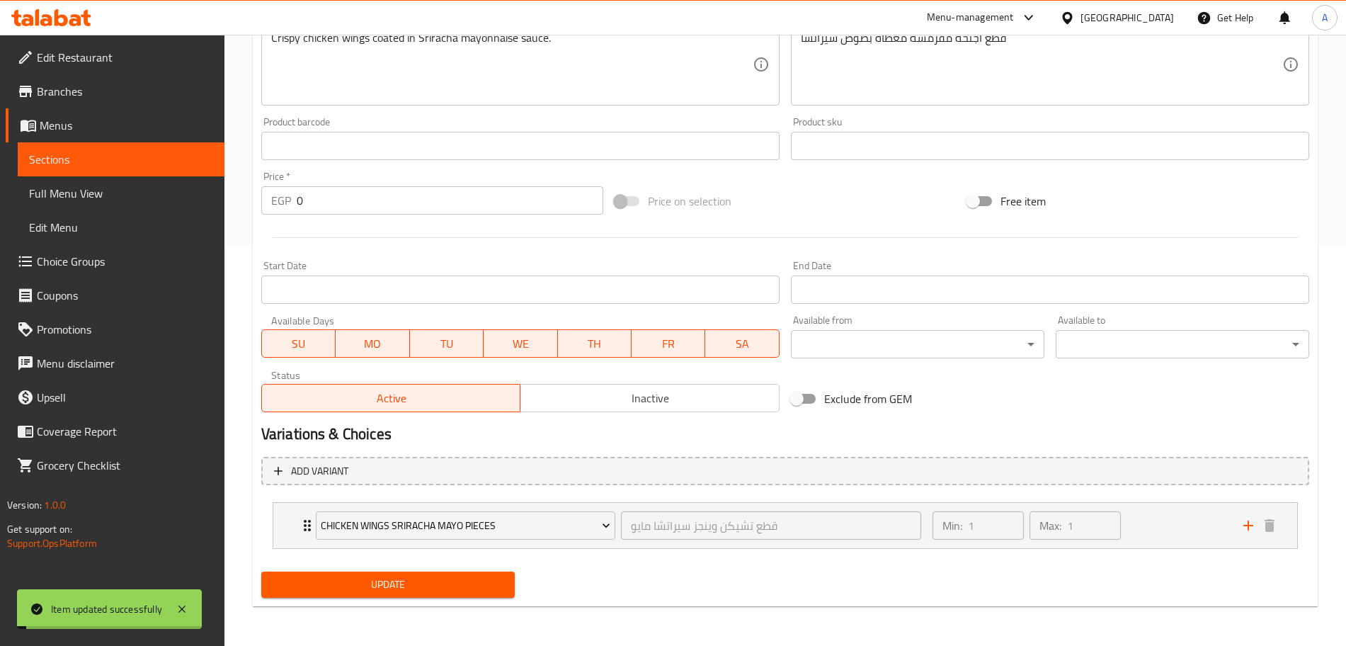
scroll to position [0, 0]
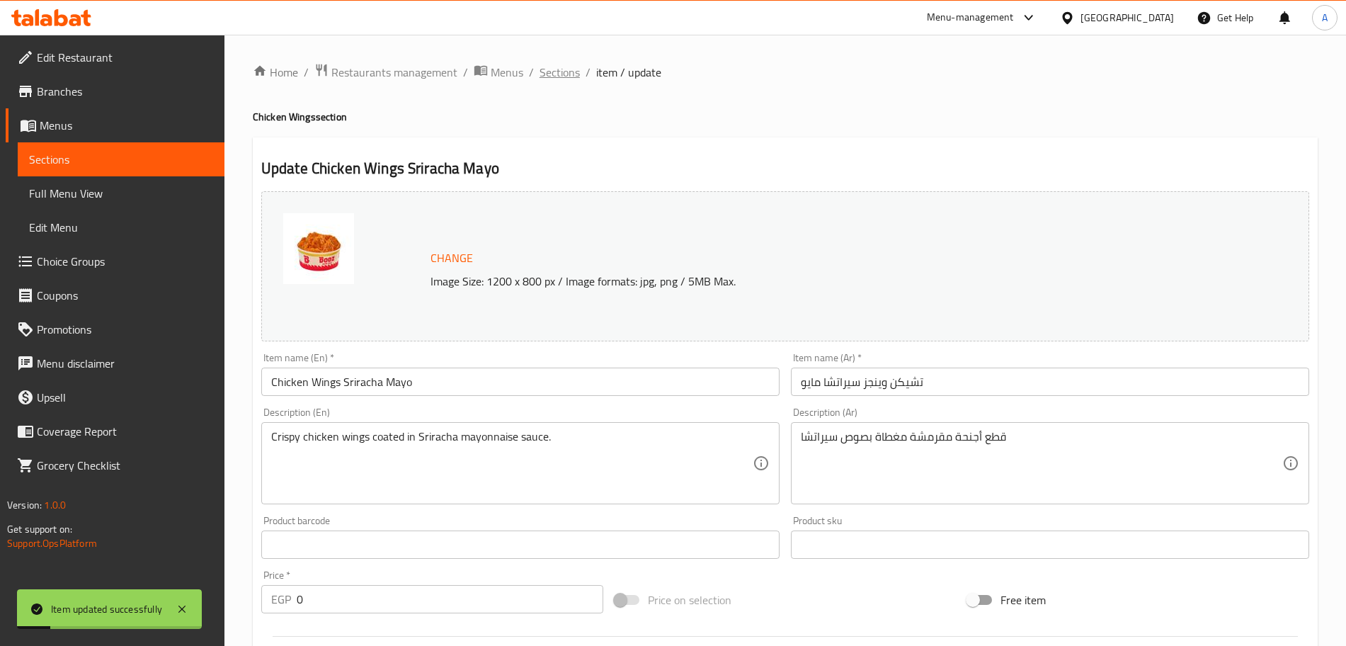
click at [568, 77] on span "Sections" at bounding box center [559, 72] width 40 height 17
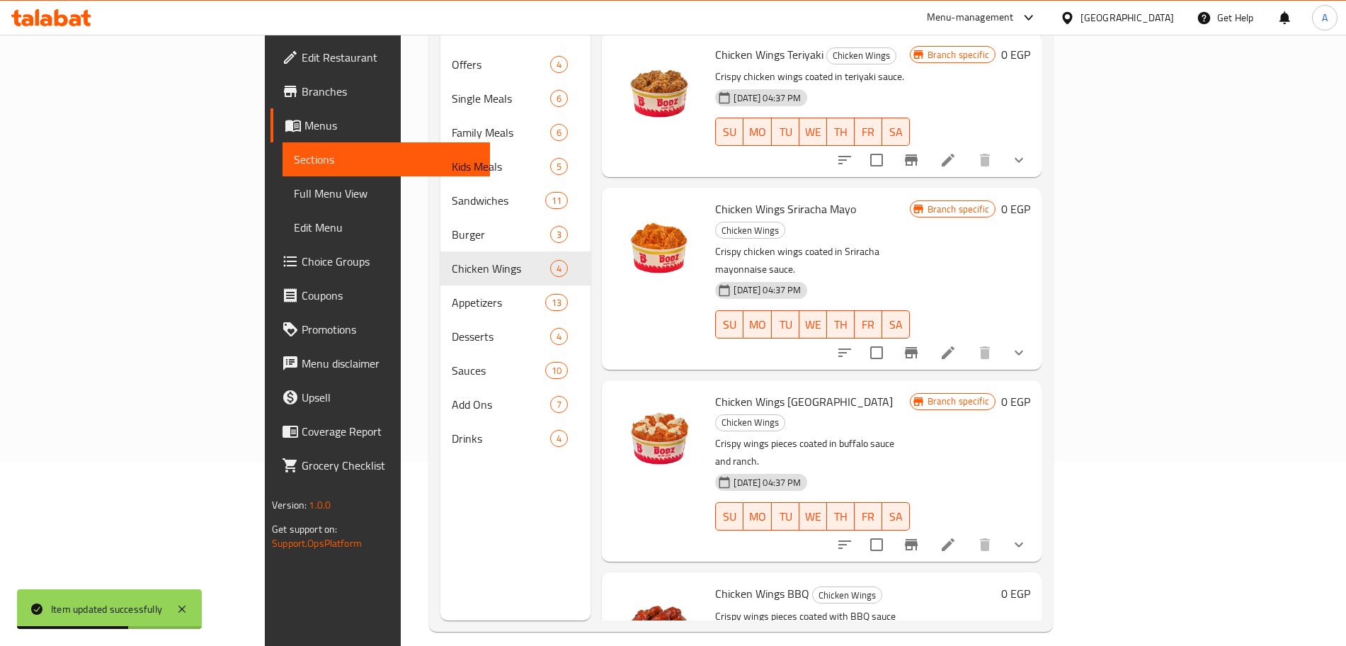
scroll to position [192, 0]
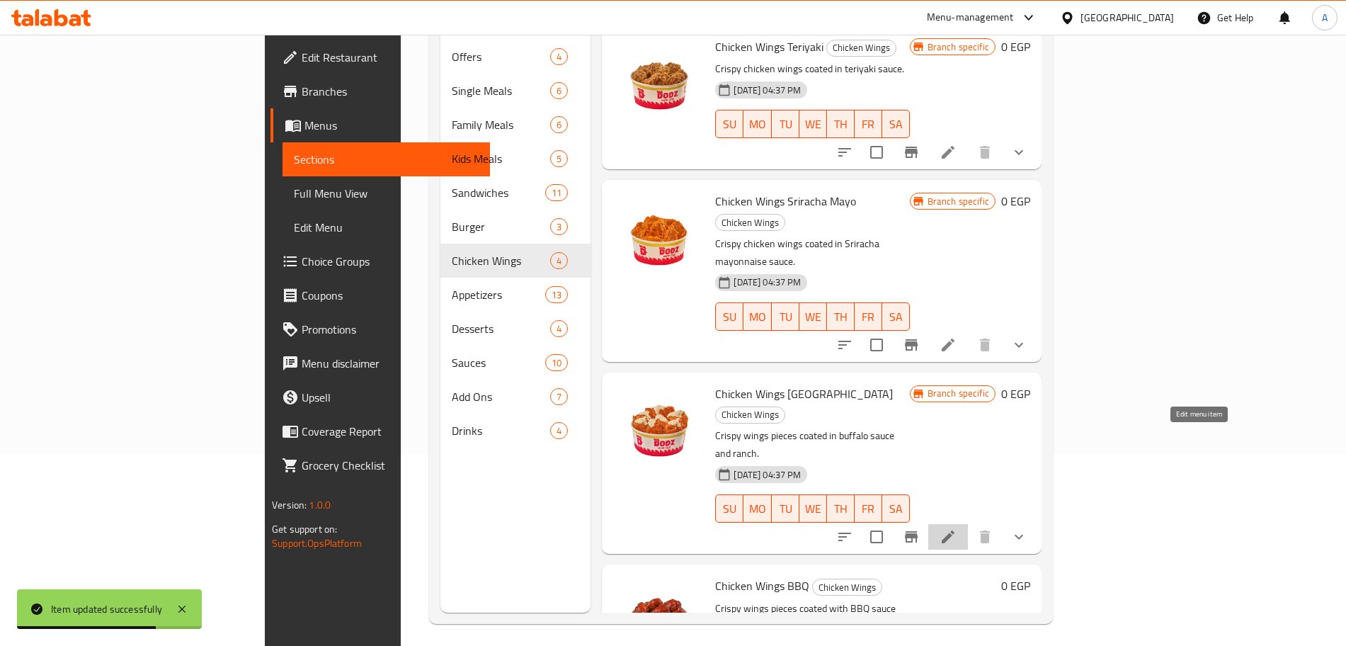
click at [956, 528] on icon at bounding box center [947, 536] width 17 height 17
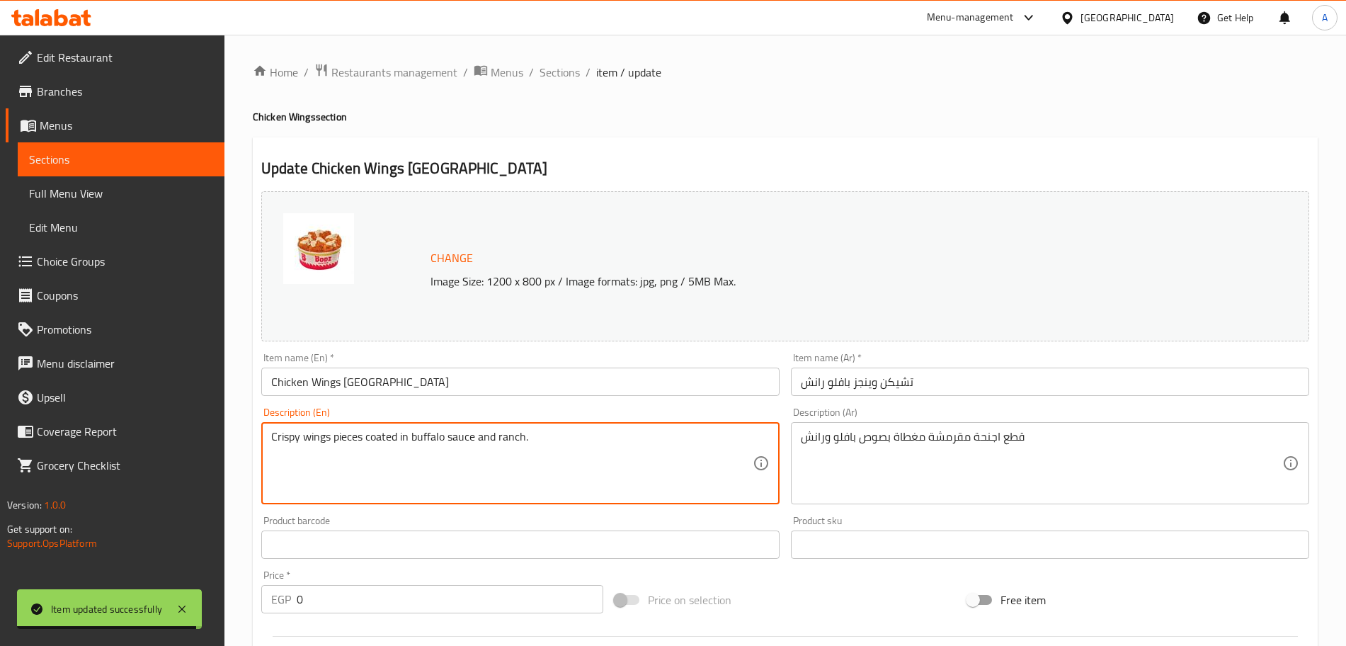
click at [489, 437] on textarea "Crispy wings pieces coated in buffalo sauce and ranch." at bounding box center [511, 463] width 481 height 67
click at [488, 436] on textarea "Crispy wings pieces coated in buffalo sauce and ranch." at bounding box center [511, 463] width 481 height 67
click at [549, 437] on textarea "Crispy wings pieces coated in buffalo sauce and ranch." at bounding box center [511, 463] width 481 height 67
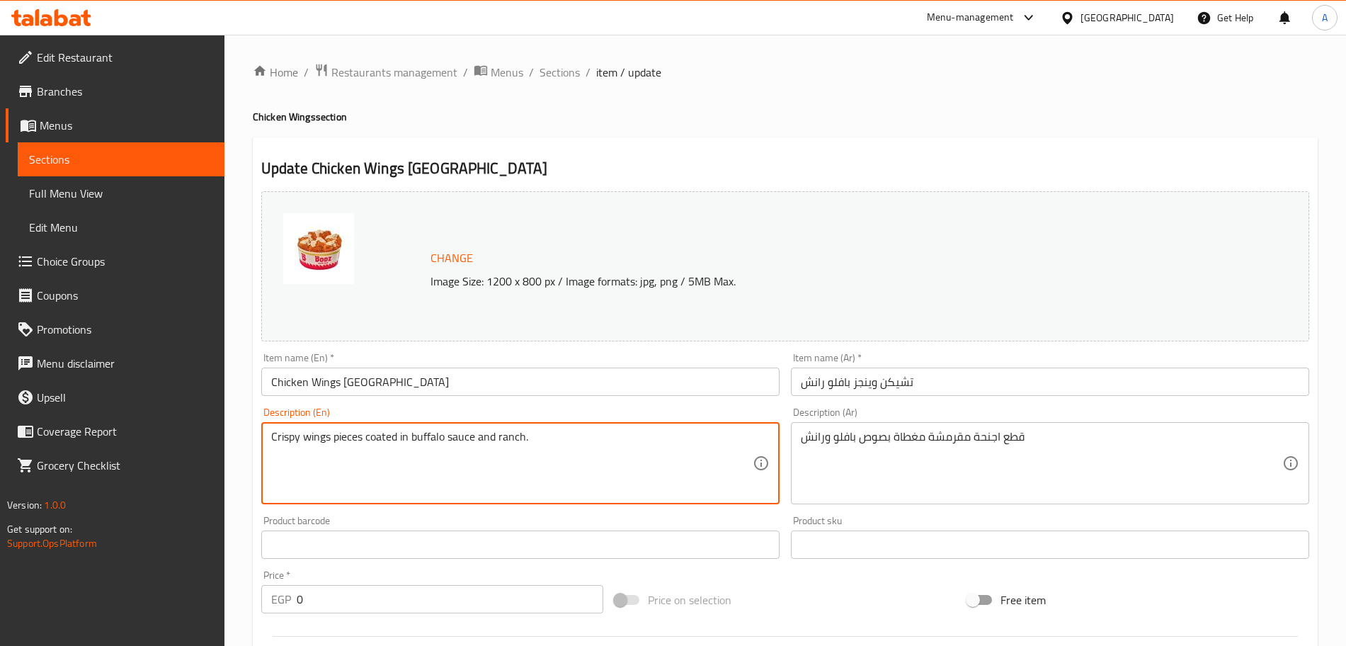
paste textarea "Crispy chicken wings coated in B"
click at [549, 437] on textarea "Crispy chicken wings coated in Buffalo sauce and ranch." at bounding box center [511, 463] width 481 height 67
paste textarea
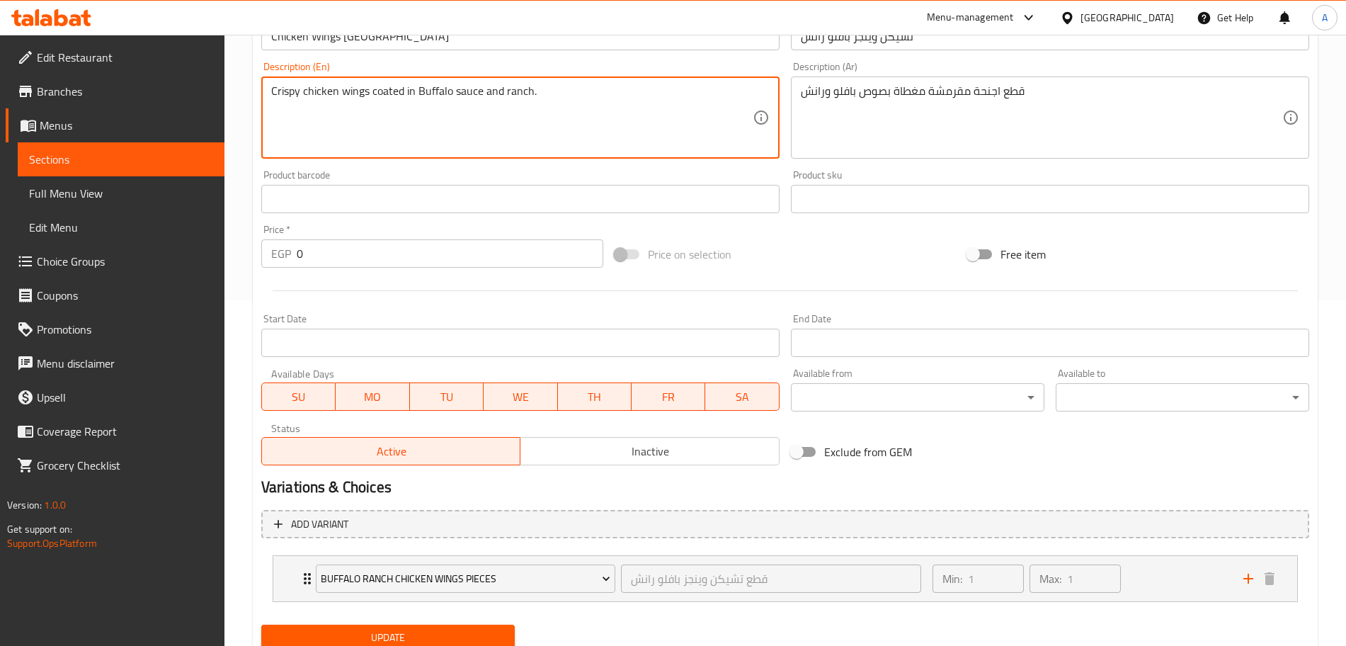
scroll to position [368, 0]
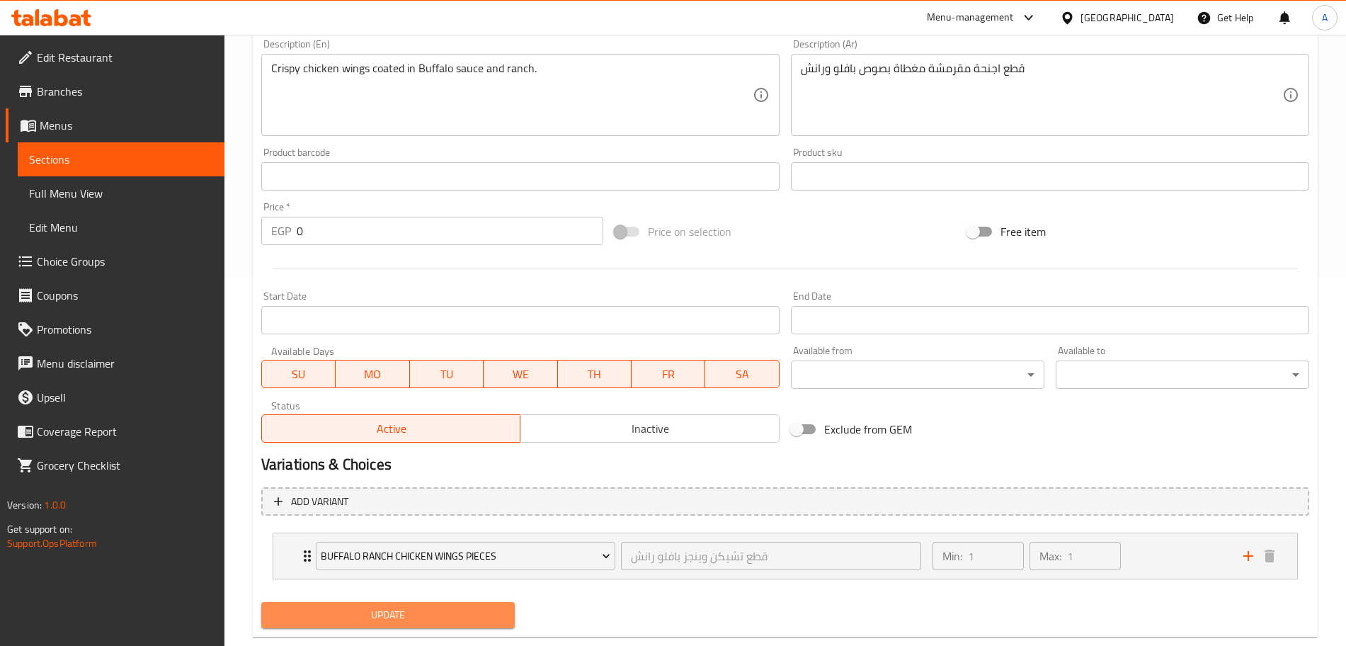
click at [467, 612] on span "Update" at bounding box center [388, 615] width 231 height 18
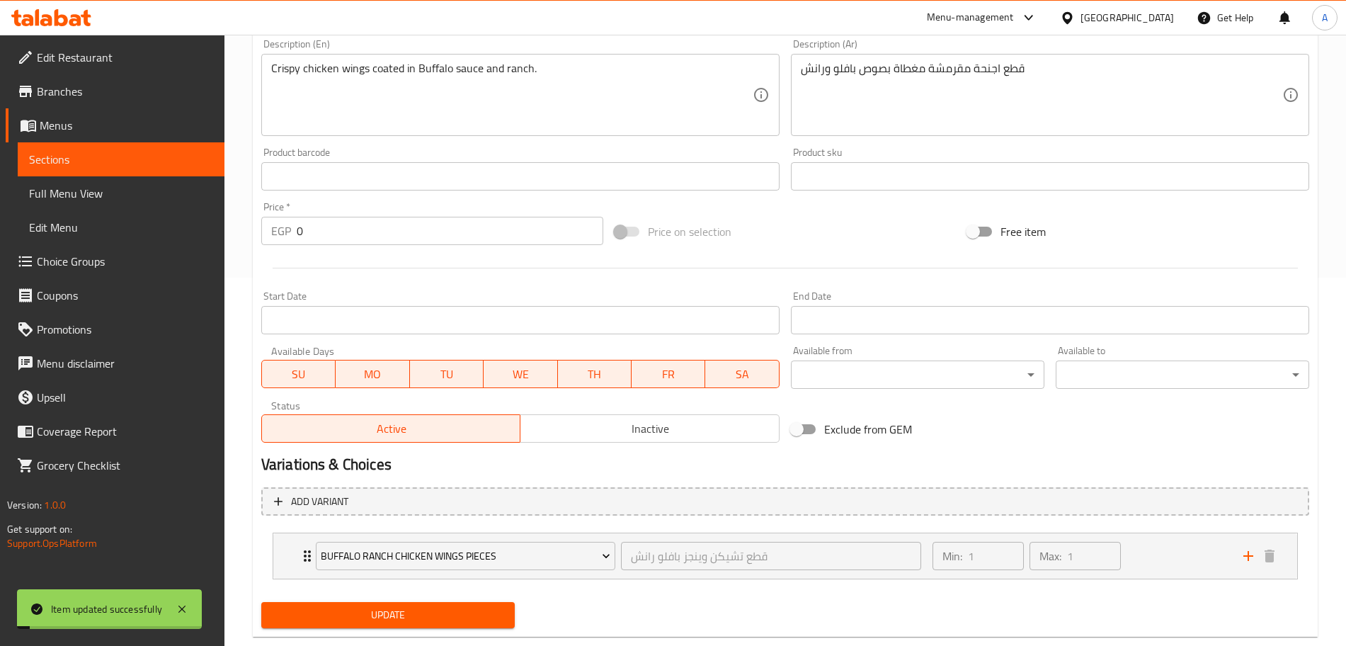
scroll to position [0, 0]
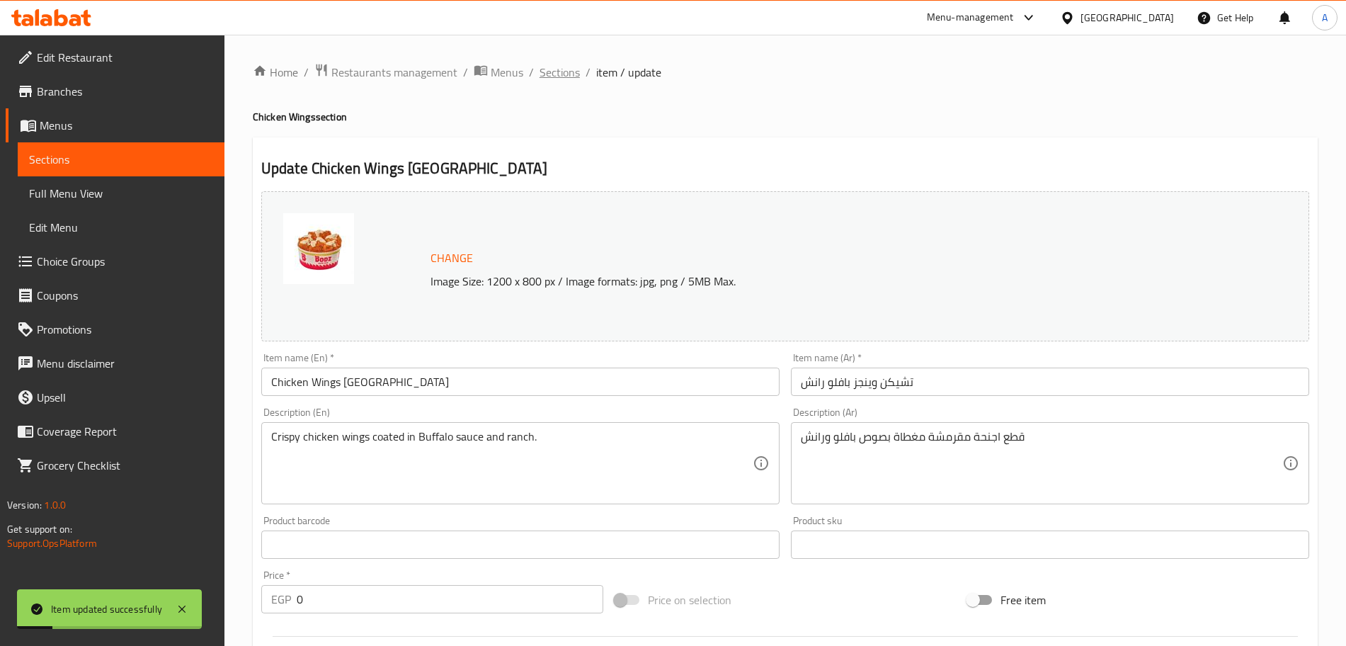
click at [568, 76] on span "Sections" at bounding box center [559, 72] width 40 height 17
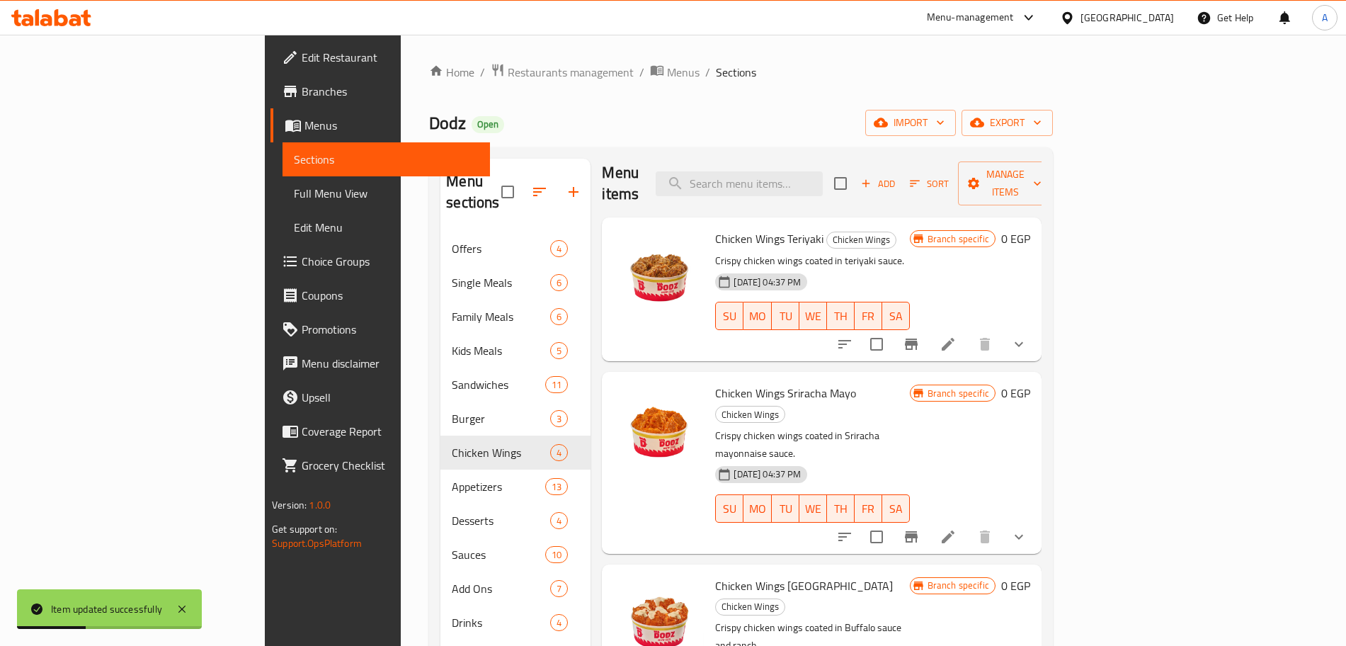
scroll to position [198, 0]
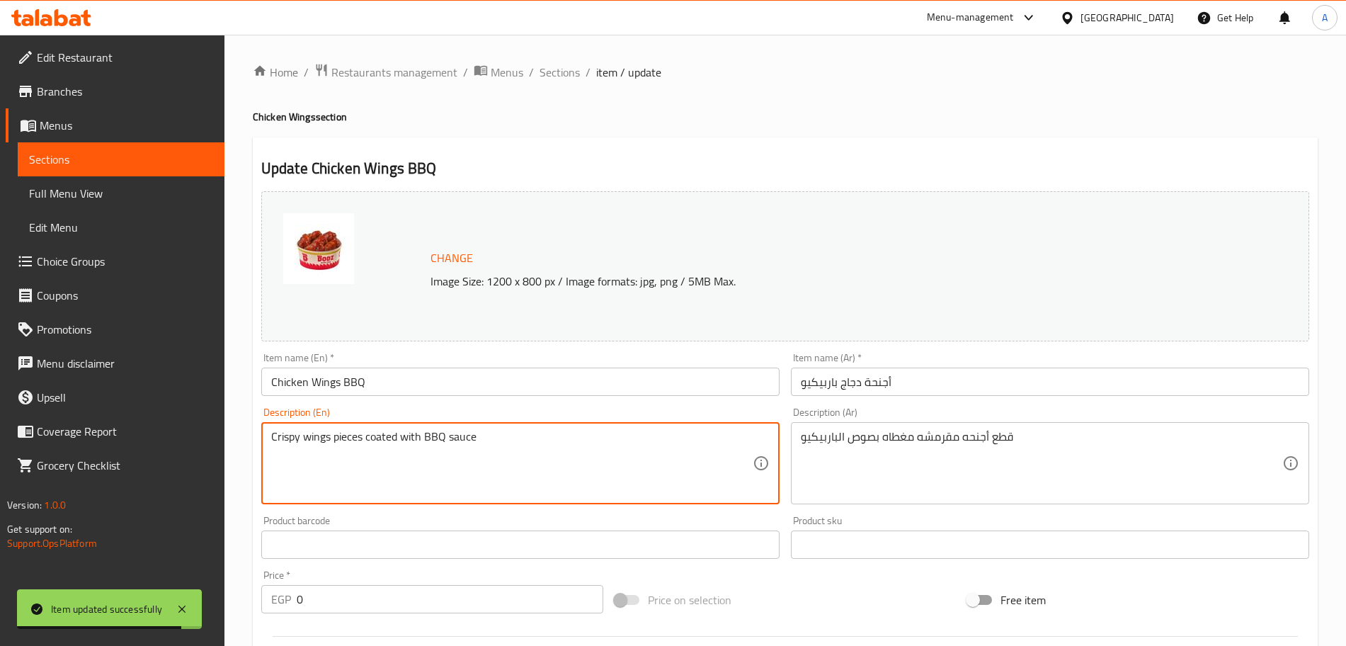
click at [483, 441] on textarea "Crispy wings pieces coated with BBQ sauce" at bounding box center [511, 463] width 481 height 67
paste textarea "Crispy chicken wings coated in BBQ sauce."
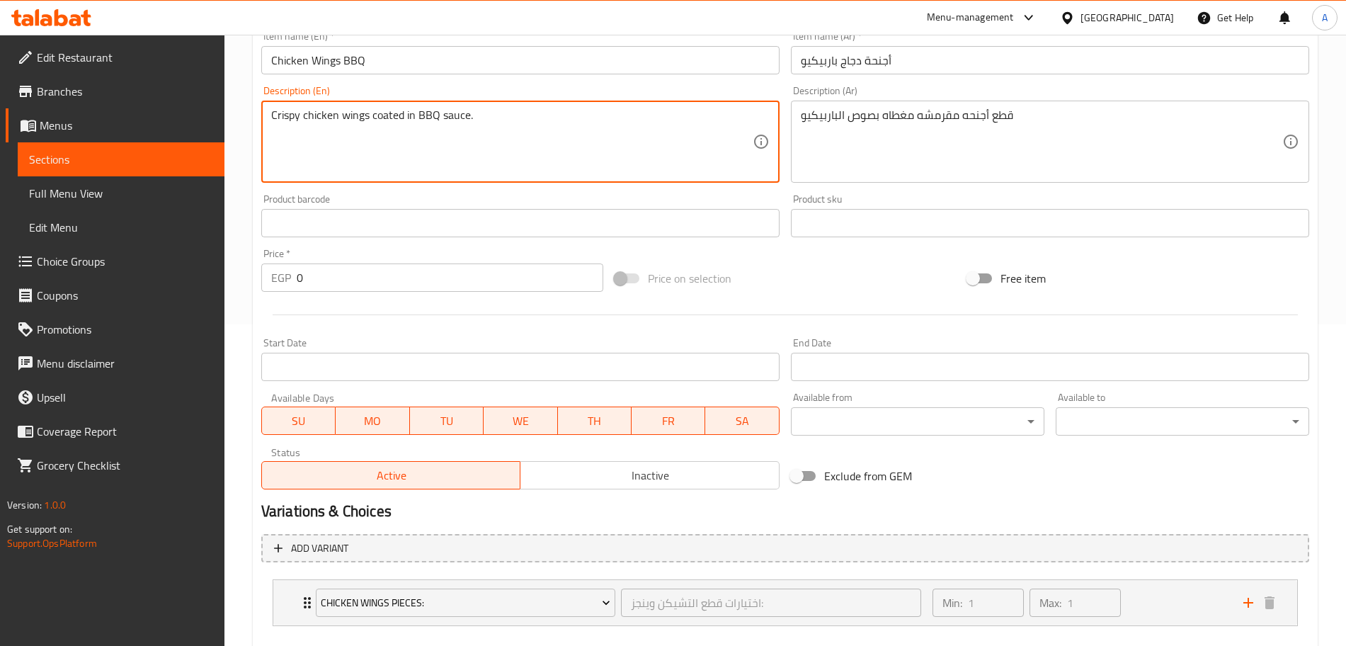
scroll to position [398, 0]
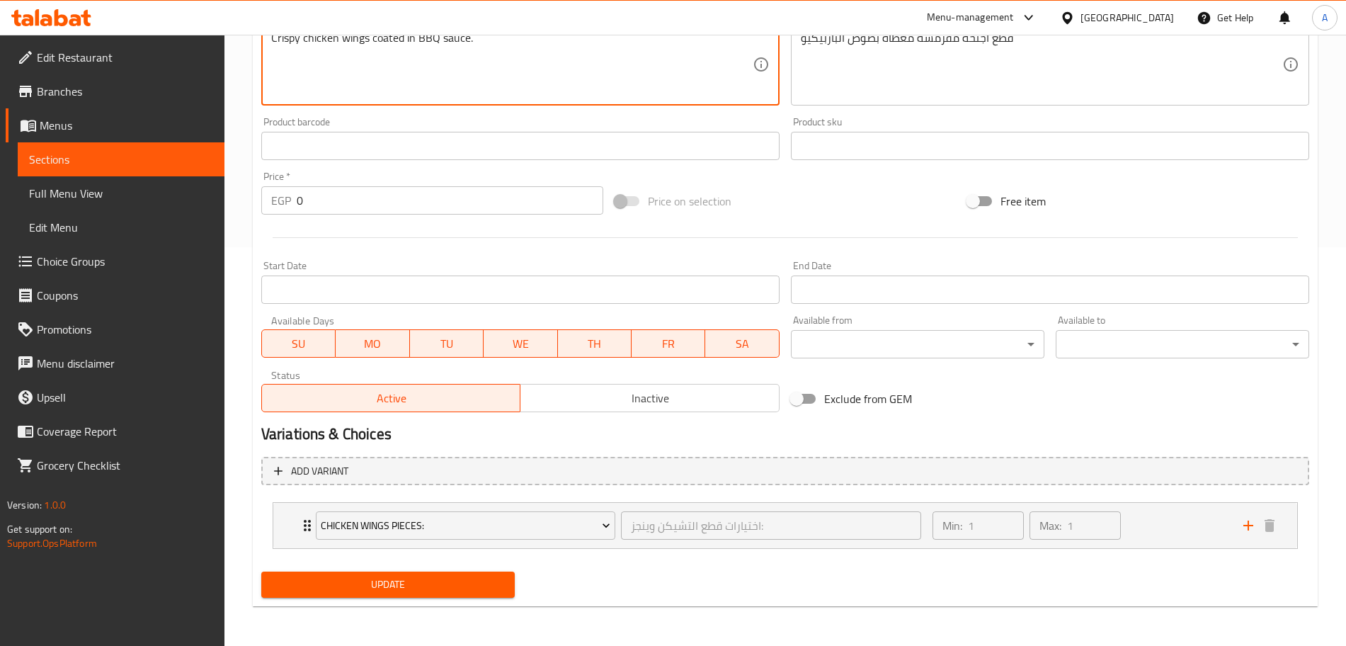
click at [481, 592] on span "Update" at bounding box center [388, 584] width 231 height 18
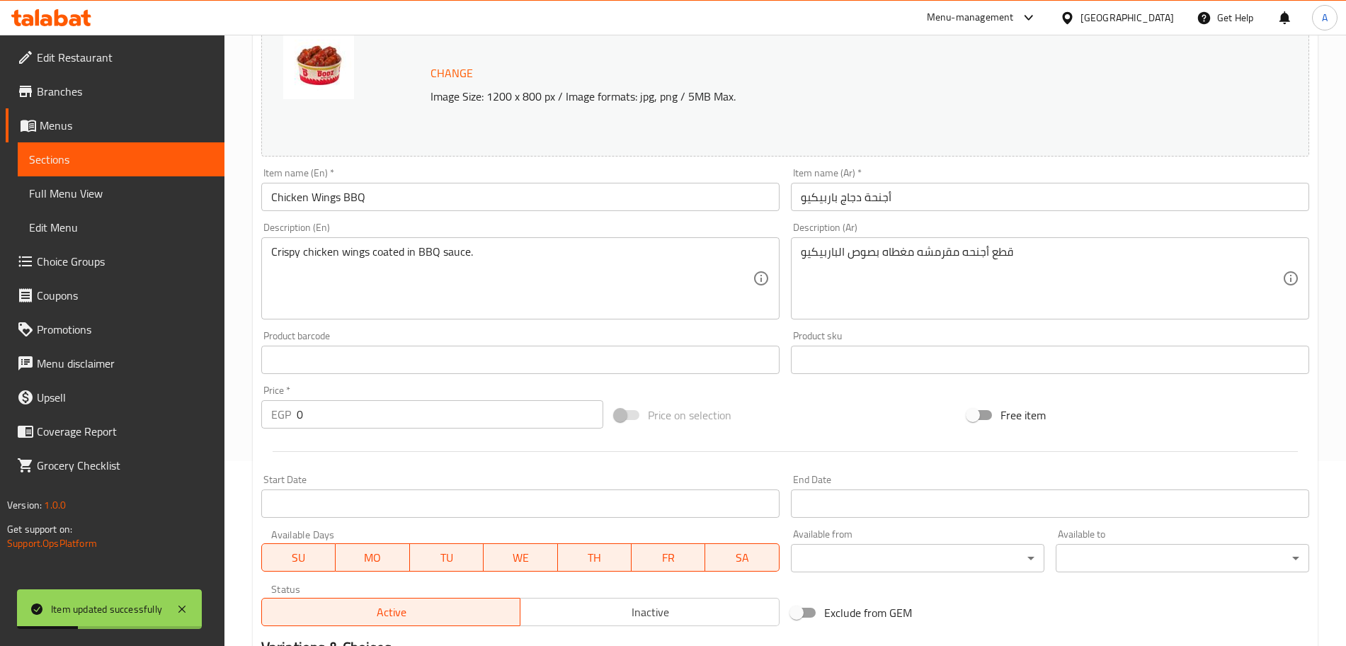
scroll to position [0, 0]
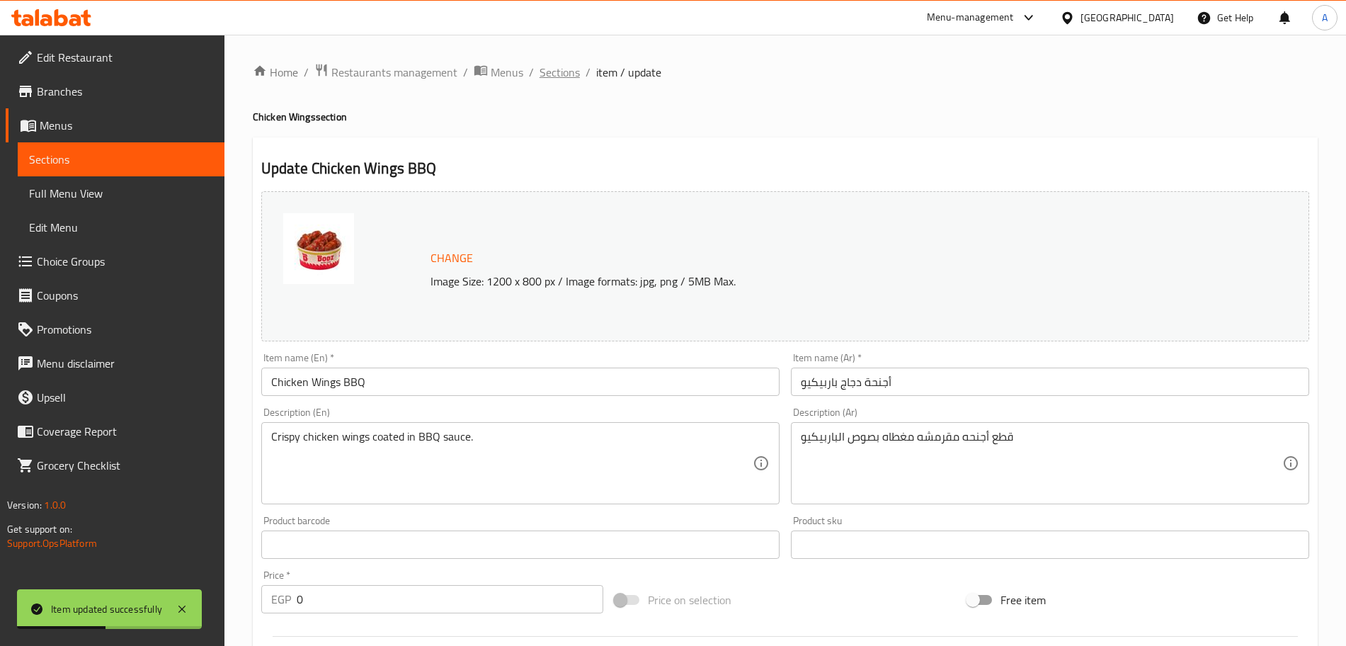
click at [546, 75] on span "Sections" at bounding box center [559, 72] width 40 height 17
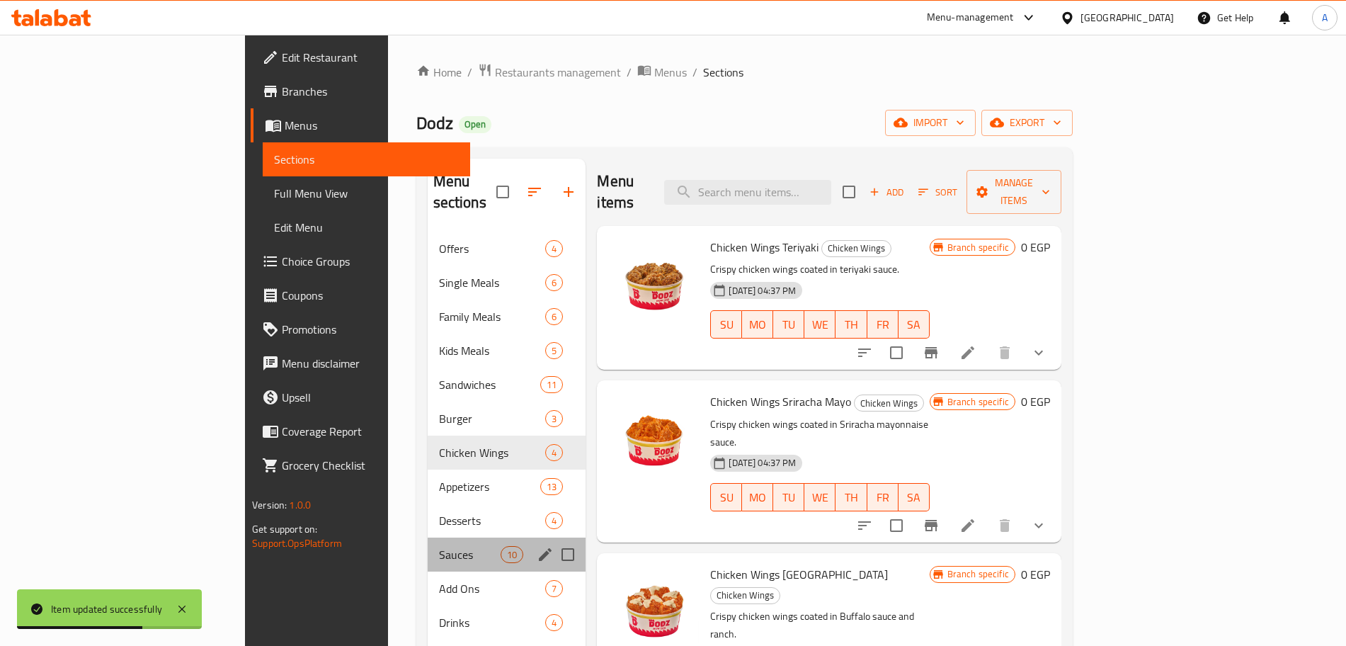
click at [428, 537] on div "Sauces 10" at bounding box center [507, 554] width 159 height 34
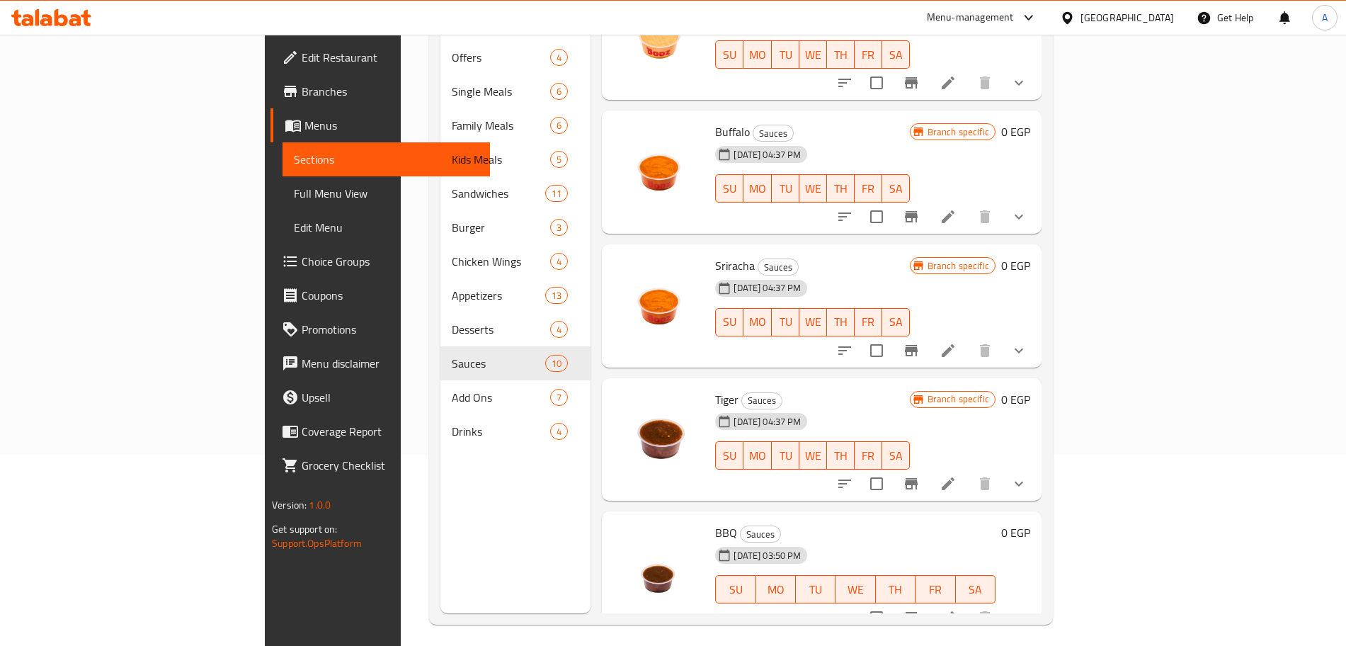
scroll to position [198, 0]
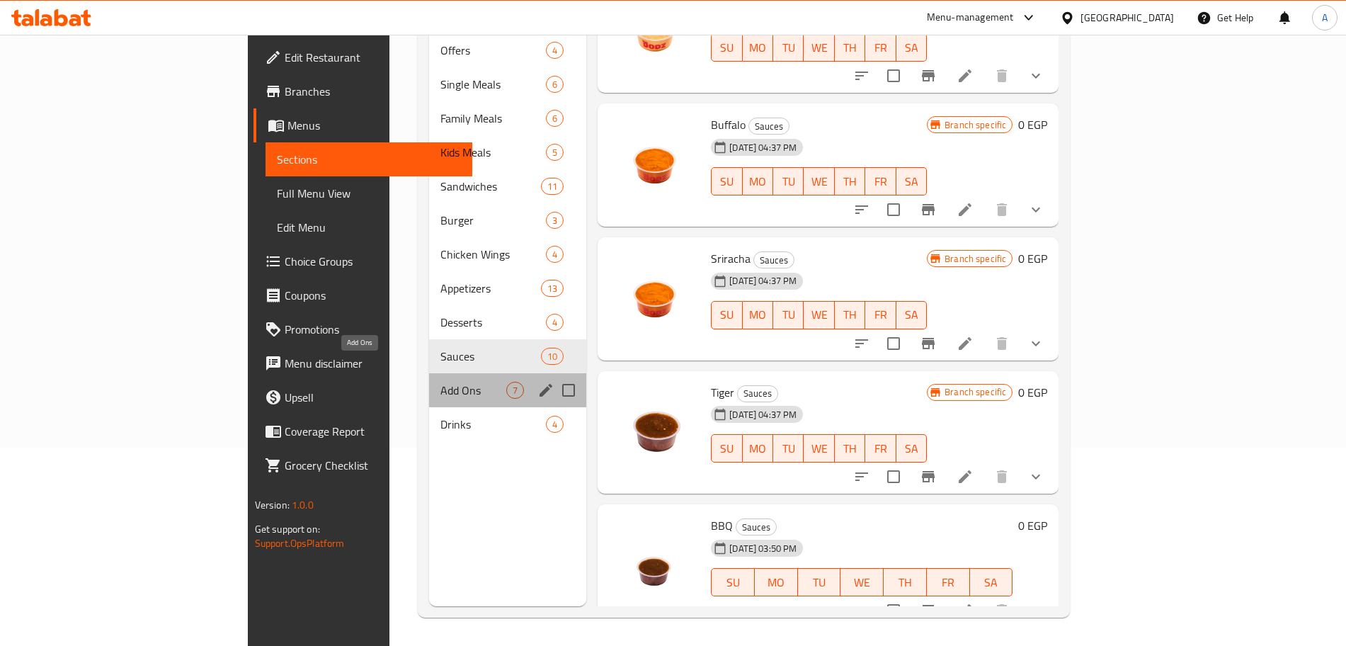
click at [440, 382] on span "Add Ons" at bounding box center [473, 390] width 66 height 17
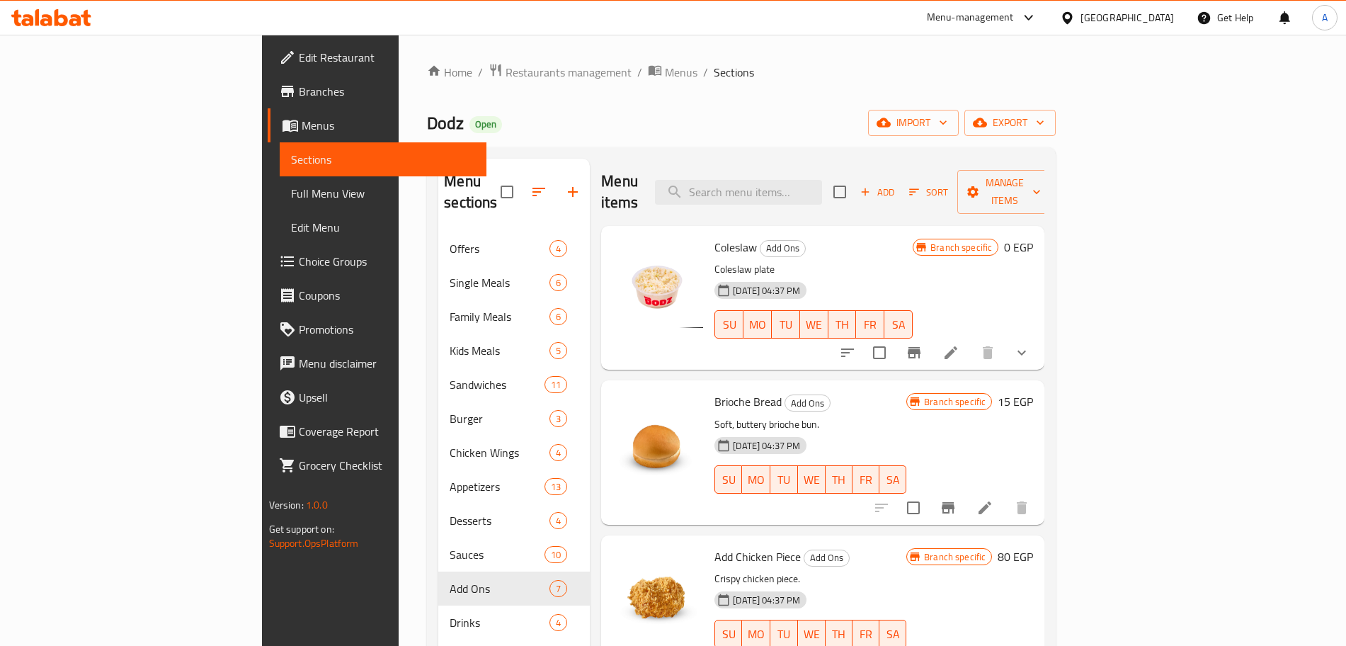
click at [970, 340] on li at bounding box center [951, 352] width 40 height 25
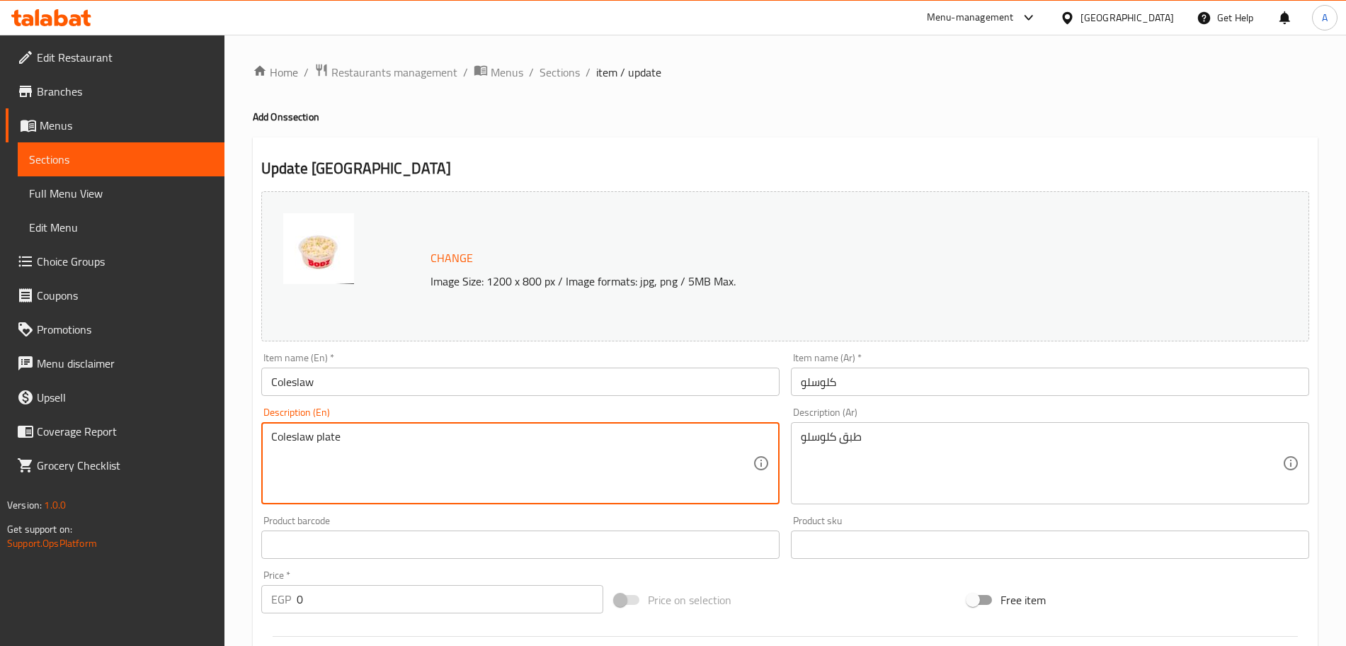
click at [407, 431] on textarea "Coleslaw plate" at bounding box center [511, 463] width 481 height 67
paste textarea "[PERSON_NAME] side."
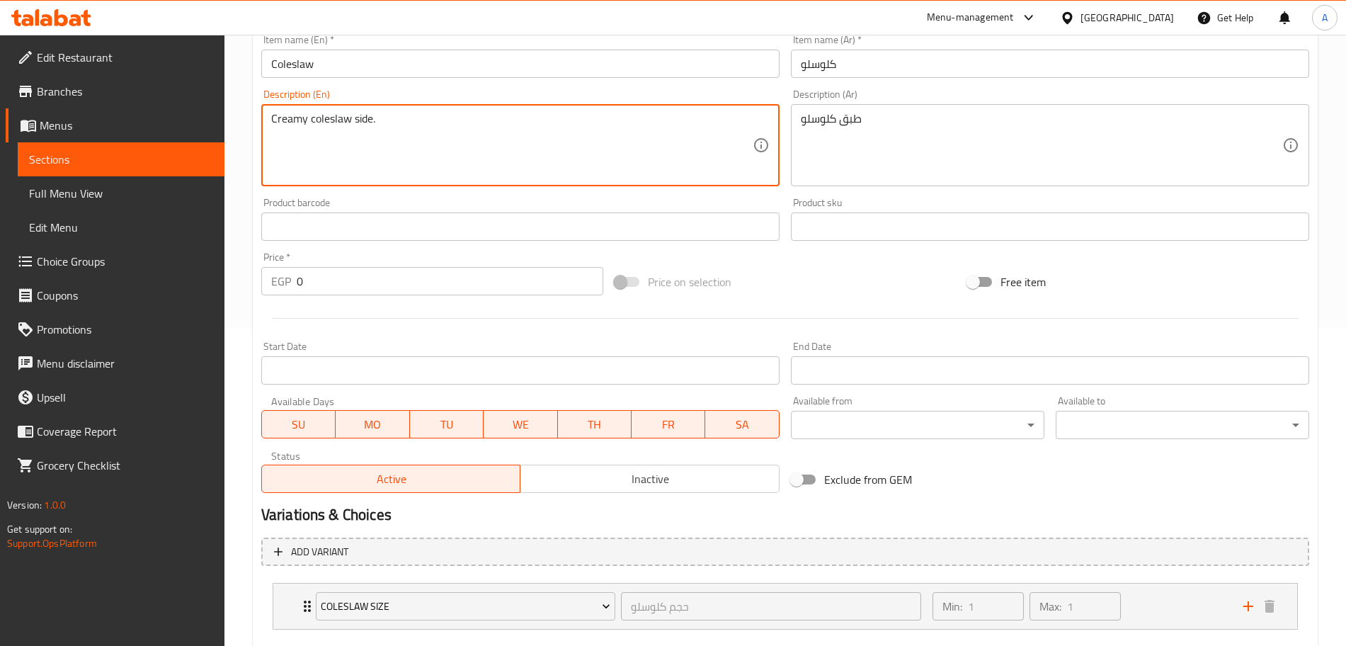
scroll to position [398, 0]
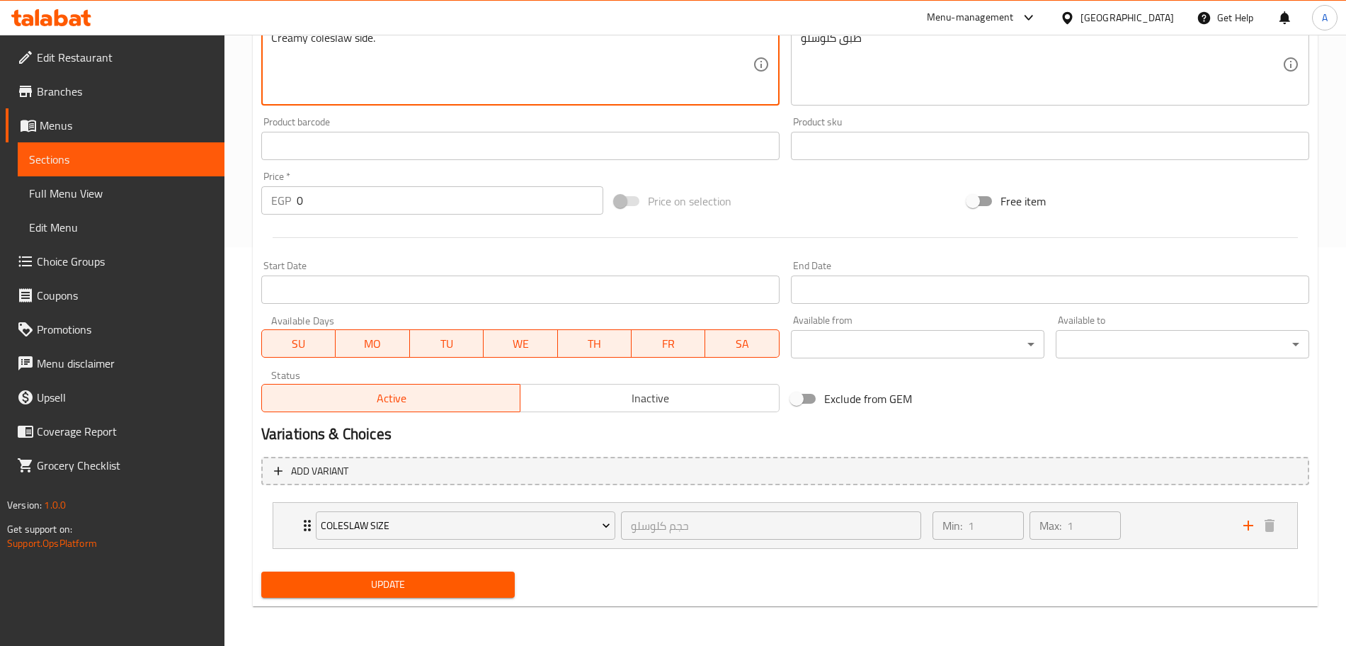
type textarea "Creamy coleslaw side."
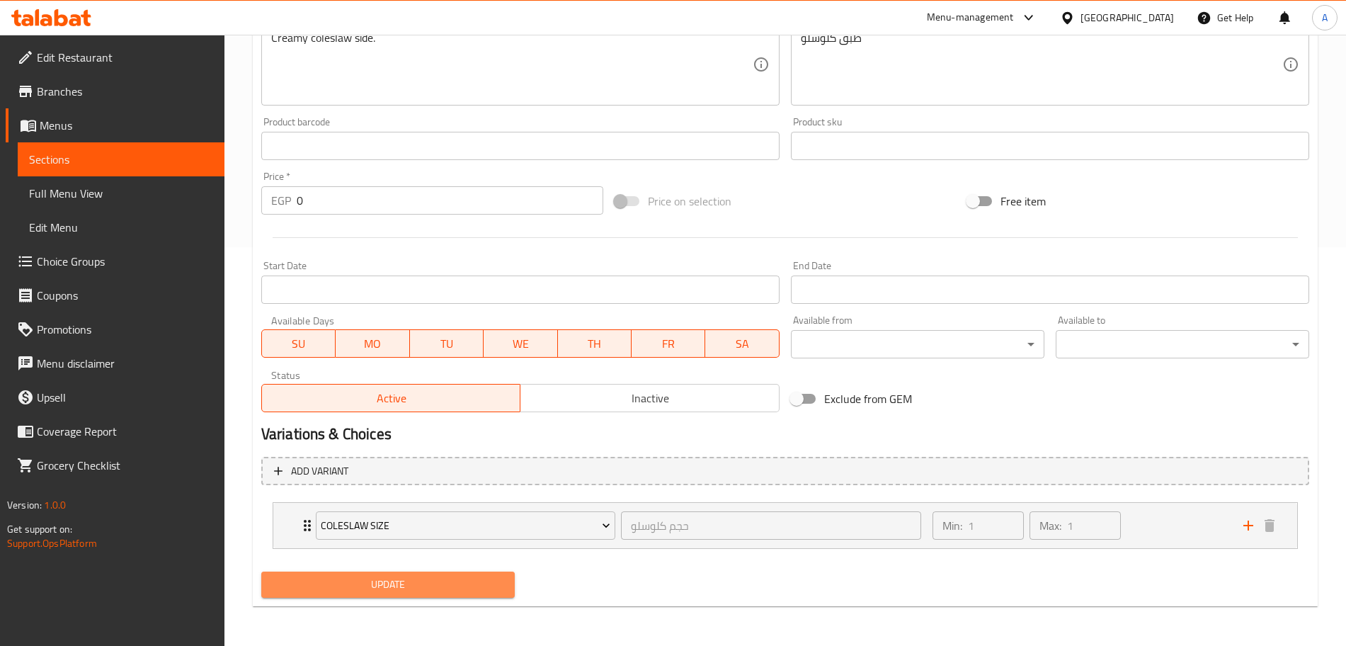
click at [415, 573] on button "Update" at bounding box center [387, 584] width 253 height 26
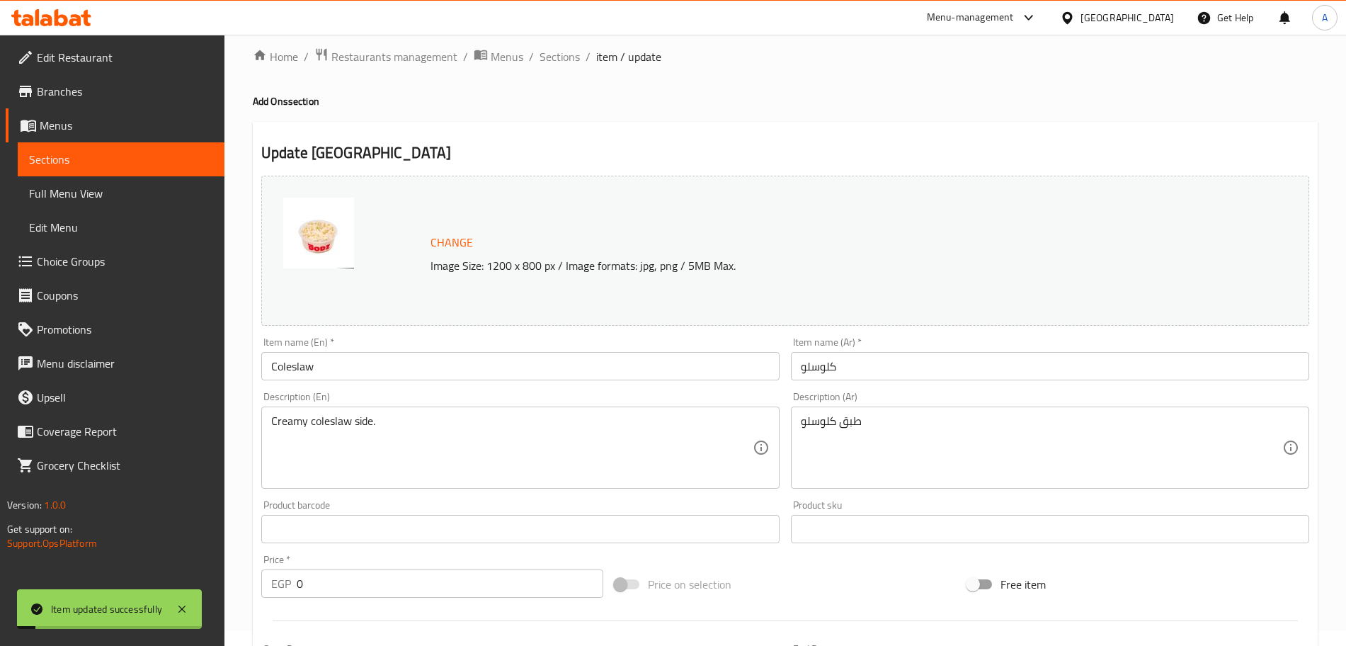
scroll to position [13, 0]
click at [556, 55] on span "Sections" at bounding box center [559, 58] width 40 height 17
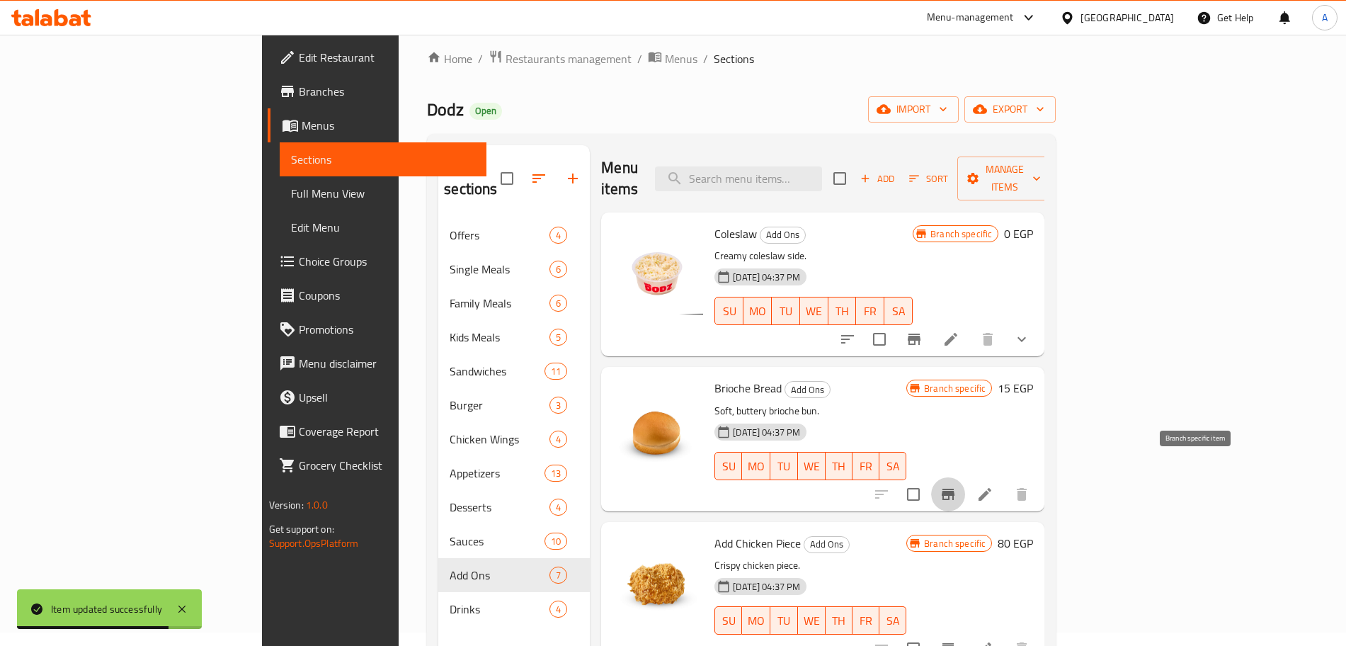
click at [954, 488] on icon "Branch-specific-item" at bounding box center [947, 493] width 13 height 11
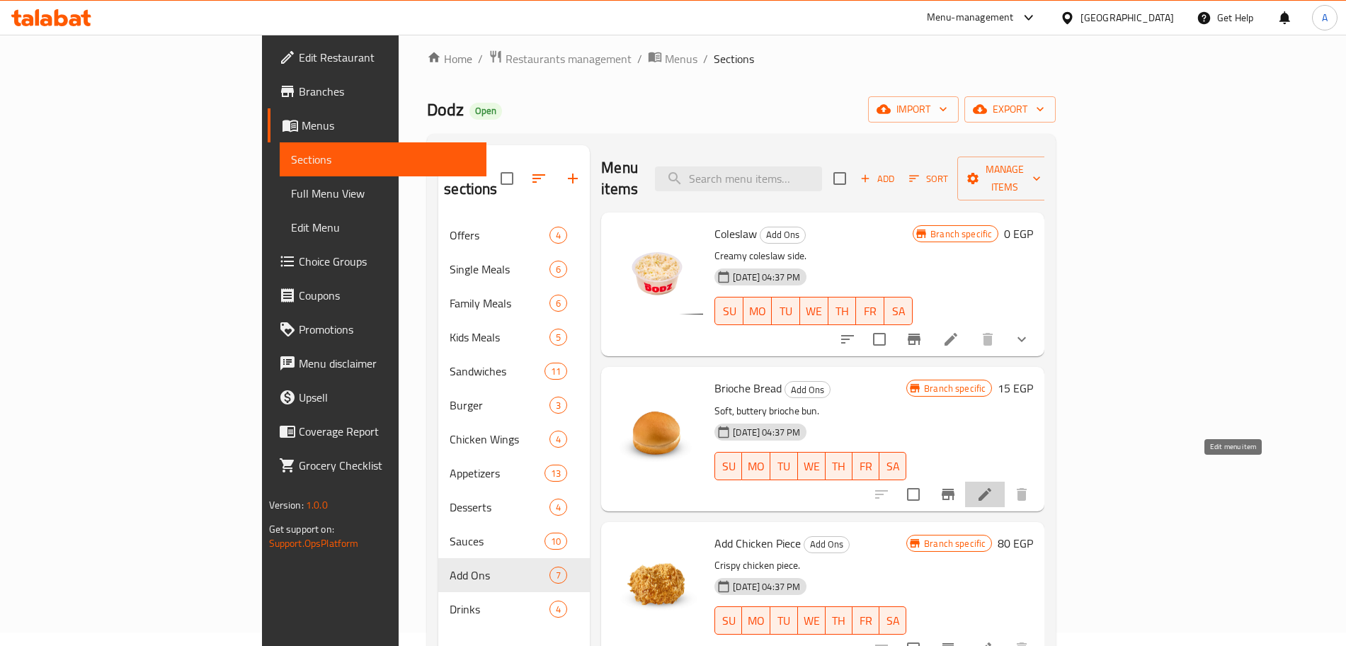
click at [993, 486] on icon at bounding box center [984, 494] width 17 height 17
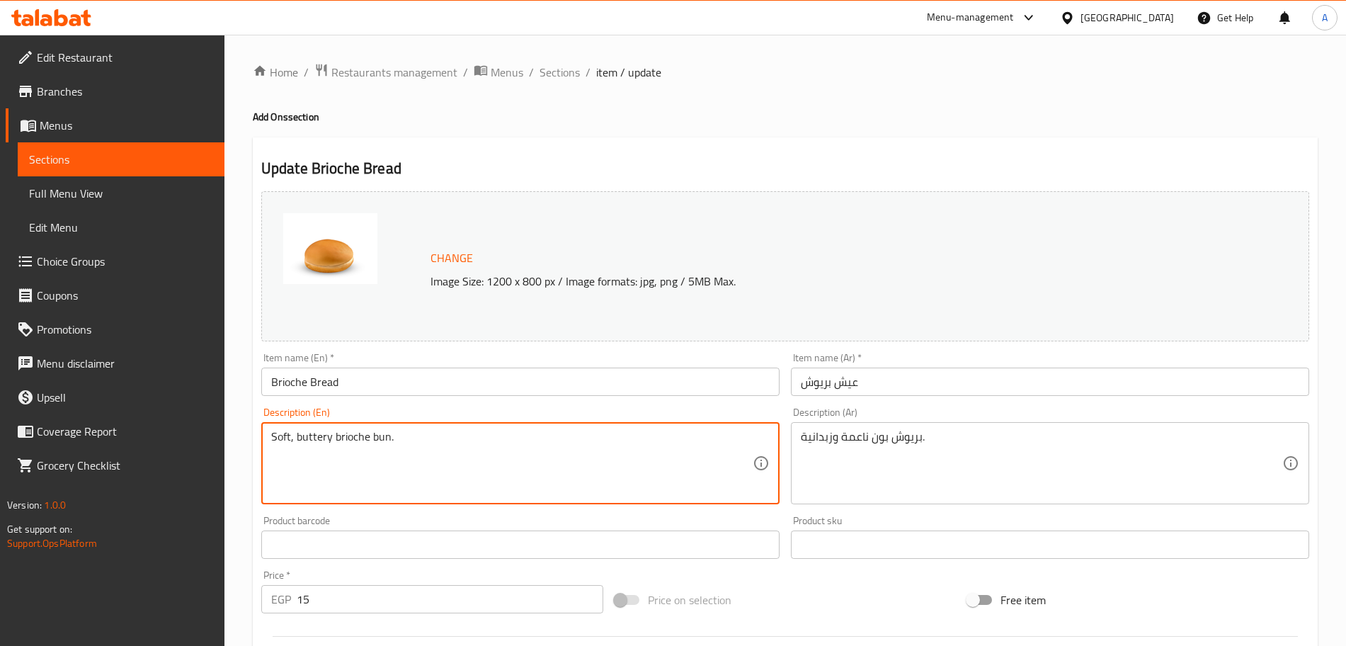
click at [405, 437] on textarea "Soft, buttery brioche bun." at bounding box center [511, 463] width 481 height 67
paste textarea
click at [422, 451] on textarea "Soft, buttery brioche bun." at bounding box center [511, 463] width 481 height 67
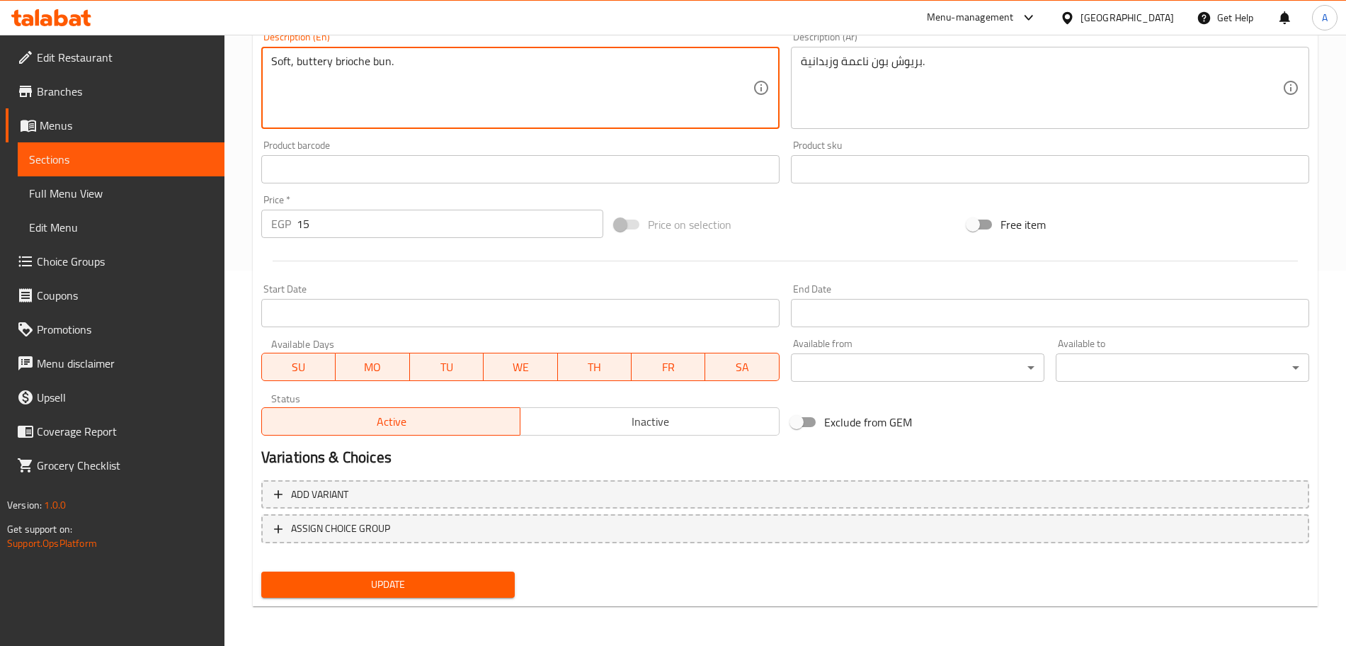
type textarea "Soft, buttery brioche bun."
click at [476, 590] on span "Update" at bounding box center [388, 584] width 231 height 18
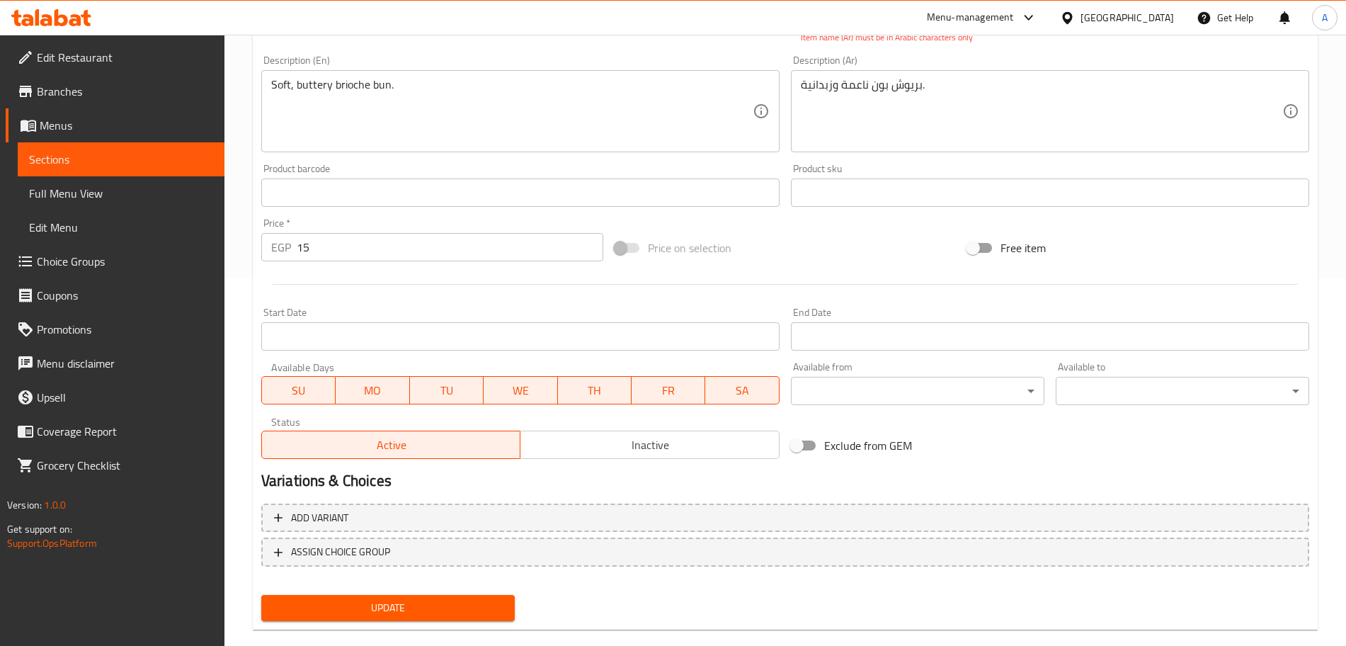
click at [465, 607] on span "Update" at bounding box center [388, 608] width 231 height 18
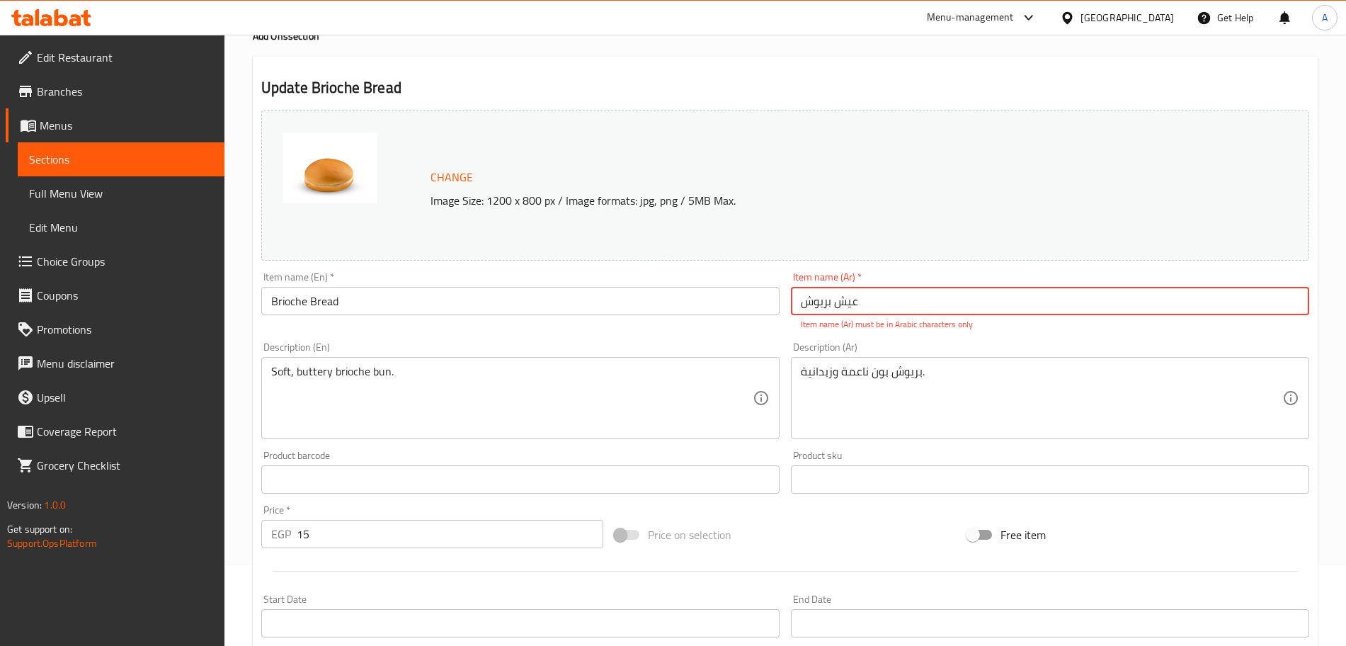
scroll to position [0, 0]
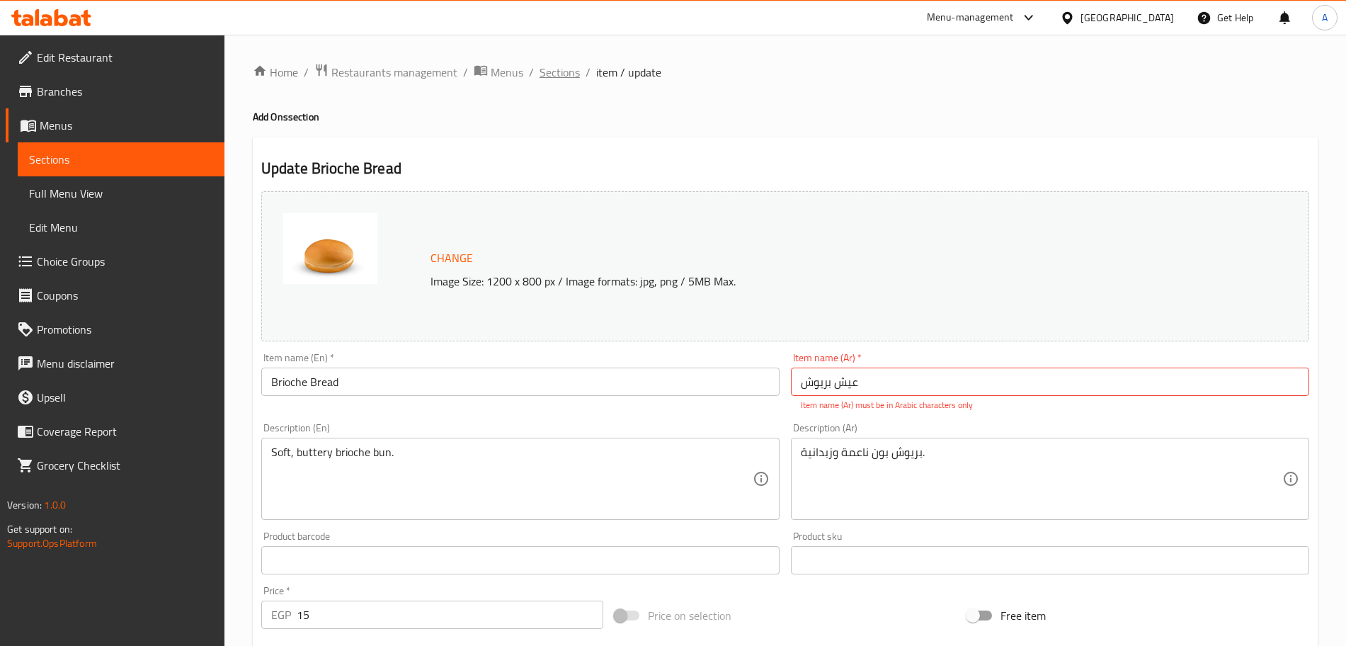
click at [561, 71] on span "Sections" at bounding box center [559, 72] width 40 height 17
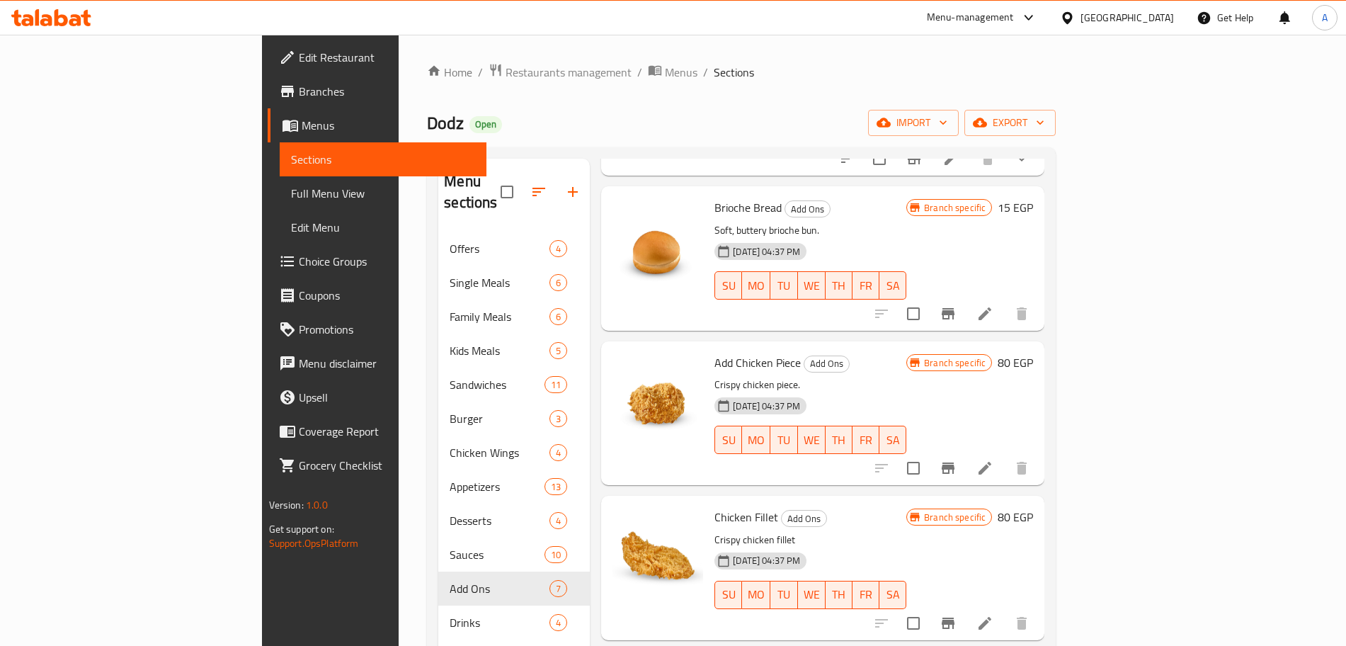
scroll to position [197, 0]
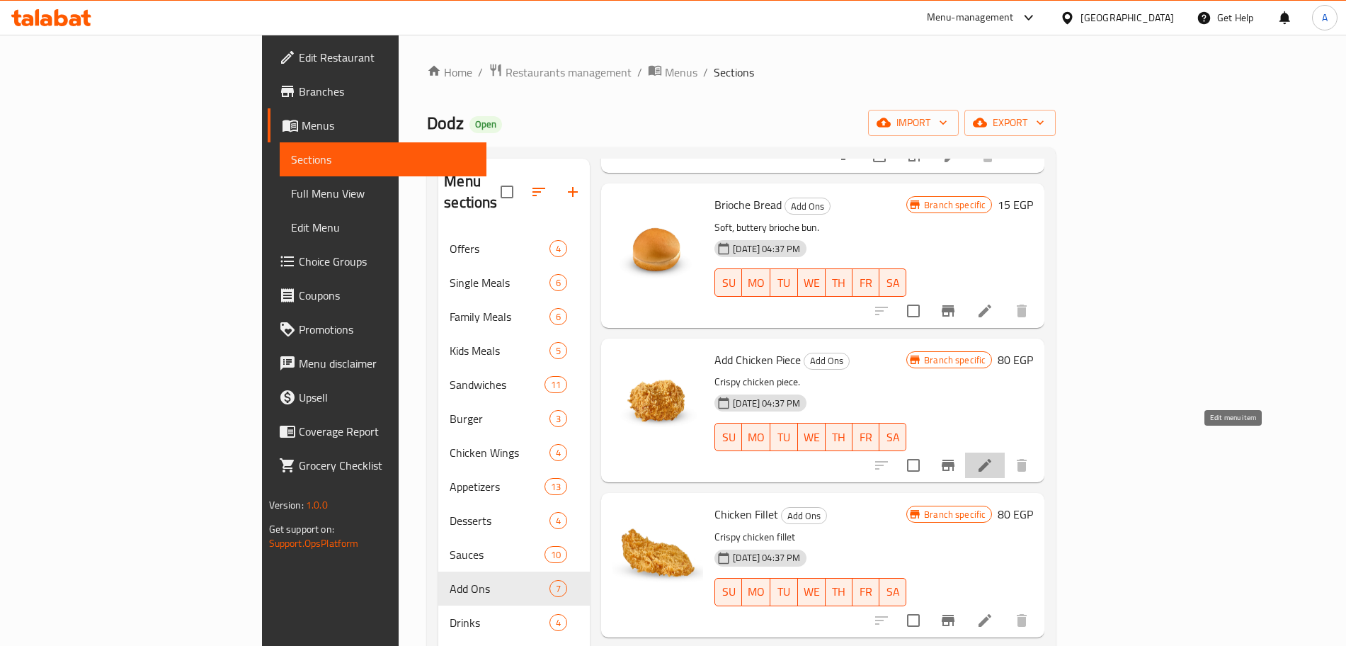
click at [993, 457] on icon at bounding box center [984, 465] width 17 height 17
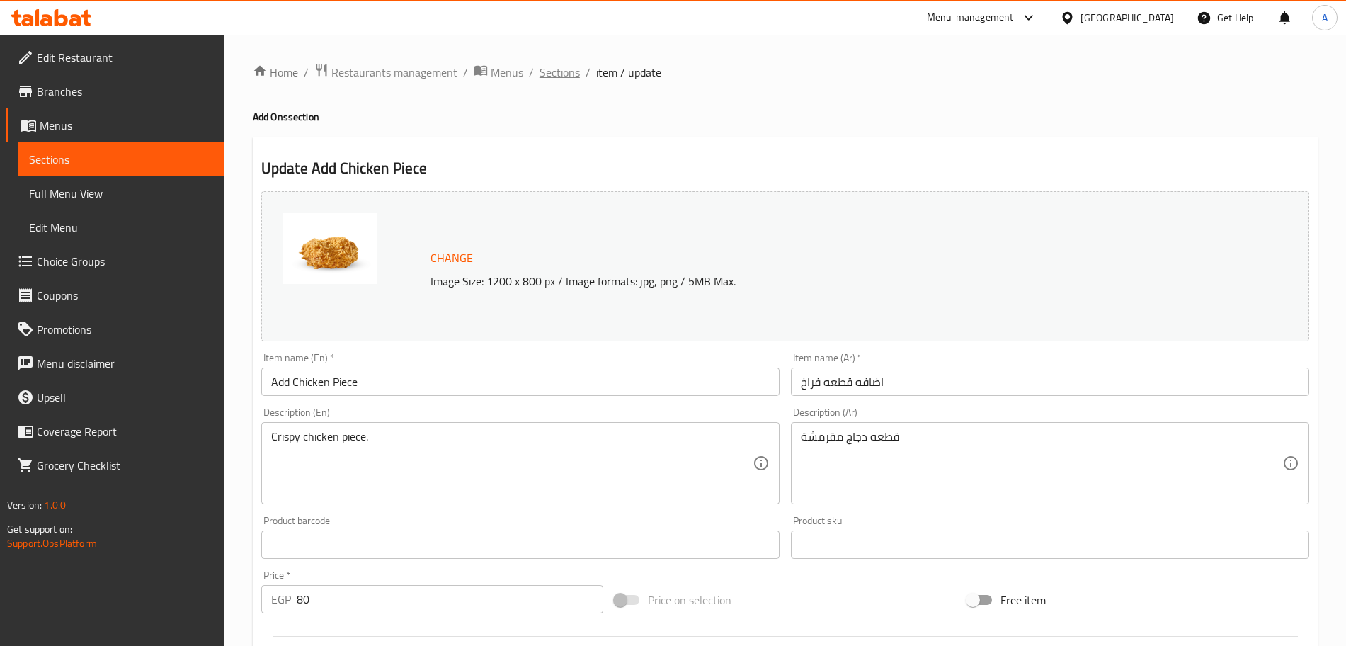
click at [554, 73] on span "Sections" at bounding box center [559, 72] width 40 height 17
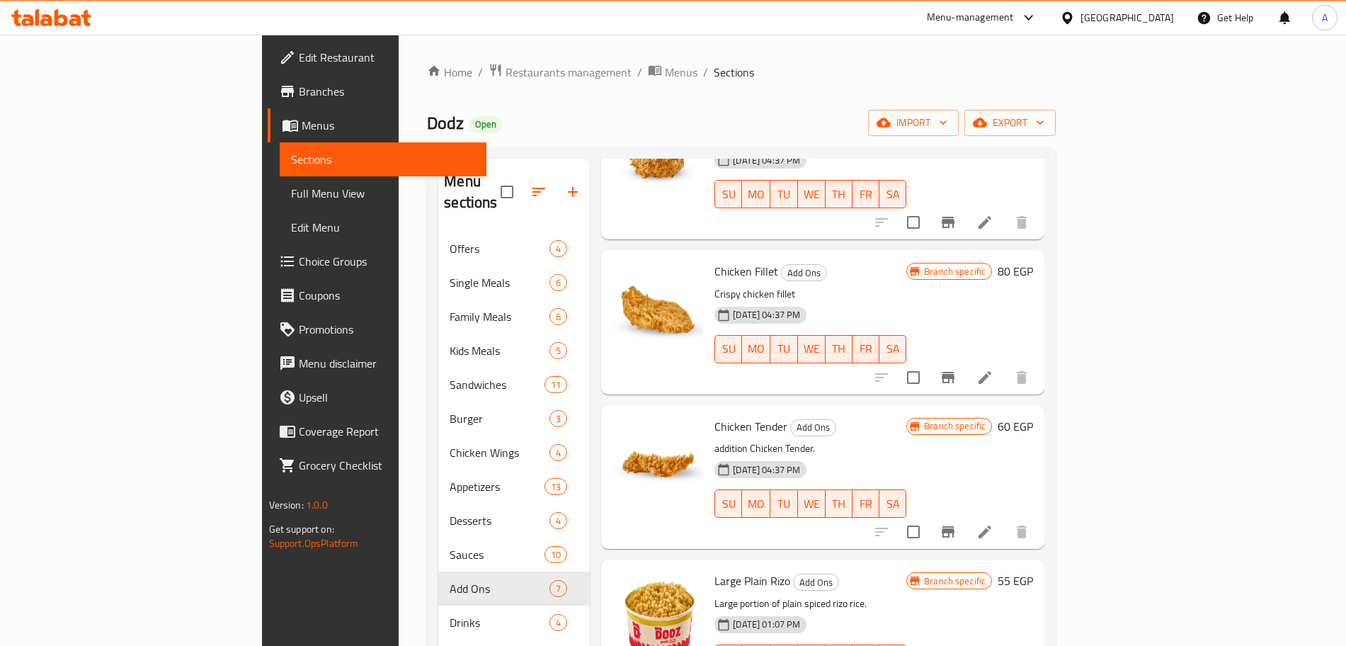
scroll to position [443, 0]
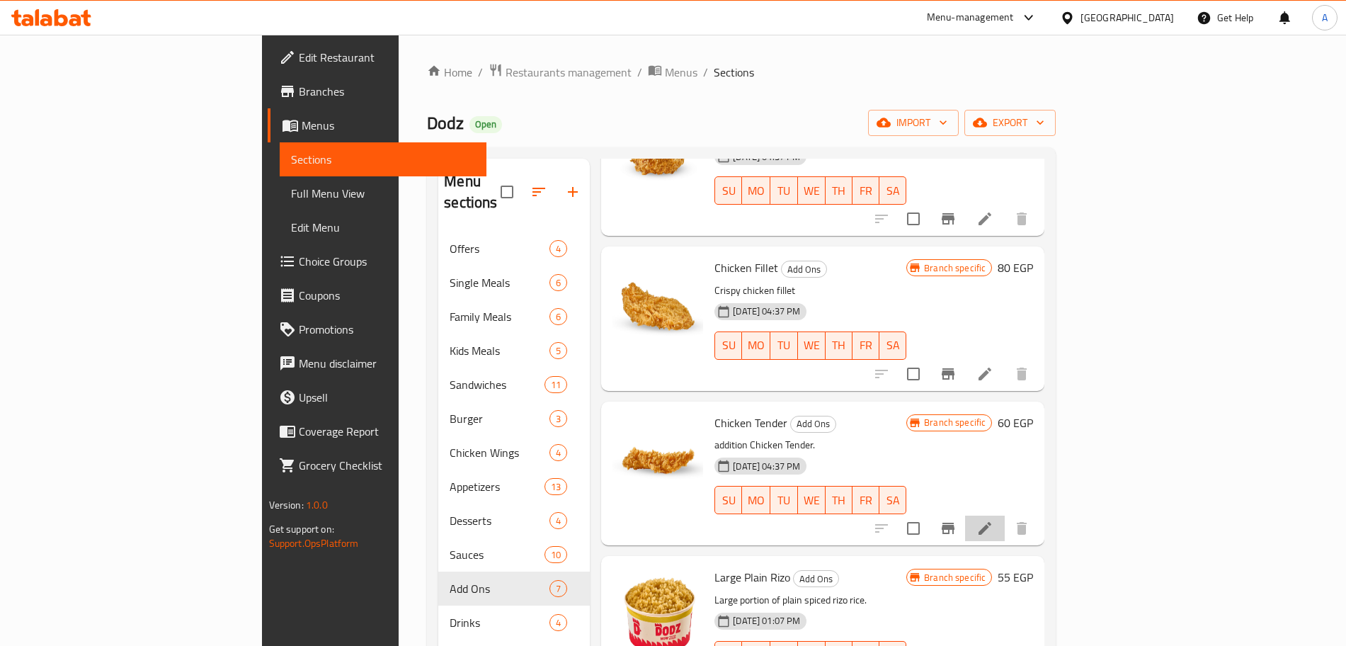
click at [1004, 515] on li at bounding box center [985, 527] width 40 height 25
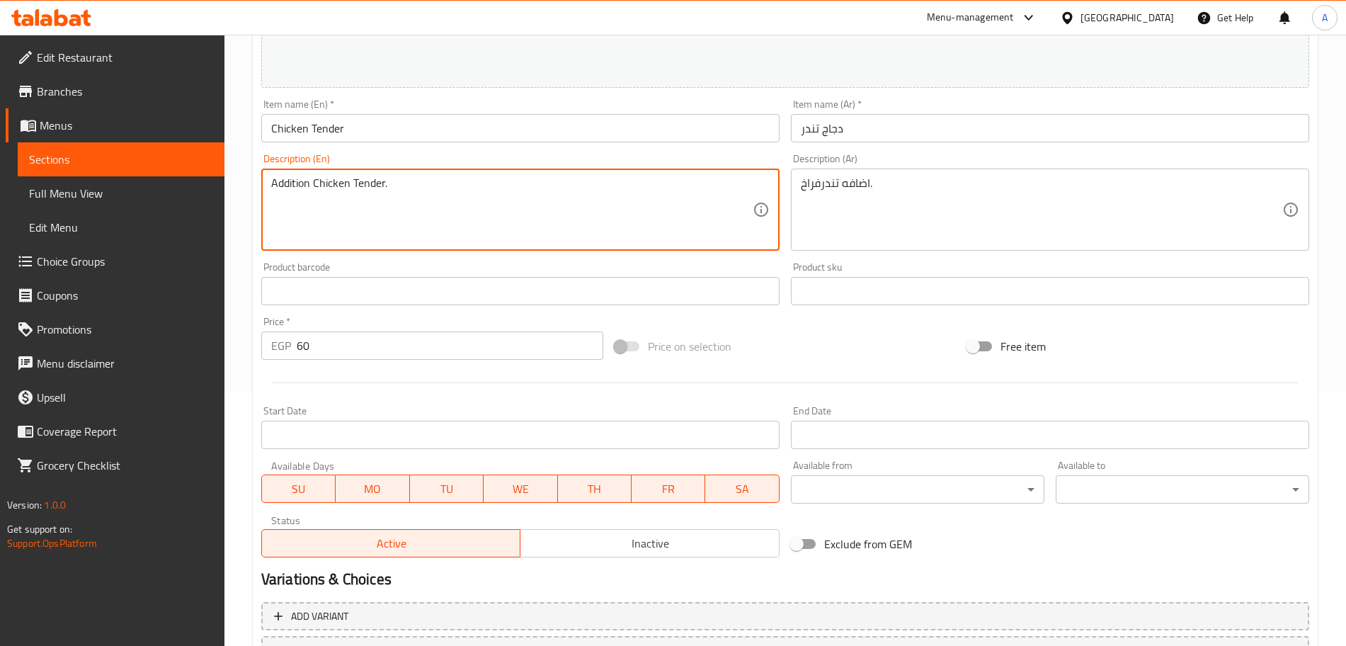
scroll to position [375, 0]
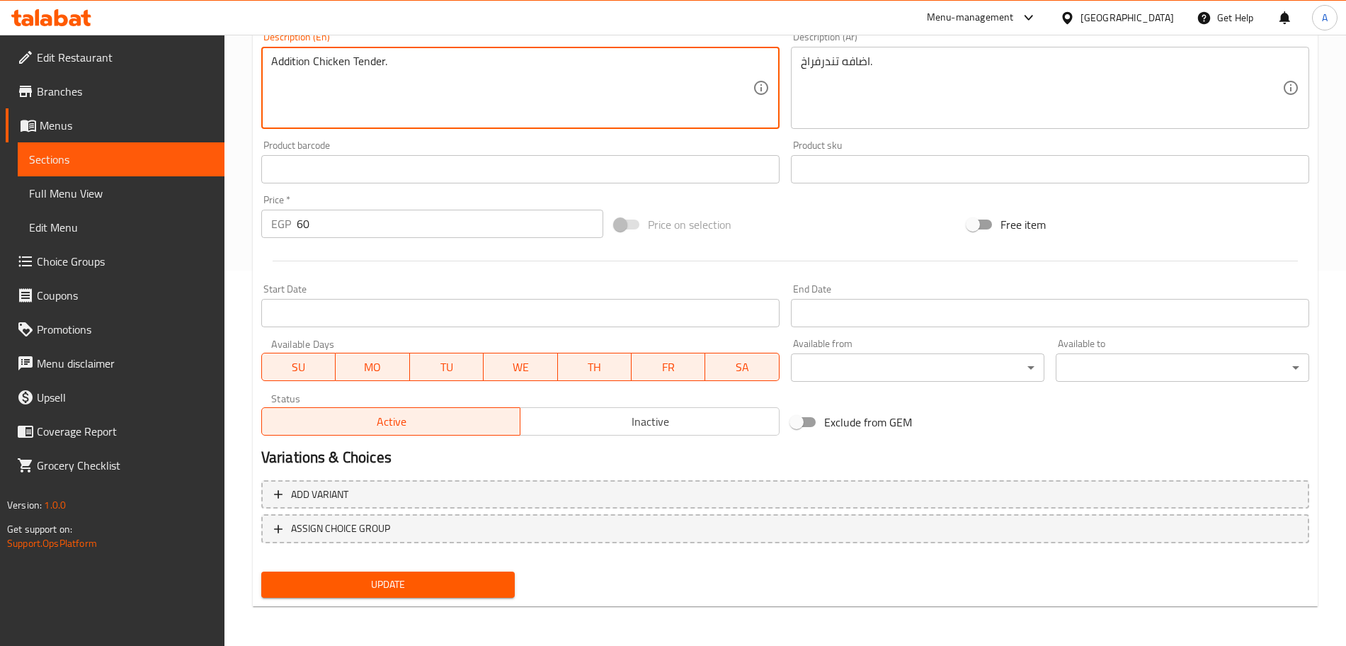
type textarea "Addition Chicken Tender."
click at [454, 588] on span "Update" at bounding box center [388, 584] width 231 height 18
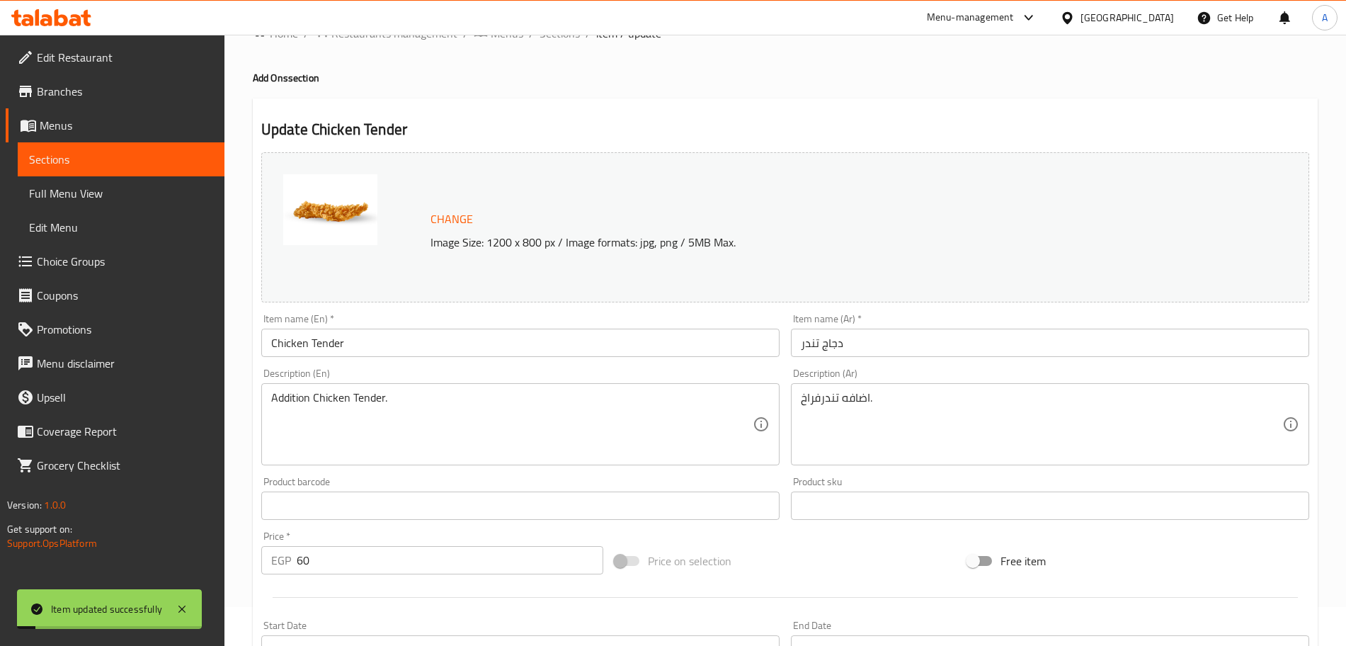
scroll to position [0, 0]
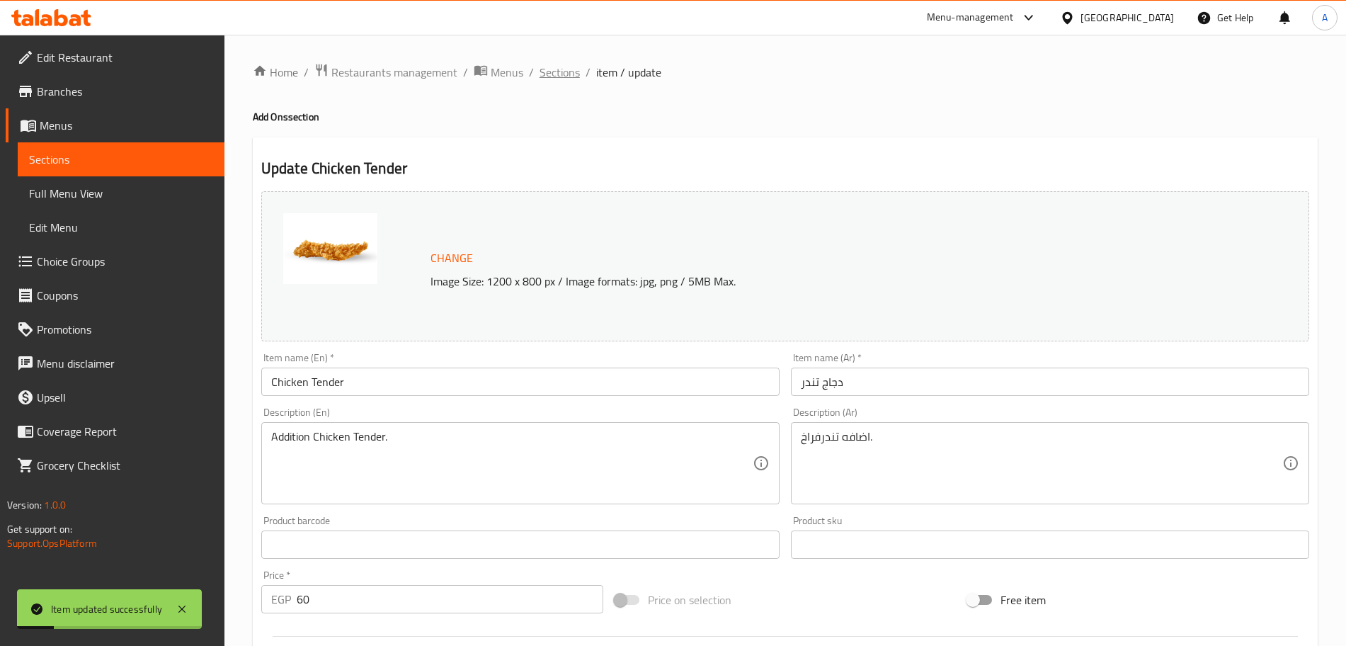
click at [555, 64] on span "Sections" at bounding box center [559, 72] width 40 height 17
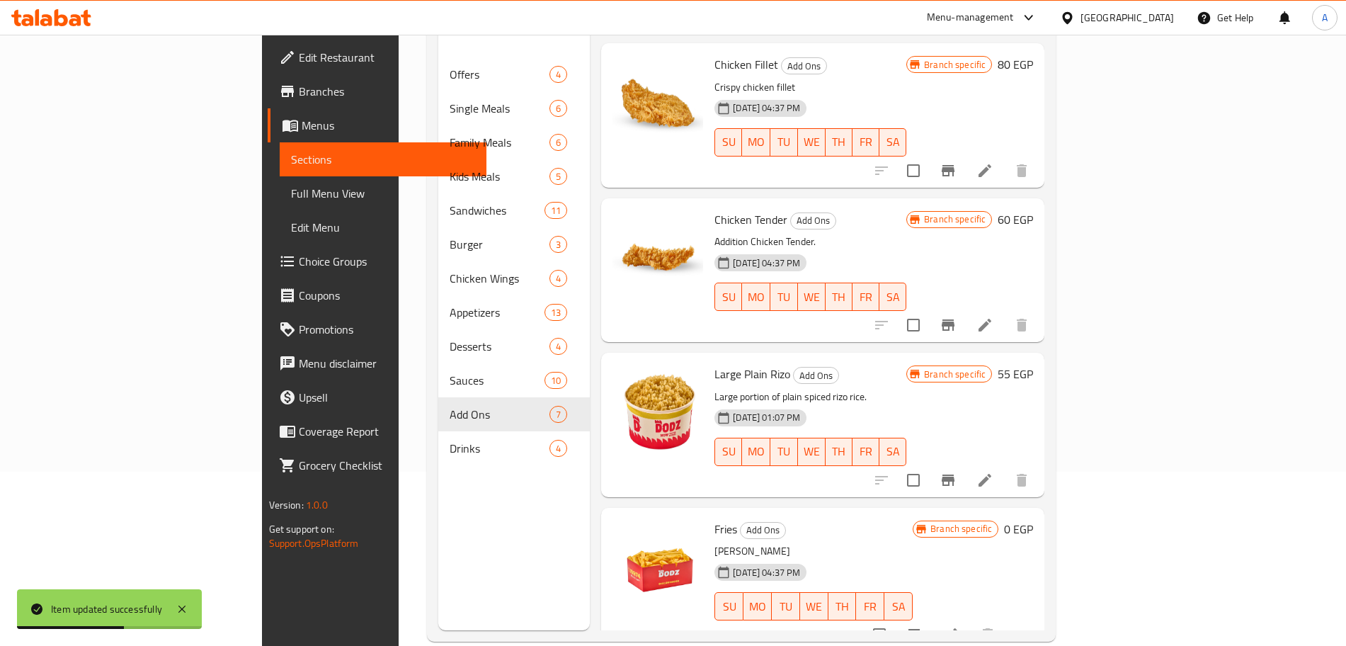
scroll to position [198, 0]
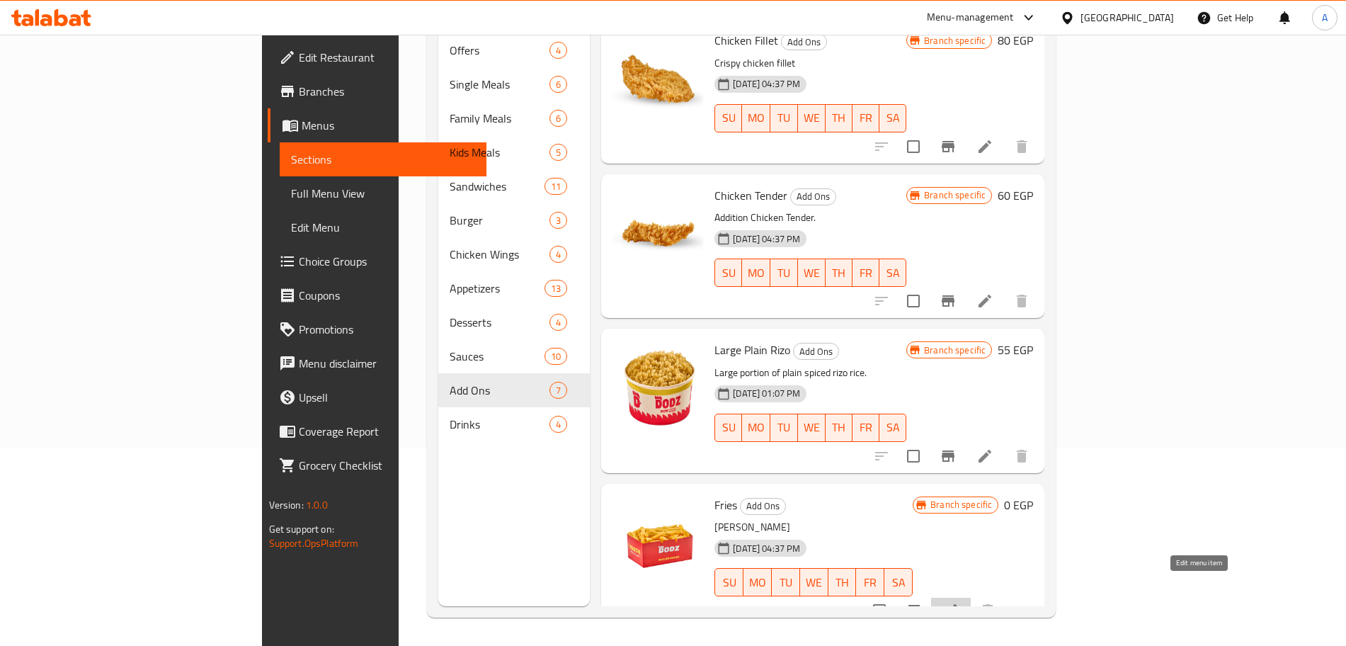
click at [957, 604] on icon at bounding box center [950, 610] width 13 height 13
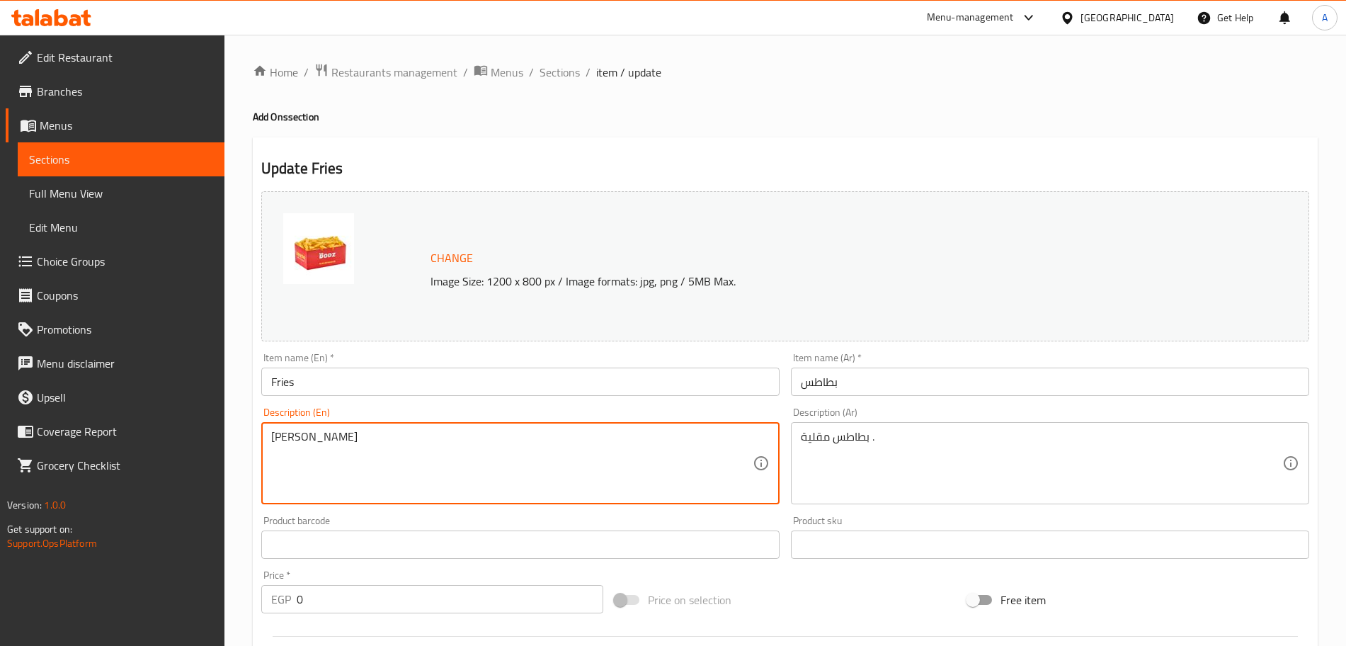
click at [349, 432] on textarea "[PERSON_NAME]" at bounding box center [511, 463] width 481 height 67
paste textarea "Golden crispy fries."
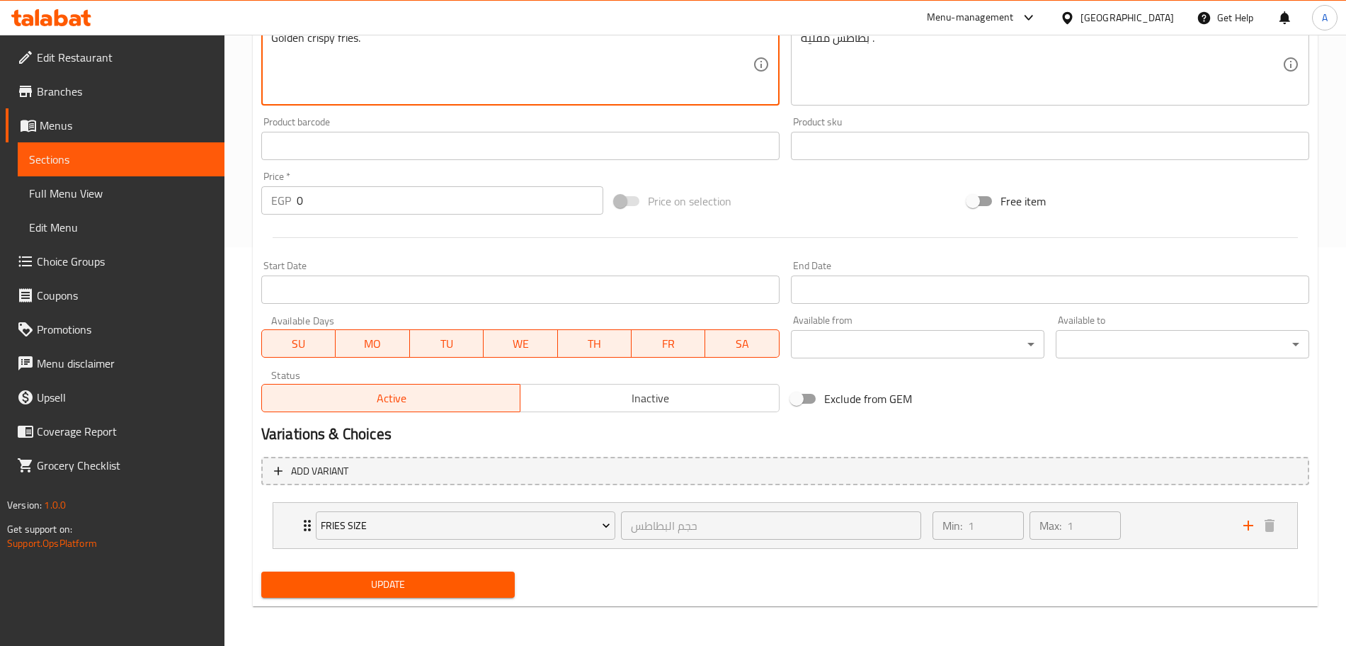
type textarea "Golden crispy fries."
click at [488, 575] on span "Update" at bounding box center [388, 584] width 231 height 18
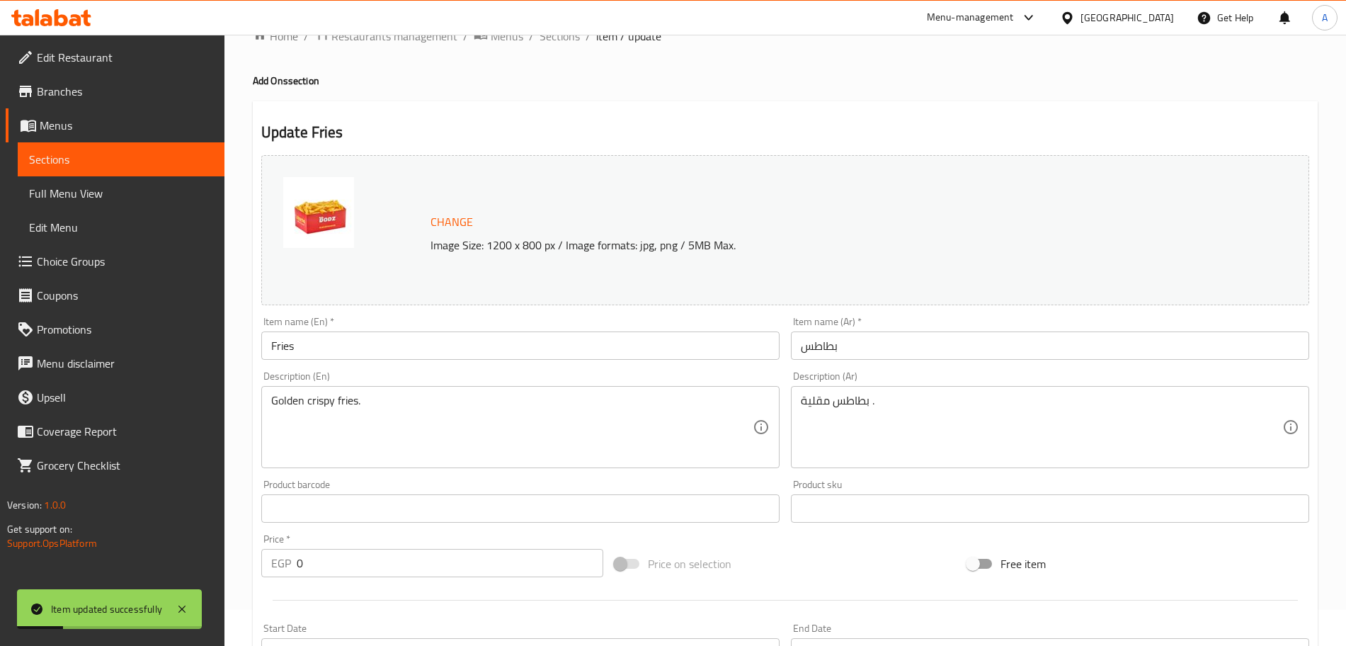
scroll to position [0, 0]
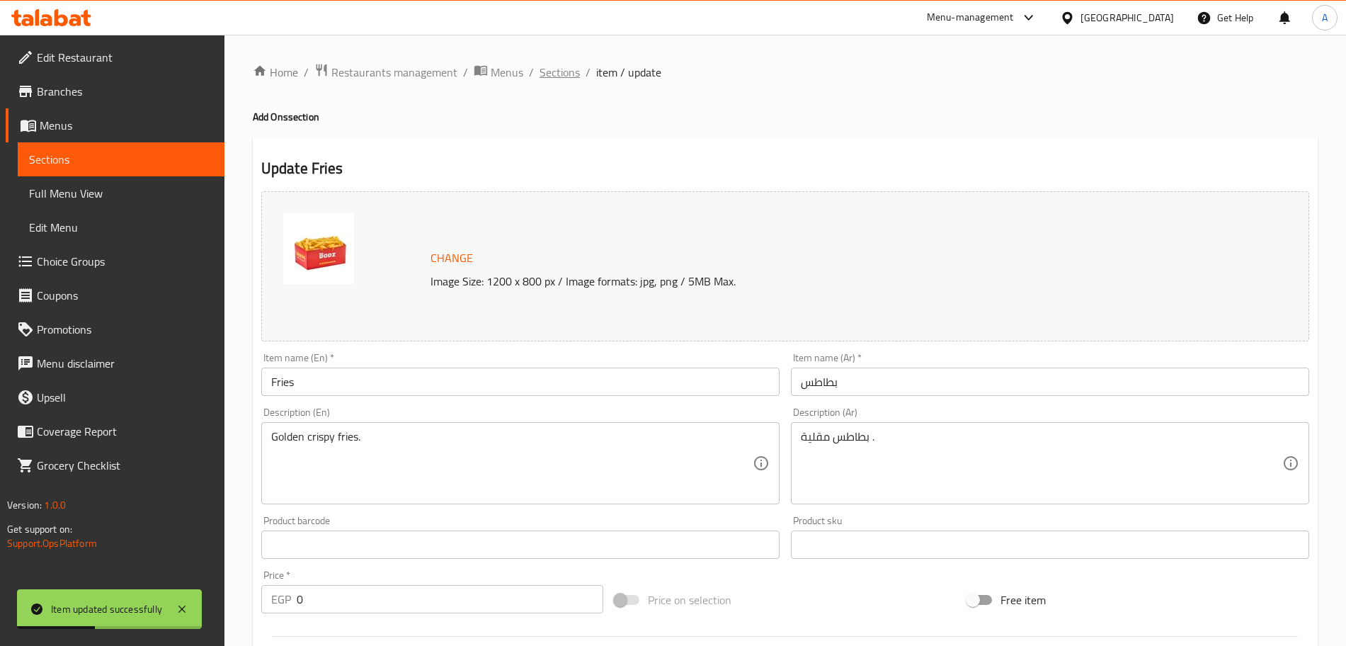
click at [566, 66] on span "Sections" at bounding box center [559, 72] width 40 height 17
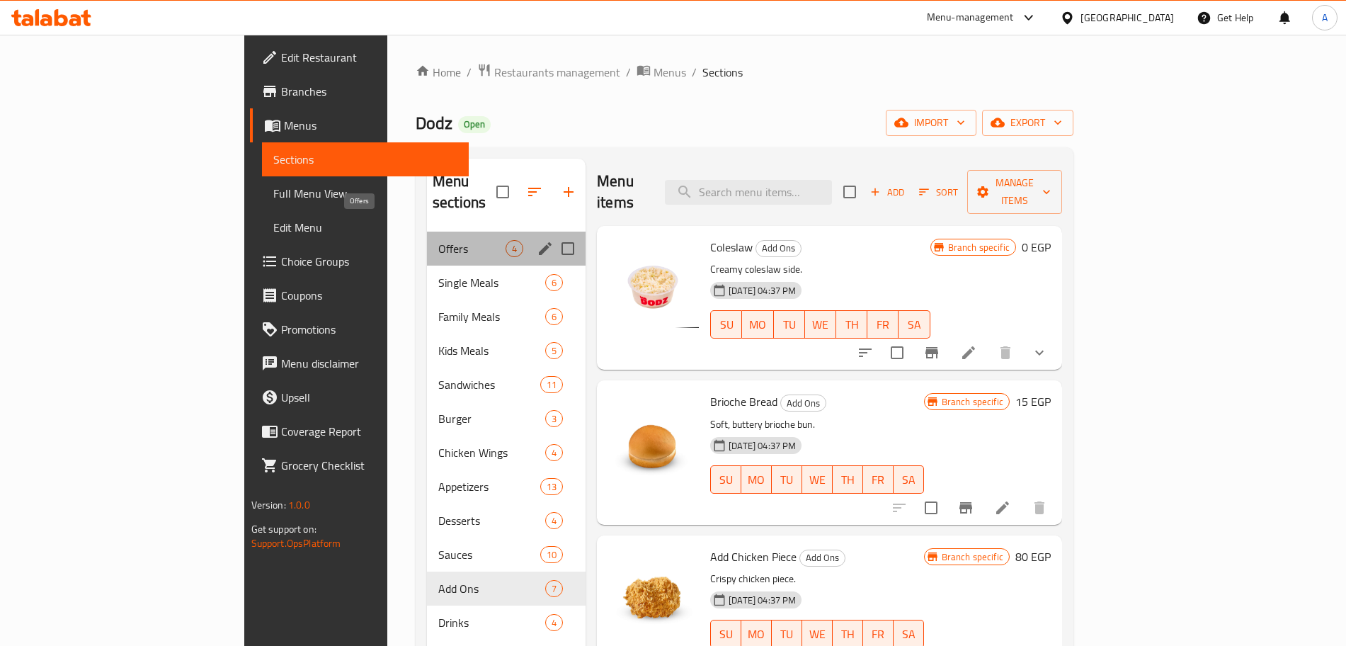
click at [438, 240] on span "Offers" at bounding box center [471, 248] width 67 height 17
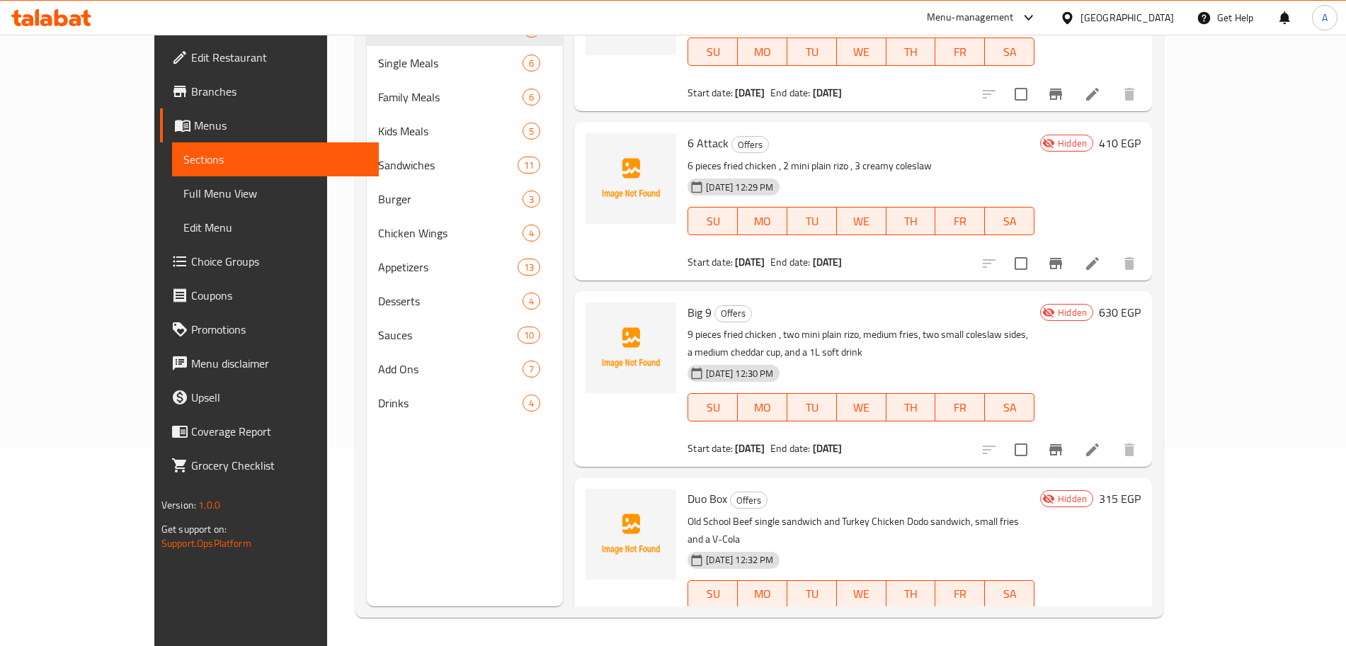
scroll to position [52, 0]
click at [1112, 438] on li at bounding box center [1092, 450] width 40 height 25
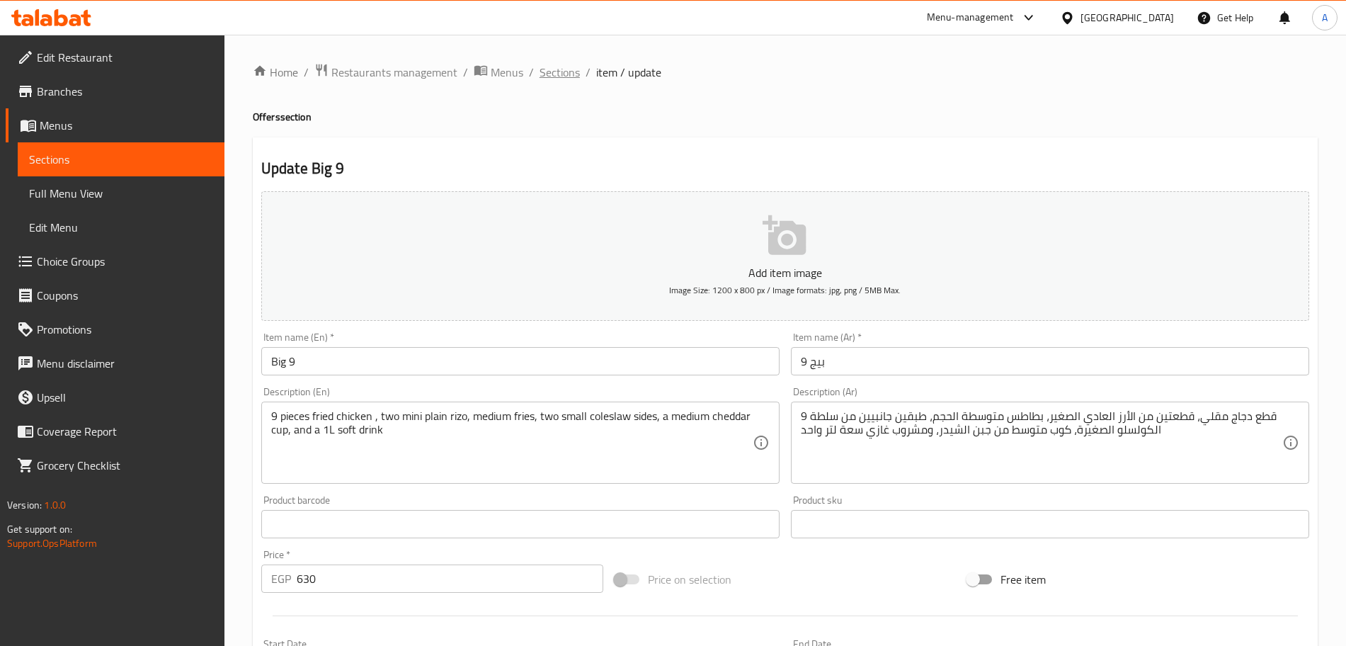
click at [558, 69] on span "Sections" at bounding box center [559, 72] width 40 height 17
